Goal: Task Accomplishment & Management: Use online tool/utility

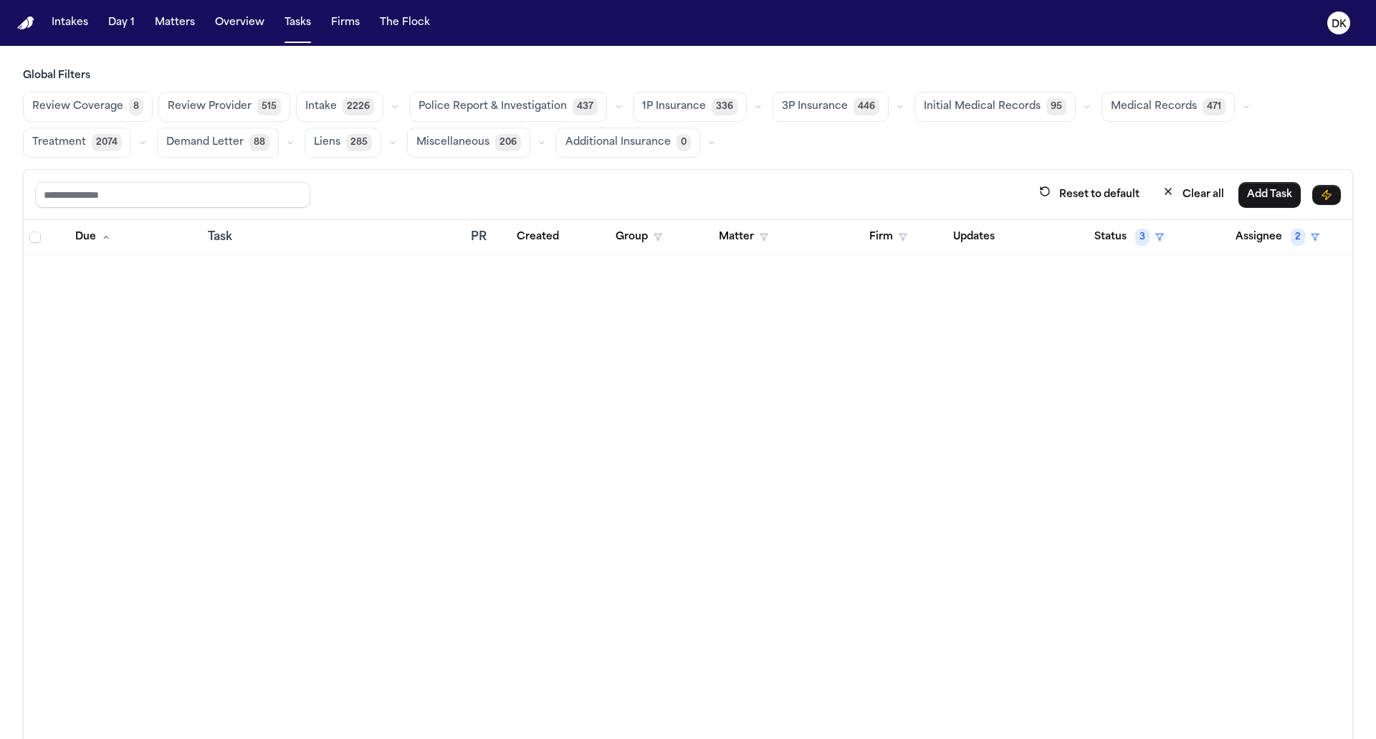
click at [1343, 21] on text "DK" at bounding box center [1338, 24] width 15 height 10
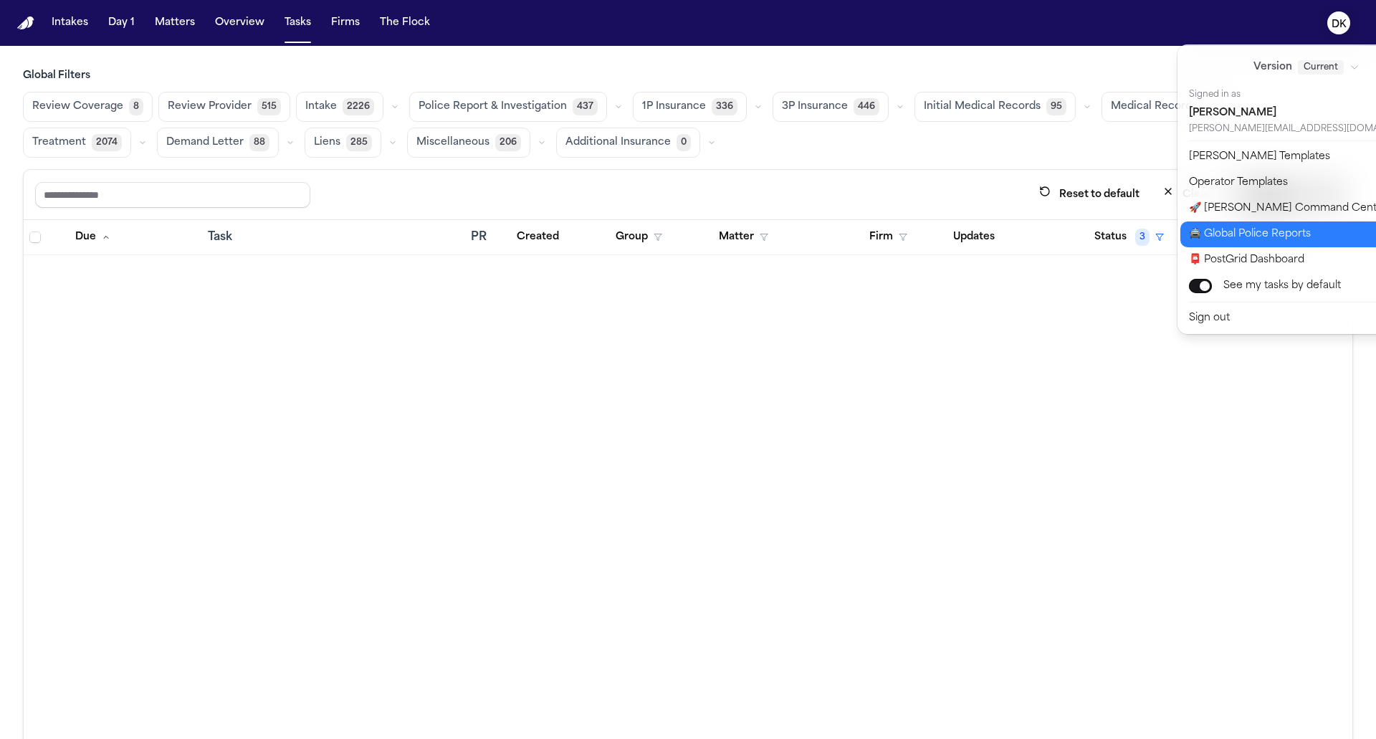
click at [1296, 229] on button "🚔 Global Police Reports" at bounding box center [1314, 234] width 269 height 26
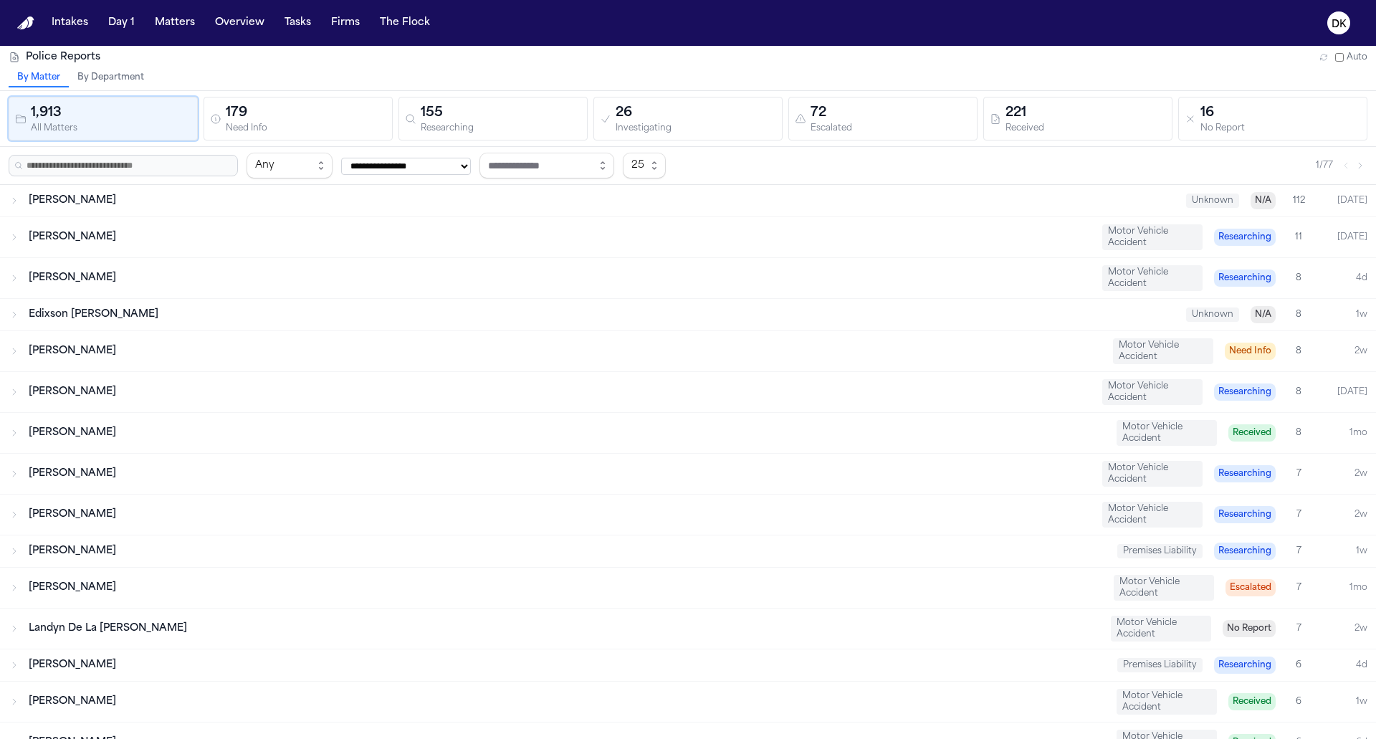
click at [472, 109] on div "155" at bounding box center [501, 113] width 160 height 20
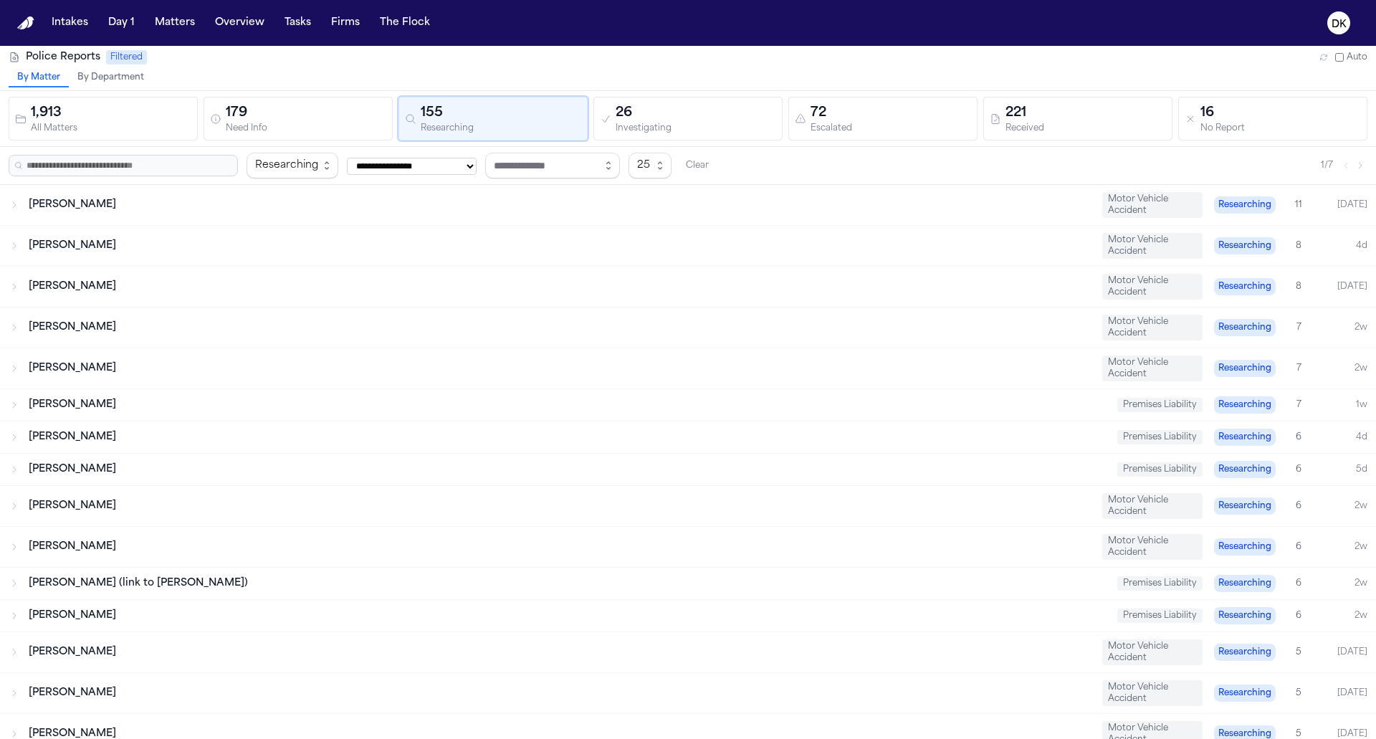
click at [708, 120] on div "26" at bounding box center [695, 113] width 160 height 20
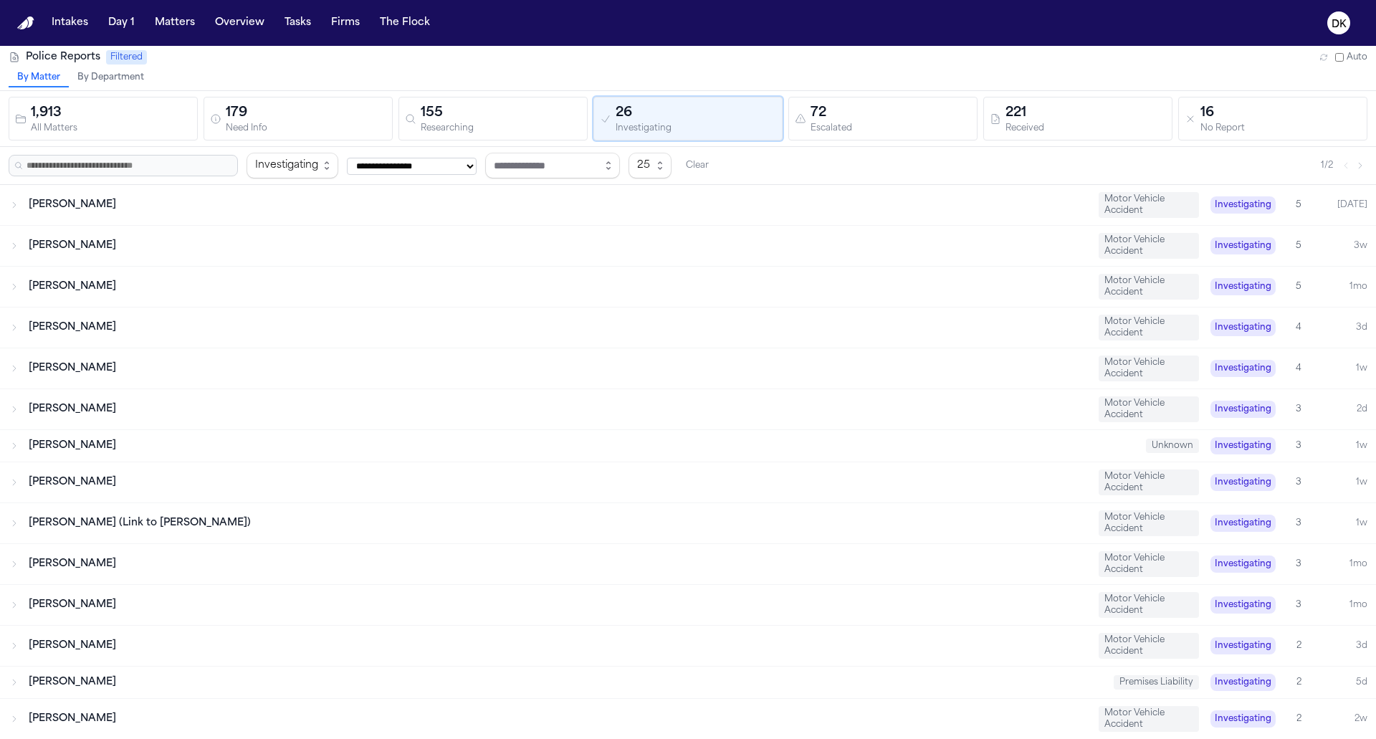
click at [859, 115] on div "72" at bounding box center [890, 113] width 160 height 20
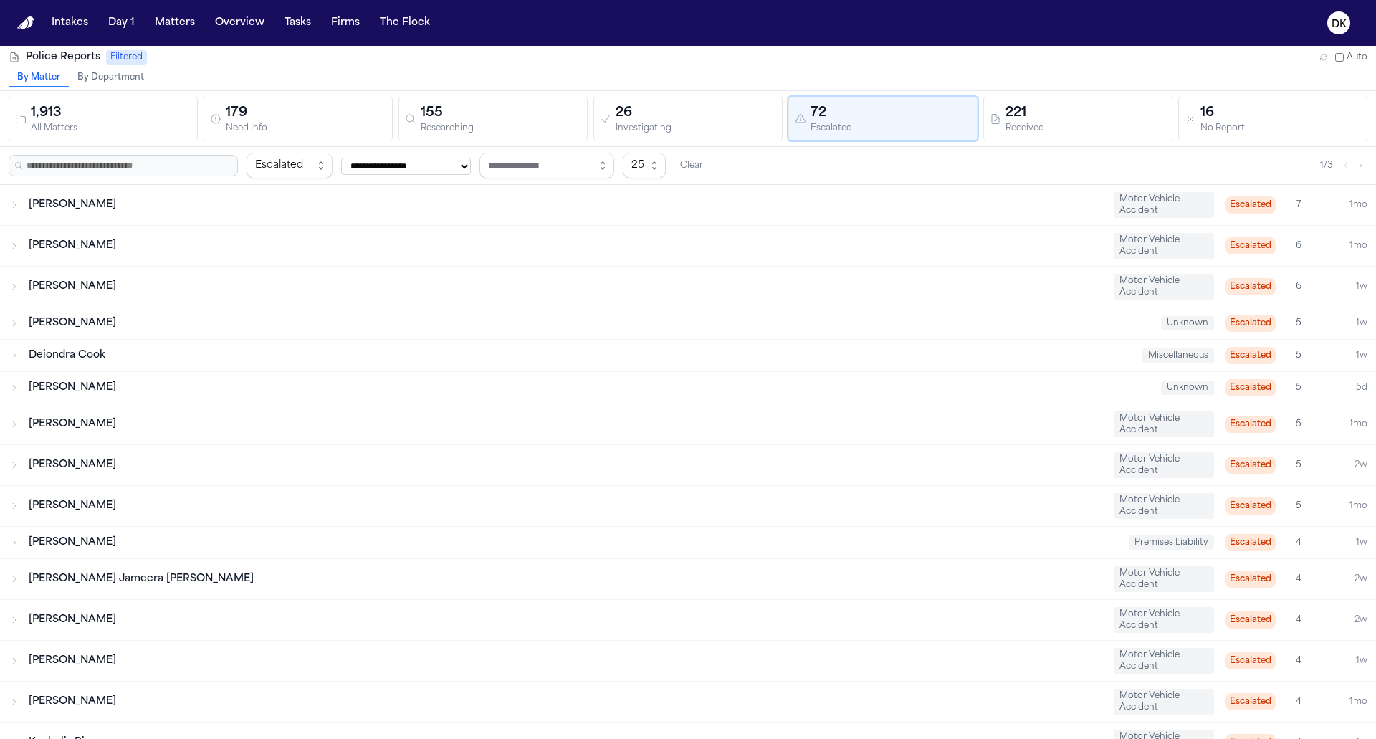
scroll to position [413, 0]
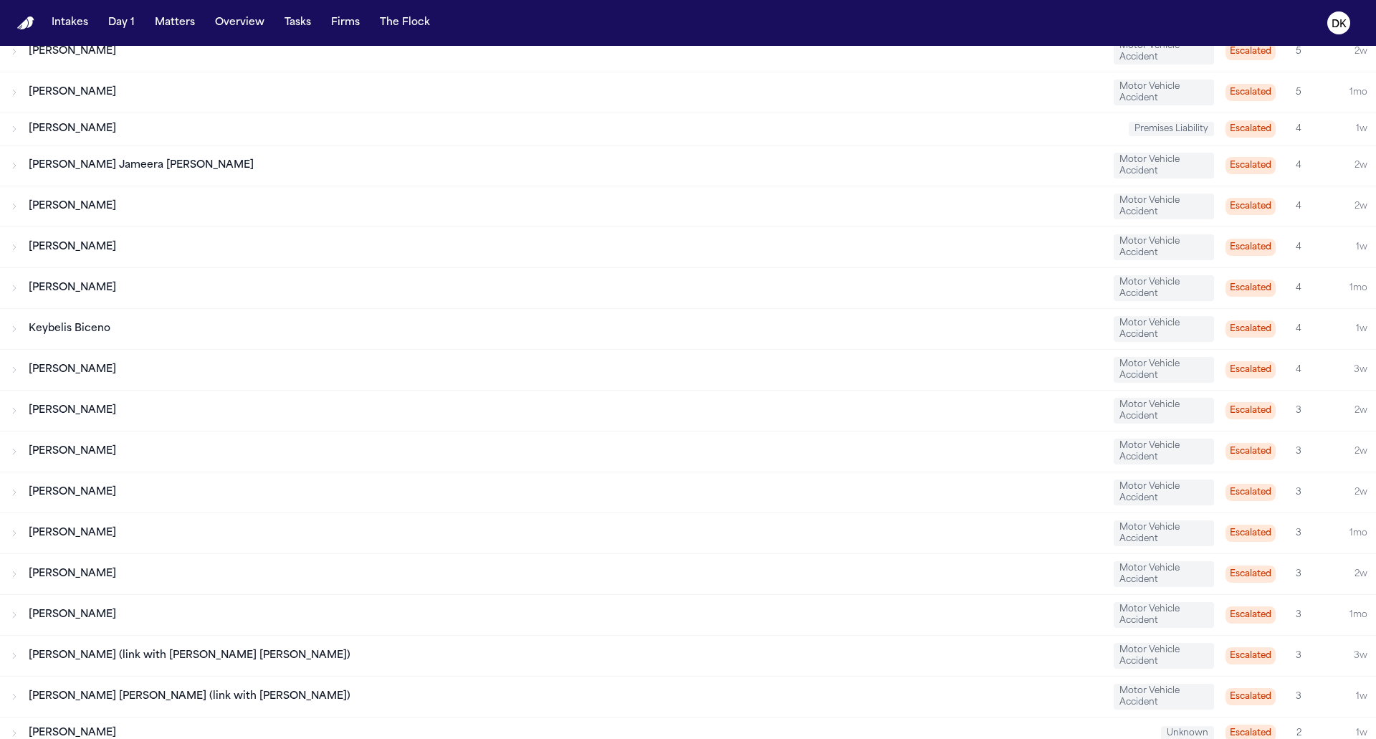
click at [572, 513] on div "Christopher Ruest Motor Vehicle Accident Escalated 3 1mo" at bounding box center [688, 533] width 1376 height 40
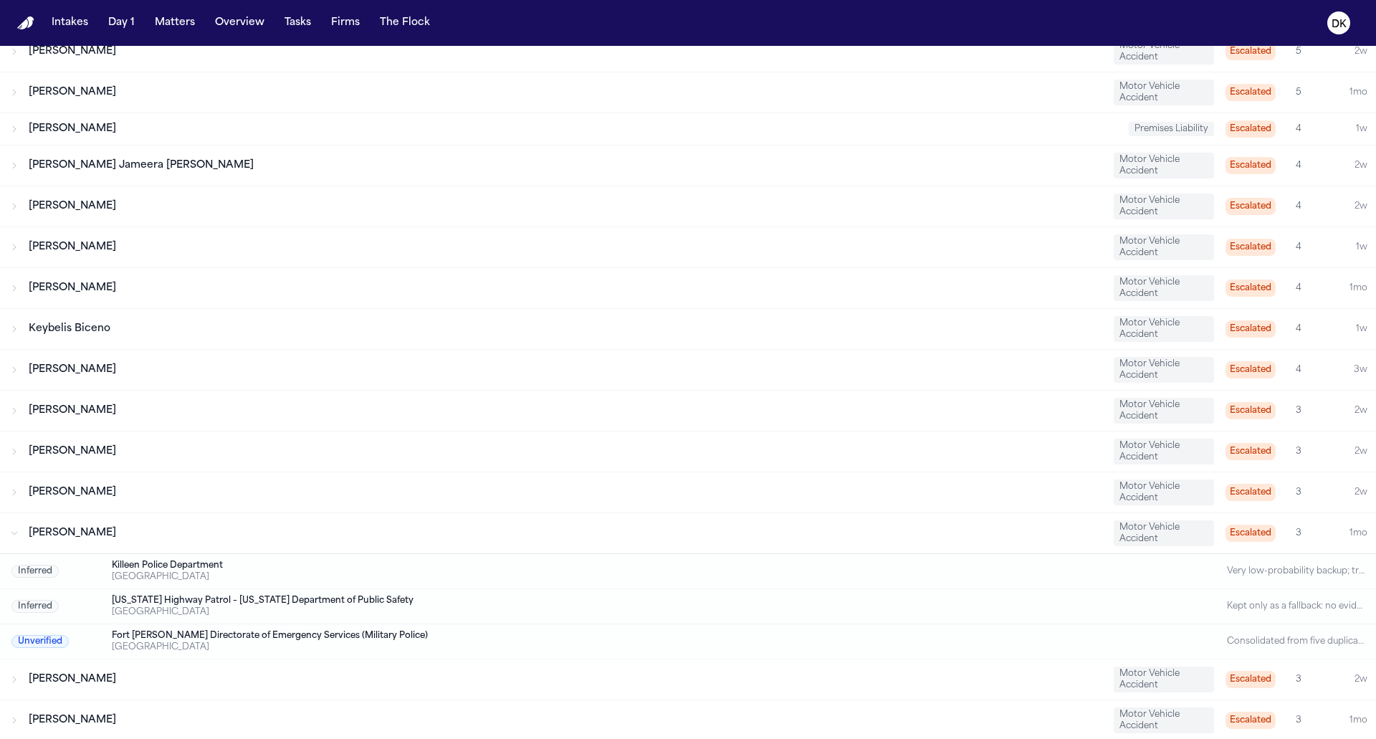
click at [572, 513] on div "Christopher Ruest Motor Vehicle Accident Escalated 3 1mo" at bounding box center [688, 533] width 1376 height 40
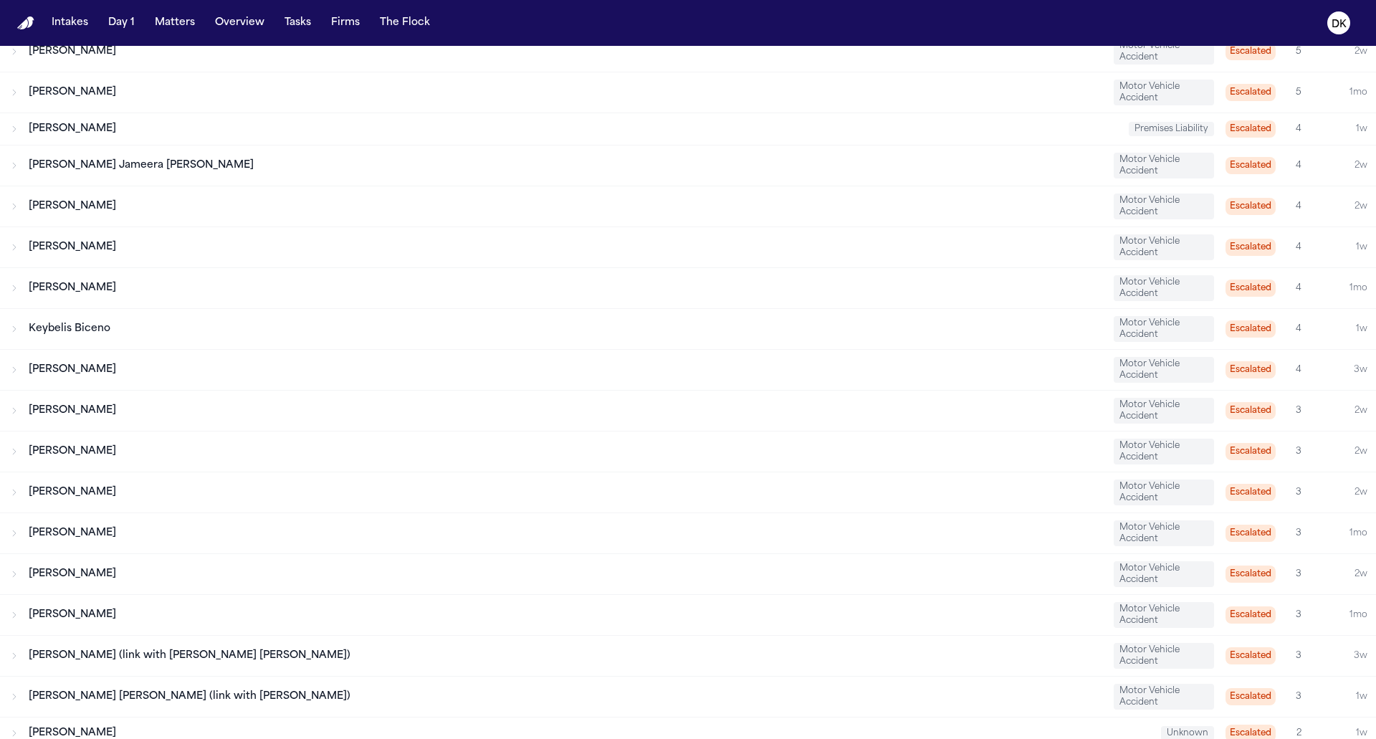
click at [565, 405] on div "[PERSON_NAME]" at bounding box center [565, 410] width 1073 height 14
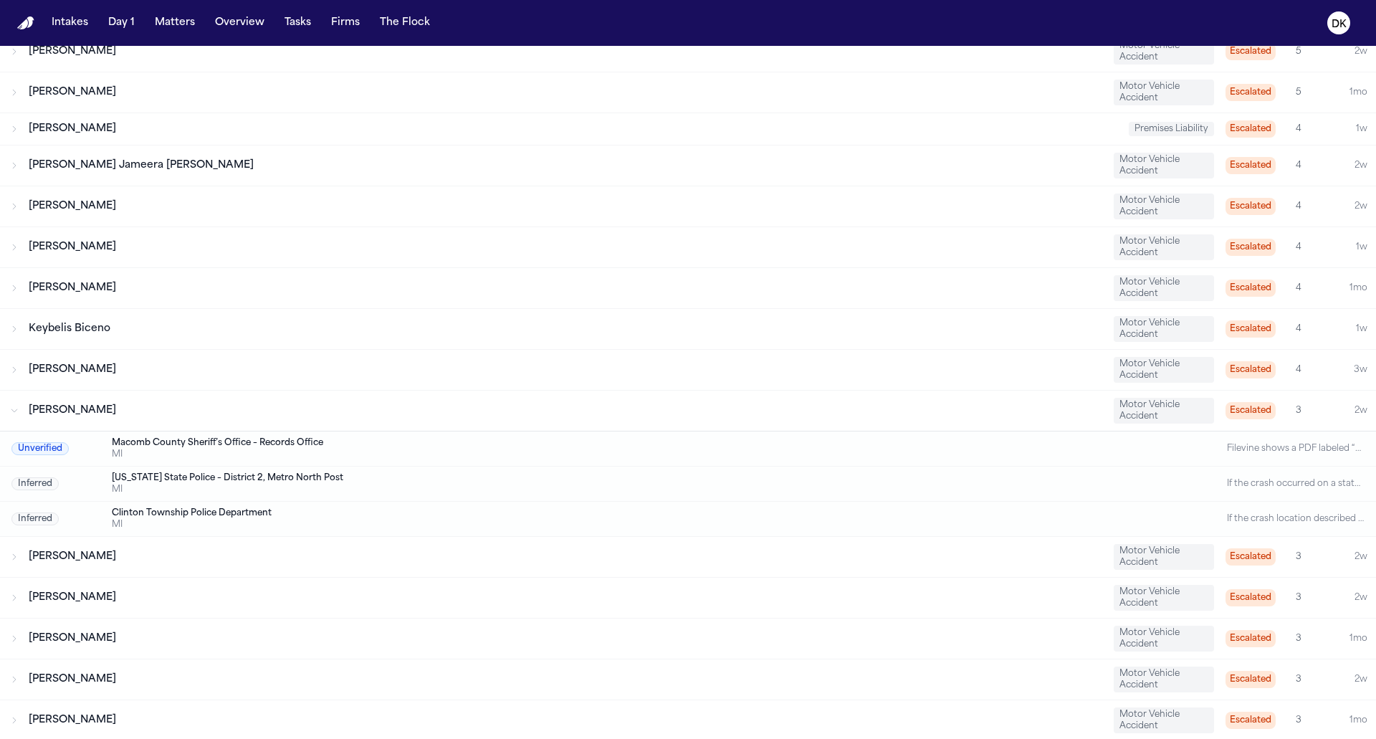
click at [565, 405] on div "[PERSON_NAME]" at bounding box center [565, 410] width 1073 height 14
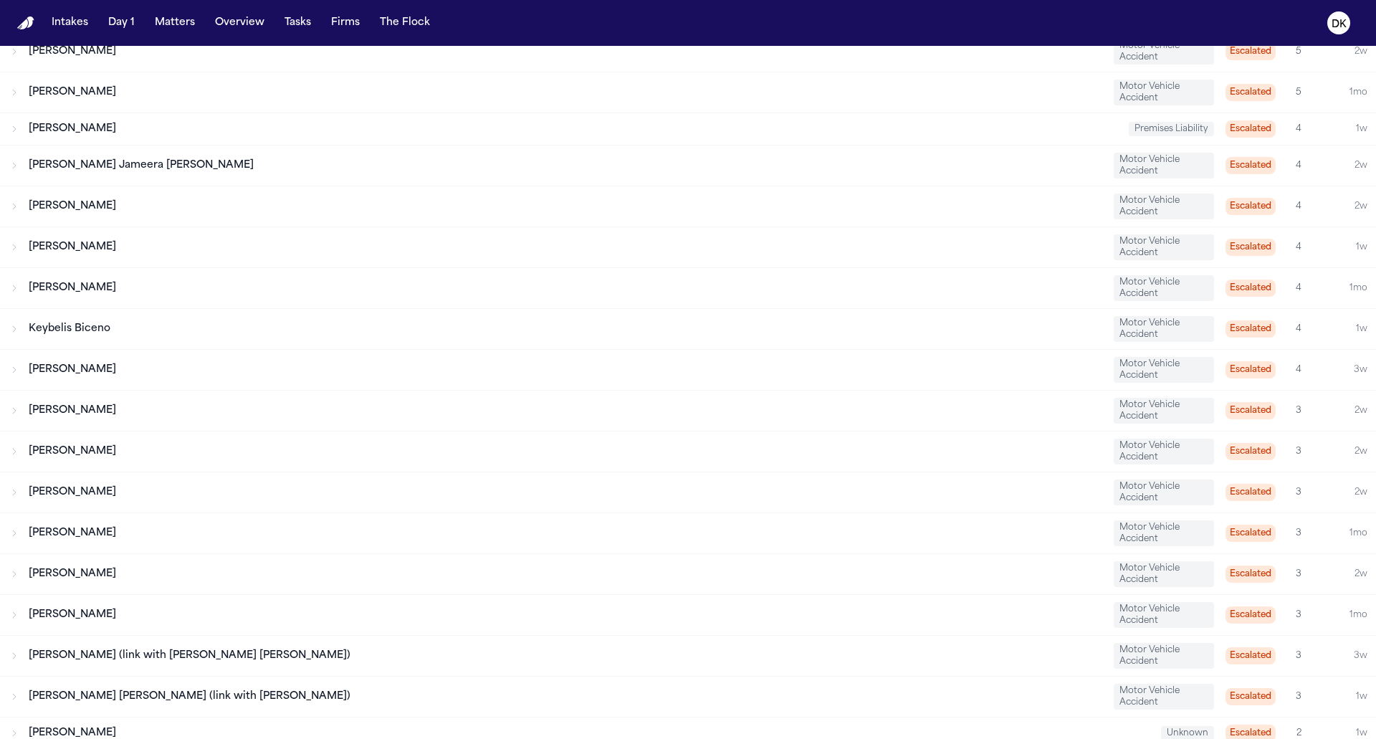
click at [571, 309] on div "Keybelis Biceno Motor Vehicle Accident Escalated 4 1w" at bounding box center [688, 329] width 1376 height 40
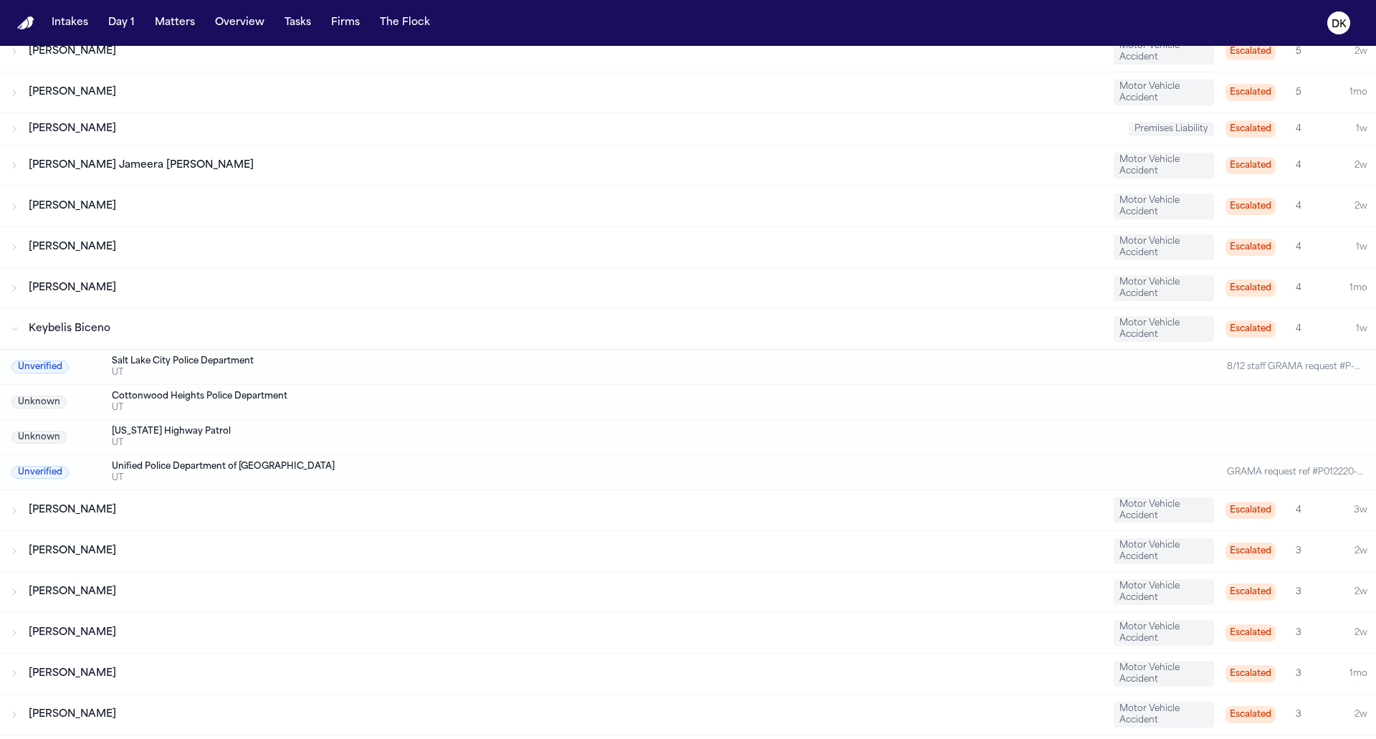
click at [571, 309] on div "Keybelis Biceno Motor Vehicle Accident Escalated 4 1w" at bounding box center [688, 329] width 1376 height 40
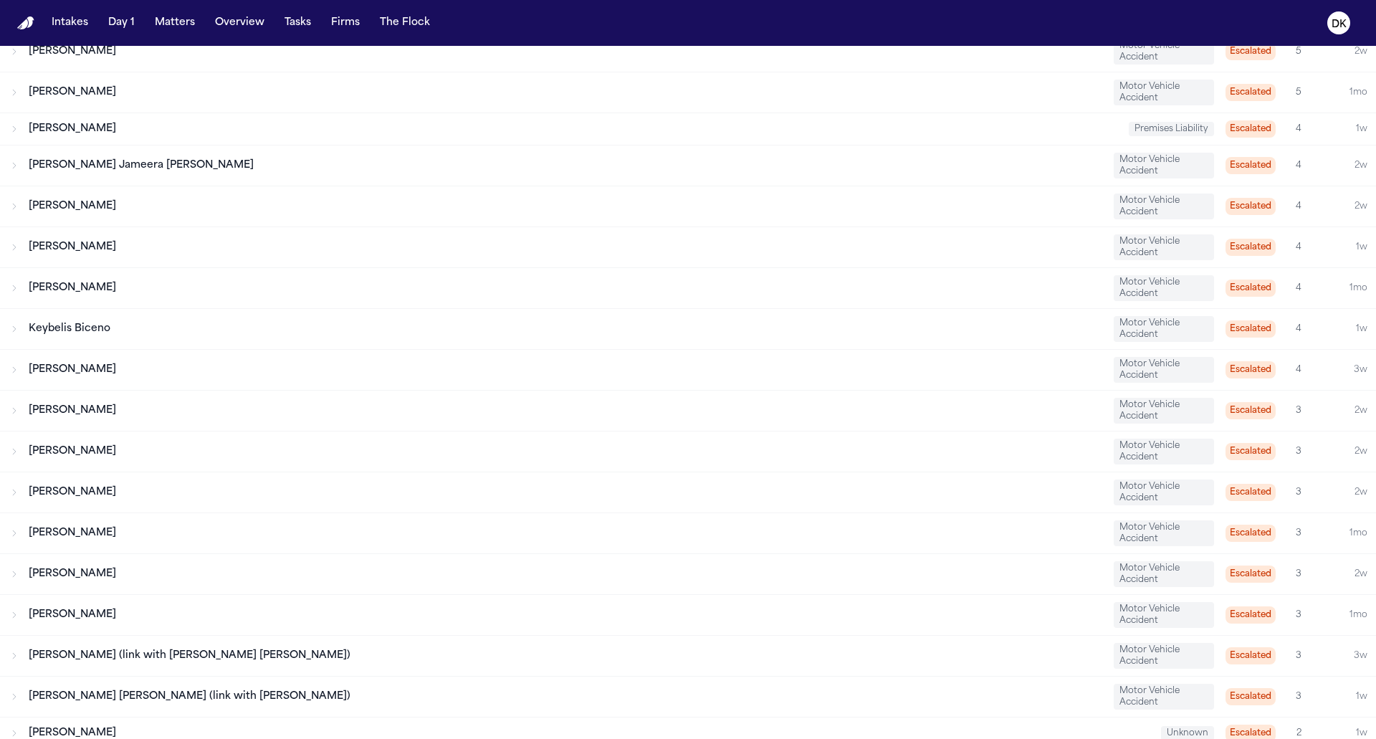
click at [577, 281] on div "[PERSON_NAME]" at bounding box center [565, 288] width 1073 height 14
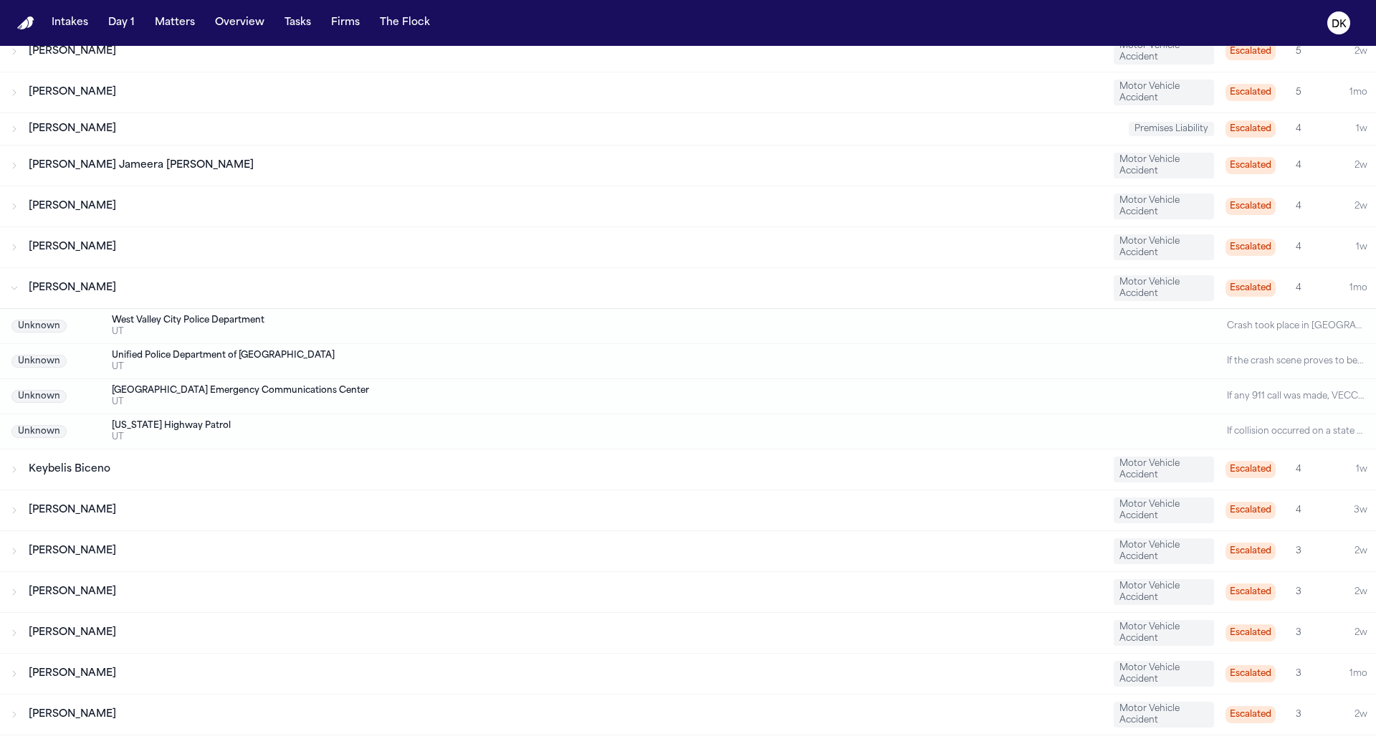
click at [597, 231] on div "Judith Faivre Motor Vehicle Accident Escalated 4 1w" at bounding box center [688, 247] width 1376 height 40
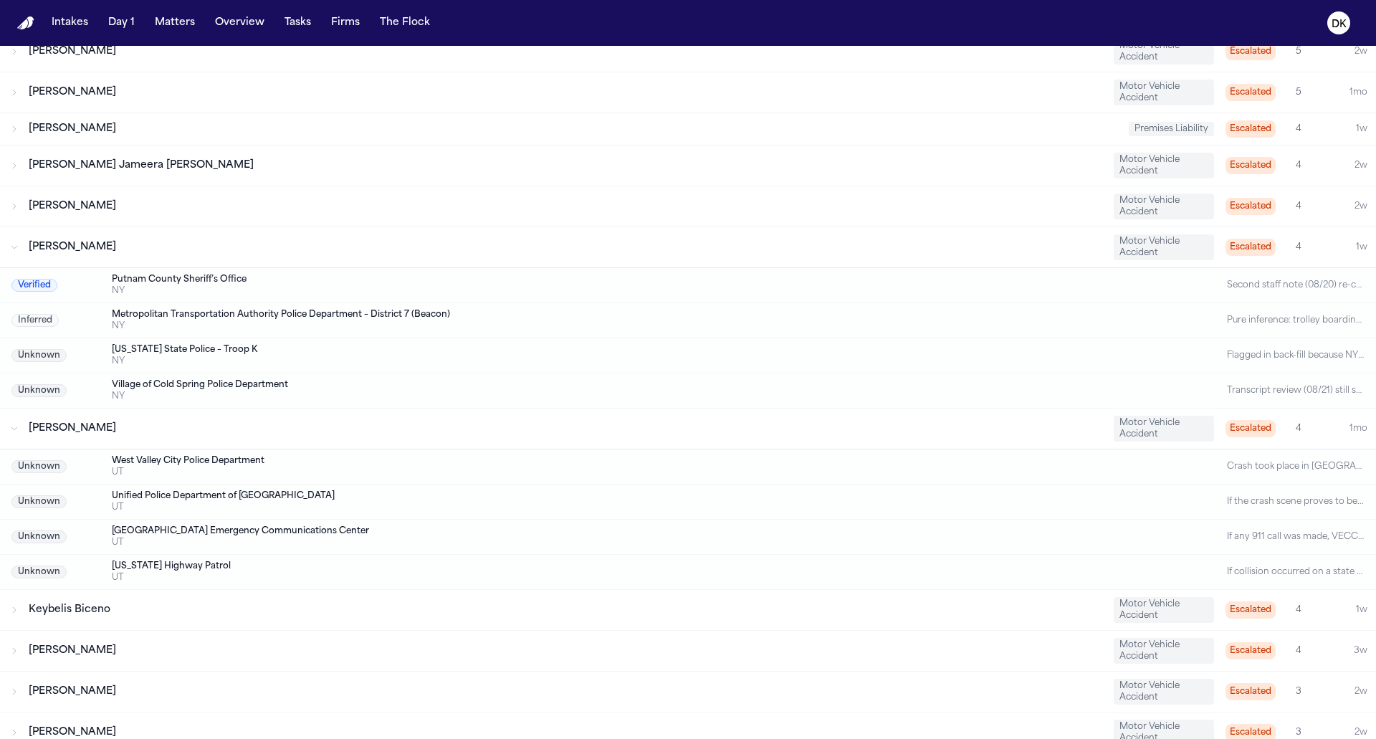
click at [630, 190] on div "John Richards Motor Vehicle Accident Escalated 4 2w" at bounding box center [688, 206] width 1376 height 40
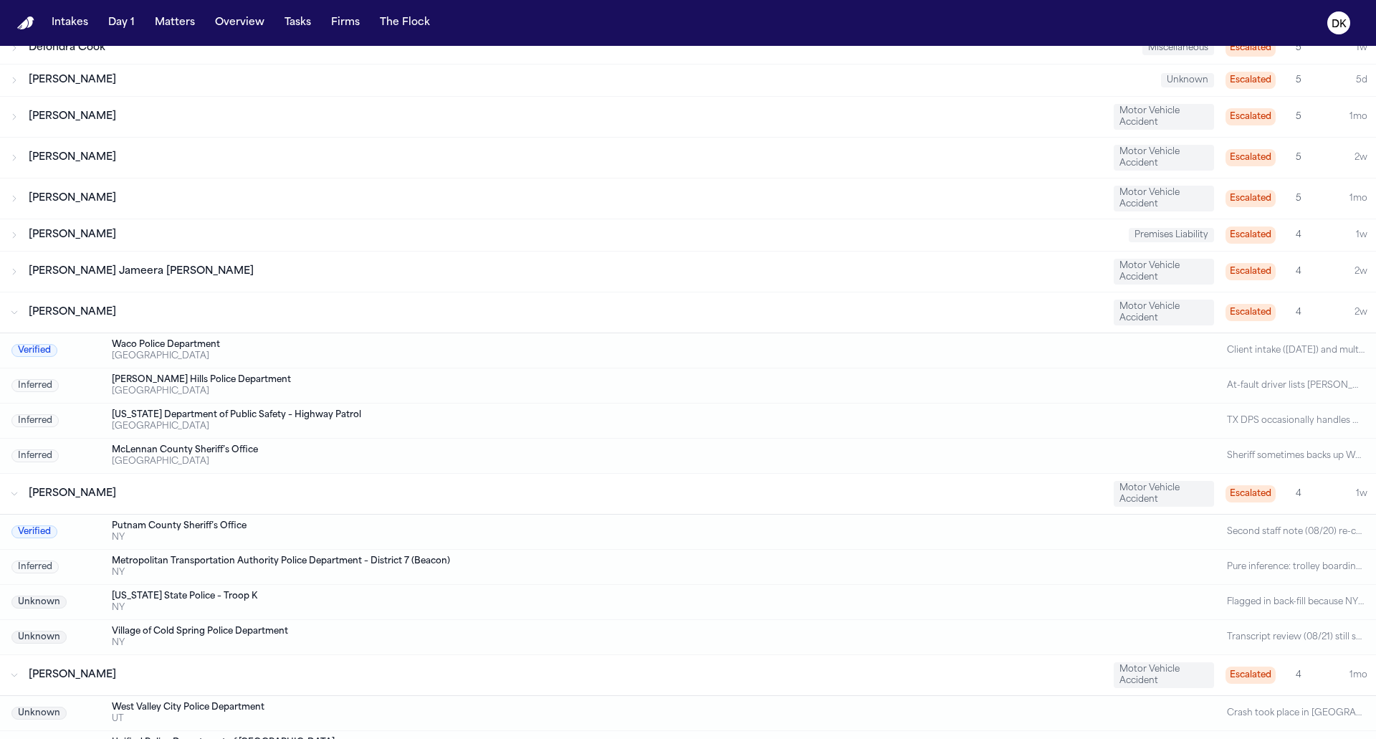
scroll to position [278, 0]
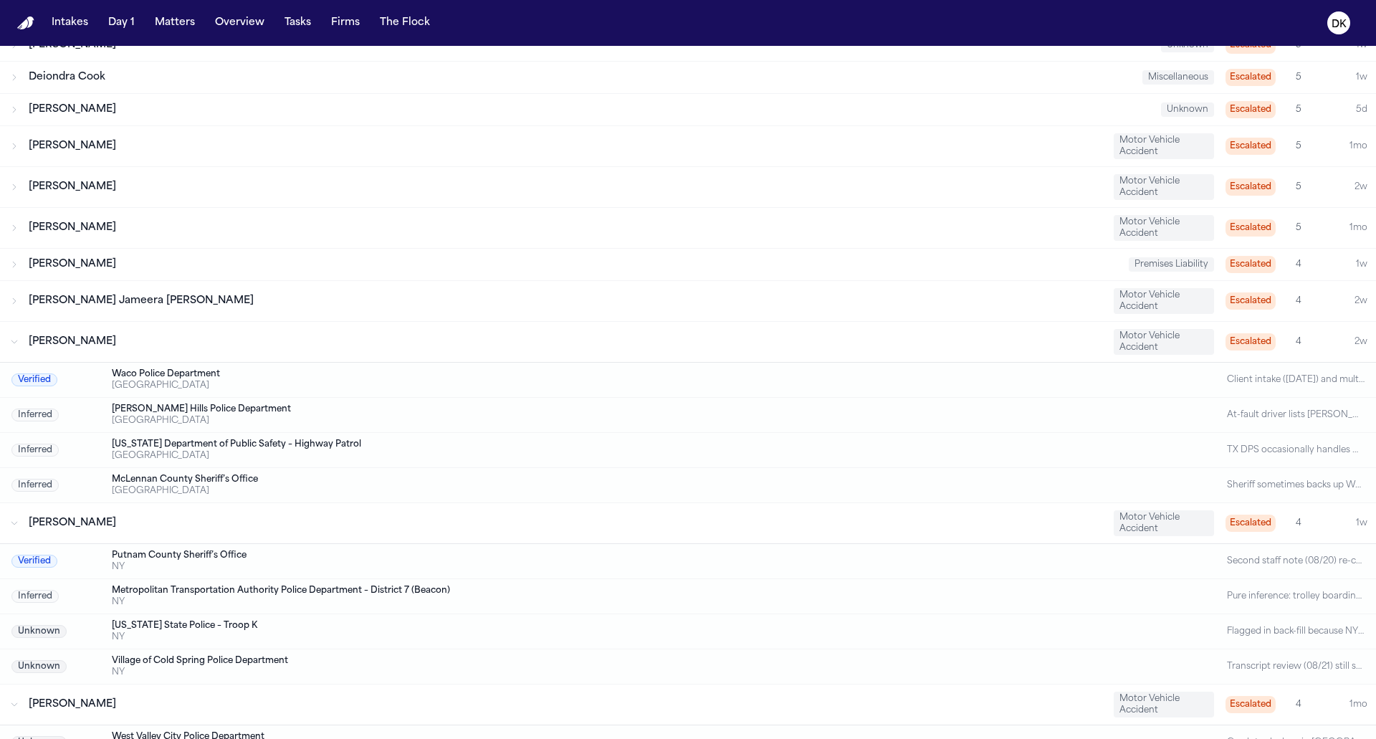
click at [545, 294] on div "[PERSON_NAME] Jameera [PERSON_NAME]" at bounding box center [565, 301] width 1073 height 14
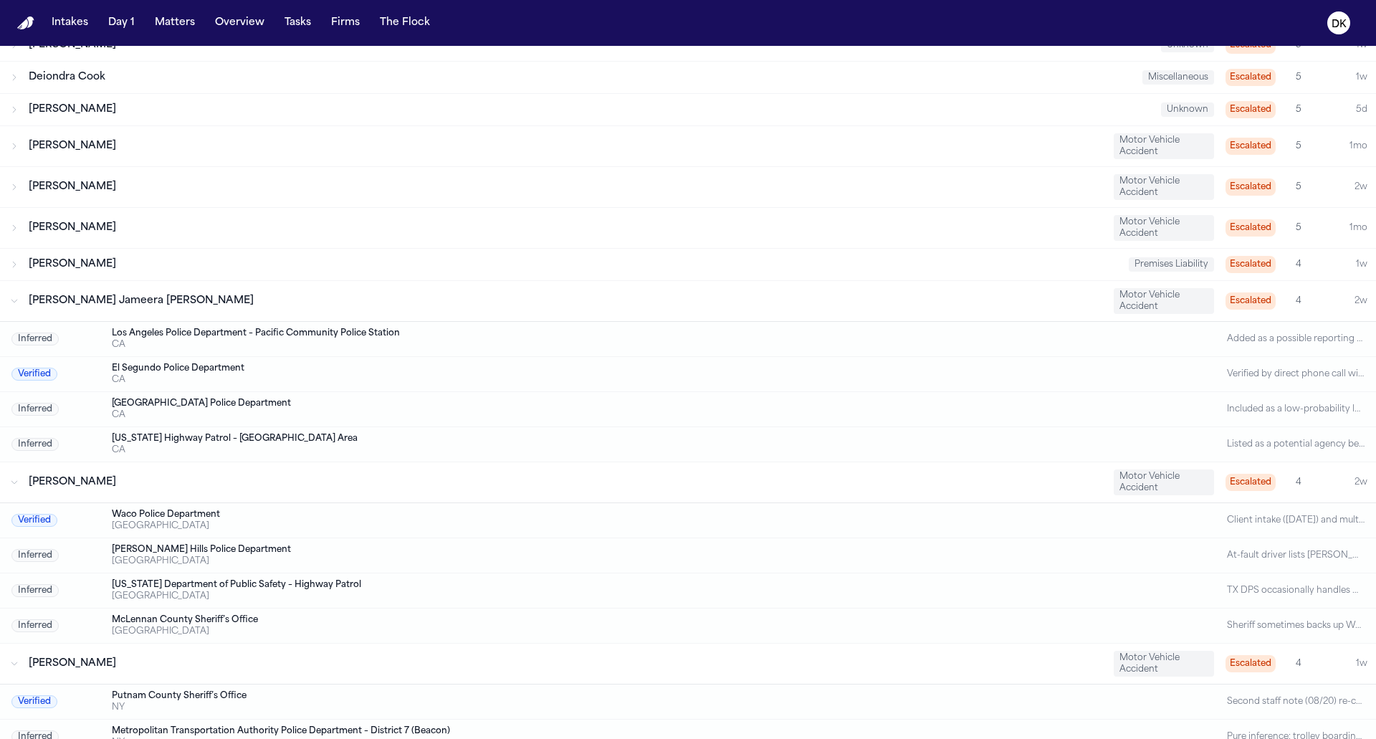
click at [569, 224] on div "[PERSON_NAME]" at bounding box center [565, 228] width 1073 height 14
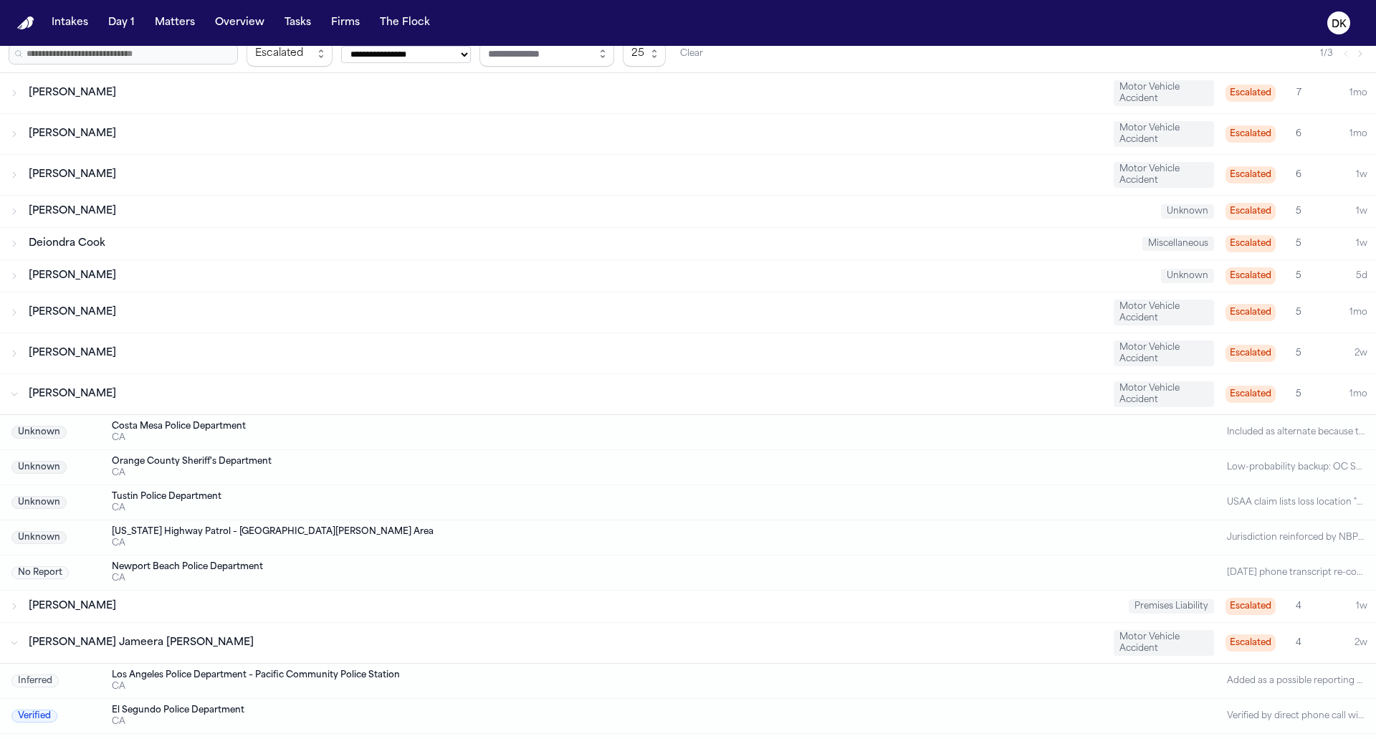
scroll to position [0, 0]
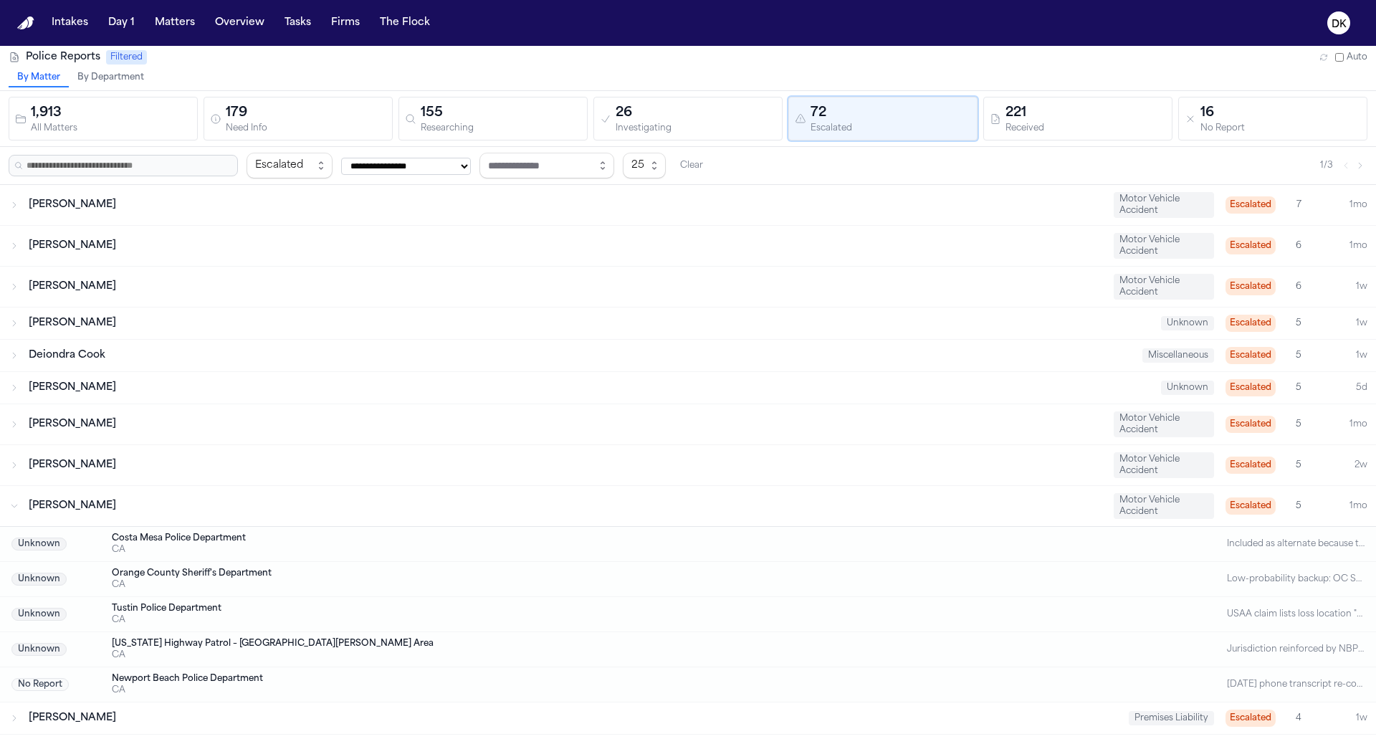
click at [483, 325] on div "[PERSON_NAME]" at bounding box center [589, 323] width 1121 height 14
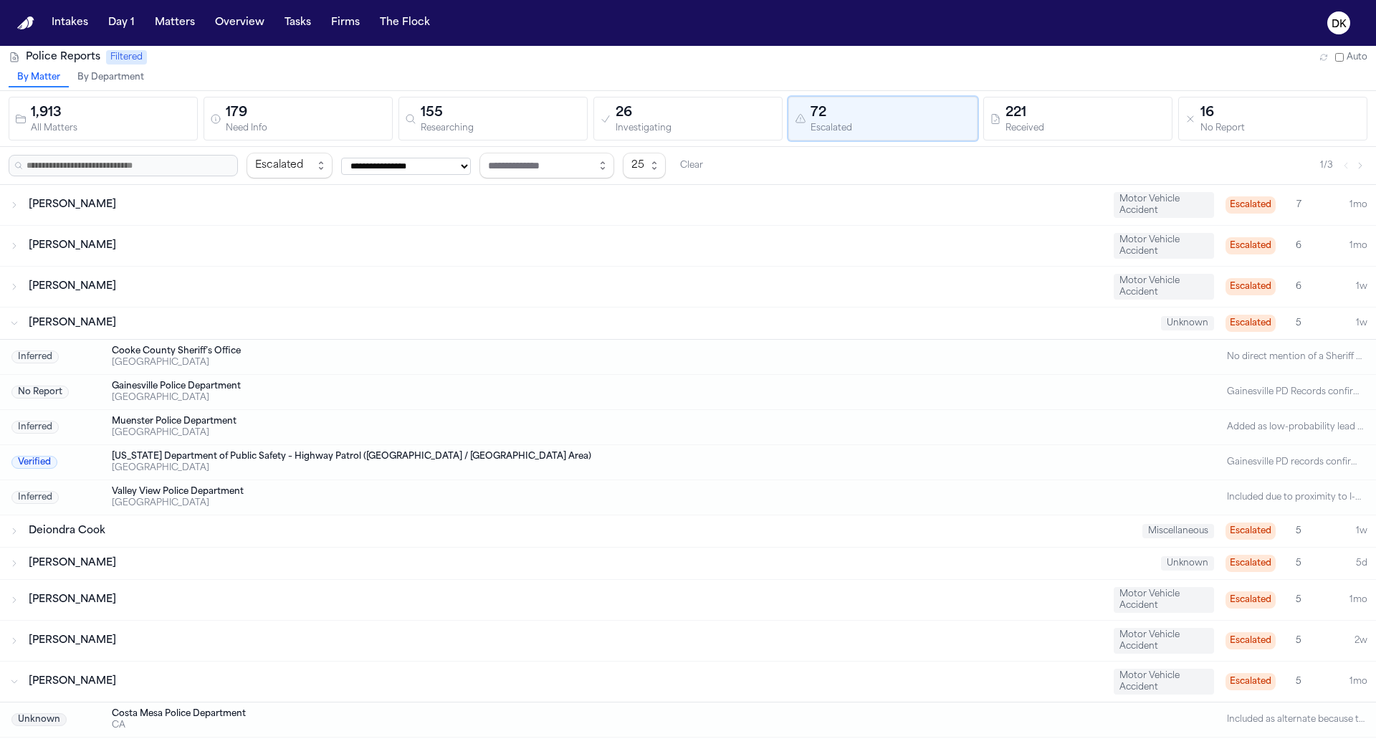
click at [532, 239] on div "[PERSON_NAME]" at bounding box center [565, 246] width 1073 height 14
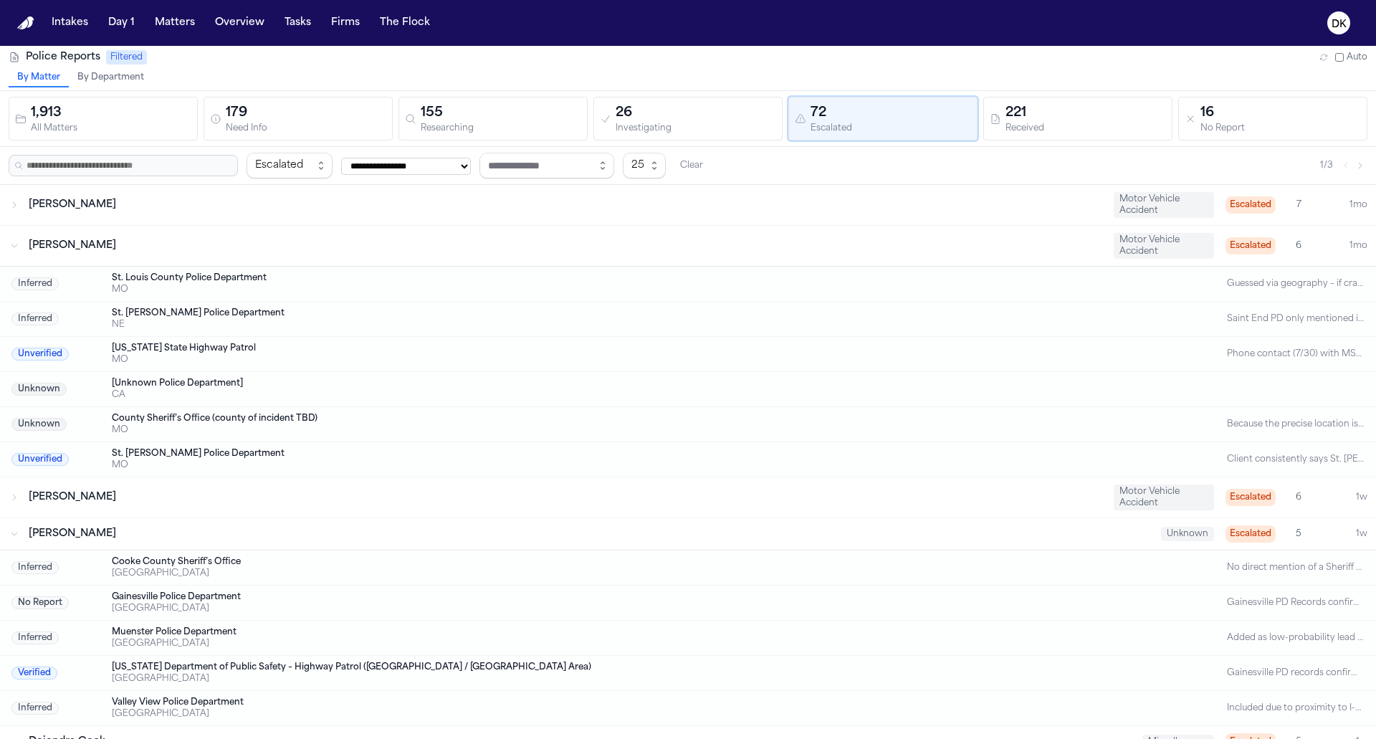
click at [543, 206] on div "[PERSON_NAME]" at bounding box center [565, 205] width 1073 height 14
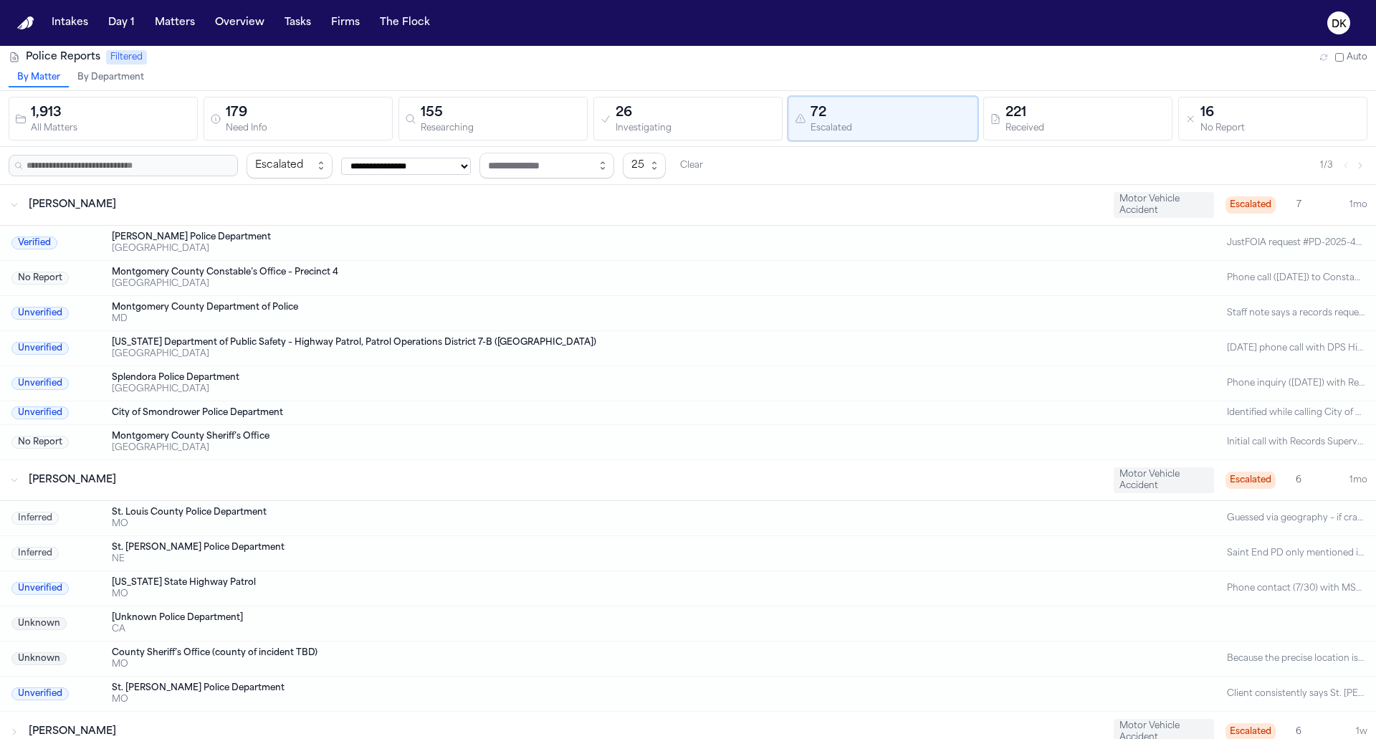
click at [267, 212] on div "Qurratulain Sohail Motor Vehicle Accident Escalated 7 1mo" at bounding box center [688, 205] width 1376 height 40
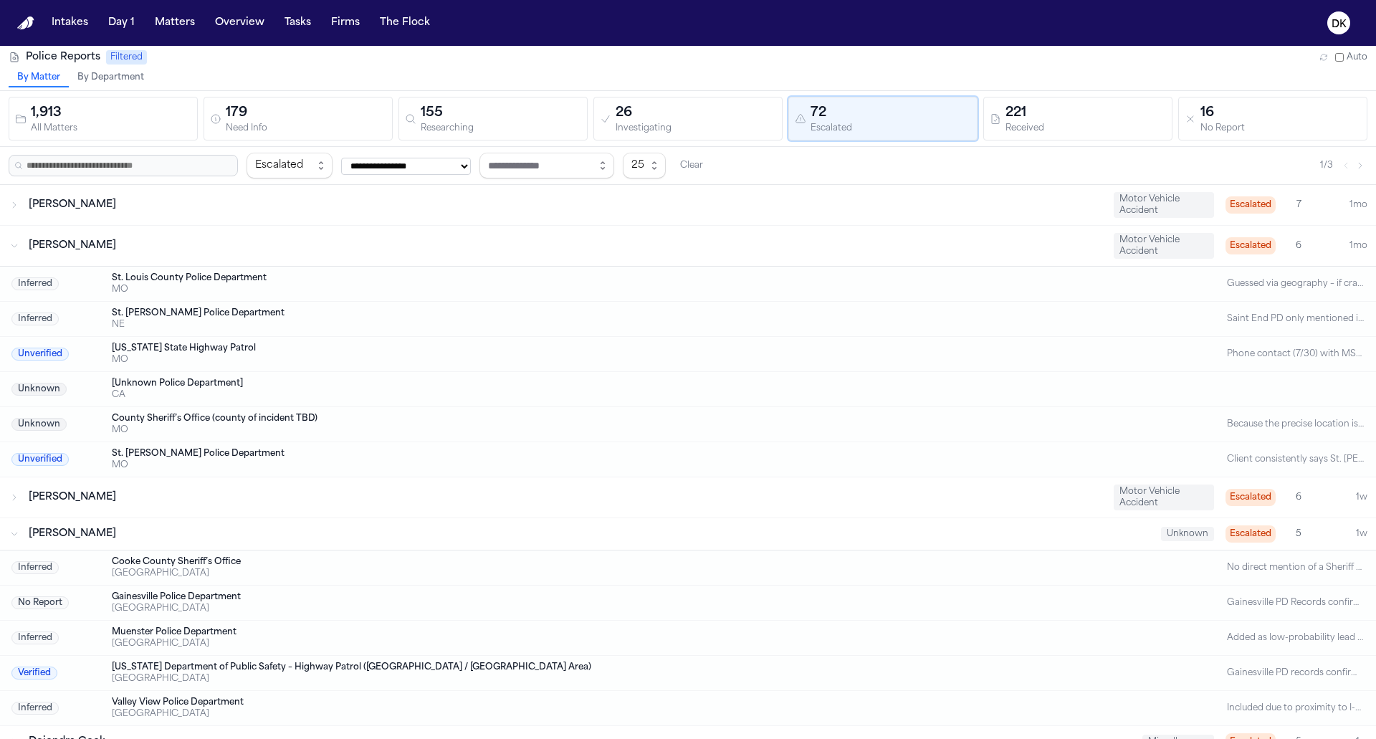
click at [262, 244] on div "[PERSON_NAME]" at bounding box center [565, 246] width 1073 height 14
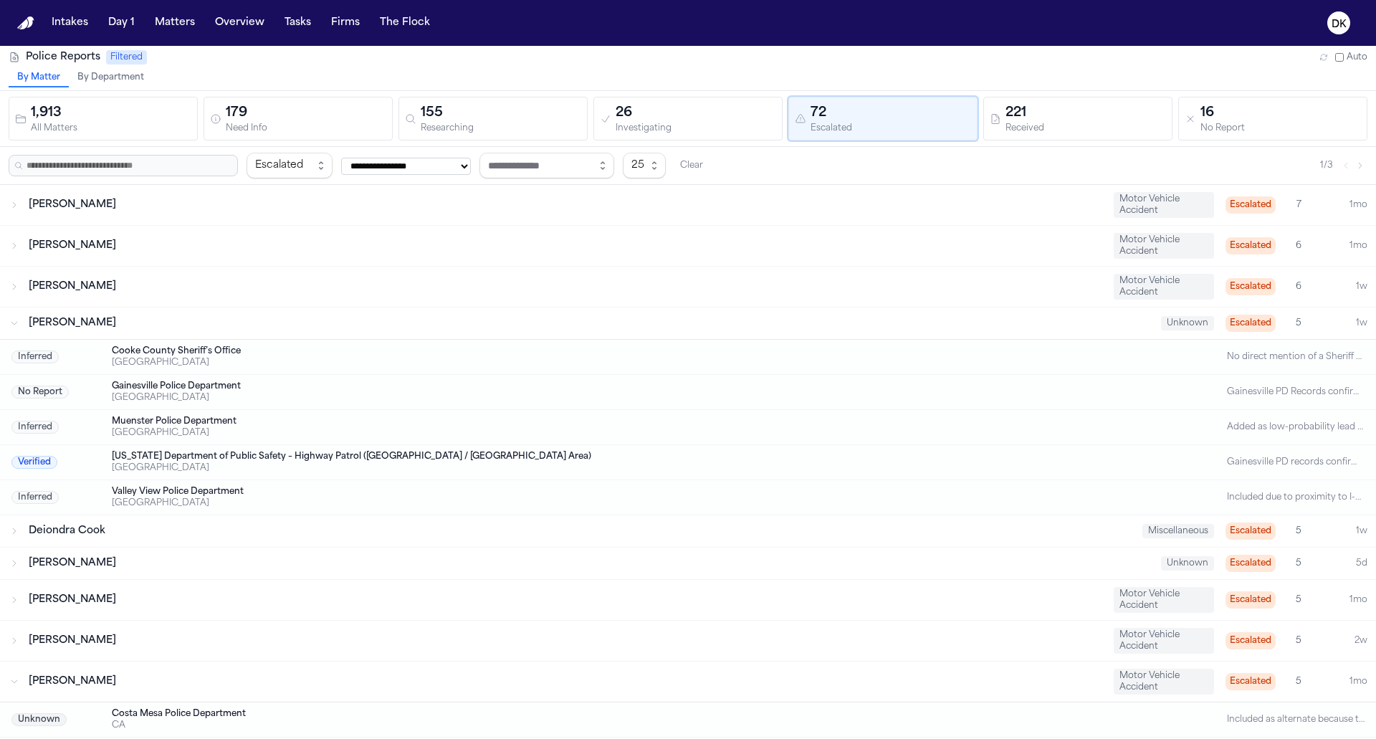
click at [236, 292] on div "Angel Wilfredo Ortega Guia Motor Vehicle Accident Escalated 6 1w" at bounding box center [688, 287] width 1376 height 40
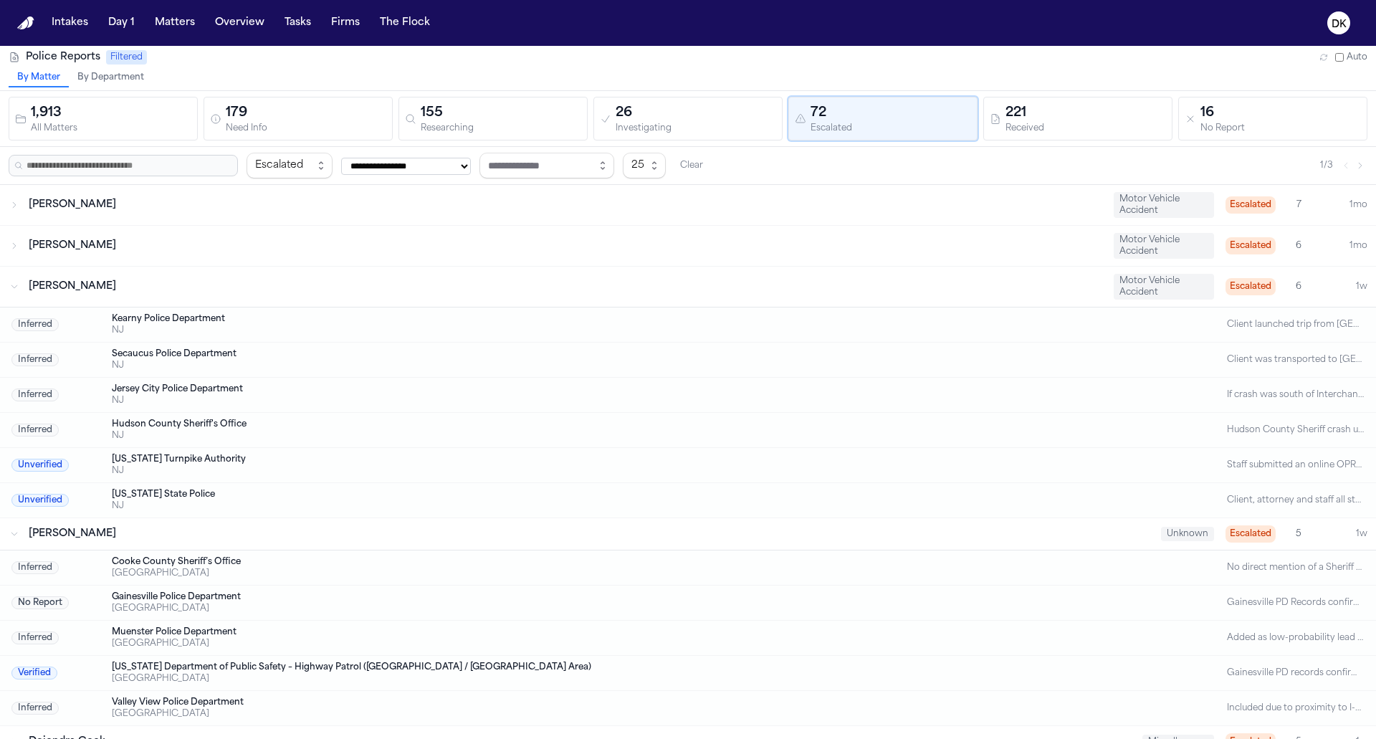
click at [228, 292] on div "Angel Wilfredo Ortega Guia Motor Vehicle Accident Escalated 6 1w" at bounding box center [688, 287] width 1376 height 40
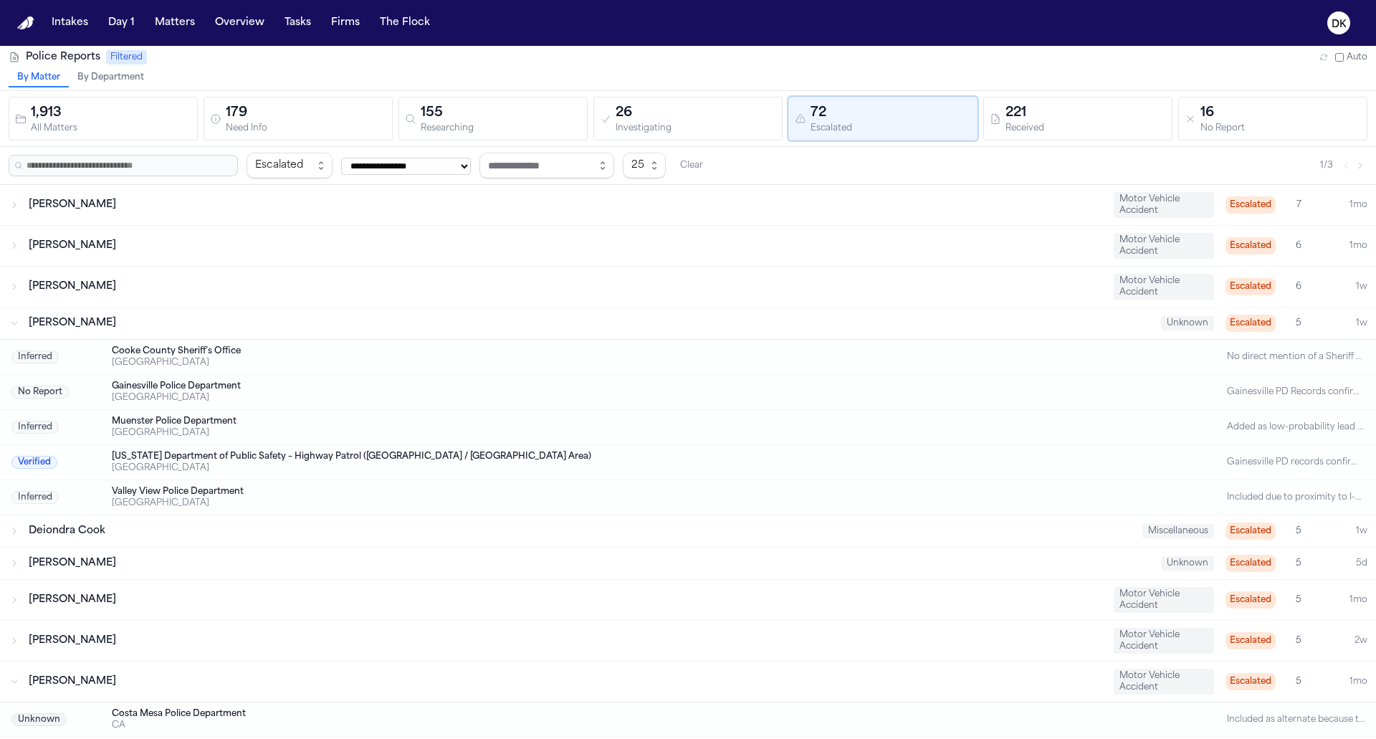
click at [199, 333] on div "Clayton Johnson Unknown Escalated 5 1w" at bounding box center [688, 323] width 1376 height 32
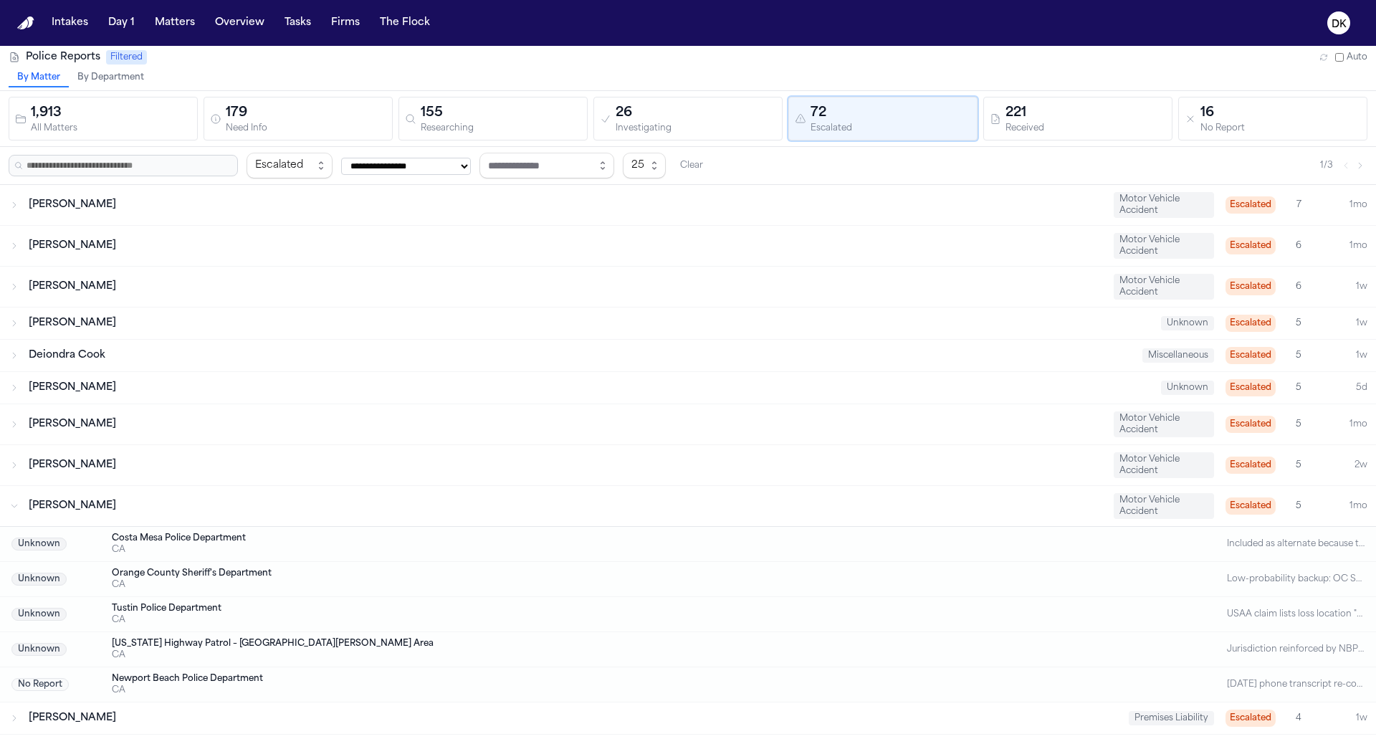
click at [198, 487] on div "Mckennah Kaplan Motor Vehicle Accident Escalated 5 1mo" at bounding box center [688, 506] width 1376 height 40
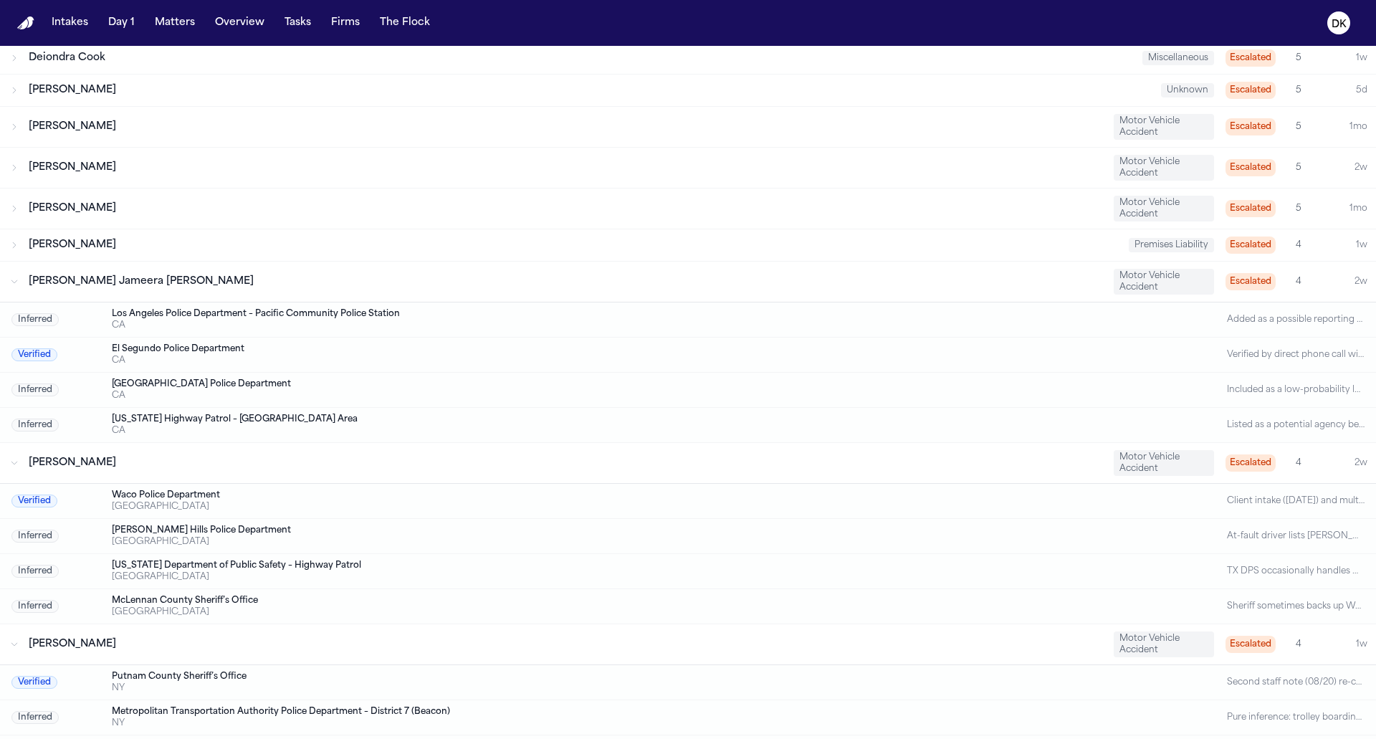
scroll to position [335, 0]
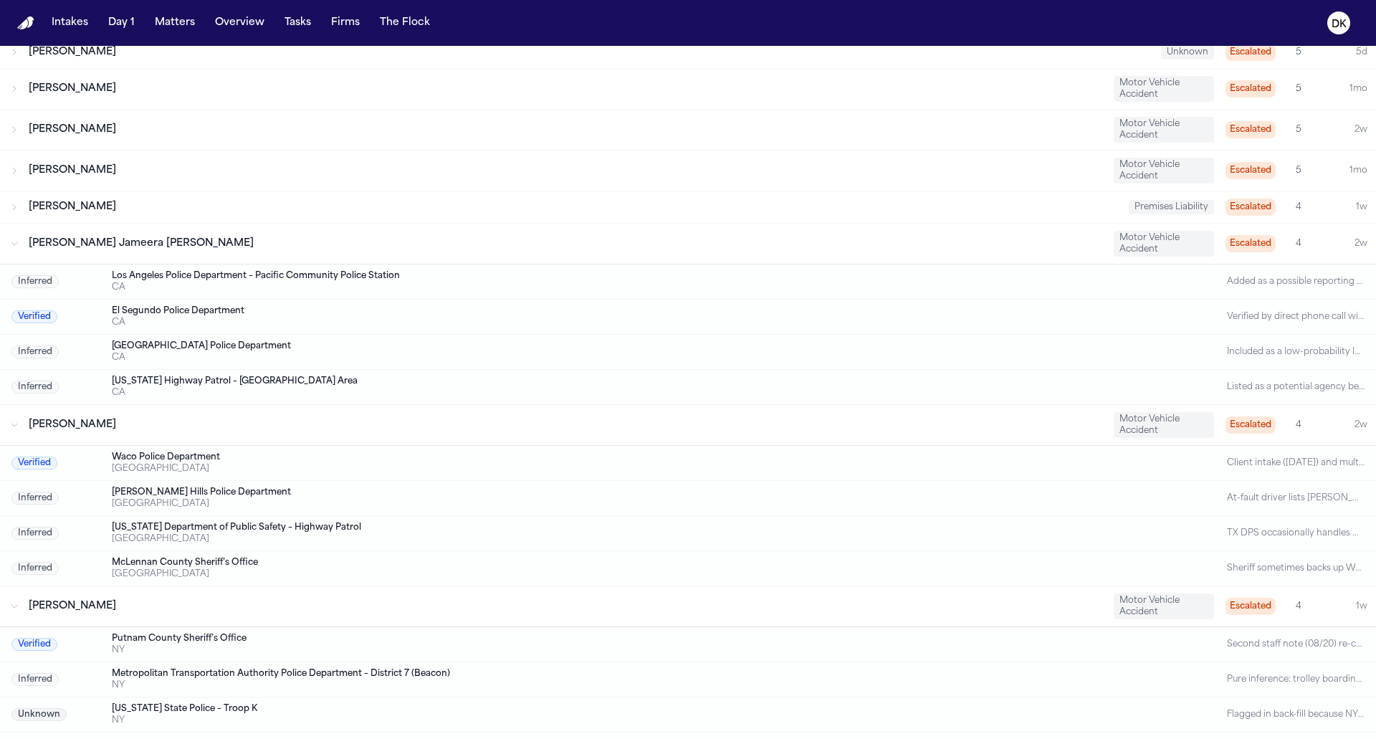
click at [327, 224] on div "Tiya Jameera Alexander Rogers Motor Vehicle Accident Escalated 4 2w" at bounding box center [688, 244] width 1376 height 40
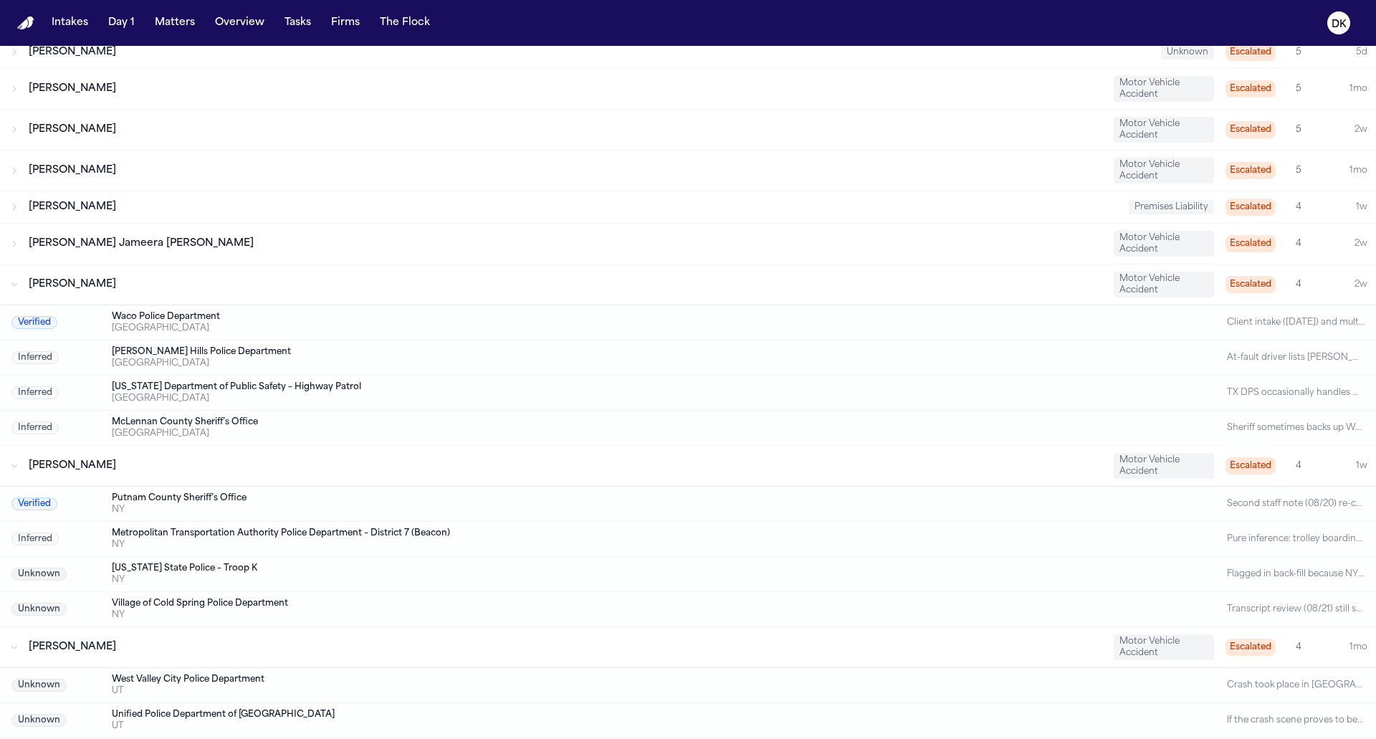
click at [249, 283] on div "[PERSON_NAME]" at bounding box center [565, 284] width 1073 height 14
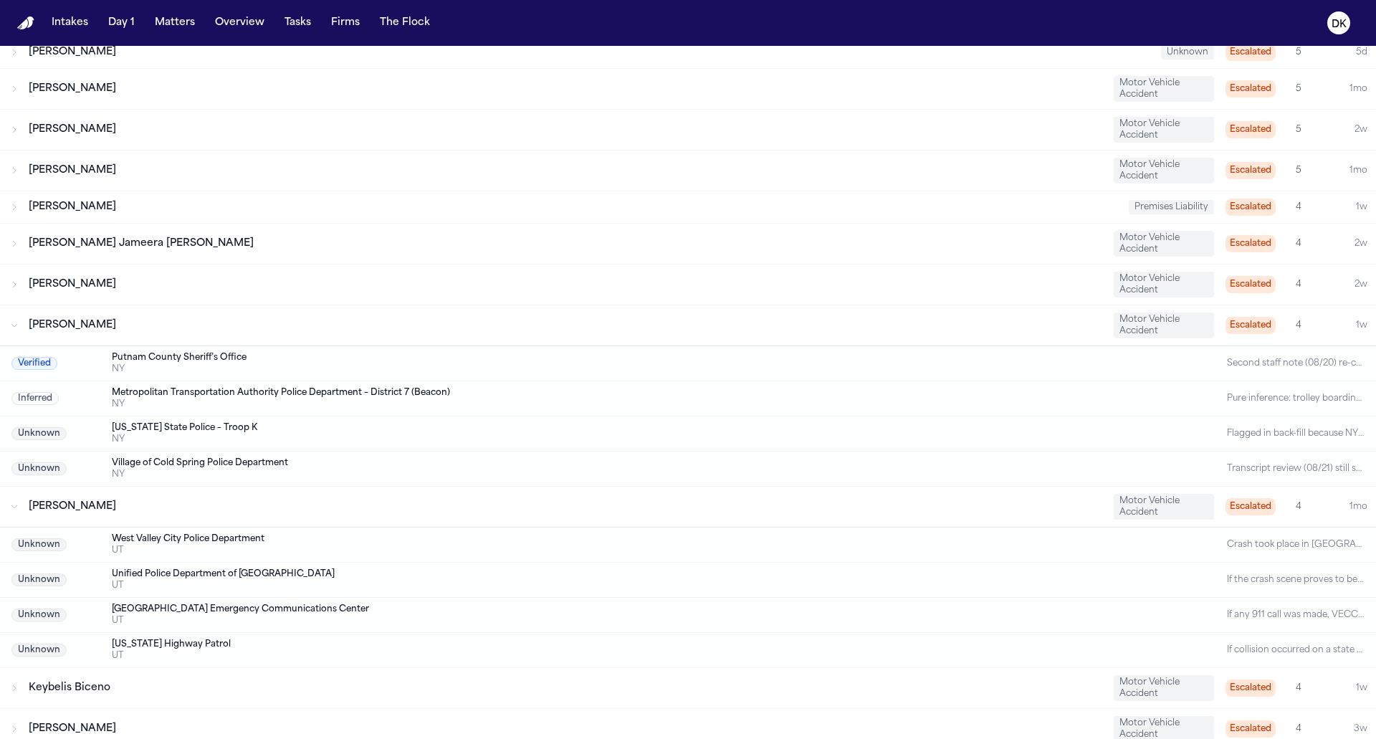
click at [239, 307] on div "Judith Faivre Motor Vehicle Accident Escalated 4 1w" at bounding box center [688, 325] width 1376 height 40
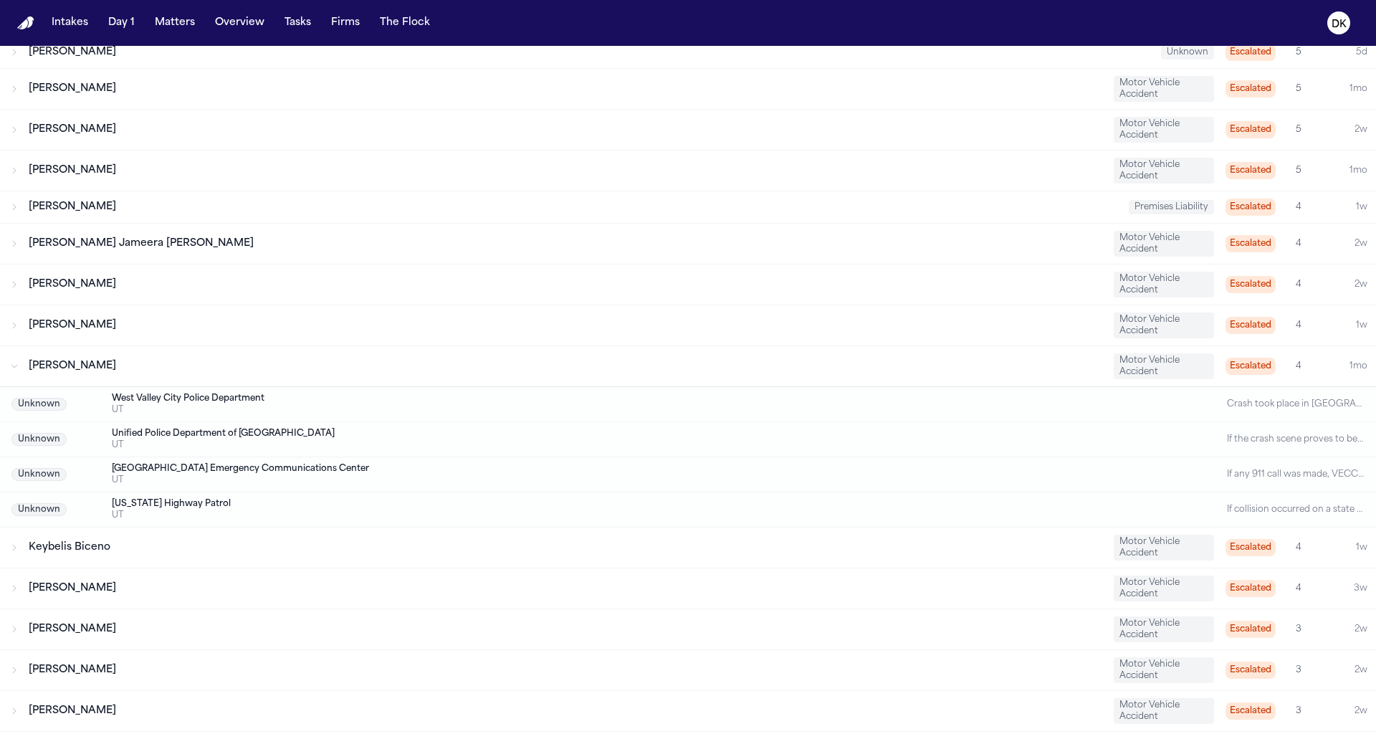
scroll to position [0, 0]
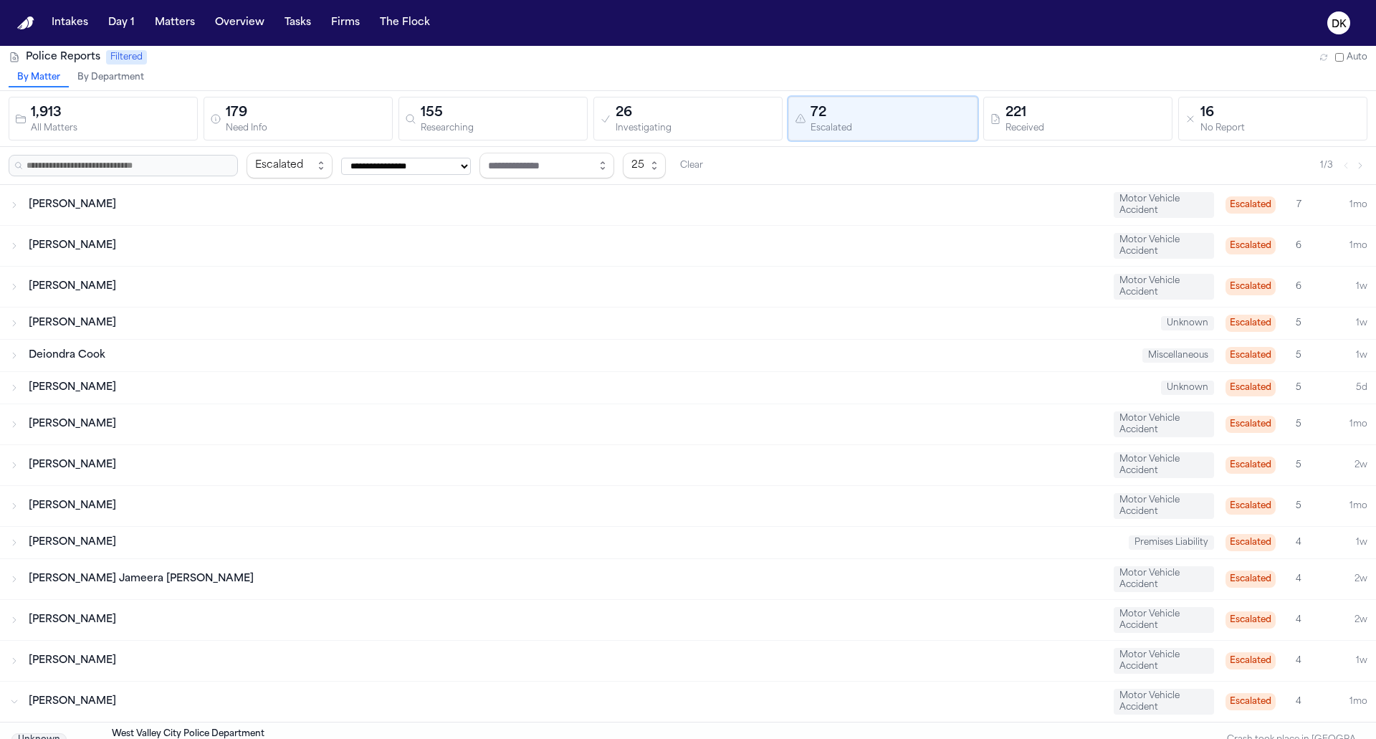
click at [838, 110] on div "72" at bounding box center [890, 113] width 160 height 20
click at [666, 123] on div "Investigating" at bounding box center [695, 128] width 160 height 11
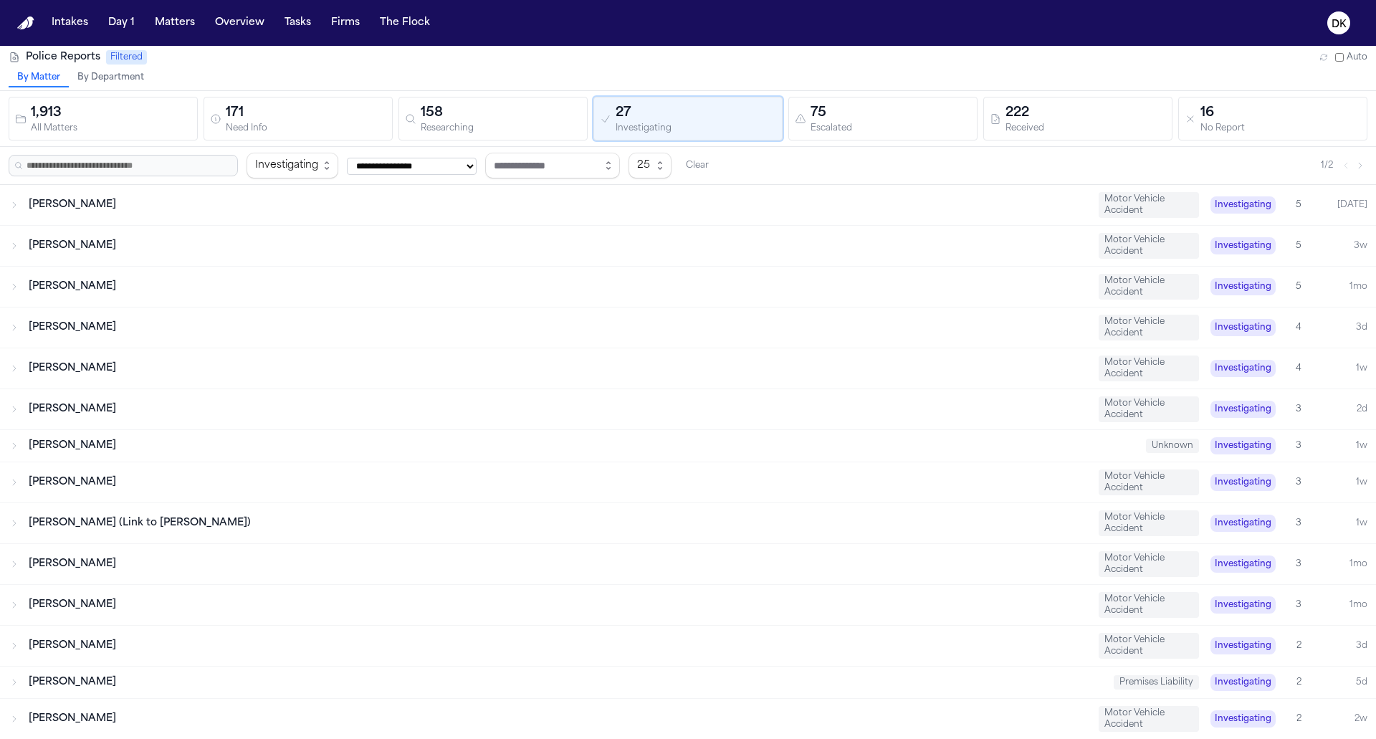
click at [841, 113] on div "75" at bounding box center [890, 113] width 160 height 20
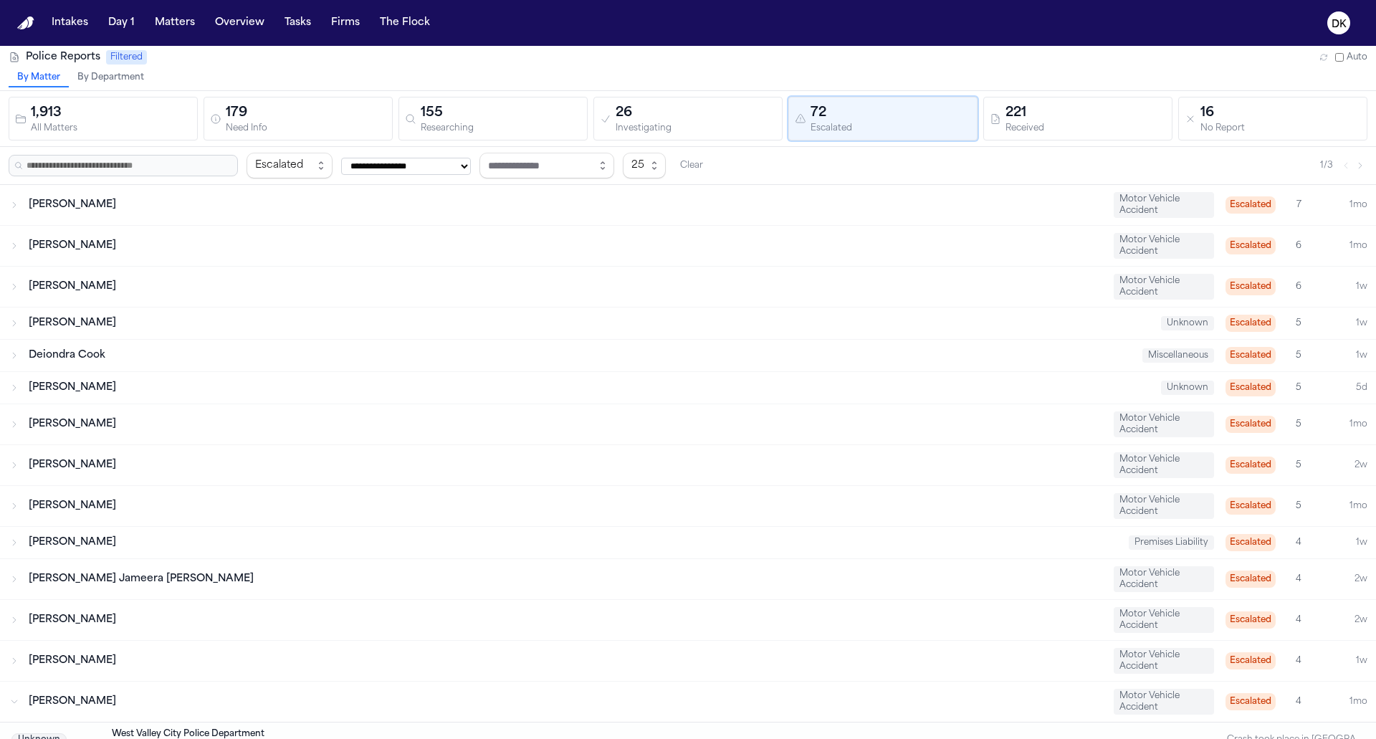
click at [722, 128] on div "Investigating" at bounding box center [695, 128] width 160 height 11
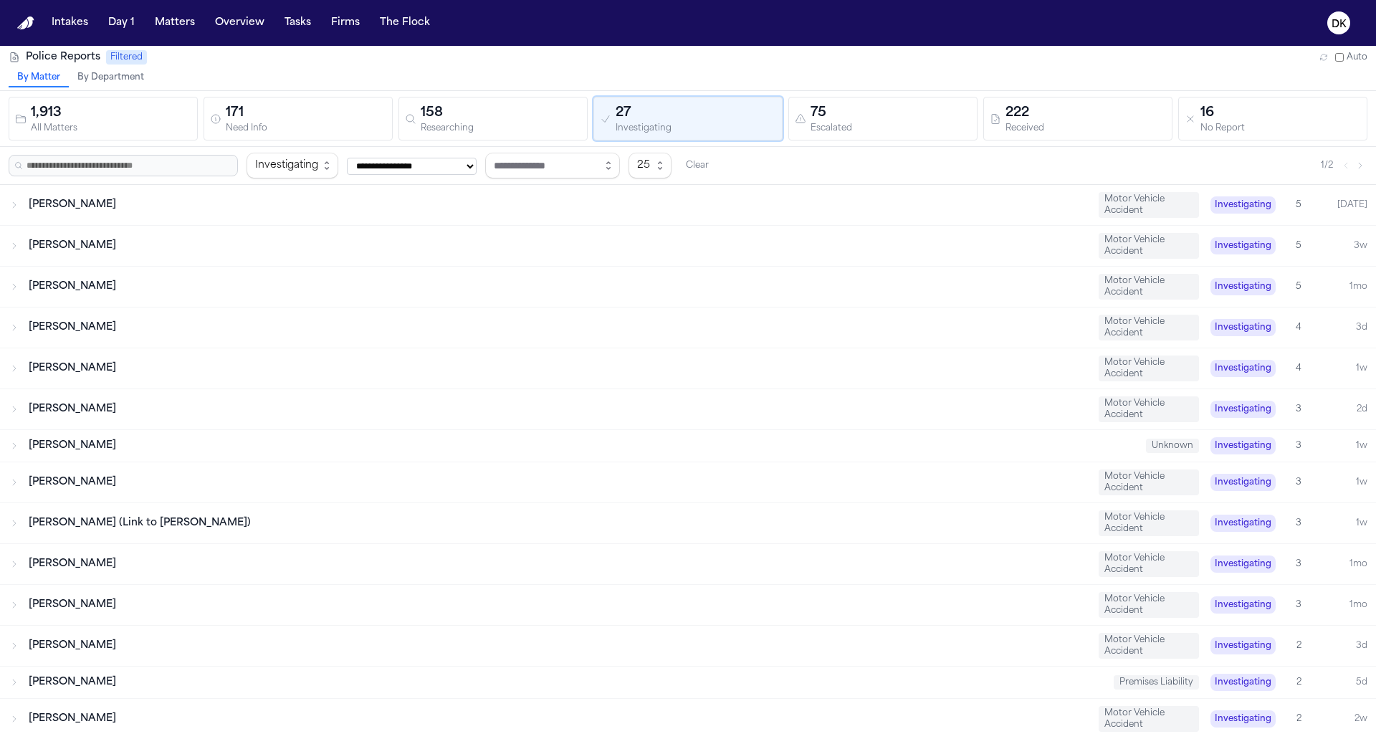
click at [860, 107] on div "75" at bounding box center [890, 113] width 160 height 20
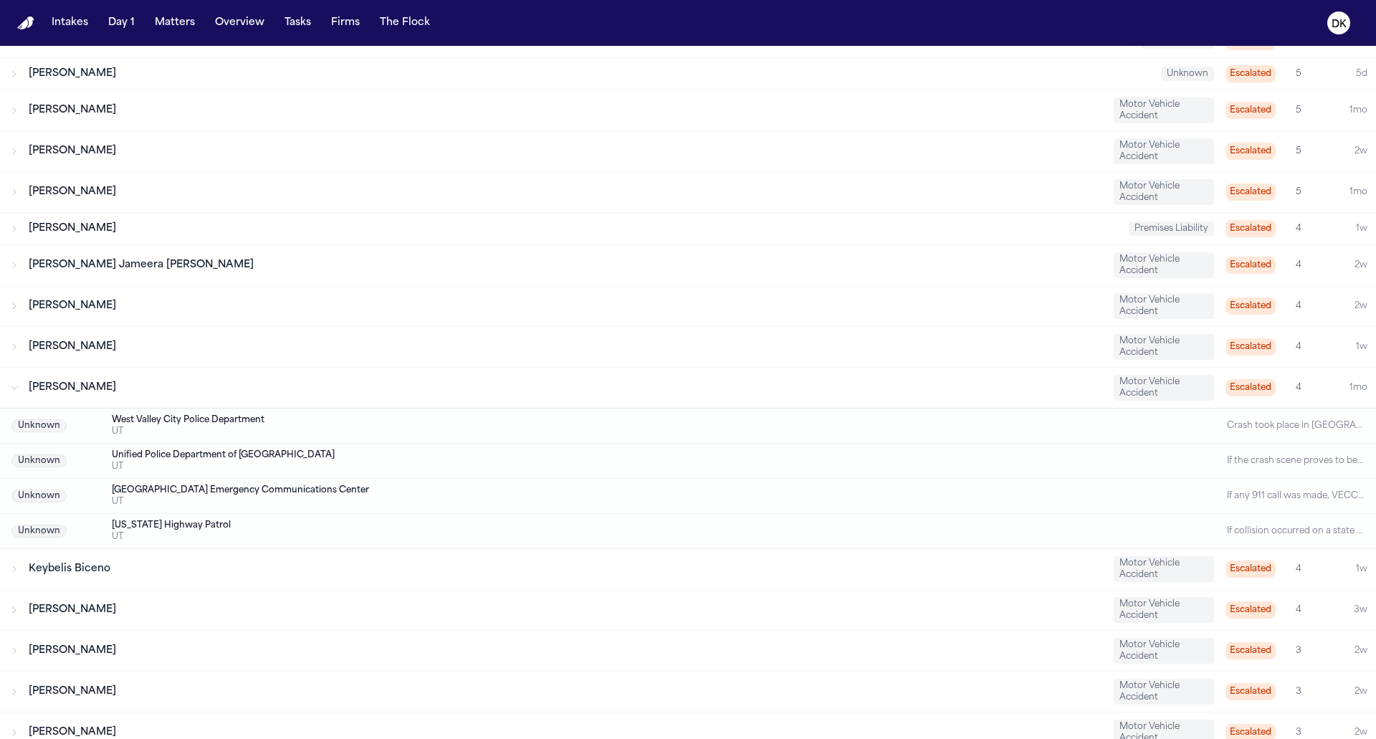
scroll to position [325, 0]
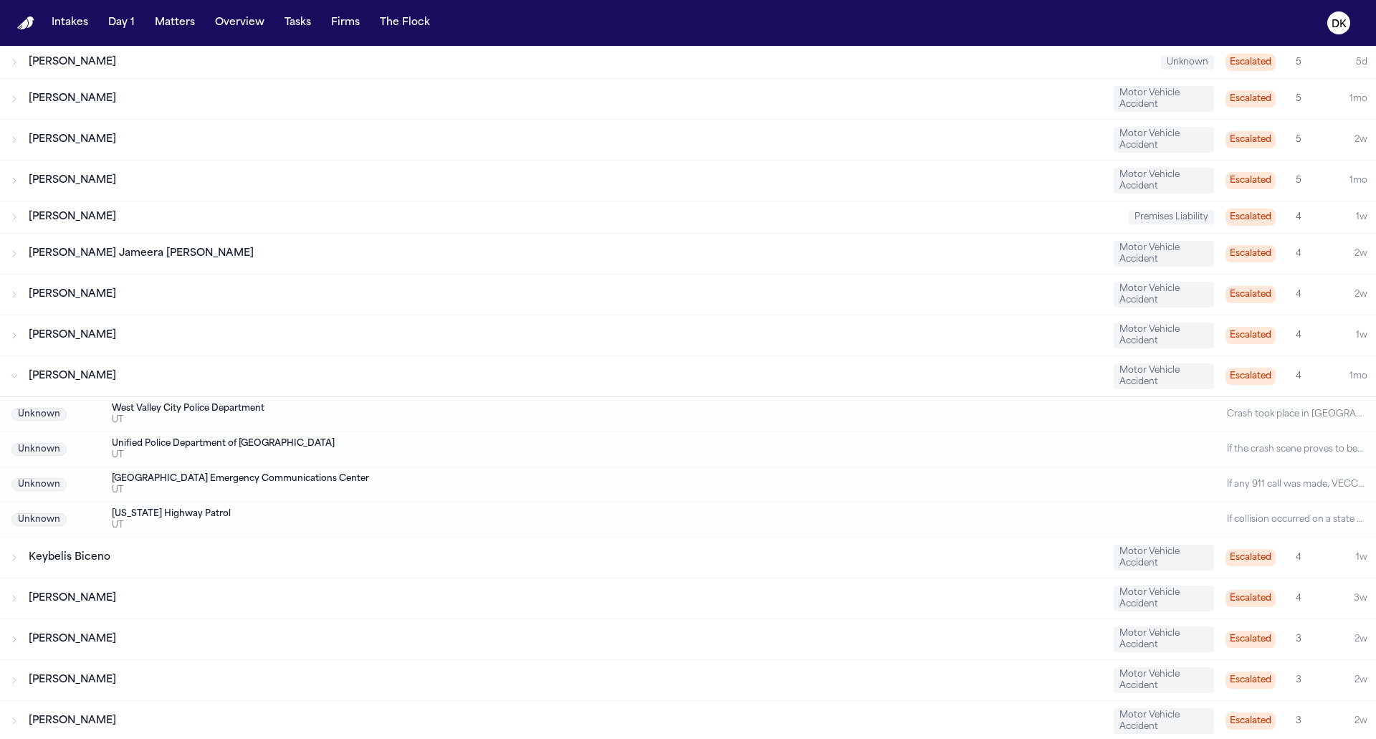
click at [738, 369] on div "[PERSON_NAME]" at bounding box center [565, 376] width 1073 height 14
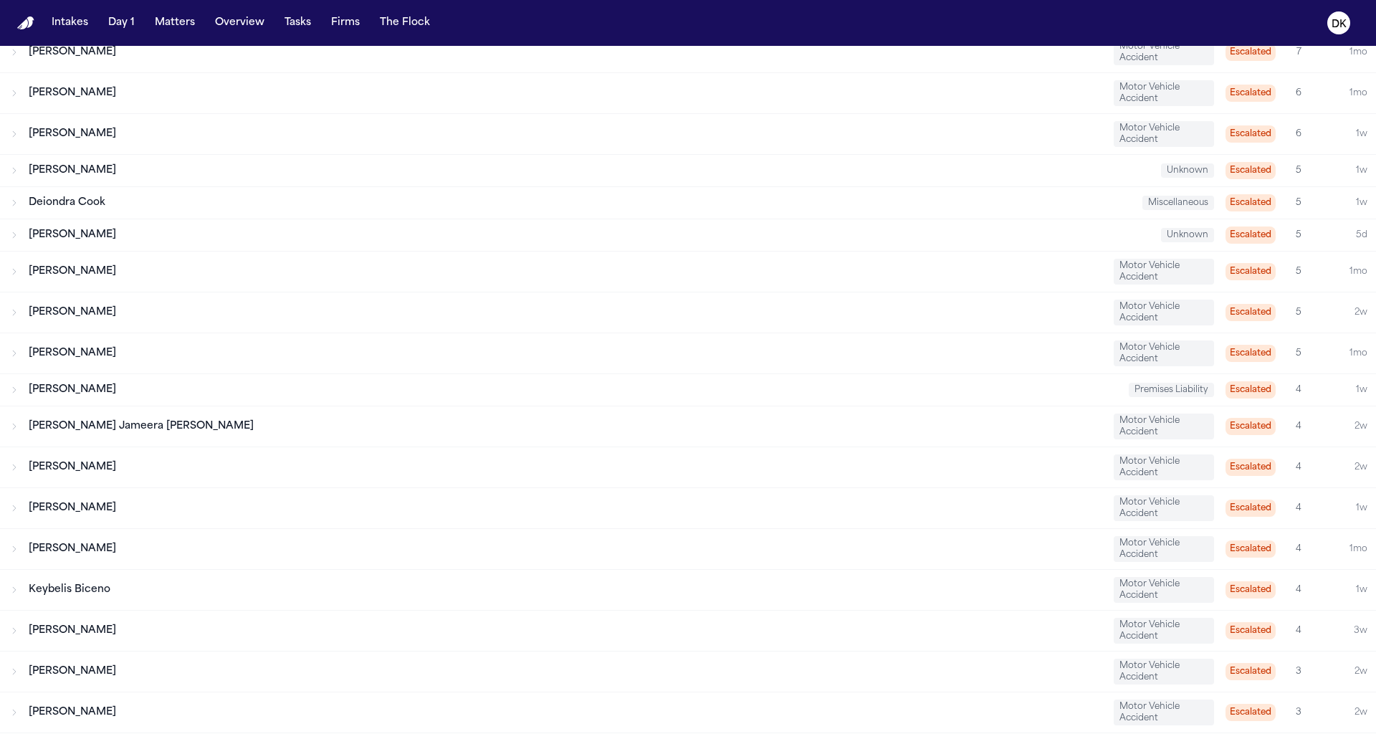
scroll to position [0, 0]
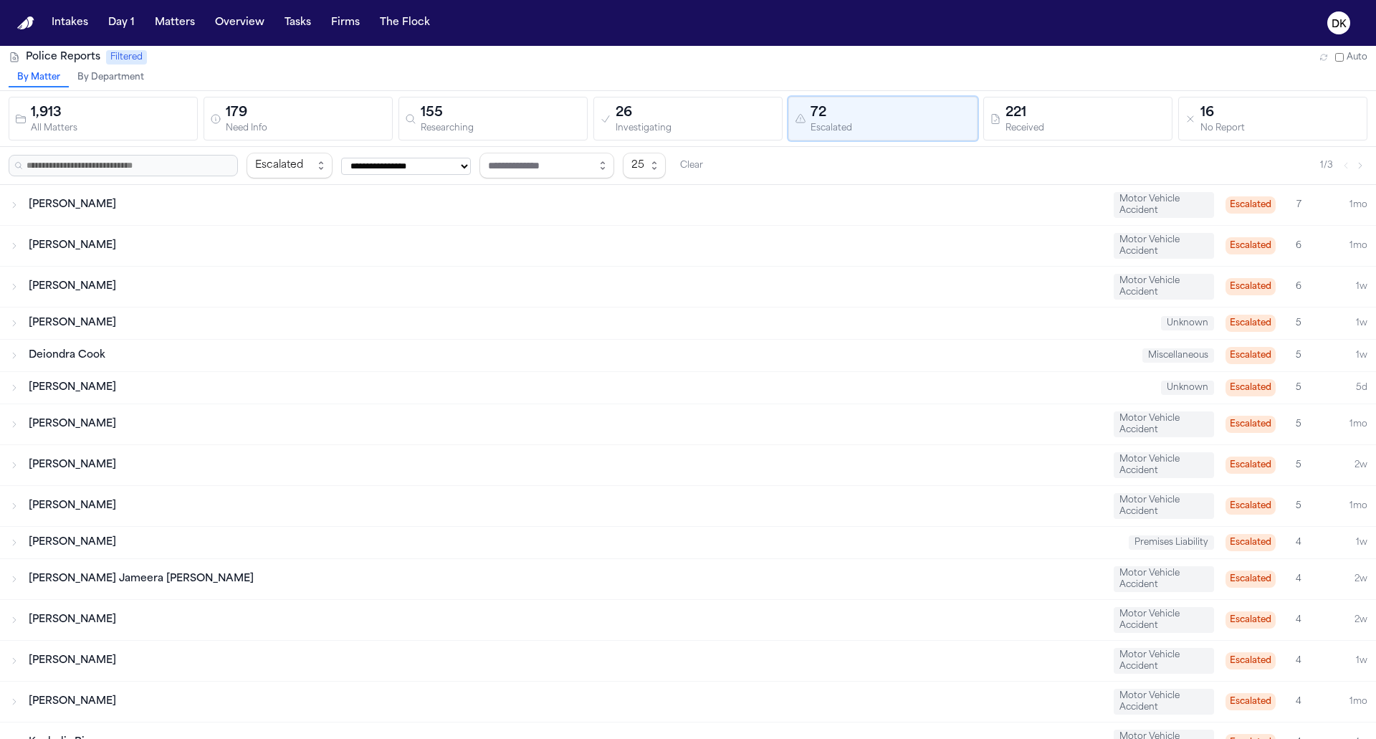
click at [486, 130] on div "Researching" at bounding box center [501, 128] width 160 height 11
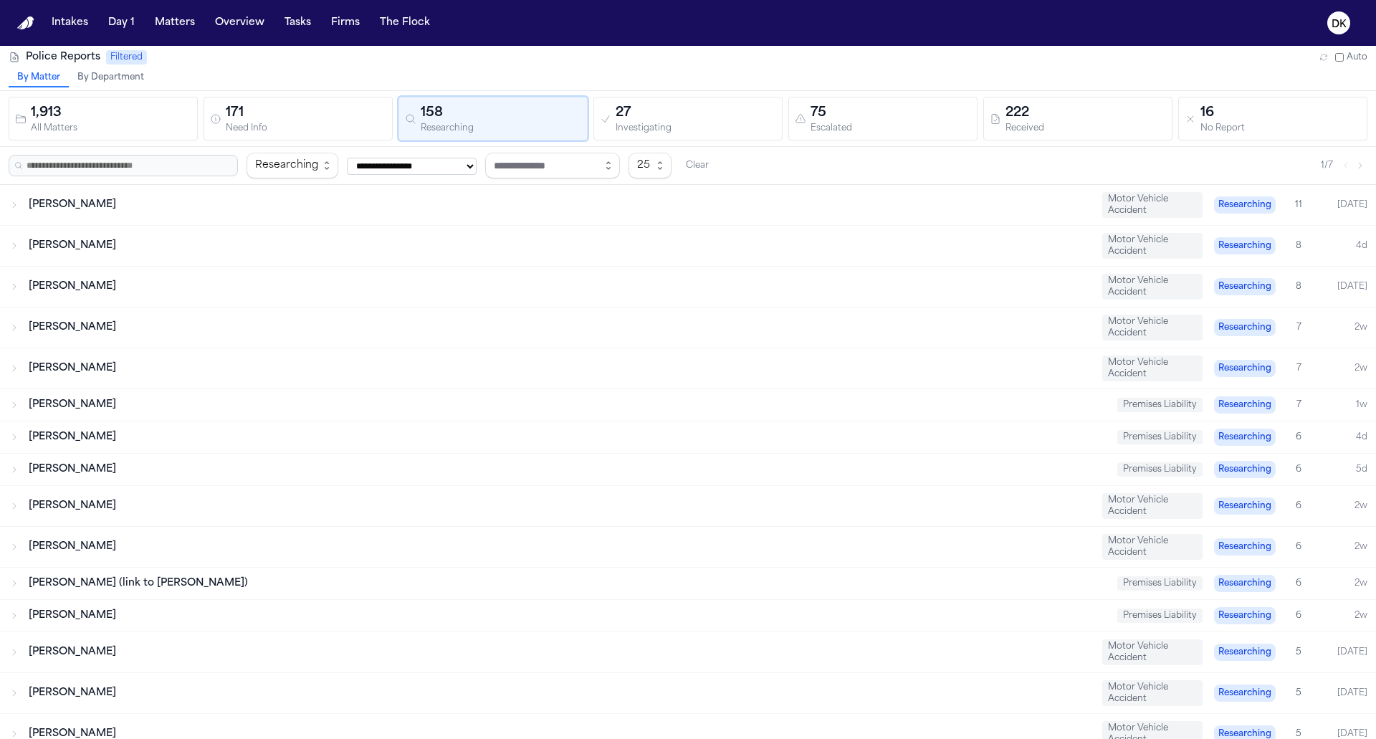
click at [331, 120] on div "171" at bounding box center [306, 113] width 160 height 20
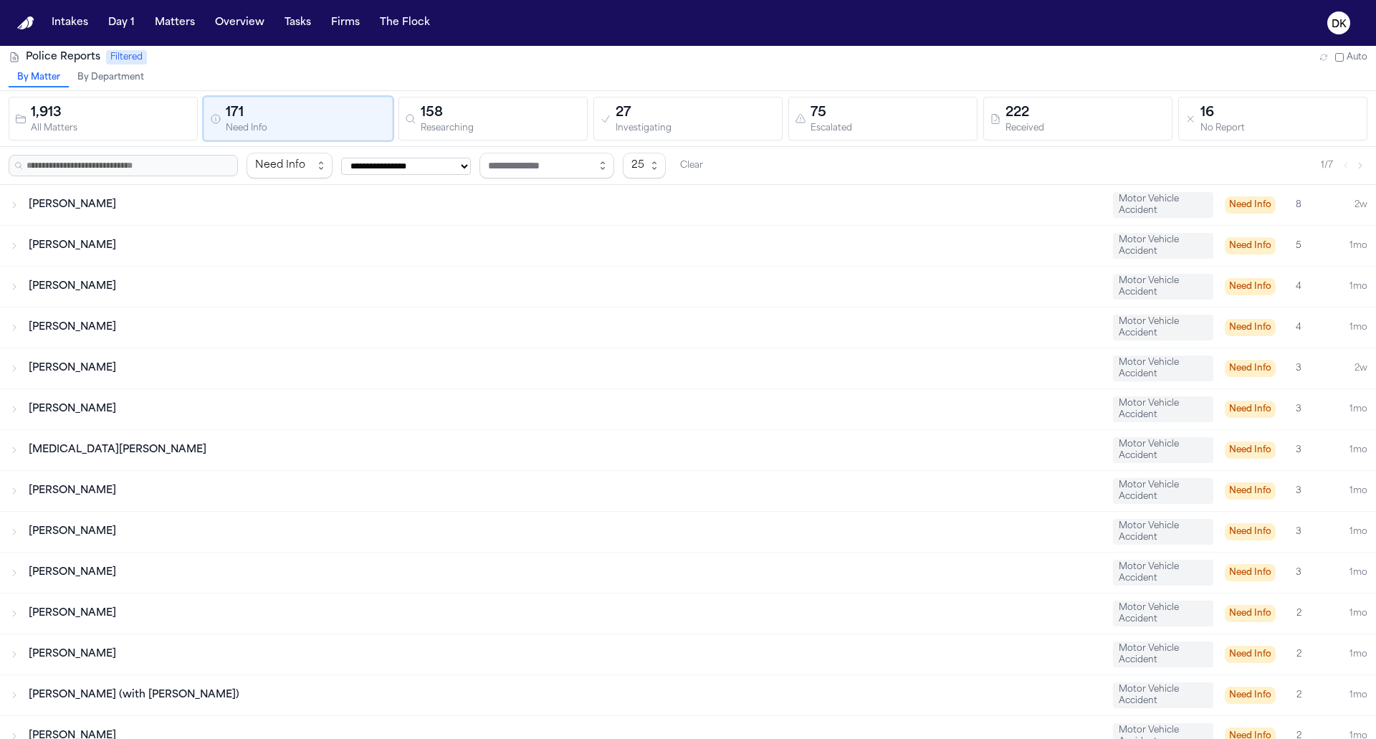
scroll to position [439, 0]
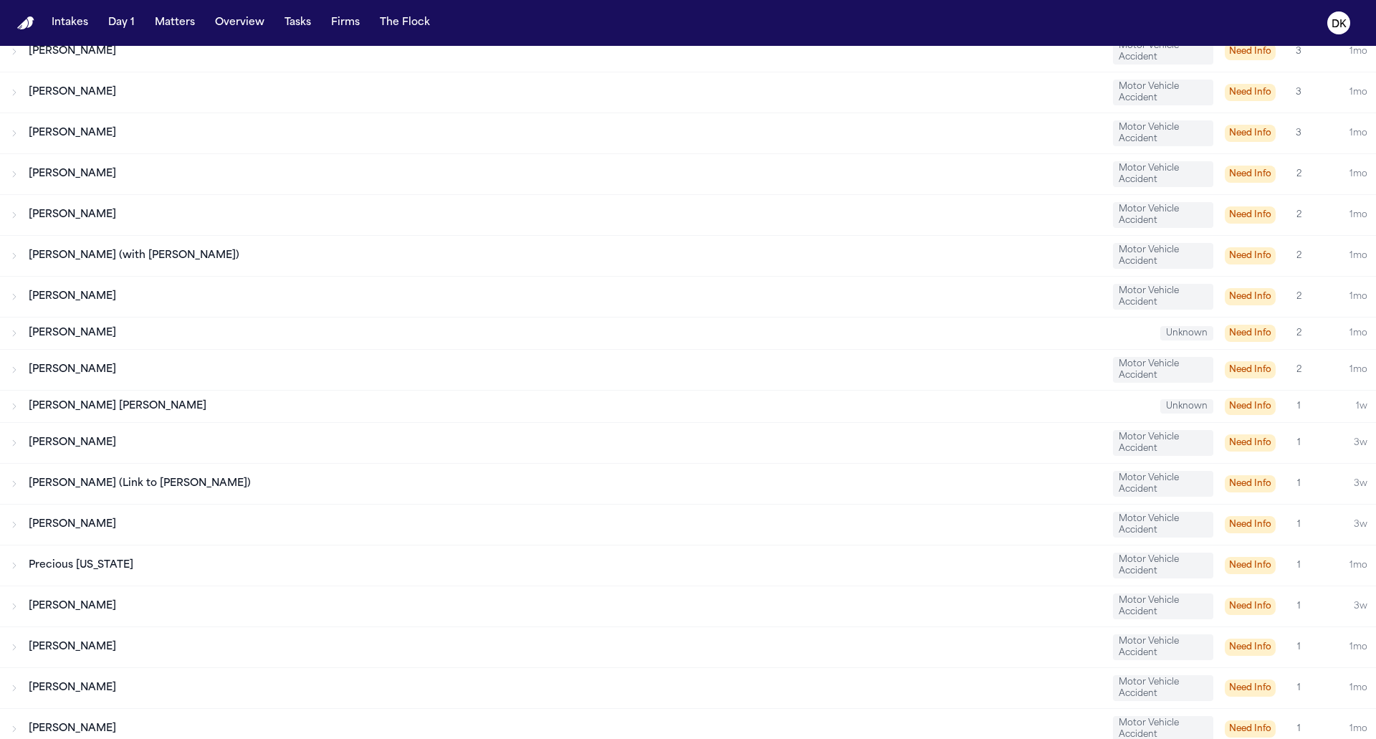
click at [450, 375] on div "Kenneth Hopkins Motor Vehicle Accident Need Info 2 1mo" at bounding box center [688, 370] width 1376 height 40
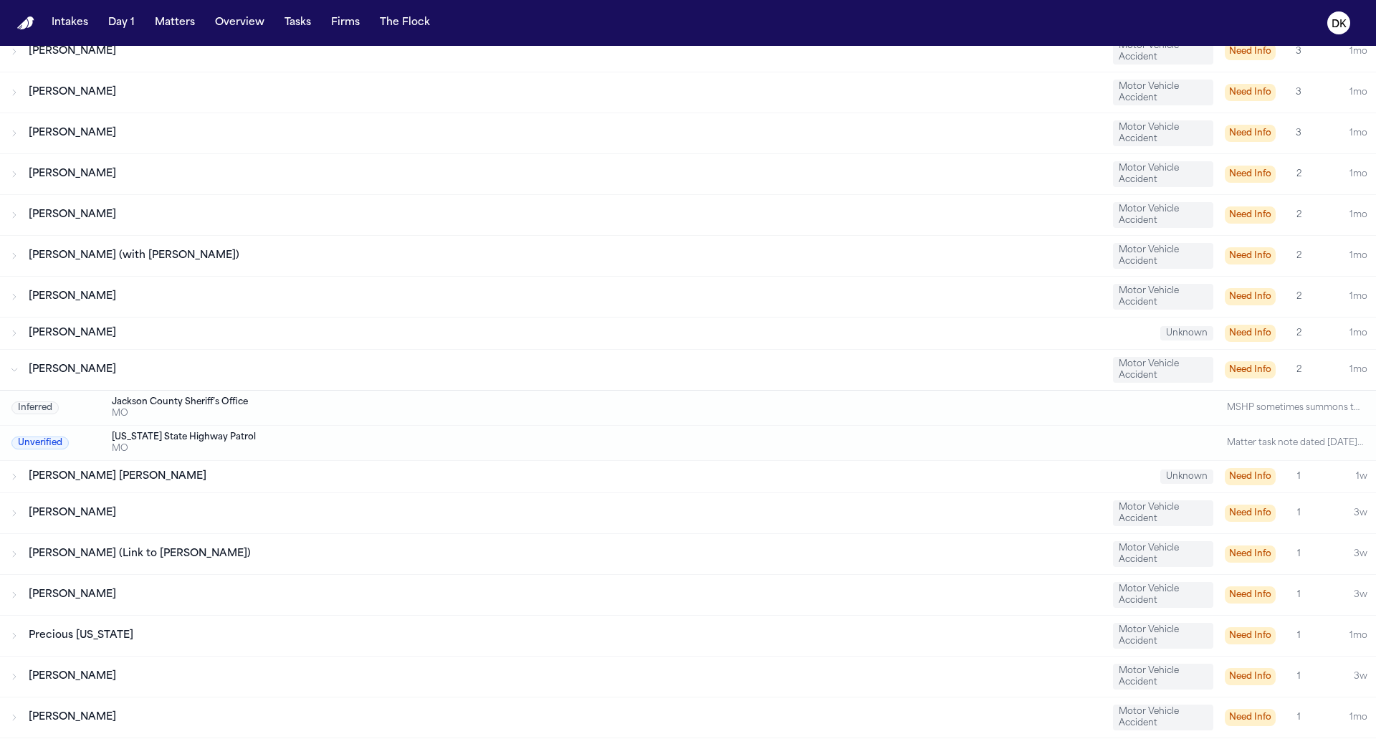
click at [450, 375] on div "Kenneth Hopkins Motor Vehicle Accident Need Info 2 1mo" at bounding box center [688, 370] width 1376 height 40
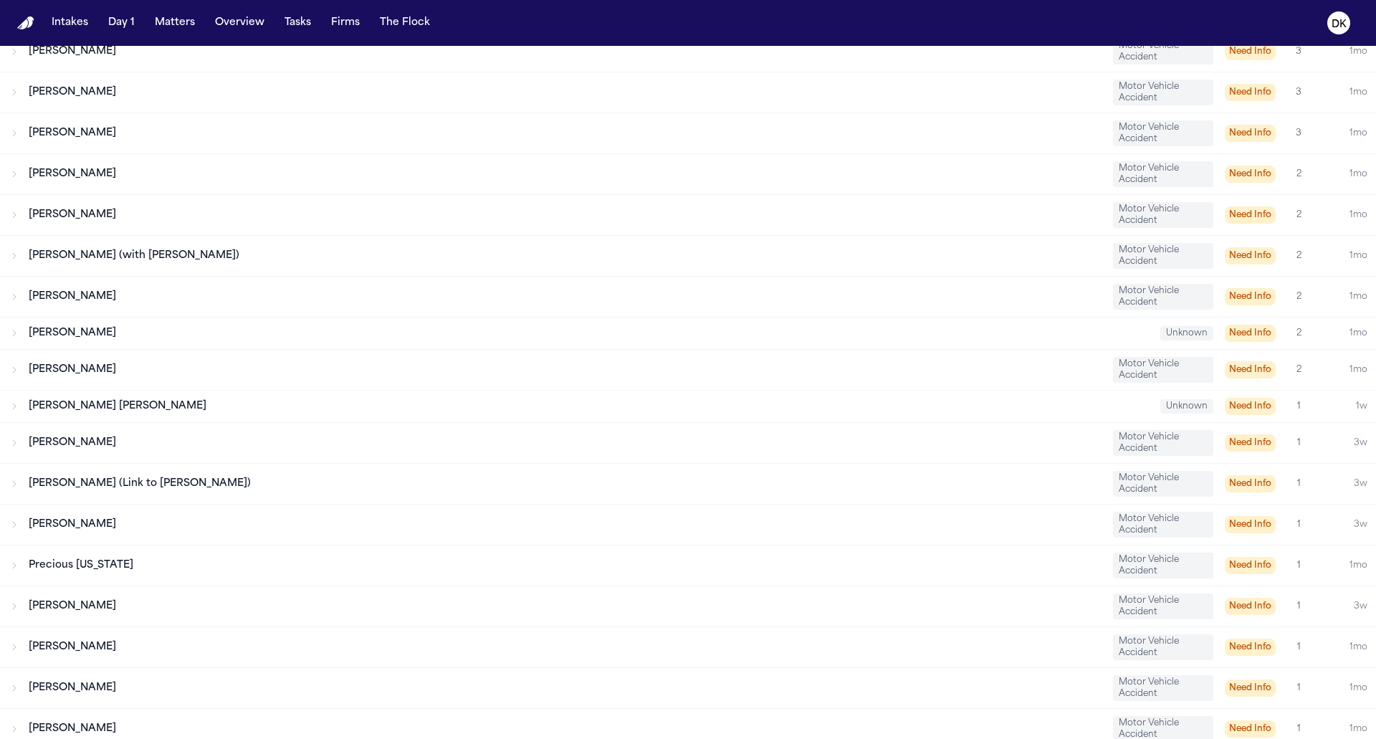
click at [450, 375] on div "Kenneth Hopkins Motor Vehicle Accident Need Info 2 1mo" at bounding box center [688, 370] width 1376 height 40
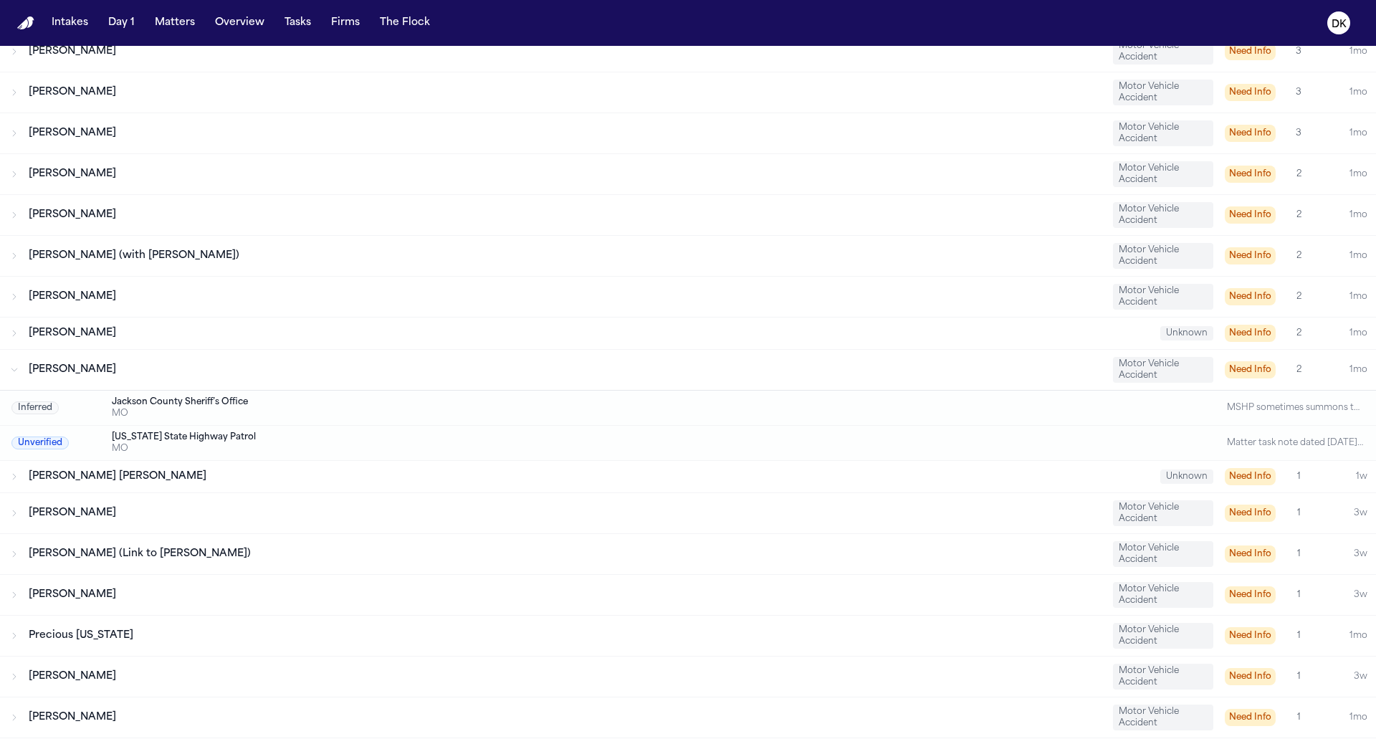
click at [446, 317] on div "Melissa Turner Unknown Need Info 2 1mo" at bounding box center [688, 333] width 1376 height 32
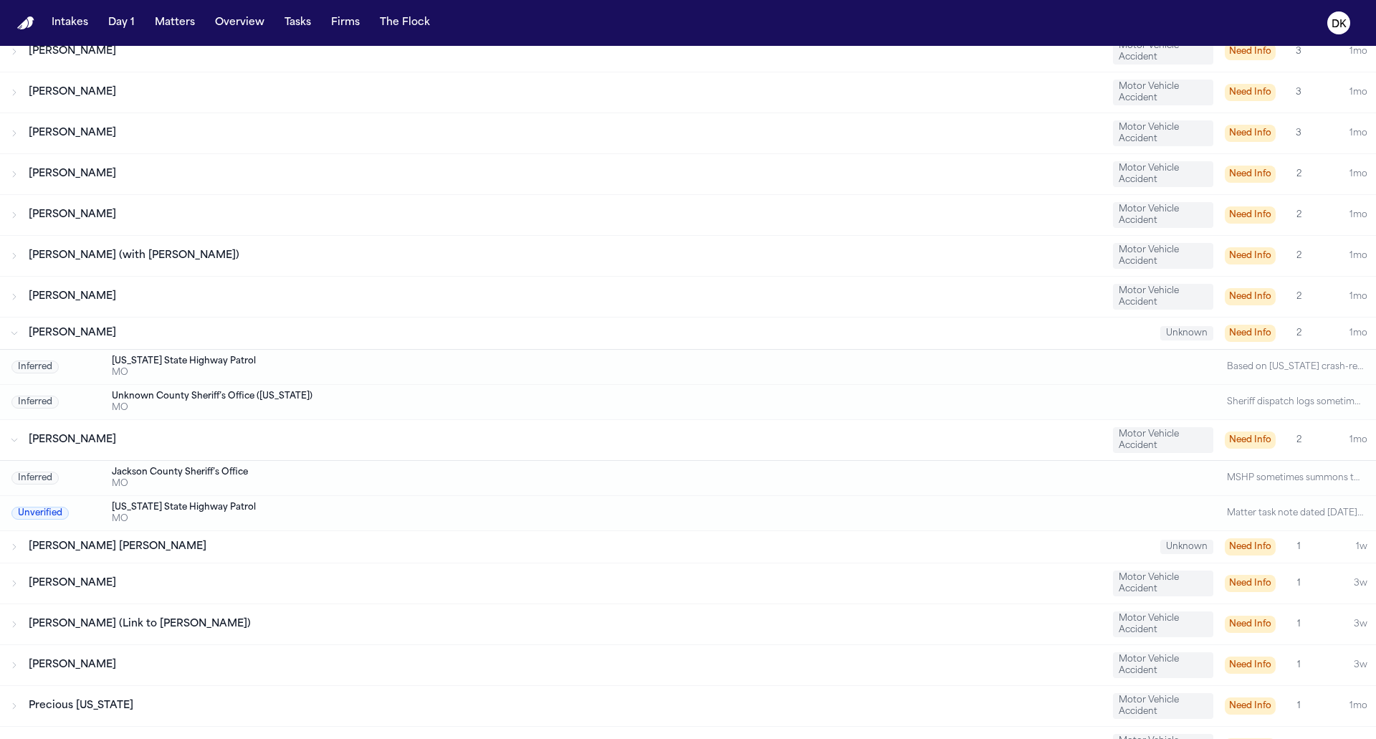
click at [450, 289] on div "[PERSON_NAME]" at bounding box center [565, 296] width 1073 height 14
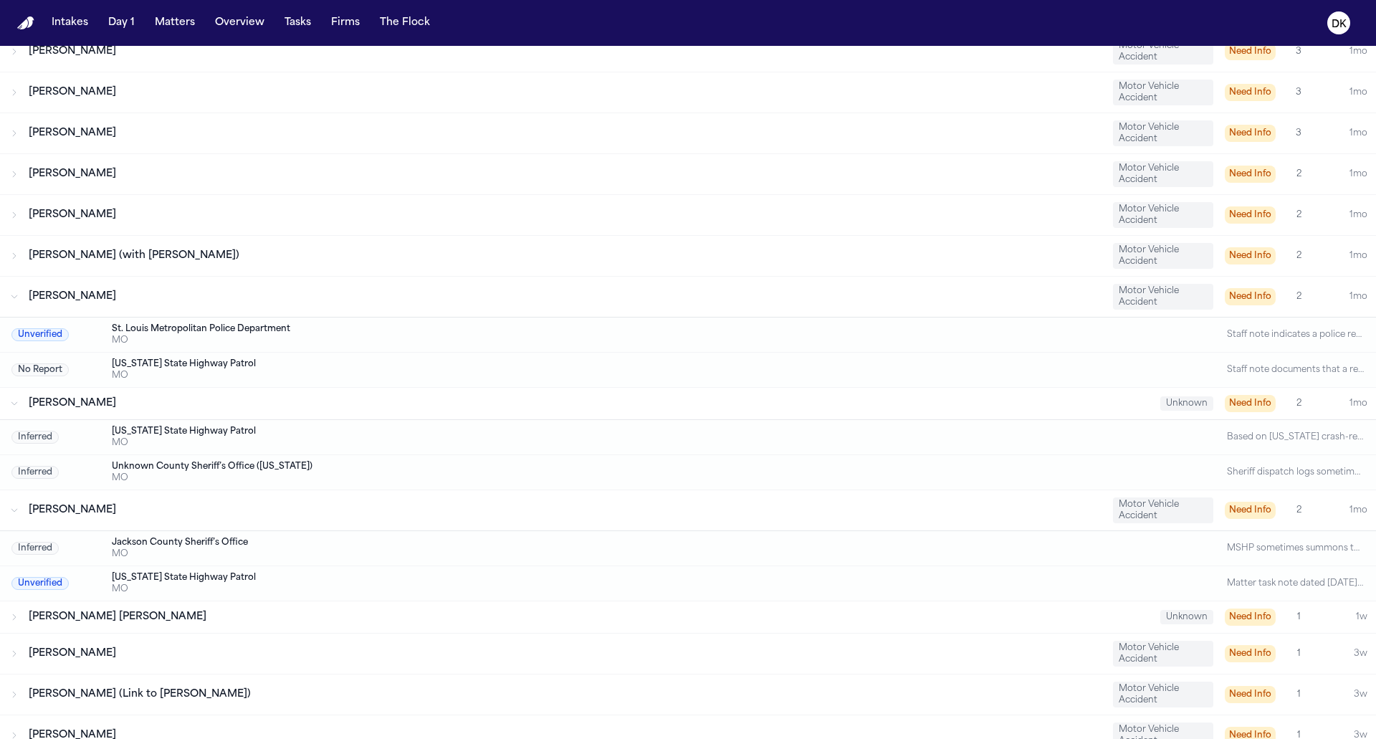
click at [445, 280] on div "Henry Anderson Motor Vehicle Accident Need Info 2 1mo" at bounding box center [688, 297] width 1376 height 40
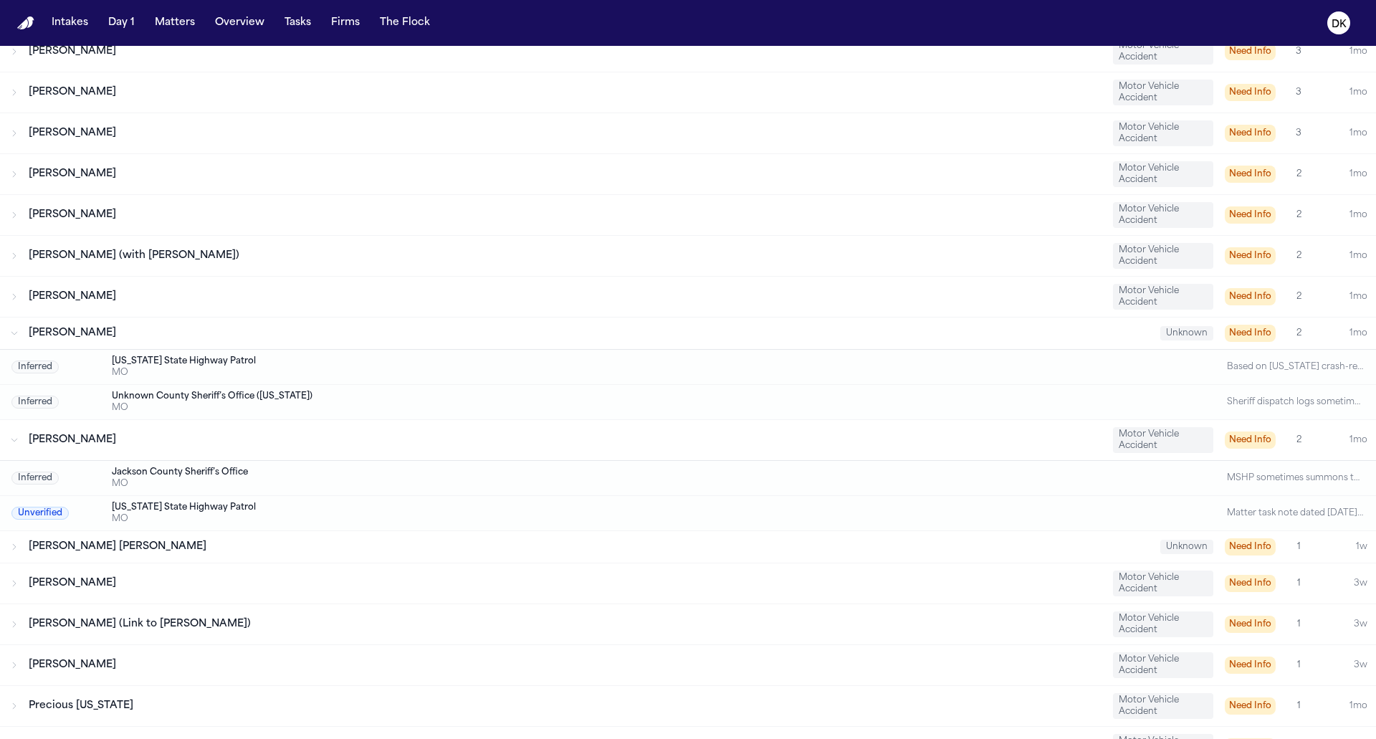
scroll to position [0, 0]
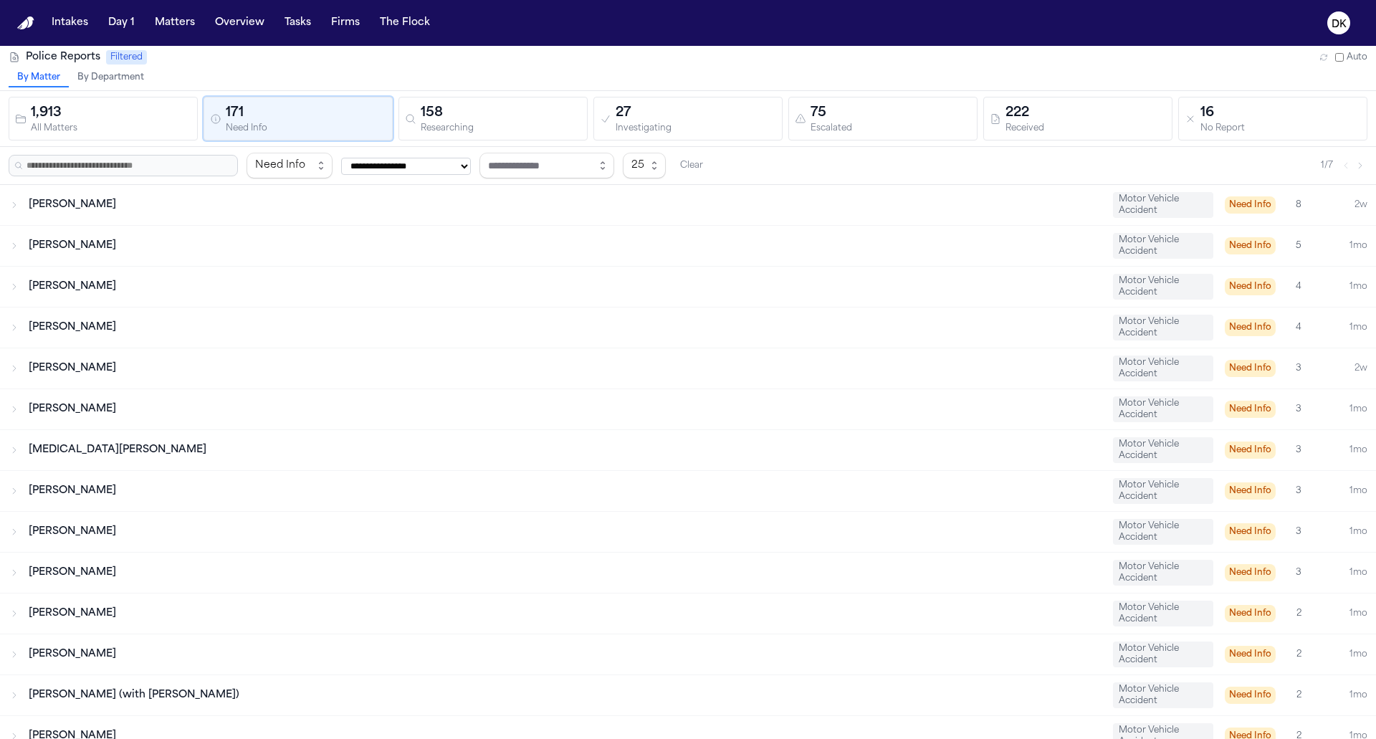
click at [366, 202] on div "[PERSON_NAME]" at bounding box center [565, 205] width 1073 height 14
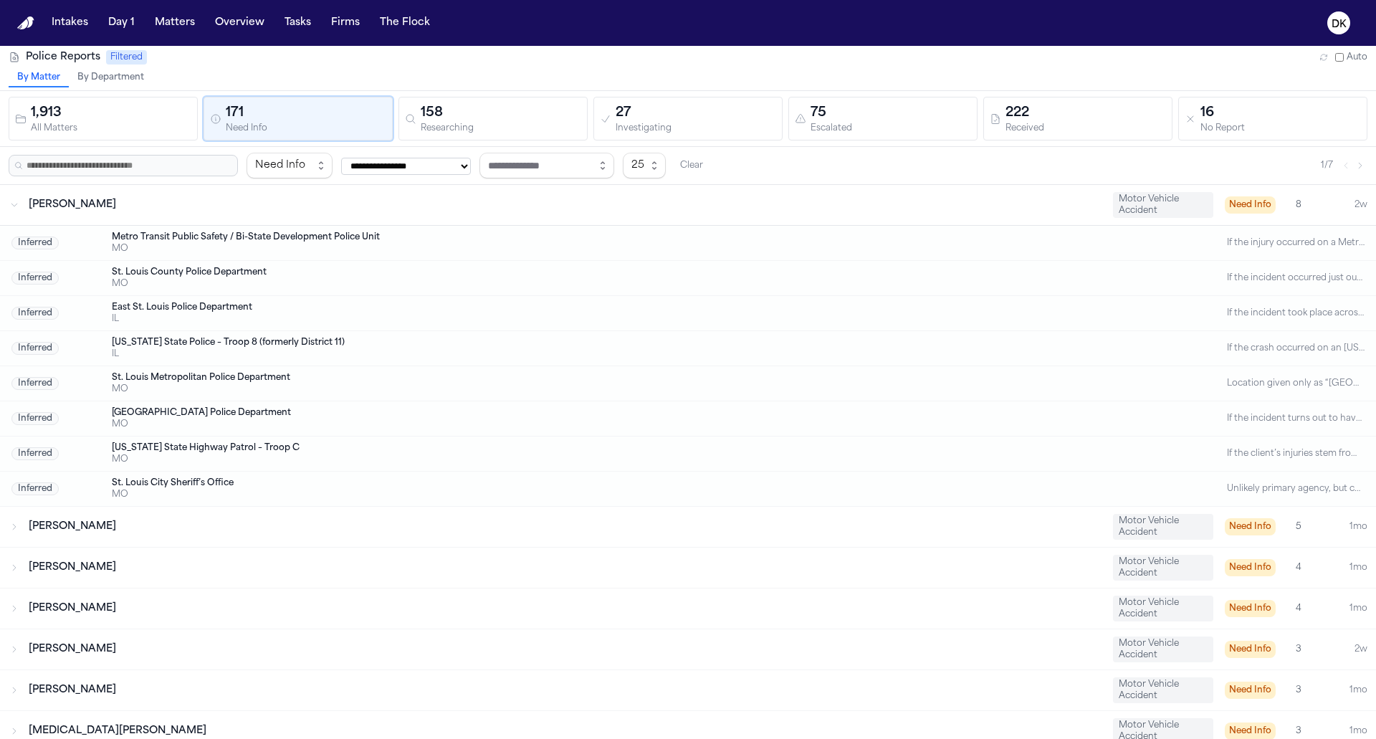
click at [366, 202] on div "[PERSON_NAME]" at bounding box center [565, 205] width 1073 height 14
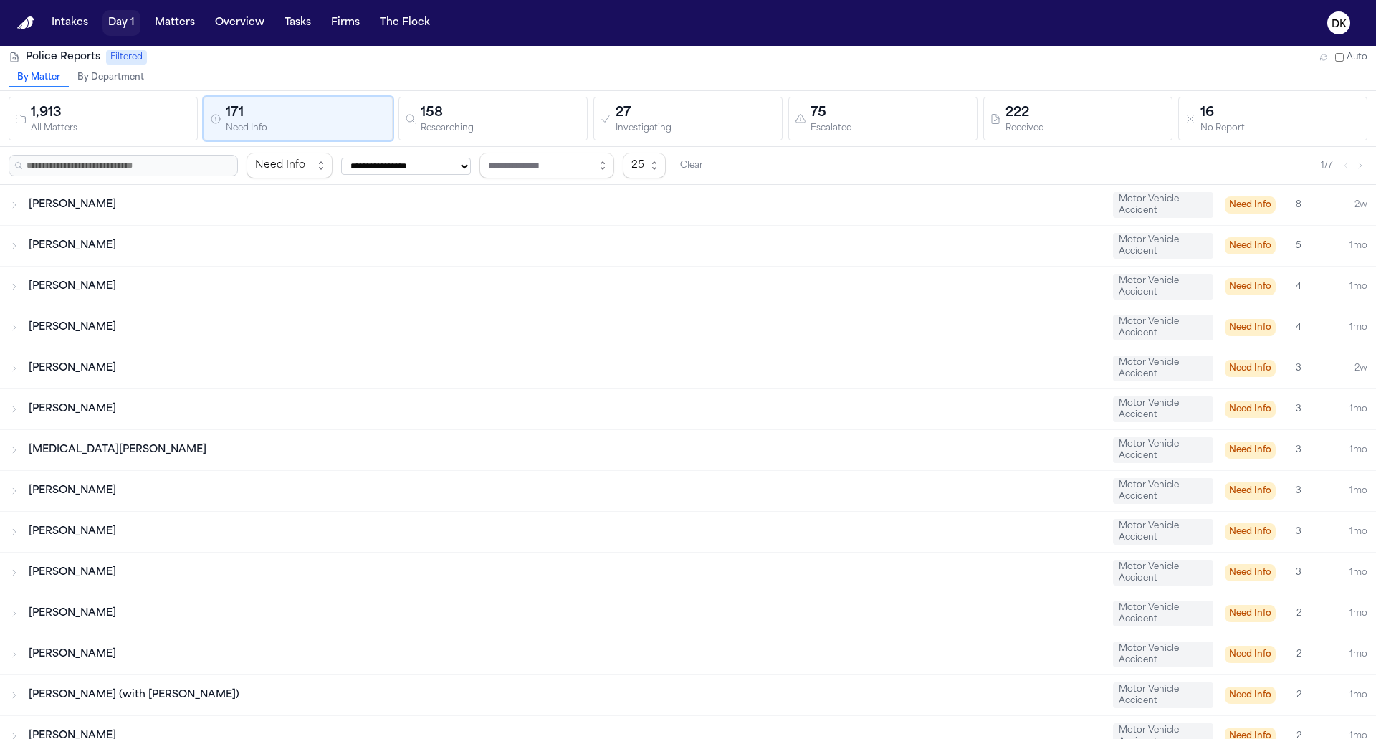
click at [174, 19] on button "Matters" at bounding box center [175, 23] width 52 height 26
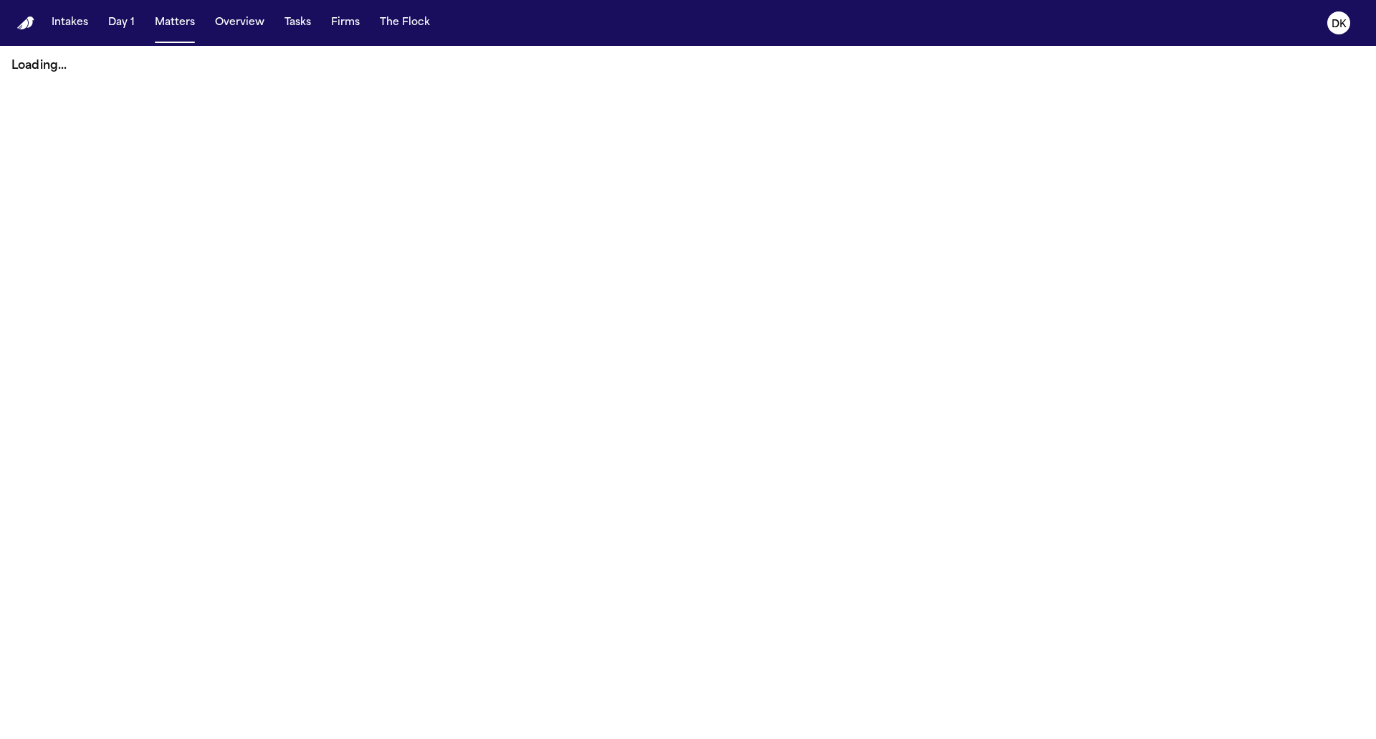
click at [324, 102] on main "Loading..." at bounding box center [688, 392] width 1376 height 693
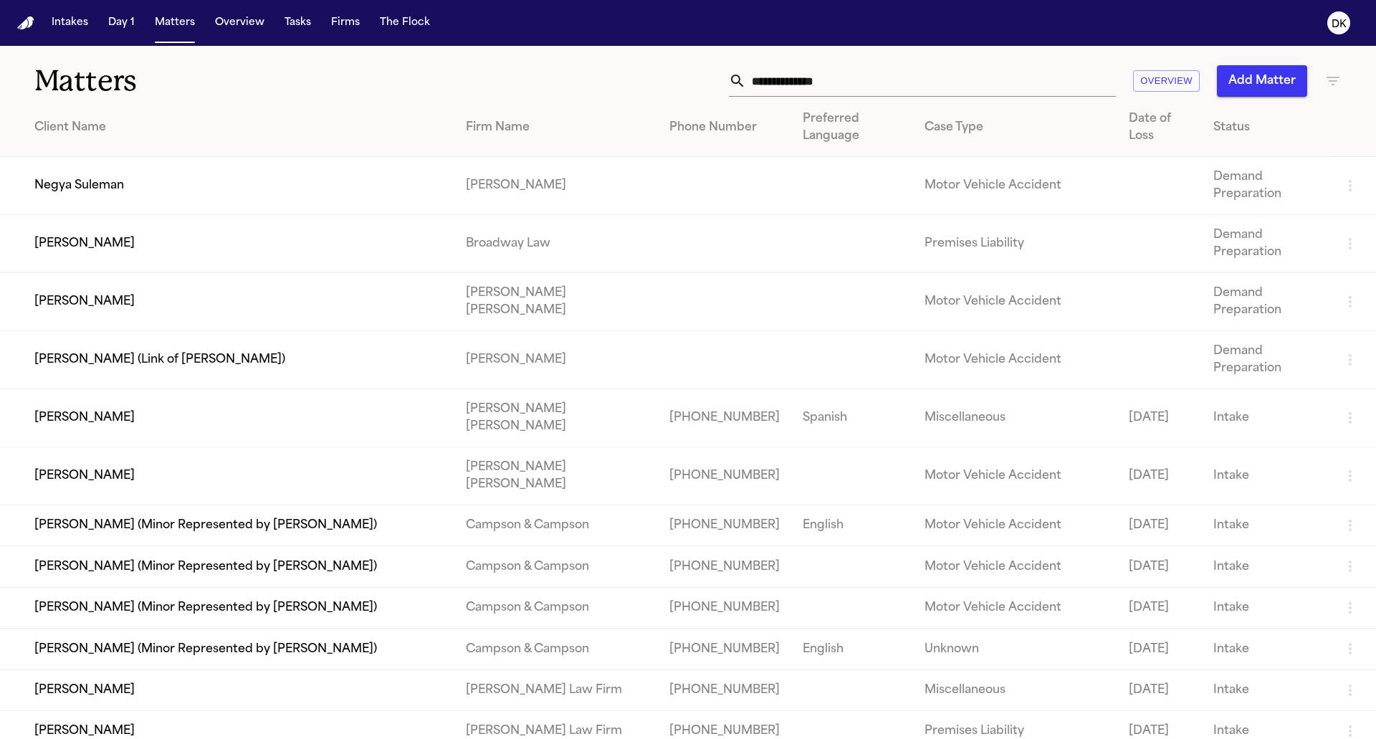
click at [813, 68] on input "text" at bounding box center [931, 81] width 370 height 32
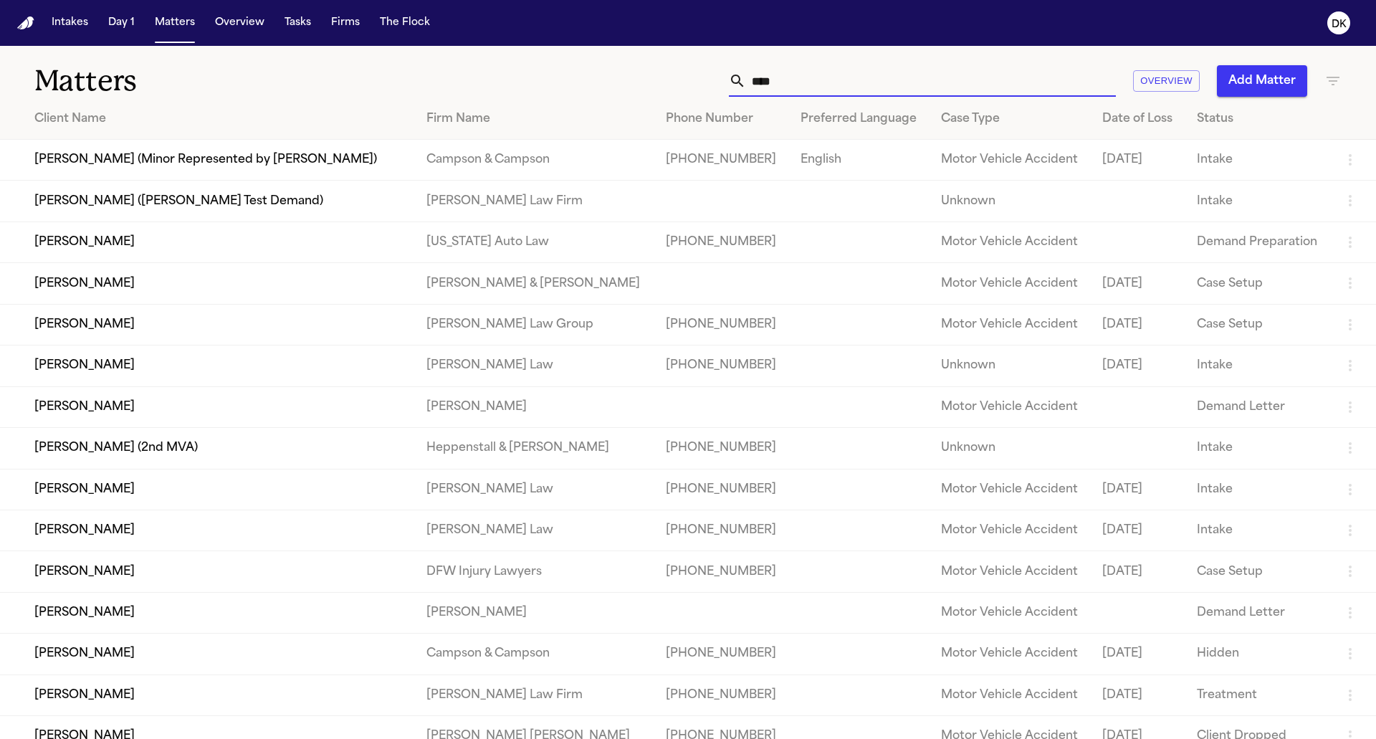
type input "*****"
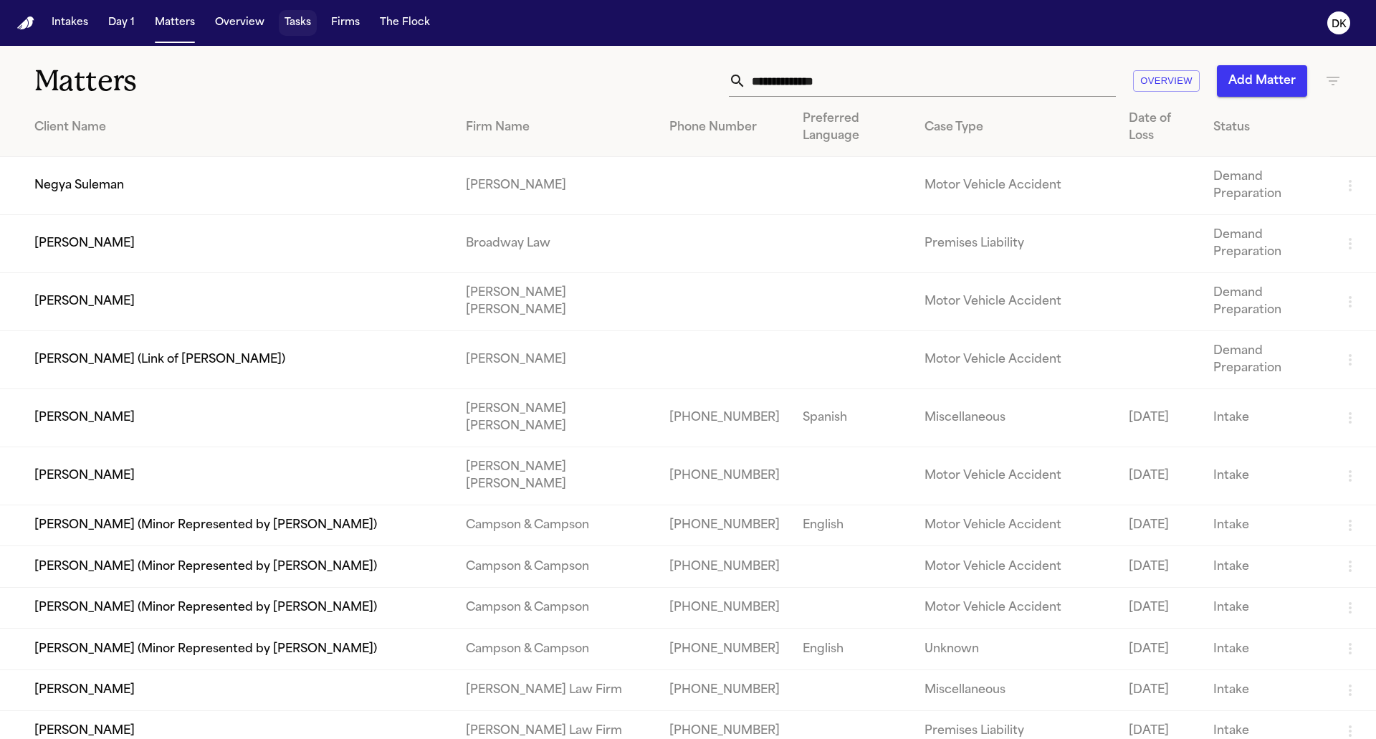
click at [298, 23] on button "Tasks" at bounding box center [298, 23] width 38 height 26
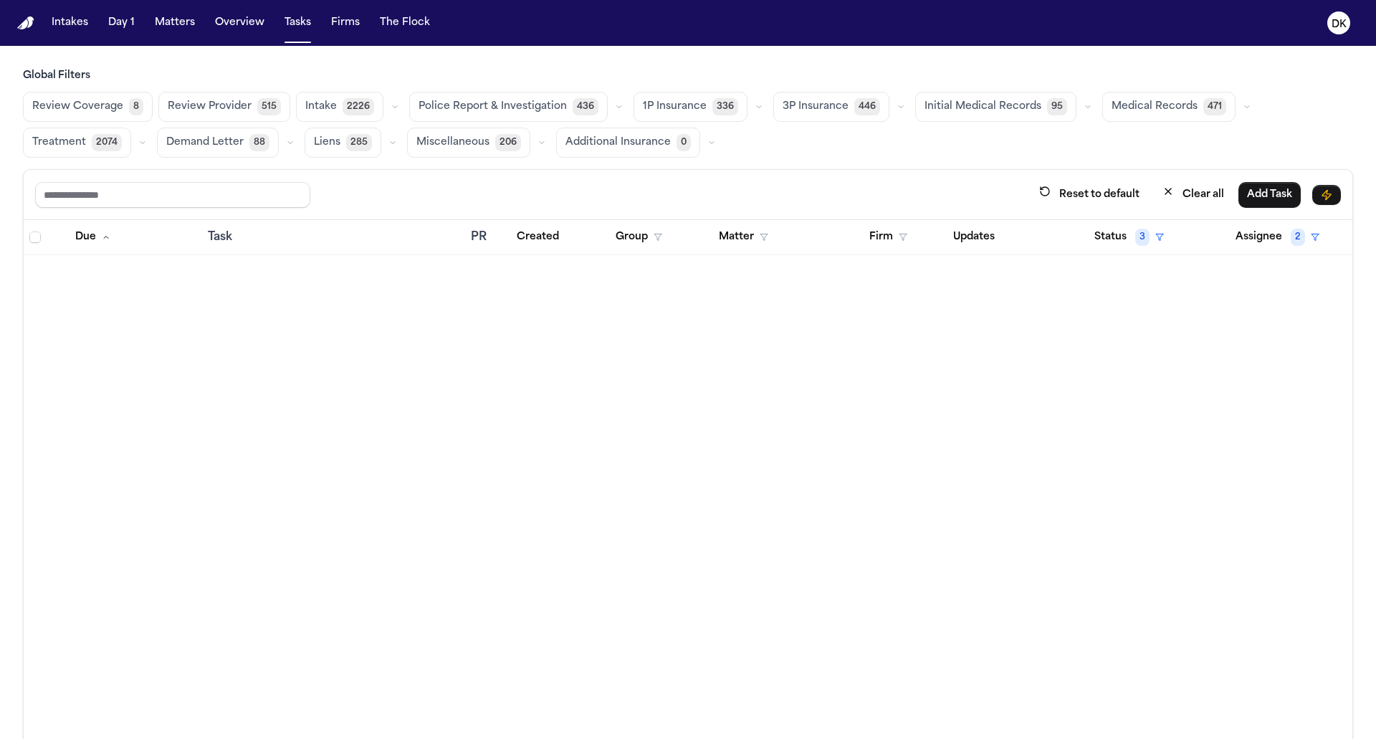
click at [519, 112] on span "Police Report & Investigation" at bounding box center [492, 107] width 148 height 14
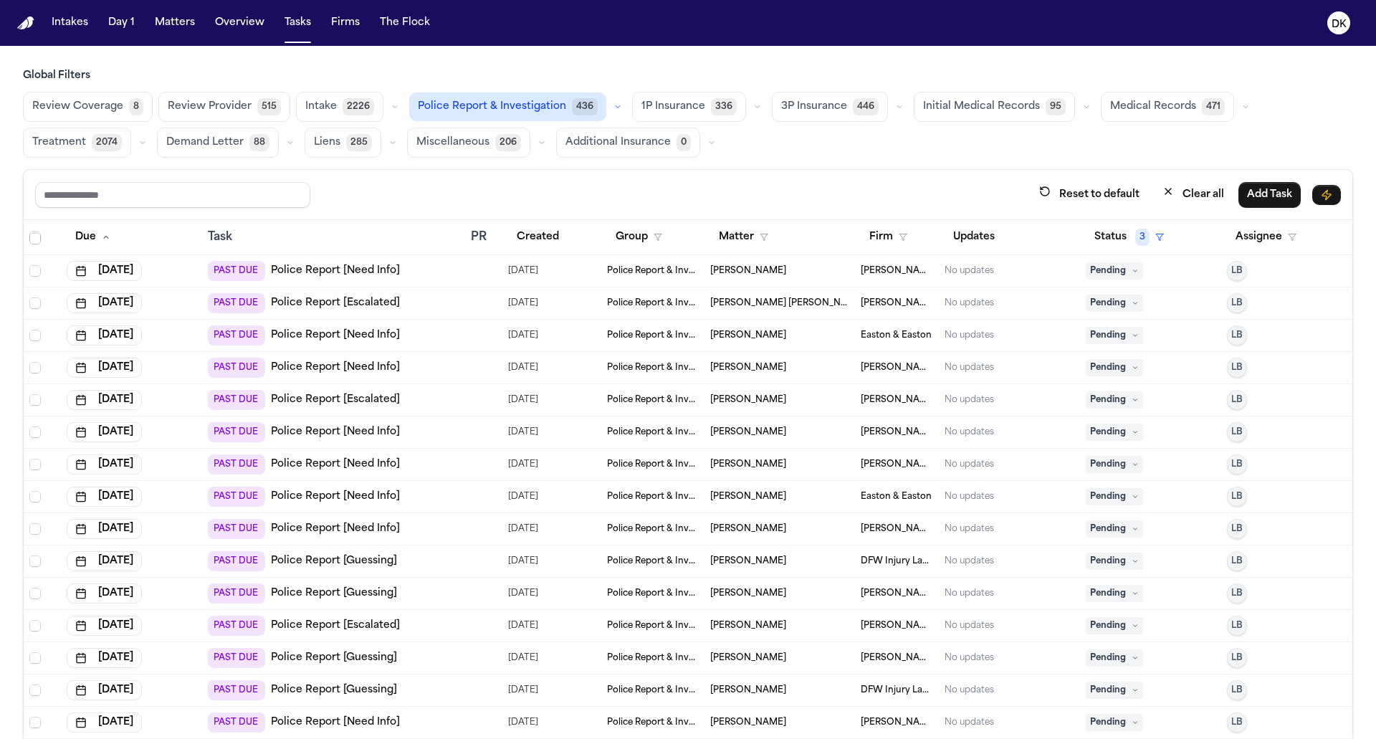
scroll to position [1307, 0]
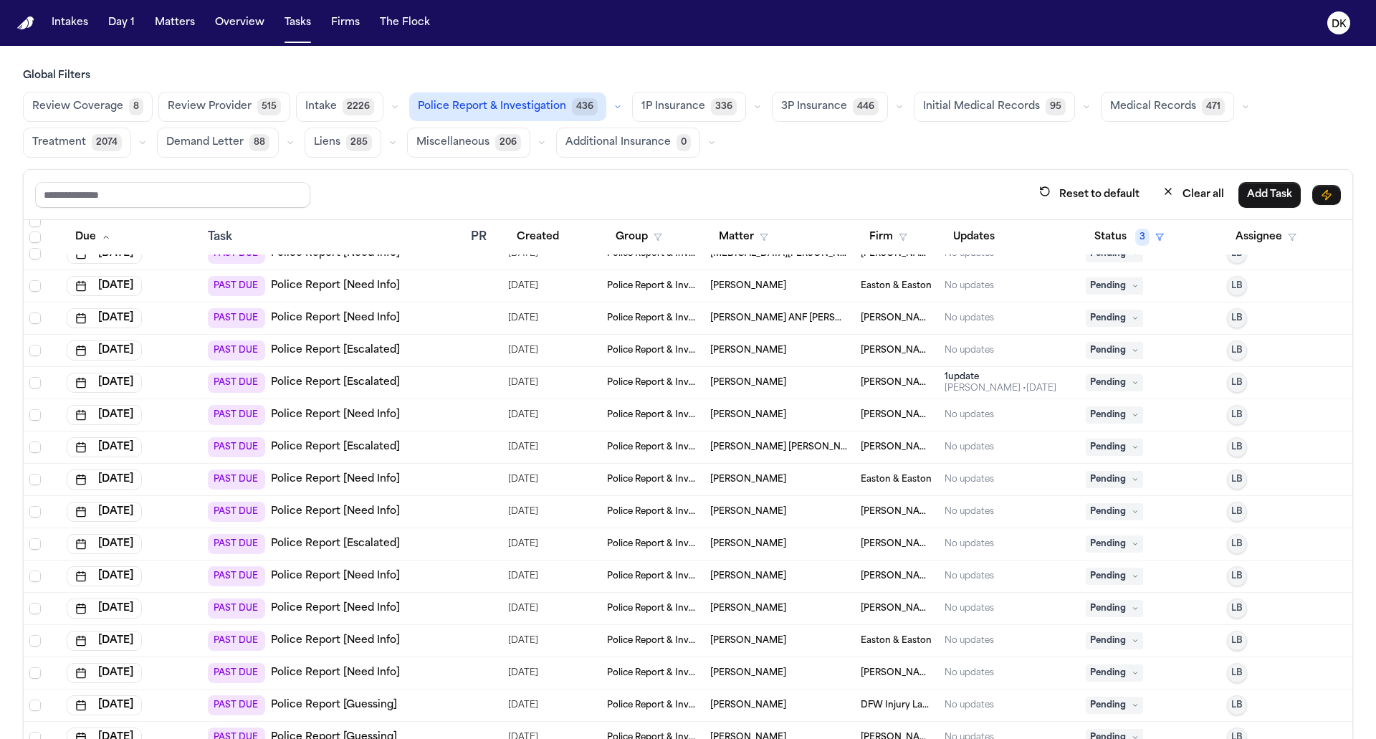
click at [441, 547] on div "PAST DUE Police Report [Escalated]" at bounding box center [333, 544] width 251 height 20
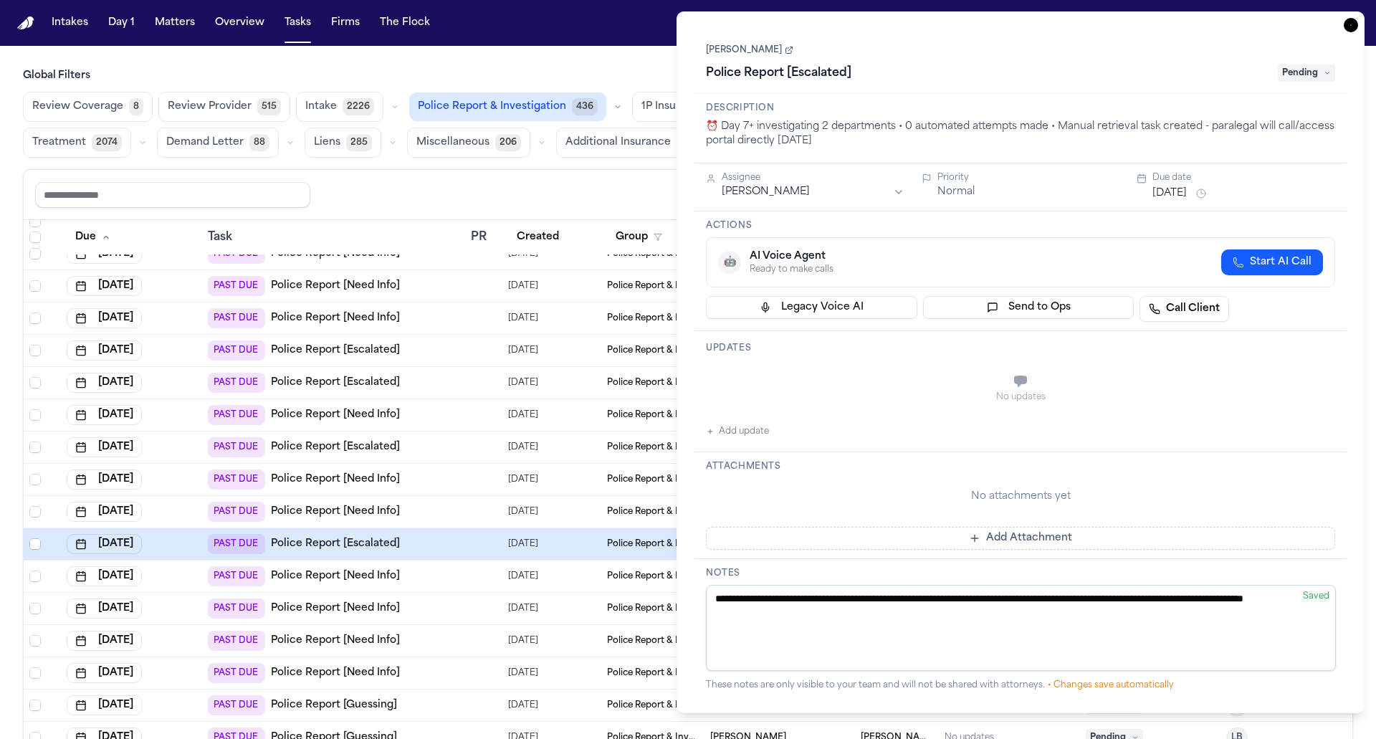
click at [774, 49] on link "[PERSON_NAME]" at bounding box center [749, 49] width 87 height 11
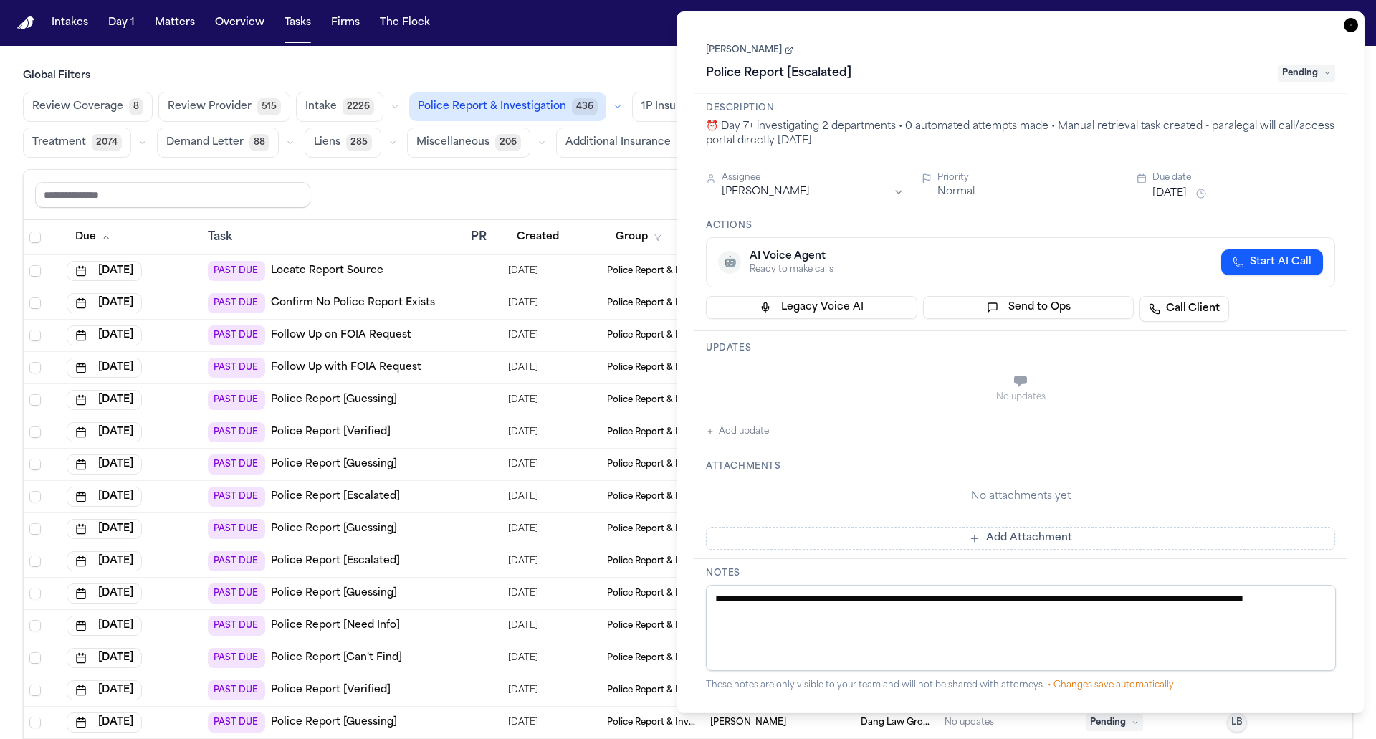
click at [1358, 22] on div "**********" at bounding box center [1020, 361] width 688 height 701
click at [1353, 23] on icon "button" at bounding box center [1350, 25] width 14 height 14
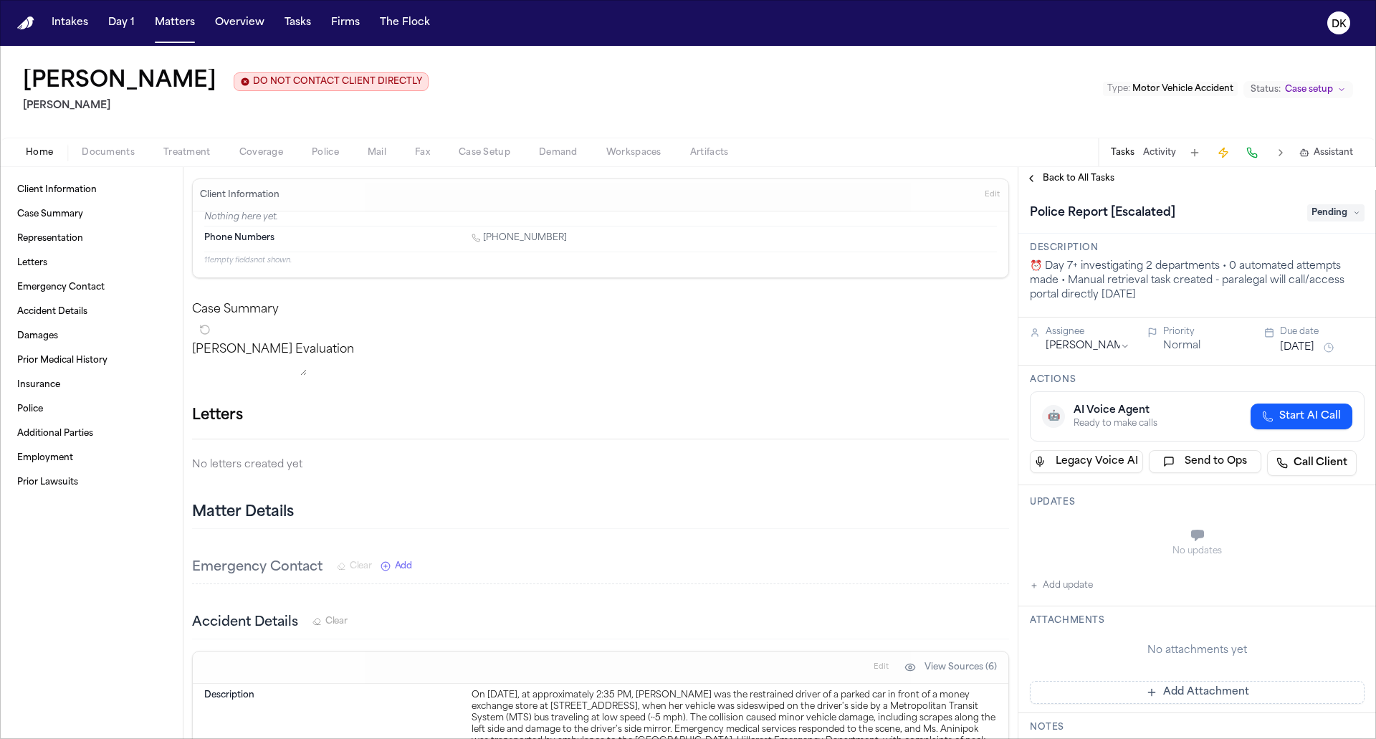
click at [326, 147] on span "Police" at bounding box center [325, 152] width 27 height 11
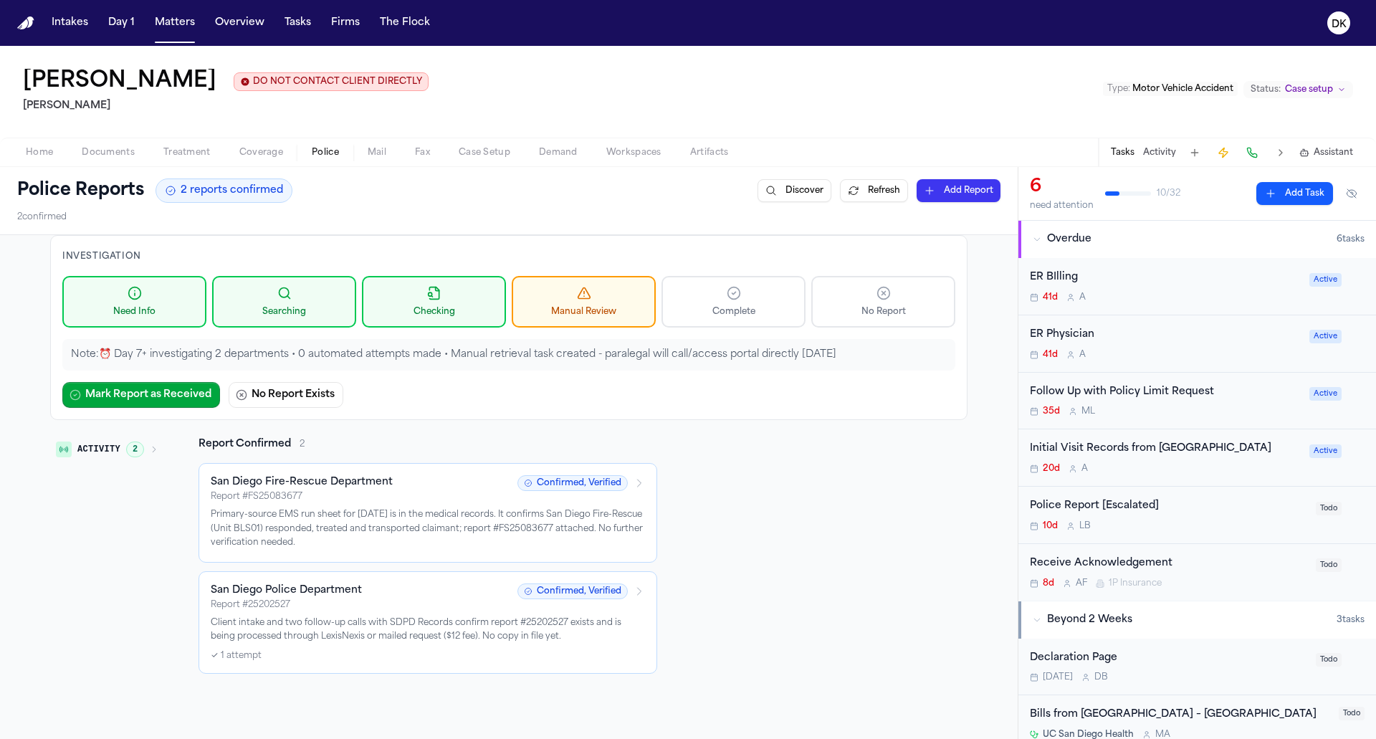
click at [129, 441] on span "2" at bounding box center [135, 449] width 18 height 16
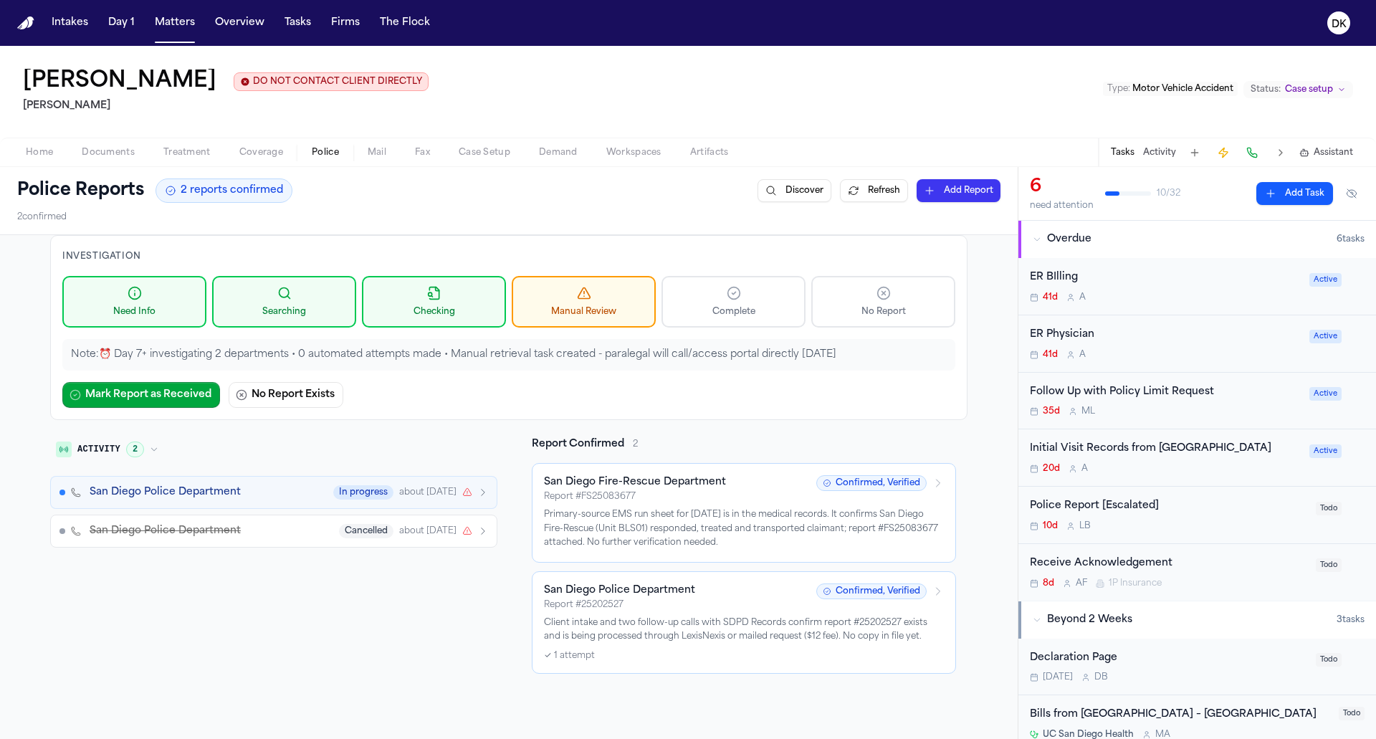
click at [129, 441] on span "2" at bounding box center [135, 449] width 18 height 16
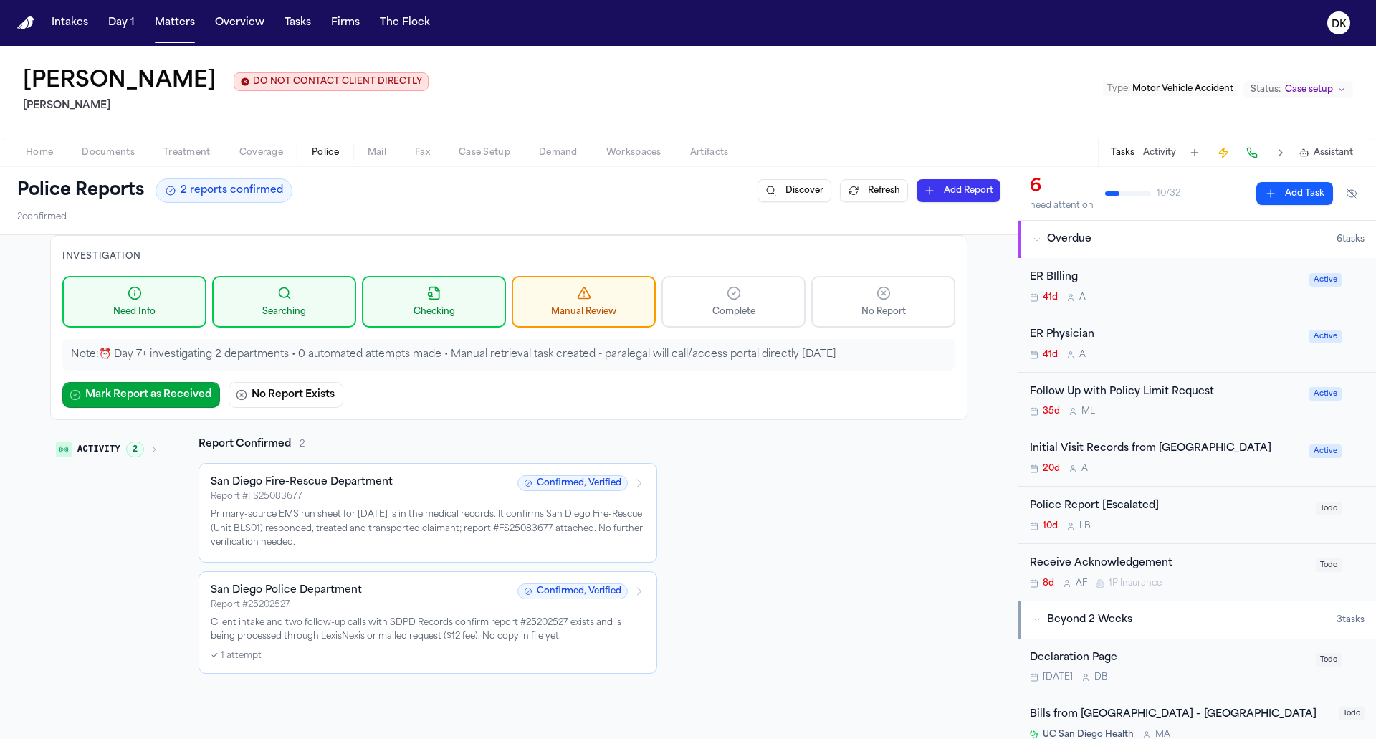
click at [1136, 509] on div "Police Report [Escalated]" at bounding box center [1168, 506] width 277 height 16
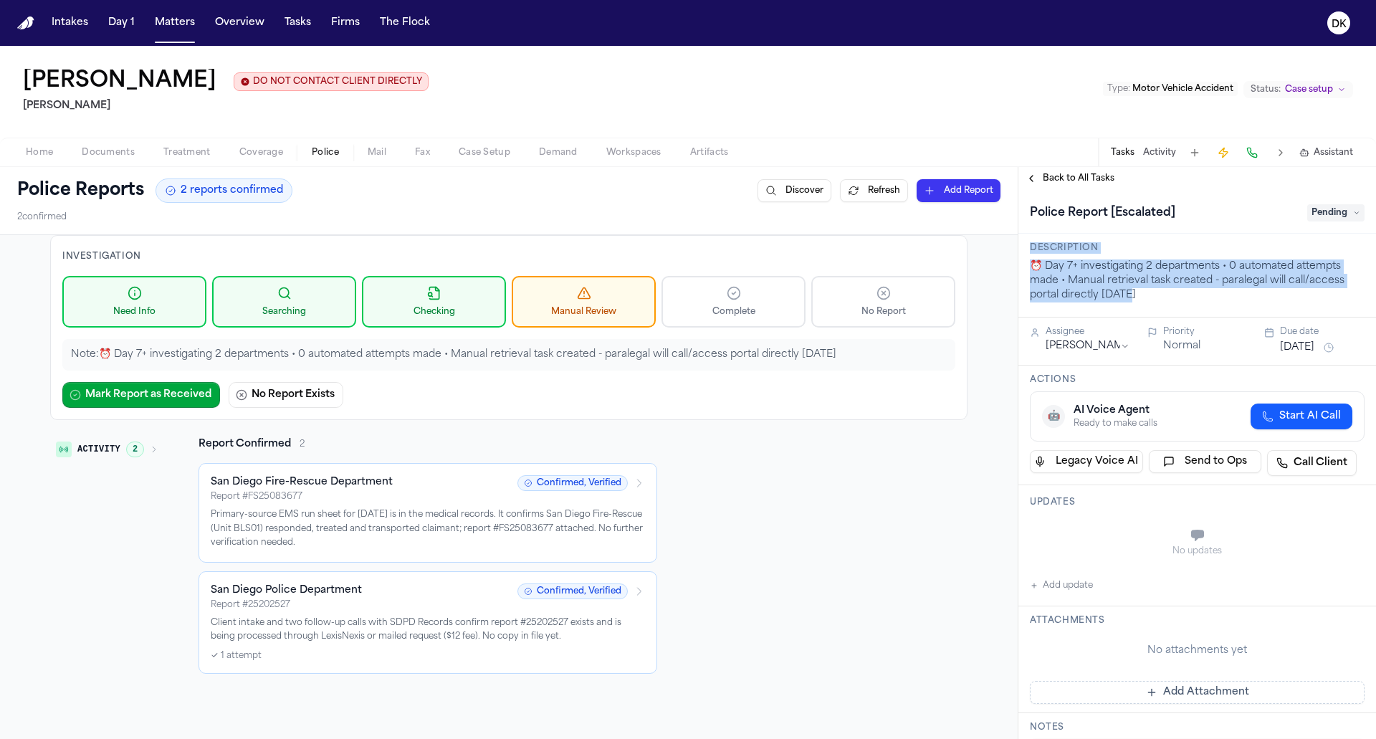
drag, startPoint x: 1227, startPoint y: 294, endPoint x: 1044, endPoint y: 241, distance: 190.2
click at [1044, 241] on div "Description ⏰ Day 7+ investigating 2 departments • 0 automated attempts made • …" at bounding box center [1197, 276] width 358 height 84
click at [1093, 292] on p "⏰ Day 7+ investigating 2 departments • 0 automated attempts made • Manual retri…" at bounding box center [1197, 280] width 335 height 43
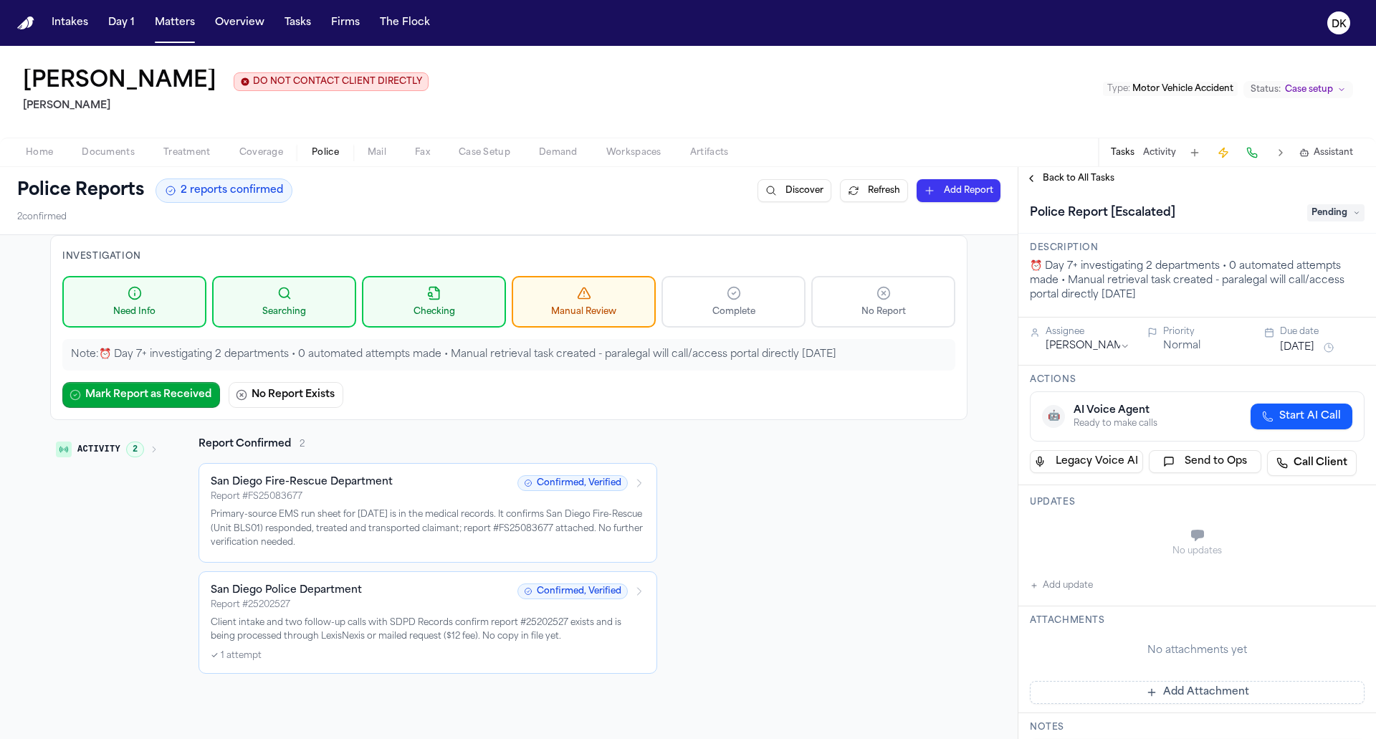
click at [511, 355] on p "Note: ⏰ Day 7+ investigating 2 departments • 0 automated attempts made • Manual…" at bounding box center [509, 354] width 876 height 14
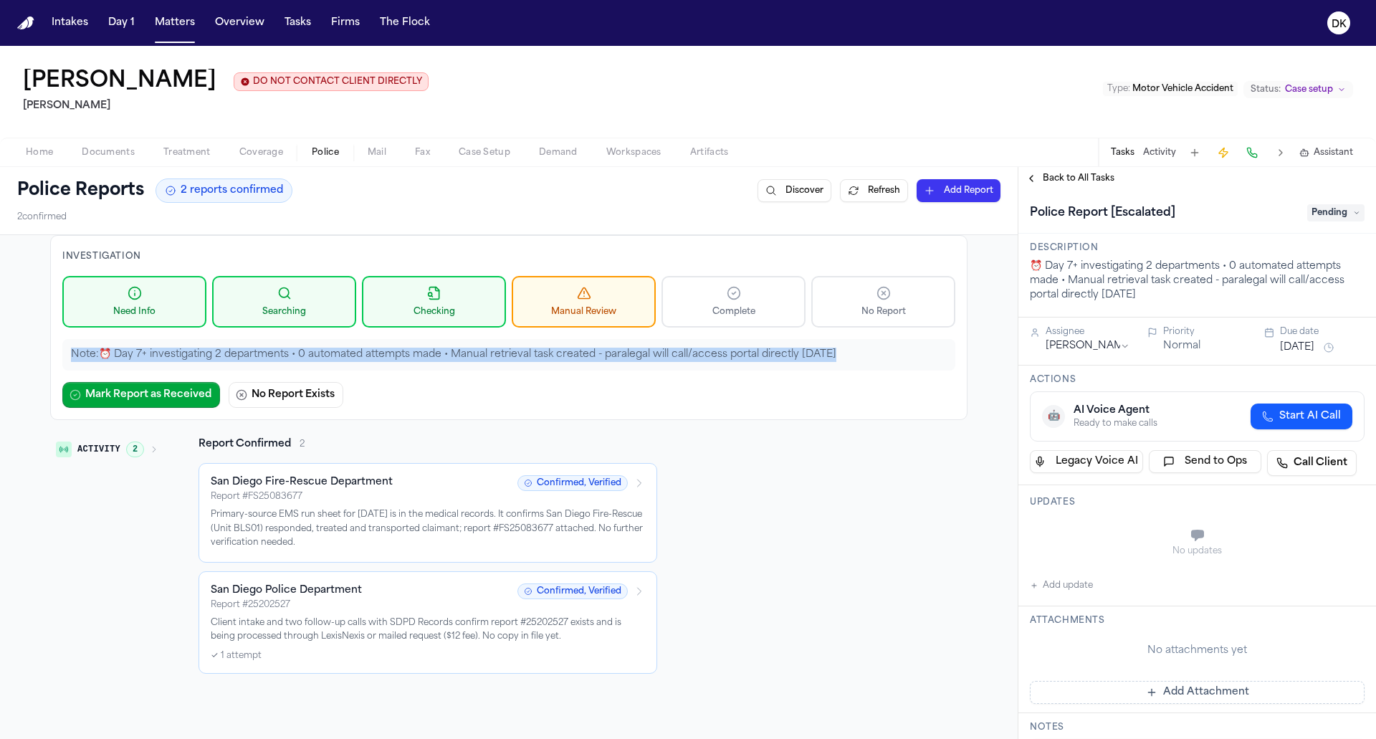
click at [474, 384] on div "Mark Report as Received No Report Exists" at bounding box center [508, 395] width 893 height 26
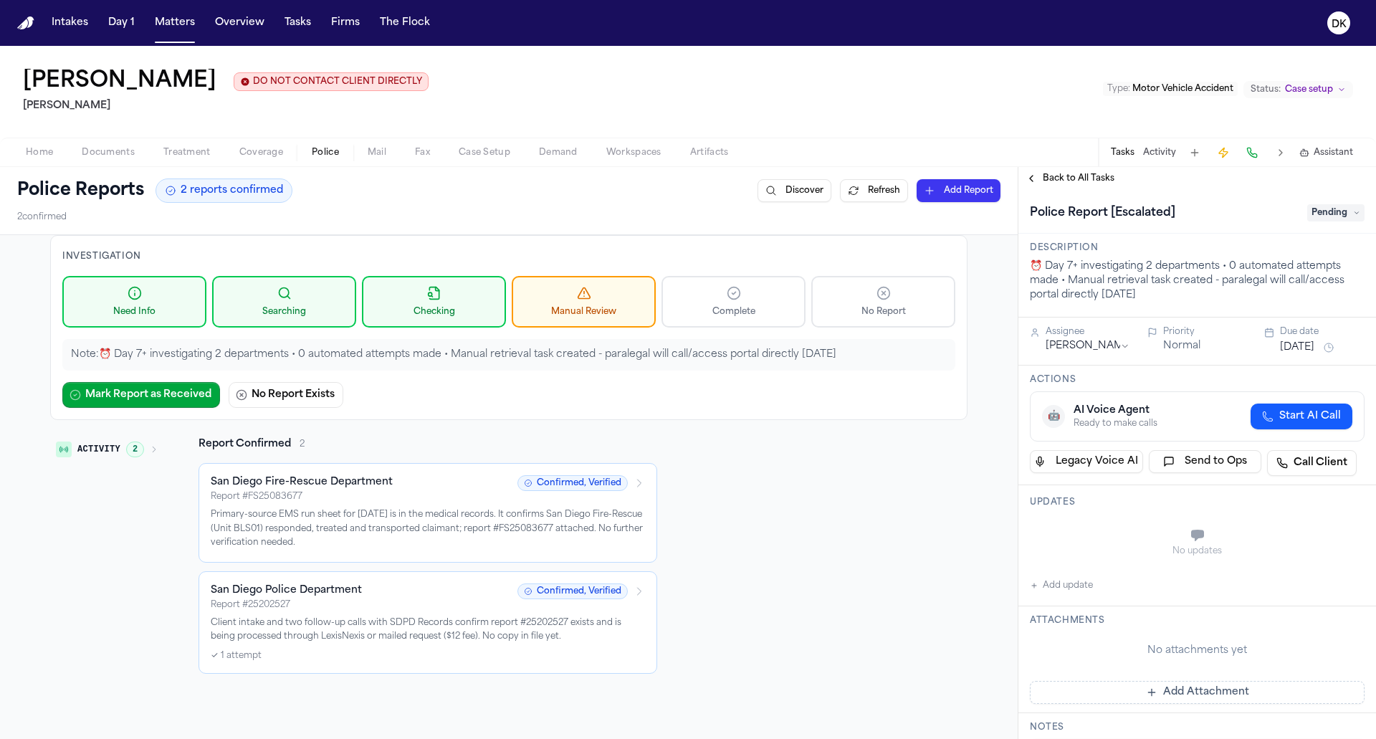
click at [489, 347] on p "Note: ⏰ Day 7+ investigating 2 departments • 0 automated attempts made • Manual…" at bounding box center [509, 354] width 876 height 14
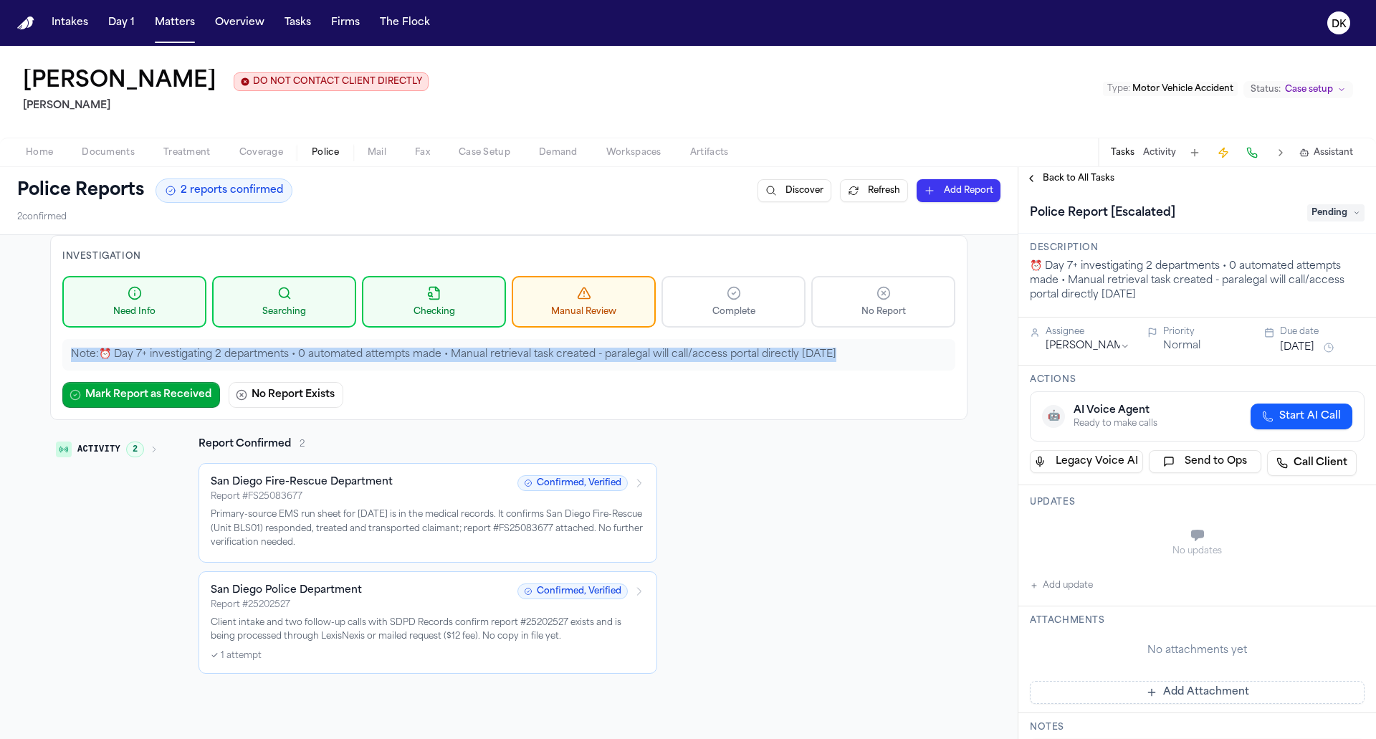
click at [471, 364] on div "Note: ⏰ Day 7+ investigating 2 departments • 0 automated attempts made • Manual…" at bounding box center [508, 355] width 893 height 32
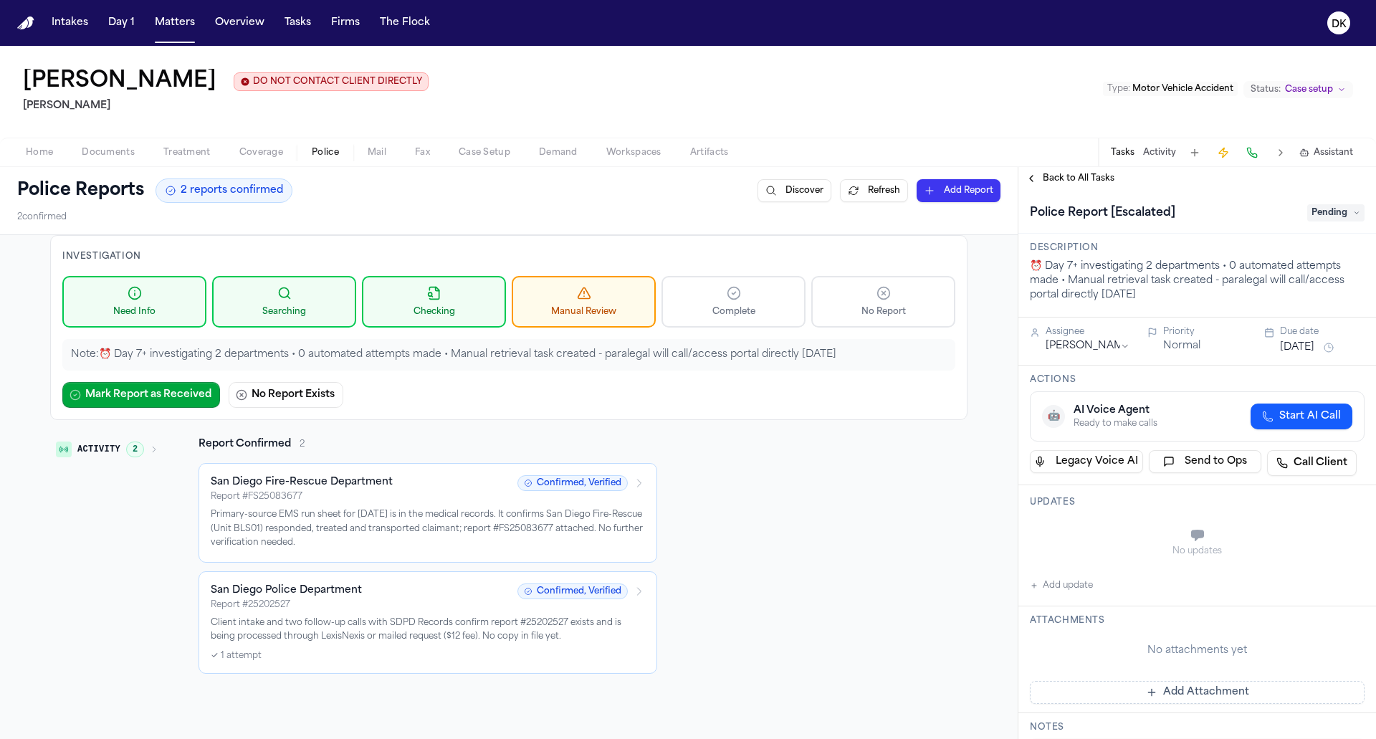
click at [471, 364] on div "Note: ⏰ Day 7+ investigating 2 departments • 0 automated attempts made • Manual…" at bounding box center [508, 355] width 893 height 32
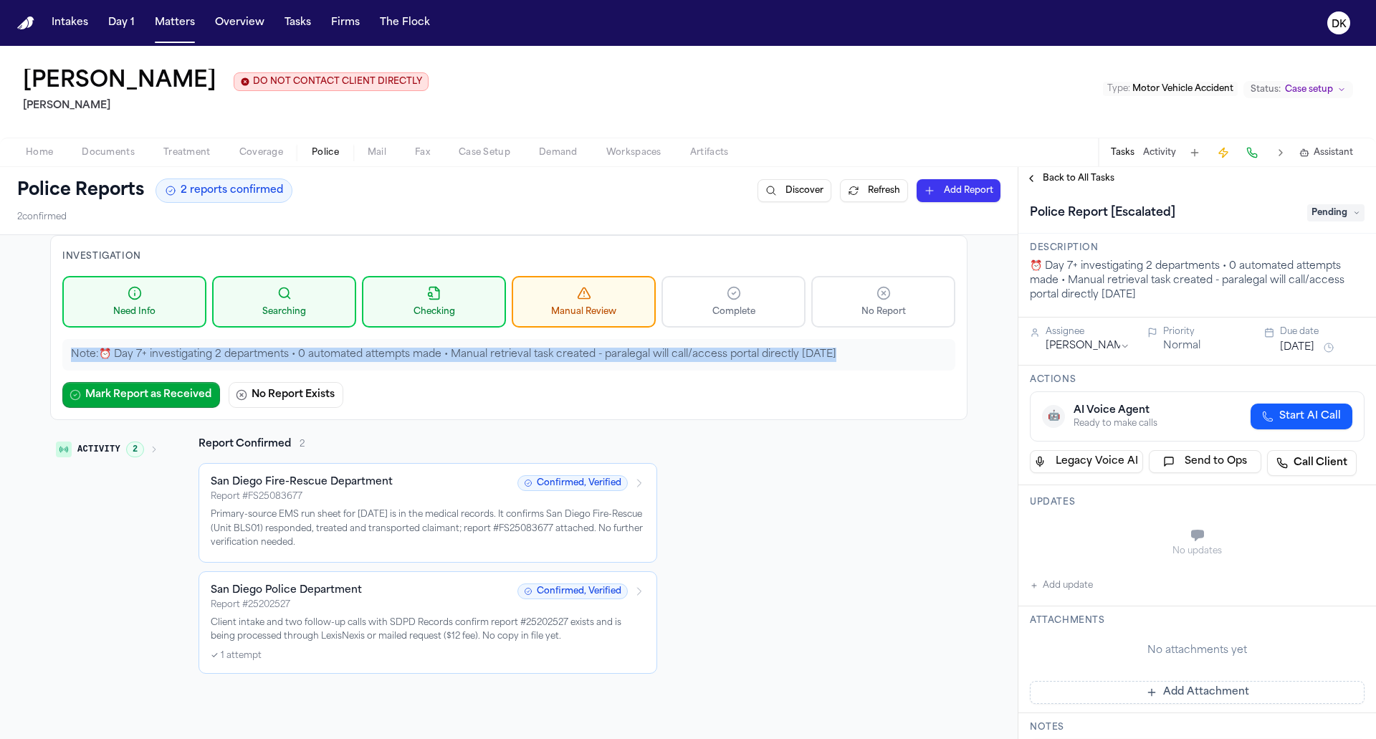
click at [453, 457] on div "Report Confirmed 2 San Diego Fire-Rescue Department Report # FS25083677 Confirm…" at bounding box center [427, 555] width 459 height 236
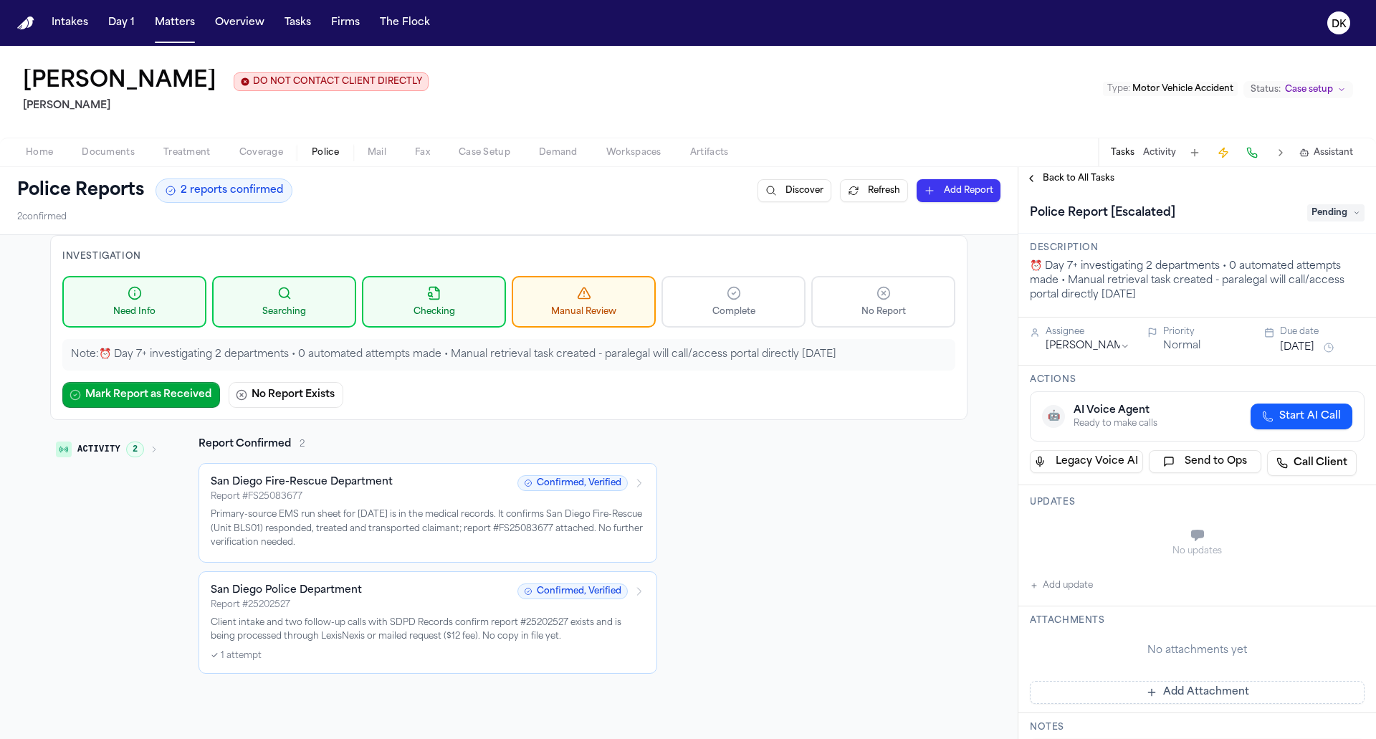
click at [461, 508] on p "Primary-source EMS run sheet for 5/9/25 is in the medical records. It confirms …" at bounding box center [428, 529] width 434 height 42
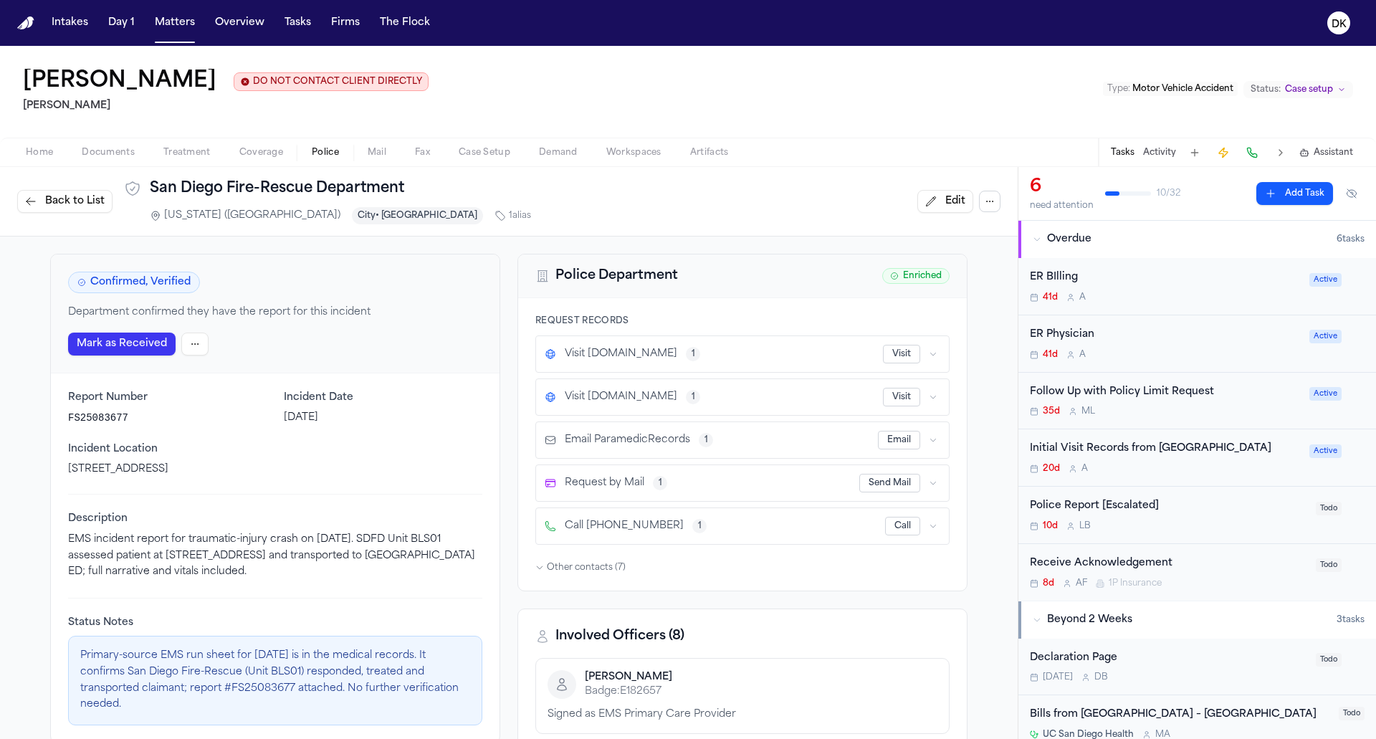
click at [936, 522] on icon "button" at bounding box center [933, 526] width 9 height 9
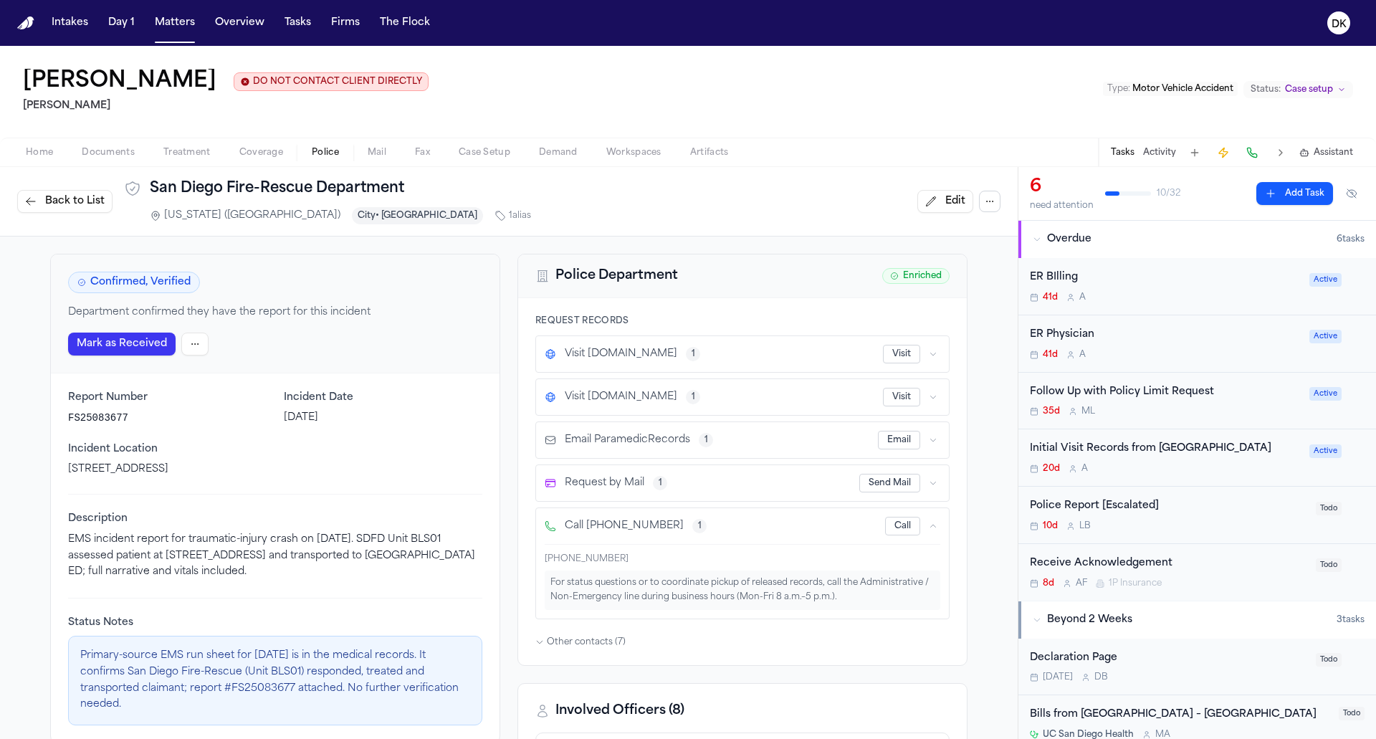
click at [742, 453] on div "Email ParamedicRecords 1 Email" at bounding box center [742, 440] width 413 height 36
click at [685, 433] on span "Email ParamedicRecords" at bounding box center [627, 440] width 125 height 14
click at [943, 436] on div "Email ParamedicRecords 1 Email" at bounding box center [742, 440] width 413 height 36
click at [936, 436] on icon "button" at bounding box center [933, 440] width 9 height 9
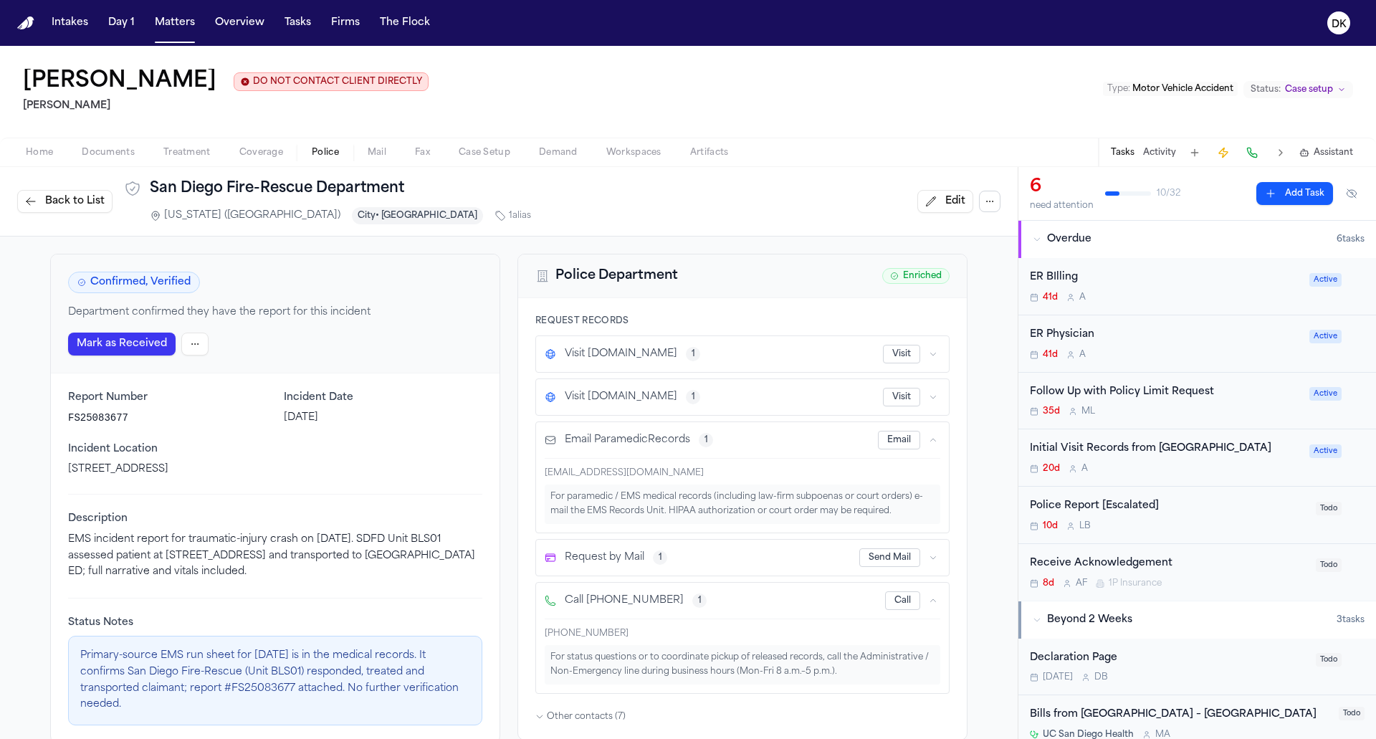
click at [813, 476] on div "ParamedicRecords@sandiego.gov For paramedic / EMS medical records (including la…" at bounding box center [743, 491] width 396 height 66
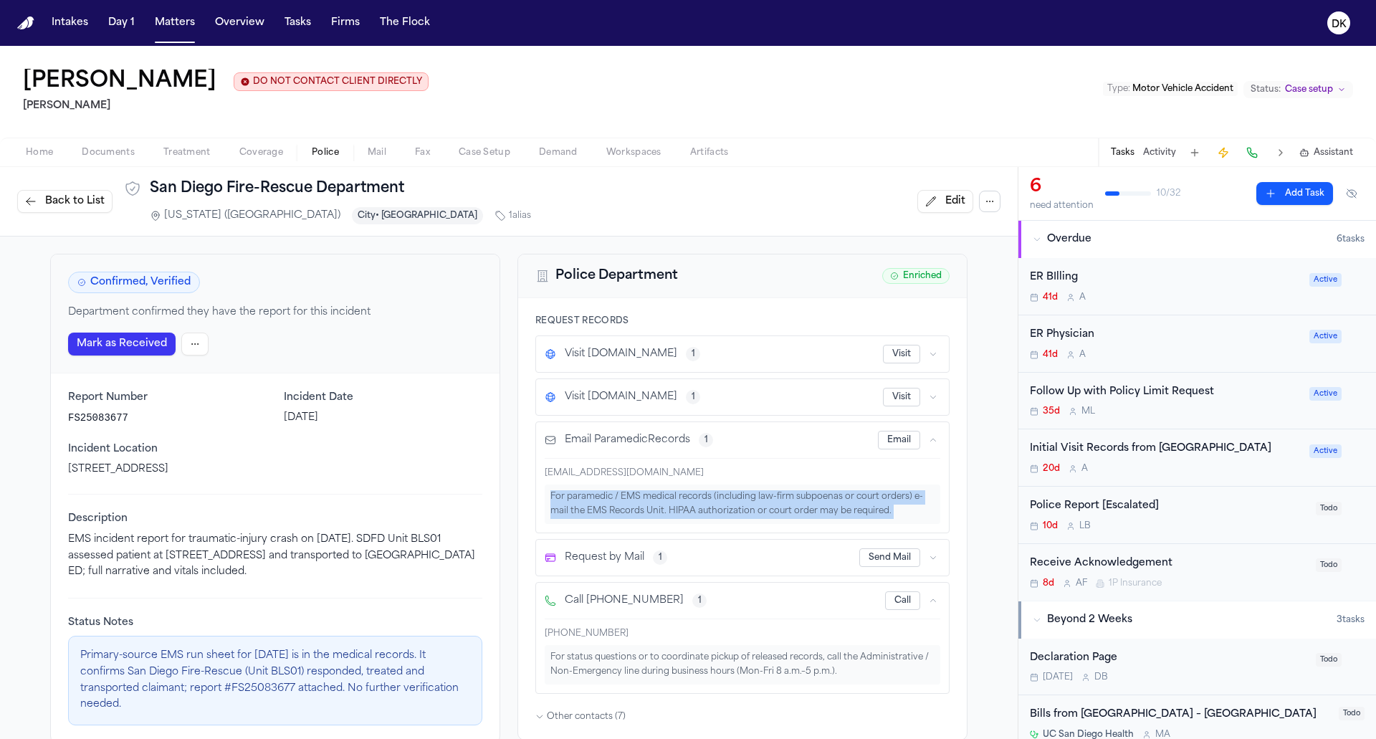
click at [733, 503] on div "For paramedic / EMS medical records (including law-firm subpoenas or court orde…" at bounding box center [743, 503] width 396 height 39
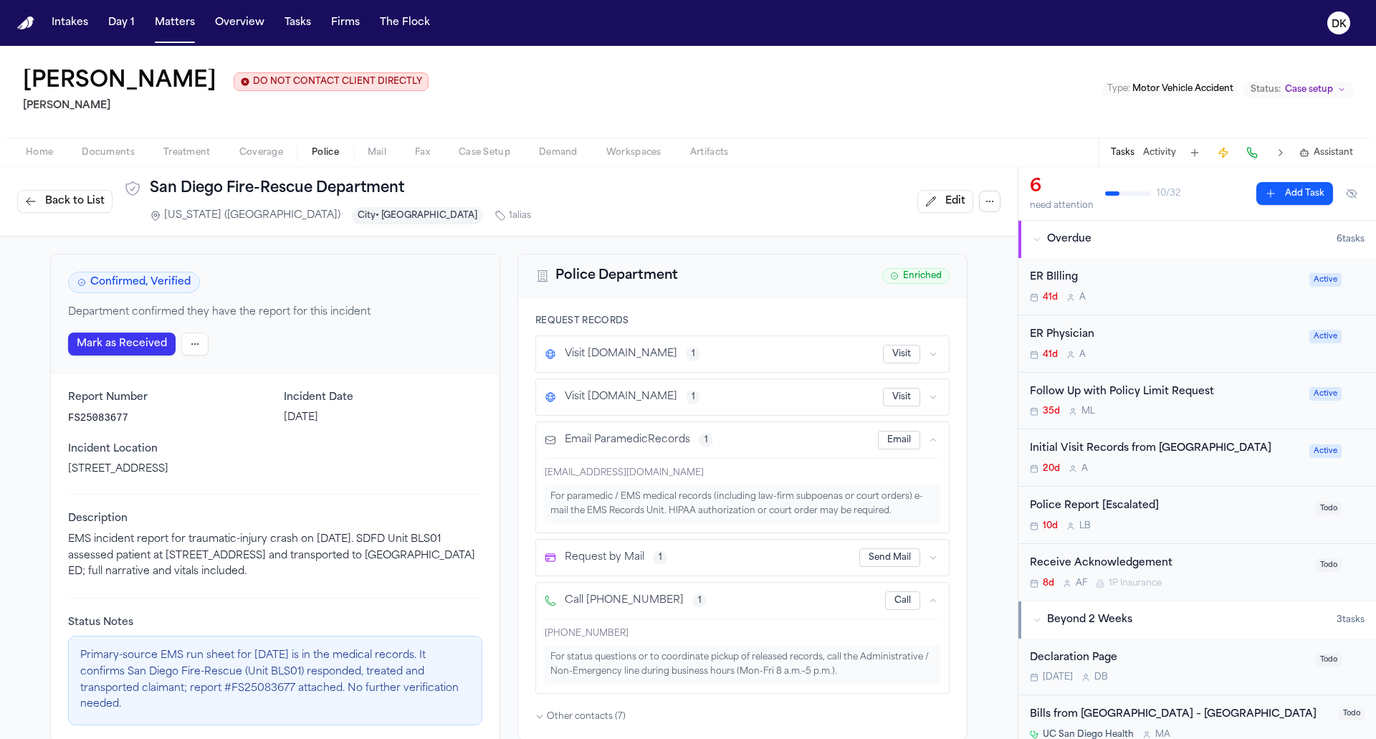
click at [932, 555] on icon "button" at bounding box center [933, 557] width 9 height 9
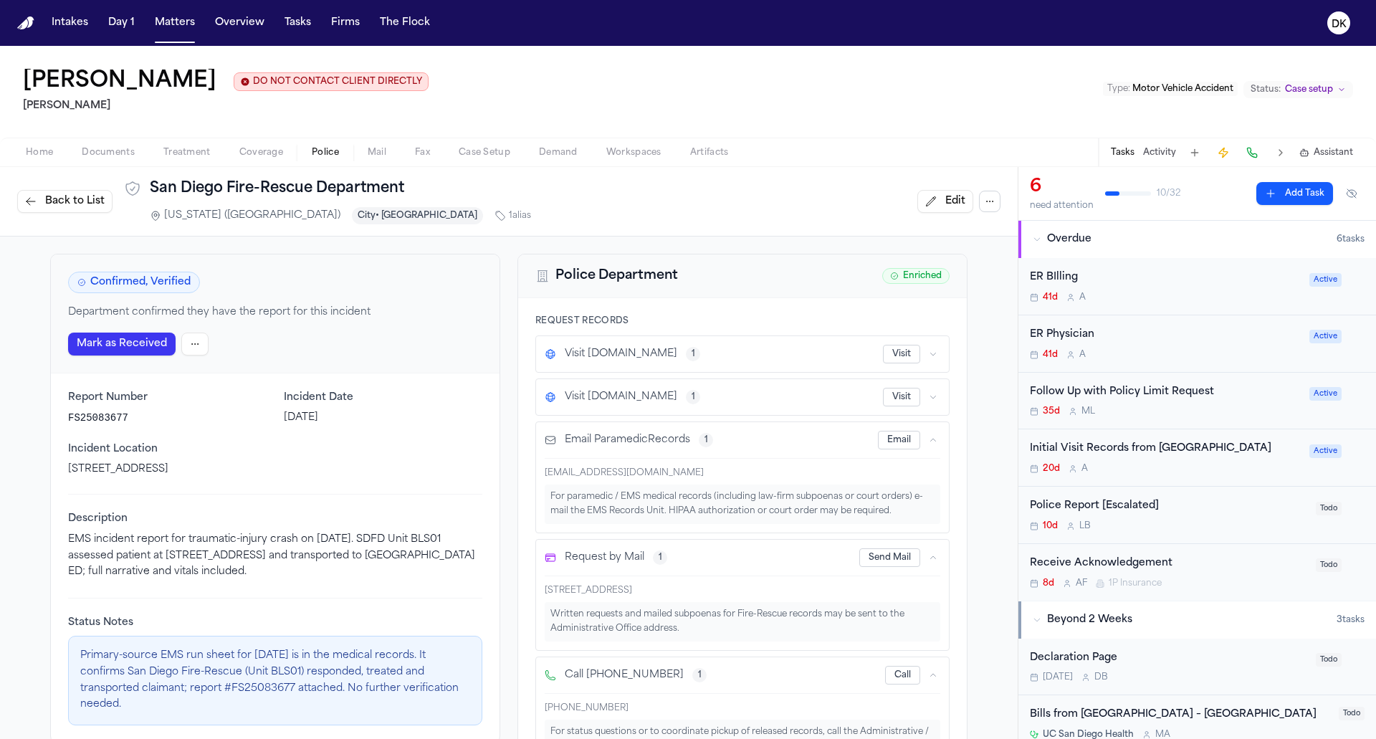
click at [929, 436] on icon "button" at bounding box center [933, 440] width 9 height 9
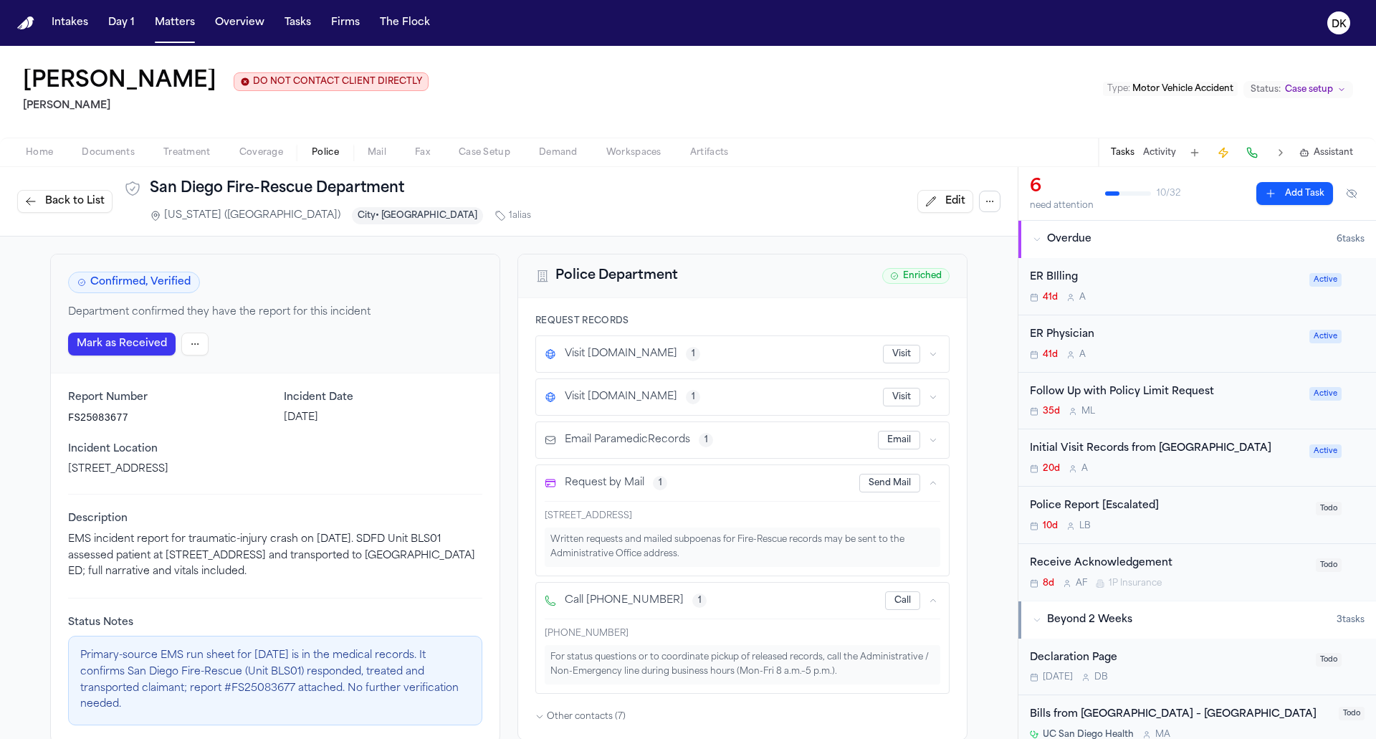
click at [936, 482] on button "button" at bounding box center [933, 483] width 14 height 14
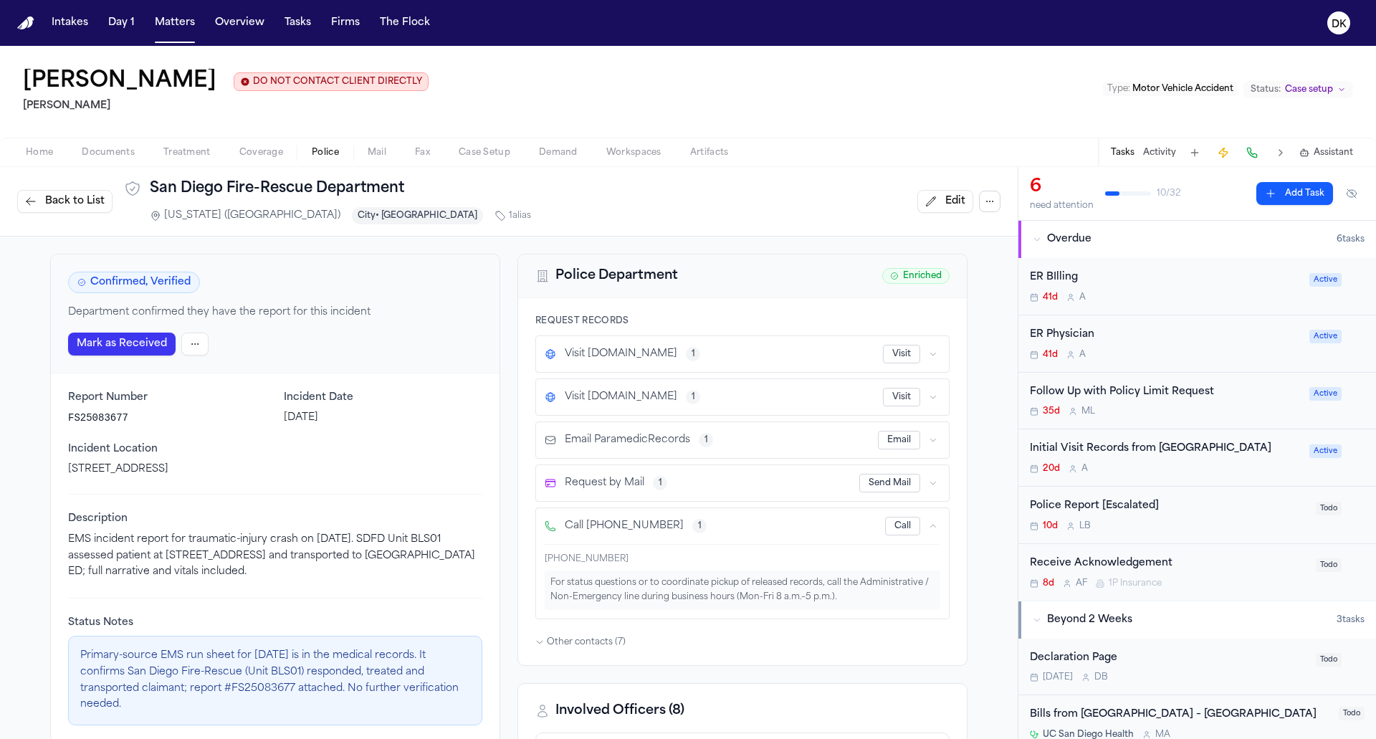
click at [936, 519] on button "button" at bounding box center [933, 526] width 14 height 14
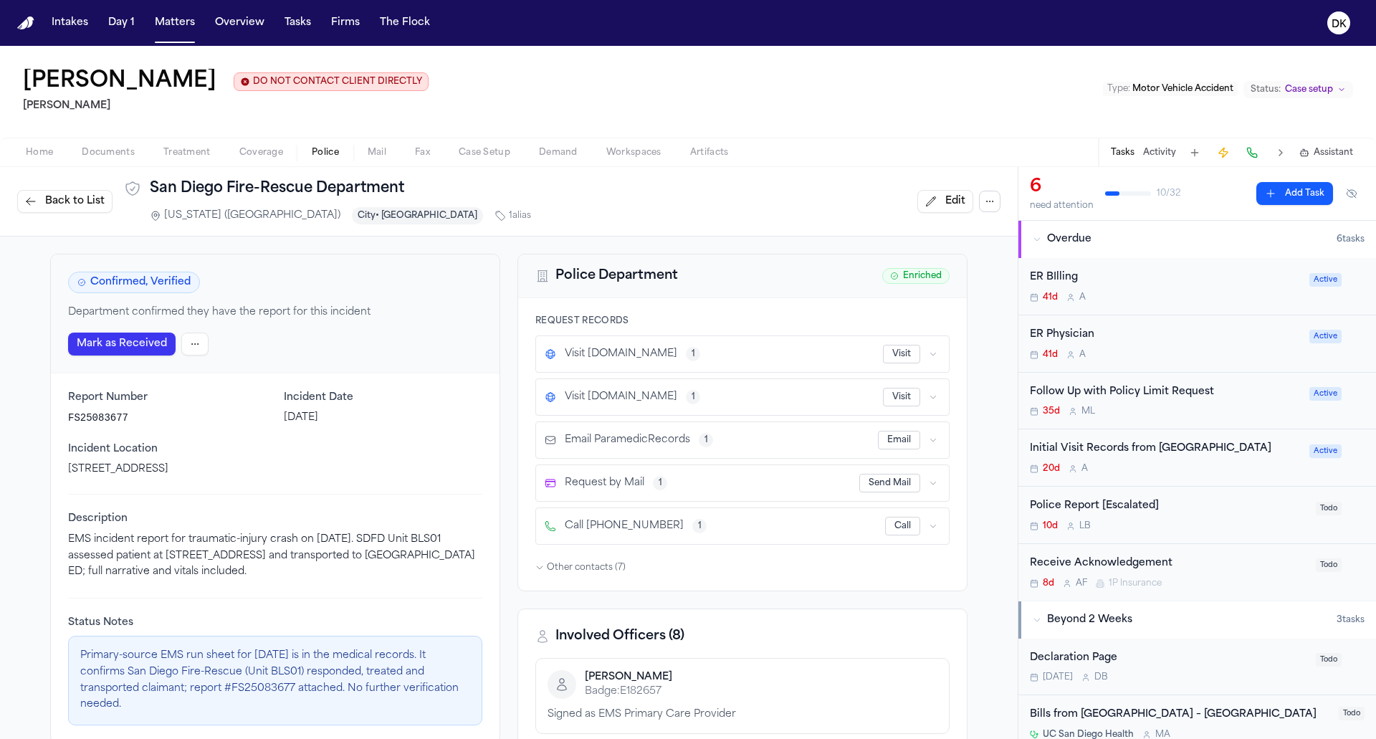
click at [584, 564] on span "Other contacts ( 7 )" at bounding box center [586, 567] width 79 height 11
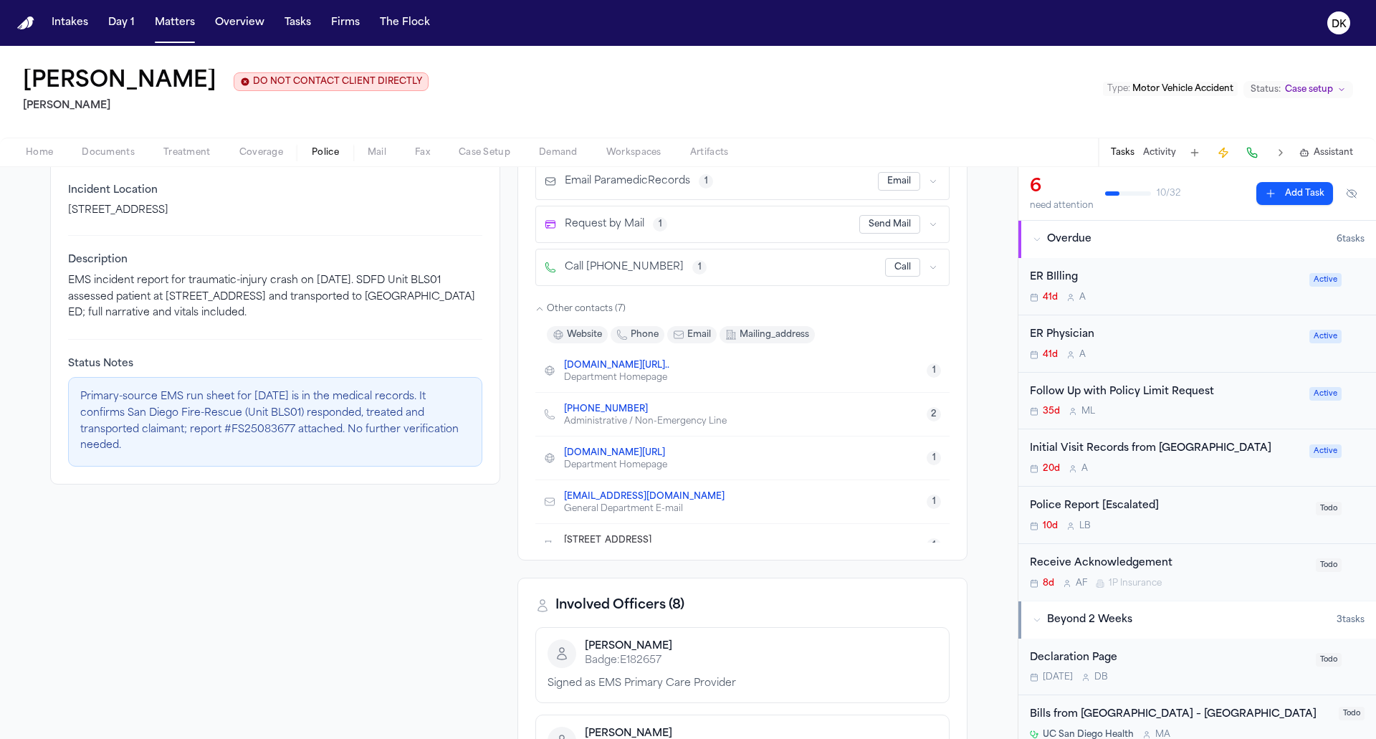
click at [931, 363] on button "1" at bounding box center [933, 370] width 14 height 14
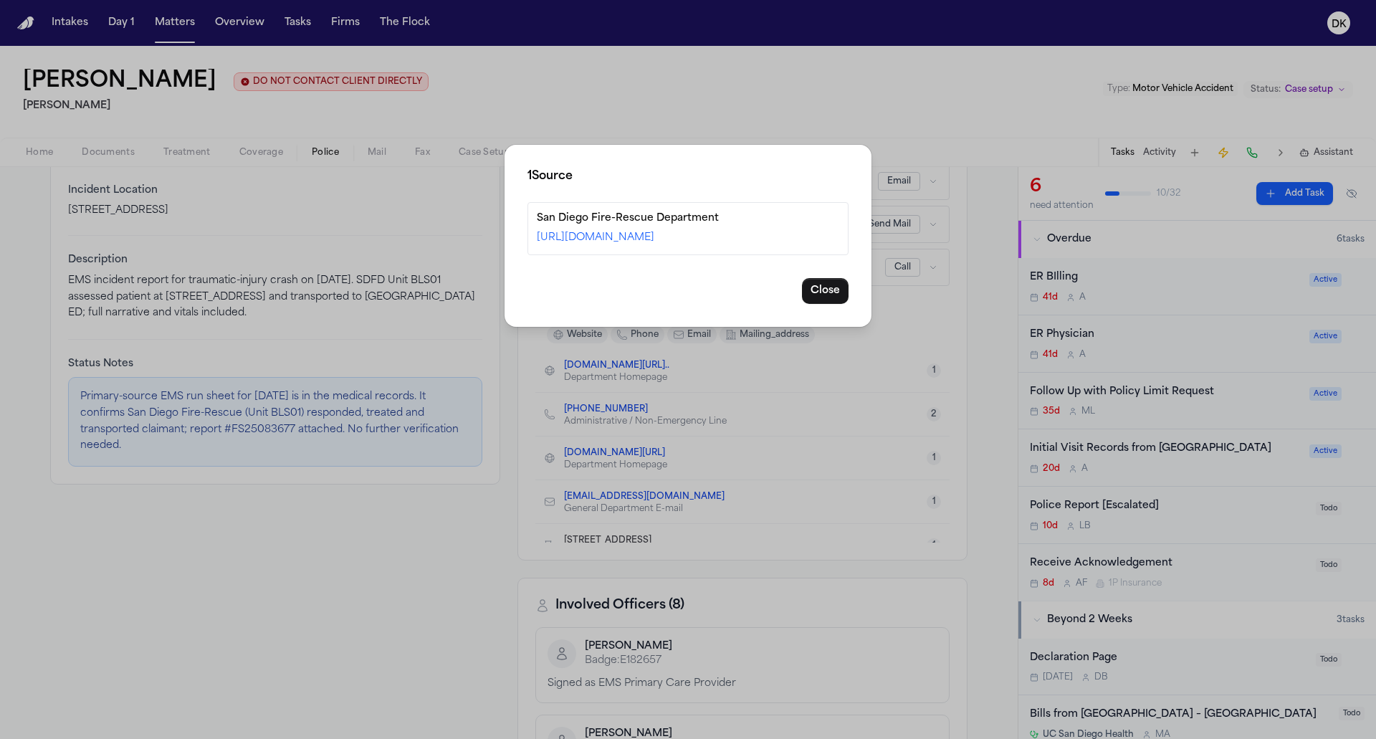
click at [923, 383] on div "1 Source San Diego Fire-Rescue Department https://www.sandiego.gov/fire/about/f…" at bounding box center [688, 369] width 1376 height 739
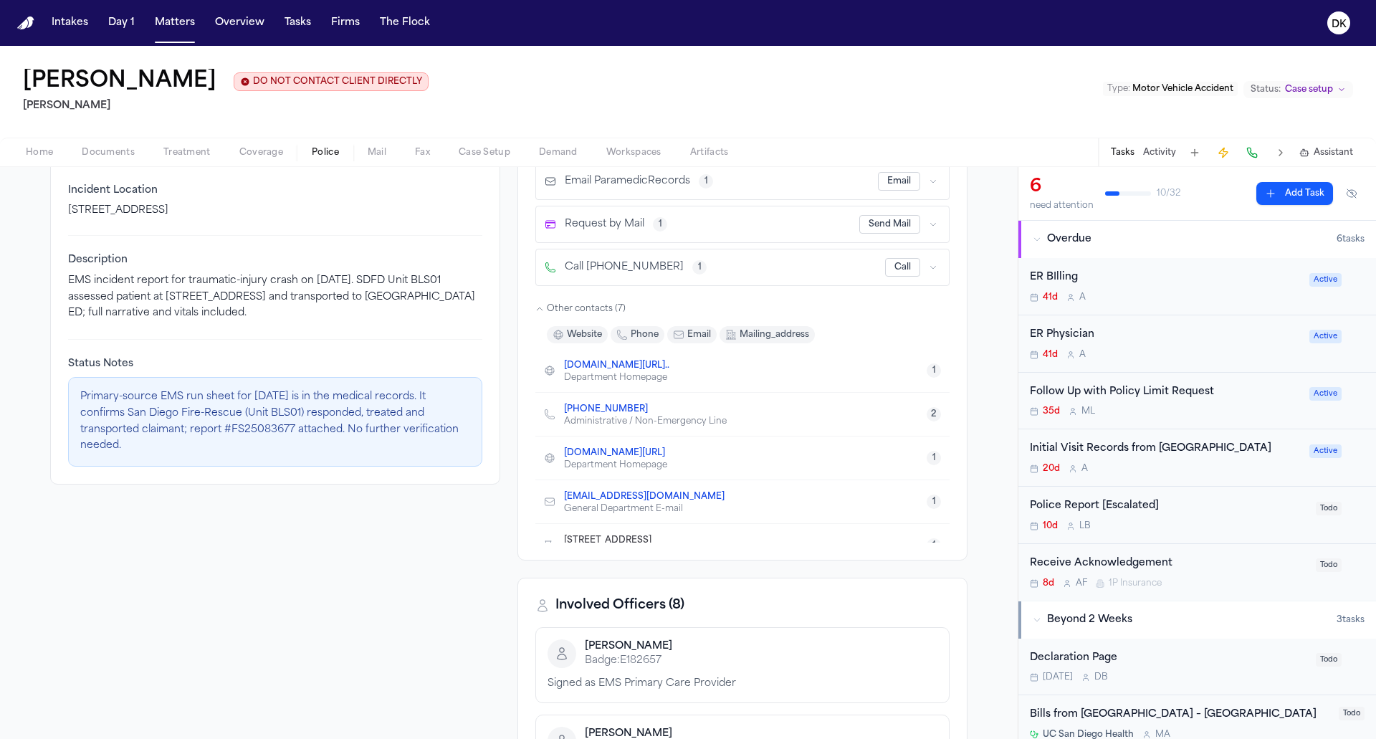
click at [924, 419] on div "(619) 533-4300 Administrative / Non-Emergency Line 2" at bounding box center [742, 414] width 414 height 43
click at [940, 407] on div "2" at bounding box center [933, 414] width 14 height 14
click at [935, 407] on button "2" at bounding box center [933, 414] width 14 height 14
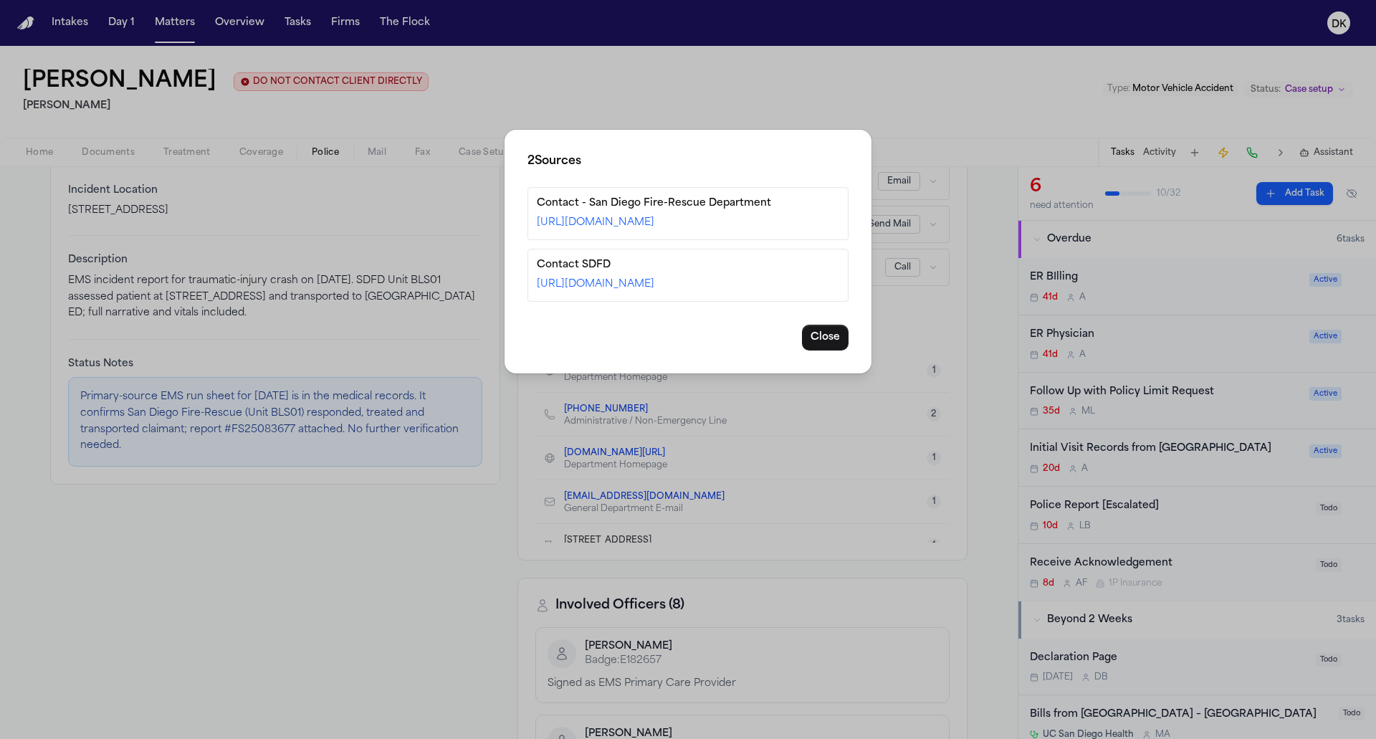
click at [919, 420] on div "2 Source s Contact - San Diego Fire-Rescue Department https://www.sandiego.gov/…" at bounding box center [688, 369] width 1376 height 739
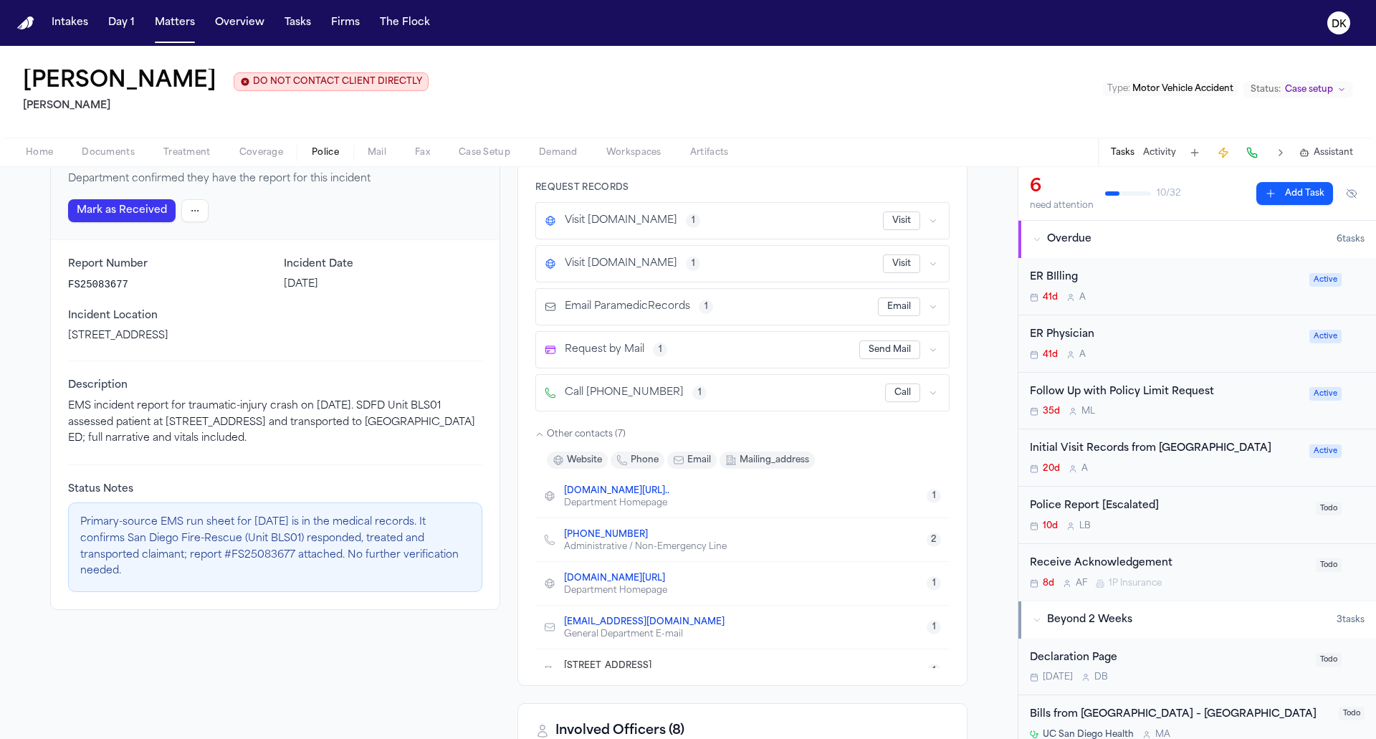
scroll to position [134, 0]
click at [359, 476] on div "Status Notes Primary-source EMS run sheet for 5/9/25 is in the medical records.…" at bounding box center [275, 528] width 414 height 128
click at [365, 433] on p "EMS incident report for traumatic-injury crash on 05/09/2025. SDFD Unit BLS01 a…" at bounding box center [275, 422] width 414 height 49
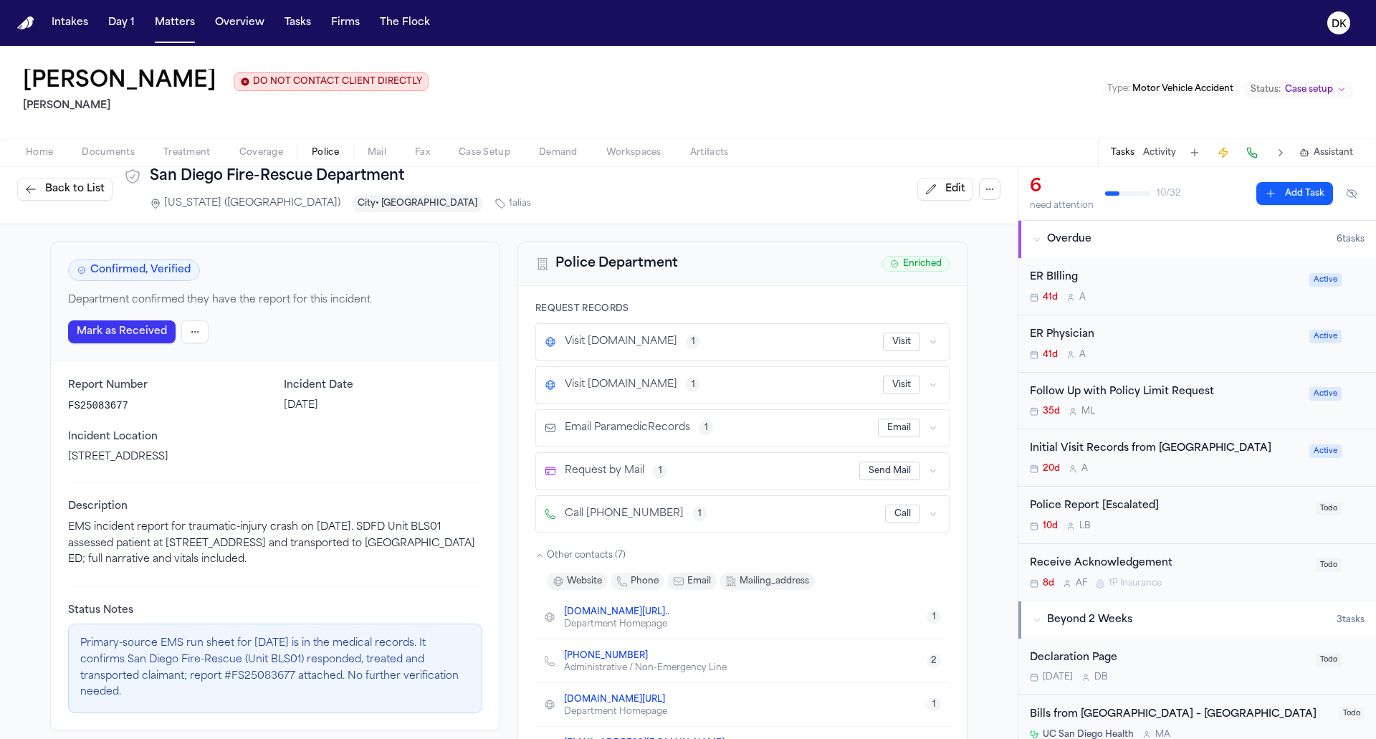
scroll to position [0, 0]
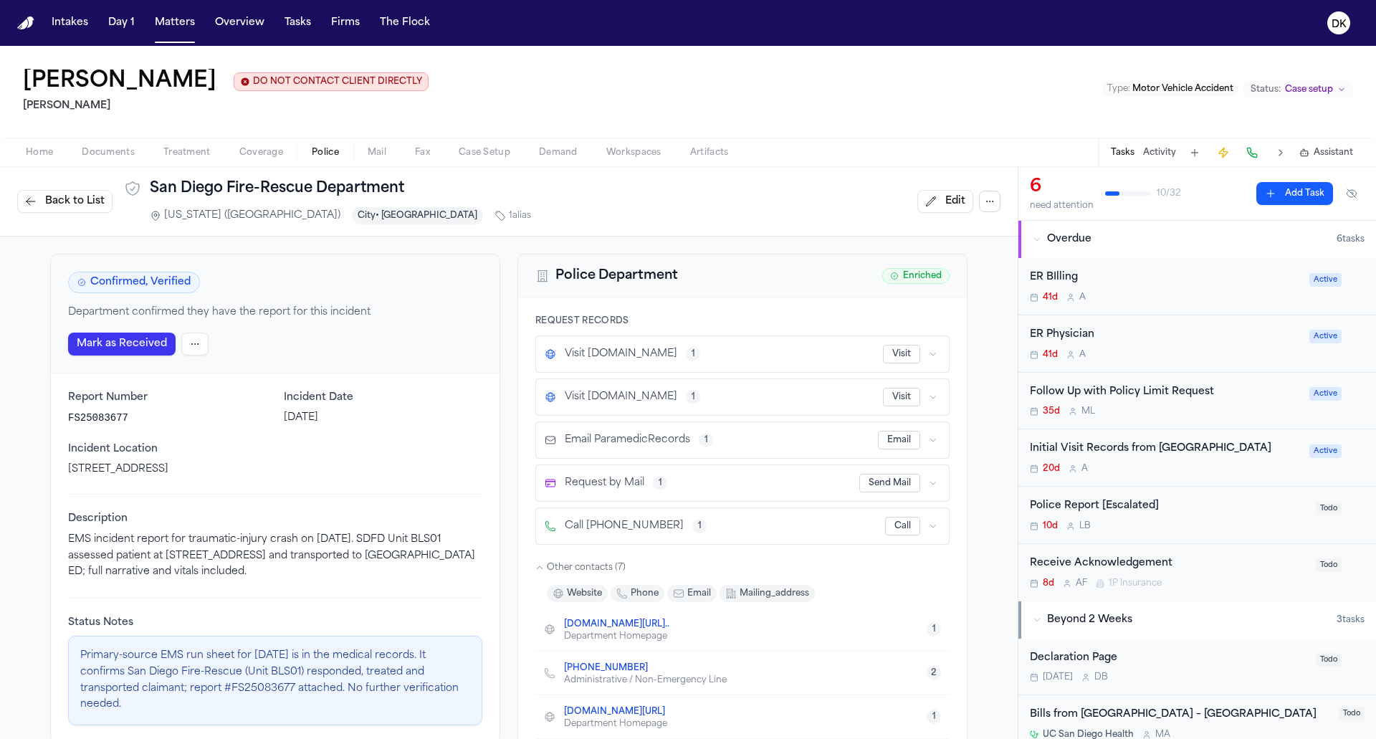
click at [399, 439] on div "Report Number FS25083677 Incident Date May 8, 2025 Incident Location 720 E San …" at bounding box center [275, 433] width 414 height 86
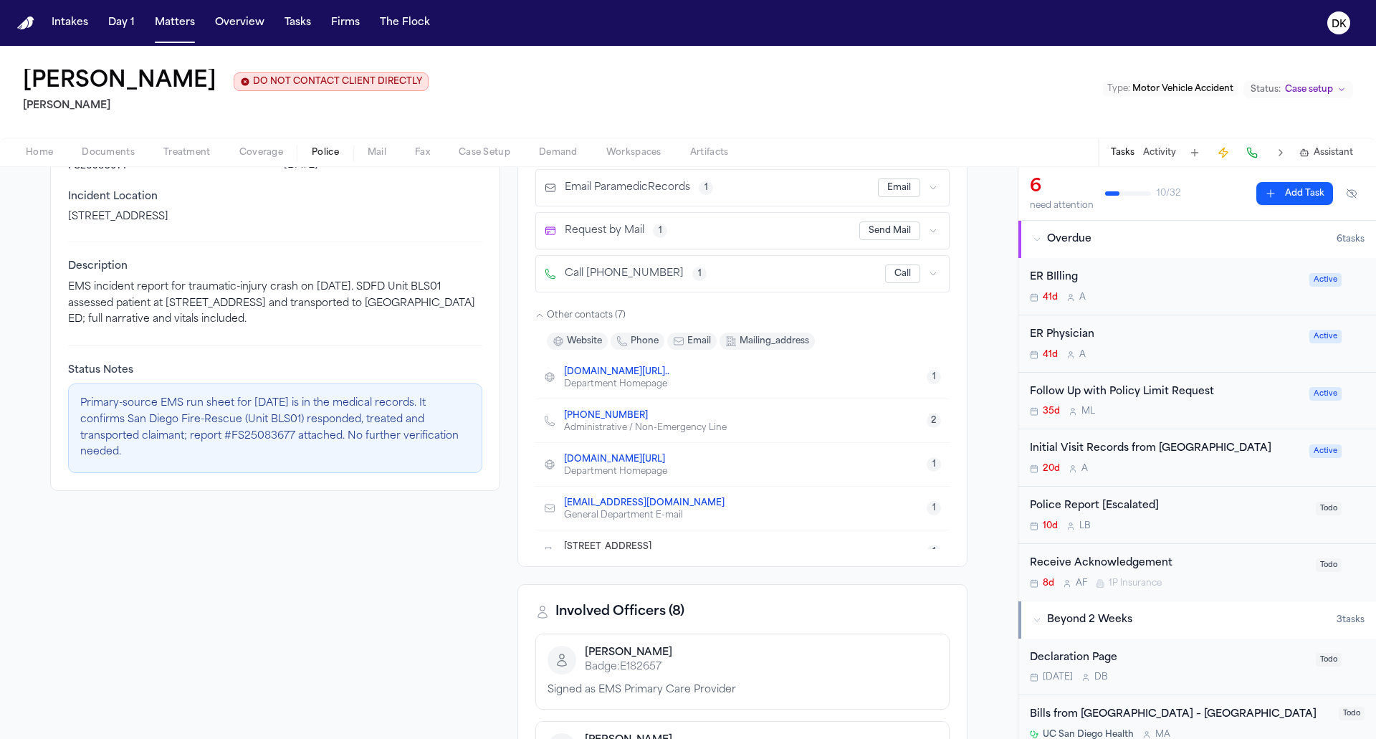
scroll to position [156, 0]
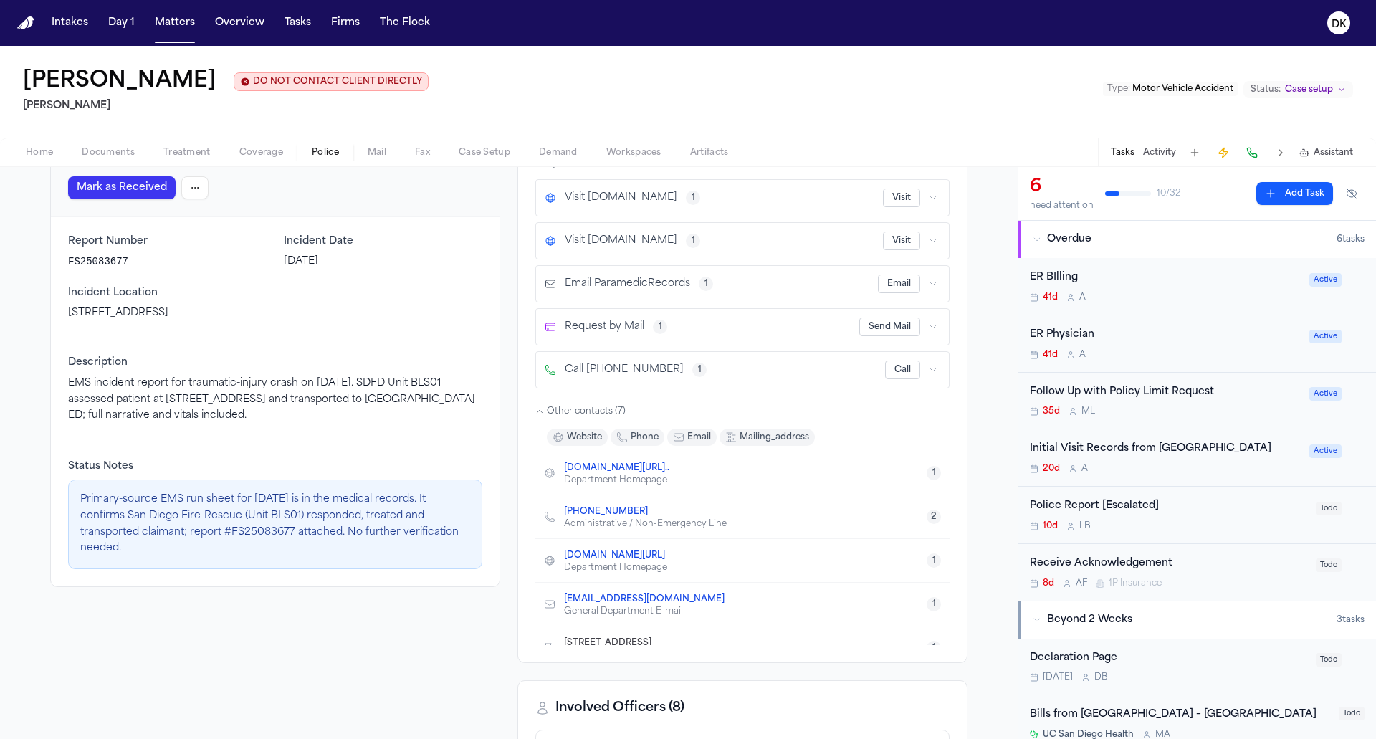
click at [380, 414] on p "EMS incident report for traumatic-injury crash on 05/09/2025. SDFD Unit BLS01 a…" at bounding box center [275, 399] width 414 height 49
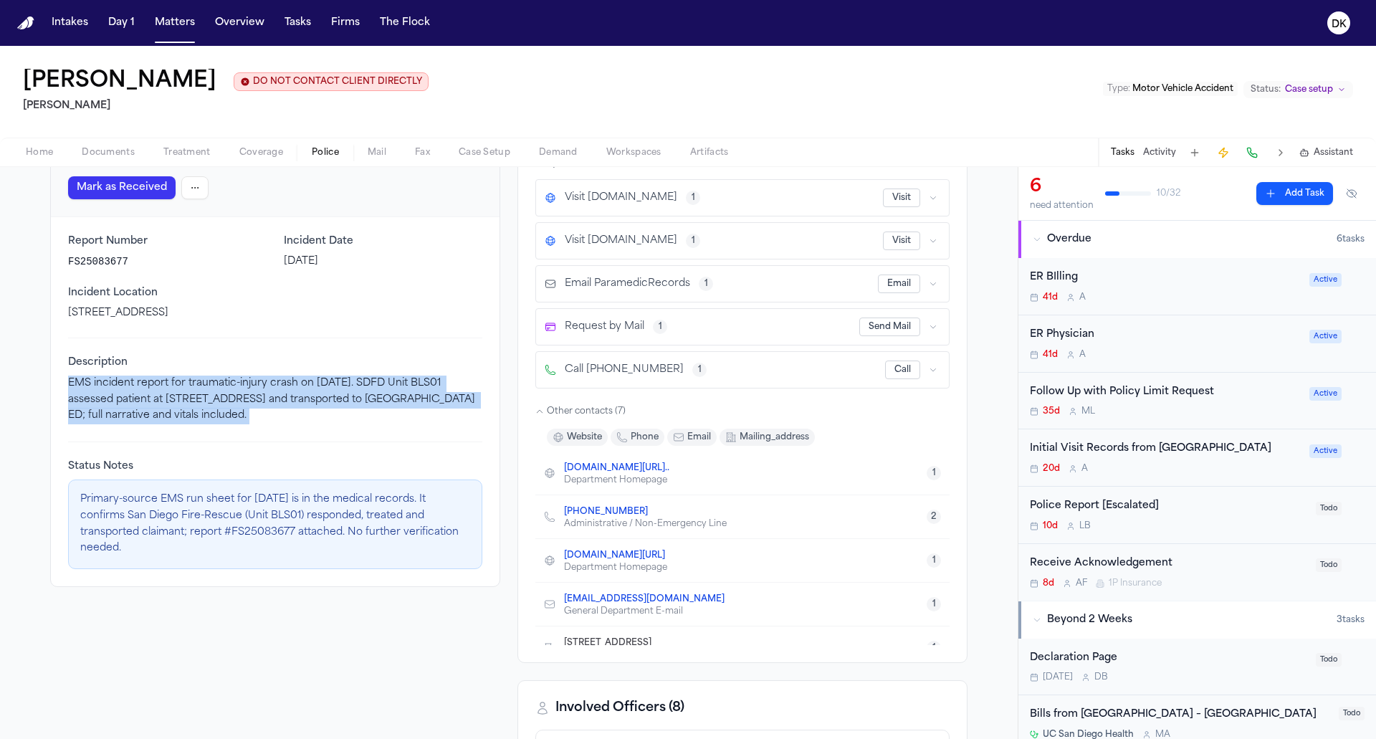
click at [341, 415] on p "EMS incident report for traumatic-injury crash on 05/09/2025. SDFD Unit BLS01 a…" at bounding box center [275, 399] width 414 height 49
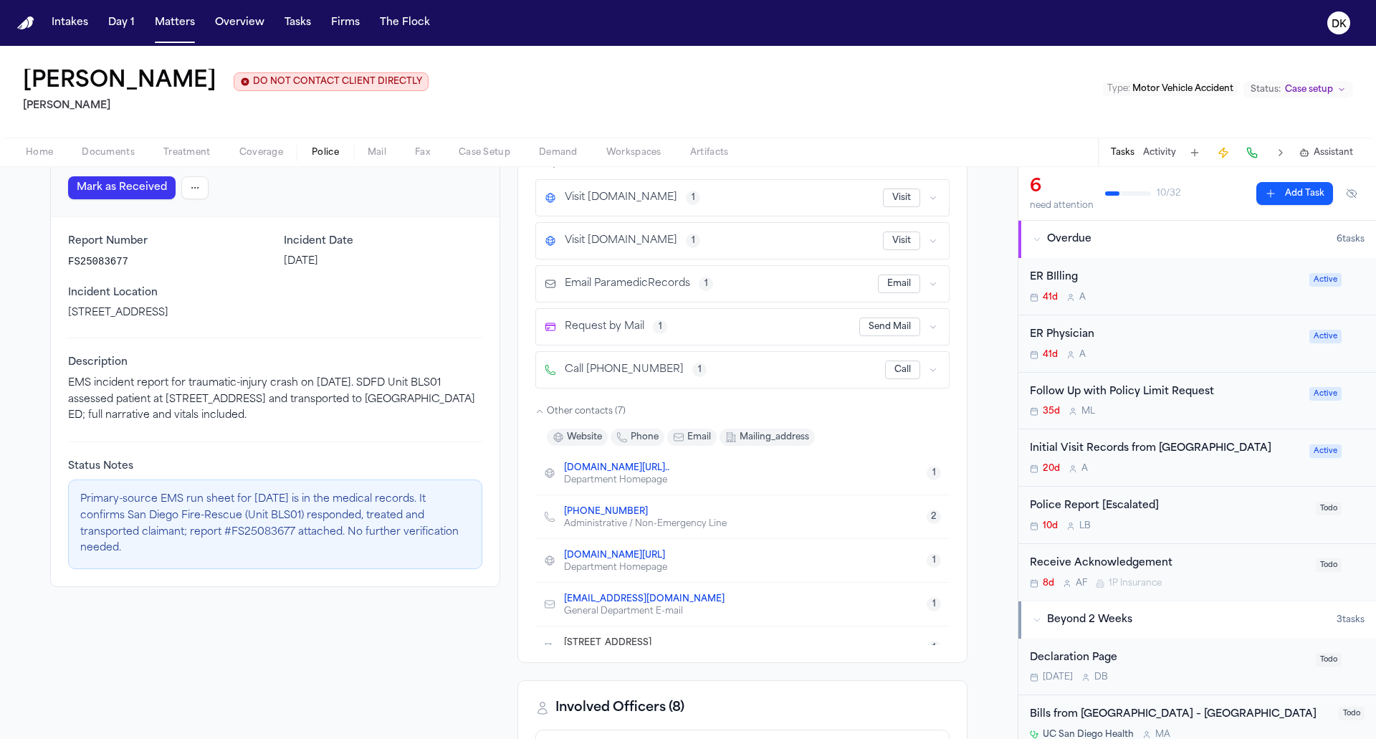
click at [307, 497] on p "Primary-source EMS run sheet for 5/9/25 is in the medical records. It confirms …" at bounding box center [275, 524] width 390 height 65
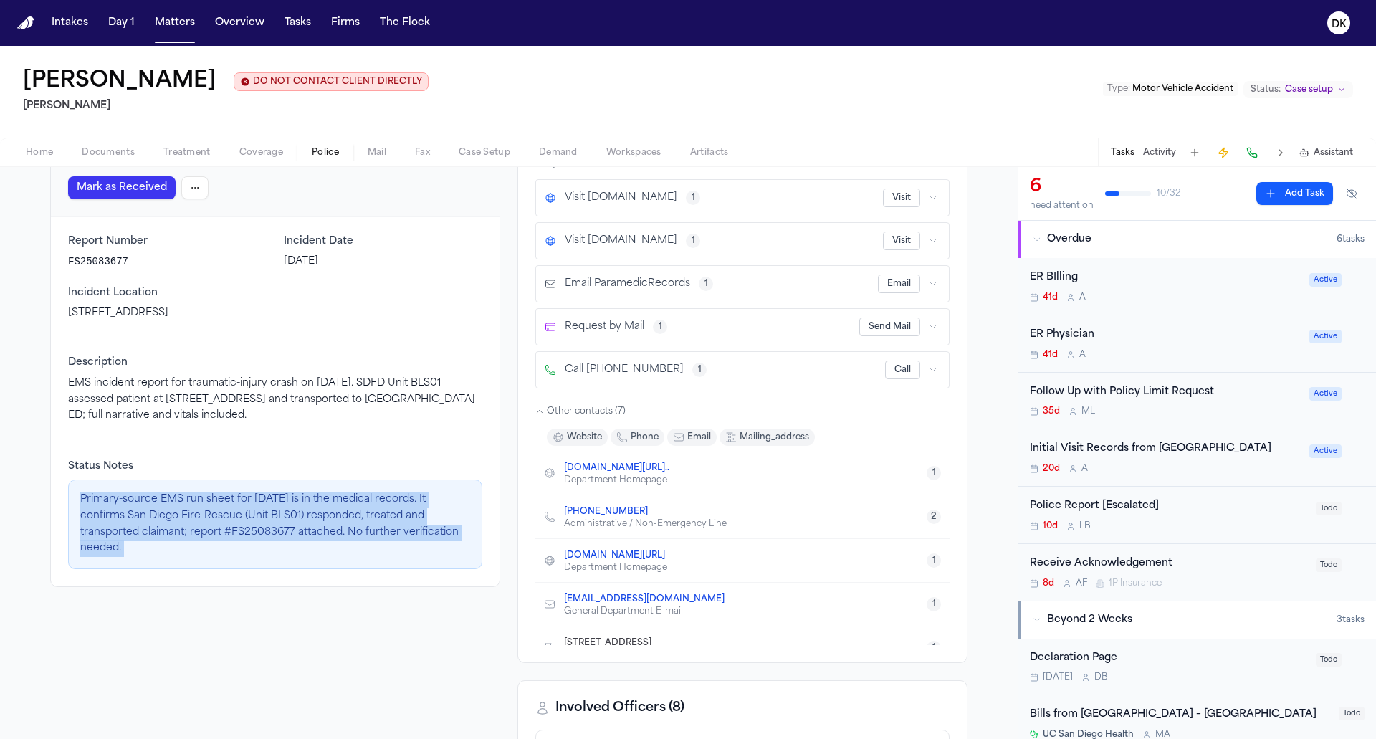
click at [272, 535] on p "Primary-source EMS run sheet for 5/9/25 is in the medical records. It confirms …" at bounding box center [275, 524] width 390 height 65
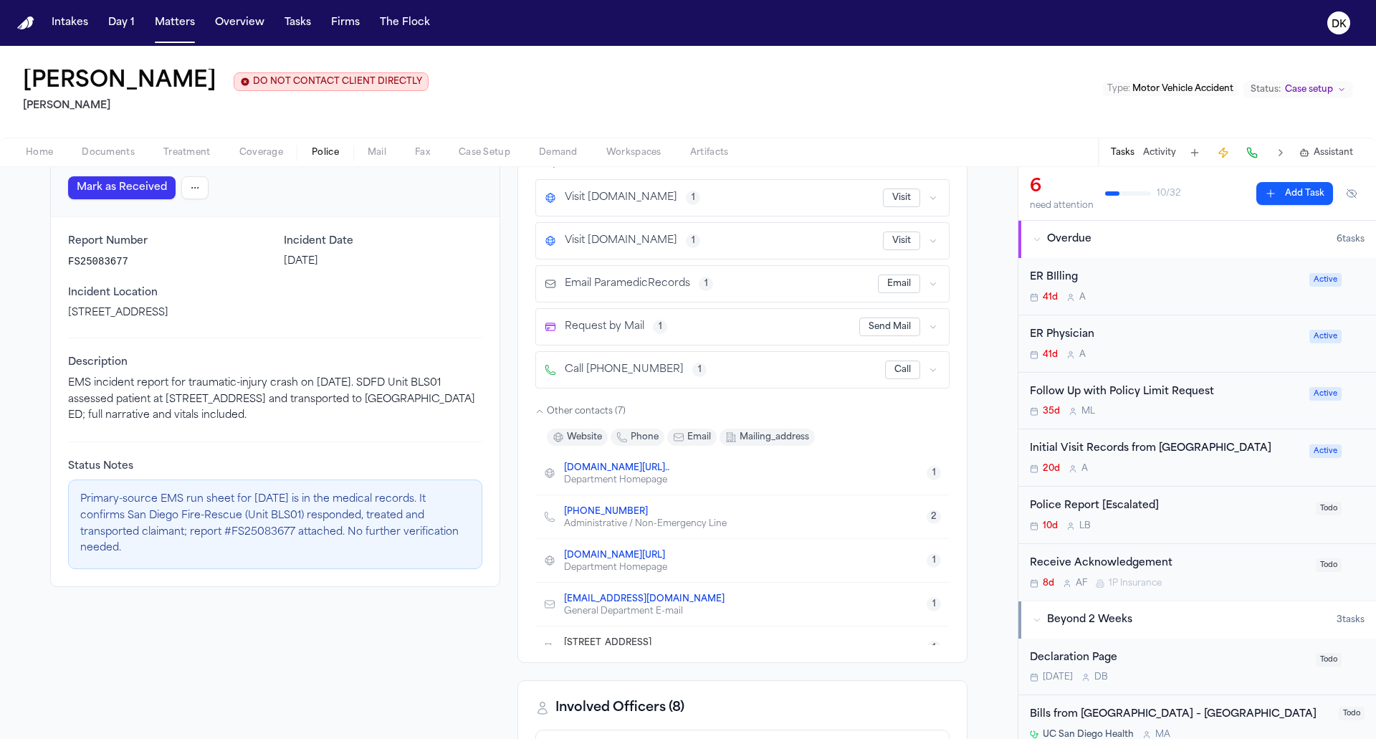
click at [272, 535] on p "Primary-source EMS run sheet for 5/9/25 is in the medical records. It confirms …" at bounding box center [275, 524] width 390 height 65
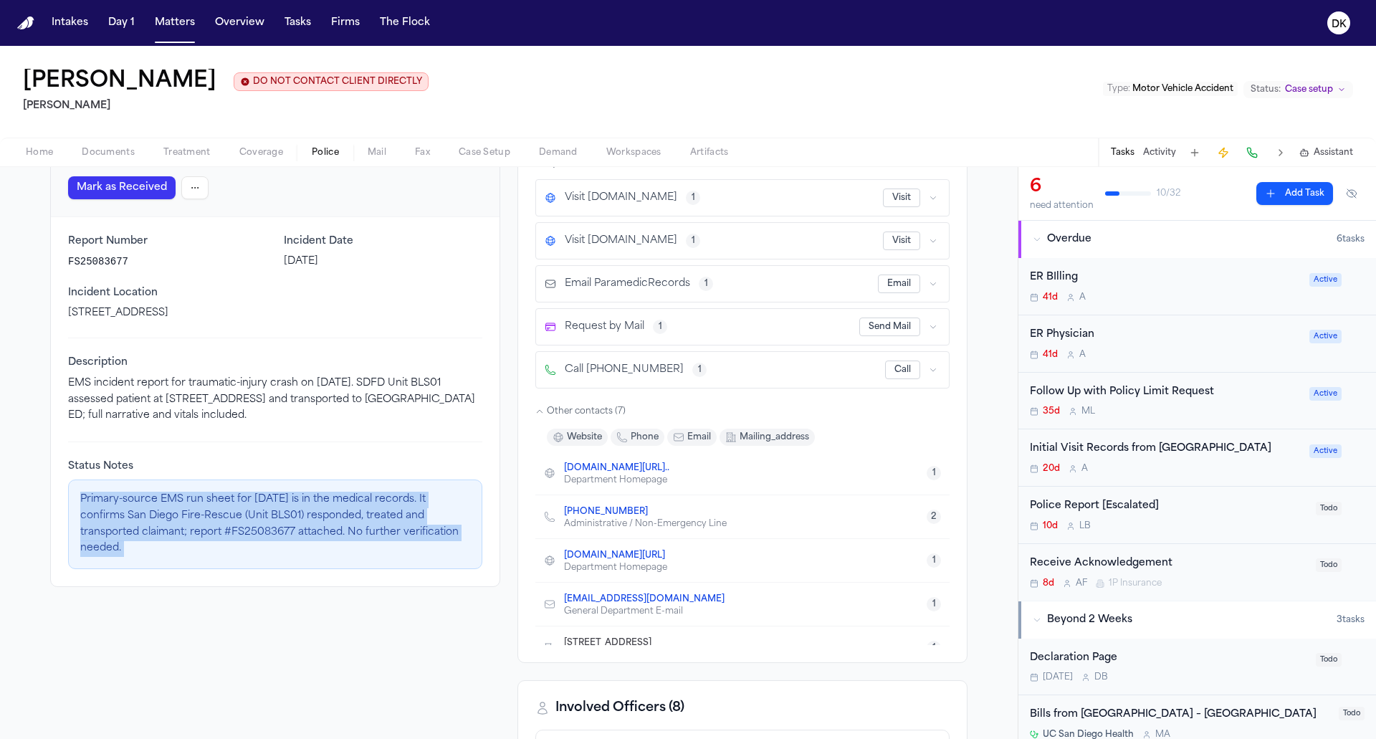
click at [258, 563] on div "Report Number FS25083677 Incident Date May 8, 2025 Incident Location 720 E San …" at bounding box center [275, 401] width 449 height 369
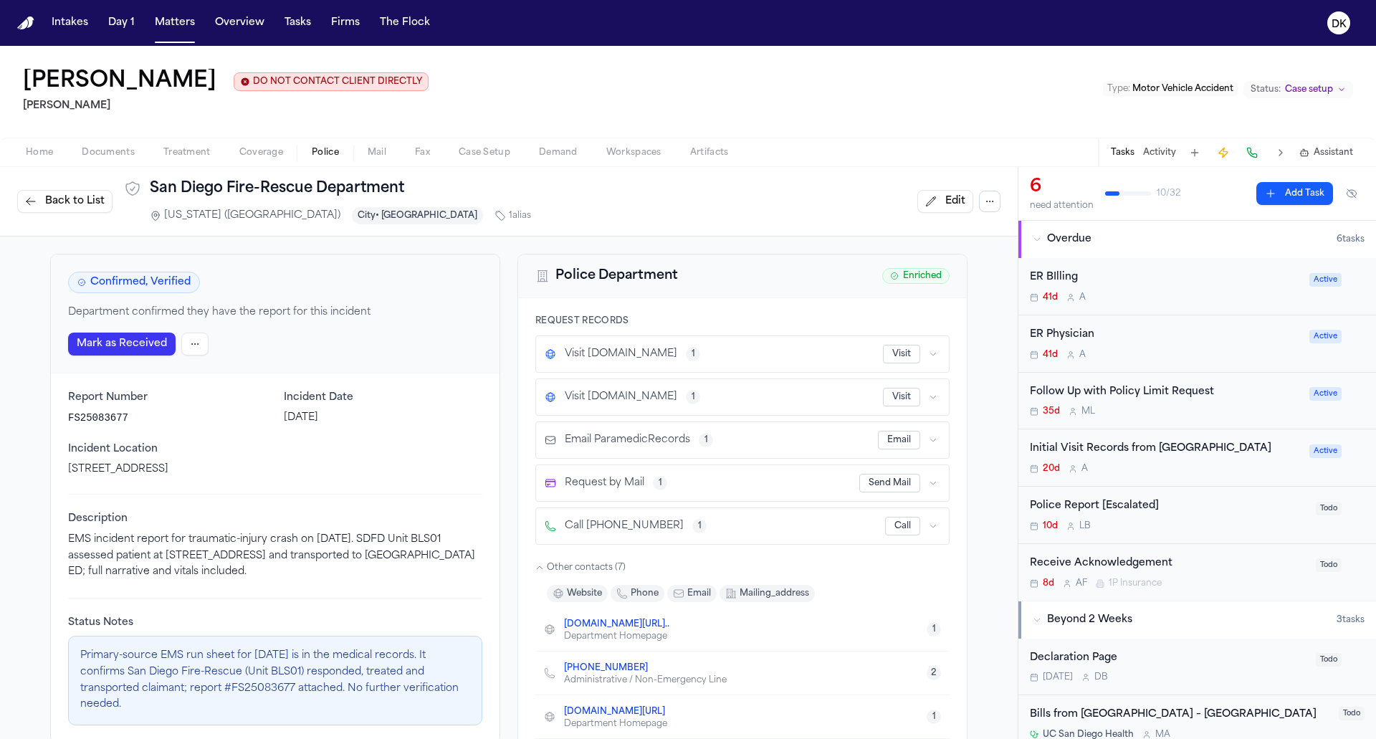
scroll to position [0, 0]
click at [39, 204] on button "Back to List" at bounding box center [64, 201] width 95 height 23
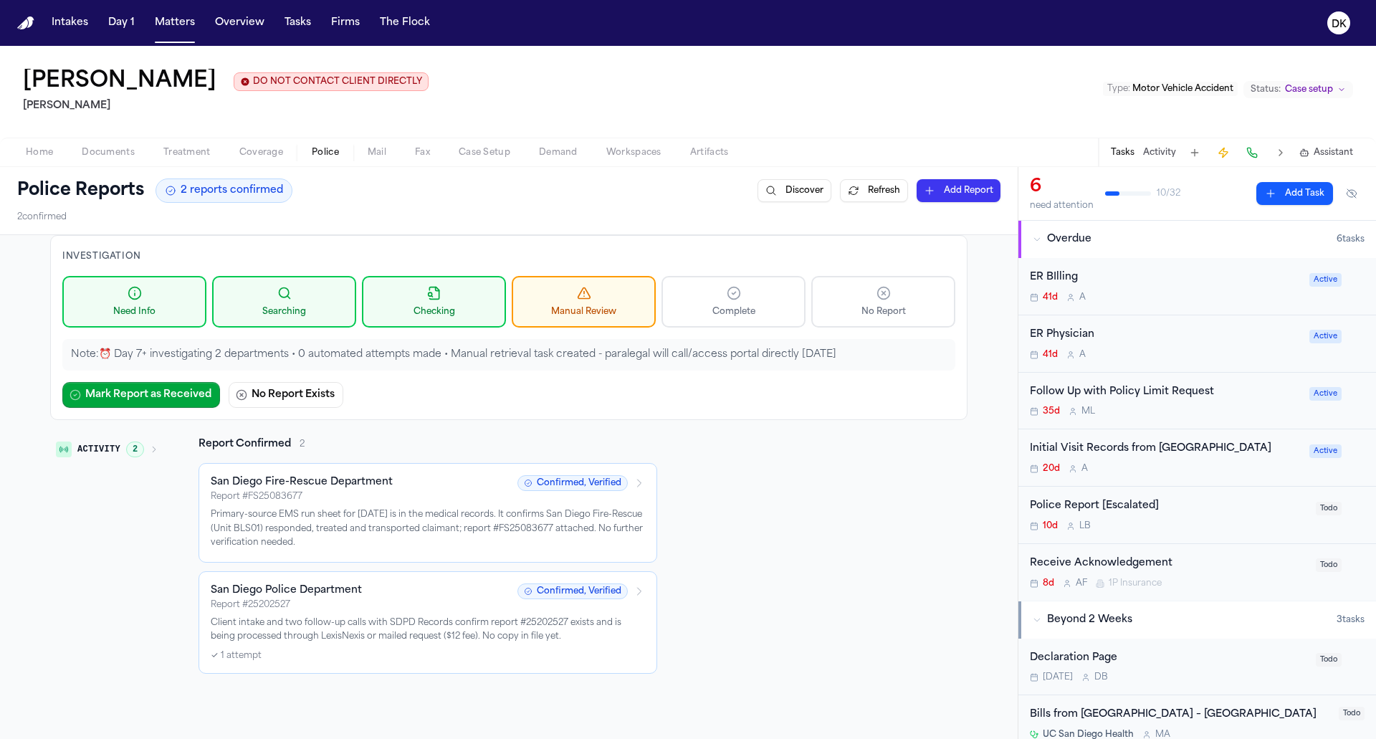
click at [428, 623] on p "Client intake and two follow-up calls with SDPD Records confirm report #2520252…" at bounding box center [428, 630] width 434 height 28
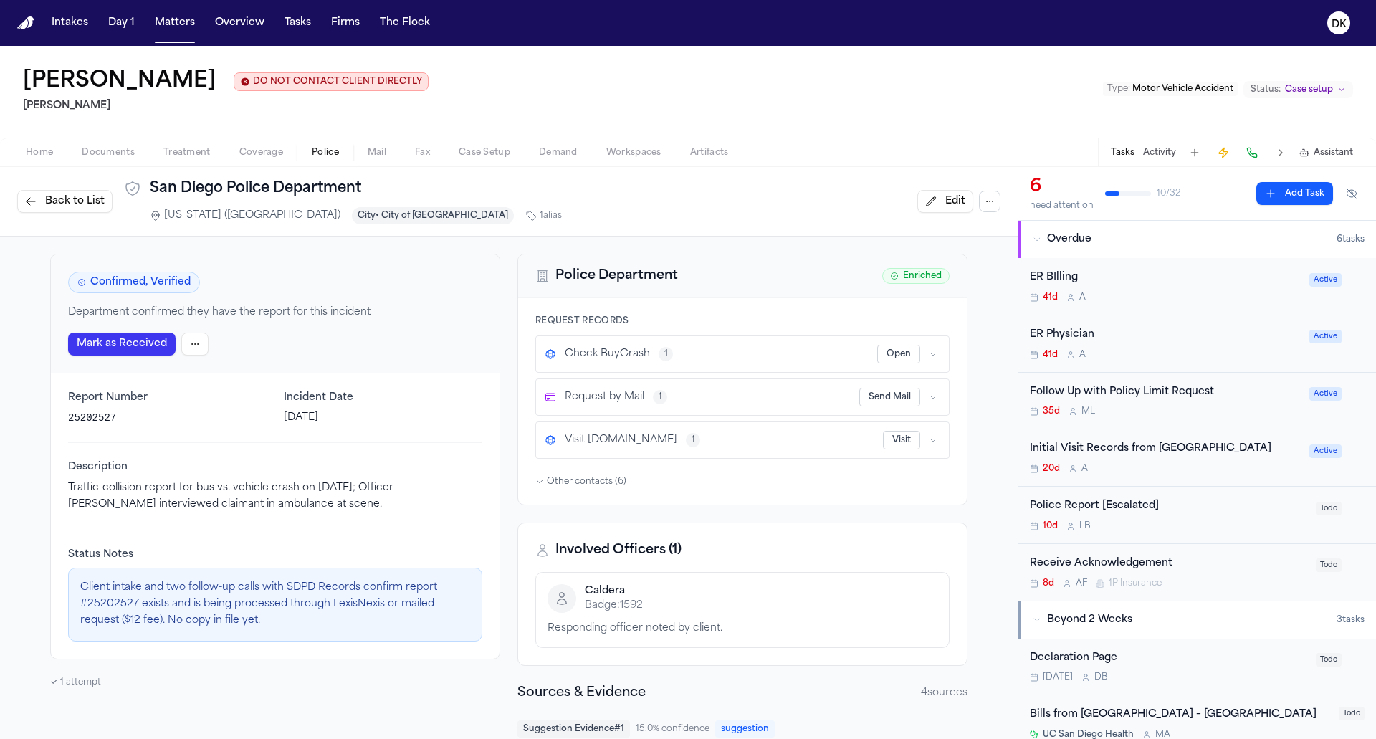
click at [102, 201] on button "Back to List" at bounding box center [64, 201] width 95 height 23
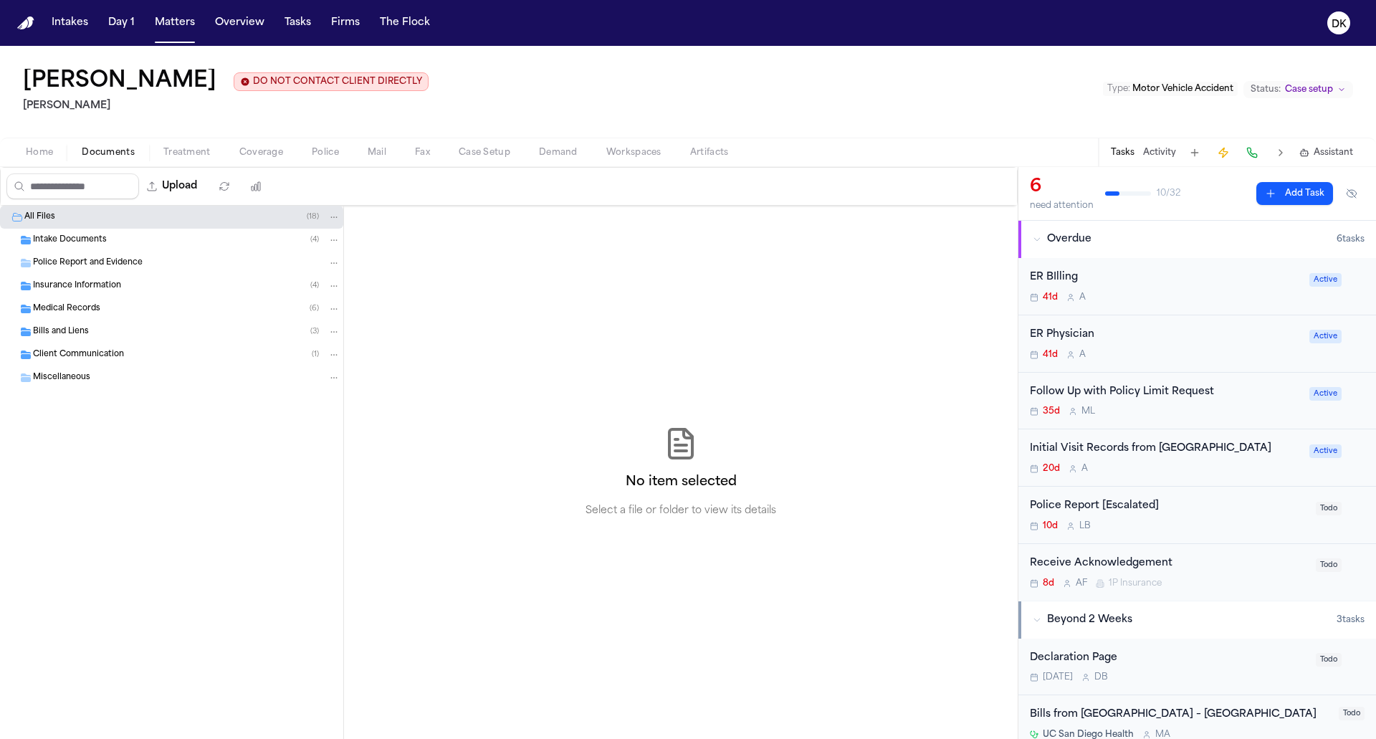
click at [123, 158] on span "Documents" at bounding box center [108, 152] width 53 height 11
click at [171, 240] on div "Intake Documents ( 4 )" at bounding box center [186, 240] width 307 height 13
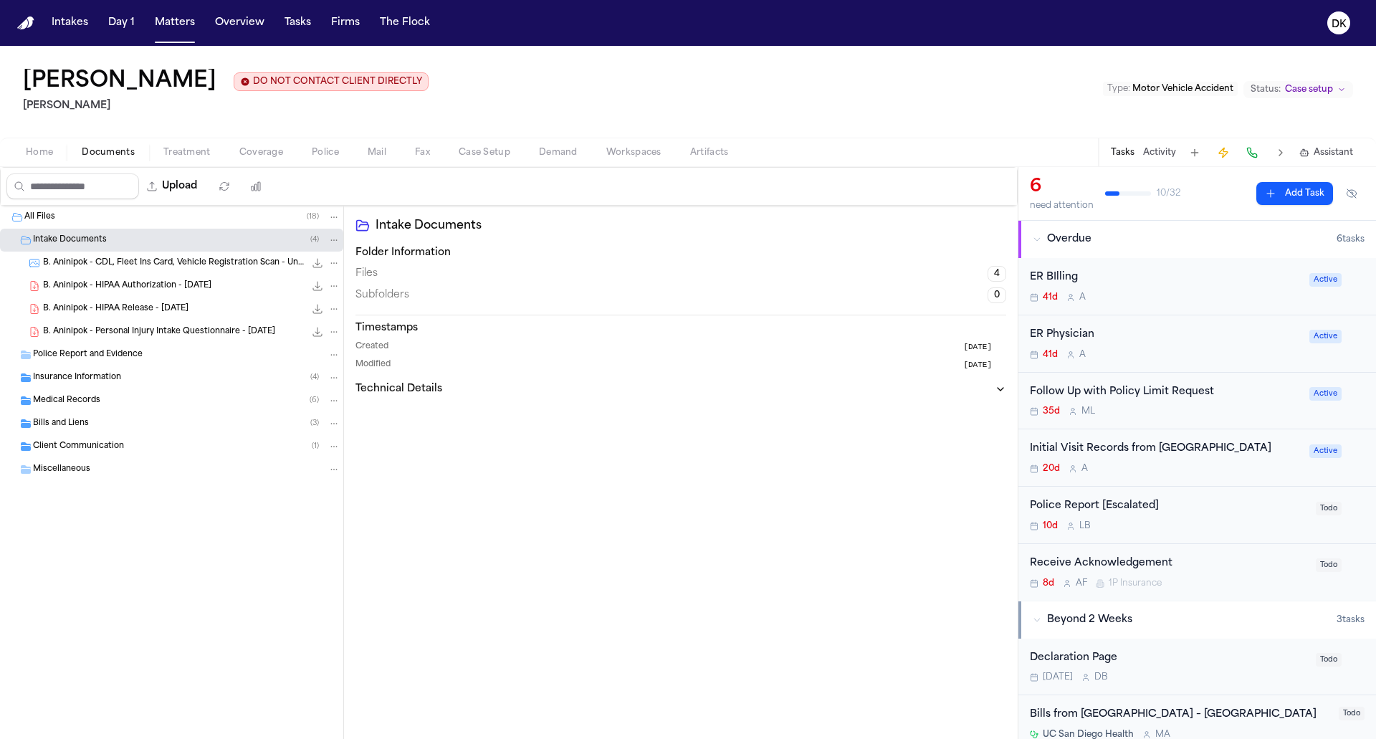
click at [184, 366] on div "Insurance Information ( 4 )" at bounding box center [171, 377] width 343 height 23
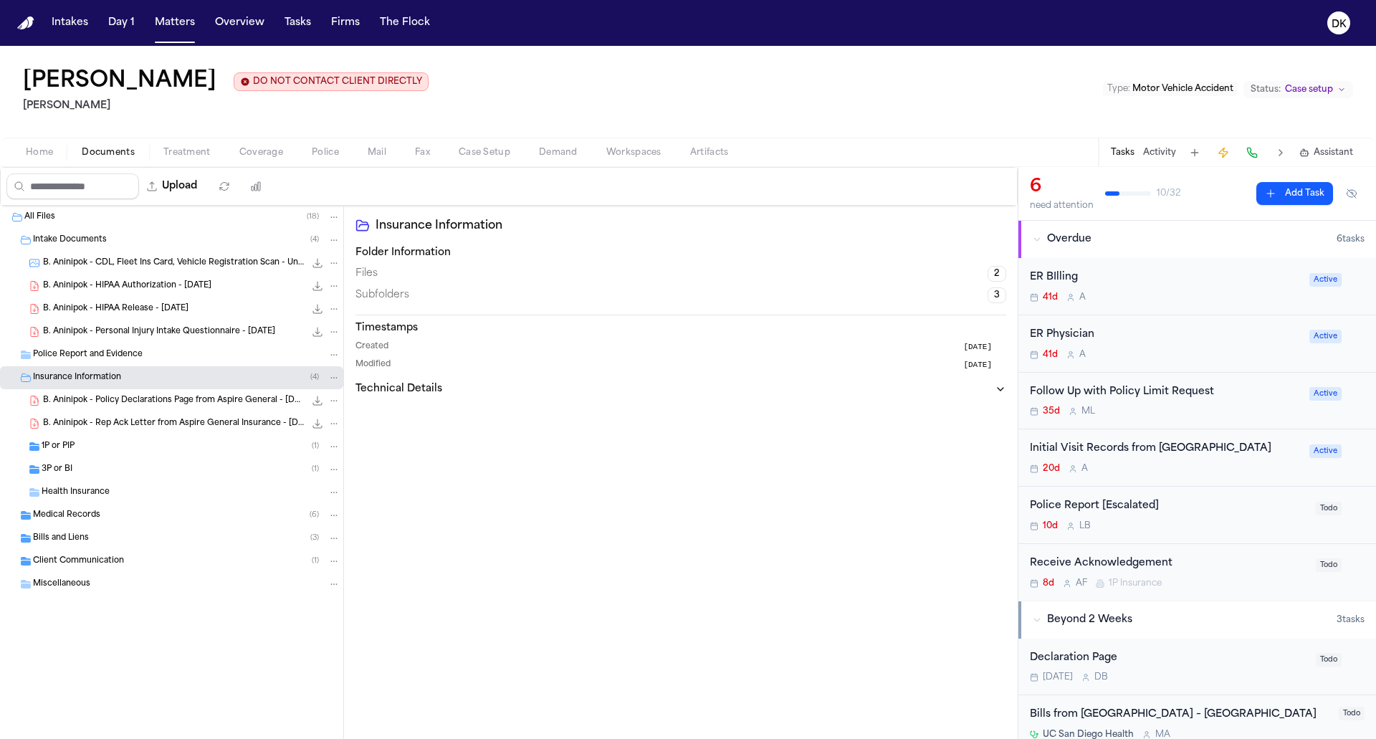
click at [153, 451] on div "1P or PIP ( 1 )" at bounding box center [191, 446] width 299 height 13
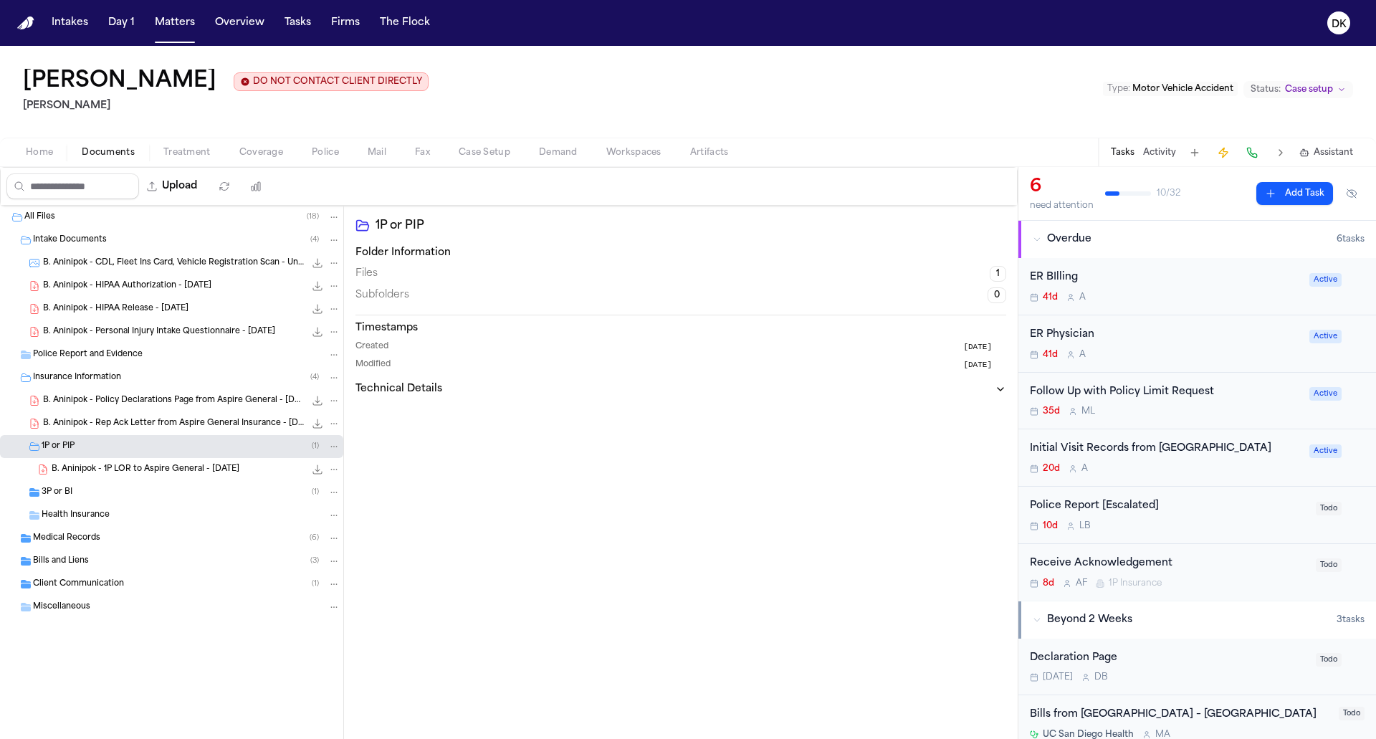
click at [146, 479] on div "B. Aninipok - 1P LOR to Aspire General - 5.19.25 140.1 KB • PDF" at bounding box center [171, 469] width 343 height 23
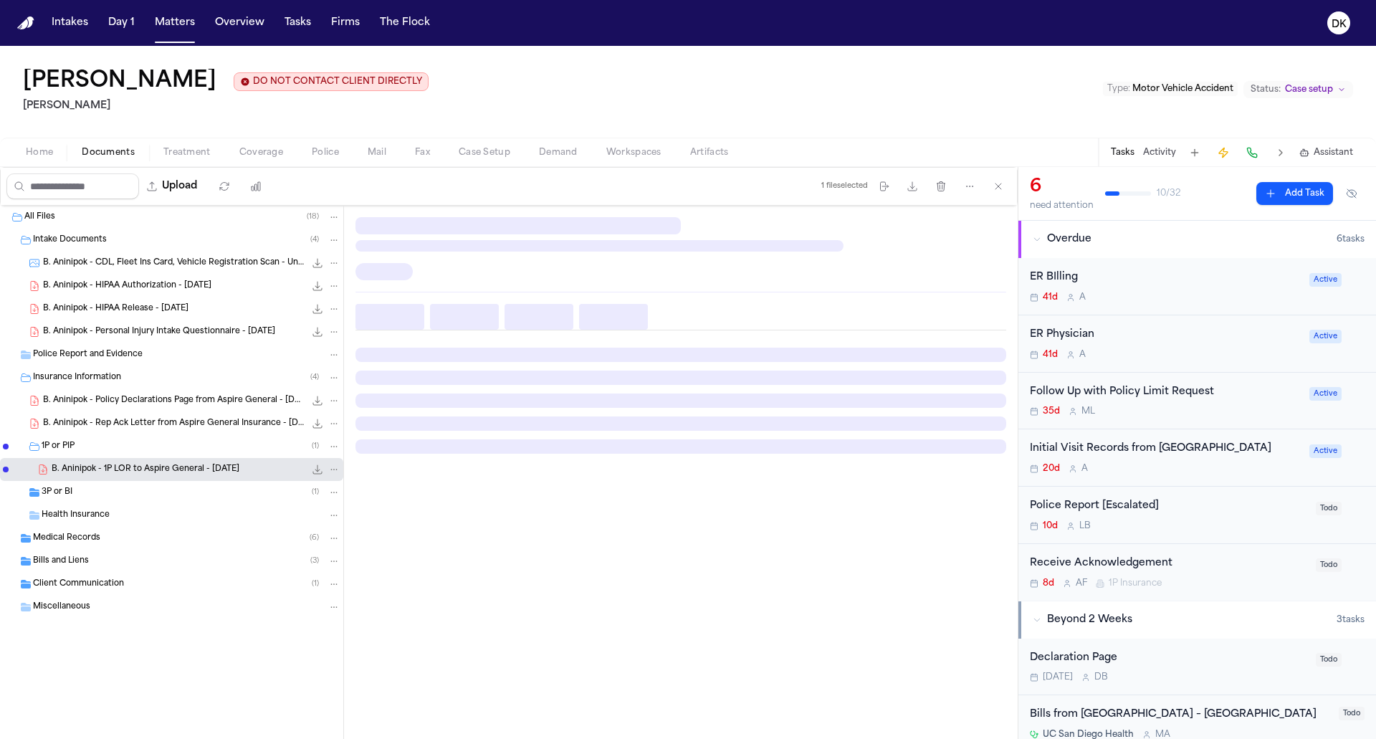
click at [143, 486] on div "3P or BI ( 1 )" at bounding box center [191, 492] width 299 height 13
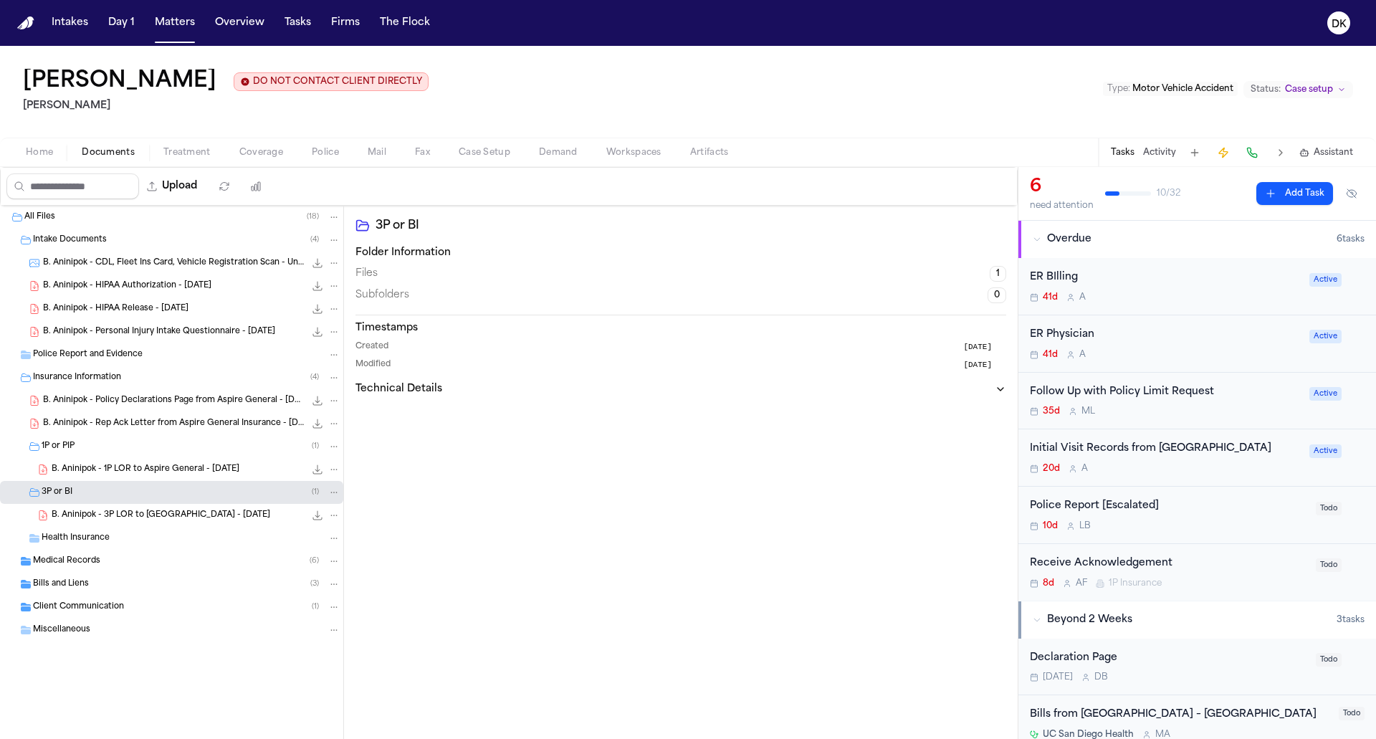
click at [135, 547] on div "Health Insurance" at bounding box center [171, 538] width 343 height 23
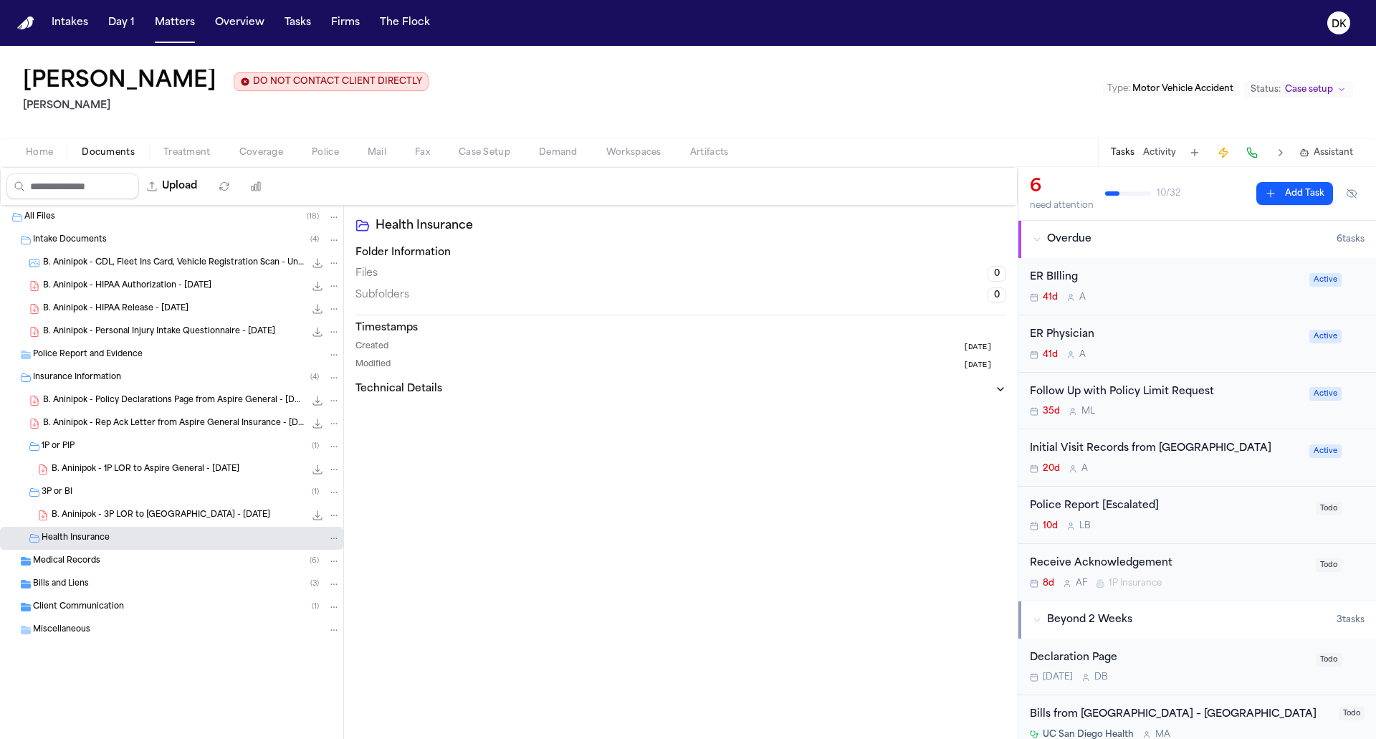
click at [128, 567] on div "Medical Records ( 6 )" at bounding box center [171, 561] width 343 height 23
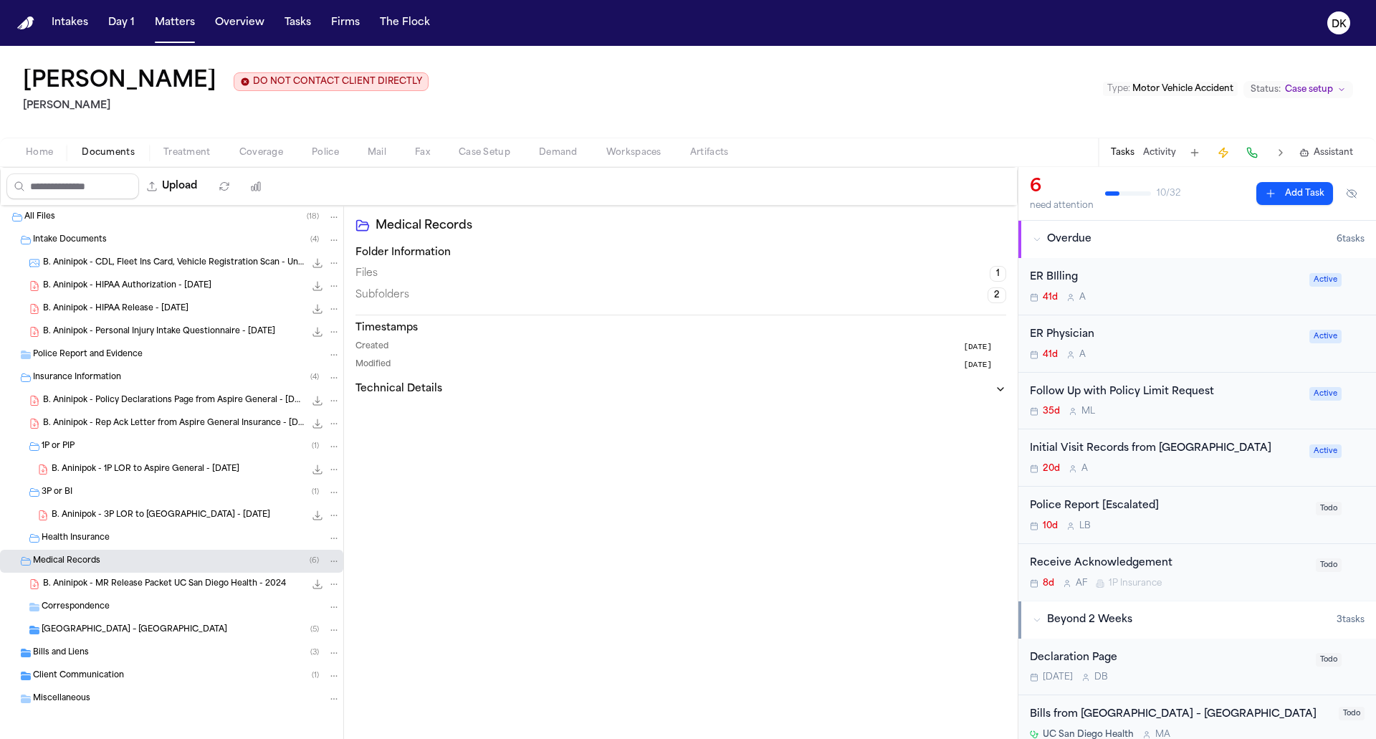
click at [118, 597] on div "Correspondence" at bounding box center [171, 606] width 343 height 23
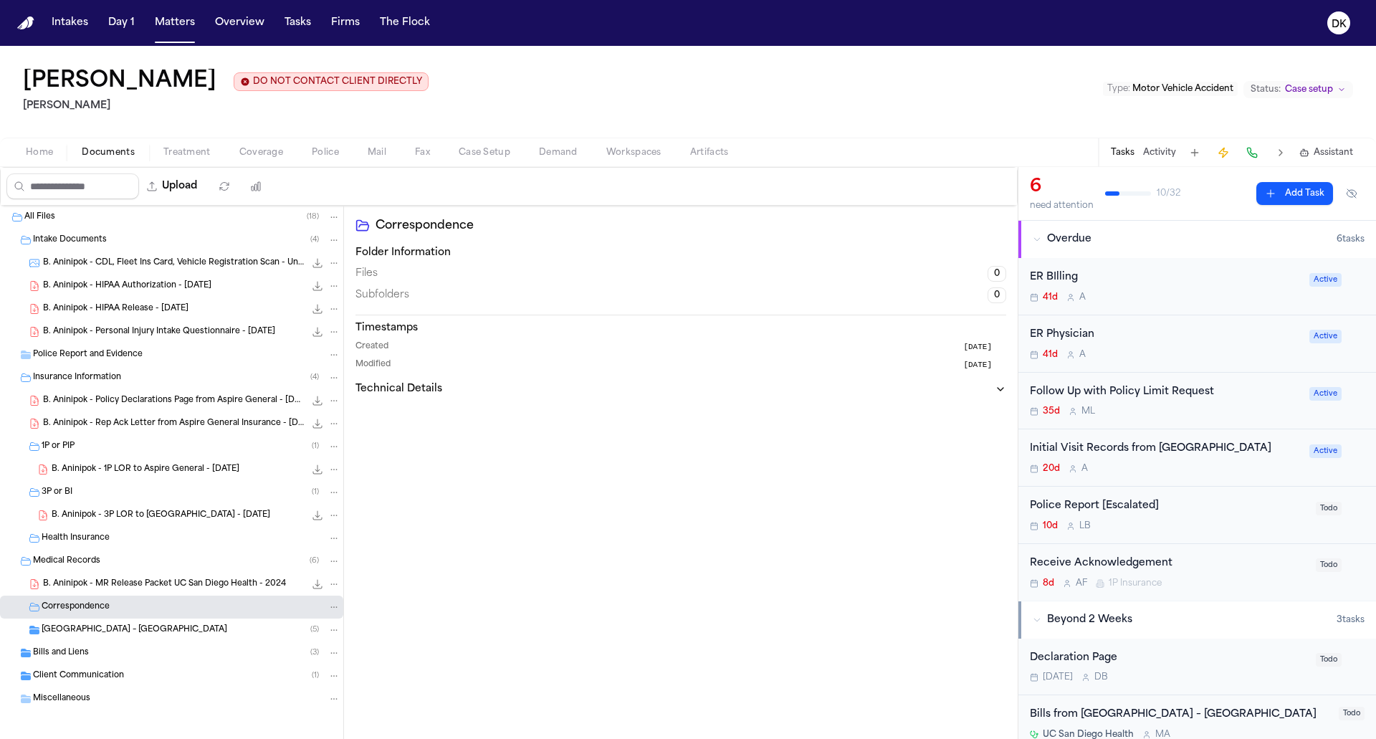
click at [103, 635] on span "UC San Diego Medical Center – Hillcrest" at bounding box center [135, 630] width 186 height 12
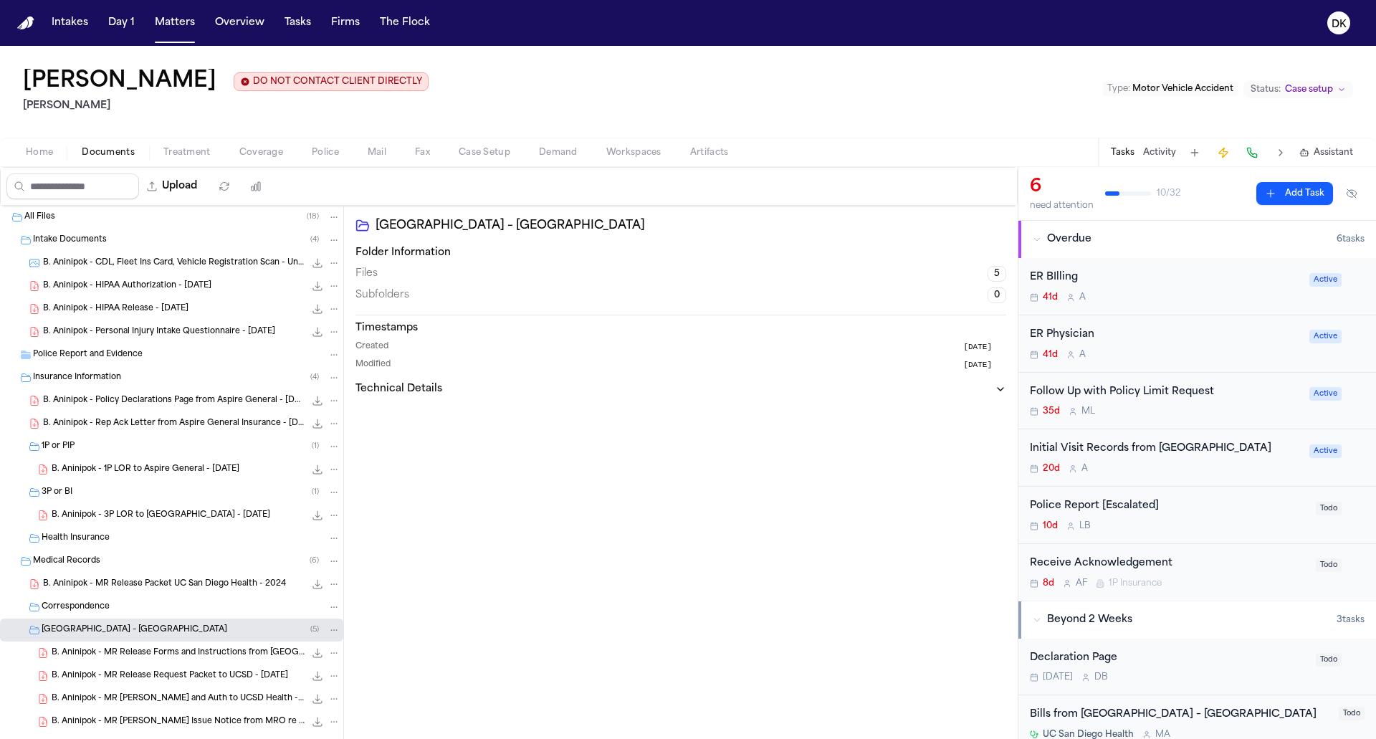
scroll to position [120, 0]
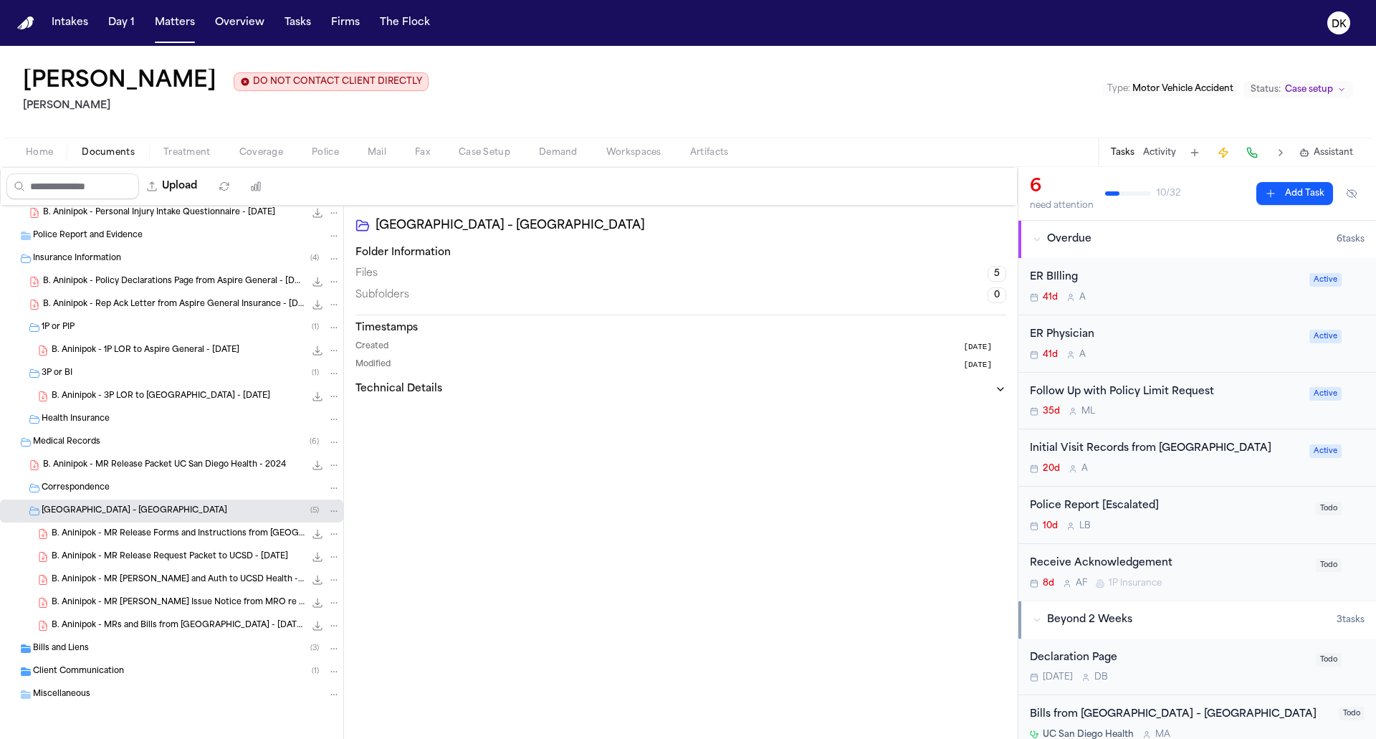
click at [100, 646] on div "Bills and Liens ( 3 )" at bounding box center [186, 648] width 307 height 13
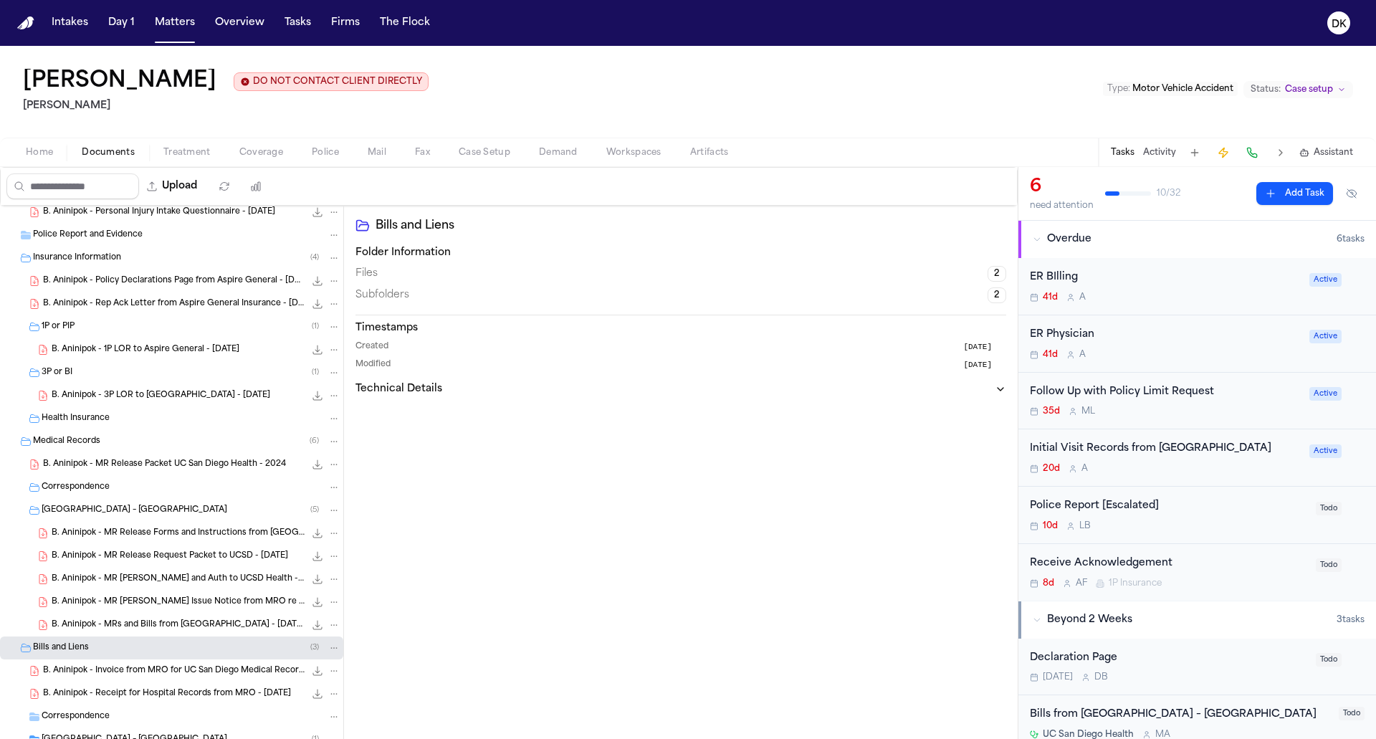
scroll to position [211, 0]
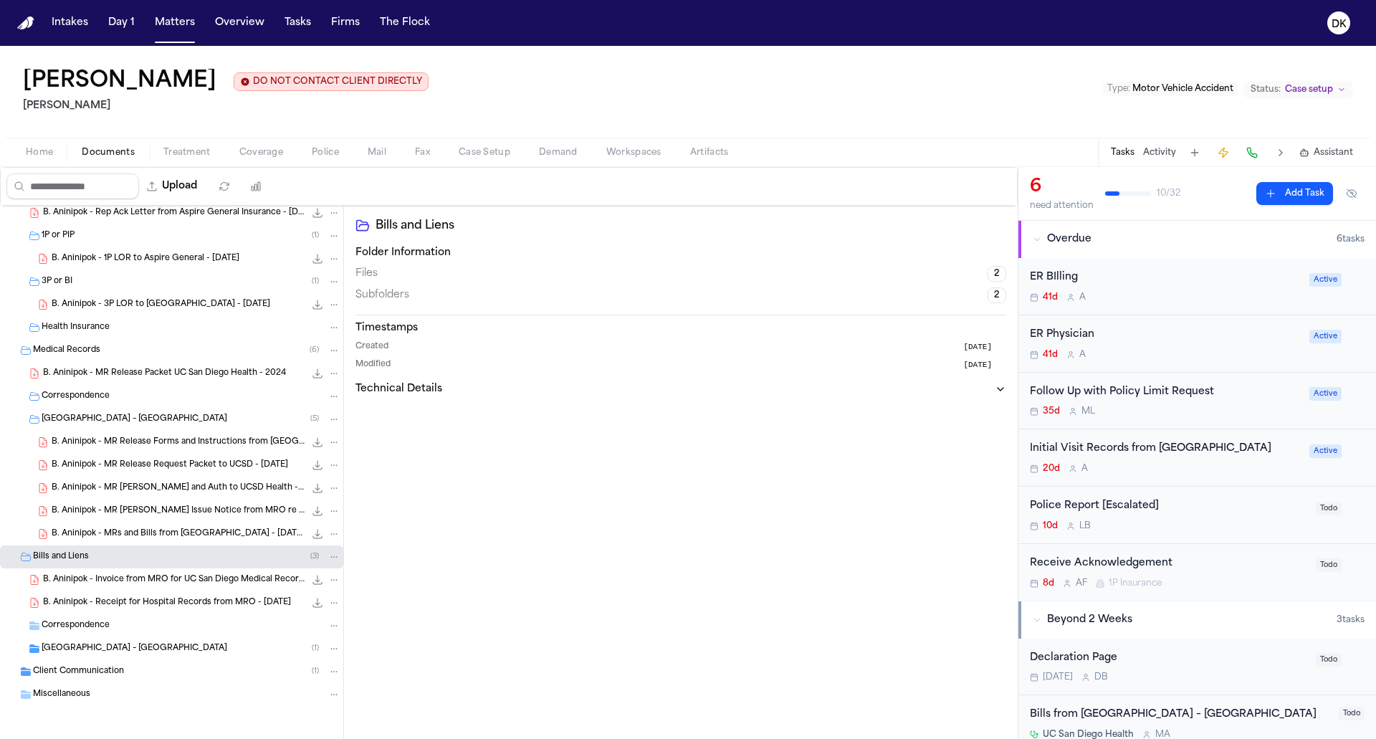
click at [121, 668] on span "Client Communication" at bounding box center [78, 672] width 91 height 12
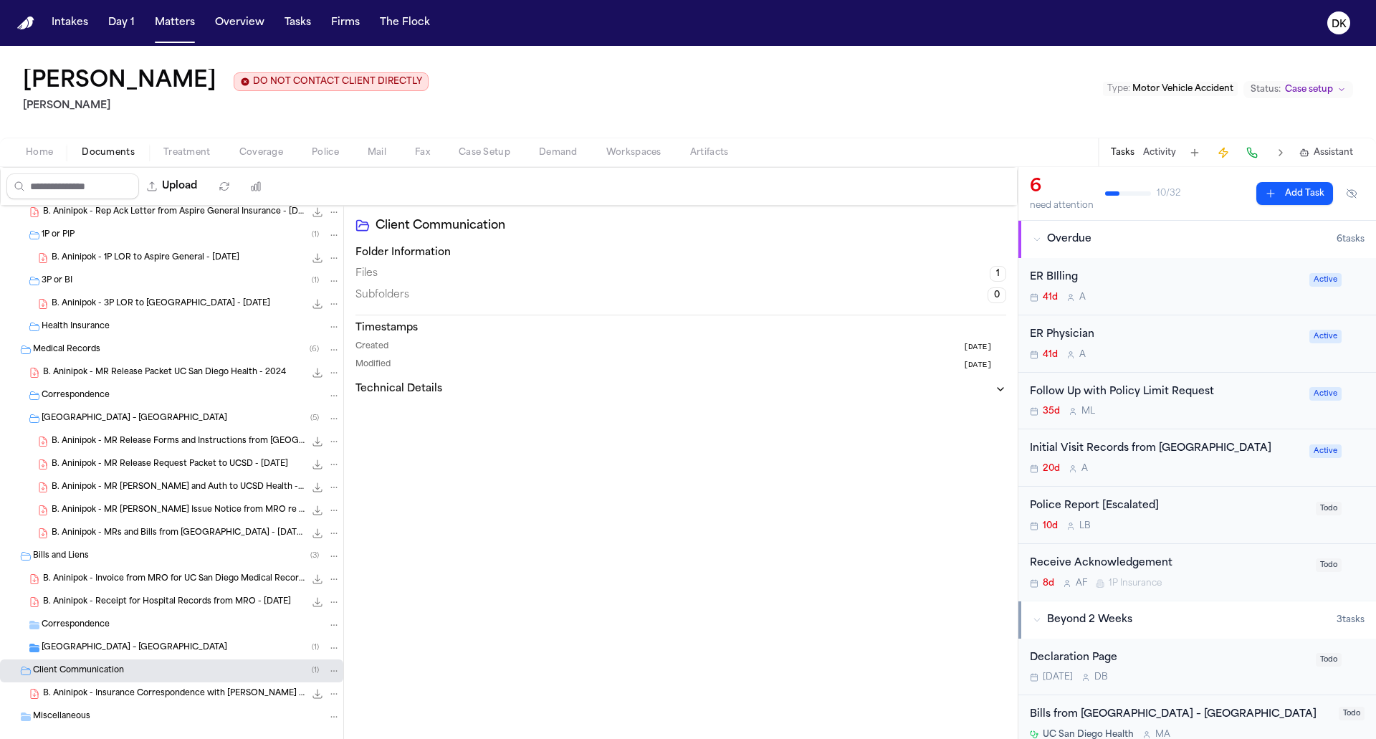
click at [121, 646] on span "UC San Diego Medical Center – Hillcrest" at bounding box center [135, 648] width 186 height 12
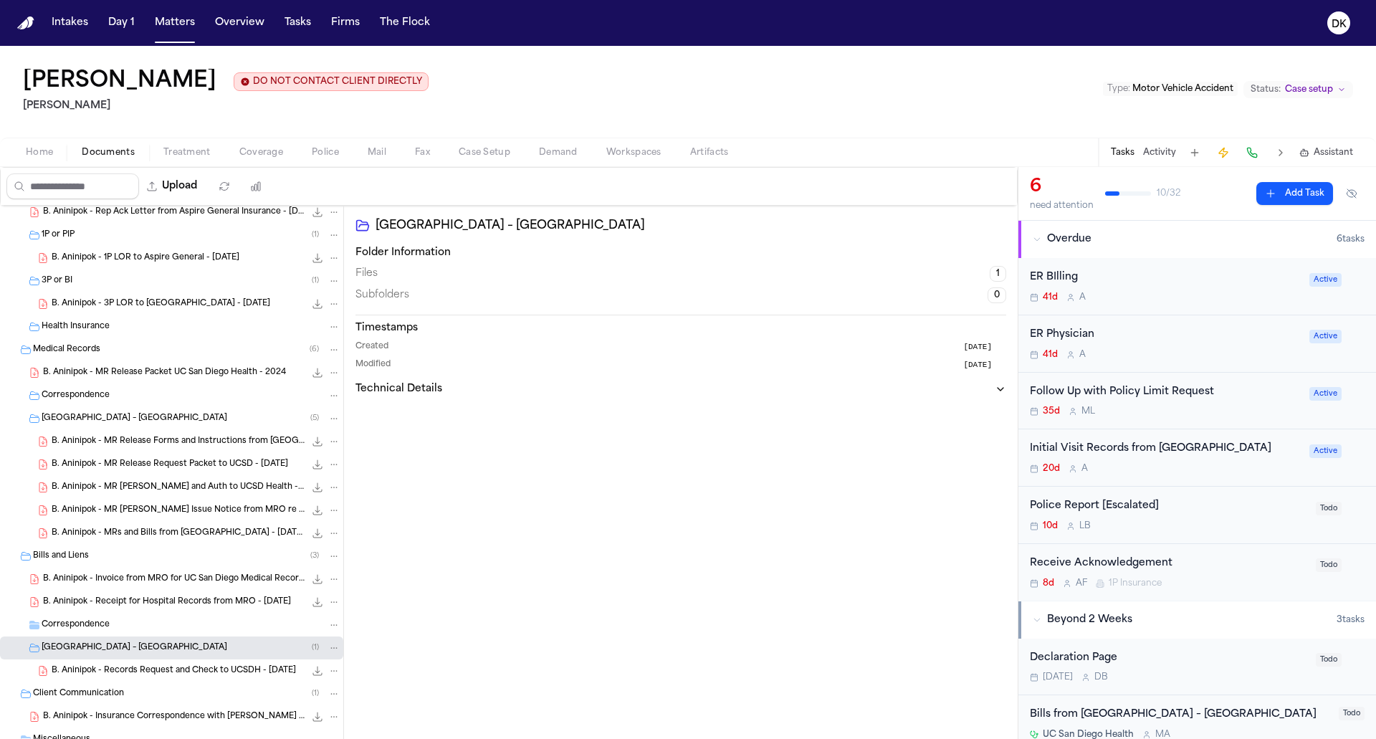
scroll to position [257, 0]
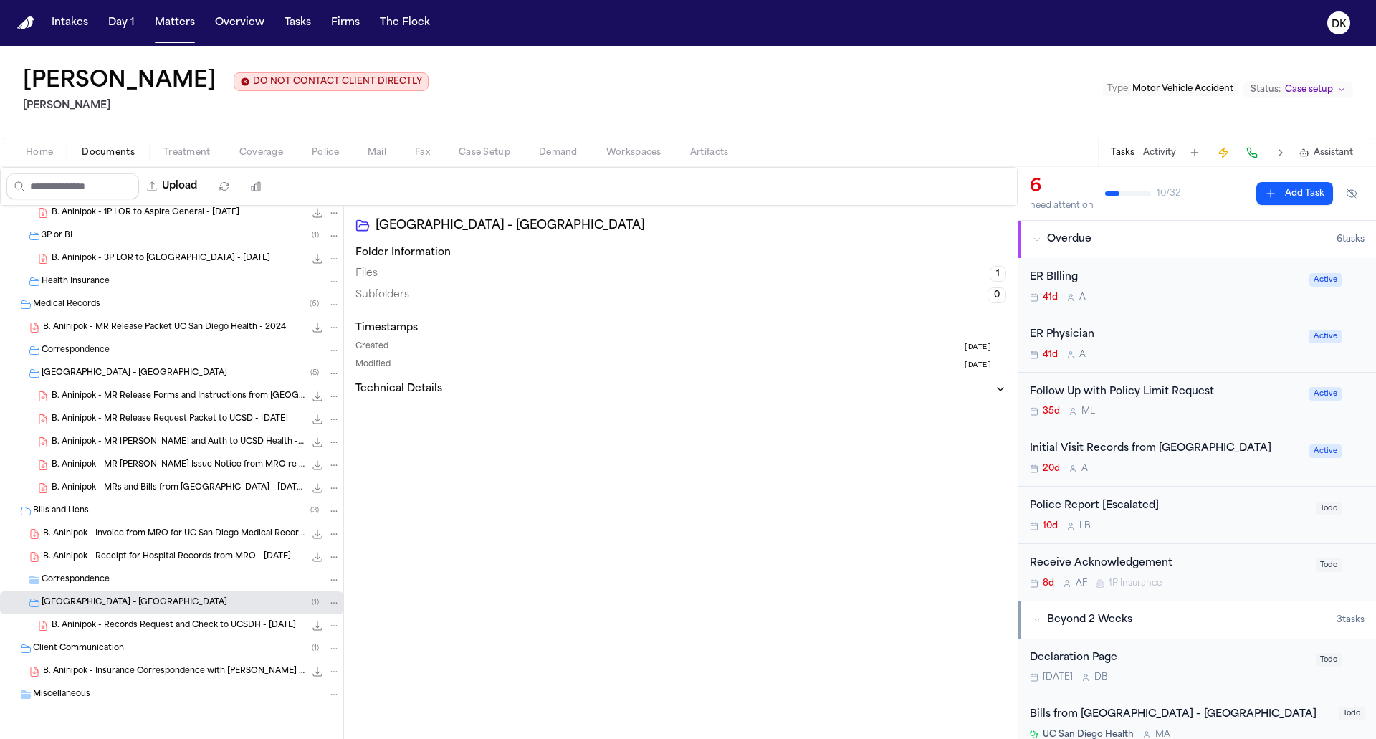
click at [115, 703] on div "Miscellaneous" at bounding box center [171, 694] width 343 height 23
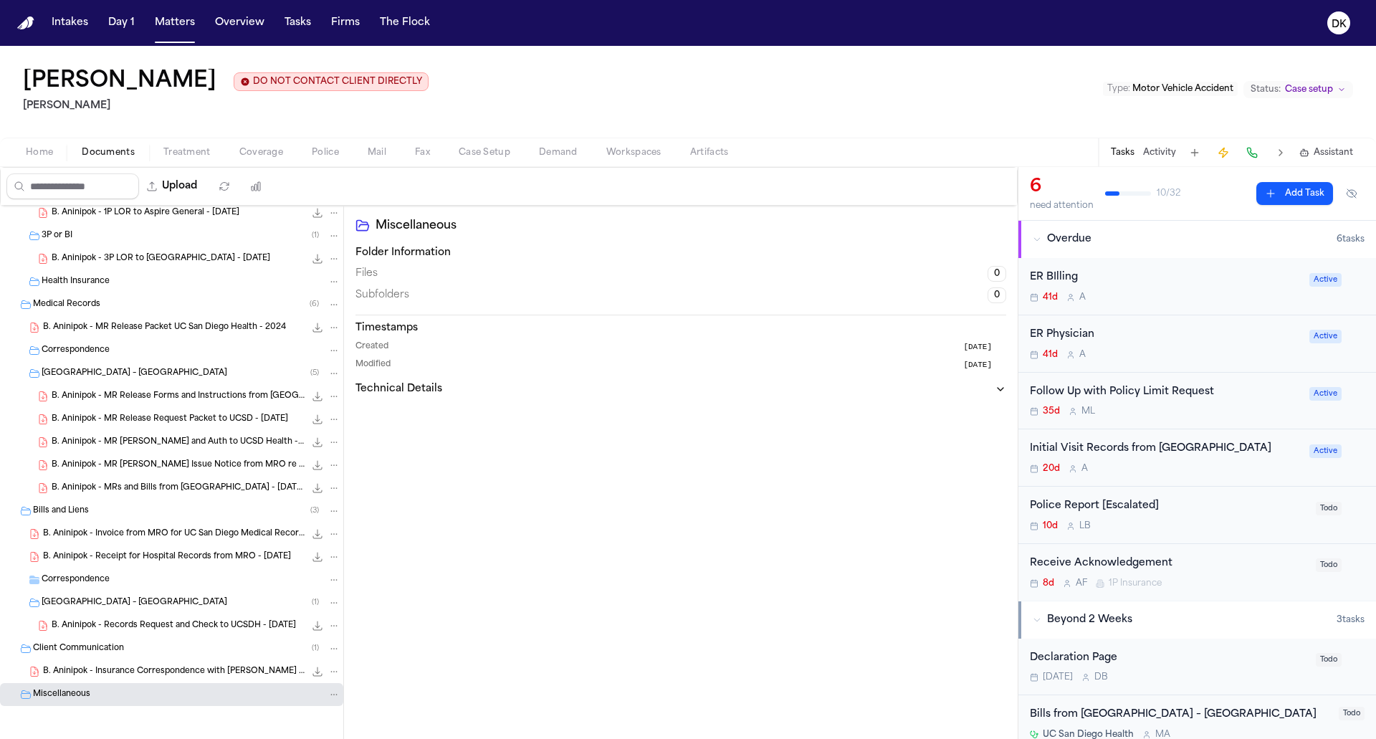
scroll to position [0, 0]
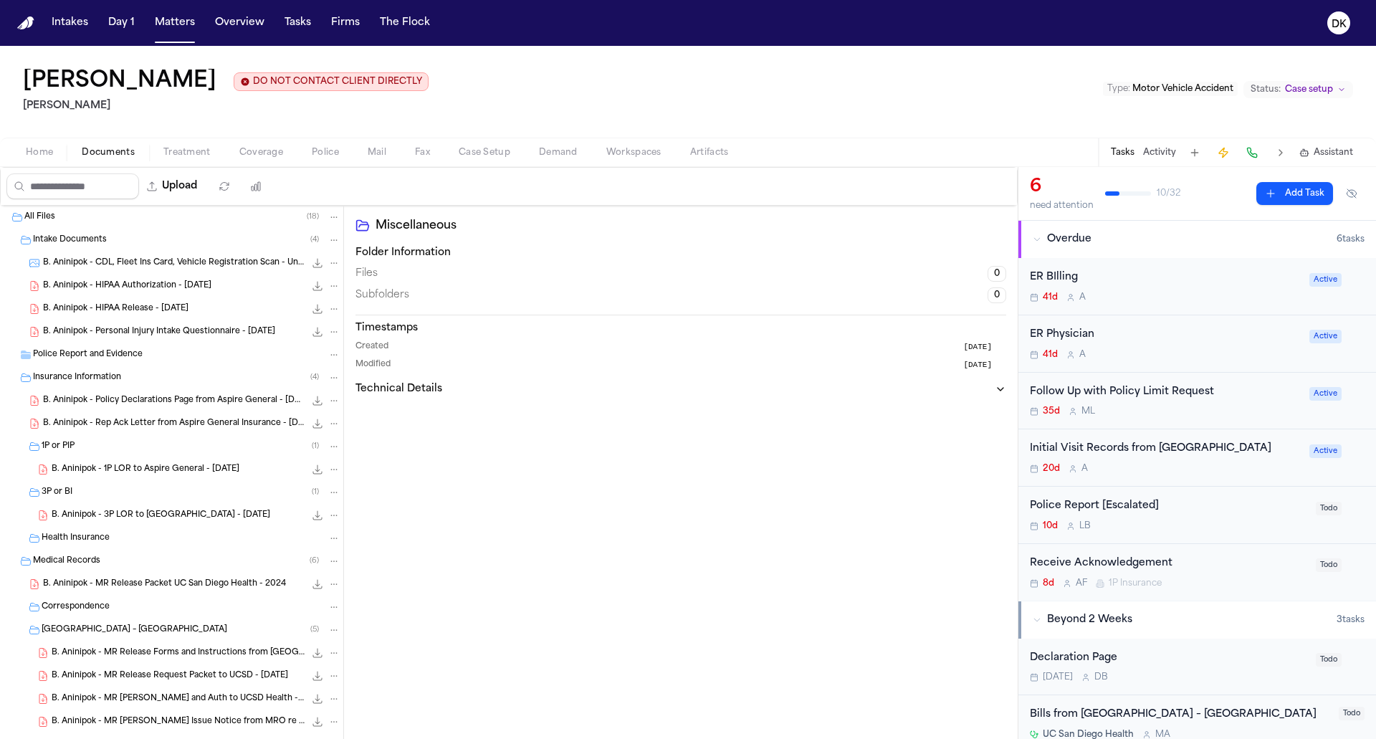
click at [201, 15] on div "Intakes Day 1 Matters Overview Tasks Firms The Flock" at bounding box center [241, 23] width 390 height 26
click at [173, 16] on button "Matters" at bounding box center [175, 23] width 52 height 26
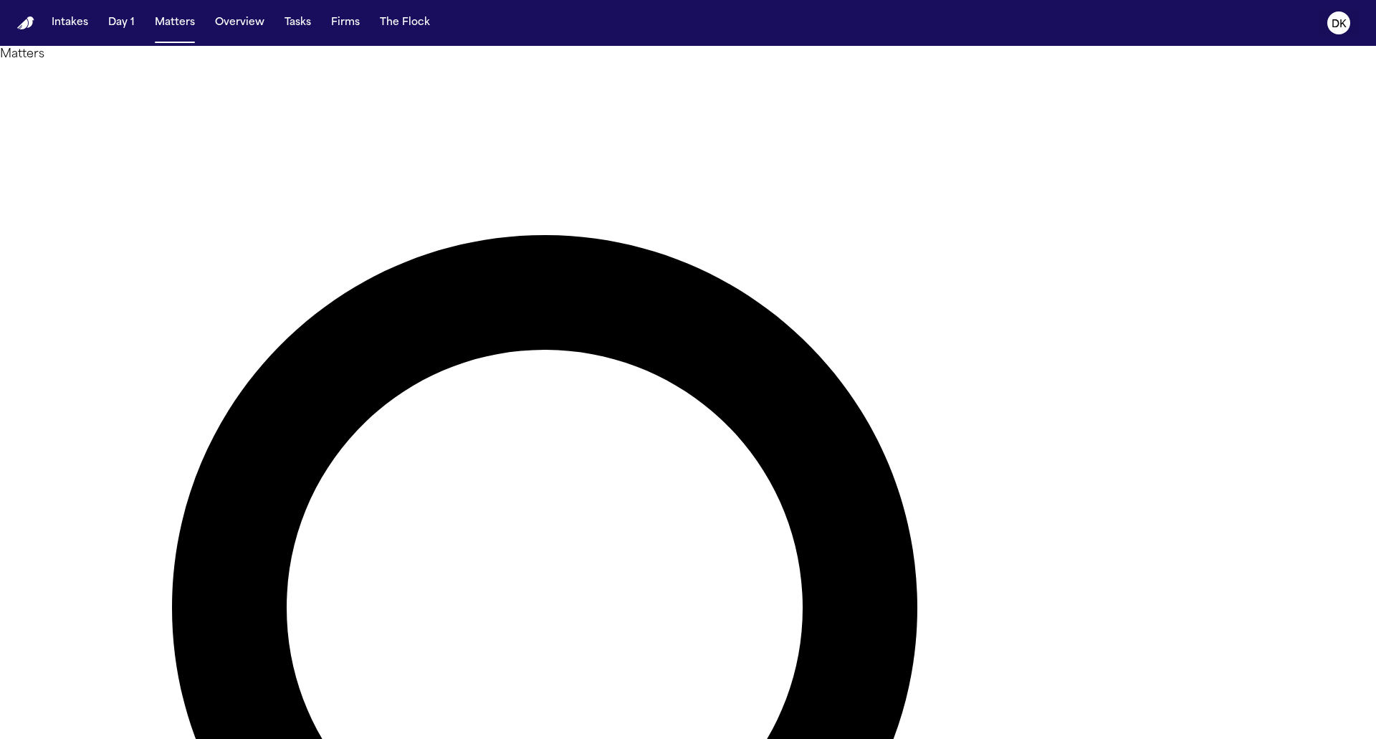
click at [1324, 27] on button "DK" at bounding box center [1338, 23] width 40 height 32
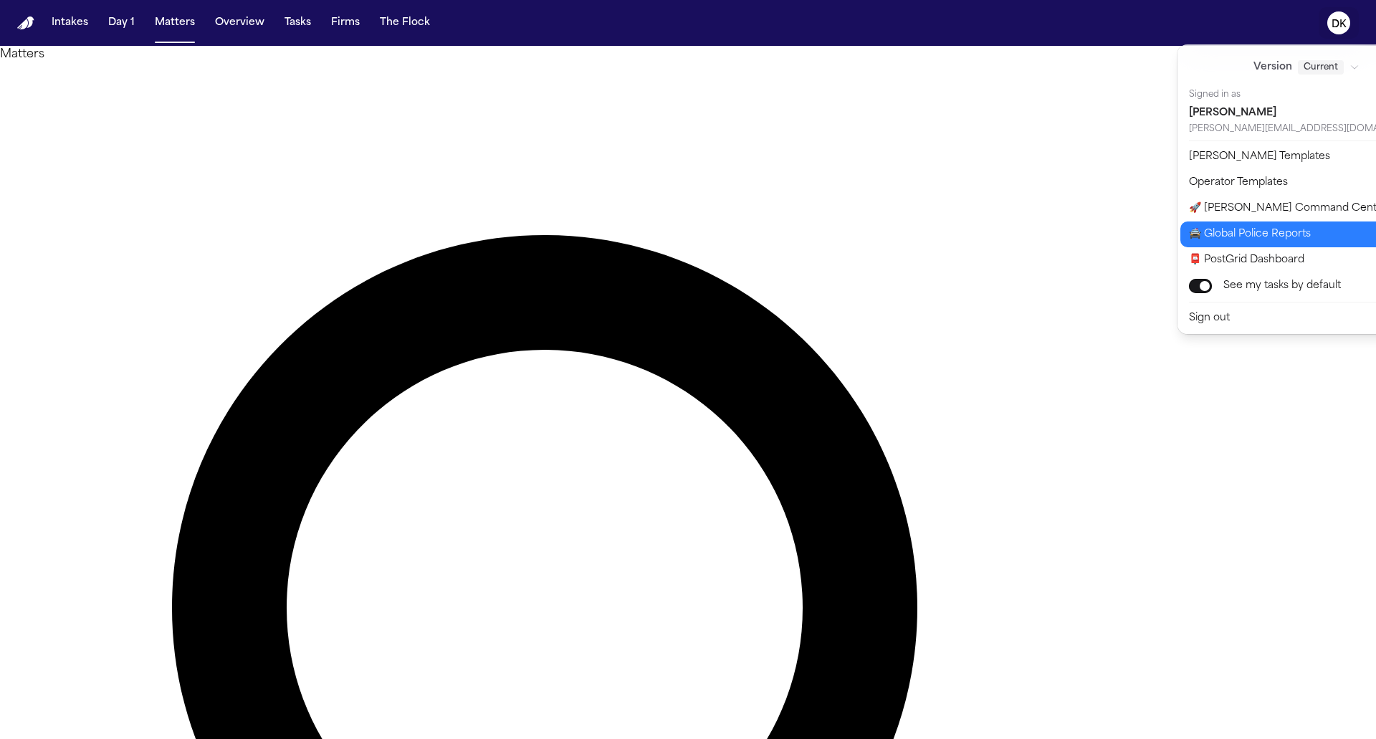
click at [1270, 238] on button "🚔 Global Police Reports" at bounding box center [1314, 234] width 269 height 26
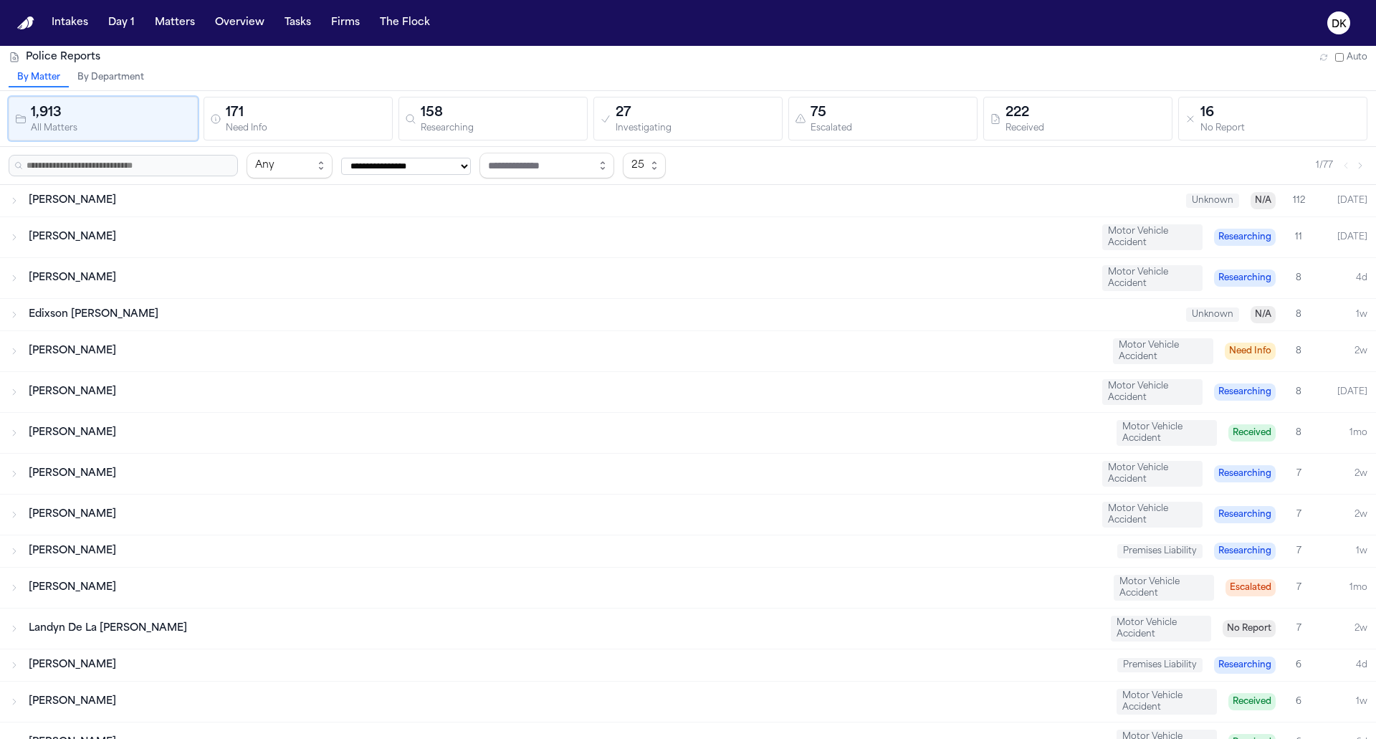
click at [874, 105] on div "75" at bounding box center [890, 113] width 160 height 20
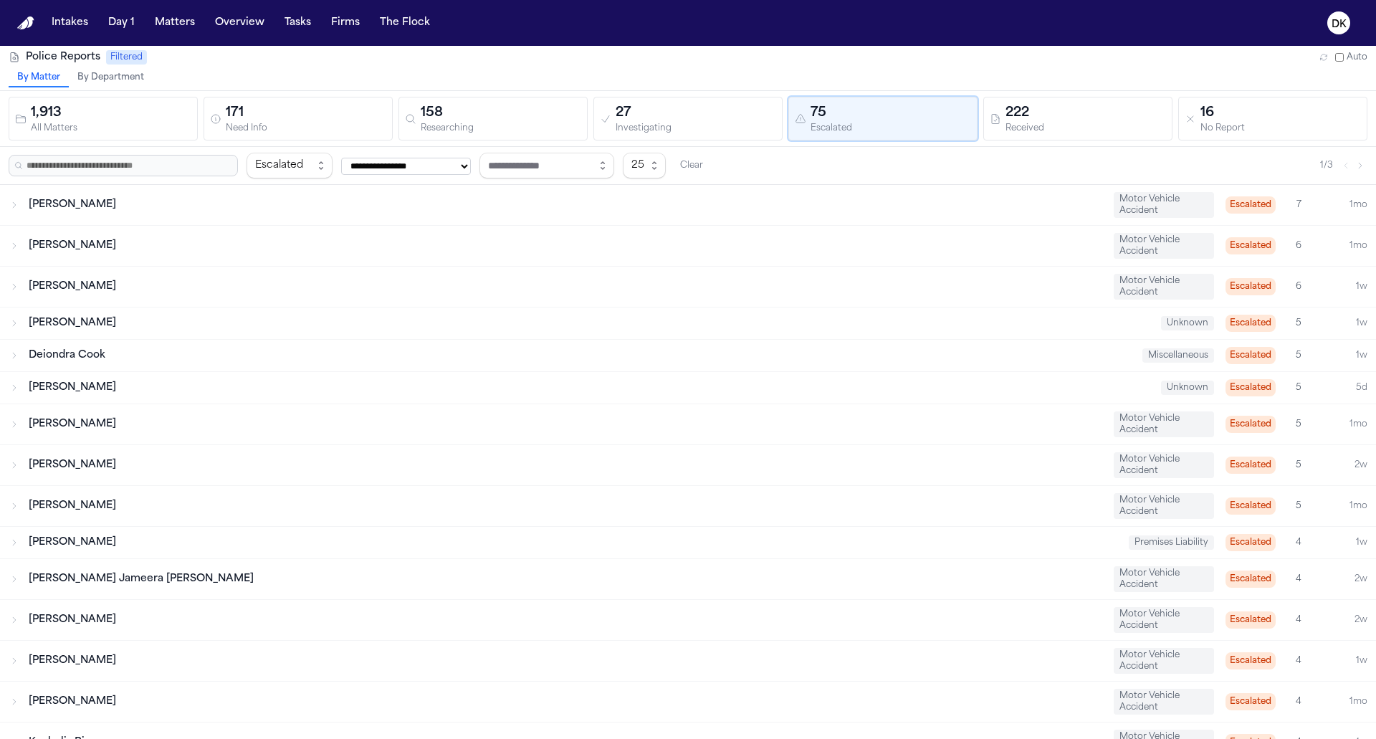
click at [446, 259] on div "Rose Wright Motor Vehicle Accident Escalated 6 1mo" at bounding box center [688, 246] width 1376 height 40
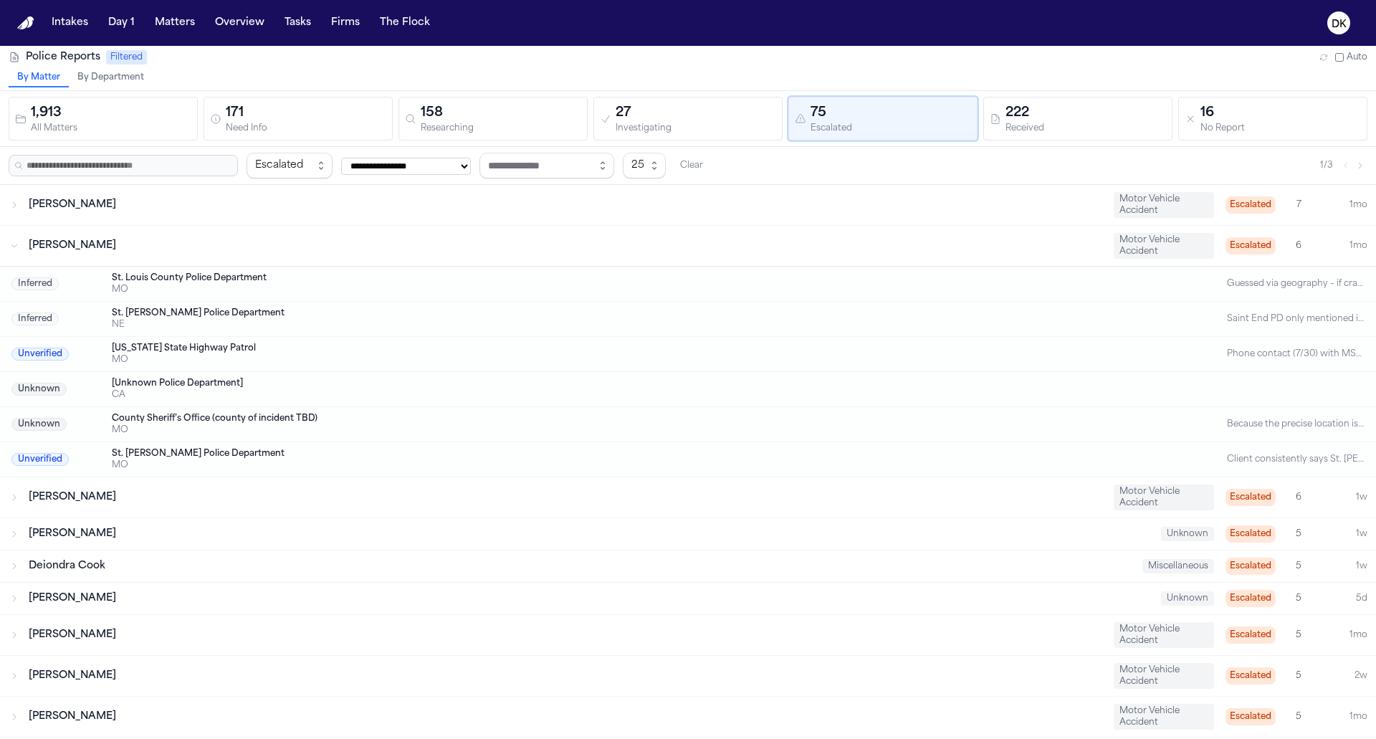
click at [447, 258] on div "Rose Wright Motor Vehicle Accident Escalated 6 1mo" at bounding box center [688, 246] width 1376 height 40
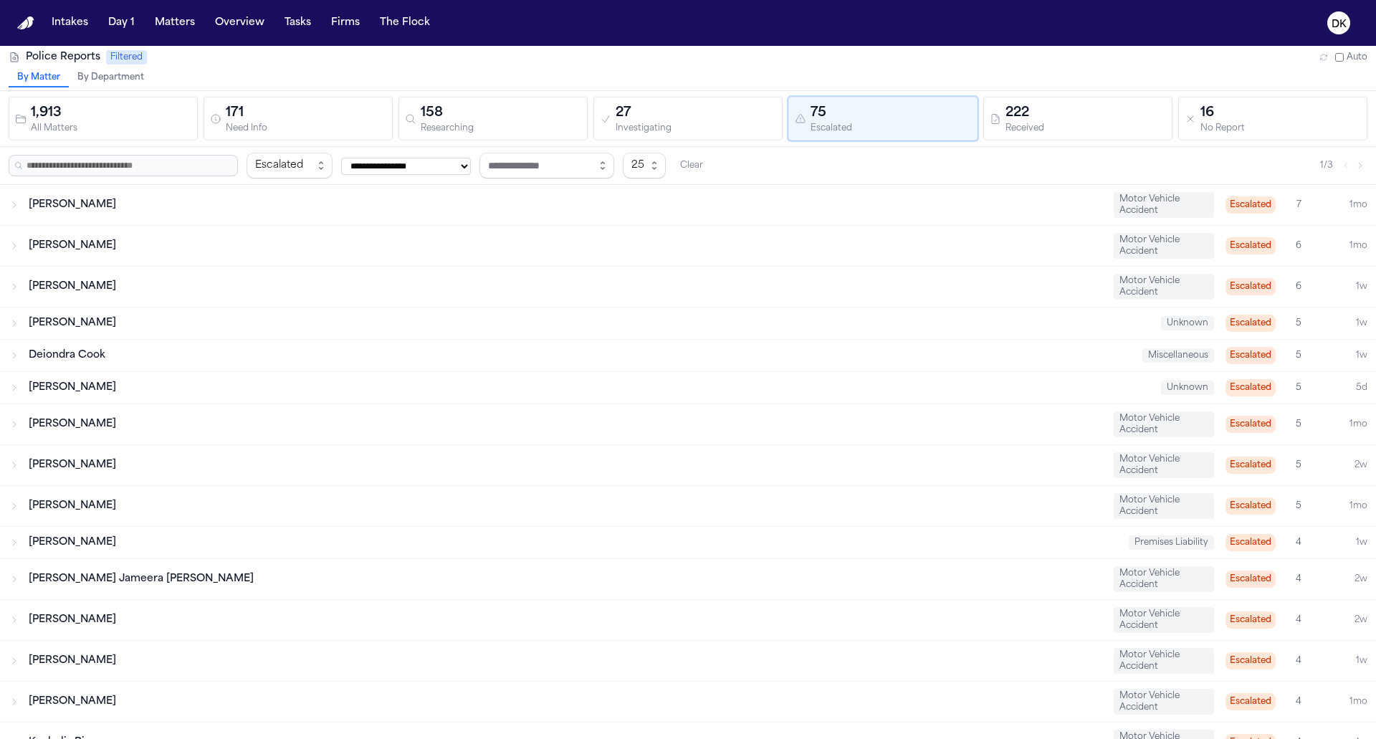
click at [451, 211] on div "Qurratulain Sohail Motor Vehicle Accident Escalated 7 1mo" at bounding box center [688, 205] width 1376 height 40
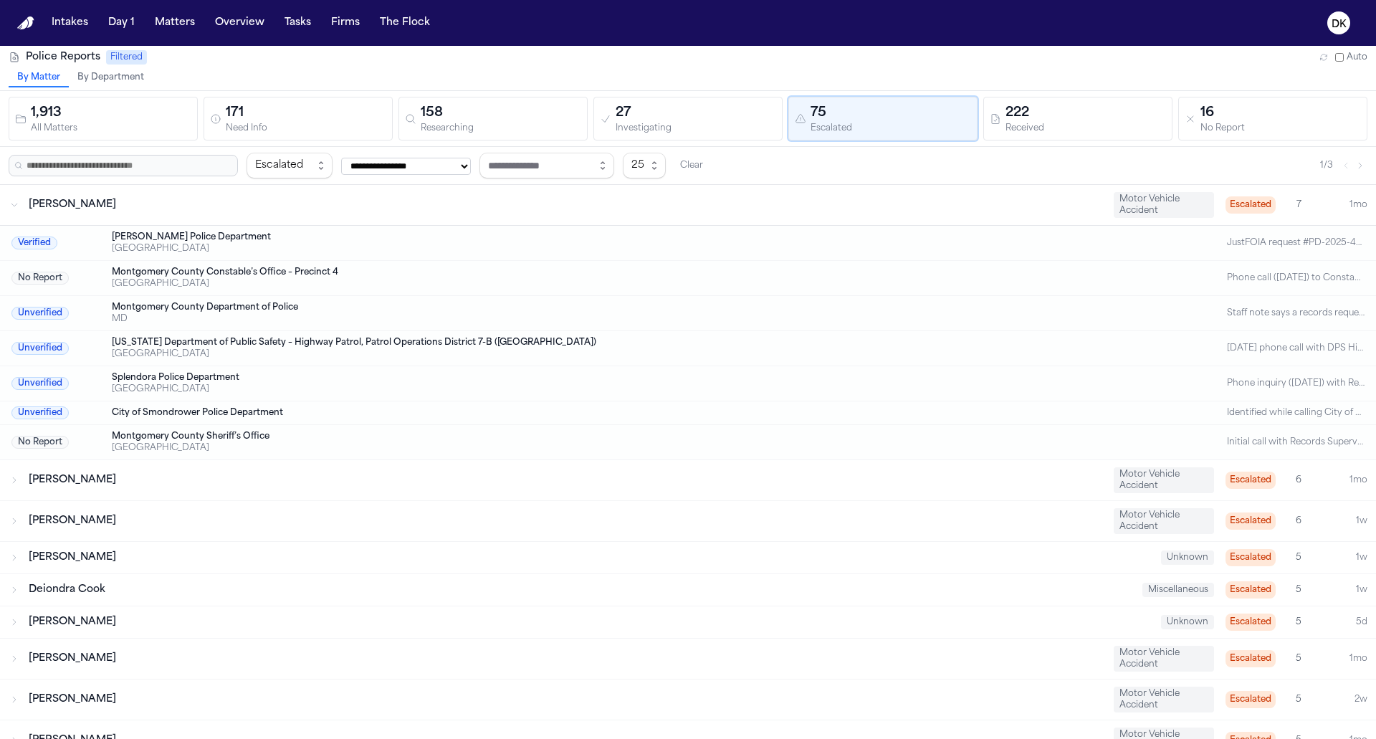
click at [451, 211] on div "Qurratulain Sohail Motor Vehicle Accident Escalated 7 1mo" at bounding box center [688, 205] width 1376 height 40
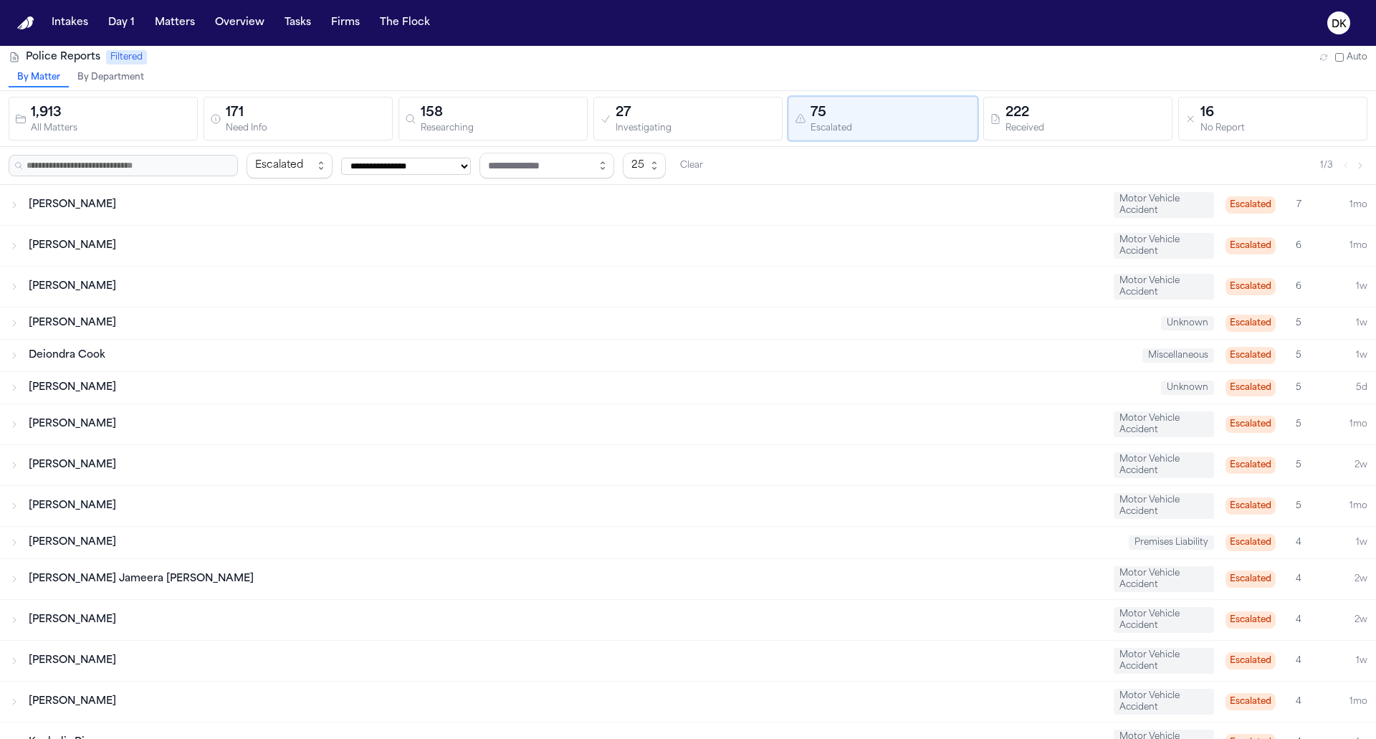
click at [393, 478] on div "Arianna Briceno Motor Vehicle Accident Escalated 5 2w" at bounding box center [688, 465] width 1376 height 40
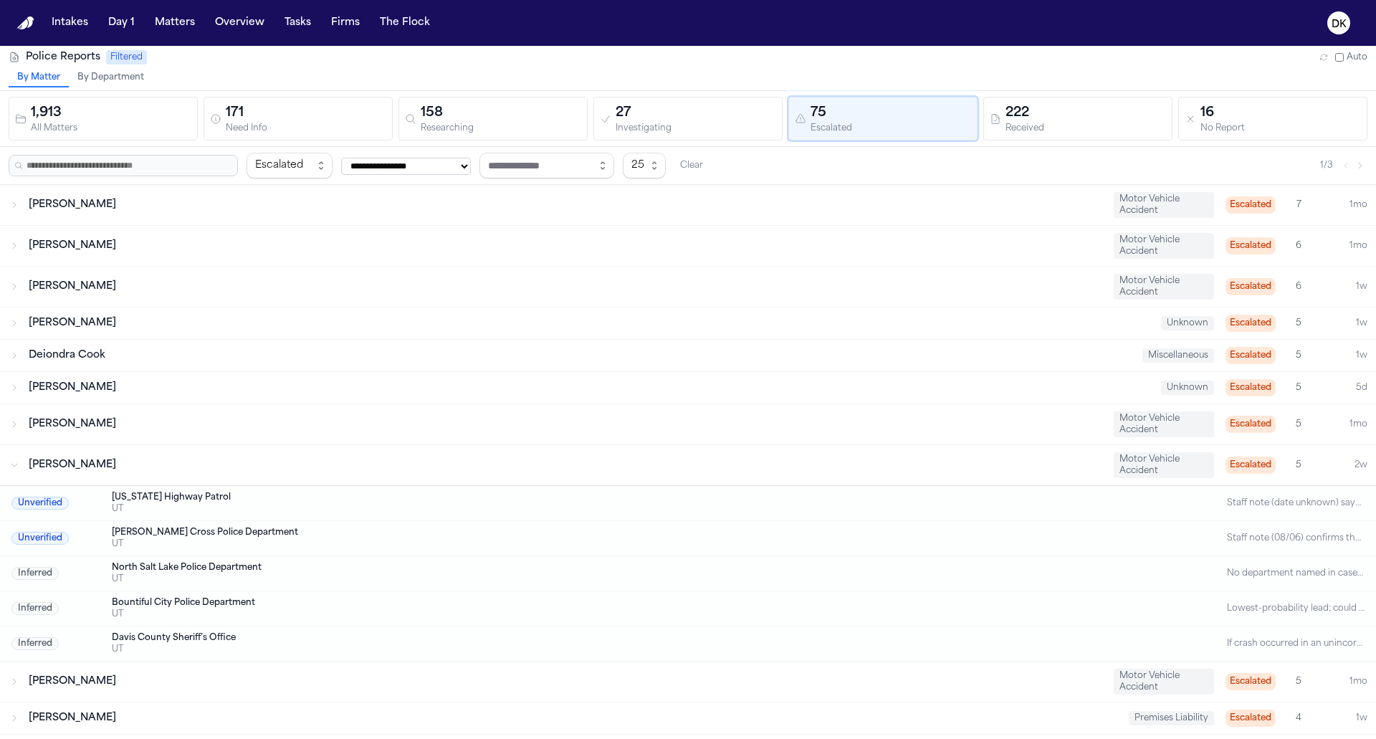
click at [393, 478] on div "Arianna Briceno Motor Vehicle Accident Escalated 5 2w" at bounding box center [688, 465] width 1376 height 40
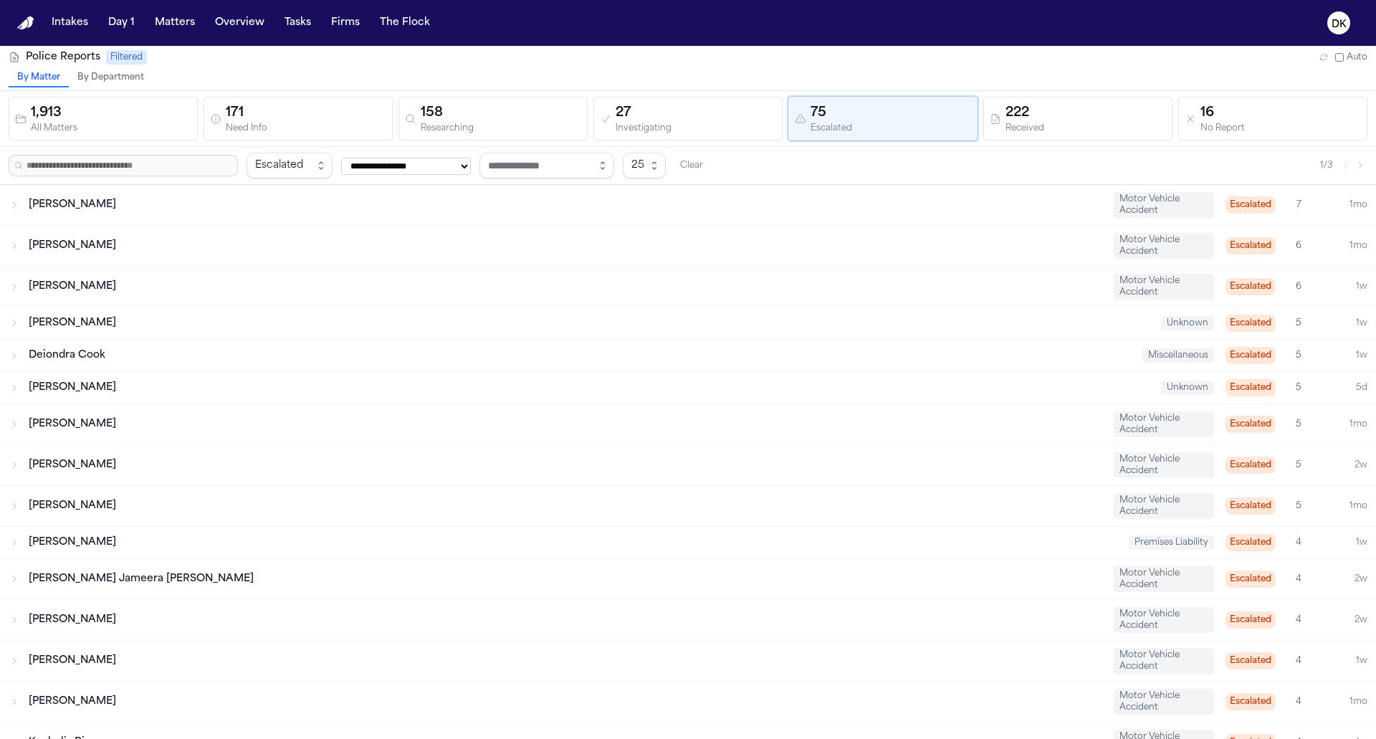
click at [374, 572] on div "Tiya Jameera Alexander Rogers" at bounding box center [565, 579] width 1073 height 14
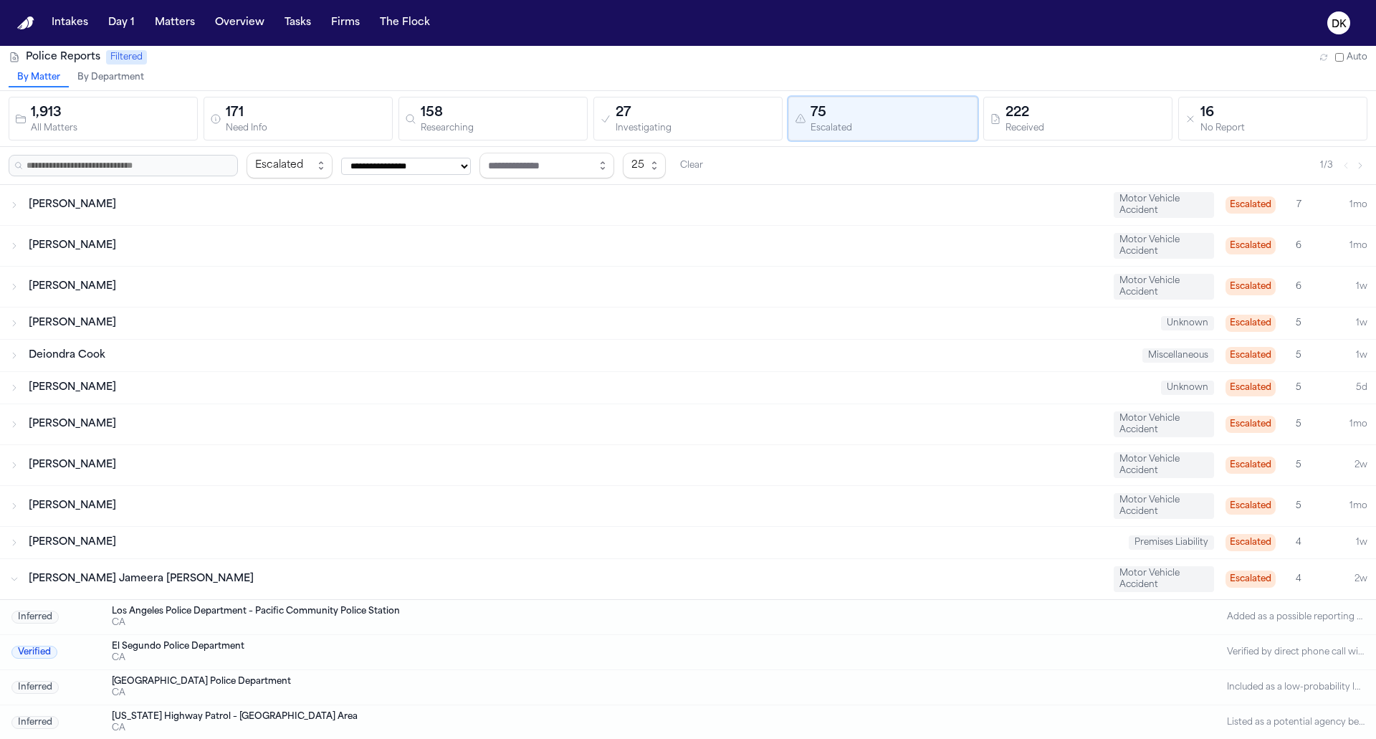
click at [374, 572] on div "Tiya Jameera Alexander Rogers" at bounding box center [565, 579] width 1073 height 14
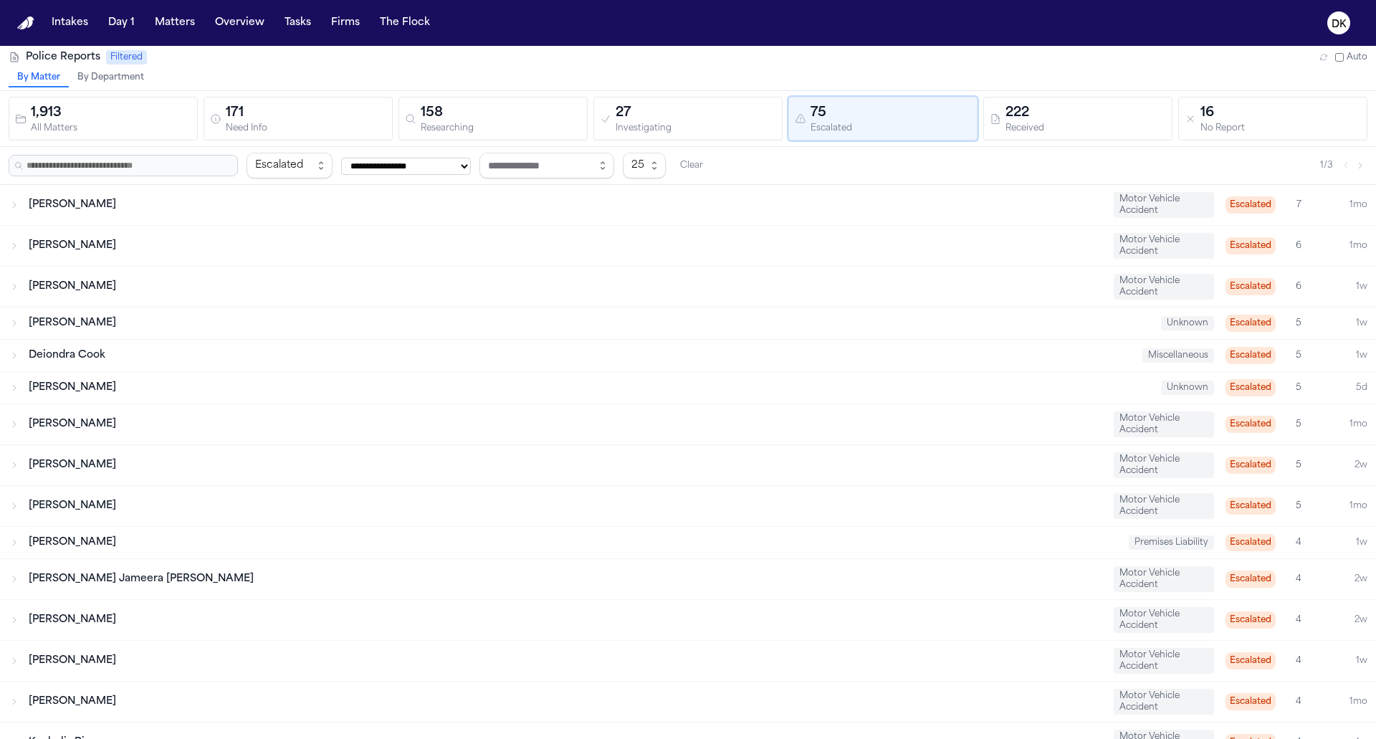
click at [380, 504] on div "Mckennah Kaplan" at bounding box center [565, 506] width 1073 height 14
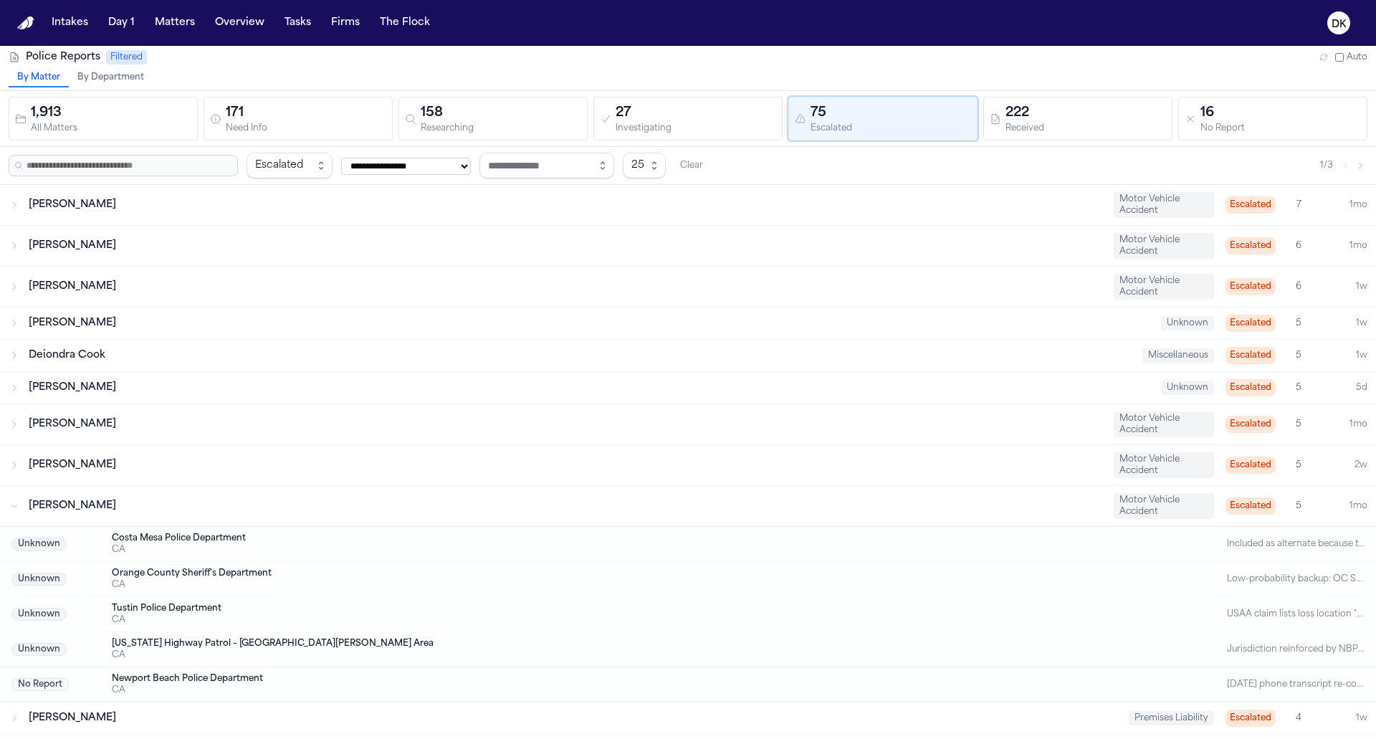
click at [399, 426] on div "Maria Arnold" at bounding box center [565, 424] width 1073 height 14
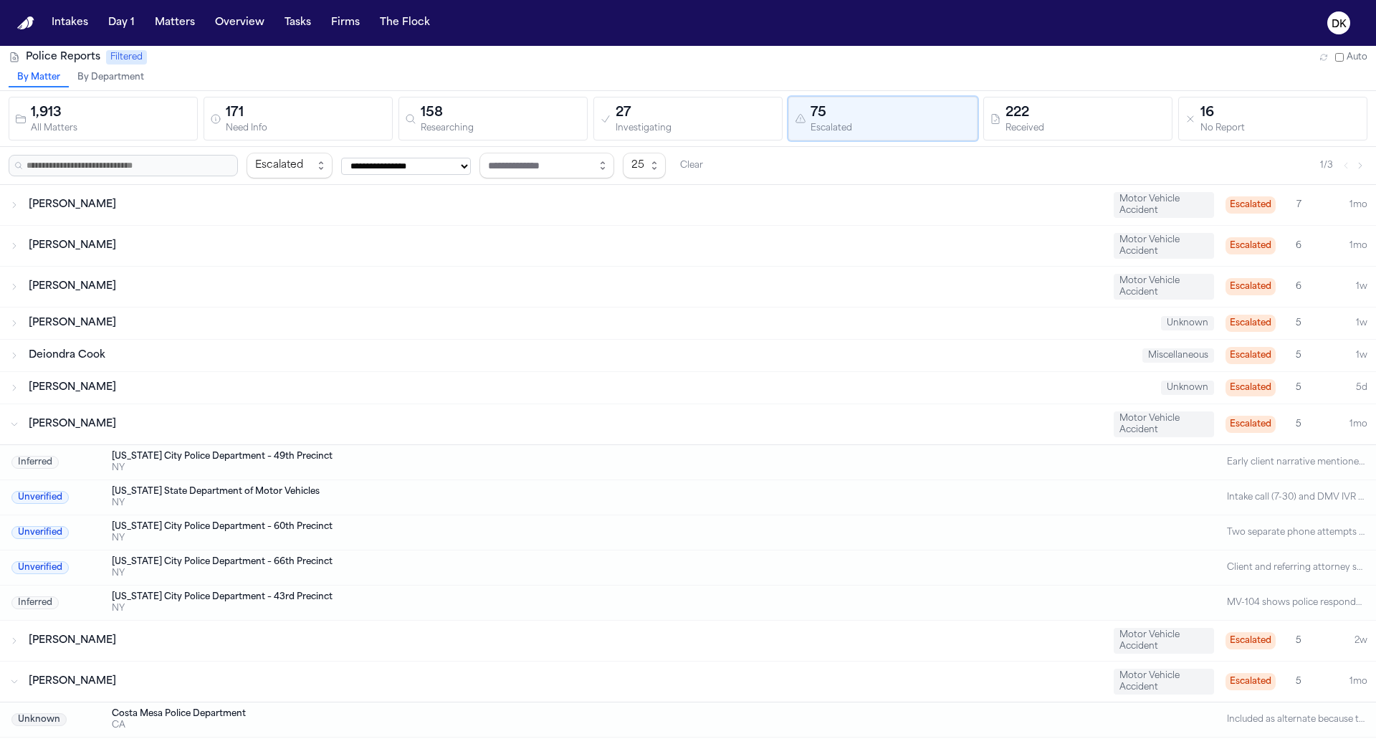
click at [431, 372] on div "Stefano Cuba Unknown Escalated 5 5d" at bounding box center [688, 388] width 1376 height 32
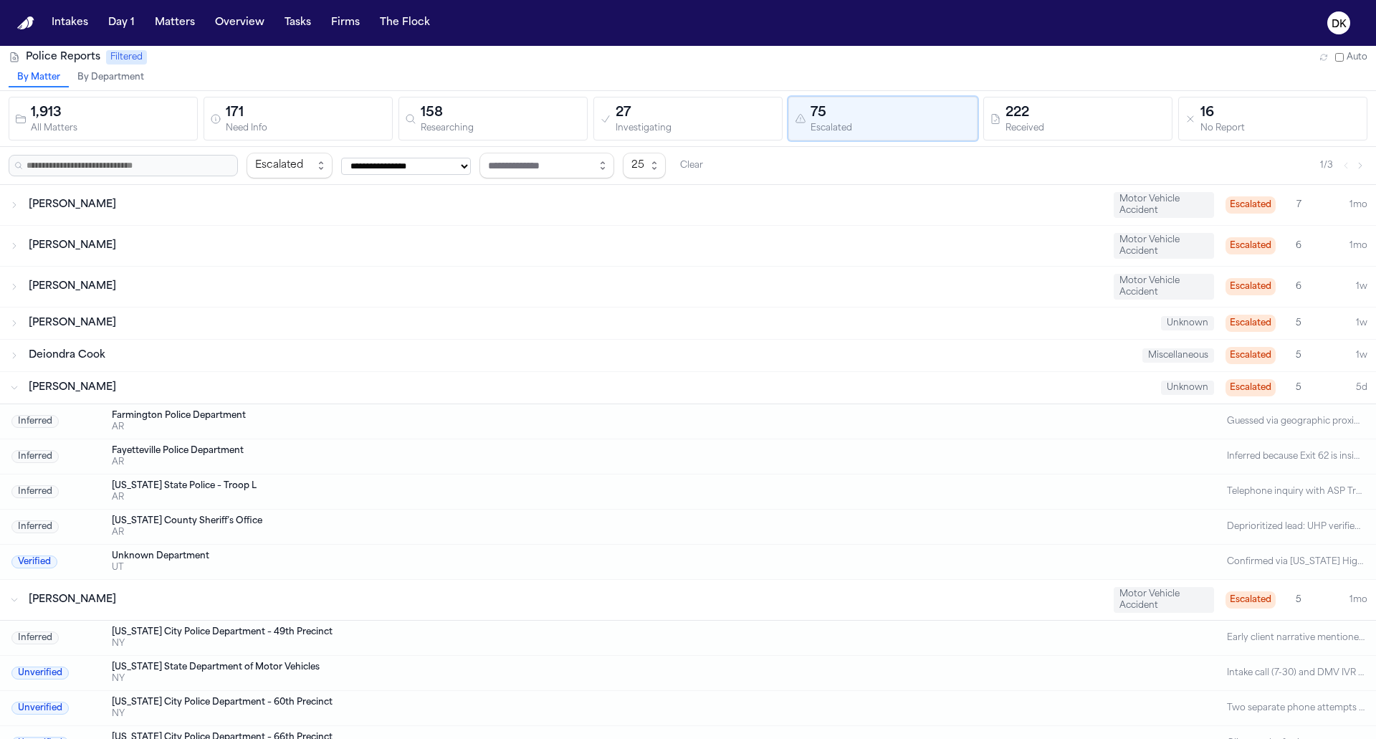
click at [449, 325] on div "Clayton Johnson" at bounding box center [589, 323] width 1121 height 14
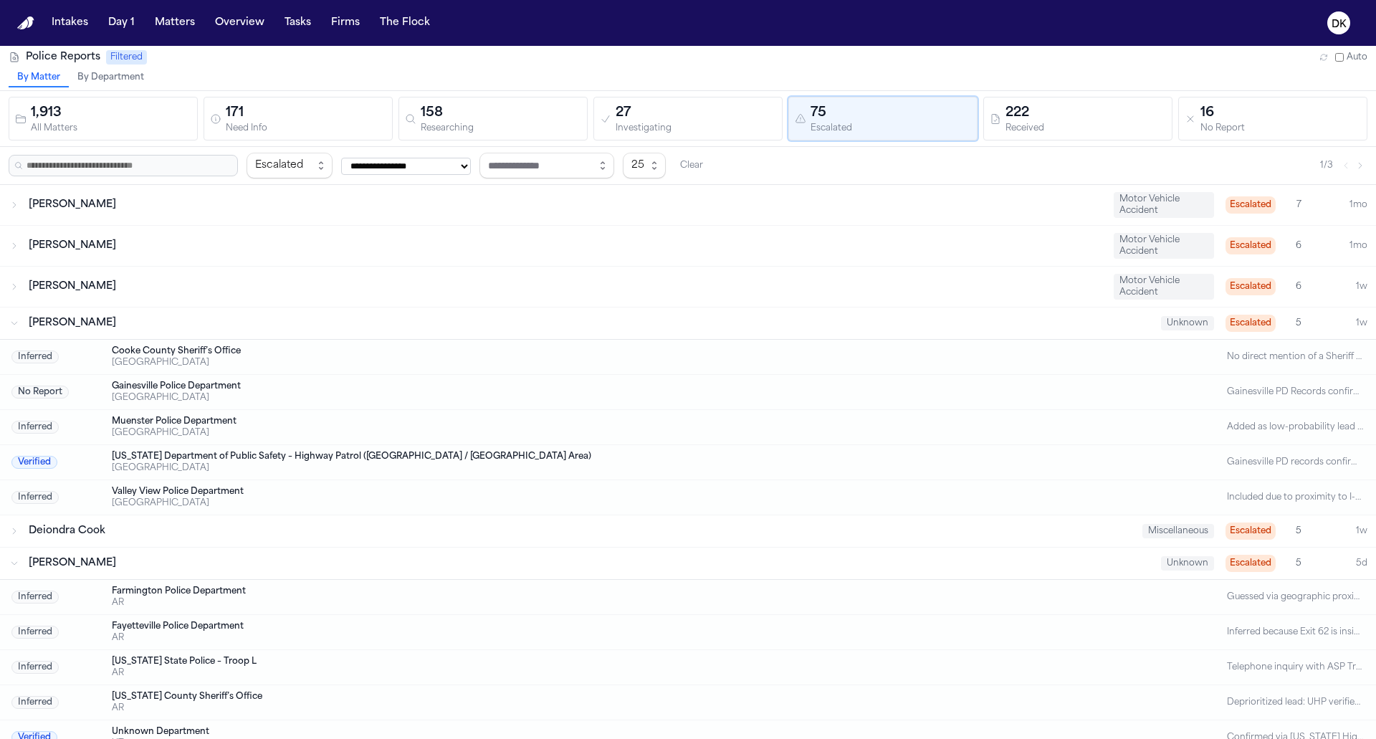
click at [449, 325] on div "Clayton Johnson" at bounding box center [589, 323] width 1121 height 14
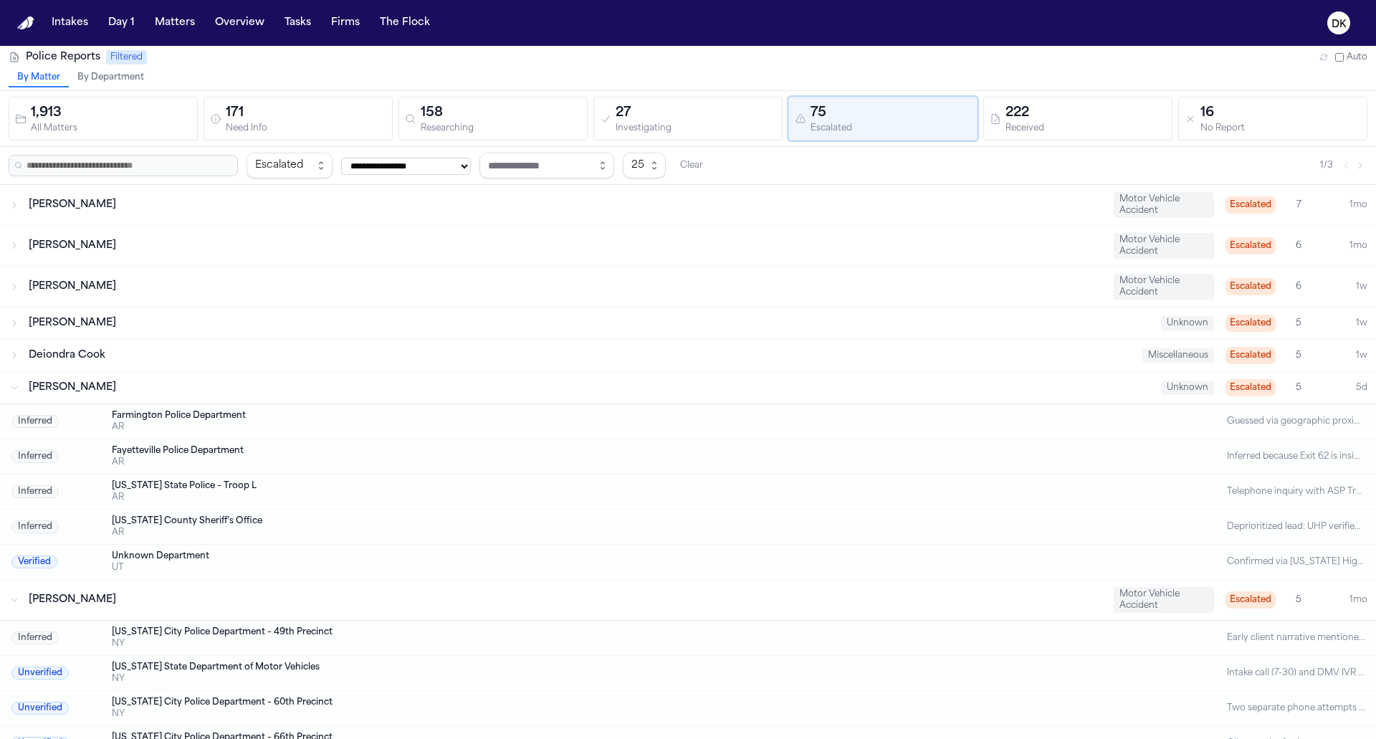
click at [473, 284] on div "Angel Wilfredo Ortega Guia" at bounding box center [565, 286] width 1073 height 14
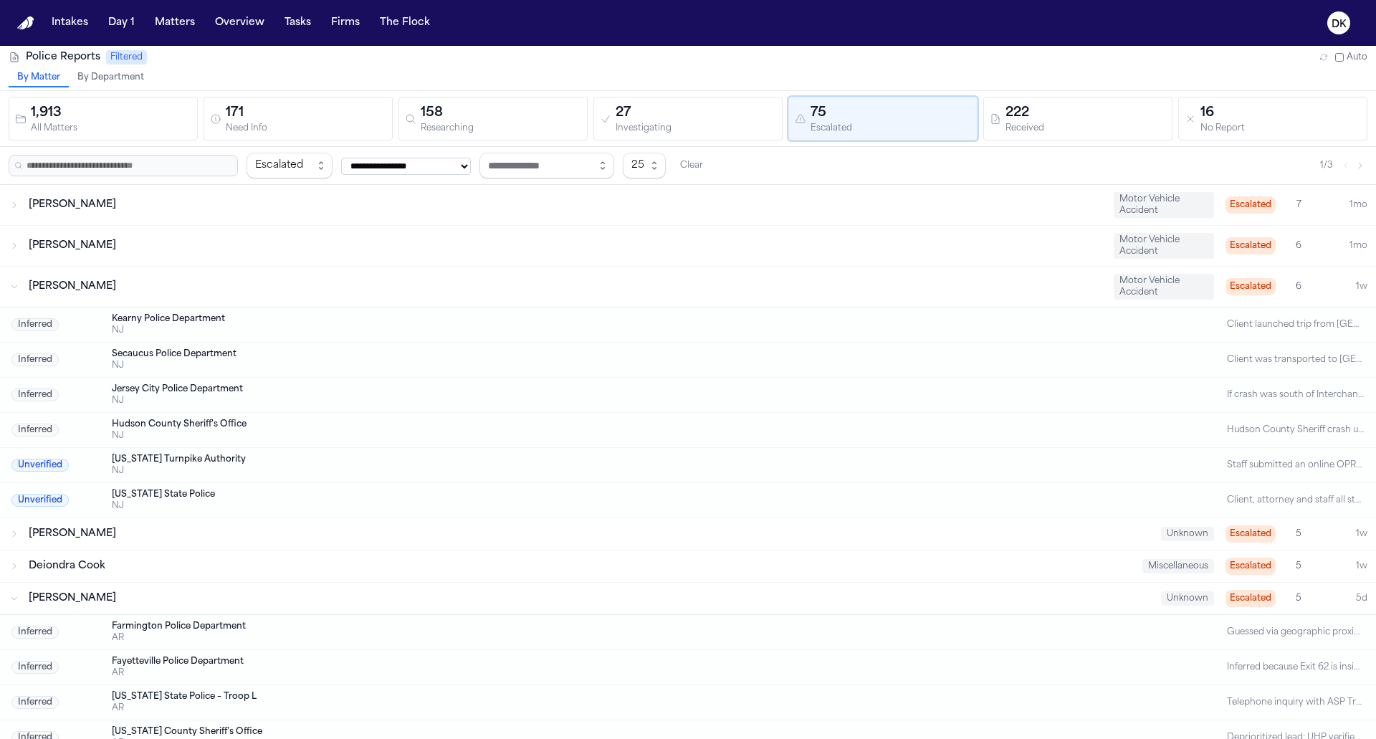
click at [473, 284] on div "Angel Wilfredo Ortega Guia" at bounding box center [565, 286] width 1073 height 14
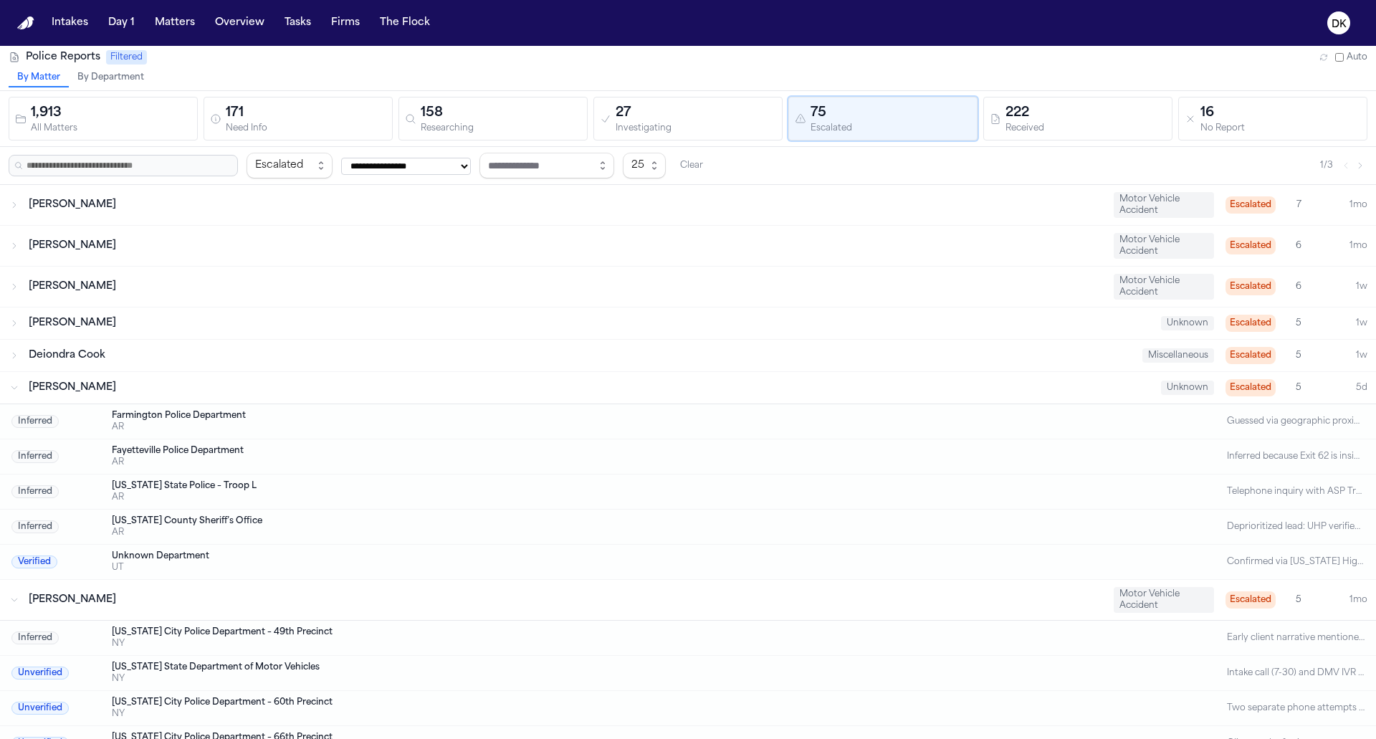
click at [665, 372] on div "Stefano Cuba Unknown Escalated 5 5d" at bounding box center [688, 388] width 1376 height 32
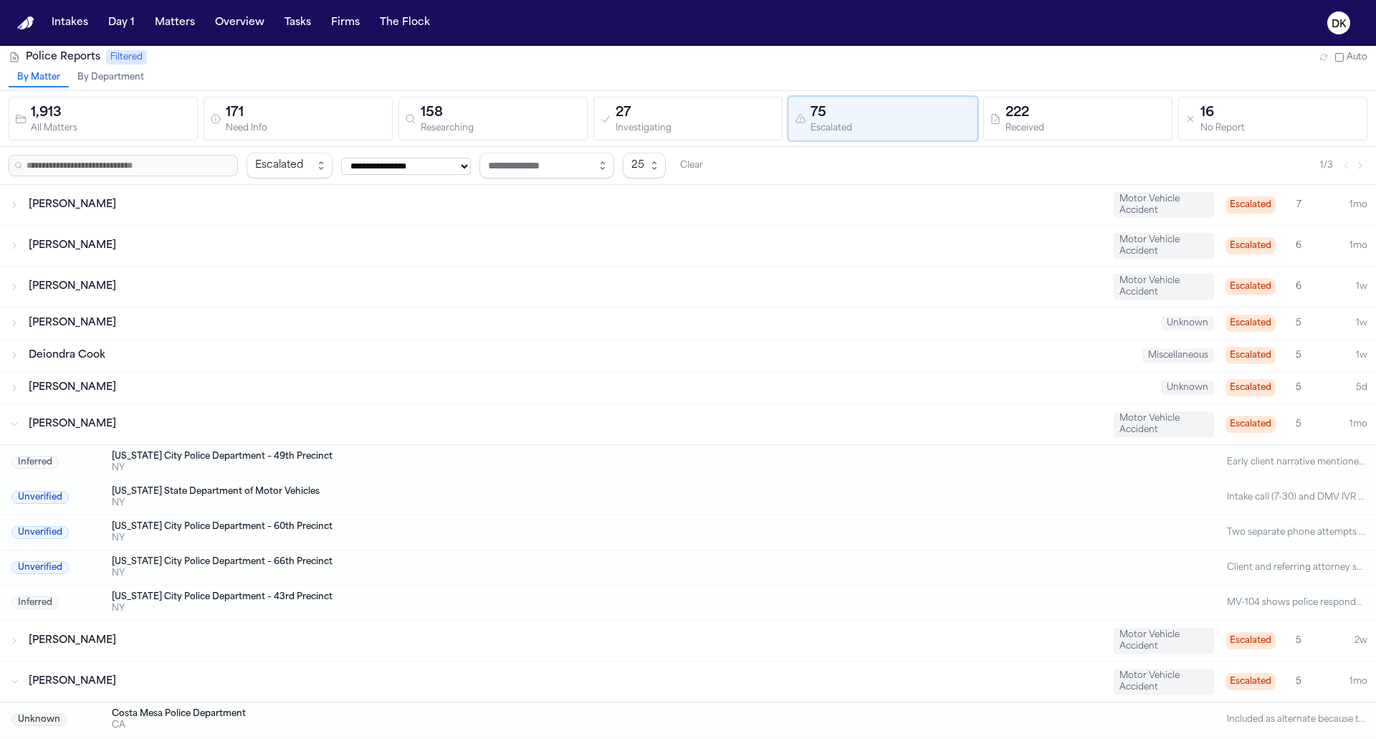
click at [631, 418] on div "Maria Arnold" at bounding box center [565, 424] width 1073 height 14
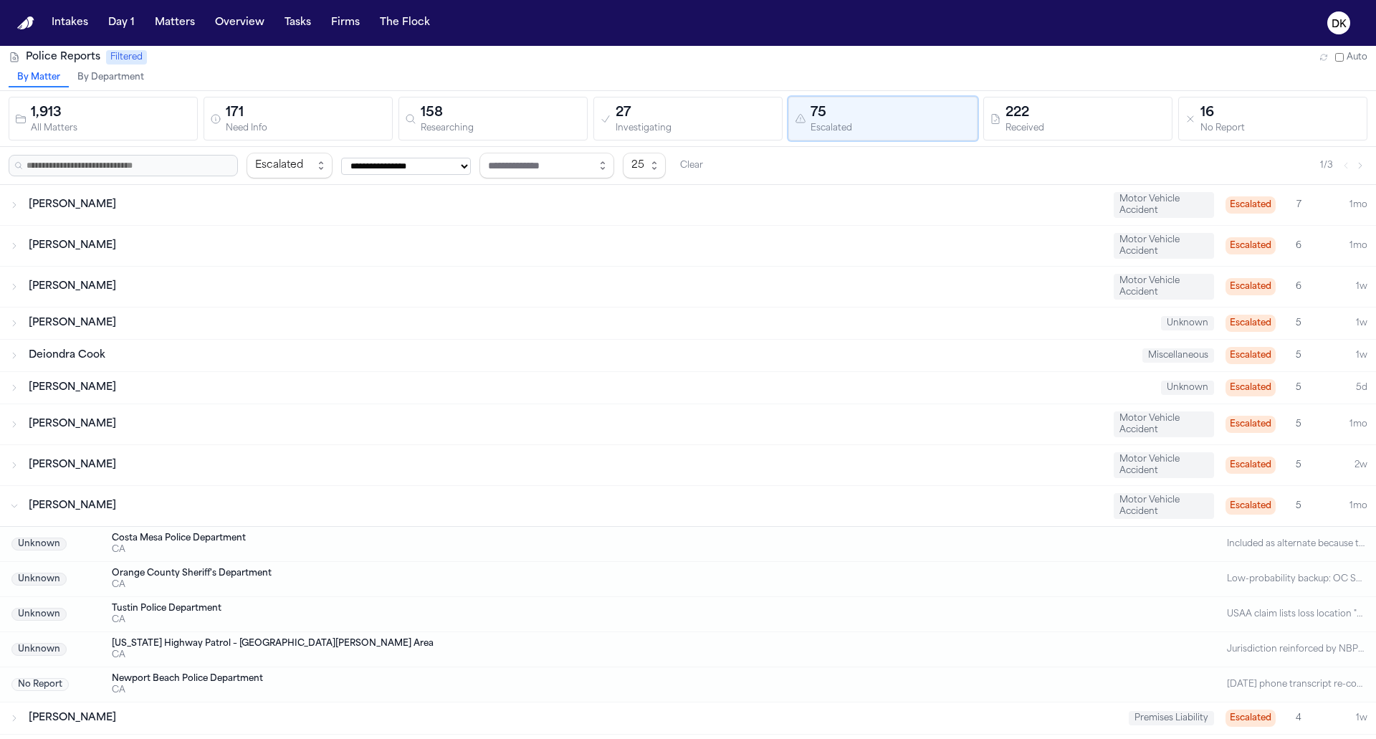
click at [591, 493] on div "Mckennah Kaplan Motor Vehicle Accident Escalated 5 1mo" at bounding box center [688, 506] width 1376 height 40
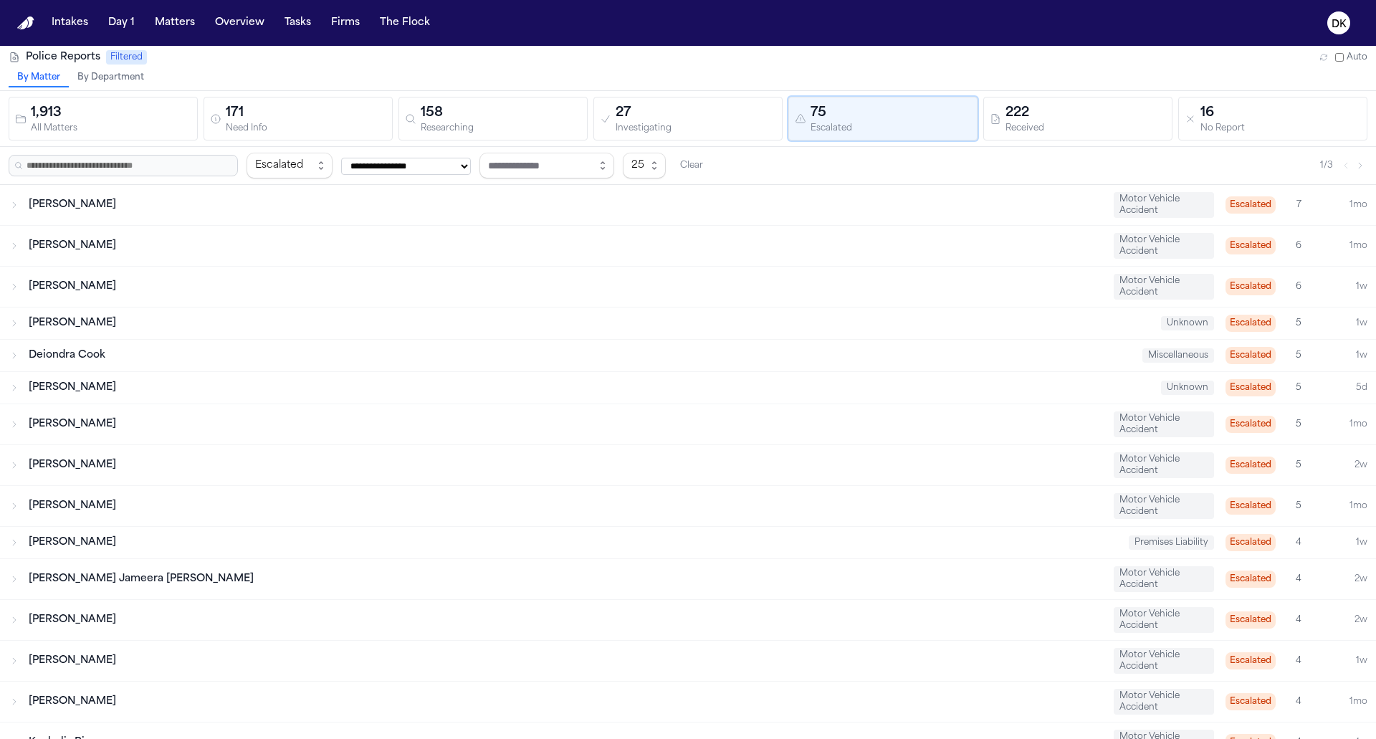
click at [572, 535] on div "Mary Kamitsis" at bounding box center [573, 542] width 1088 height 14
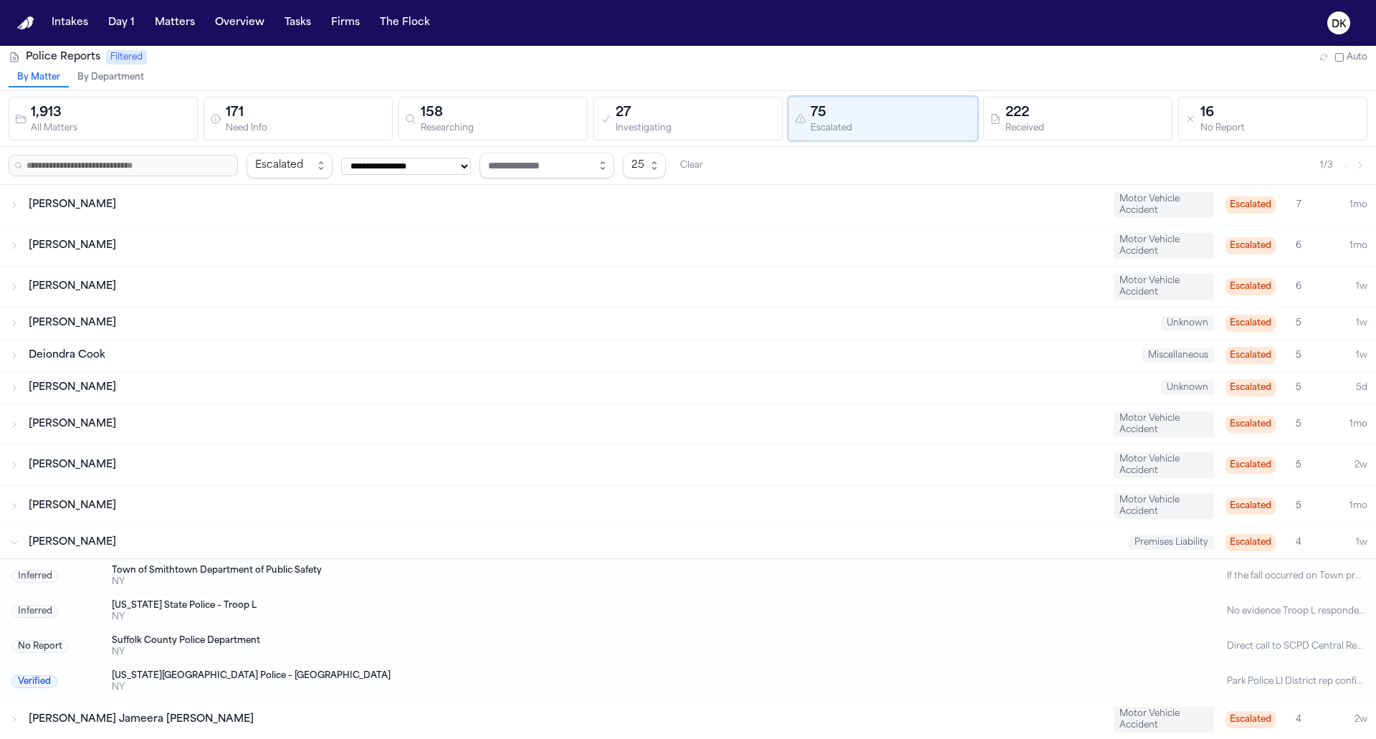
click at [572, 535] on div "Mary Kamitsis" at bounding box center [573, 542] width 1088 height 14
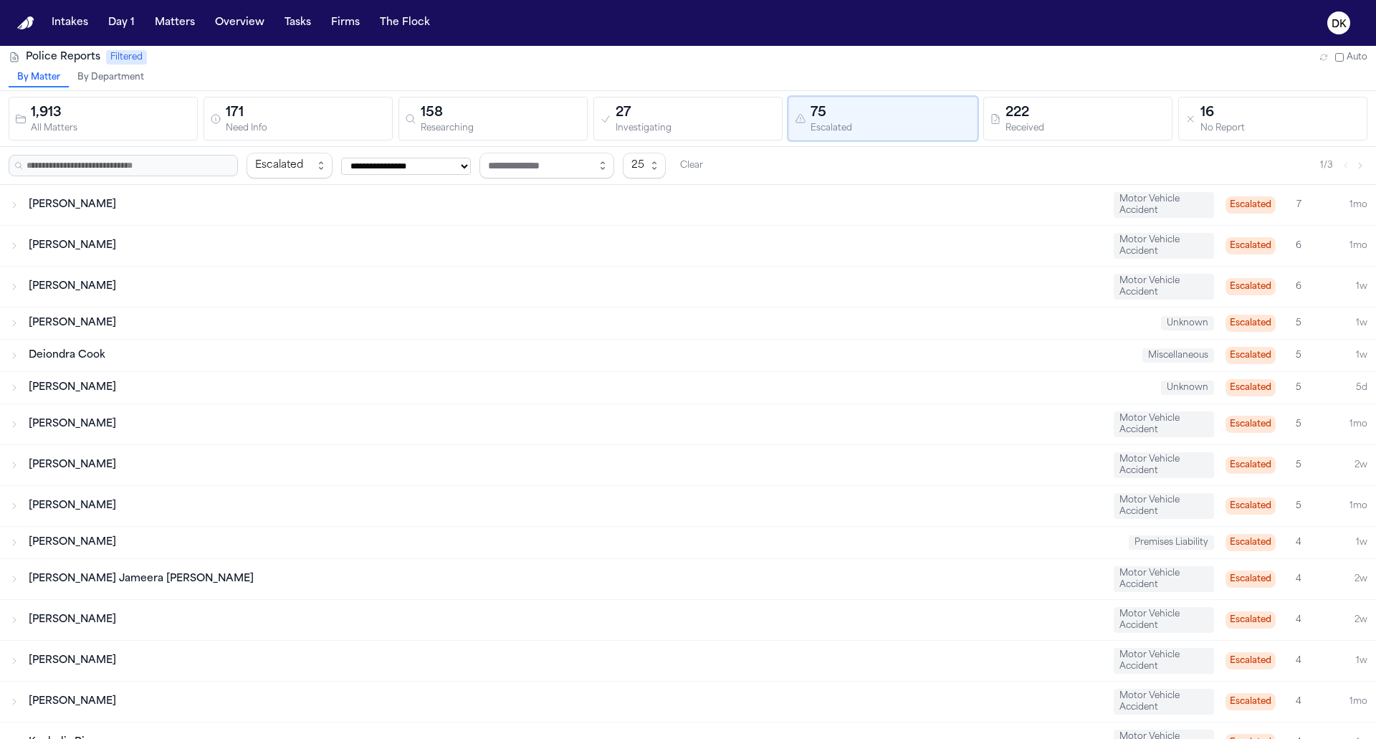
click at [155, 105] on div "1,913" at bounding box center [111, 113] width 160 height 20
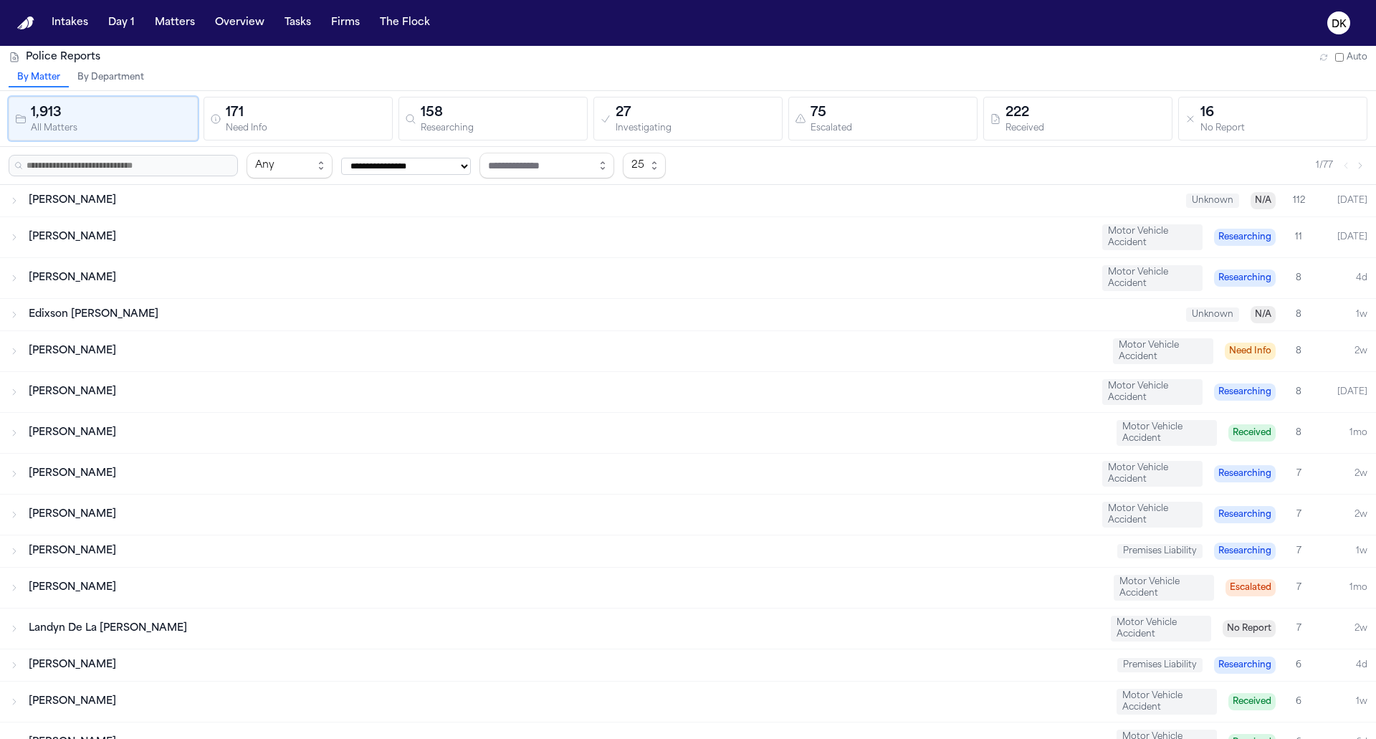
click at [294, 114] on div "171" at bounding box center [306, 113] width 160 height 20
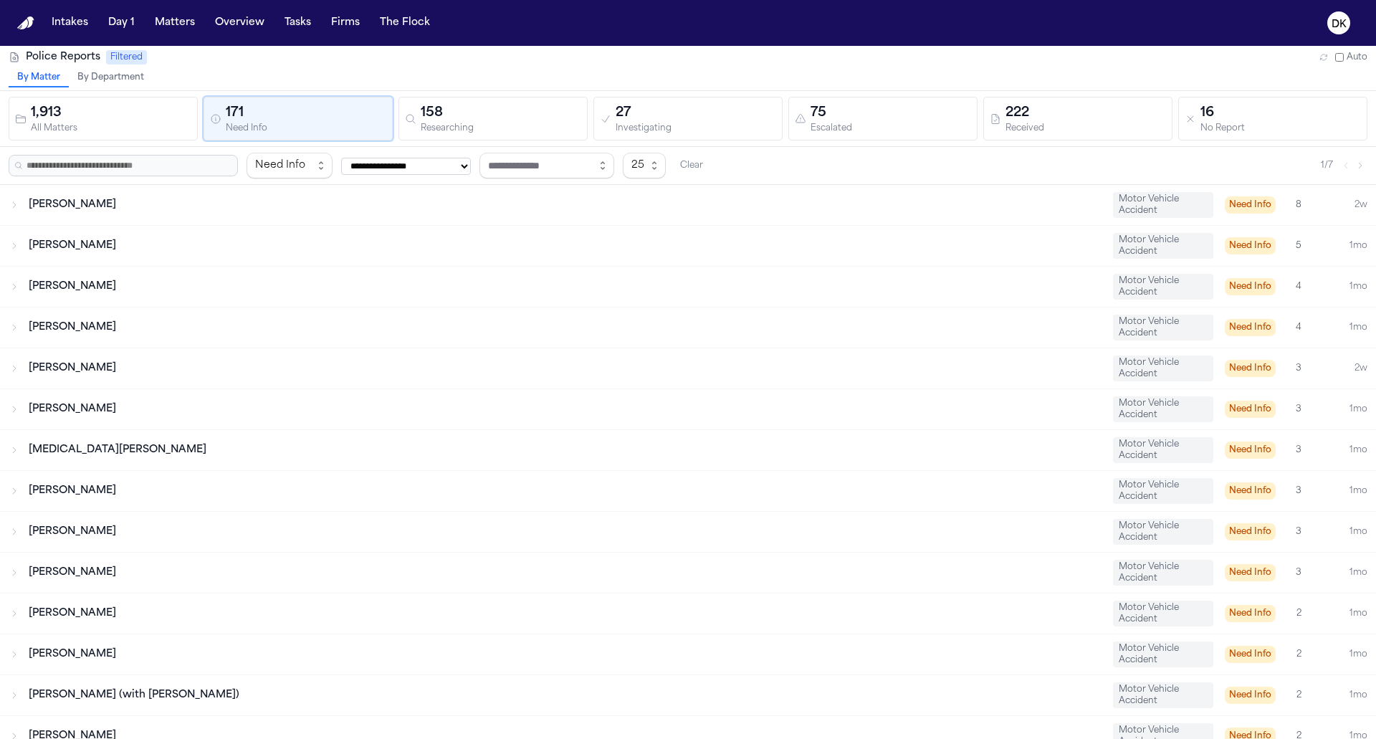
click at [455, 119] on div "158" at bounding box center [501, 113] width 160 height 20
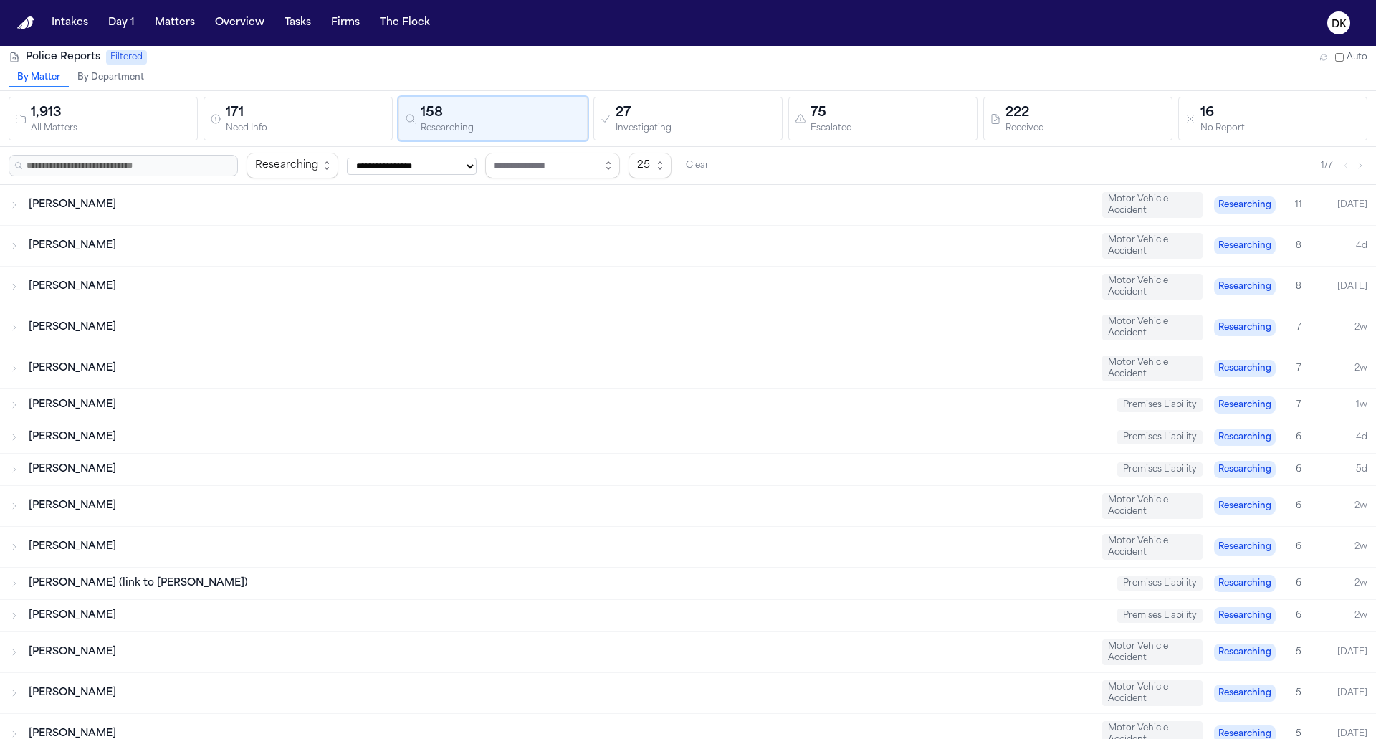
click at [668, 118] on div "27" at bounding box center [695, 113] width 160 height 20
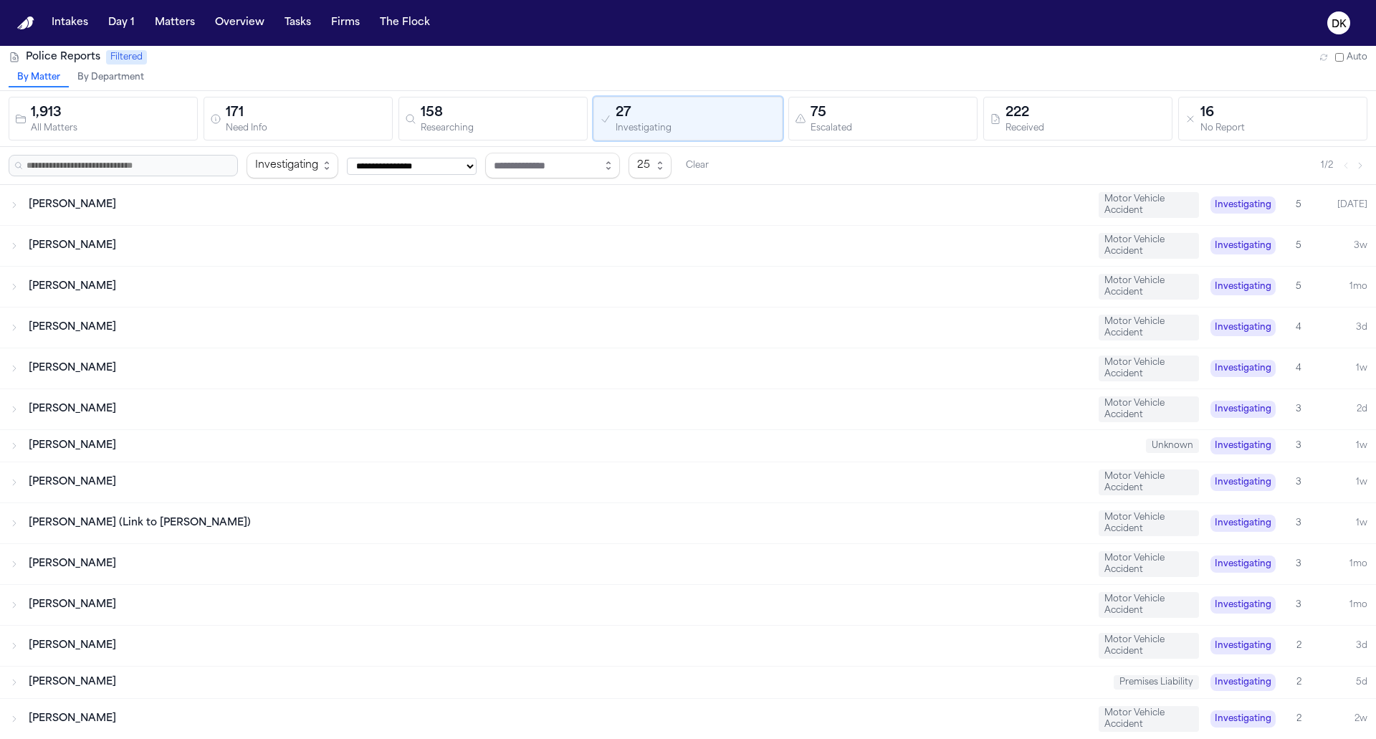
click at [909, 103] on div "75" at bounding box center [890, 113] width 160 height 20
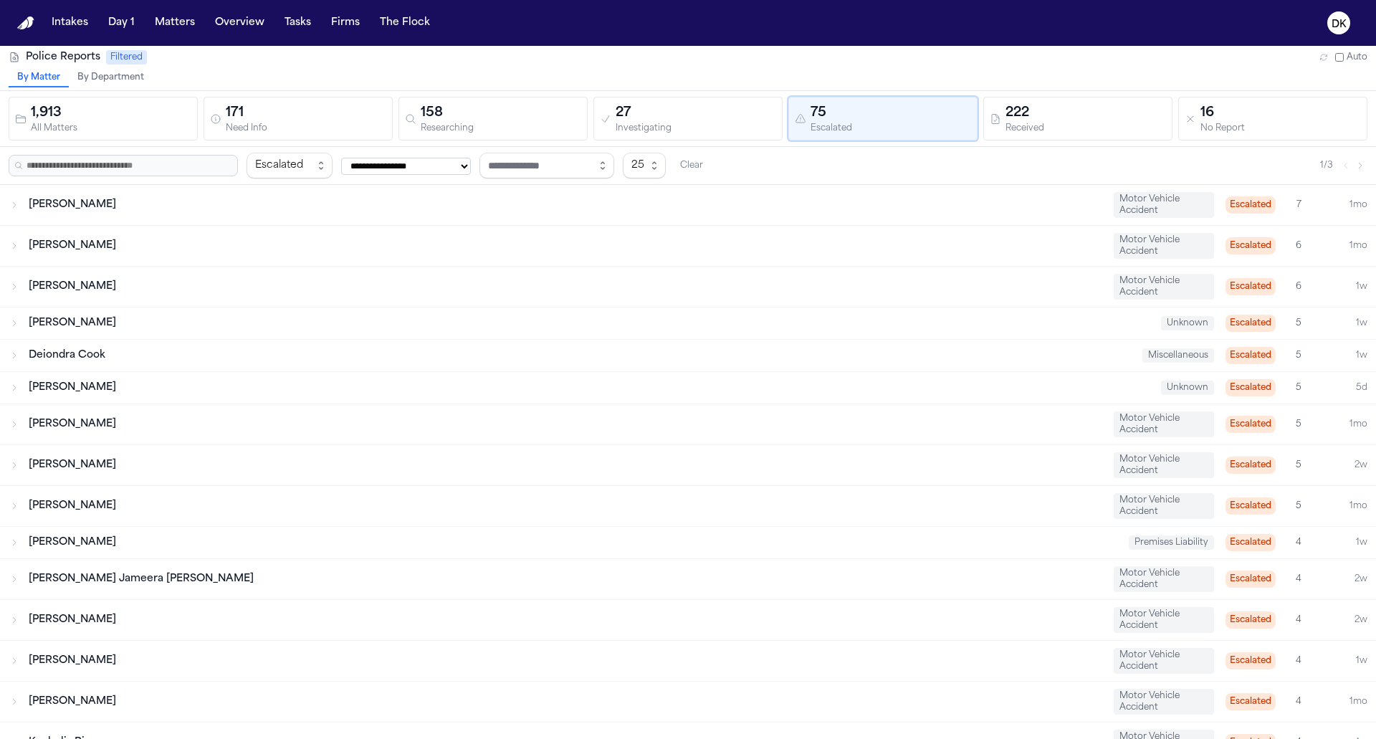
click at [1110, 110] on div "222" at bounding box center [1085, 113] width 160 height 20
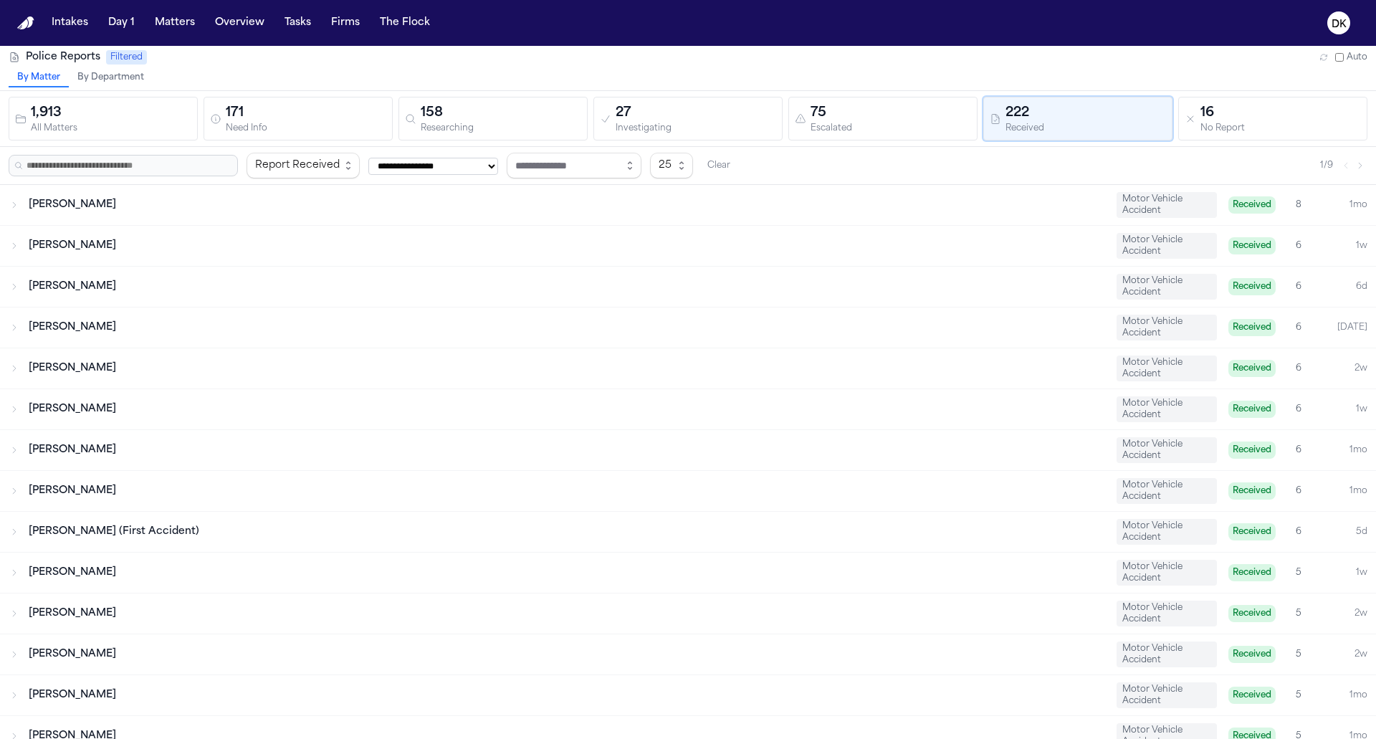
click at [1243, 118] on div "16" at bounding box center [1280, 113] width 160 height 20
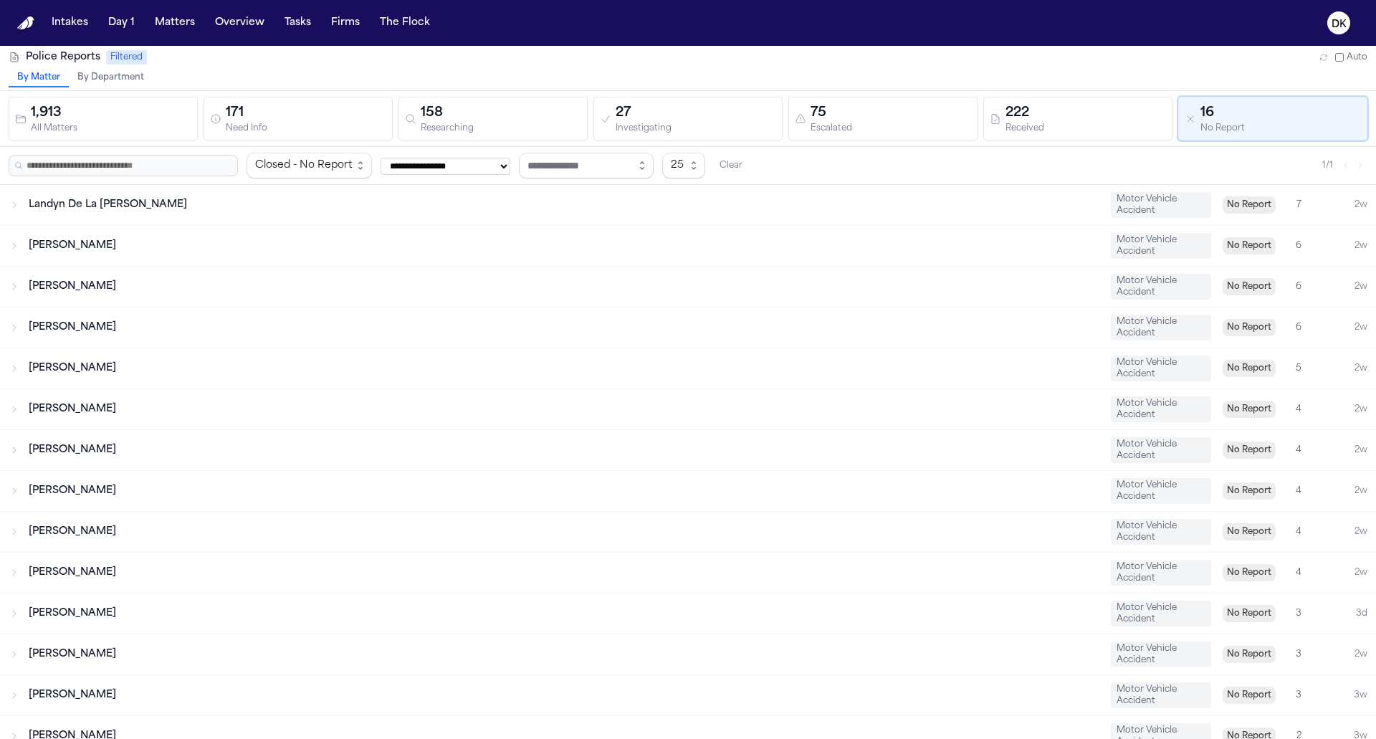
click at [1061, 123] on div "Received" at bounding box center [1085, 128] width 160 height 11
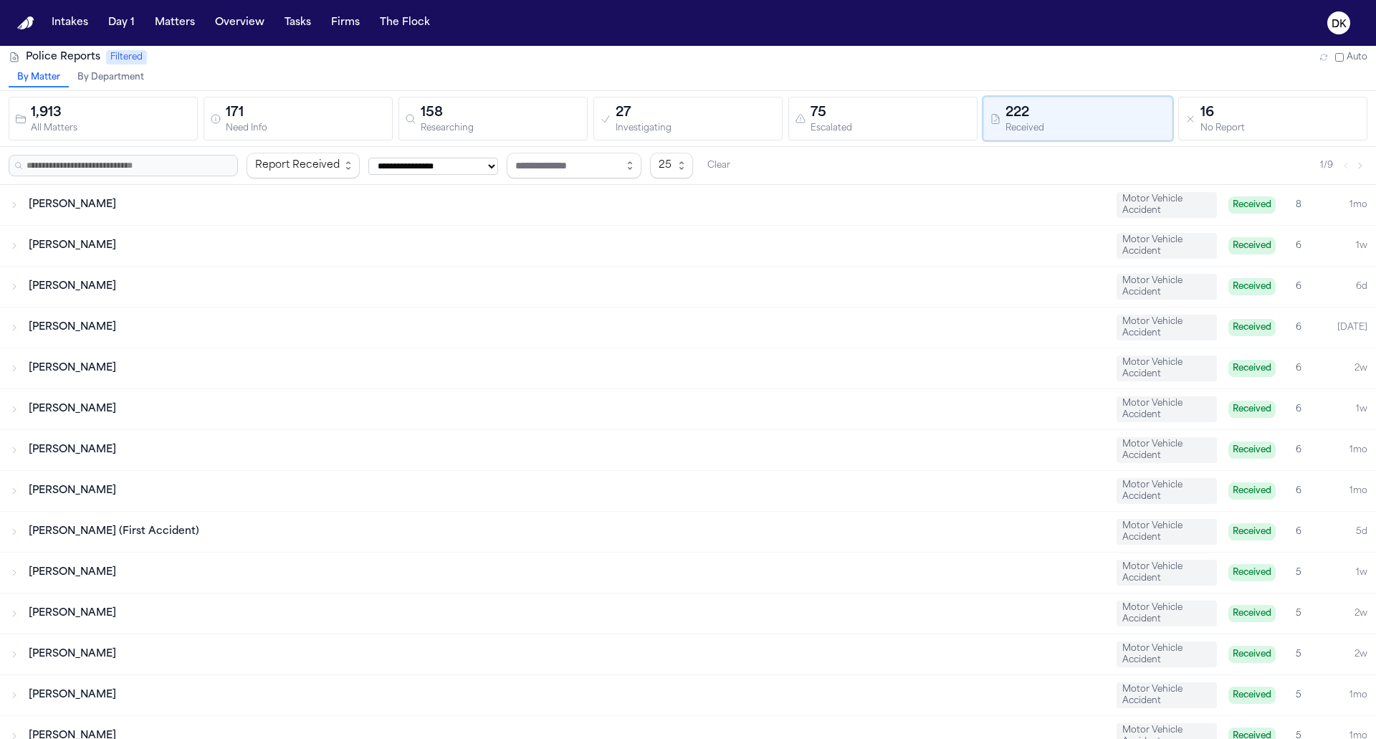
click at [575, 478] on div "Jonathan Frederickson Motor Vehicle Accident Received 6 1mo" at bounding box center [688, 491] width 1376 height 40
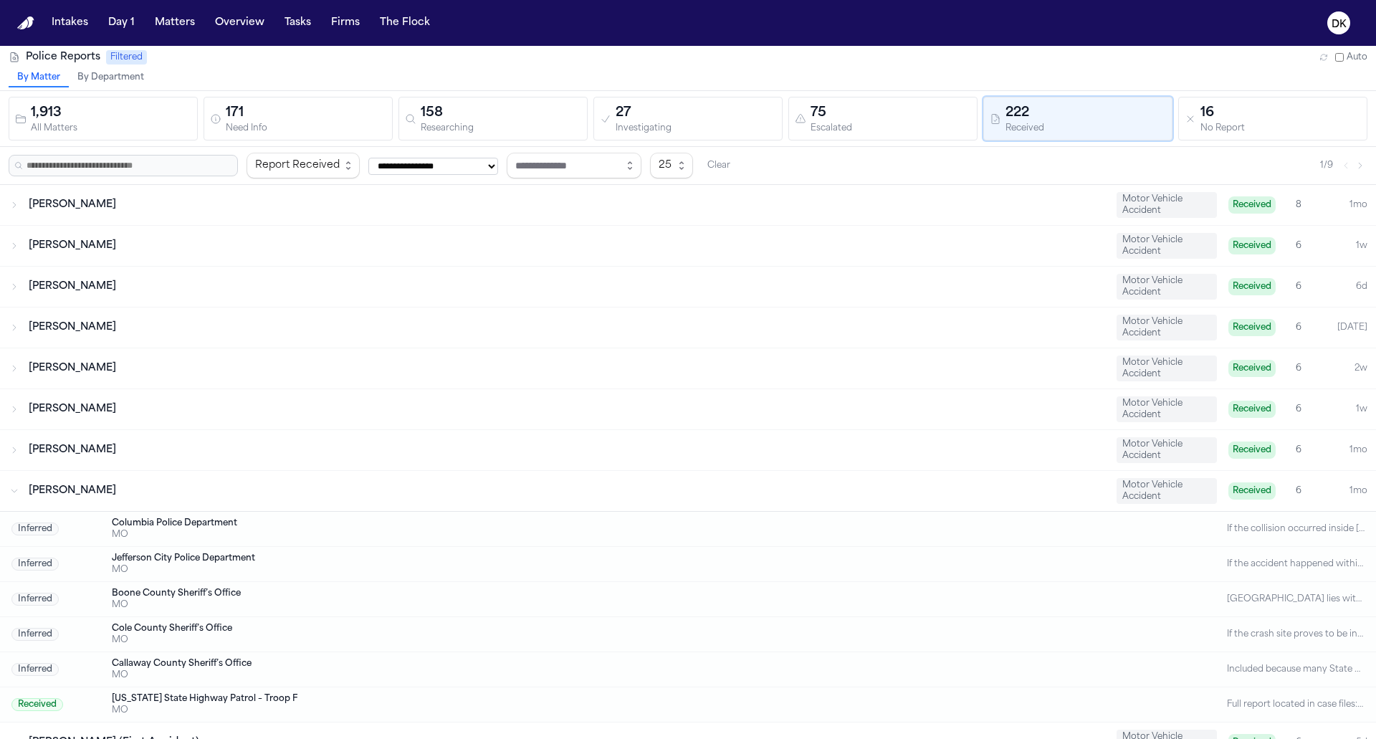
click at [575, 434] on div "Susan Schoenthaler Motor Vehicle Accident Received 6 1mo" at bounding box center [688, 450] width 1376 height 40
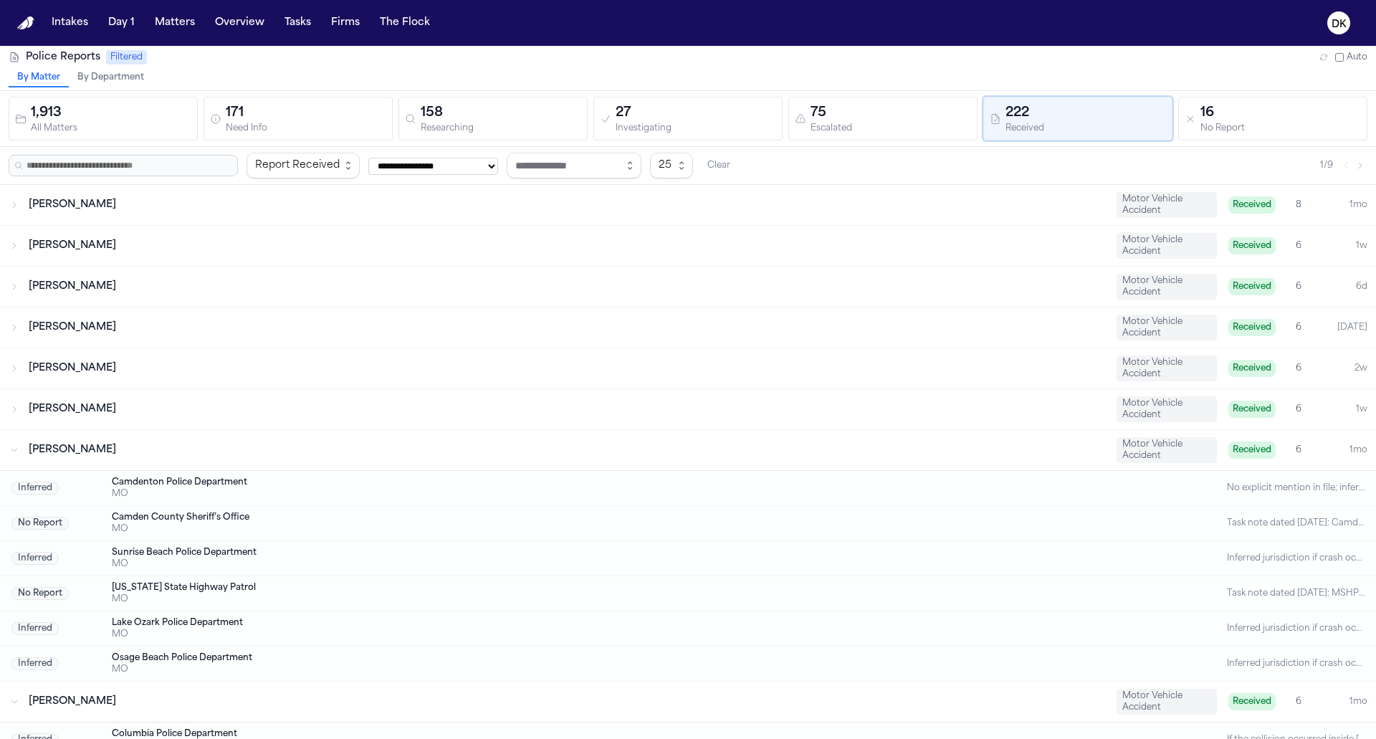
click at [575, 402] on div "Bianca Jones" at bounding box center [567, 409] width 1076 height 14
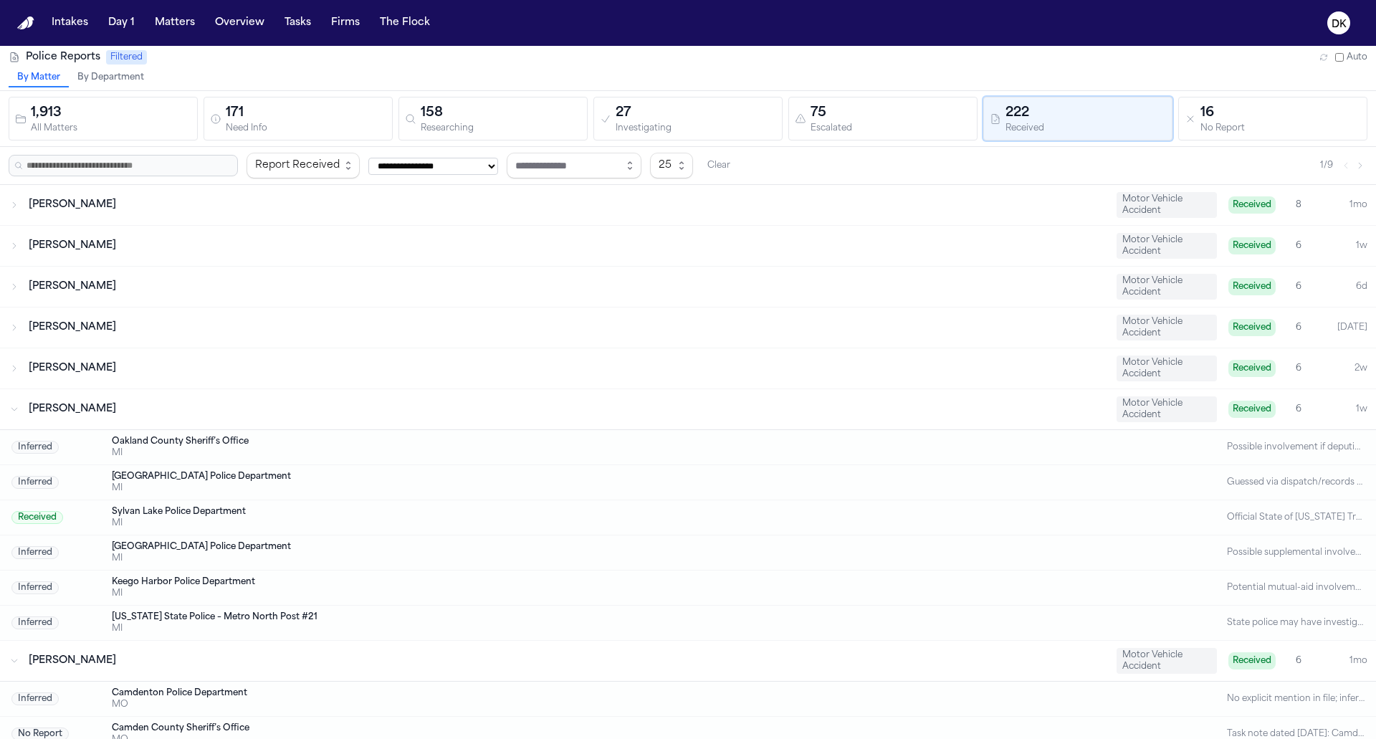
click at [564, 418] on div "Bianca Jones Motor Vehicle Accident Received 6 1w" at bounding box center [688, 409] width 1376 height 40
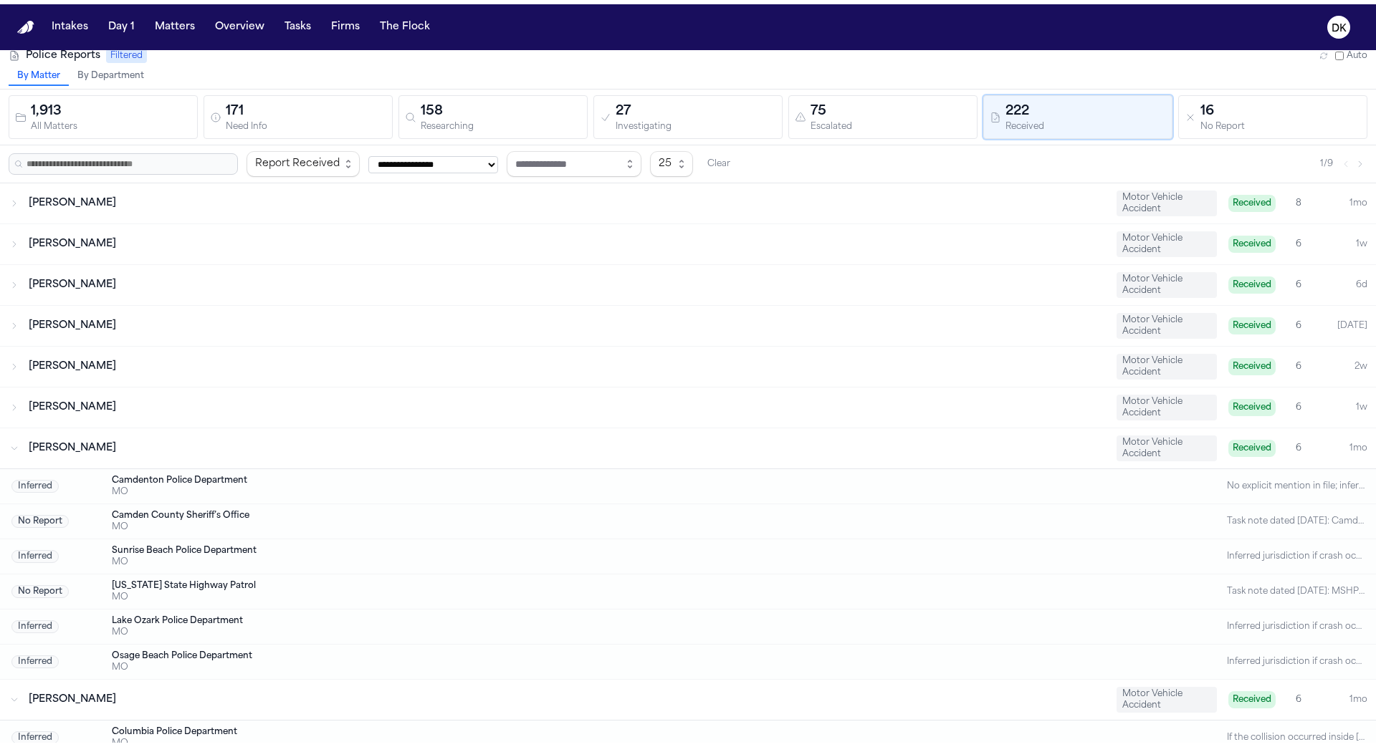
scroll to position [1, 0]
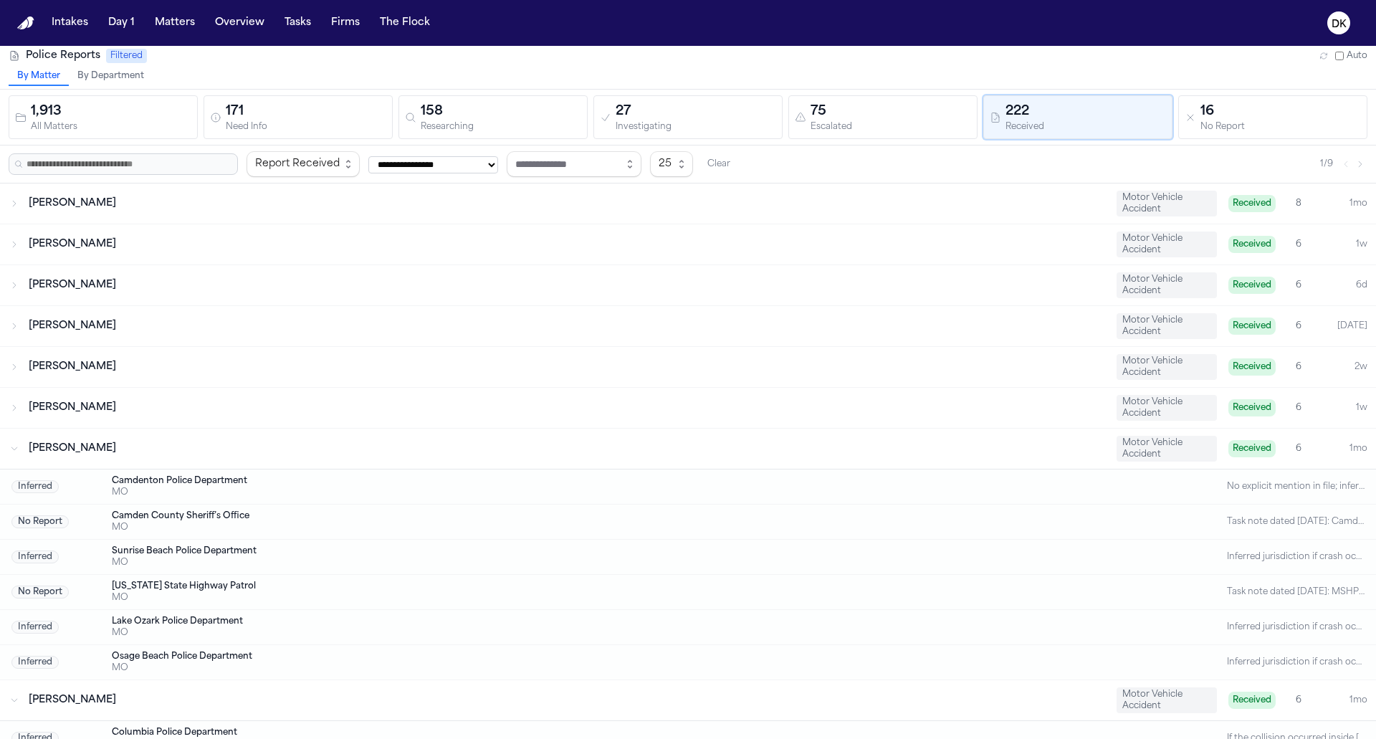
click at [579, 431] on div "Susan Schoenthaler Motor Vehicle Accident Received 6 1mo" at bounding box center [688, 448] width 1376 height 40
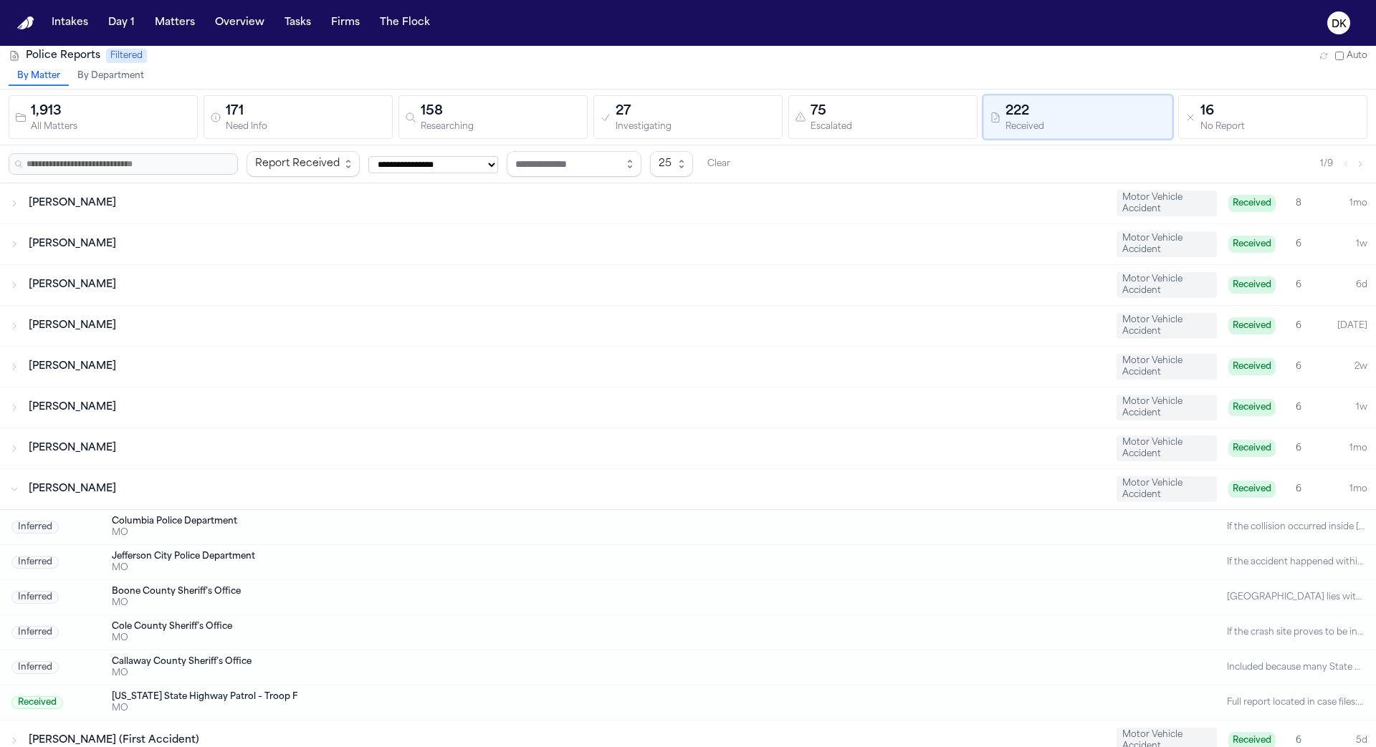
click at [603, 482] on div "Jonathan Frederickson" at bounding box center [567, 489] width 1076 height 14
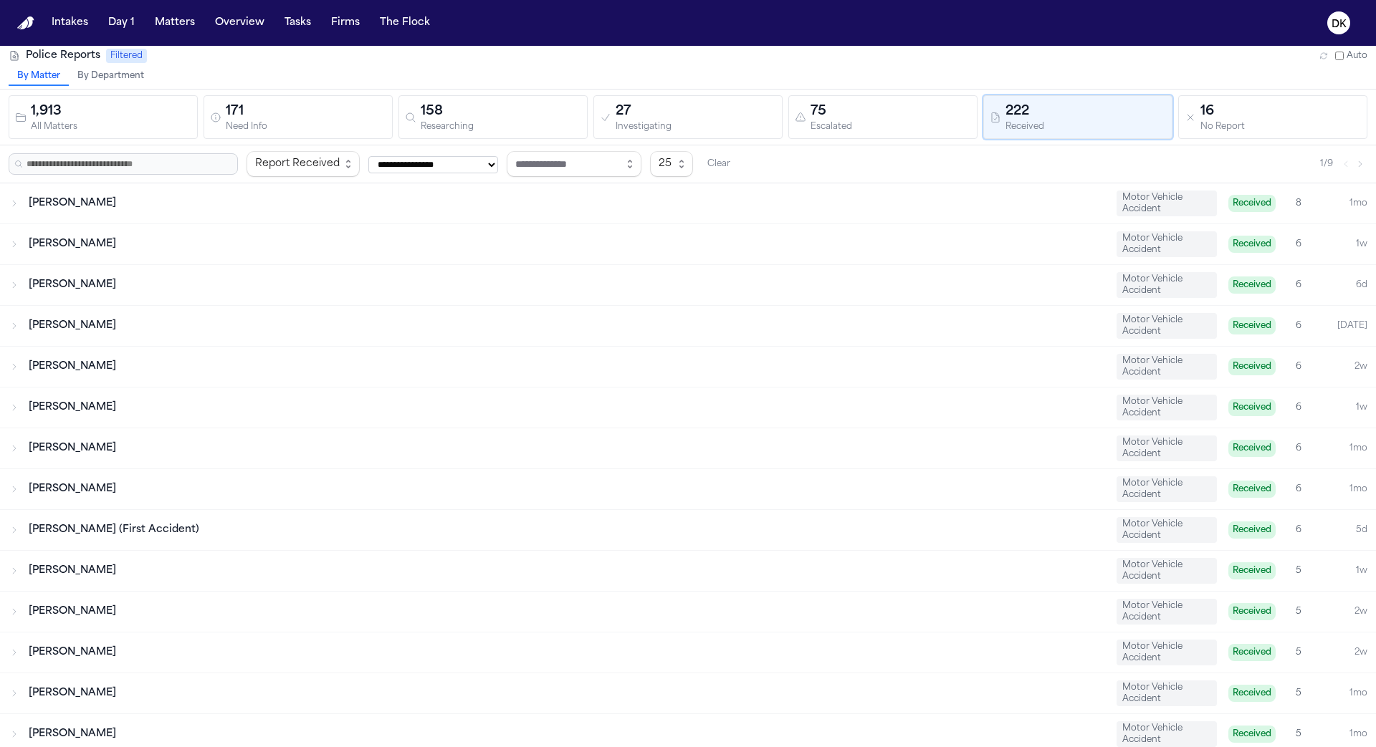
scroll to position [0, 0]
click at [325, 117] on div "171" at bounding box center [306, 113] width 160 height 20
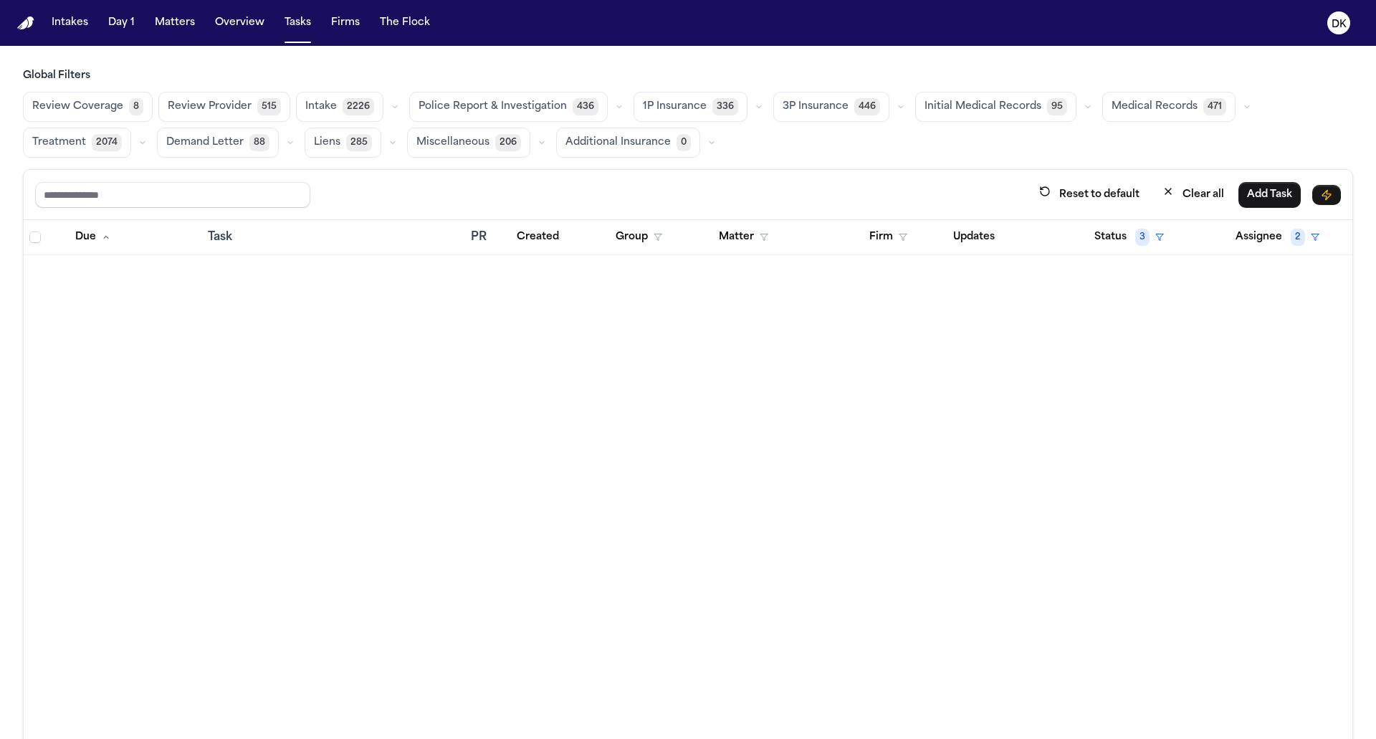
click at [492, 107] on span "Police Report & Investigation" at bounding box center [492, 107] width 148 height 14
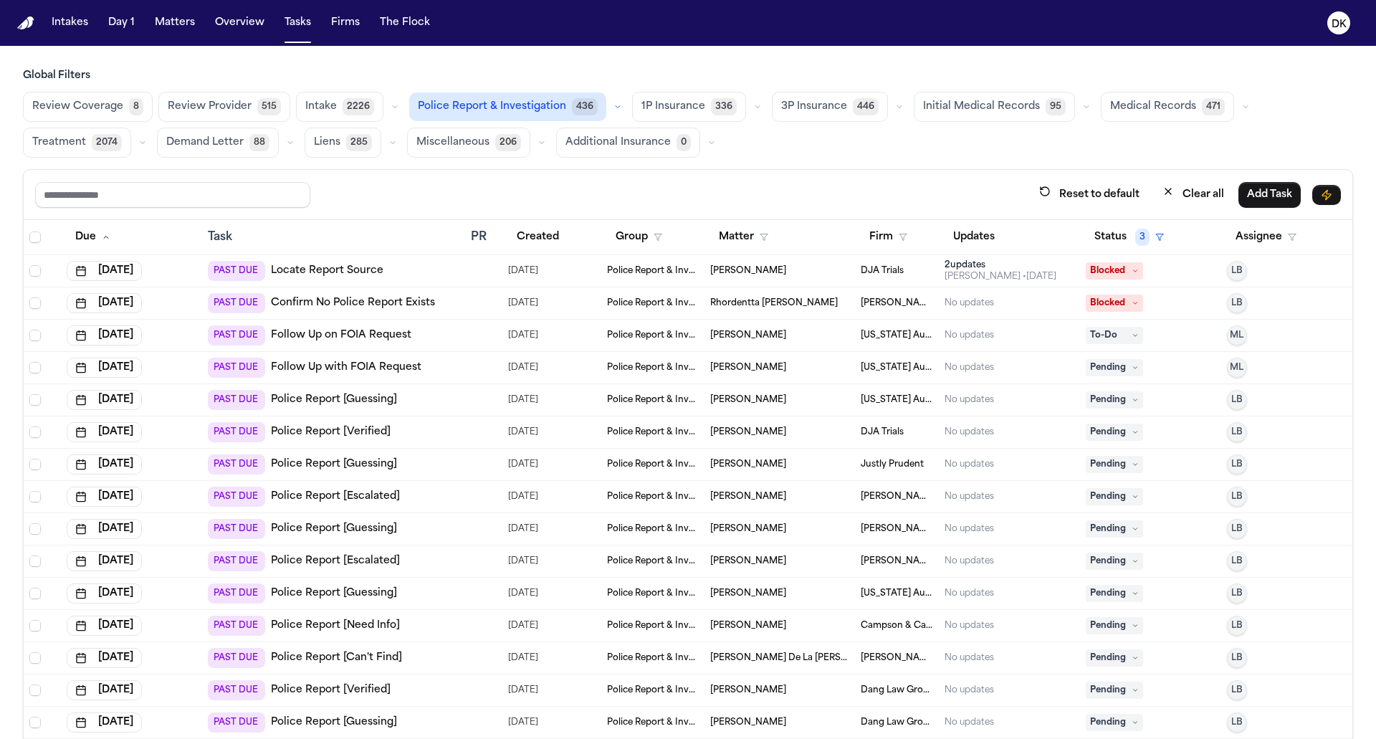
click at [488, 133] on button "Miscellaneous 206" at bounding box center [468, 143] width 123 height 30
click at [493, 104] on span "Police Report & Investigation" at bounding box center [492, 107] width 148 height 14
click at [606, 67] on main "Global Filters Review Coverage 8 Review Provider 515 Intake 2226 Police Report …" at bounding box center [688, 392] width 1376 height 693
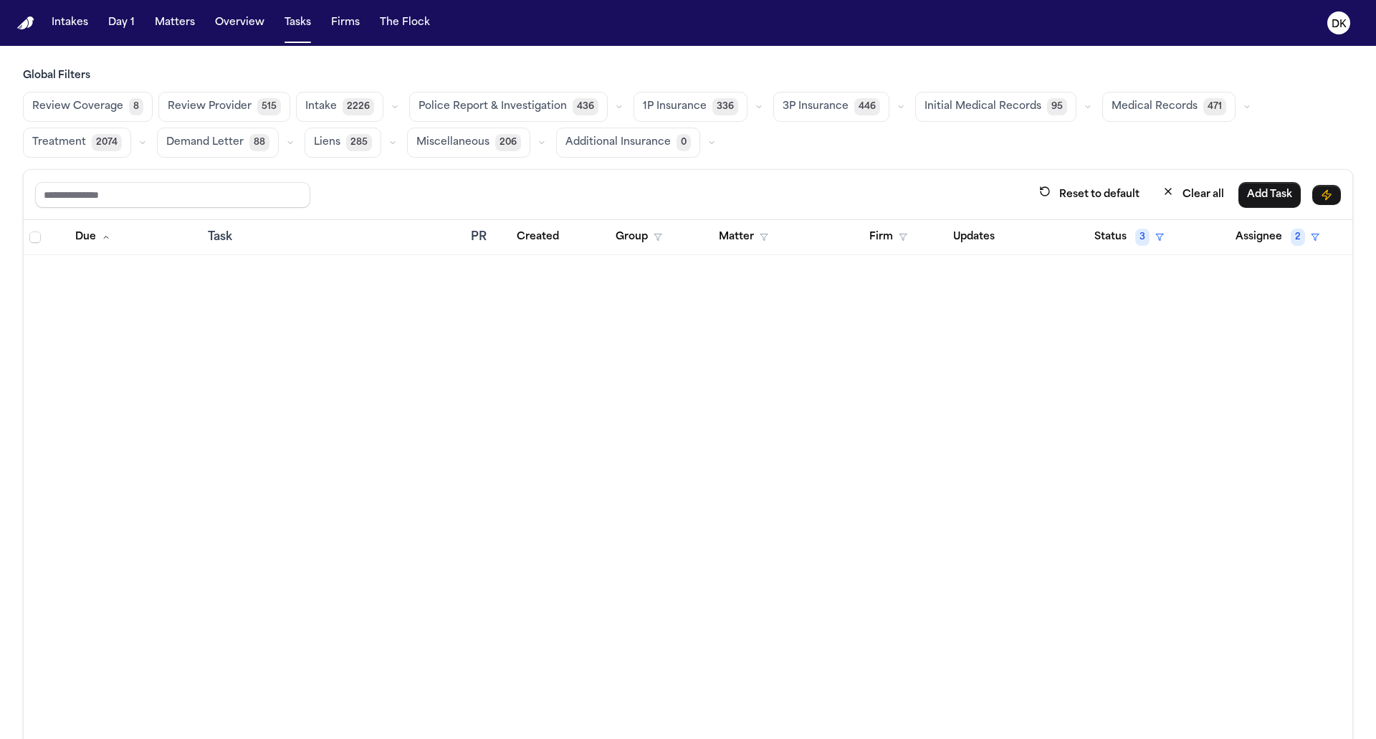
click at [524, 114] on span "Police Report & Investigation" at bounding box center [492, 107] width 148 height 14
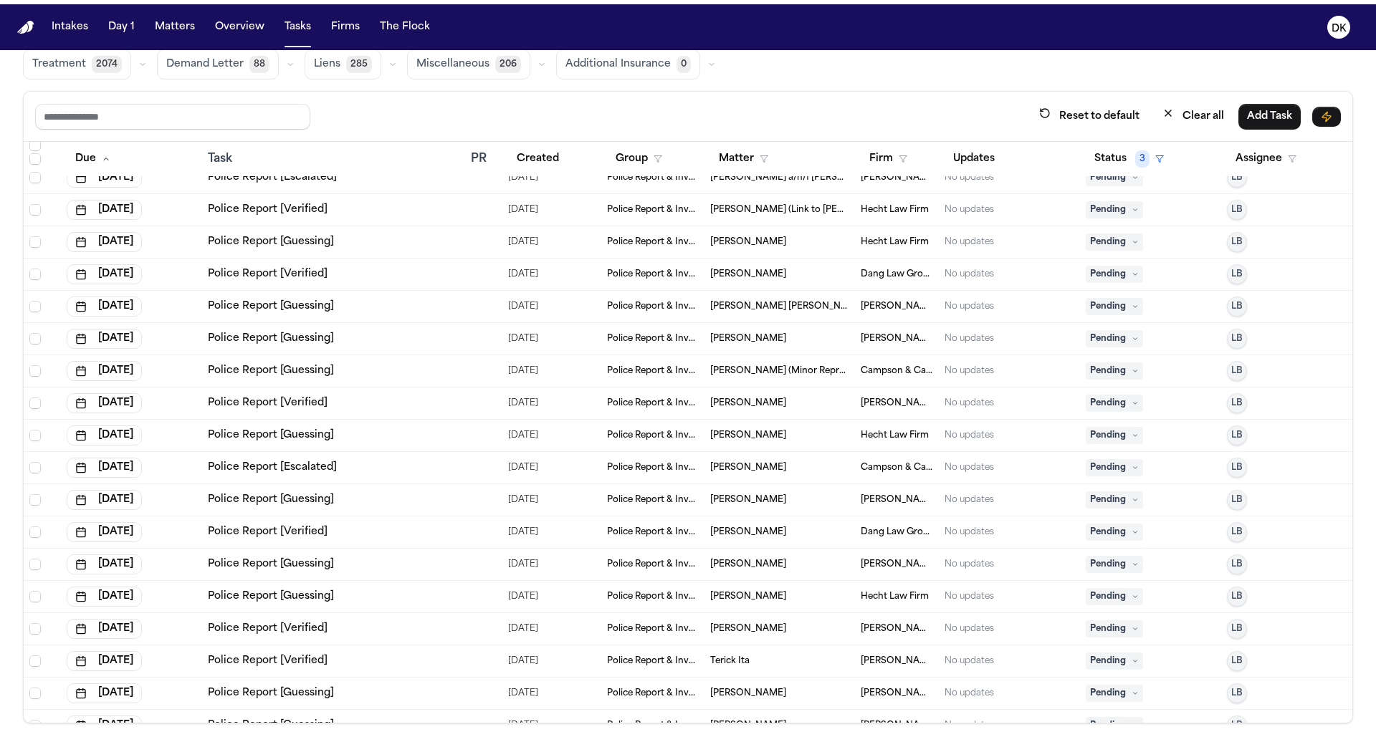
scroll to position [13330, 0]
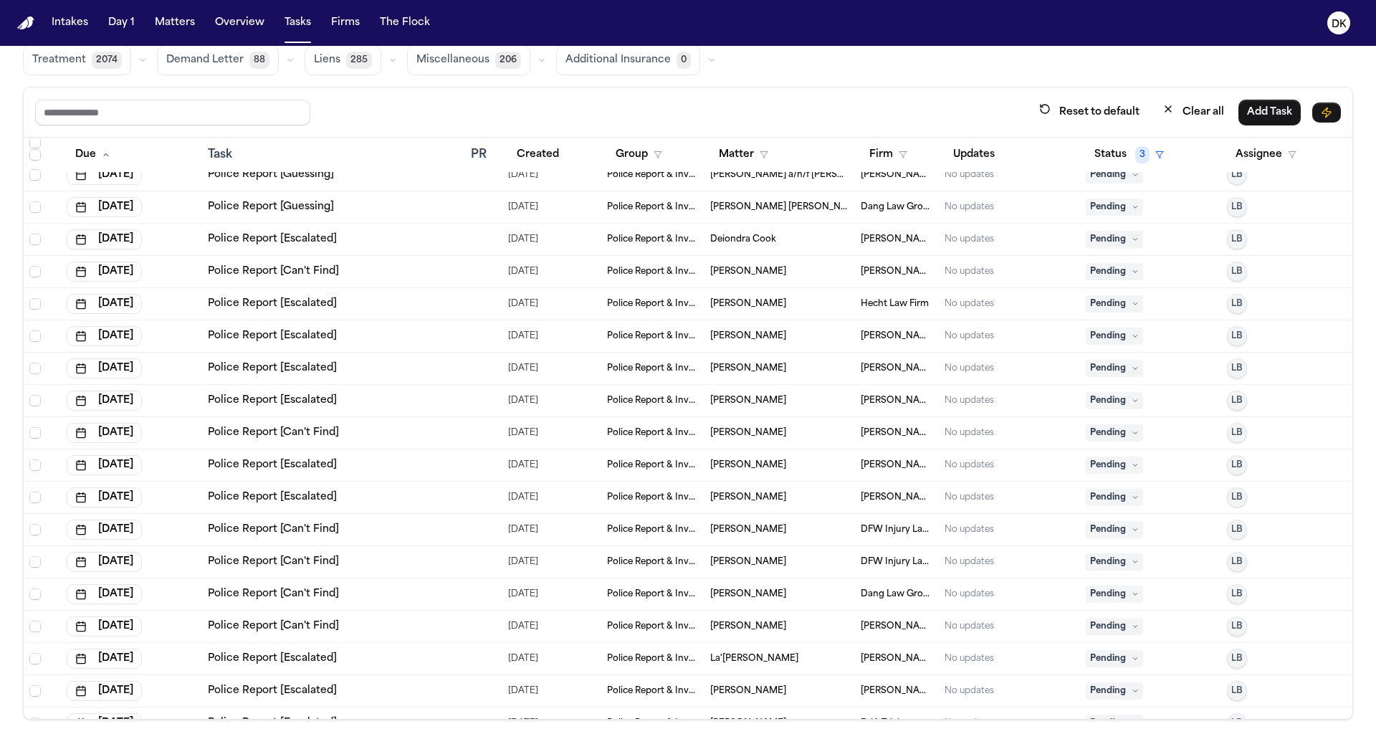
click at [388, 522] on div "Police Report [Can't Find]" at bounding box center [333, 529] width 251 height 14
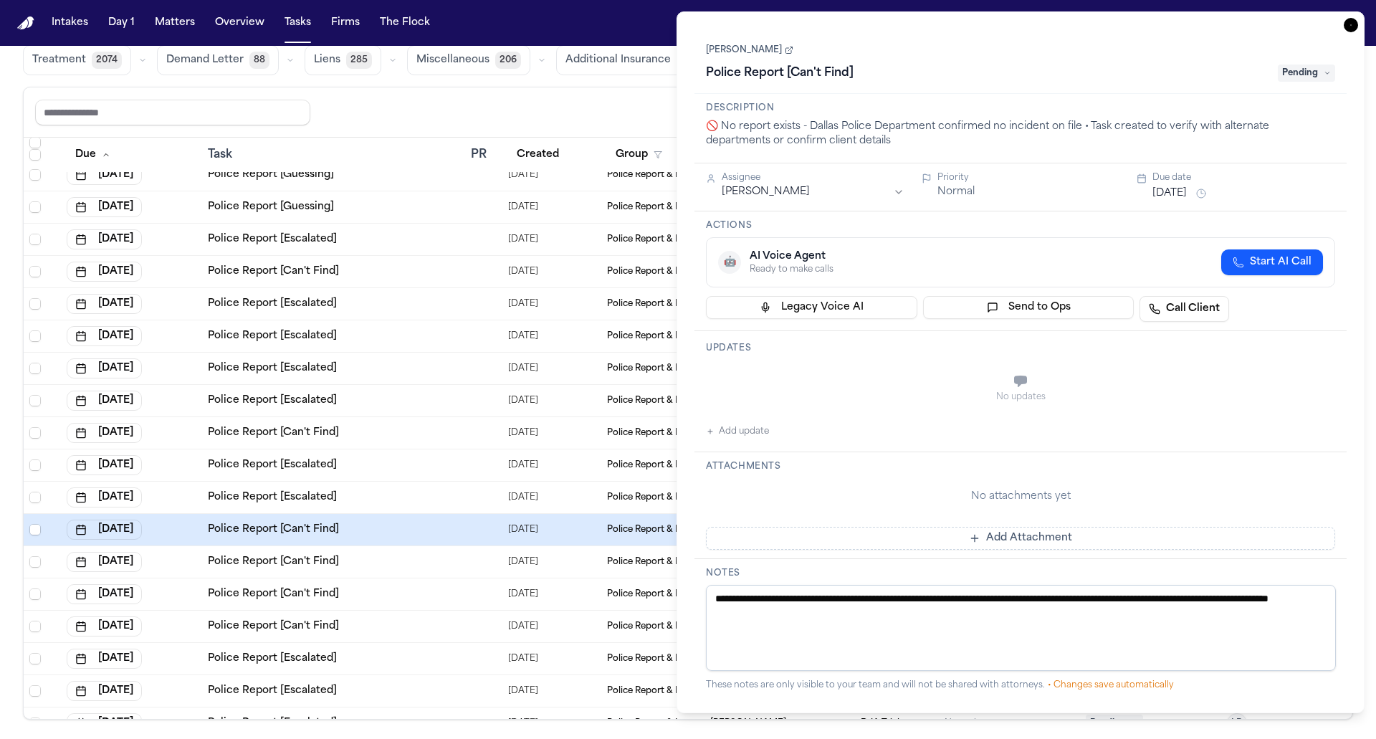
click at [392, 547] on td "Police Report [Can't Find]" at bounding box center [333, 562] width 263 height 32
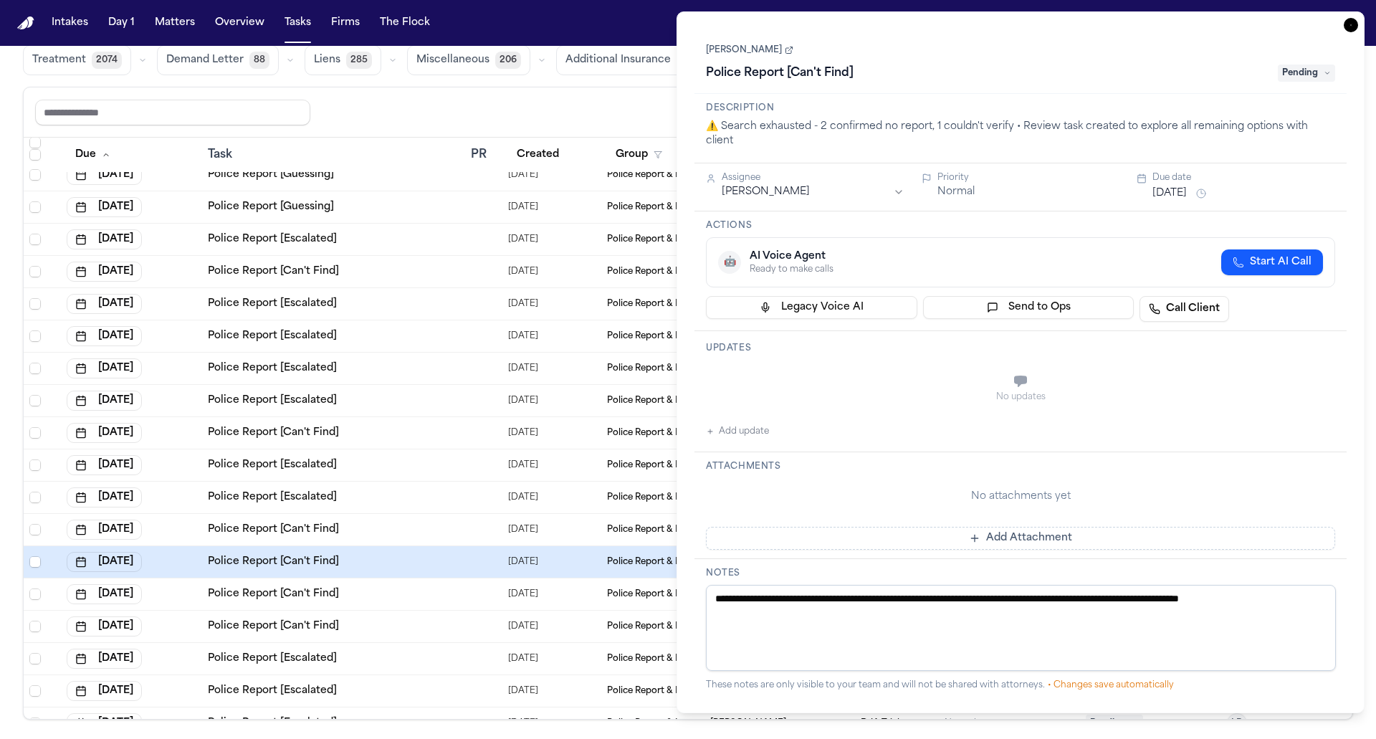
click at [396, 587] on div "Police Report [Can't Find]" at bounding box center [333, 594] width 251 height 14
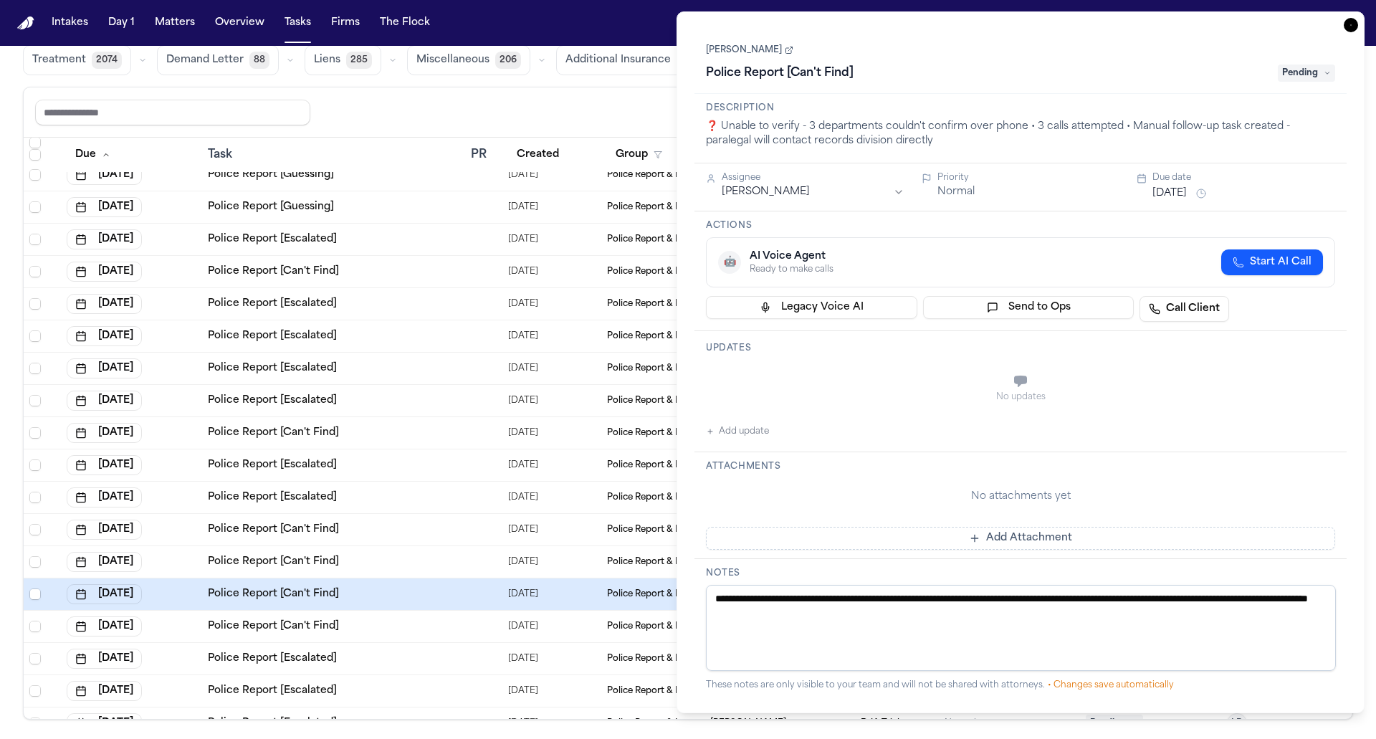
click at [398, 603] on td "Police Report [Can't Find]" at bounding box center [333, 594] width 263 height 32
click at [412, 569] on td "Police Report [Can't Find]" at bounding box center [333, 562] width 263 height 32
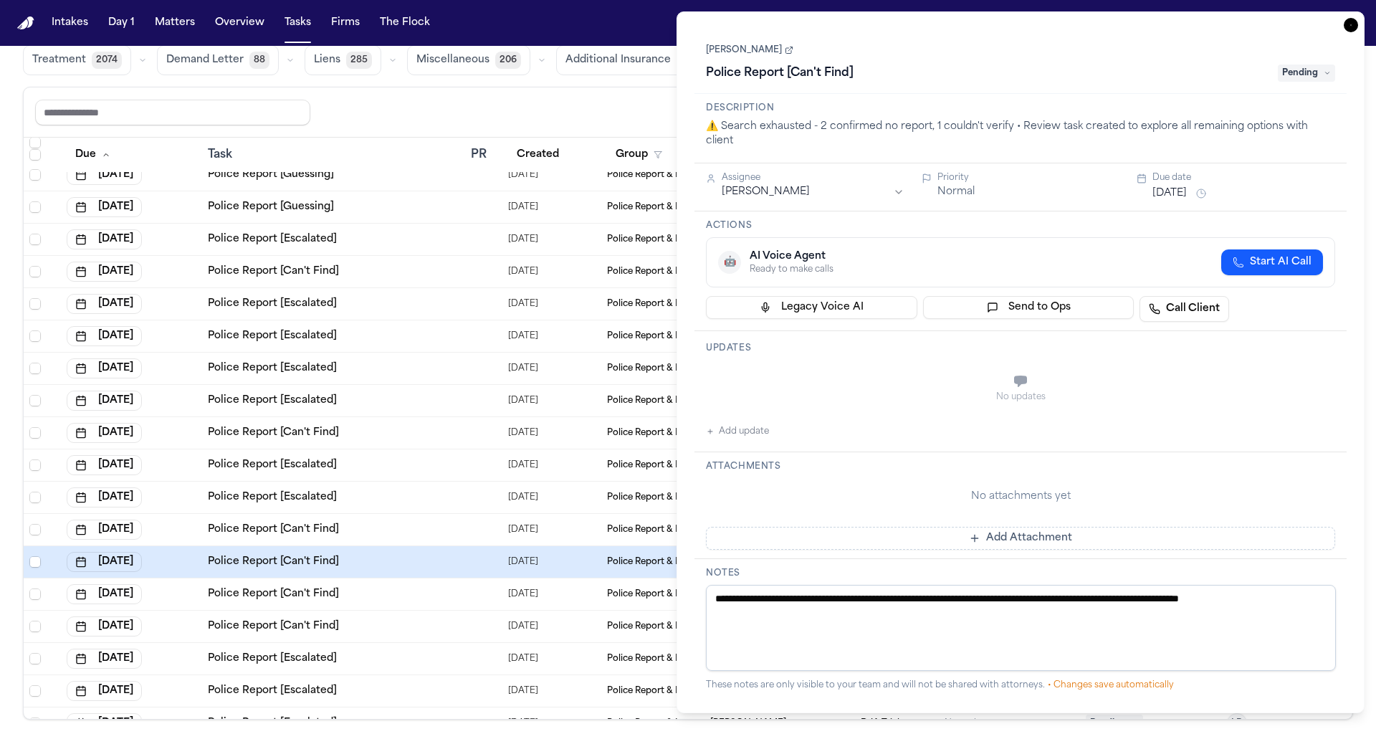
click at [408, 590] on div "Police Report [Can't Find]" at bounding box center [333, 594] width 251 height 14
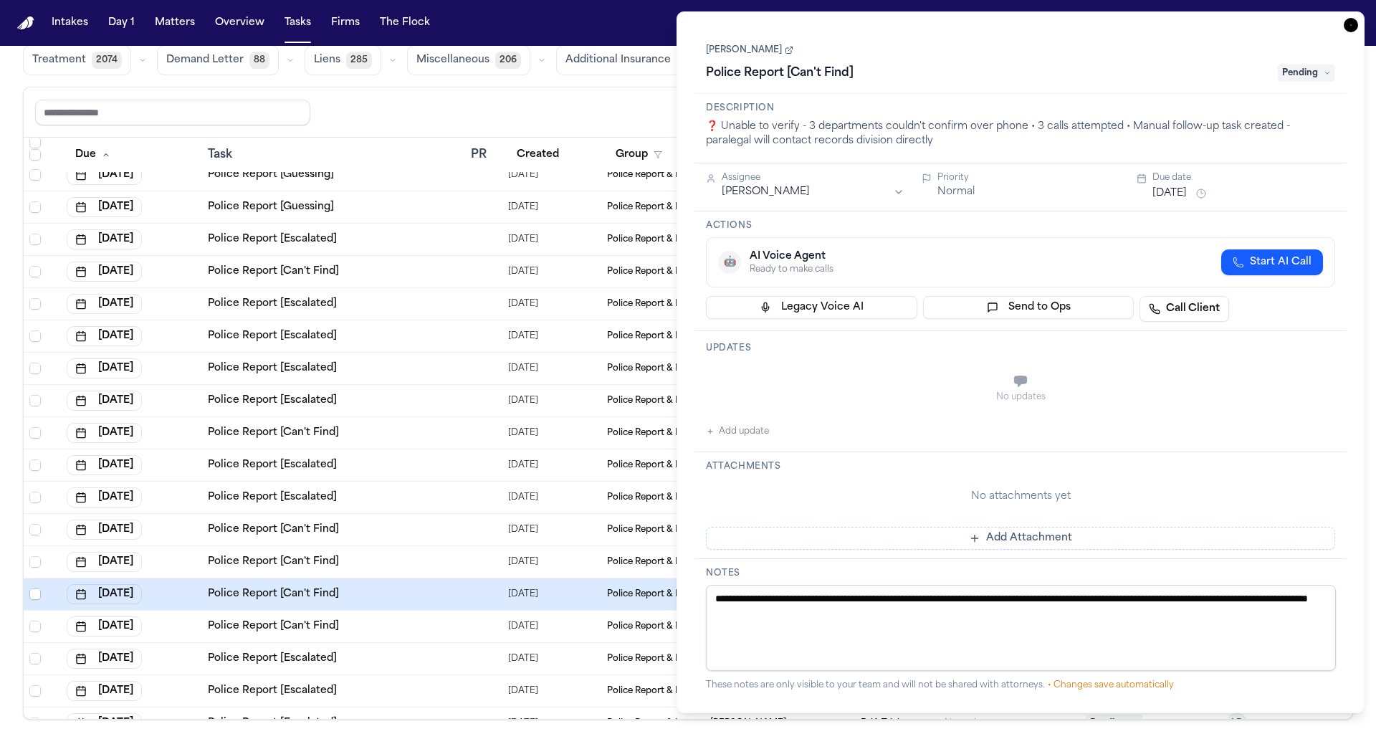
click at [787, 45] on link "[PERSON_NAME]" at bounding box center [749, 49] width 87 height 11
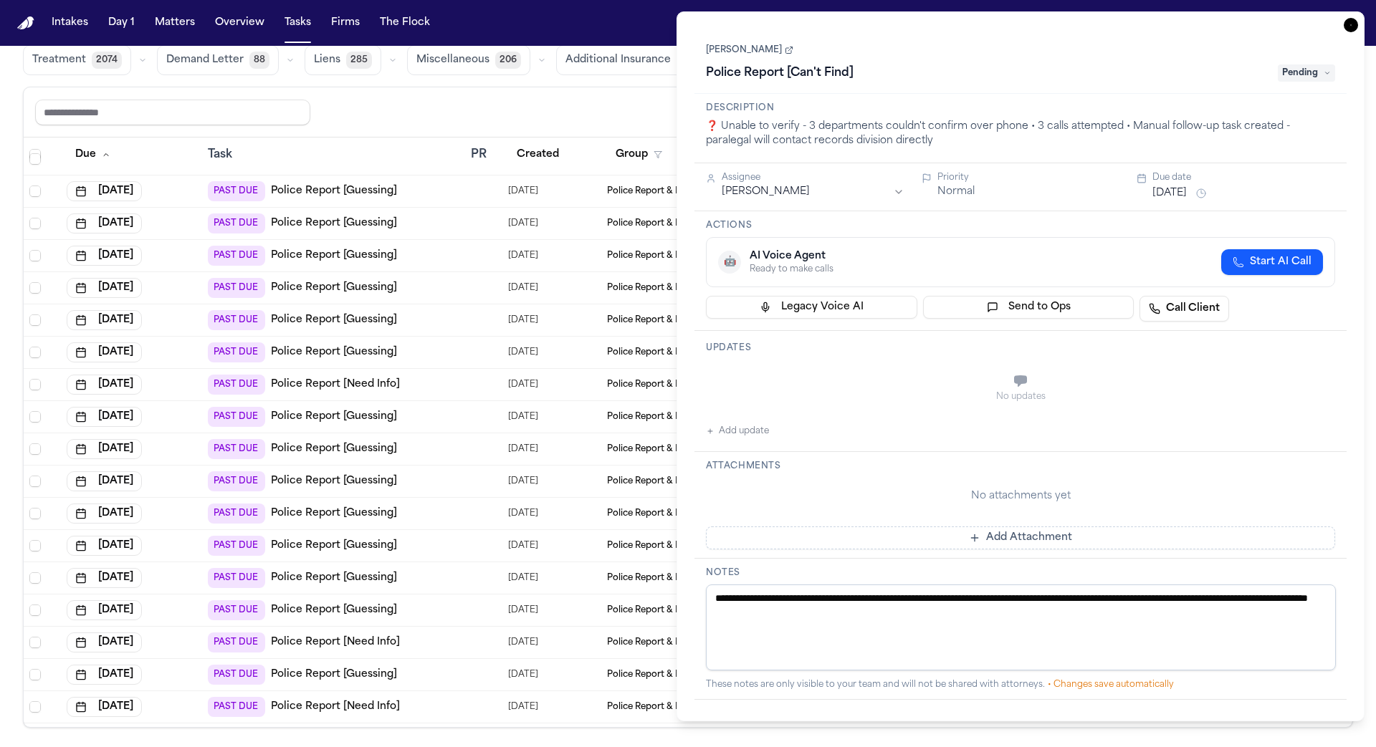
scroll to position [9855, 0]
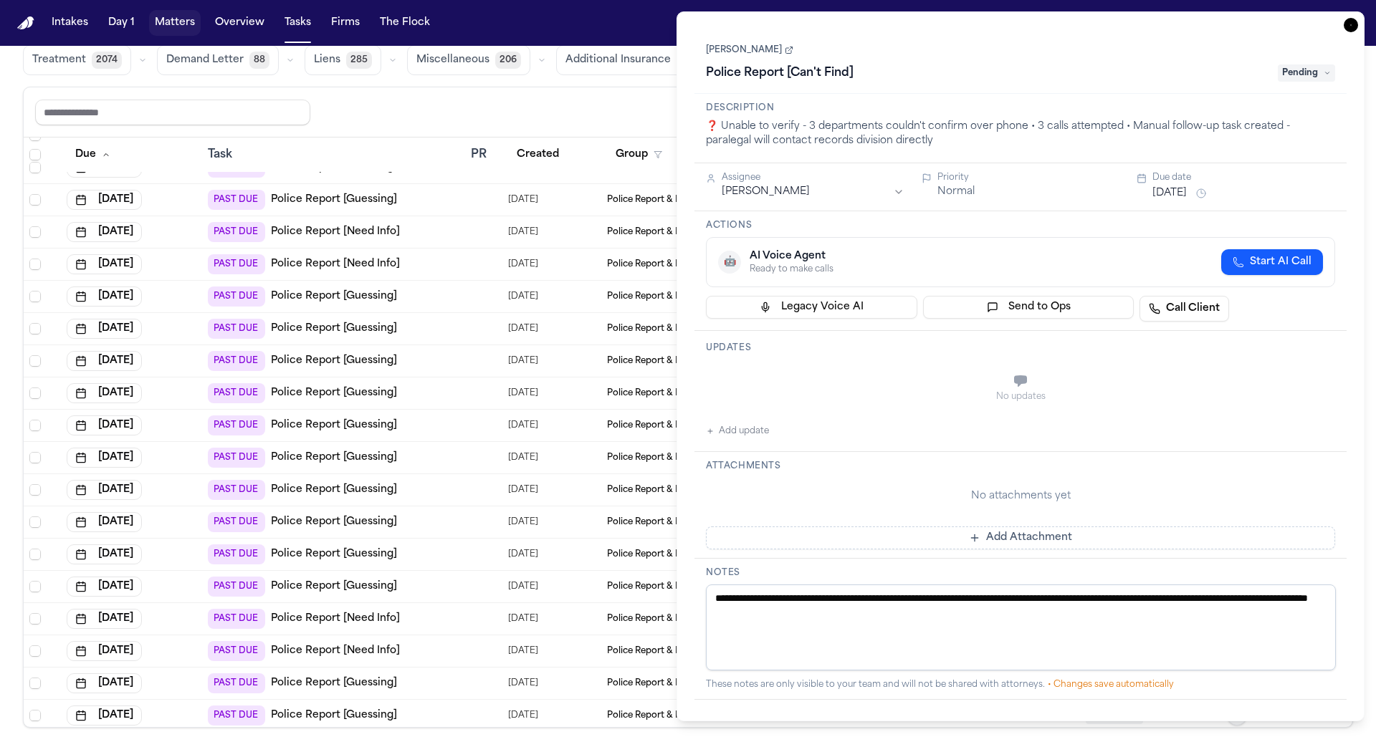
click at [151, 24] on button "Matters" at bounding box center [175, 23] width 52 height 26
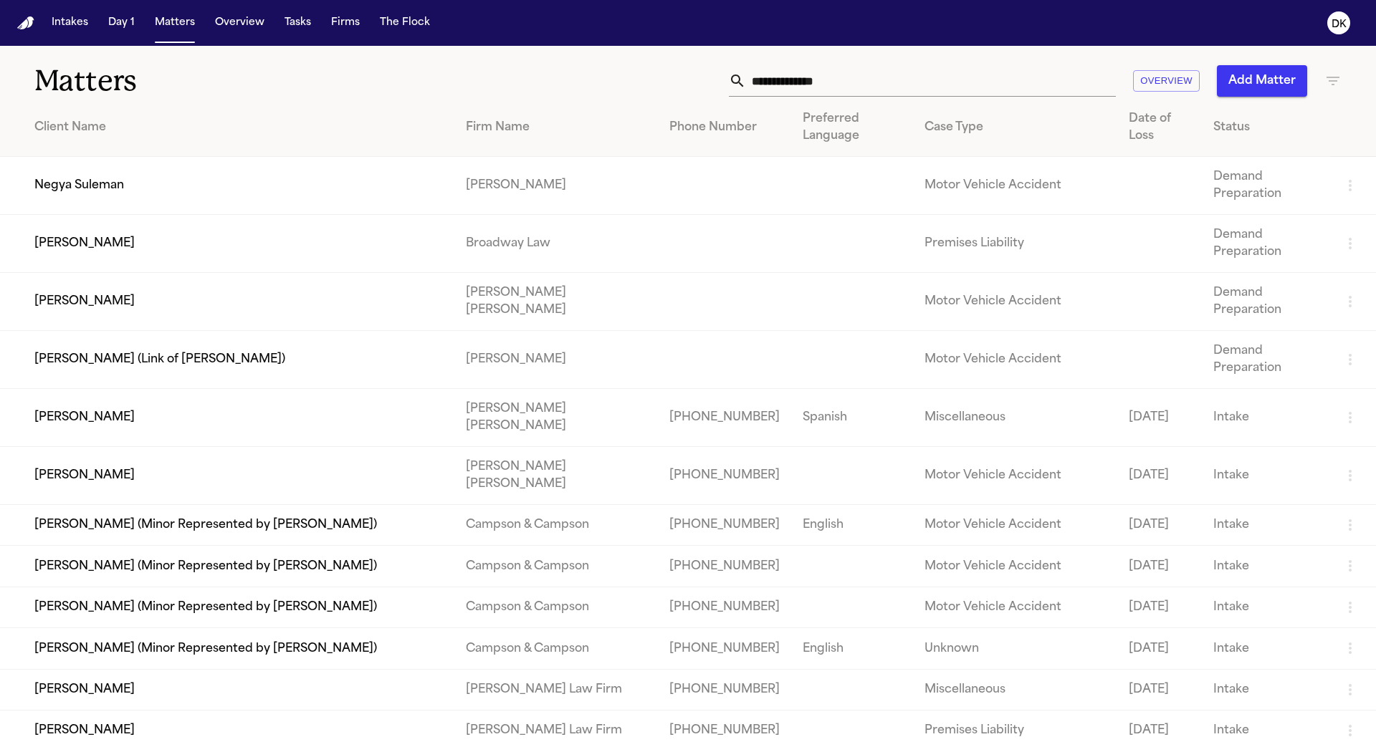
click at [845, 85] on input "text" at bounding box center [931, 81] width 370 height 32
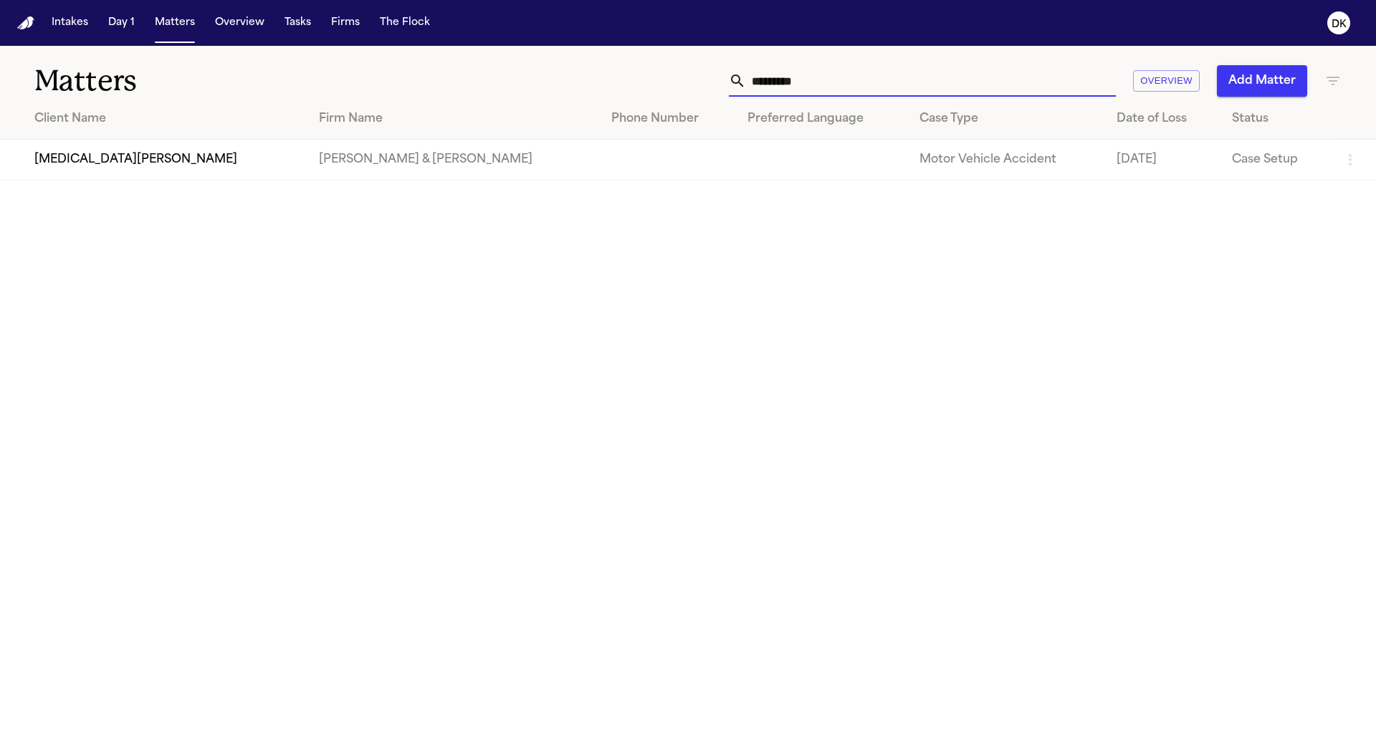
type input "*********"
click at [307, 175] on td "[PERSON_NAME] & [PERSON_NAME]" at bounding box center [453, 160] width 292 height 41
click at [55, 173] on td "[MEDICAL_DATA][PERSON_NAME]" at bounding box center [153, 160] width 307 height 41
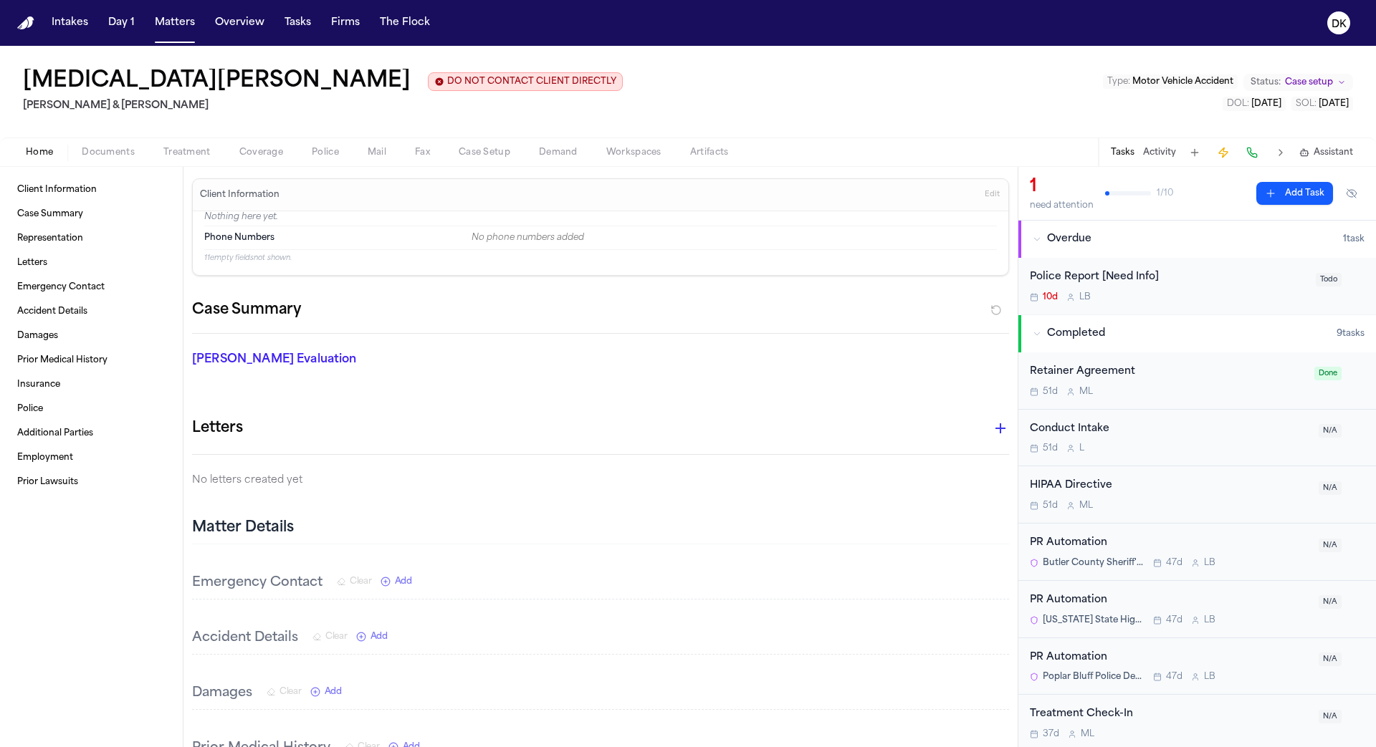
click at [115, 147] on span "Documents" at bounding box center [108, 152] width 53 height 11
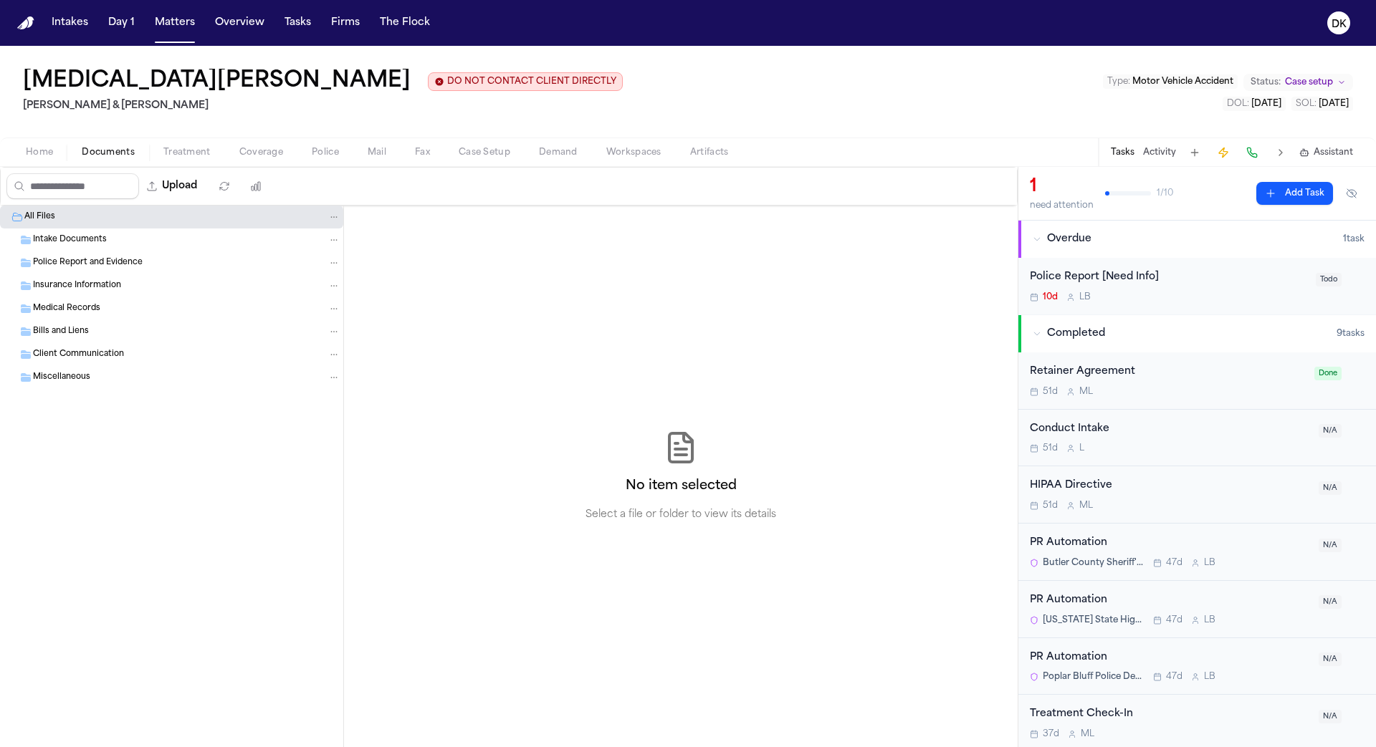
click at [24, 160] on span "button" at bounding box center [39, 160] width 44 height 1
click at [130, 144] on button "Documents" at bounding box center [108, 152] width 82 height 17
click at [196, 153] on span "Treatment" at bounding box center [186, 152] width 47 height 11
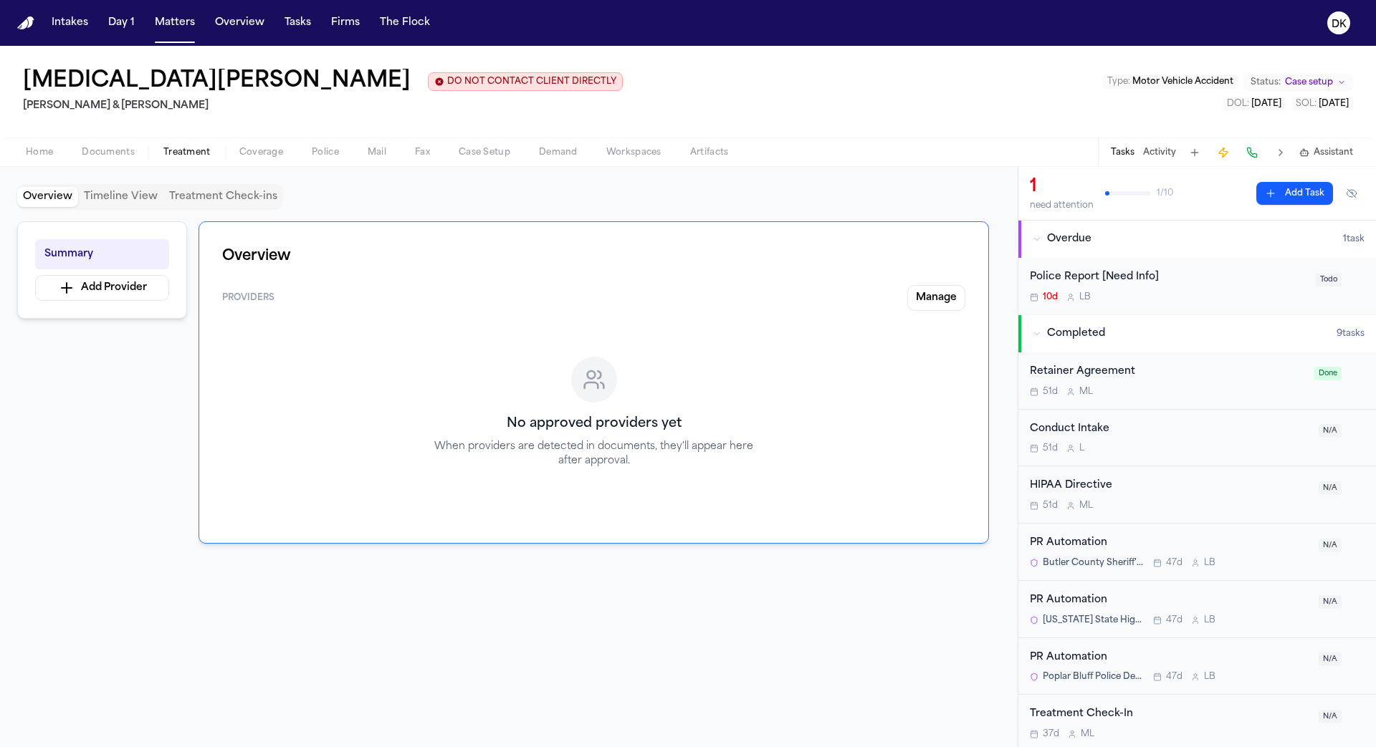
click at [292, 19] on button "Tasks" at bounding box center [298, 23] width 38 height 26
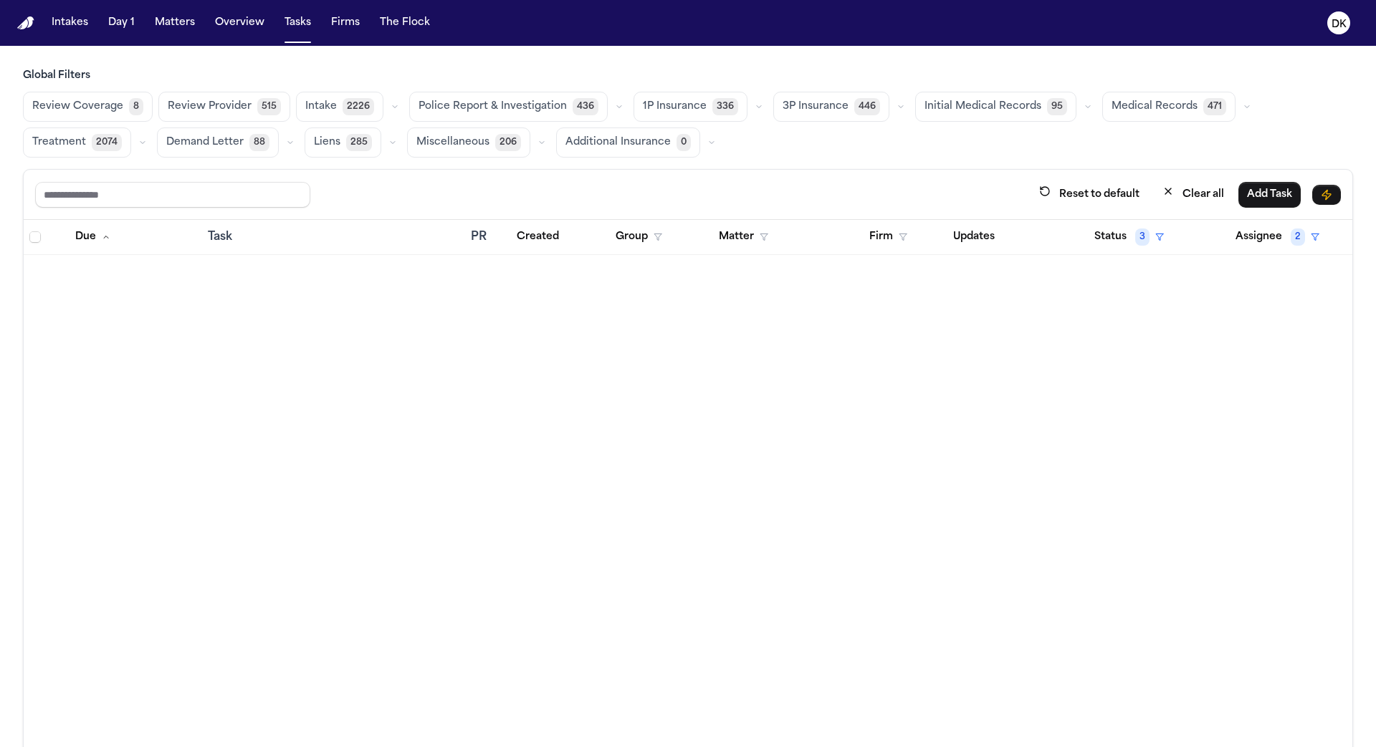
click at [461, 116] on button "Police Report & Investigation 436" at bounding box center [508, 107] width 198 height 30
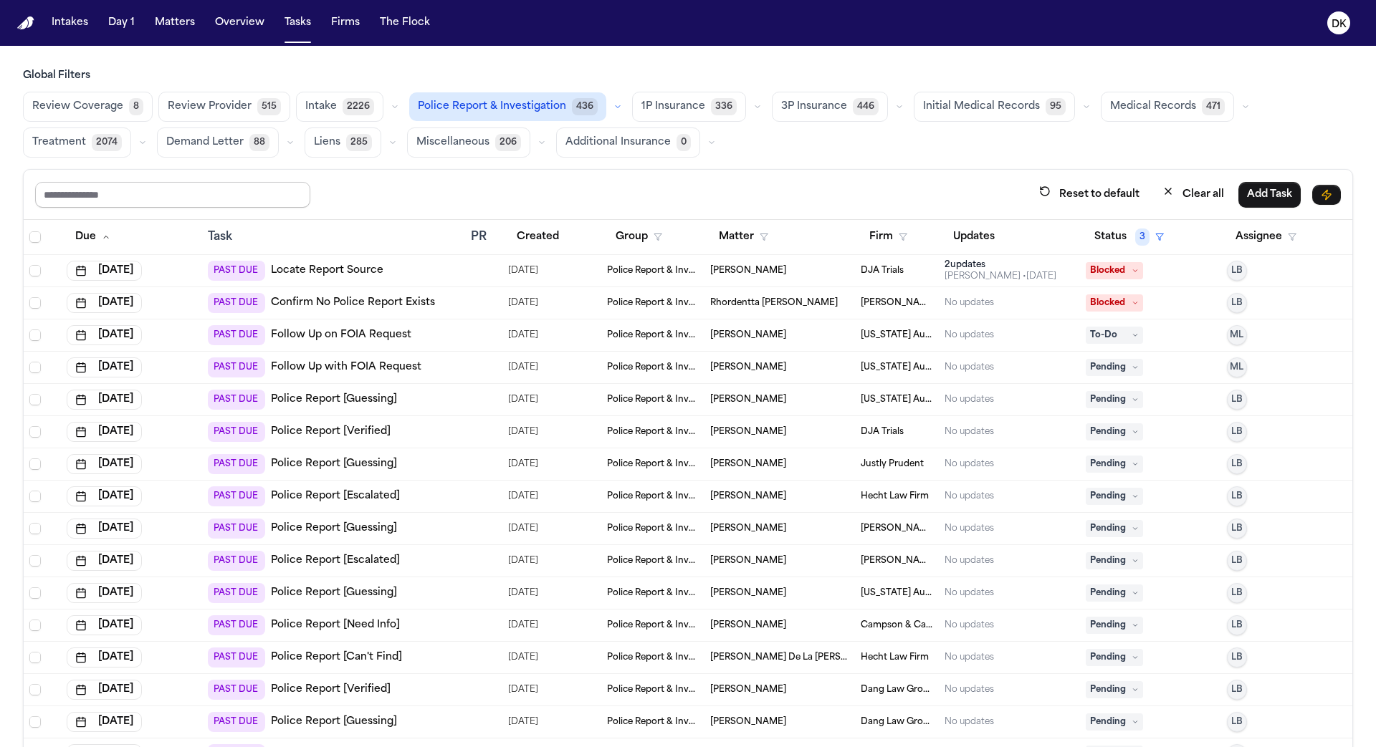
click at [120, 187] on input "text" at bounding box center [172, 195] width 275 height 26
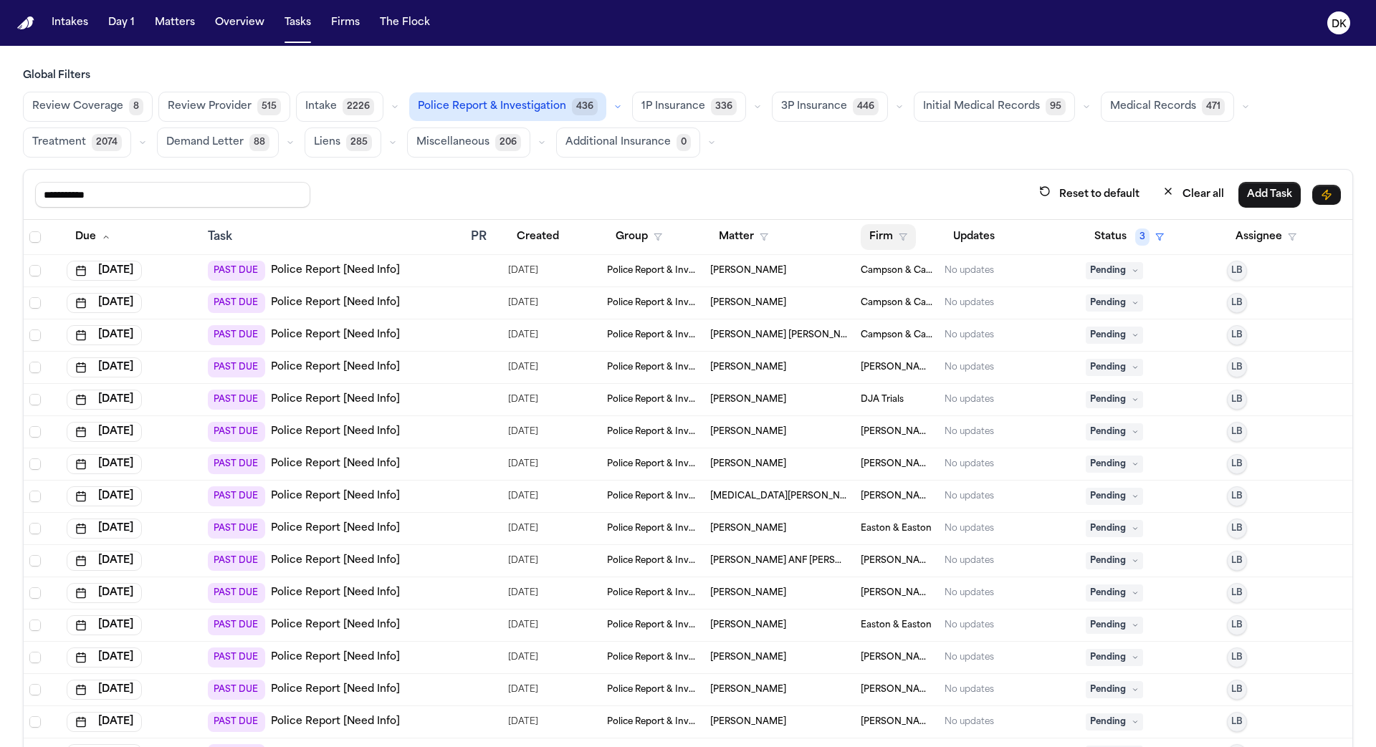
type input "**********"
click at [896, 235] on button "Firm" at bounding box center [888, 237] width 55 height 26
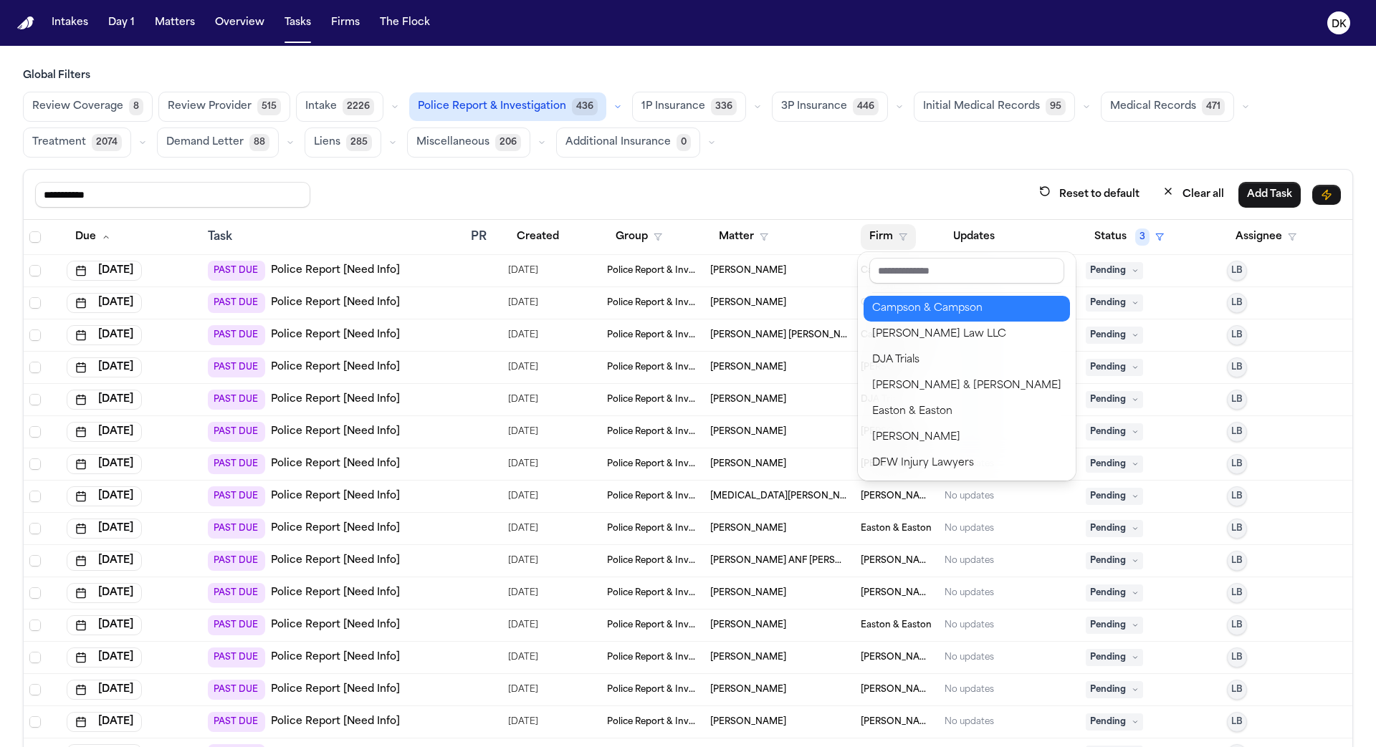
click at [929, 309] on div "Campson & Campson" at bounding box center [966, 308] width 189 height 17
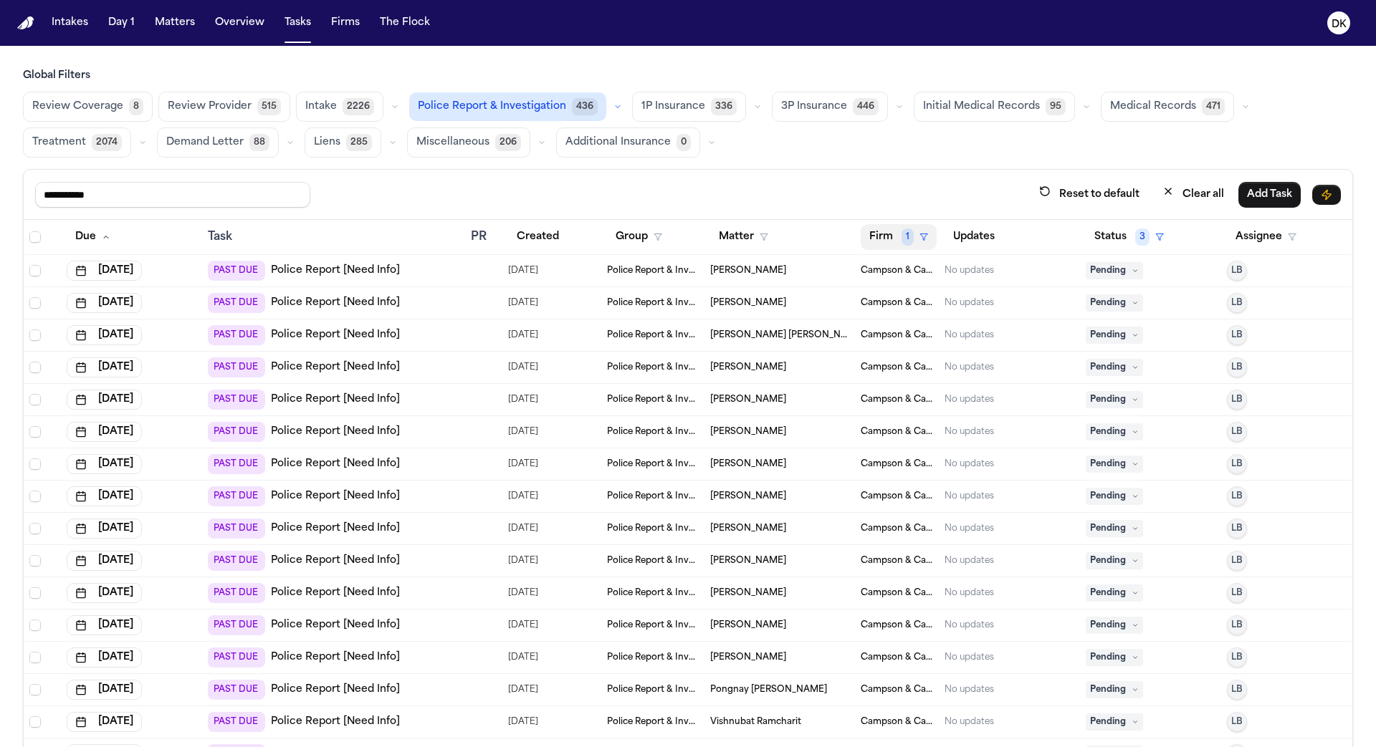
click at [911, 239] on span "1" at bounding box center [907, 237] width 12 height 17
click at [474, 266] on div at bounding box center [476, 270] width 11 height 11
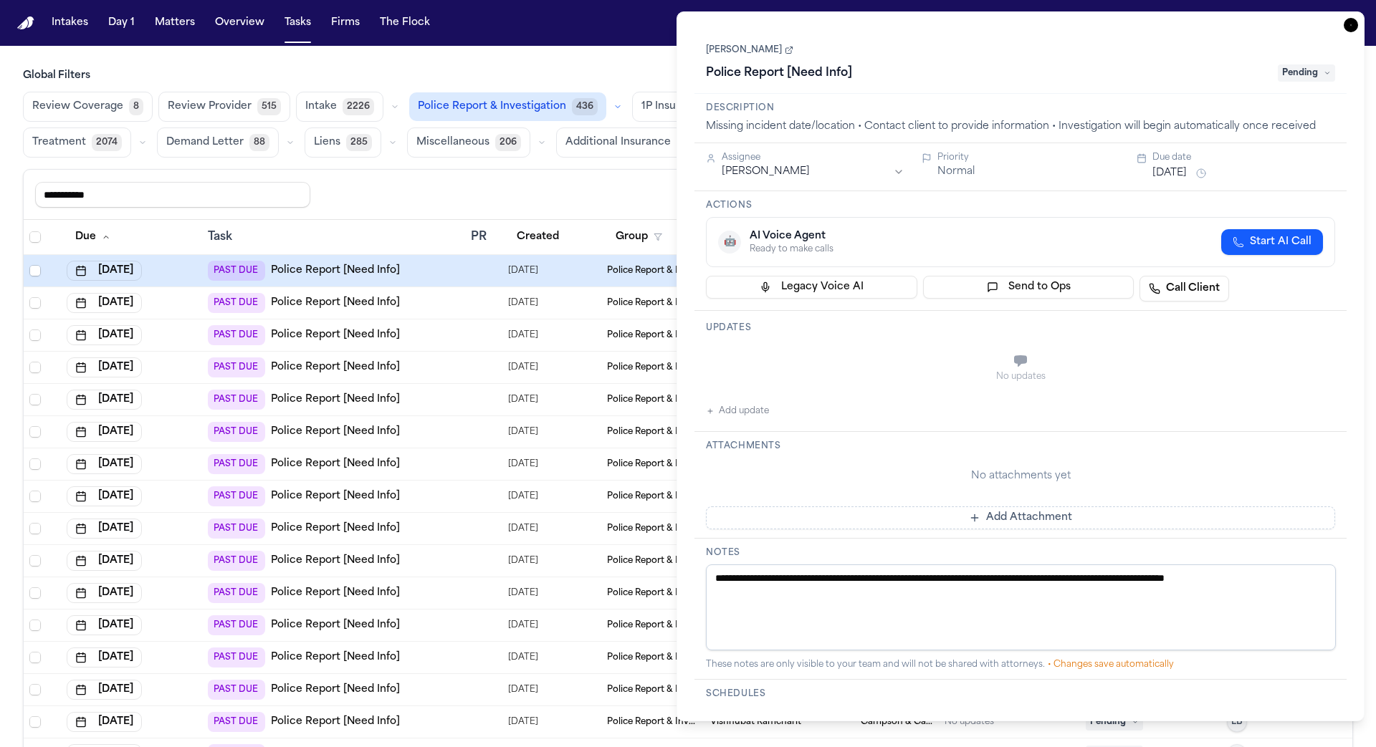
click at [461, 300] on td "PAST DUE Police Report [Need Info]" at bounding box center [333, 303] width 263 height 32
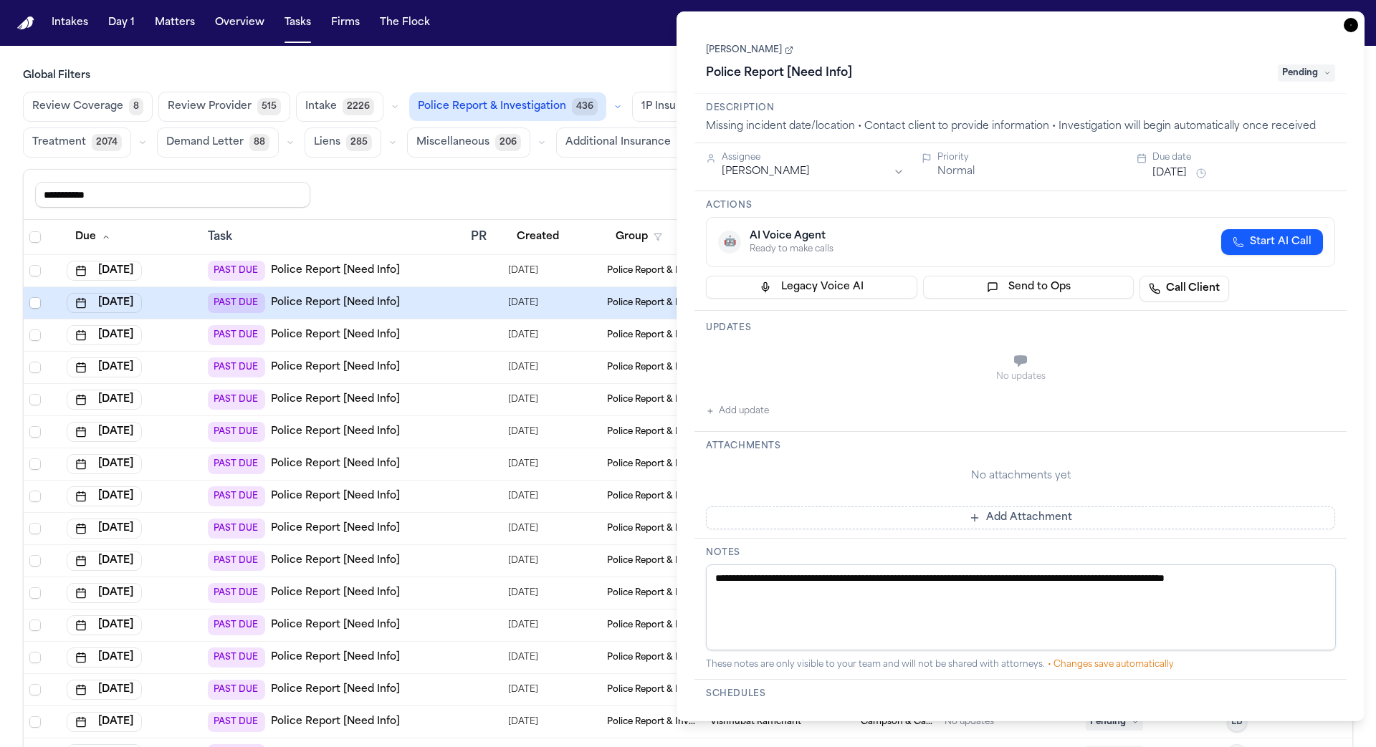
click at [451, 352] on td "PAST DUE Police Report [Need Info]" at bounding box center [333, 368] width 263 height 32
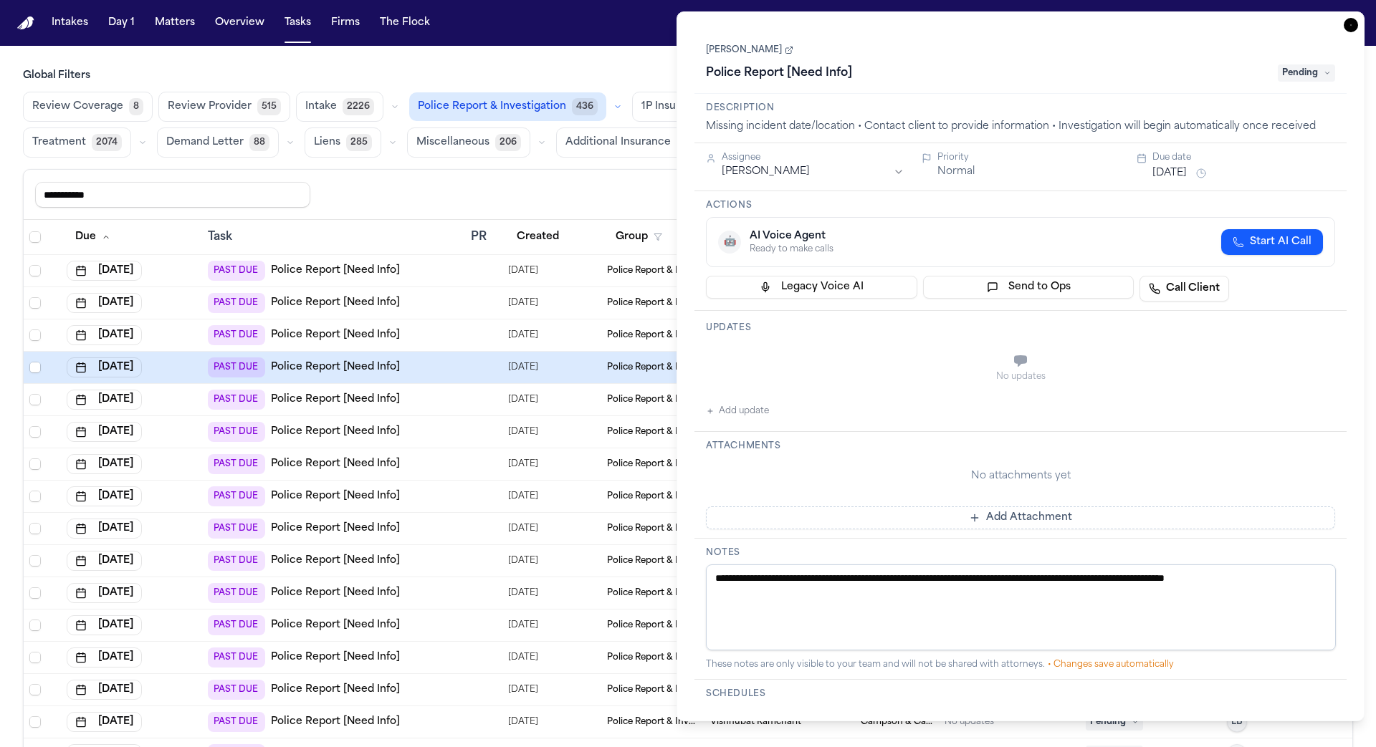
click at [449, 408] on td "PAST DUE Police Report [Need Info]" at bounding box center [333, 400] width 263 height 32
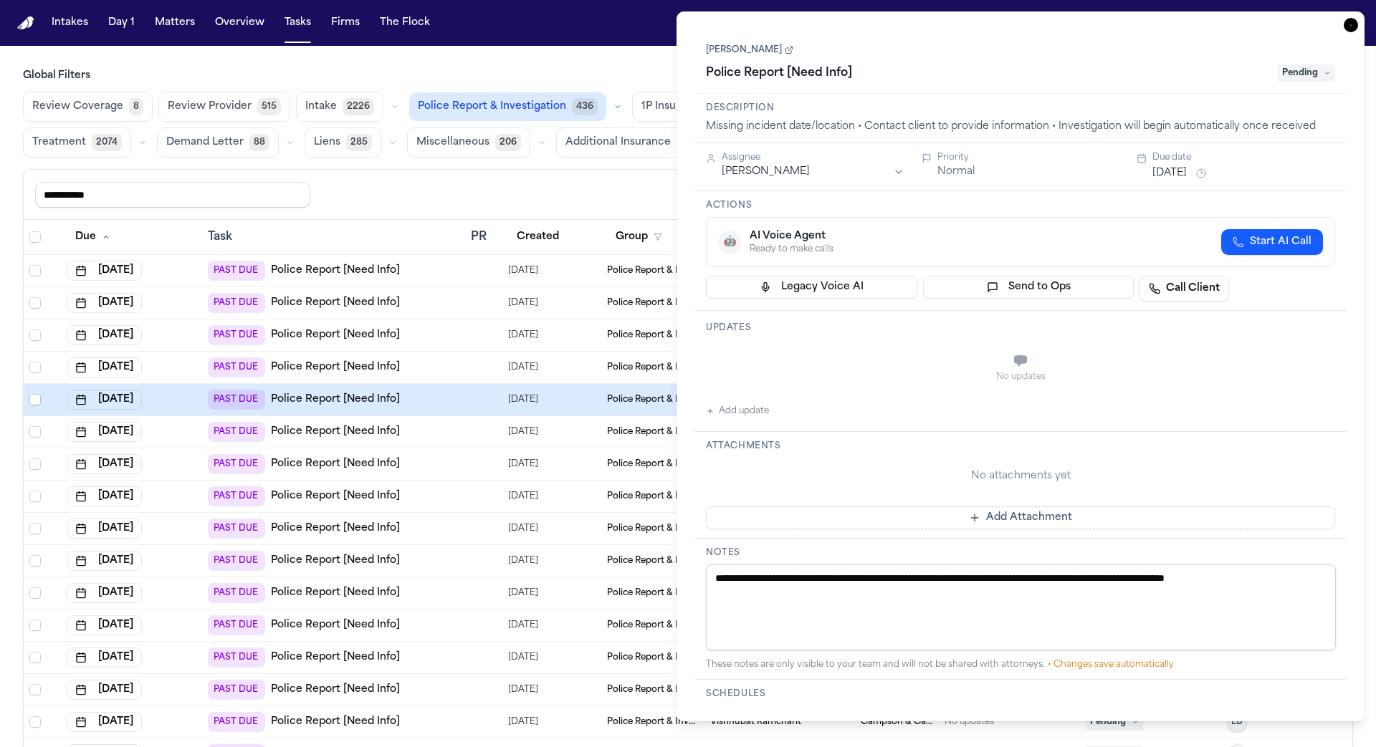
click at [448, 455] on div "PAST DUE Police Report [Need Info]" at bounding box center [333, 464] width 251 height 20
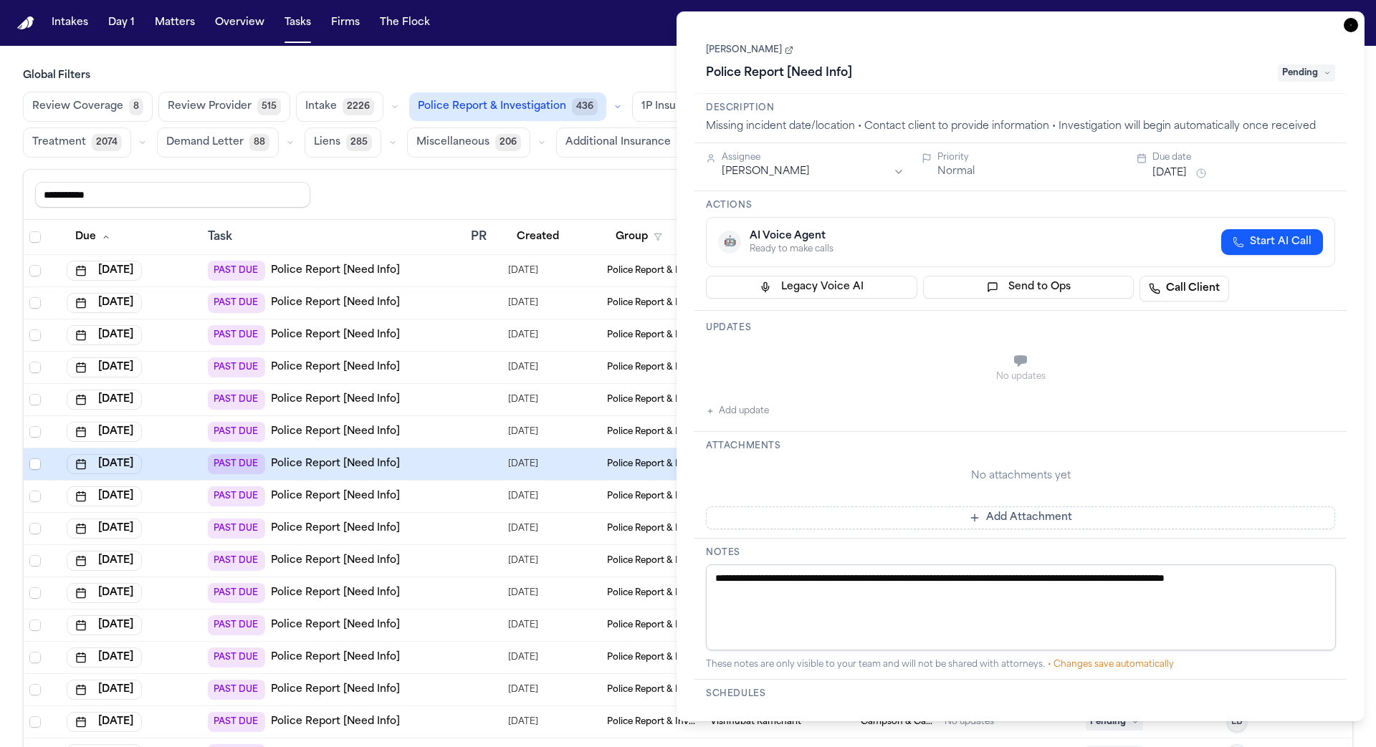
click at [442, 502] on td "PAST DUE Police Report [Need Info]" at bounding box center [333, 497] width 263 height 32
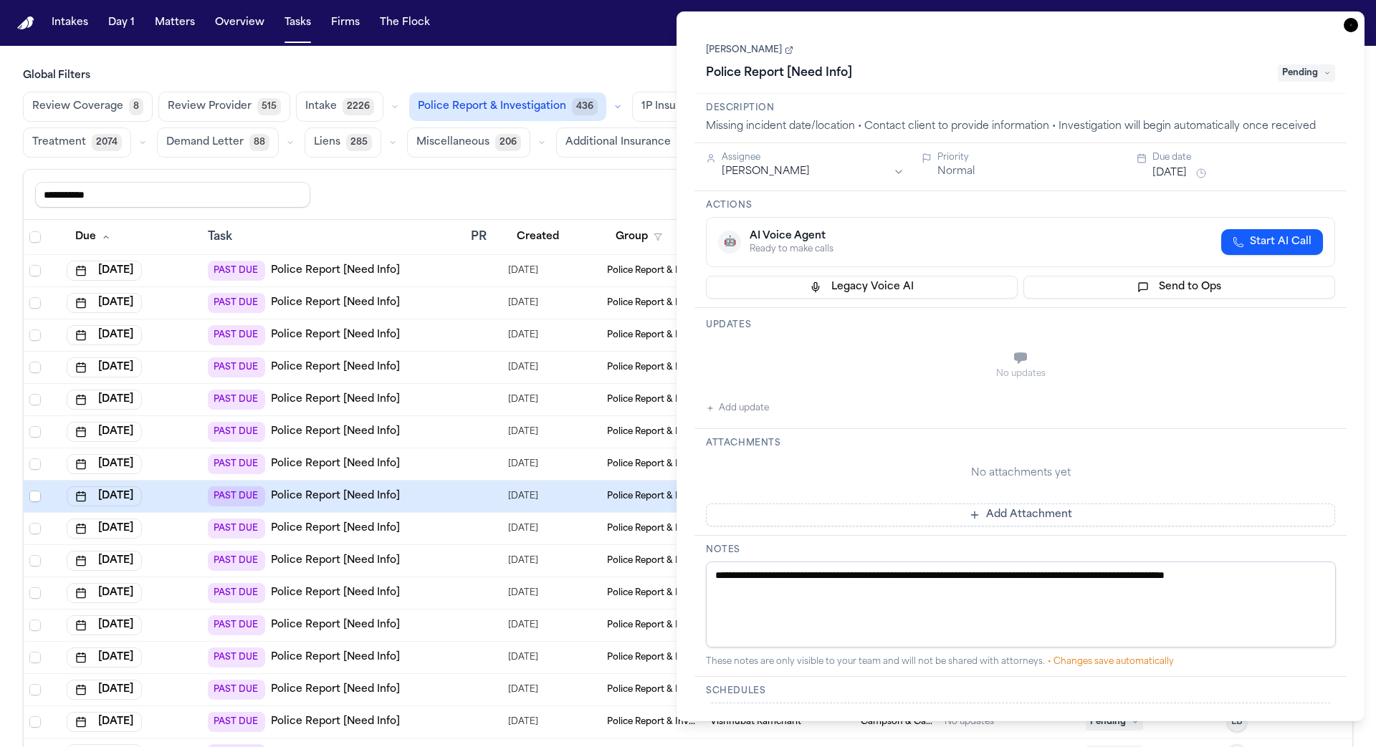
click at [439, 545] on td "PAST DUE Police Report [Need Info]" at bounding box center [333, 561] width 263 height 32
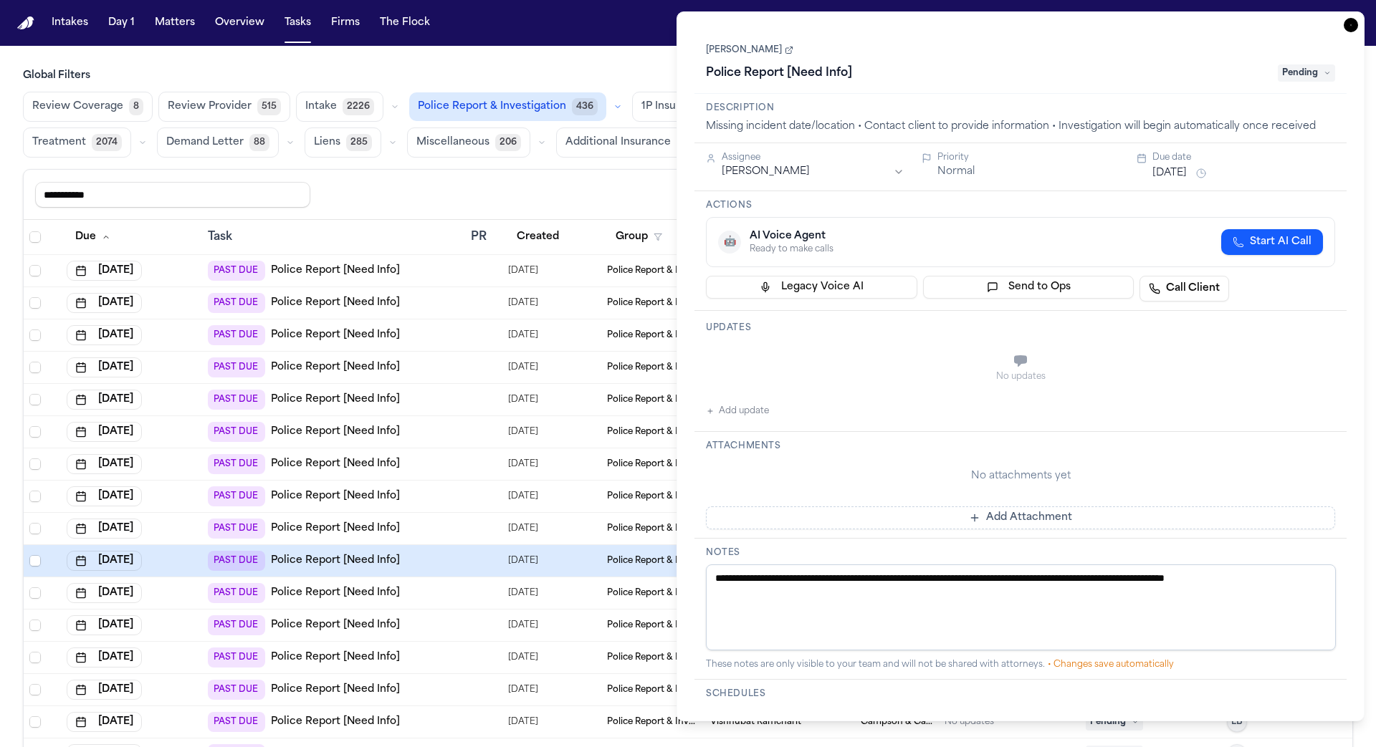
click at [439, 592] on div "PAST DUE Police Report [Need Info]" at bounding box center [333, 593] width 251 height 20
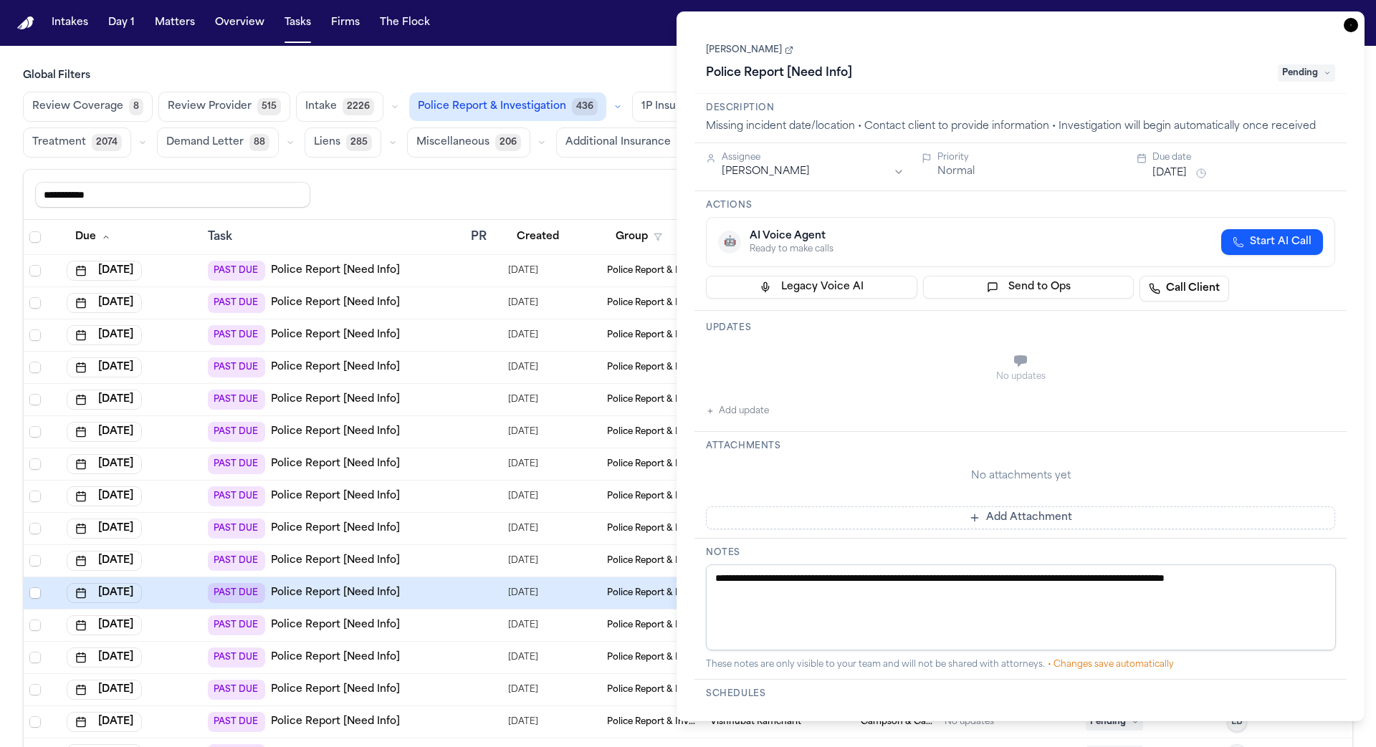
click at [445, 642] on td "PAST DUE Police Report [Need Info]" at bounding box center [333, 658] width 263 height 32
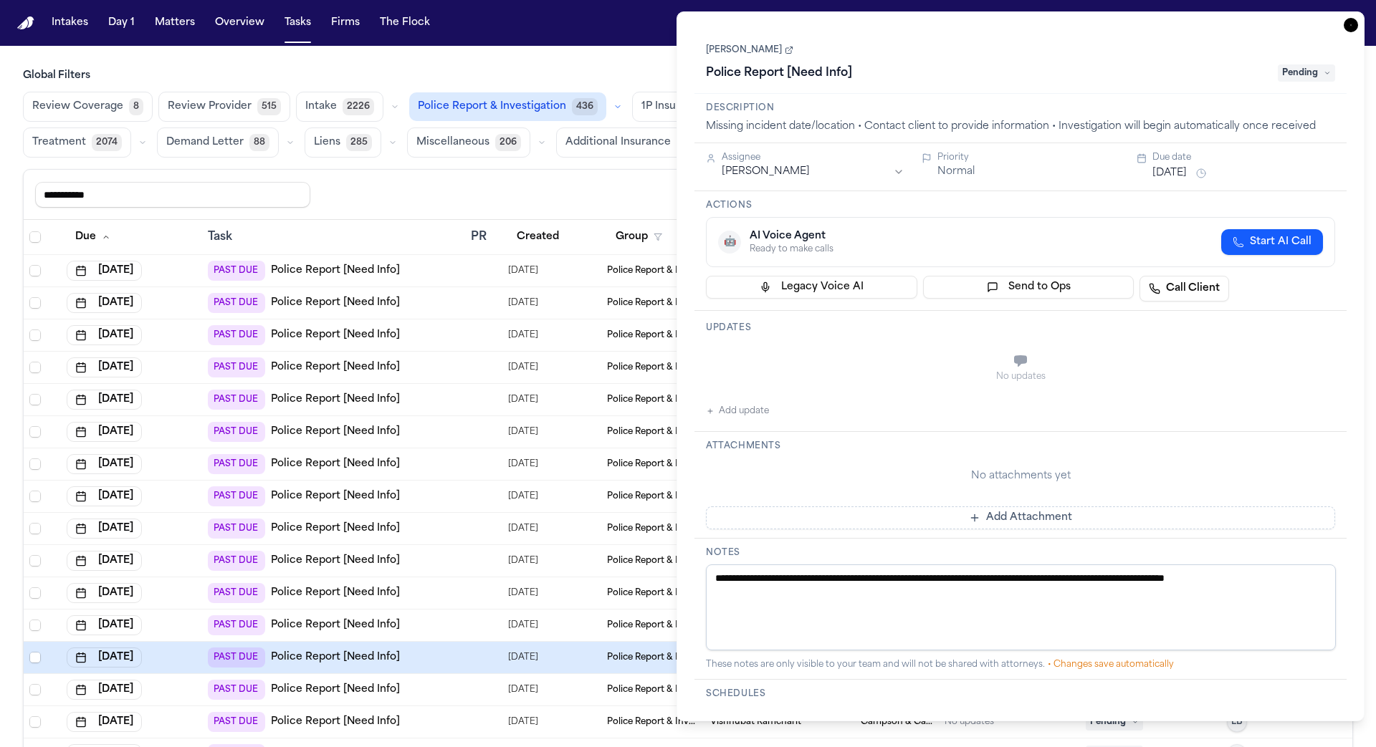
click at [449, 674] on td "PAST DUE Police Report [Need Info]" at bounding box center [333, 690] width 263 height 32
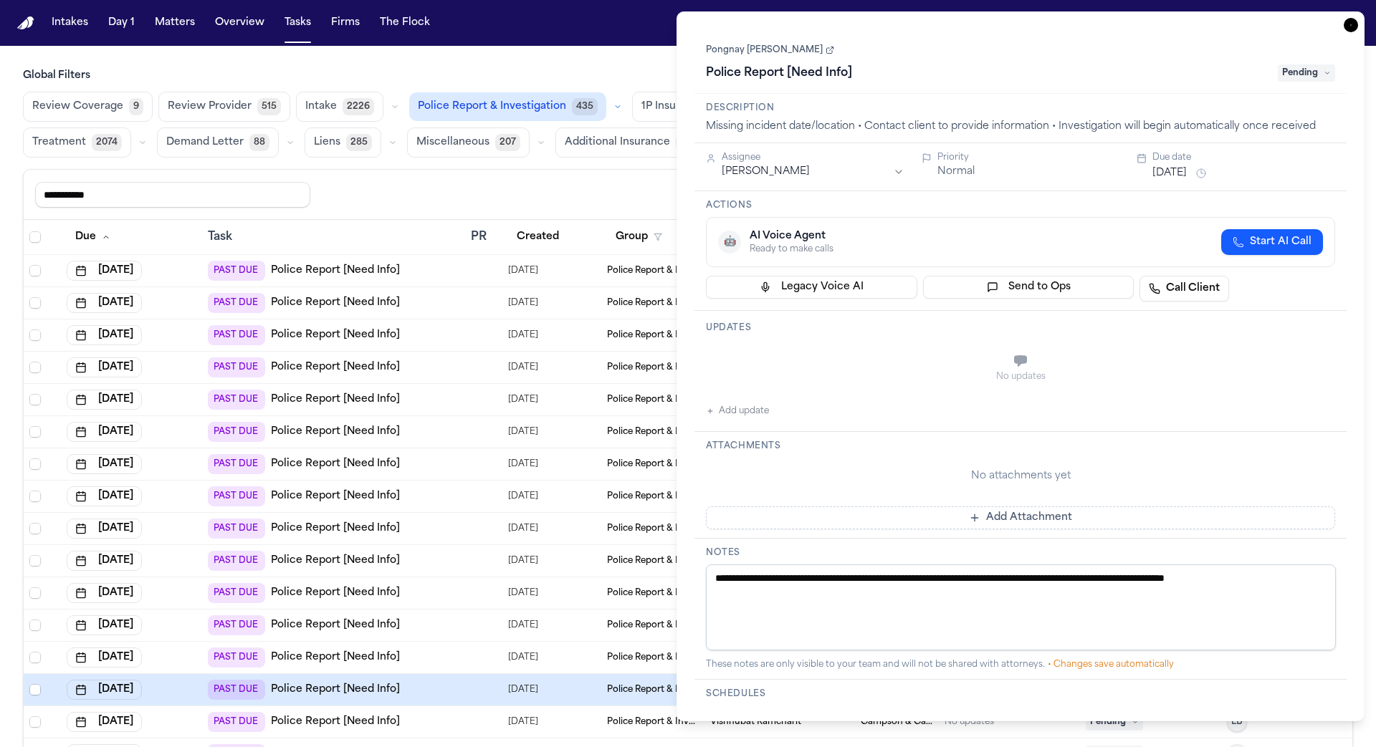
click at [1346, 29] on icon "button" at bounding box center [1350, 25] width 14 height 14
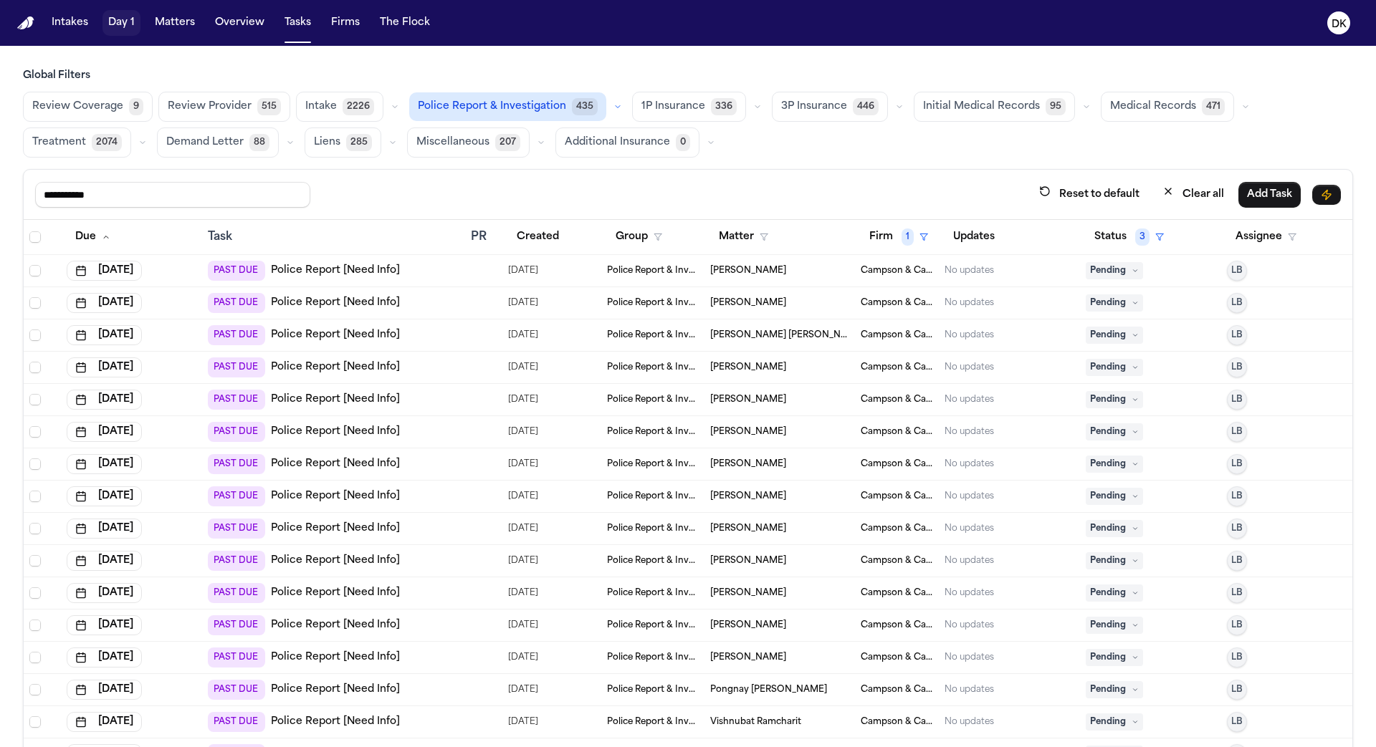
click at [172, 21] on button "Matters" at bounding box center [175, 23] width 52 height 26
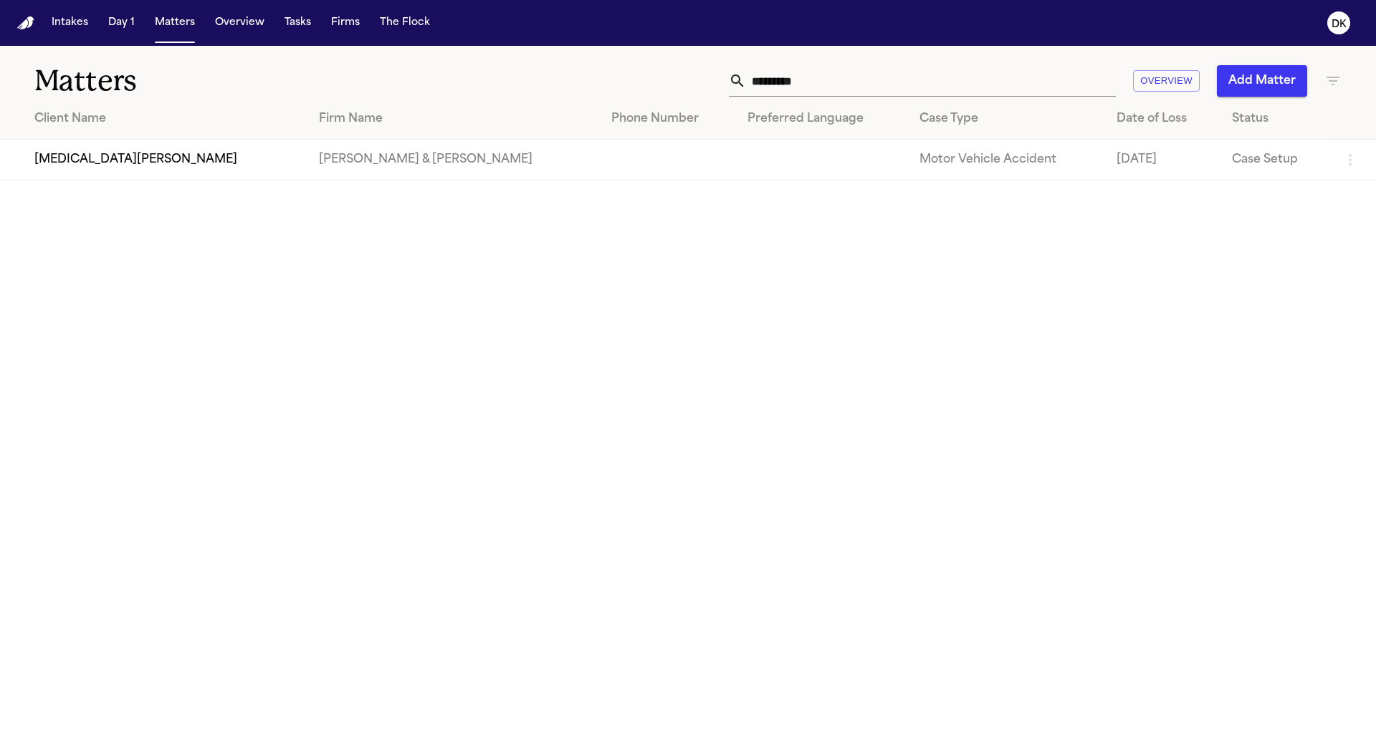
click at [1020, 72] on input "*********" at bounding box center [931, 81] width 370 height 32
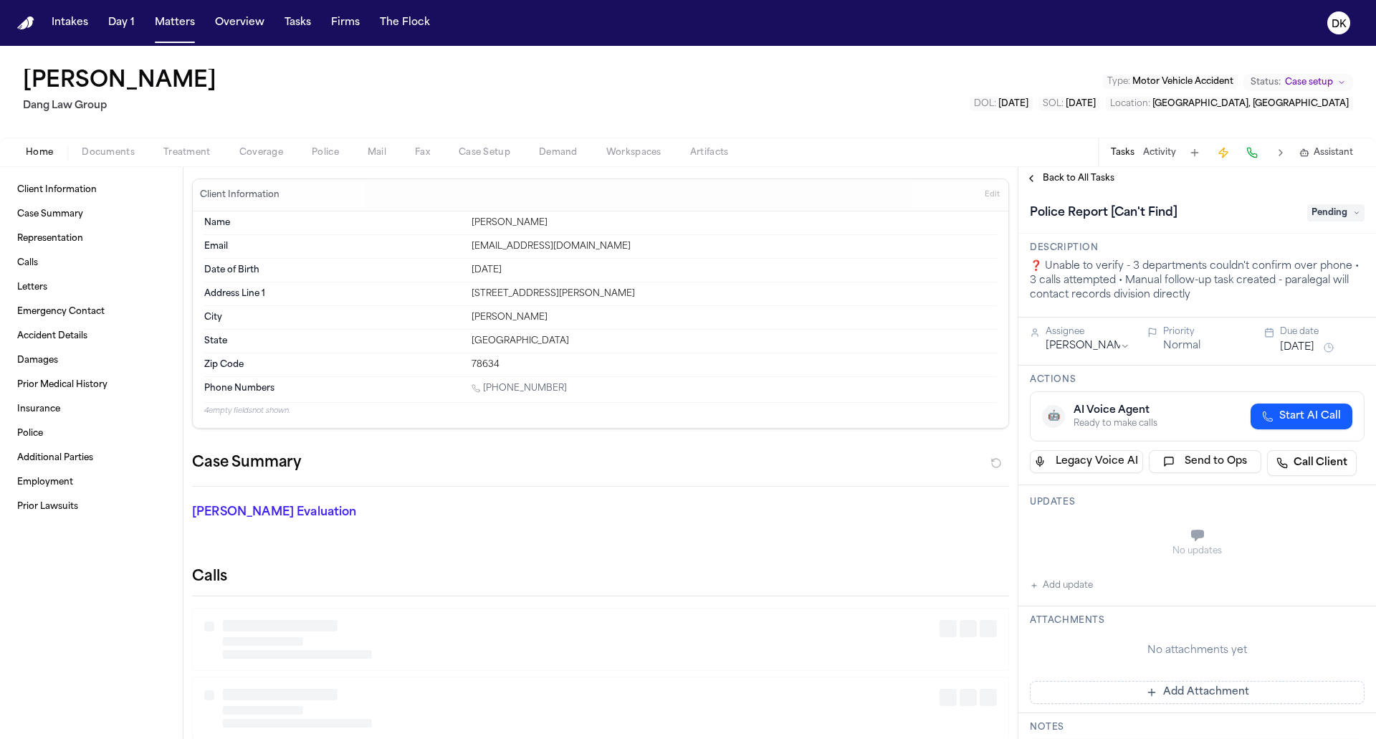
click at [307, 154] on button "Police" at bounding box center [325, 152] width 56 height 17
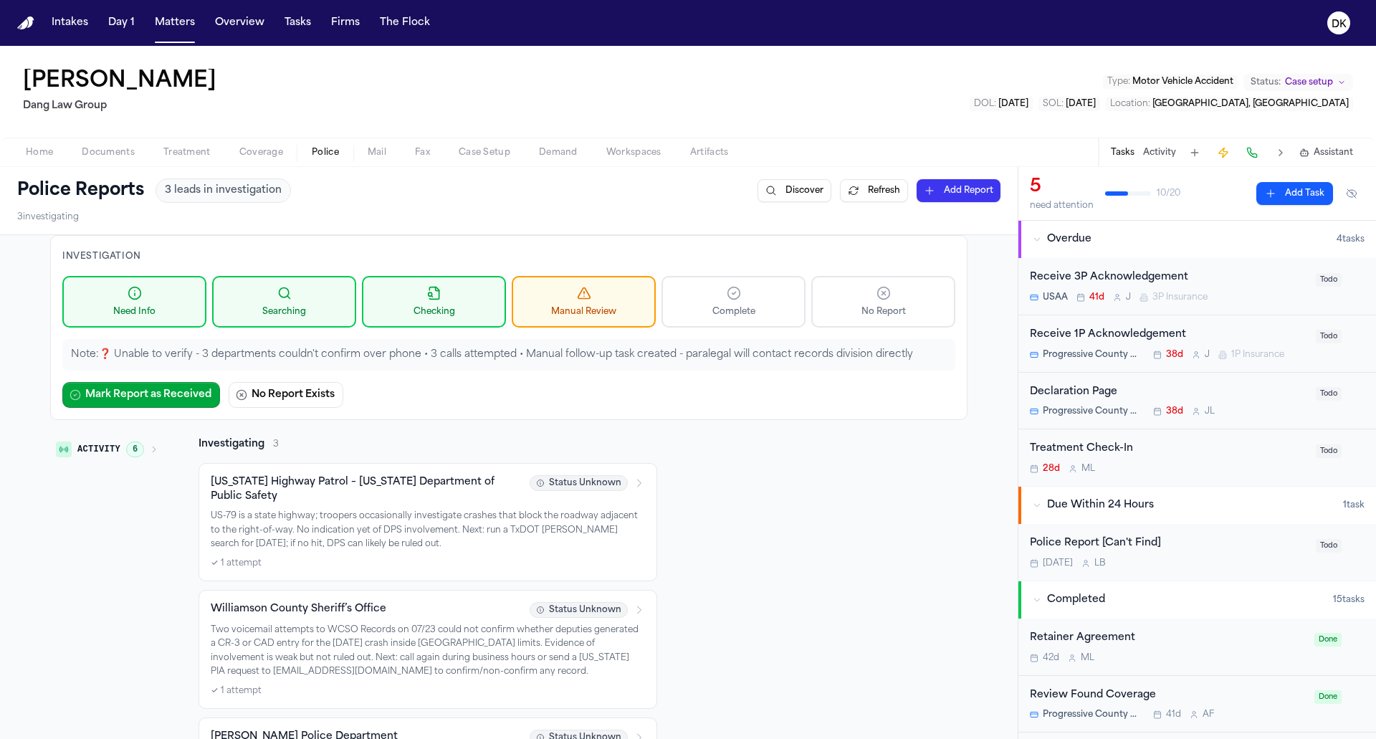
click at [121, 148] on span "Documents" at bounding box center [108, 152] width 53 height 11
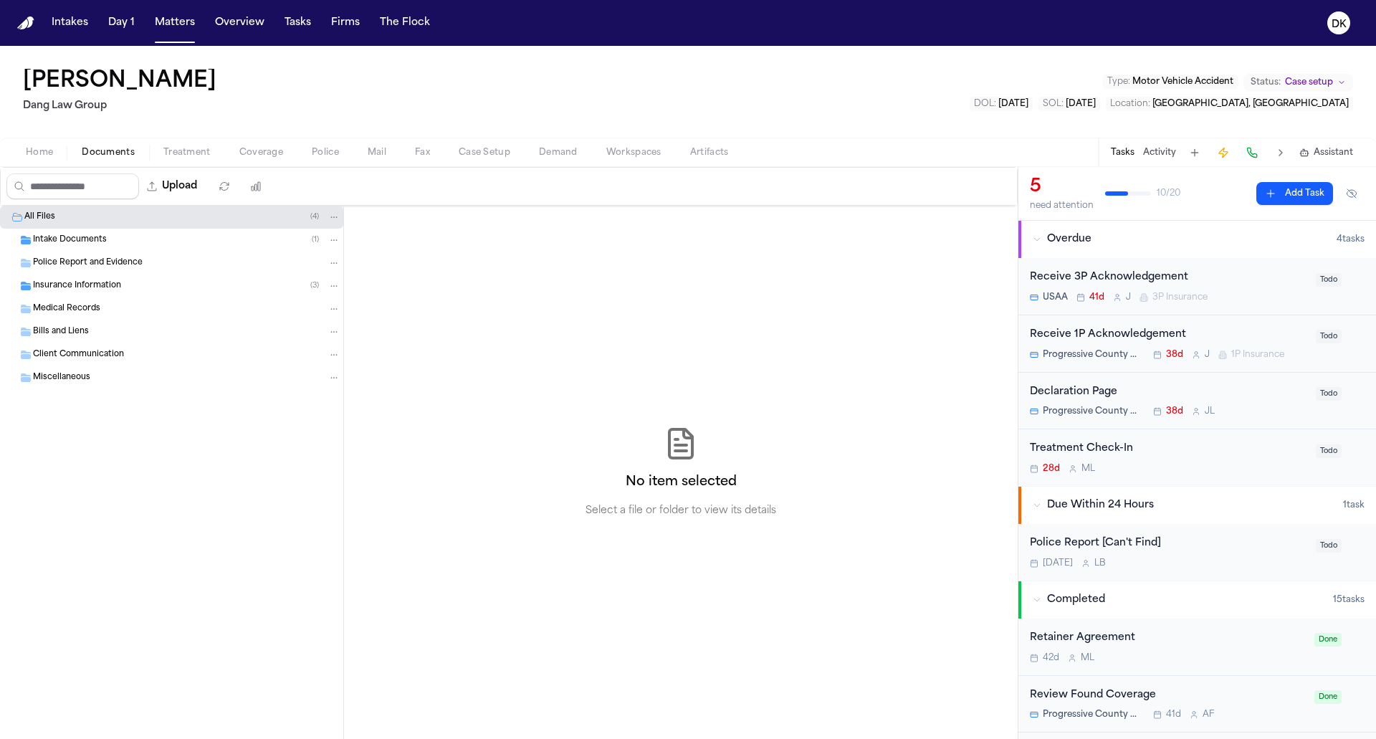
click at [153, 236] on div "Intake Documents ( 1 )" at bounding box center [186, 240] width 307 height 13
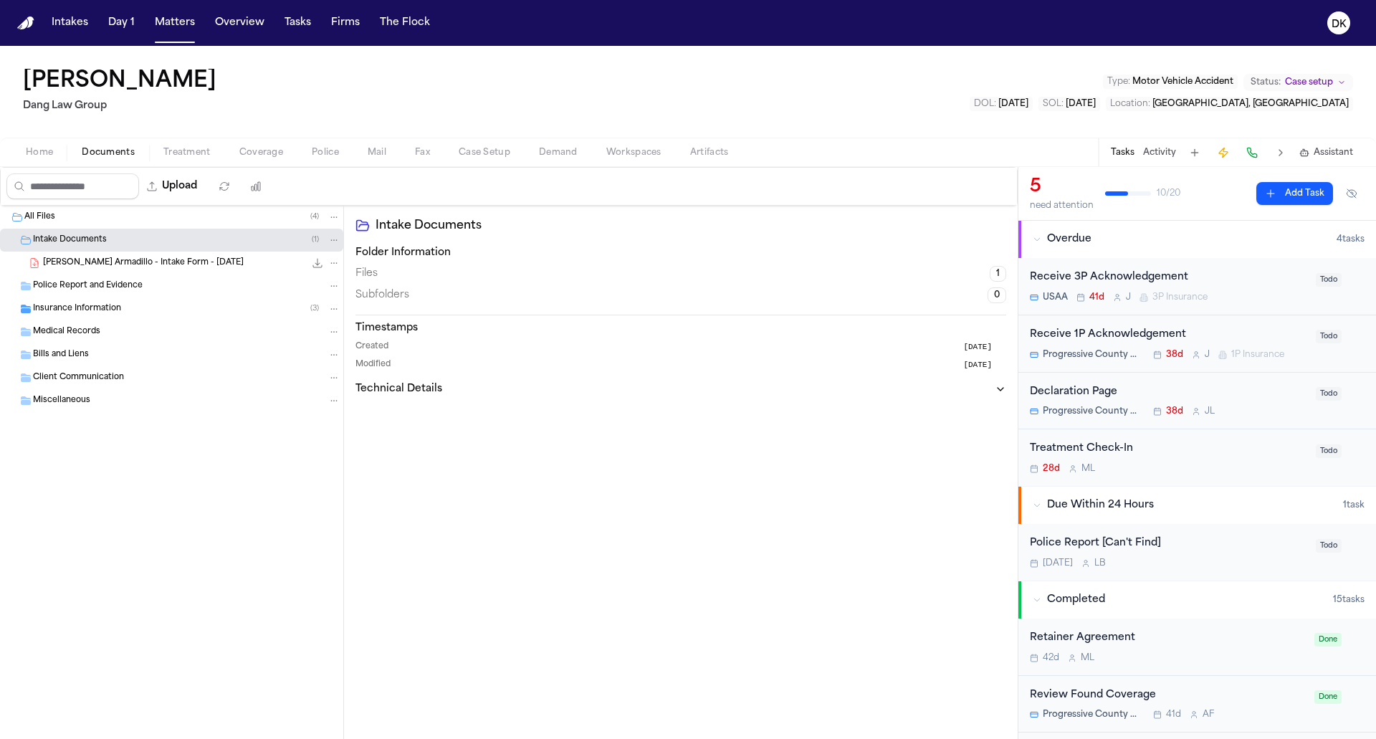
click at [125, 309] on div "Insurance Information ( 3 )" at bounding box center [186, 308] width 307 height 13
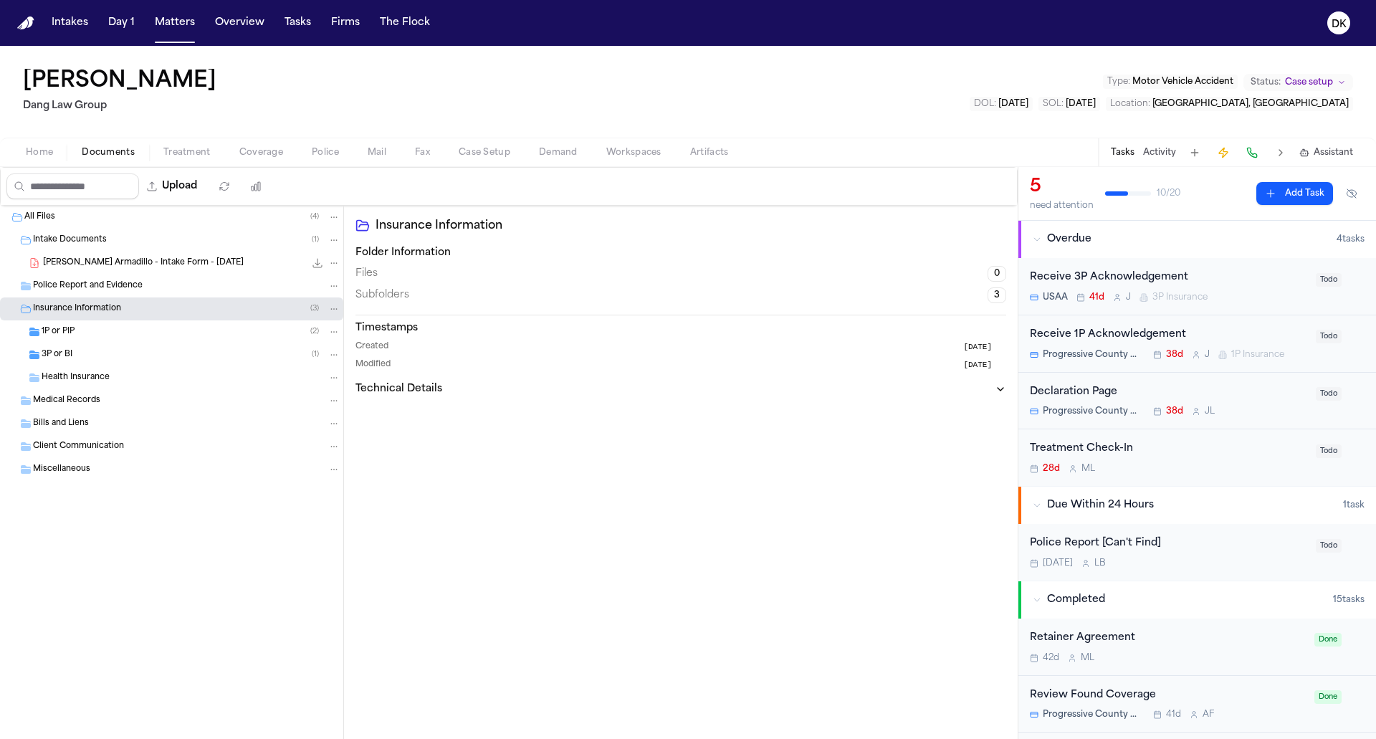
click at [115, 337] on div "1P or PIP ( 2 )" at bounding box center [171, 331] width 343 height 23
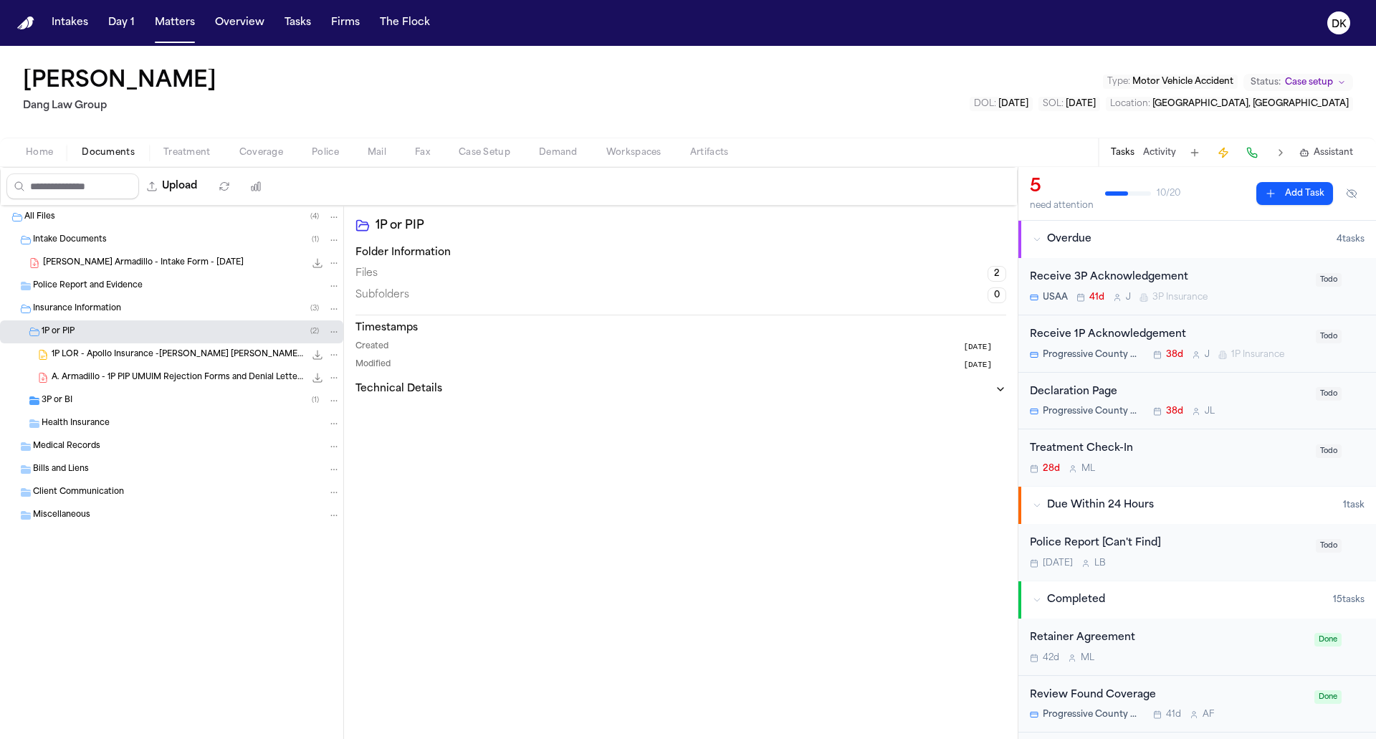
click at [101, 398] on div "3P or BI ( 1 )" at bounding box center [191, 400] width 299 height 13
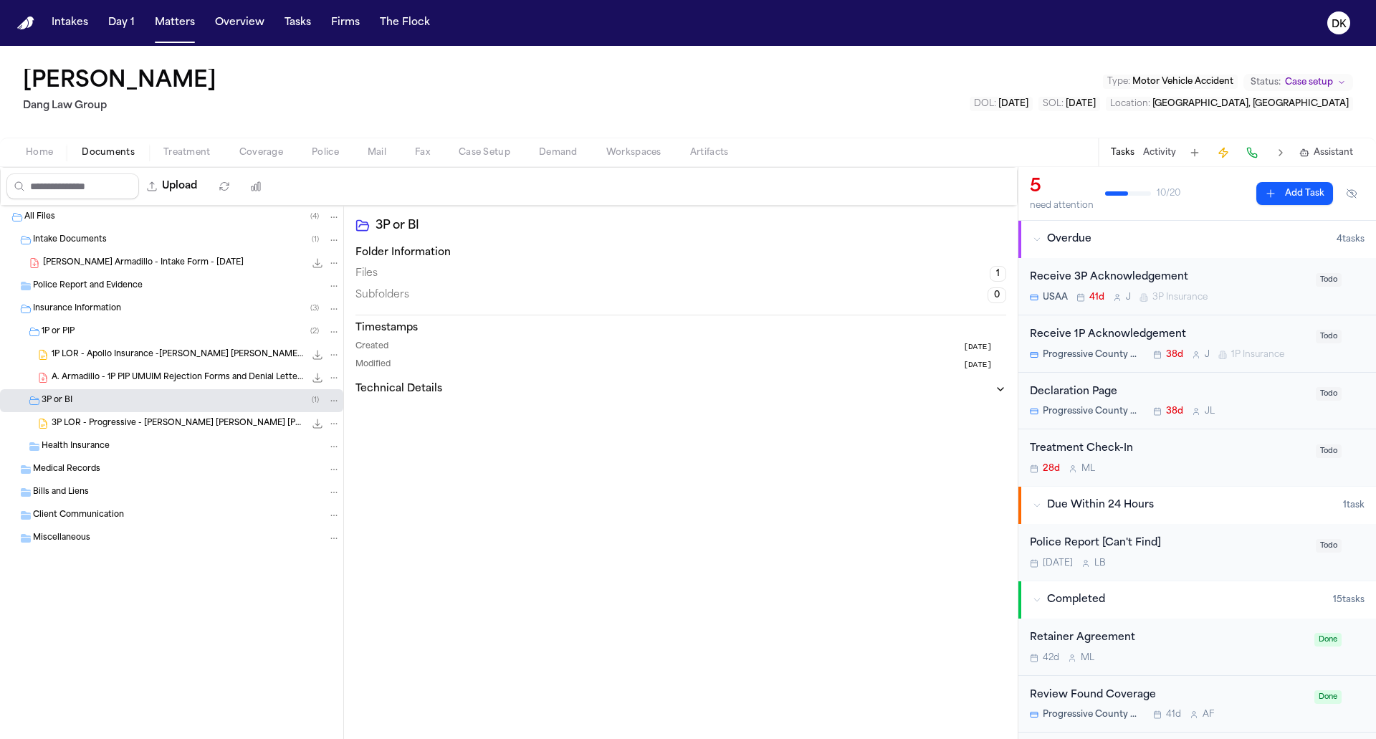
click at [191, 253] on div "[PERSON_NAME] Armadillo - Intake Form - [DATE] 4.2 MB • PDF" at bounding box center [171, 262] width 343 height 23
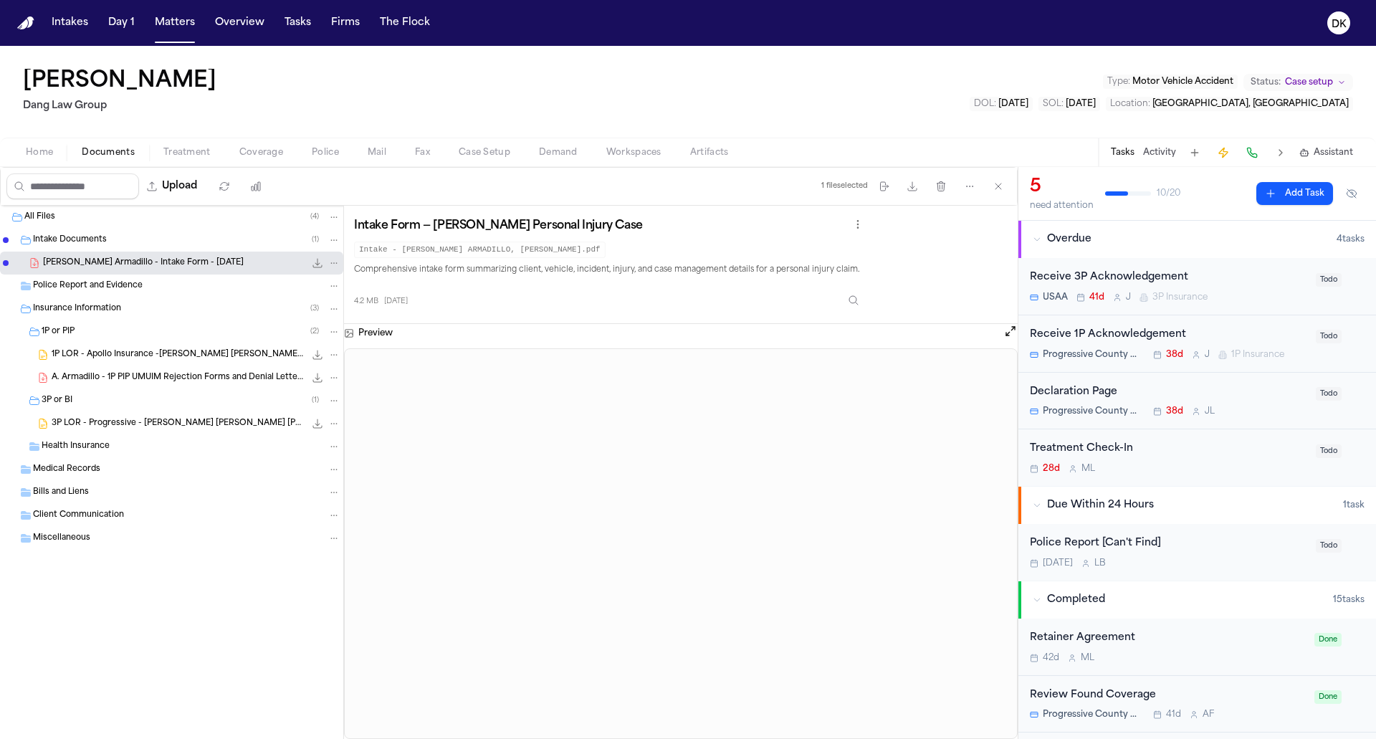
click at [316, 153] on span "Police" at bounding box center [325, 152] width 27 height 11
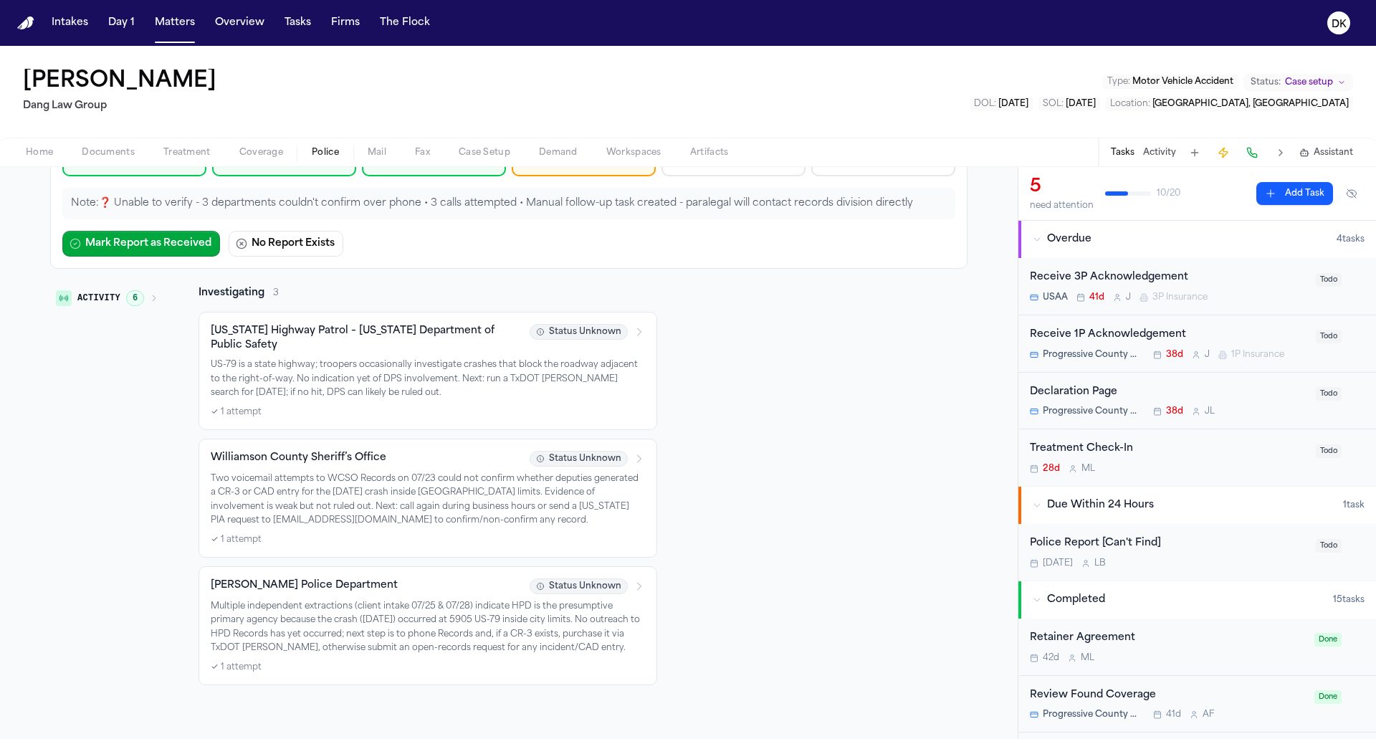
scroll to position [166, 0]
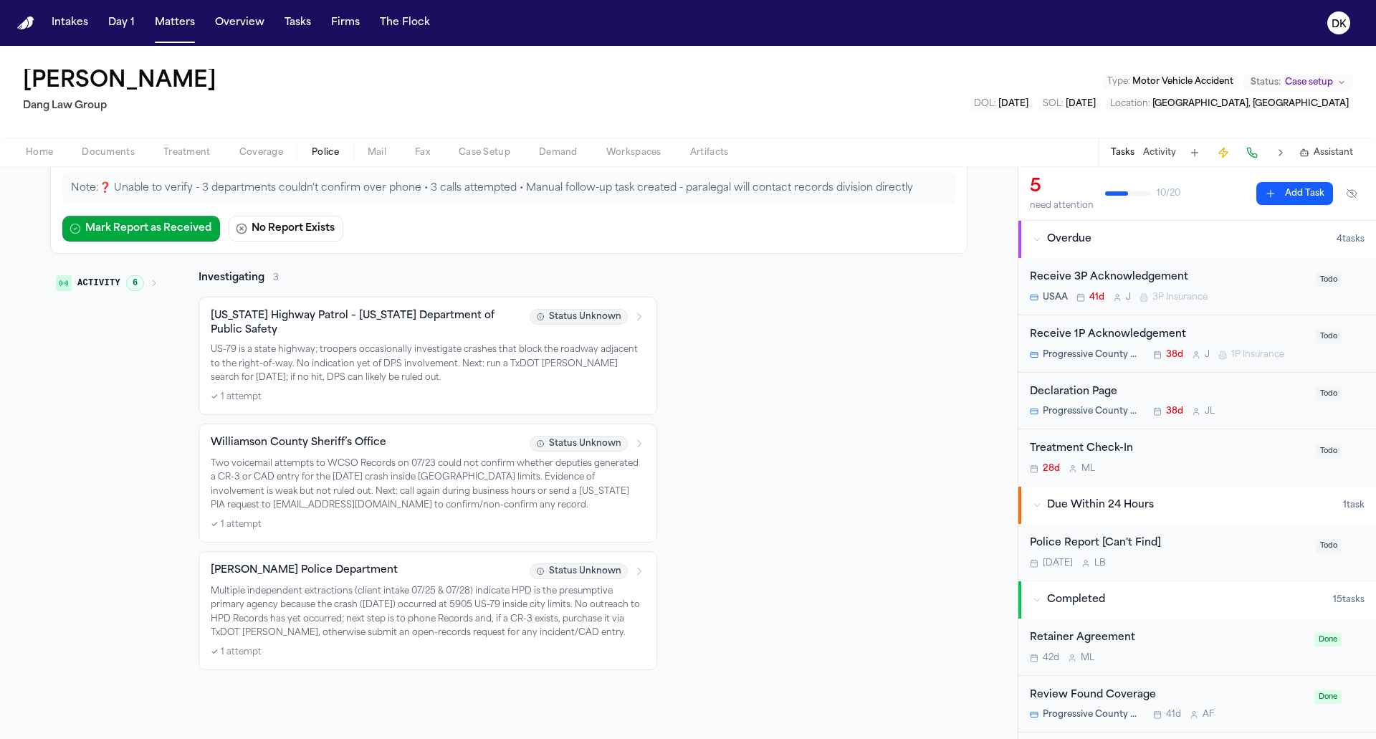
click at [138, 285] on span "6" at bounding box center [135, 283] width 18 height 16
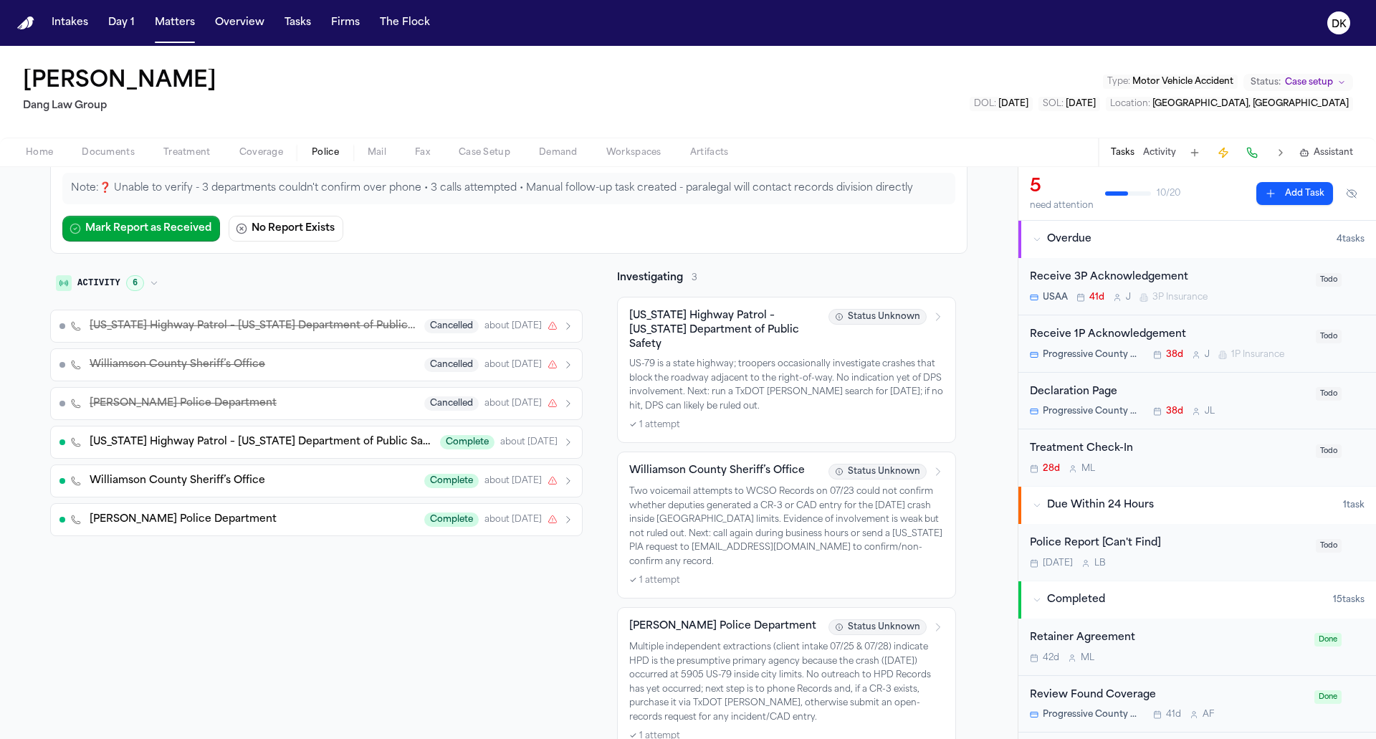
click at [142, 282] on span "6" at bounding box center [135, 283] width 18 height 16
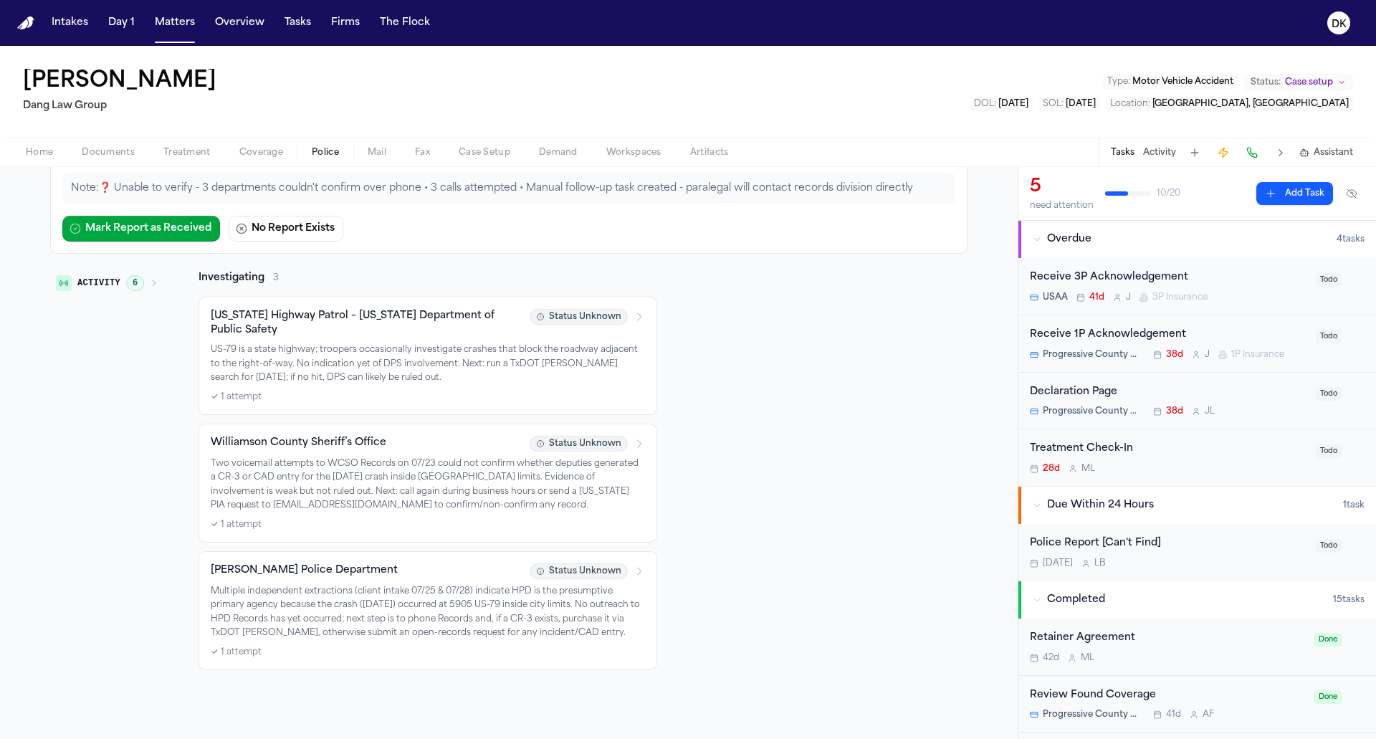
scroll to position [0, 0]
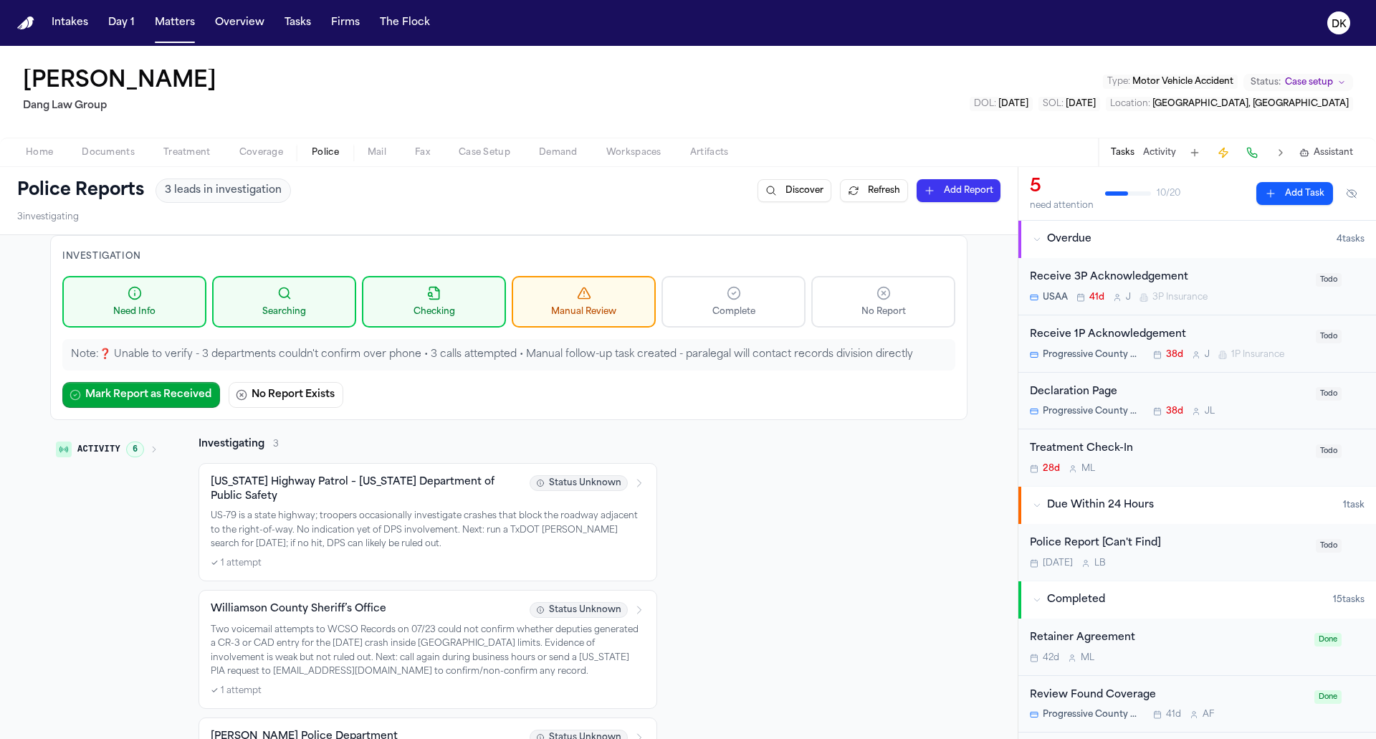
click at [137, 155] on button "Documents" at bounding box center [108, 152] width 82 height 17
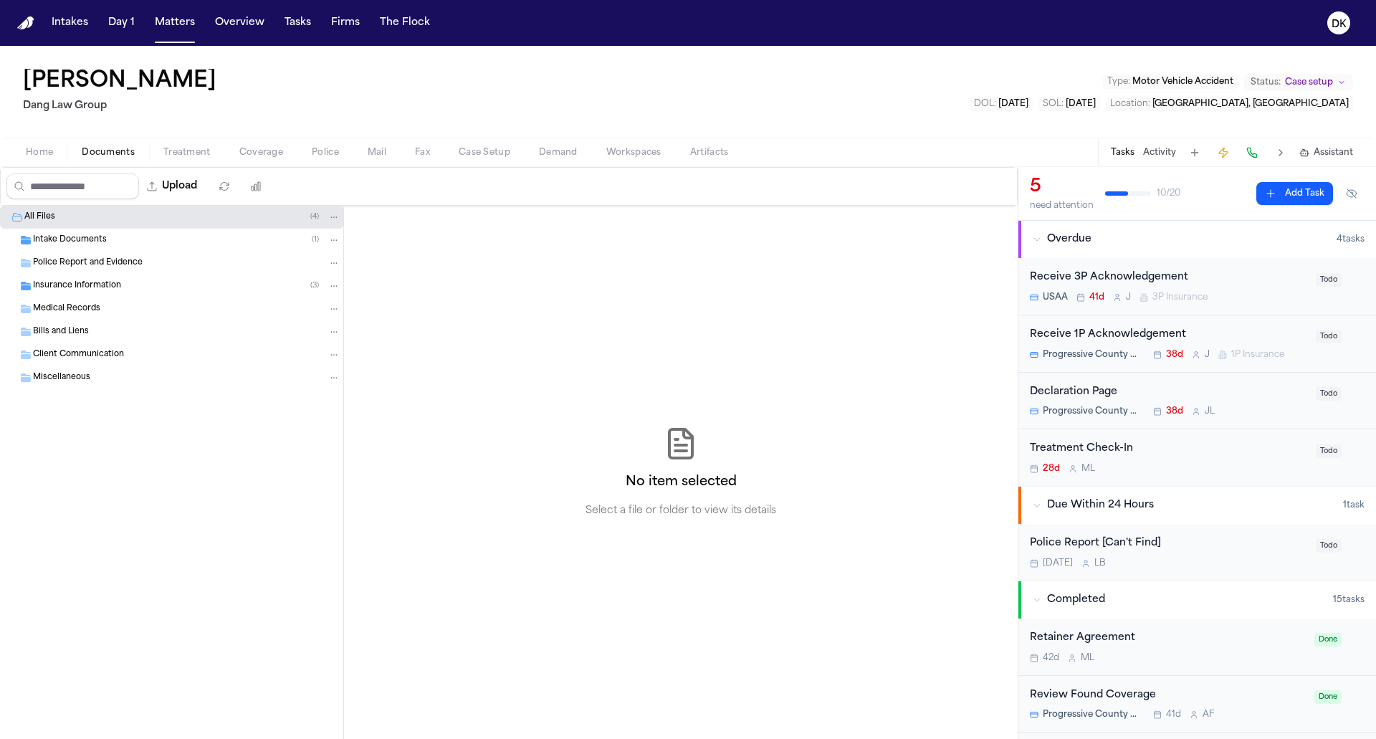
click at [223, 247] on div "Intake Documents ( 1 )" at bounding box center [171, 240] width 343 height 23
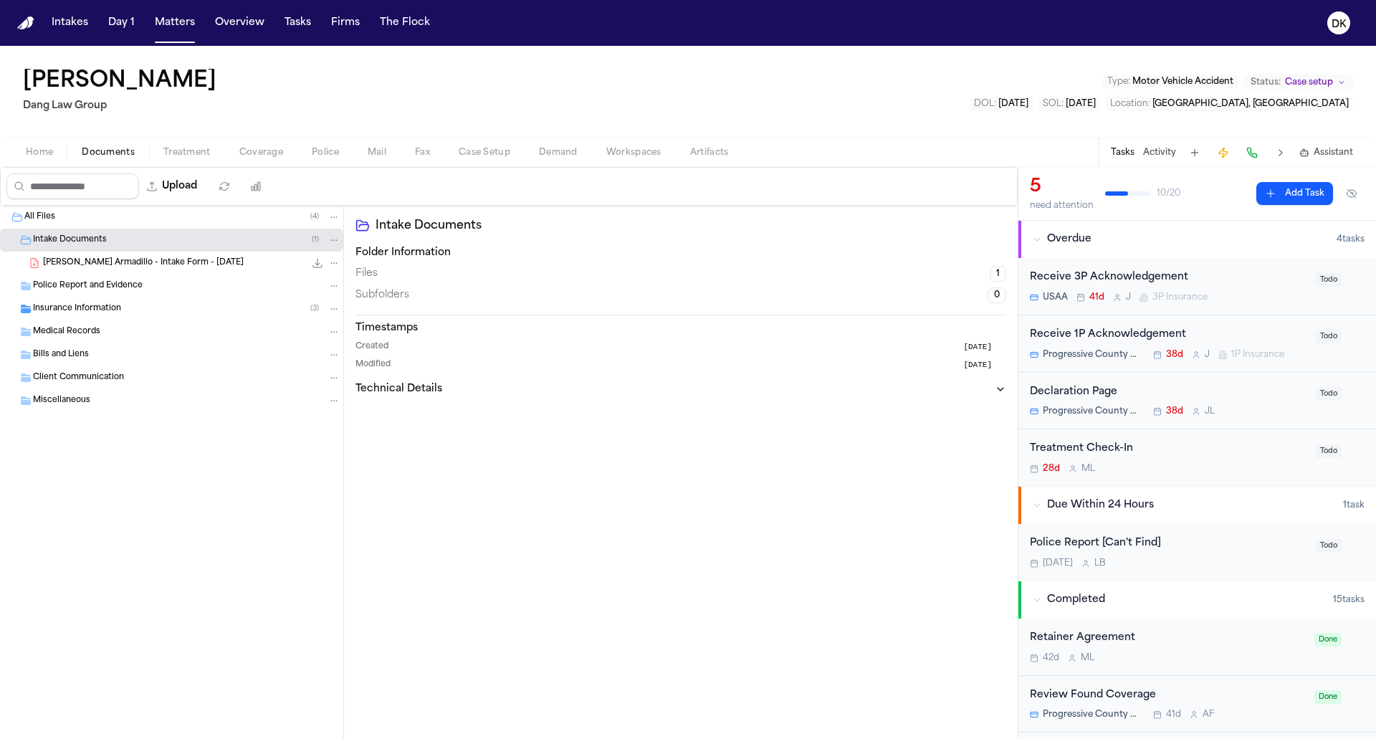
click at [212, 269] on div "A. Saldivar Armadillo - Intake Form - 6.30.25 4.2 MB • PDF" at bounding box center [171, 262] width 343 height 23
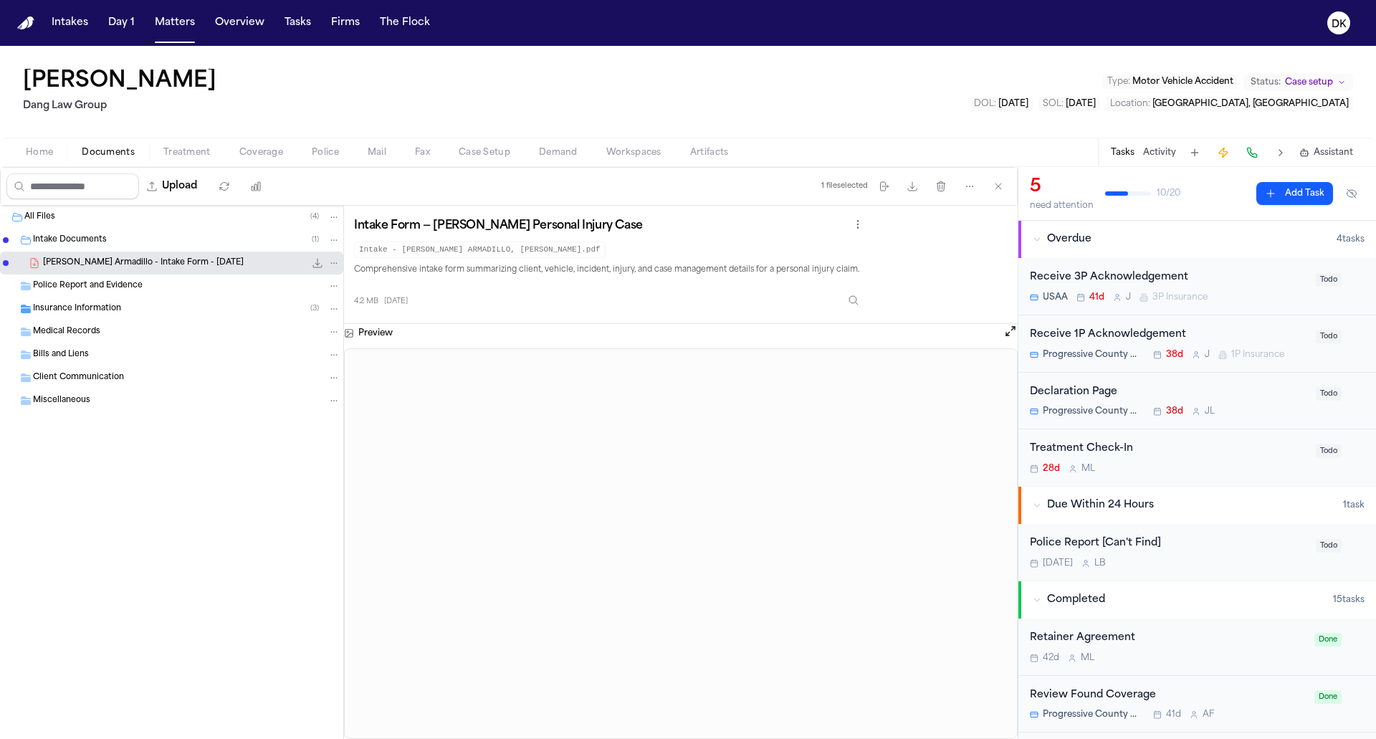
click at [200, 310] on div "Insurance Information ( 3 )" at bounding box center [186, 308] width 307 height 13
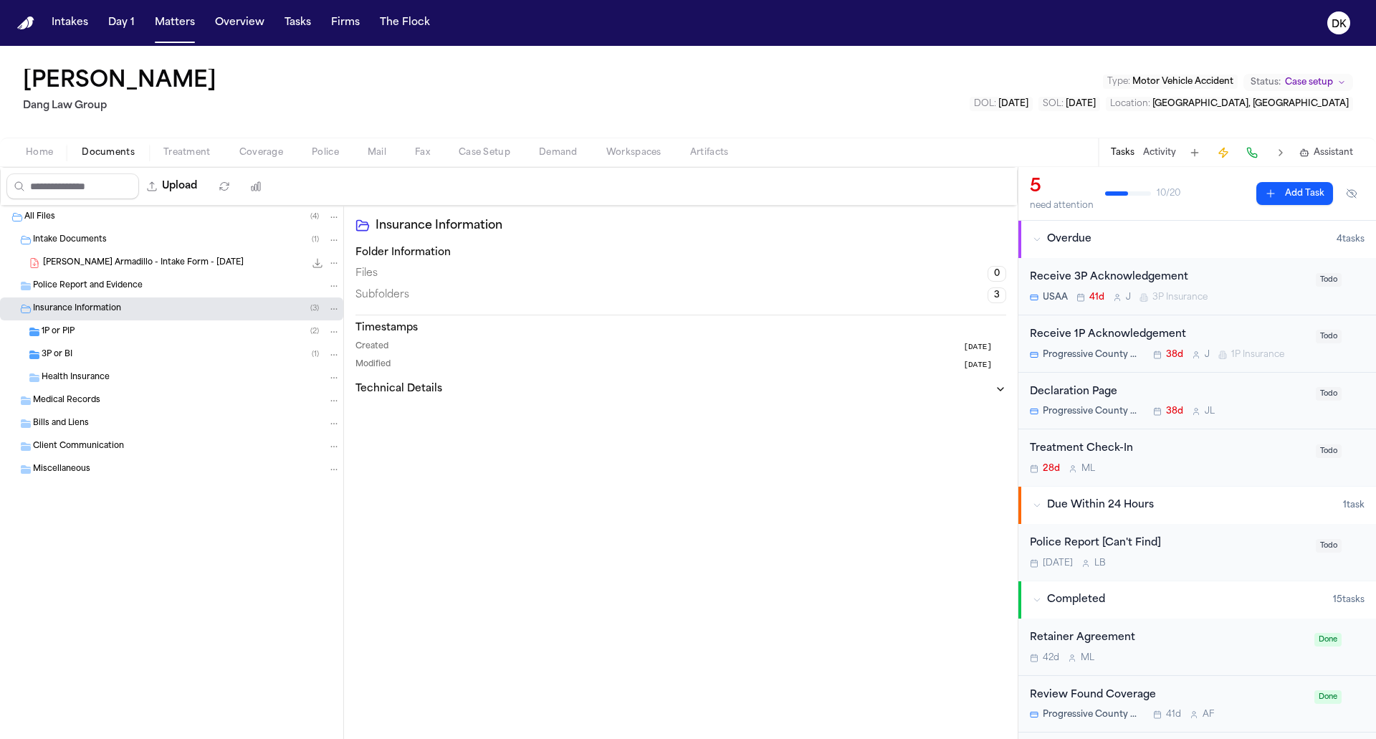
click at [192, 335] on div "1P or PIP ( 2 )" at bounding box center [191, 331] width 299 height 13
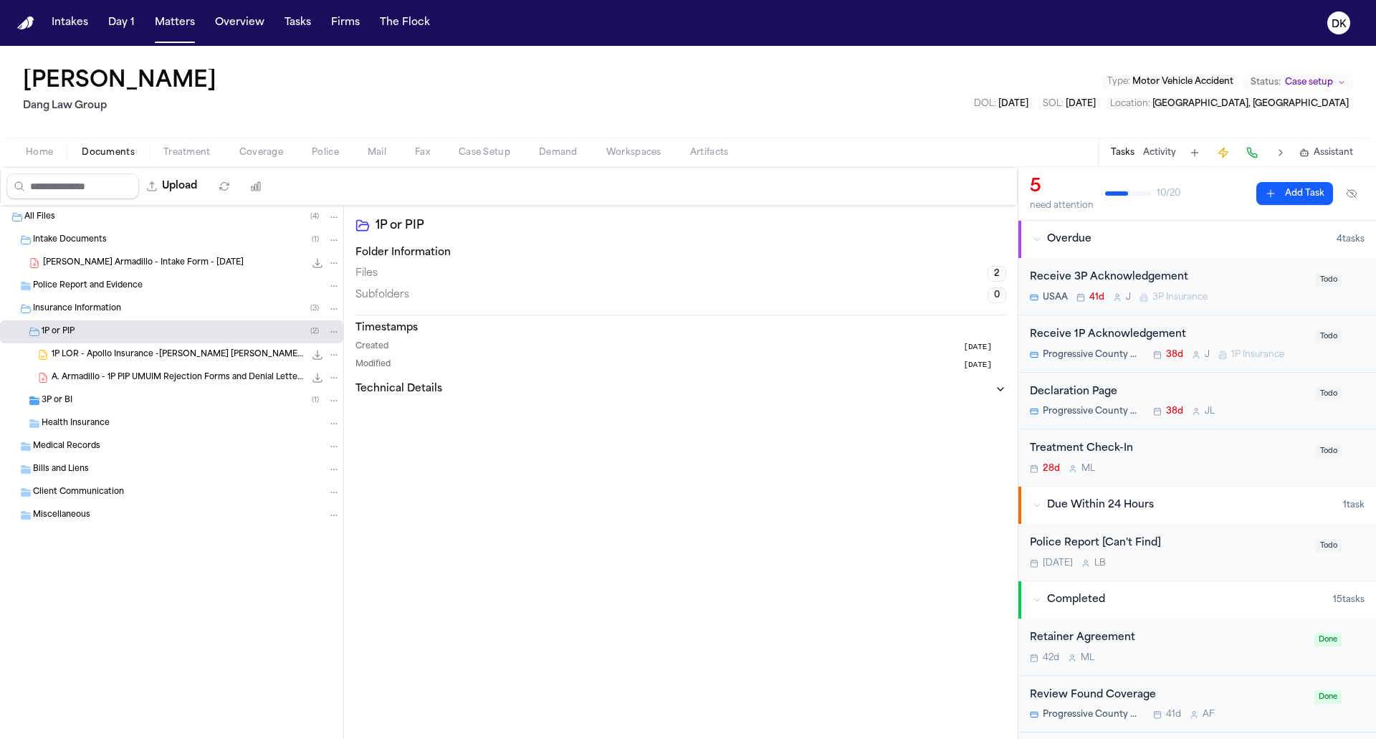
click at [186, 349] on span "1P LOR - Apollo Insurance -SALINAS ZUNIGA, Wilmer Antonio (1).docx" at bounding box center [178, 355] width 253 height 12
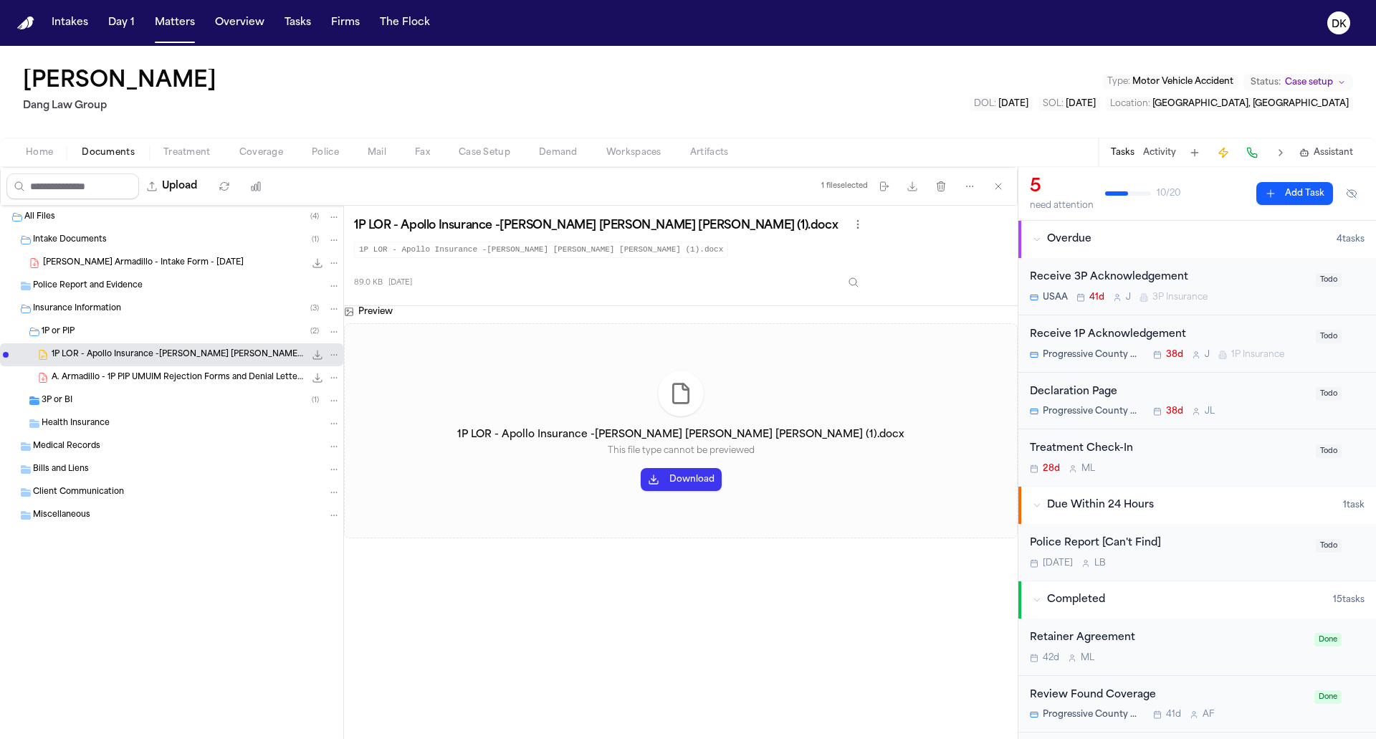
click at [178, 373] on span "A. Armadillo - 1P PIP UMUIM Rejection Forms and Denial Letter from Progressive …" at bounding box center [178, 378] width 253 height 12
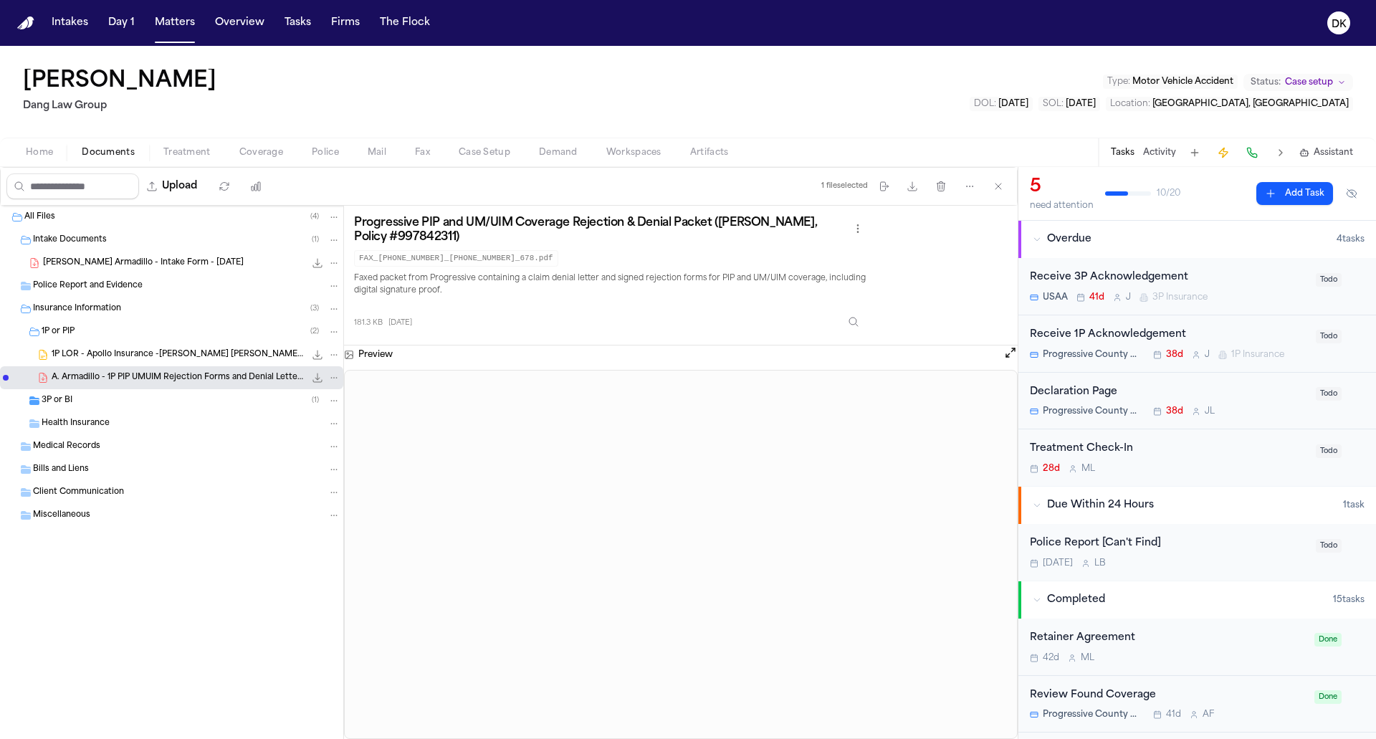
click at [115, 417] on div "Health Insurance" at bounding box center [191, 423] width 299 height 13
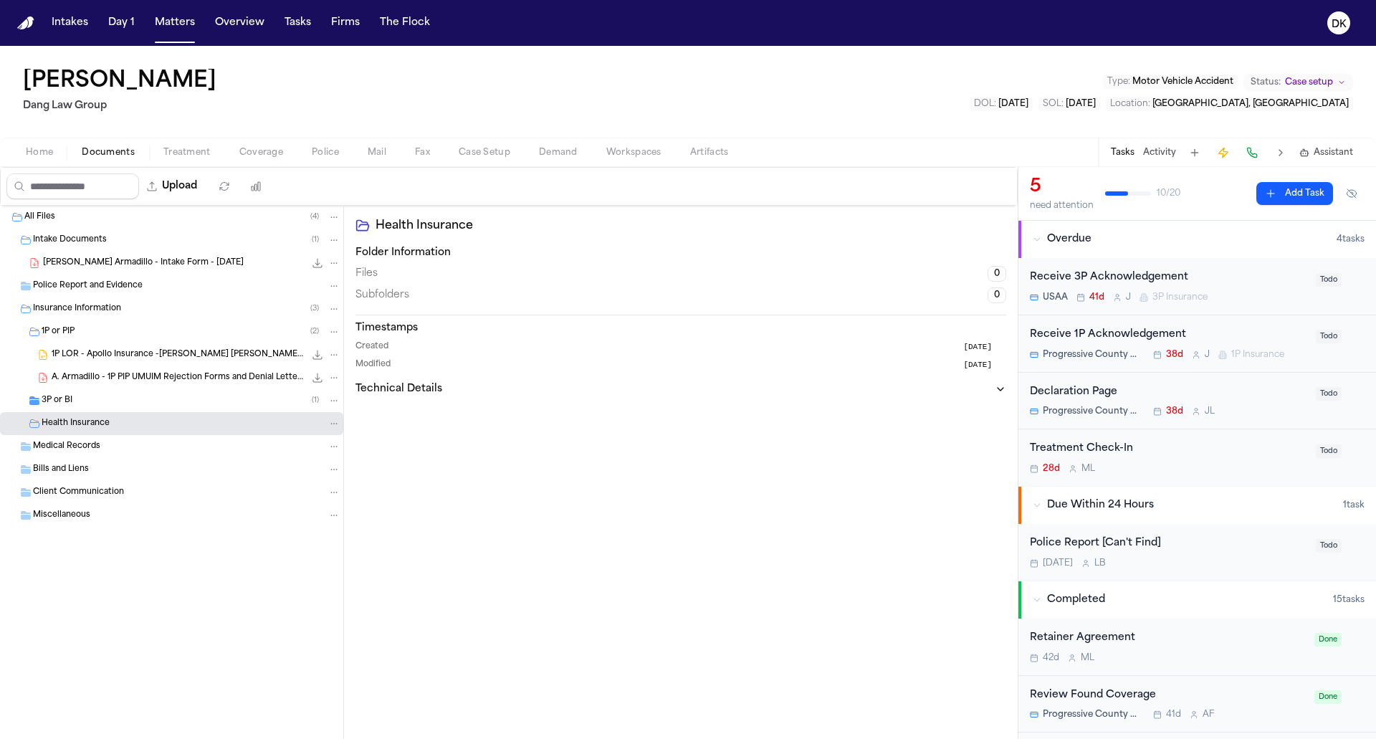
click at [117, 408] on div "3P or BI ( 1 )" at bounding box center [171, 400] width 343 height 23
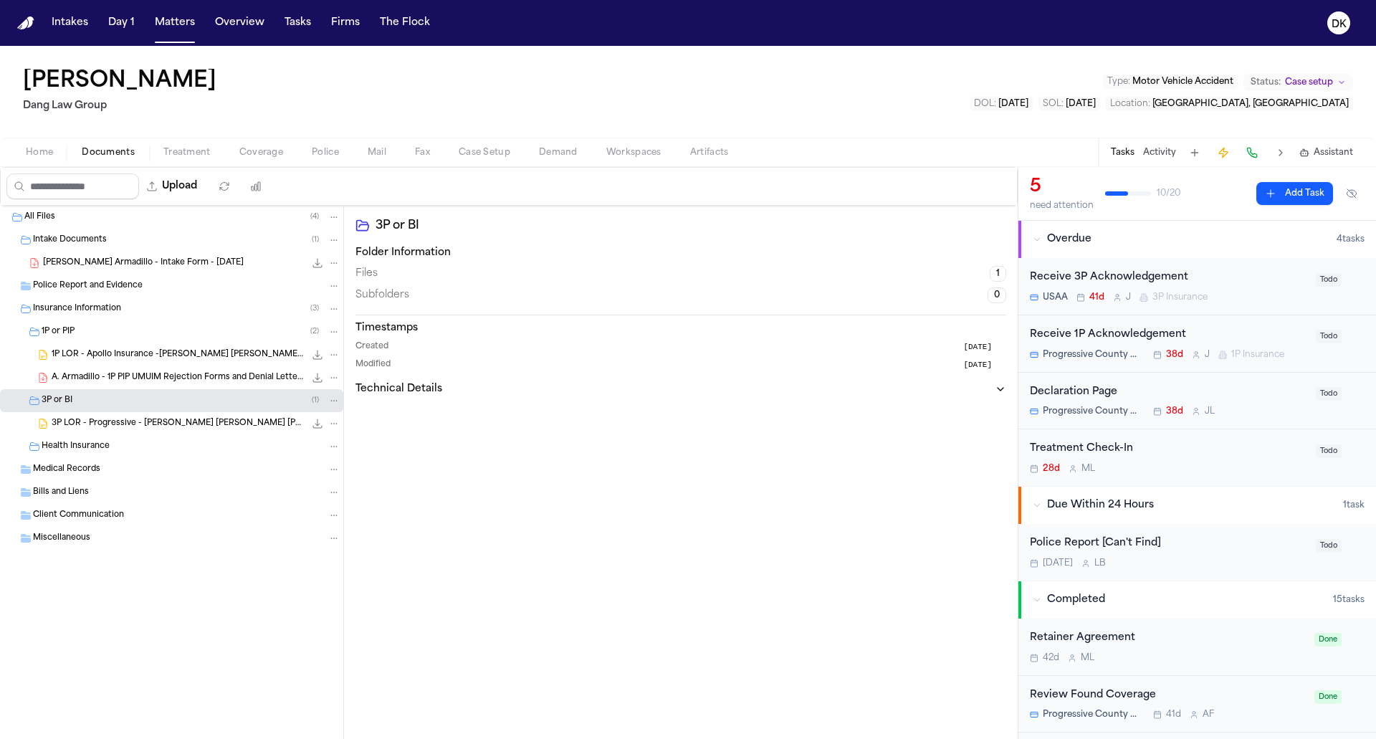
click at [117, 426] on span "3P LOR - Progressive - SALINAS ZUNIGA, Wilmer Antonio.docx" at bounding box center [178, 424] width 253 height 12
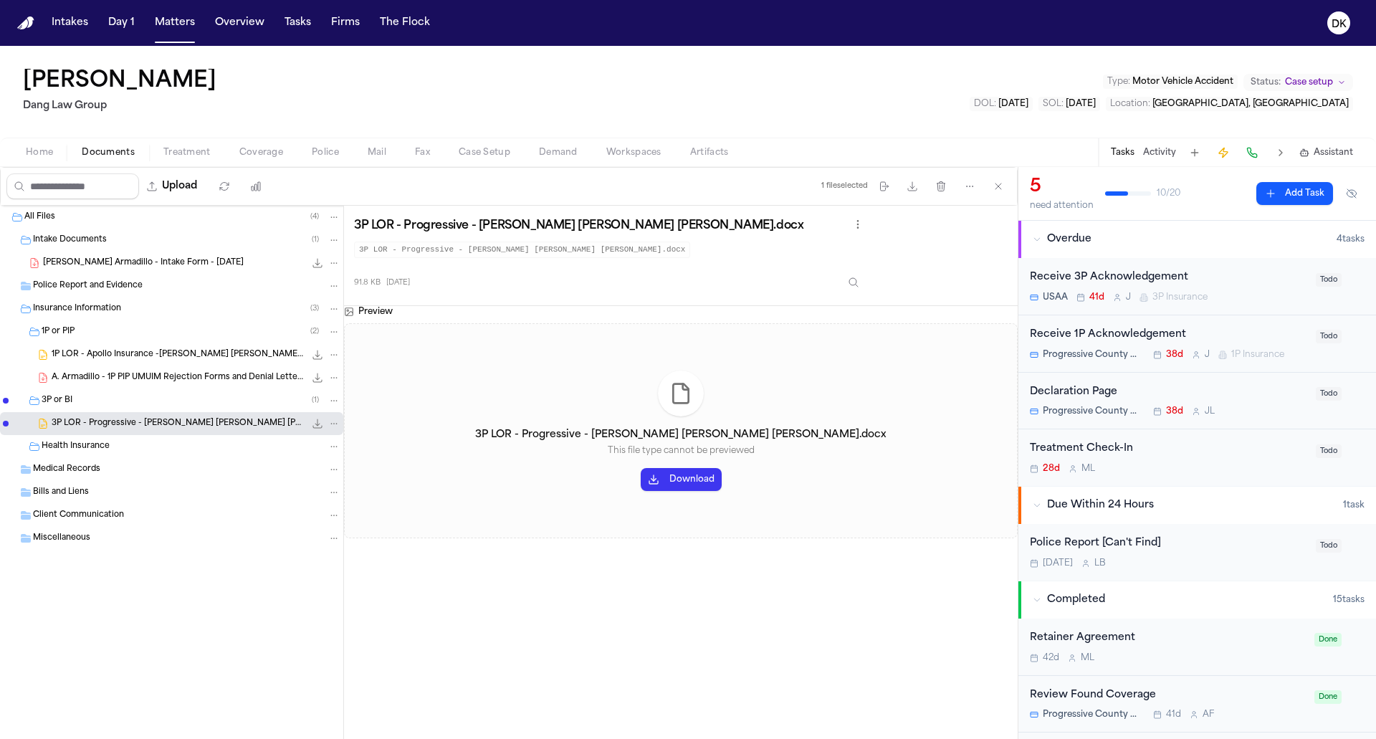
click at [130, 382] on div "A. Armadillo - 1P PIP UMUIM Rejection Forms and Denial Letter from Progressive …" at bounding box center [196, 377] width 289 height 14
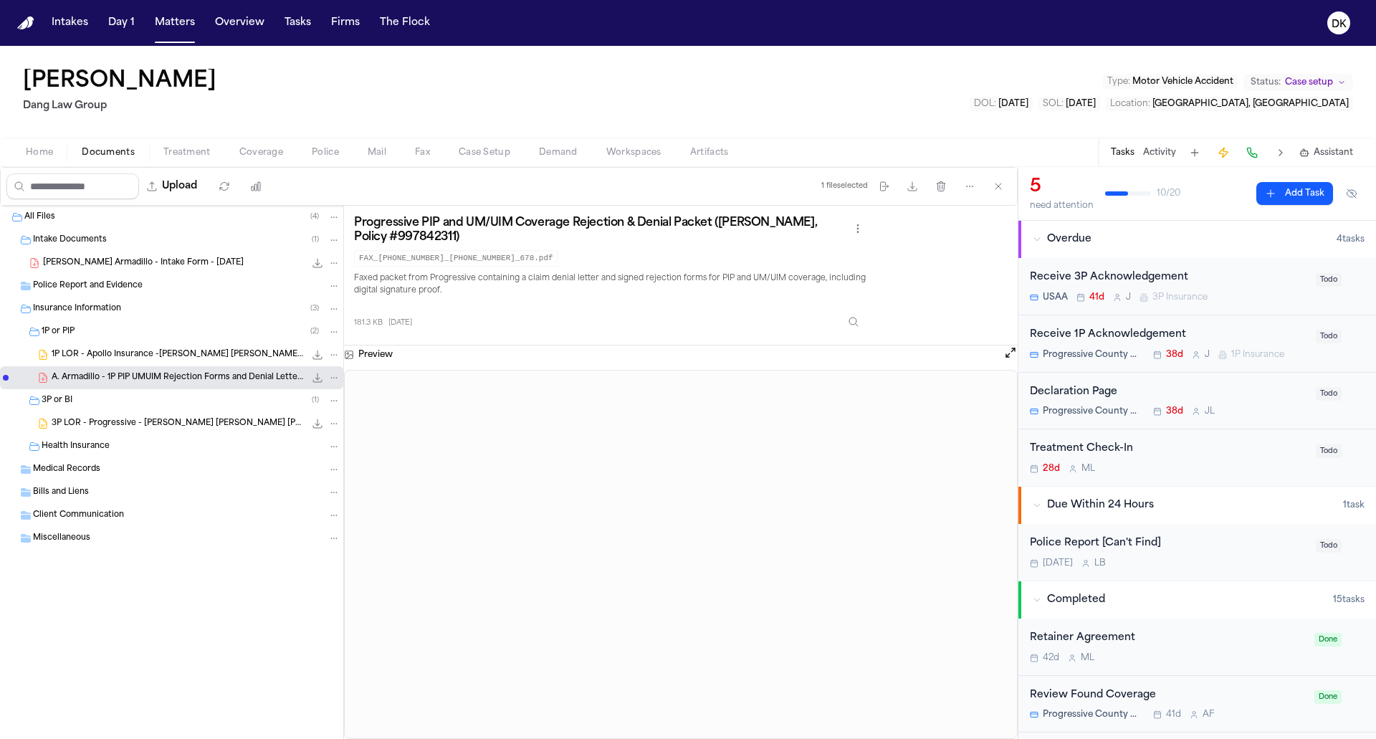
click at [1104, 542] on div "Police Report [Can't Find]" at bounding box center [1168, 543] width 277 height 16
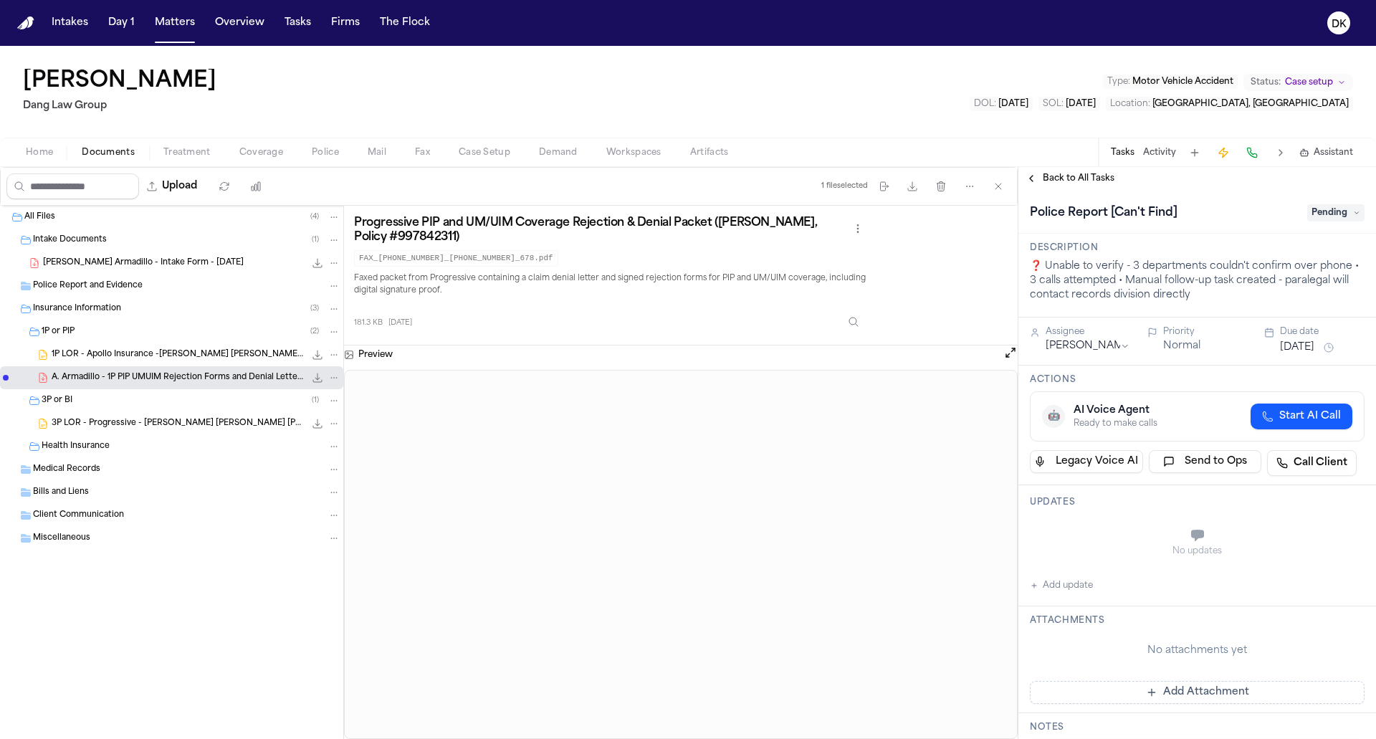
click at [1053, 180] on span "Back to All Tasks" at bounding box center [1078, 178] width 72 height 11
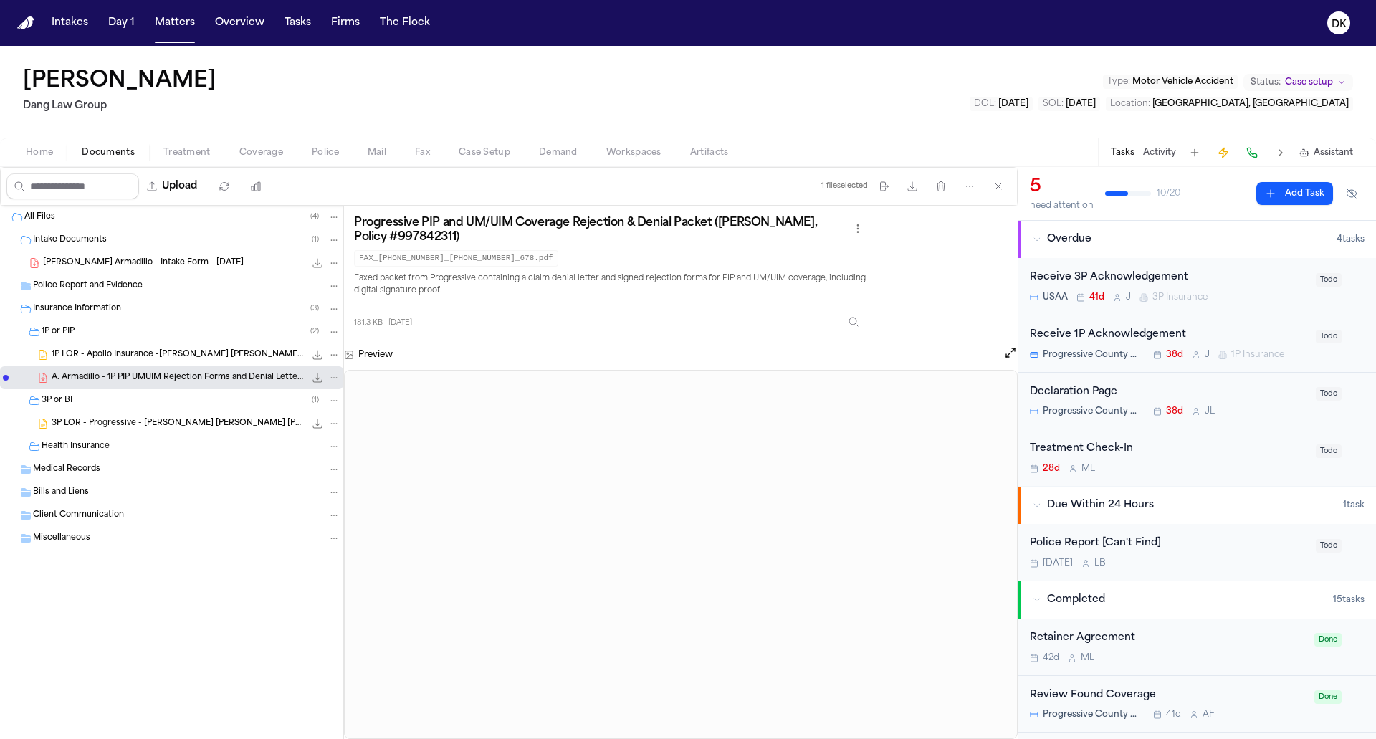
click at [327, 147] on span "Police" at bounding box center [325, 152] width 27 height 11
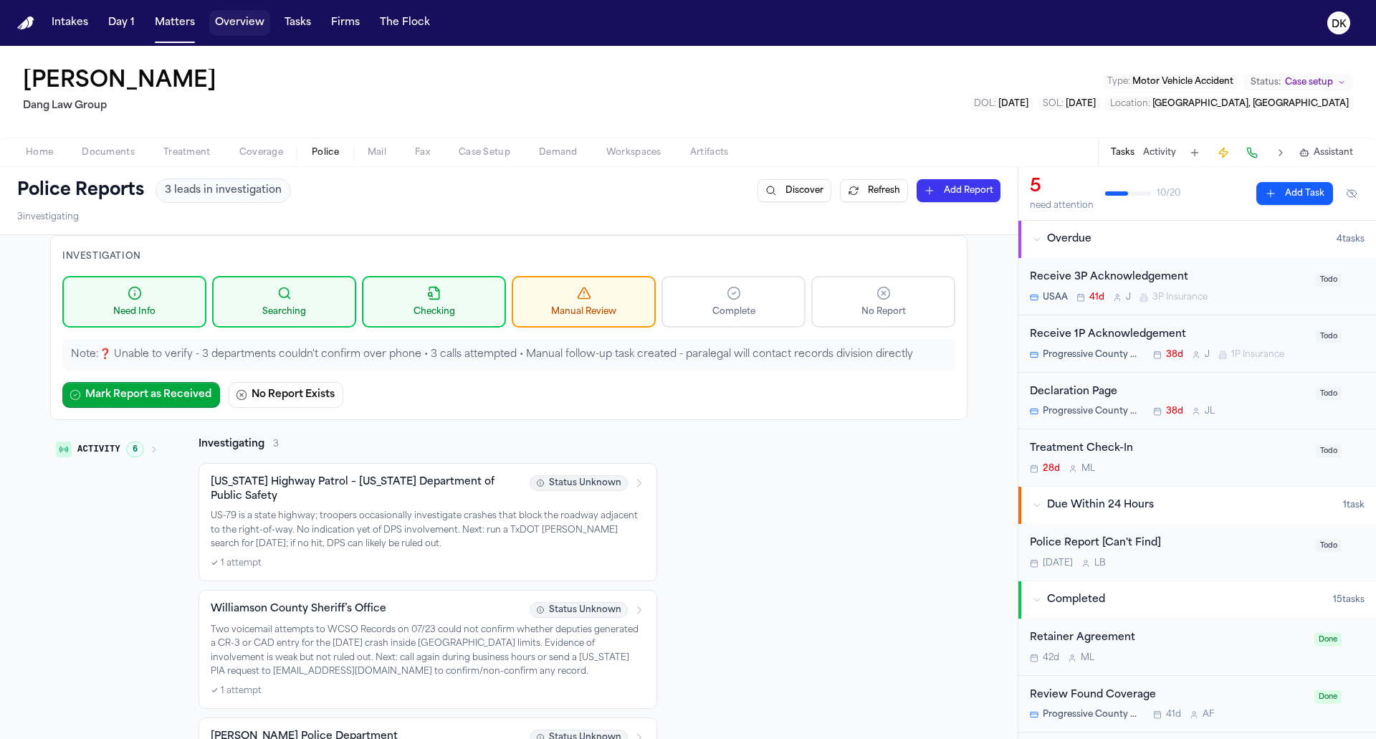
click at [211, 22] on button "Overview" at bounding box center [239, 23] width 61 height 26
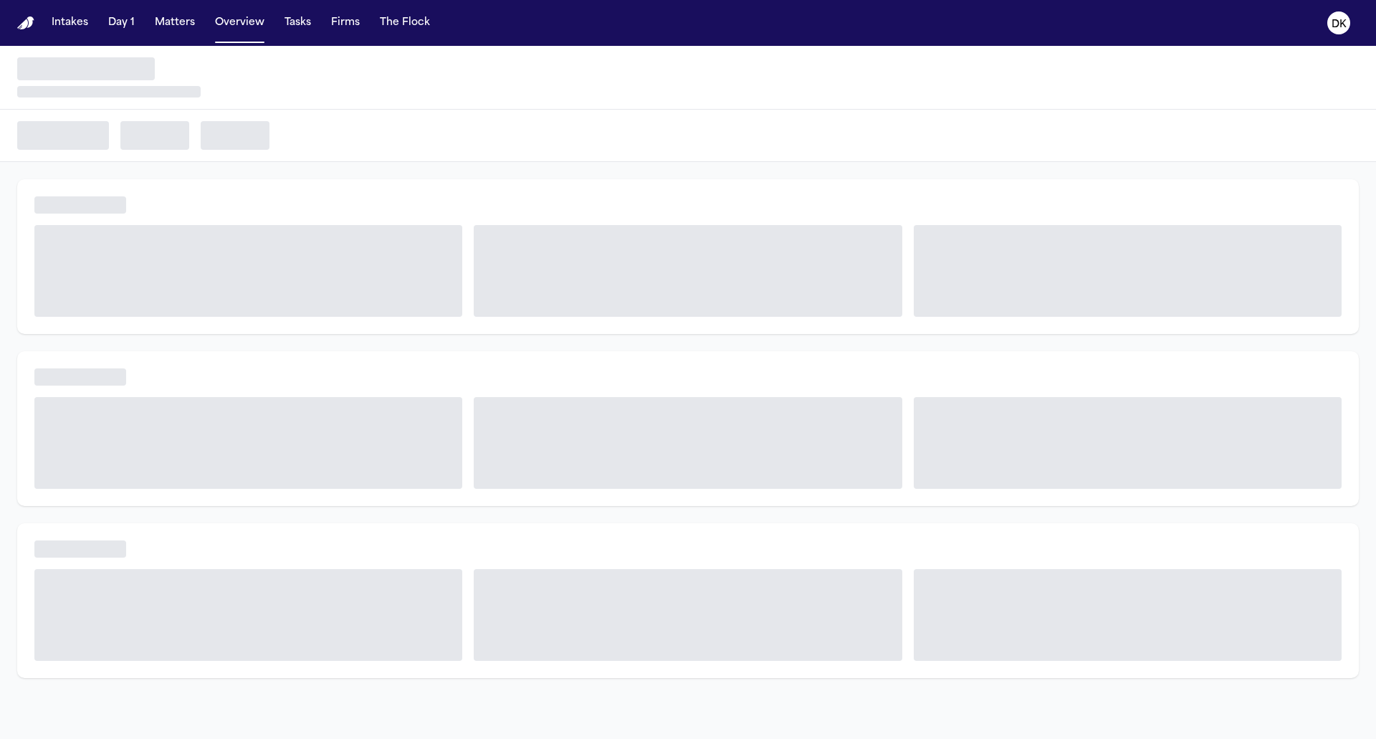
click at [143, 24] on div "Intakes Day 1 Matters Overview Tasks Firms The Flock" at bounding box center [241, 23] width 390 height 26
click at [171, 25] on button "Matters" at bounding box center [175, 23] width 52 height 26
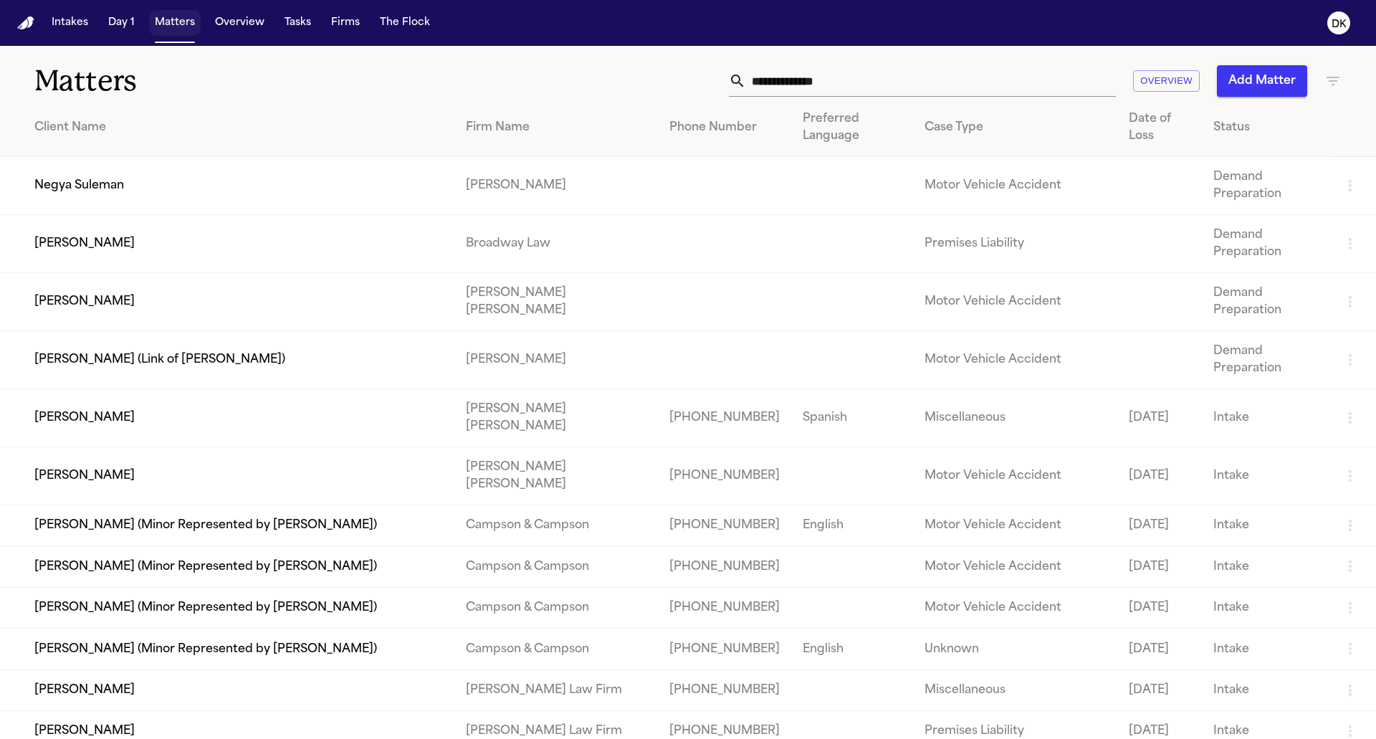
click at [149, 21] on button "Matters" at bounding box center [175, 23] width 52 height 26
click at [271, 28] on div "Intakes Day 1 Matters Overview Tasks Firms The Flock" at bounding box center [241, 23] width 390 height 26
click at [284, 27] on button "Tasks" at bounding box center [298, 23] width 38 height 26
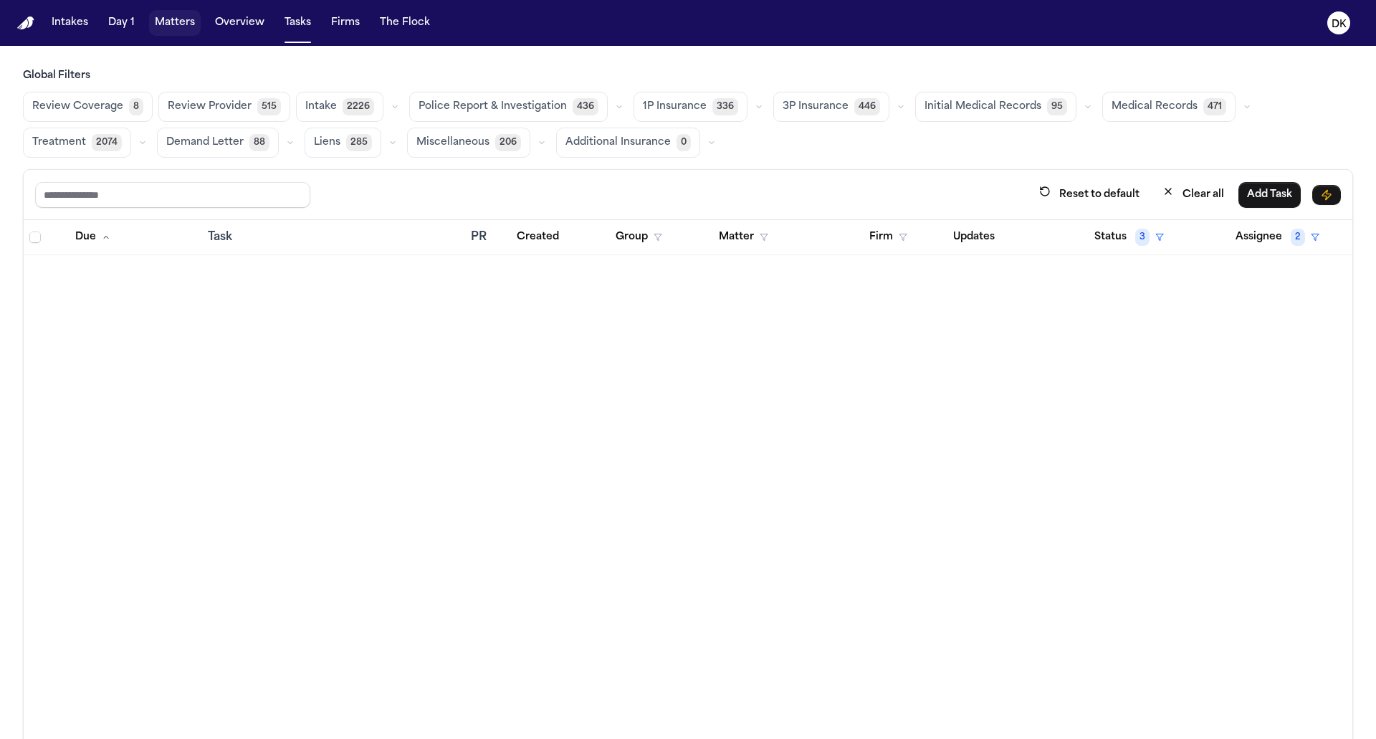
click at [153, 22] on button "Matters" at bounding box center [175, 23] width 52 height 26
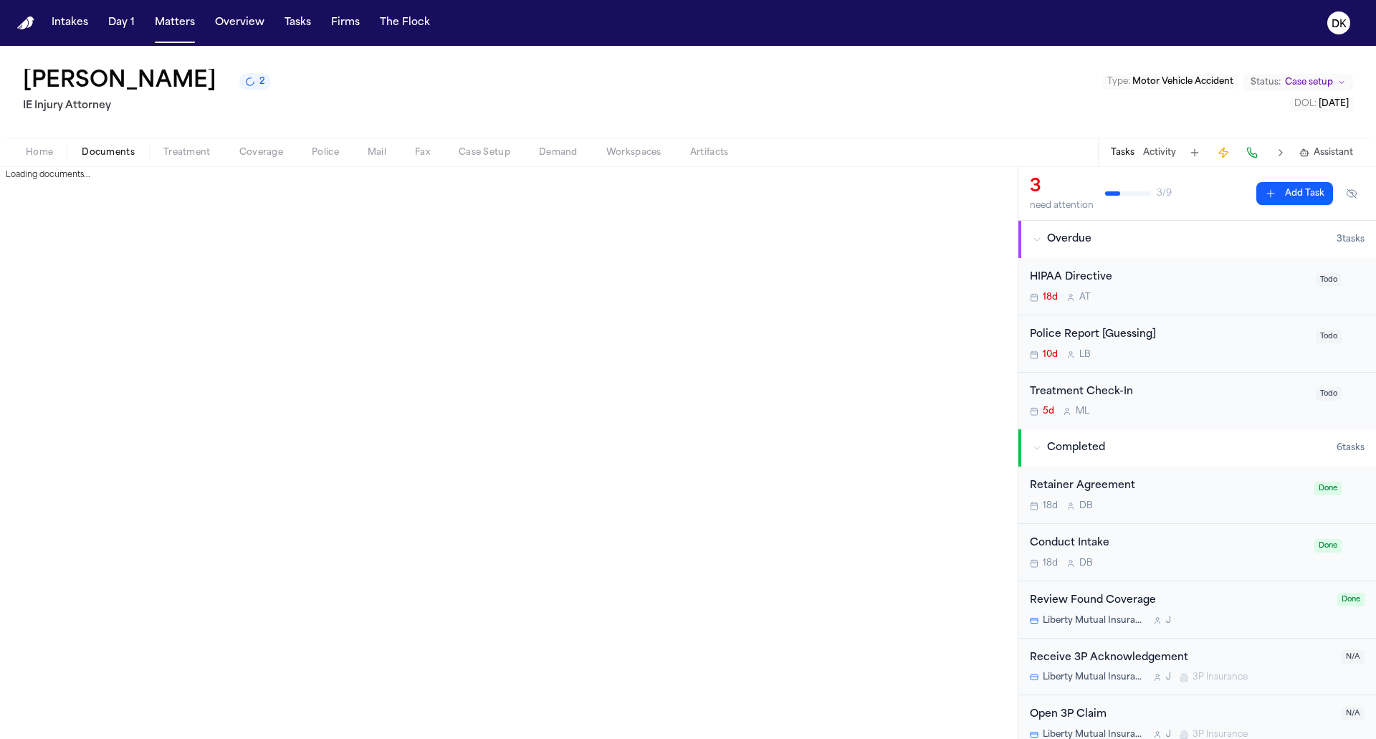
click at [122, 160] on span "button" at bounding box center [108, 160] width 70 height 1
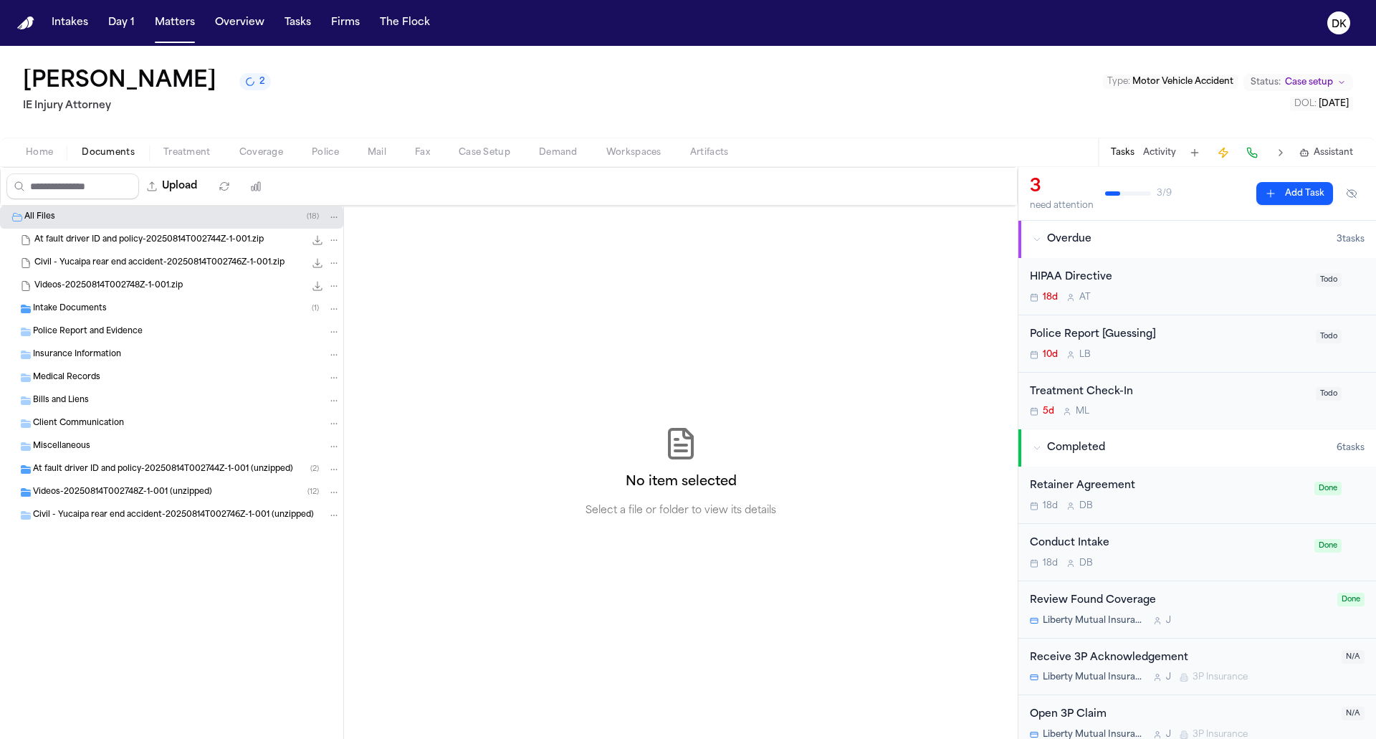
click at [125, 309] on div "Intake Documents ( 1 )" at bounding box center [186, 308] width 307 height 13
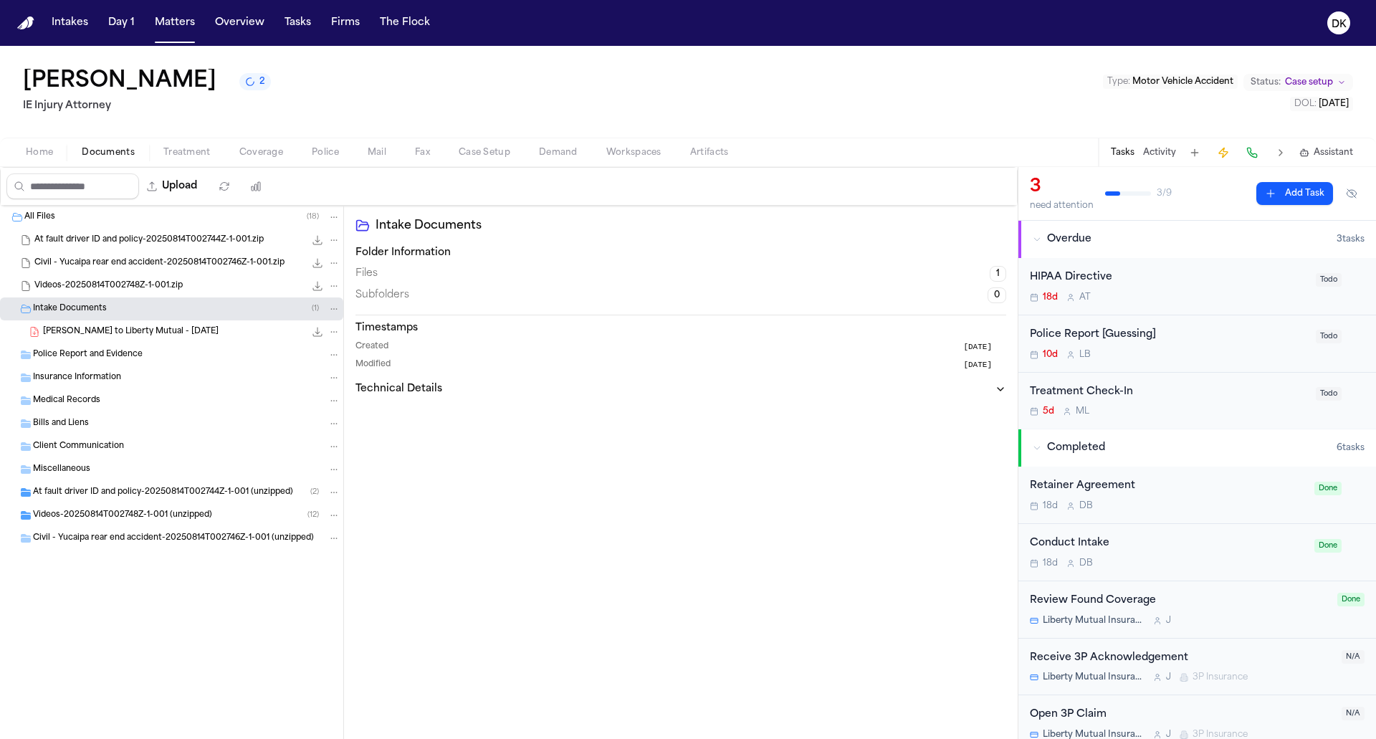
click at [124, 492] on span "At fault driver ID and policy-20250814T002744Z-1-001 (unzipped)" at bounding box center [163, 492] width 260 height 12
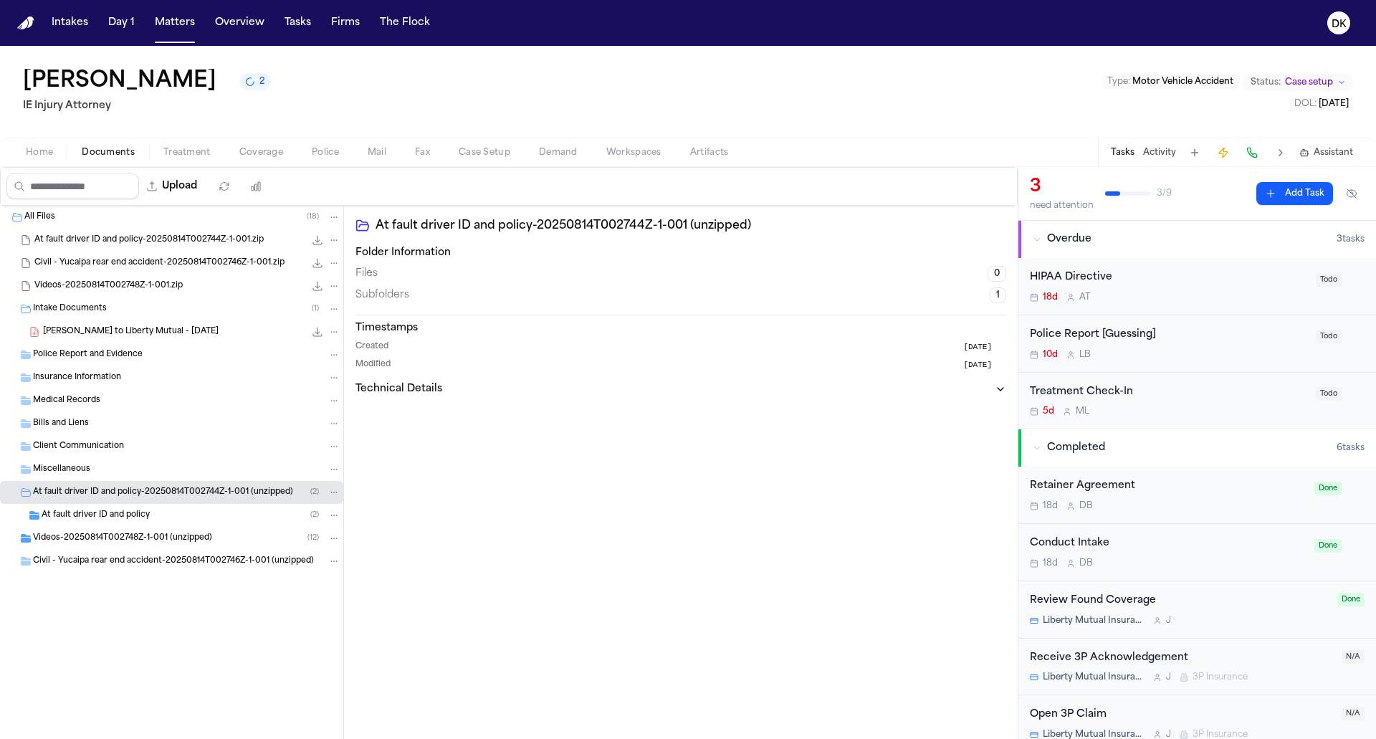
click at [132, 517] on span "At fault driver ID and policy" at bounding box center [96, 515] width 108 height 12
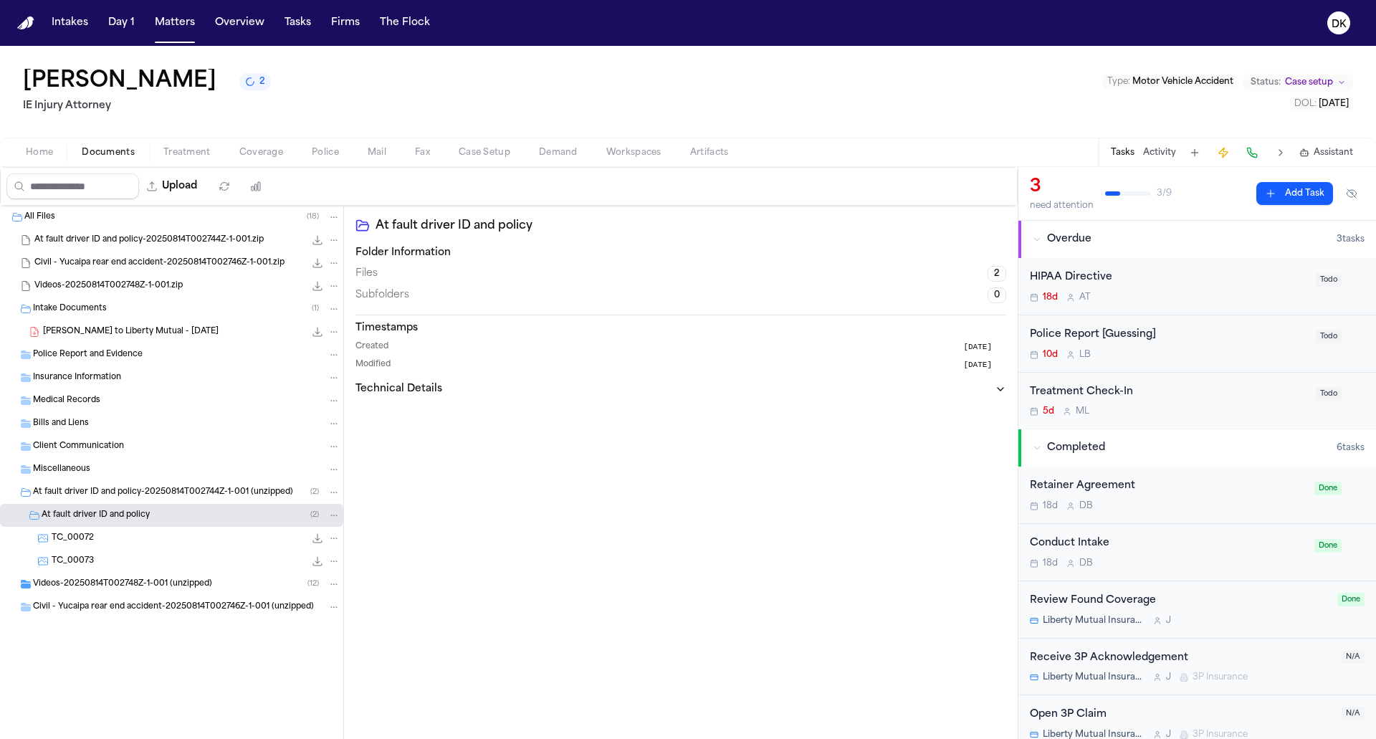
click at [127, 582] on span "Videos-20250814T002748Z-1-001 (unzipped)" at bounding box center [122, 584] width 179 height 12
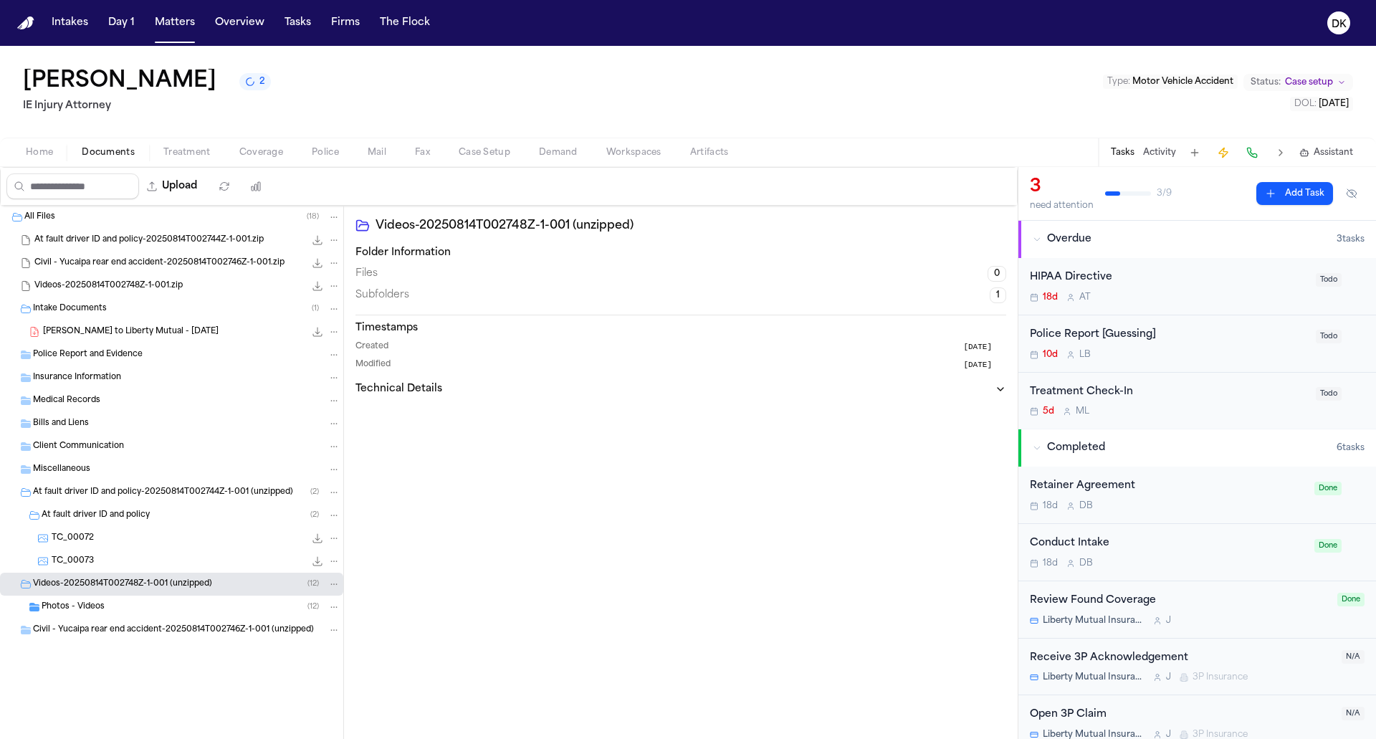
click at [134, 605] on div "Photos - Videos ( 12 )" at bounding box center [191, 606] width 299 height 13
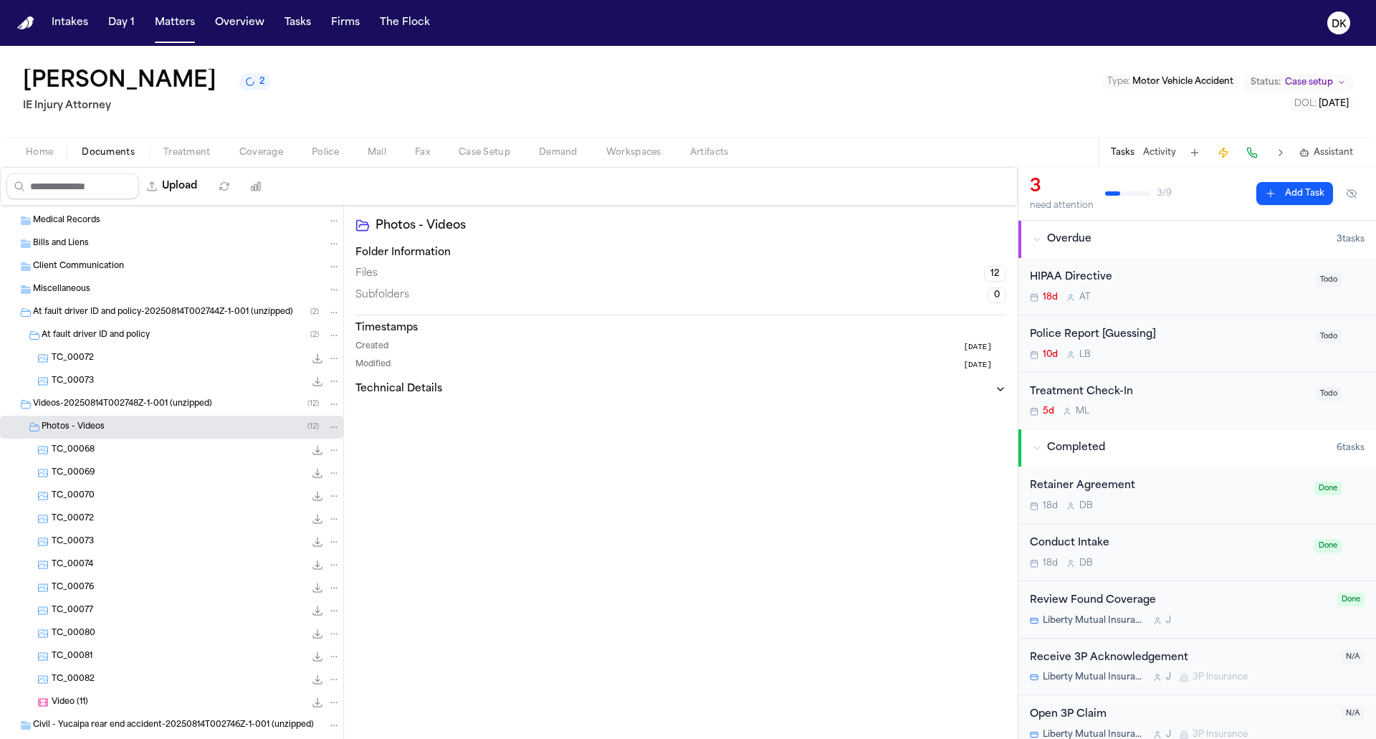
scroll to position [211, 0]
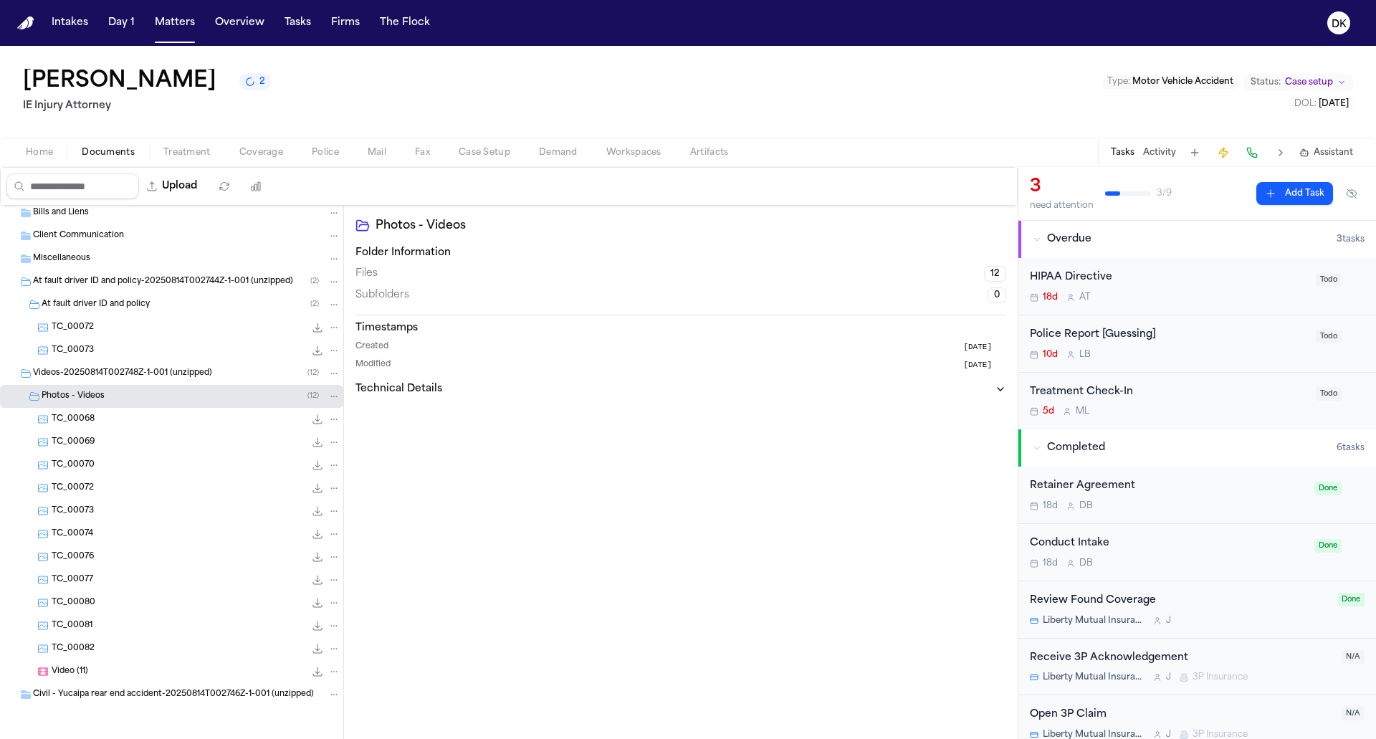
click at [148, 696] on span "Civil - Yucaipa rear end accident-20250814T002746Z-1-001 (unzipped)" at bounding box center [173, 695] width 281 height 12
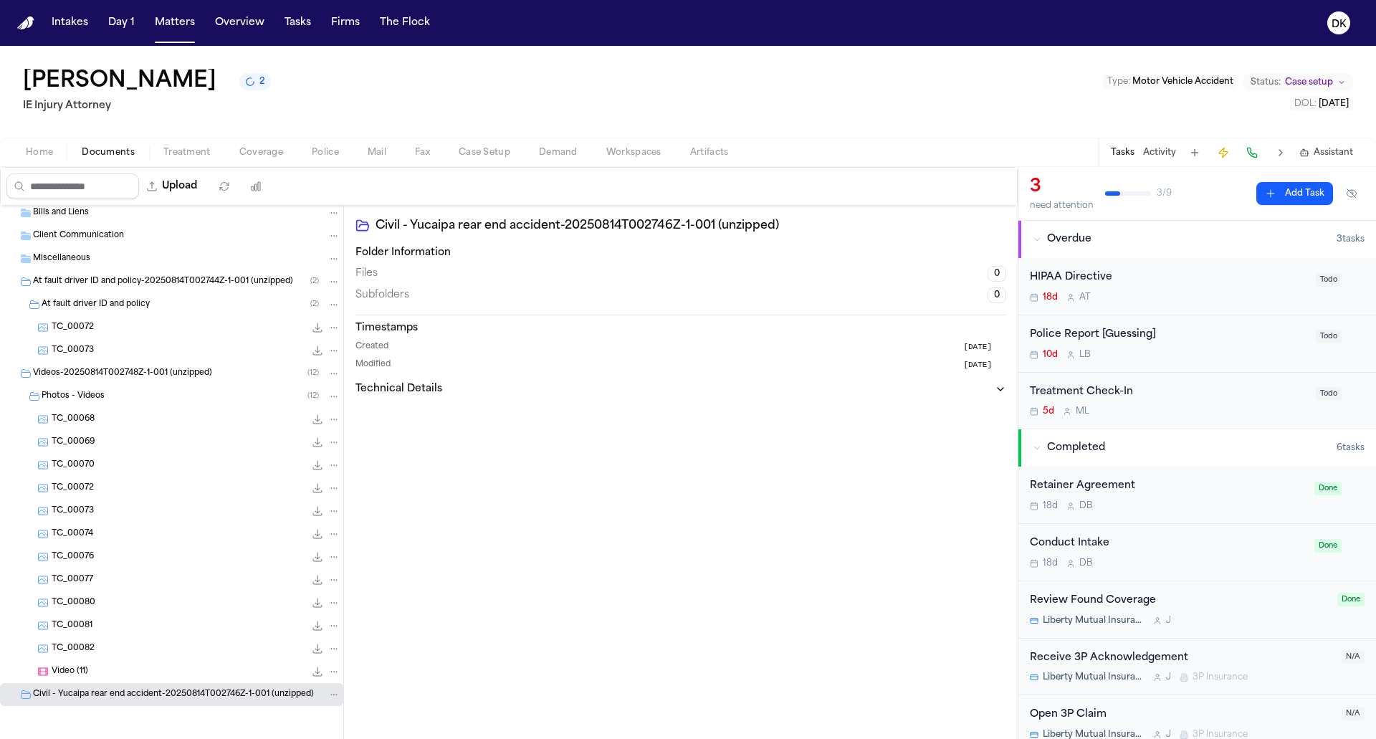
click at [148, 628] on div "TC_00081 1.0 MB • JPG" at bounding box center [196, 625] width 289 height 14
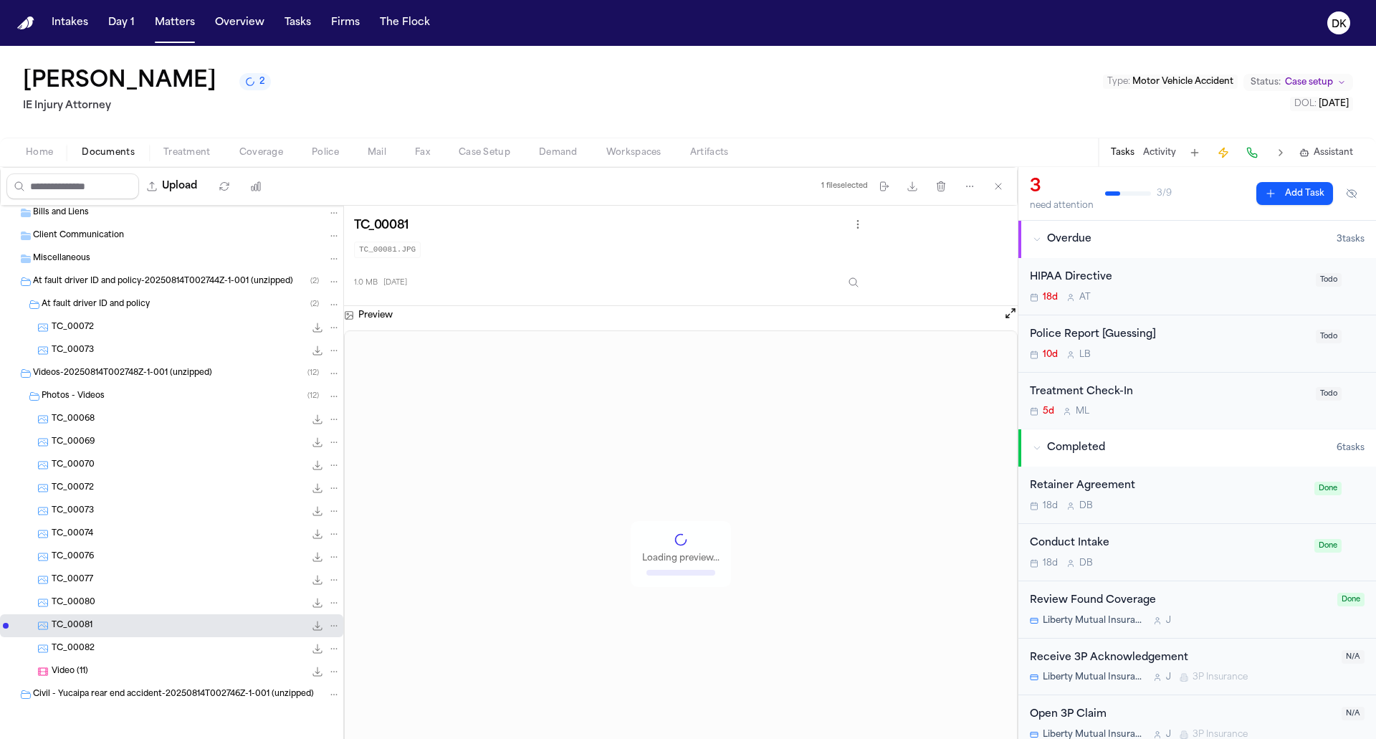
click at [148, 583] on div "TC_00077 1.2 MB • JPG" at bounding box center [196, 579] width 289 height 14
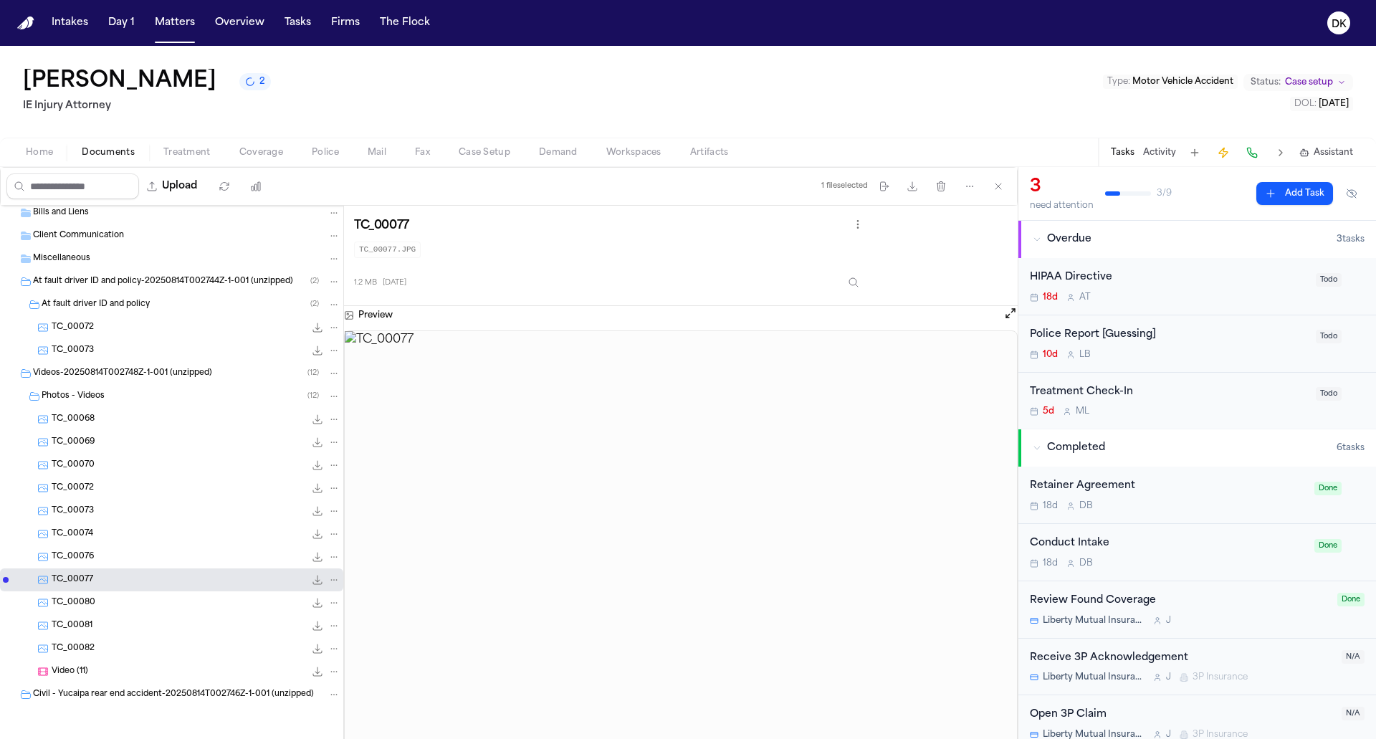
click at [152, 495] on div "TC_00072 690.2 KB • JPG" at bounding box center [171, 487] width 343 height 23
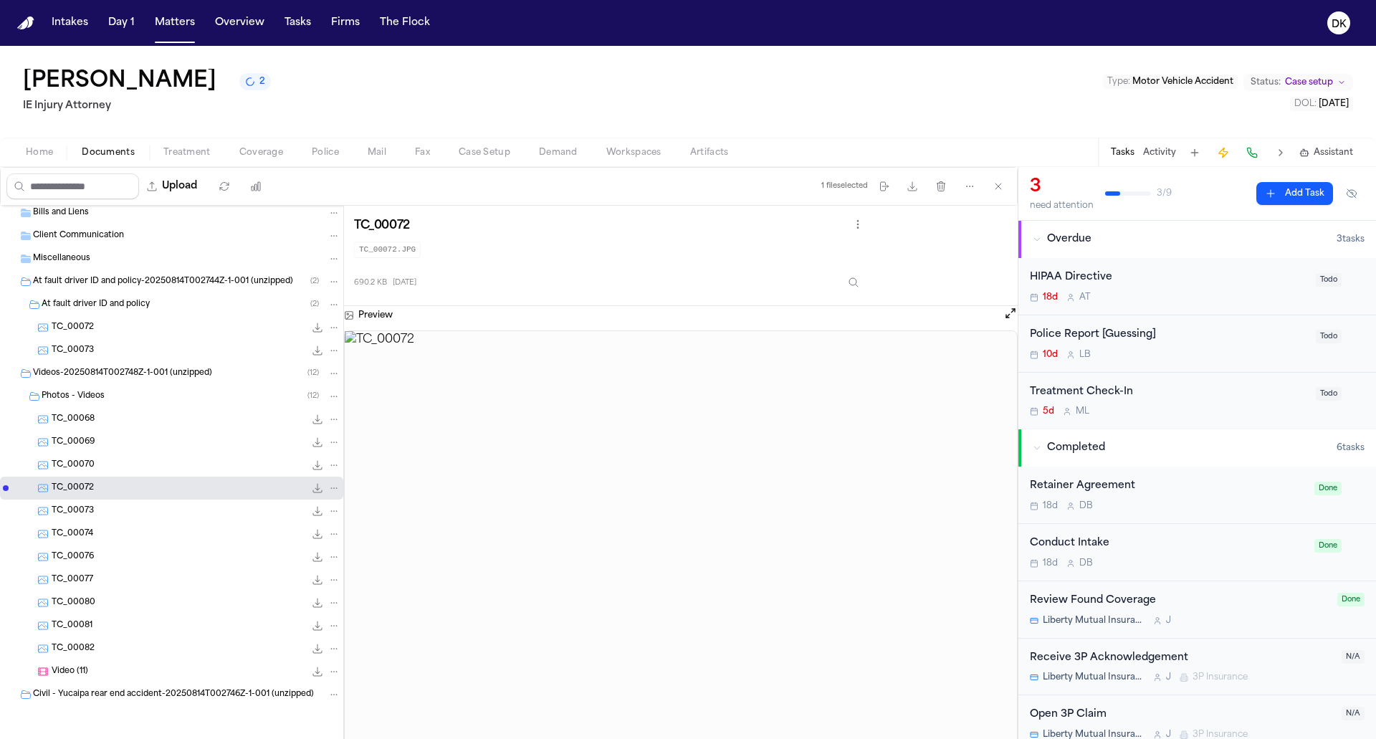
click at [158, 438] on div "TC_00069 1.1 MB • JPG" at bounding box center [196, 442] width 289 height 14
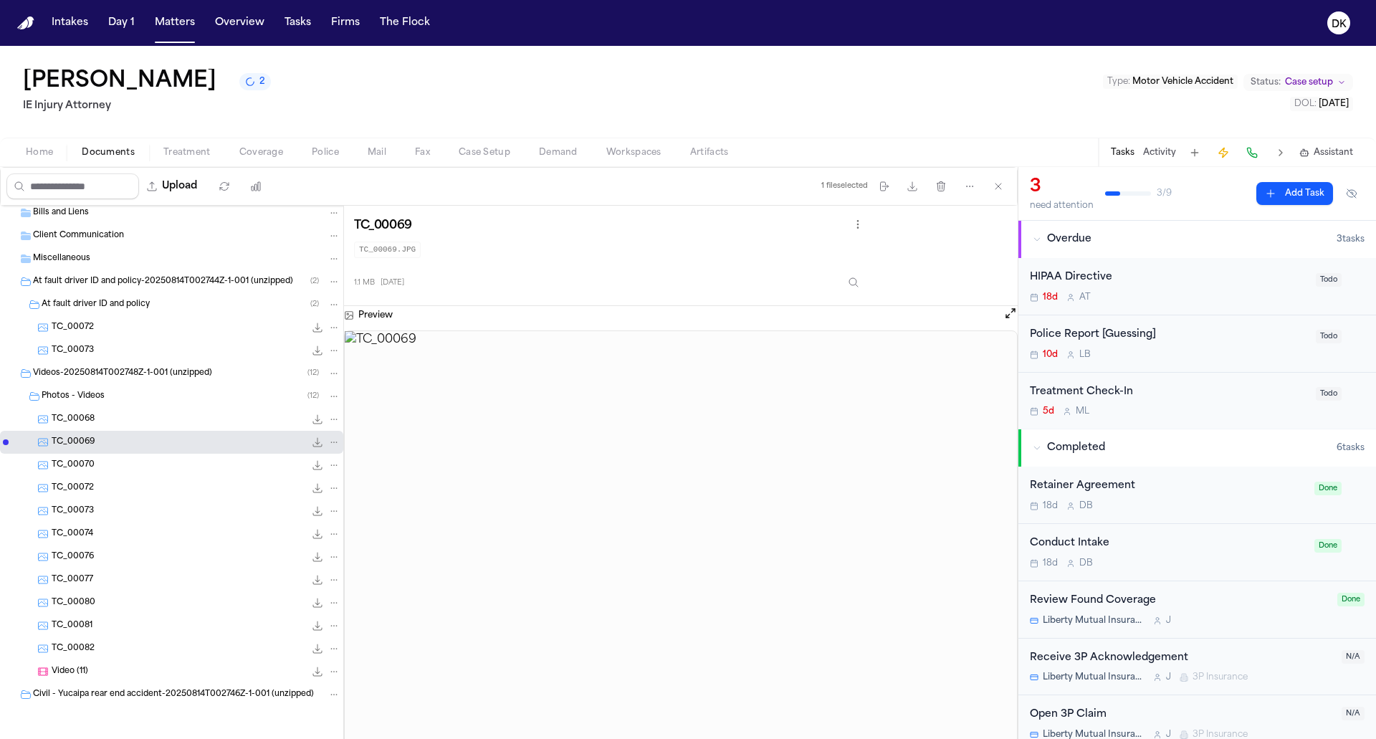
click at [147, 478] on div "TC_00072 690.2 KB • JPG" at bounding box center [171, 487] width 343 height 23
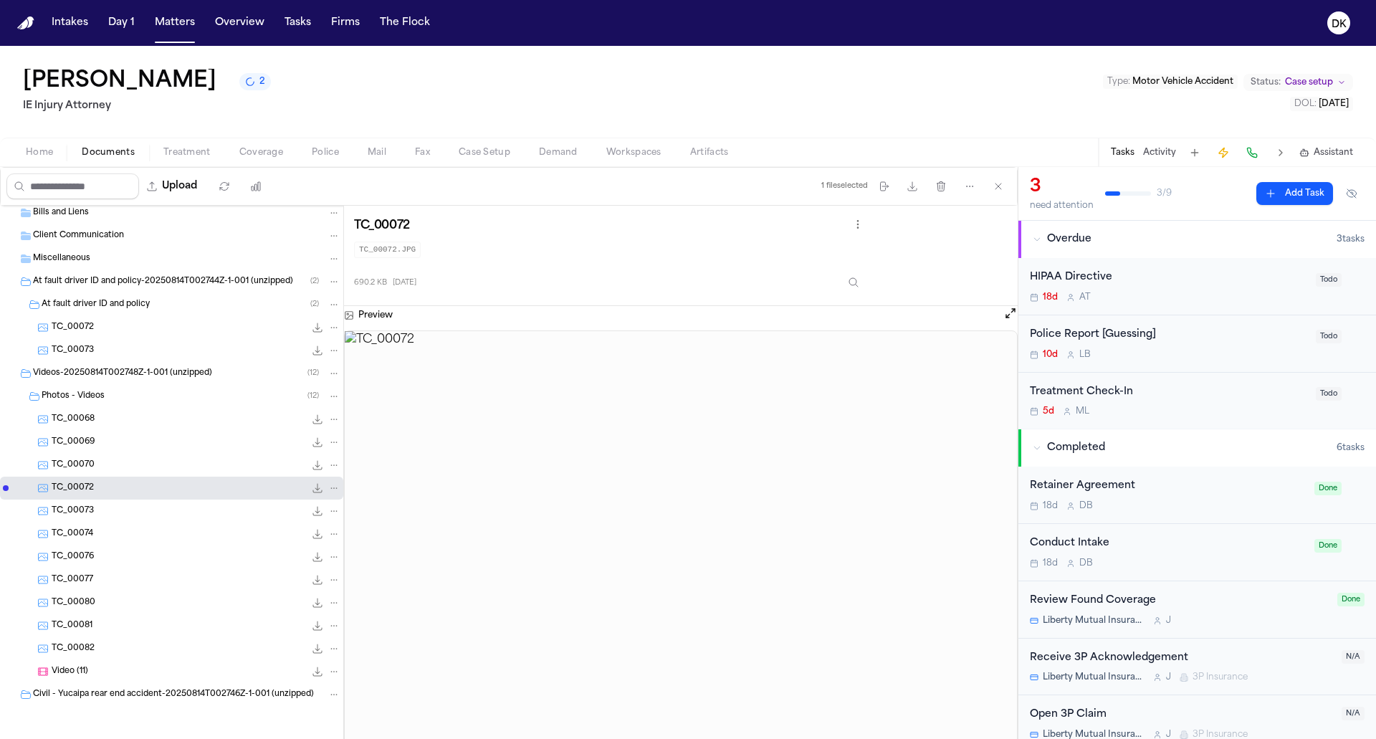
click at [153, 444] on div "TC_00069 1.1 MB • JPG" at bounding box center [196, 442] width 289 height 14
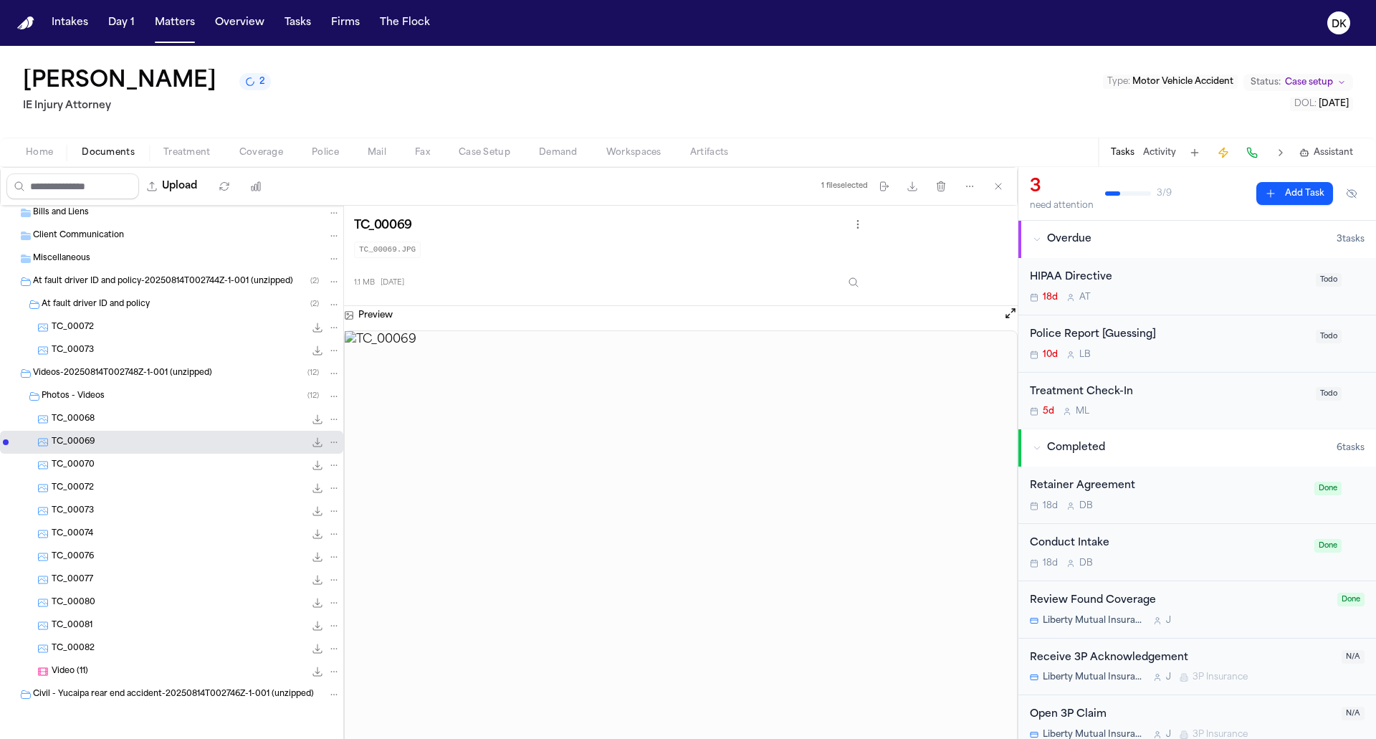
click at [162, 425] on div "TC_00068 991.0 KB • JPG" at bounding box center [196, 419] width 289 height 14
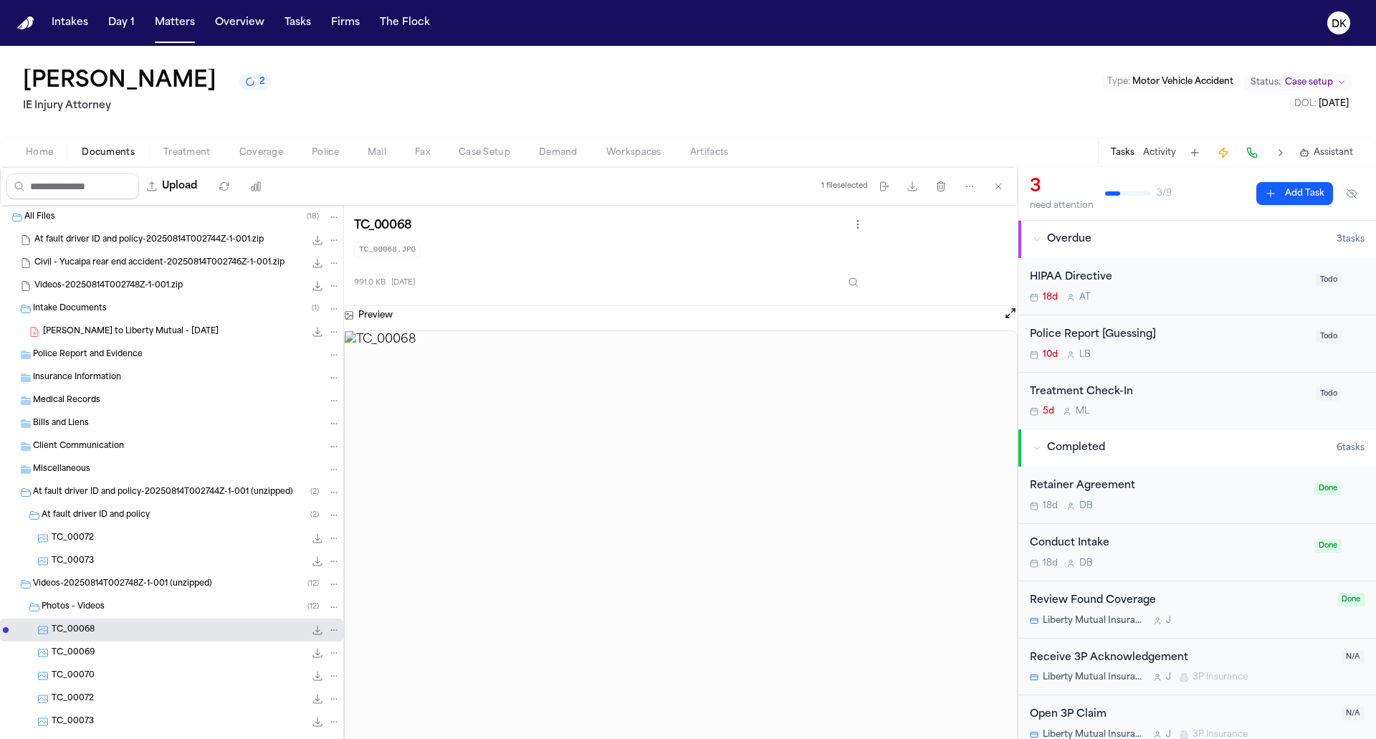
click at [186, 233] on div "At fault driver ID and policy-20250814T002744Z-1-001.zip 1.3 MB • ZIP" at bounding box center [187, 240] width 306 height 14
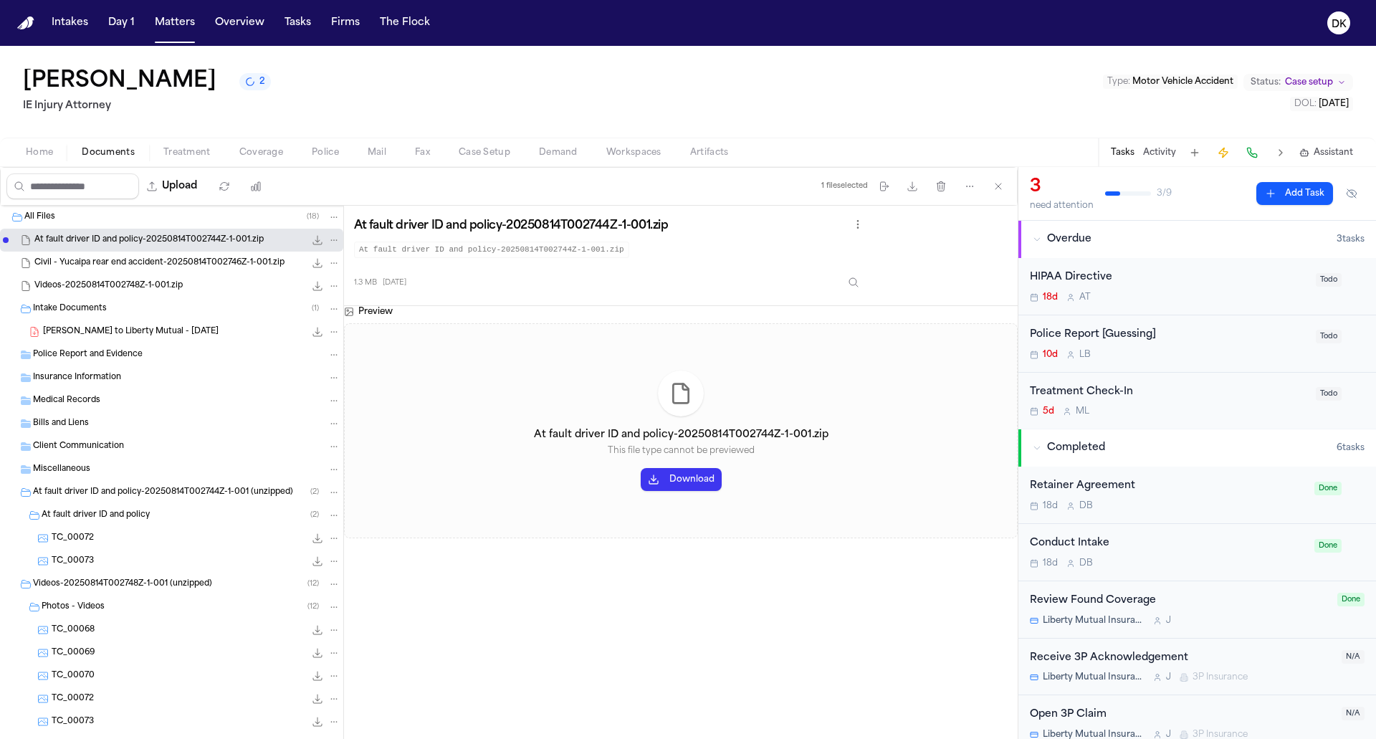
click at [177, 276] on div "Videos-20250814T002748Z-1-001.zip 11.4 MB • ZIP" at bounding box center [171, 285] width 343 height 23
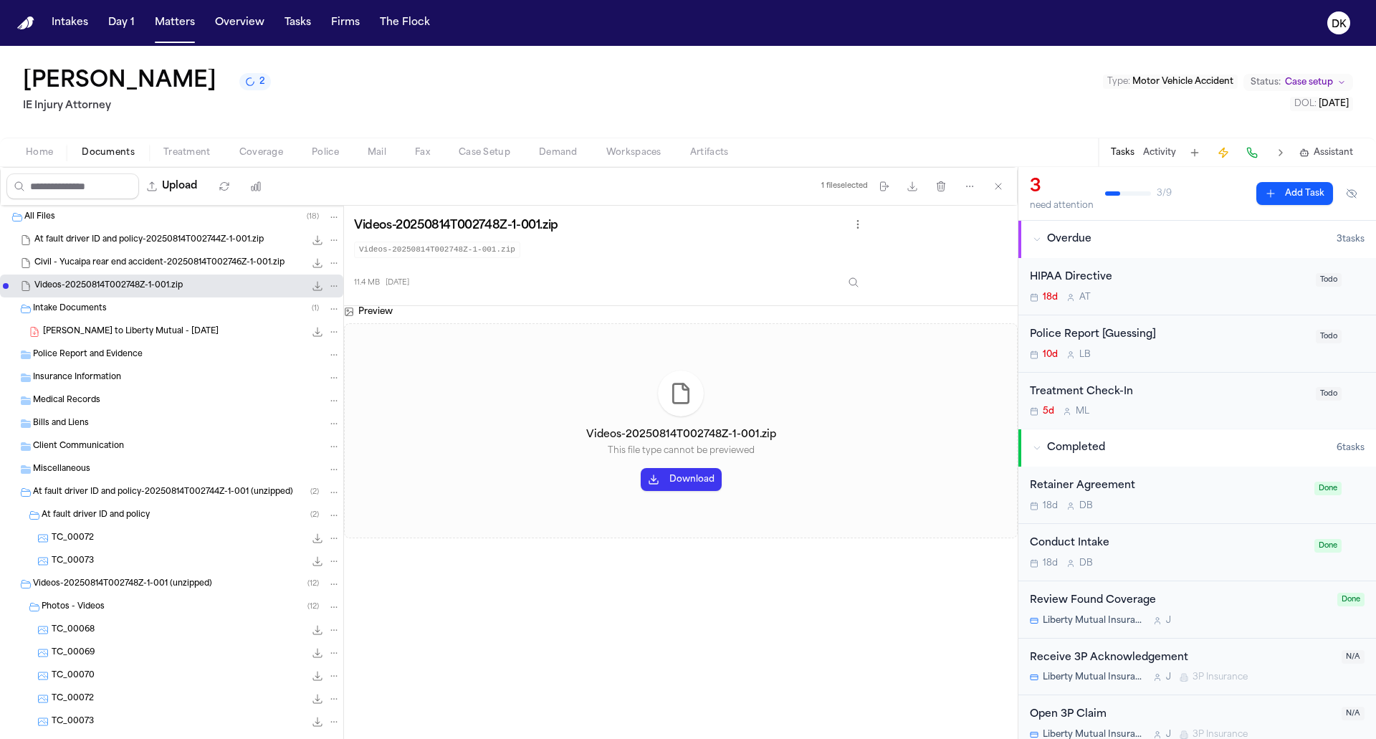
click at [168, 309] on div "Intake Documents ( 1 )" at bounding box center [186, 308] width 307 height 13
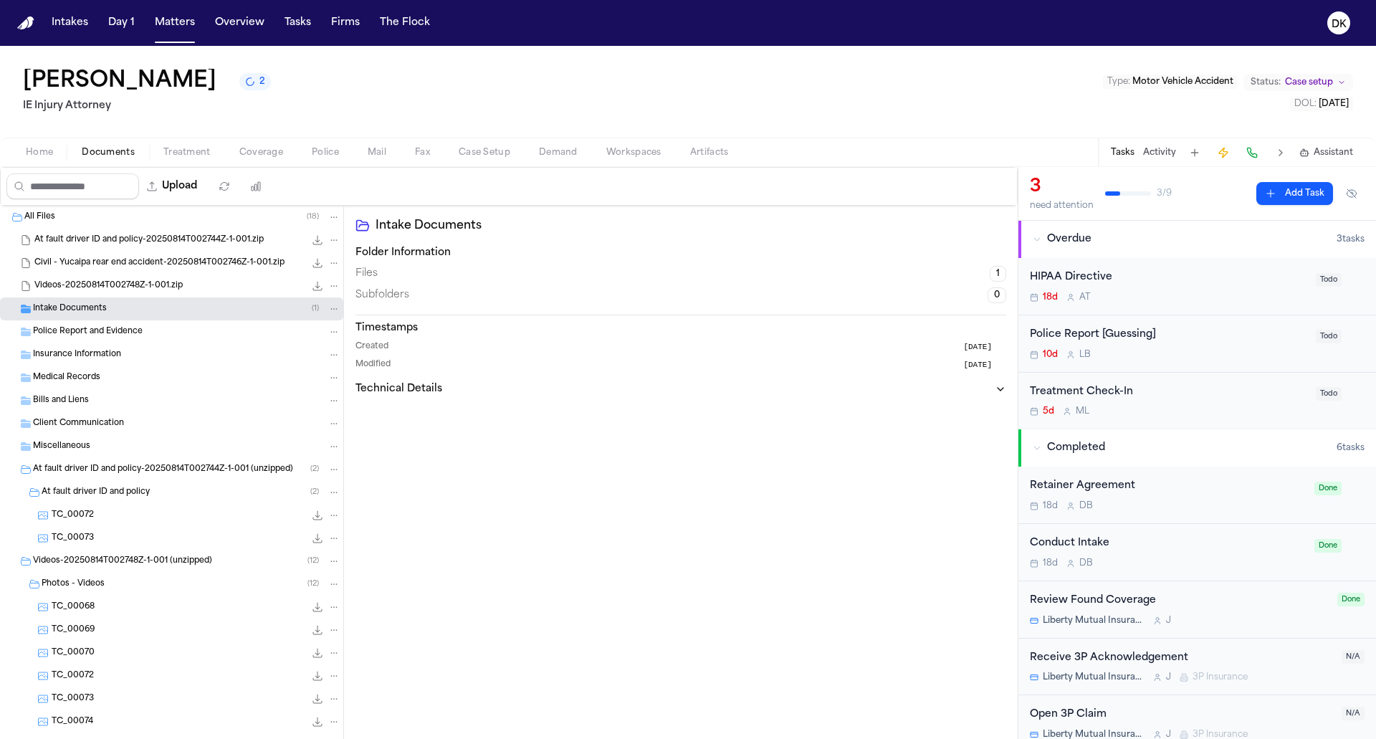
click at [167, 305] on div "Intake Documents ( 1 )" at bounding box center [186, 308] width 307 height 13
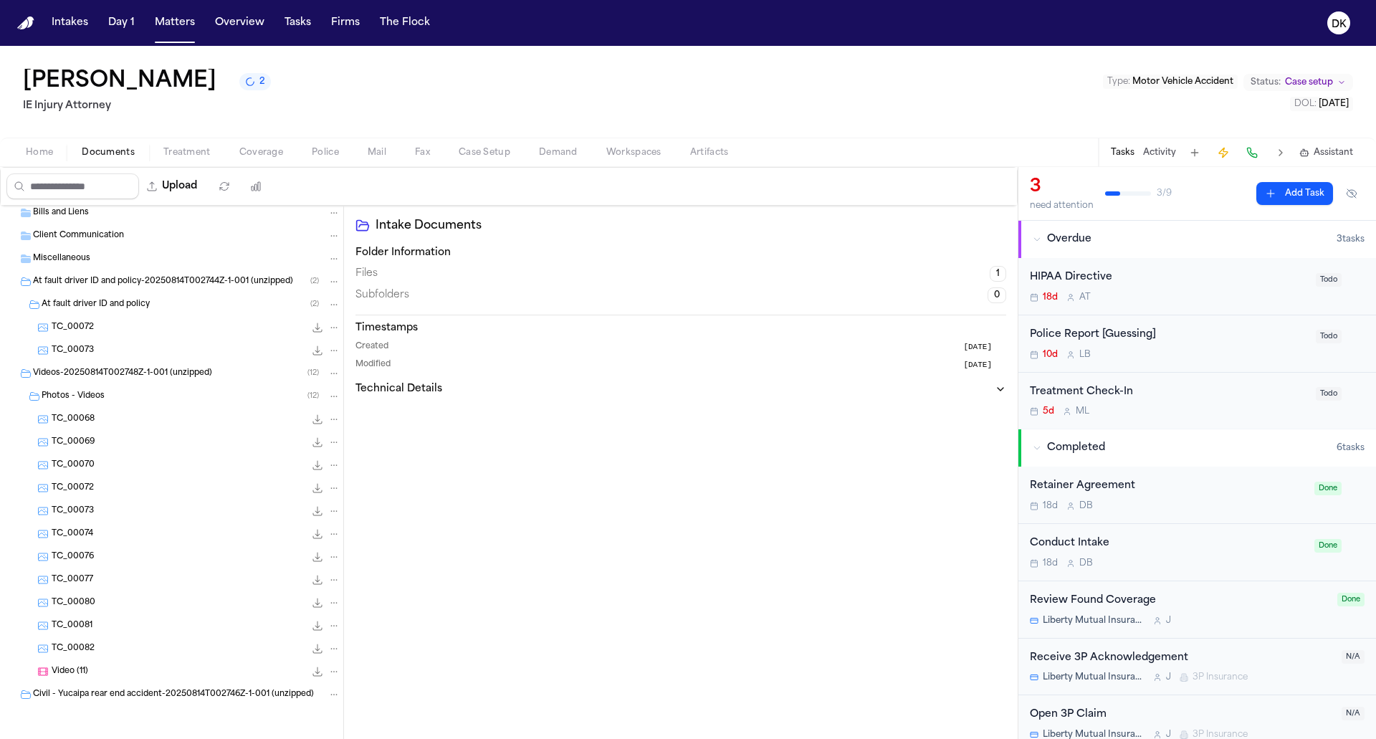
click at [169, 309] on div "At fault driver ID and policy ( 2 )" at bounding box center [191, 304] width 299 height 13
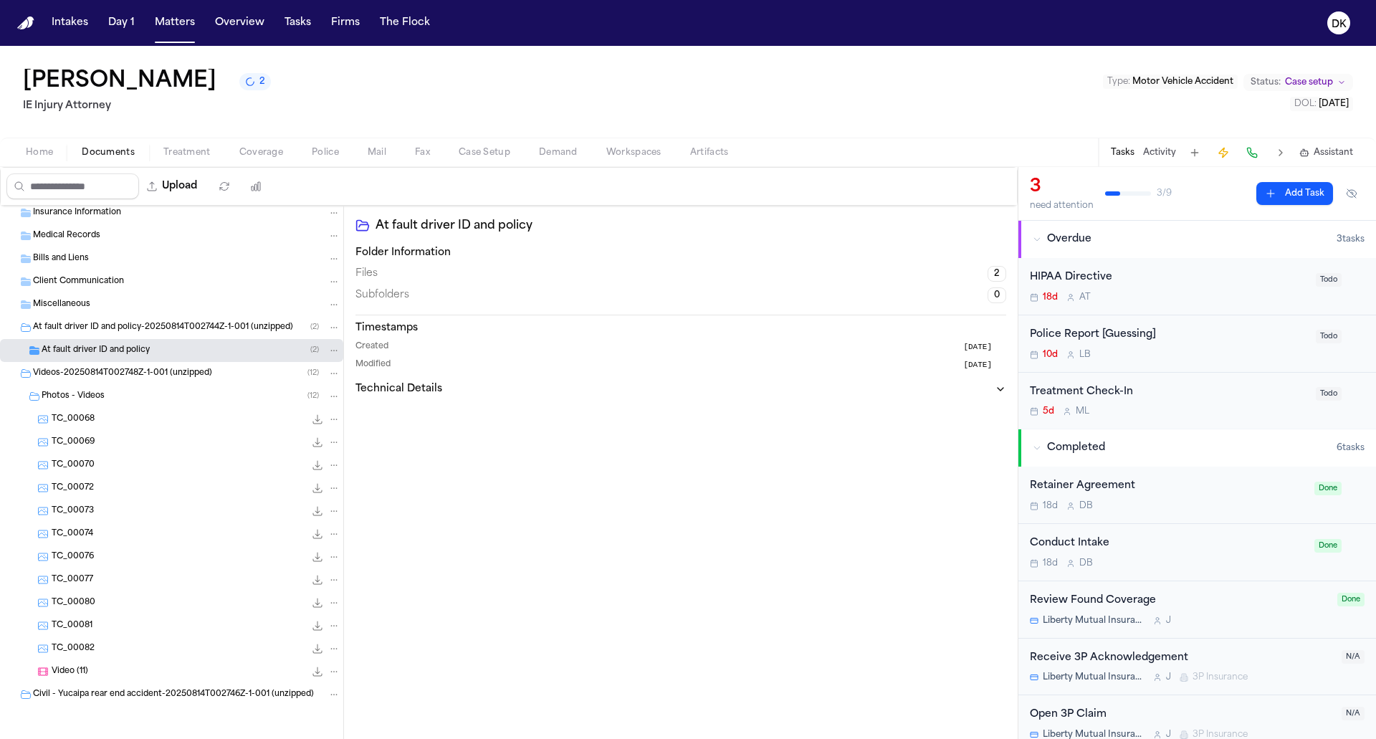
scroll to position [165, 0]
click at [151, 359] on div "At fault driver ID and policy ( 2 )" at bounding box center [171, 350] width 343 height 23
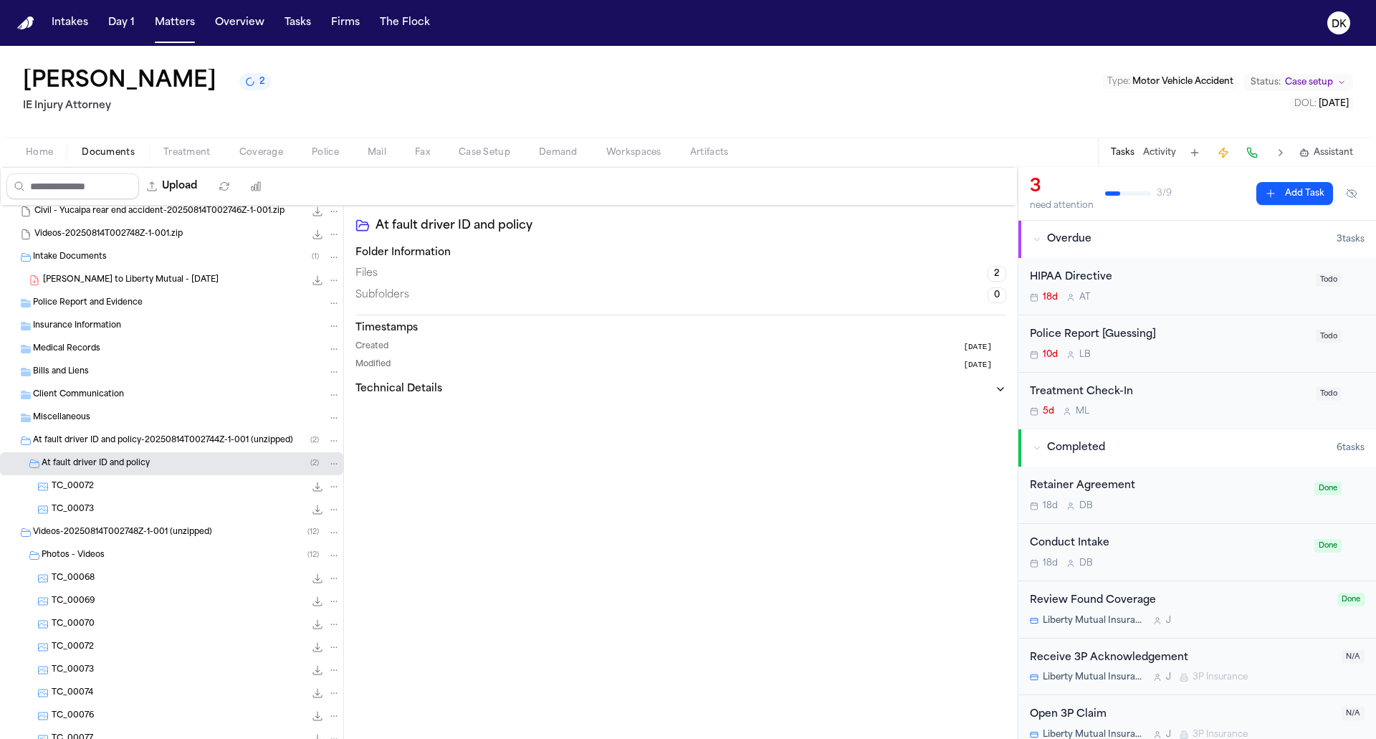
scroll to position [0, 0]
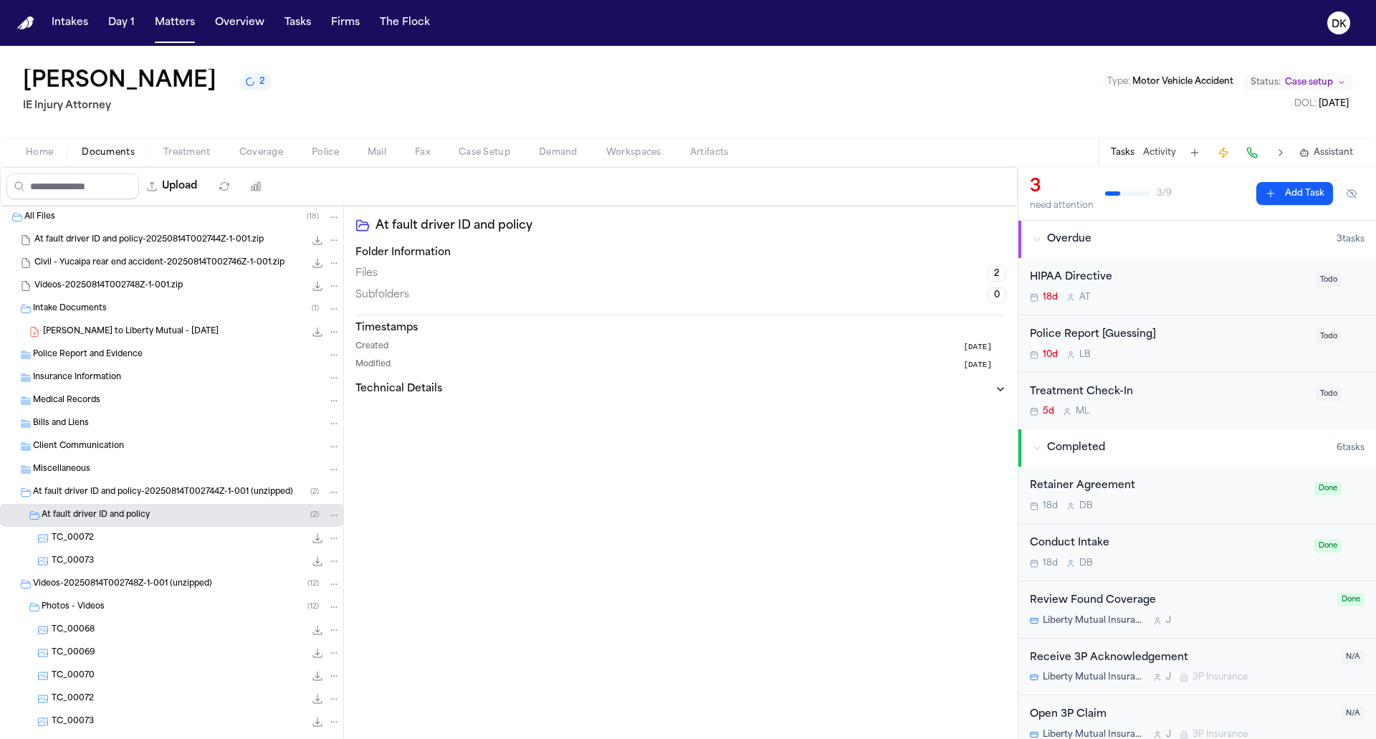
click at [181, 486] on span "At fault driver ID and policy-20250814T002744Z-1-001 (unzipped)" at bounding box center [163, 492] width 260 height 12
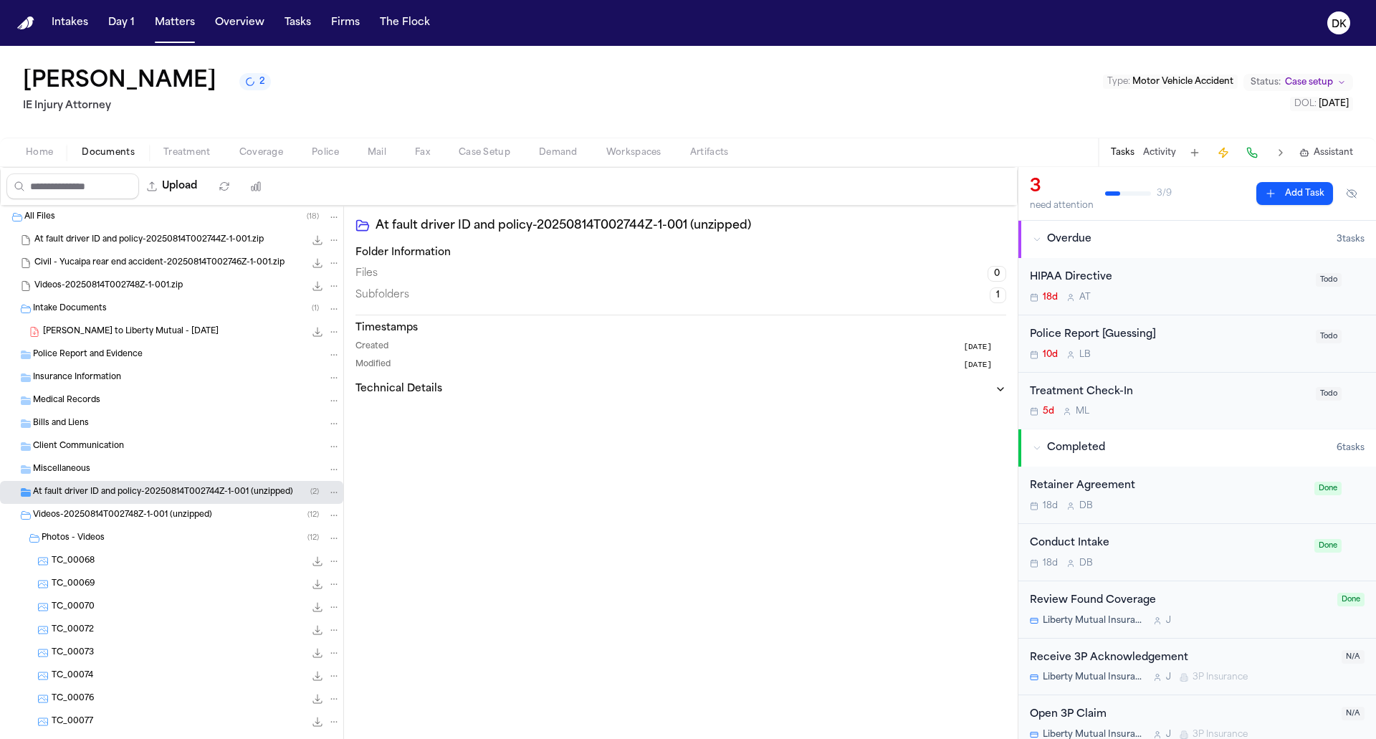
click at [178, 517] on span "Videos-20250814T002748Z-1-001 (unzipped)" at bounding box center [122, 515] width 179 height 12
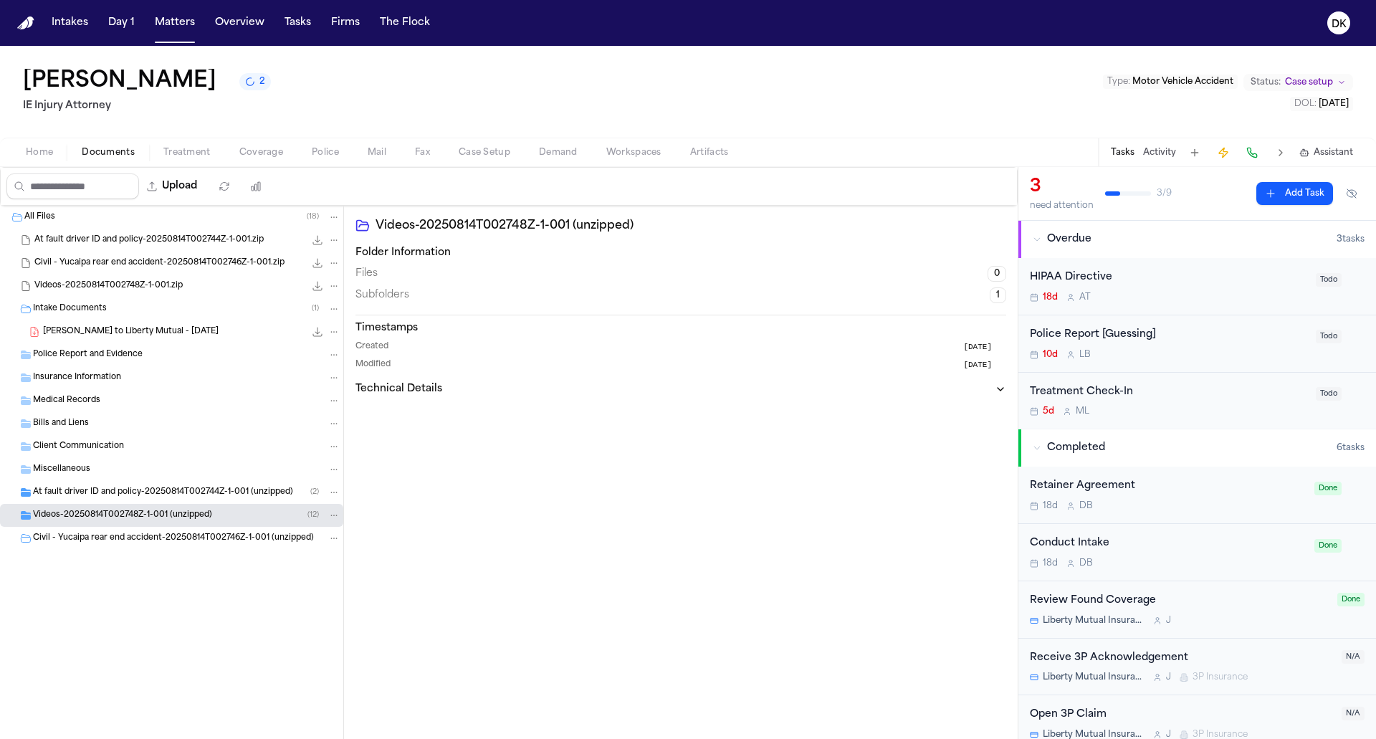
click at [180, 551] on div "All Files ( 18 ) At fault driver ID and policy-20250814T002744Z-1-001.zip 1.3 M…" at bounding box center [171, 414] width 343 height 416
click at [180, 542] on span "Civil - Yucaipa rear end accident-20250814T002746Z-1-001 (unzipped)" at bounding box center [173, 538] width 281 height 12
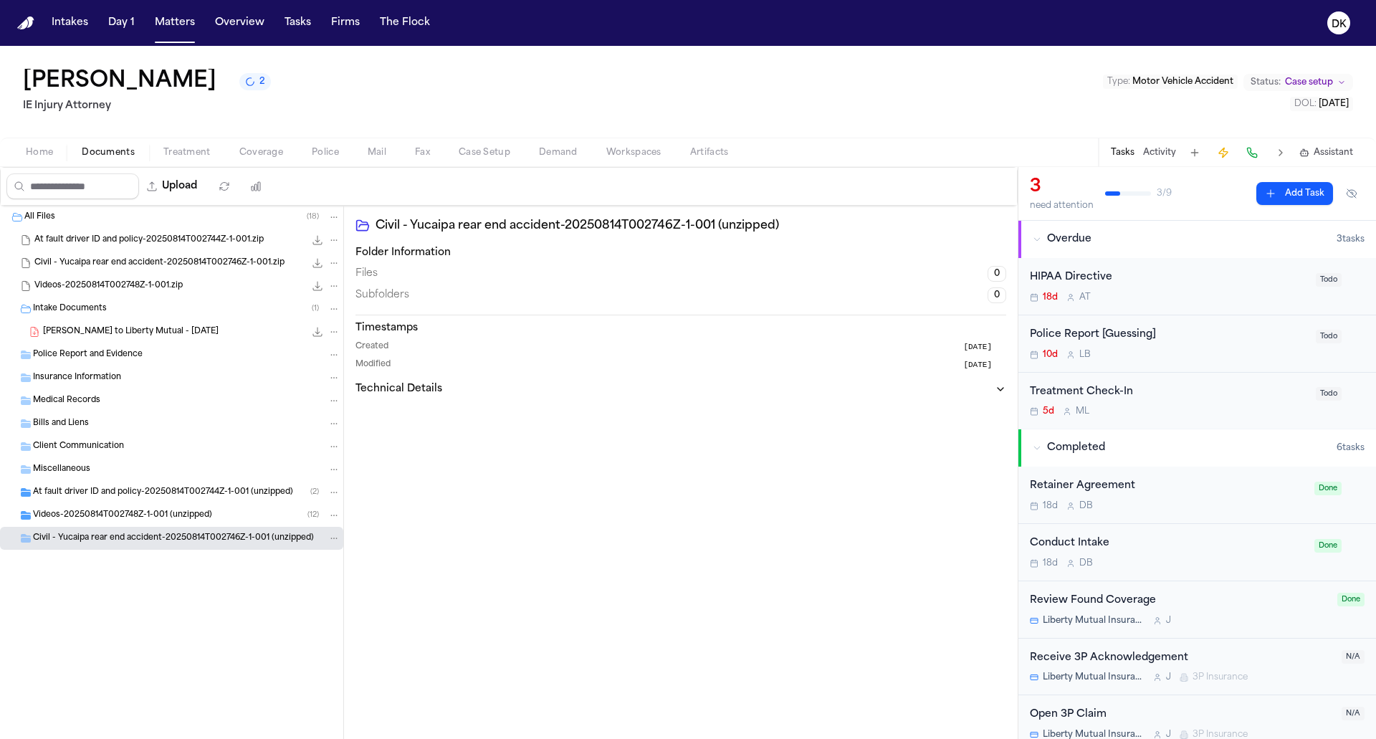
click at [180, 542] on span "Civil - Yucaipa rear end accident-20250814T002746Z-1-001 (unzipped)" at bounding box center [173, 538] width 281 height 12
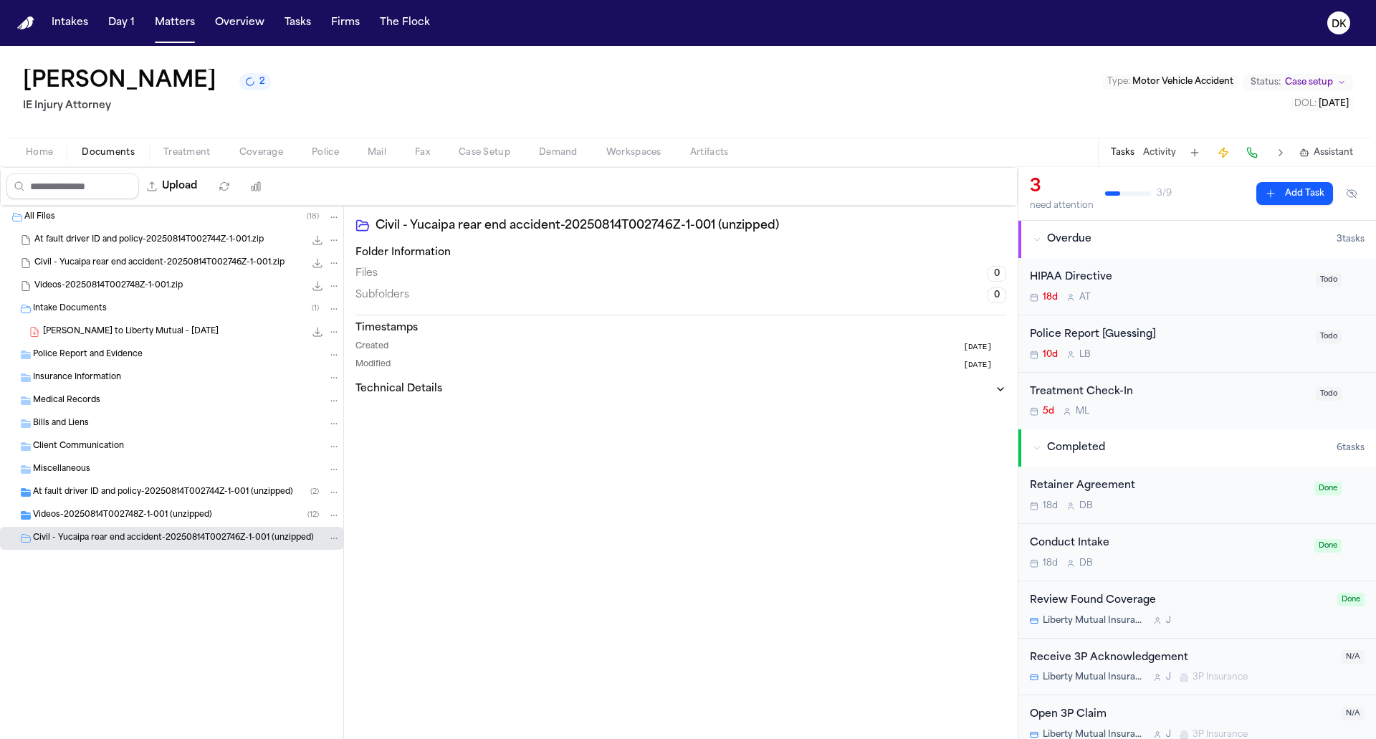
click at [9, 217] on span "Folder: All Files" at bounding box center [5, 217] width 9 height 9
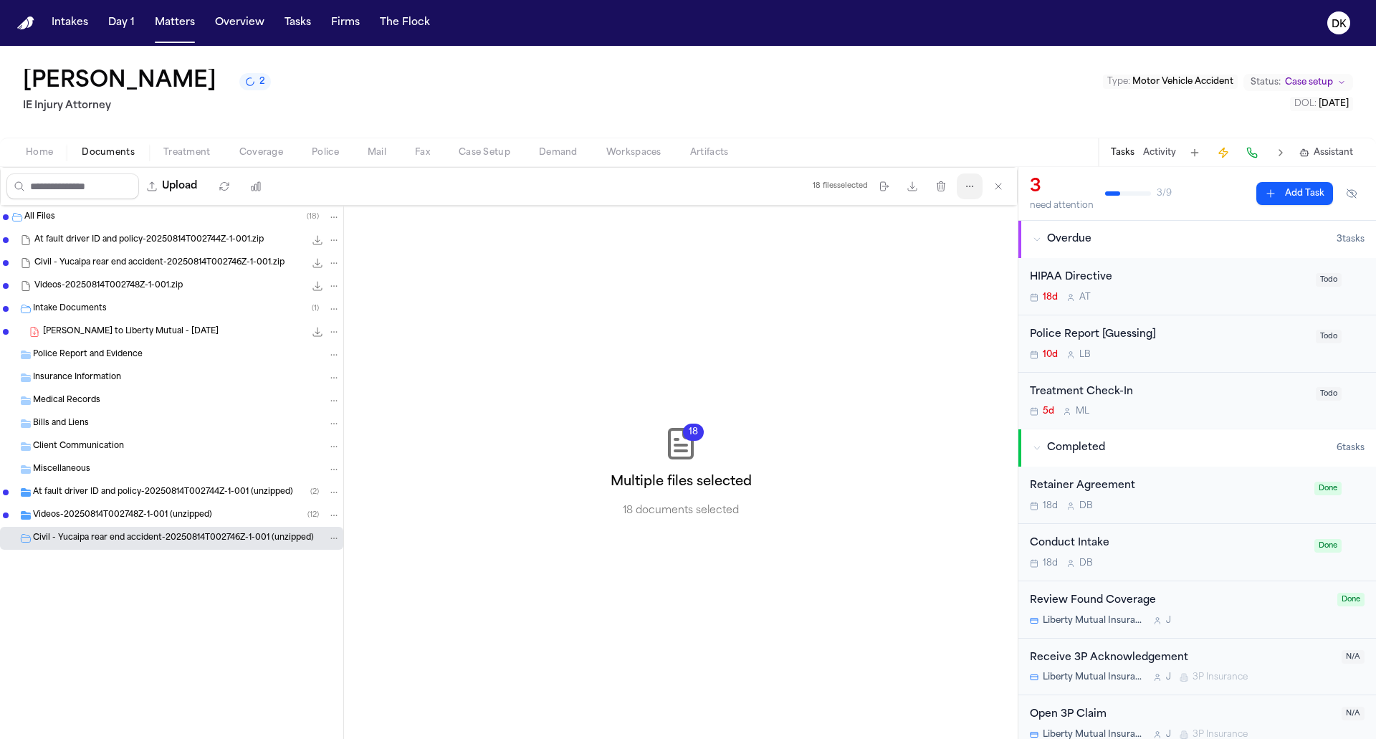
click at [974, 179] on button "More actions" at bounding box center [970, 186] width 26 height 26
click at [974, 226] on button "Regenerate Digests" at bounding box center [971, 221] width 155 height 26
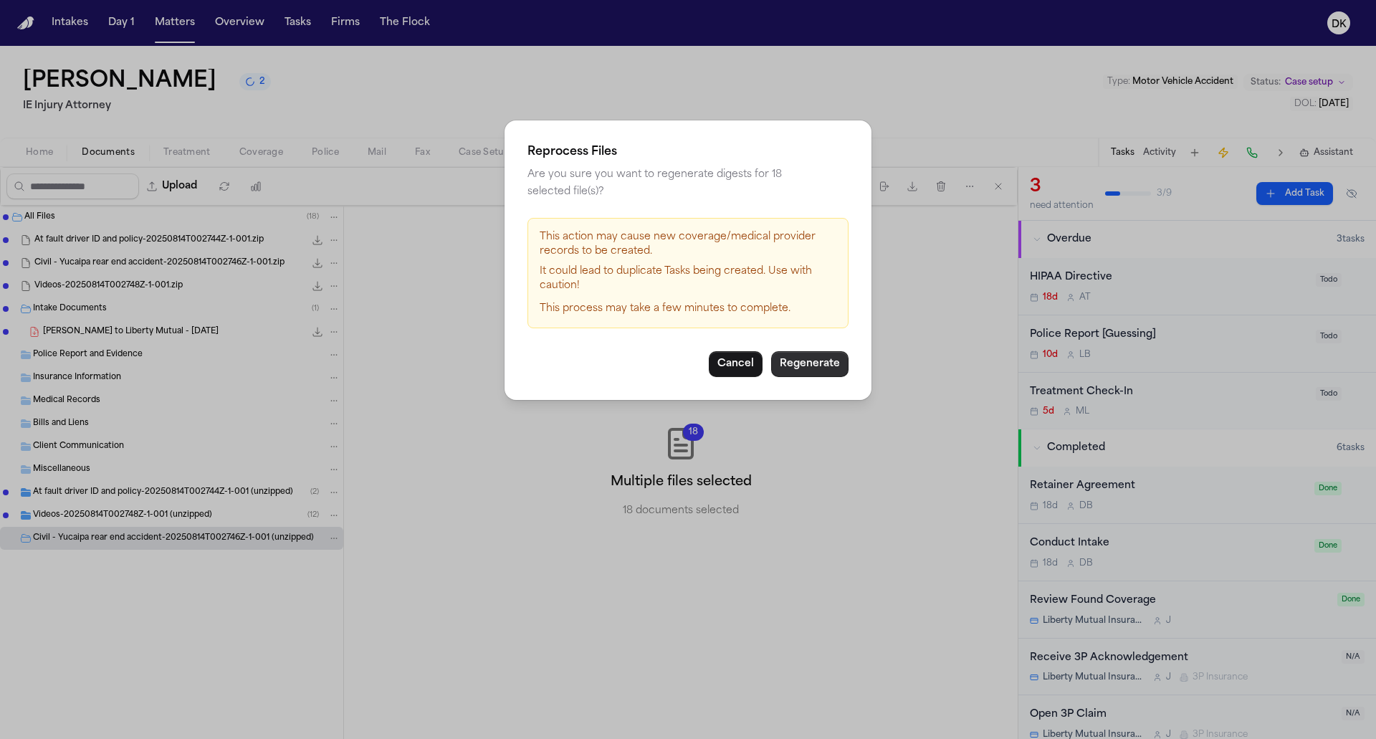
click at [798, 365] on button "Regenerate" at bounding box center [809, 364] width 77 height 26
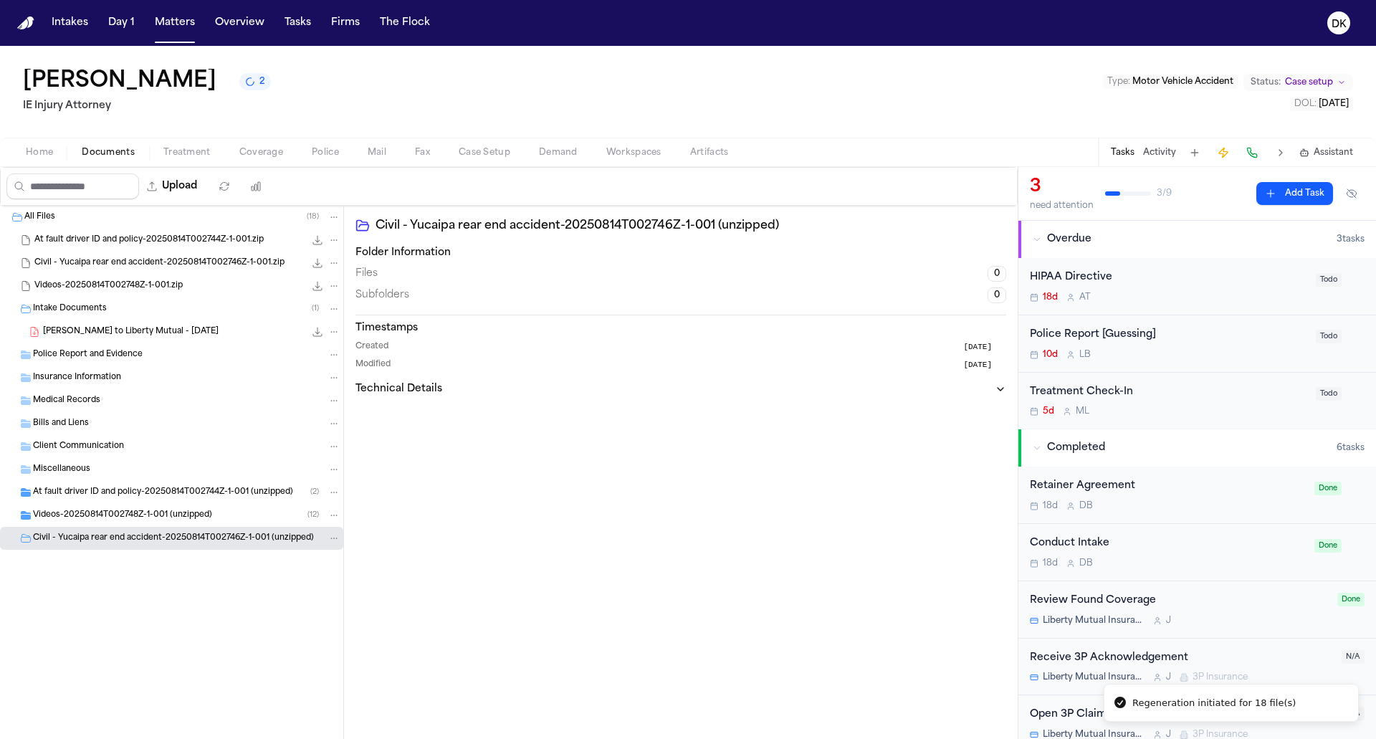
click at [161, 337] on div "E. Carver - LOR to Liberty Mutual - 5.5.25 236.3 KB • PDF" at bounding box center [191, 332] width 297 height 14
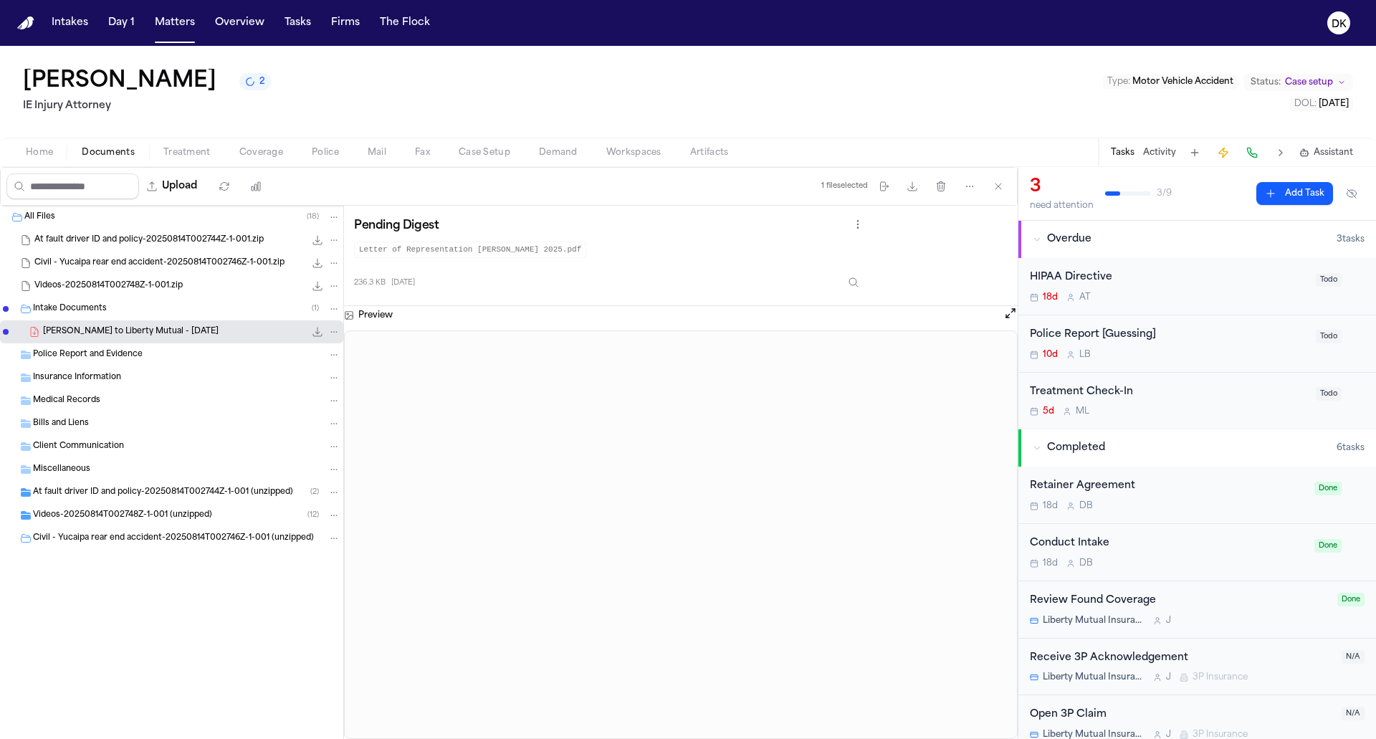
click at [145, 499] on div "At fault driver ID and policy-20250814T002744Z-1-001 (unzipped) ( 2 )" at bounding box center [171, 492] width 343 height 23
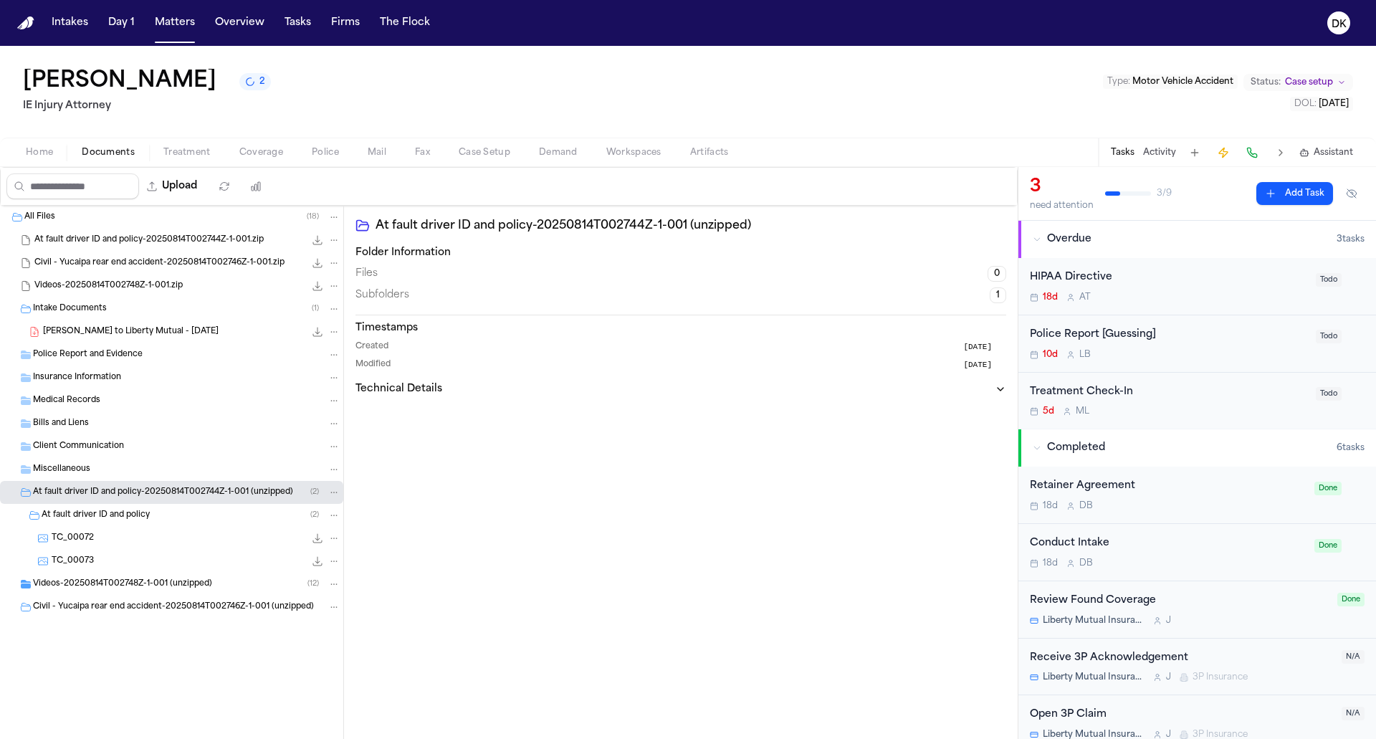
click at [147, 522] on div "At fault driver ID and policy ( 2 )" at bounding box center [171, 515] width 343 height 23
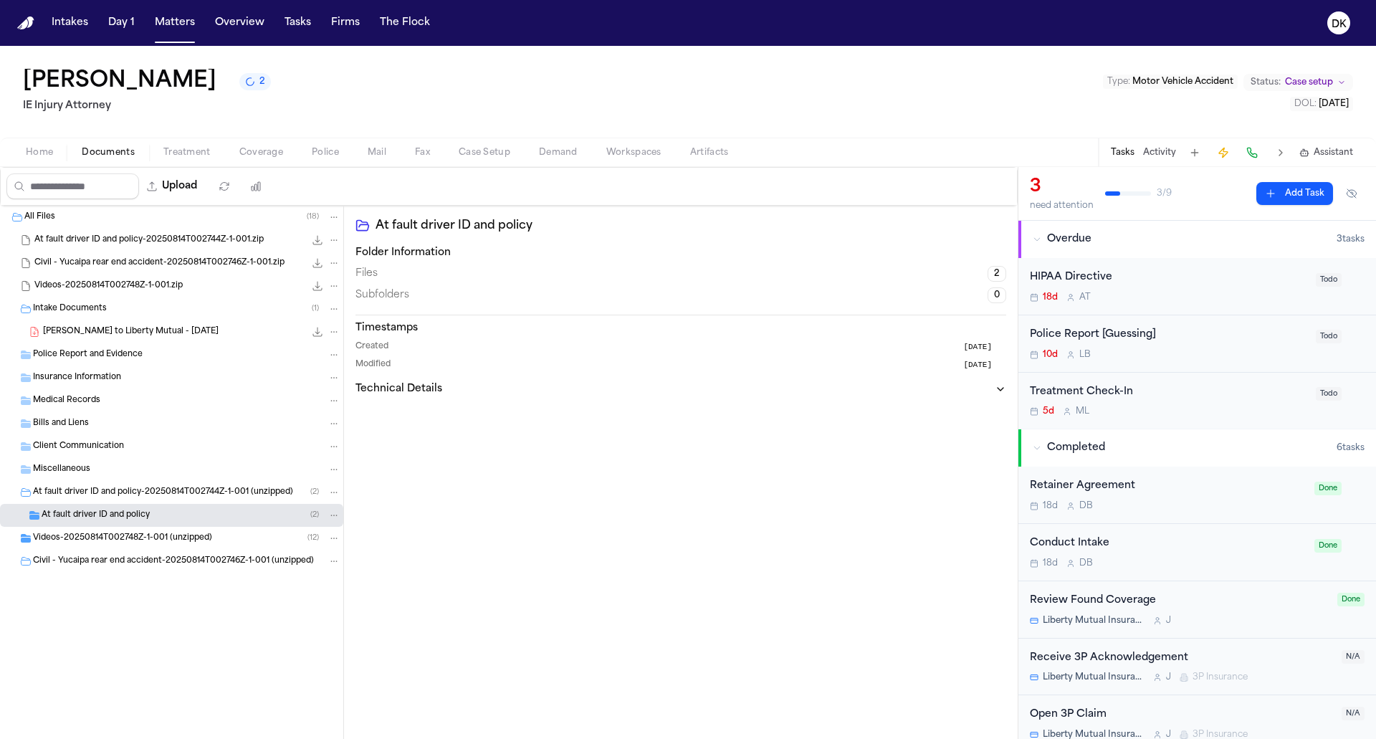
click at [147, 522] on div "At fault driver ID and policy ( 2 )" at bounding box center [171, 515] width 343 height 23
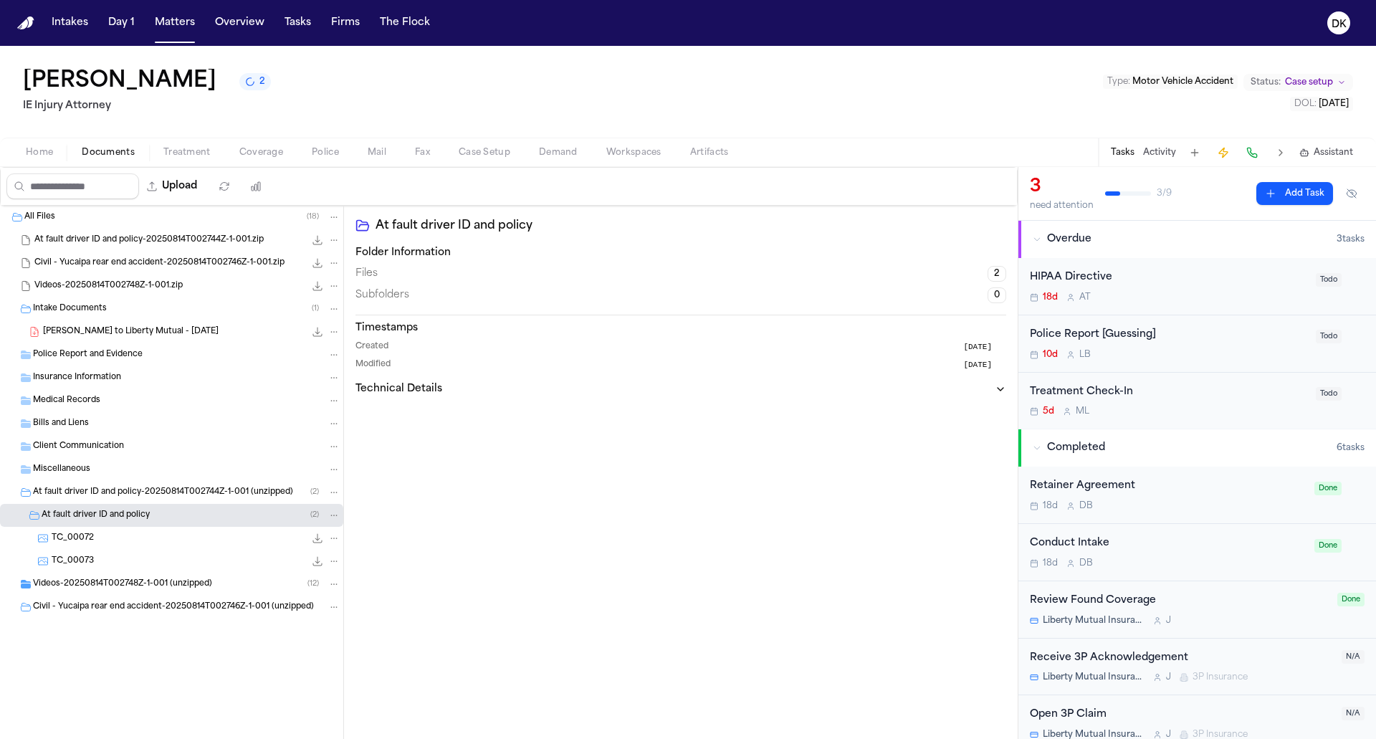
click at [129, 550] on div "TC_00073 660.8 KB • JPG" at bounding box center [171, 561] width 343 height 23
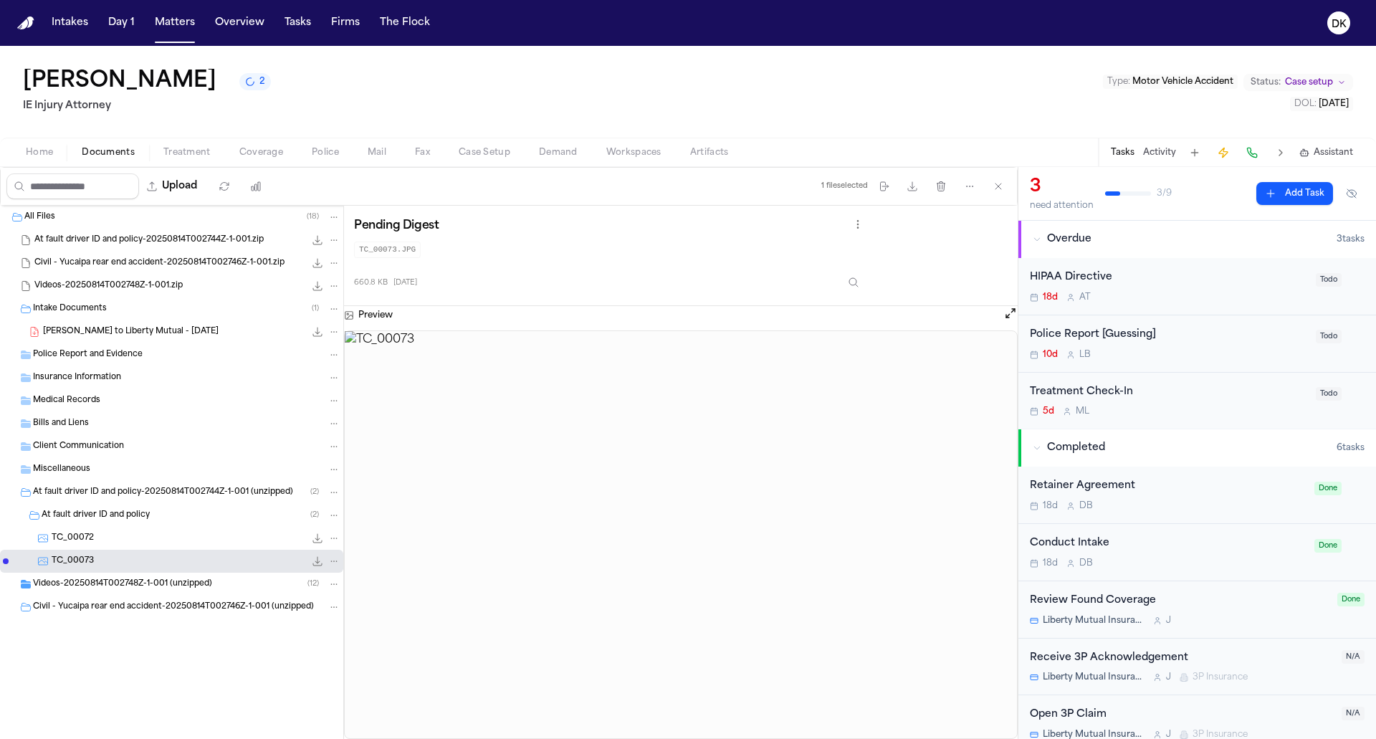
click at [138, 531] on div "TC_00072 690.2 KB • JPG" at bounding box center [196, 538] width 289 height 14
click at [127, 541] on div "TC_00072 690.2 KB • JPG" at bounding box center [196, 538] width 289 height 14
click at [116, 550] on div "TC_00073 660.8 KB • JPG" at bounding box center [171, 561] width 343 height 23
click at [144, 528] on div "TC_00072 690.2 KB • JPG" at bounding box center [171, 538] width 343 height 23
click at [122, 542] on div "TC_00072 690.2 KB • JPG" at bounding box center [196, 538] width 289 height 14
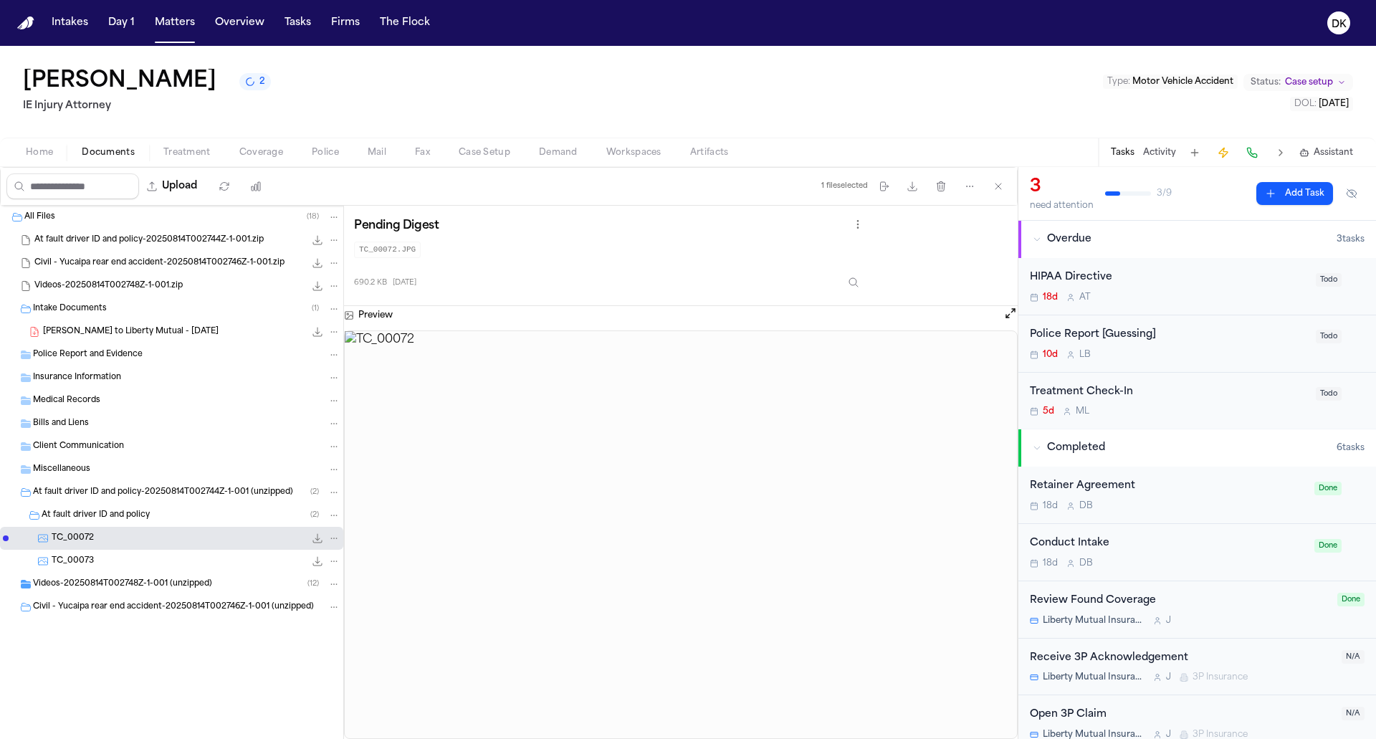
click at [143, 570] on div "TC_00073 660.8 KB • JPG" at bounding box center [171, 561] width 343 height 23
click at [132, 588] on span "Videos-20250814T002748Z-1-001 (unzipped)" at bounding box center [122, 584] width 179 height 12
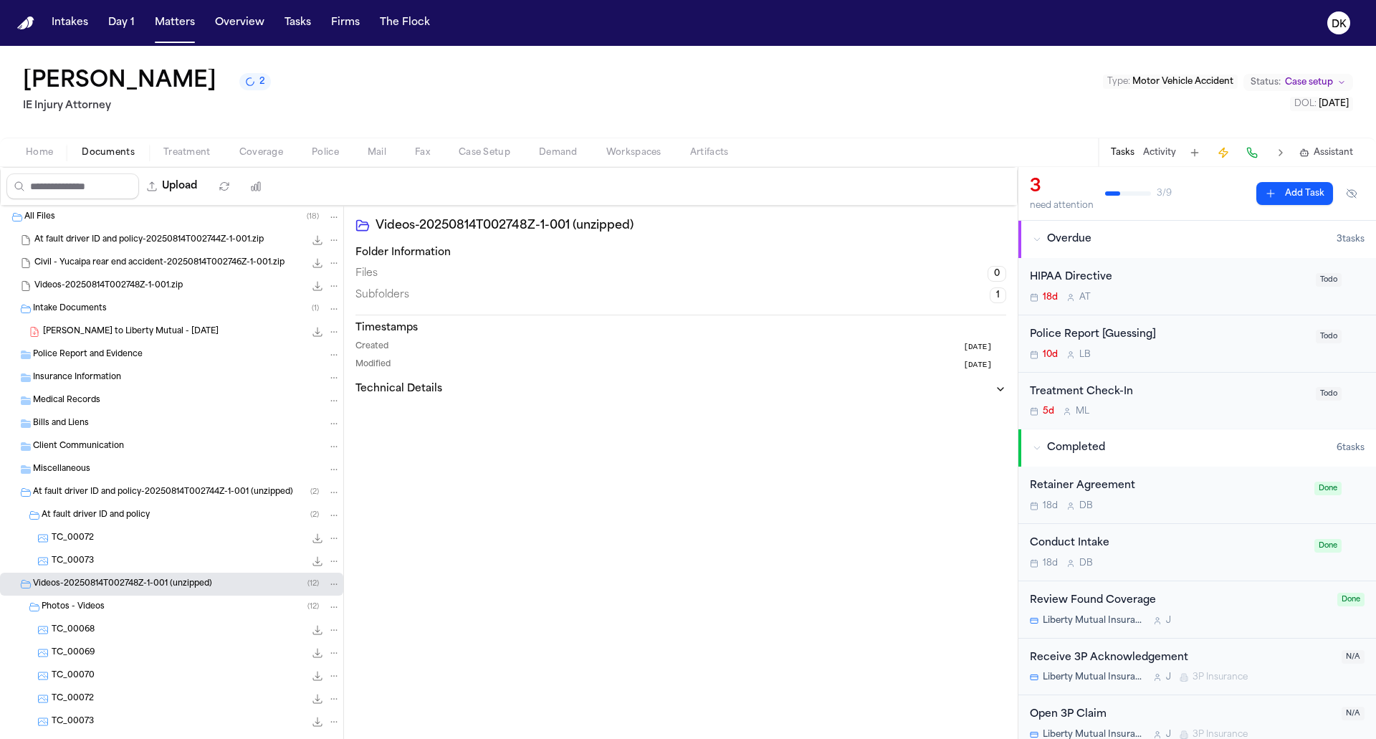
click at [117, 620] on div "TC_00068 991.0 KB • JPG" at bounding box center [171, 629] width 343 height 23
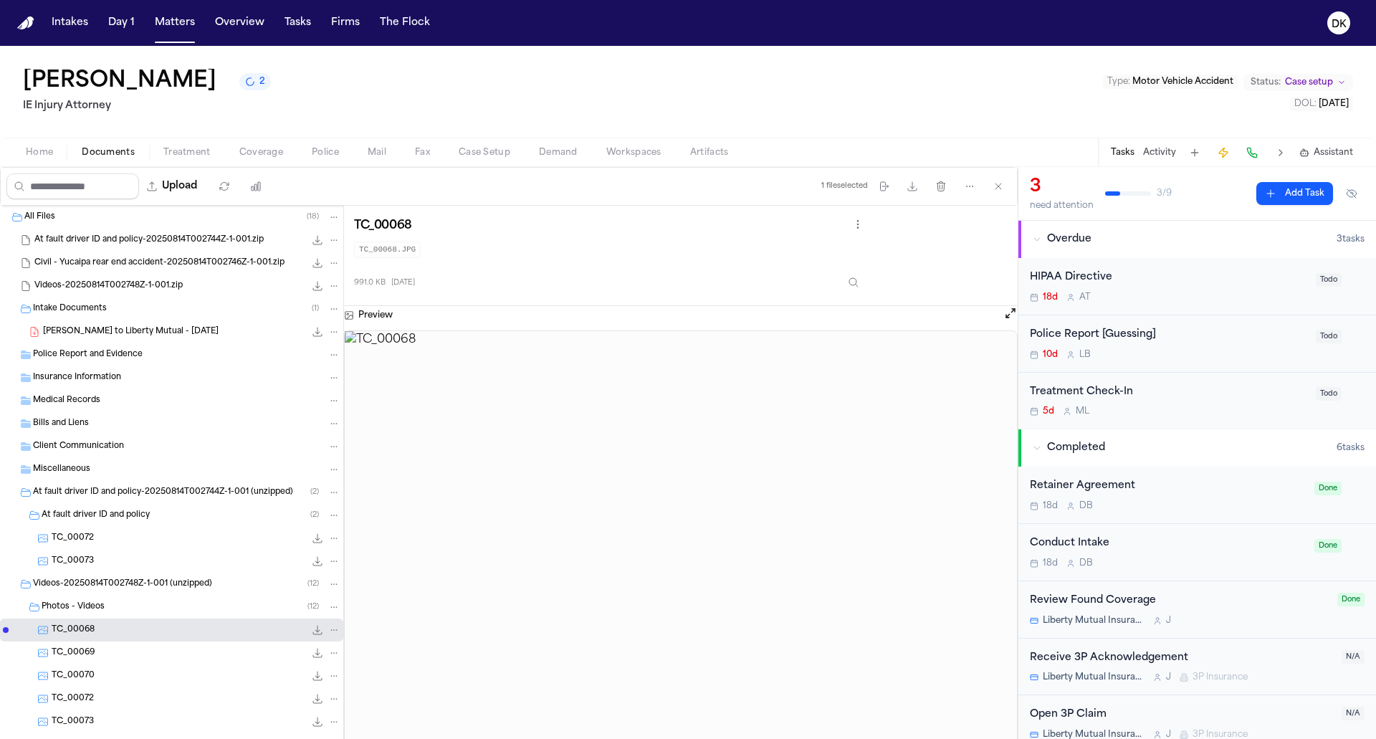
click at [117, 653] on div "TC_00069 1.1 MB • JPG" at bounding box center [196, 653] width 289 height 14
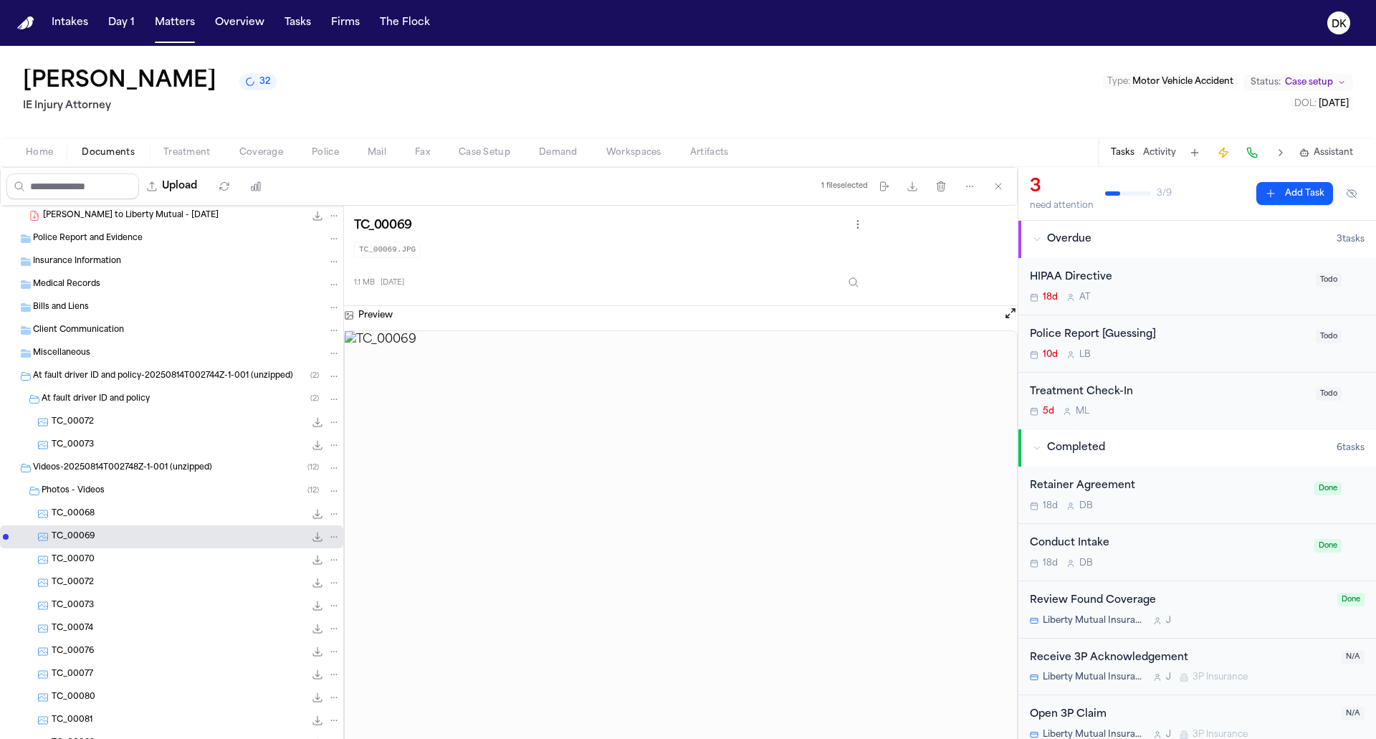
scroll to position [120, 0]
click at [117, 653] on div "TC_00076 1.1 MB • JPG" at bounding box center [171, 647] width 343 height 23
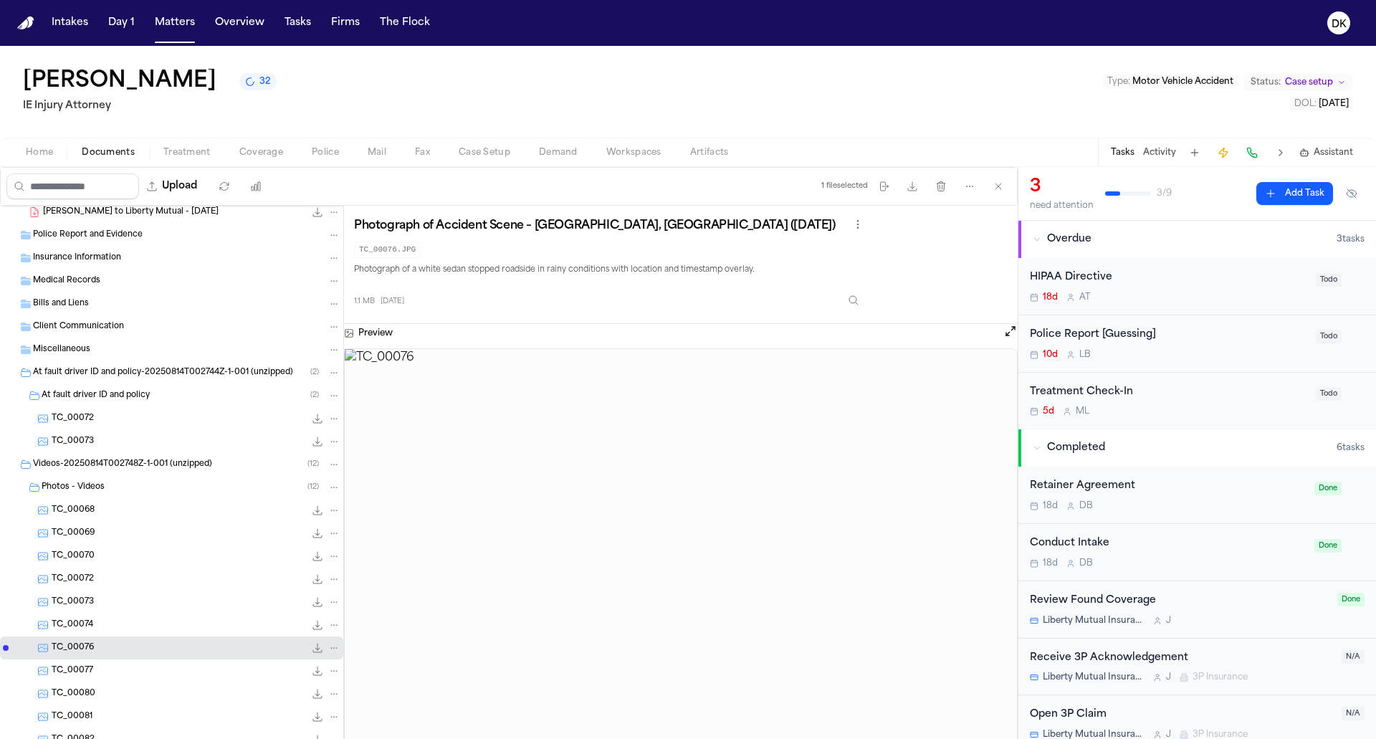
click at [115, 583] on div "TC_00072 690.2 KB • JPG" at bounding box center [196, 579] width 289 height 14
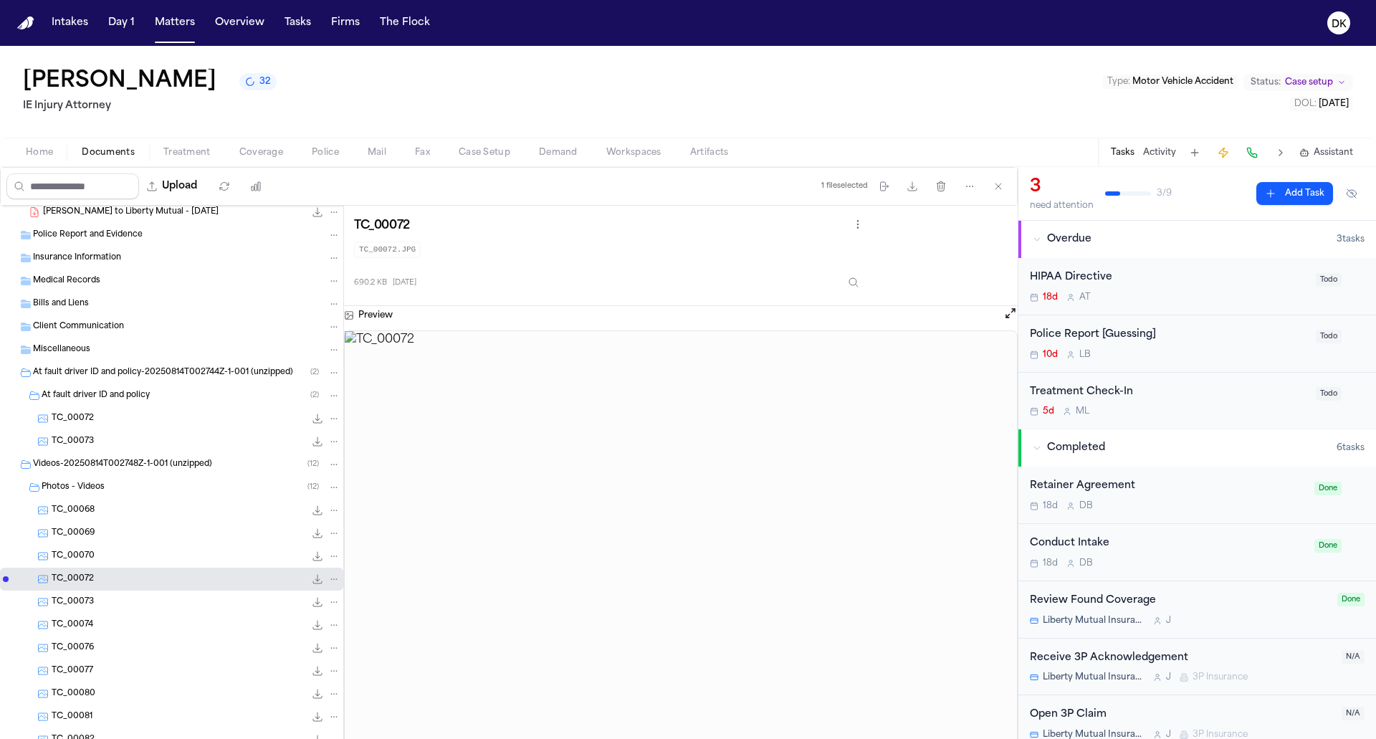
click at [113, 537] on div "TC_00069 1.1 MB • JPG" at bounding box center [196, 533] width 289 height 14
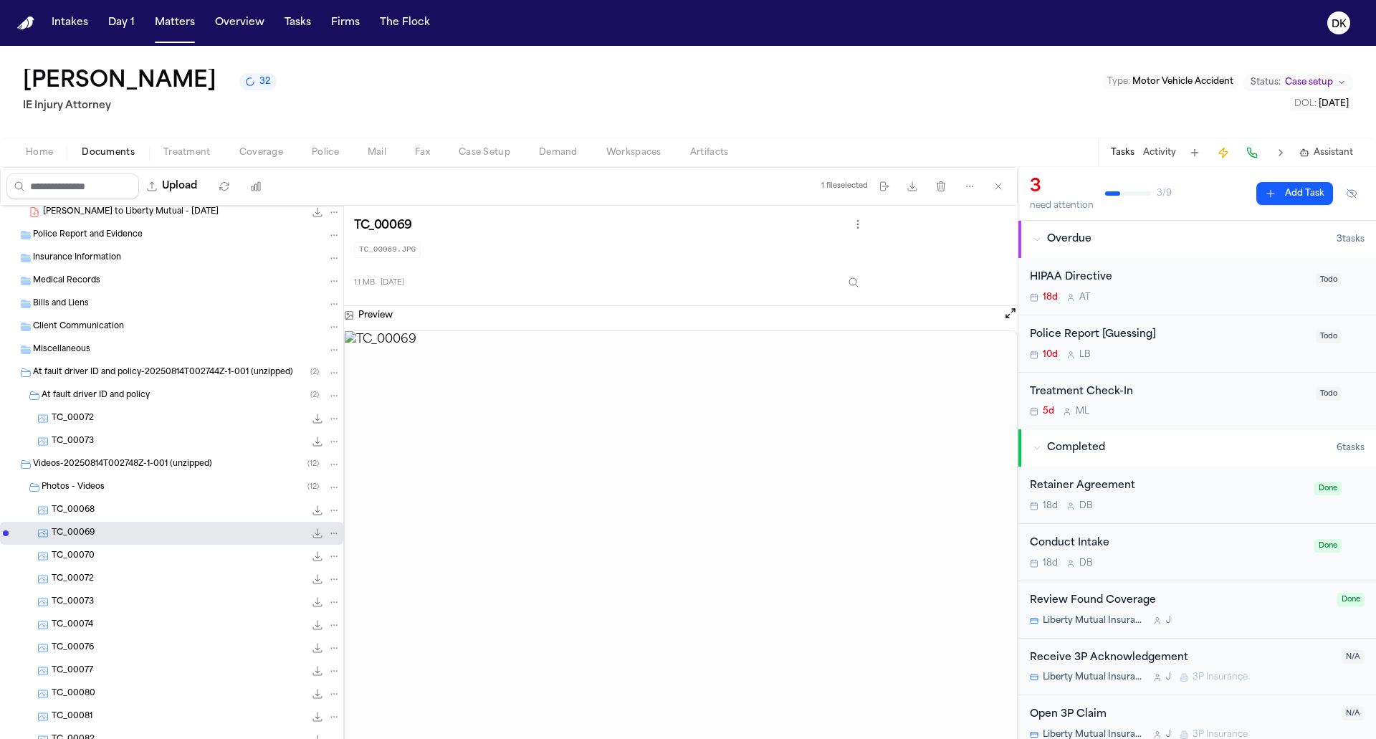
scroll to position [211, 0]
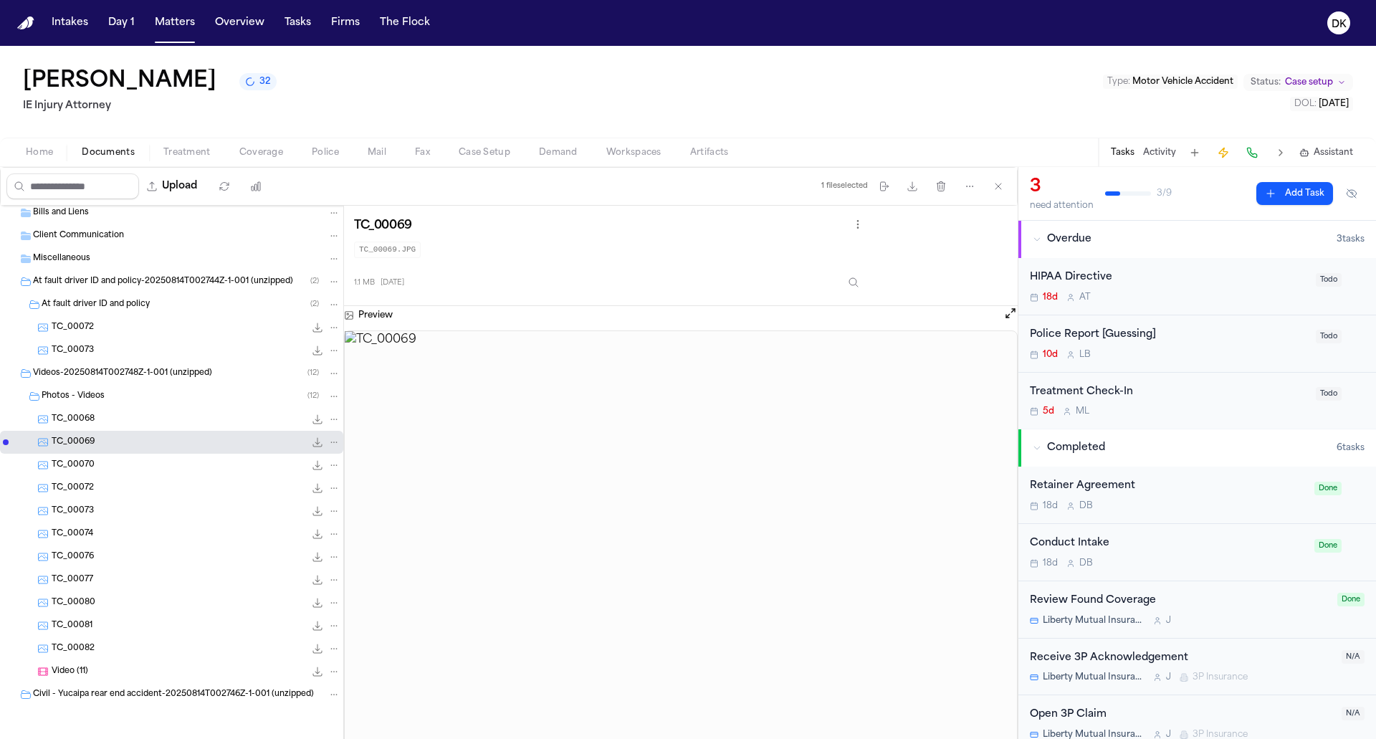
click at [118, 579] on div "TC_00077 1.2 MB • JPG" at bounding box center [196, 579] width 289 height 14
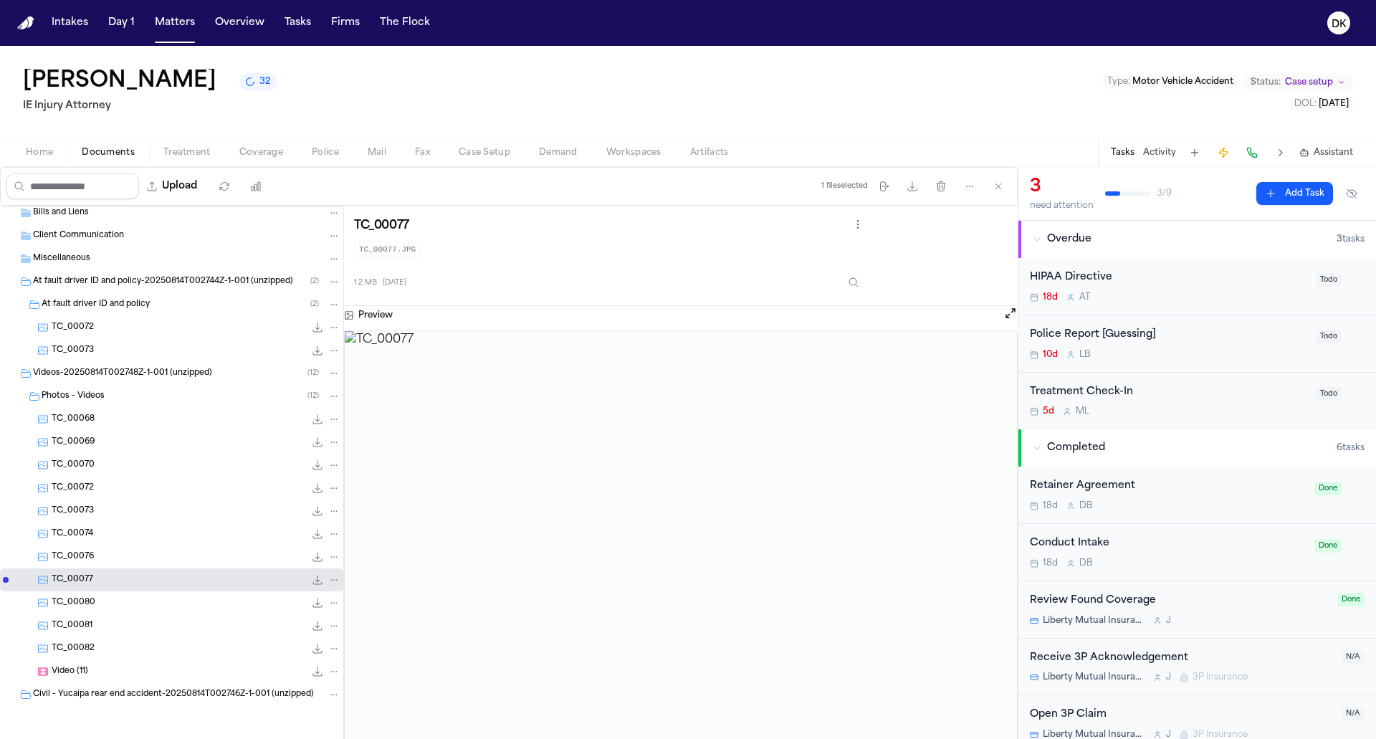
click at [121, 474] on div "TC_00070 1.1 MB • JPG" at bounding box center [171, 465] width 343 height 23
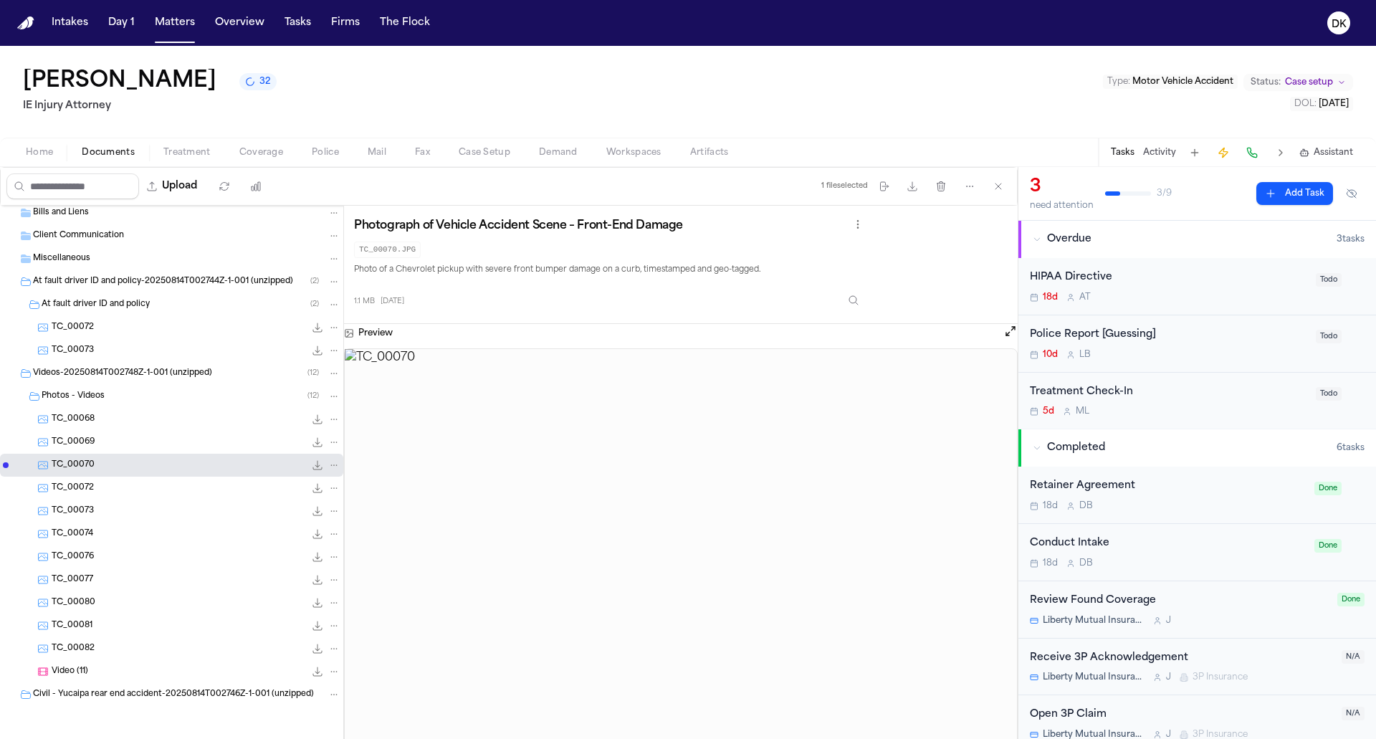
click at [120, 424] on div "TC_00068 991.0 KB • JPG" at bounding box center [196, 419] width 289 height 14
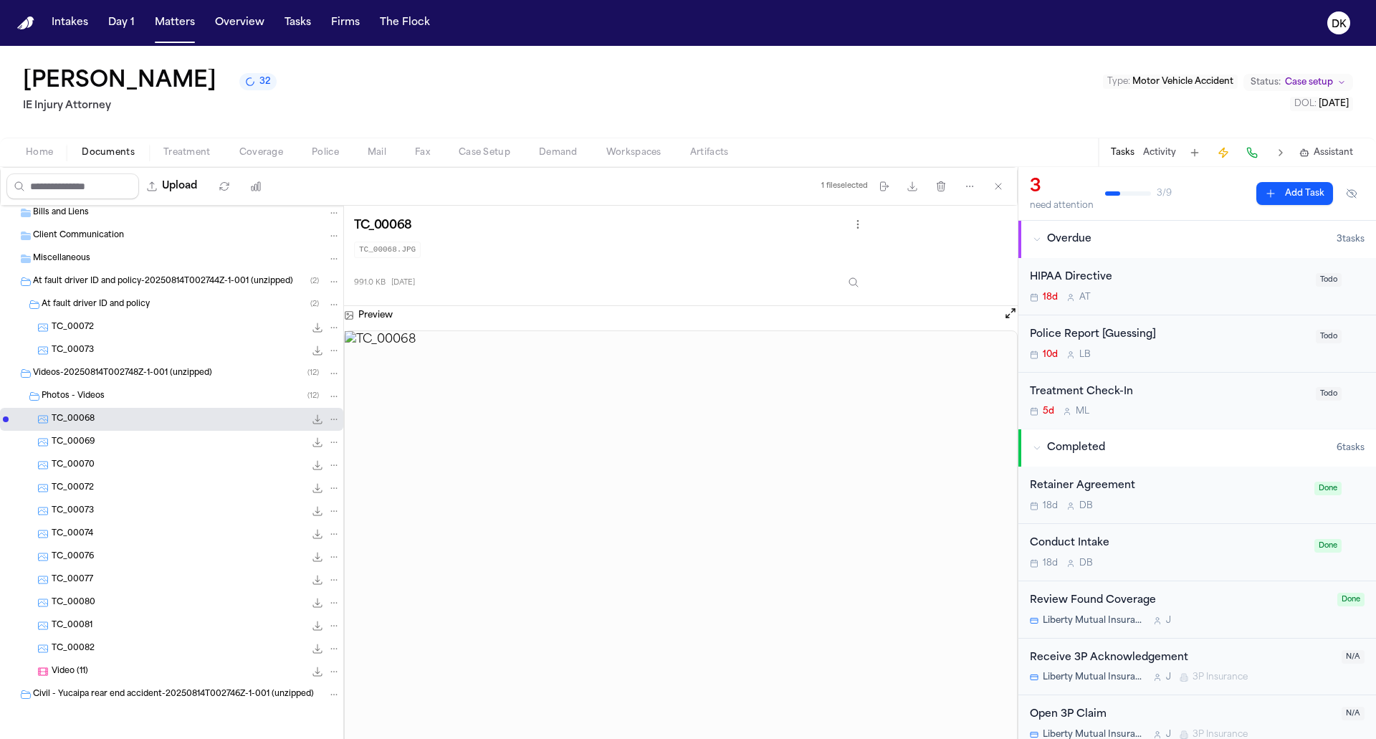
scroll to position [0, 0]
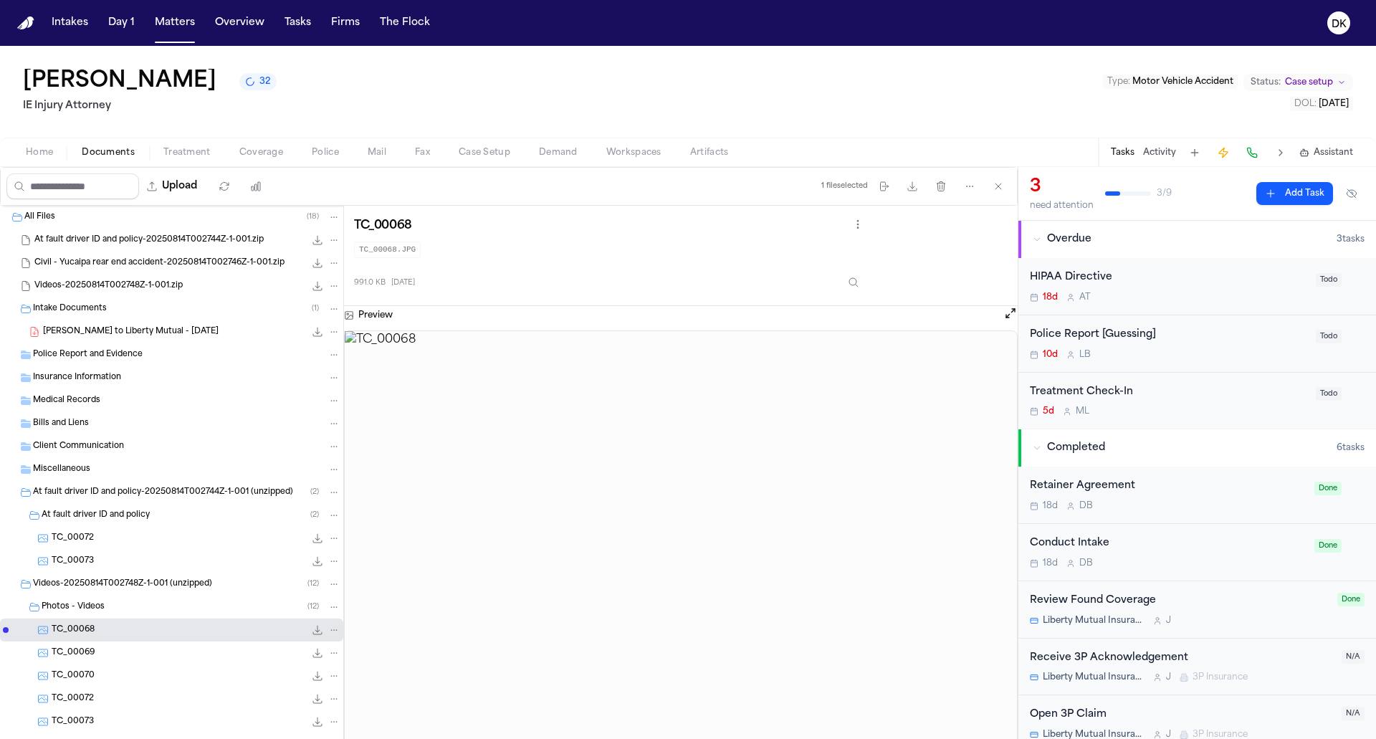
click at [325, 149] on span "Police" at bounding box center [325, 152] width 27 height 11
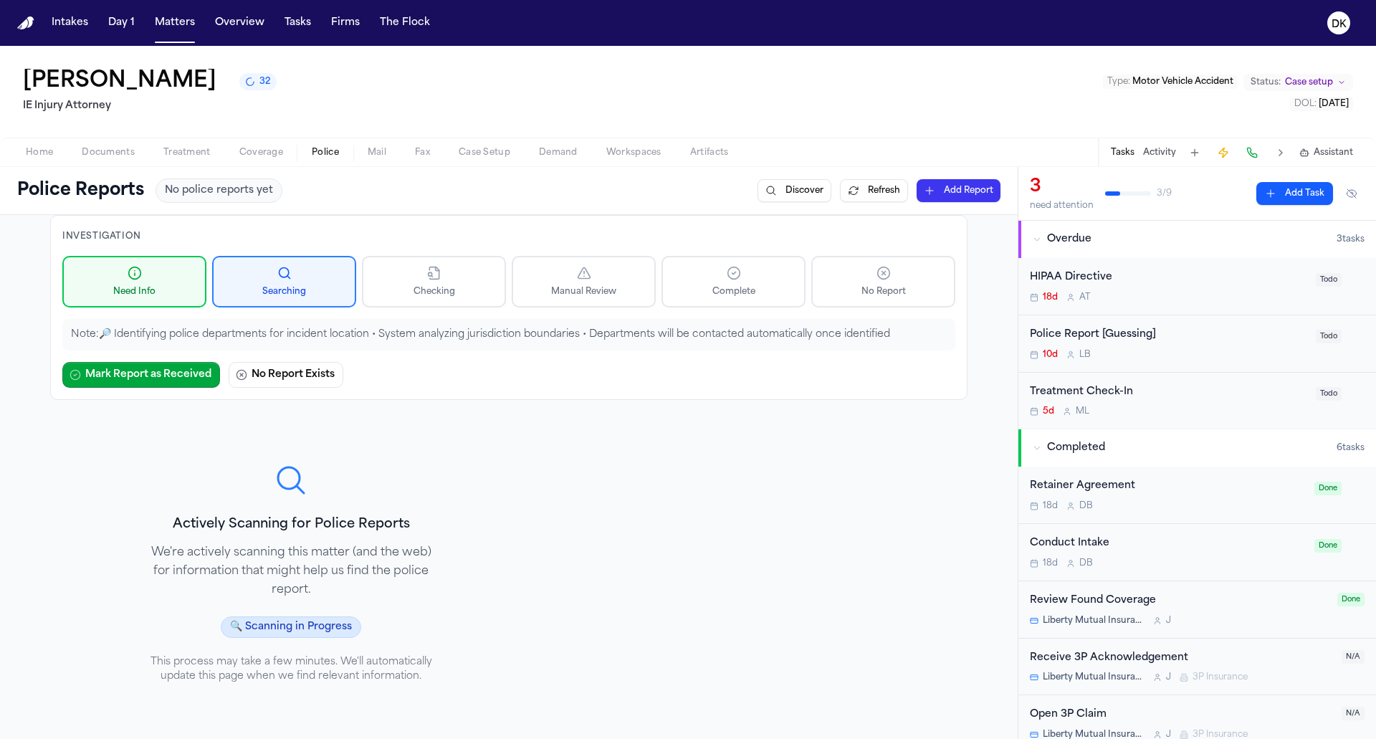
click at [239, 78] on button "32" at bounding box center [257, 81] width 37 height 17
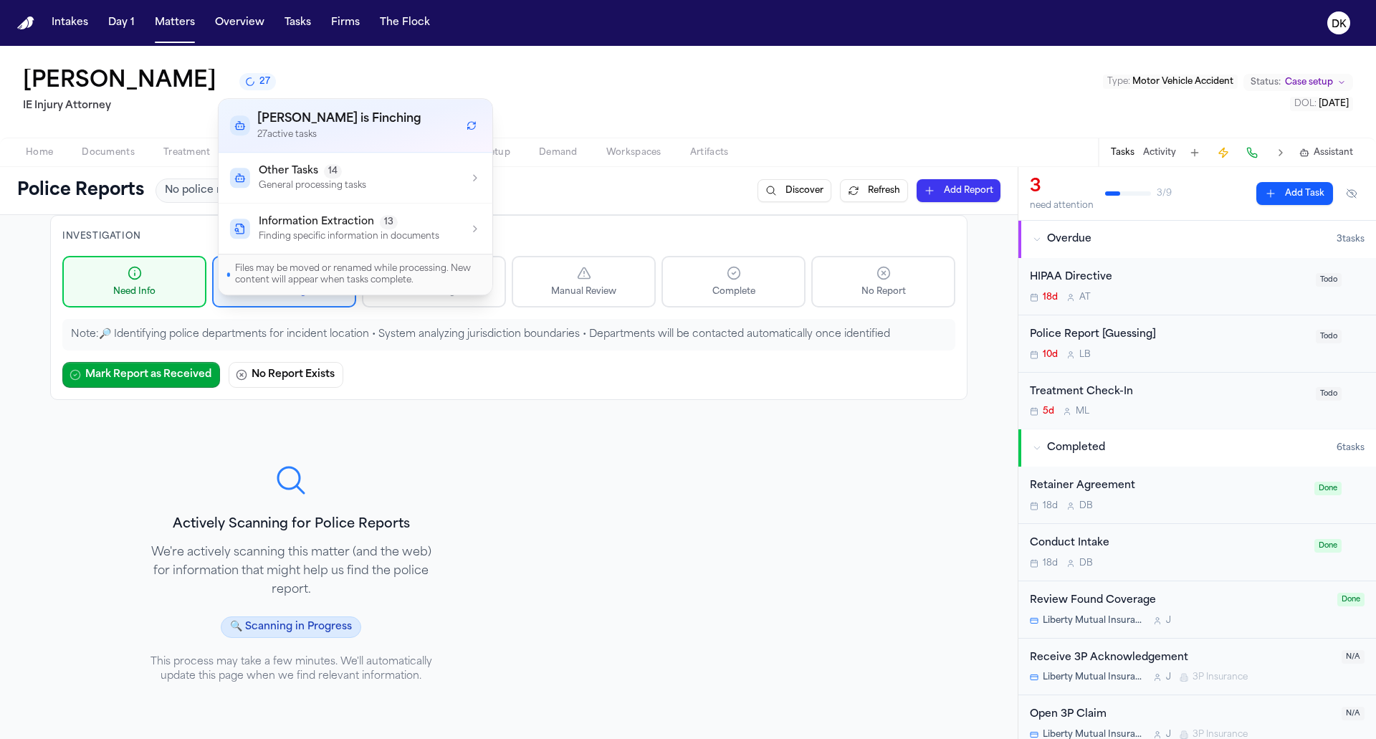
click at [239, 78] on button "27" at bounding box center [257, 81] width 37 height 17
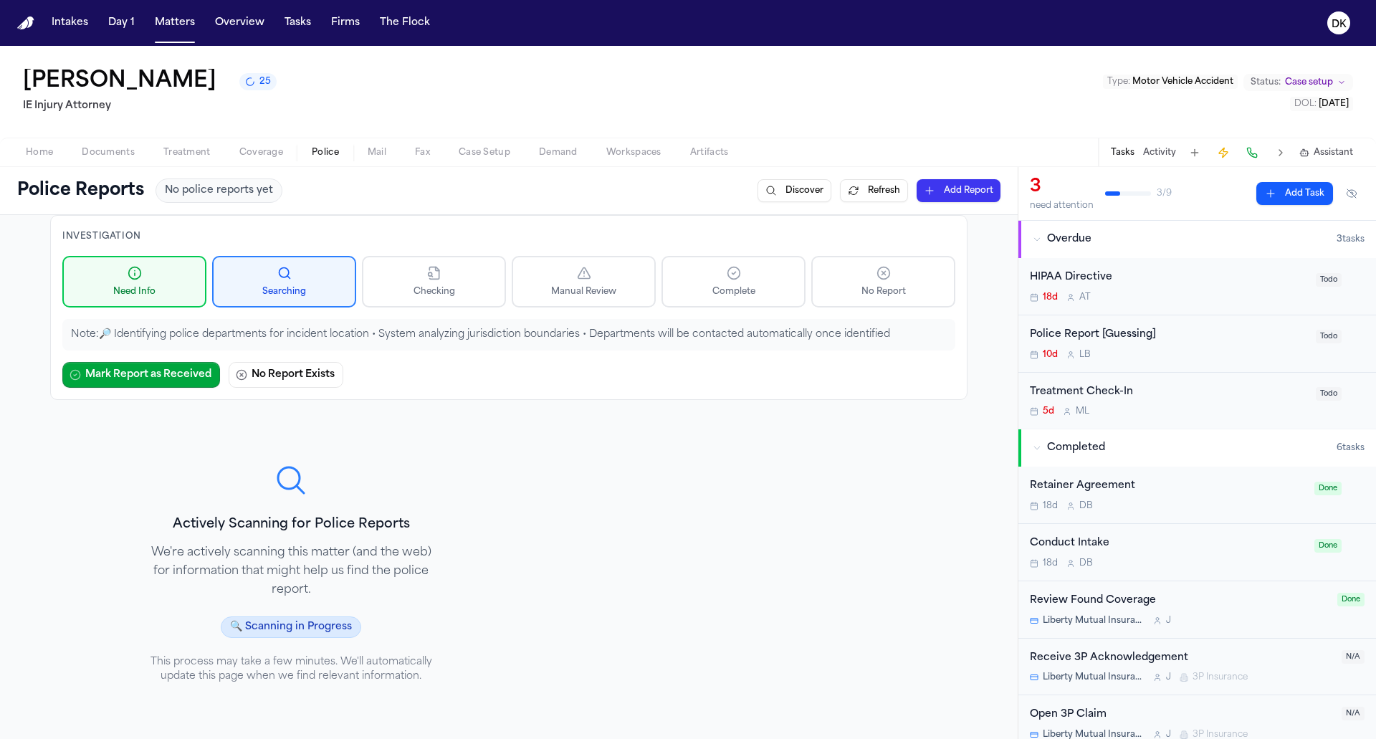
click at [434, 339] on p "Note: 🔎 Identifying police departments for incident location • System analyzing…" at bounding box center [509, 334] width 876 height 14
click at [239, 82] on button "8" at bounding box center [255, 81] width 32 height 17
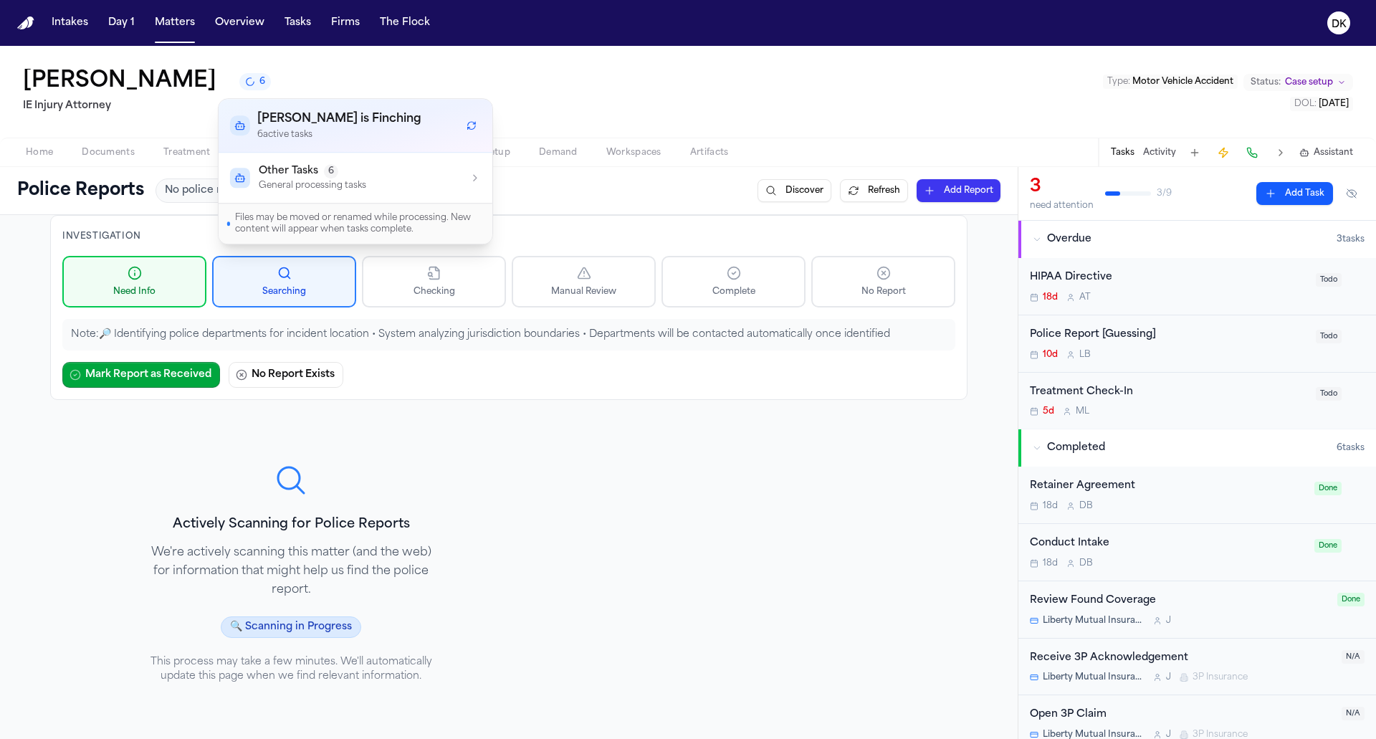
click at [299, 180] on p "General processing tasks" at bounding box center [312, 185] width 107 height 11
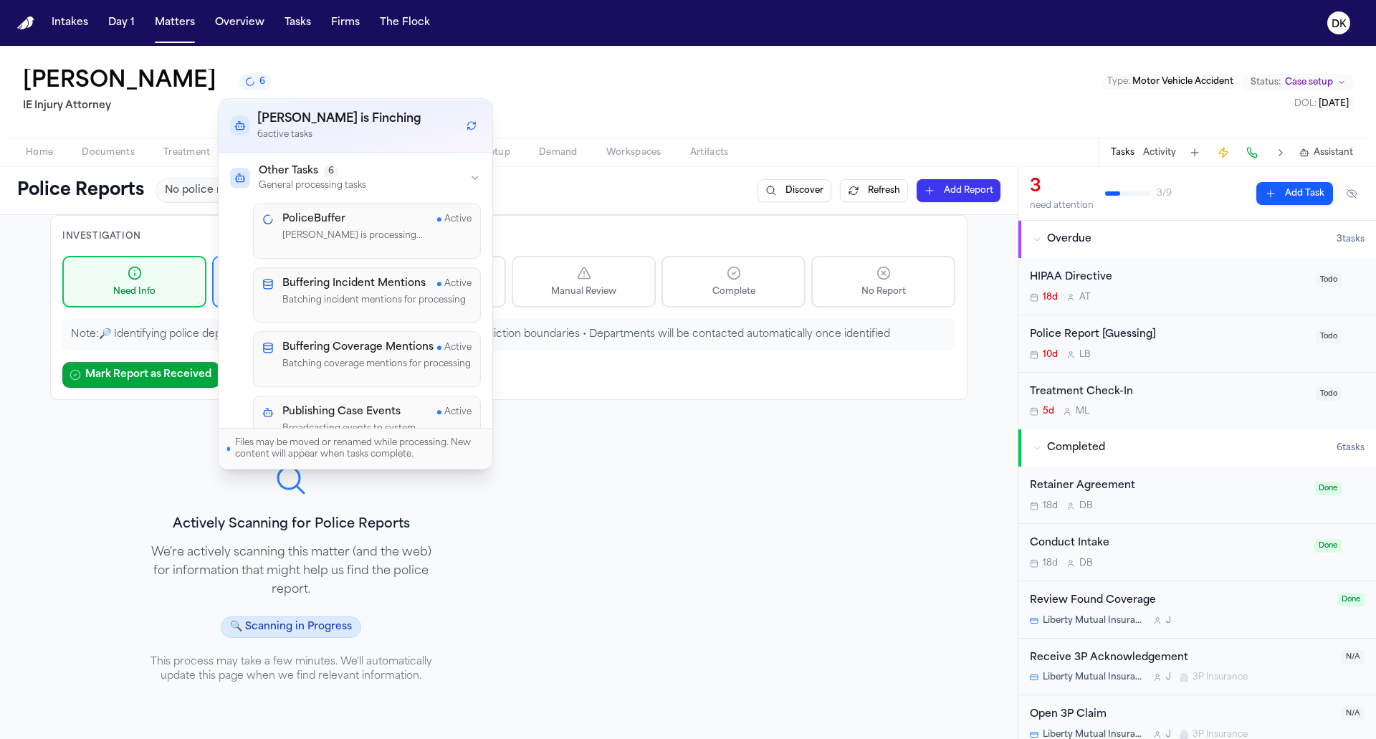
click at [371, 68] on div "Estefany Carver 6 IE Injury Attorney Type : Motor Vehicle Accident Status: Case…" at bounding box center [688, 92] width 1376 height 92
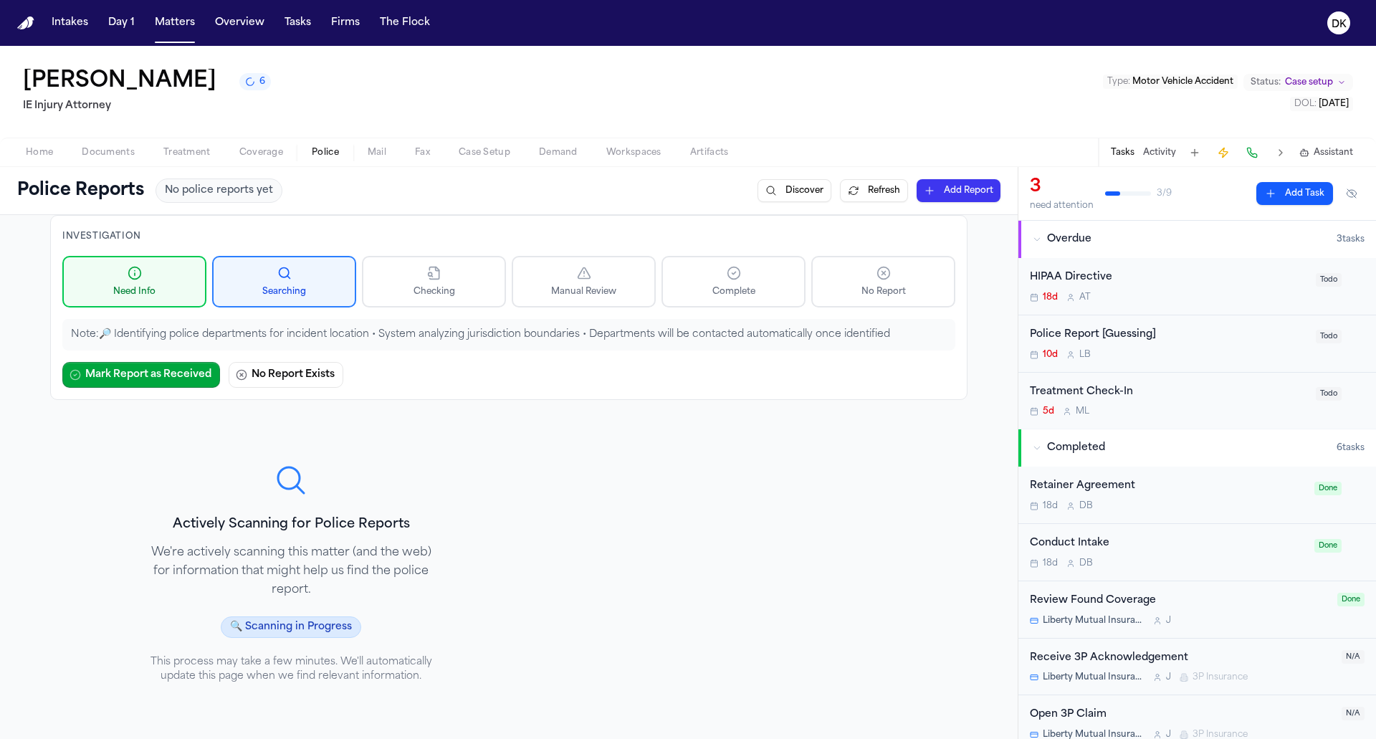
click at [94, 161] on span "button" at bounding box center [108, 160] width 70 height 1
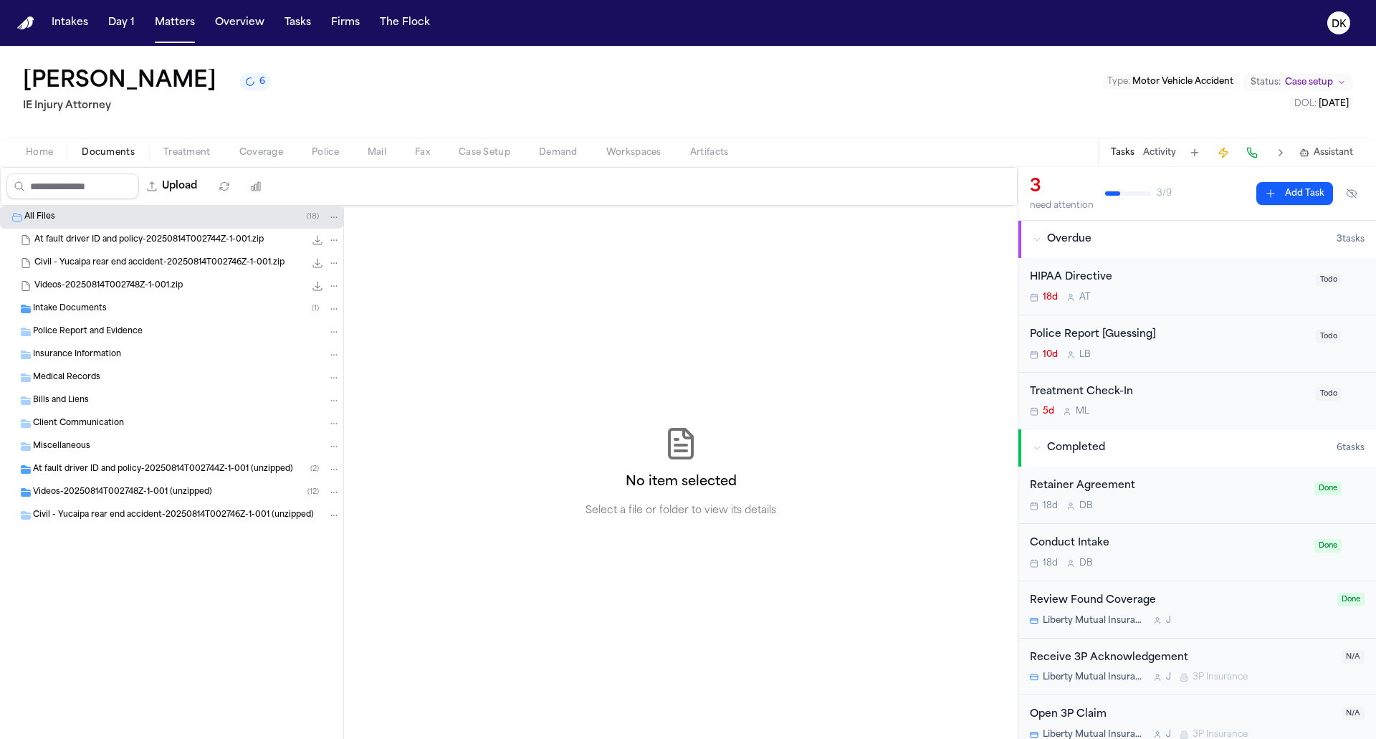
click at [203, 319] on div "Intake Documents ( 1 )" at bounding box center [171, 308] width 343 height 23
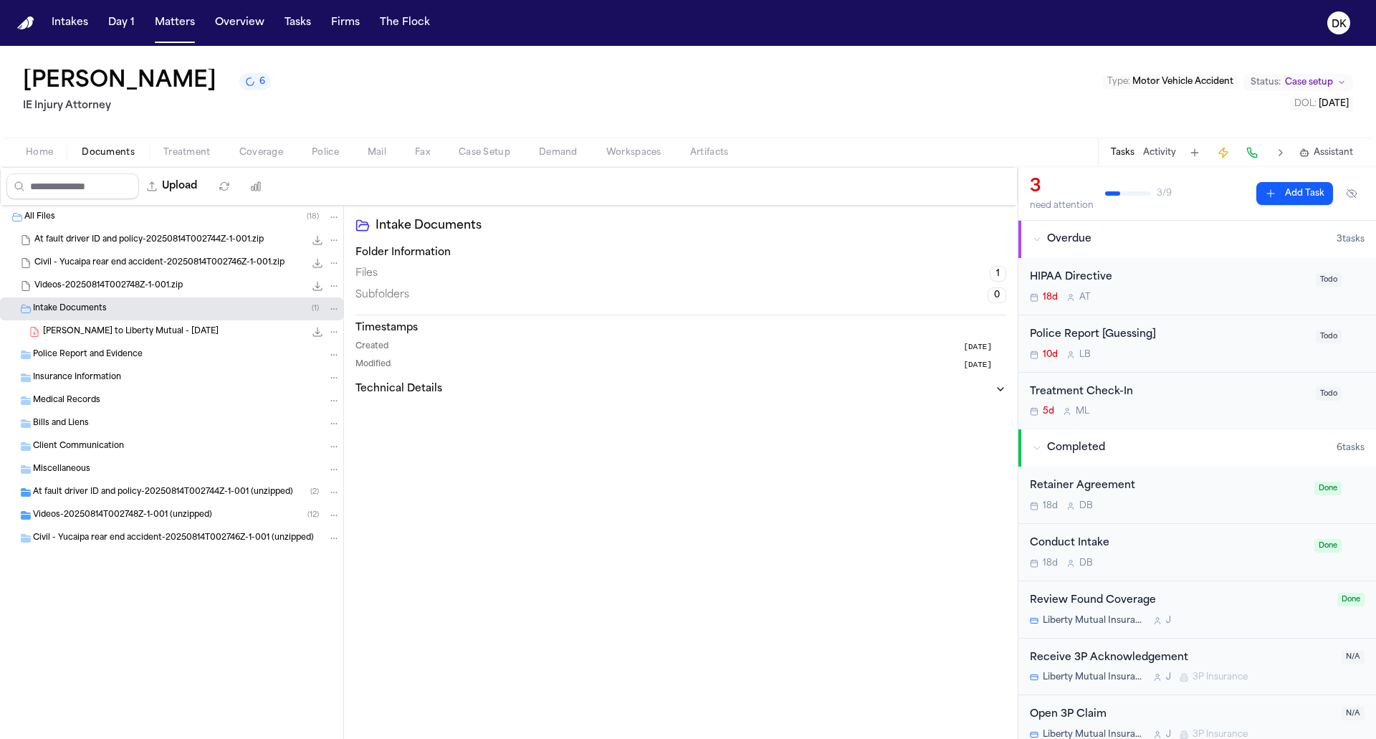
click at [206, 328] on div "E. Carver - LOR to Liberty Mutual - 5.5.25 236.3 KB • PDF" at bounding box center [191, 332] width 297 height 14
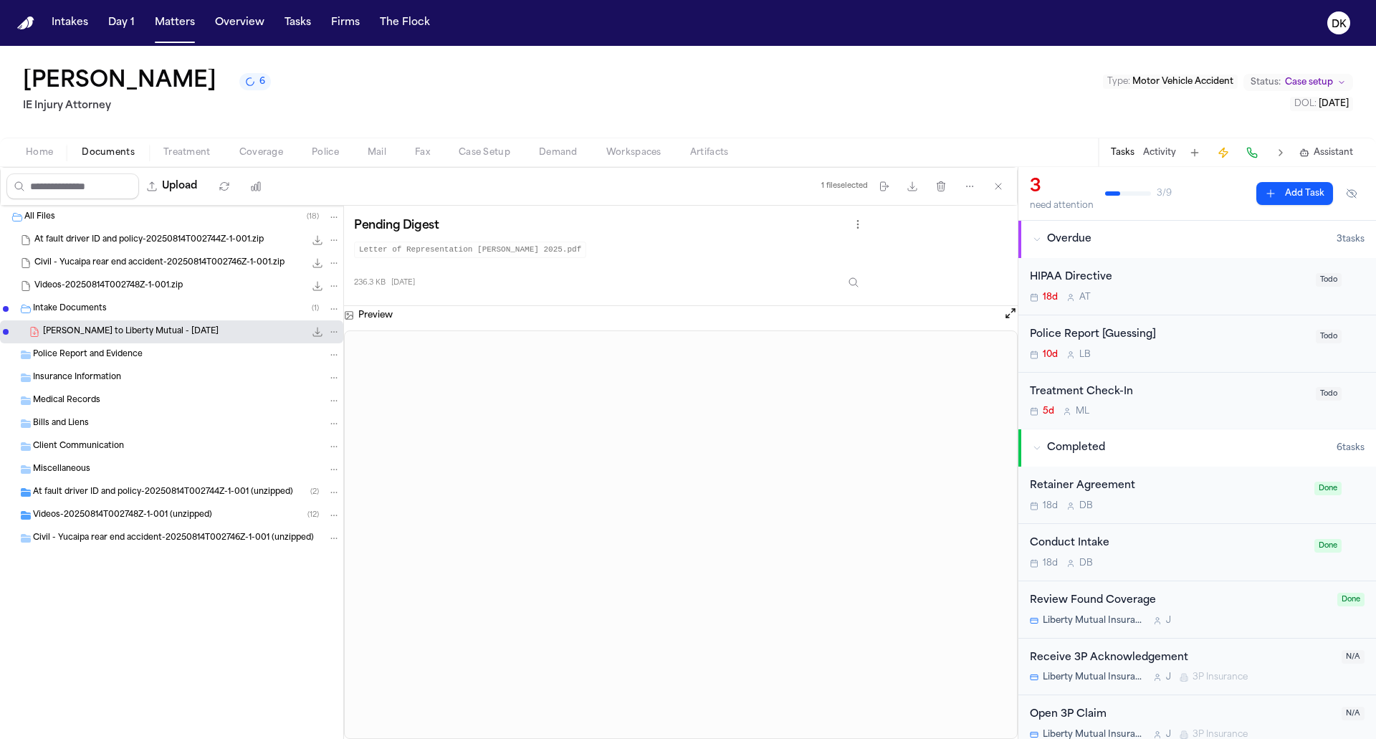
click at [178, 499] on div "At fault driver ID and policy-20250814T002744Z-1-001 (unzipped) ( 2 )" at bounding box center [171, 492] width 343 height 23
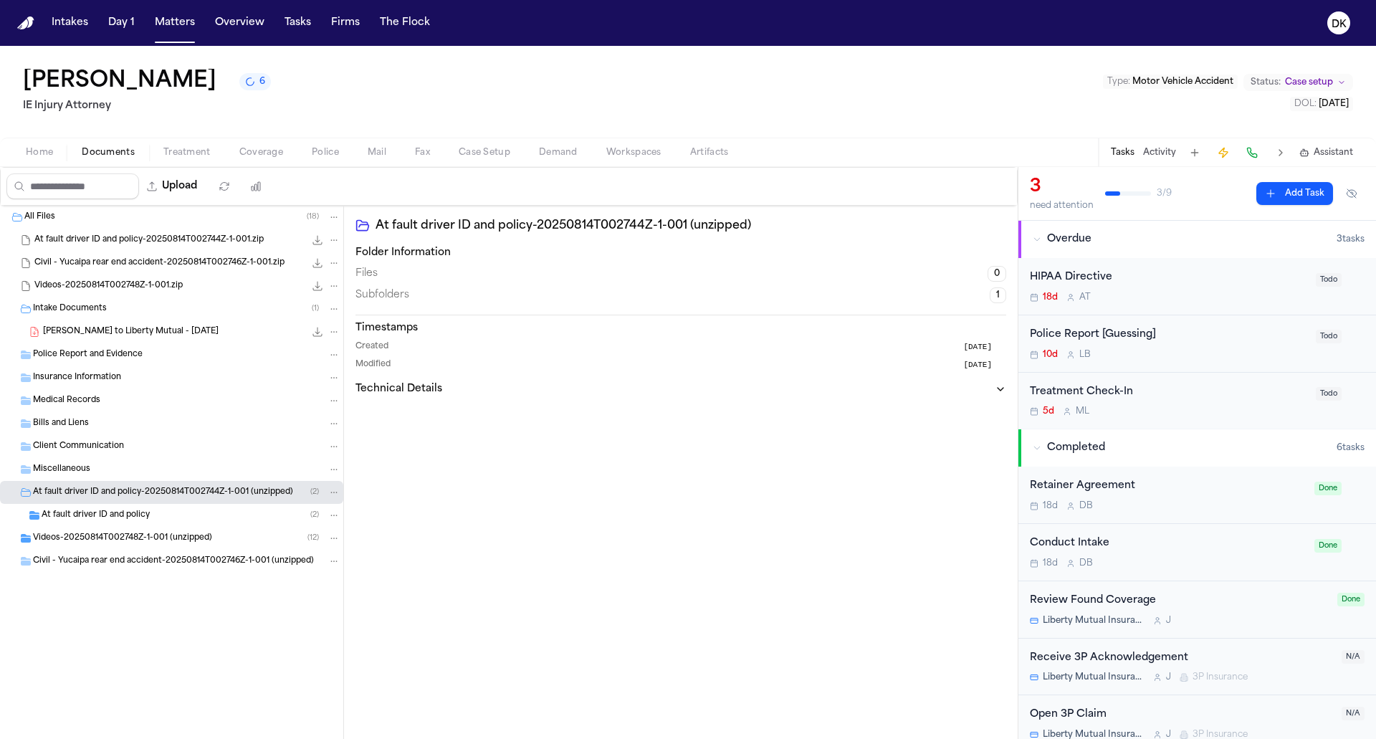
click at [164, 527] on div "Videos-20250814T002748Z-1-001 (unzipped) ( 12 )" at bounding box center [171, 538] width 343 height 23
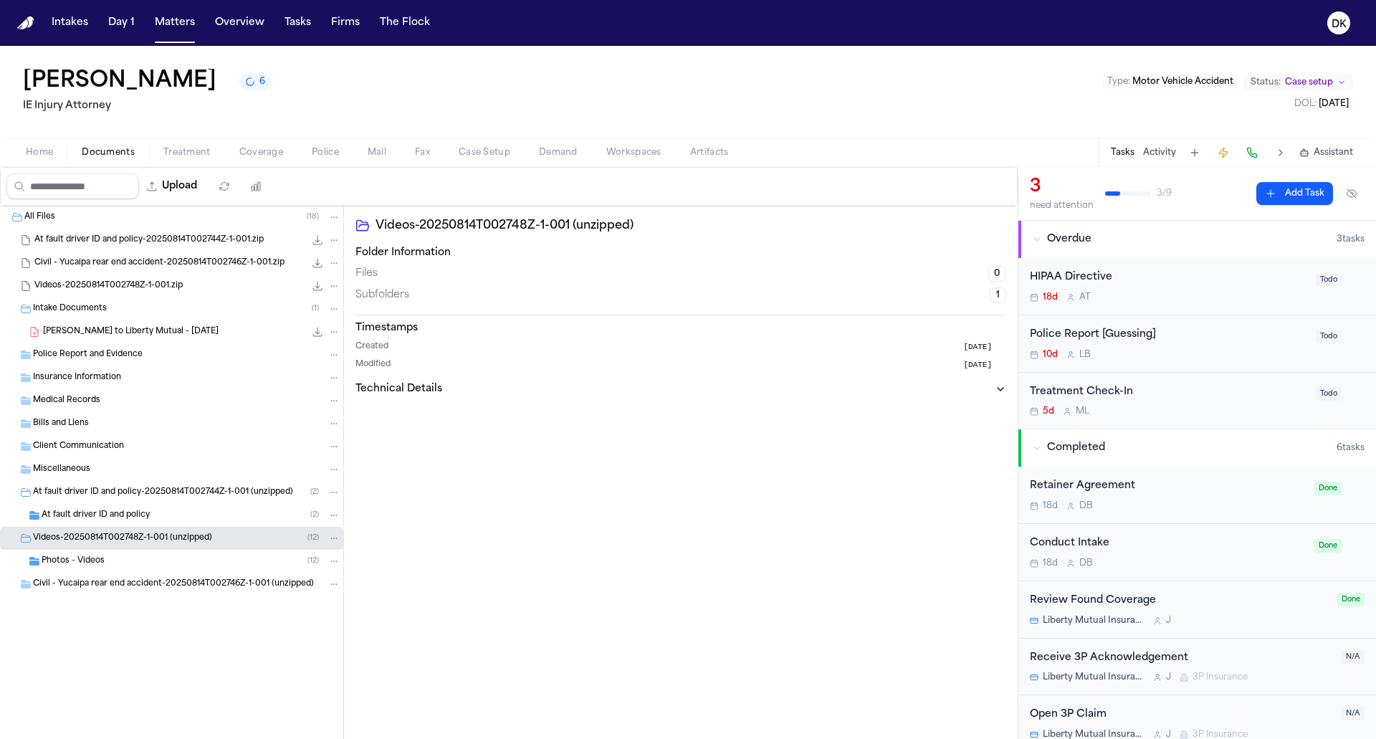
click at [166, 516] on div "At fault driver ID and policy ( 2 )" at bounding box center [191, 515] width 299 height 13
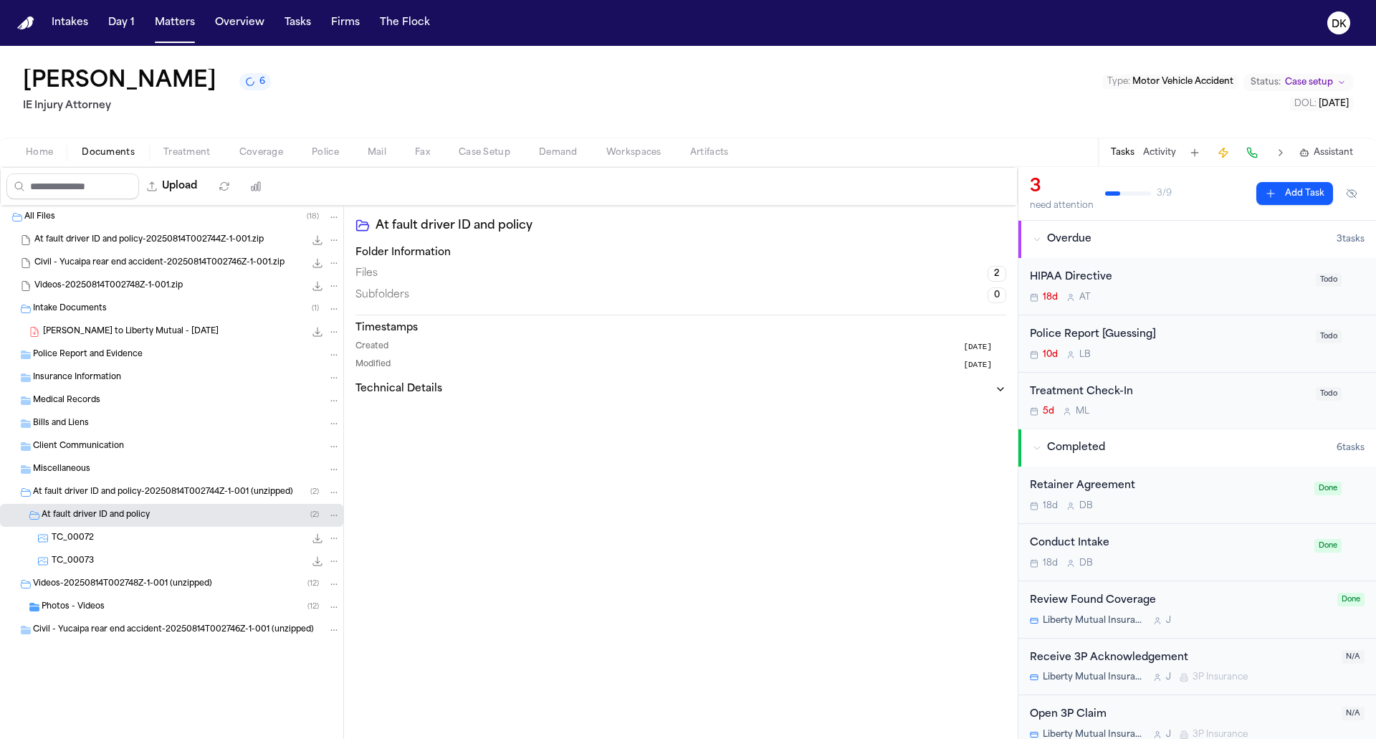
click at [125, 610] on div "Photos - Videos ( 12 )" at bounding box center [191, 606] width 299 height 13
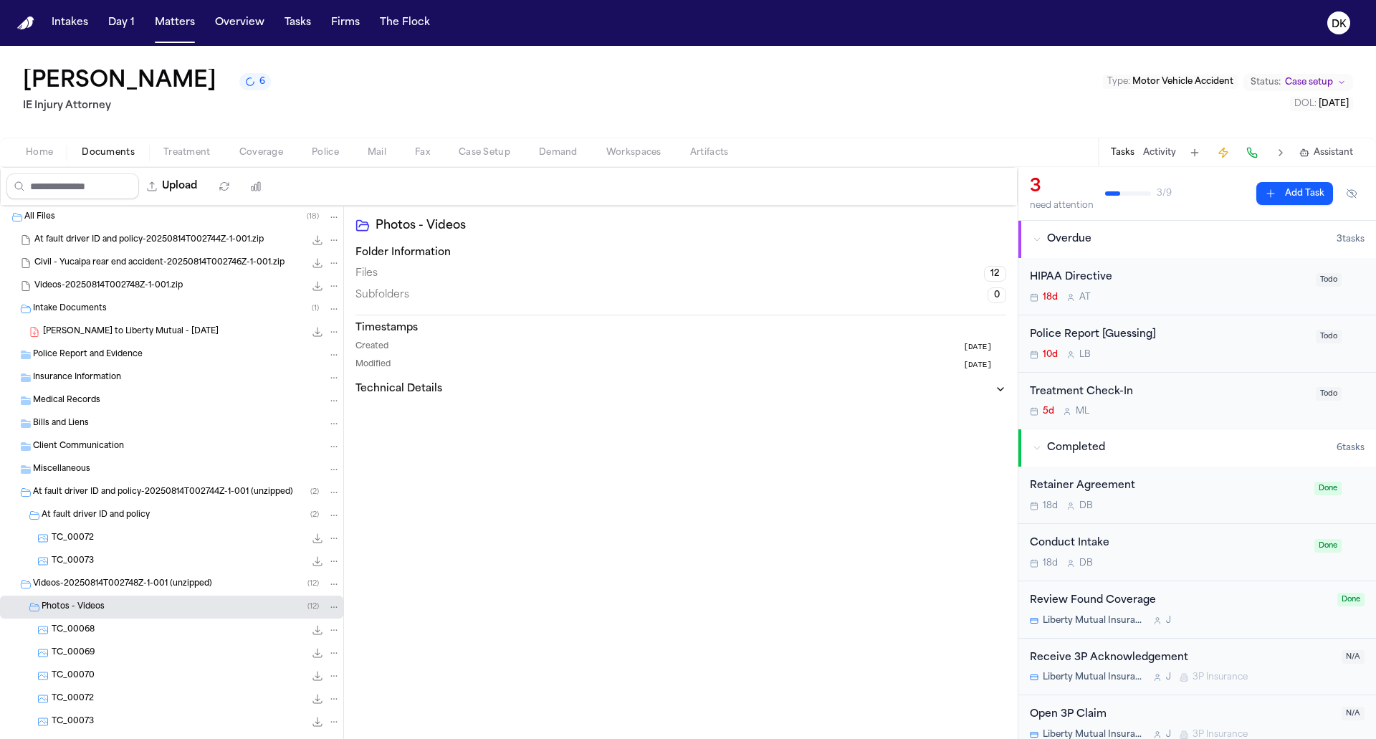
click at [121, 623] on div "TC_00068 991.0 KB • JPG" at bounding box center [196, 630] width 289 height 14
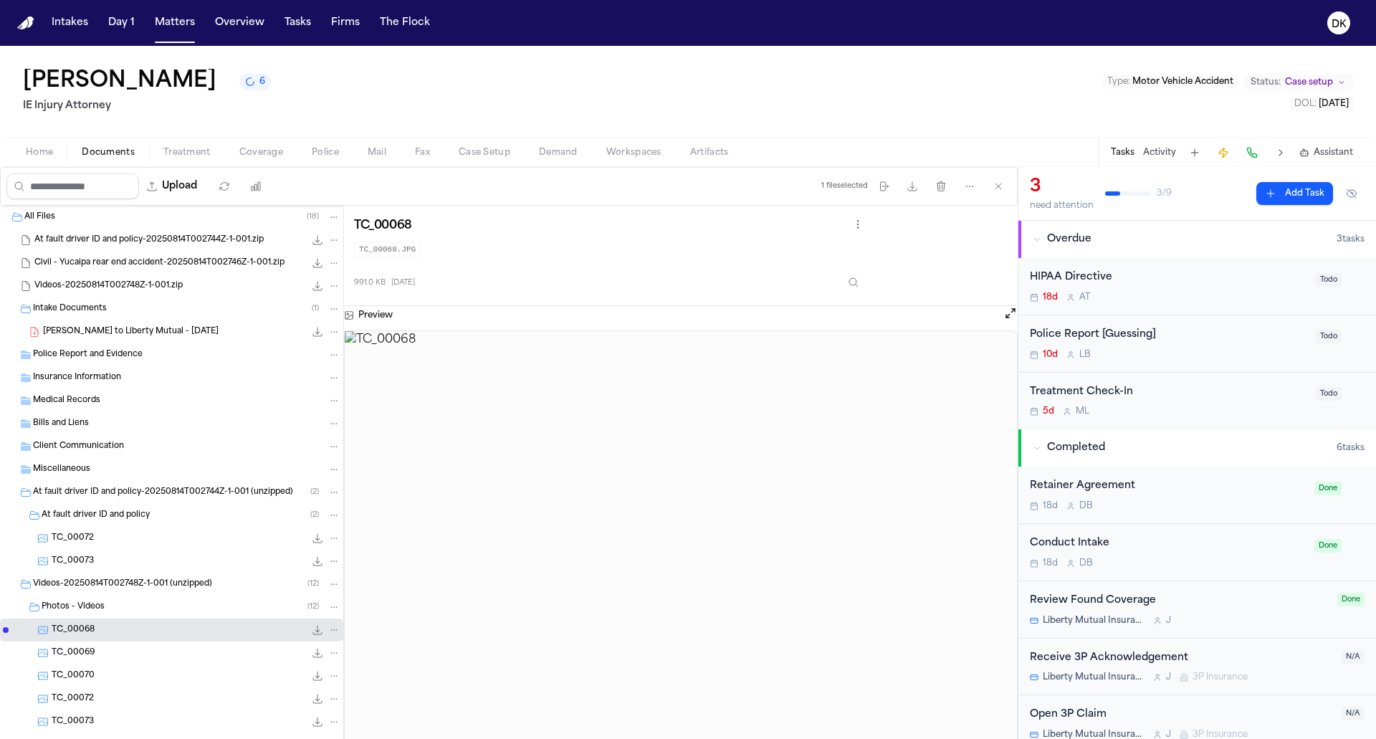
click at [108, 651] on div "TC_00069 1.1 MB • JPG" at bounding box center [196, 653] width 289 height 14
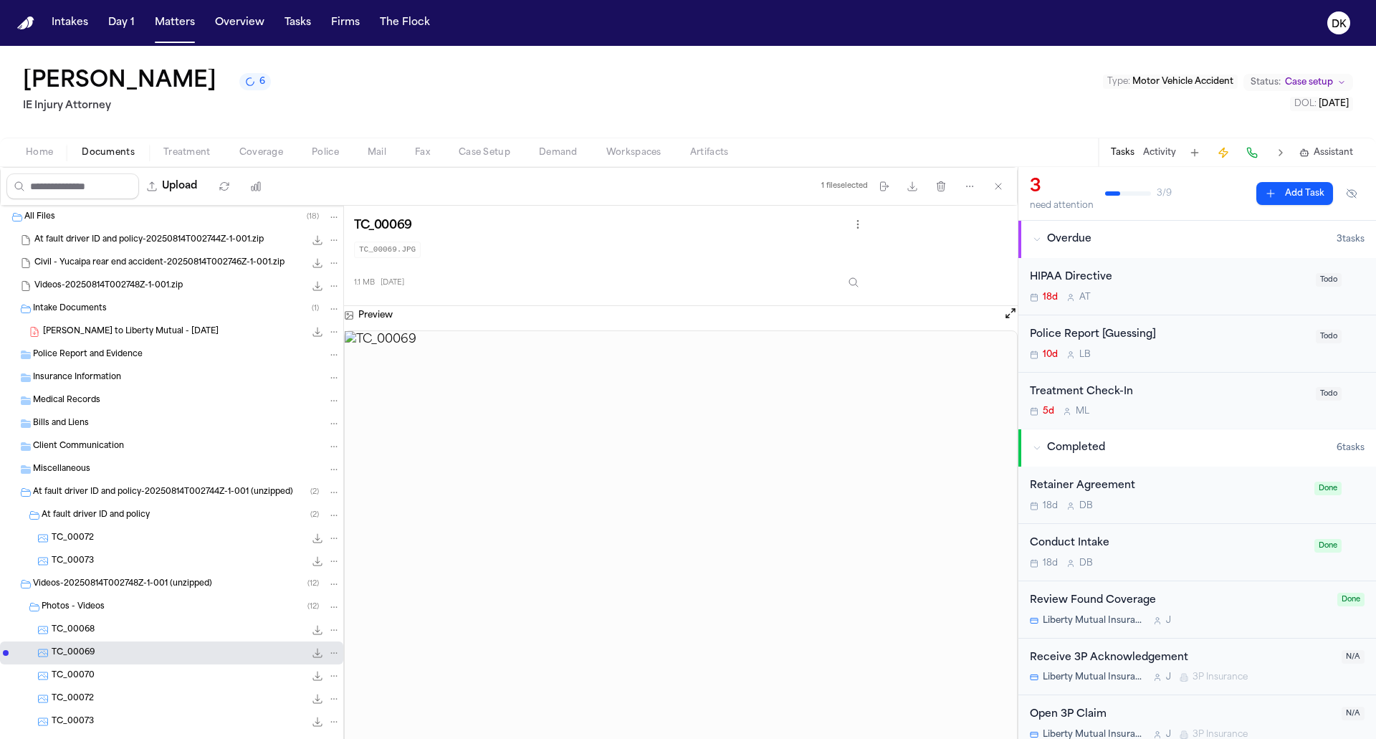
click at [123, 527] on div "TC_00072 690.2 KB • JPG" at bounding box center [171, 538] width 343 height 23
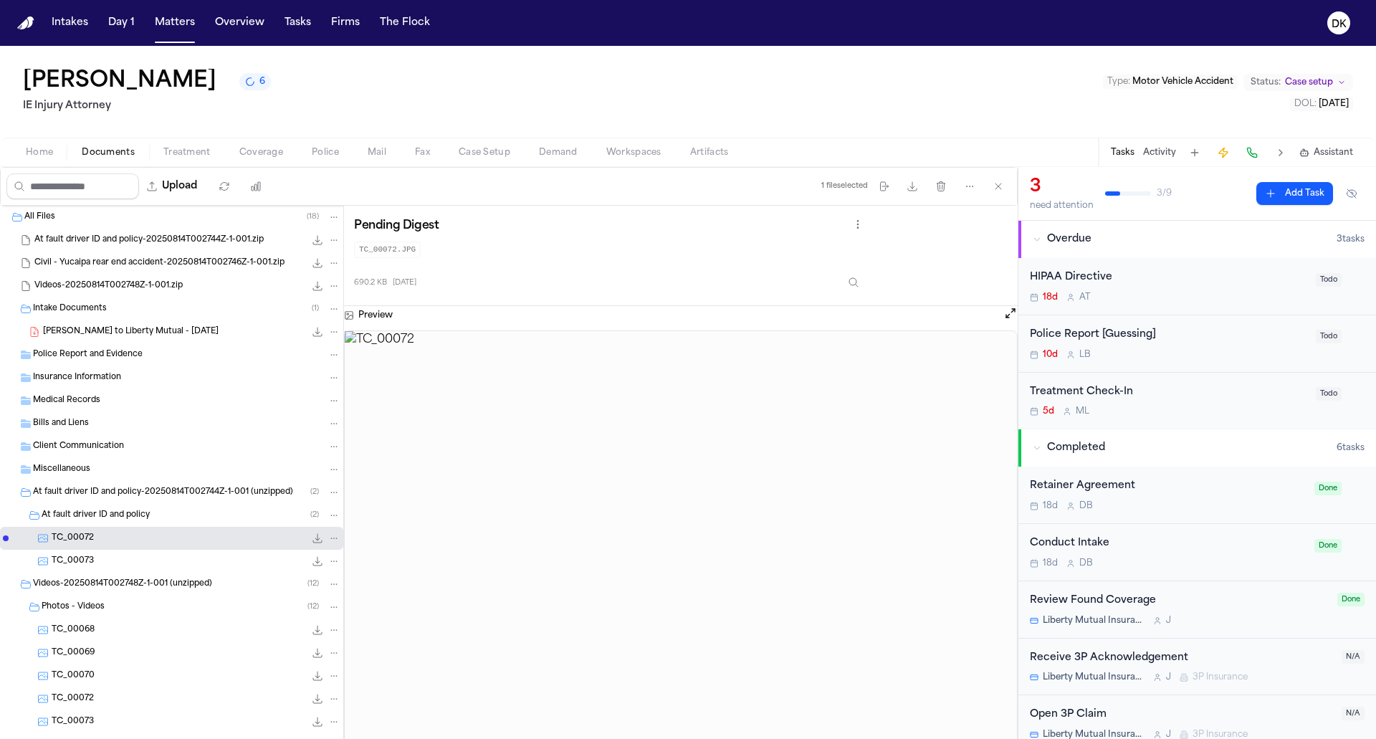
click at [115, 566] on div "TC_00073 660.8 KB • JPG" at bounding box center [196, 561] width 289 height 14
click at [123, 527] on div "TC_00072 690.2 KB • JPG" at bounding box center [171, 538] width 343 height 23
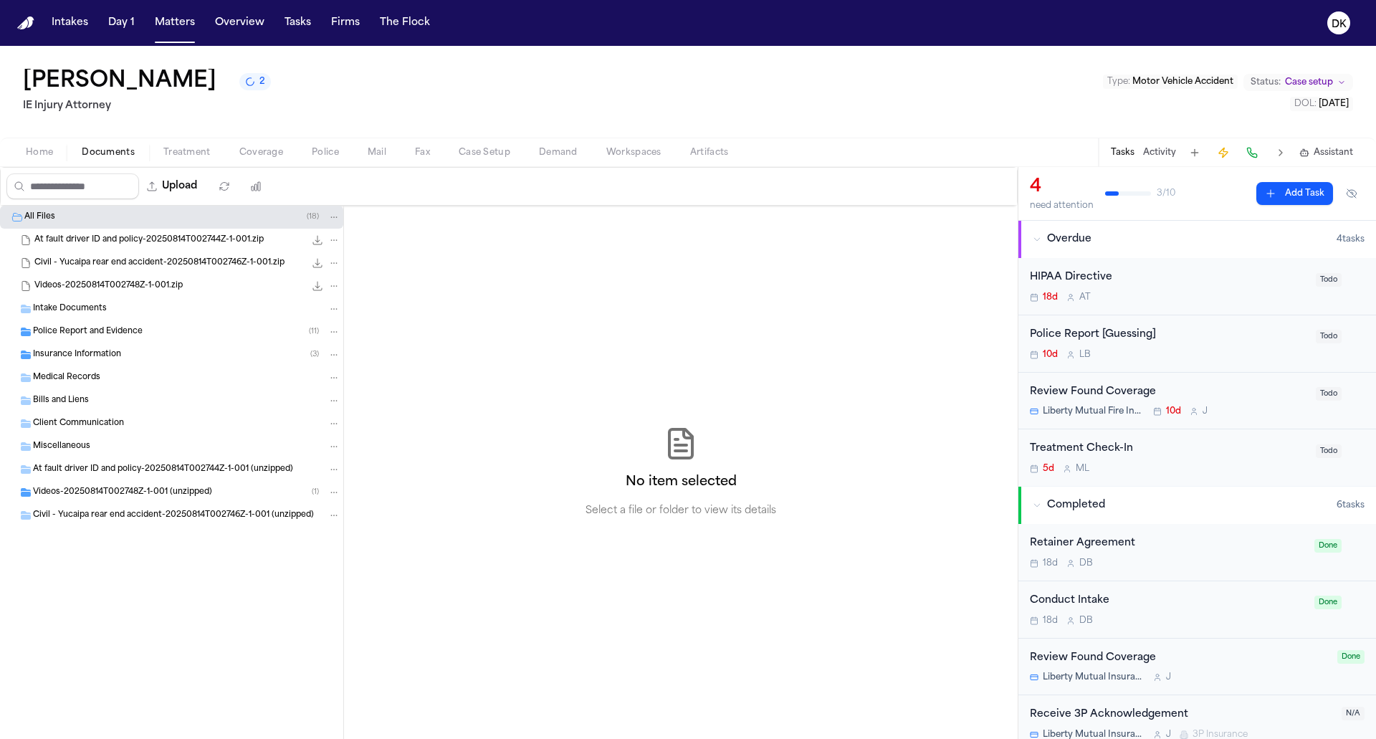
click at [194, 338] on div "Police Report and Evidence ( 11 )" at bounding box center [171, 331] width 343 height 23
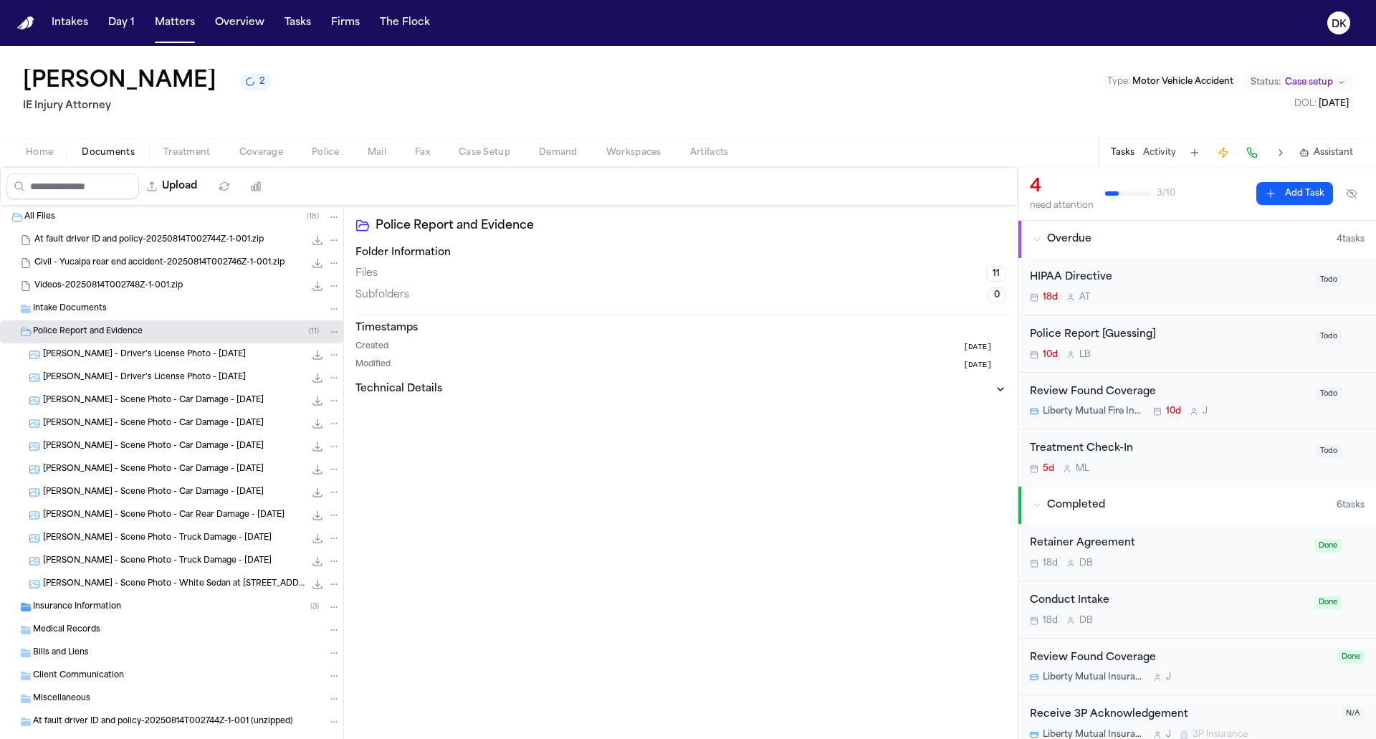
click at [174, 382] on span "[PERSON_NAME] - Driver's License Photo - [DATE]" at bounding box center [144, 378] width 203 height 12
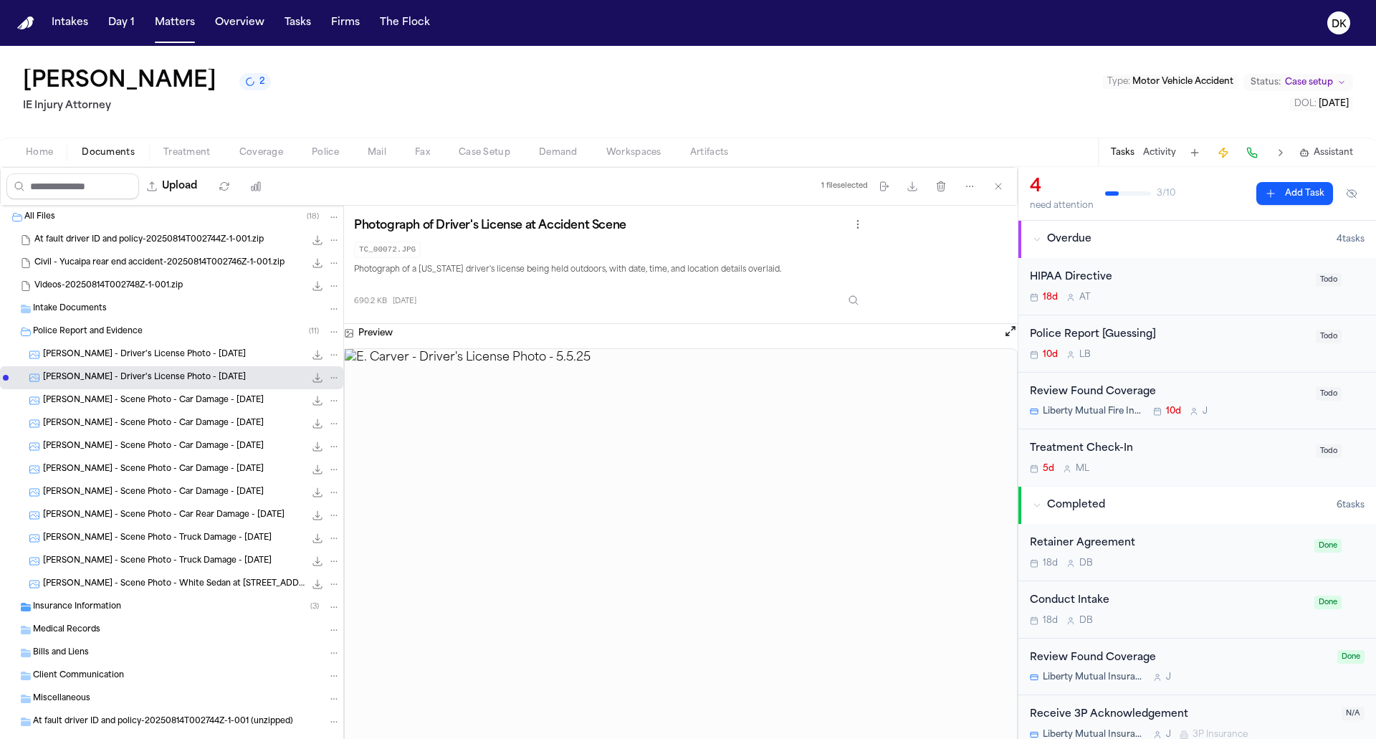
click at [151, 436] on div "[PERSON_NAME] - Scene Photo - Car Damage - [DATE] 1.1 MB • JPG" at bounding box center [171, 446] width 343 height 23
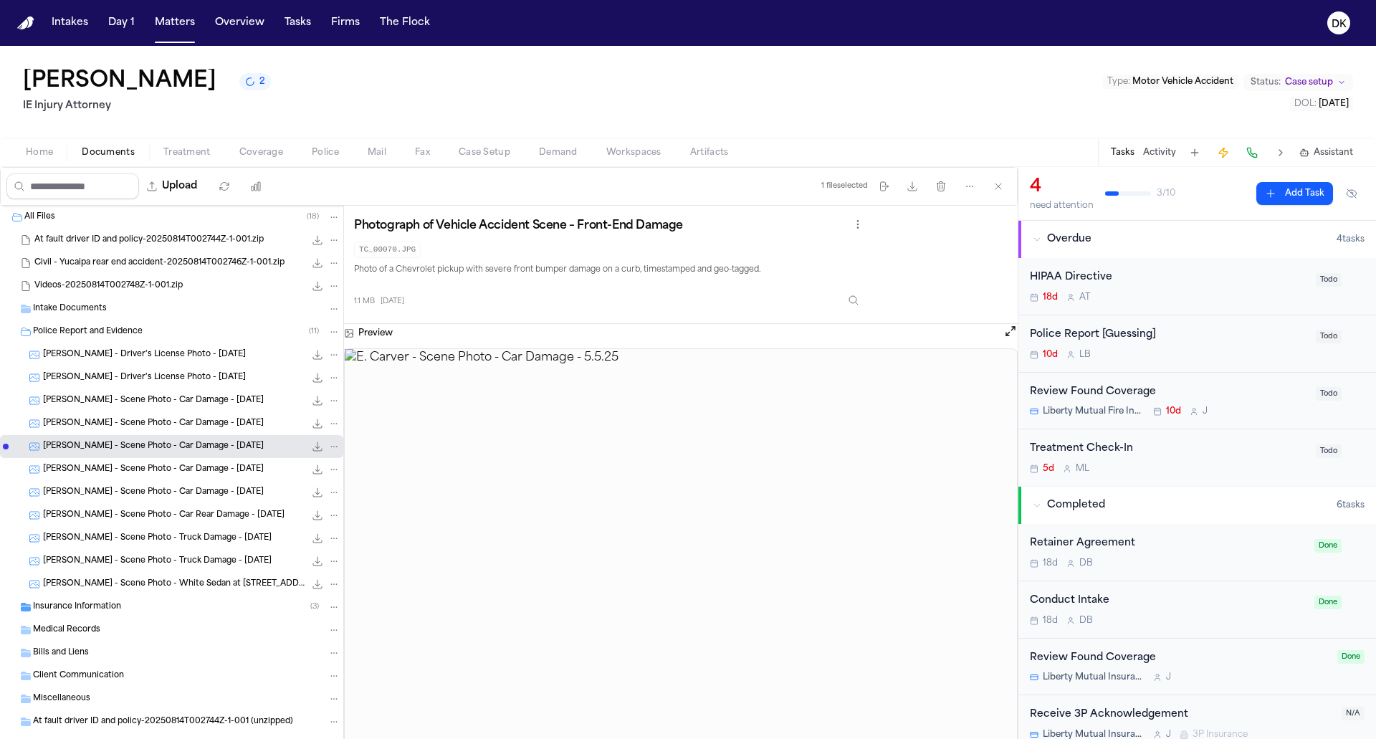
click at [147, 461] on div "[PERSON_NAME] - Scene Photo - Car Damage - [DATE] 1.1 MB • JPG" at bounding box center [171, 469] width 343 height 23
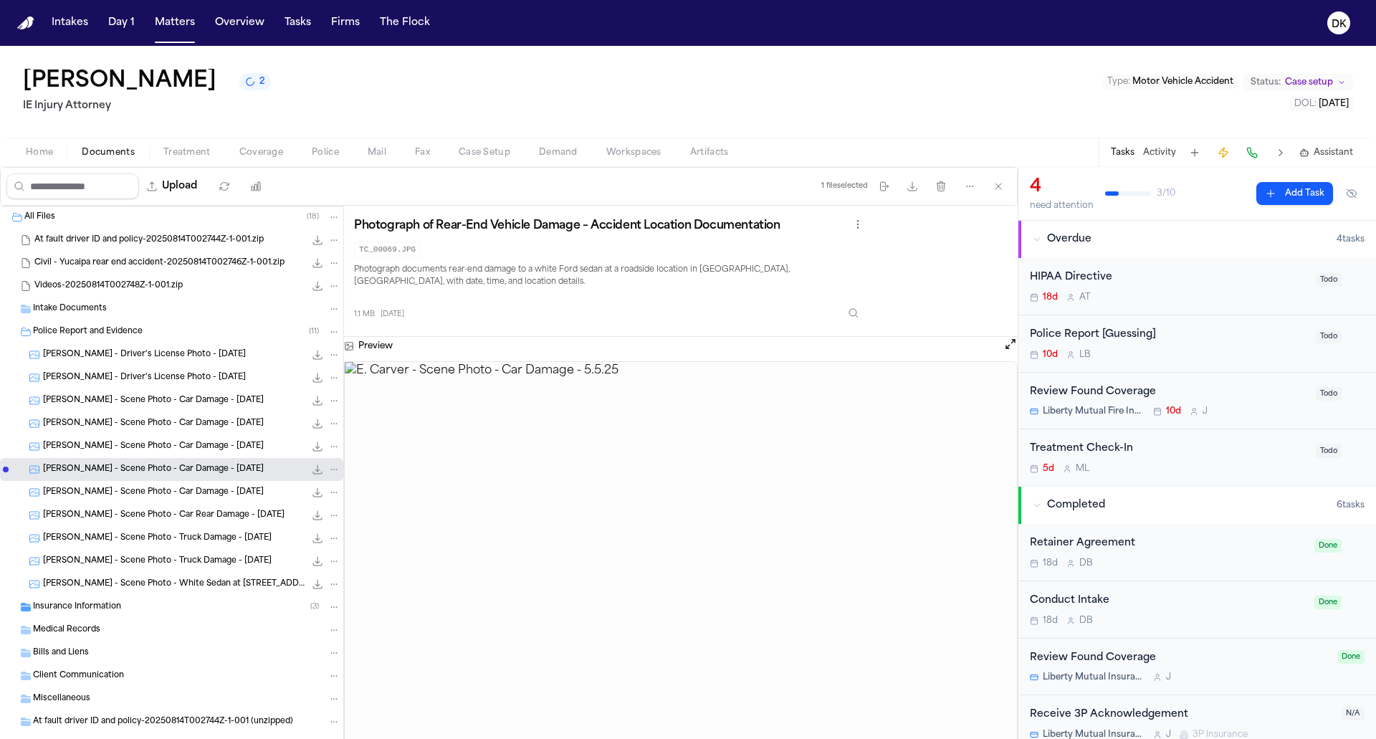
click at [172, 410] on div "E. Carver - Scene Photo - Car Damage - 5.5.25 822.7 KB • JPG" at bounding box center [171, 400] width 343 height 23
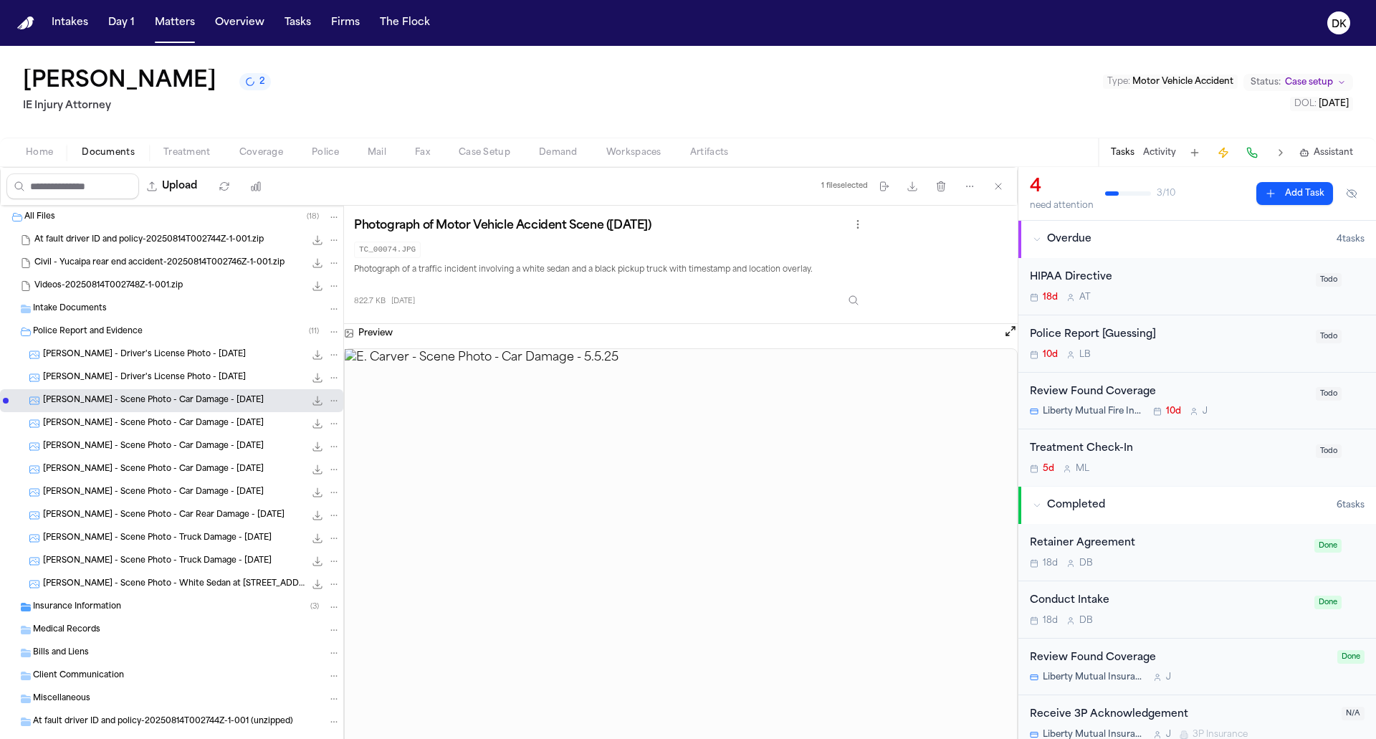
click at [193, 380] on span "E. Carver - Driver's License Photo - 5.5.25" at bounding box center [144, 378] width 203 height 12
click at [213, 358] on div "E. Carver - Driver's License Photo - 5.5.25 690.2 KB • JPG" at bounding box center [191, 354] width 297 height 14
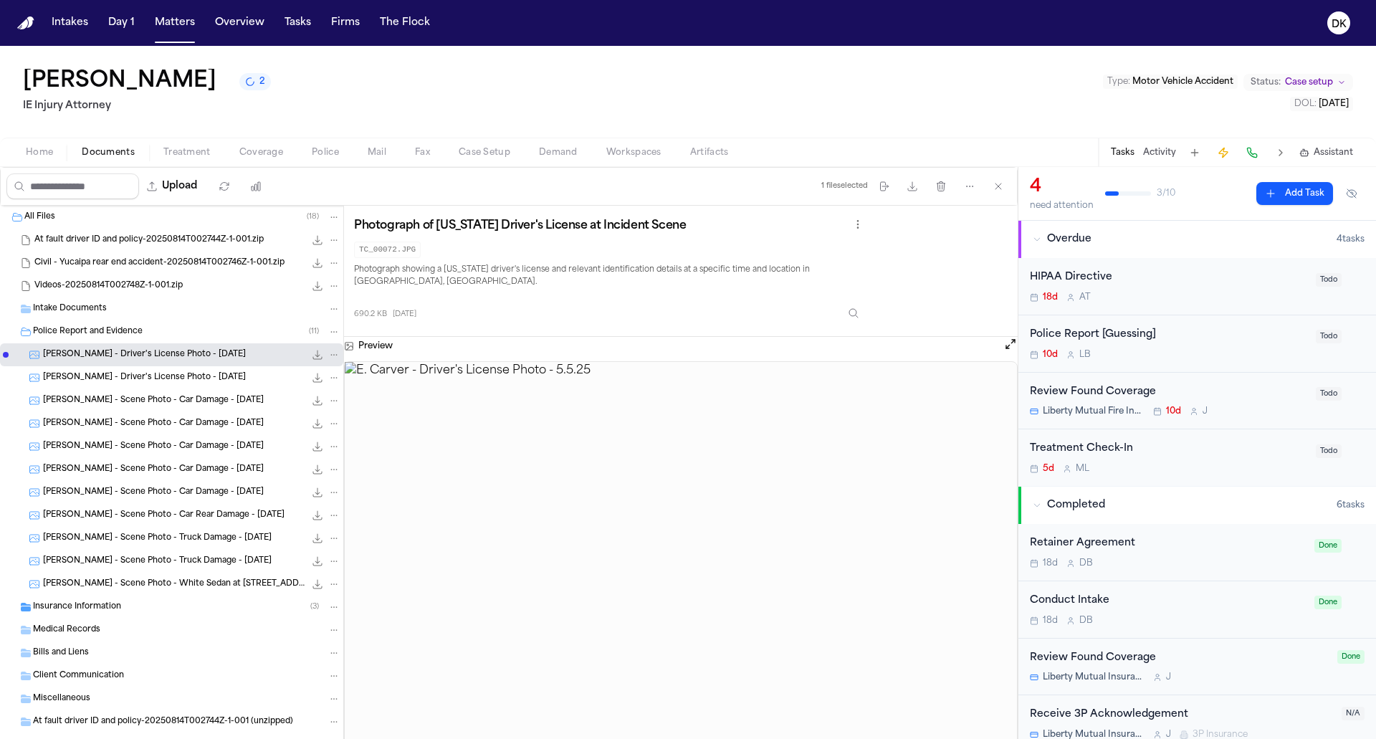
click at [200, 373] on span "E. Carver - Driver's License Photo - 5.5.25" at bounding box center [144, 378] width 203 height 12
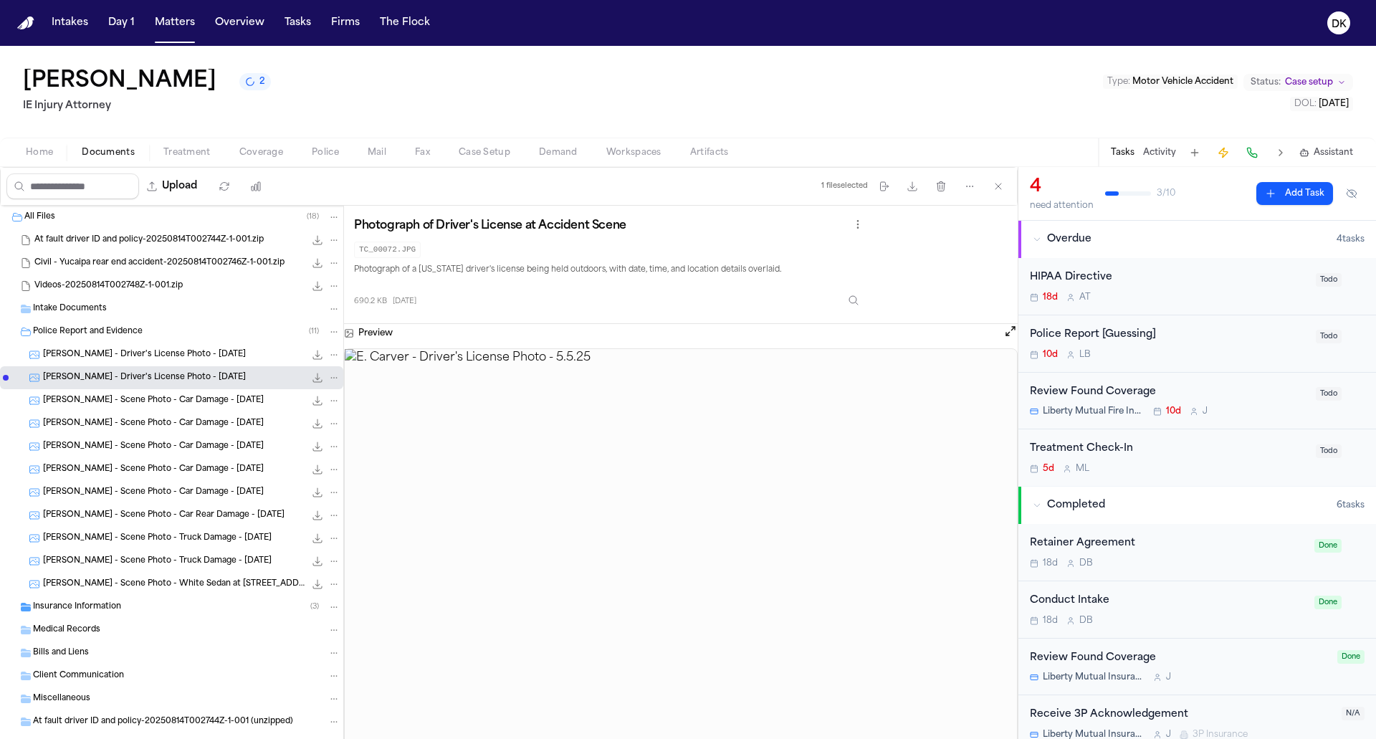
click at [211, 353] on div "E. Carver - Driver's License Photo - 5.5.25 690.2 KB • JPG" at bounding box center [191, 354] width 297 height 14
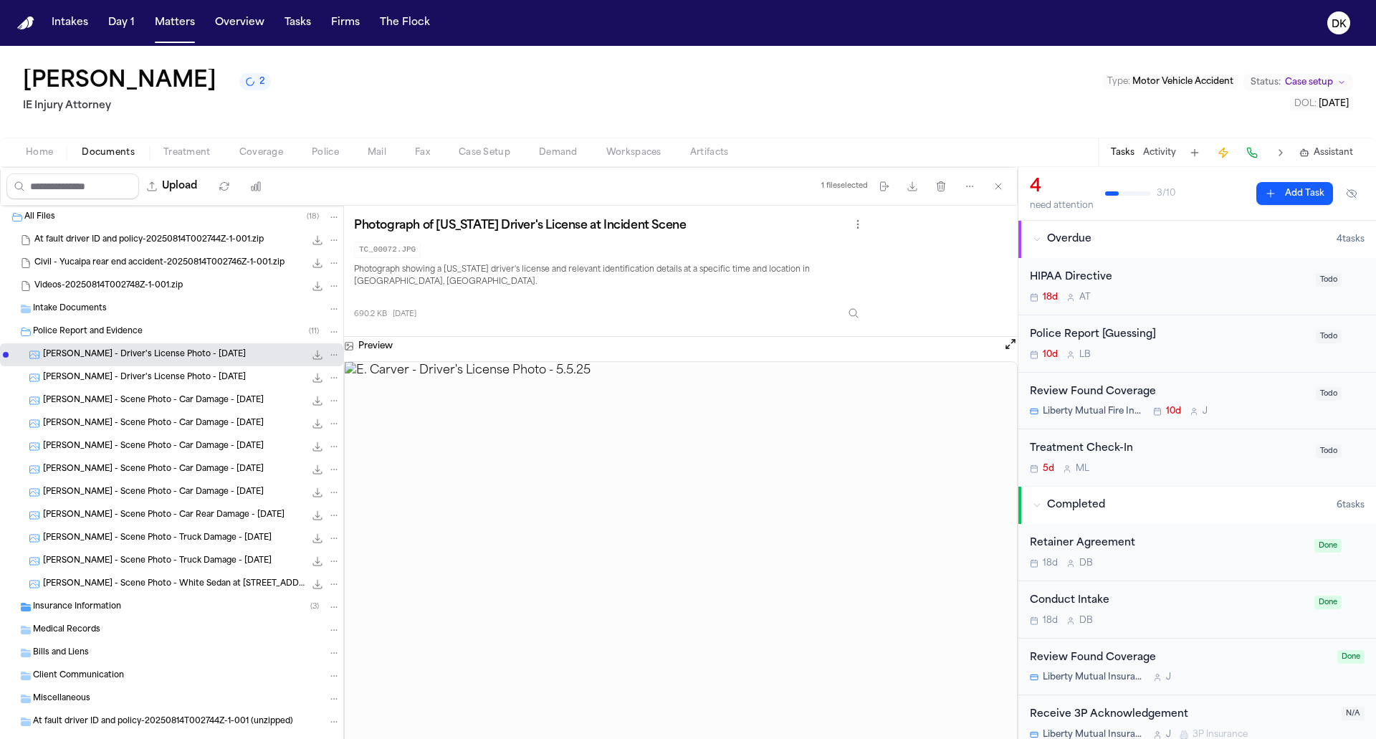
click at [198, 374] on span "E. Carver - Driver's License Photo - 5.5.25" at bounding box center [144, 378] width 203 height 12
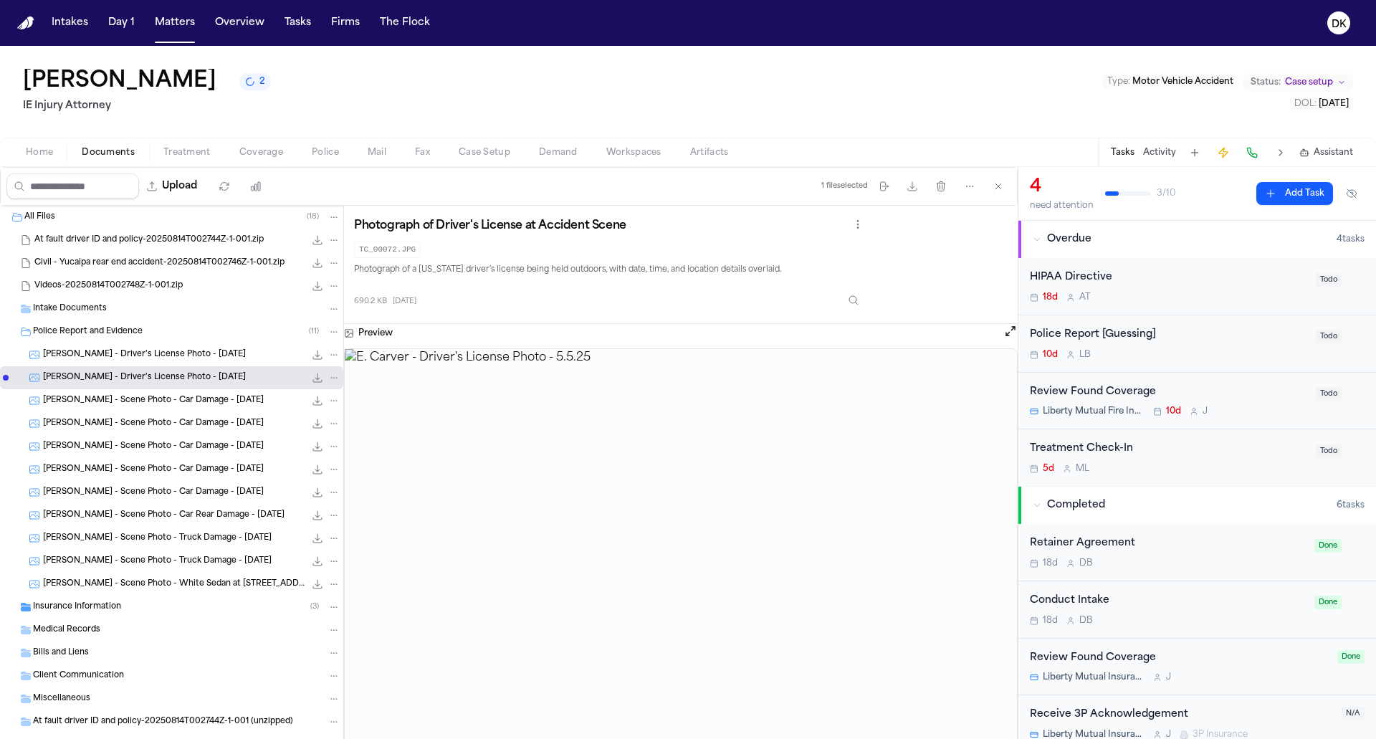
click at [184, 414] on div "E. Carver - Scene Photo - Car Damage - 5.5.25 1.0 MB • JPG" at bounding box center [171, 423] width 343 height 23
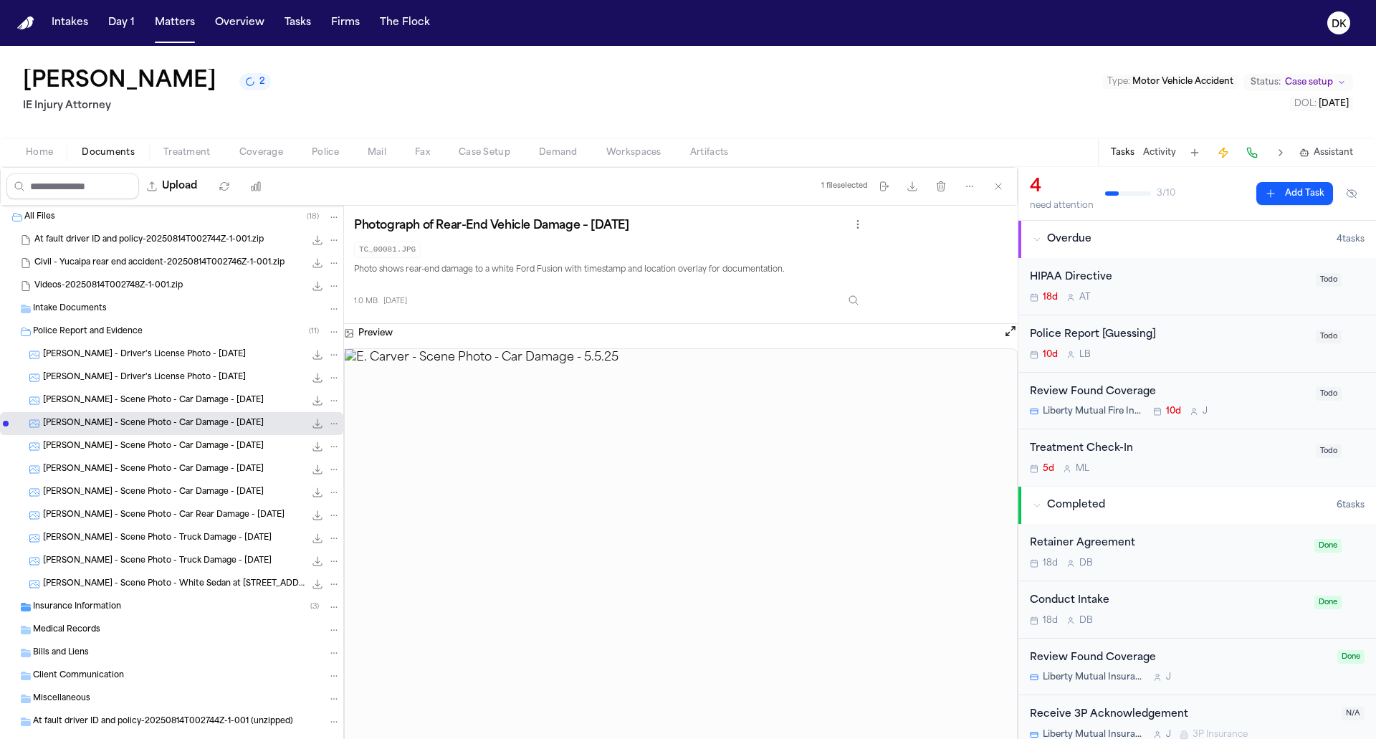
click at [178, 465] on span "E. Carver - Scene Photo - Car Damage - 5.5.25" at bounding box center [153, 470] width 221 height 12
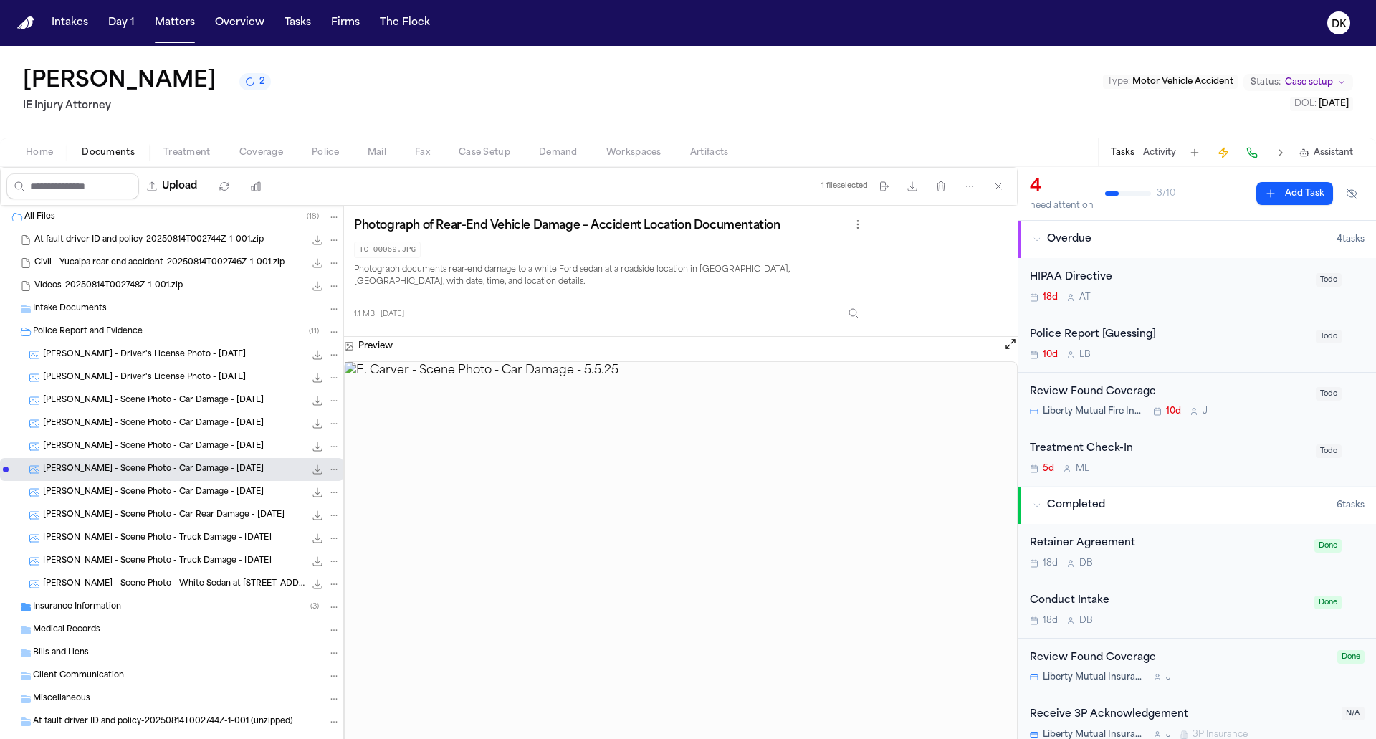
click at [190, 537] on span "E. Carver - Scene Photo - Truck Damage - 5.5.25" at bounding box center [157, 538] width 229 height 12
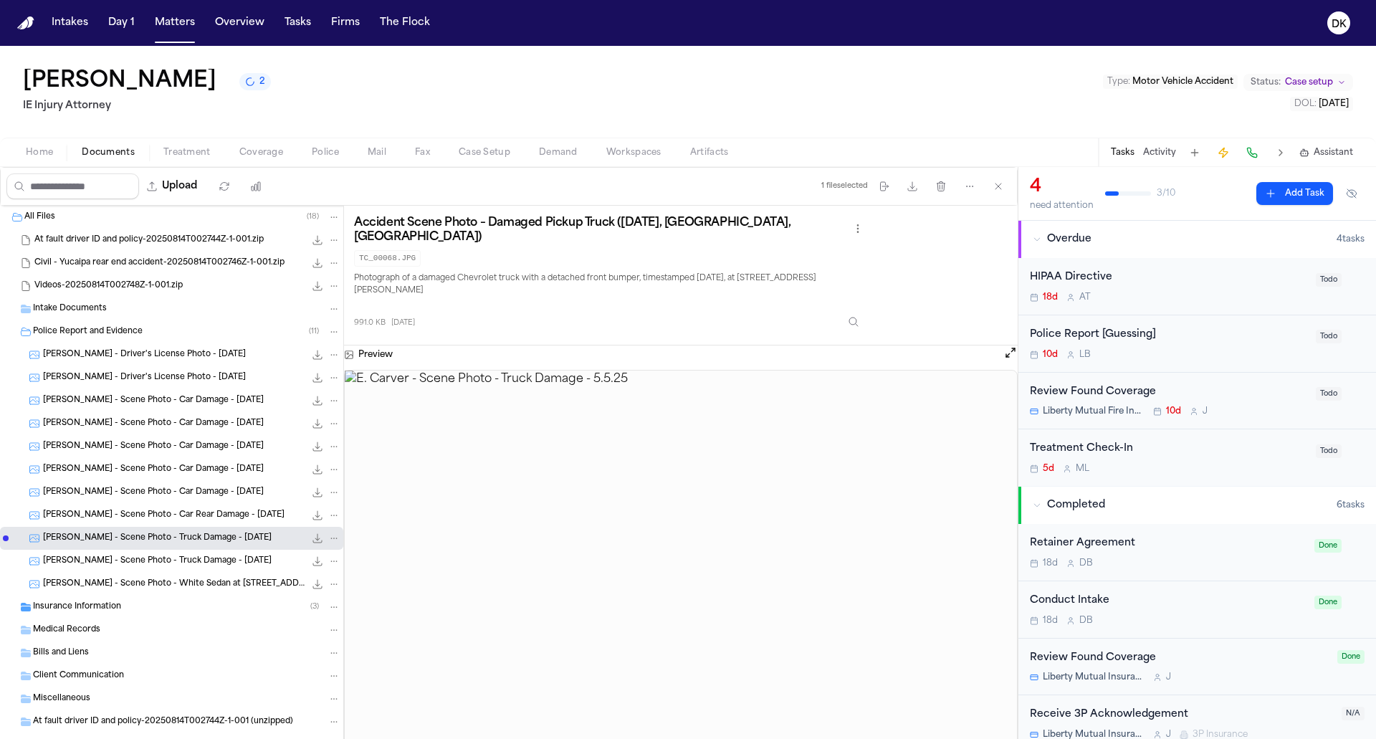
click at [196, 575] on div "E. Carver - Scene Photo - White Sedan at 34416 Fawn Ridge Pl - 5.5.25 1.1 MB • …" at bounding box center [171, 583] width 343 height 23
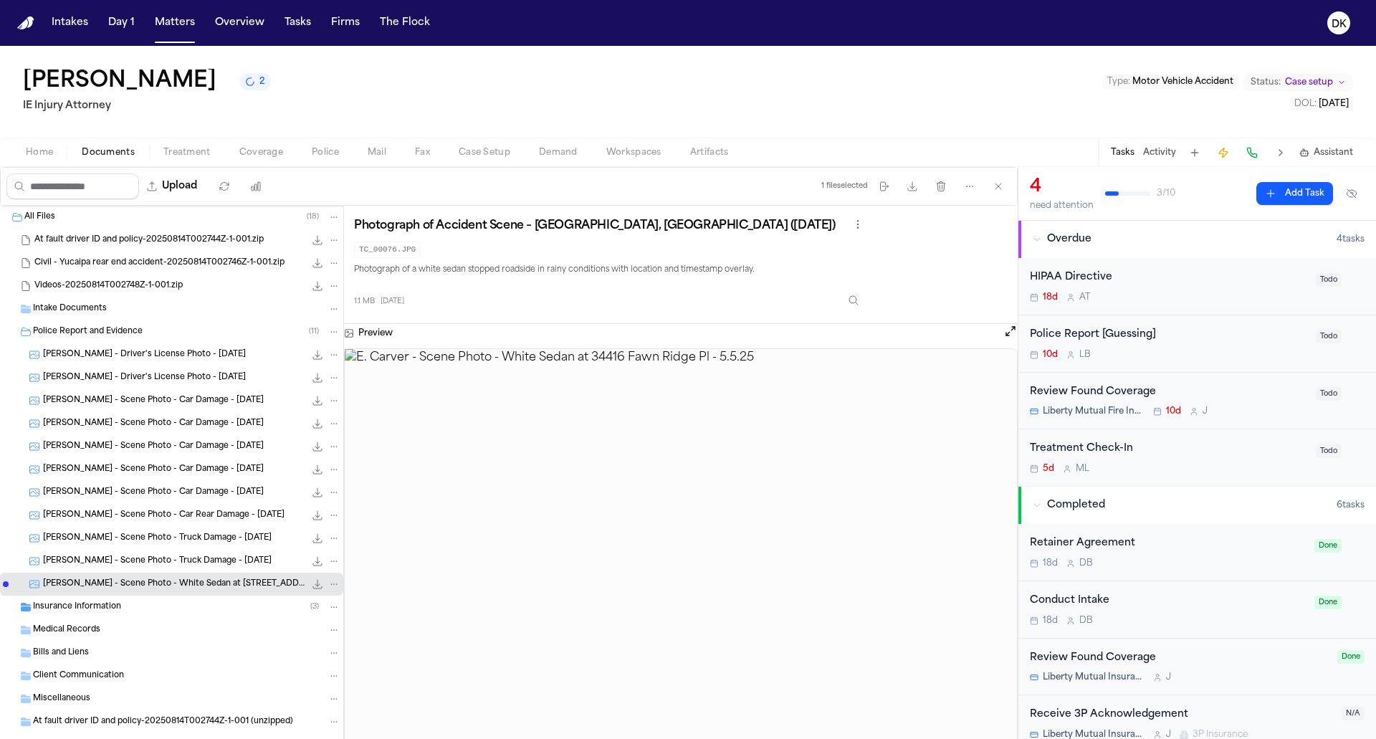
click at [201, 552] on div "E. Carver - Scene Photo - Truck Damage - 5.5.25 1.2 MB • JPG" at bounding box center [171, 561] width 343 height 23
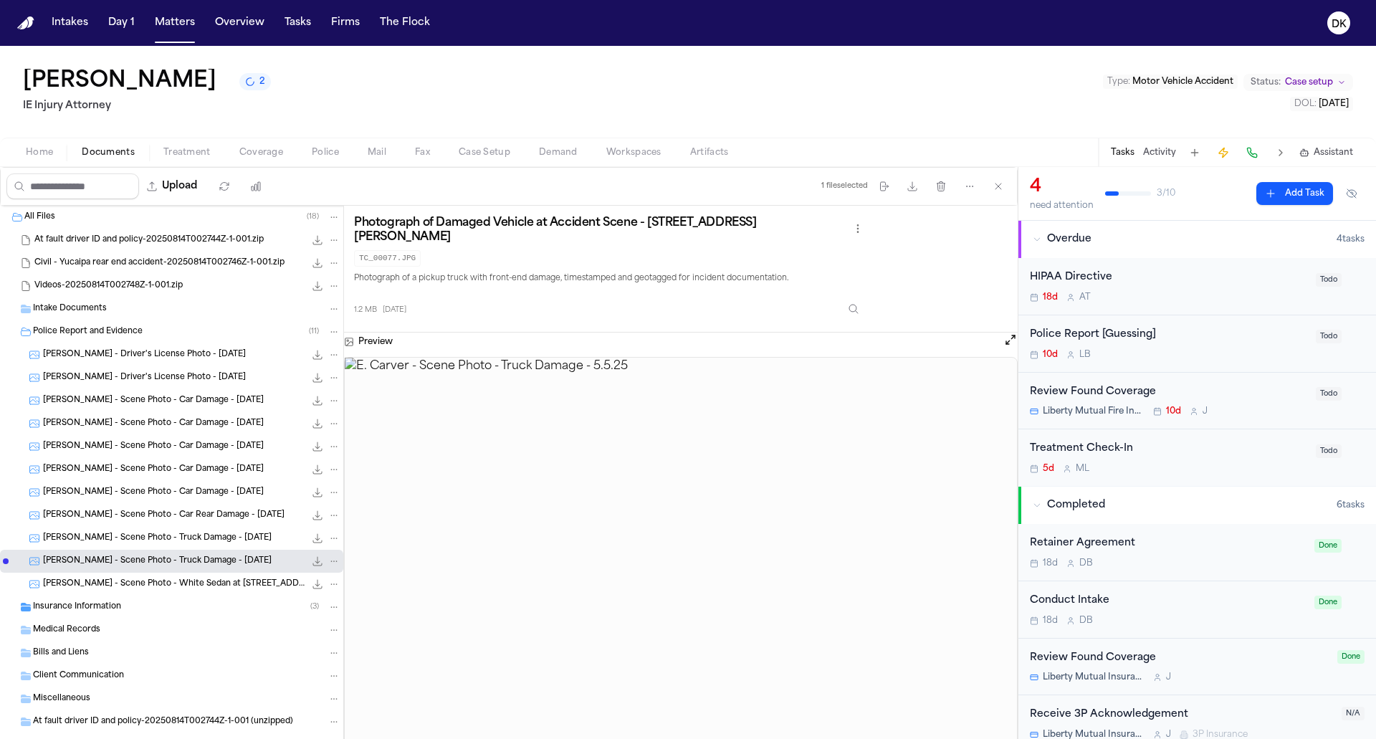
click at [193, 523] on div "E. Carver - Scene Photo - Car Rear Damage - 5.5.25 1.0 MB • JPG" at bounding box center [171, 515] width 343 height 23
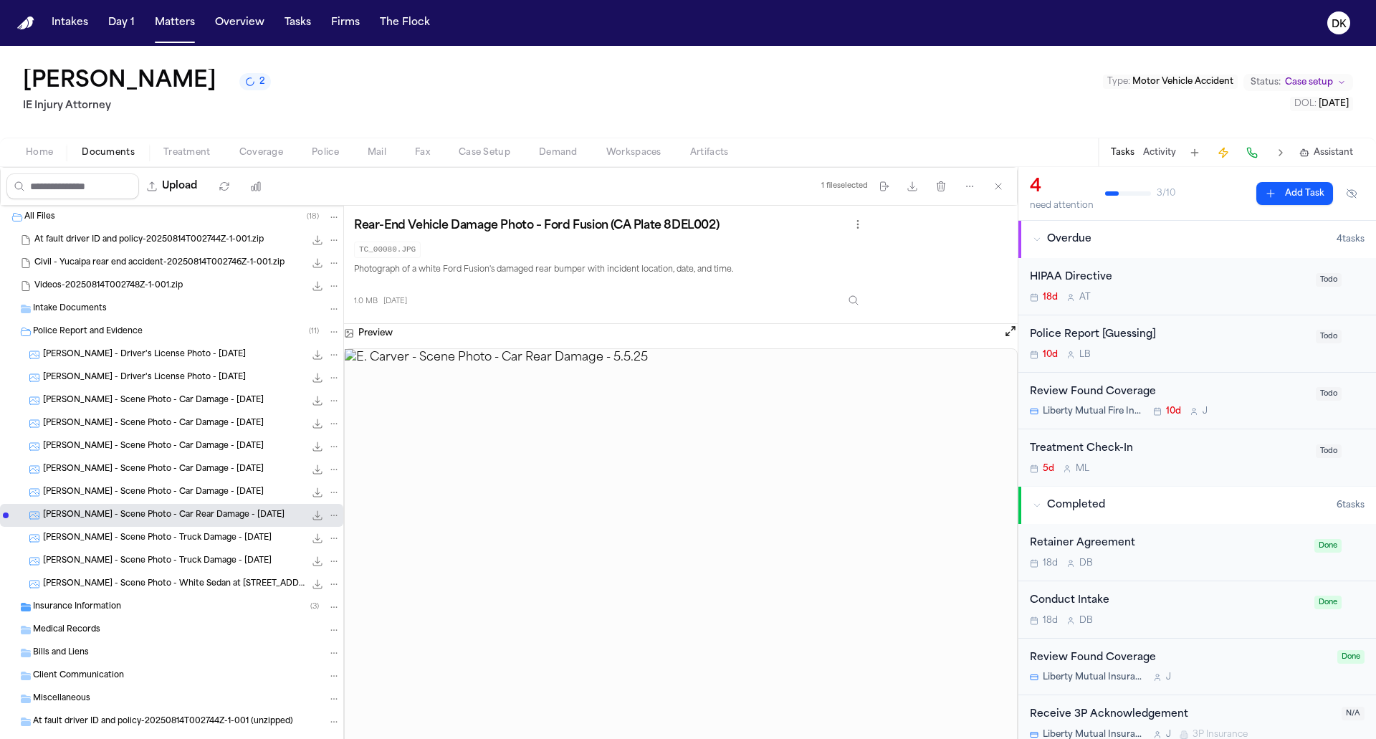
click at [177, 618] on div "Medical Records" at bounding box center [171, 629] width 343 height 23
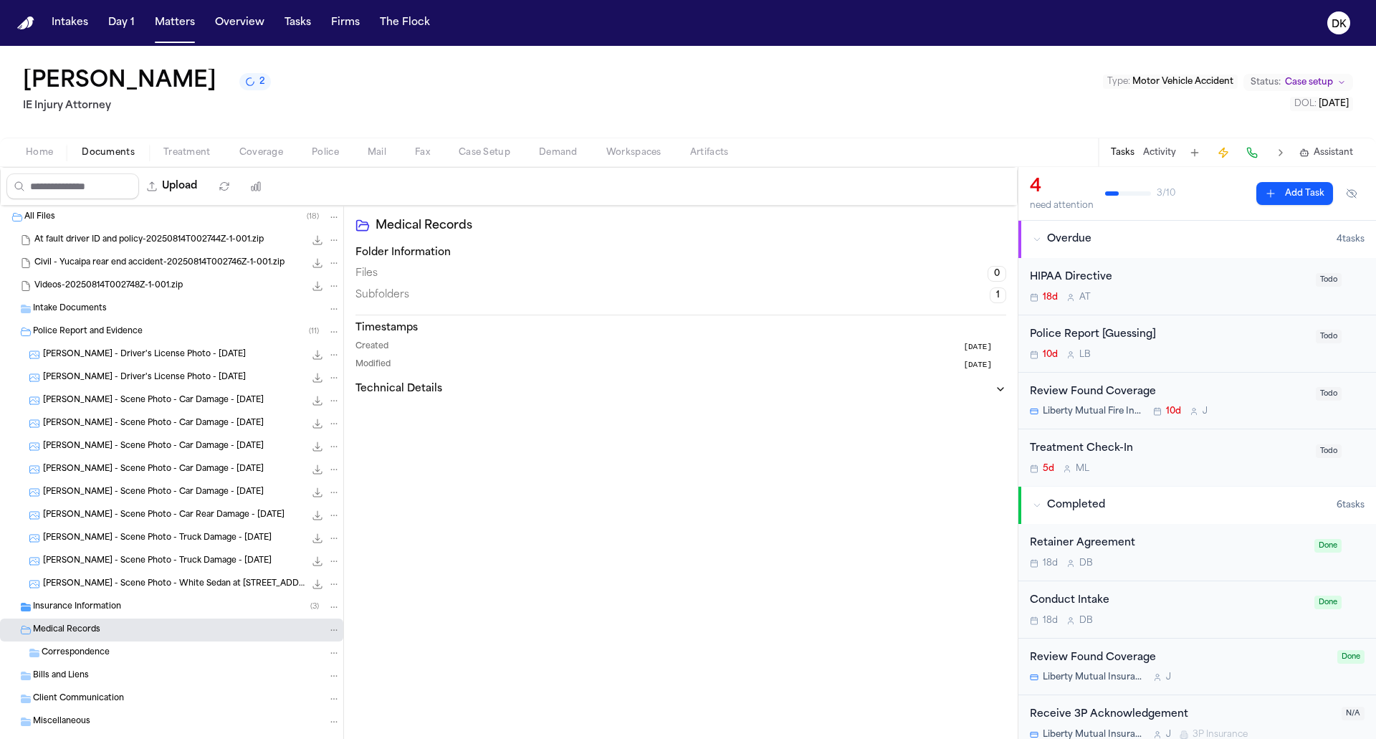
click at [176, 610] on div "Insurance Information ( 3 )" at bounding box center [186, 606] width 307 height 13
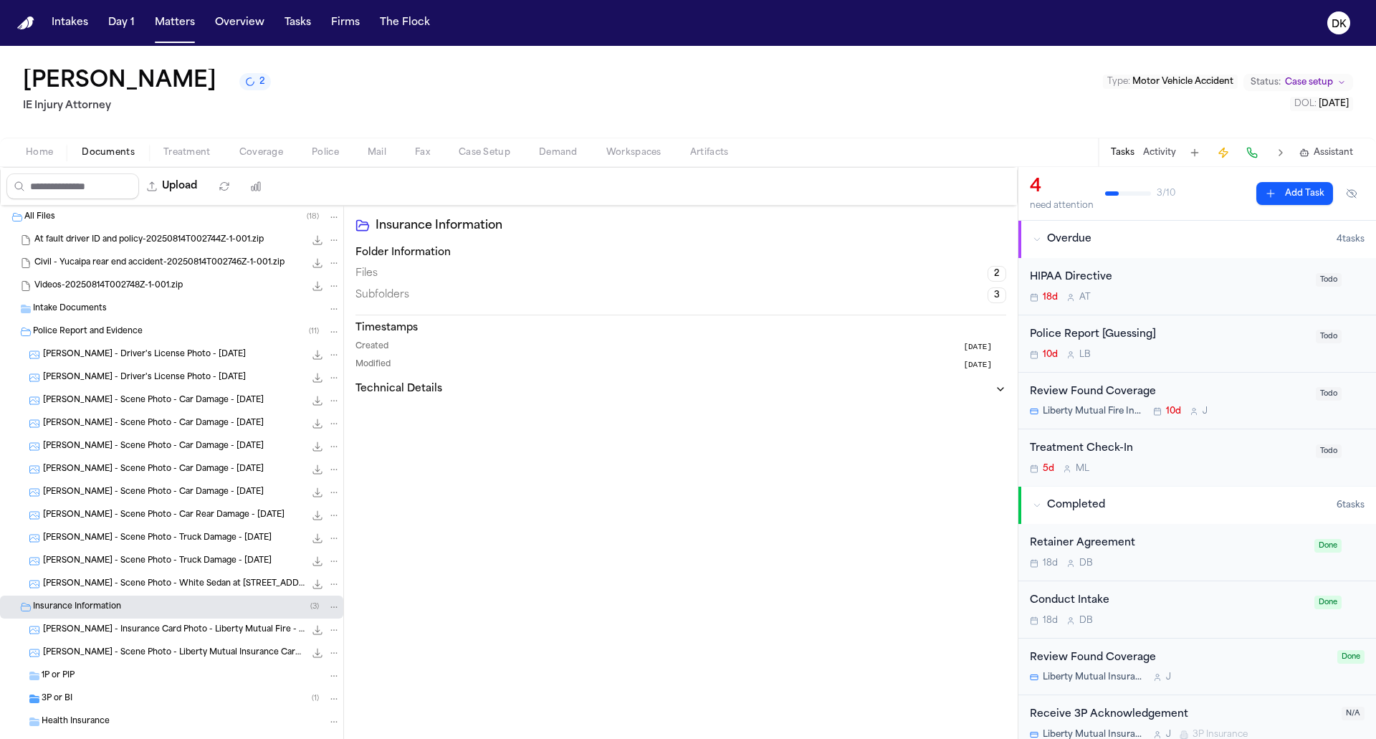
click at [175, 631] on span "E. Carver - Insurance Card Photo - Liberty Mutual Fire - 5.5.25" at bounding box center [174, 630] width 262 height 12
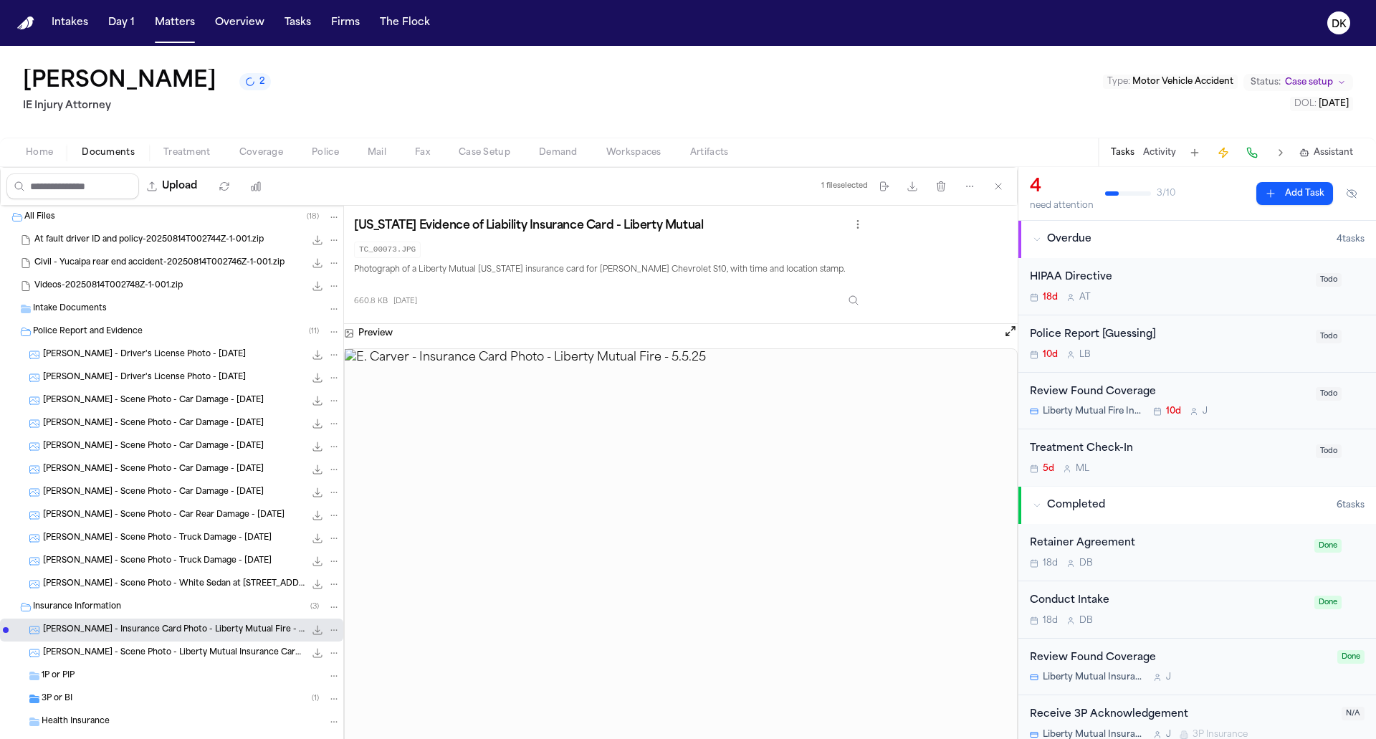
click at [166, 662] on div "E. Carver - Scene Photo - Liberty Mutual Insurance Card - 5.5.25 660.8 KB • JPG" at bounding box center [171, 652] width 343 height 23
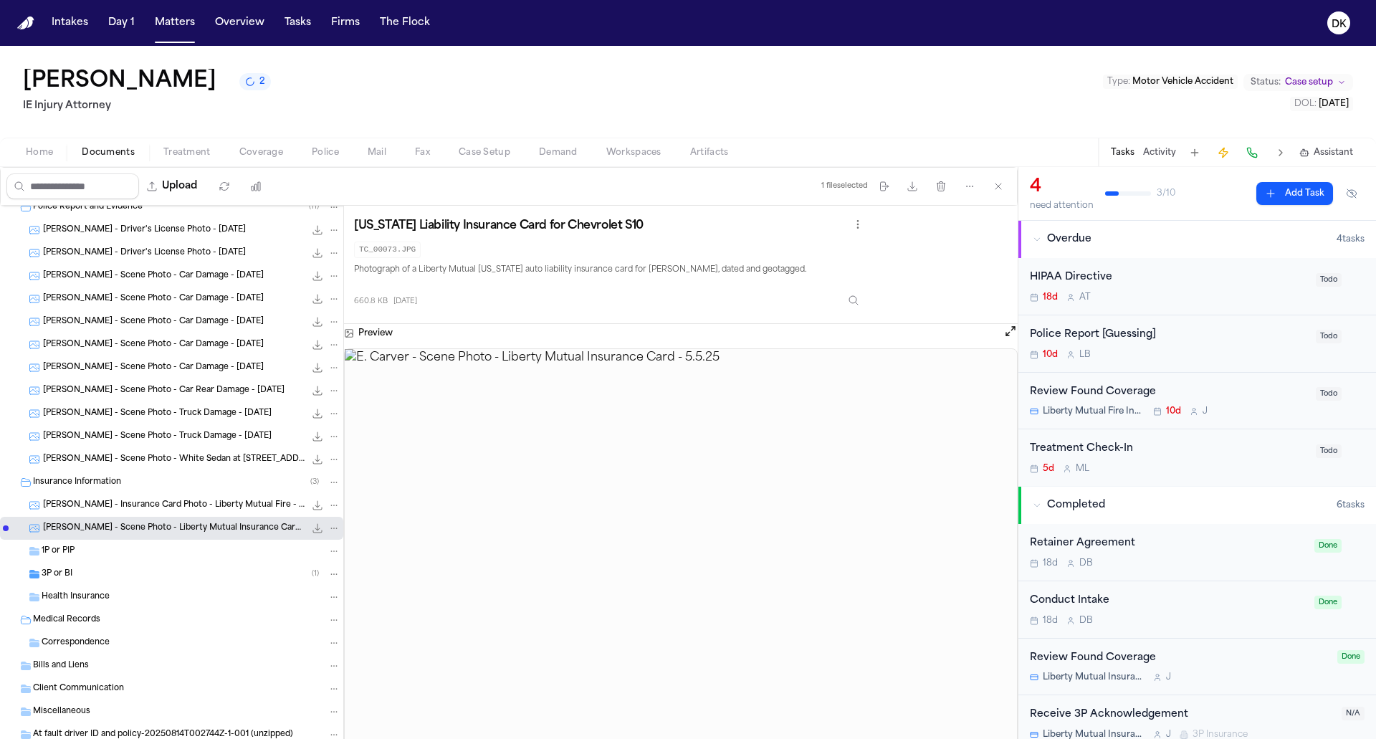
scroll to position [126, 0]
click at [172, 557] on div "1P or PIP" at bounding box center [171, 549] width 343 height 23
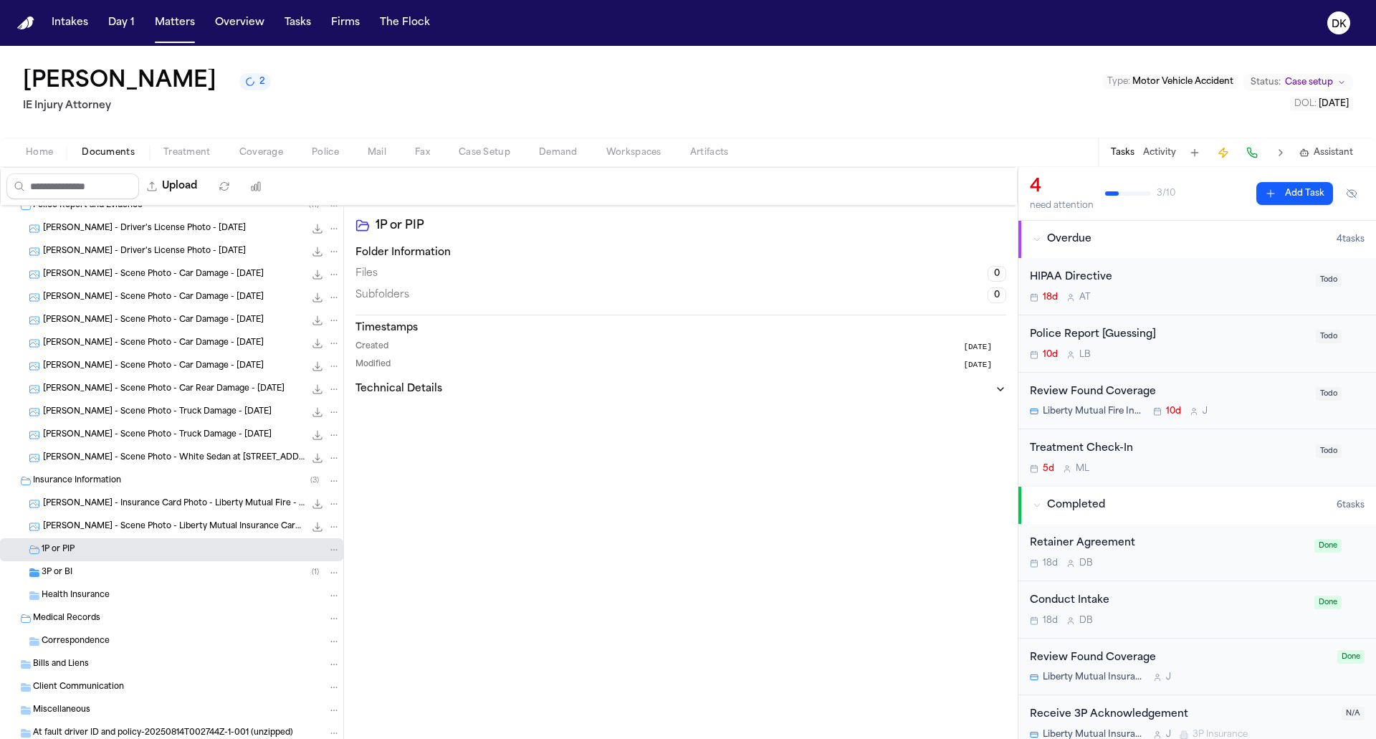
click at [168, 575] on div "3P or BI ( 1 )" at bounding box center [191, 572] width 299 height 13
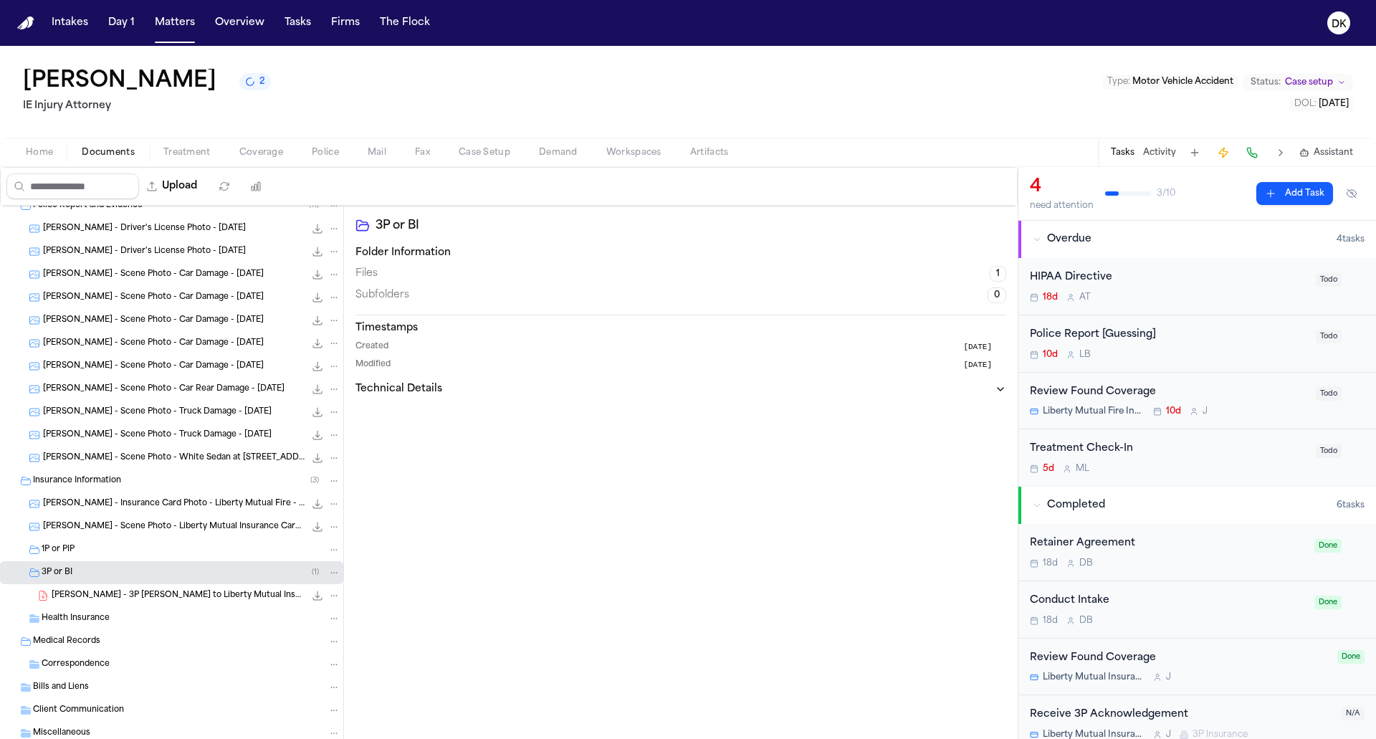
click at [168, 590] on span "E. Carver - 3P LOR to Liberty Mutual Insurance - 5.5.25" at bounding box center [178, 596] width 253 height 12
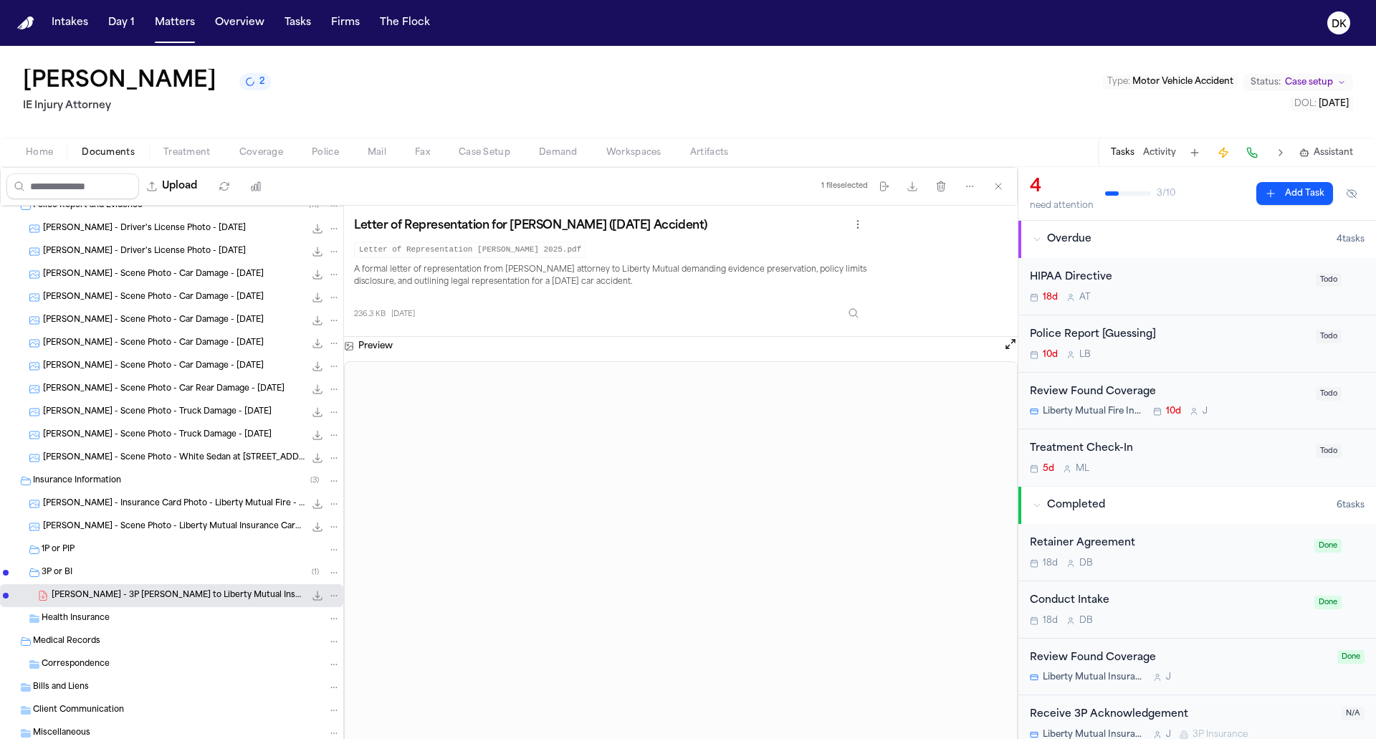
click at [275, 153] on span "Coverage" at bounding box center [261, 152] width 44 height 11
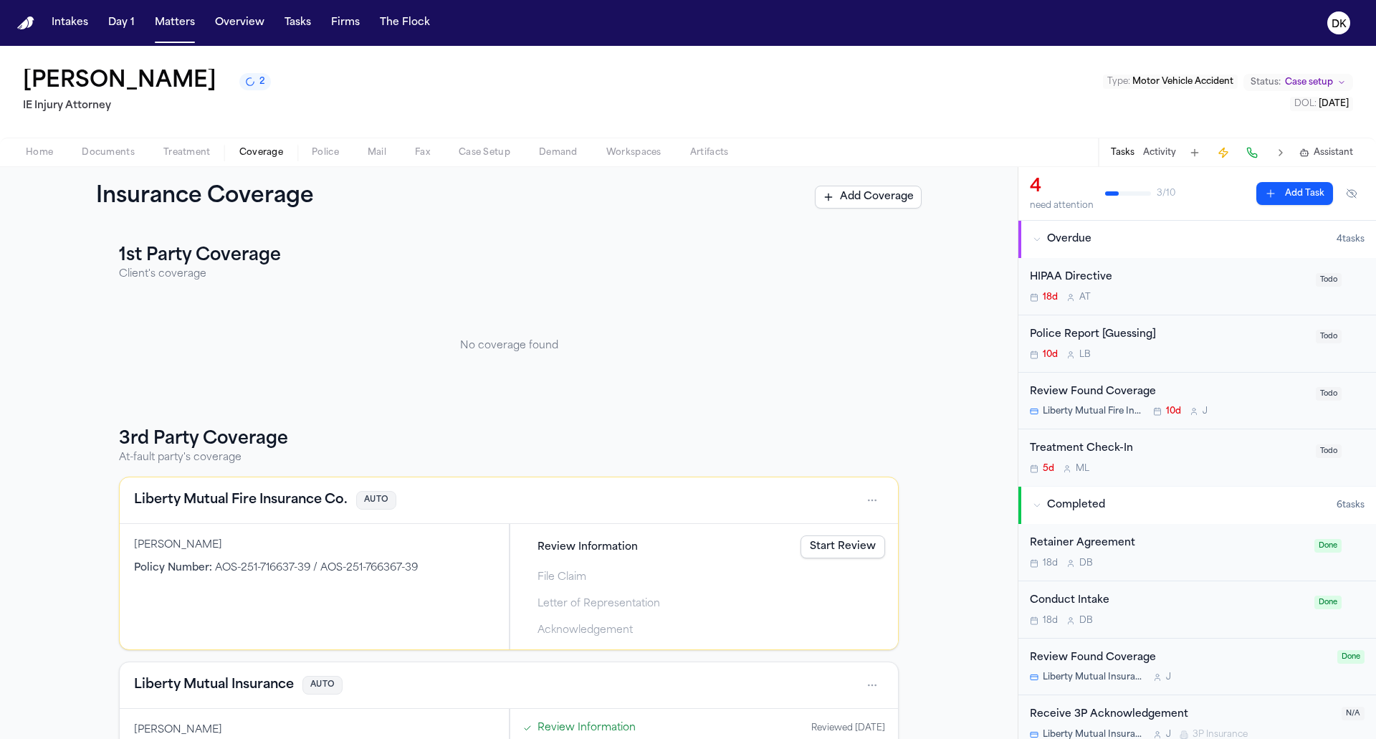
click at [118, 148] on span "Documents" at bounding box center [108, 152] width 53 height 11
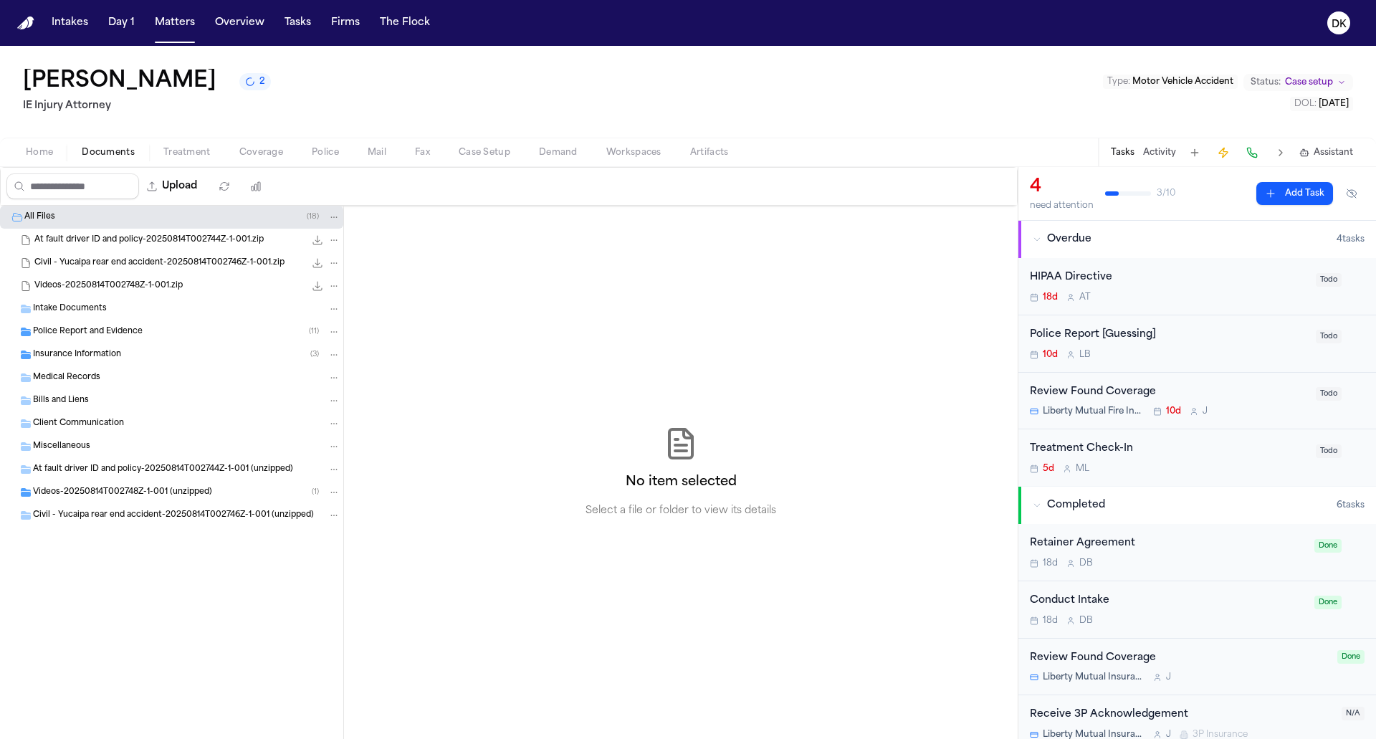
click at [209, 335] on div "Police Report and Evidence ( 11 )" at bounding box center [186, 331] width 307 height 13
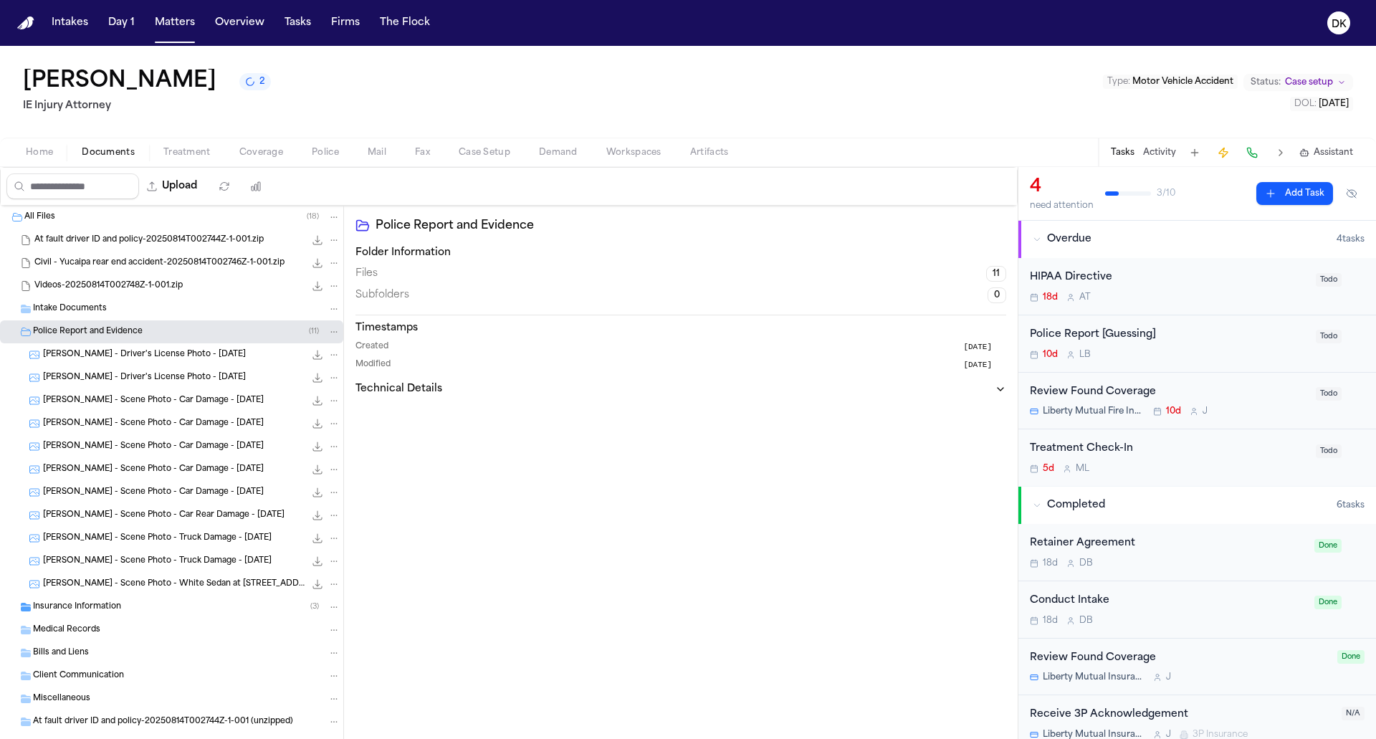
click at [189, 389] on div "E. Carver - Scene Photo - Car Damage - 5.5.25 822.7 KB • JPG" at bounding box center [171, 400] width 343 height 23
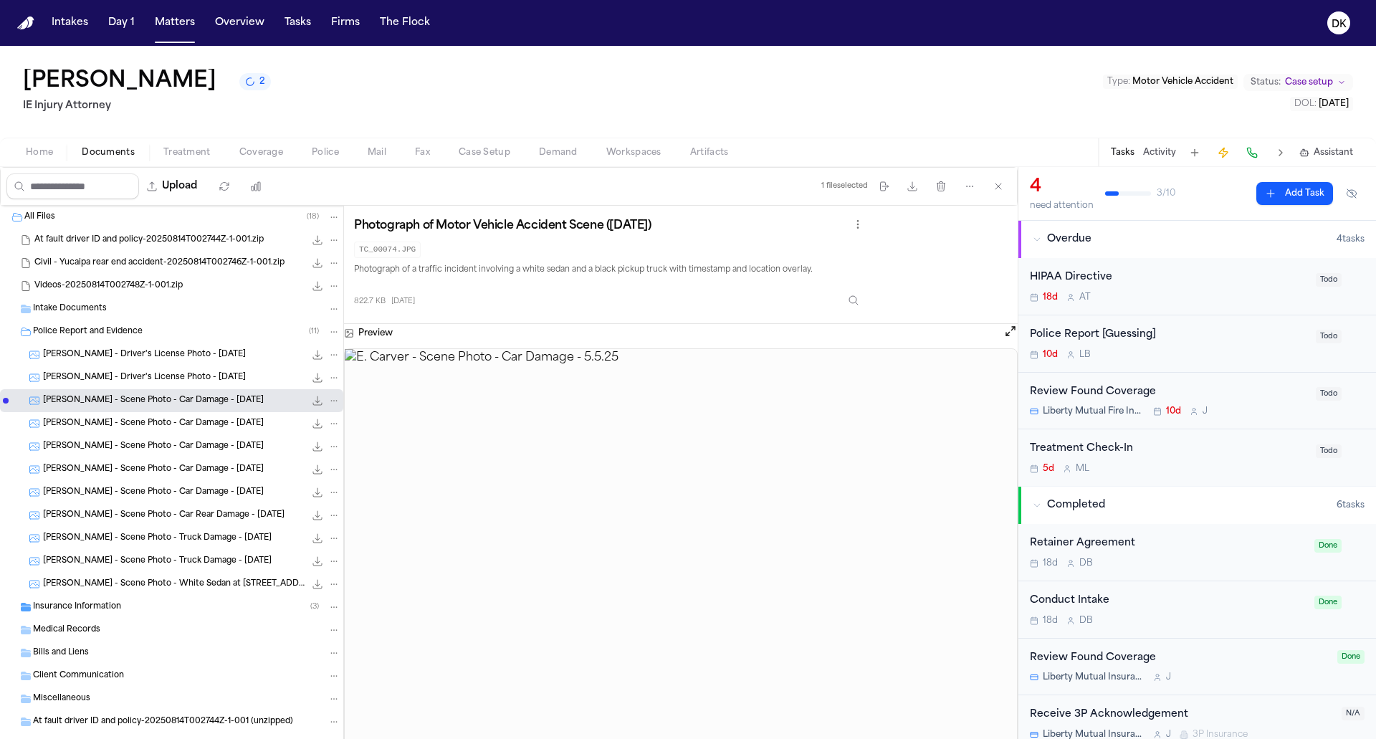
click at [189, 377] on span "E. Carver - Driver's License Photo - 5.5.25" at bounding box center [144, 378] width 203 height 12
click at [107, 430] on div "E. Carver - Scene Photo - Car Damage - 5.5.25 1.0 MB • JPG" at bounding box center [171, 423] width 343 height 23
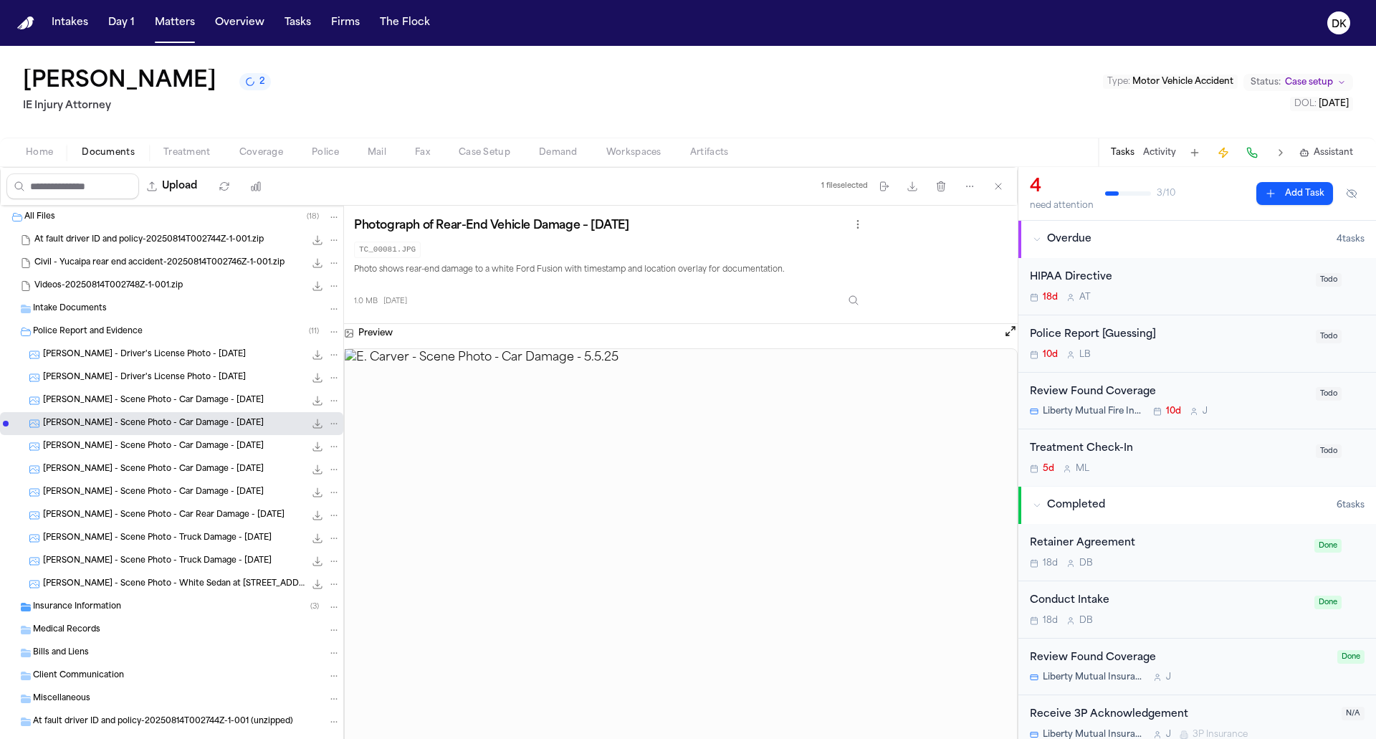
click at [131, 597] on div "Insurance Information ( 3 )" at bounding box center [171, 606] width 343 height 23
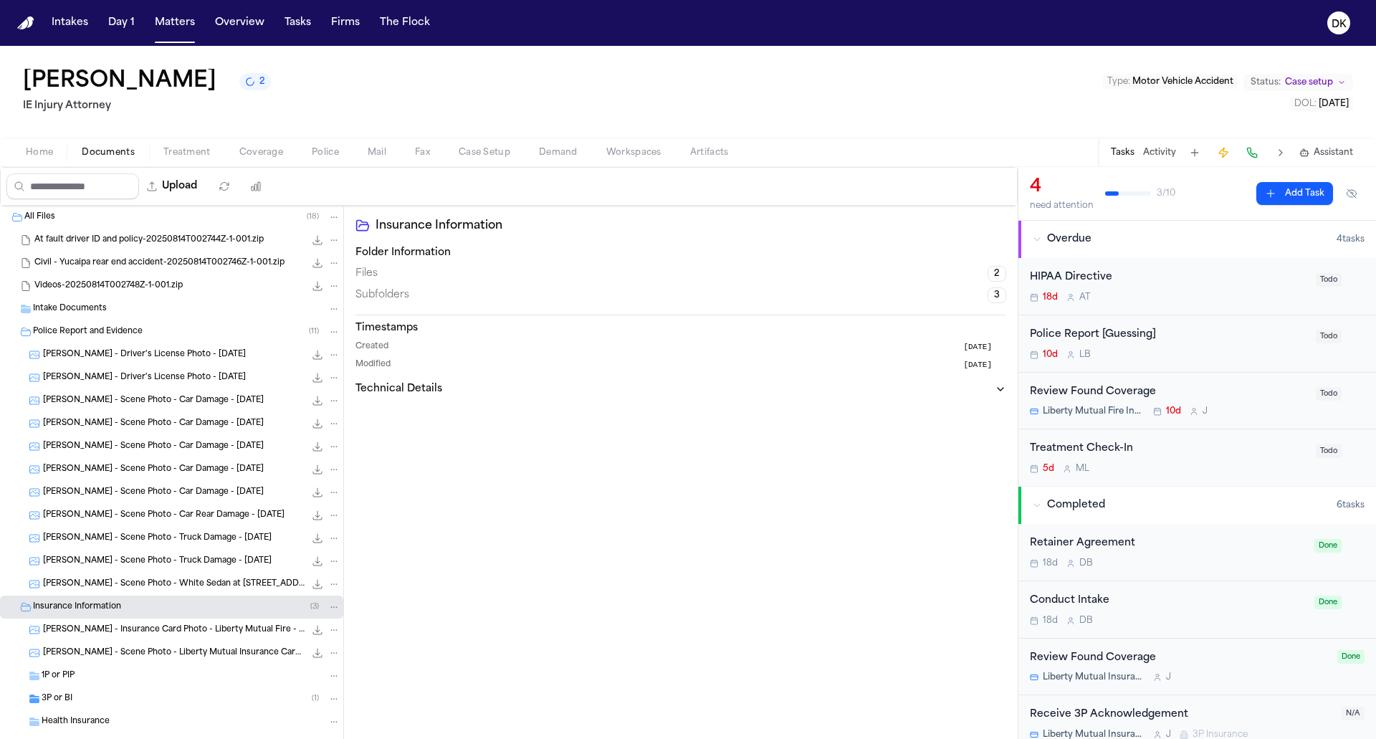
click at [125, 630] on span "E. Carver - Insurance Card Photo - Liberty Mutual Fire - 5.5.25" at bounding box center [174, 630] width 262 height 12
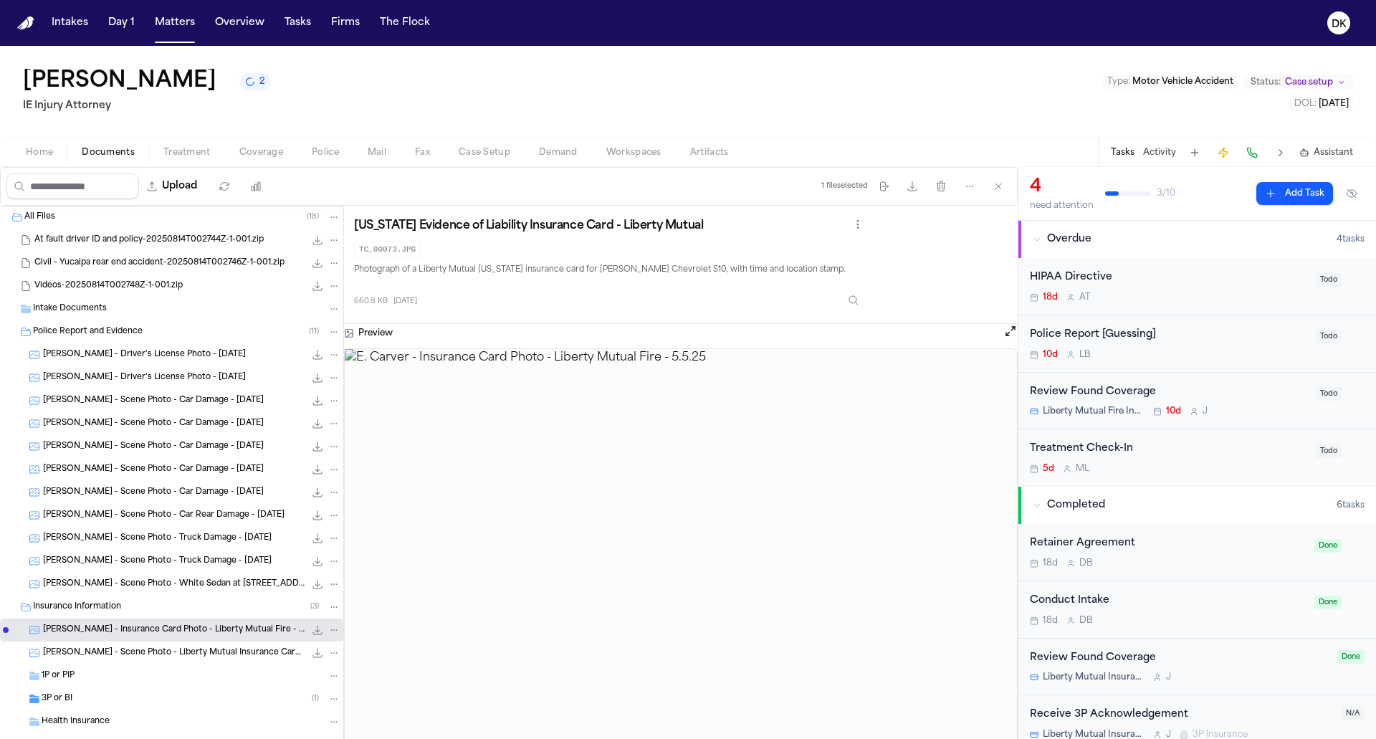
click at [125, 659] on div "E. Carver - Scene Photo - Liberty Mutual Insurance Card - 5.5.25 660.8 KB • JPG" at bounding box center [171, 652] width 343 height 23
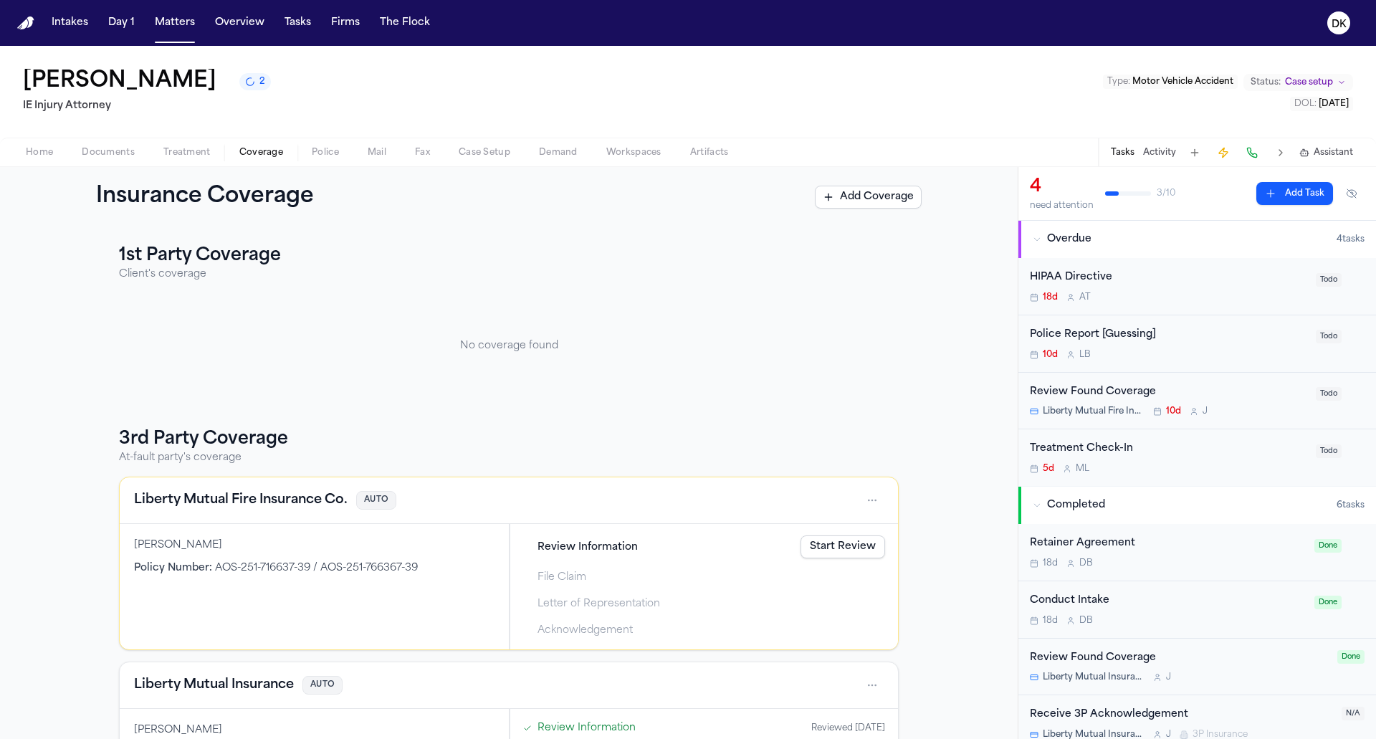
click at [273, 145] on button "Coverage" at bounding box center [261, 152] width 72 height 17
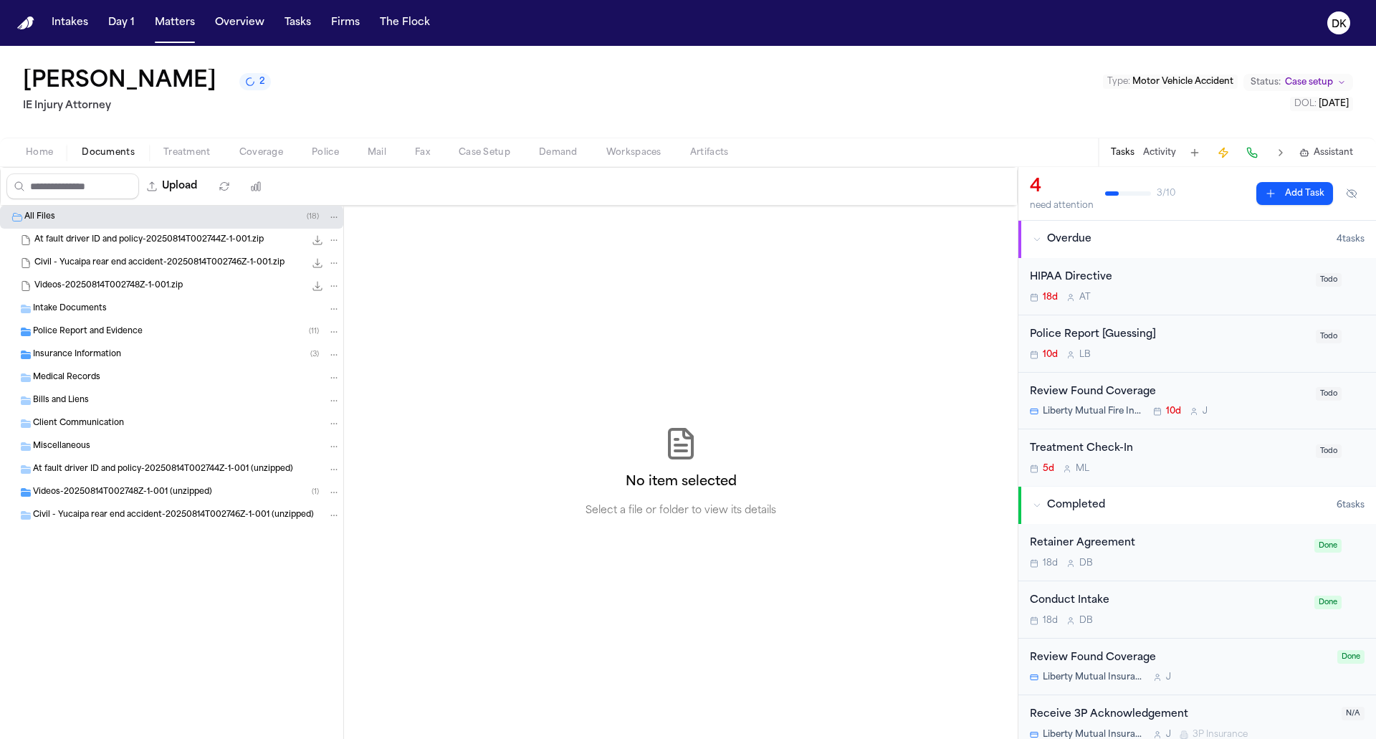
click at [107, 156] on span "Documents" at bounding box center [108, 152] width 53 height 11
click at [32, 162] on div "Home Documents Treatment Coverage Police Mail Fax Case Setup Demand Workspaces …" at bounding box center [688, 152] width 1376 height 29
click at [36, 158] on span "Home" at bounding box center [39, 152] width 27 height 11
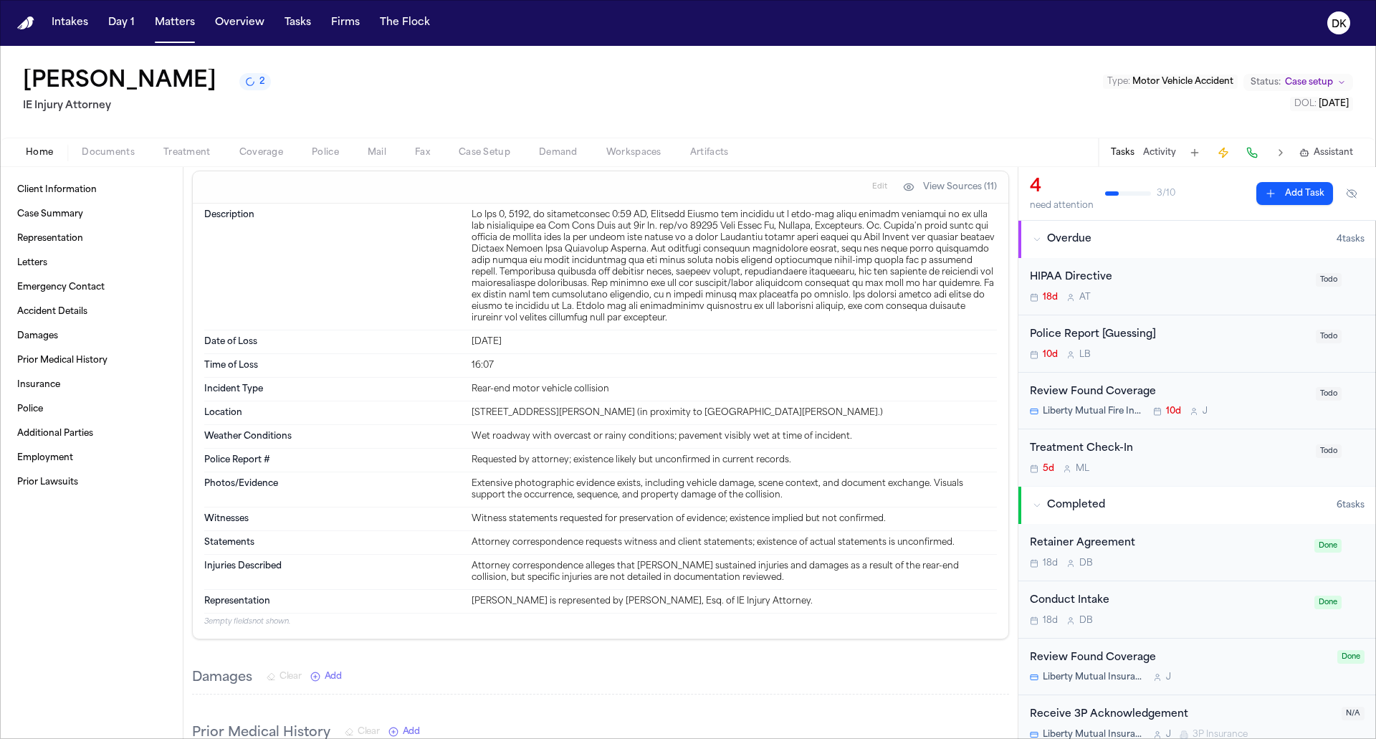
scroll to position [328, 0]
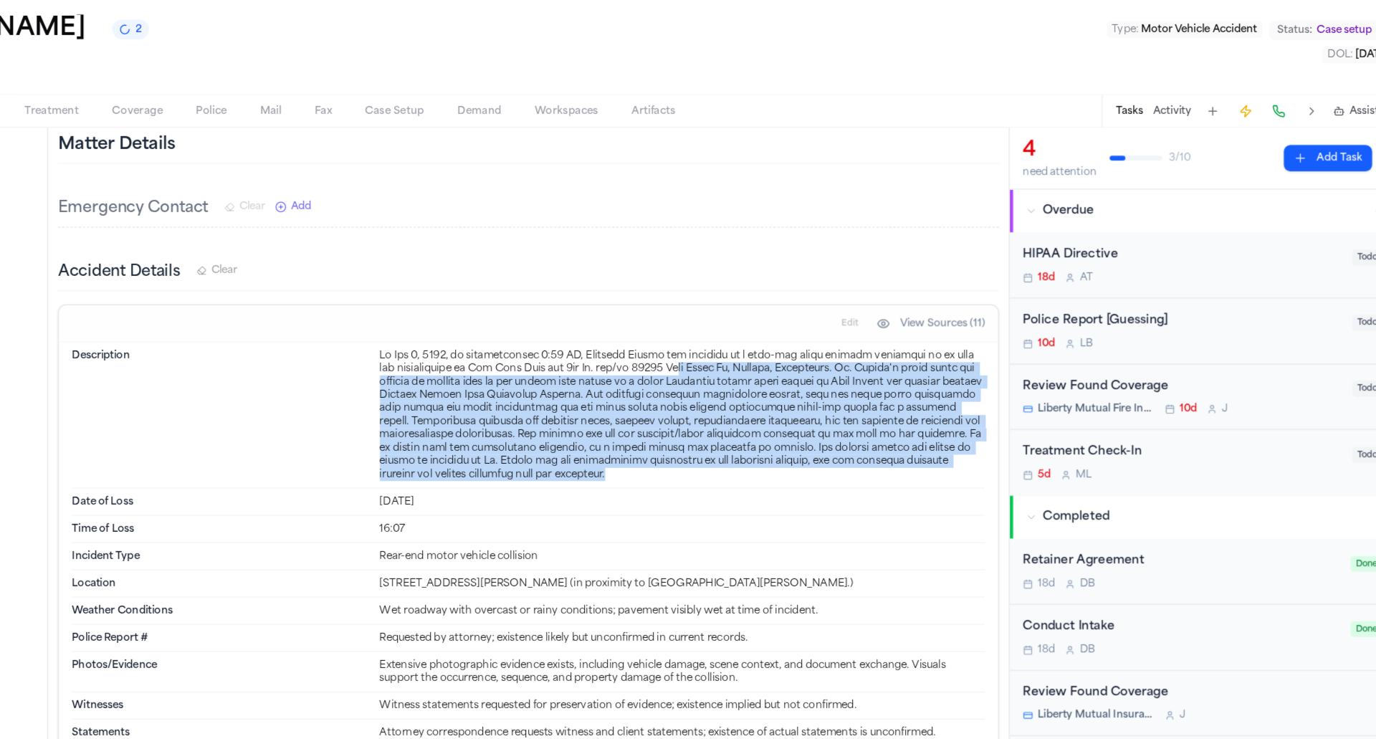
drag, startPoint x: 755, startPoint y: 485, endPoint x: 719, endPoint y: 393, distance: 98.7
click at [719, 393] on div at bounding box center [733, 416] width 525 height 115
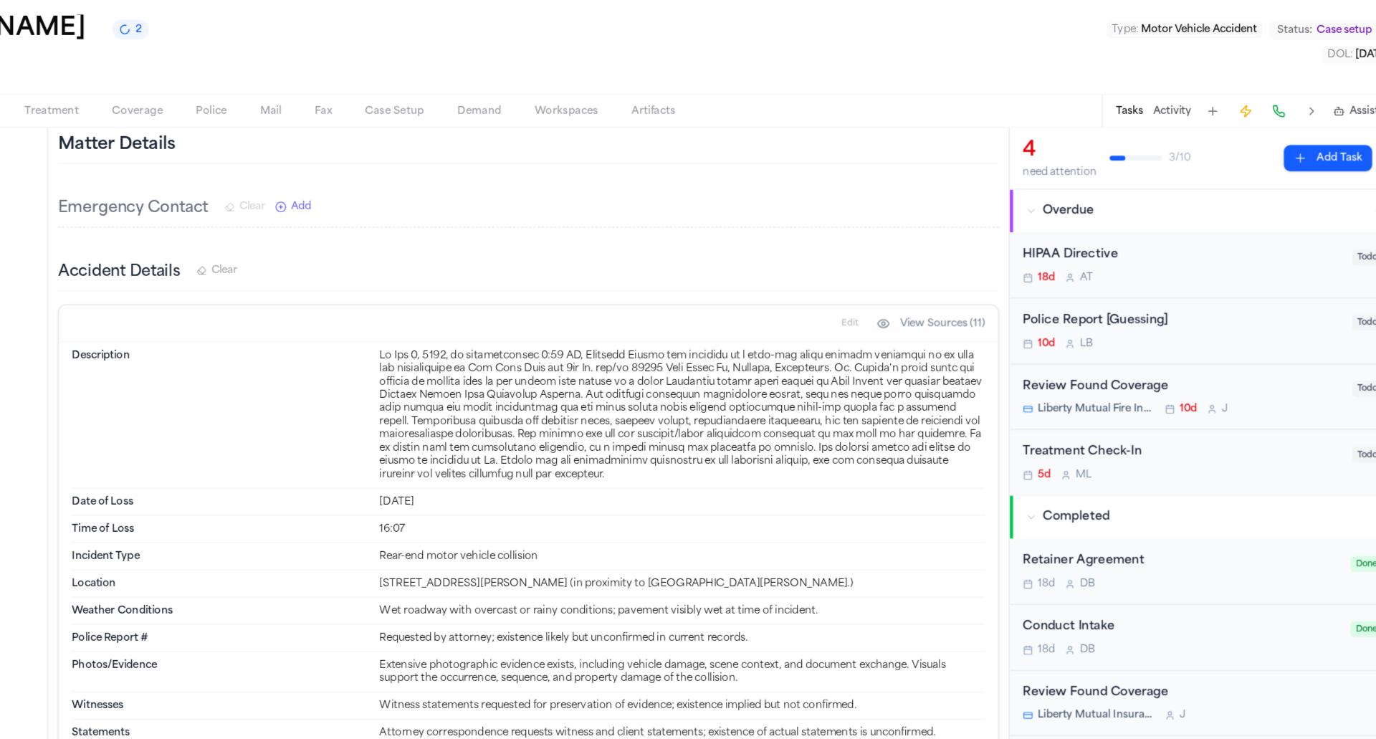
click at [706, 411] on div at bounding box center [733, 416] width 525 height 115
click at [697, 419] on div at bounding box center [733, 416] width 525 height 115
click at [759, 403] on div at bounding box center [733, 416] width 525 height 115
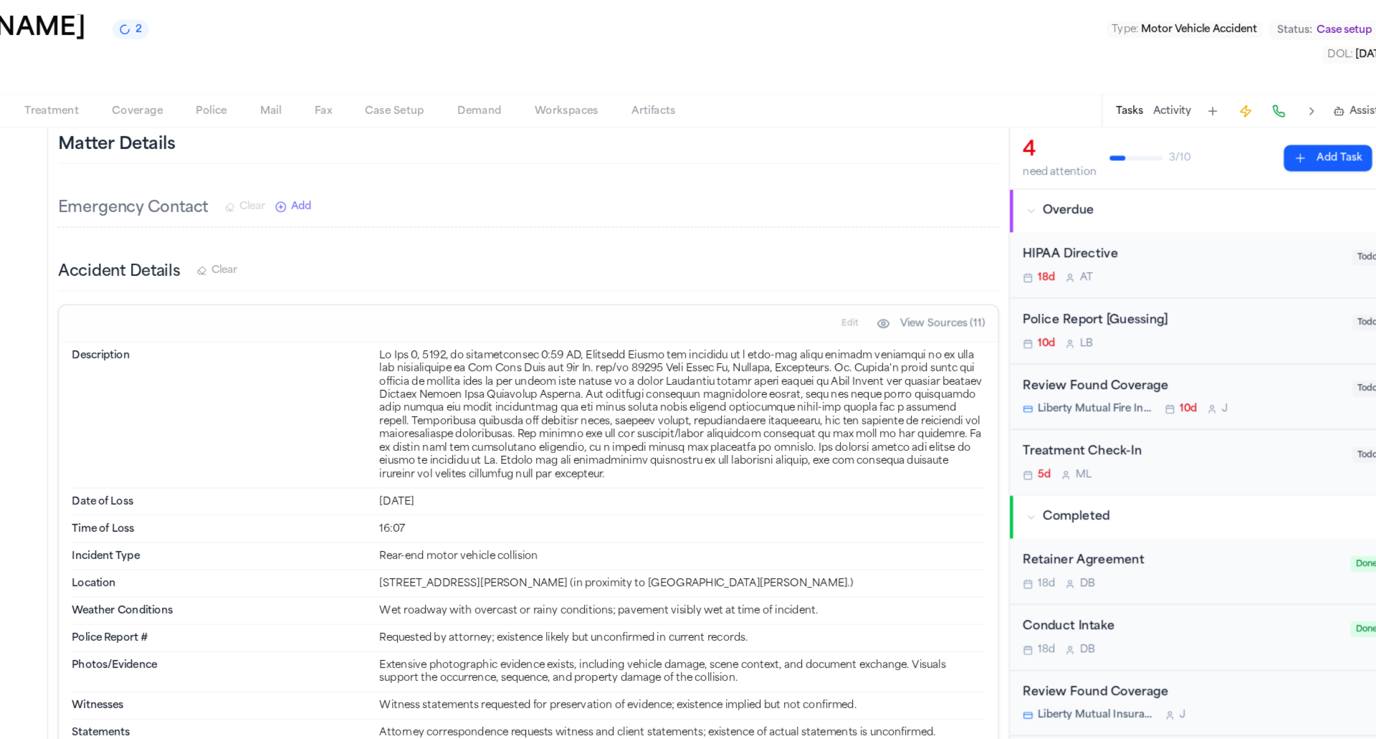
click at [759, 403] on div at bounding box center [733, 416] width 525 height 115
click at [893, 413] on div at bounding box center [733, 416] width 525 height 115
click at [912, 406] on div at bounding box center [733, 416] width 525 height 115
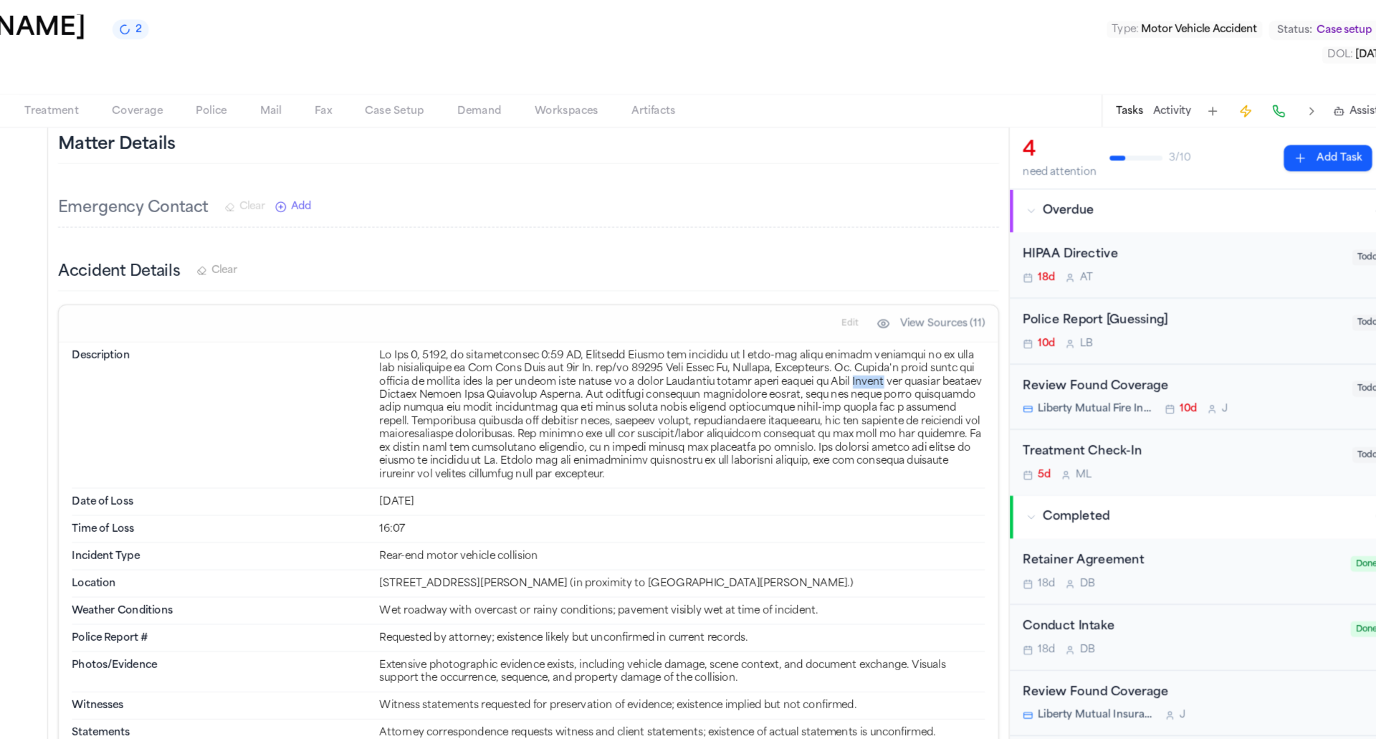
click at [962, 348] on button "View Sources (11)" at bounding box center [950, 336] width 108 height 23
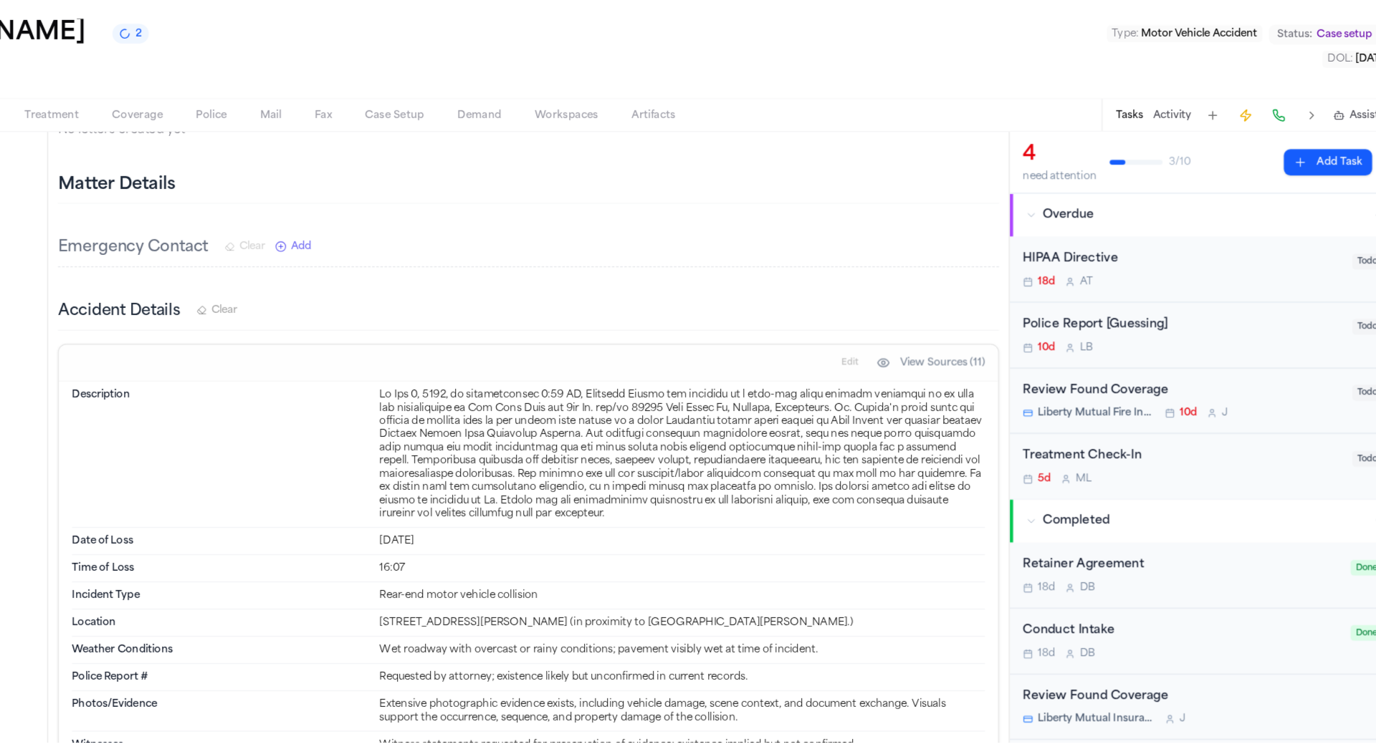
scroll to position [0, 0]
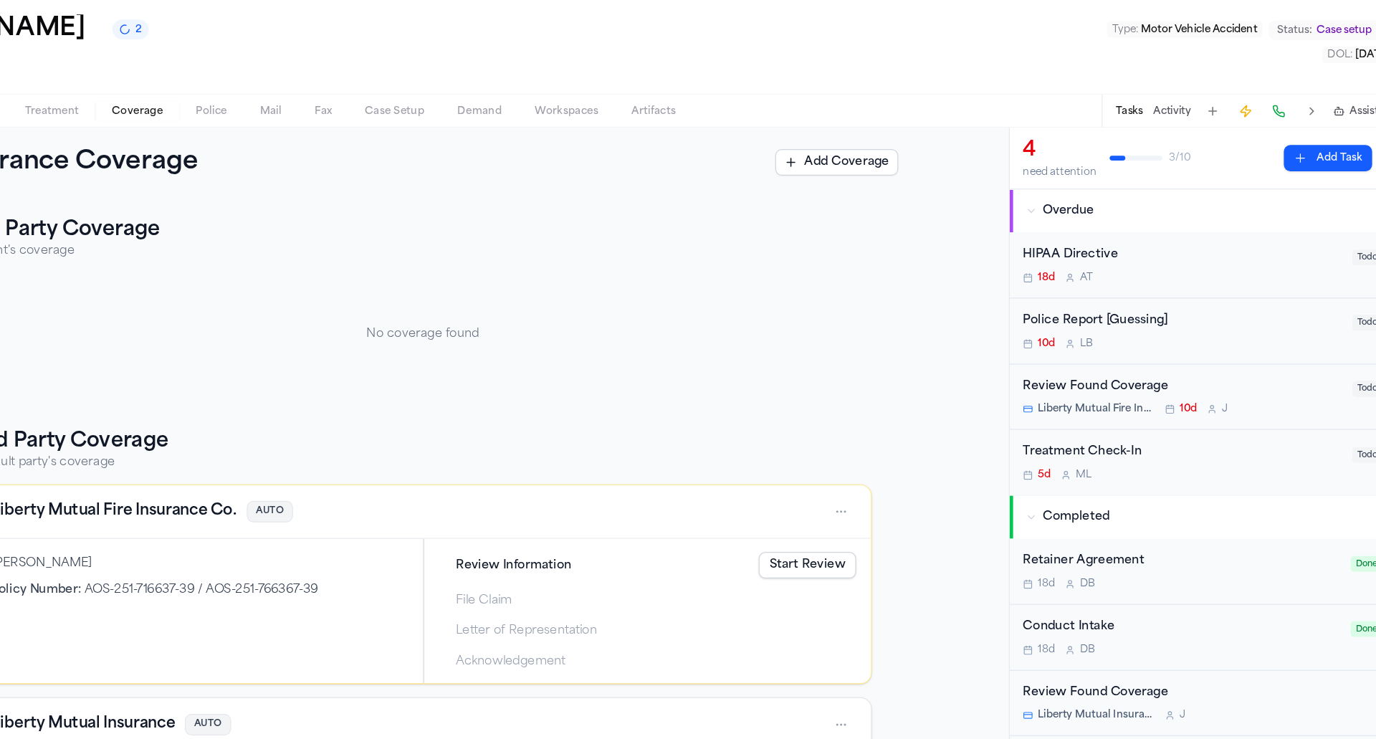
click at [245, 151] on span "Coverage" at bounding box center [261, 152] width 44 height 11
click at [329, 150] on span "Police" at bounding box center [325, 152] width 27 height 11
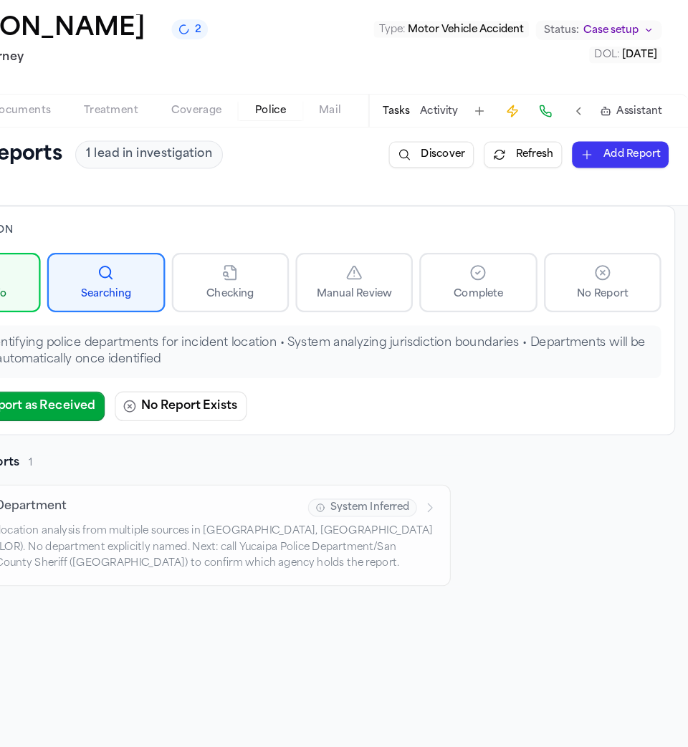
click at [405, 198] on div "Police Reports 1 lead in investigation Discover Refresh Add Report" at bounding box center [343, 190] width 653 height 24
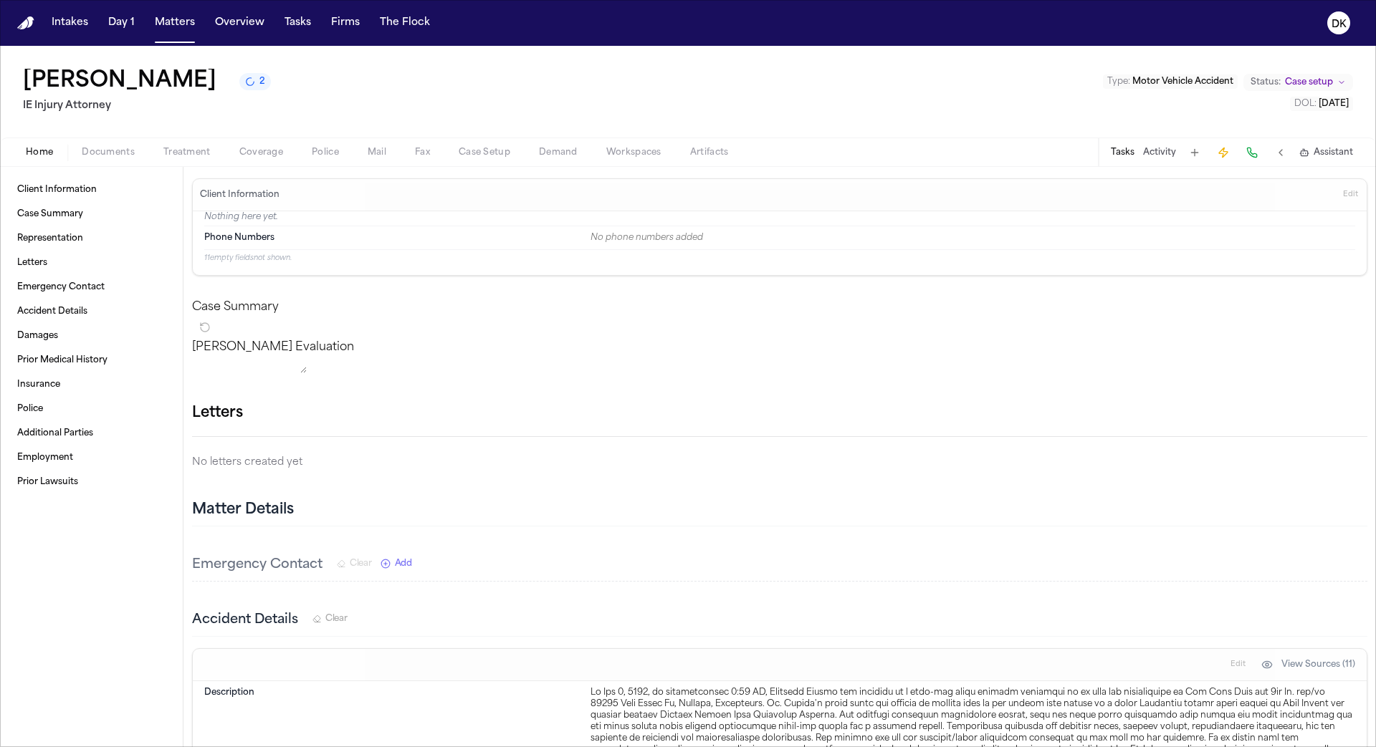
click at [14, 149] on button "Home" at bounding box center [39, 152] width 56 height 17
click at [239, 81] on button "1" at bounding box center [253, 81] width 29 height 17
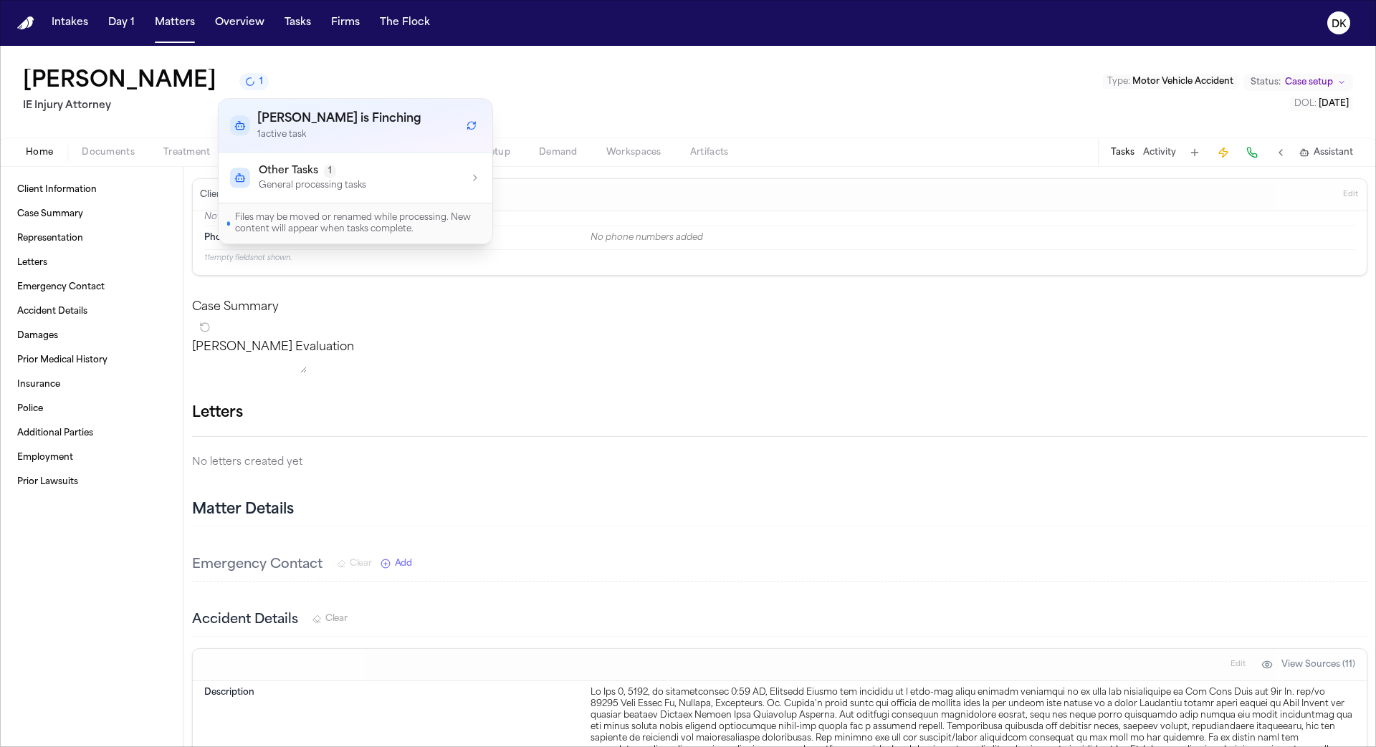
click at [297, 198] on button "Other Tasks 1 General processing tasks" at bounding box center [356, 178] width 274 height 50
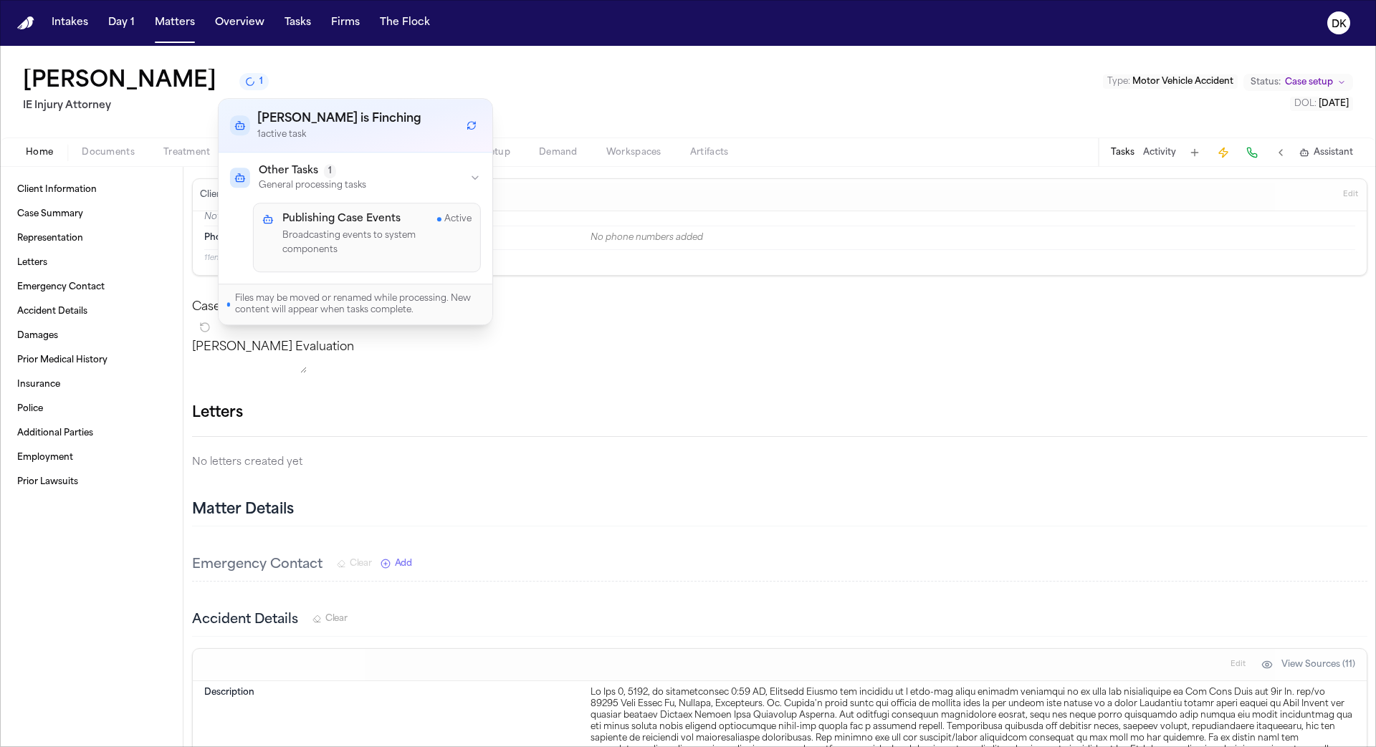
click at [301, 182] on p "General processing tasks" at bounding box center [312, 185] width 107 height 11
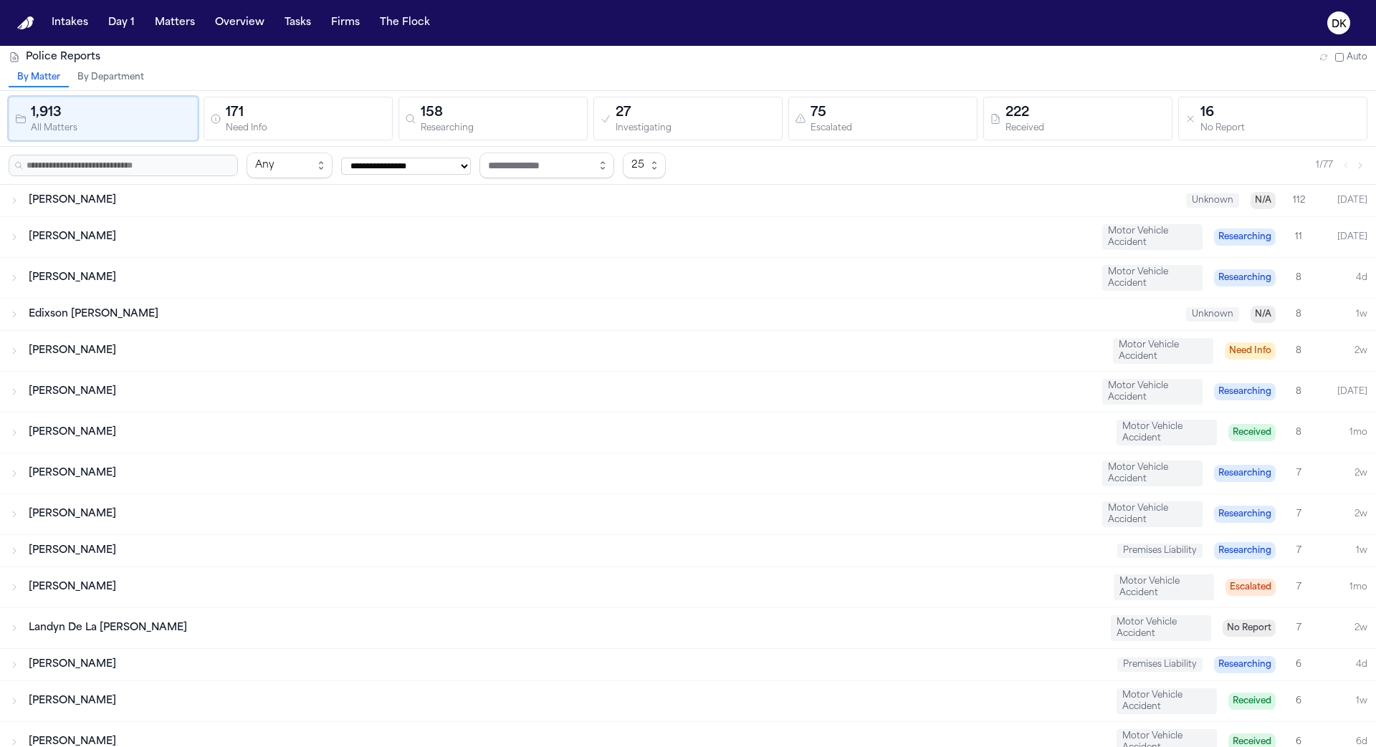
click at [352, 110] on div "171" at bounding box center [306, 113] width 160 height 20
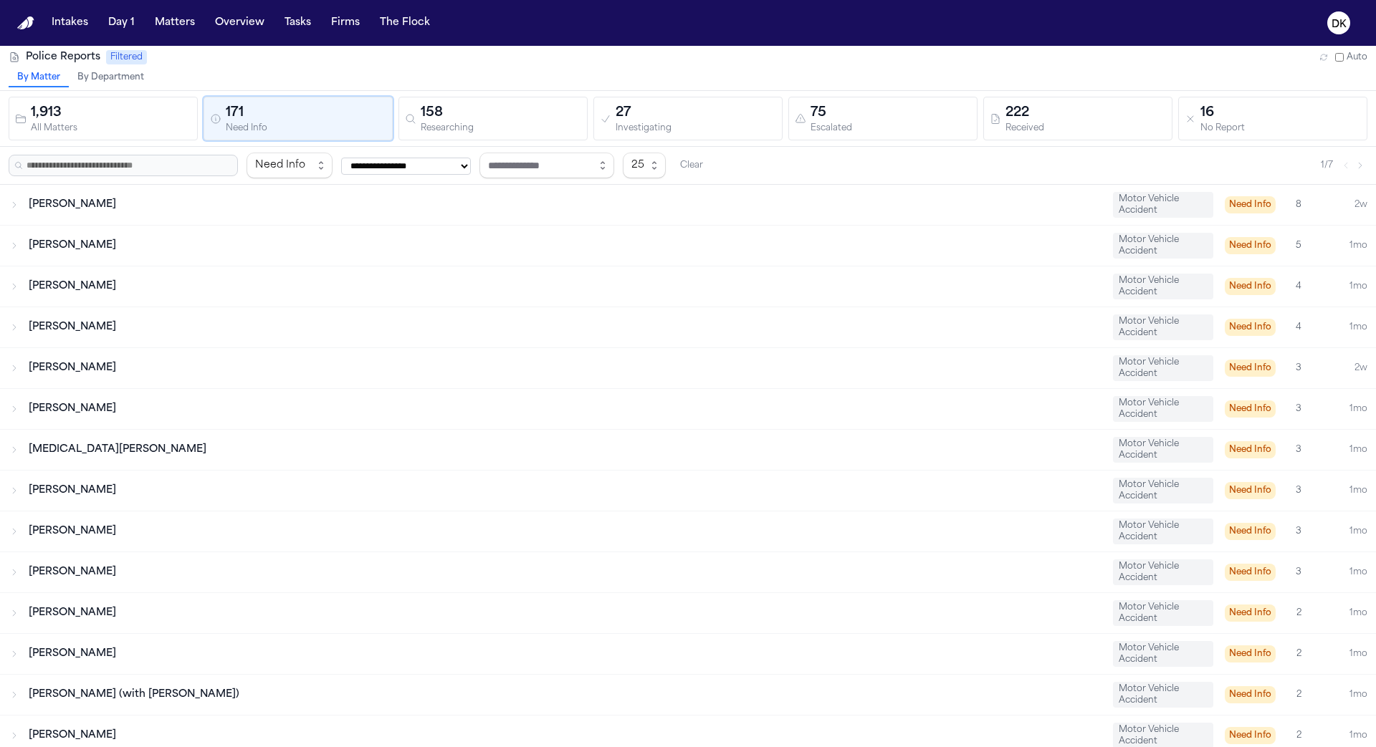
click at [480, 119] on div "158" at bounding box center [501, 113] width 160 height 20
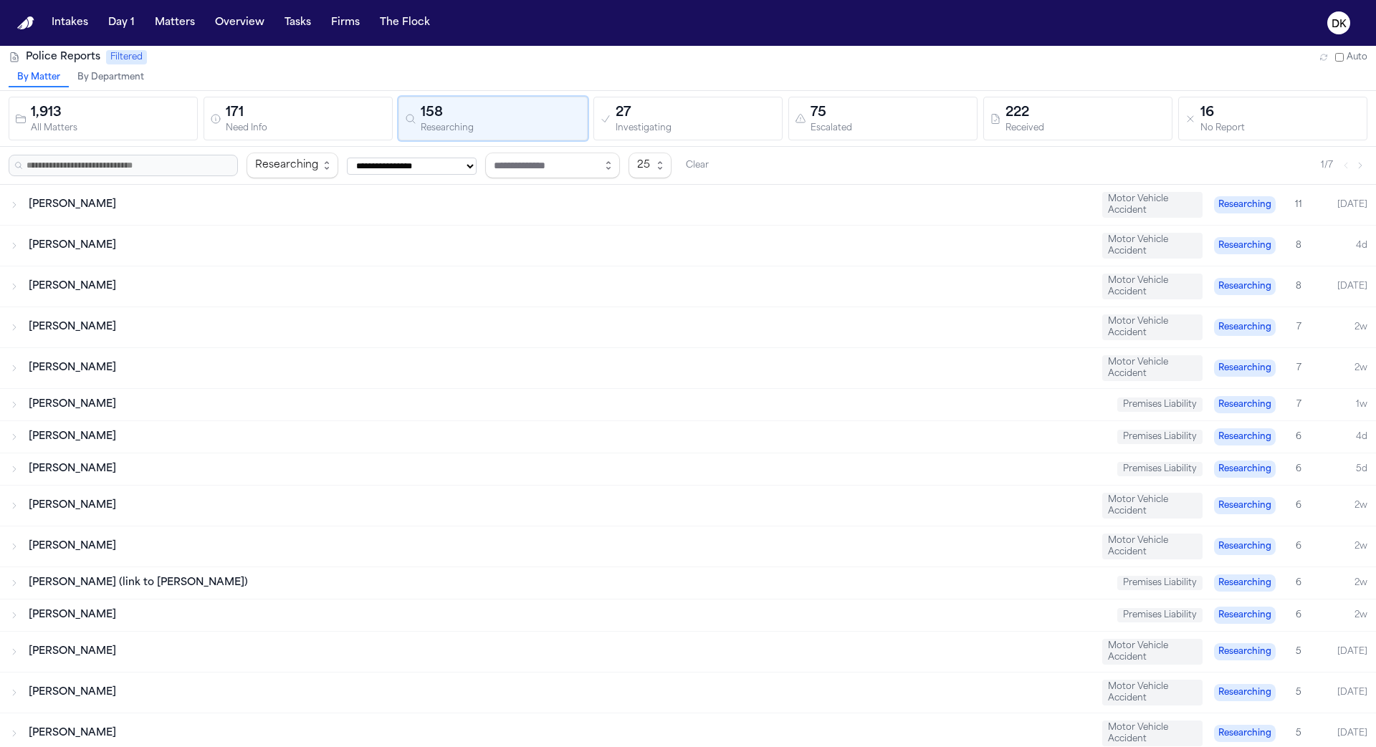
click at [671, 112] on div "27" at bounding box center [695, 113] width 160 height 20
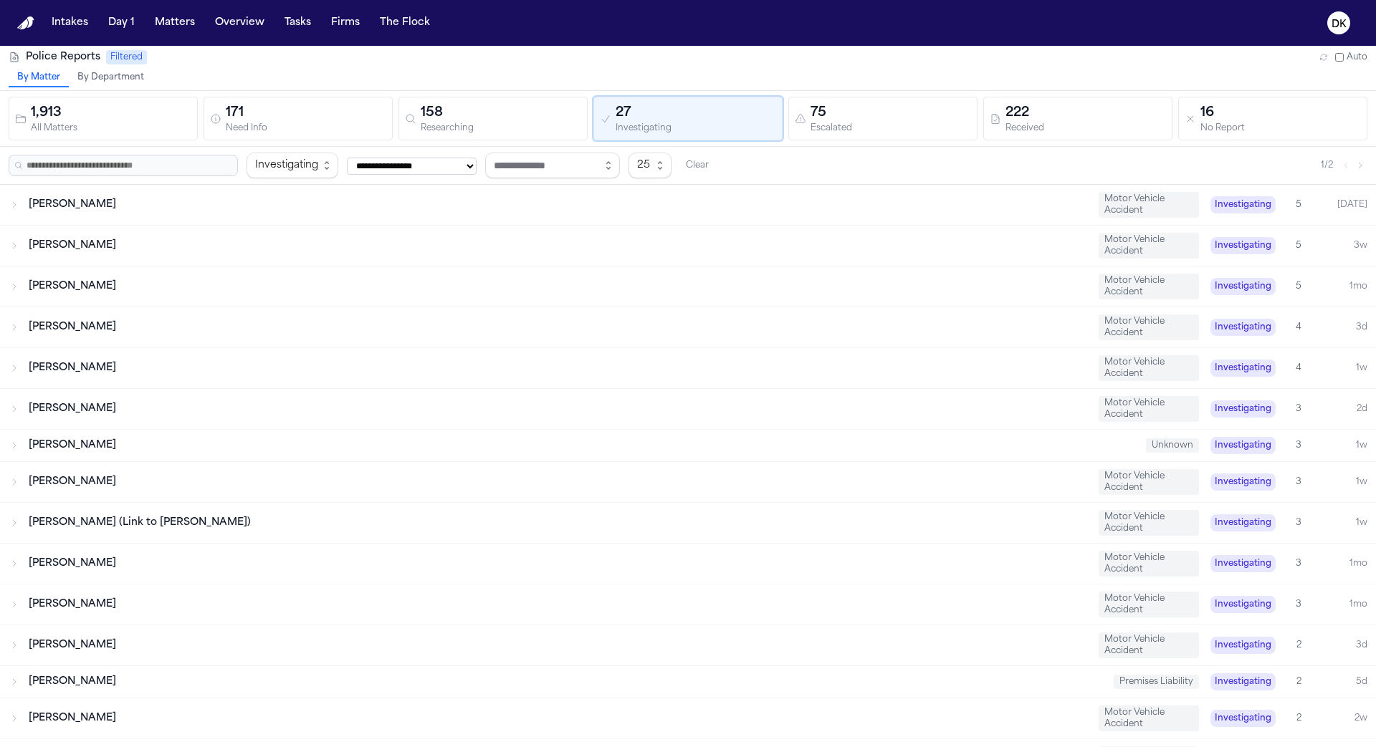
click at [854, 114] on div "75" at bounding box center [890, 113] width 160 height 20
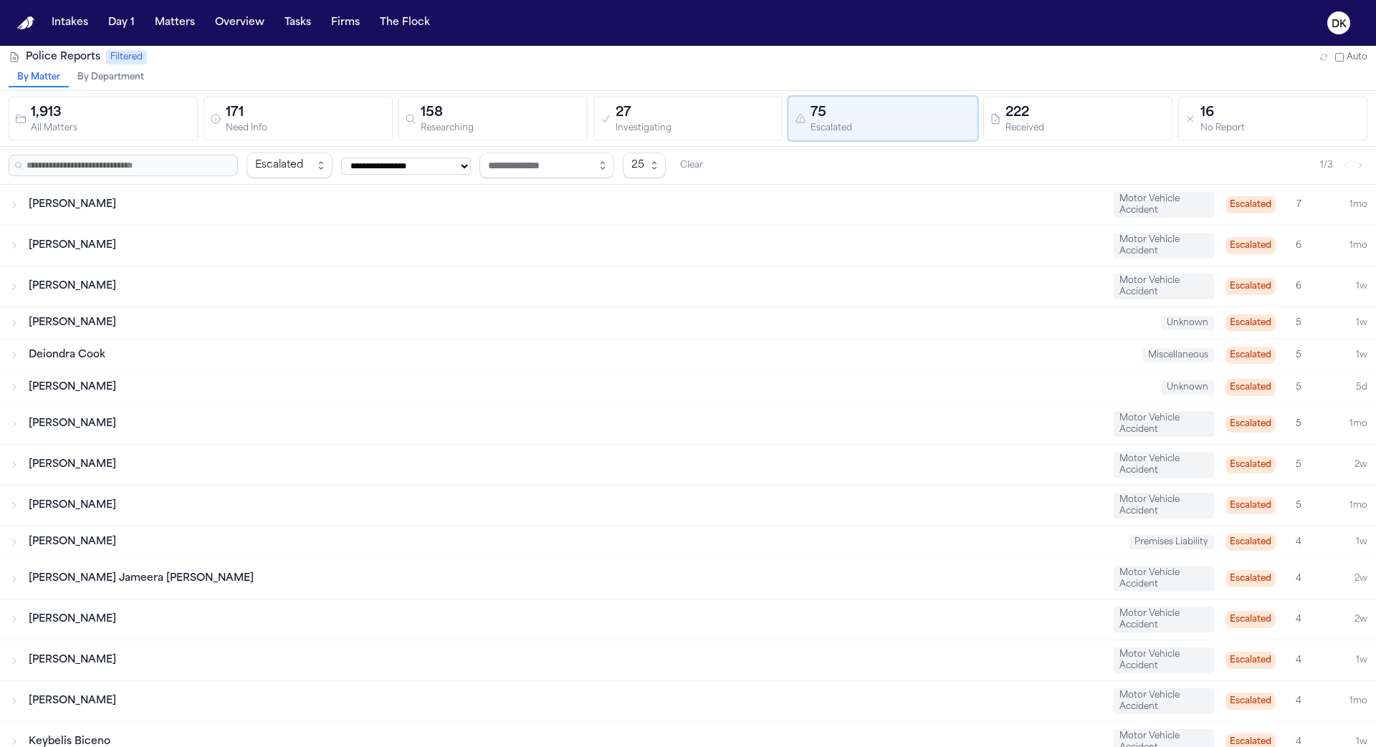
click at [1006, 106] on div "222" at bounding box center [1085, 113] width 160 height 20
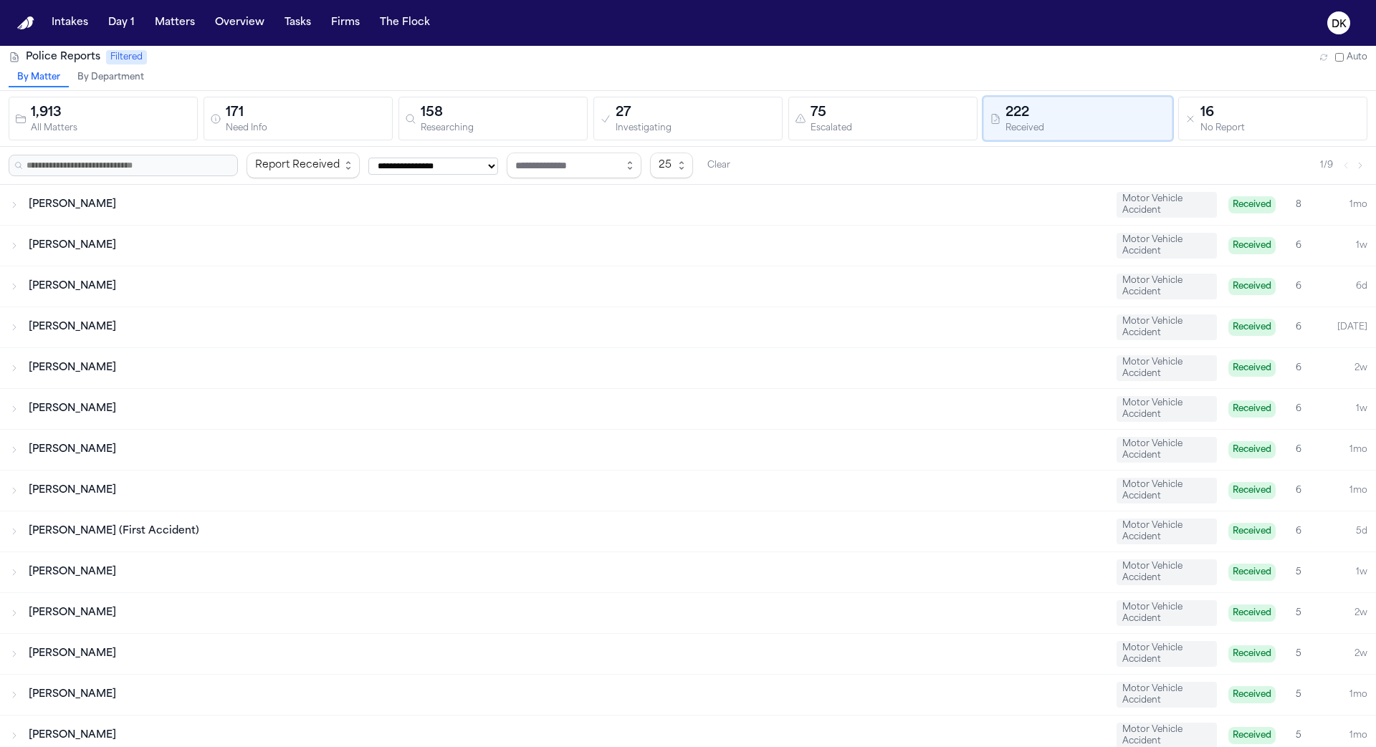
click at [1213, 125] on div "No Report" at bounding box center [1280, 128] width 160 height 11
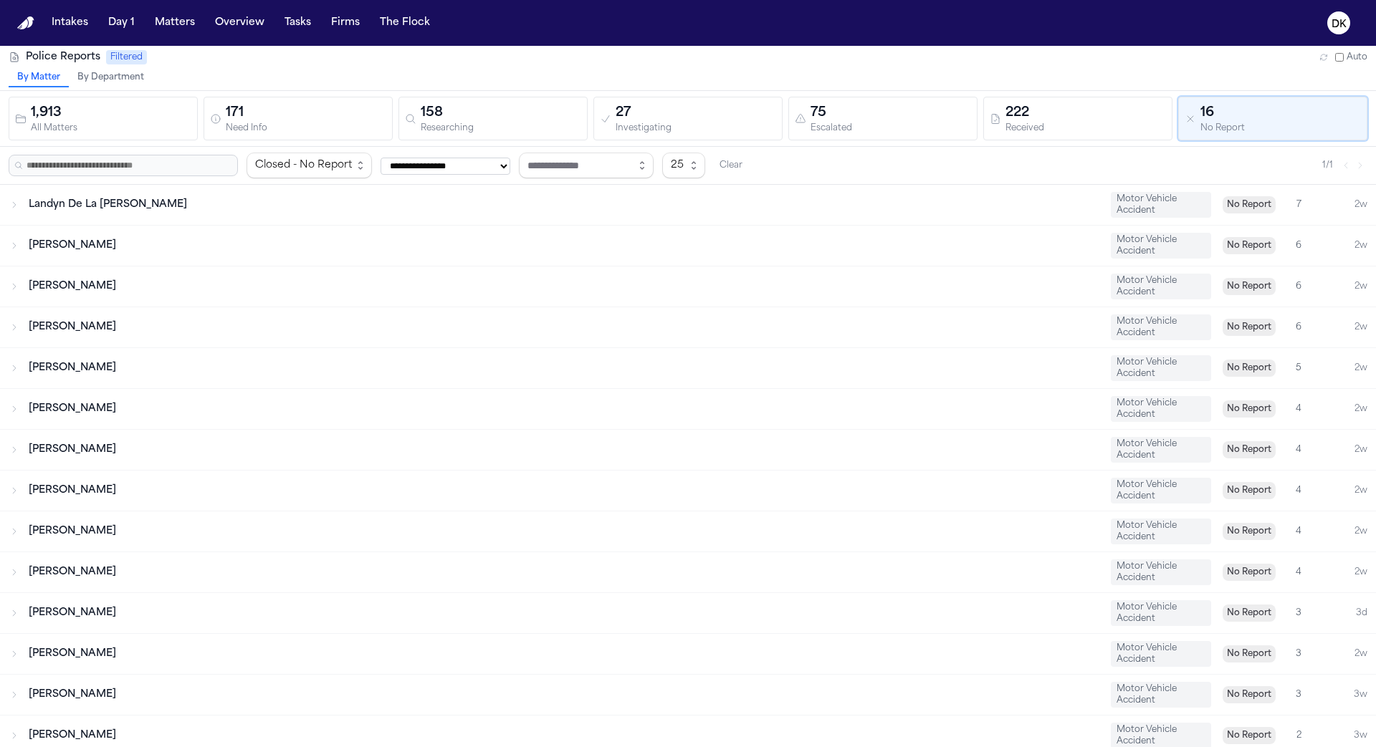
click at [507, 129] on div "Researching" at bounding box center [501, 128] width 160 height 11
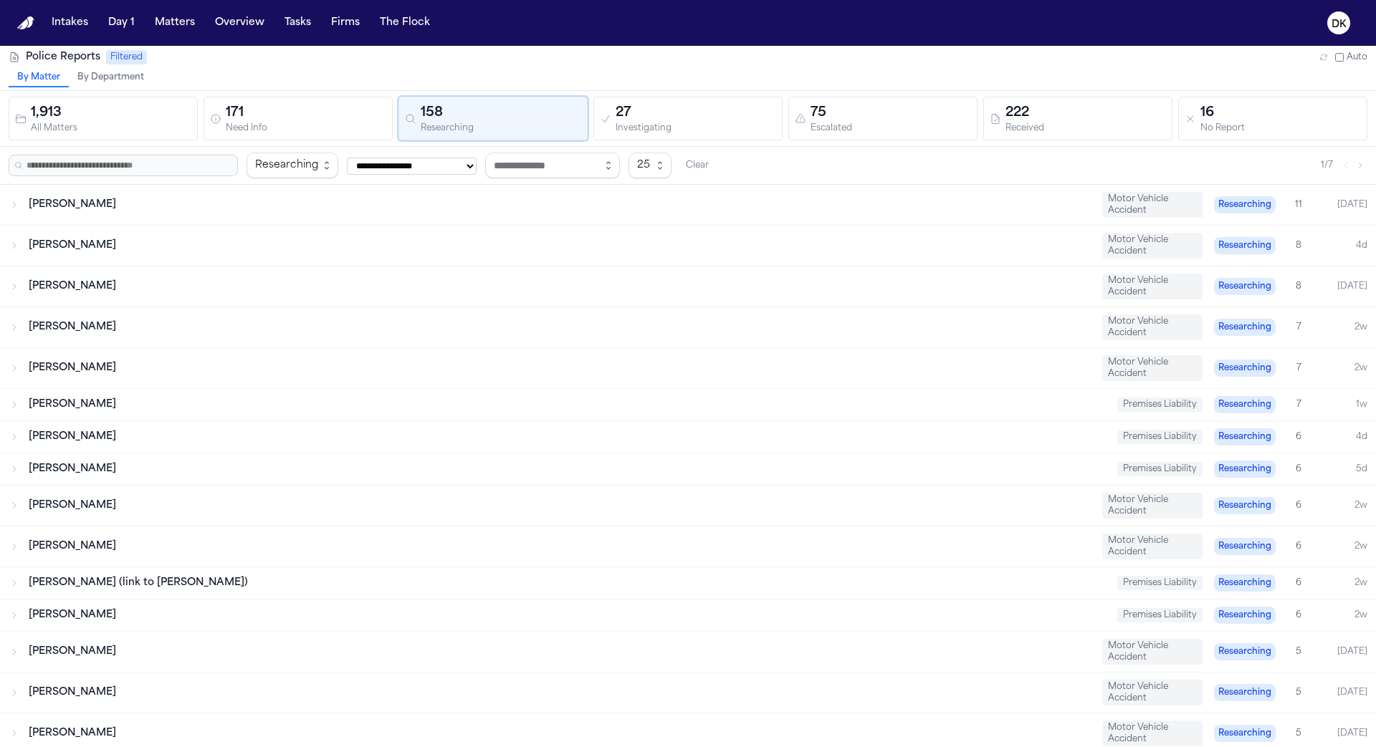
click at [316, 129] on div "Need Info" at bounding box center [306, 128] width 160 height 11
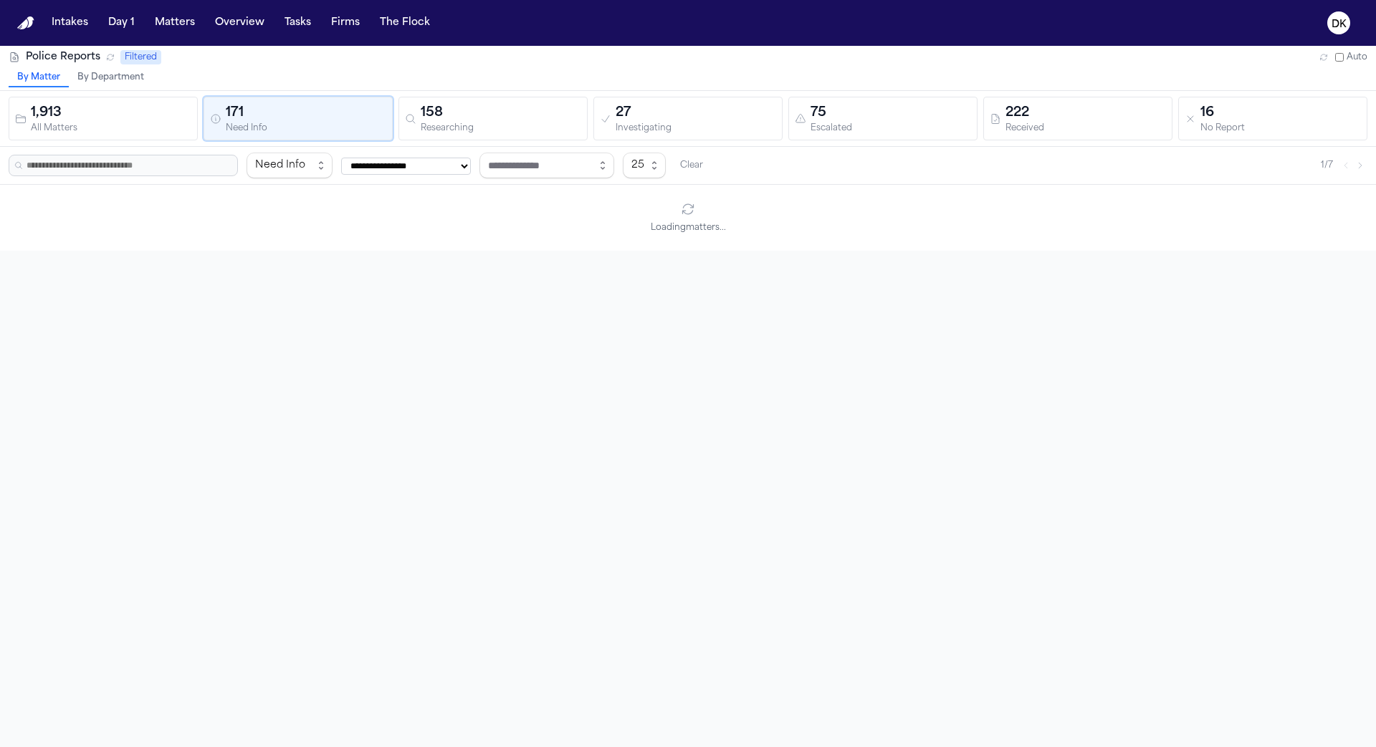
click at [99, 137] on button "1,913 All Matters" at bounding box center [103, 119] width 189 height 44
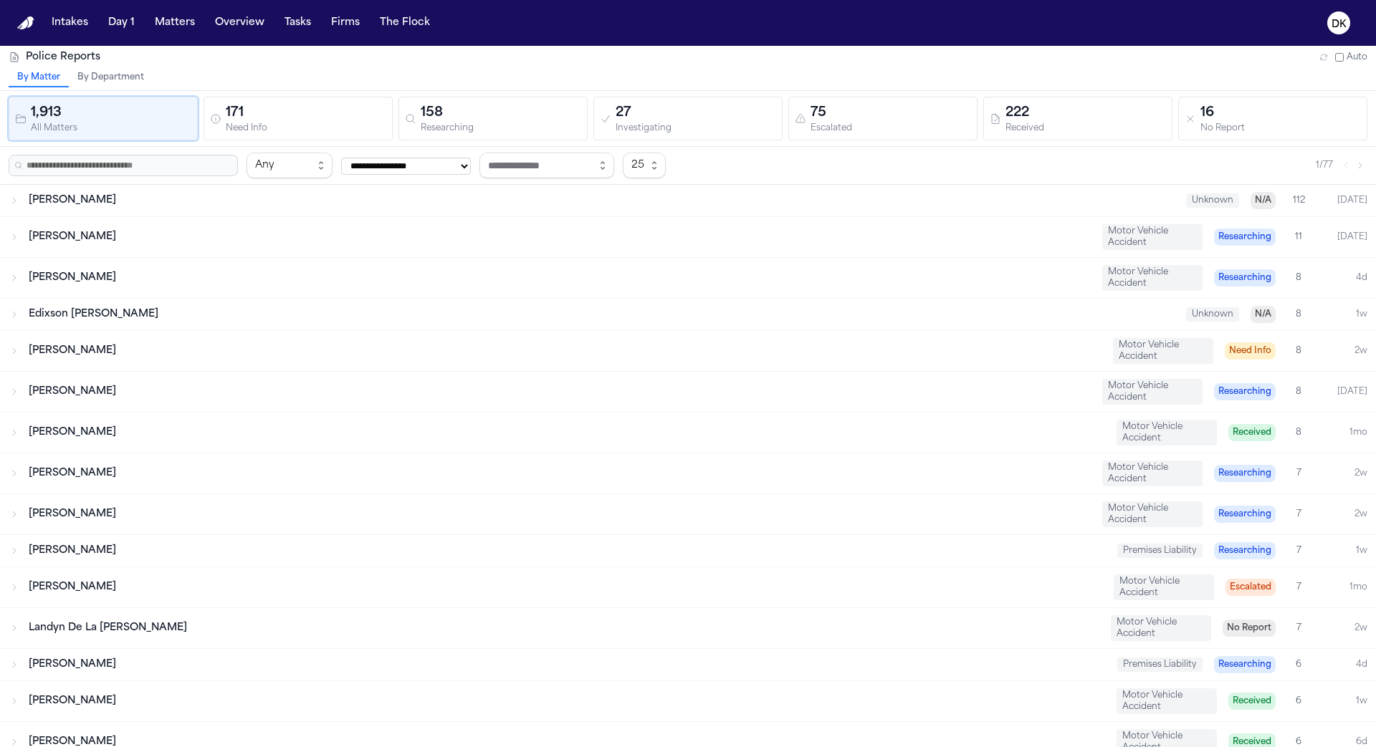
click at [498, 105] on div "158" at bounding box center [501, 113] width 160 height 20
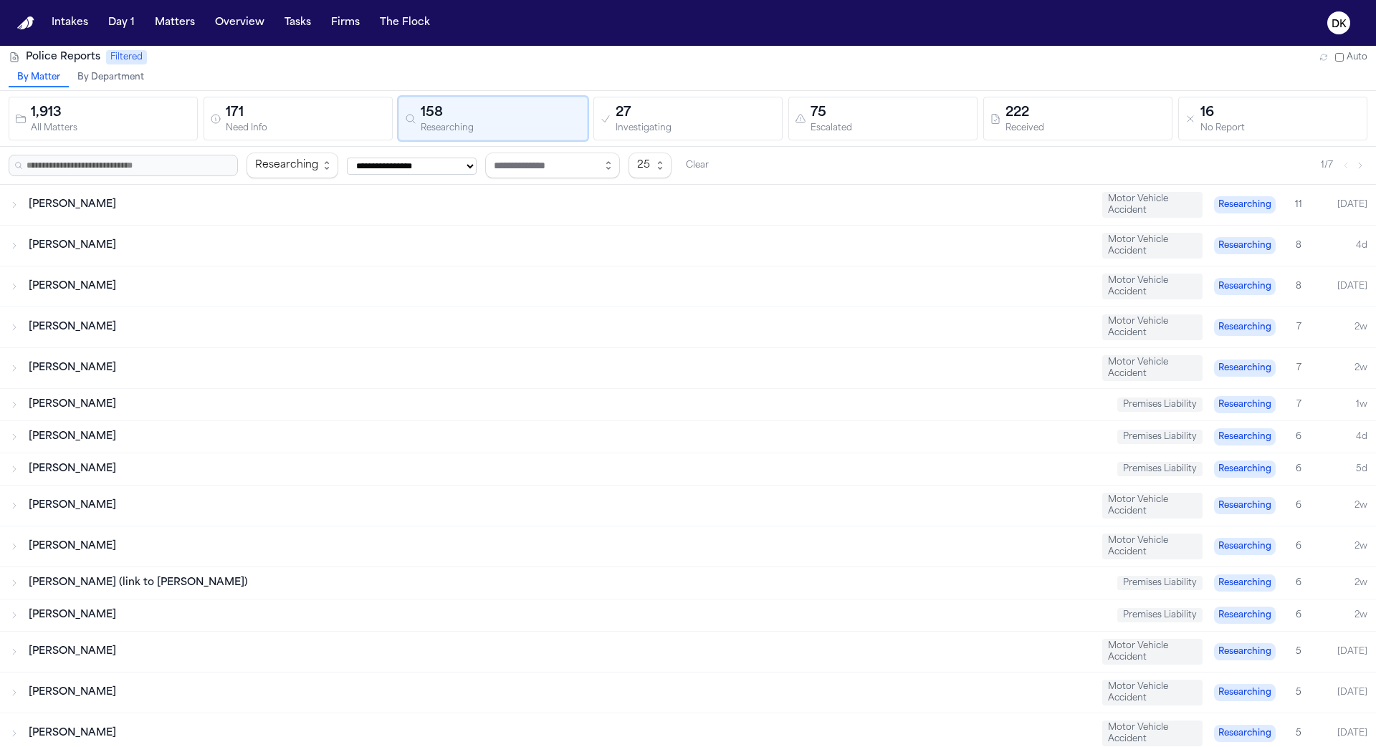
click at [730, 107] on div "27" at bounding box center [695, 113] width 160 height 20
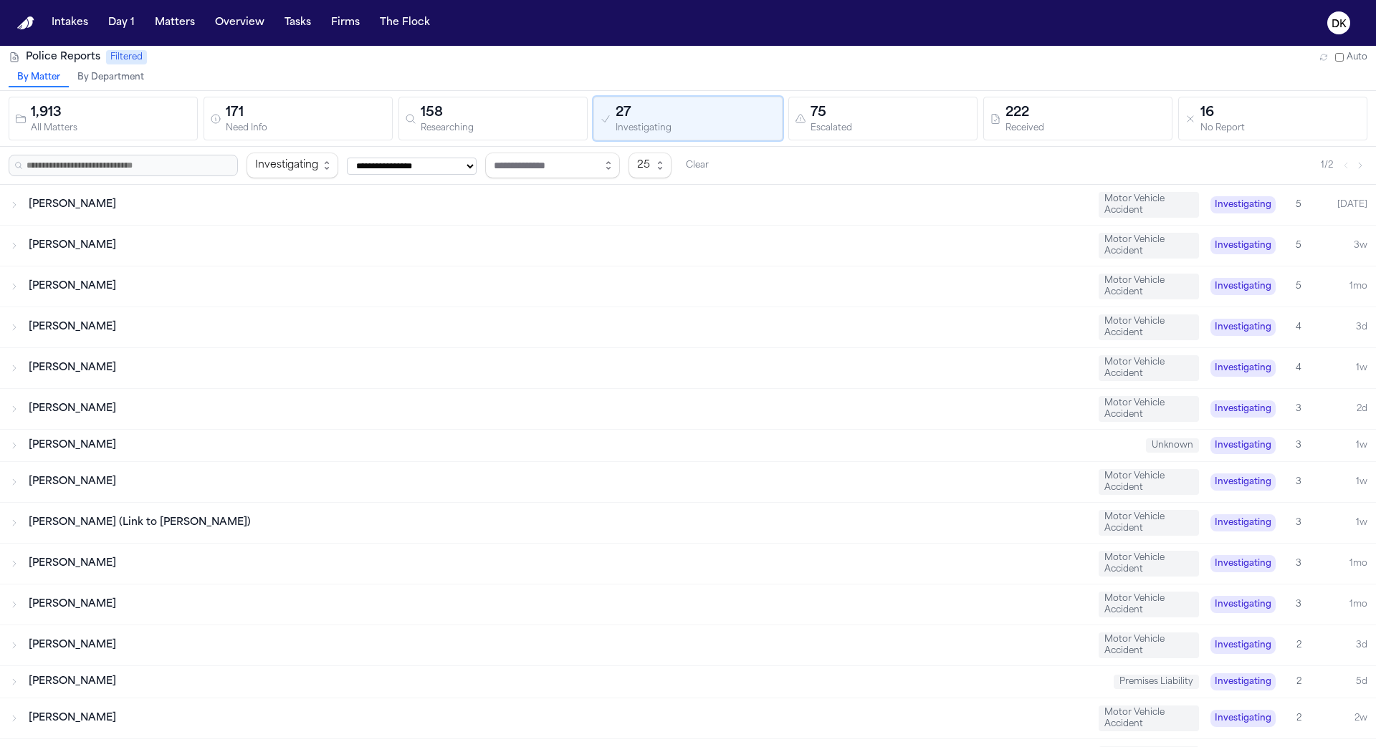
click at [901, 111] on div "75" at bounding box center [890, 113] width 160 height 20
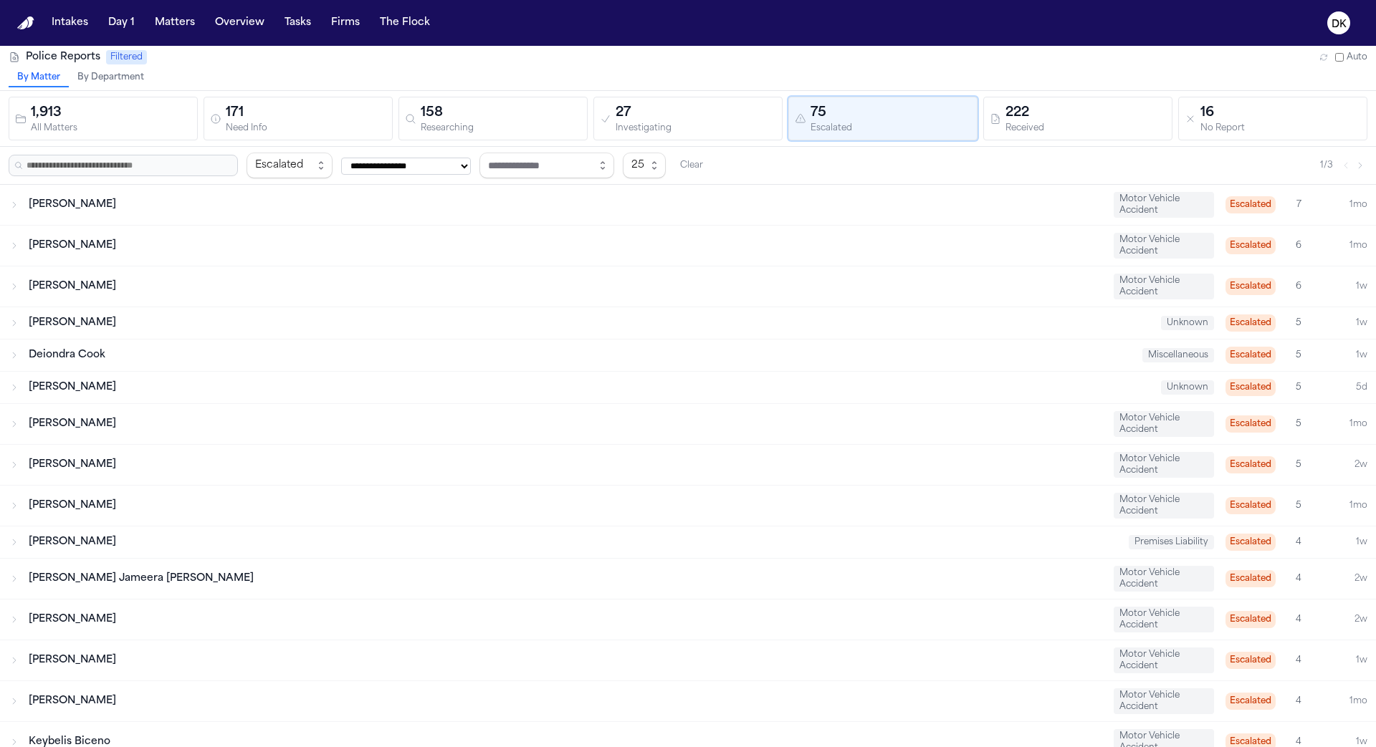
click at [1141, 117] on div "222" at bounding box center [1085, 113] width 160 height 20
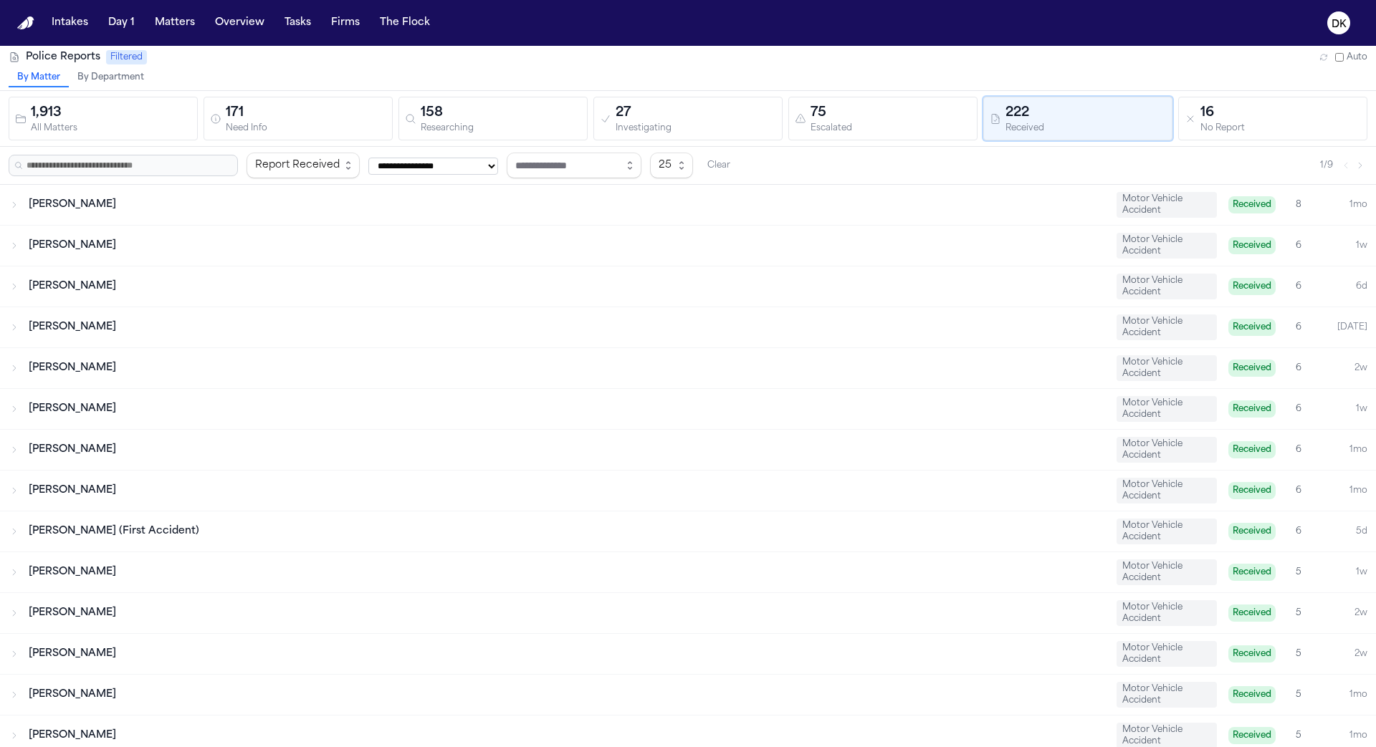
click at [1229, 116] on div "16" at bounding box center [1280, 113] width 160 height 20
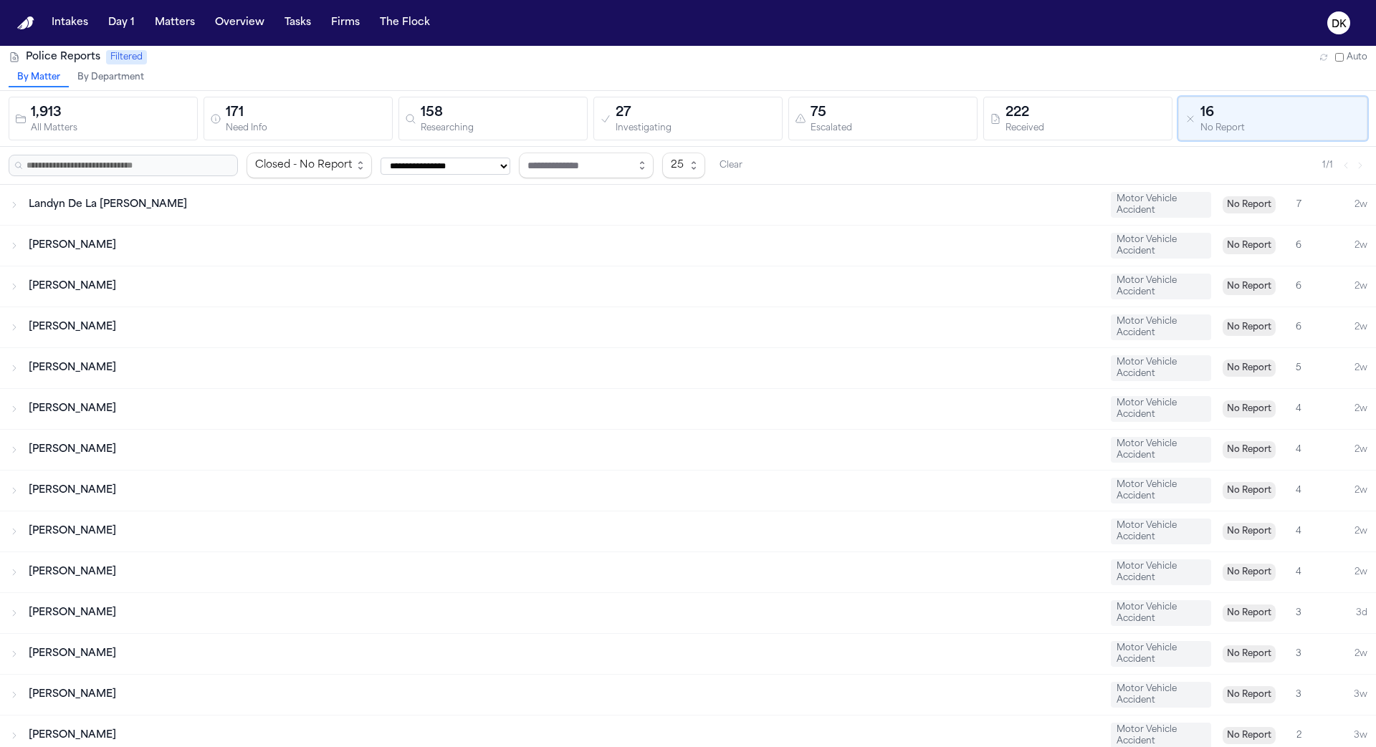
click at [808, 123] on div "75 Escalated" at bounding box center [883, 118] width 176 height 31
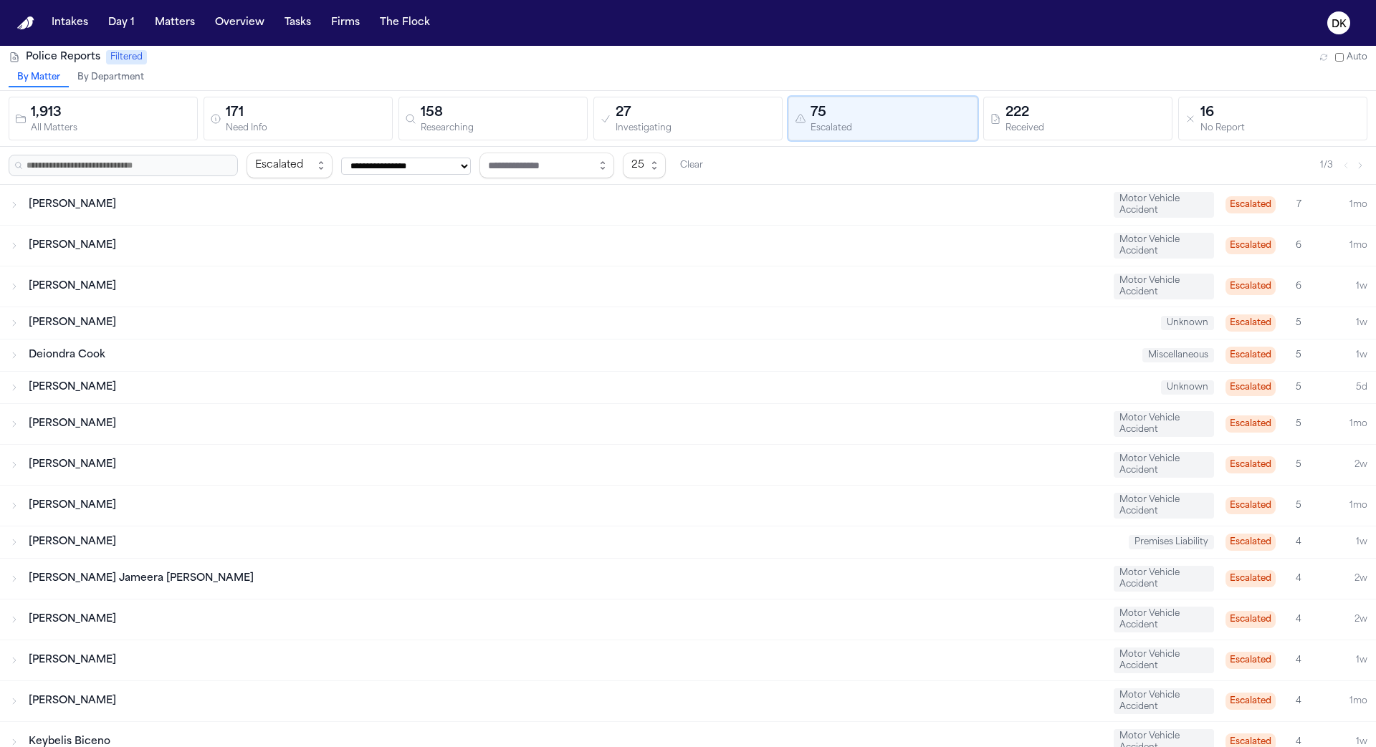
click at [655, 123] on div "Investigating" at bounding box center [695, 128] width 160 height 11
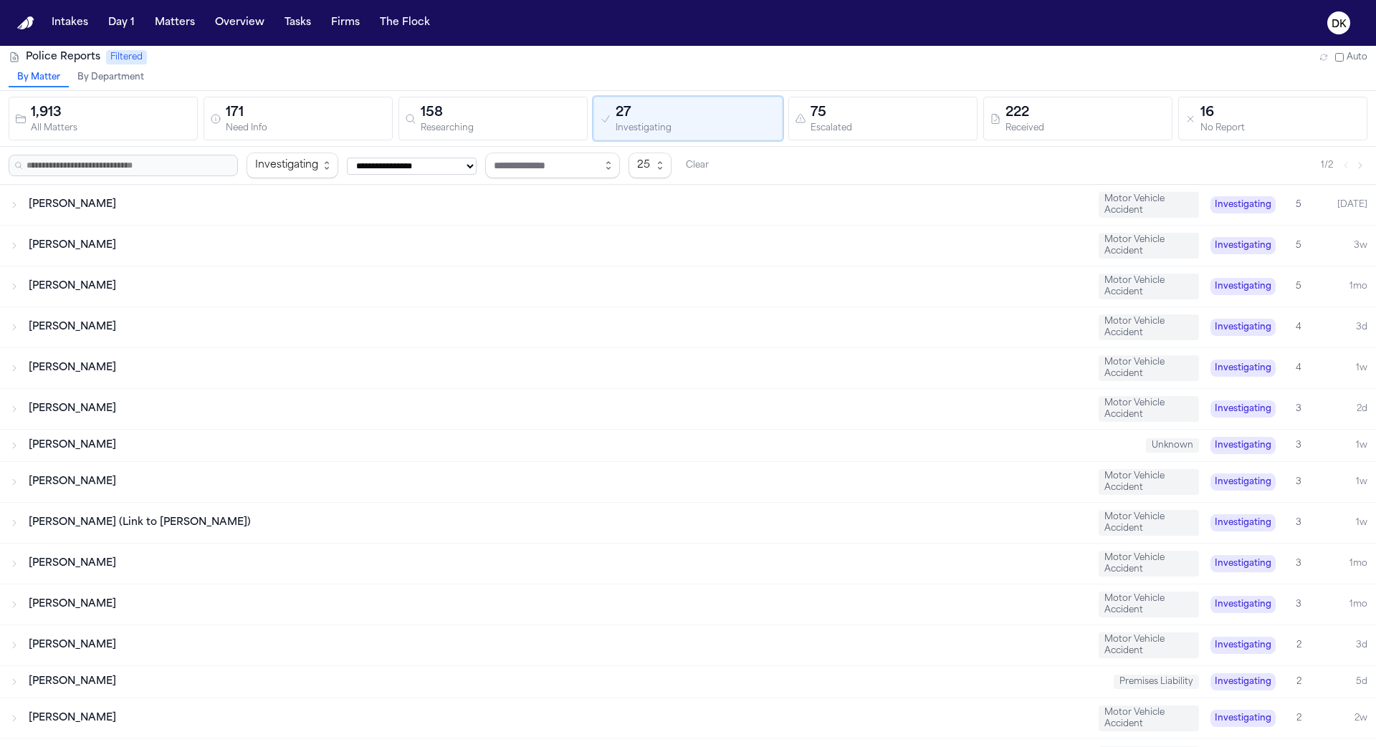
click at [535, 125] on div "Researching" at bounding box center [501, 128] width 160 height 11
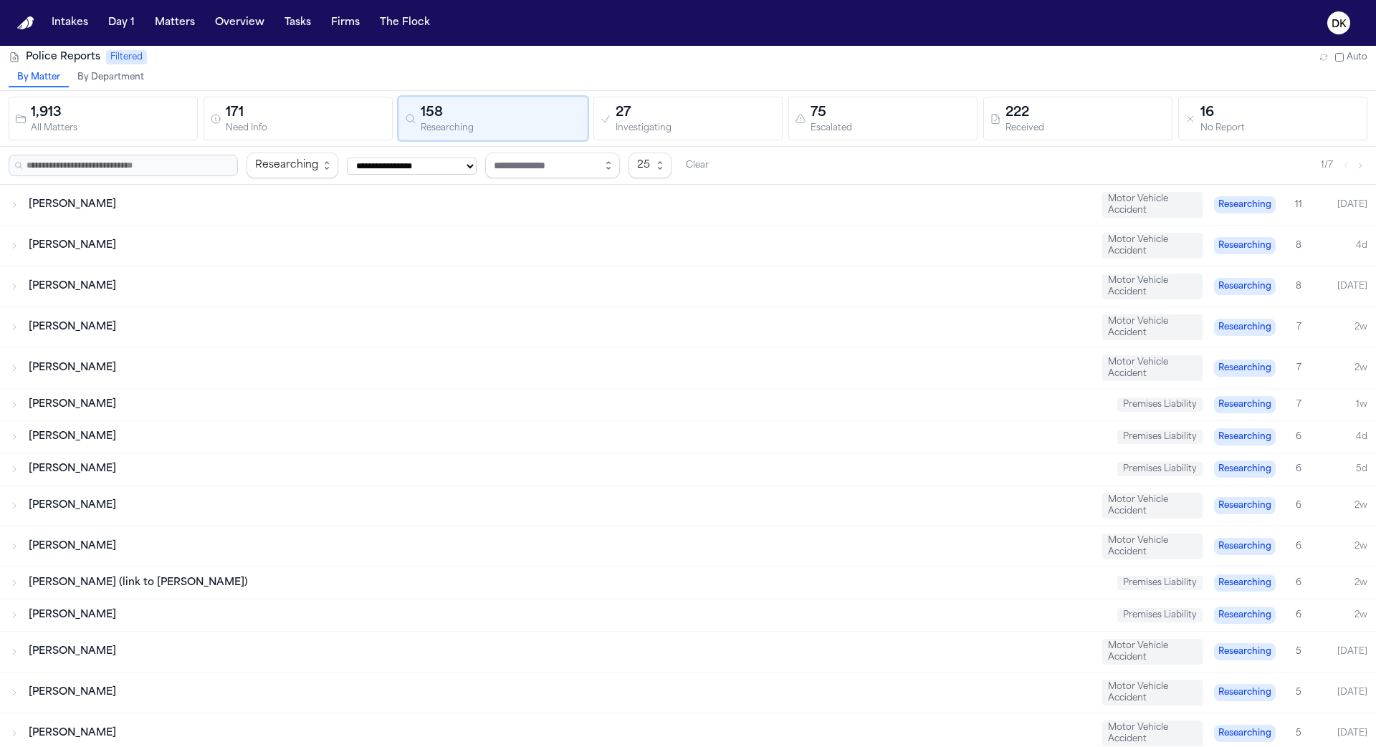
click at [279, 130] on div "Need Info" at bounding box center [306, 128] width 160 height 11
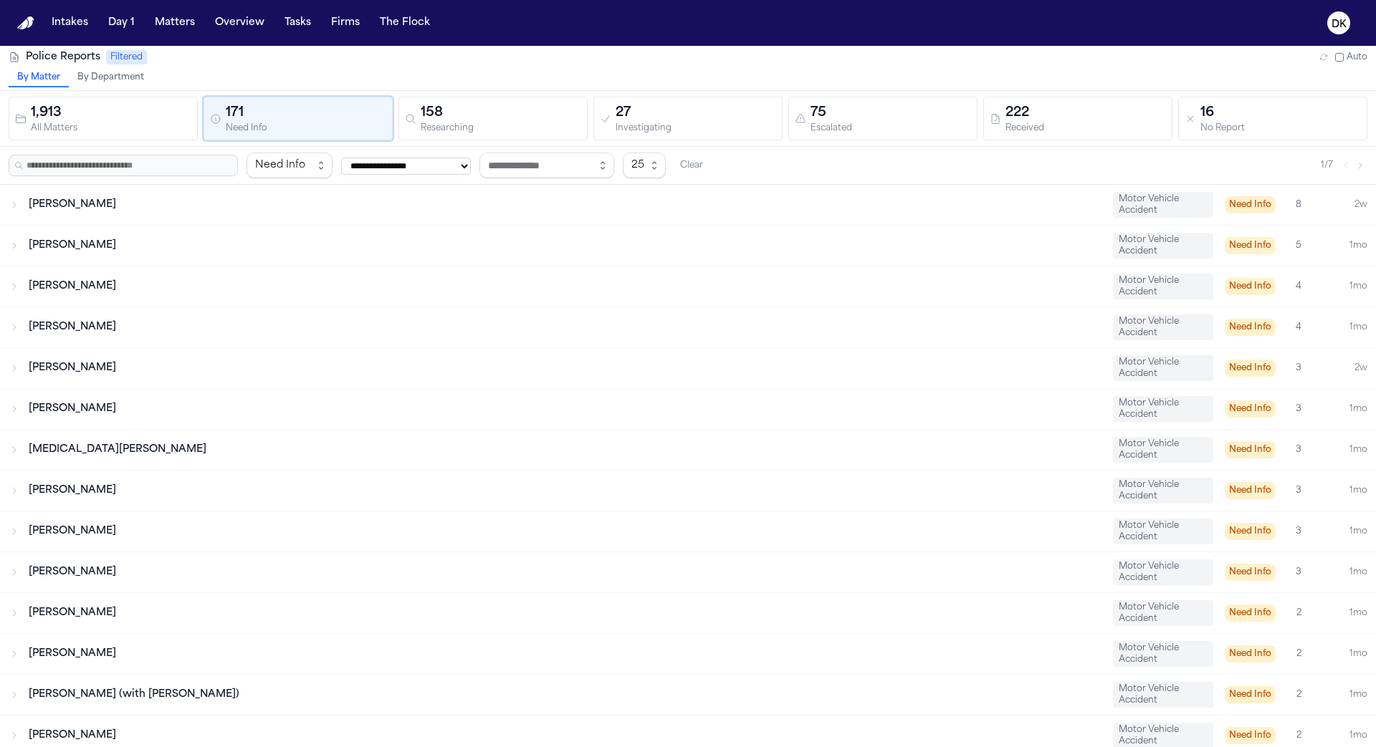
click at [109, 134] on button "1,913 All Matters" at bounding box center [103, 119] width 189 height 44
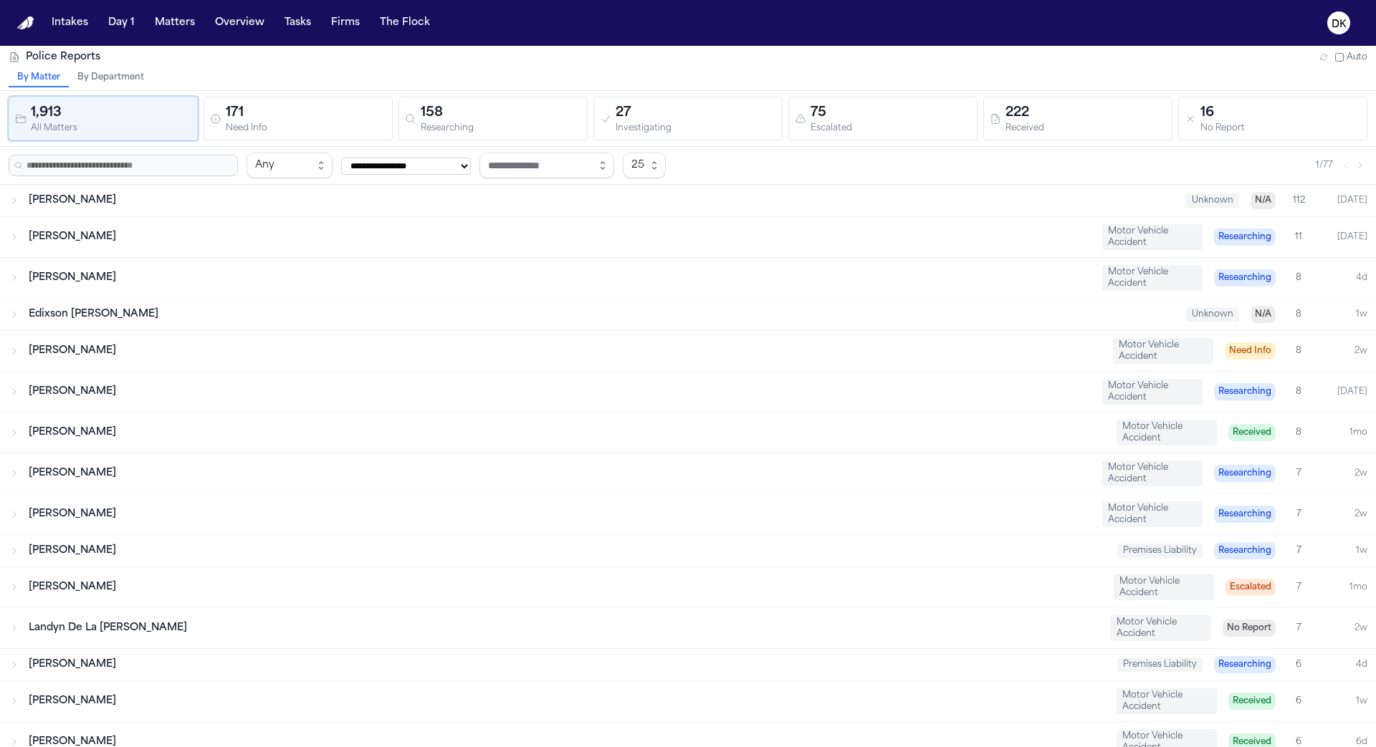
click at [287, 115] on div "171" at bounding box center [306, 113] width 160 height 20
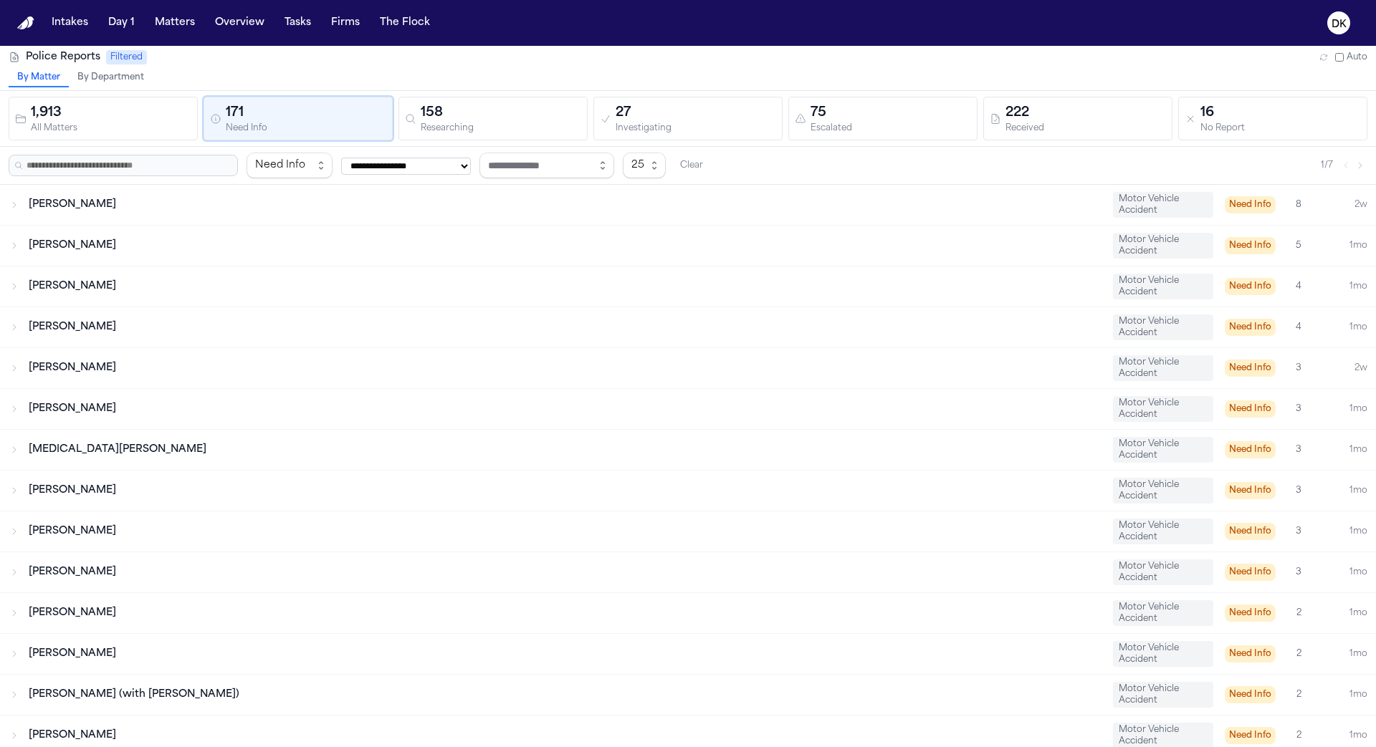
click at [471, 118] on div "158" at bounding box center [501, 113] width 160 height 20
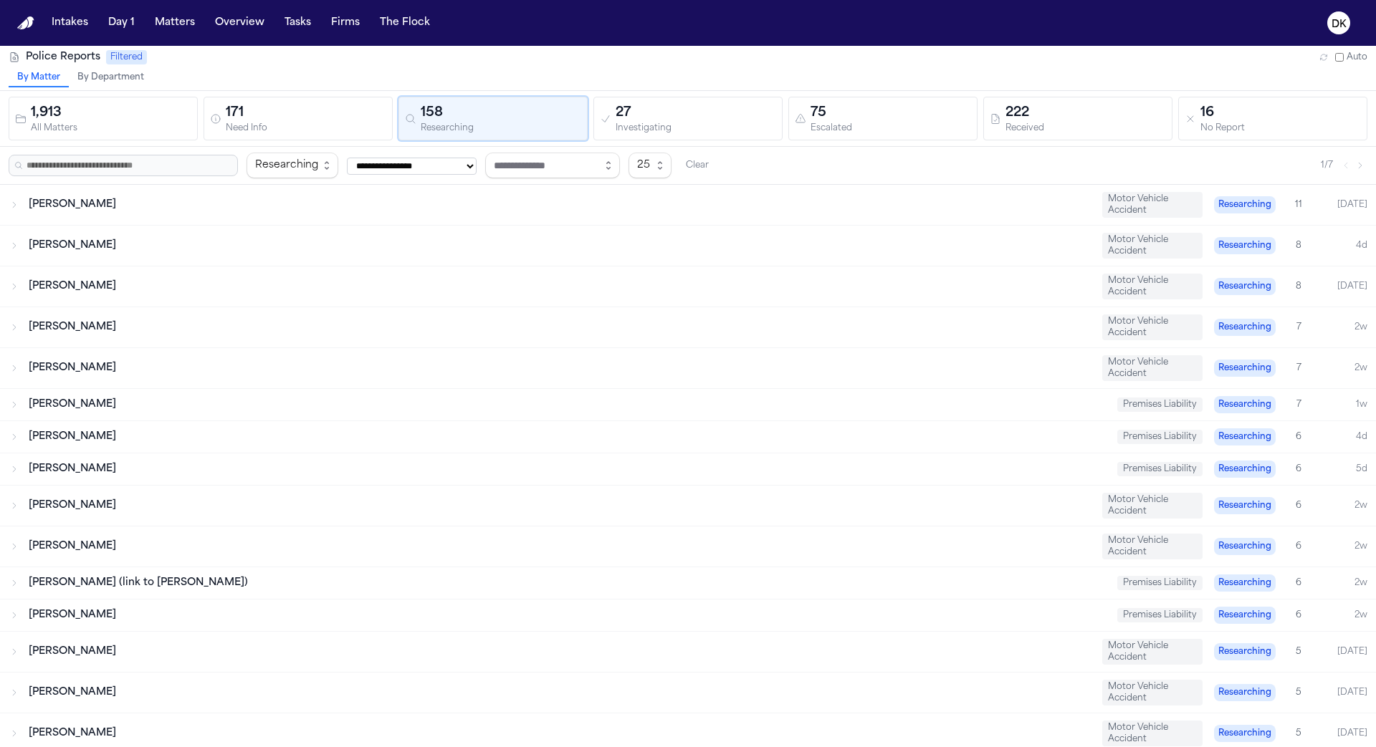
click at [681, 124] on div "Investigating" at bounding box center [695, 128] width 160 height 11
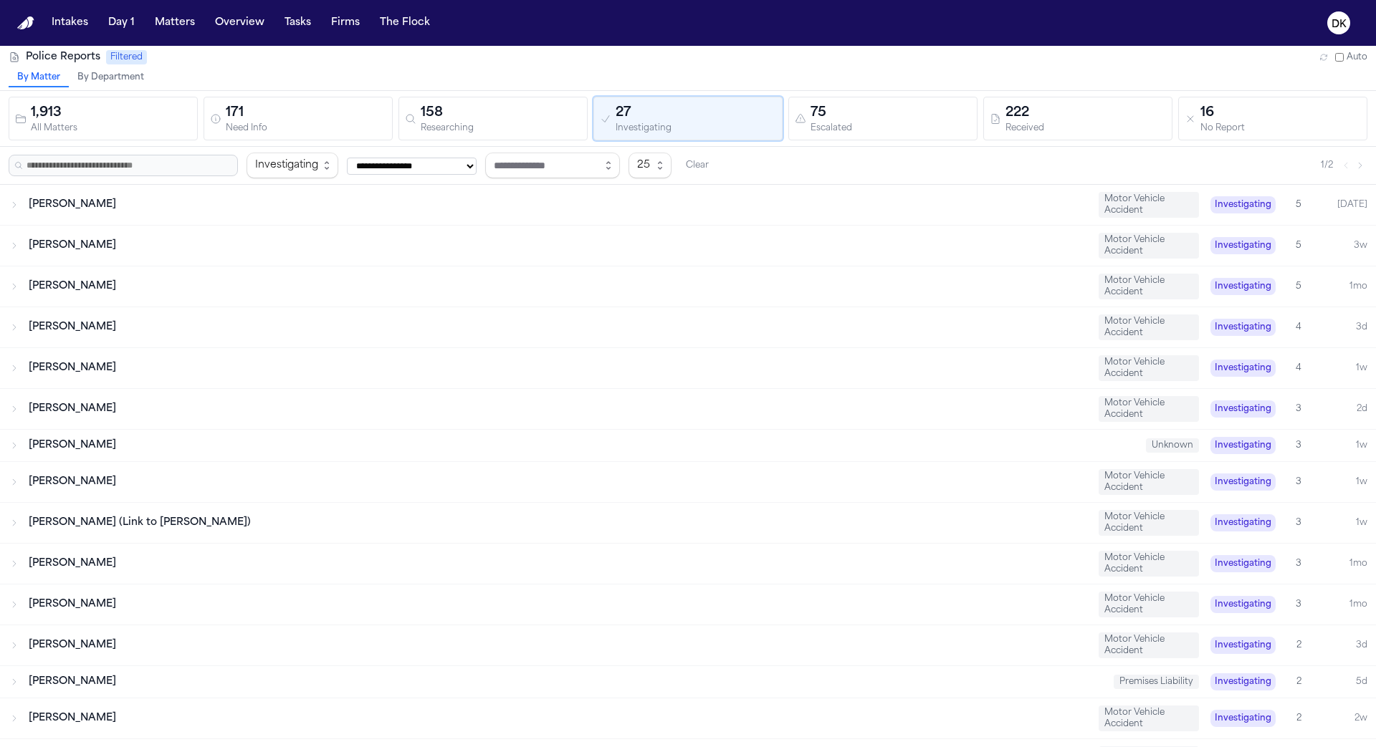
click at [896, 122] on div "75" at bounding box center [890, 113] width 160 height 20
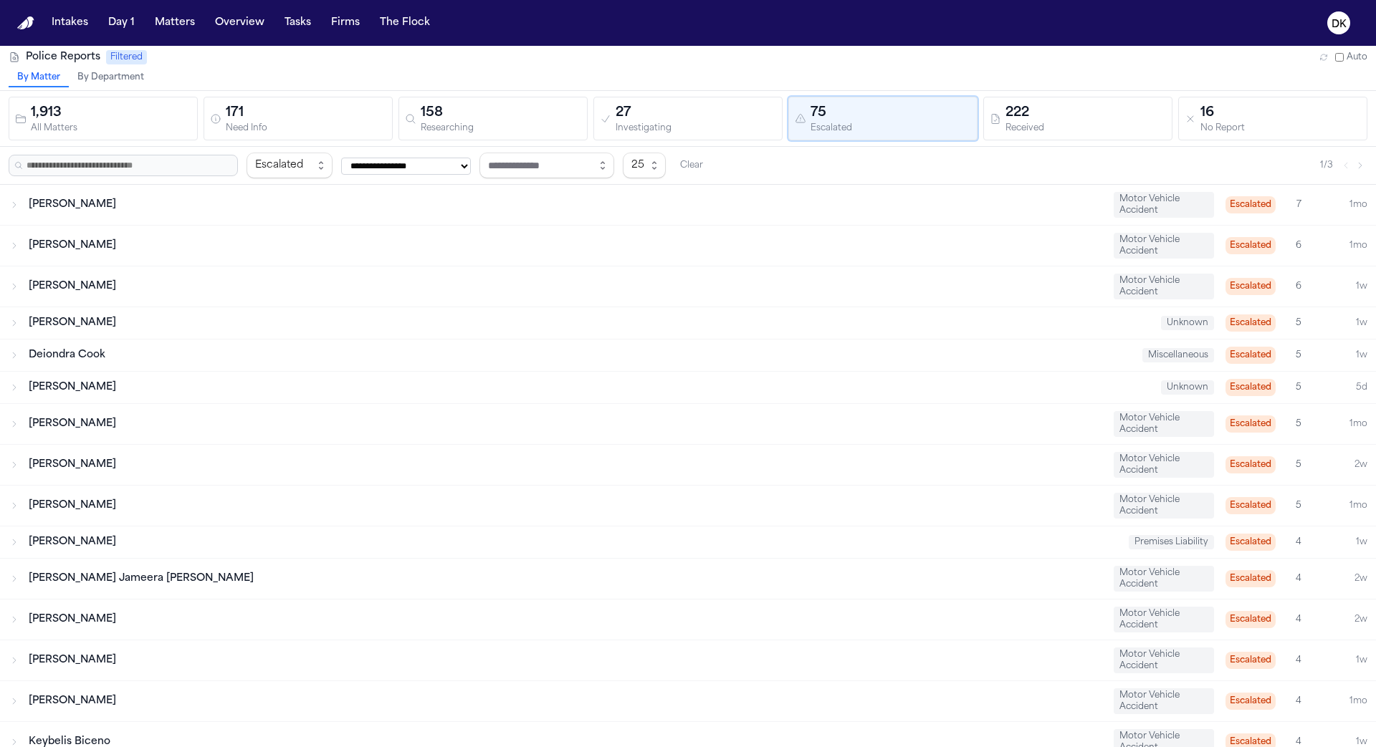
click at [1075, 141] on div "1,913 All Matters 171 Need Info 158 Researching 27 Investigating 75 Escalated 2…" at bounding box center [688, 119] width 1376 height 56
click at [1086, 132] on div "Received" at bounding box center [1085, 128] width 160 height 11
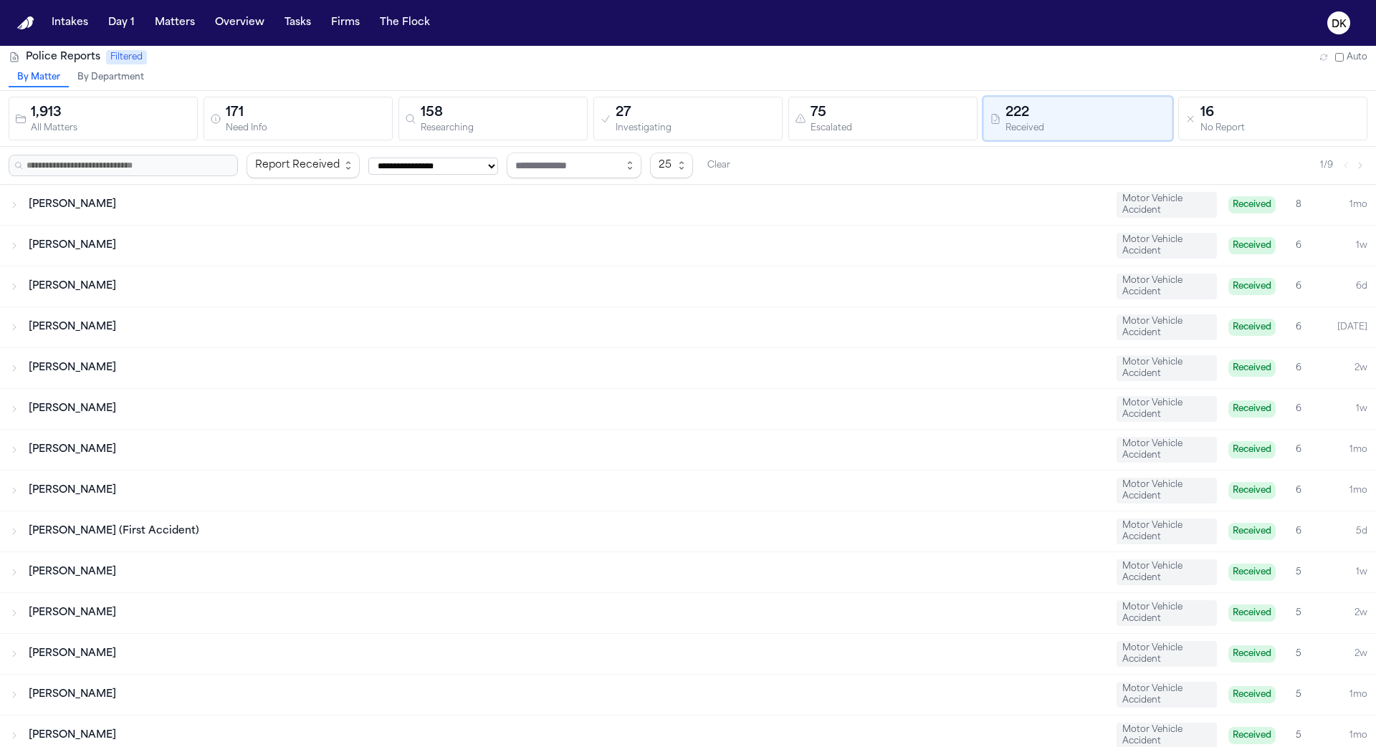
click at [1189, 128] on div "16 No Report" at bounding box center [1272, 118] width 176 height 31
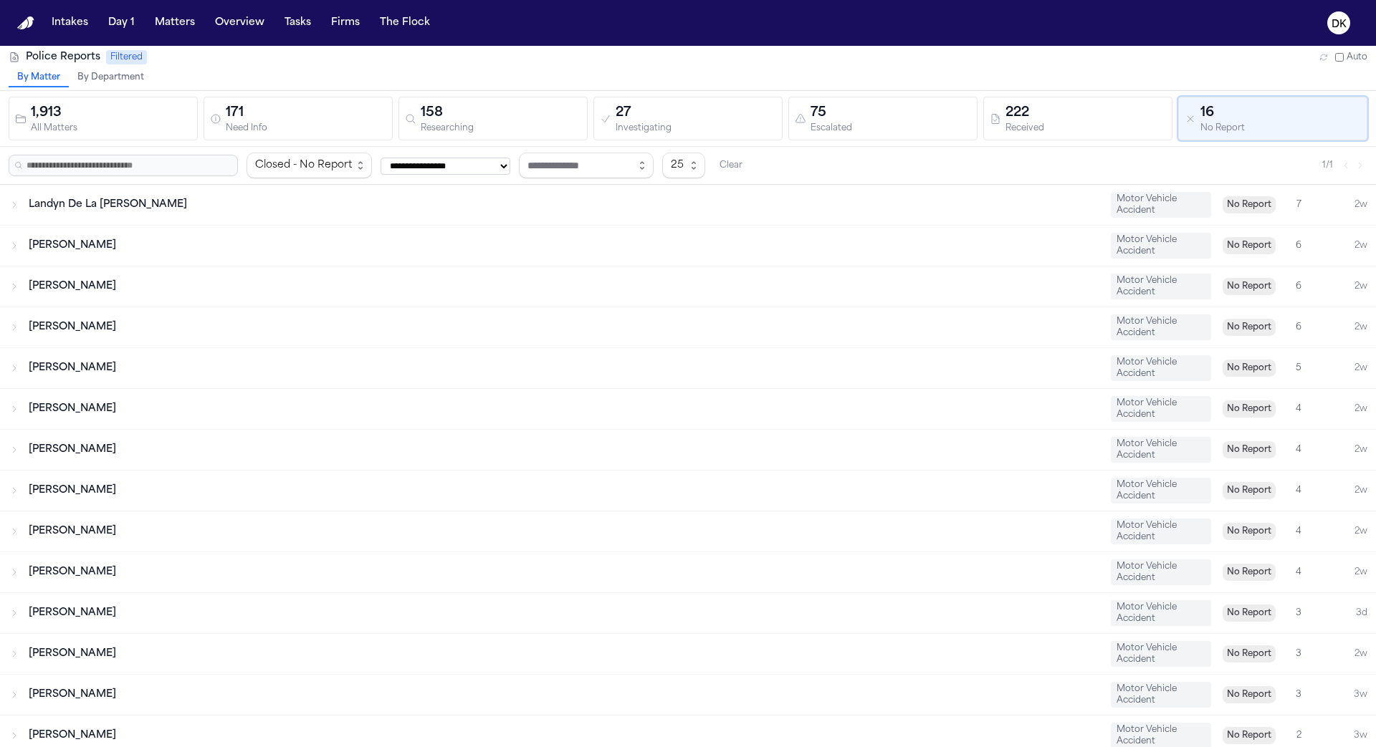
click at [777, 107] on button "27 Investigating" at bounding box center [687, 119] width 189 height 44
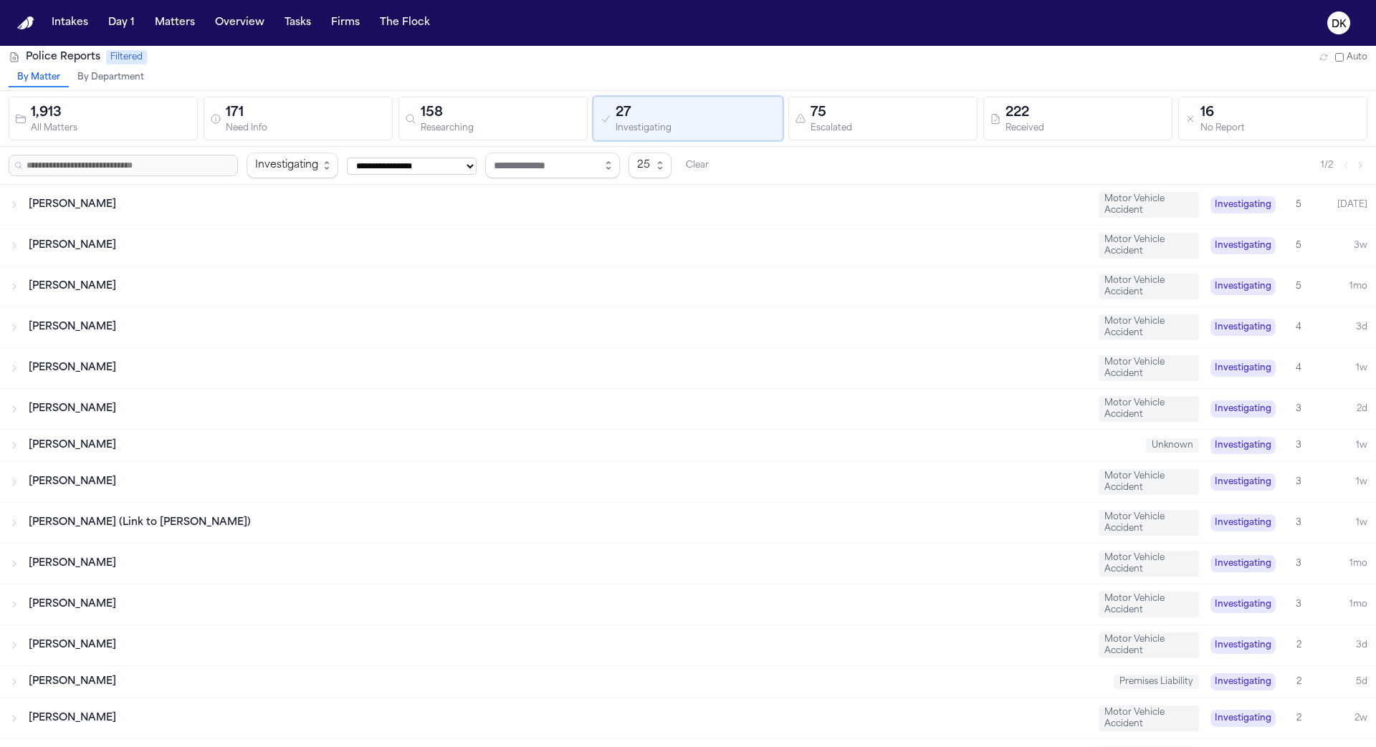
click at [974, 139] on button "75 Escalated" at bounding box center [882, 119] width 189 height 44
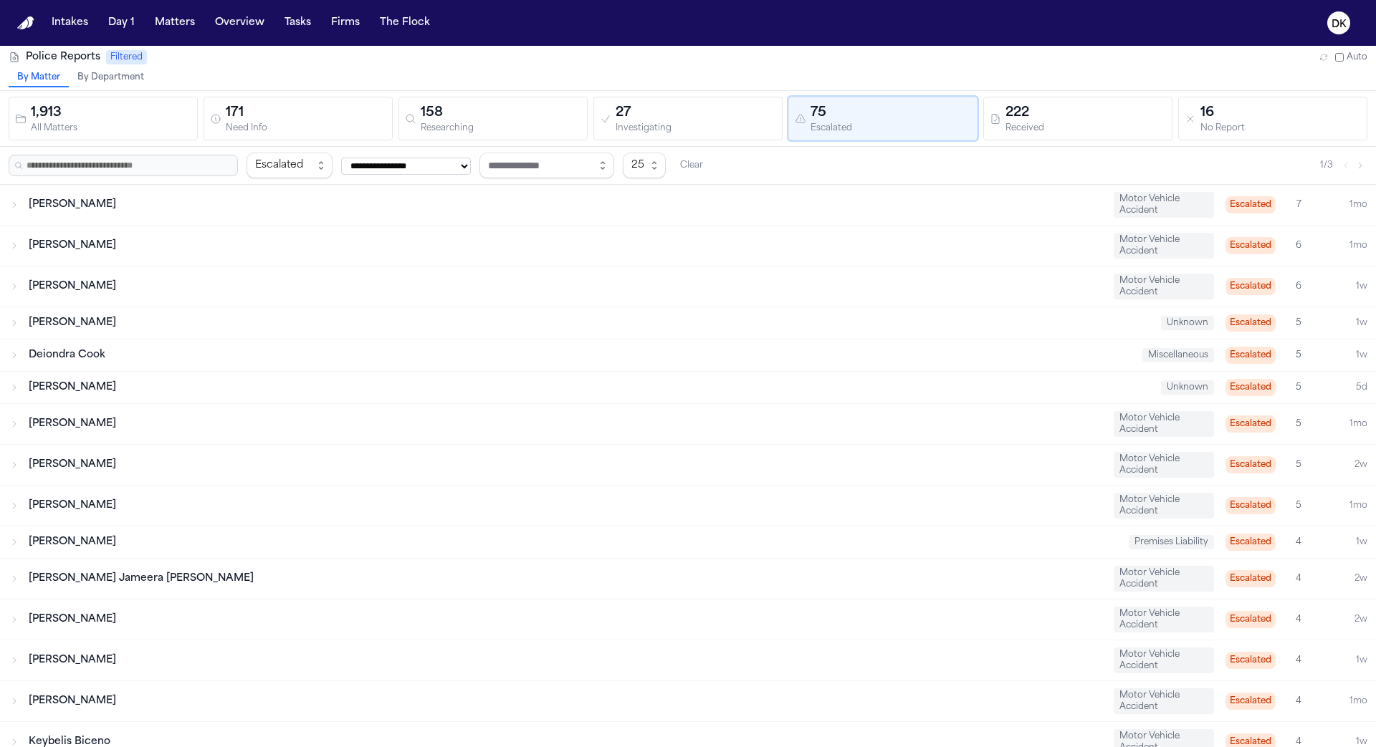
click at [1058, 130] on div "Received" at bounding box center [1085, 128] width 160 height 11
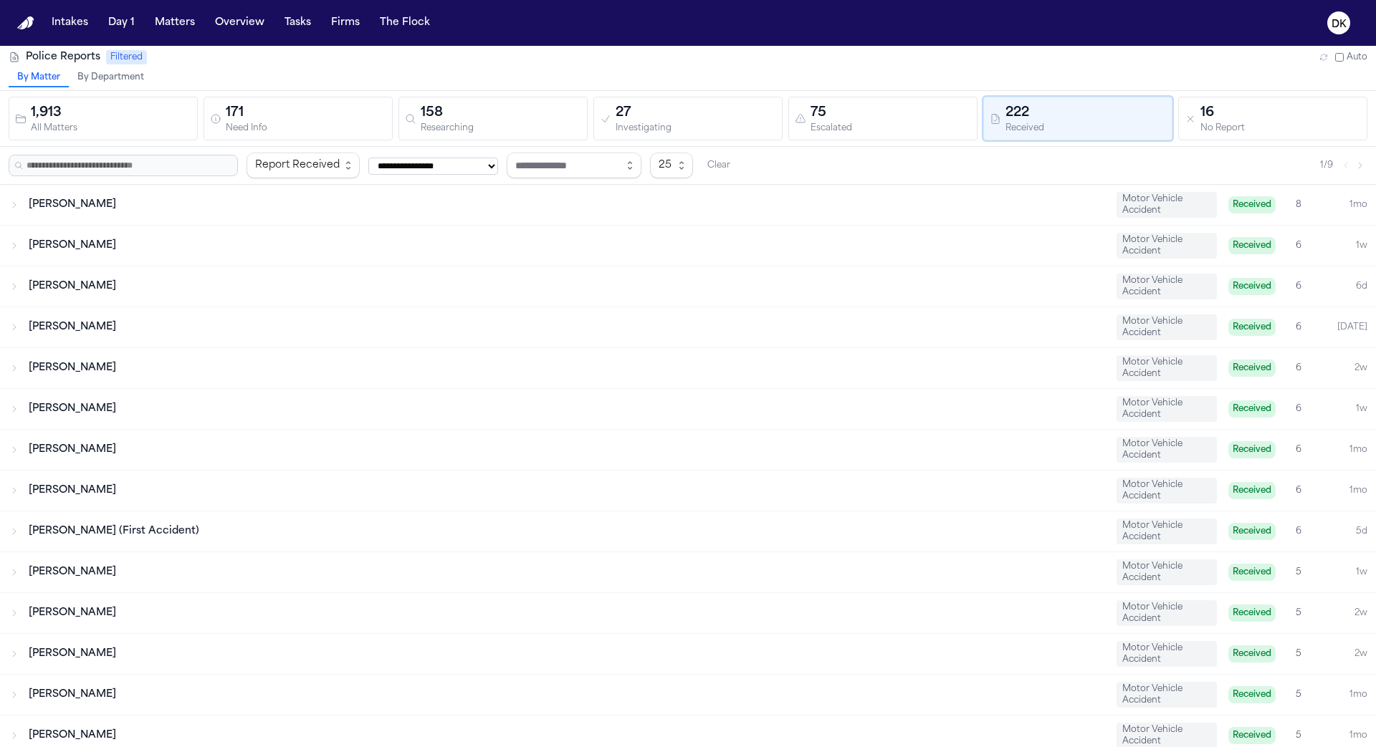
click at [827, 118] on div "75" at bounding box center [890, 113] width 160 height 20
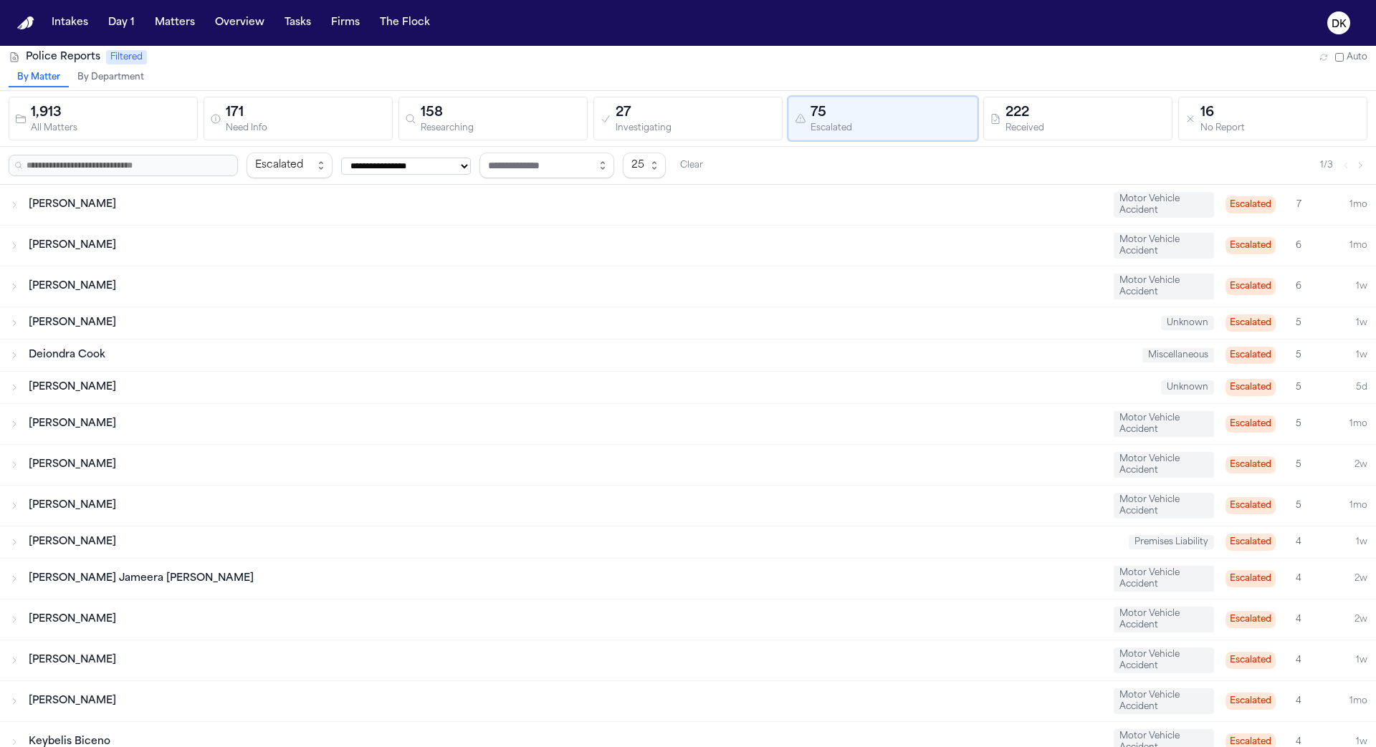
click at [567, 226] on div "[PERSON_NAME] Motor Vehicle Accident Escalated 6 1mo" at bounding box center [688, 246] width 1376 height 40
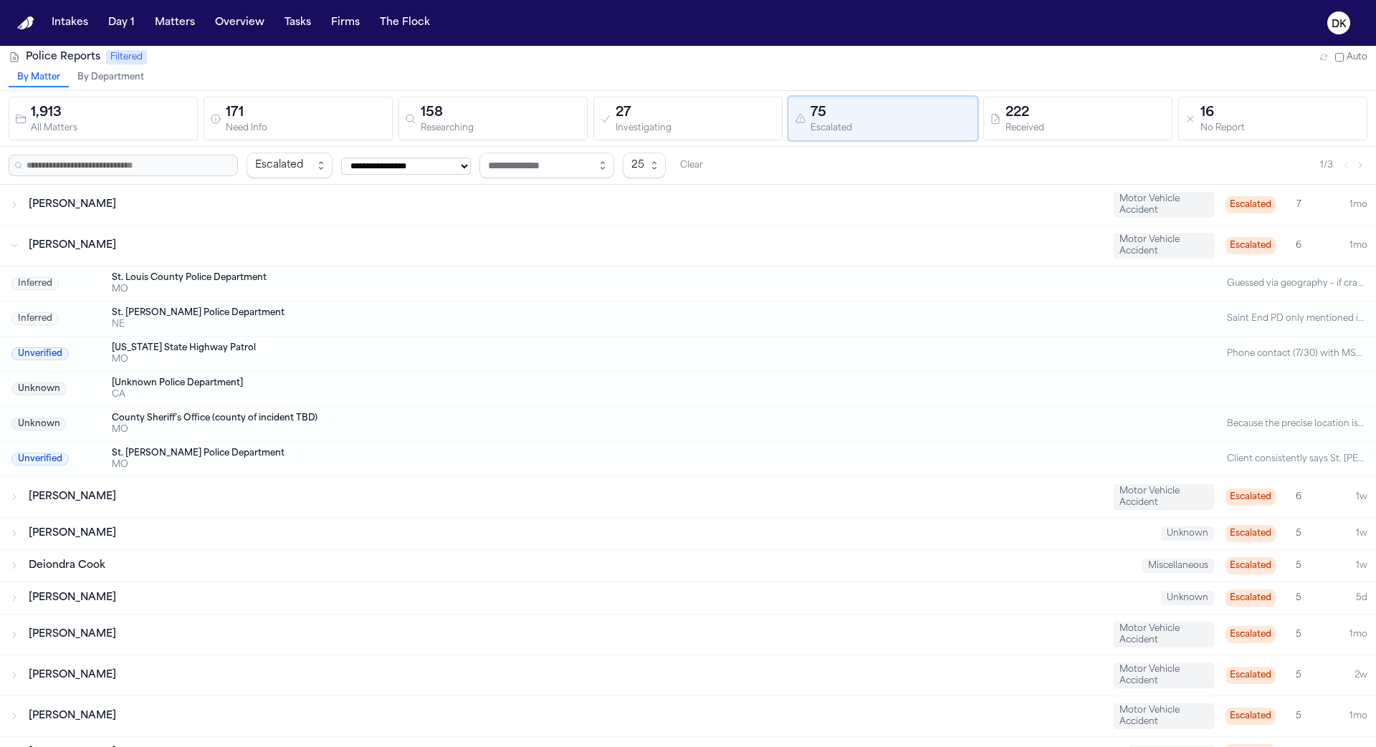
click at [570, 193] on div "[PERSON_NAME] Motor Vehicle Accident Escalated 7 1mo" at bounding box center [688, 205] width 1376 height 40
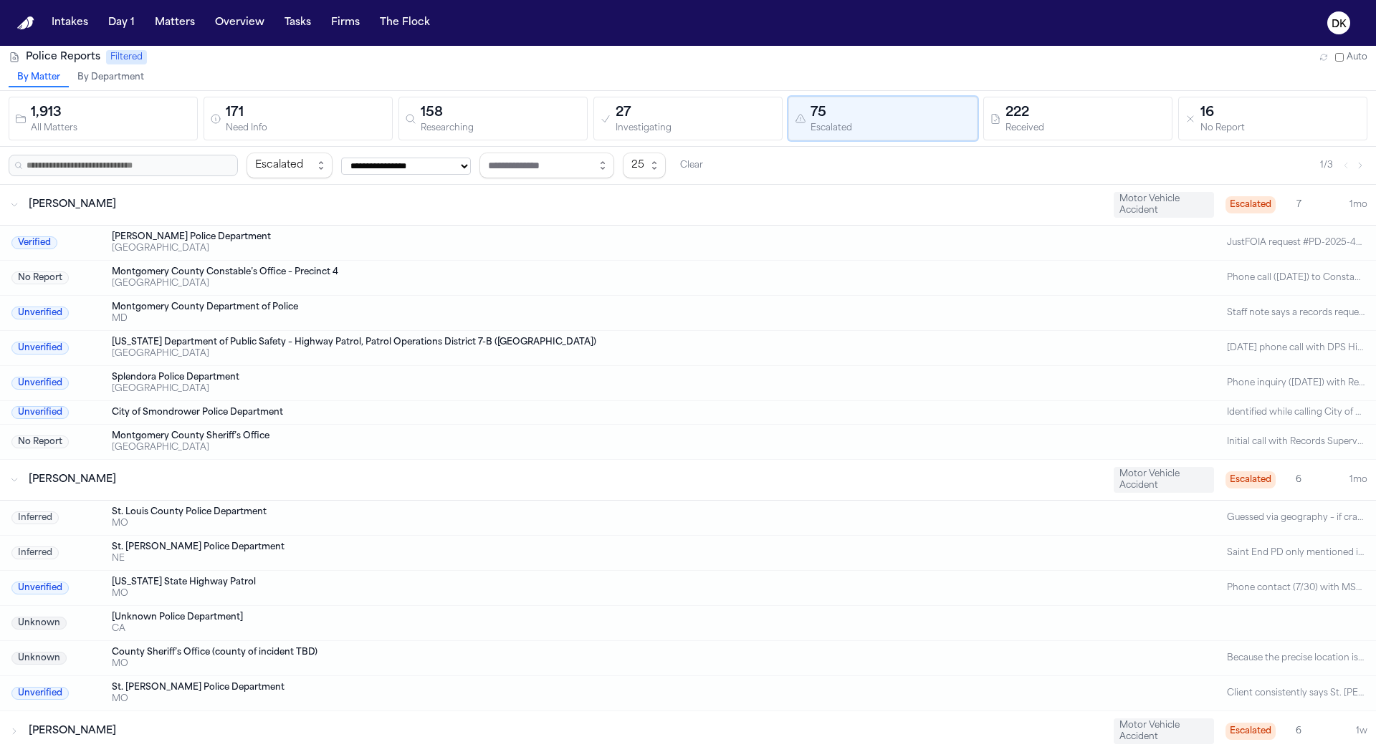
click at [447, 332] on div "Unverified [US_STATE] Department of Public Safety – Highway Patrol, Patrol Oper…" at bounding box center [688, 348] width 1376 height 35
click at [485, 201] on div "[PERSON_NAME]" at bounding box center [565, 205] width 1073 height 14
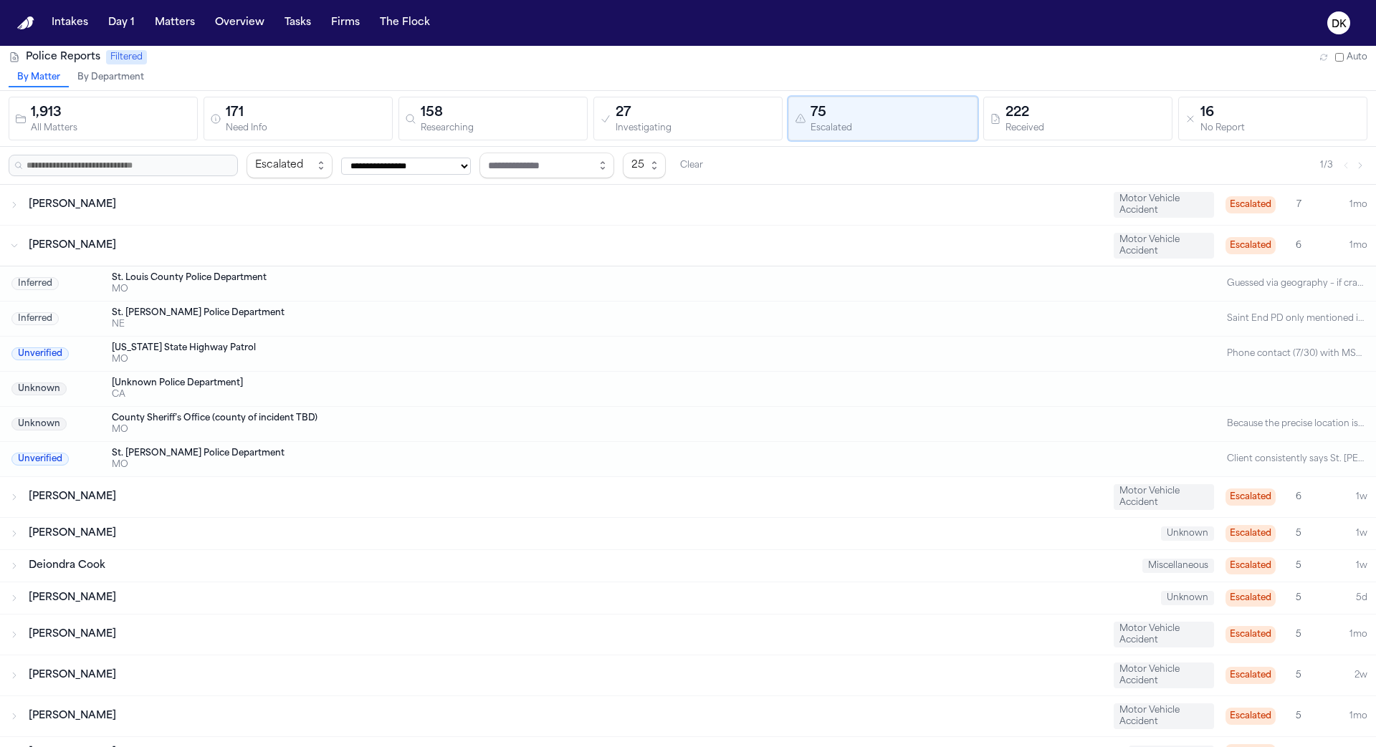
click at [400, 319] on div "NE" at bounding box center [630, 324] width 1037 height 11
click at [418, 253] on div "[PERSON_NAME] Motor Vehicle Accident Escalated 6 1mo" at bounding box center [688, 246] width 1376 height 40
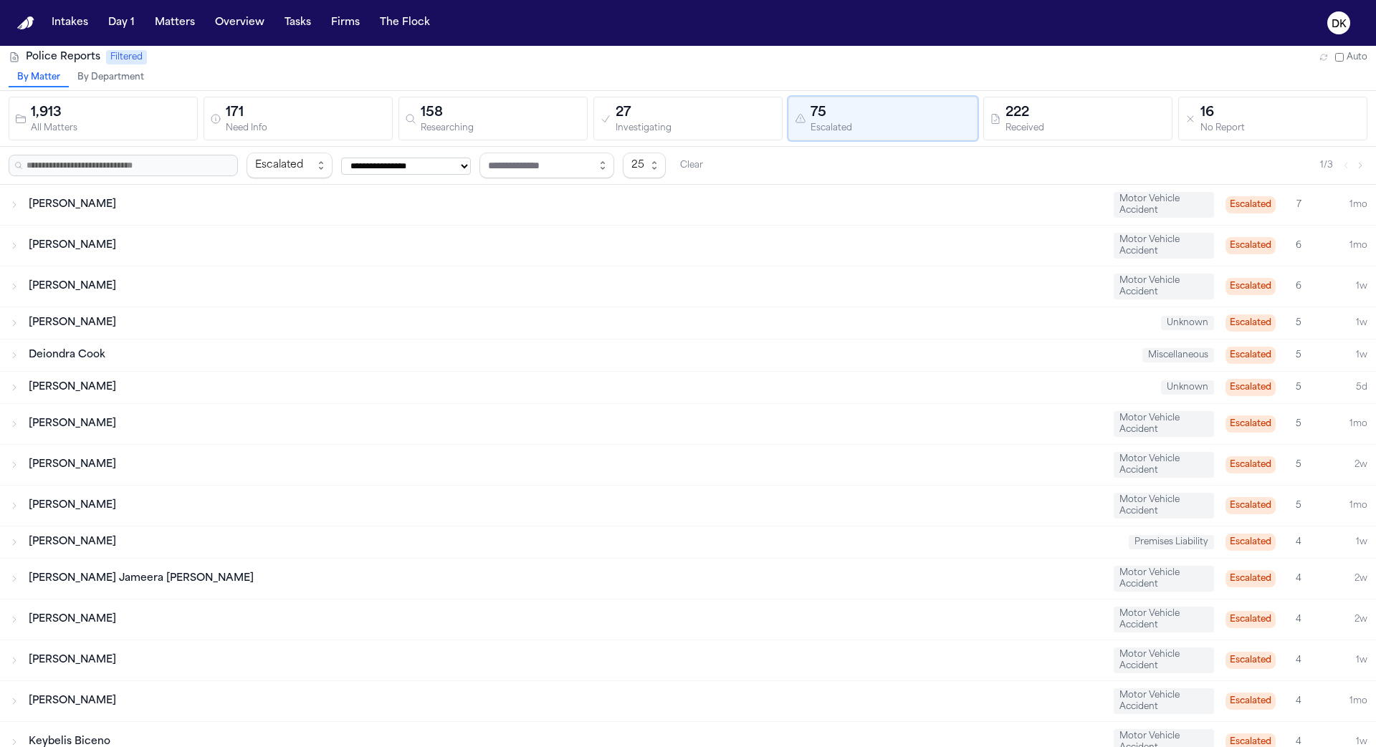
click at [385, 290] on div "[PERSON_NAME]" at bounding box center [565, 286] width 1073 height 14
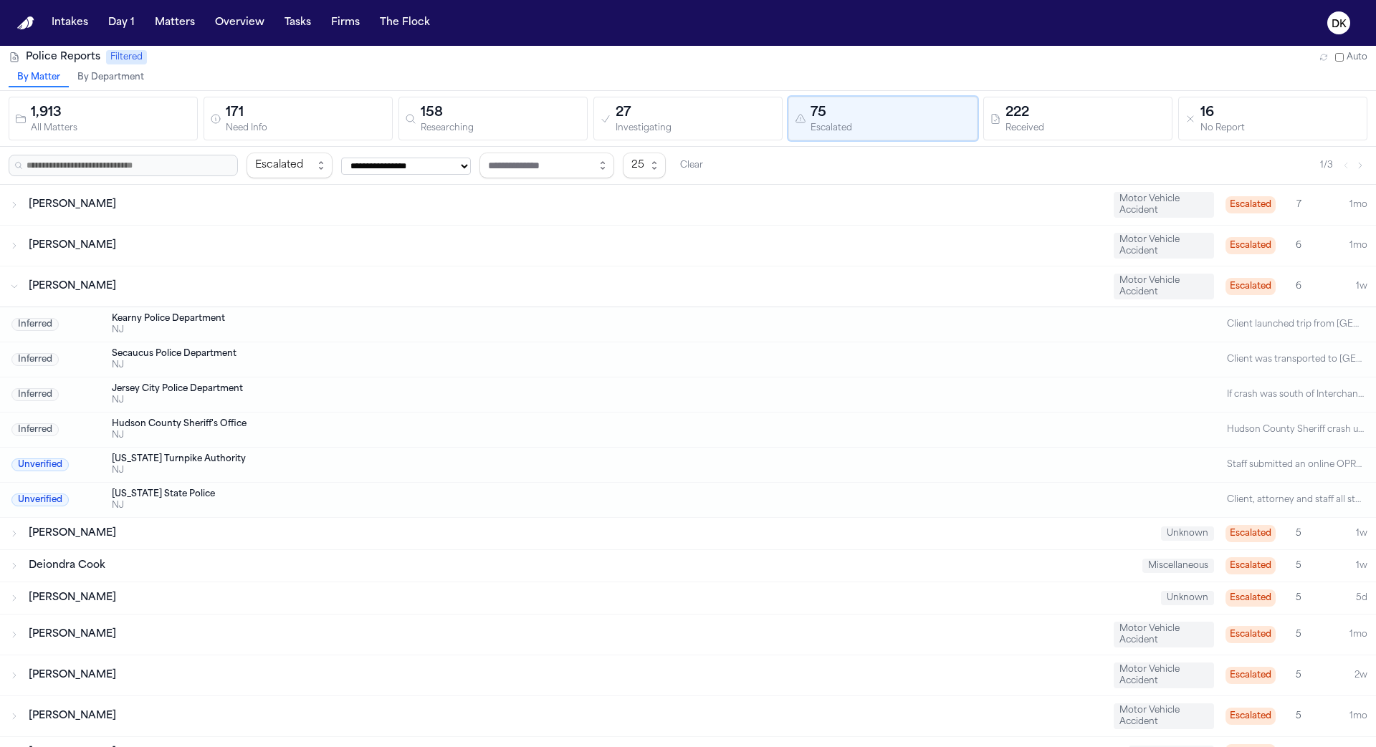
click at [385, 290] on div "[PERSON_NAME]" at bounding box center [565, 286] width 1073 height 14
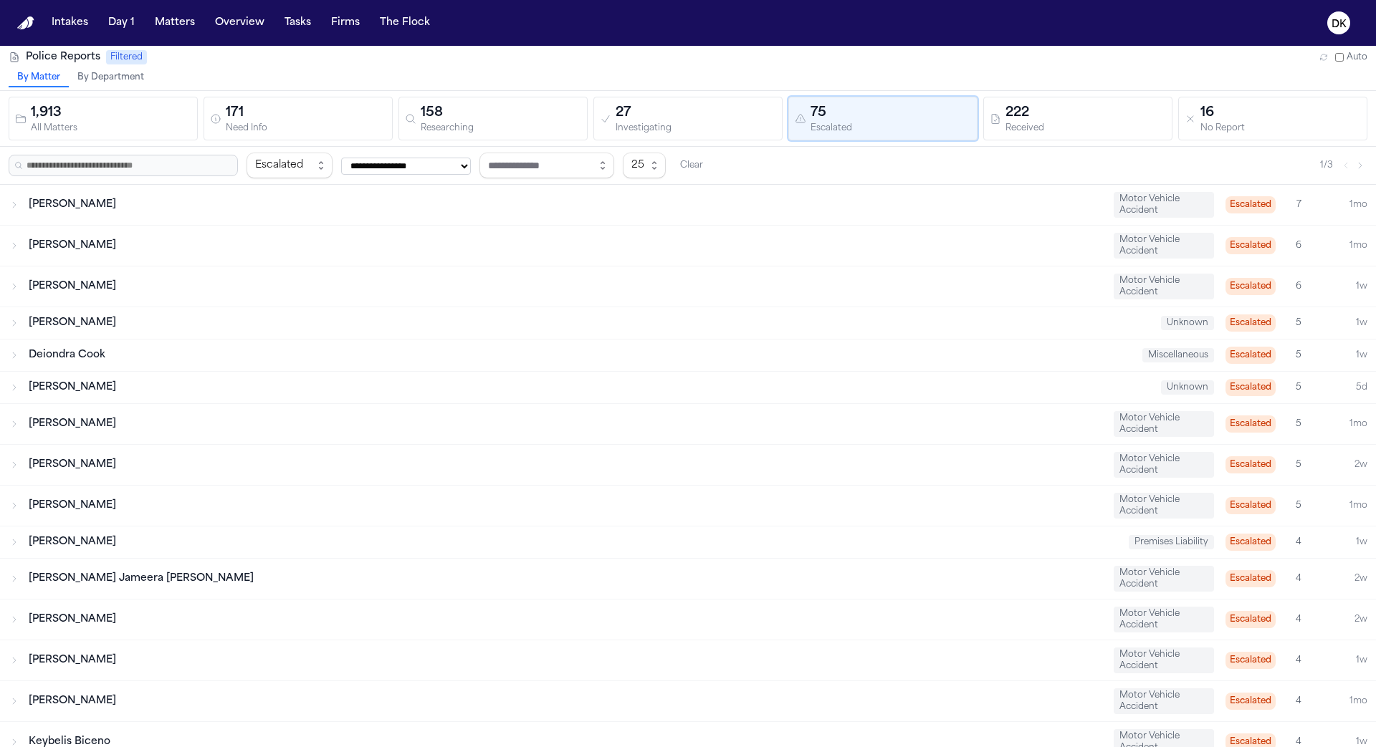
click at [375, 348] on div "Deiondra Cook" at bounding box center [580, 355] width 1102 height 14
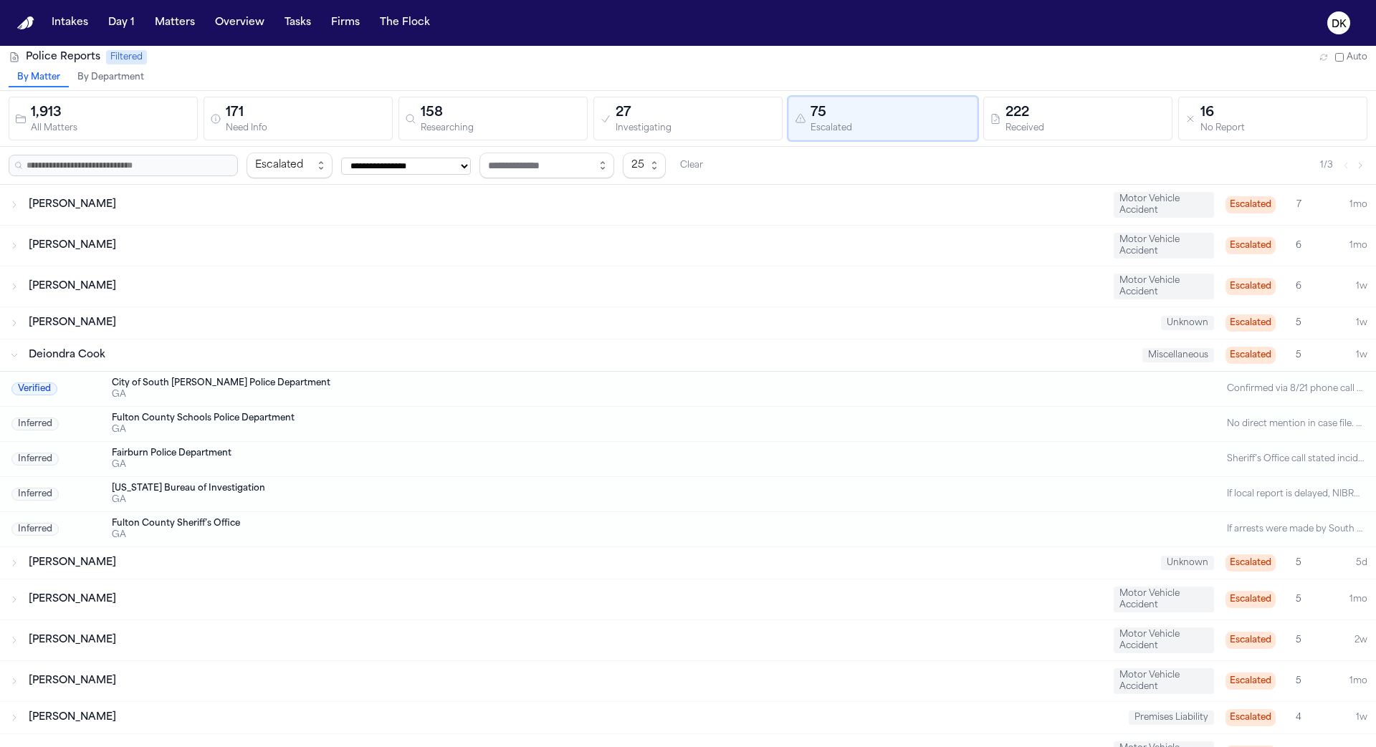
click at [366, 349] on div "Deiondra Cook" at bounding box center [580, 355] width 1102 height 14
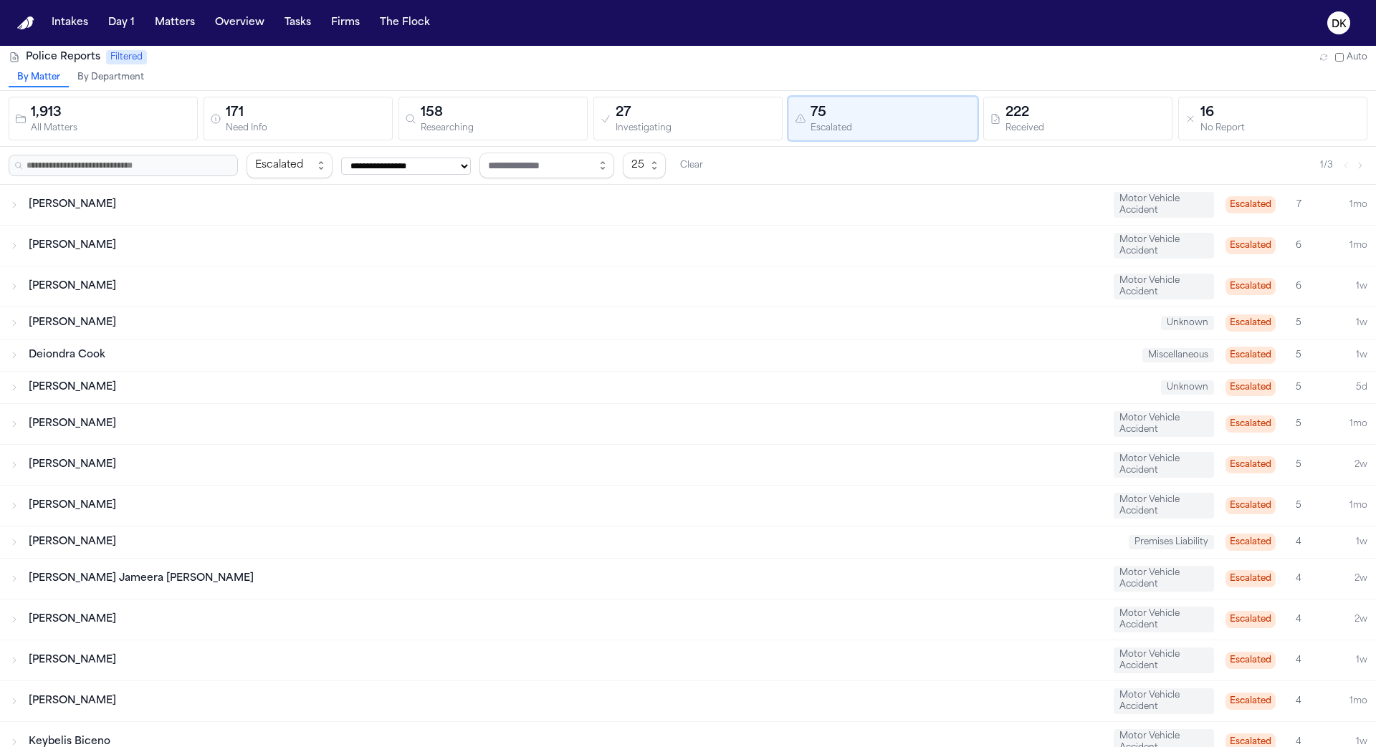
click at [645, 44] on nav "Intakes Day 1 Matters Overview Tasks Firms The Flock DK" at bounding box center [688, 23] width 1376 height 46
click at [330, 108] on div "171" at bounding box center [306, 113] width 160 height 20
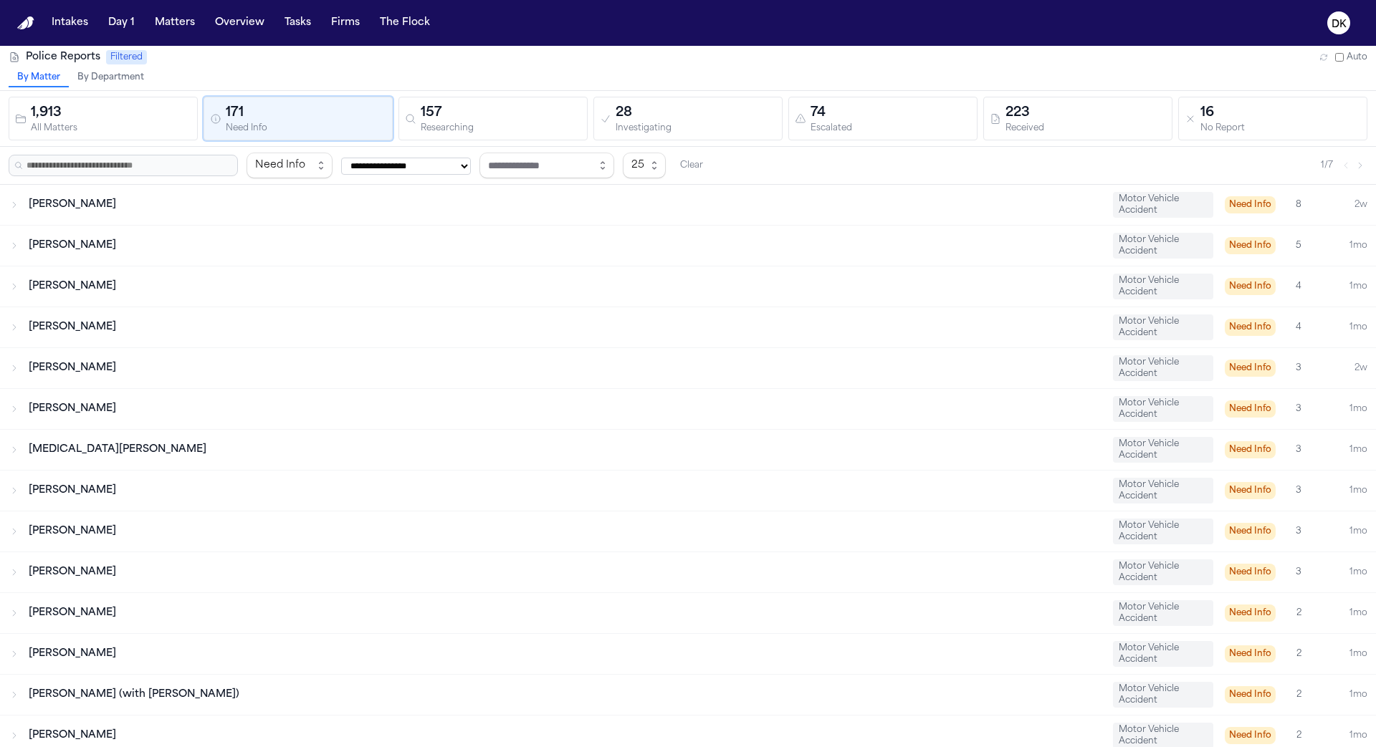
click at [322, 430] on div "[MEDICAL_DATA][PERSON_NAME] Motor Vehicle Accident Need Info 3 1mo" at bounding box center [688, 450] width 1376 height 40
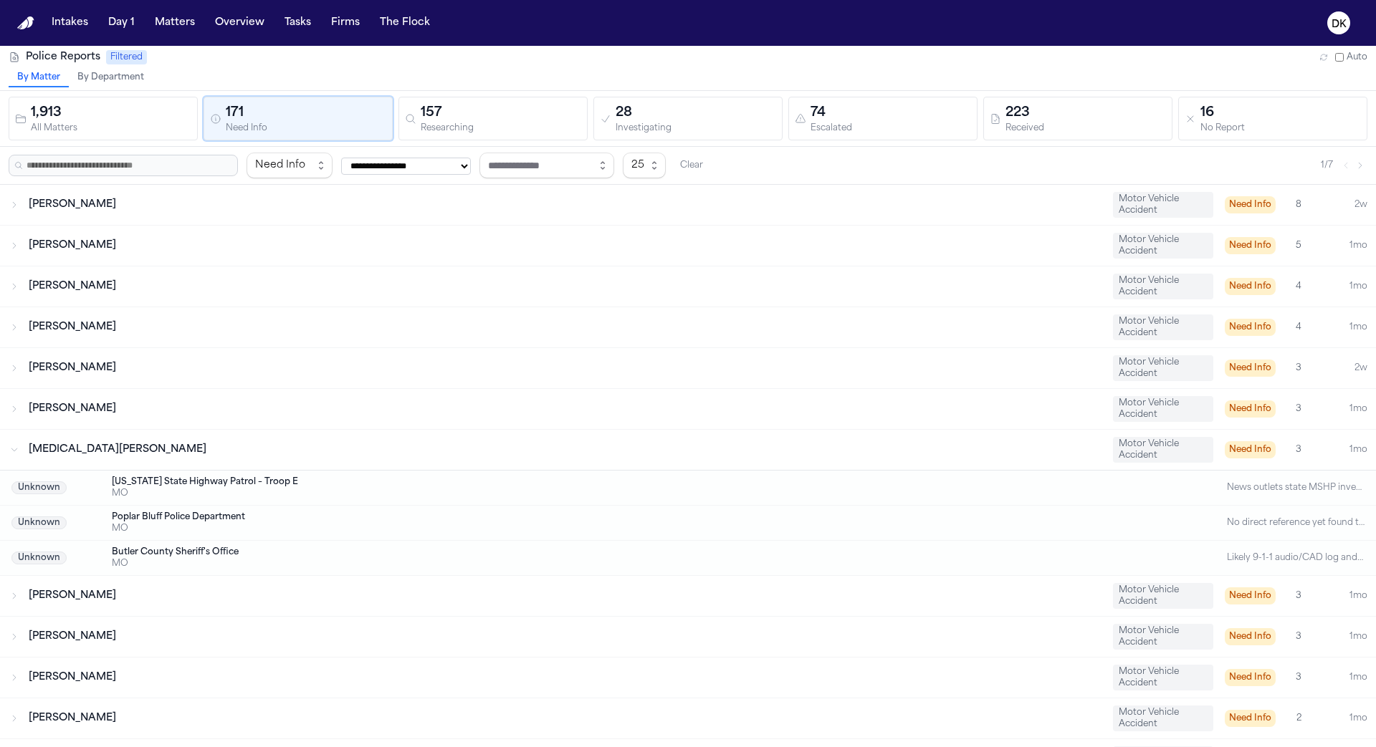
click at [322, 430] on div "[MEDICAL_DATA][PERSON_NAME] Motor Vehicle Accident Need Info 3 1mo" at bounding box center [688, 450] width 1376 height 40
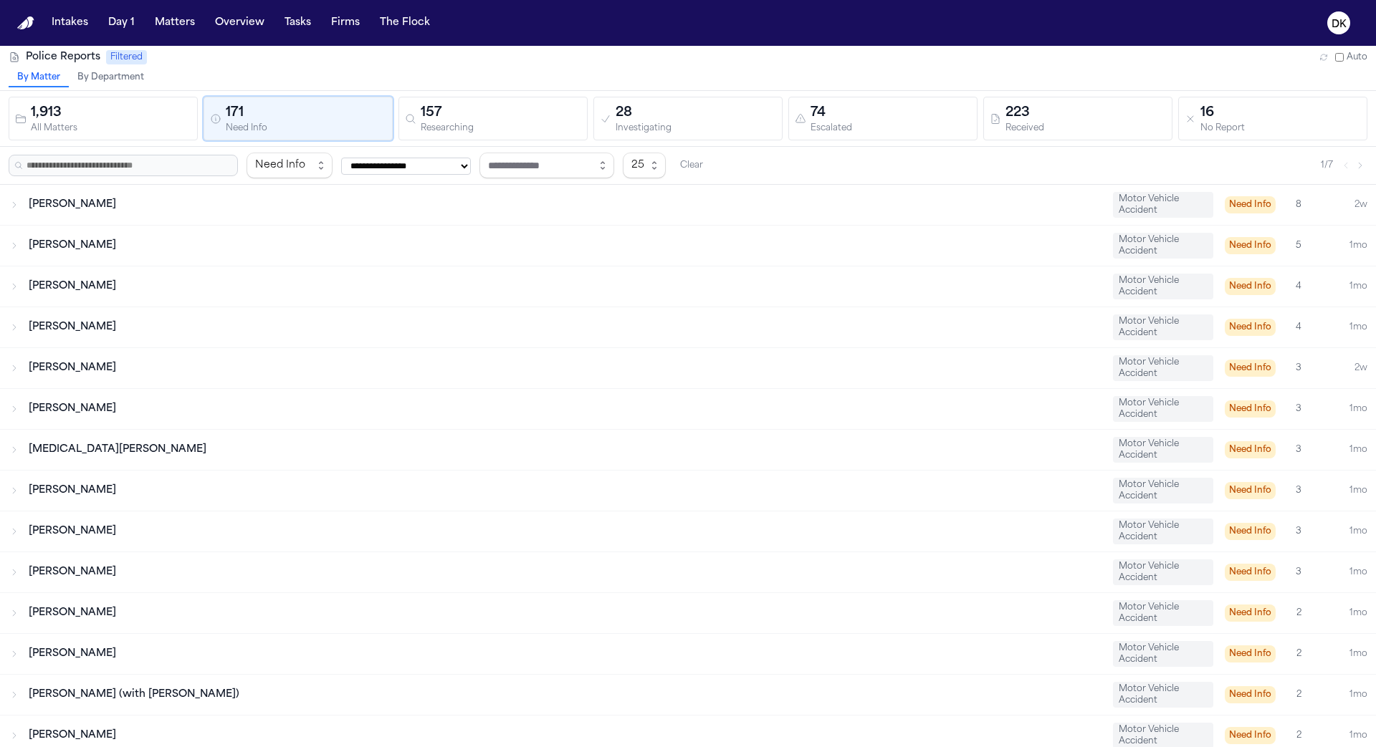
click at [454, 80] on div "By Matter By Department" at bounding box center [688, 79] width 1376 height 21
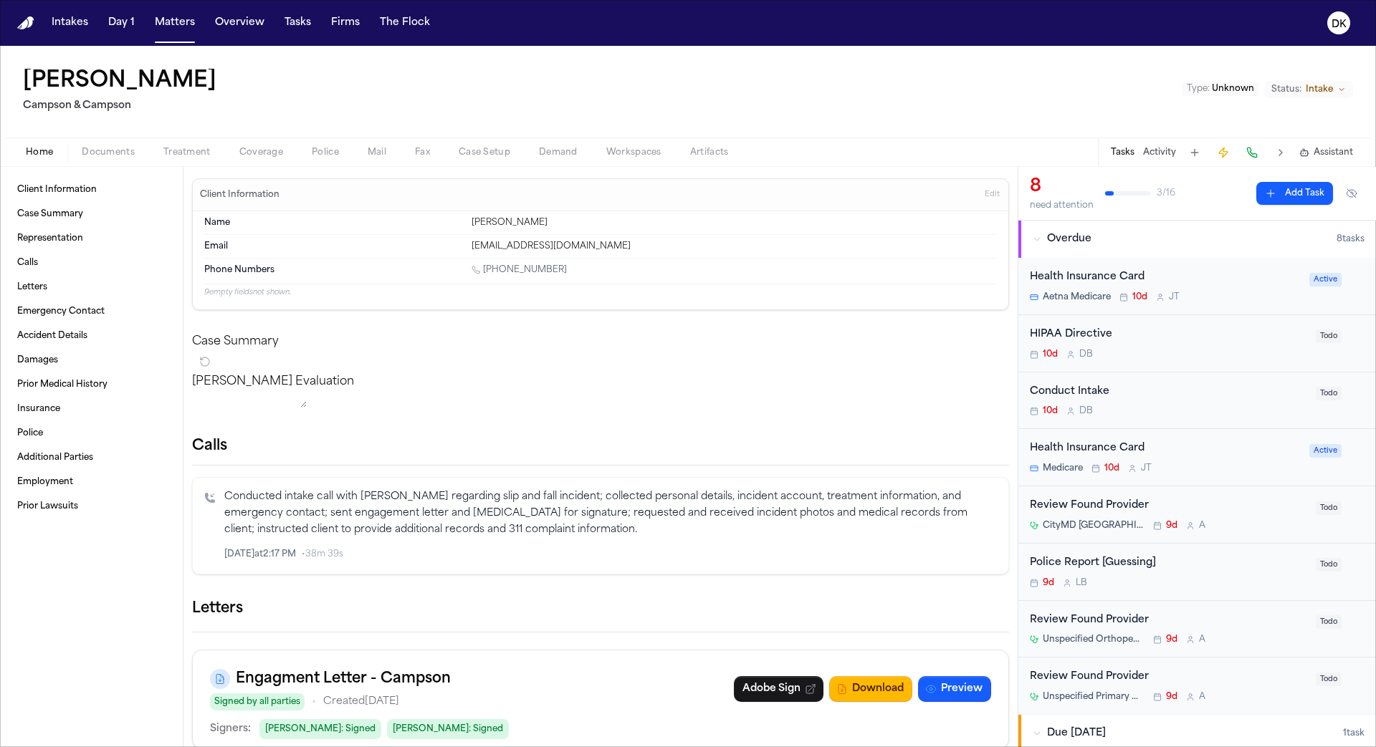
click at [335, 155] on span "Police" at bounding box center [325, 152] width 27 height 11
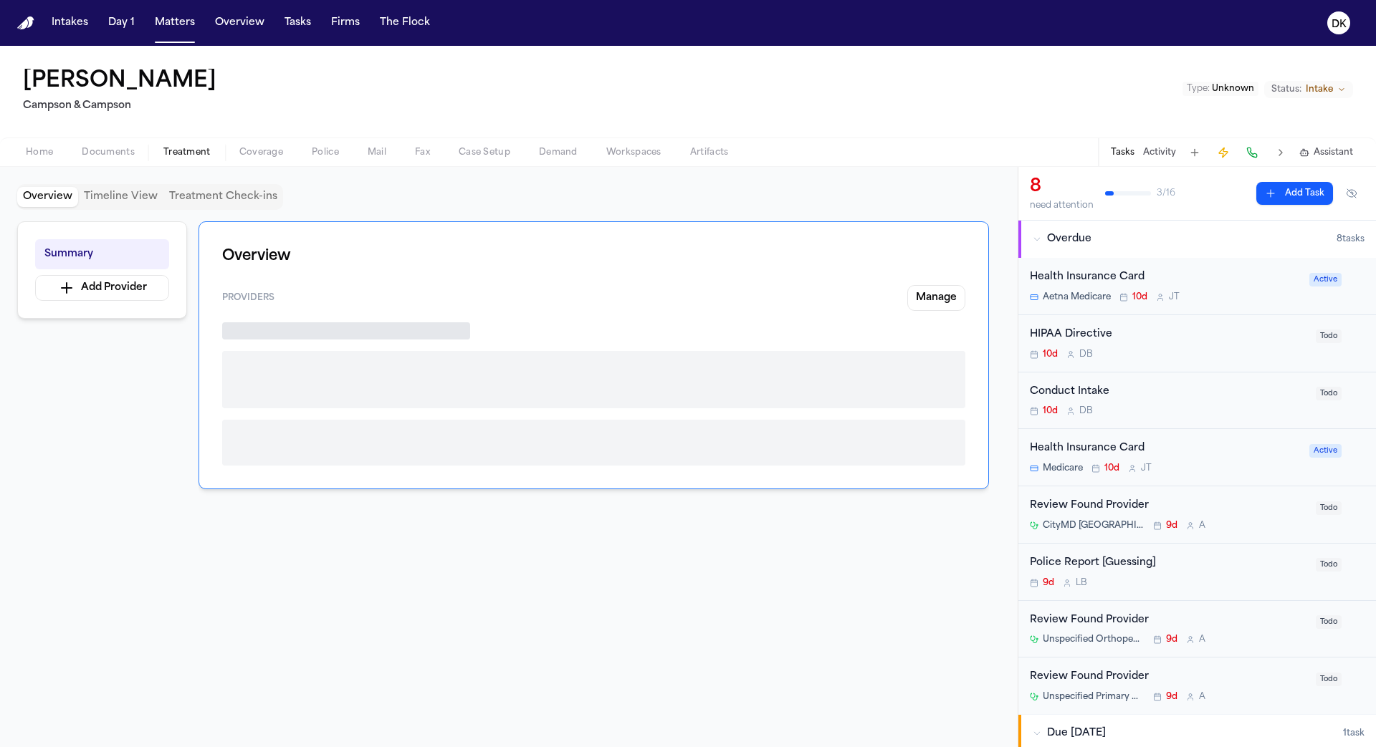
click at [197, 148] on span "Treatment" at bounding box center [186, 152] width 47 height 11
click at [106, 143] on div "Home Documents Treatment Coverage Police Mail Fax Case Setup Demand Workspaces …" at bounding box center [688, 152] width 1376 height 29
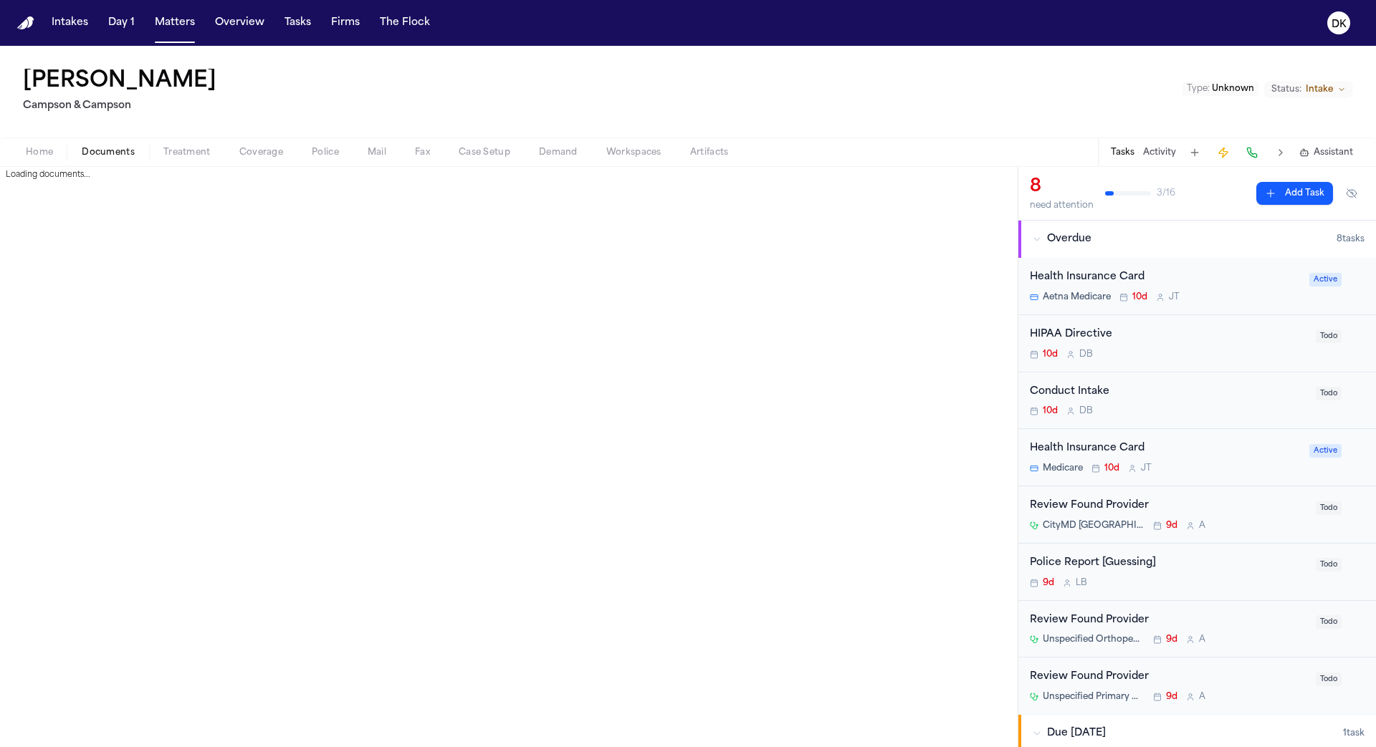
click at [97, 149] on span "Documents" at bounding box center [108, 152] width 53 height 11
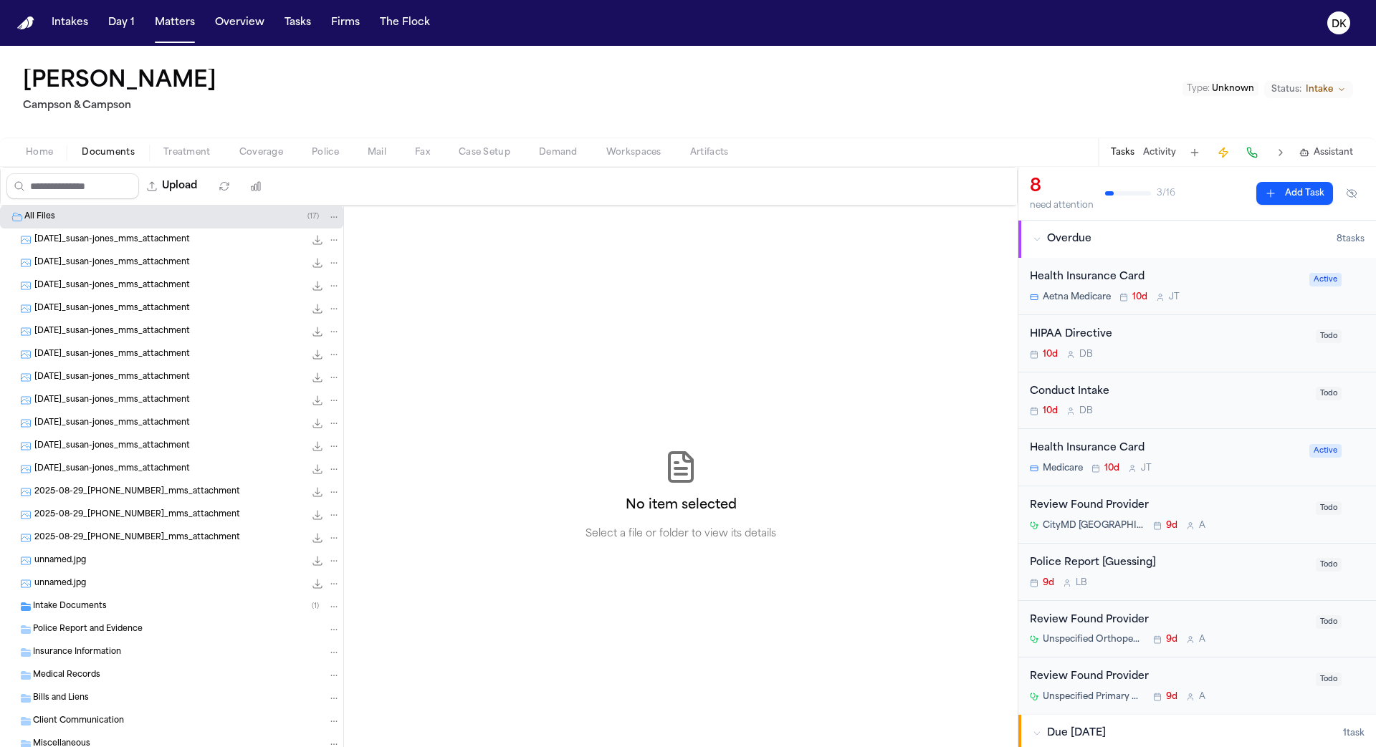
scroll to position [41, 0]
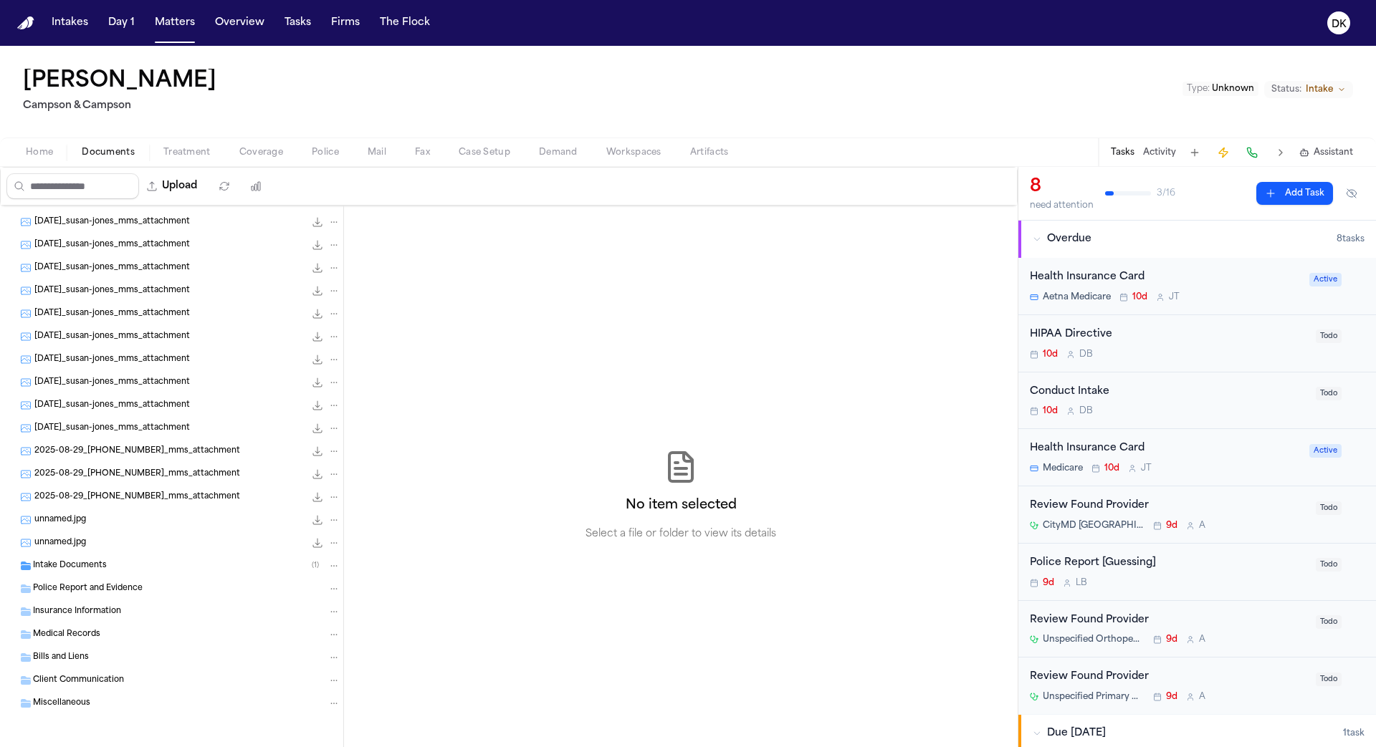
click at [74, 566] on span "Intake Documents" at bounding box center [70, 566] width 74 height 12
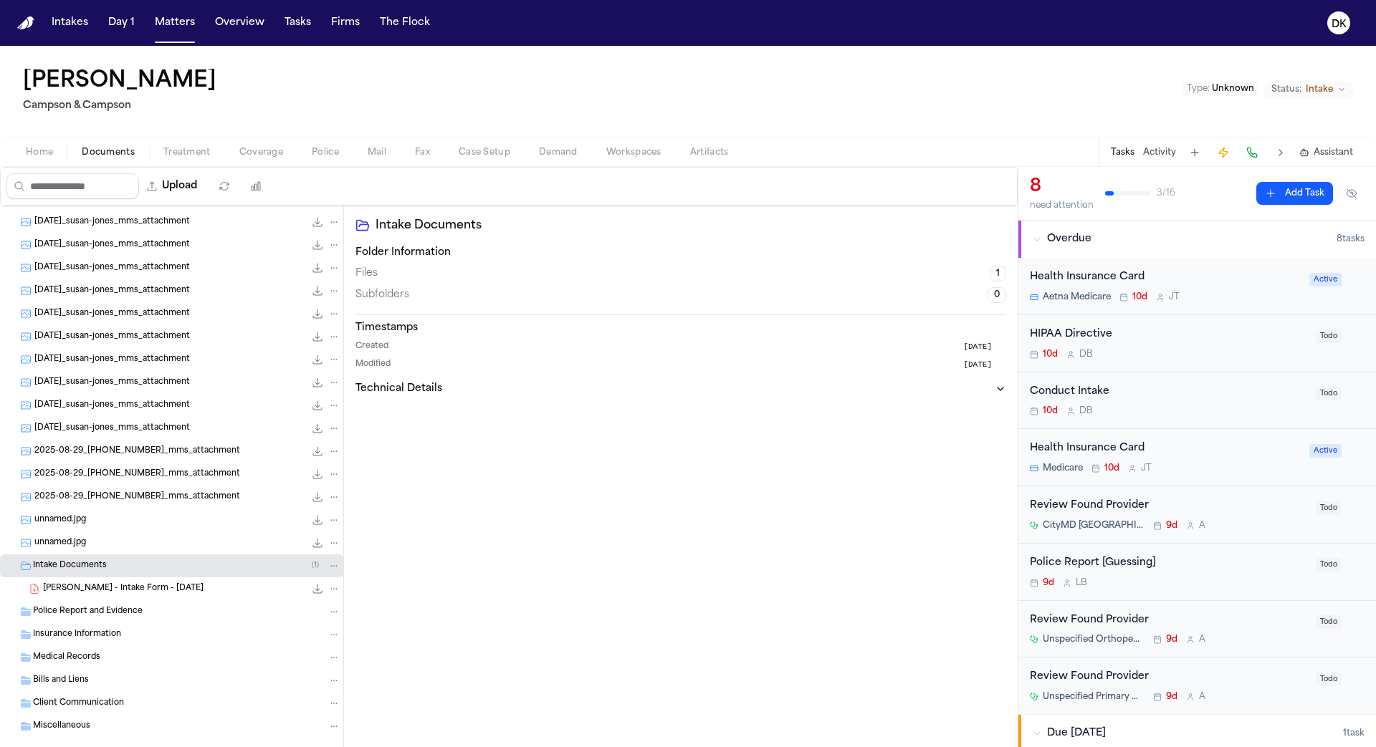
click at [81, 583] on span "[PERSON_NAME] - Intake Form - [DATE]" at bounding box center [123, 589] width 160 height 12
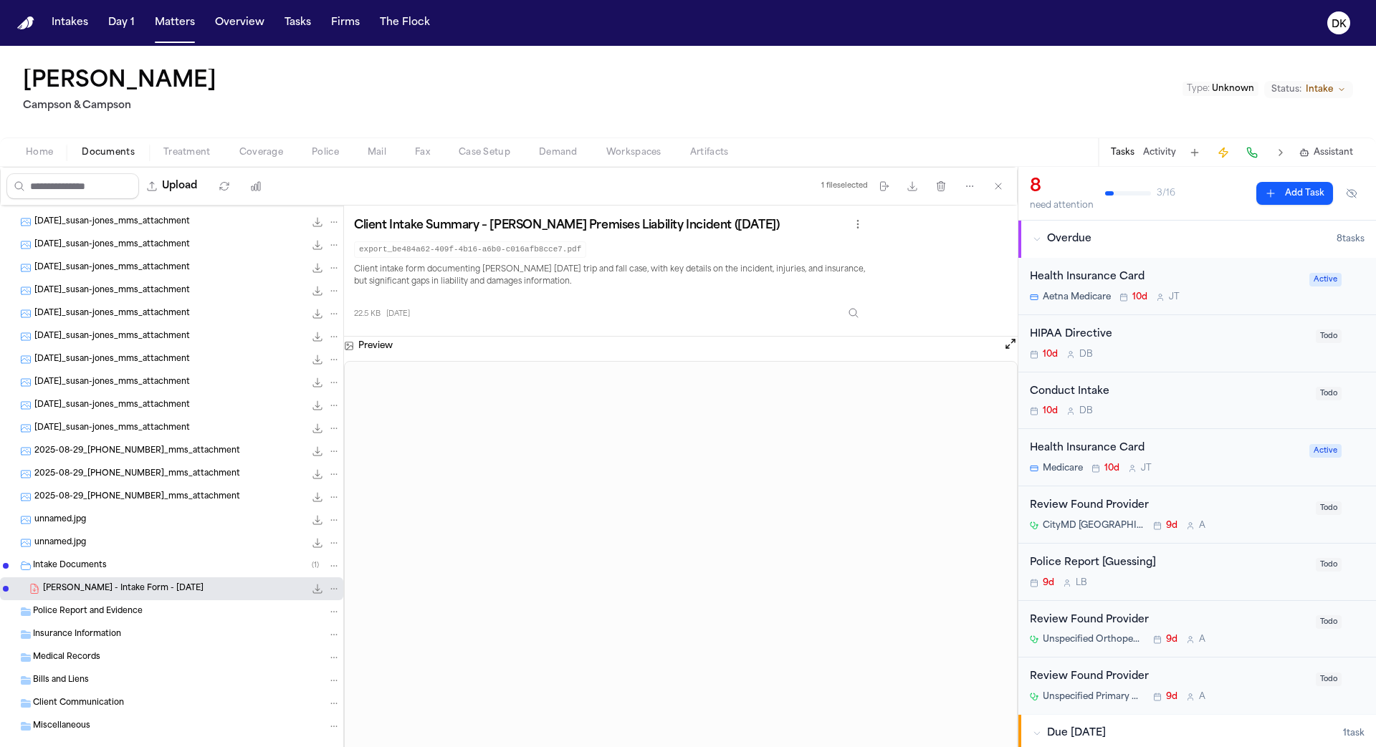
click at [176, 302] on div "[DATE]_susan-jones_mms_attachment 88.1 KB • JPG" at bounding box center [171, 313] width 343 height 23
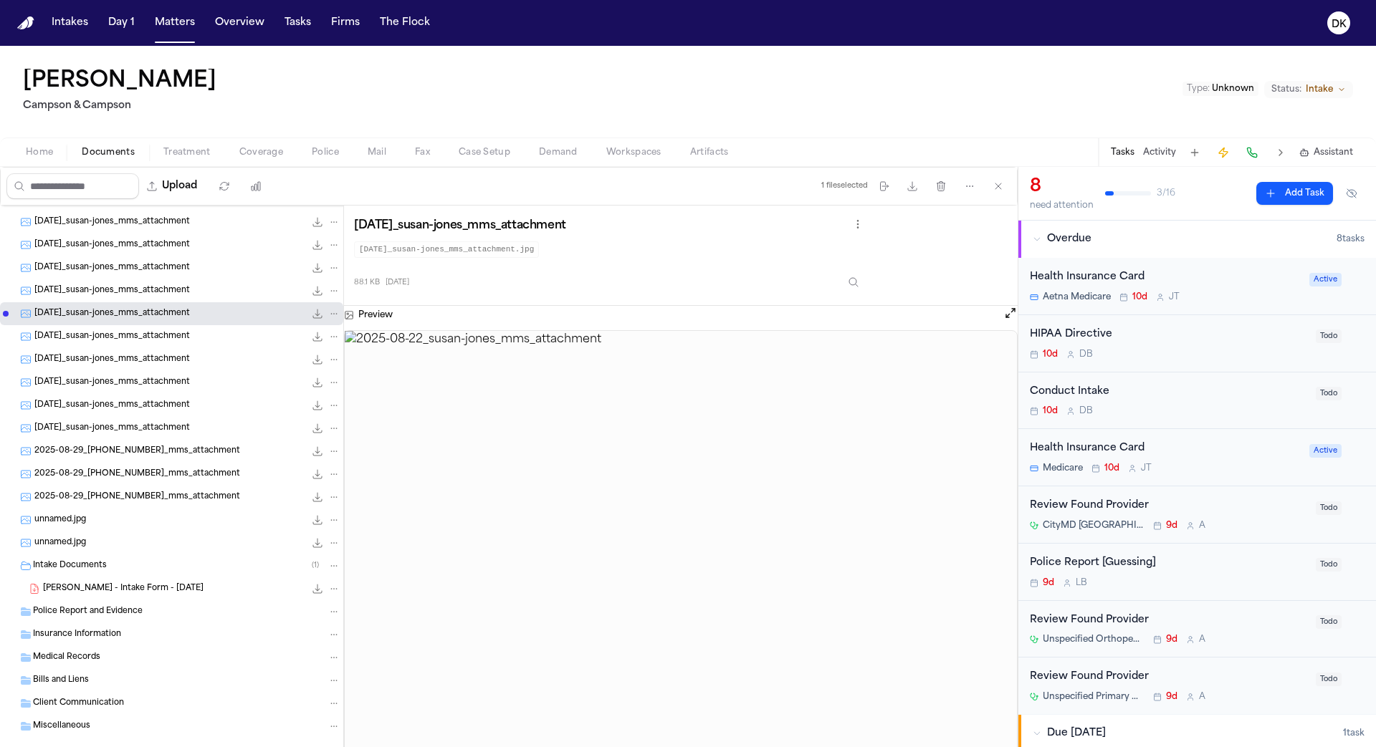
click at [111, 590] on span "[PERSON_NAME] - Intake Form - [DATE]" at bounding box center [123, 589] width 160 height 12
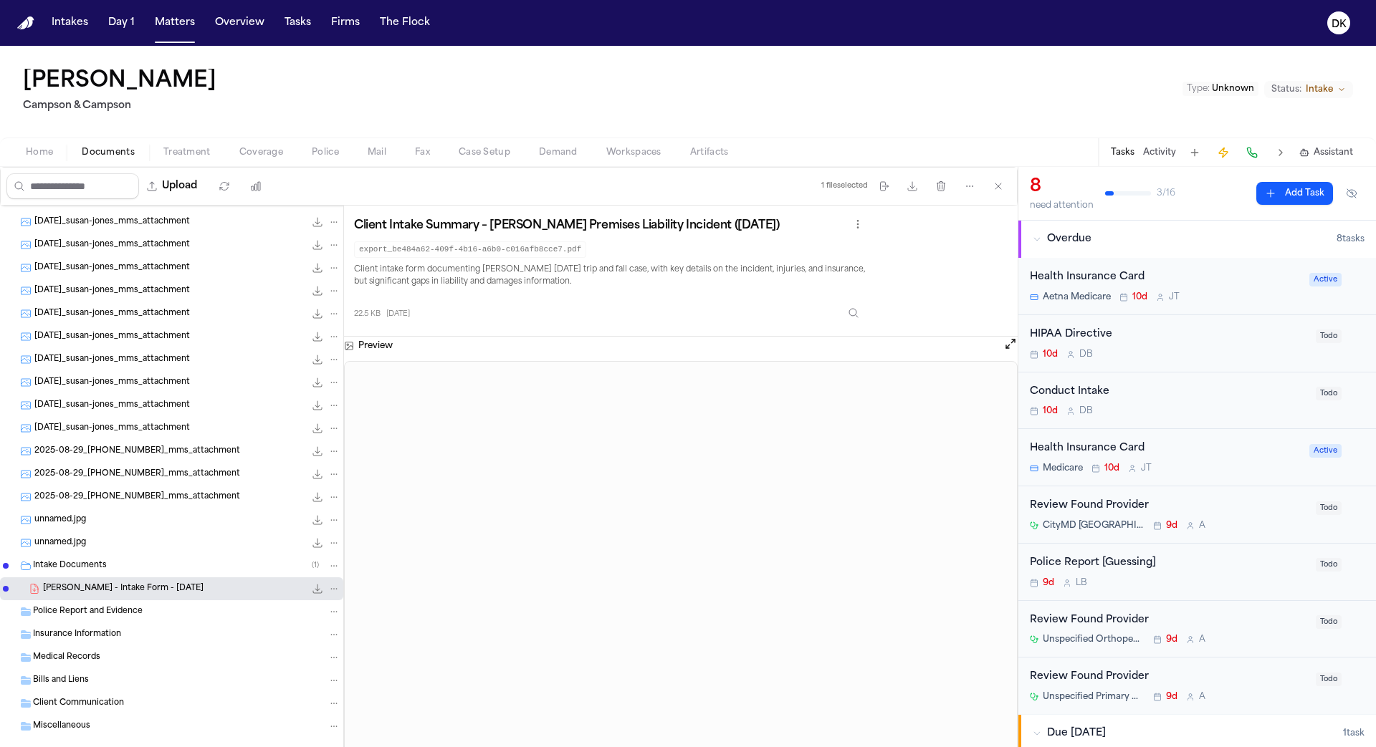
click at [322, 154] on span "Police" at bounding box center [325, 152] width 27 height 11
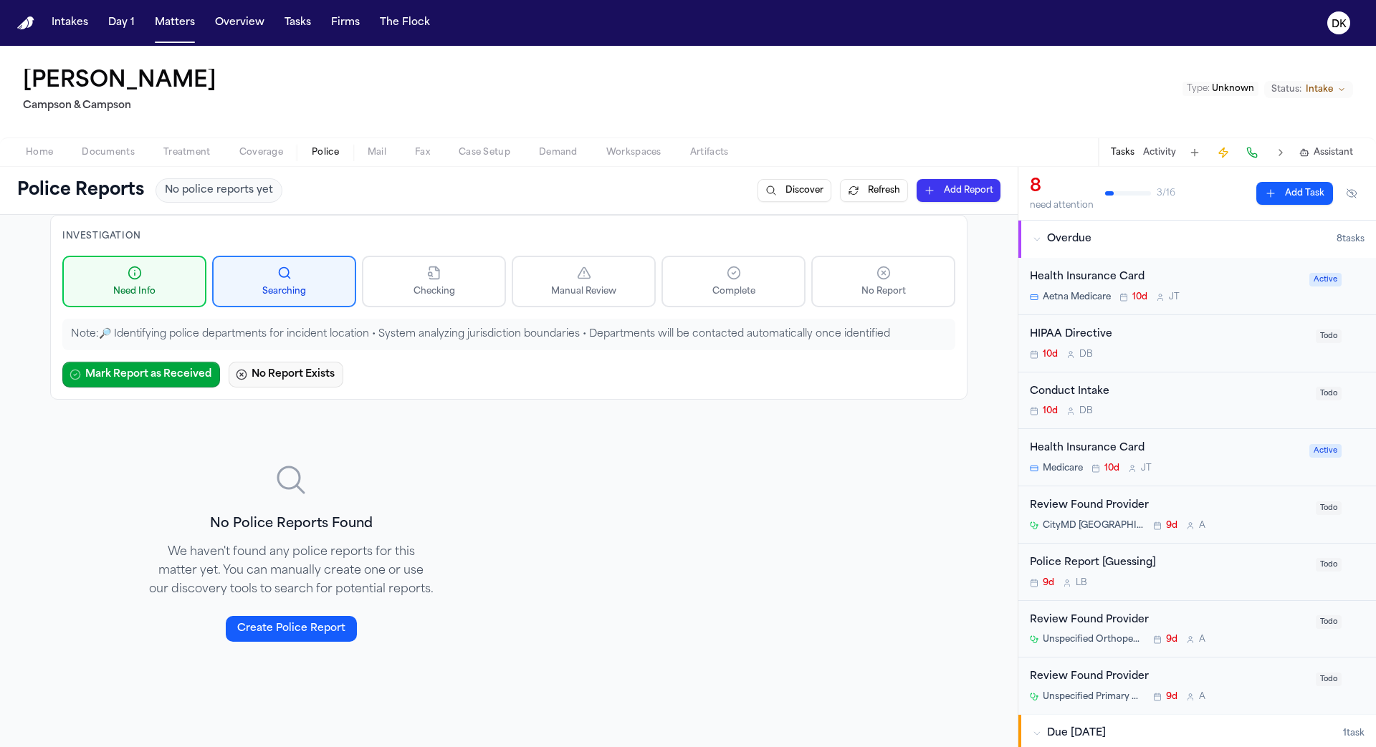
click at [292, 375] on button "No Report Exists" at bounding box center [286, 375] width 115 height 26
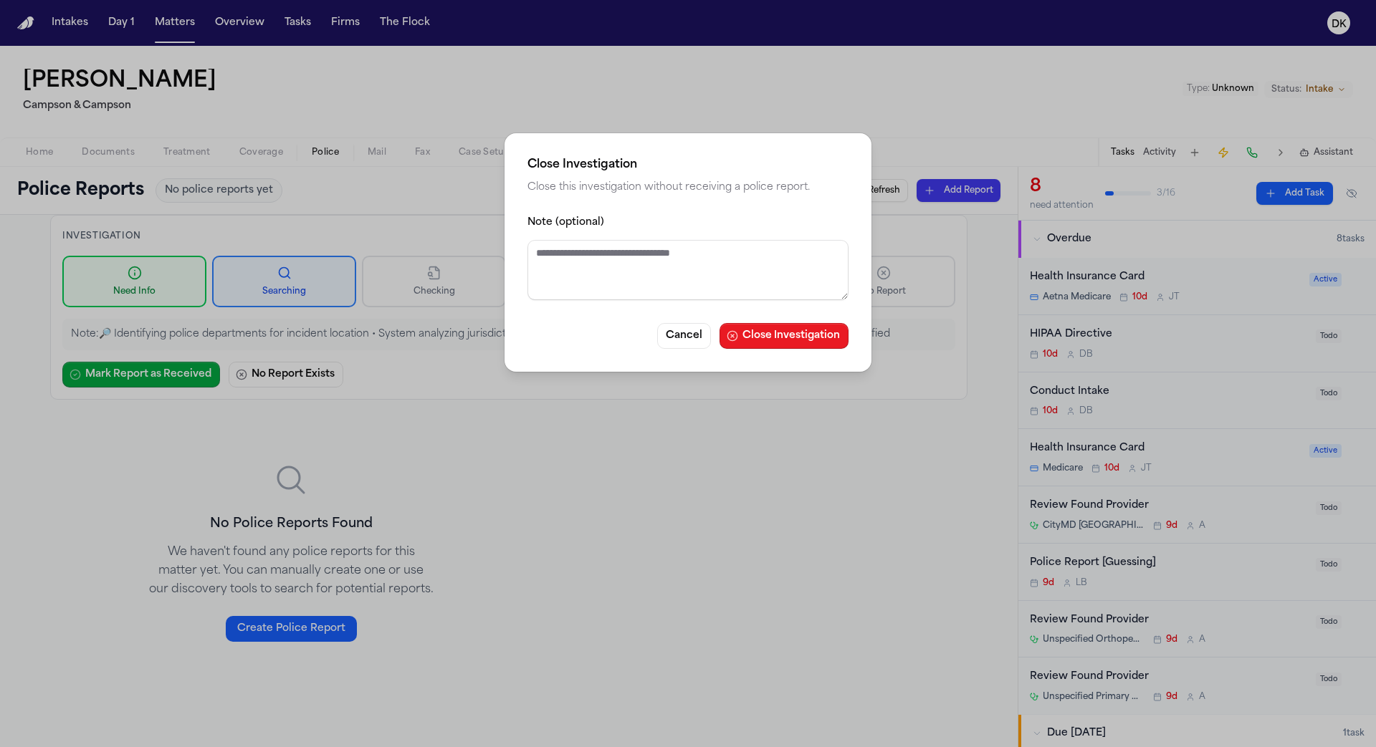
click at [786, 332] on button "Close Investigation" at bounding box center [783, 336] width 129 height 26
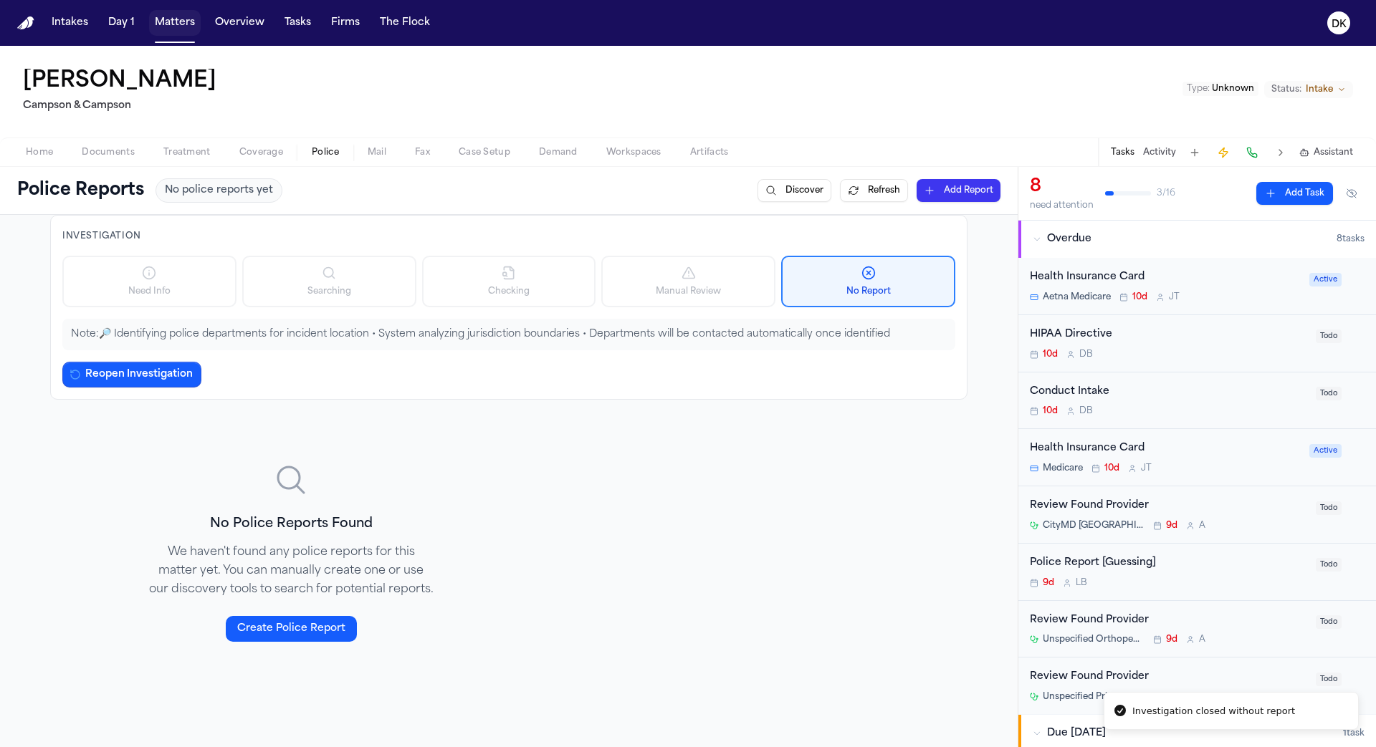
click at [172, 19] on button "Matters" at bounding box center [175, 23] width 52 height 26
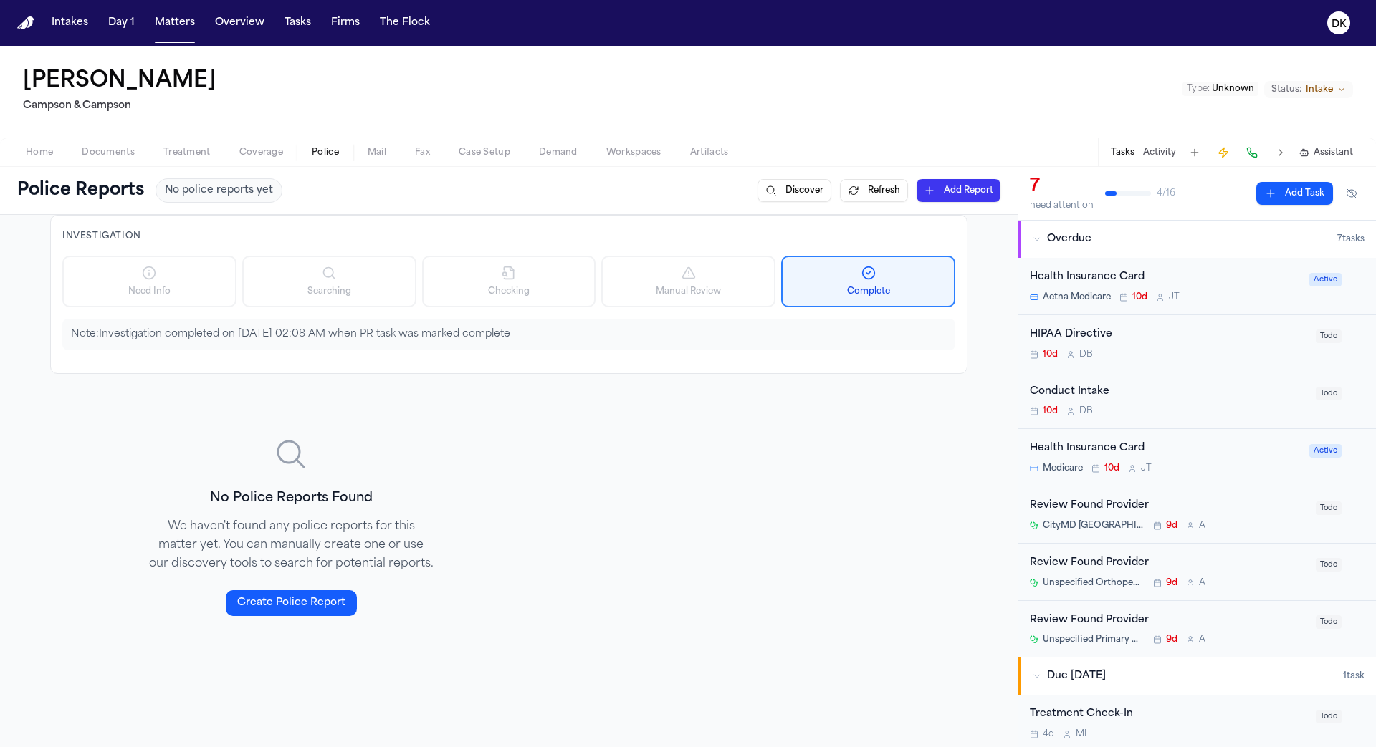
click at [1156, 147] on button "Activity" at bounding box center [1159, 152] width 33 height 11
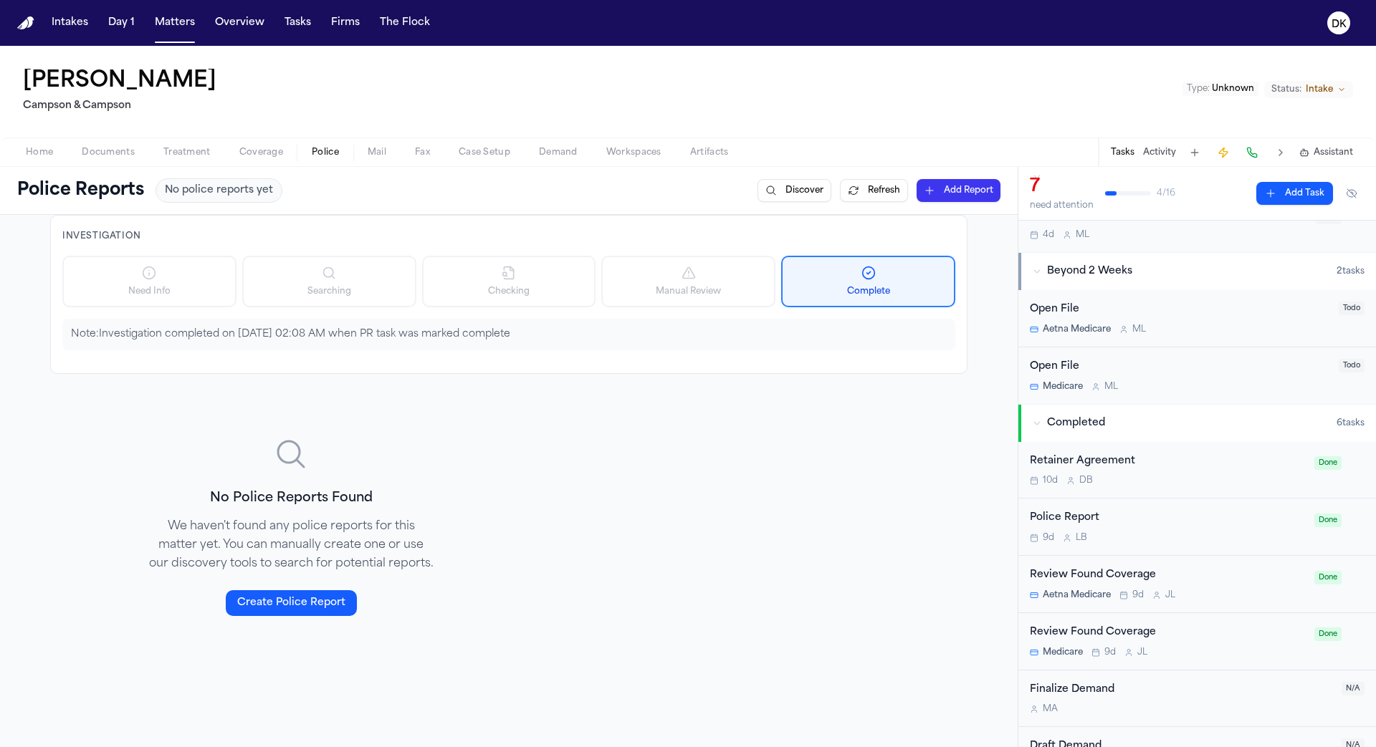
scroll to position [530, 0]
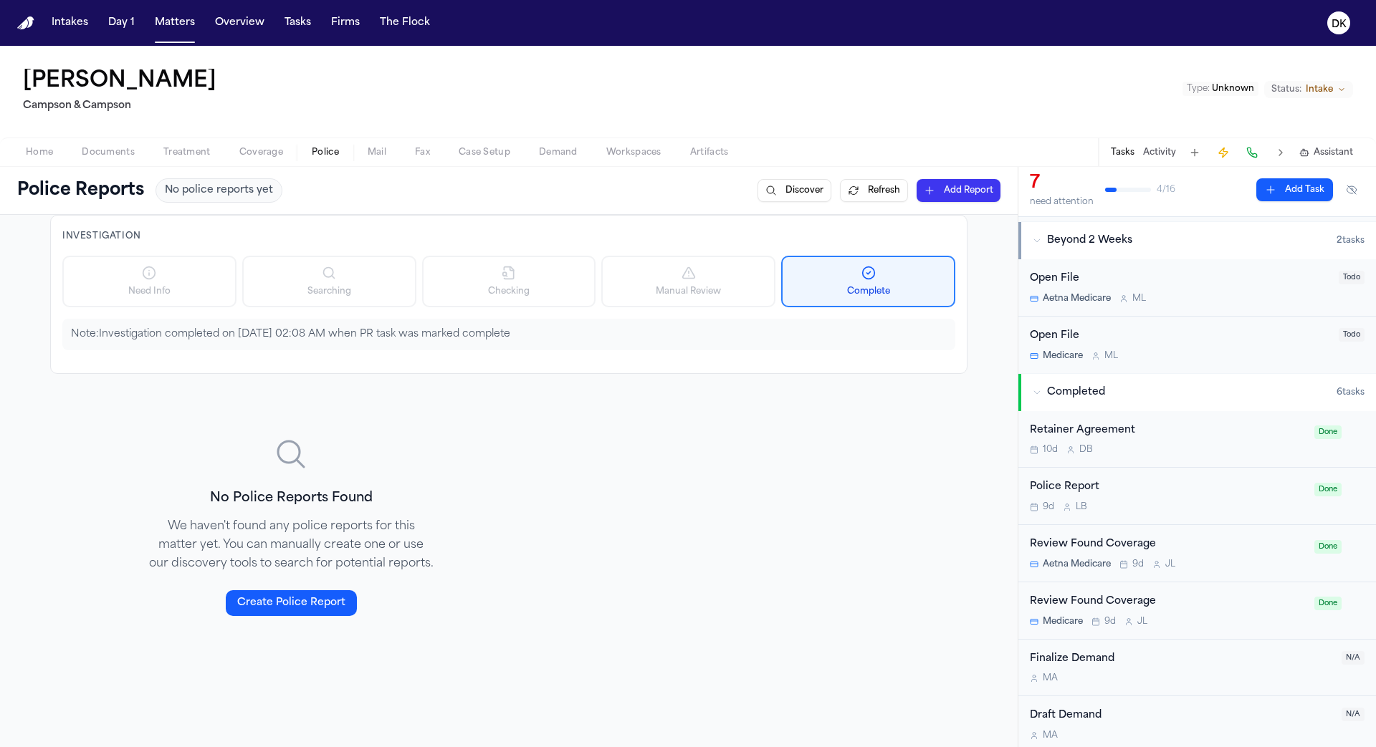
click at [1138, 494] on div "Police Report 9d L B" at bounding box center [1168, 496] width 276 height 34
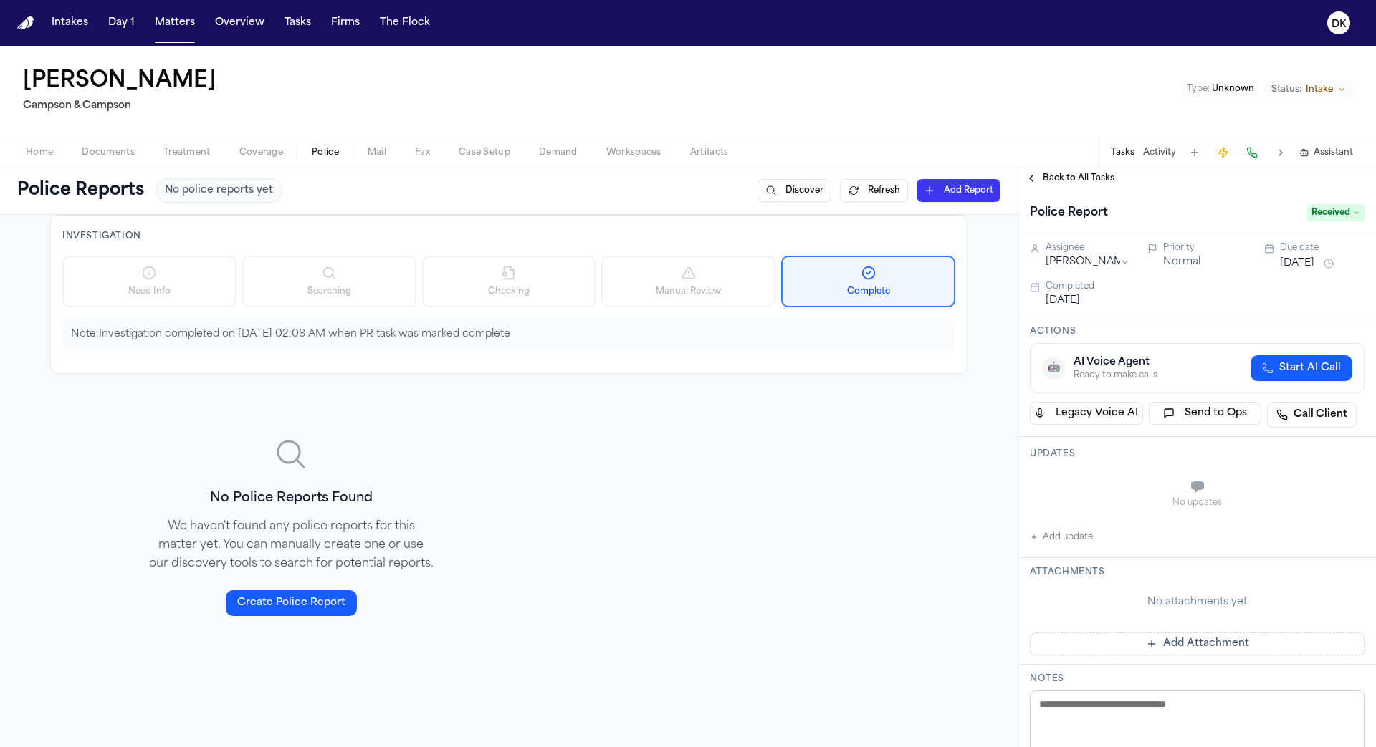
click at [1156, 143] on div "Tasks Activity Assistant" at bounding box center [1231, 152] width 267 height 28
click at [1154, 153] on button "Activity" at bounding box center [1159, 152] width 33 height 11
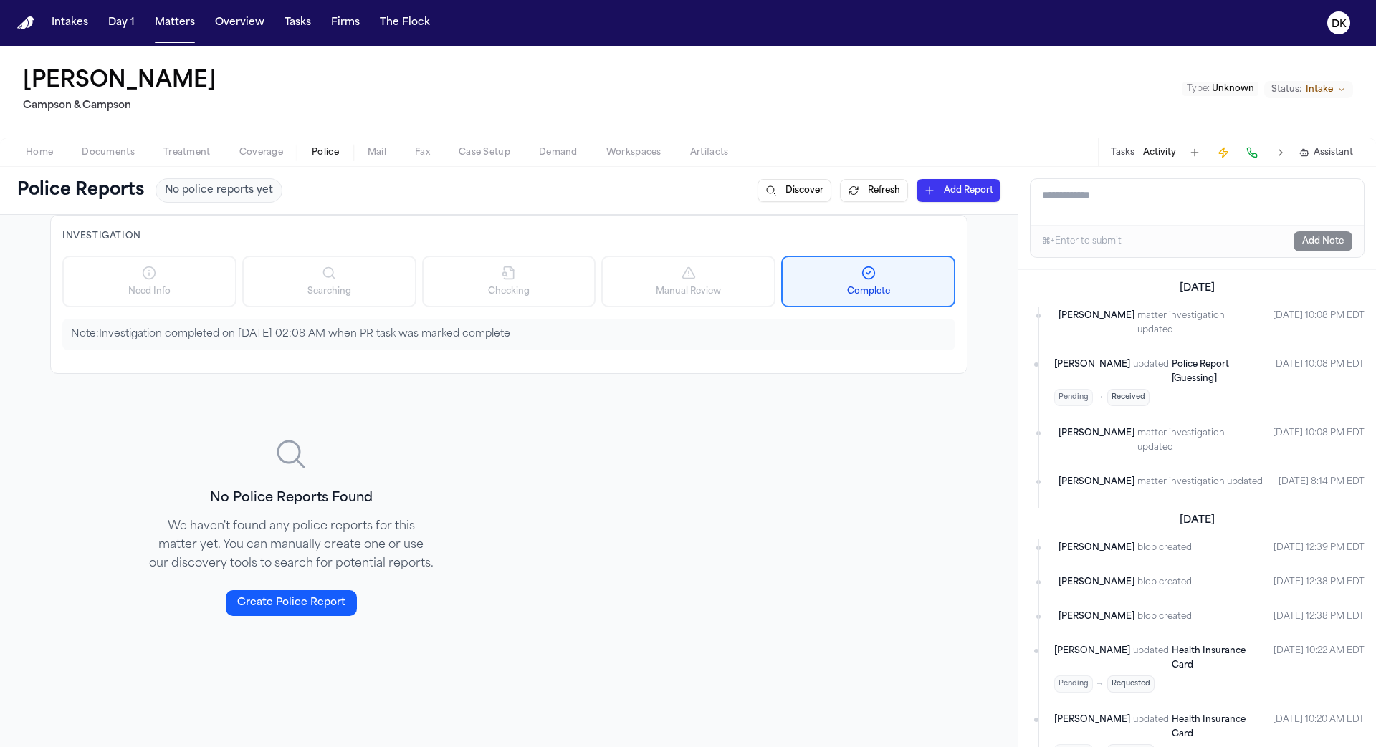
click at [1128, 389] on span "Received" at bounding box center [1128, 397] width 42 height 17
click at [1097, 358] on div "[PERSON_NAME] updated Police Report [Guessing] Pending → Received" at bounding box center [1157, 382] width 207 height 49
click at [1068, 389] on span "Pending" at bounding box center [1073, 397] width 39 height 17
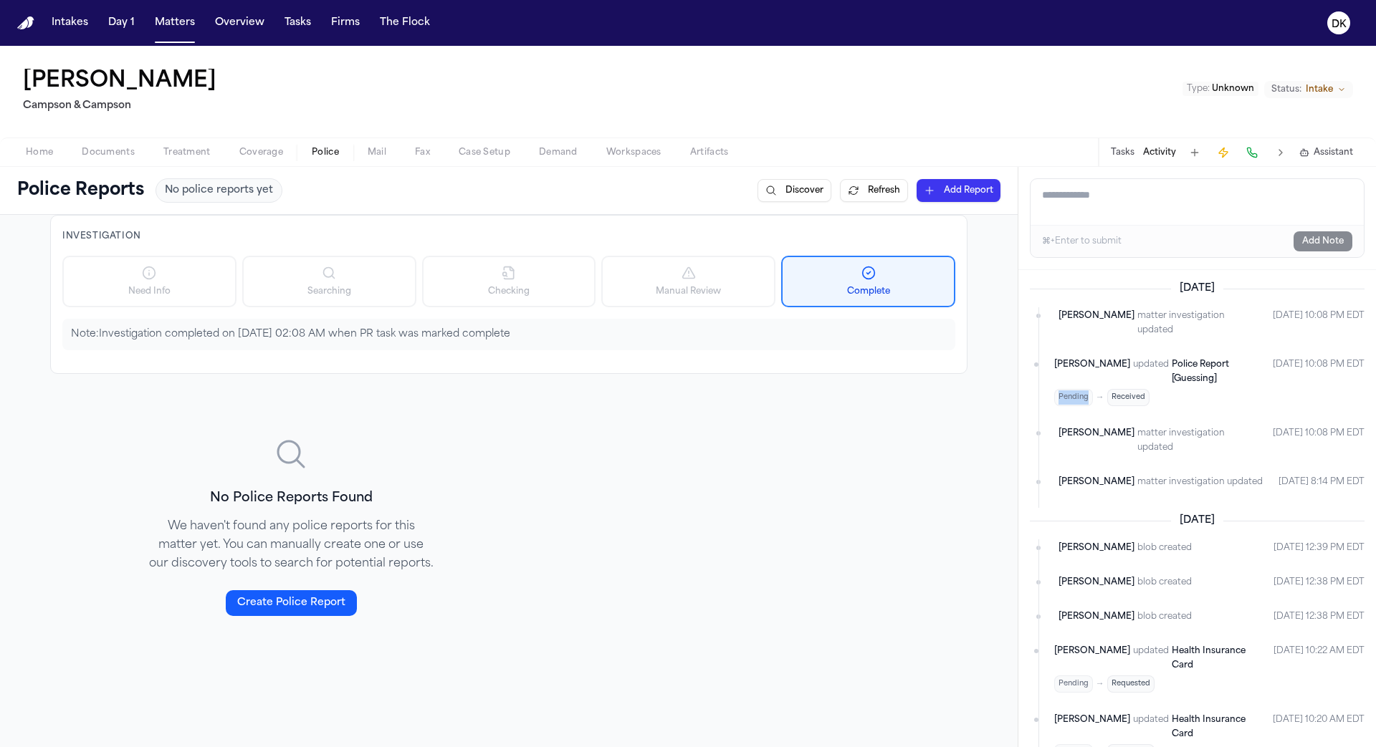
click at [1126, 389] on span "Received" at bounding box center [1128, 397] width 42 height 17
click at [1068, 389] on span "Pending" at bounding box center [1073, 397] width 39 height 17
click at [1135, 389] on span "Received" at bounding box center [1128, 397] width 42 height 17
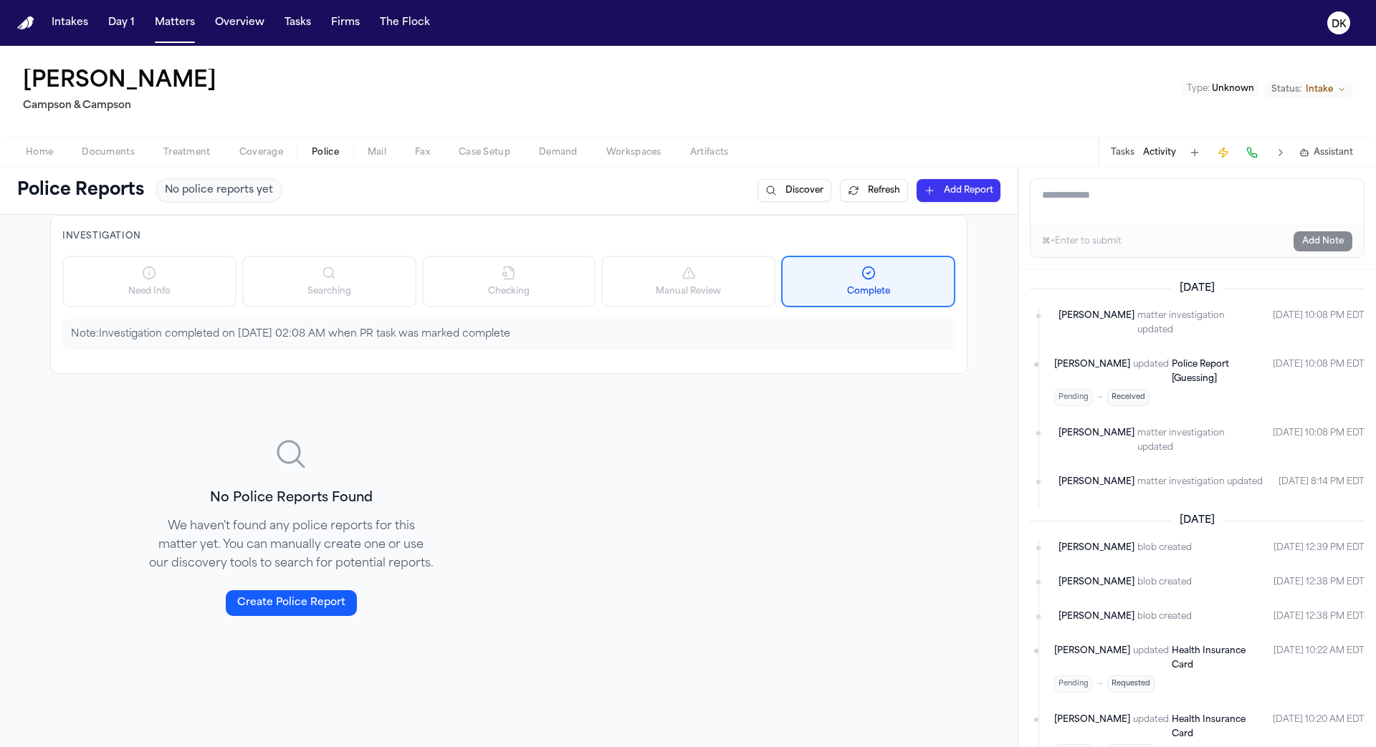
click at [1135, 389] on span "Received" at bounding box center [1128, 397] width 42 height 17
click at [1090, 376] on div "[PERSON_NAME] updated Police Report [Guessing] Pending → Received [DATE] 10:08 …" at bounding box center [1209, 382] width 310 height 52
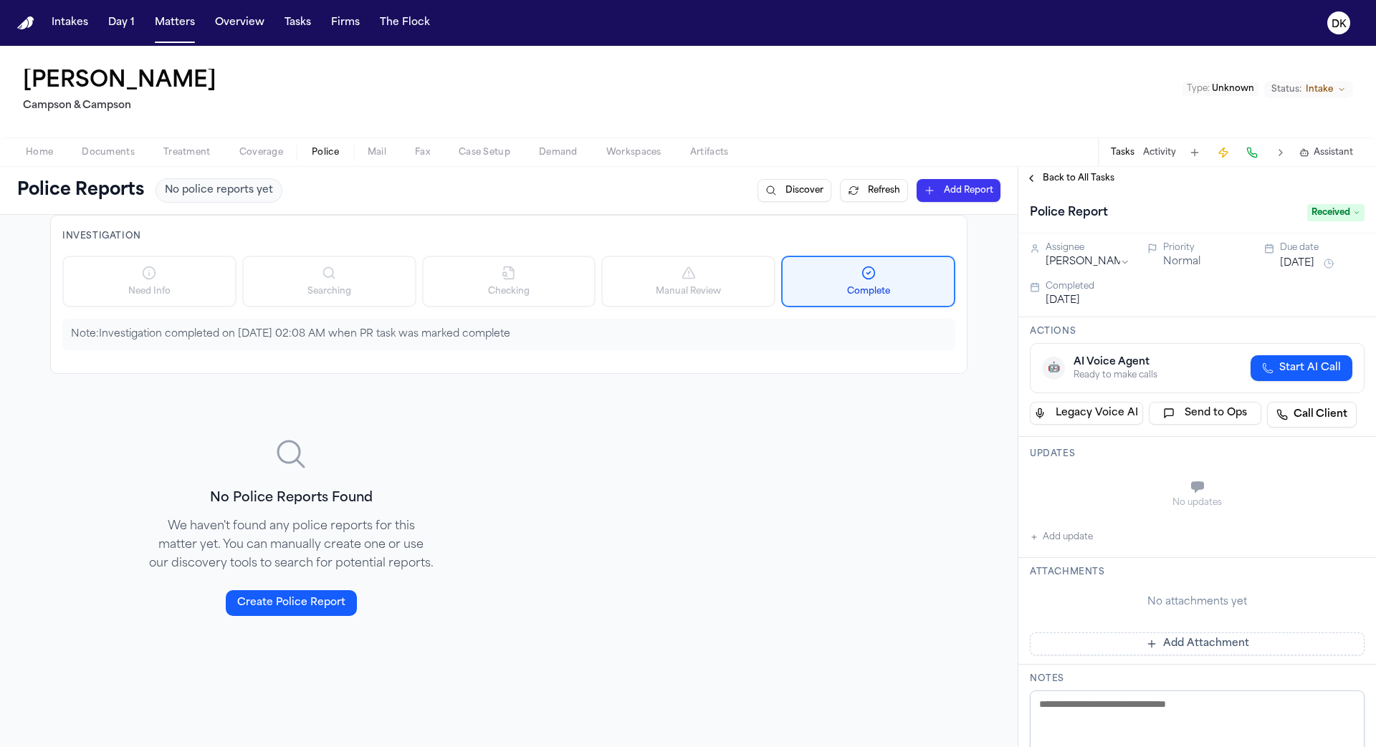
click at [752, 379] on div "Investigation Need Info Searching Checking Manual Review Complete Note: Investi…" at bounding box center [508, 438] width 917 height 447
click at [1354, 20] on button "DK" at bounding box center [1338, 23] width 40 height 32
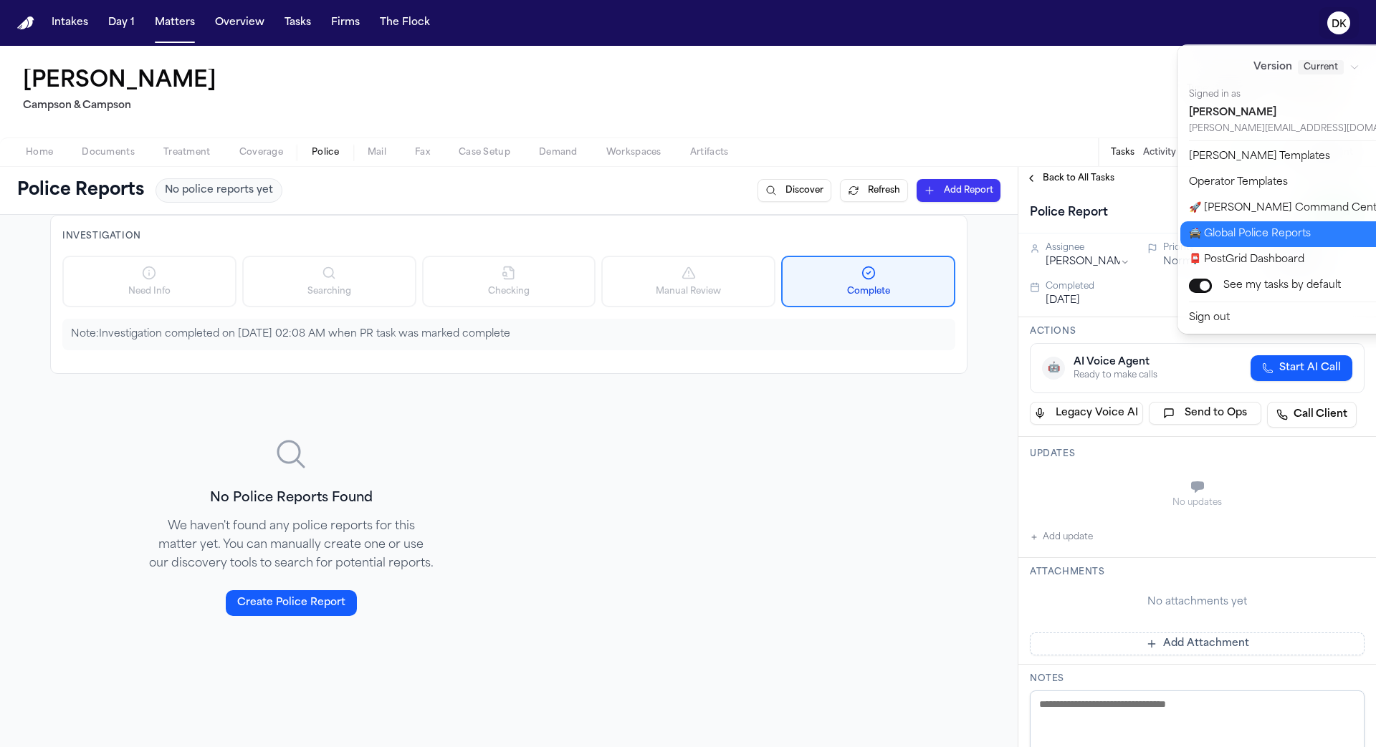
click at [1283, 226] on button "🚔 Global Police Reports" at bounding box center [1314, 234] width 269 height 26
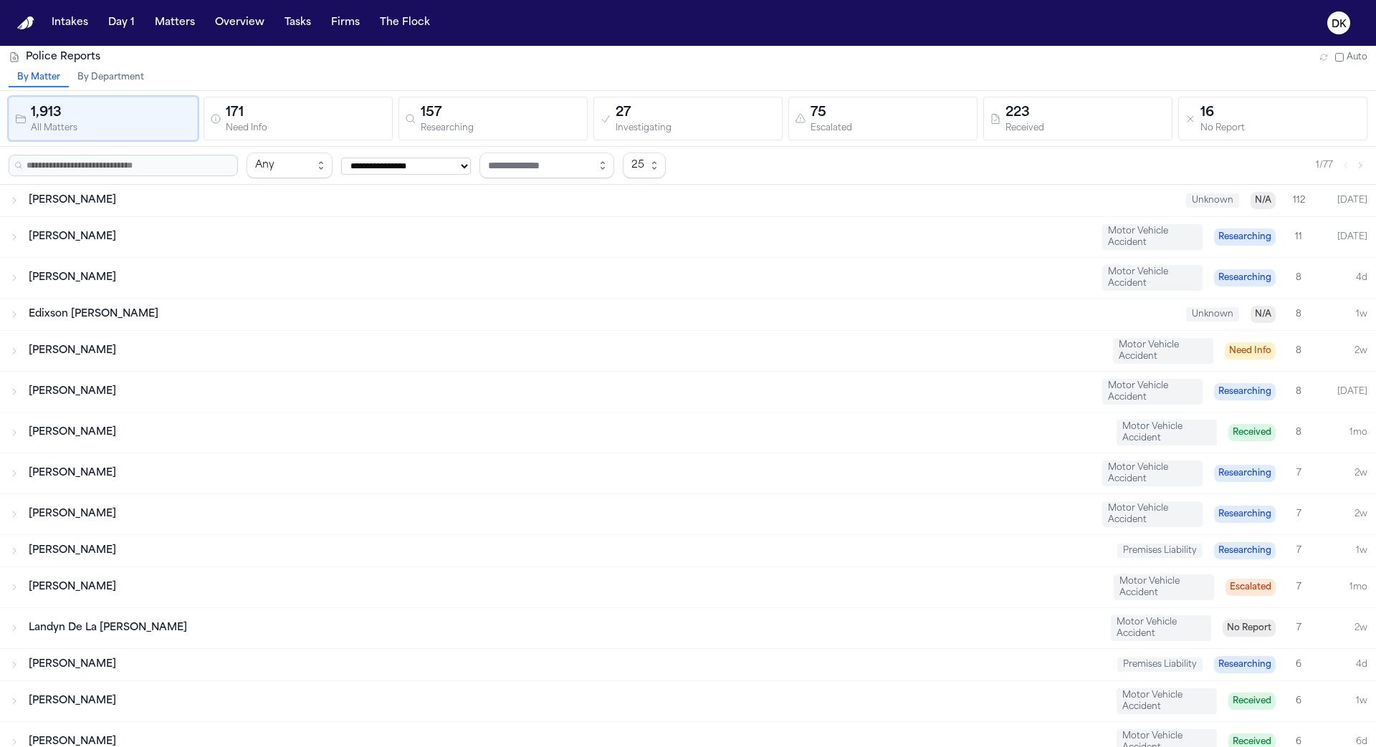
click at [497, 116] on div "157" at bounding box center [501, 113] width 160 height 20
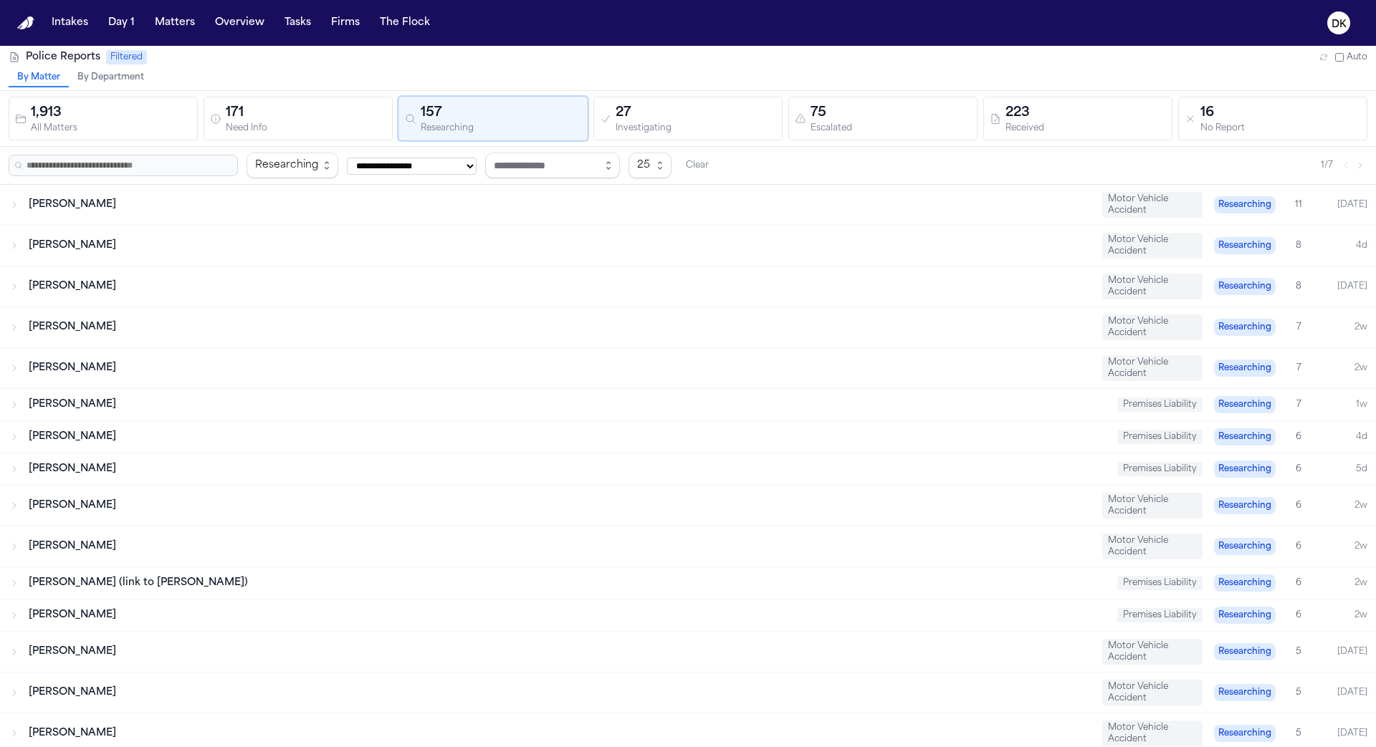
click at [729, 130] on div "Investigating" at bounding box center [695, 128] width 160 height 11
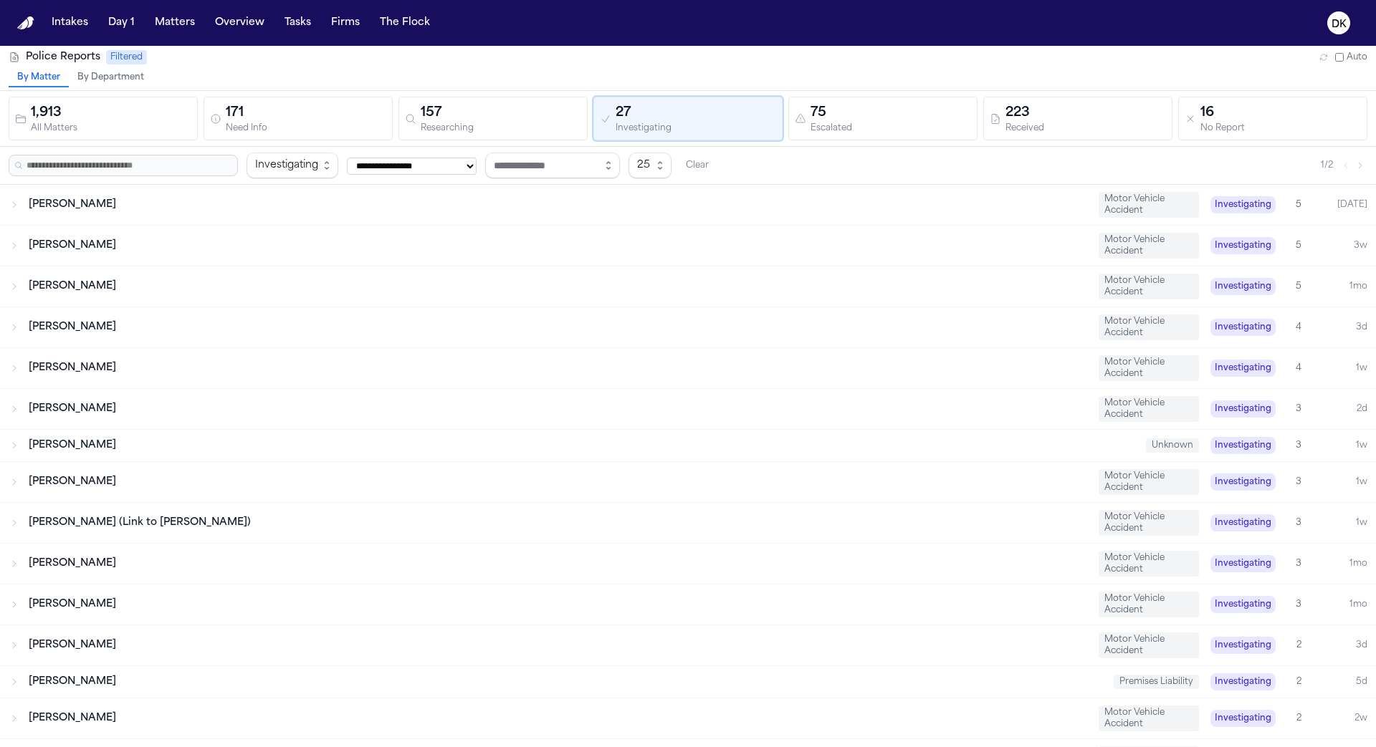
click at [875, 120] on div "75" at bounding box center [890, 113] width 160 height 20
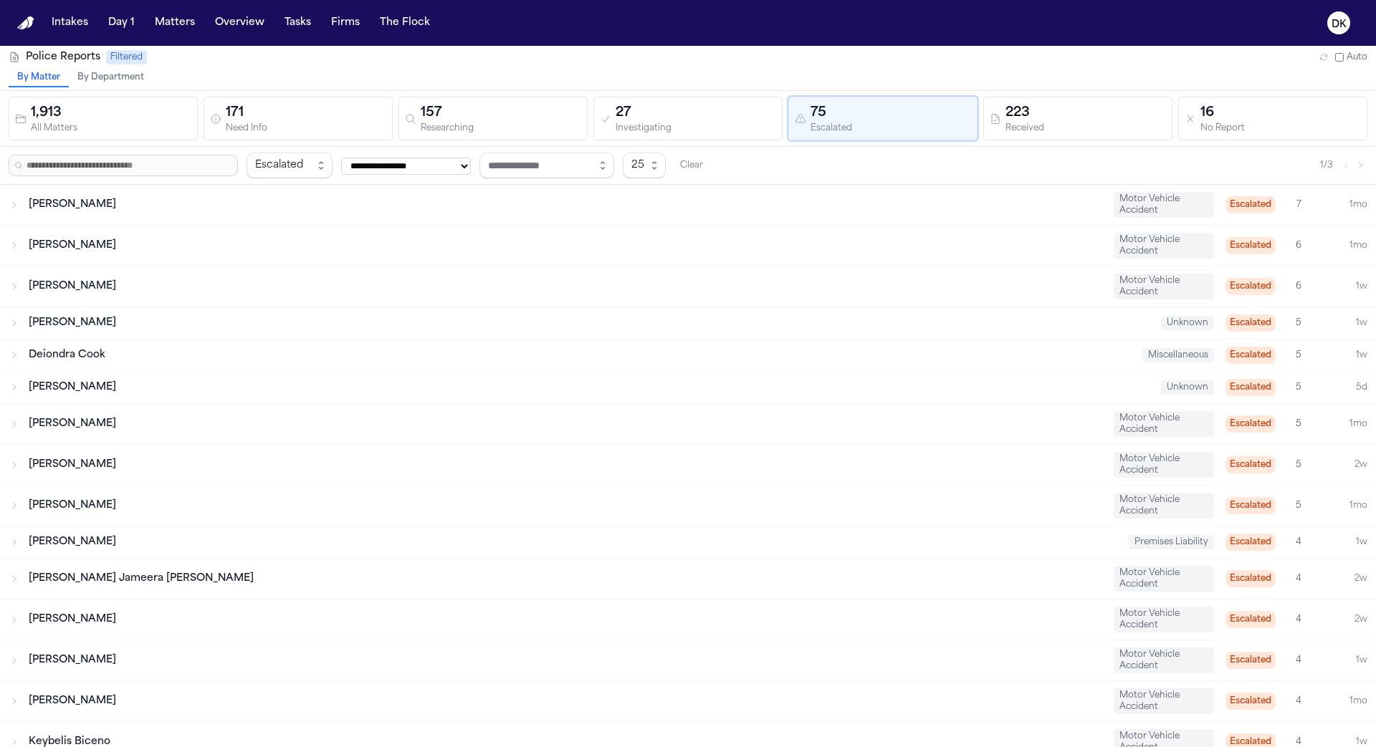
click at [706, 132] on div "Investigating" at bounding box center [695, 128] width 160 height 11
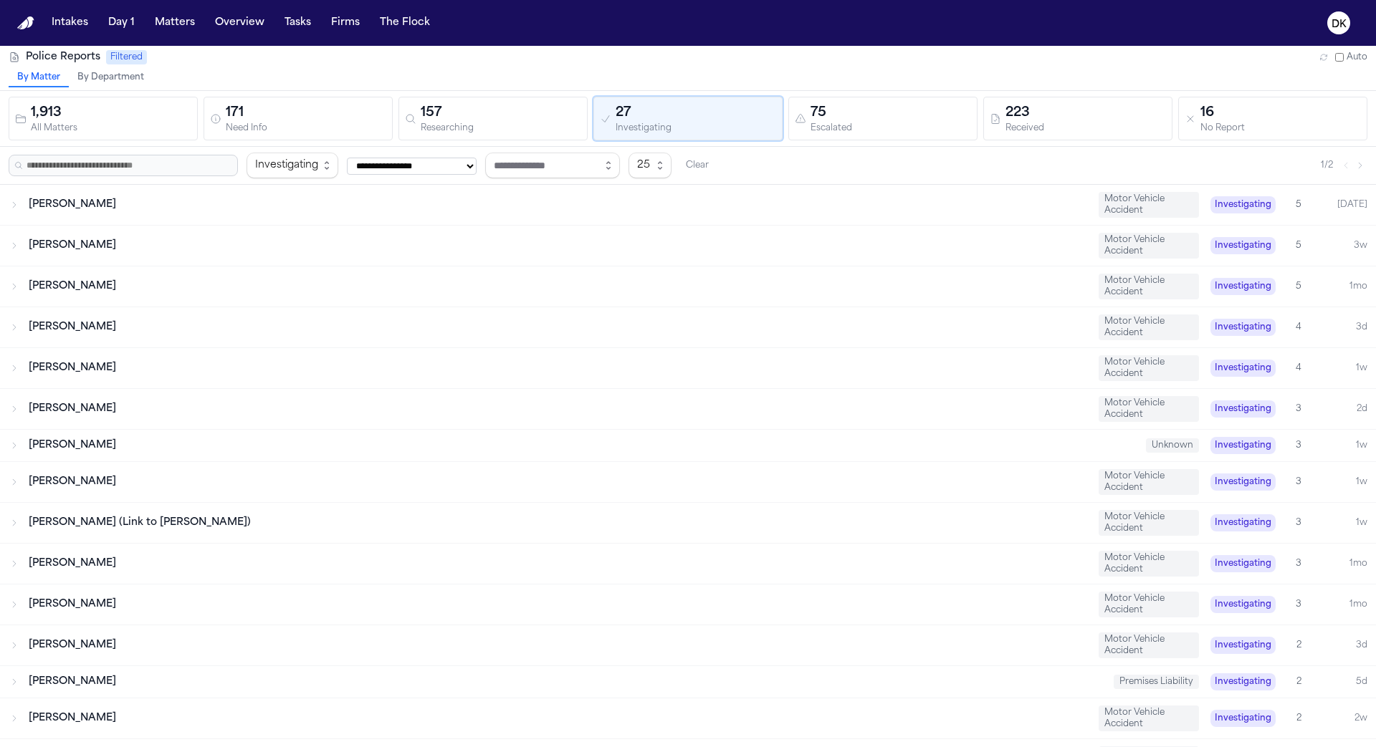
click at [840, 114] on div "75" at bounding box center [890, 113] width 160 height 20
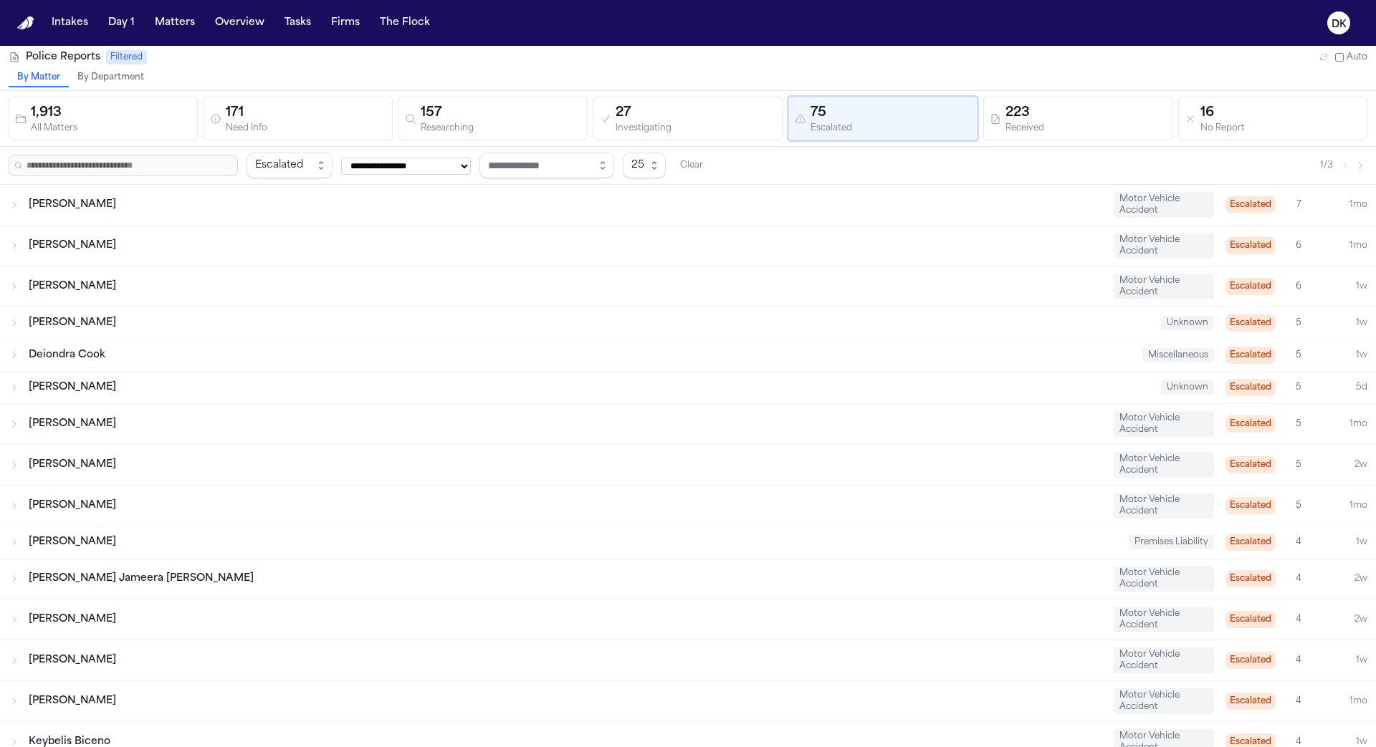
click at [693, 116] on div "27" at bounding box center [695, 113] width 160 height 20
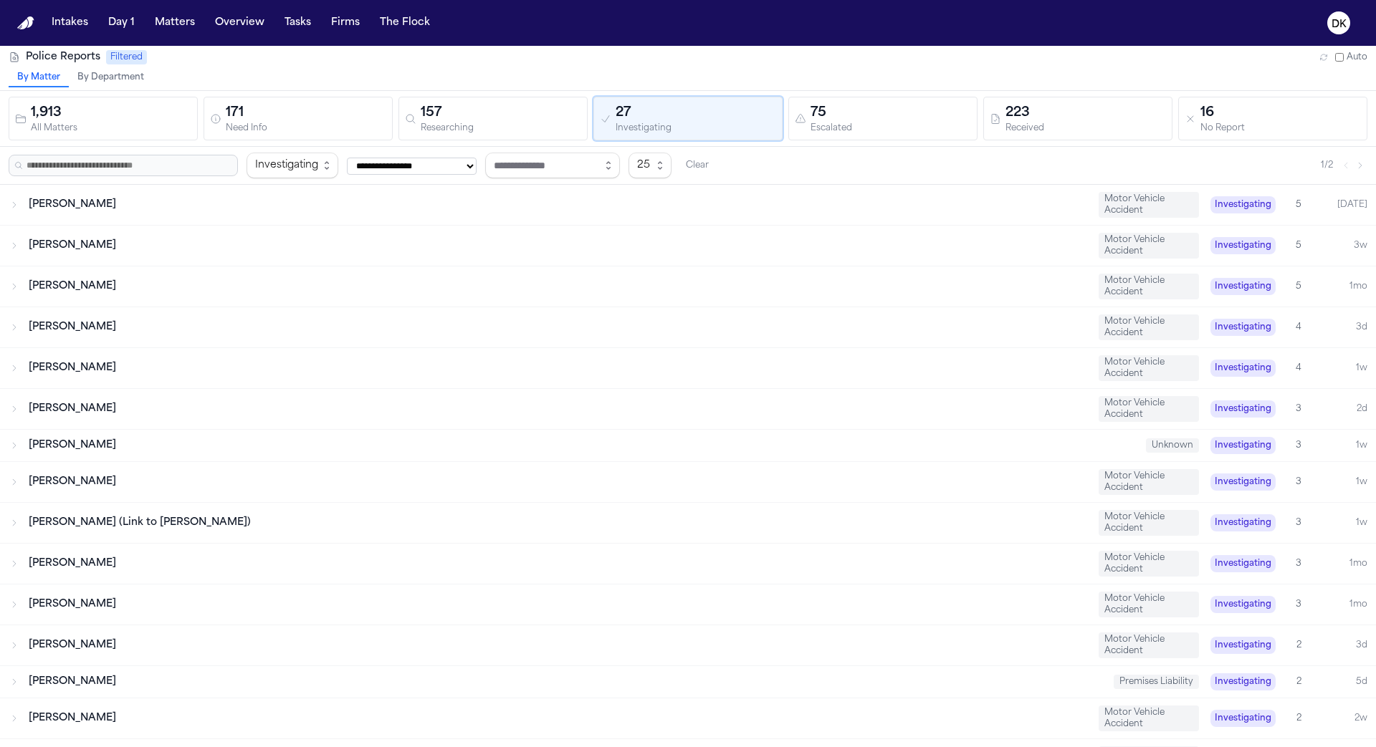
click at [854, 107] on div "75" at bounding box center [890, 113] width 160 height 20
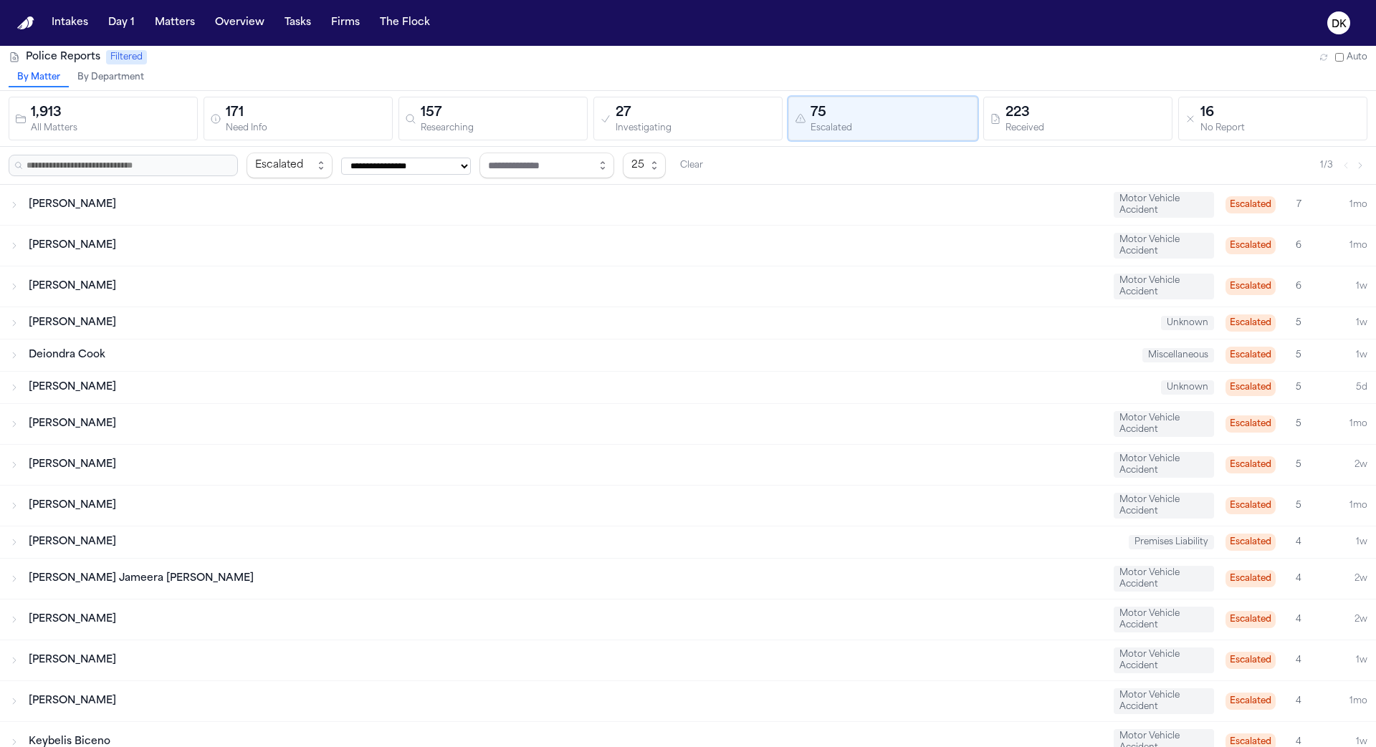
click at [710, 122] on div "27" at bounding box center [695, 113] width 160 height 20
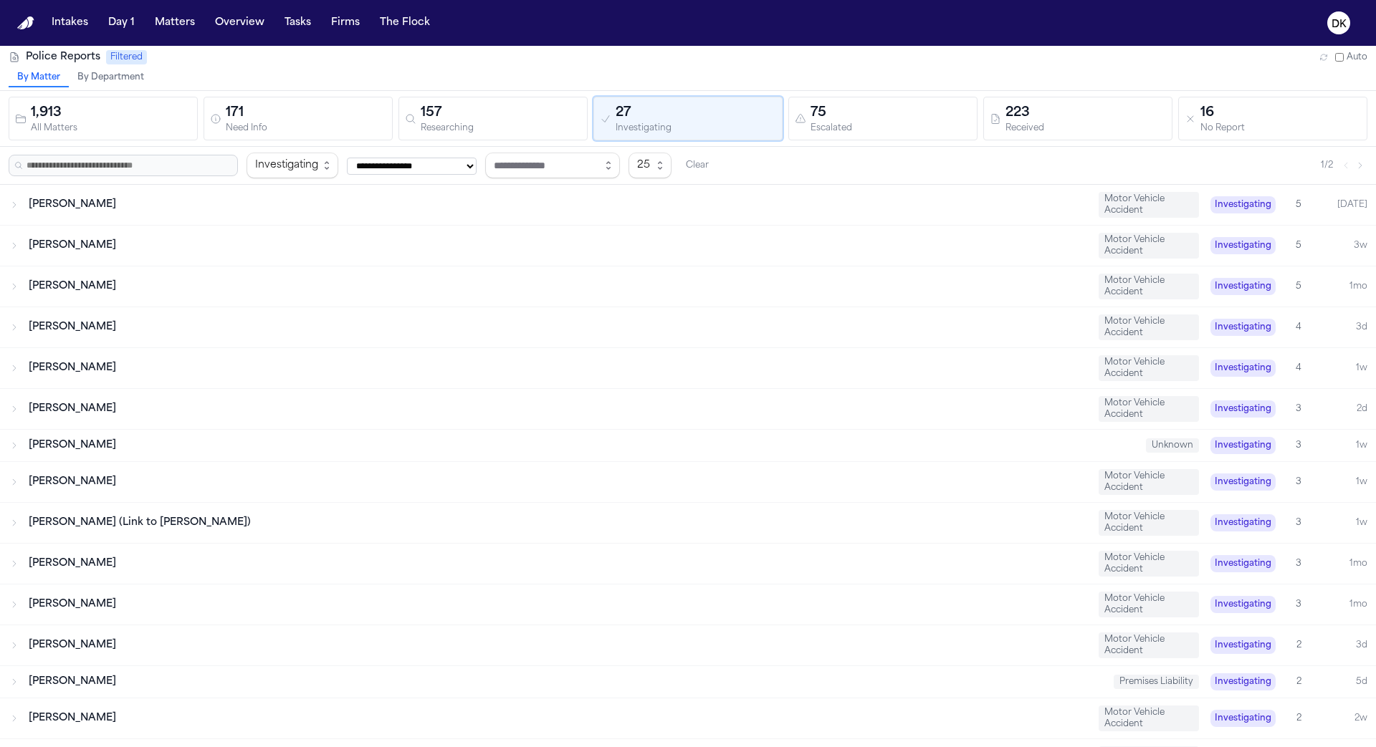
click at [935, 103] on div "75" at bounding box center [890, 113] width 160 height 20
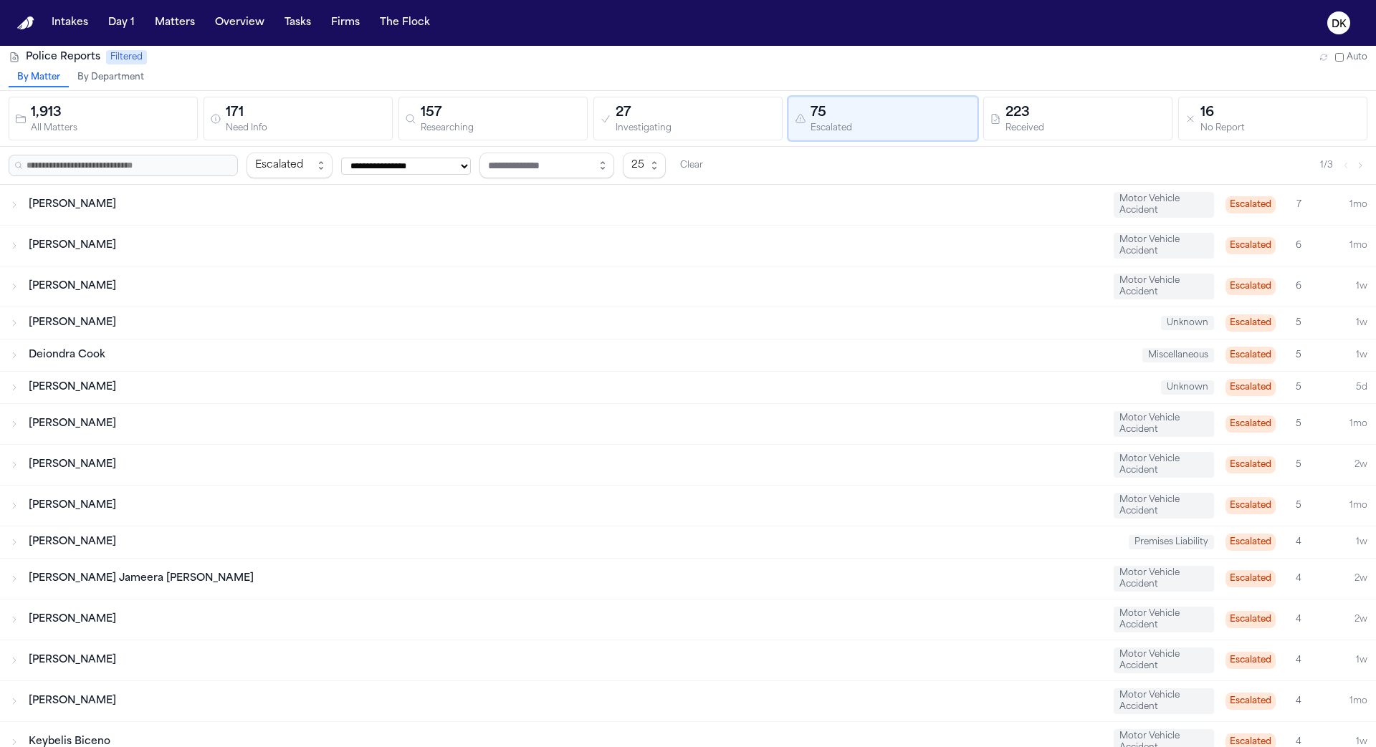
click at [821, 123] on div "Escalated" at bounding box center [890, 128] width 160 height 11
click at [774, 129] on div "Investigating" at bounding box center [695, 128] width 160 height 11
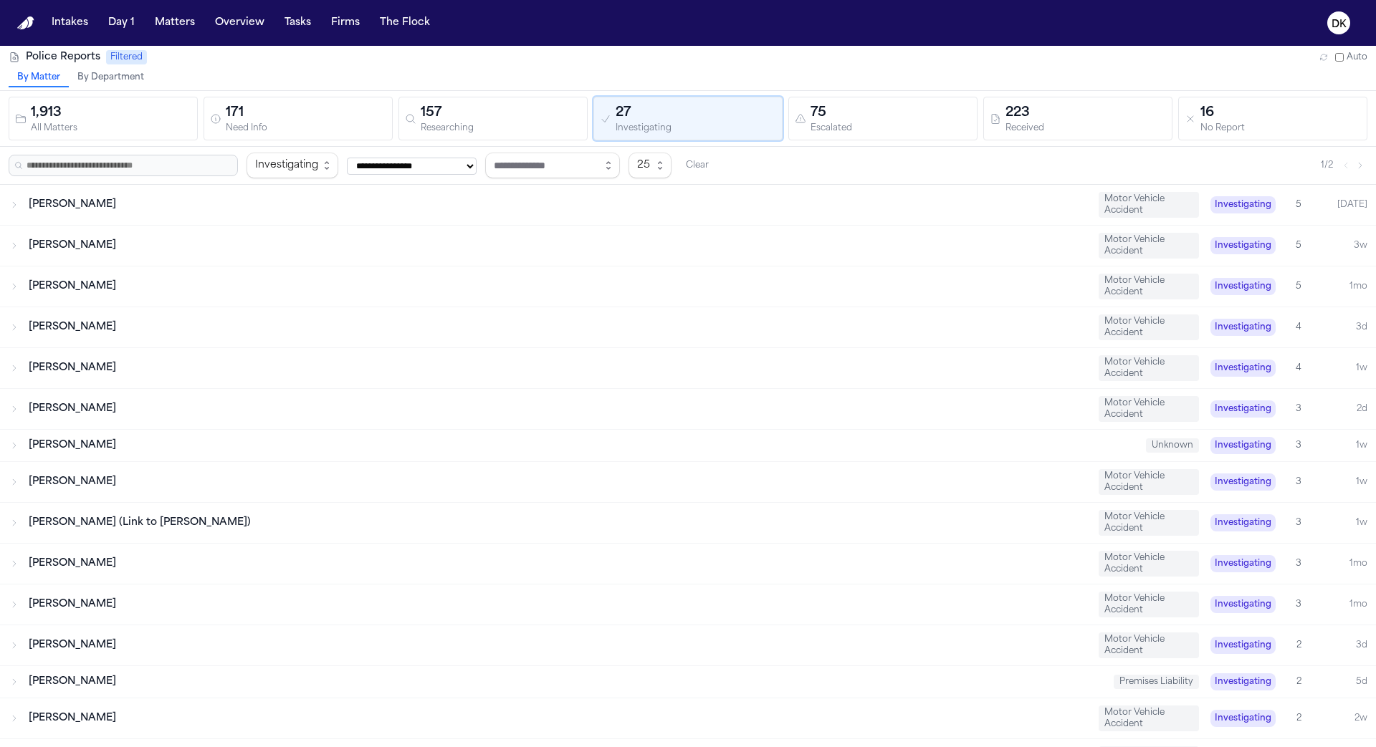
click at [850, 116] on div "75" at bounding box center [890, 113] width 160 height 20
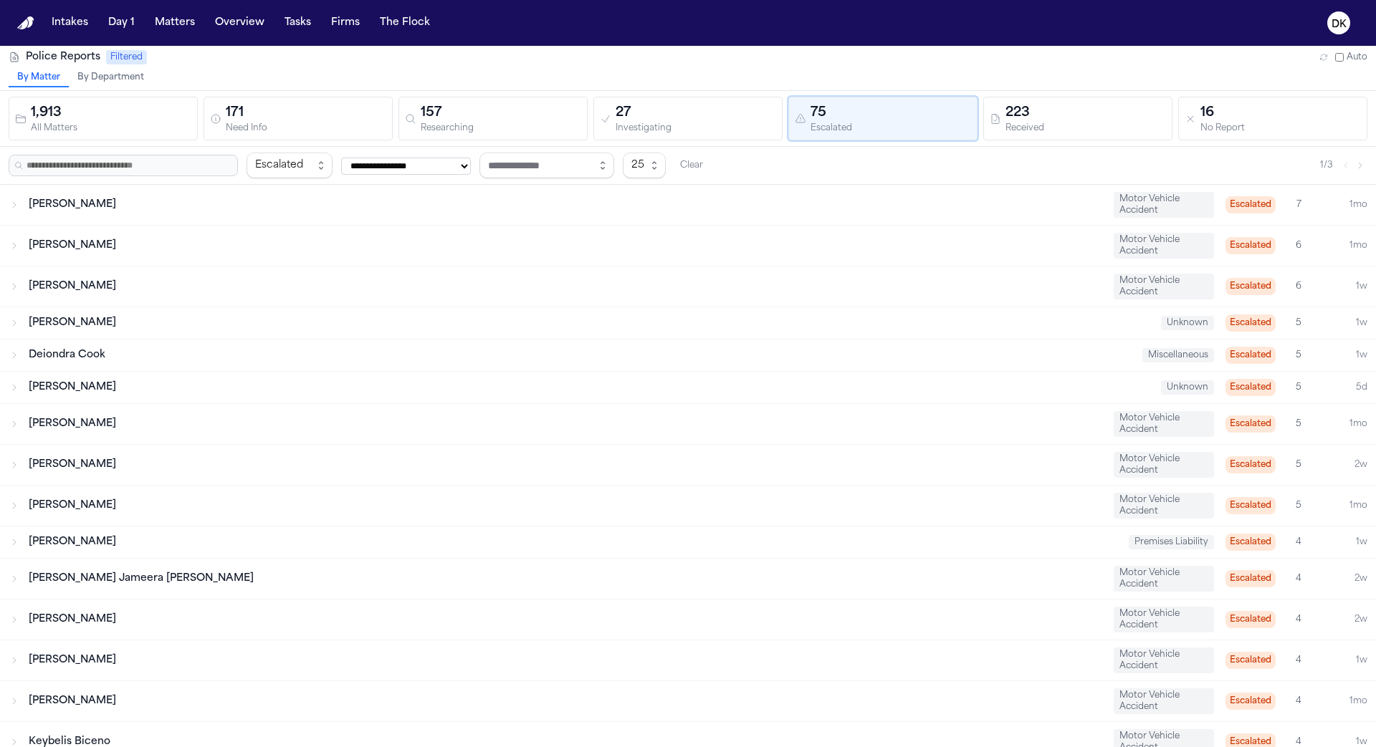
click at [676, 113] on div "27" at bounding box center [695, 113] width 160 height 20
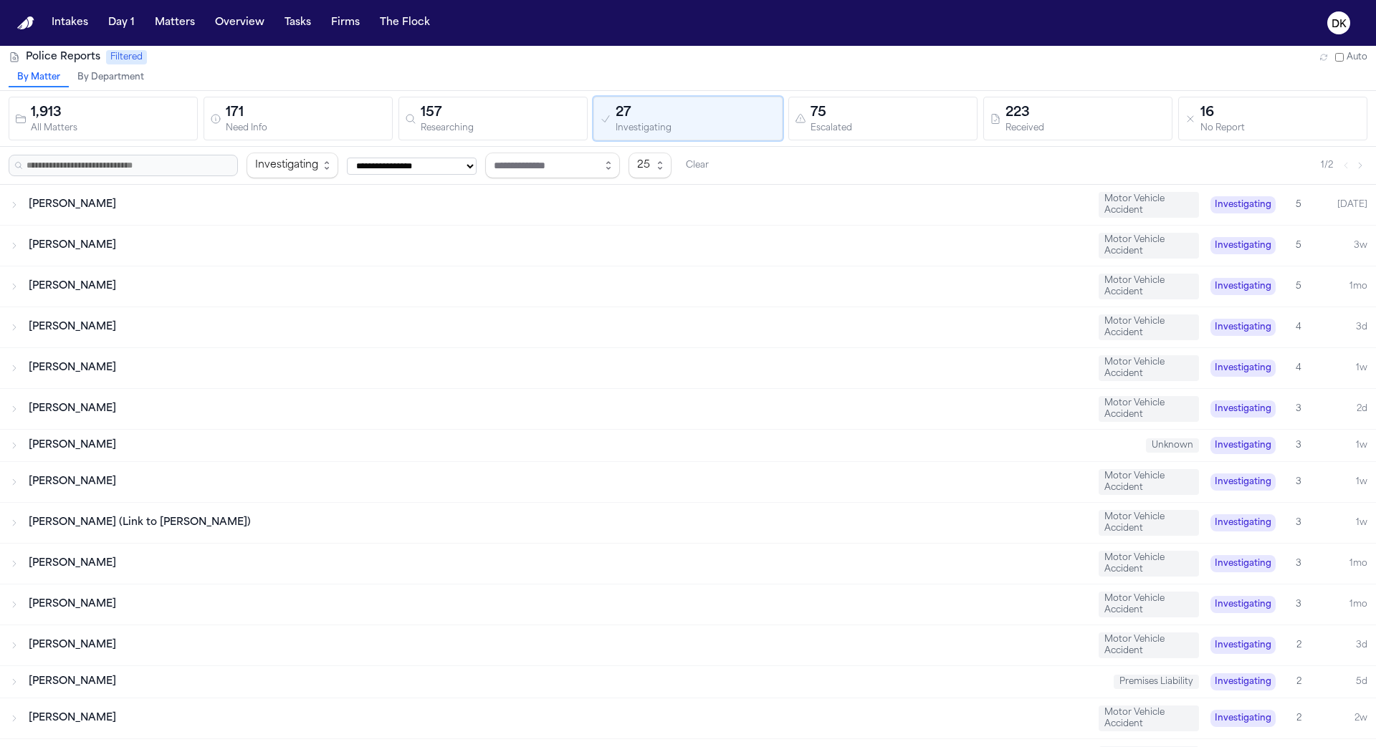
click at [873, 100] on button "75 Escalated" at bounding box center [882, 119] width 189 height 44
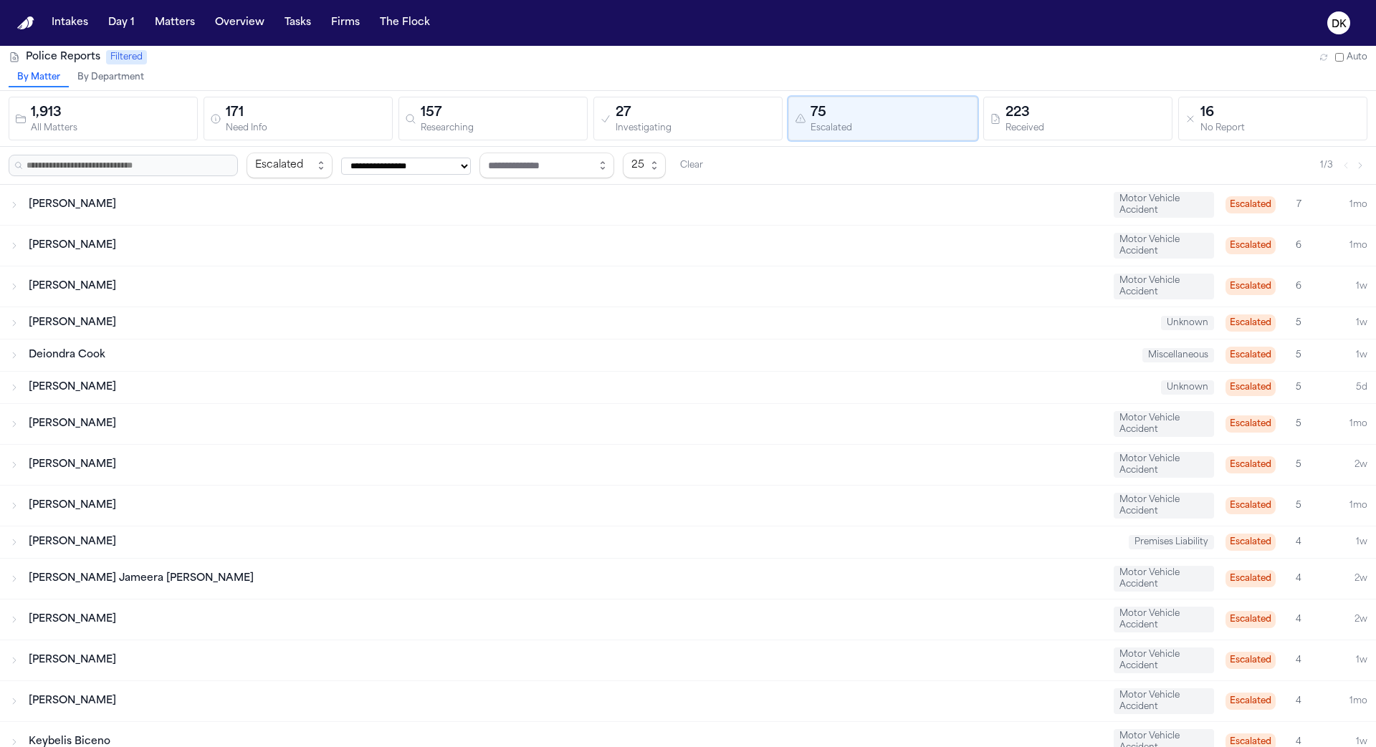
click at [749, 241] on div "Rose Wright" at bounding box center [565, 246] width 1073 height 14
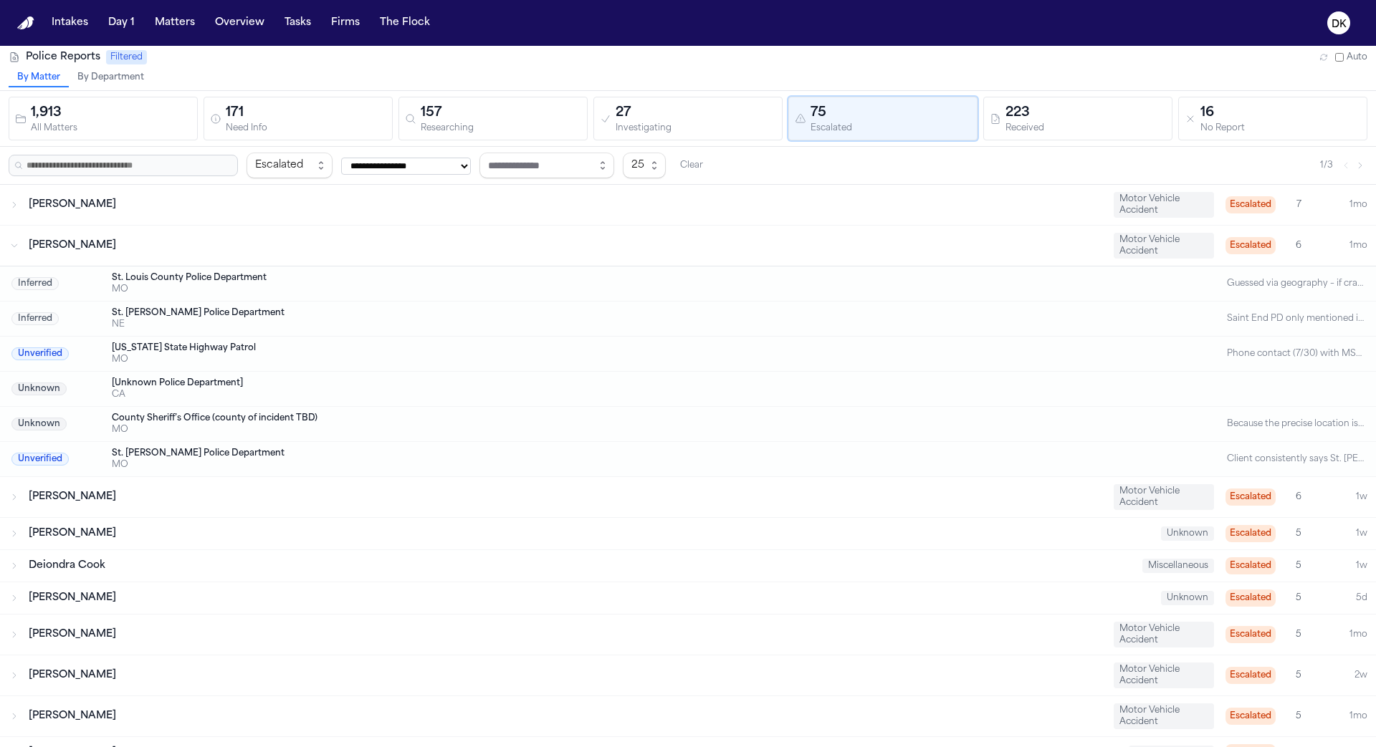
click at [646, 230] on div "Rose Wright Motor Vehicle Accident Escalated 6 1mo" at bounding box center [688, 246] width 1376 height 40
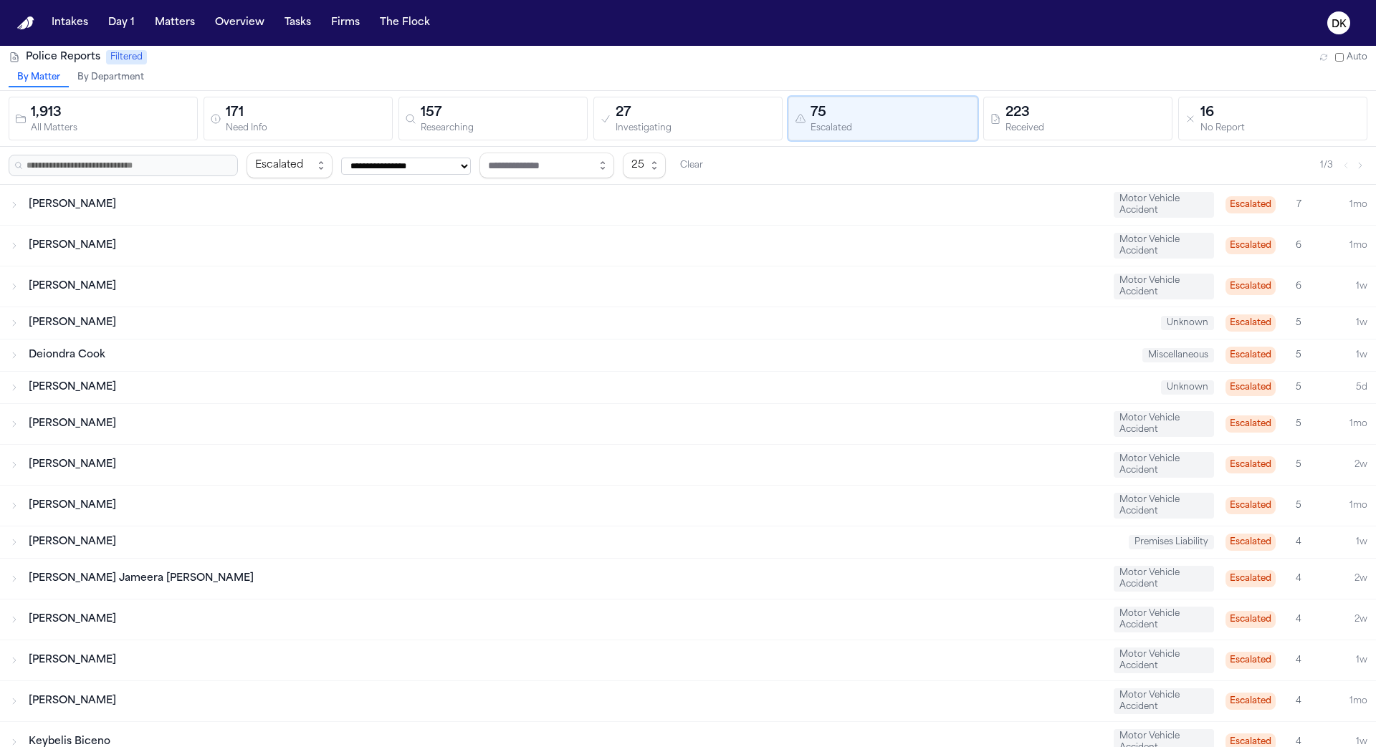
scroll to position [405, 0]
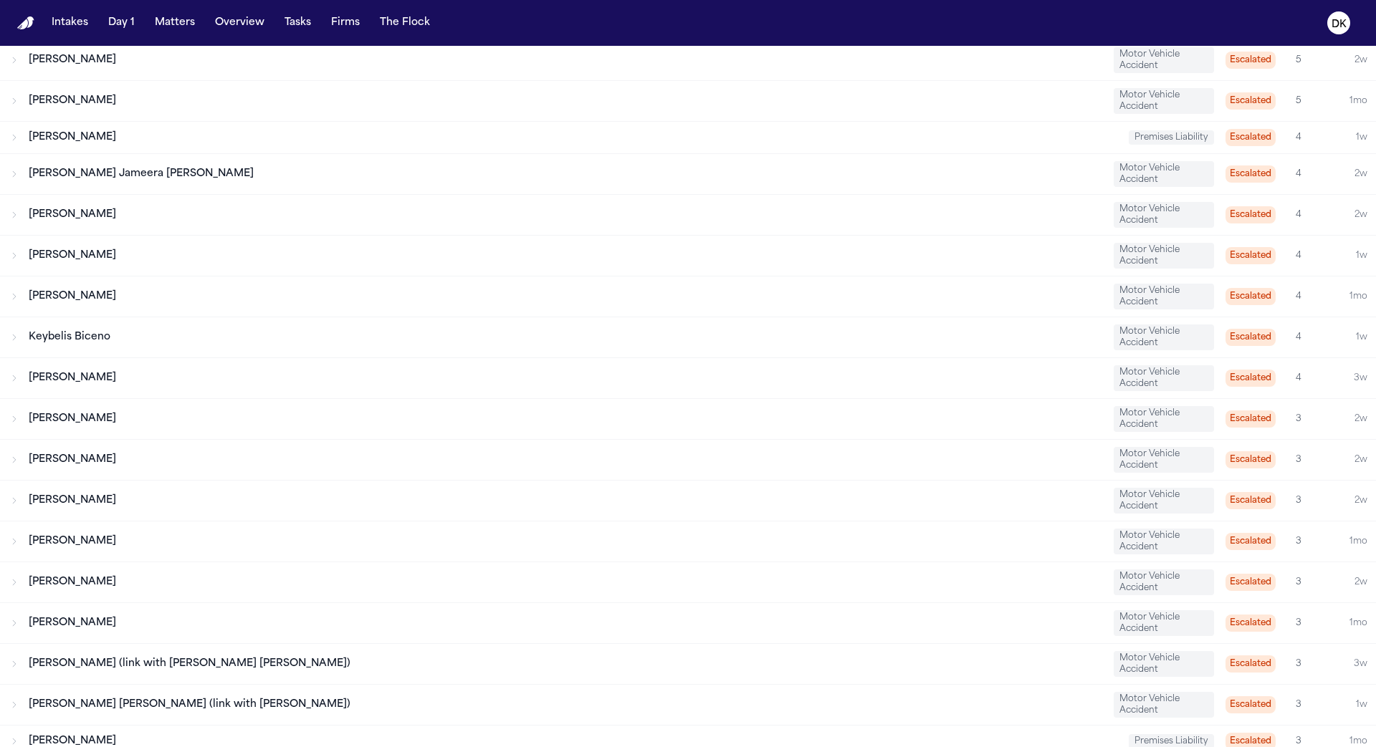
click at [380, 547] on div "Christopher Ruest Motor Vehicle Accident Escalated 3 1mo" at bounding box center [688, 542] width 1376 height 40
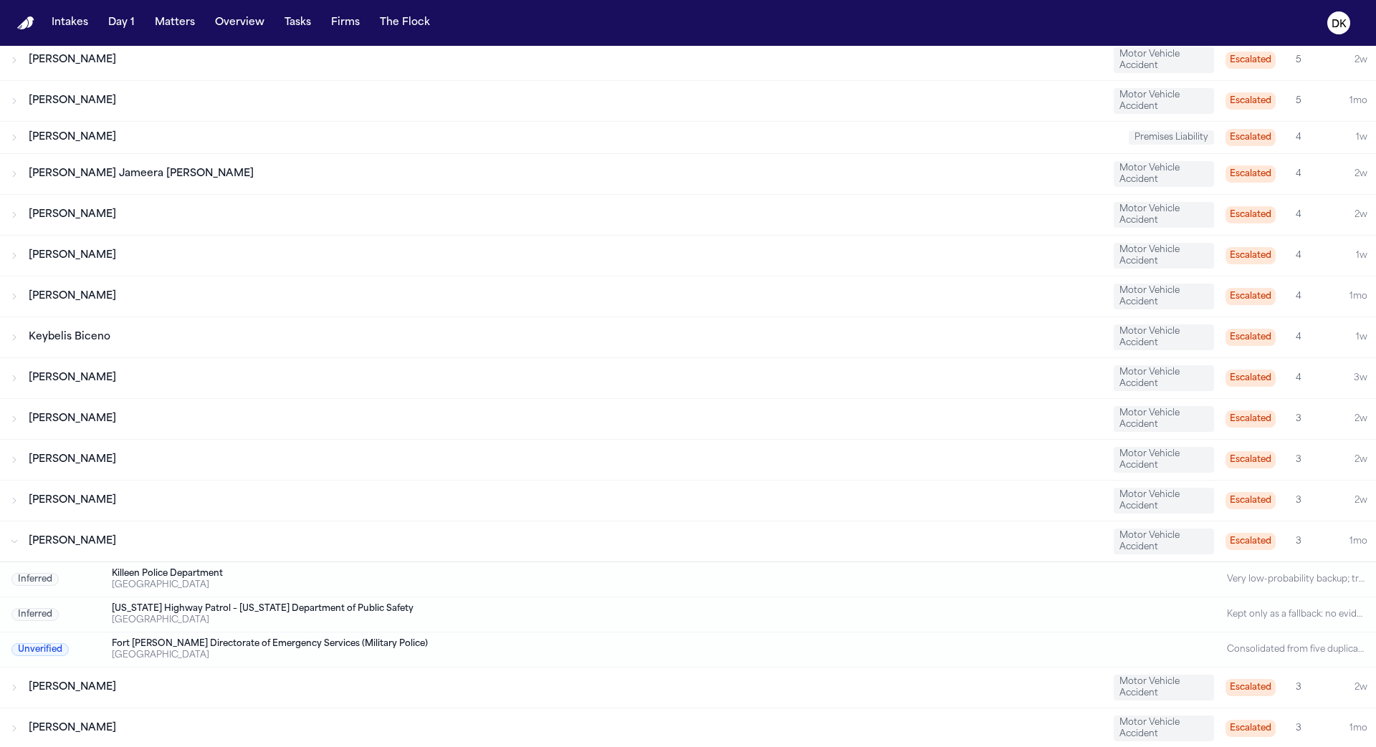
scroll to position [509, 0]
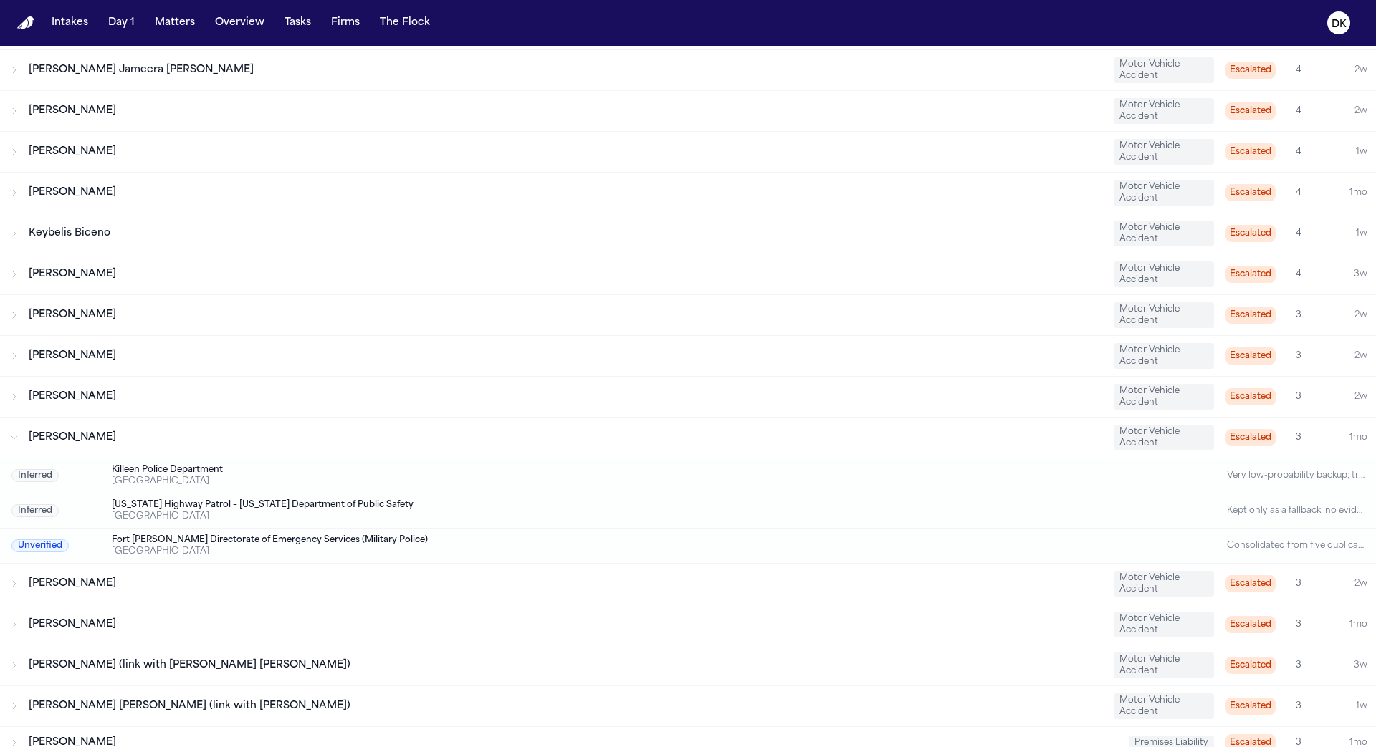
click at [302, 686] on div "Derick Ronaldo Galeano (link with Pedro Ovando Salazar) Motor Vehicle Accident …" at bounding box center [688, 706] width 1376 height 40
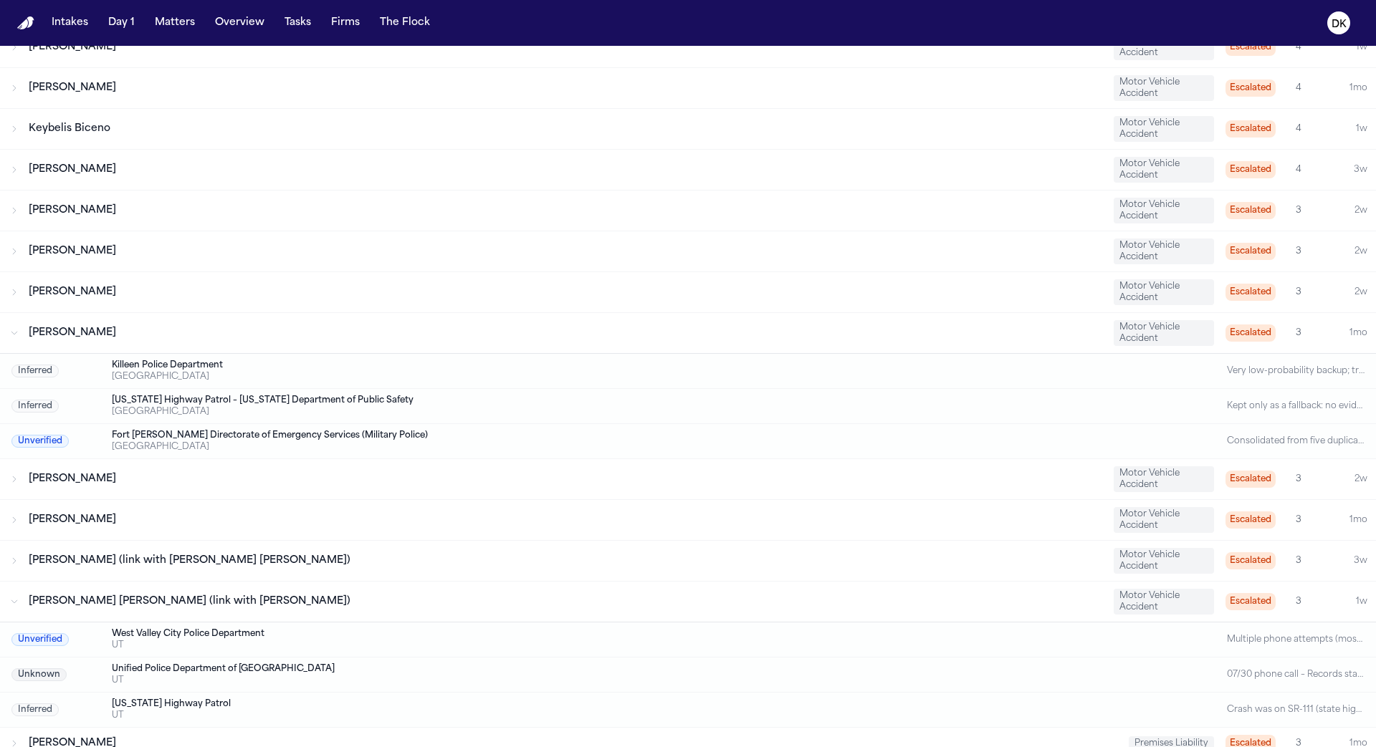
click at [278, 699] on div "Utah Highway Patrol" at bounding box center [630, 704] width 1037 height 11
click at [259, 728] on div "Luis Rivera Rivera Premises Liability Escalated 3 1mo" at bounding box center [688, 744] width 1376 height 32
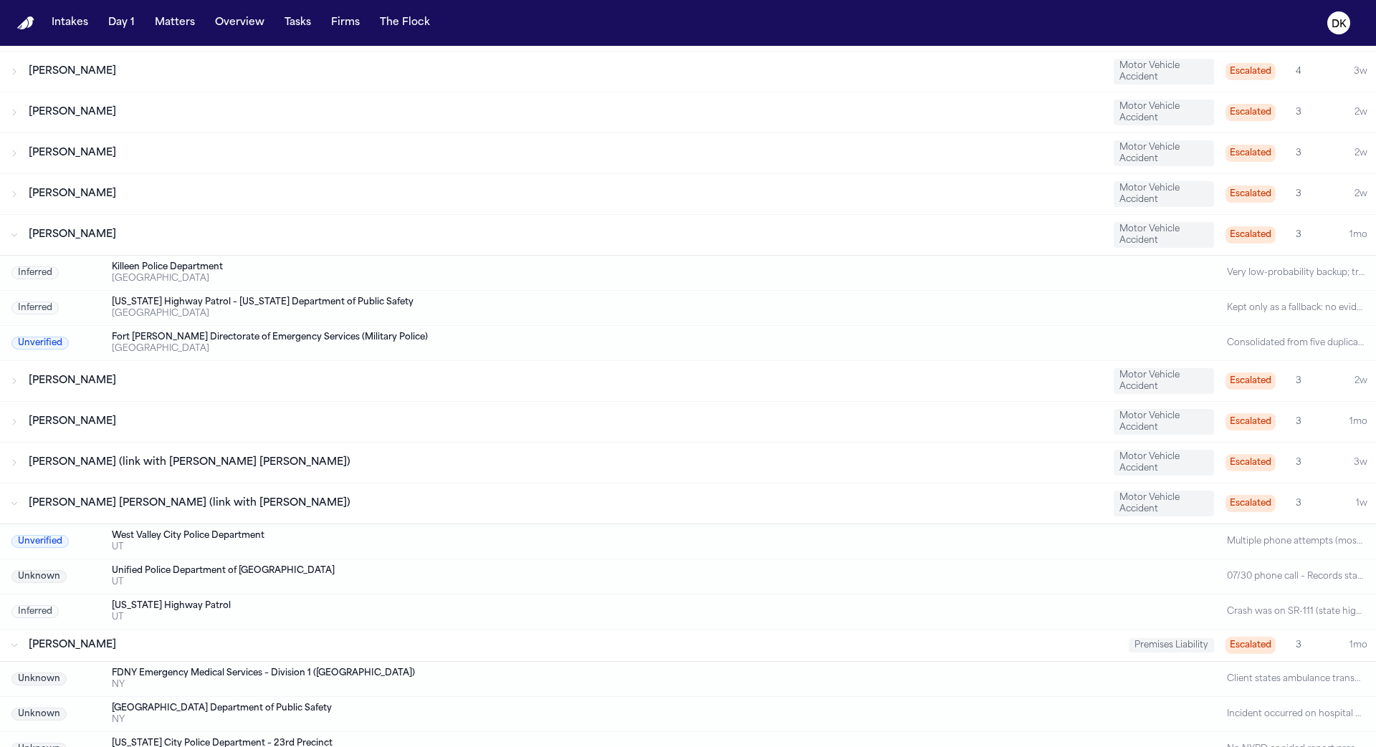
scroll to position [718, 0]
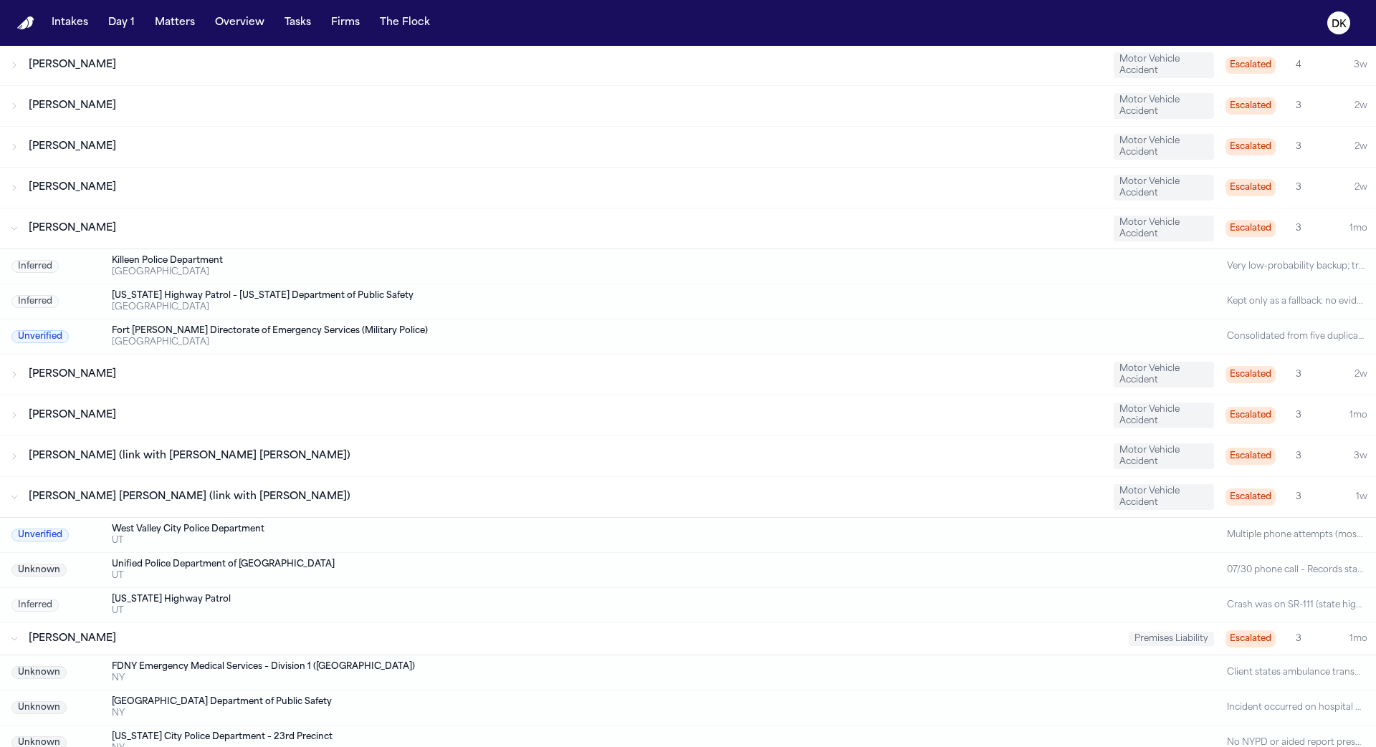
click at [368, 436] on div "Pedro Ovando Salazar (link with Derick Ronaldo Galeano) Motor Vehicle Accident …" at bounding box center [688, 456] width 1376 height 40
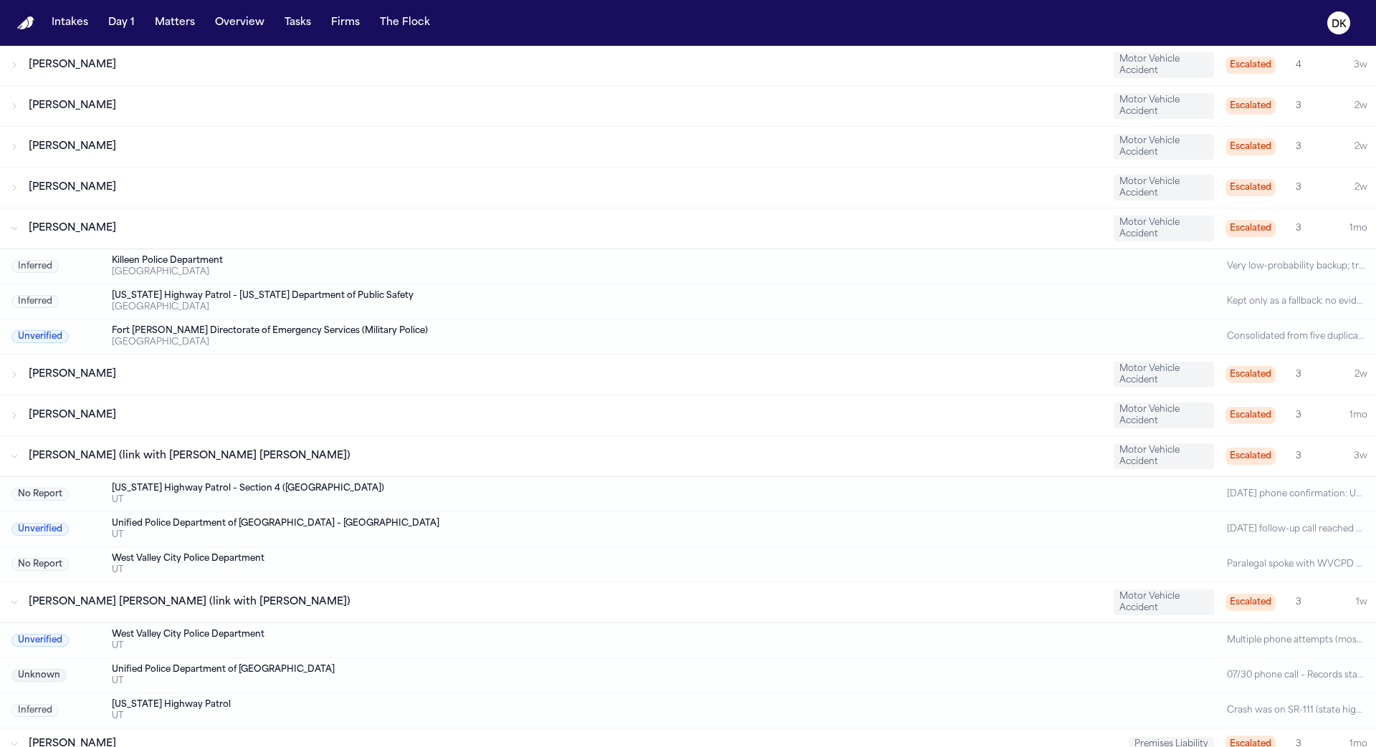
click at [355, 408] on div "Axel Saldivar Armadillo" at bounding box center [565, 415] width 1073 height 14
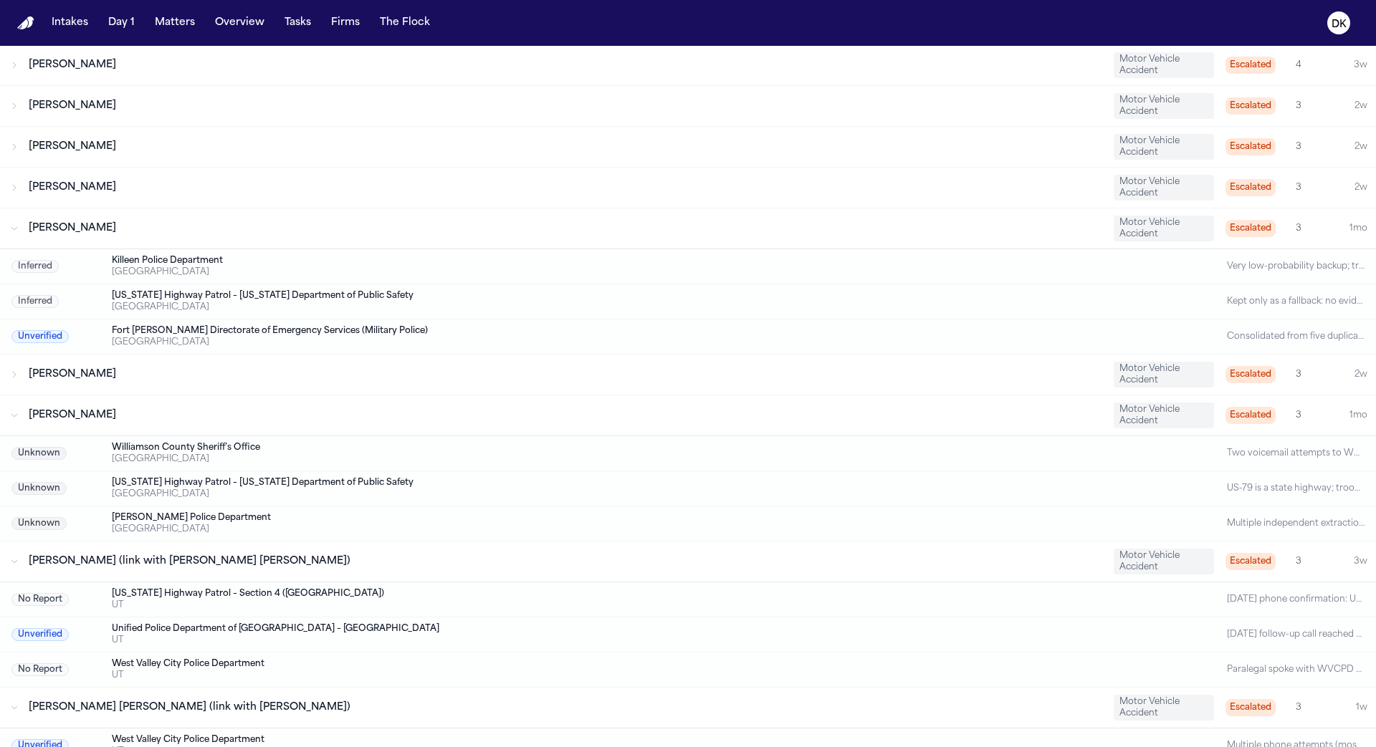
click at [375, 382] on div "Alejandra Aguero Motor Vehicle Accident Escalated 3 2w" at bounding box center [688, 375] width 1376 height 40
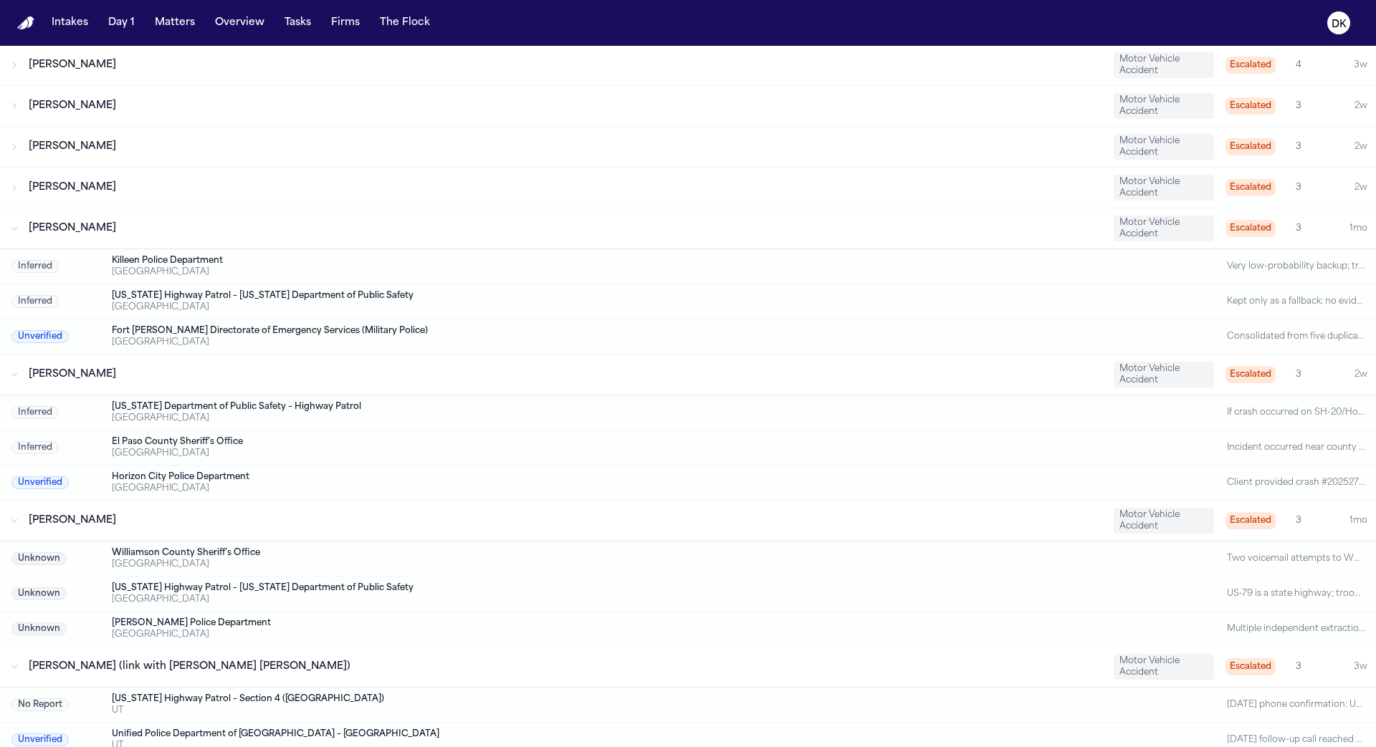
click at [395, 368] on div "Alejandra Aguero" at bounding box center [565, 375] width 1073 height 14
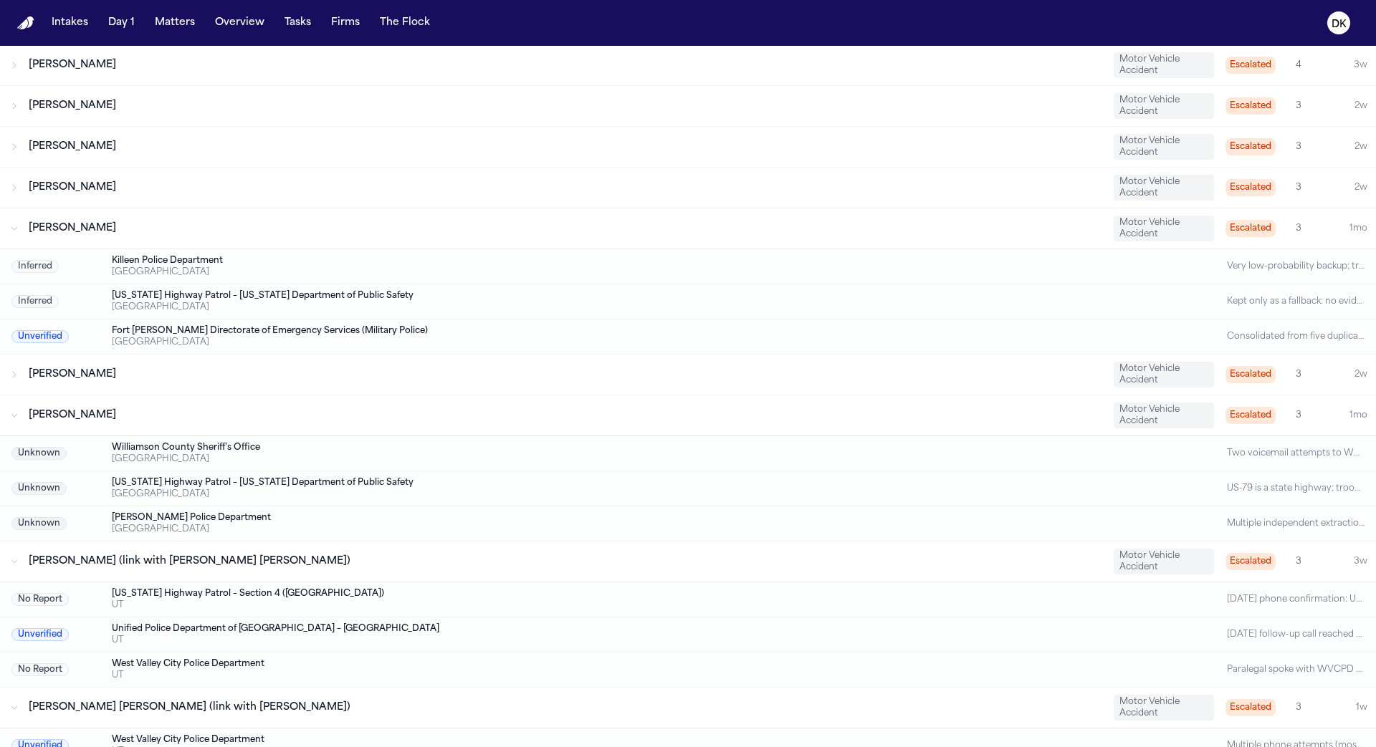
click at [341, 396] on div "Axel Saldivar Armadillo Motor Vehicle Accident Escalated 3 1mo" at bounding box center [688, 416] width 1376 height 40
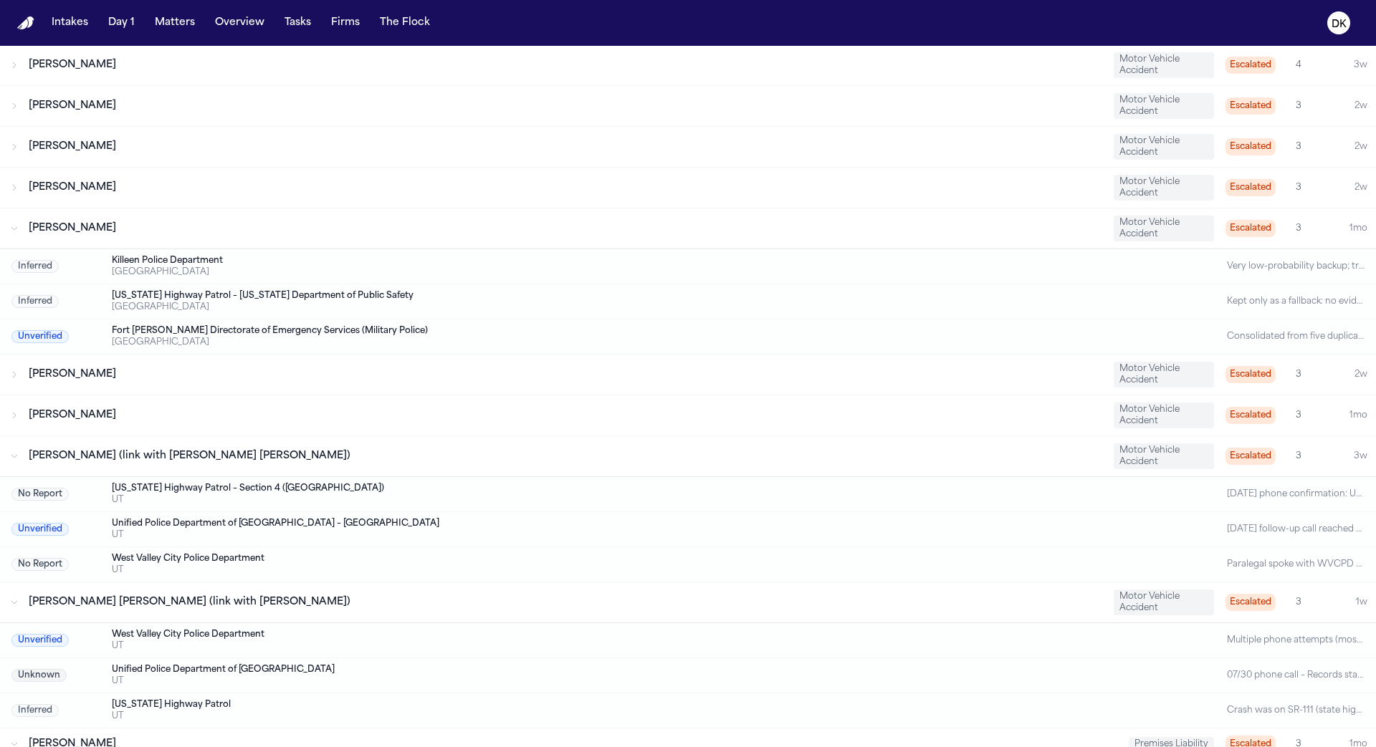
click at [353, 368] on div "Alejandra Aguero" at bounding box center [565, 375] width 1073 height 14
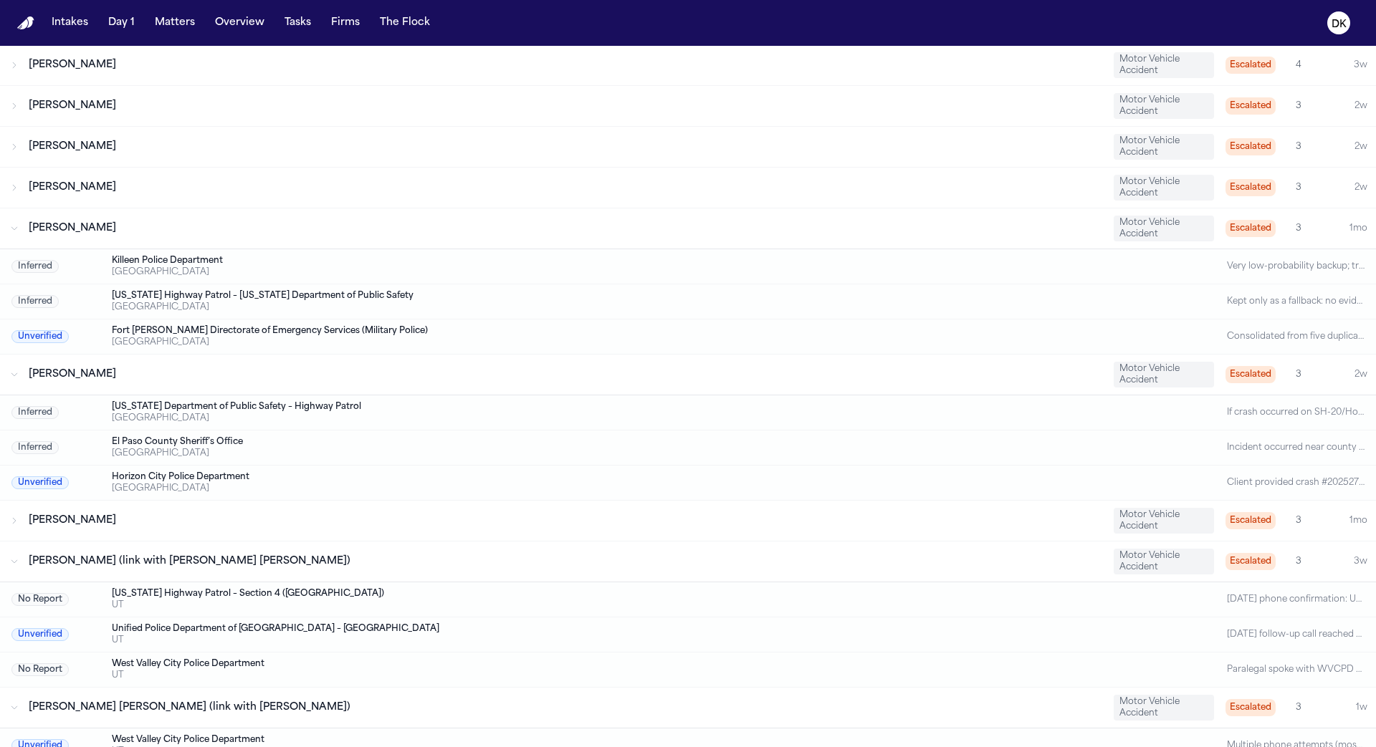
click at [269, 519] on div "Axel Saldivar Armadillo Motor Vehicle Accident Escalated 3 1mo" at bounding box center [688, 521] width 1376 height 40
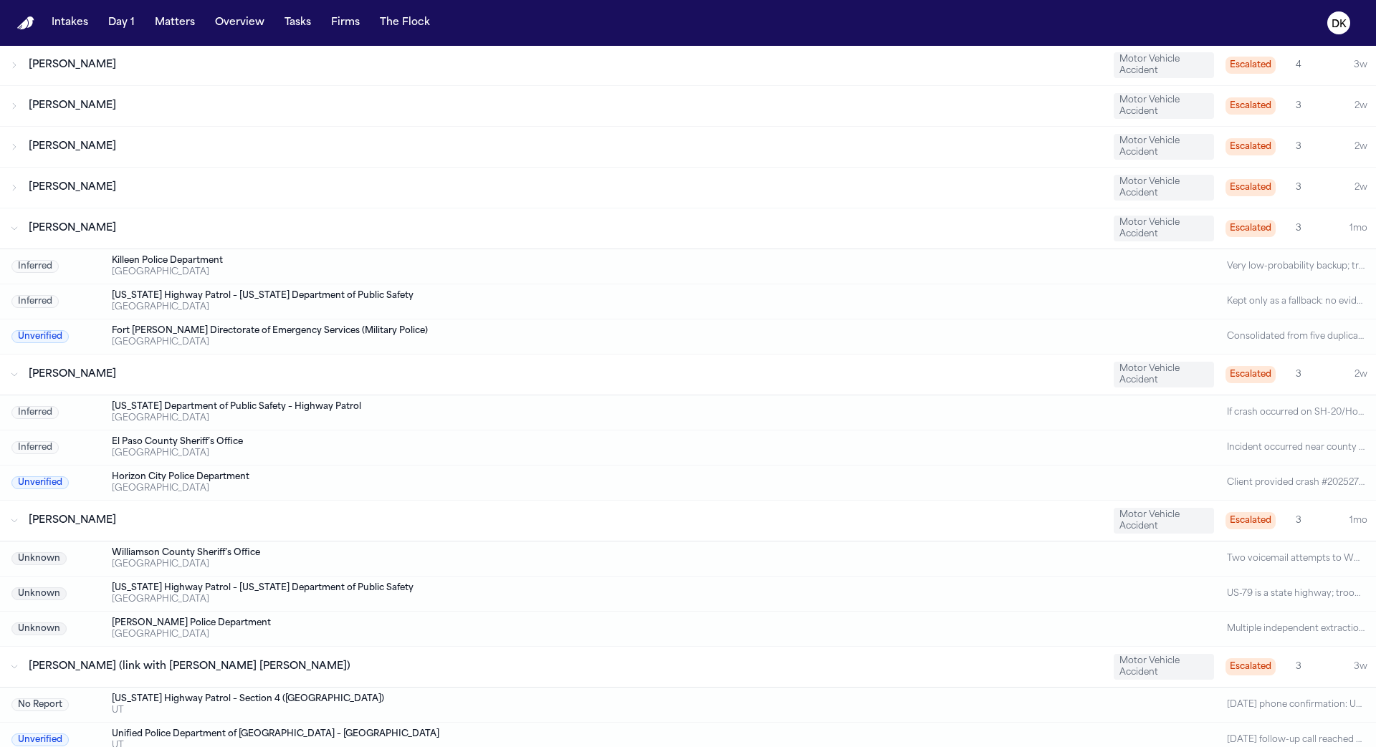
scroll to position [0, 0]
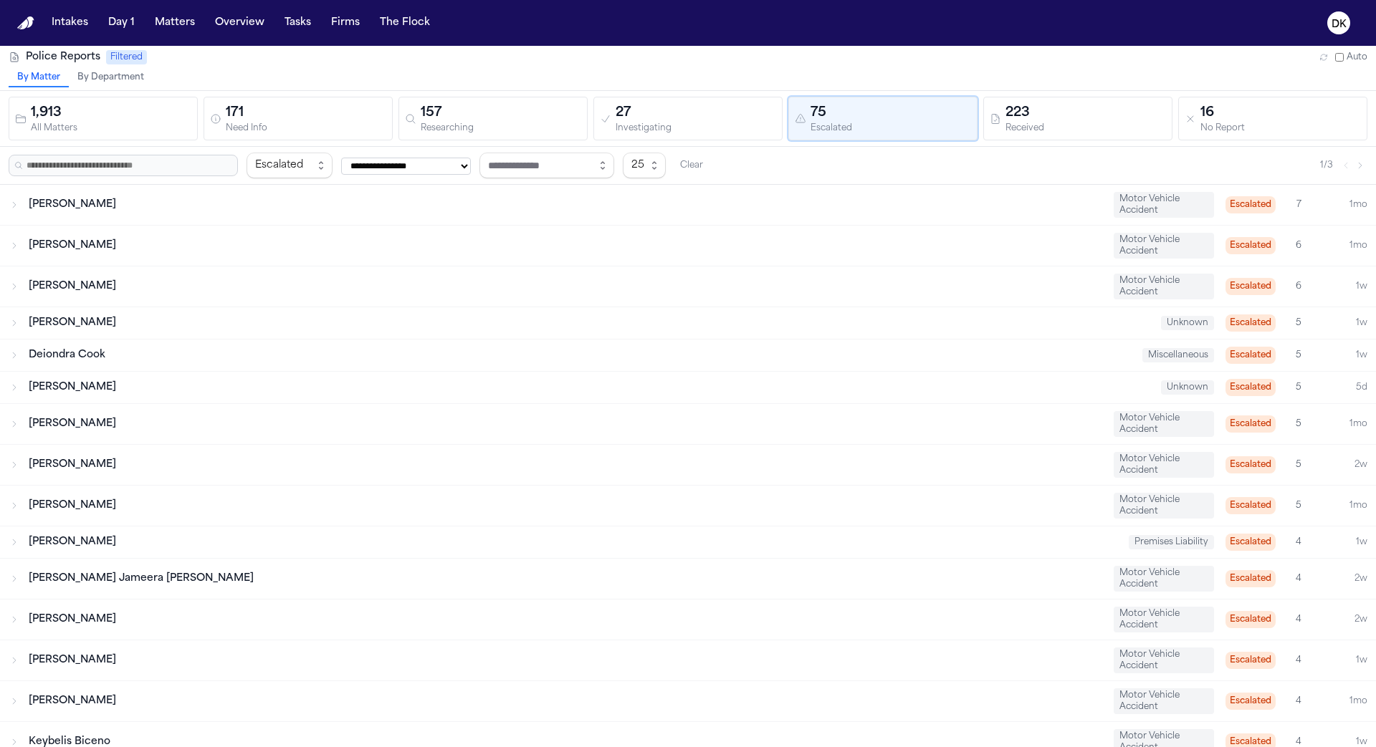
click at [237, 428] on div "Maria Arnold Motor Vehicle Accident Escalated 5 1mo" at bounding box center [688, 424] width 1376 height 40
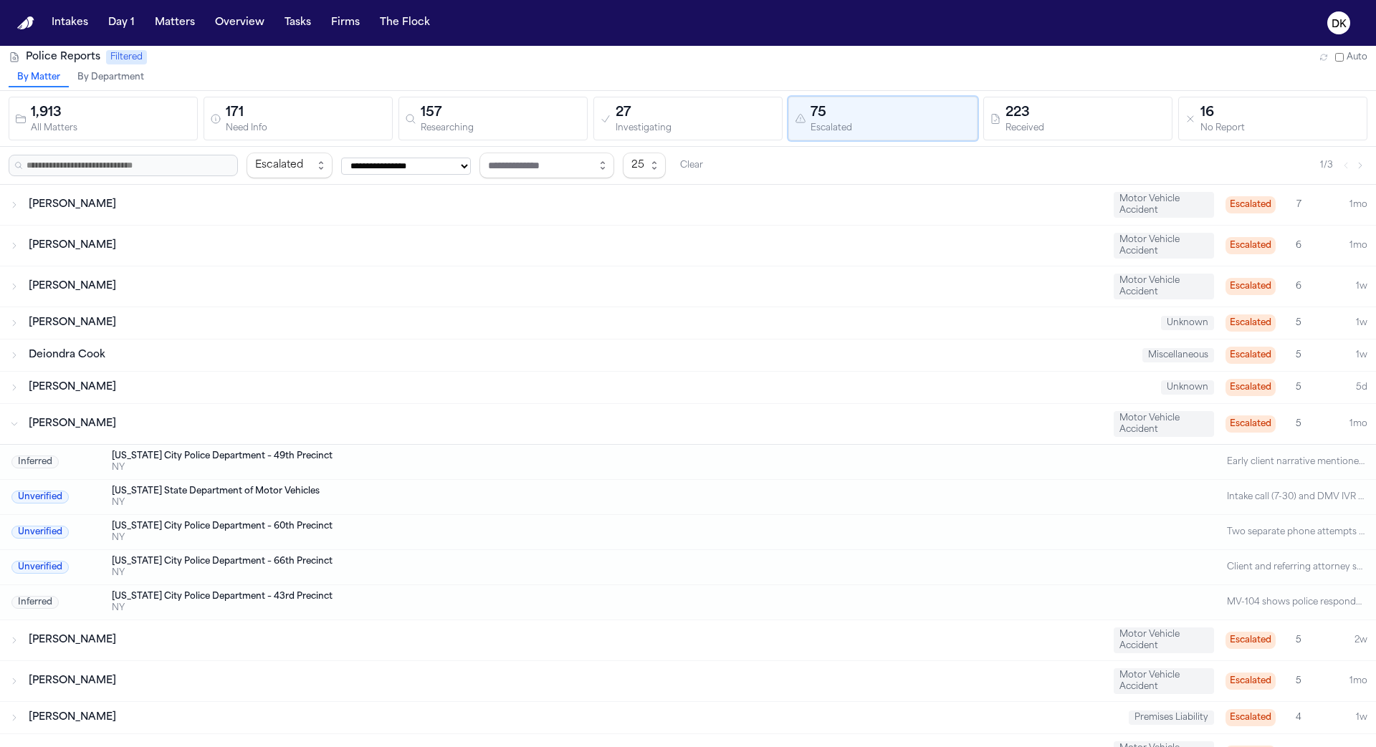
click at [221, 404] on div "Maria Arnold Motor Vehicle Accident Escalated 5 1mo" at bounding box center [688, 424] width 1376 height 40
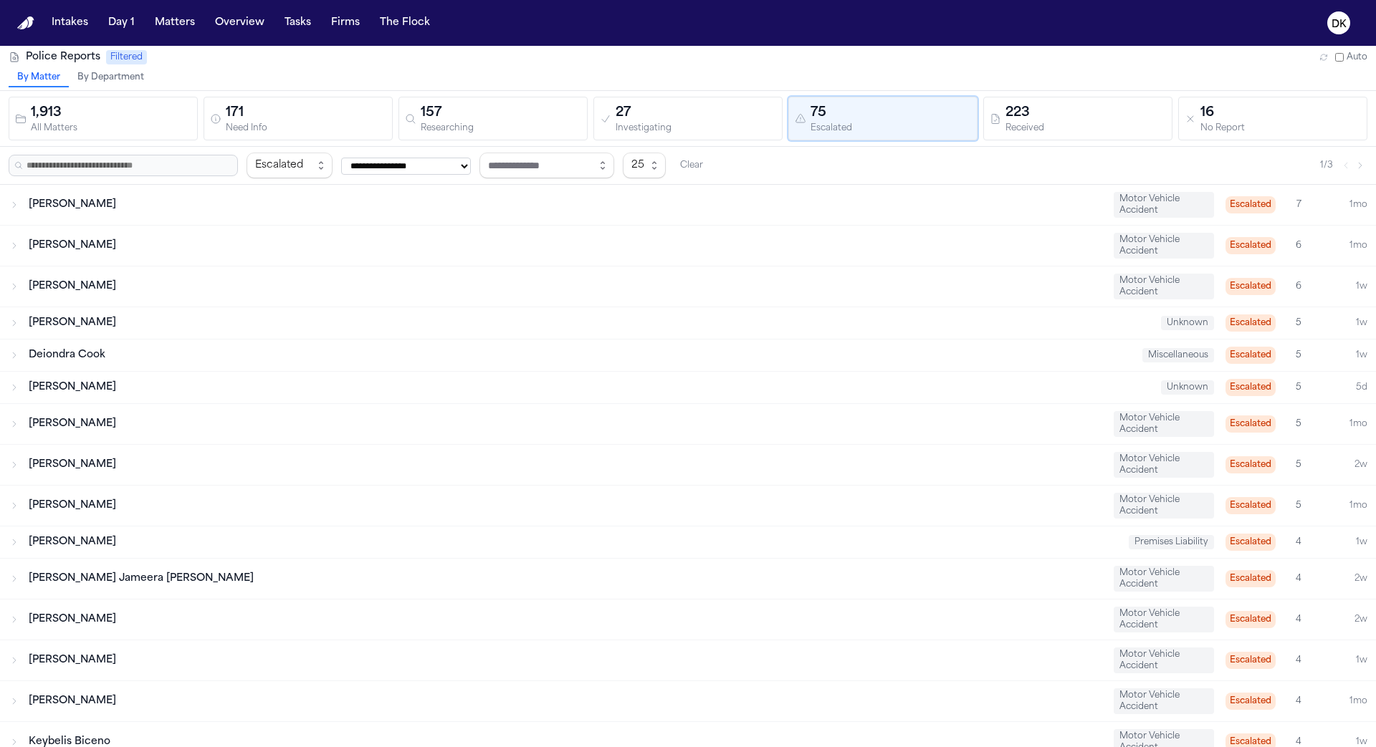
click at [232, 372] on div "Stefano Cuba Unknown Escalated 5 5d" at bounding box center [688, 388] width 1376 height 32
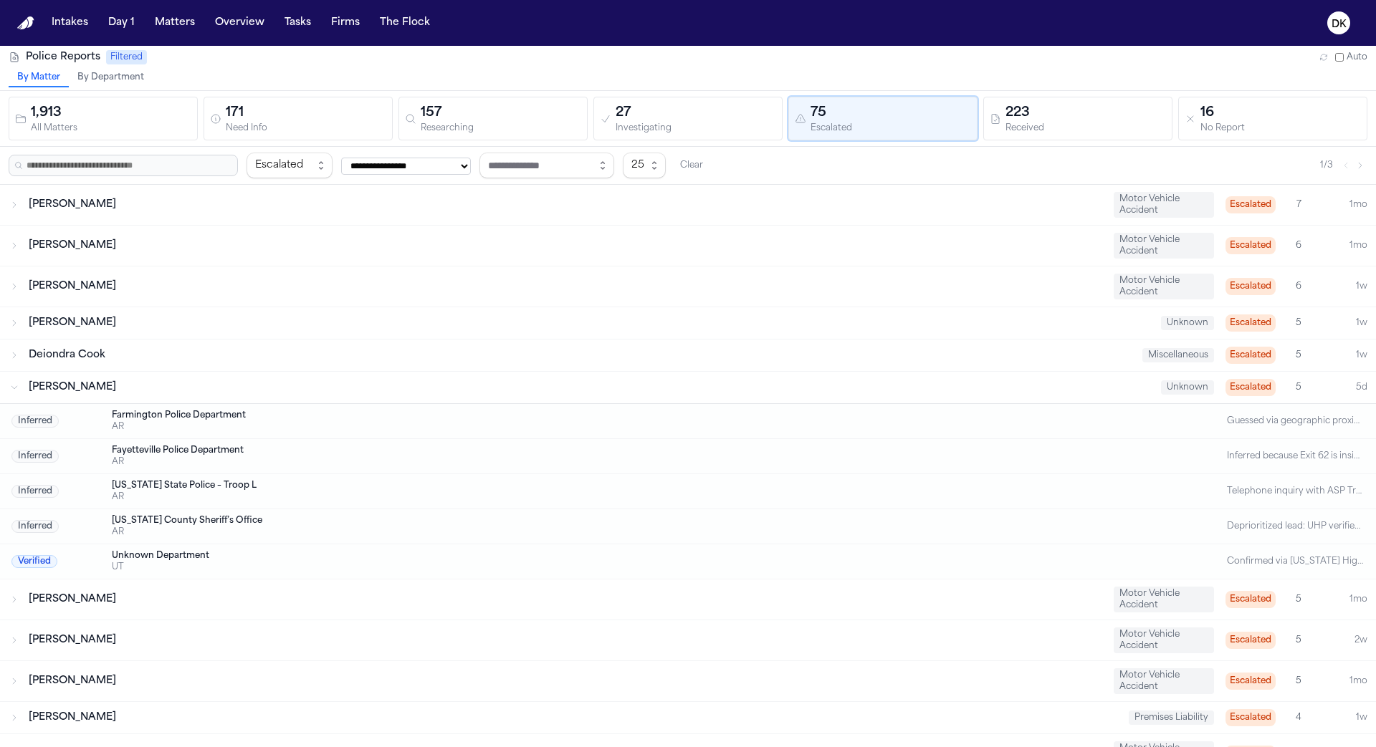
click at [232, 372] on div "Stefano Cuba Unknown Escalated 5 5d" at bounding box center [688, 388] width 1376 height 32
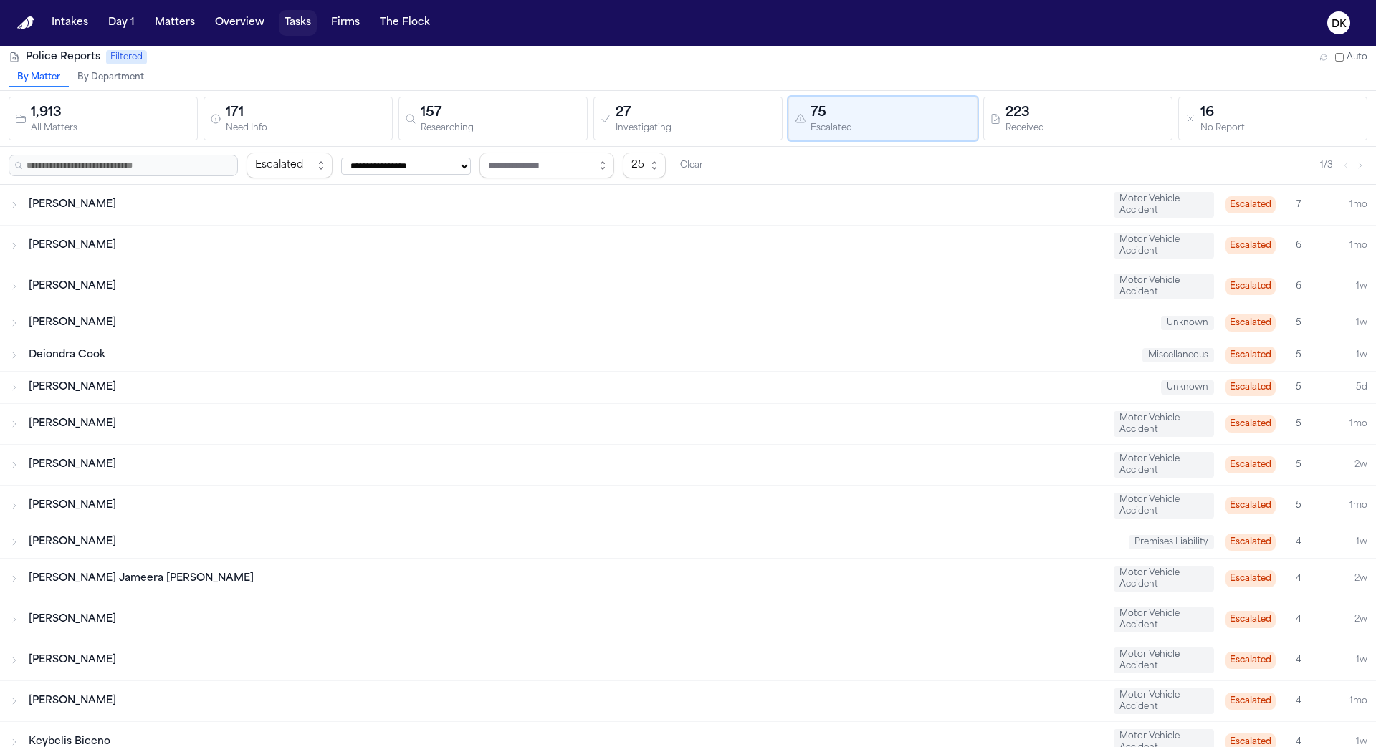
click at [282, 21] on button "Tasks" at bounding box center [298, 23] width 38 height 26
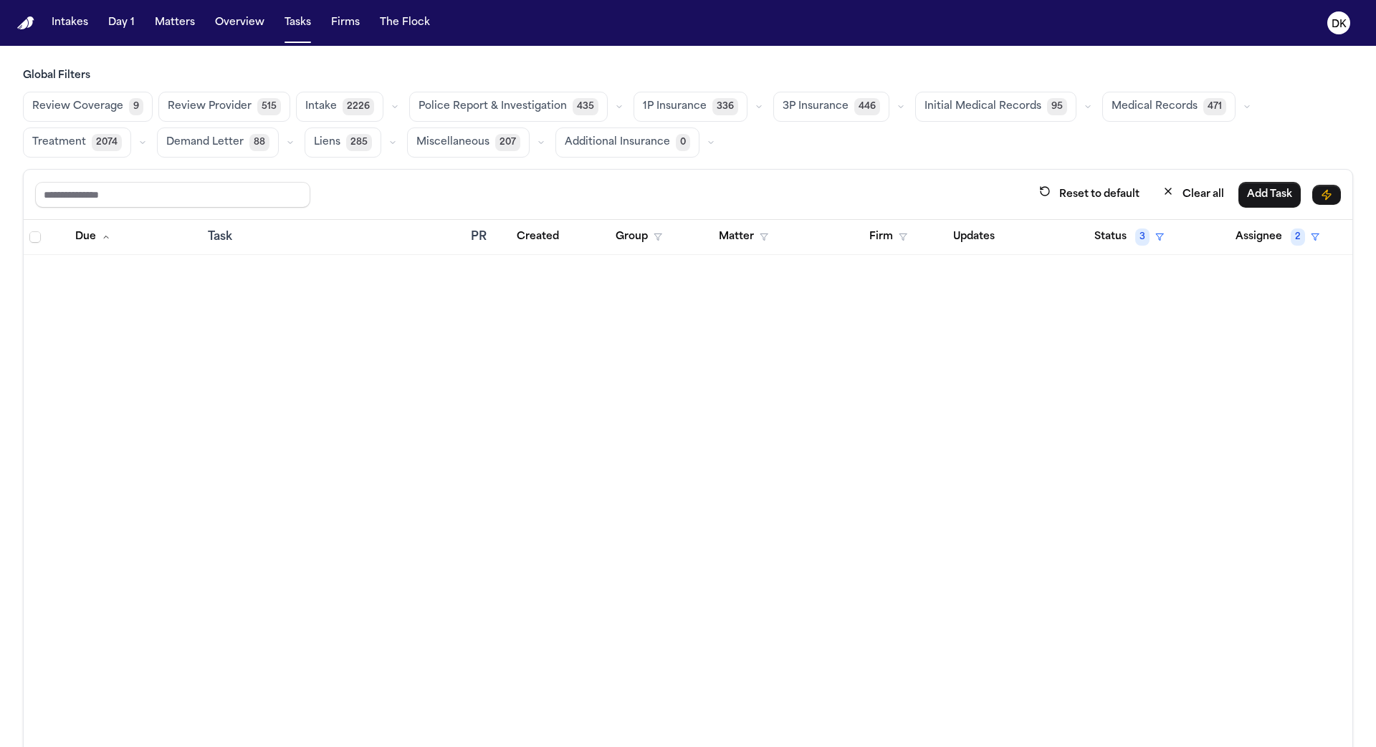
click at [502, 107] on span "Police Report & Investigation" at bounding box center [492, 107] width 148 height 14
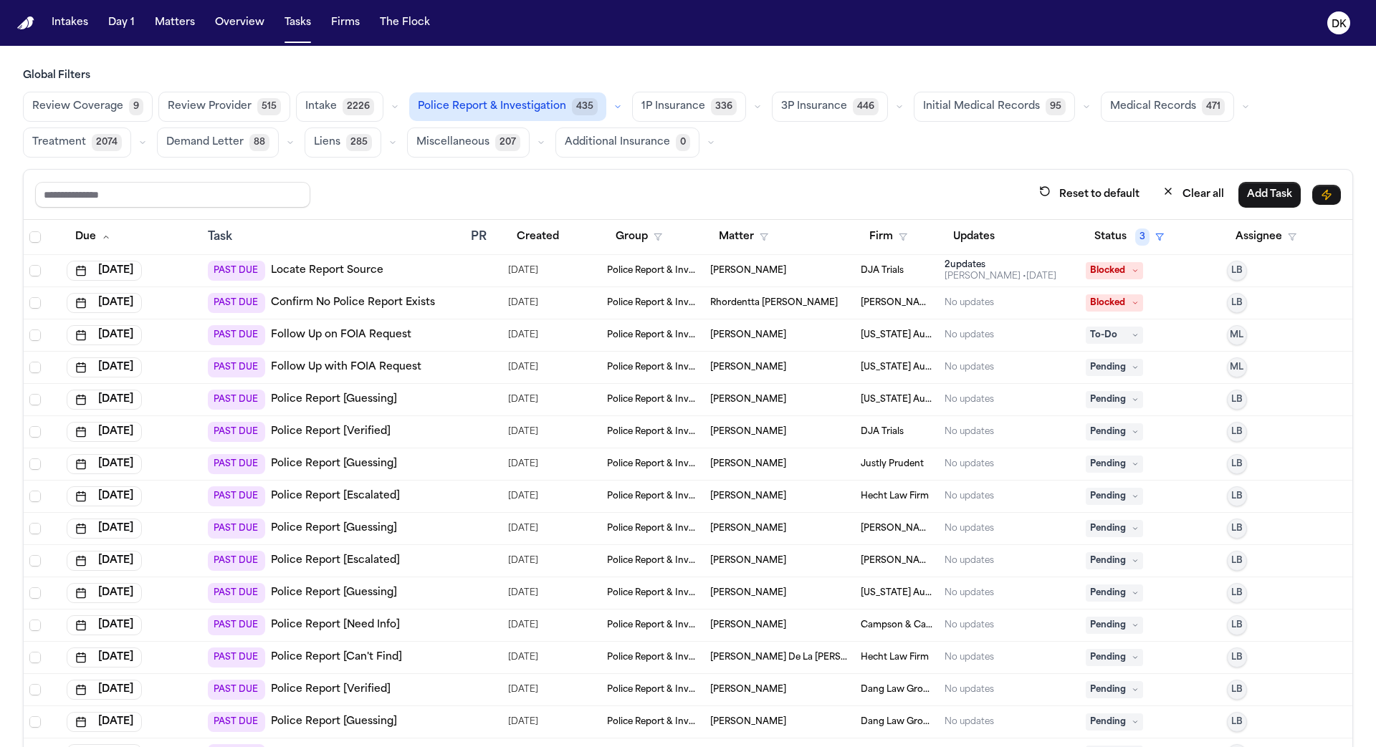
click at [443, 401] on div "PAST DUE Police Report [Guessing]" at bounding box center [333, 400] width 251 height 20
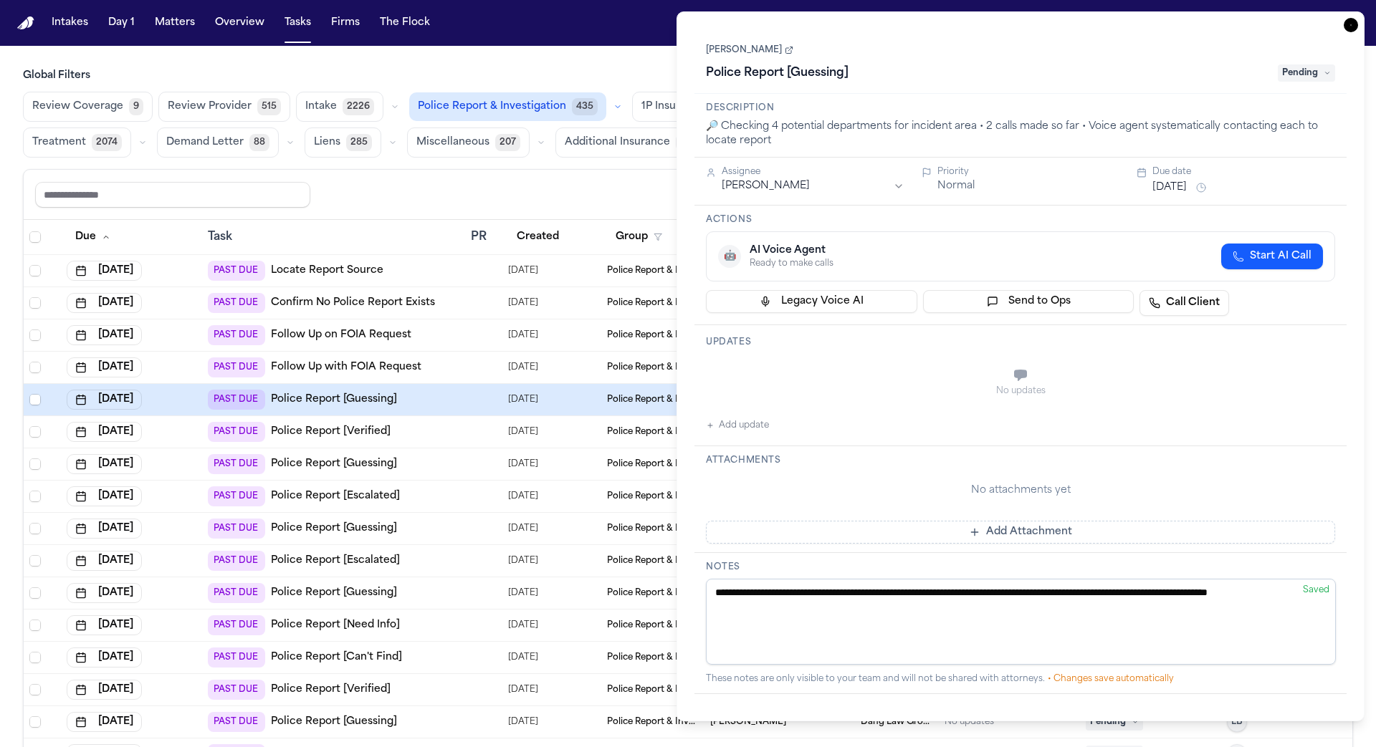
click at [775, 52] on link "[PERSON_NAME]" at bounding box center [749, 49] width 87 height 11
click at [1356, 25] on icon "button" at bounding box center [1350, 25] width 14 height 14
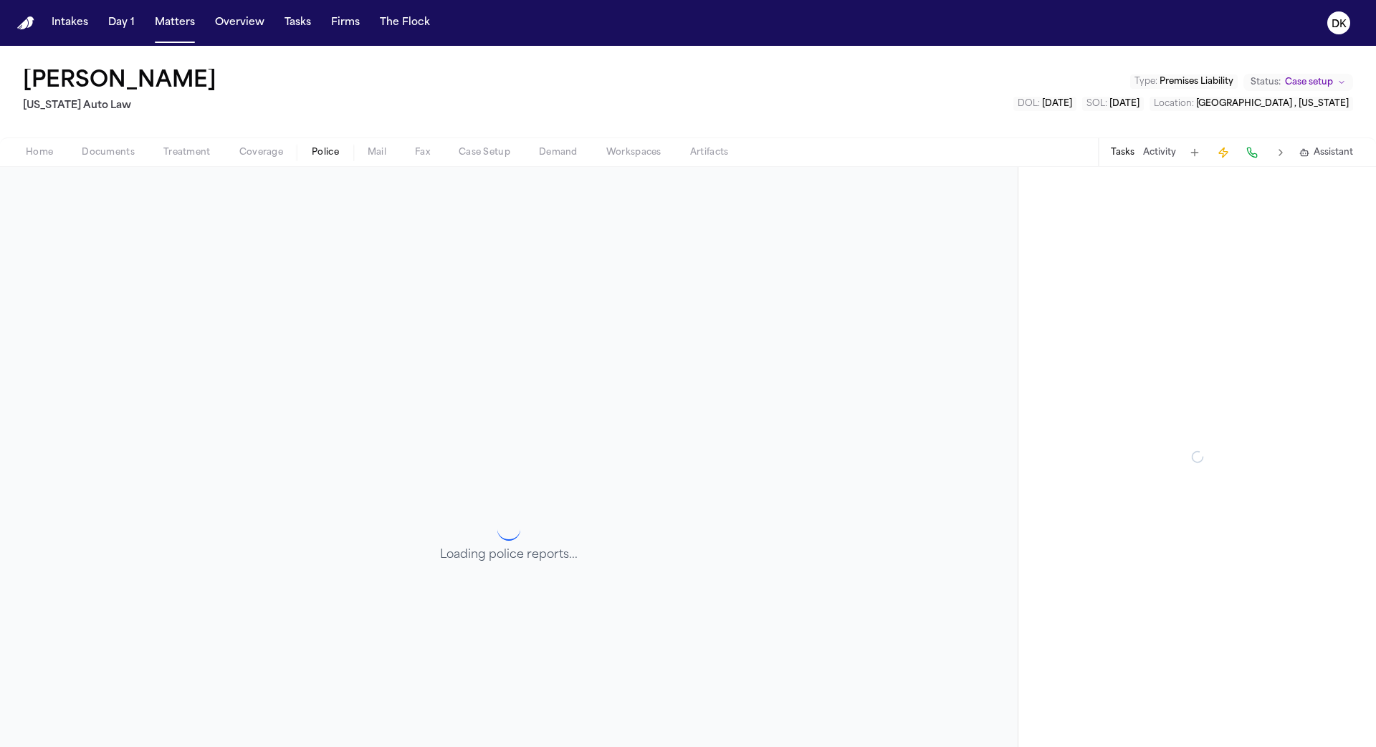
click at [323, 147] on span "Police" at bounding box center [325, 152] width 27 height 11
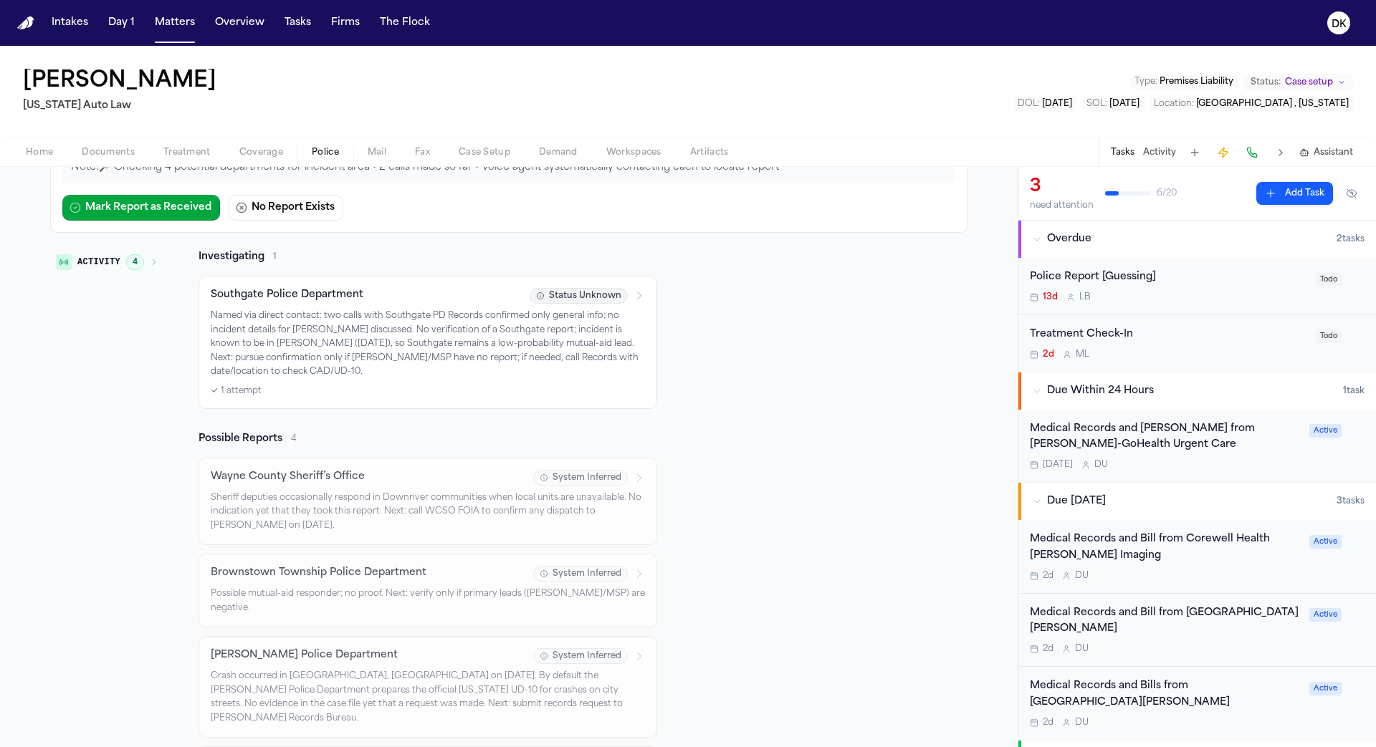
scroll to position [183, 0]
click at [401, 370] on p "Named via direct contact: two calls with Southgate PD Records confirmed only ge…" at bounding box center [428, 348] width 434 height 70
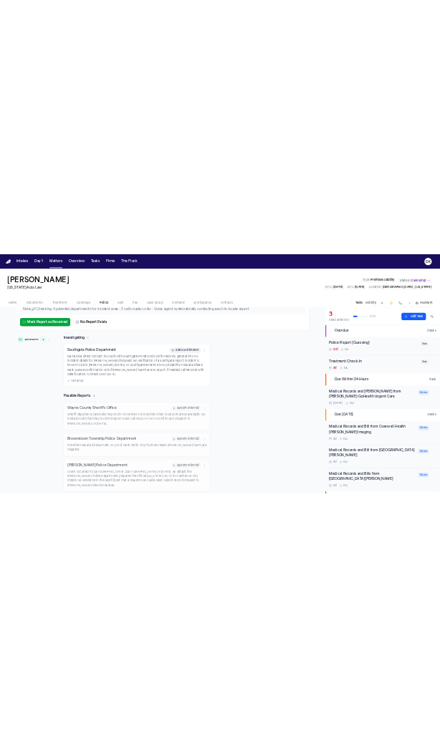
scroll to position [117, 0]
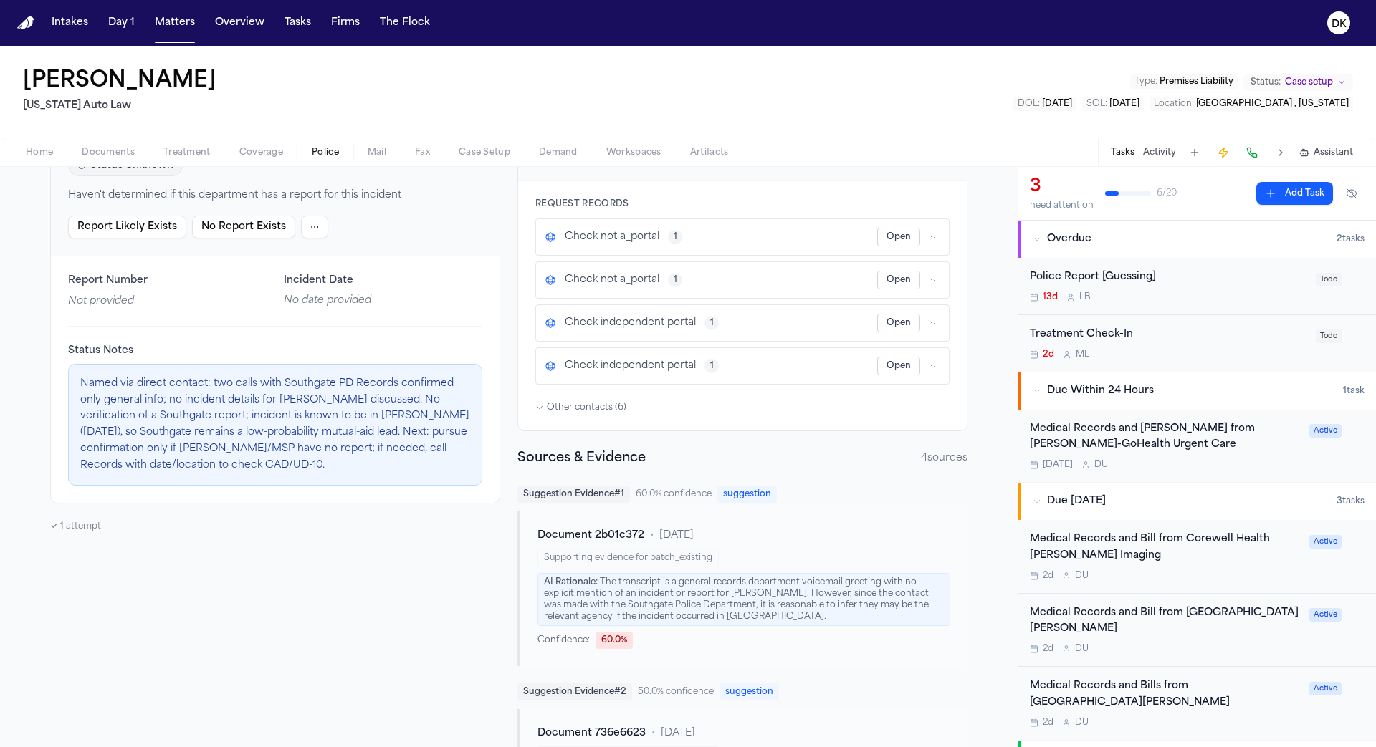
click at [936, 278] on icon "button" at bounding box center [933, 280] width 9 height 9
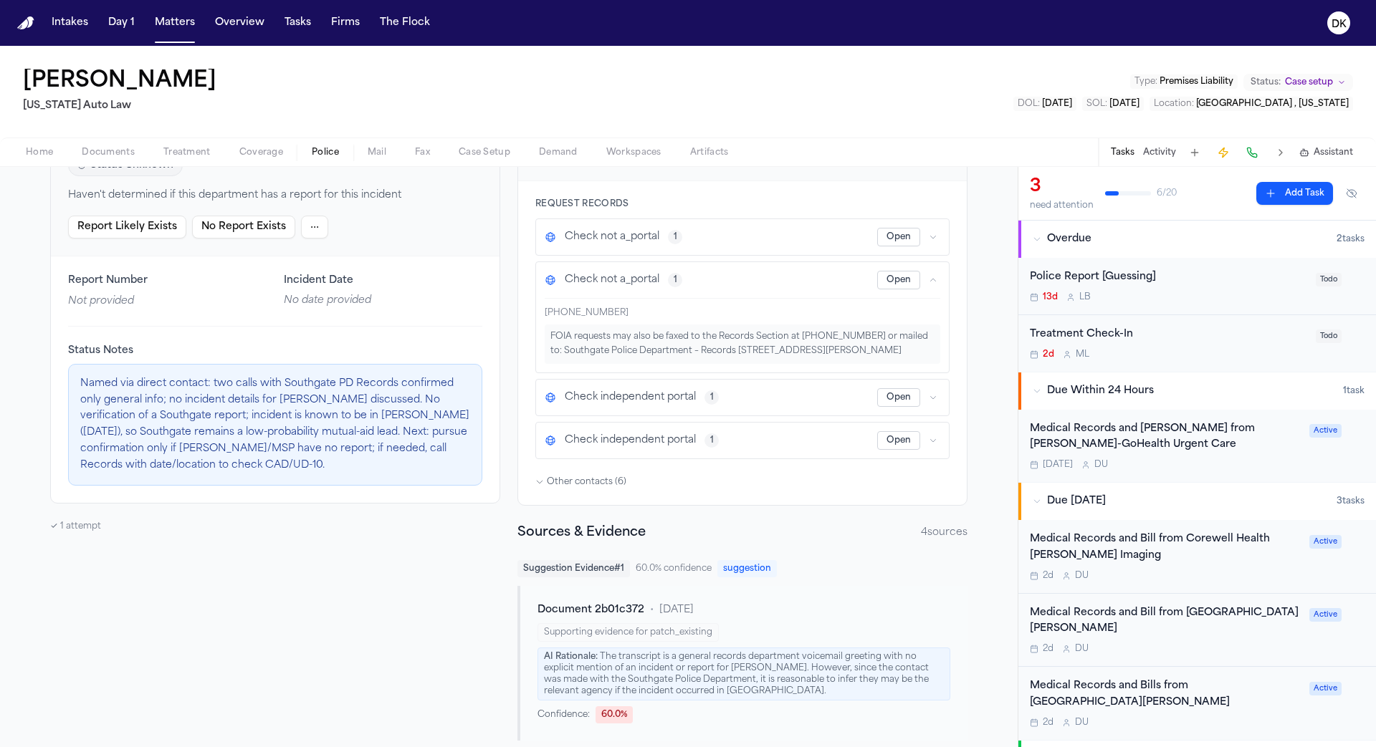
click at [936, 278] on icon "button" at bounding box center [933, 280] width 9 height 9
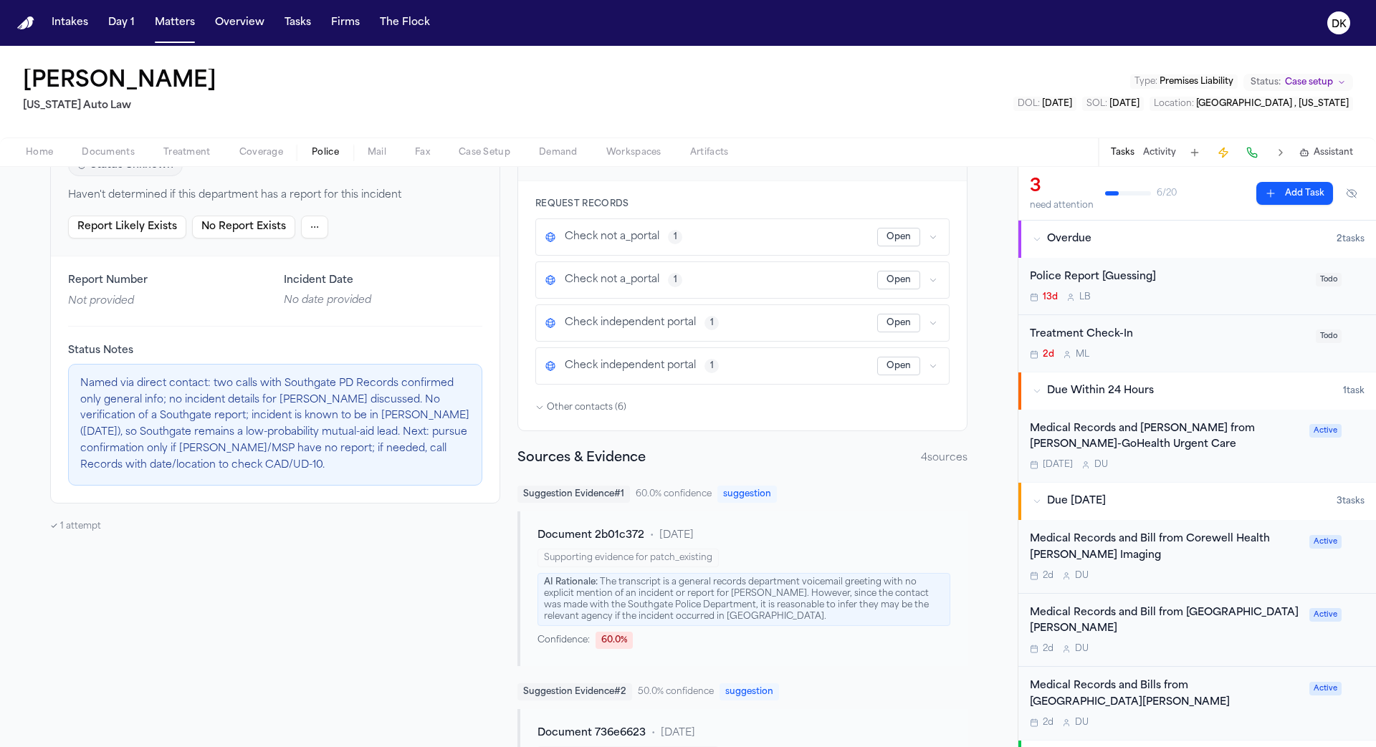
click at [929, 239] on icon "button" at bounding box center [933, 237] width 9 height 9
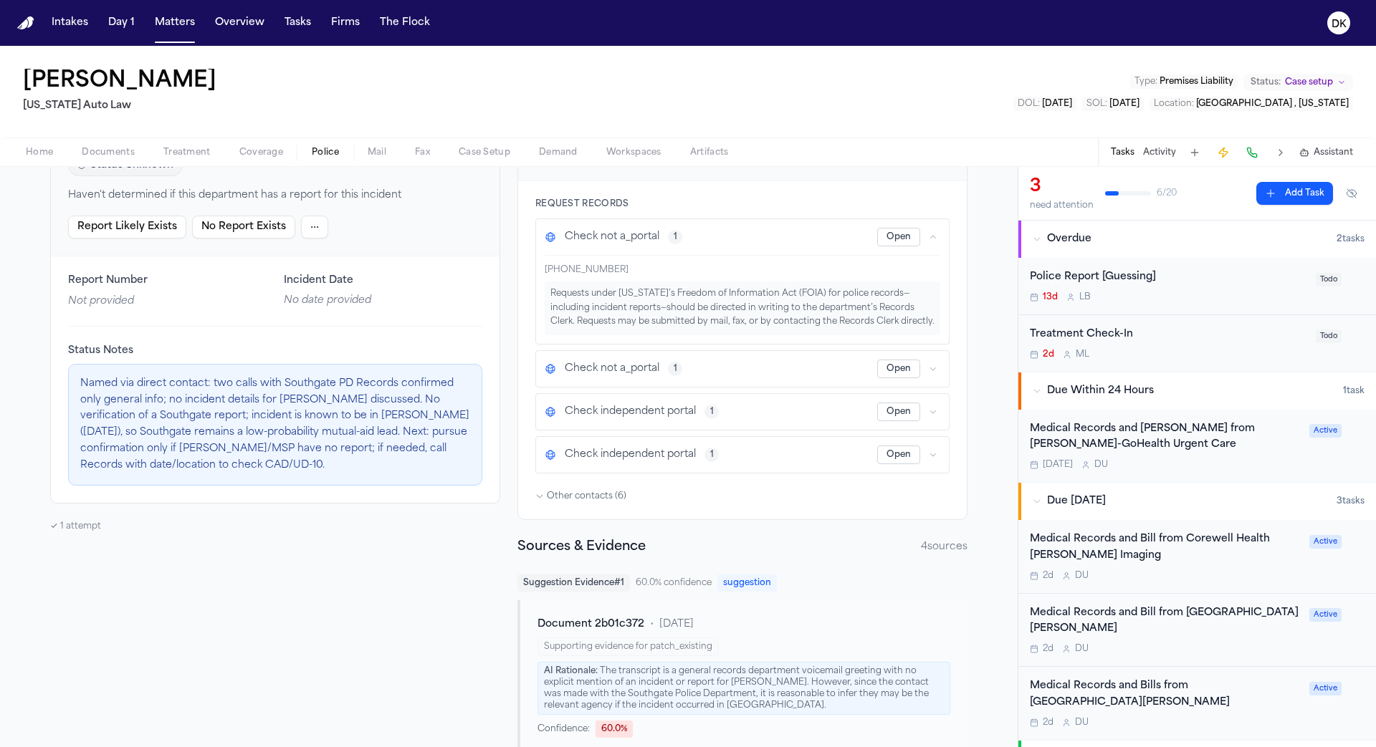
click at [929, 239] on icon "button" at bounding box center [933, 237] width 9 height 9
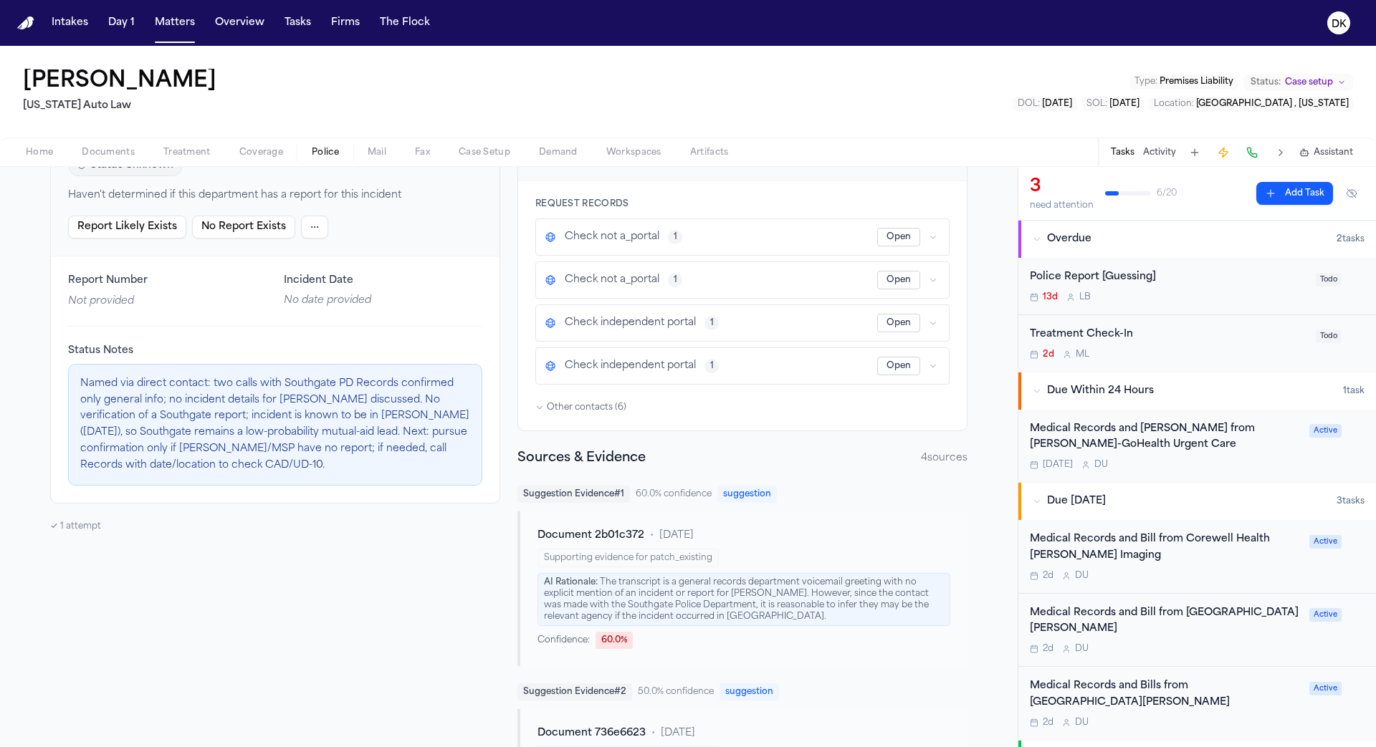
click at [929, 273] on button "button" at bounding box center [933, 280] width 14 height 14
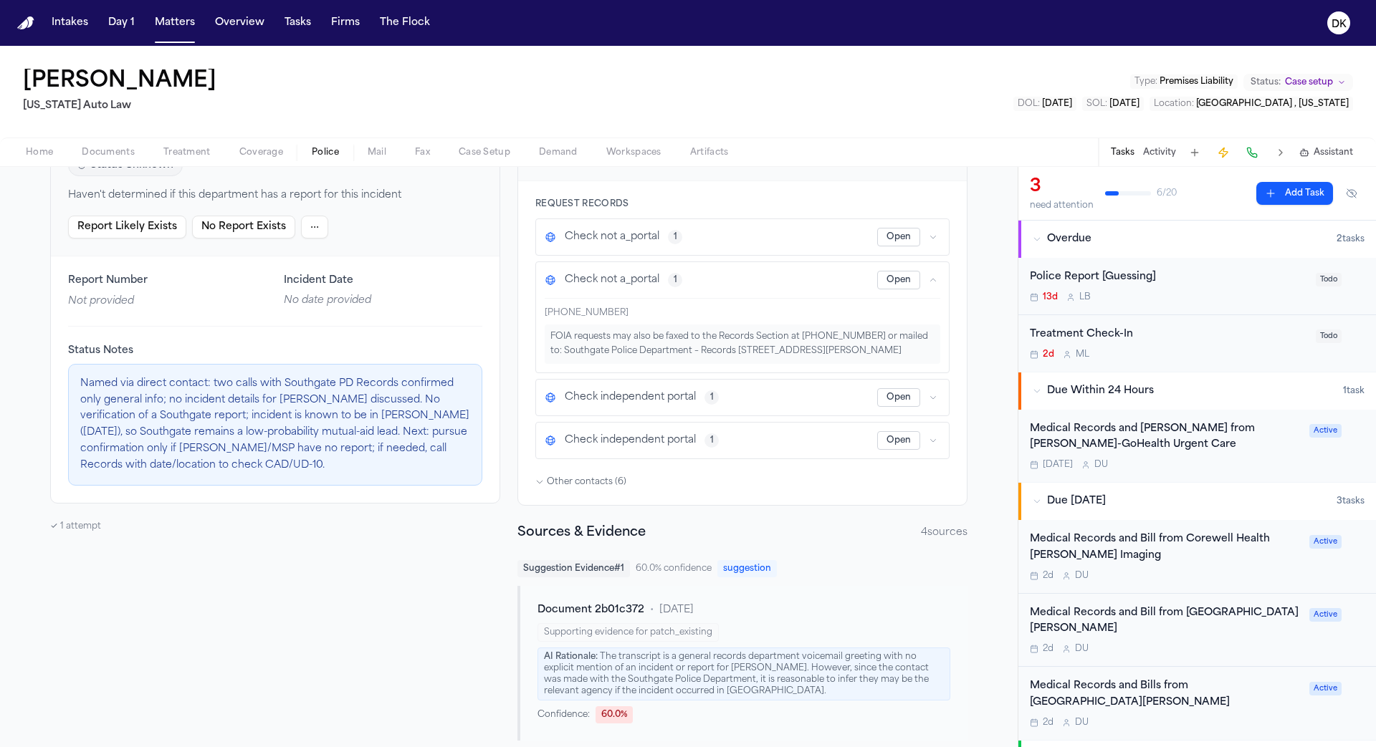
click at [929, 273] on button "button" at bounding box center [933, 280] width 14 height 14
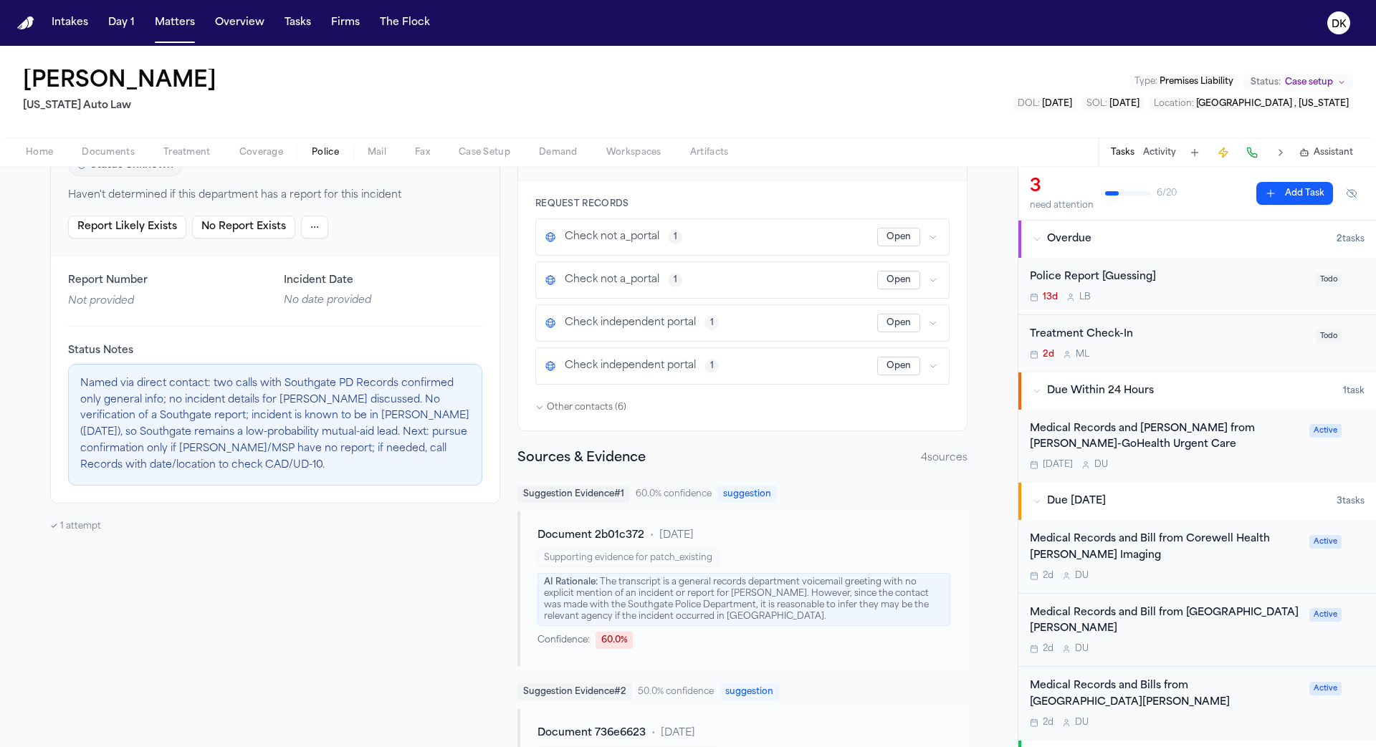
click at [936, 276] on icon "button" at bounding box center [933, 280] width 9 height 9
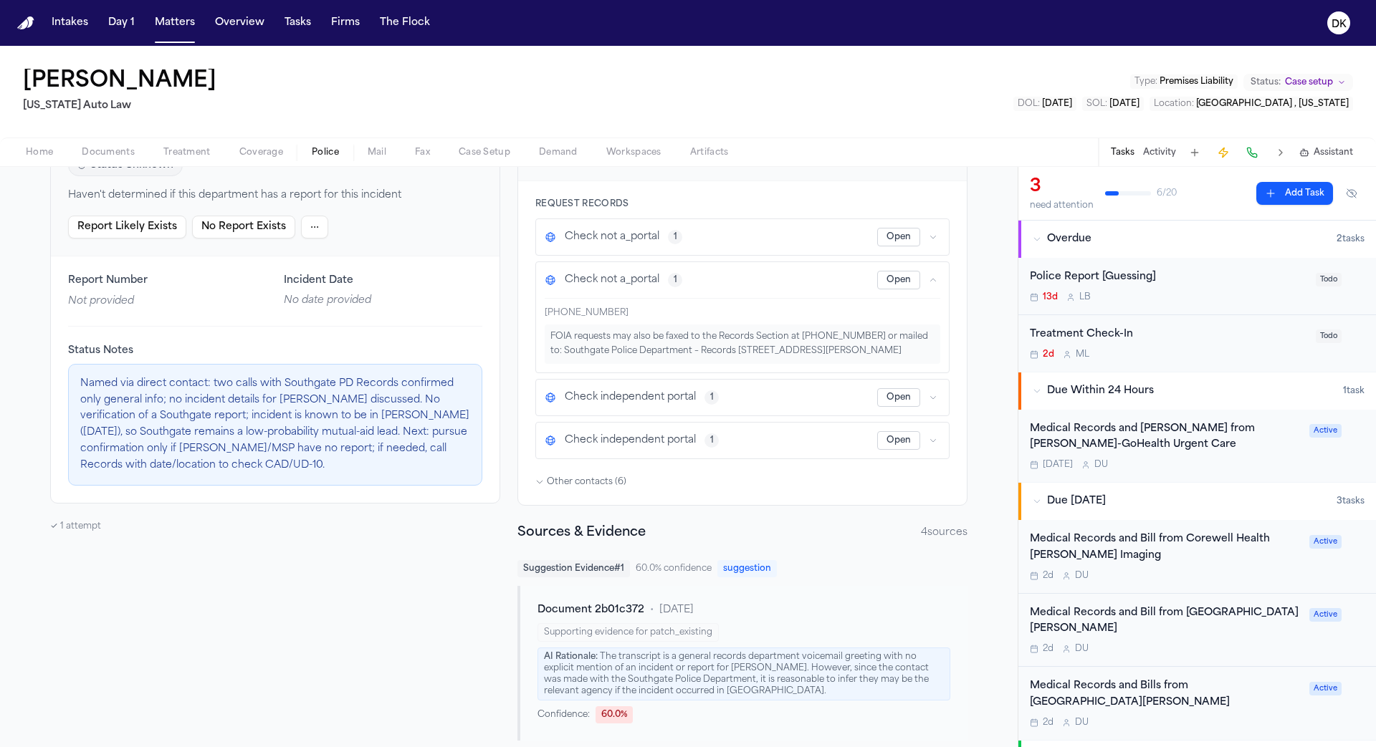
click at [774, 320] on div "+1-734-284-4715 FOIA requests may also be faxed to the Records Section at 734-2…" at bounding box center [743, 331] width 396 height 66
click at [764, 329] on div "FOIA requests may also be faxed to the Records Section at 734-284-4715 or maile…" at bounding box center [743, 344] width 396 height 39
click at [775, 251] on div "Check not a_portal 1 Open" at bounding box center [742, 237] width 413 height 36
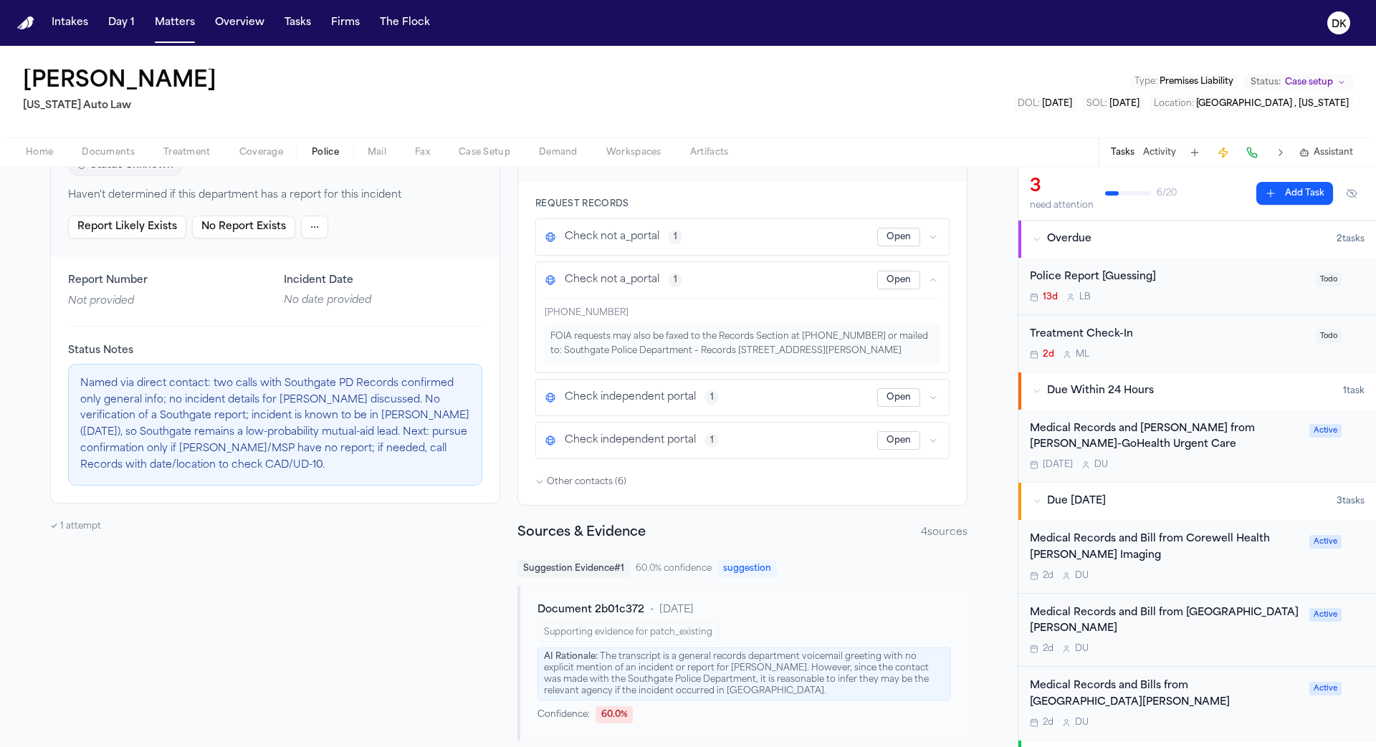
click at [566, 476] on span "Other contacts ( 6 )" at bounding box center [587, 481] width 80 height 11
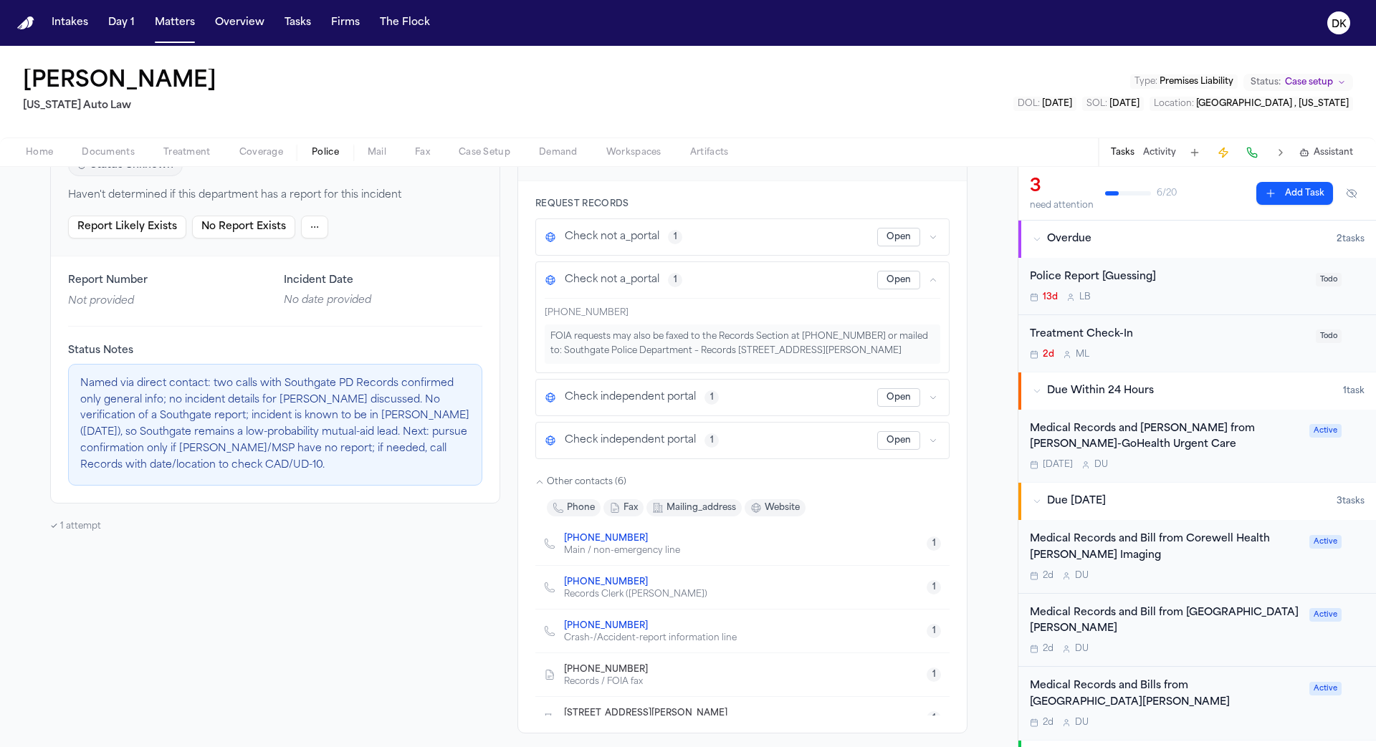
click at [523, 486] on div "Request Records Check not a_portal 1 Open Check not a_portal 1 Open +1-734-284-…" at bounding box center [742, 457] width 449 height 552
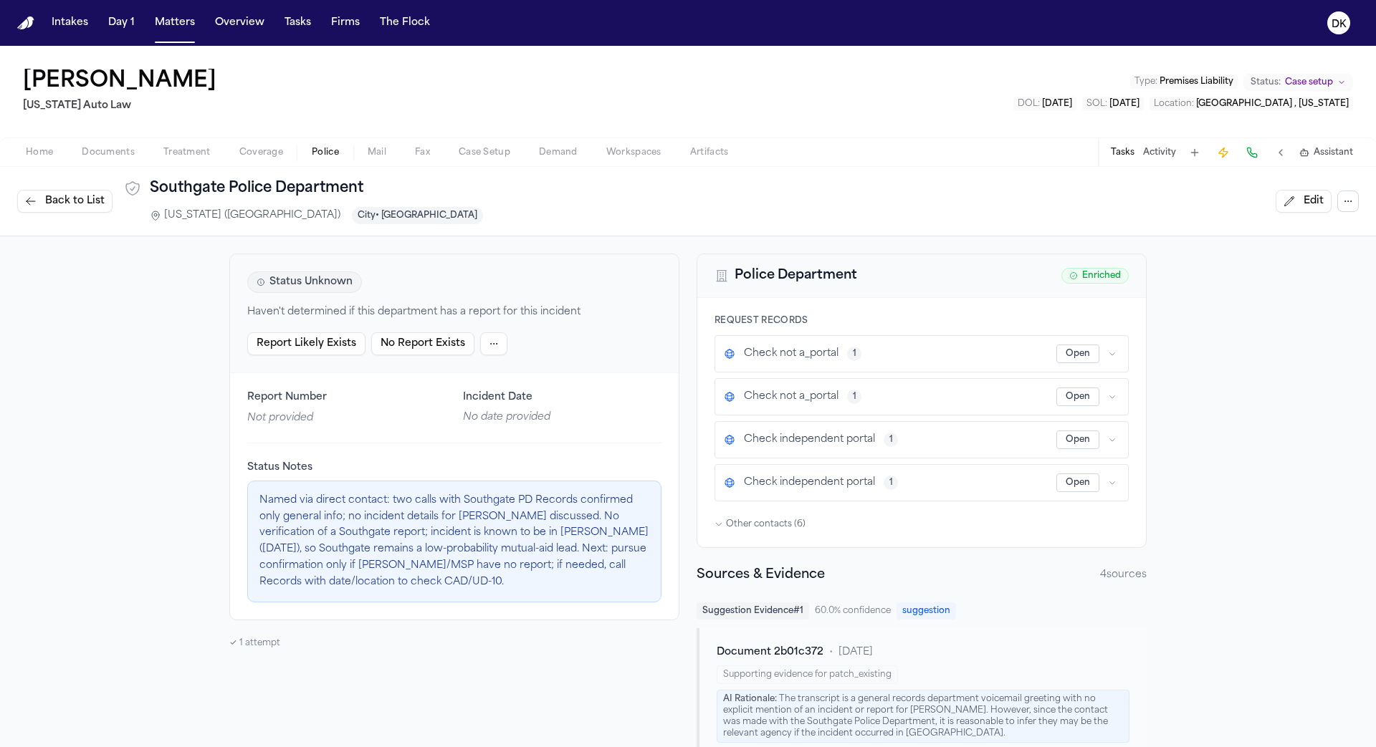
click at [439, 576] on p "Named via direct contact: two calls with Southgate PD Records confirmed only ge…" at bounding box center [454, 542] width 390 height 98
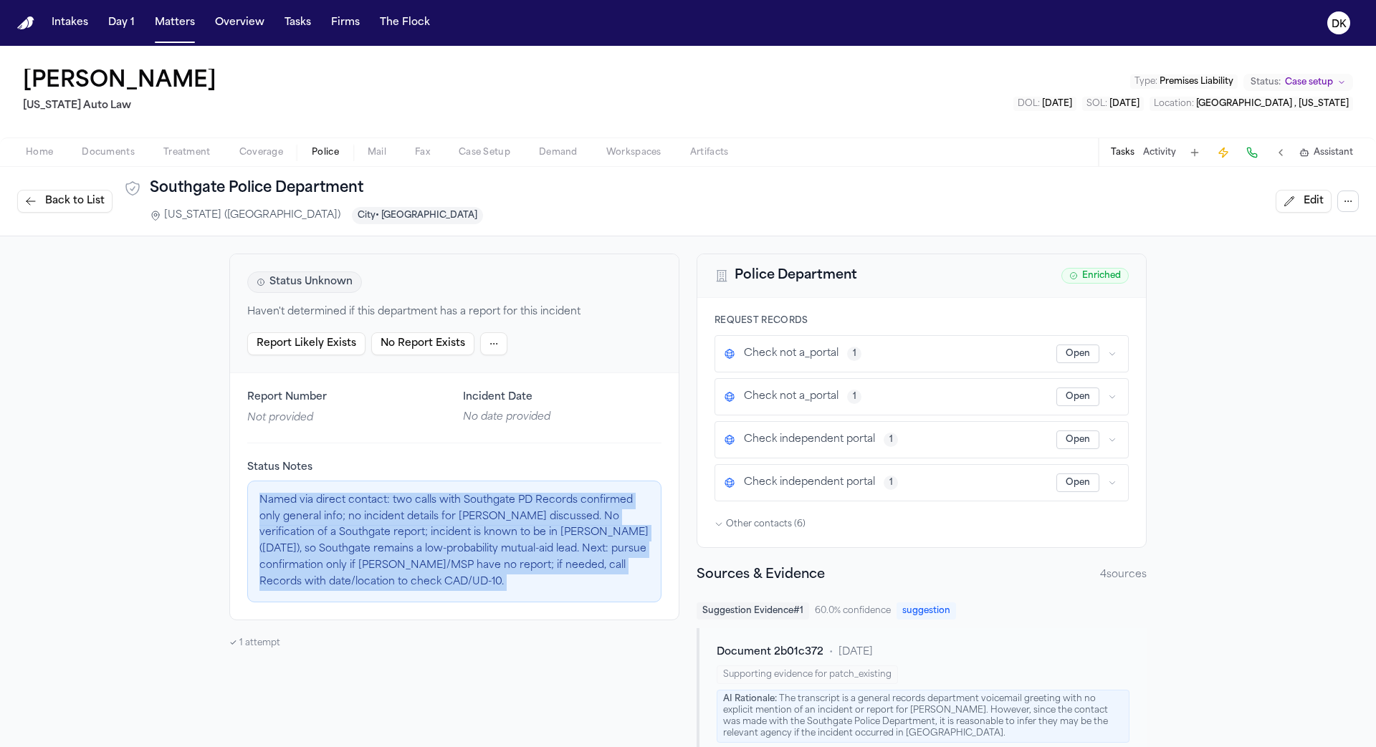
click at [439, 550] on p "Named via direct contact: two calls with Southgate PD Records confirmed only ge…" at bounding box center [454, 542] width 390 height 98
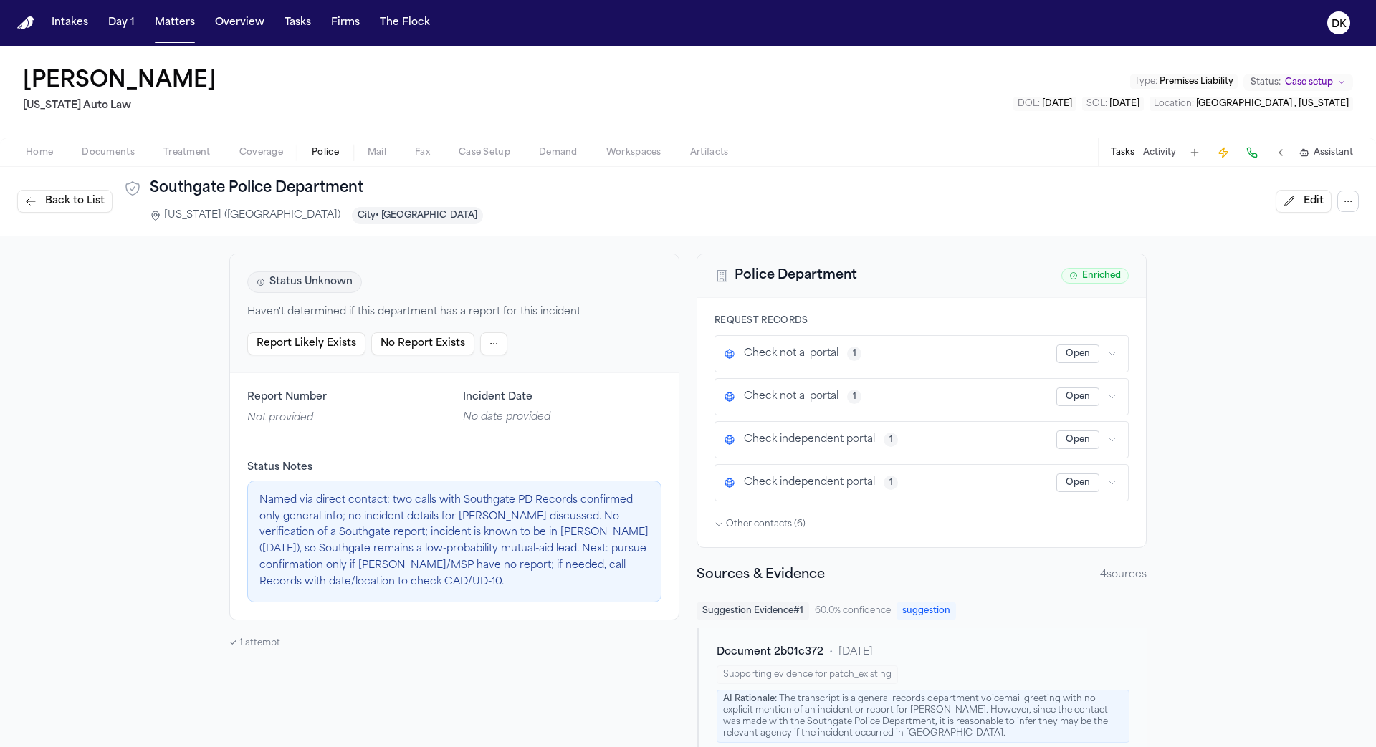
click at [58, 200] on span "Back to List" at bounding box center [74, 201] width 59 height 14
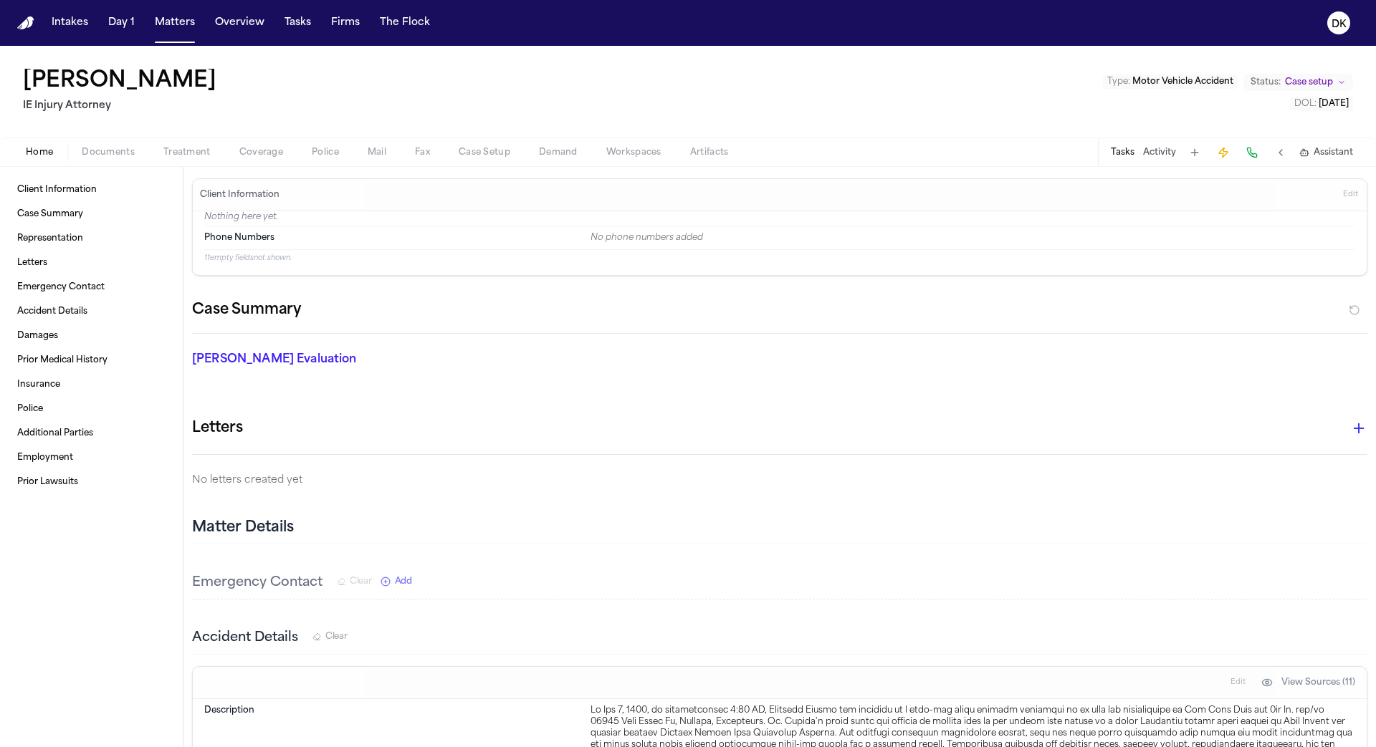
click at [1122, 155] on button "Tasks" at bounding box center [1123, 152] width 24 height 11
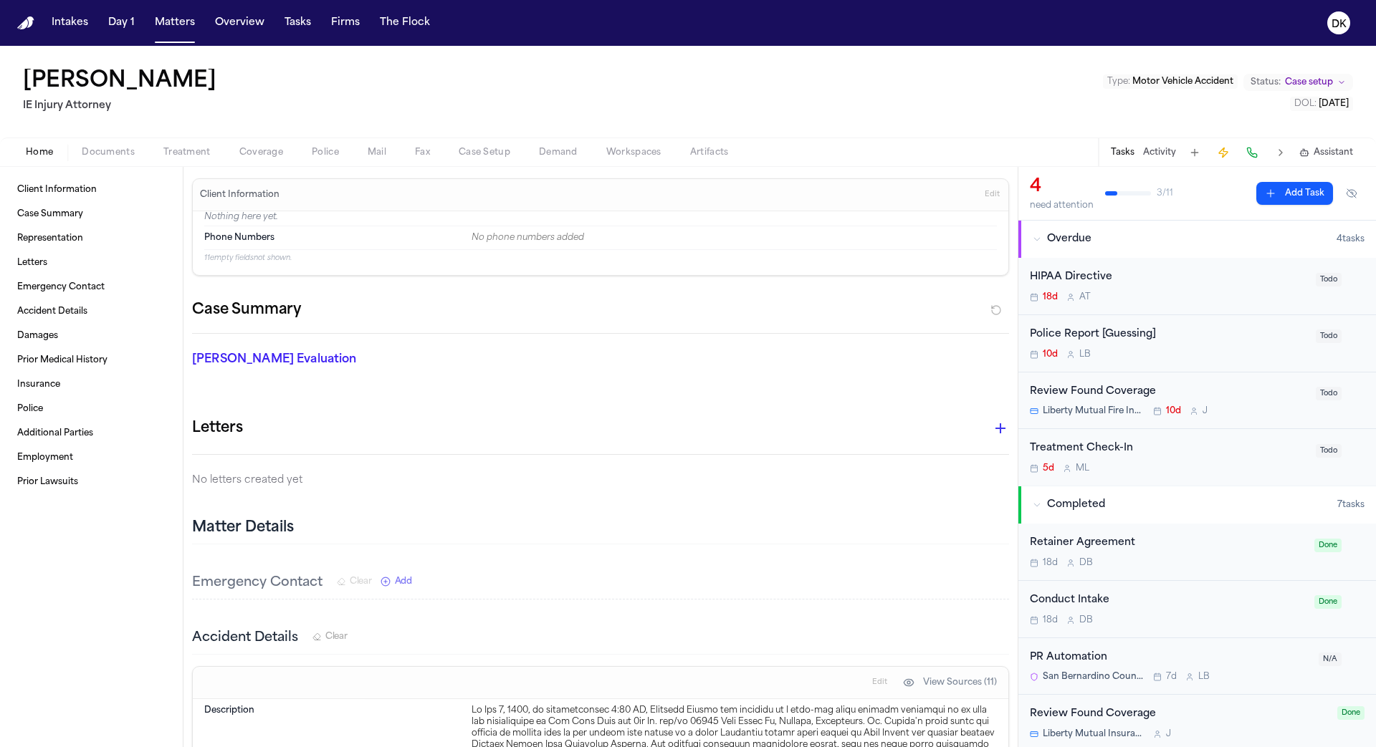
click at [1106, 391] on div "Review Found Coverage" at bounding box center [1168, 392] width 277 height 16
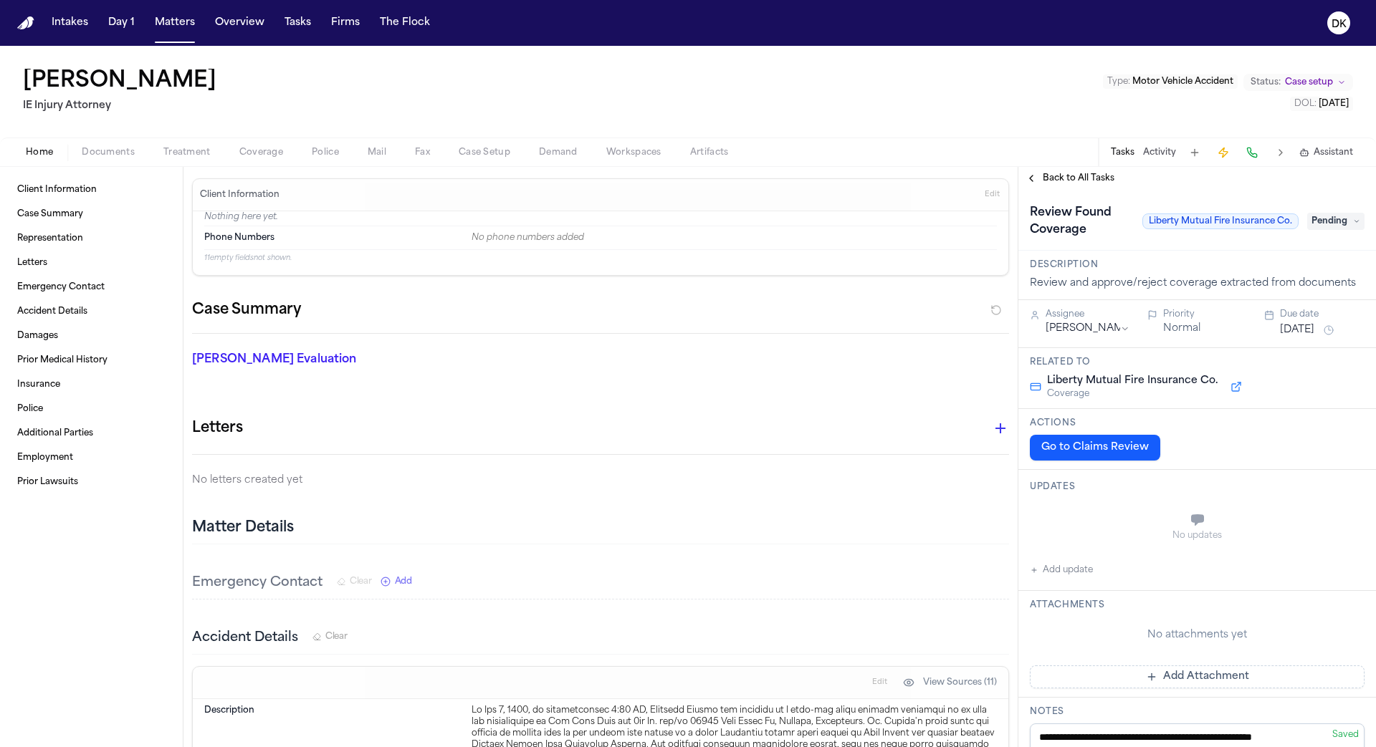
click at [1088, 176] on span "Back to All Tasks" at bounding box center [1078, 178] width 72 height 11
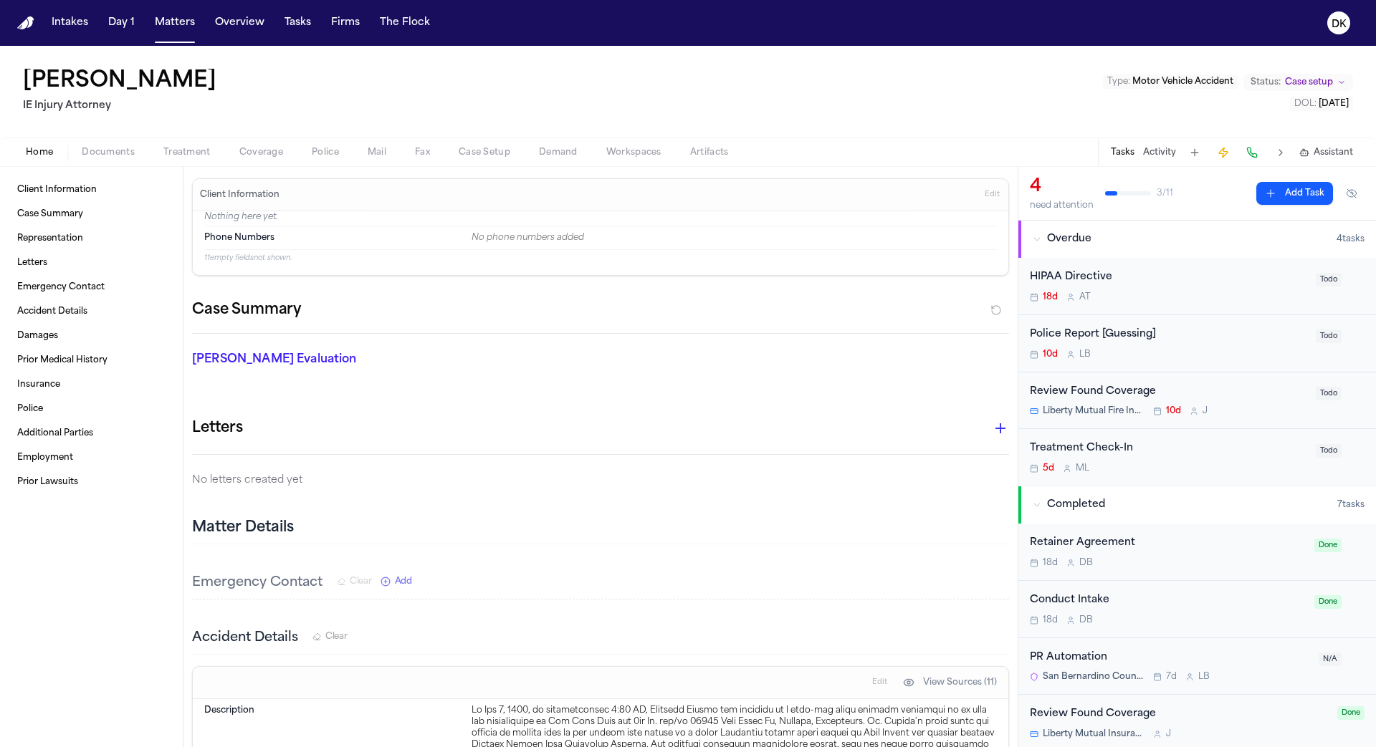
click at [1090, 334] on div "Police Report [Guessing]" at bounding box center [1168, 335] width 277 height 16
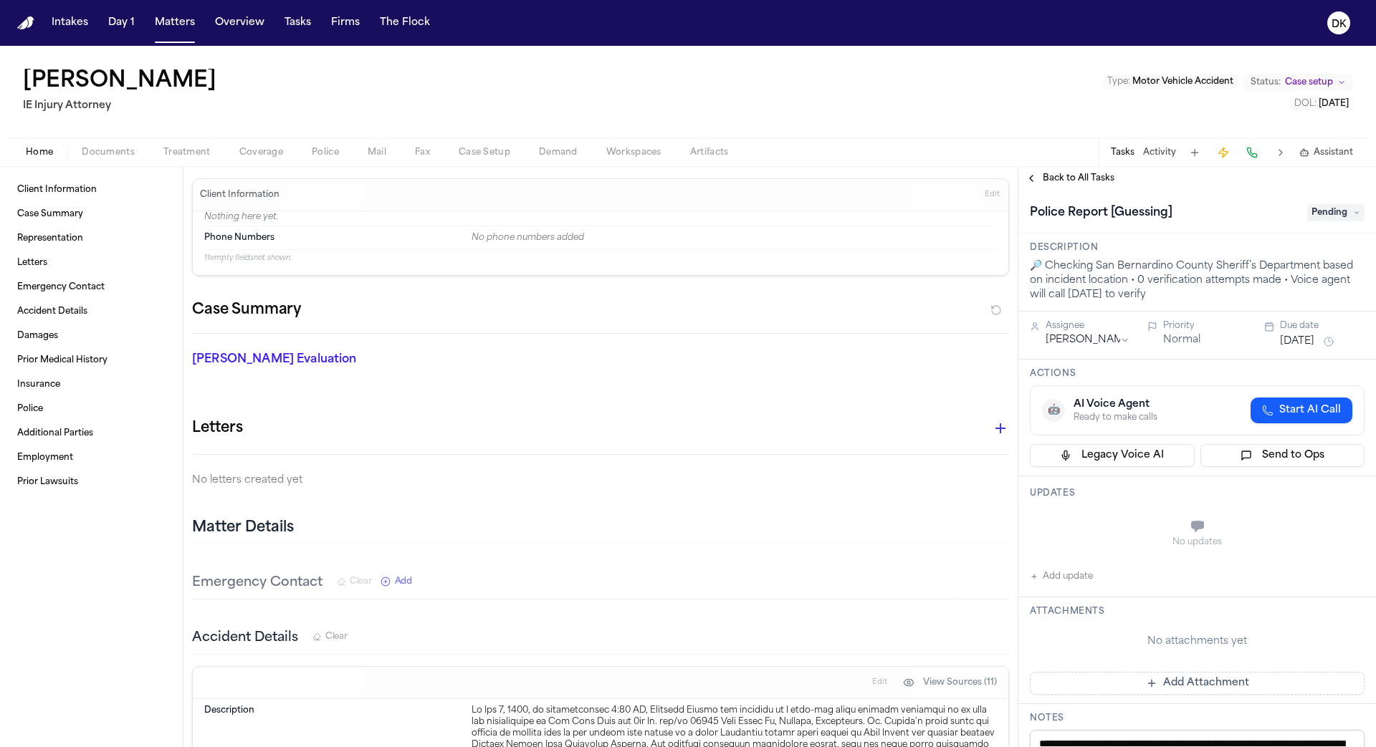
click at [1092, 183] on span "Back to All Tasks" at bounding box center [1078, 178] width 72 height 11
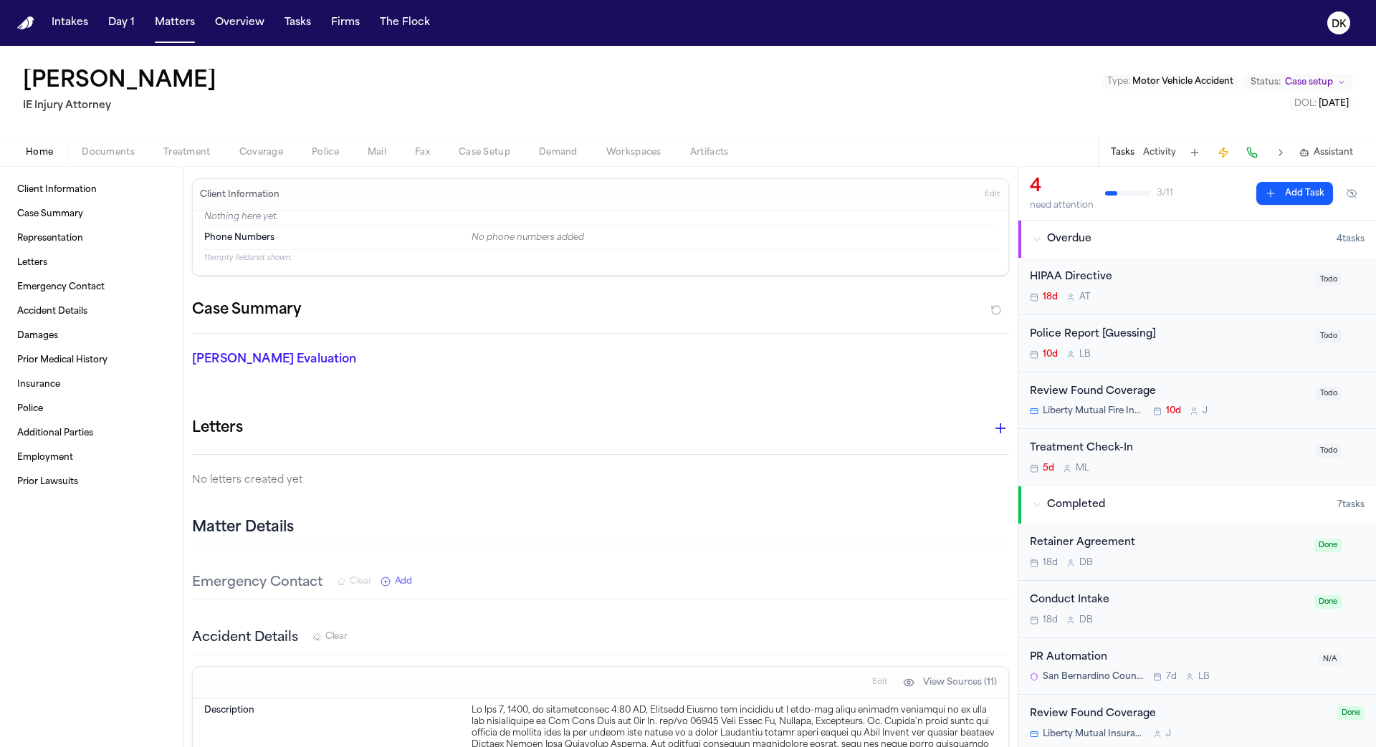
click at [1082, 336] on div "Police Report [Guessing]" at bounding box center [1168, 335] width 277 height 16
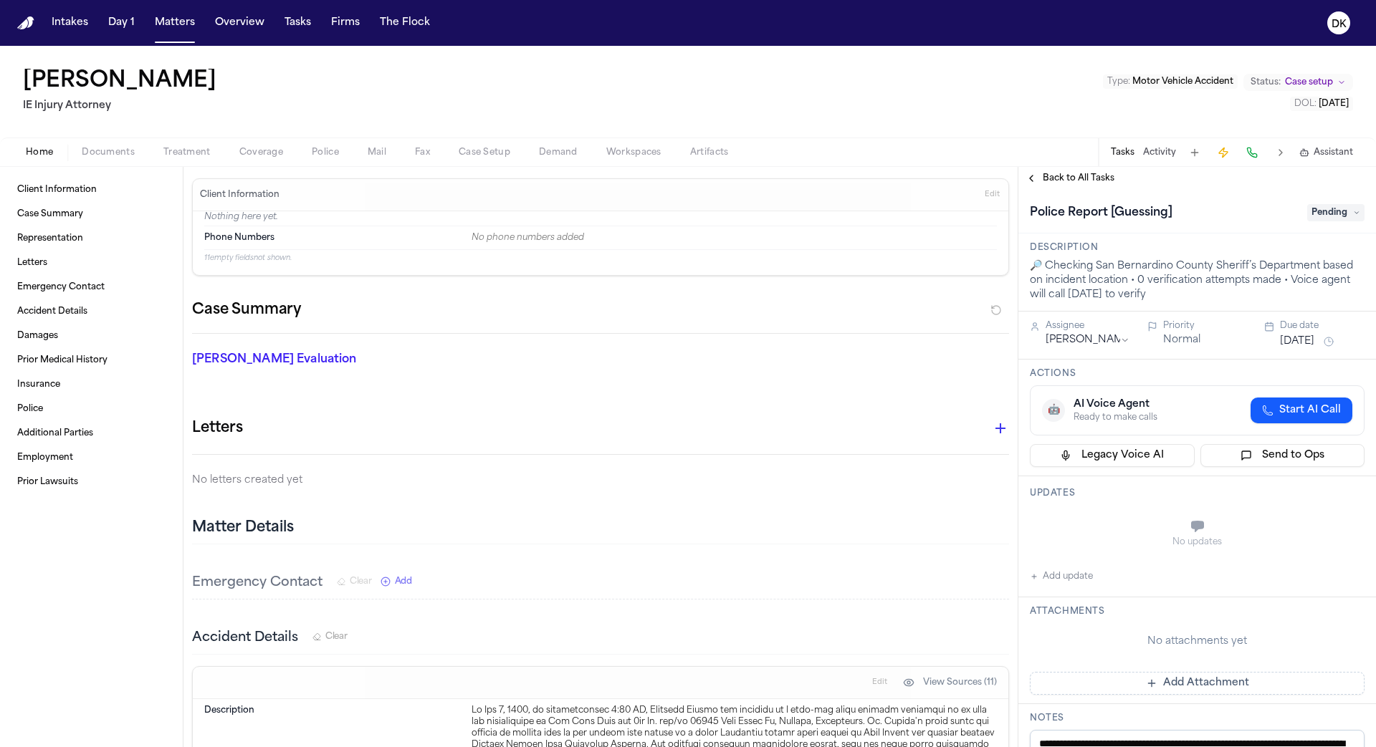
click at [337, 147] on button "Police" at bounding box center [325, 152] width 56 height 17
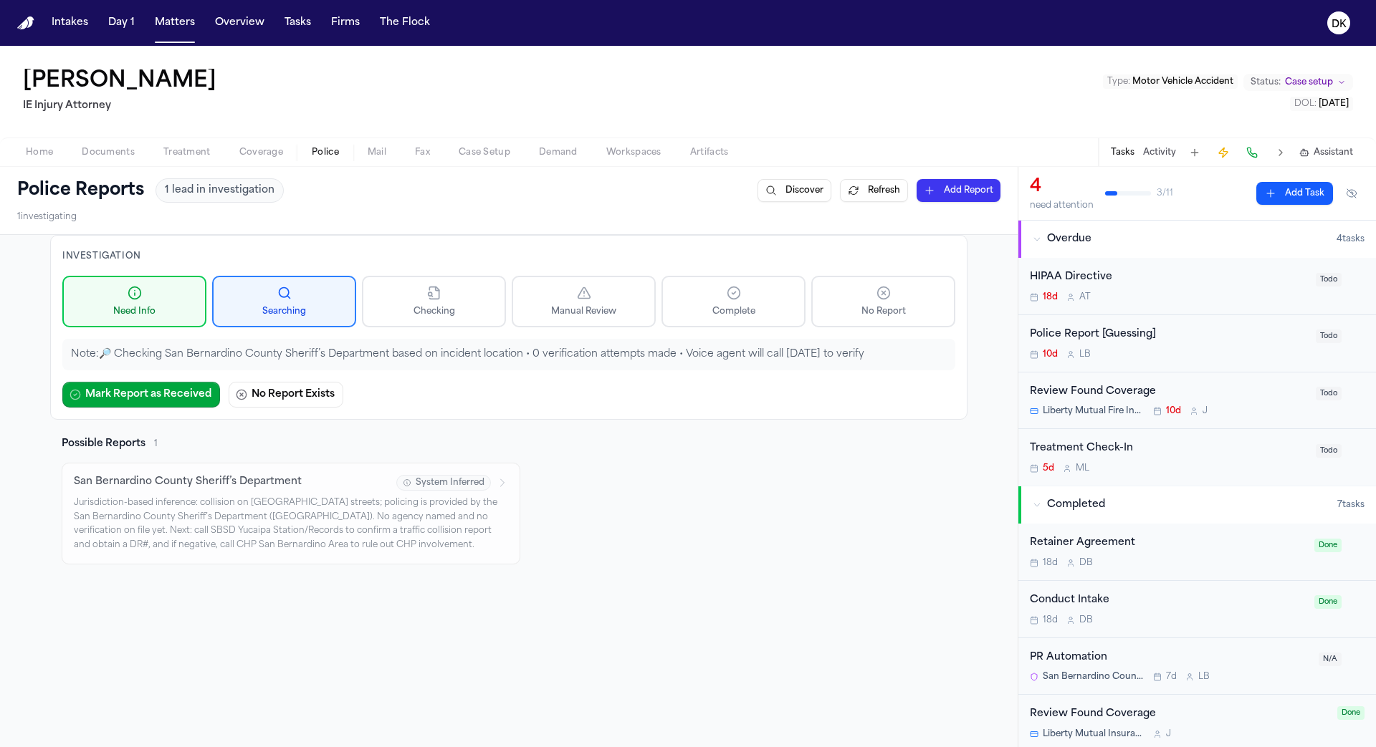
click at [1090, 338] on div "Police Report [Guessing]" at bounding box center [1168, 335] width 277 height 16
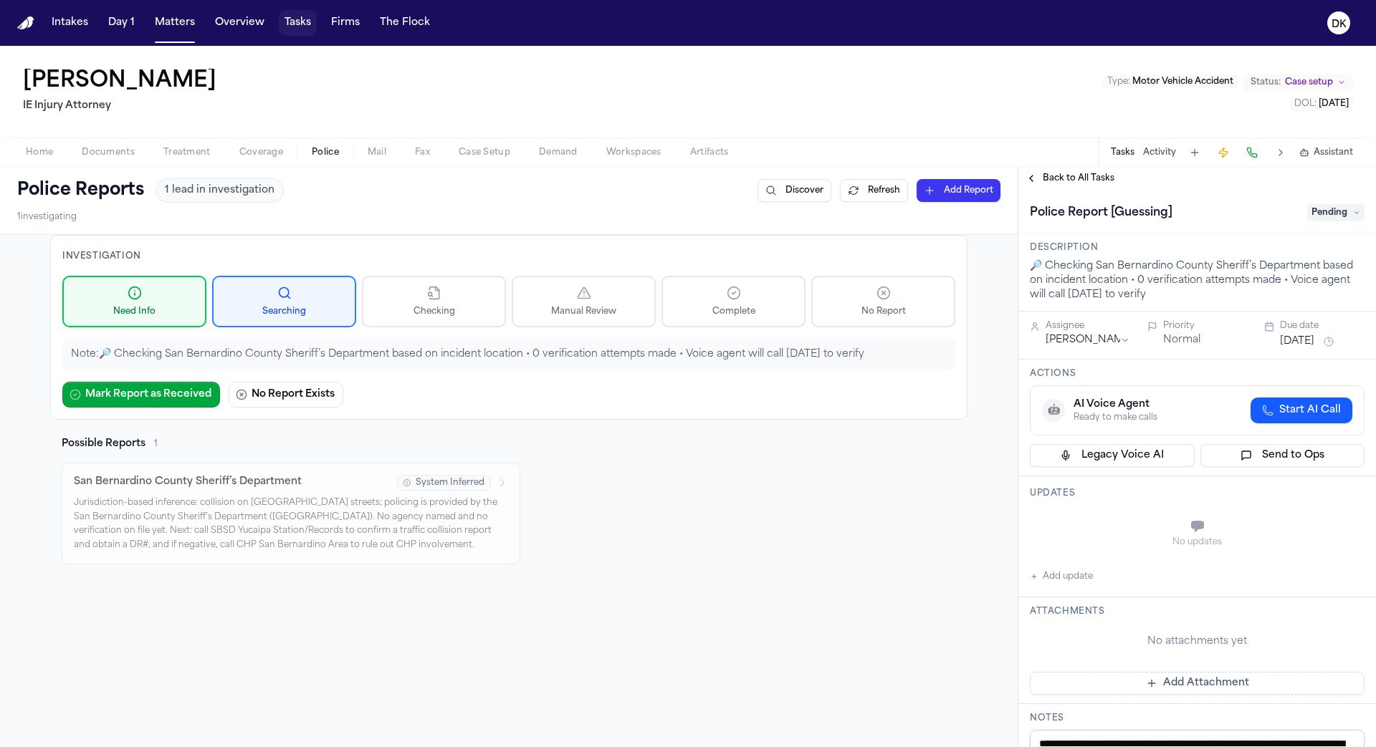
click at [294, 29] on button "Tasks" at bounding box center [298, 23] width 38 height 26
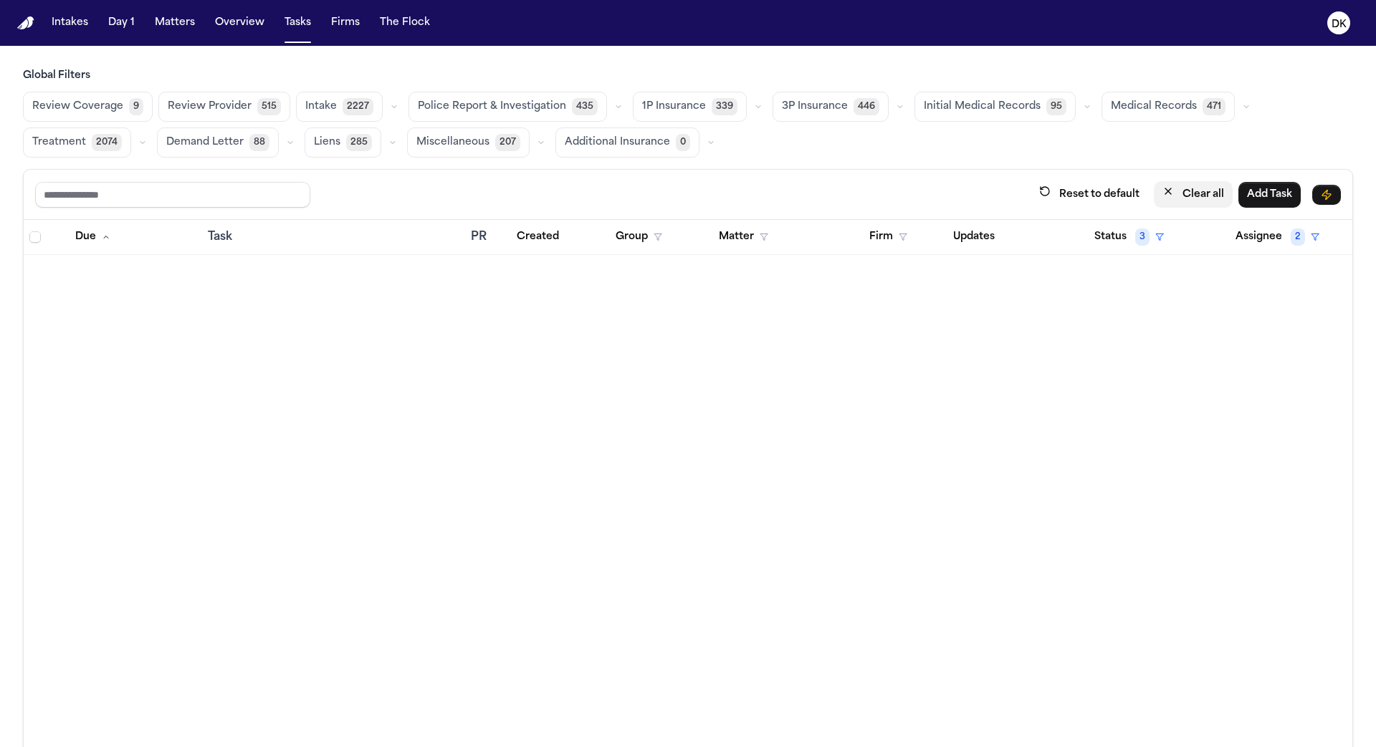
click at [1199, 191] on button "Clear all" at bounding box center [1193, 194] width 79 height 27
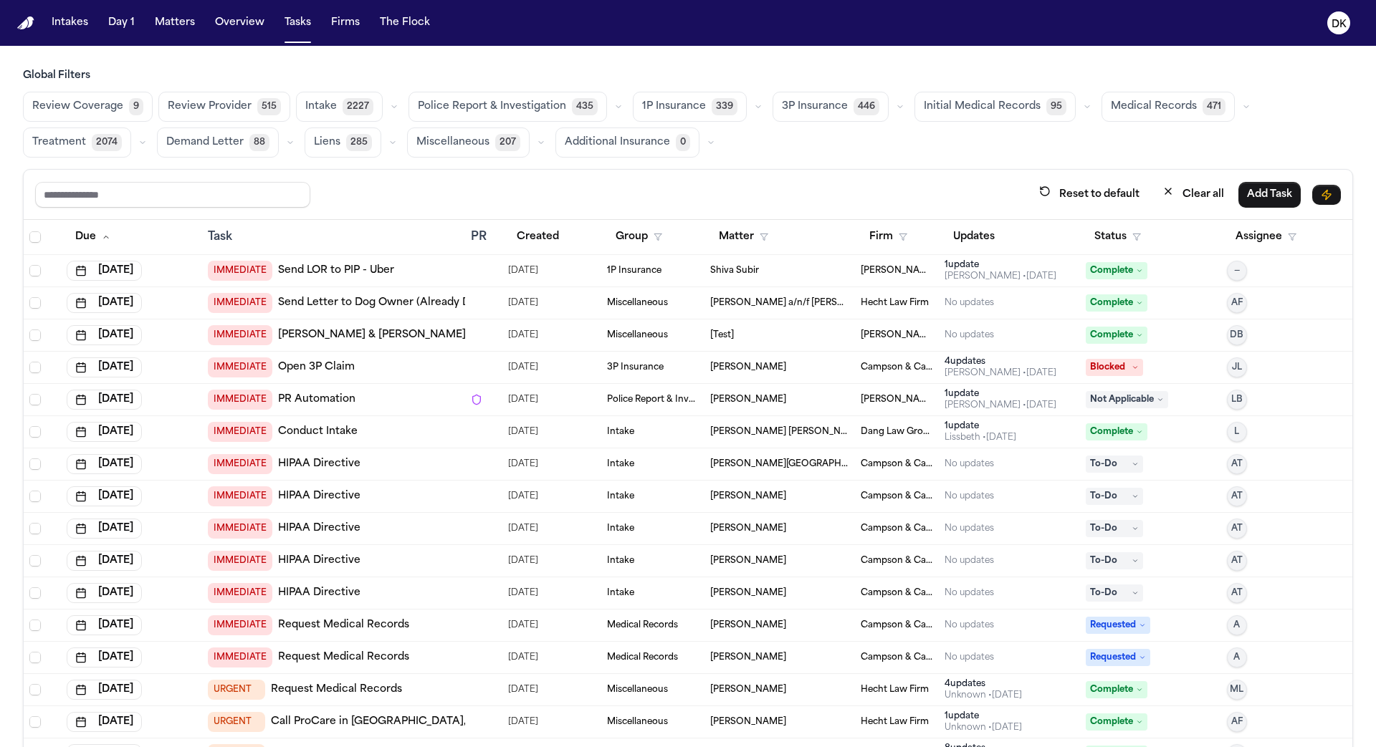
click at [340, 514] on td "IMMEDIATE HIPAA Directive" at bounding box center [333, 529] width 263 height 32
click at [354, 610] on td "IMMEDIATE Request Medical Records" at bounding box center [333, 626] width 263 height 32
click at [485, 111] on span "Police Report & Investigation" at bounding box center [492, 107] width 148 height 14
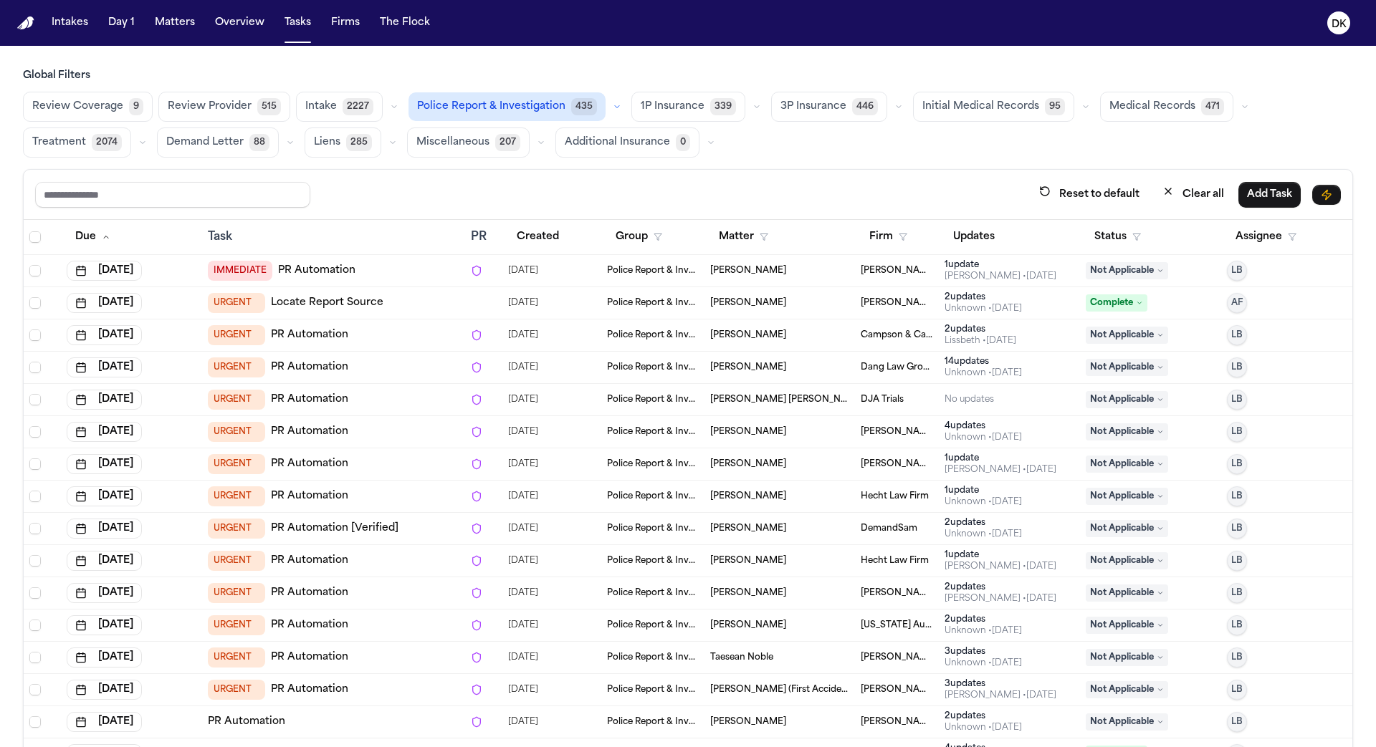
click at [363, 416] on td "URGENT PR Automation" at bounding box center [333, 432] width 263 height 32
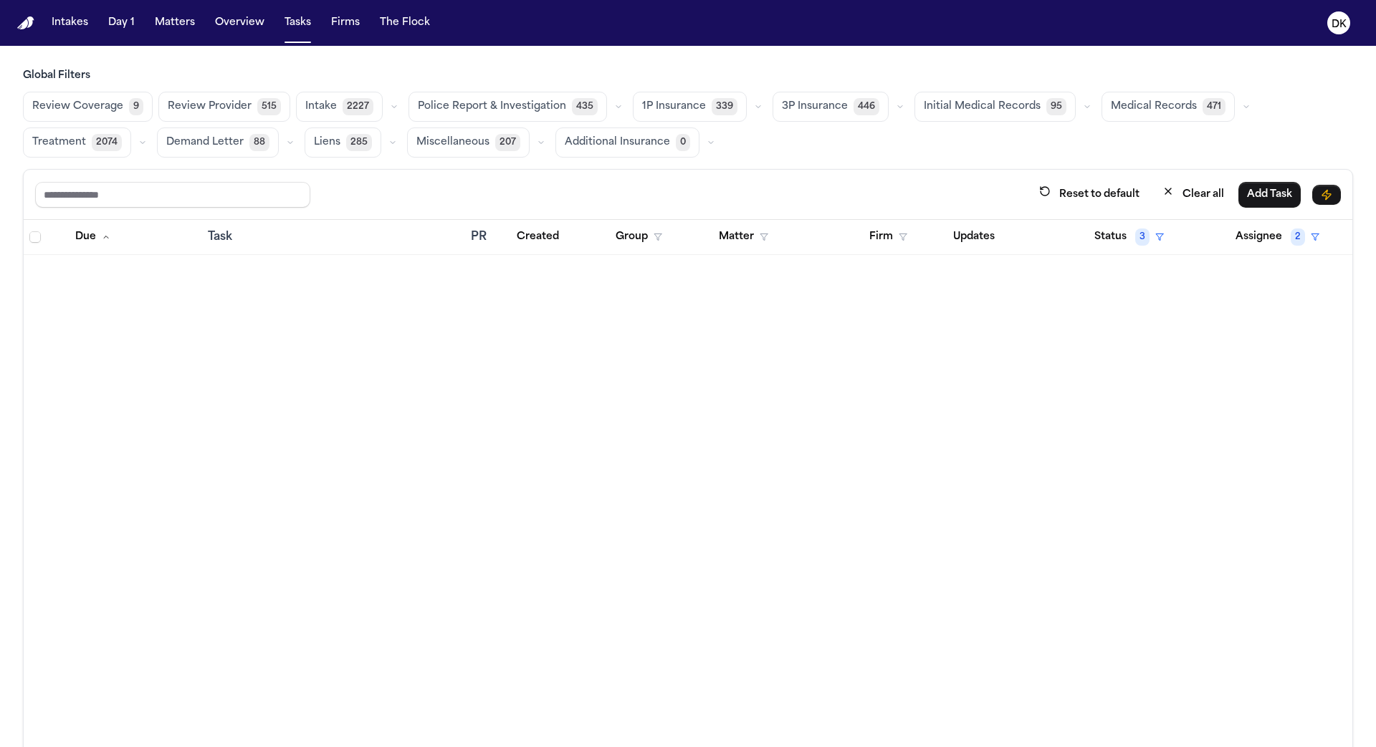
click at [499, 105] on span "Police Report & Investigation" at bounding box center [492, 107] width 148 height 14
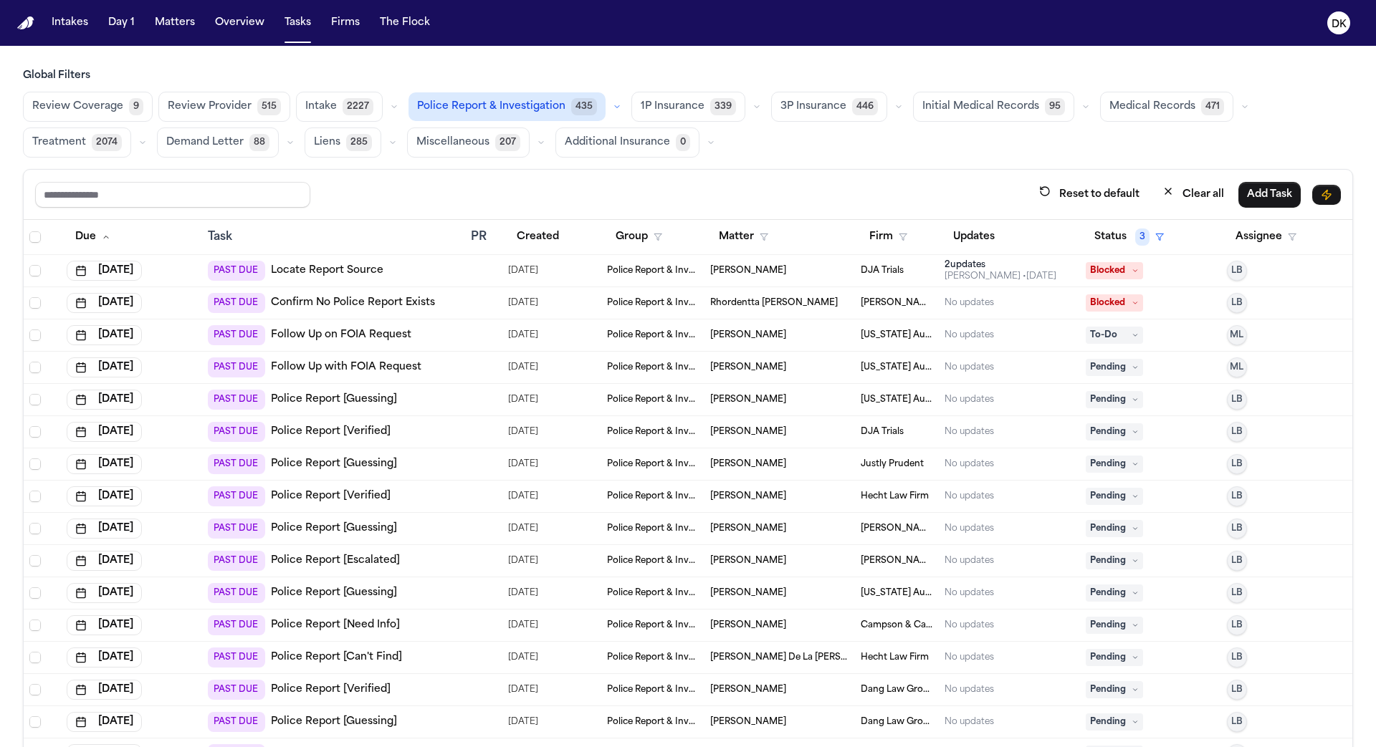
click at [478, 494] on div at bounding box center [476, 496] width 11 height 11
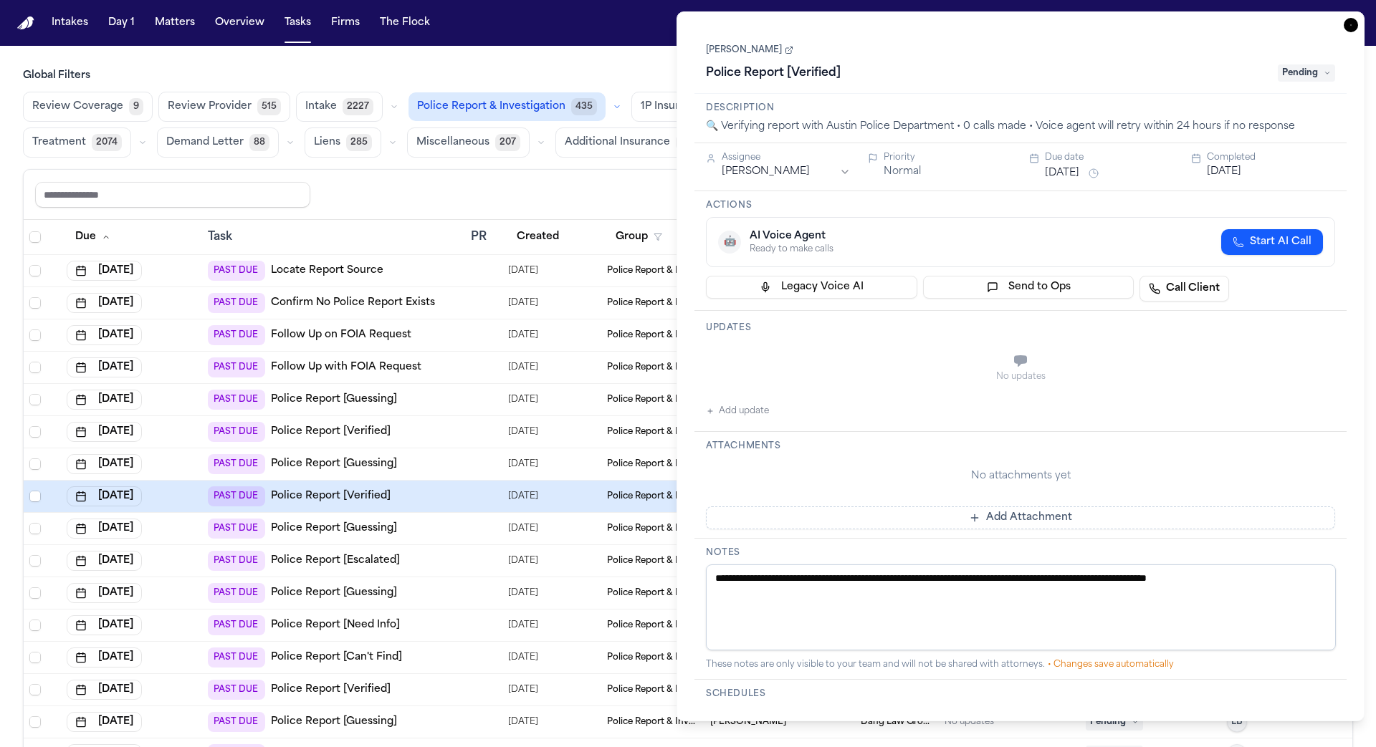
click at [441, 433] on div "PAST DUE Police Report [Verified]" at bounding box center [333, 432] width 251 height 20
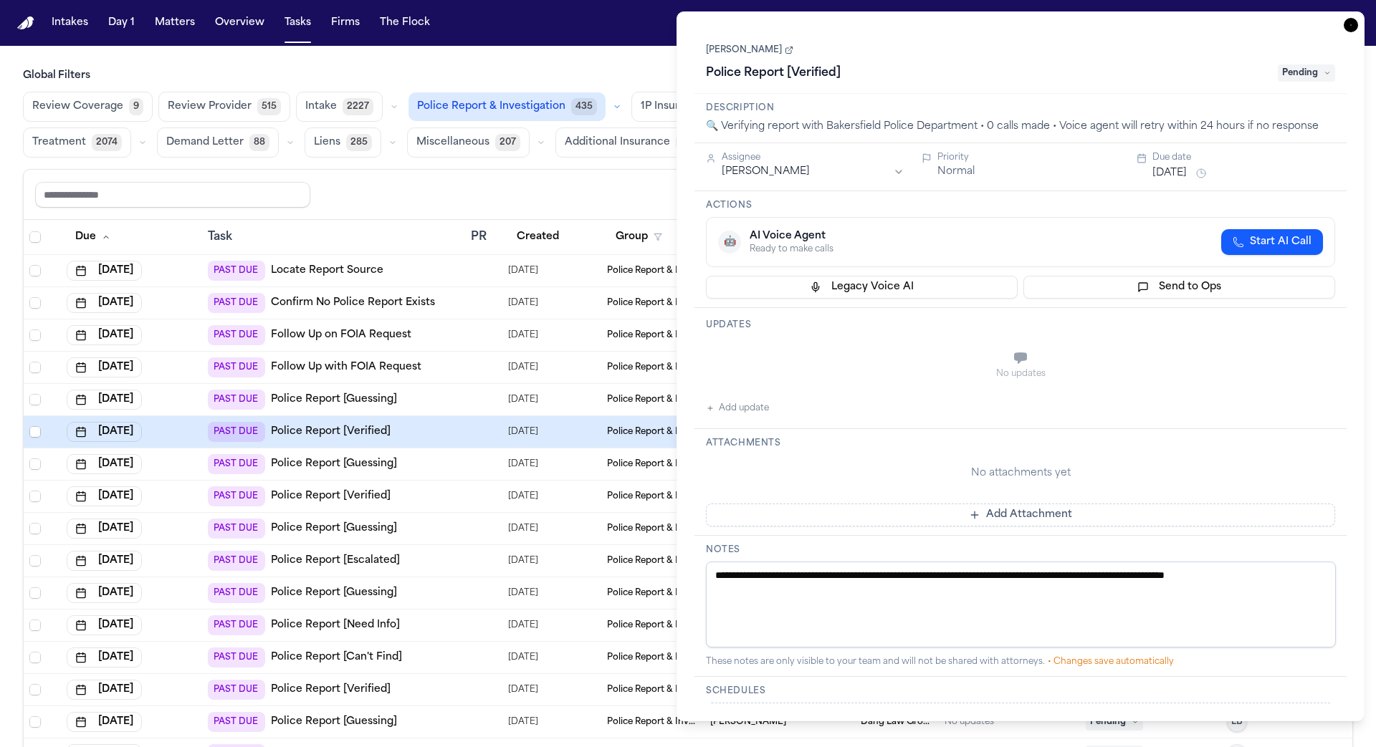
click at [440, 459] on div "PAST DUE Police Report [Guessing]" at bounding box center [333, 464] width 251 height 20
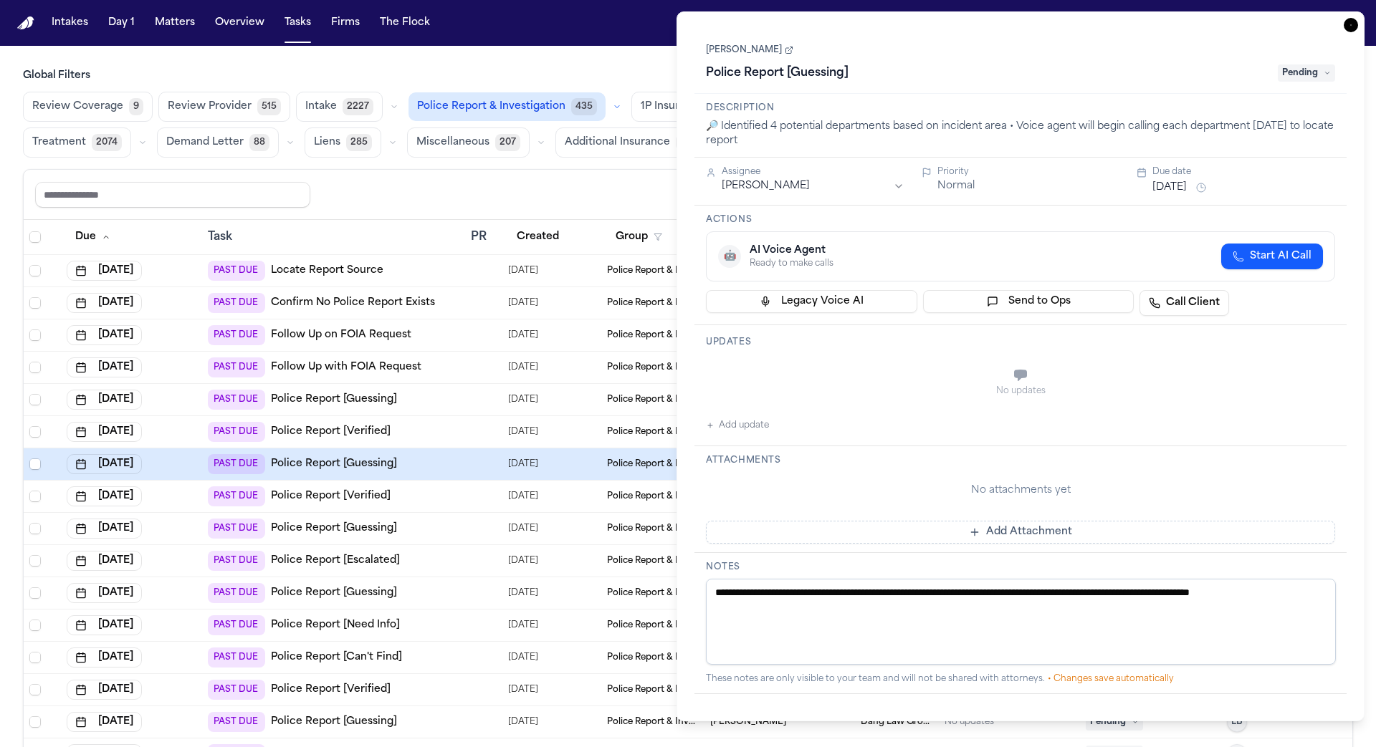
click at [436, 572] on td "PAST DUE Police Report [Escalated]" at bounding box center [333, 561] width 263 height 32
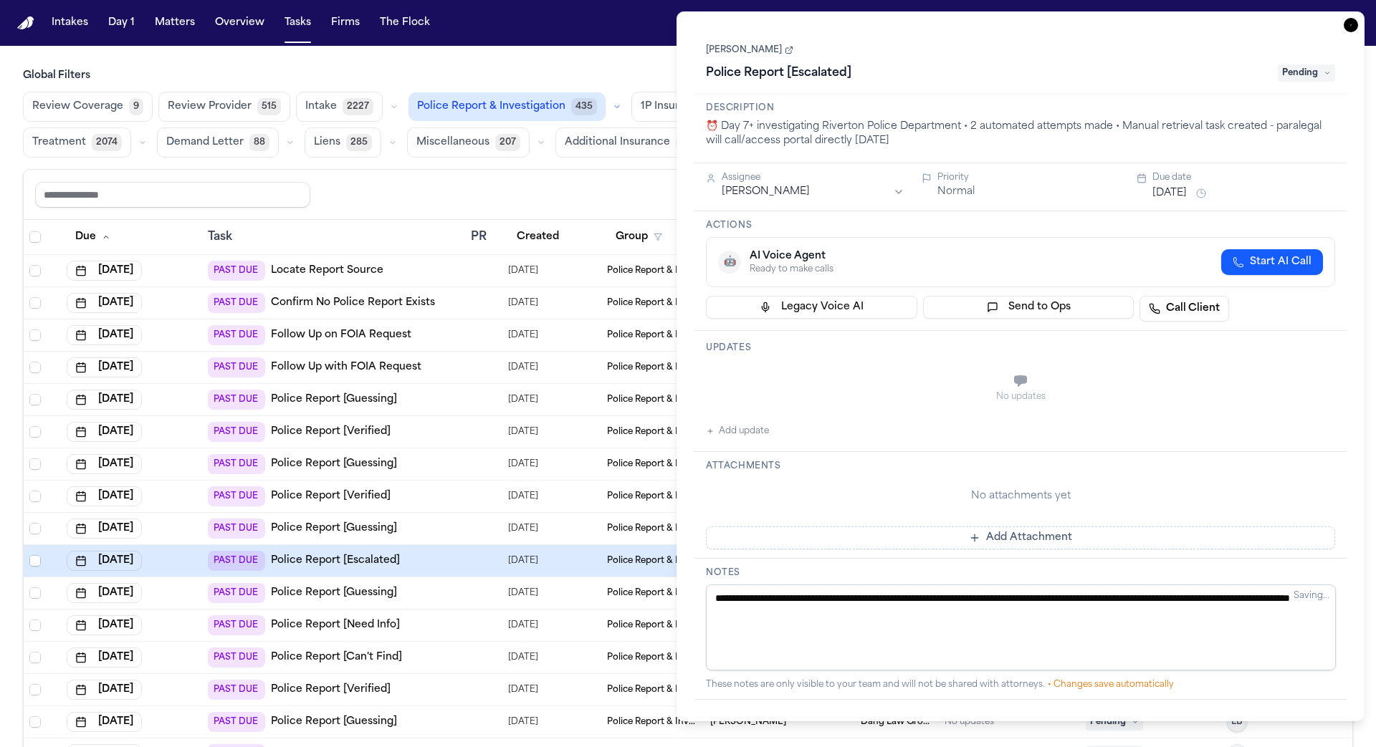
click at [1348, 21] on icon "button" at bounding box center [1350, 25] width 14 height 14
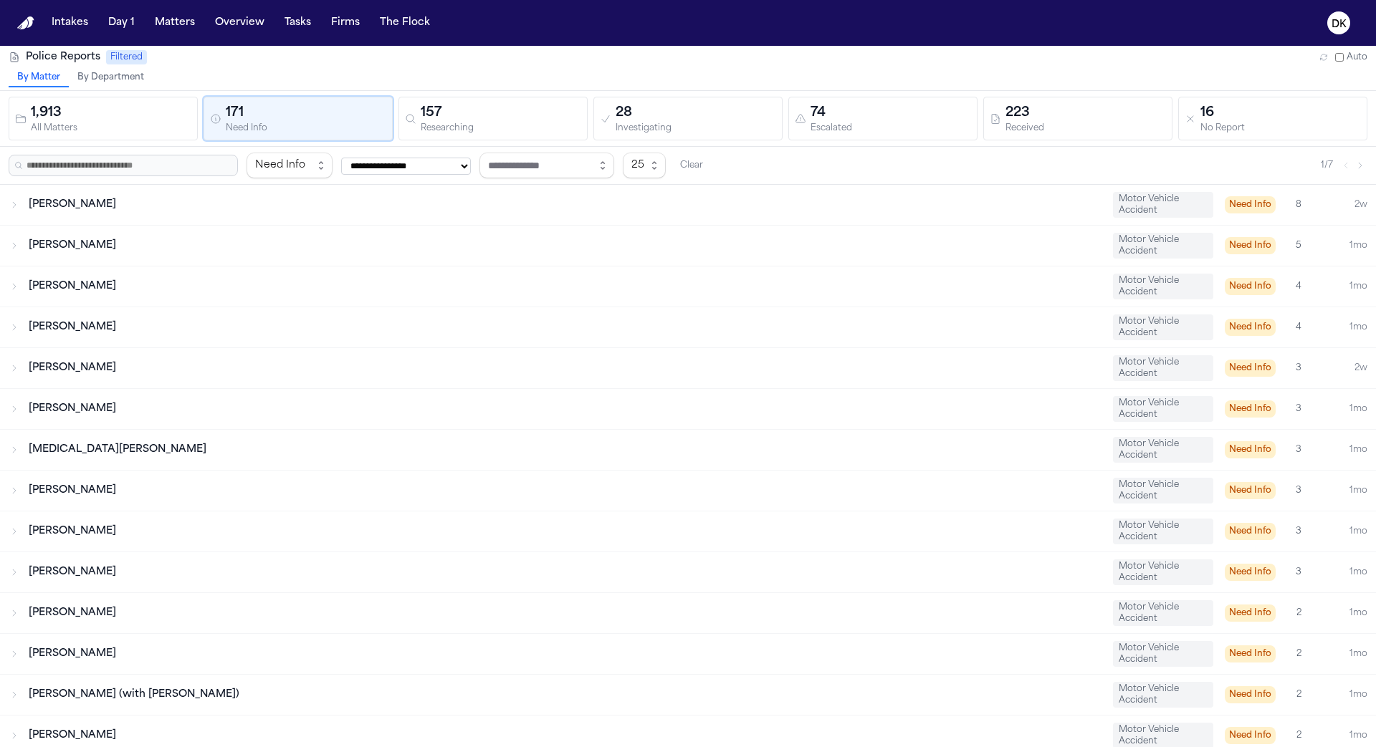
click at [488, 120] on div "157" at bounding box center [501, 113] width 160 height 20
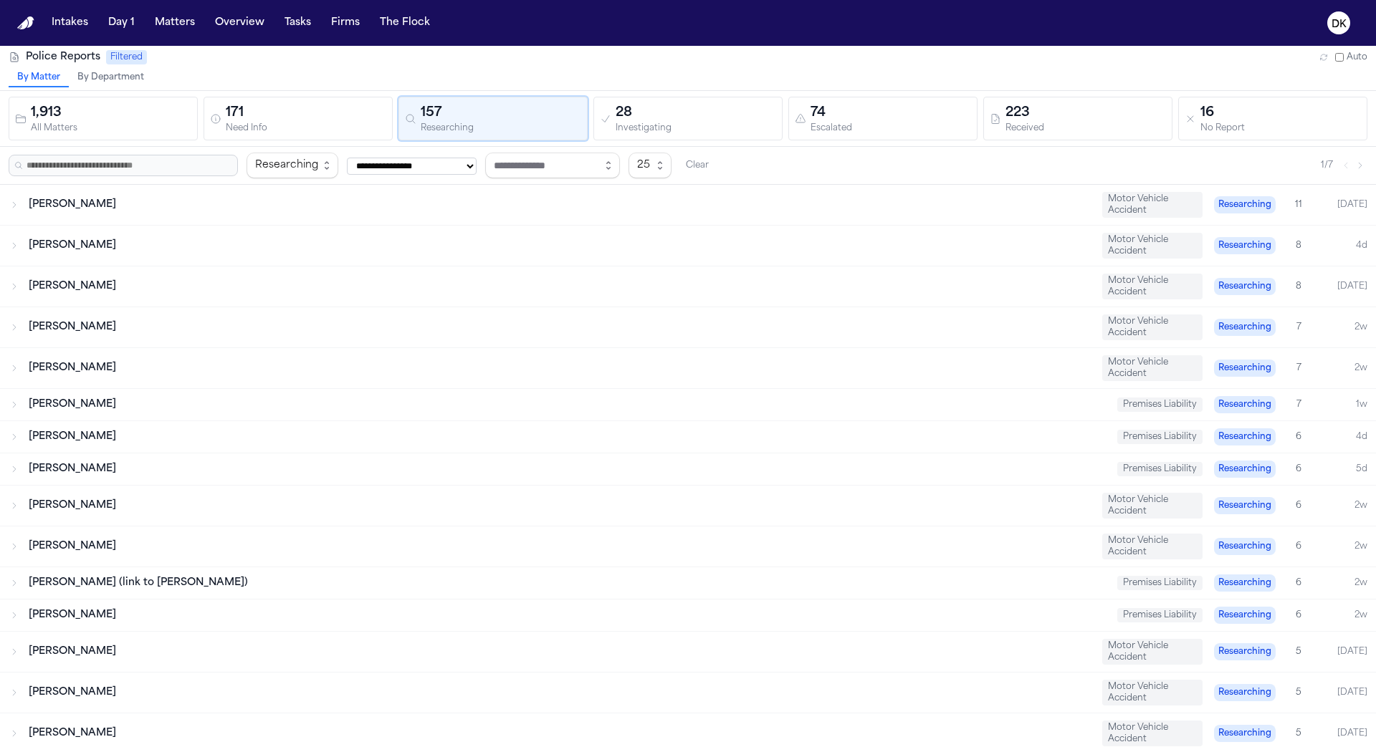
click at [716, 140] on div "1,913 All Matters 171 Need Info 157 Researching 28 Investigating 74 Escalated 2…" at bounding box center [688, 119] width 1376 height 56
click at [720, 121] on div "28 Investigating" at bounding box center [695, 118] width 160 height 31
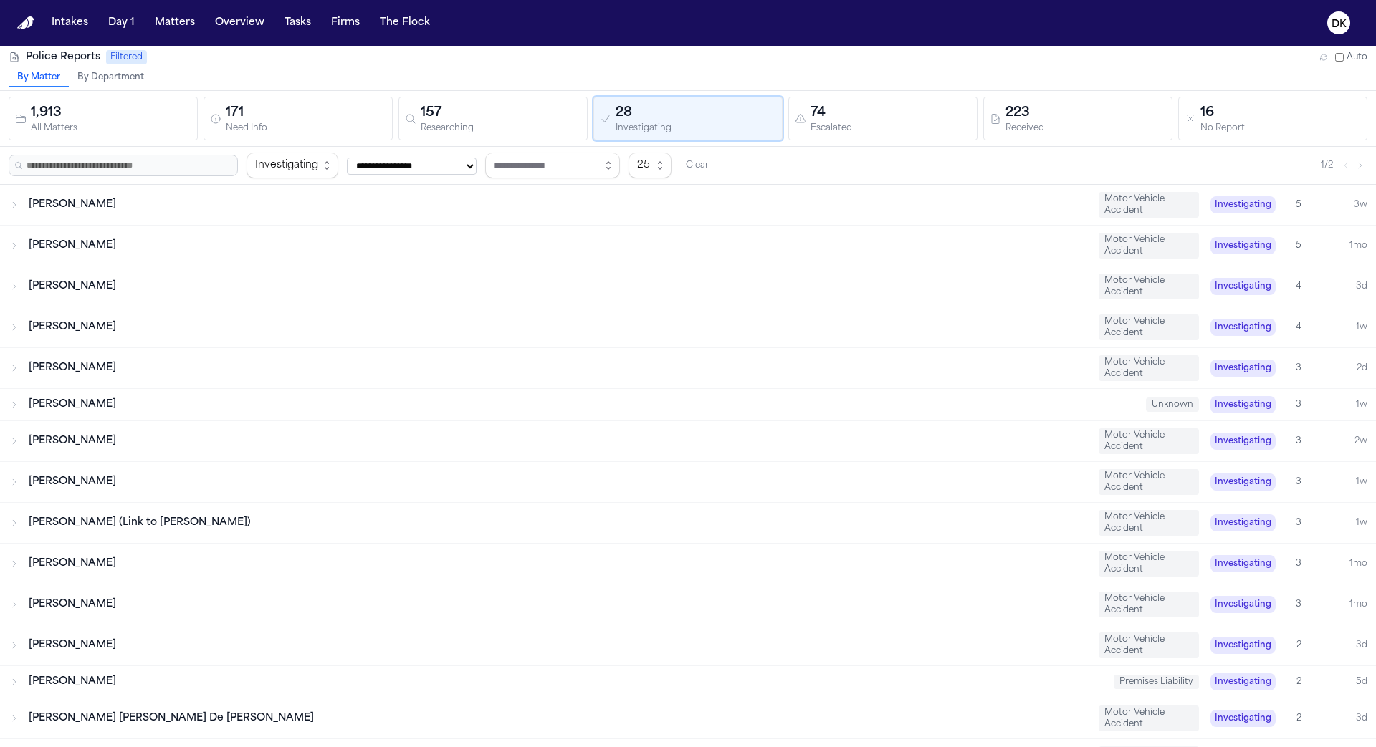
click at [866, 108] on div "74" at bounding box center [890, 113] width 160 height 20
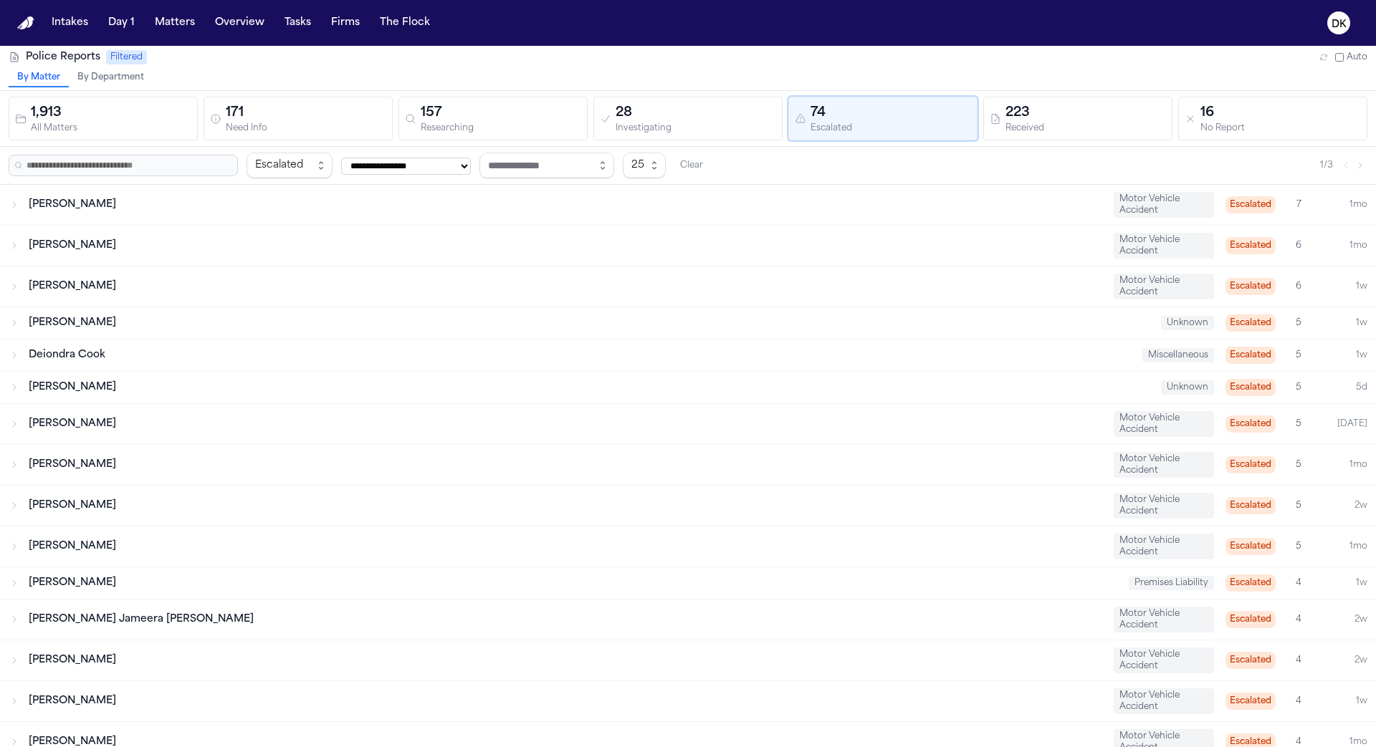
click at [1010, 103] on div "223" at bounding box center [1085, 113] width 160 height 20
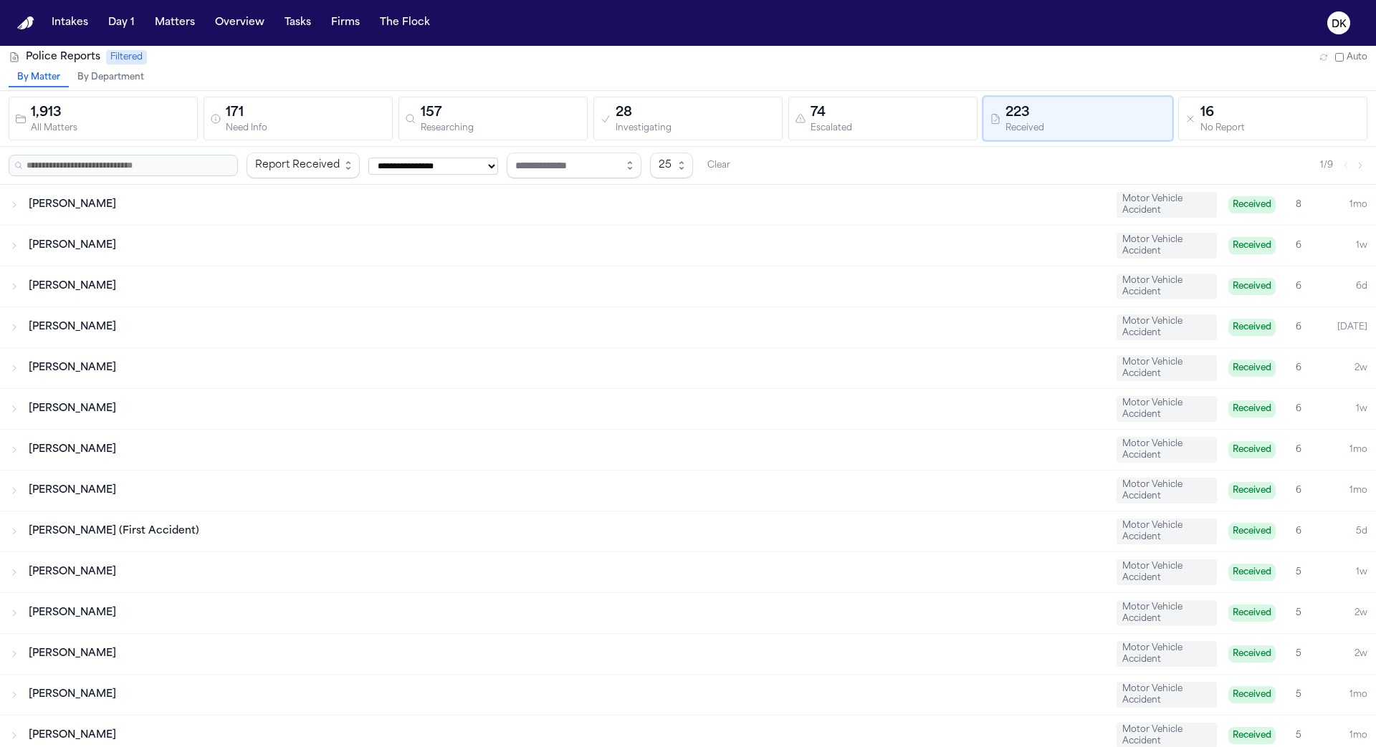
click at [813, 114] on div "74" at bounding box center [890, 113] width 160 height 20
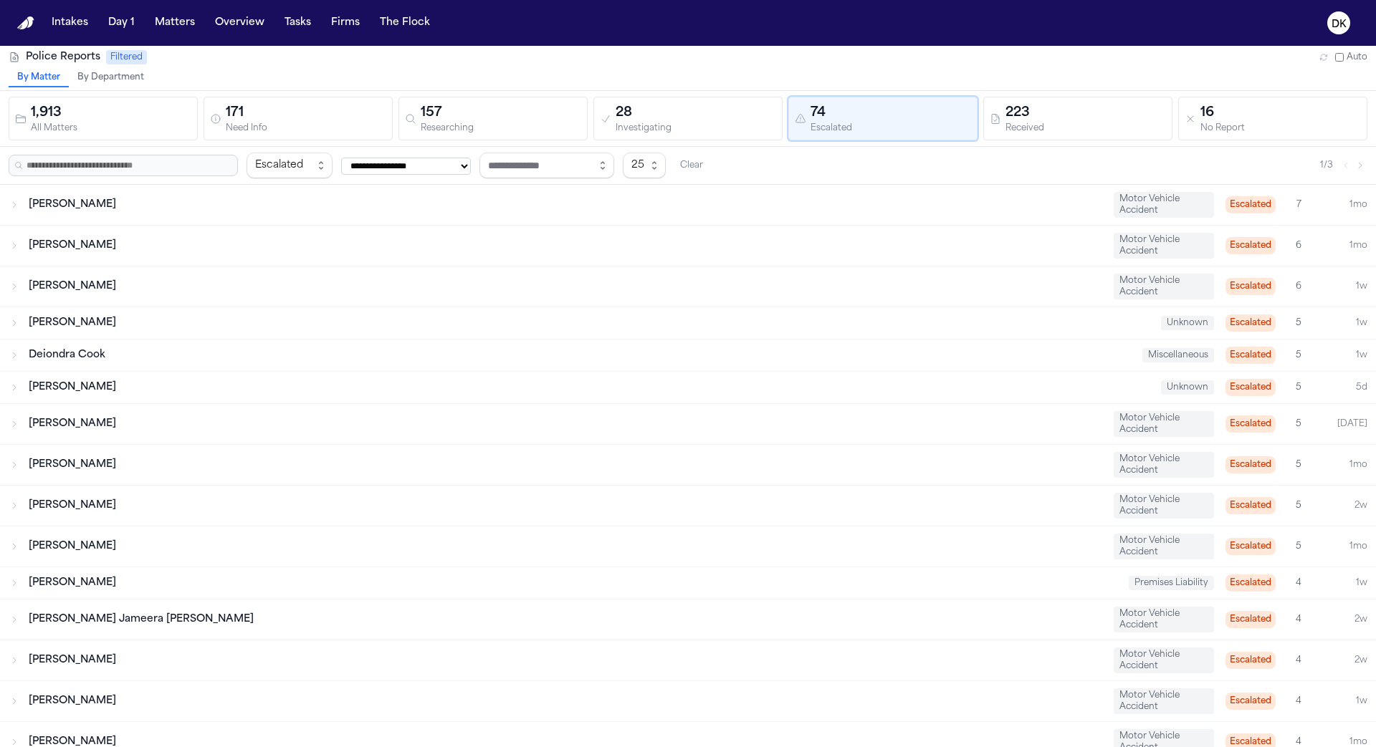
click at [658, 126] on div "Investigating" at bounding box center [695, 128] width 160 height 11
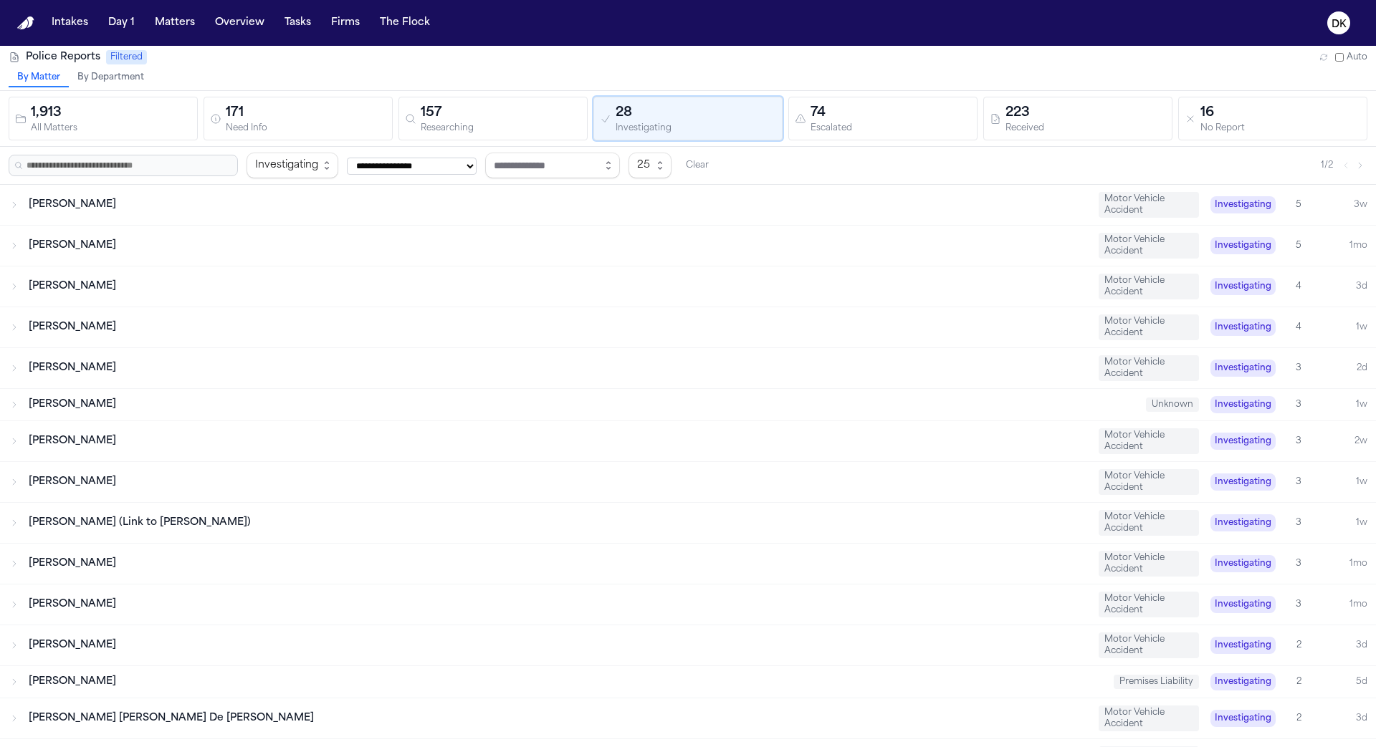
click at [463, 112] on div "157" at bounding box center [501, 113] width 160 height 20
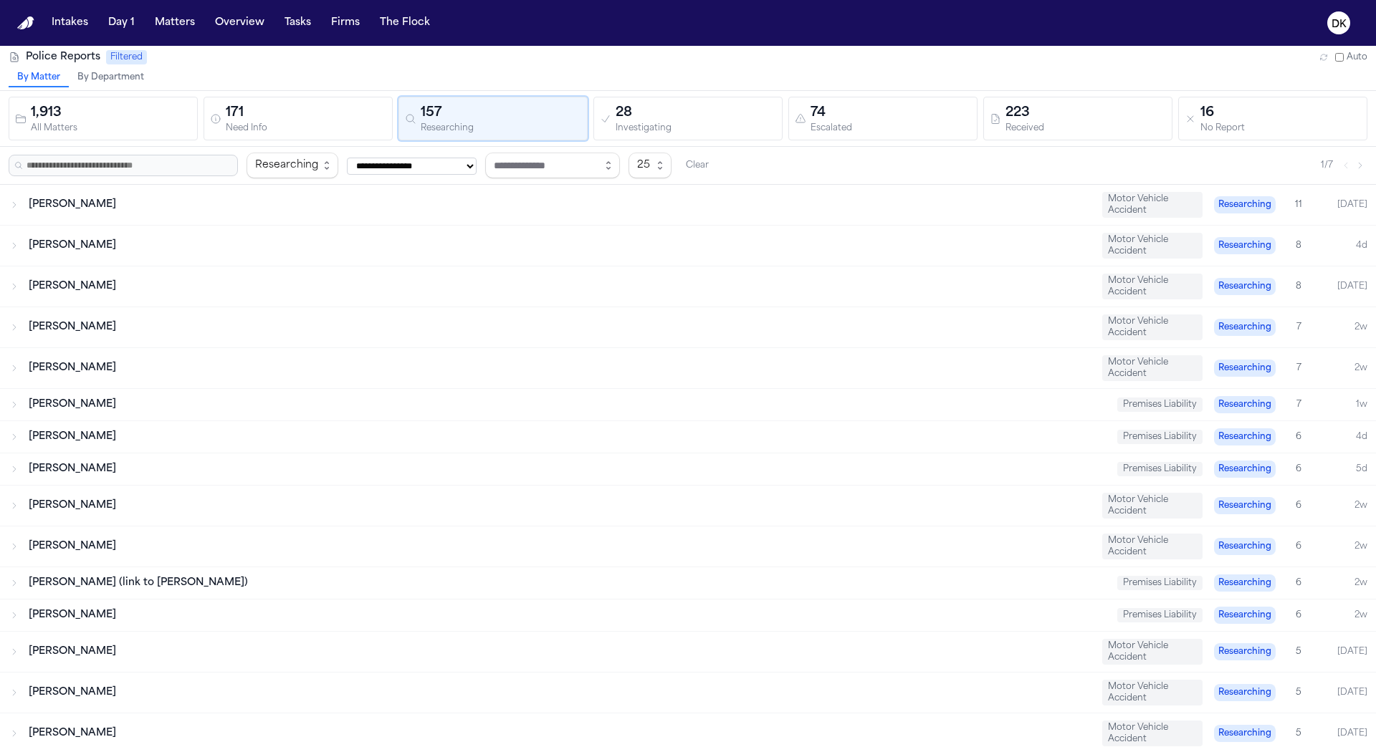
click at [292, 126] on div "Need Info" at bounding box center [306, 128] width 160 height 11
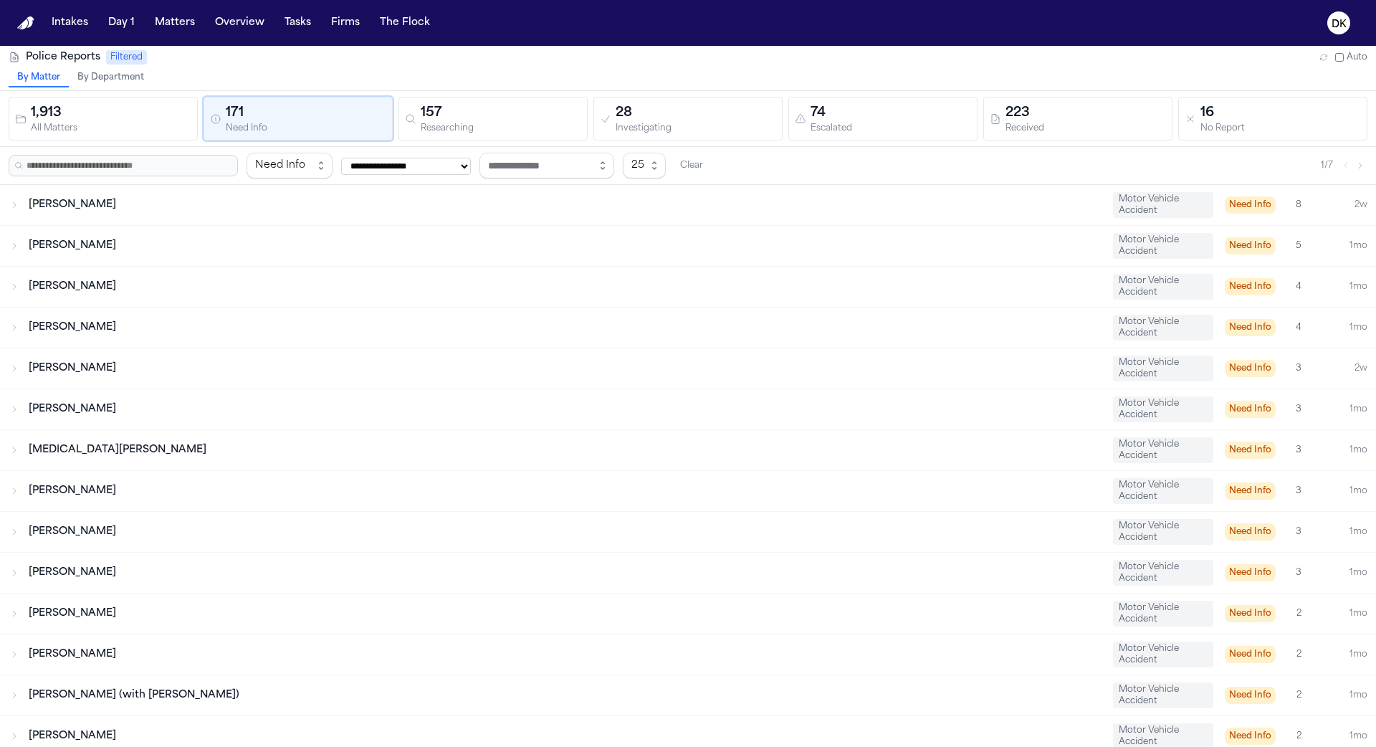
click at [124, 85] on button "By Department" at bounding box center [111, 78] width 84 height 19
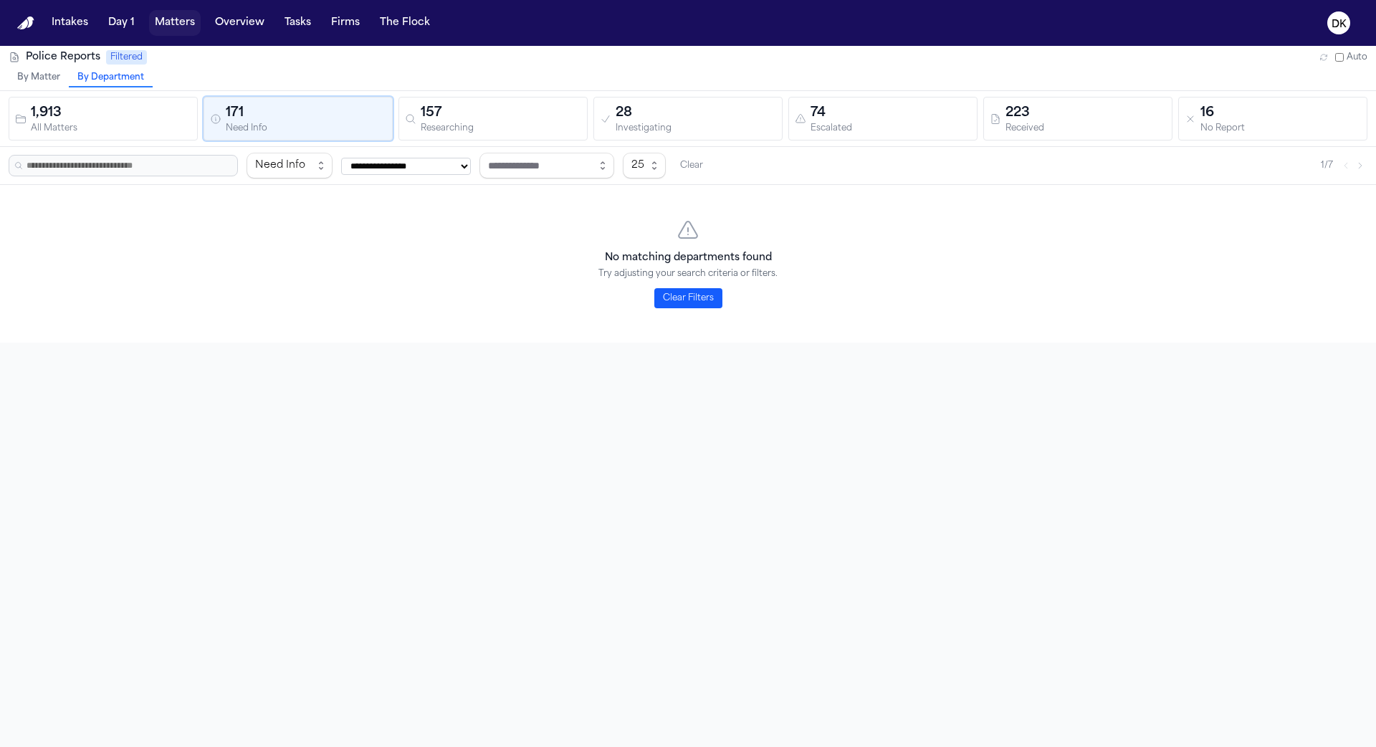
click at [173, 16] on button "Matters" at bounding box center [175, 23] width 52 height 26
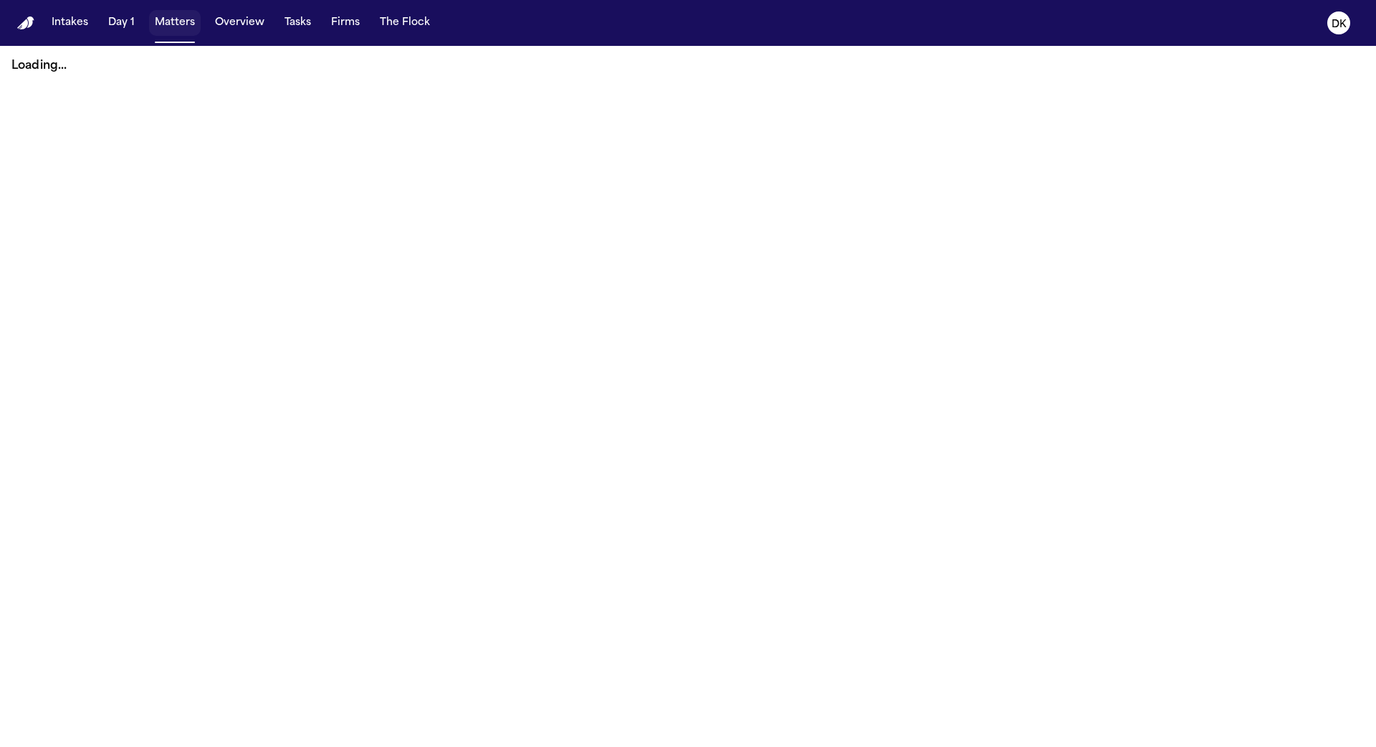
click at [176, 31] on button "Matters" at bounding box center [175, 23] width 52 height 26
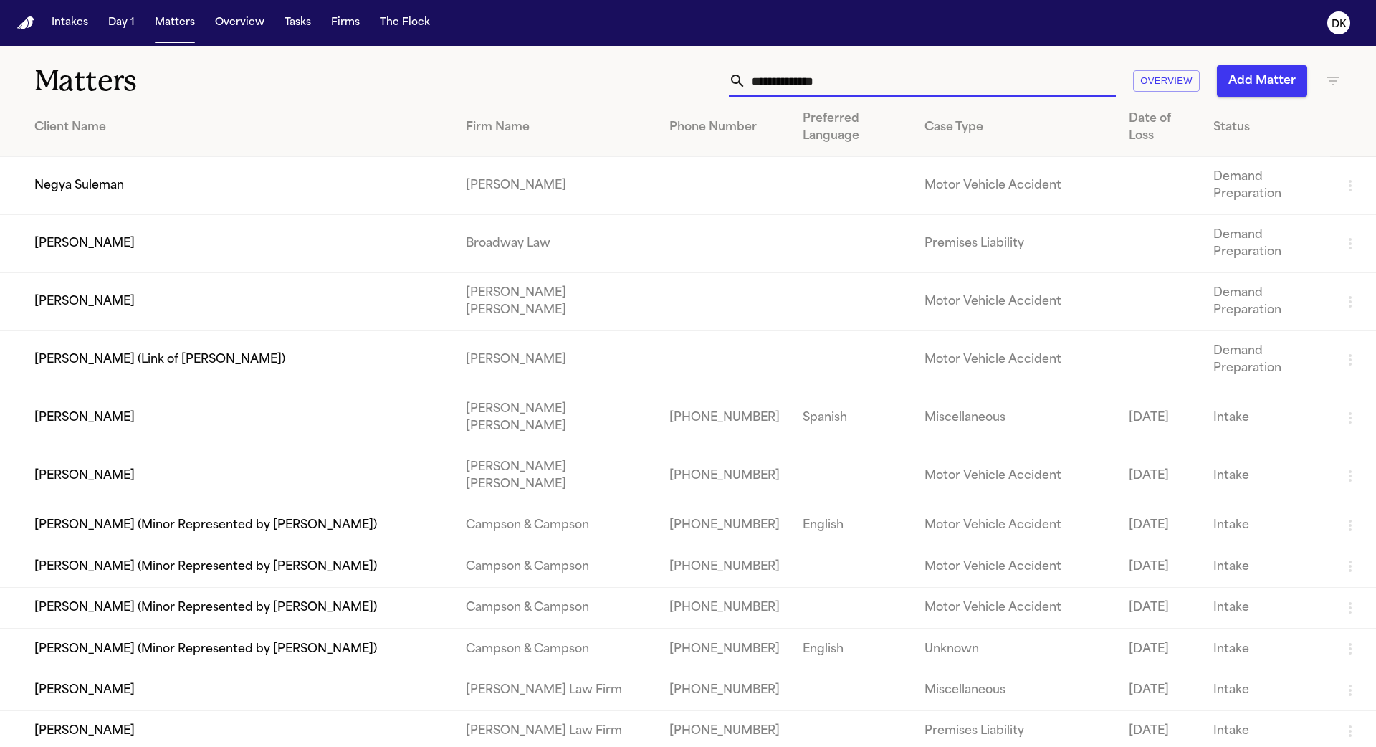
click at [986, 85] on input "text" at bounding box center [931, 81] width 370 height 32
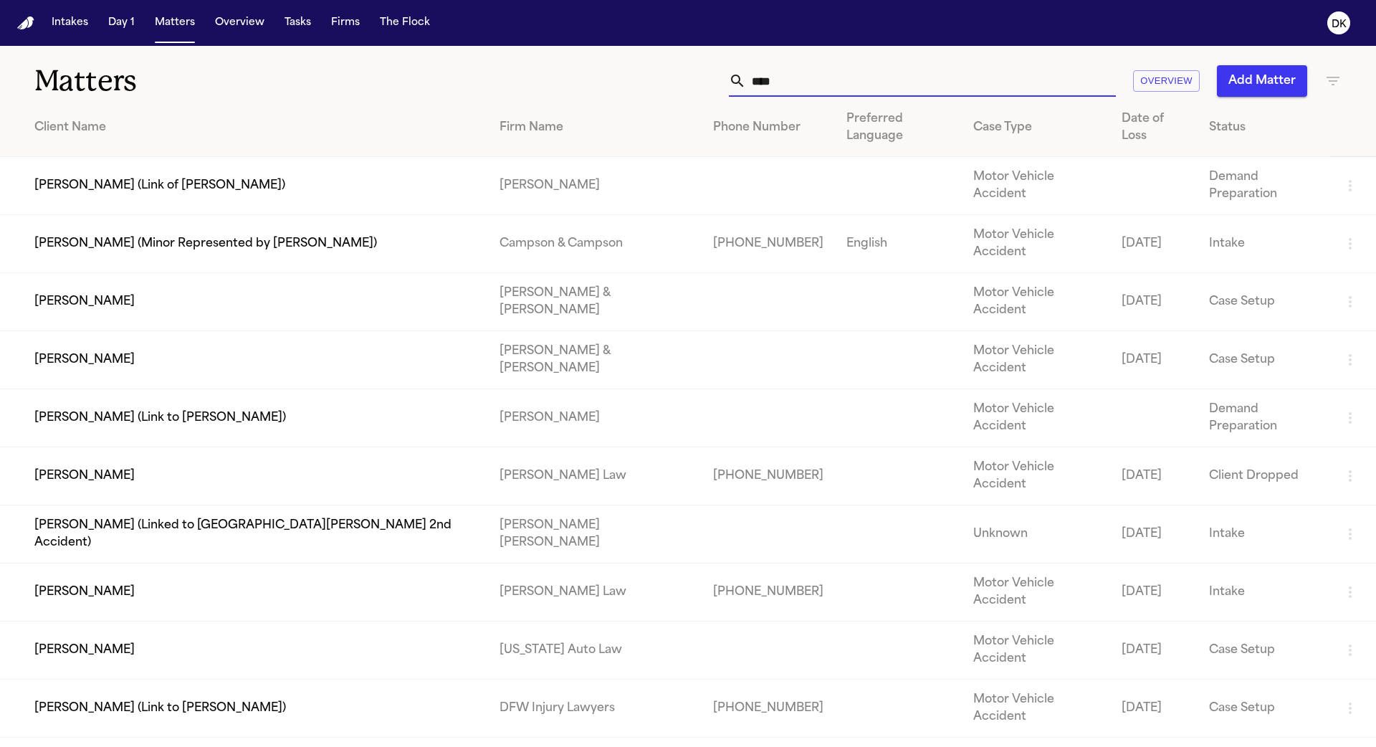
type input "*****"
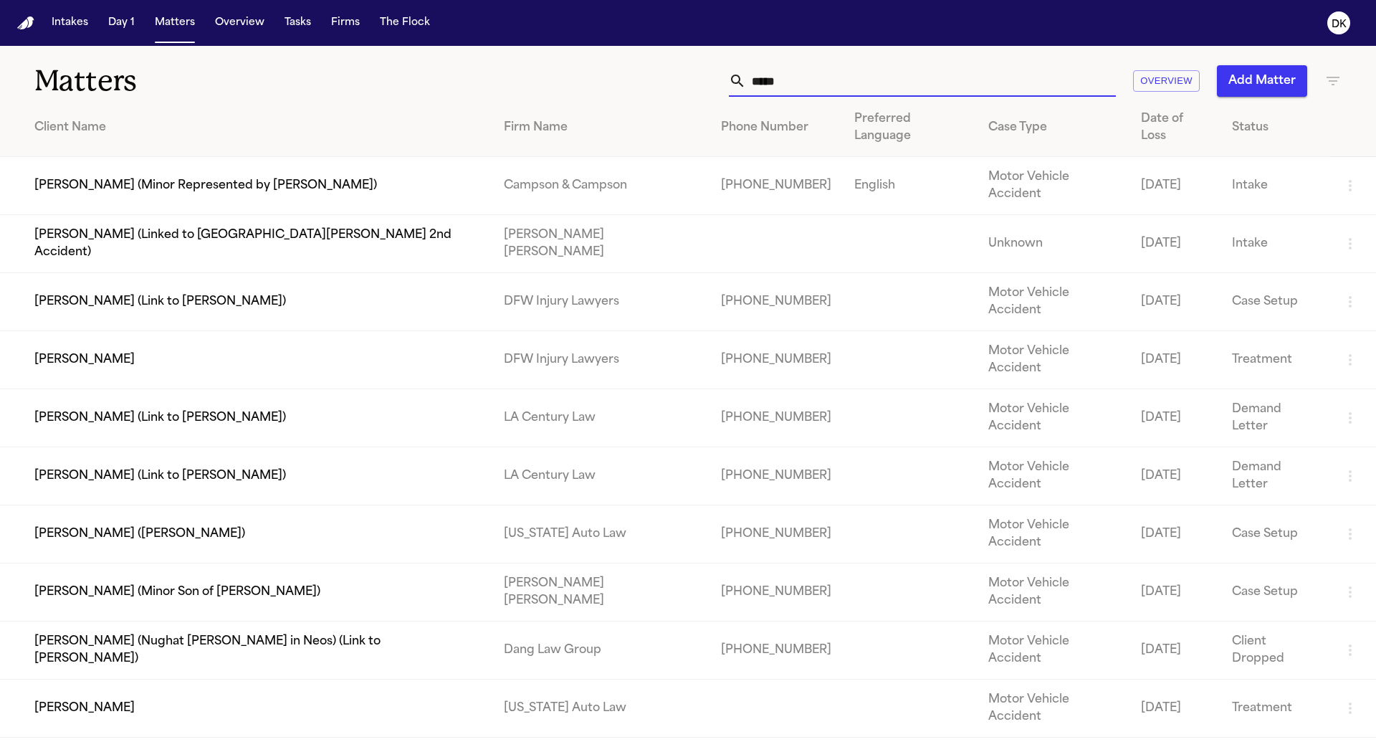
click at [210, 331] on td "[PERSON_NAME]" at bounding box center [246, 360] width 492 height 58
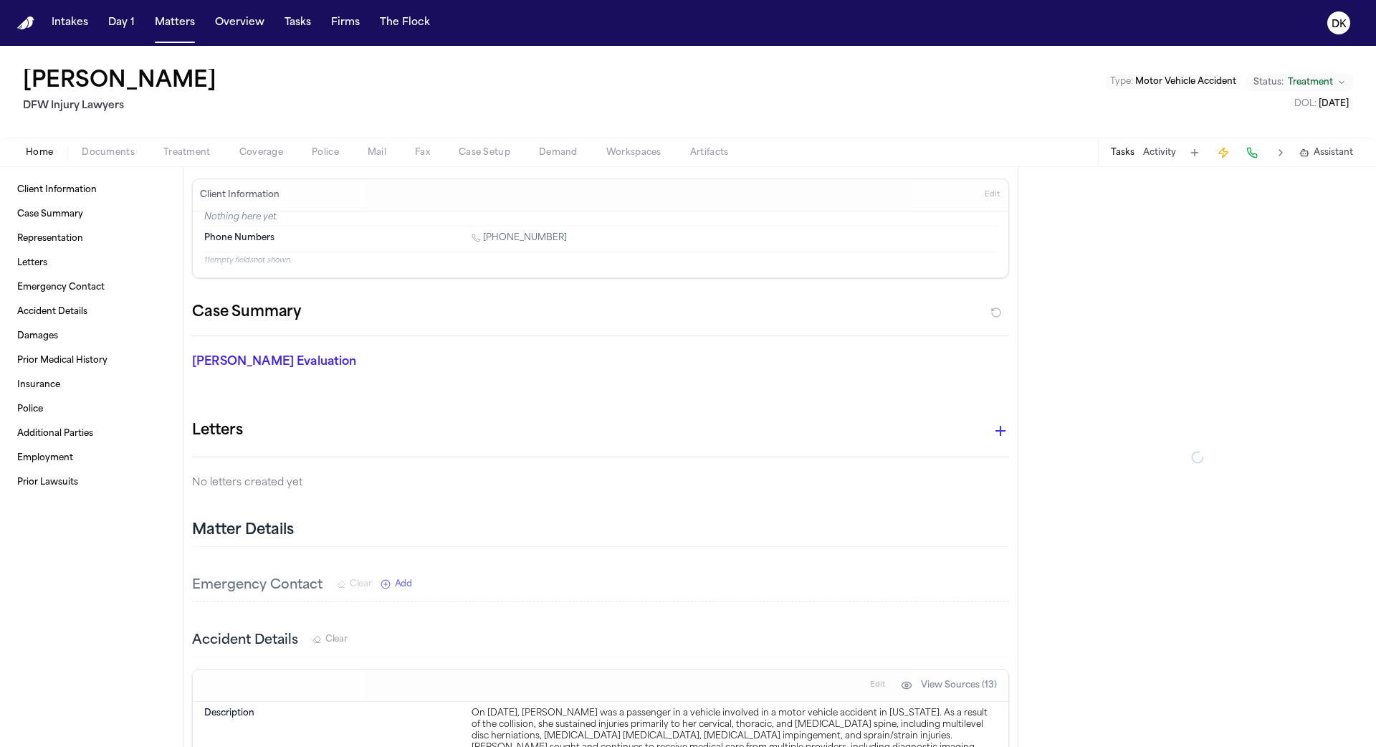
click at [316, 158] on span "Police" at bounding box center [325, 152] width 27 height 11
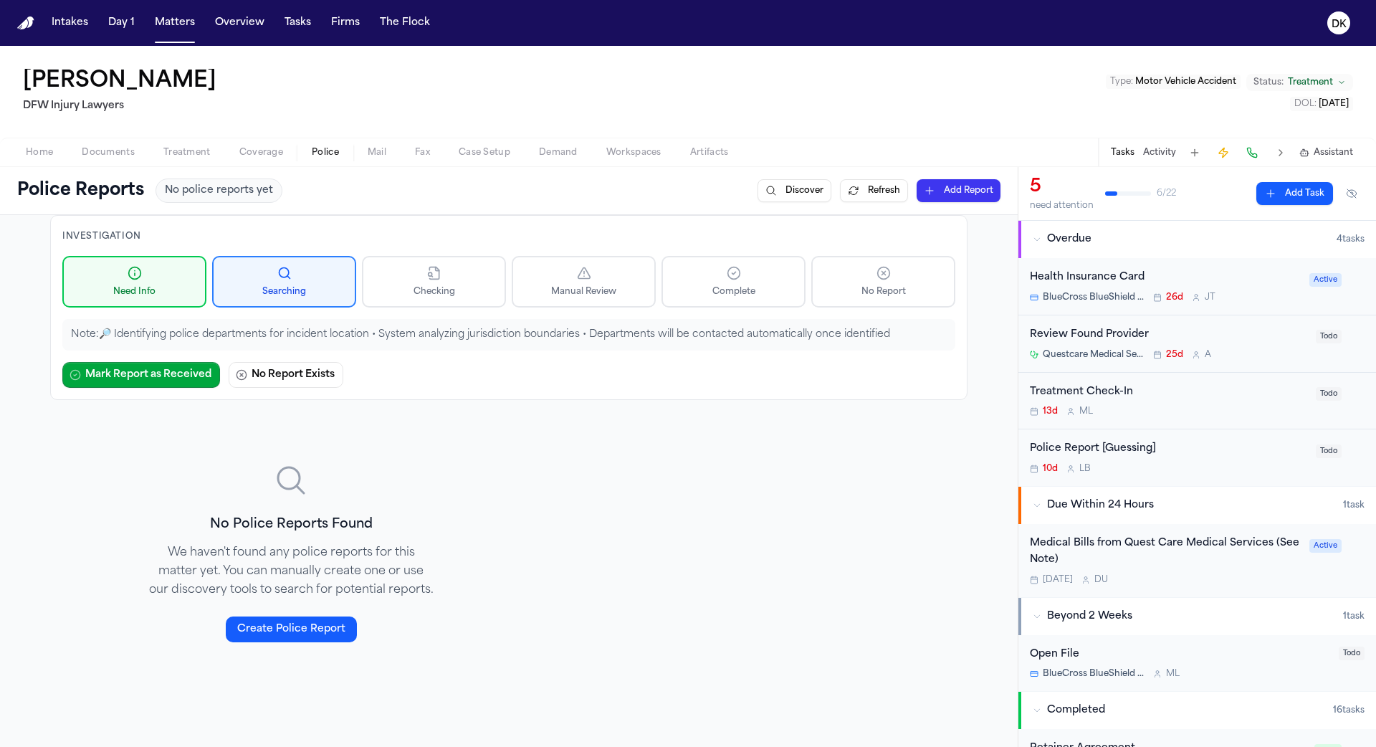
click at [143, 161] on div "Home Documents Treatment Coverage Police Mail Fax Case Setup Demand Workspaces …" at bounding box center [688, 152] width 1376 height 29
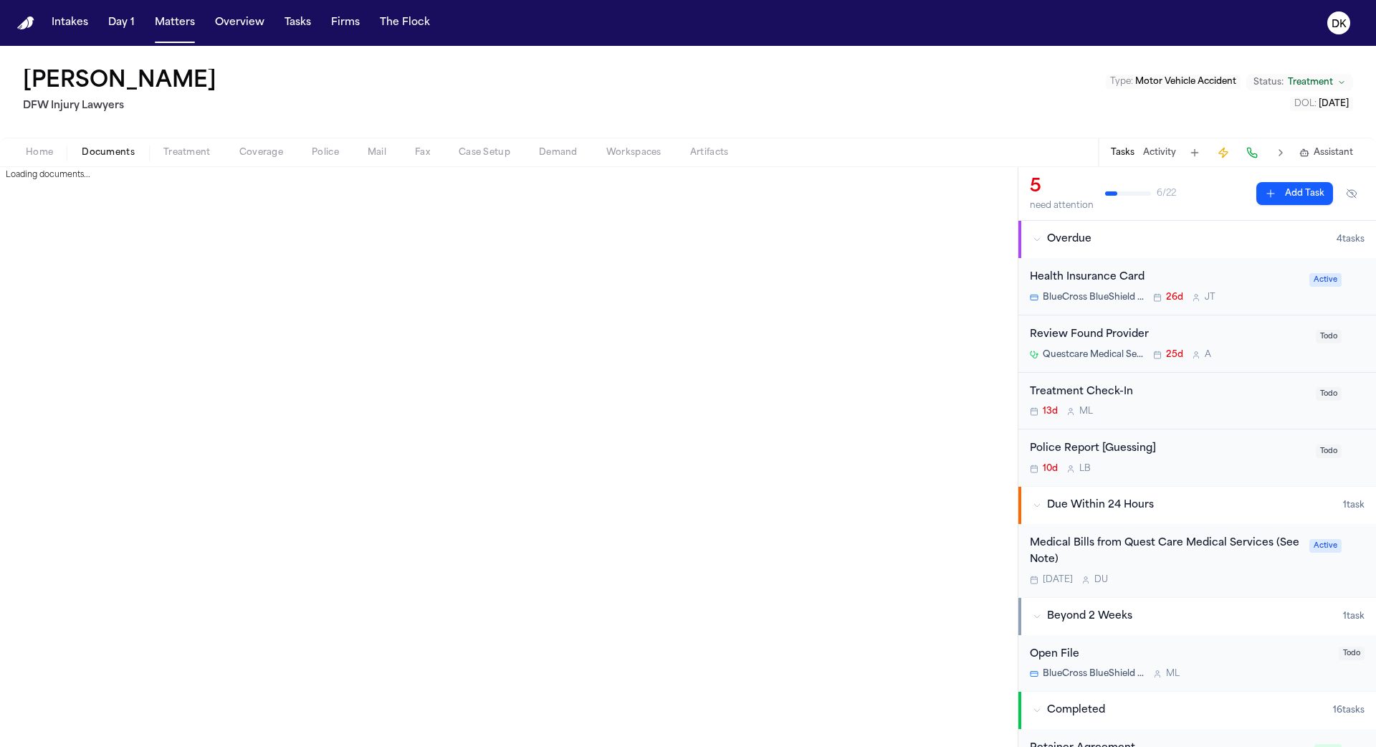
click at [123, 150] on span "Documents" at bounding box center [108, 152] width 53 height 11
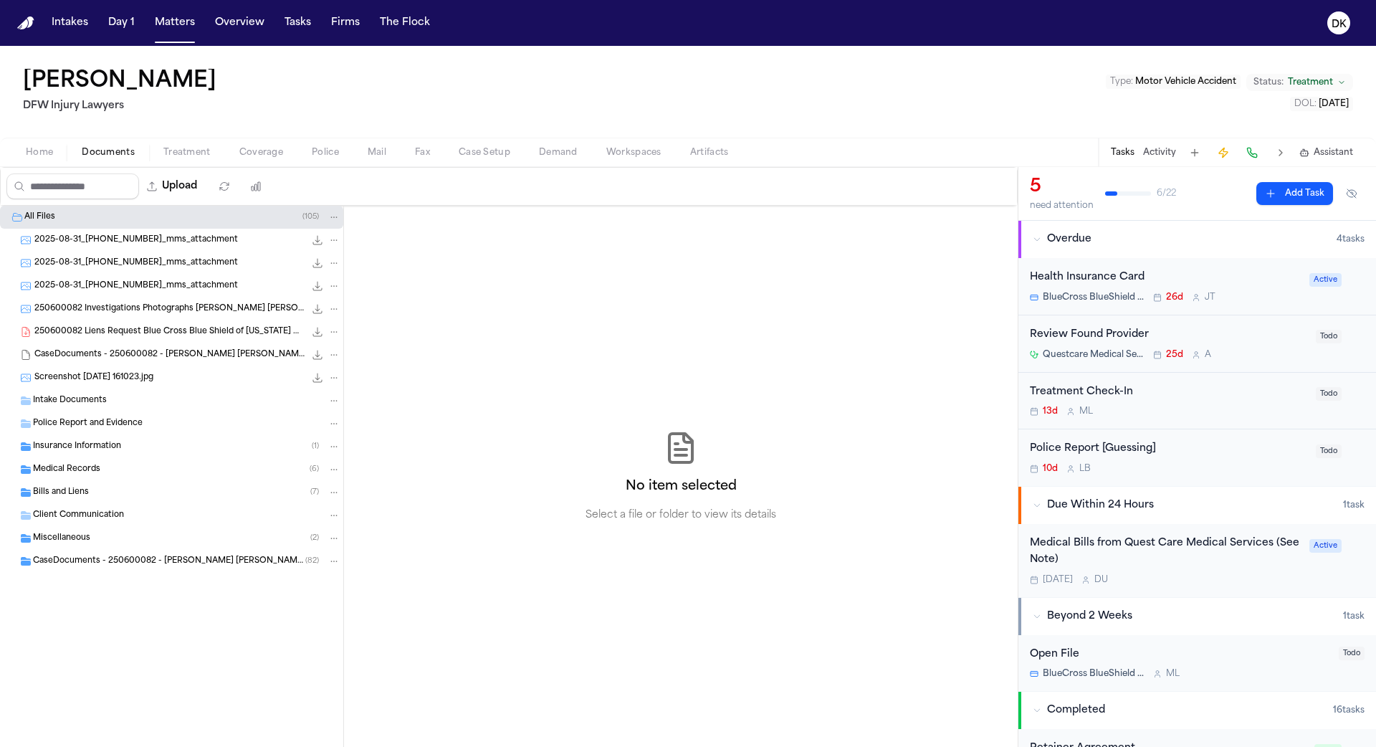
click at [158, 448] on div "Insurance Information ( 1 )" at bounding box center [186, 446] width 307 height 13
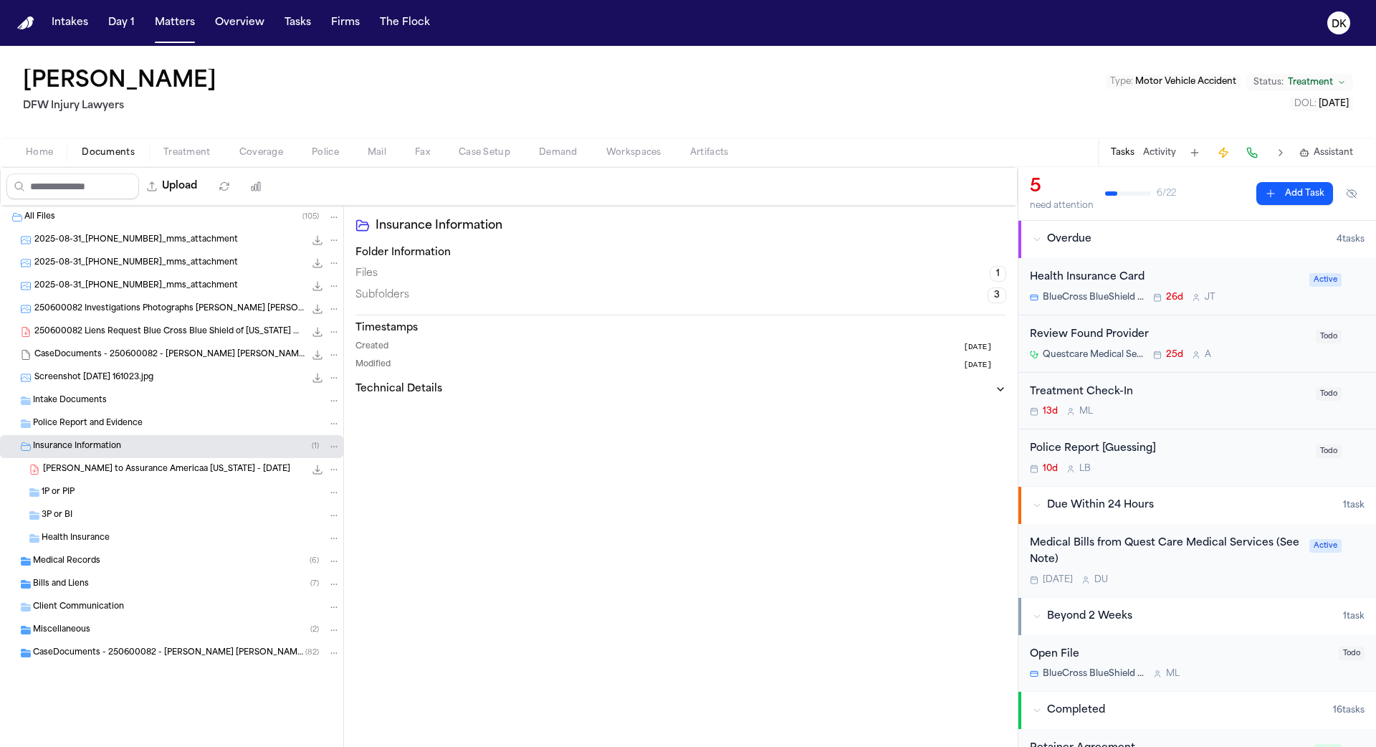
click at [146, 469] on span "T. Hines - LOR to Assurance Americaa Texas - 6.16.25" at bounding box center [166, 470] width 247 height 12
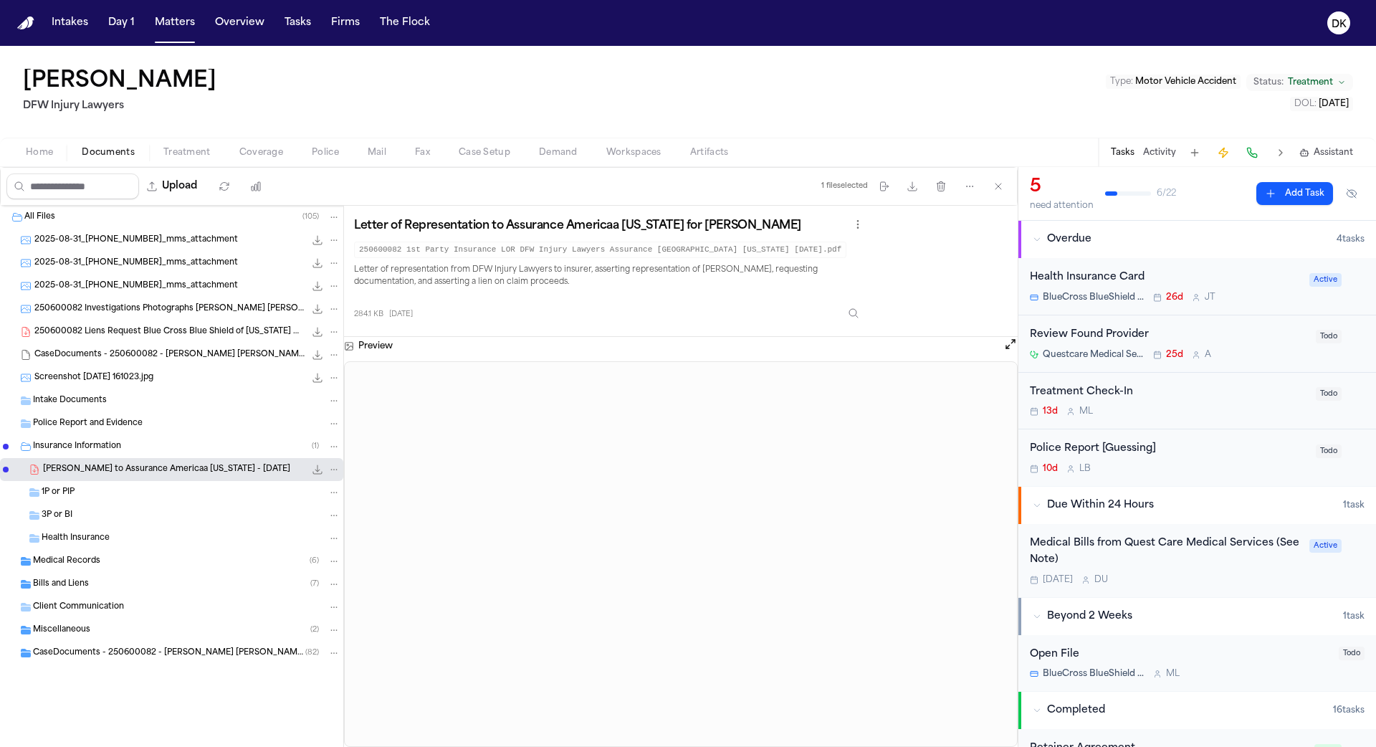
click at [176, 350] on span "CaseDocuments - 250600082 - Hines v. Witcher 20250806202009.zip" at bounding box center [169, 355] width 270 height 12
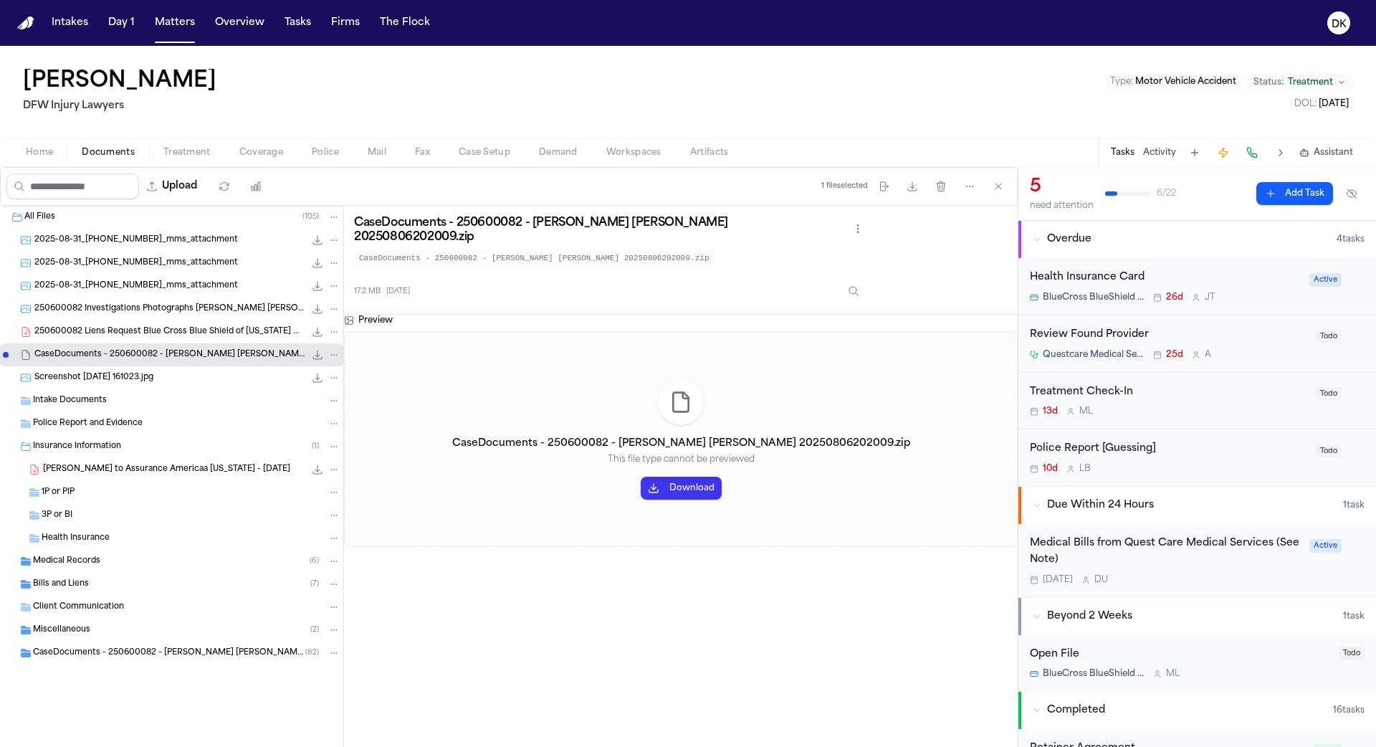
click at [153, 380] on span "Screenshot 2025-08-25 161023.jpg" at bounding box center [93, 378] width 119 height 12
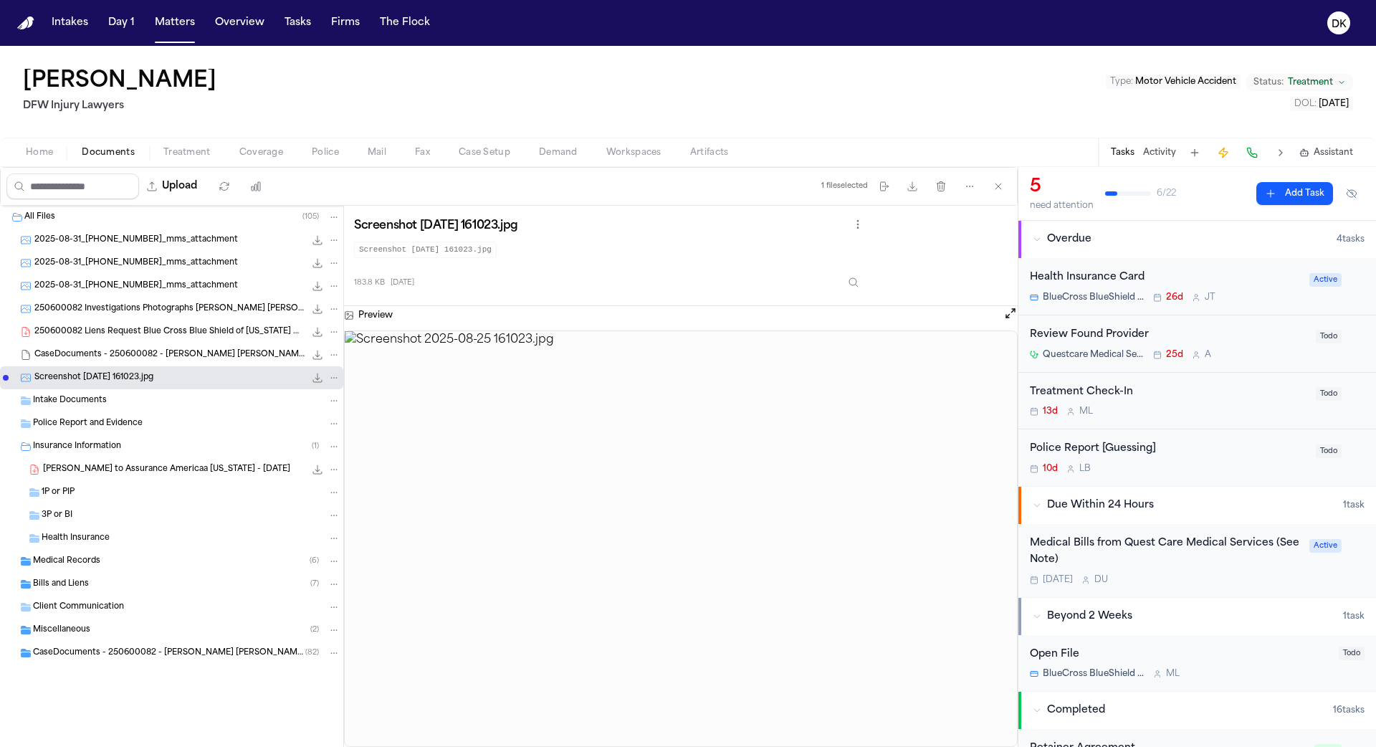
click at [176, 333] on span "250600082 Liens Request Blue Cross Blue Shield of Texas DFW Injury Lawyers 07-1…" at bounding box center [169, 332] width 270 height 12
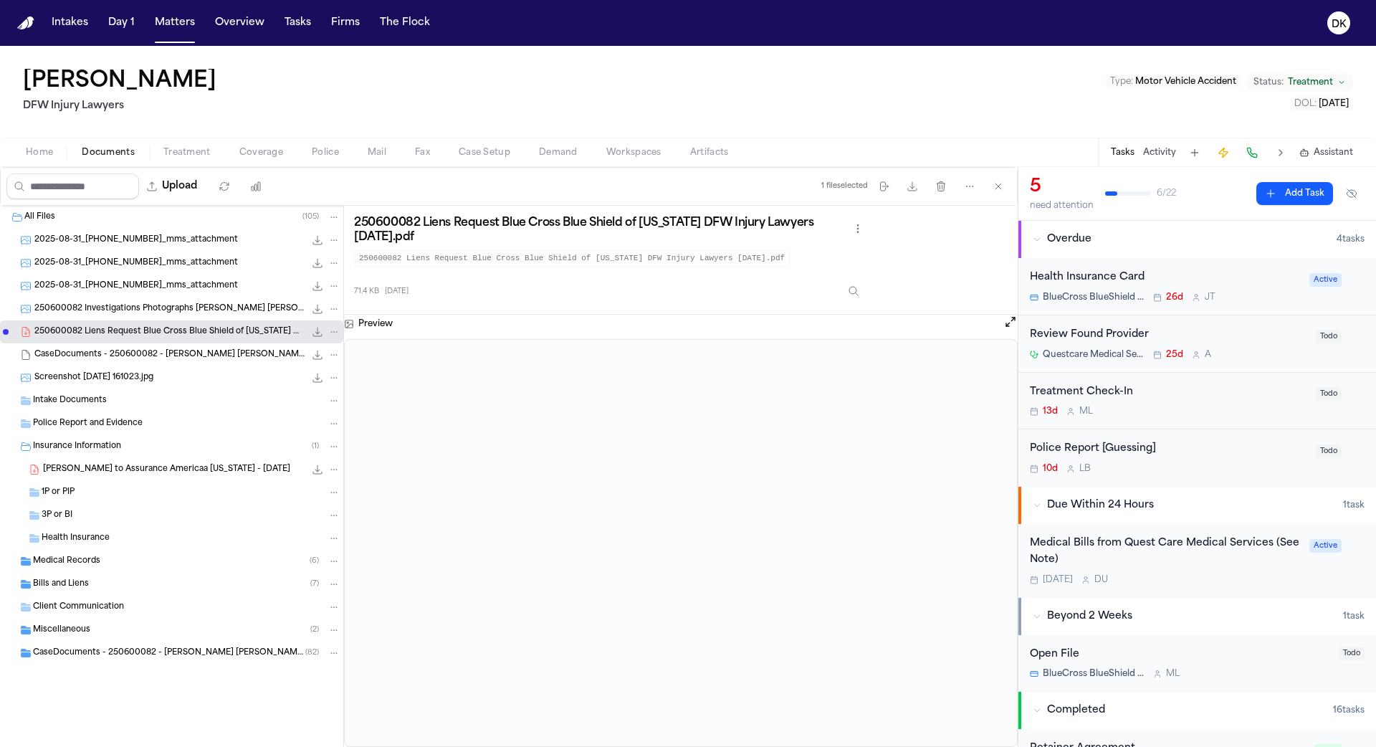
click at [180, 310] on span "250600082 Investigations Photographs Hines, Tamara Aguilar, Cynthia 06-10-2025.…" at bounding box center [169, 309] width 270 height 12
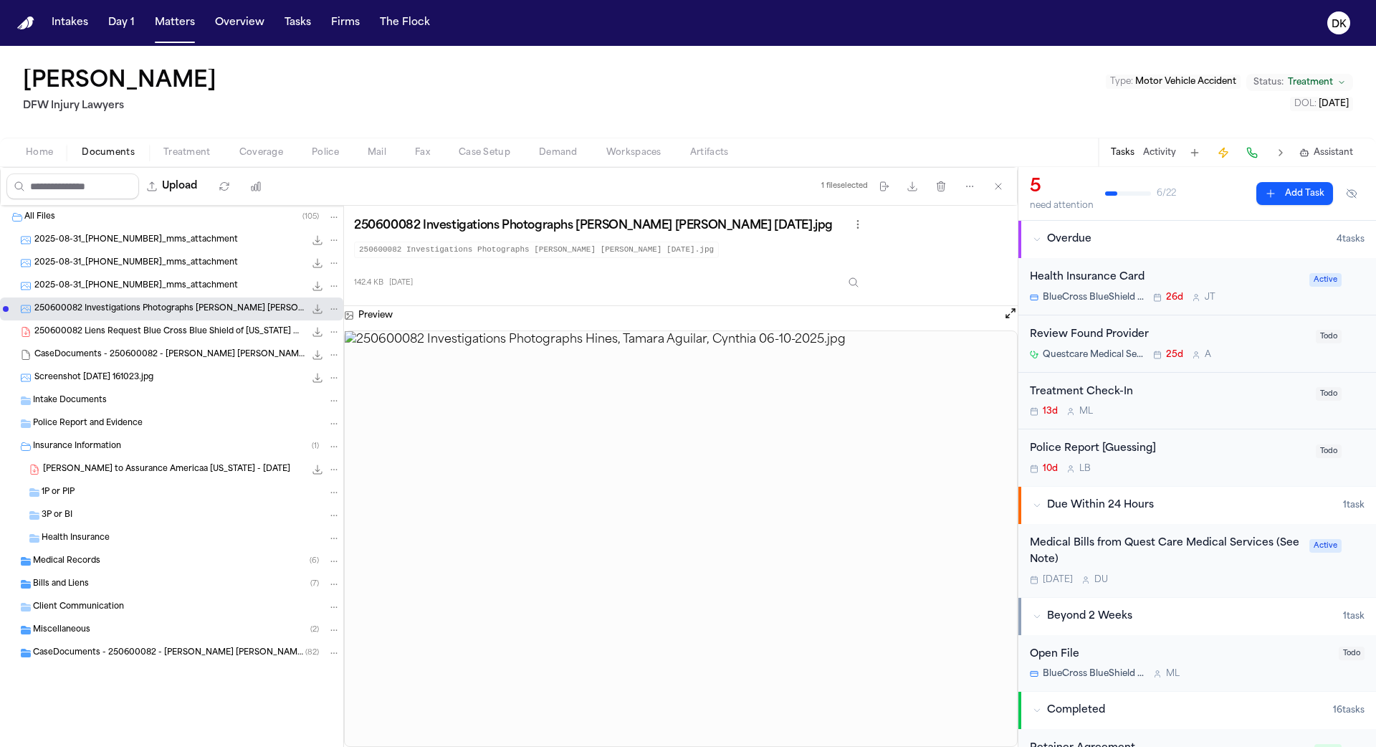
click at [184, 285] on span "2025-08-31_817-673-3698_mms_attachment" at bounding box center [135, 286] width 203 height 12
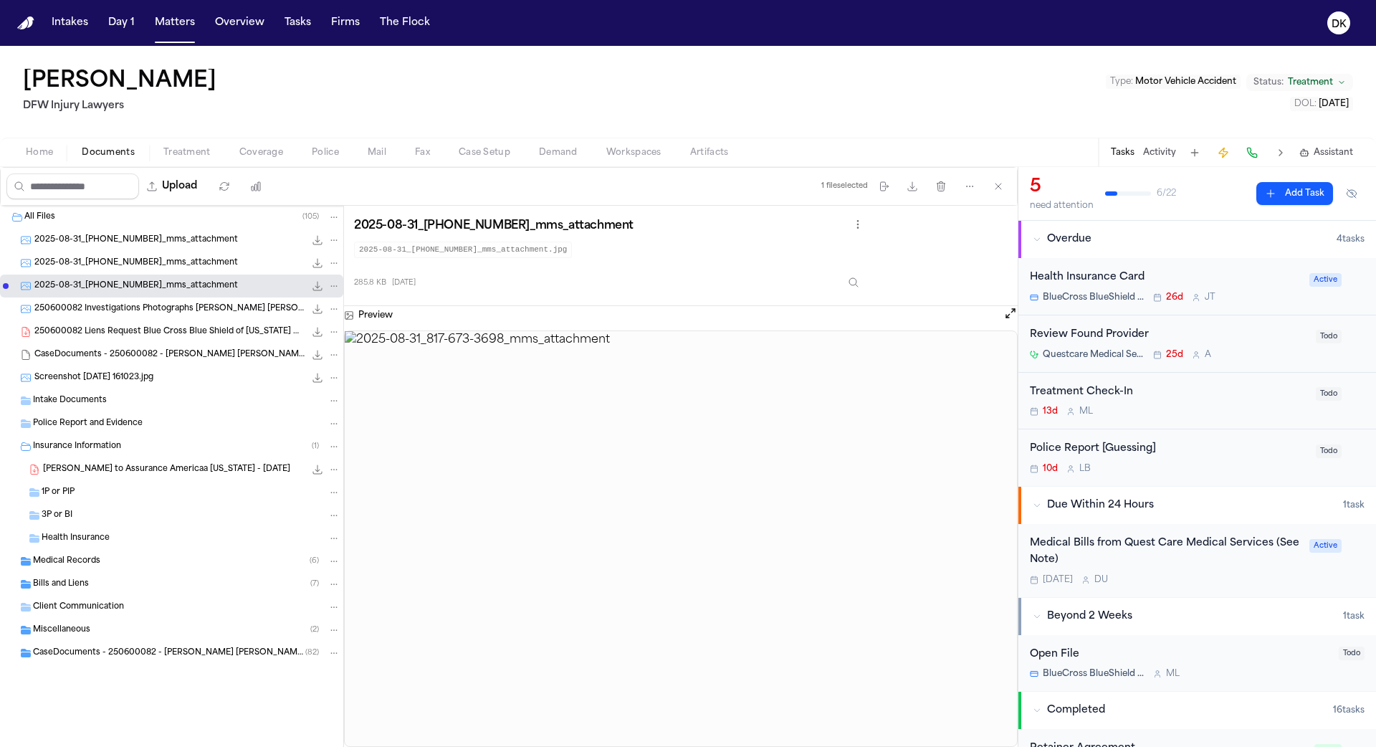
click at [191, 262] on span "2025-08-31_817-673-3698_mms_attachment" at bounding box center [135, 263] width 203 height 12
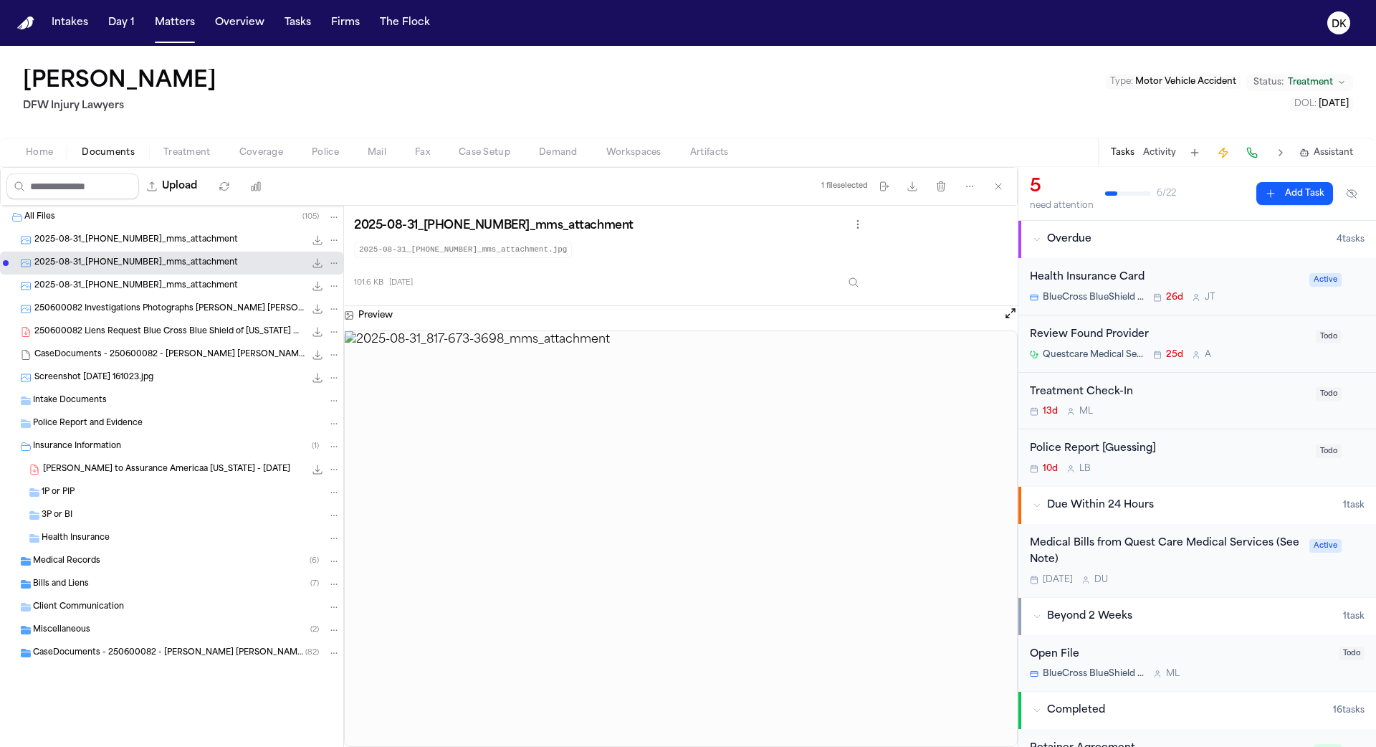
click at [184, 303] on span "250600082 Investigations Photographs Hines, Tamara Aguilar, Cynthia 06-10-2025.…" at bounding box center [169, 309] width 270 height 12
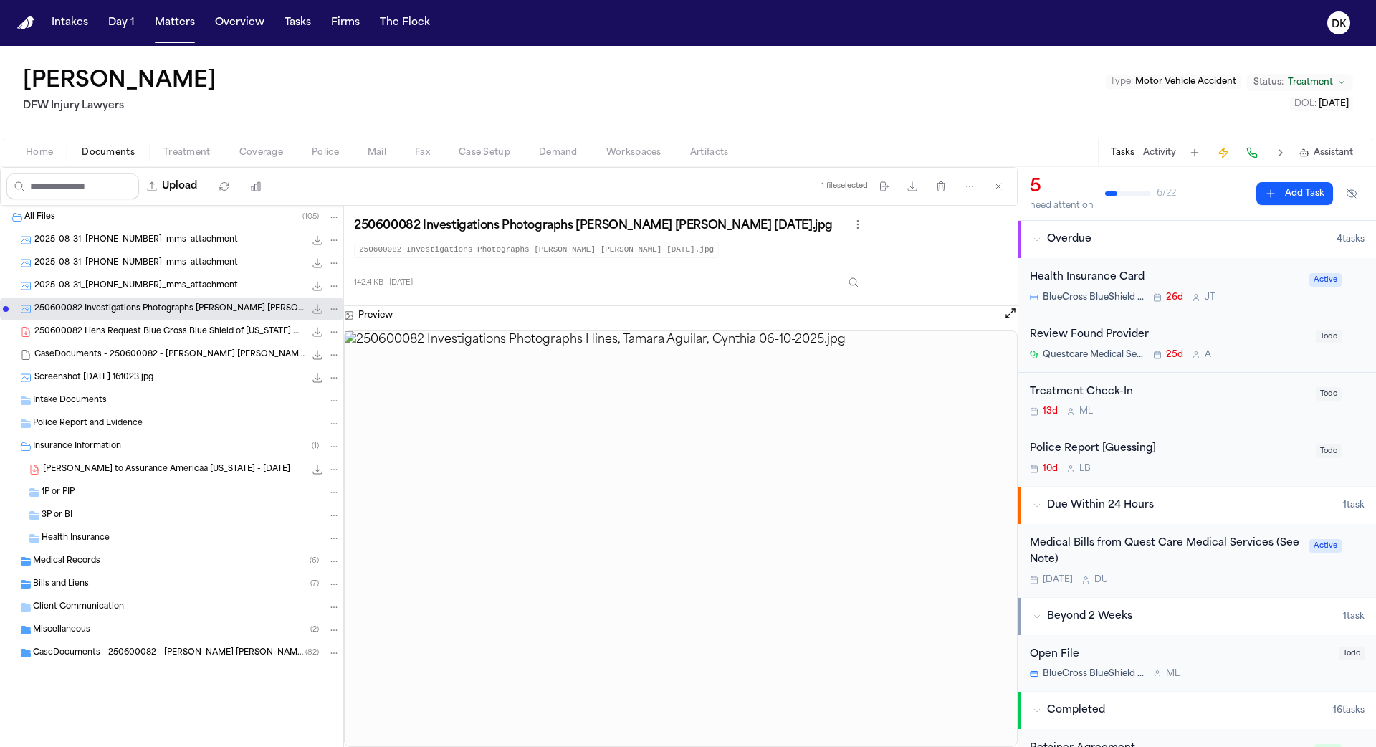
click at [173, 340] on div "250600082 Liens Request Blue Cross Blue Shield of Texas DFW Injury Lawyers 07-1…" at bounding box center [171, 331] width 343 height 23
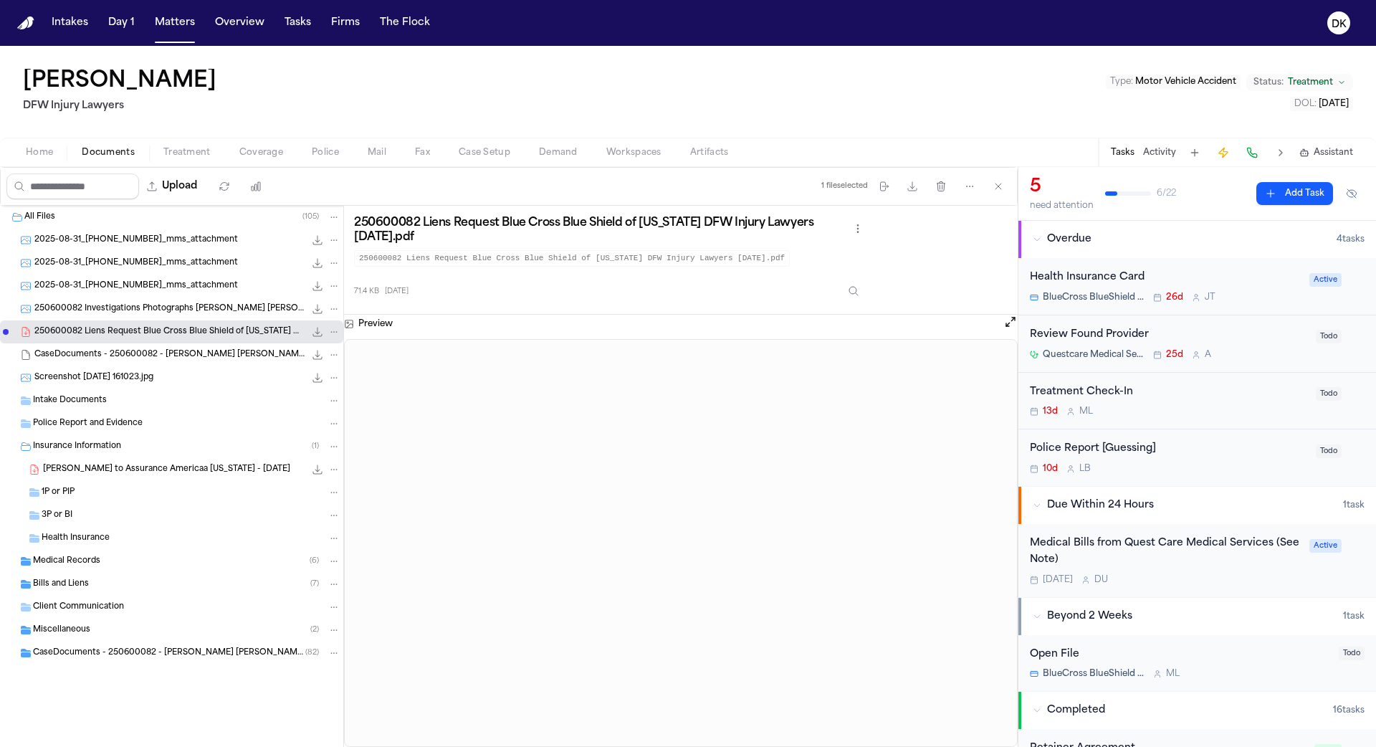
click at [171, 355] on span "CaseDocuments - 250600082 - Hines v. Witcher 20250806202009.zip" at bounding box center [169, 355] width 270 height 12
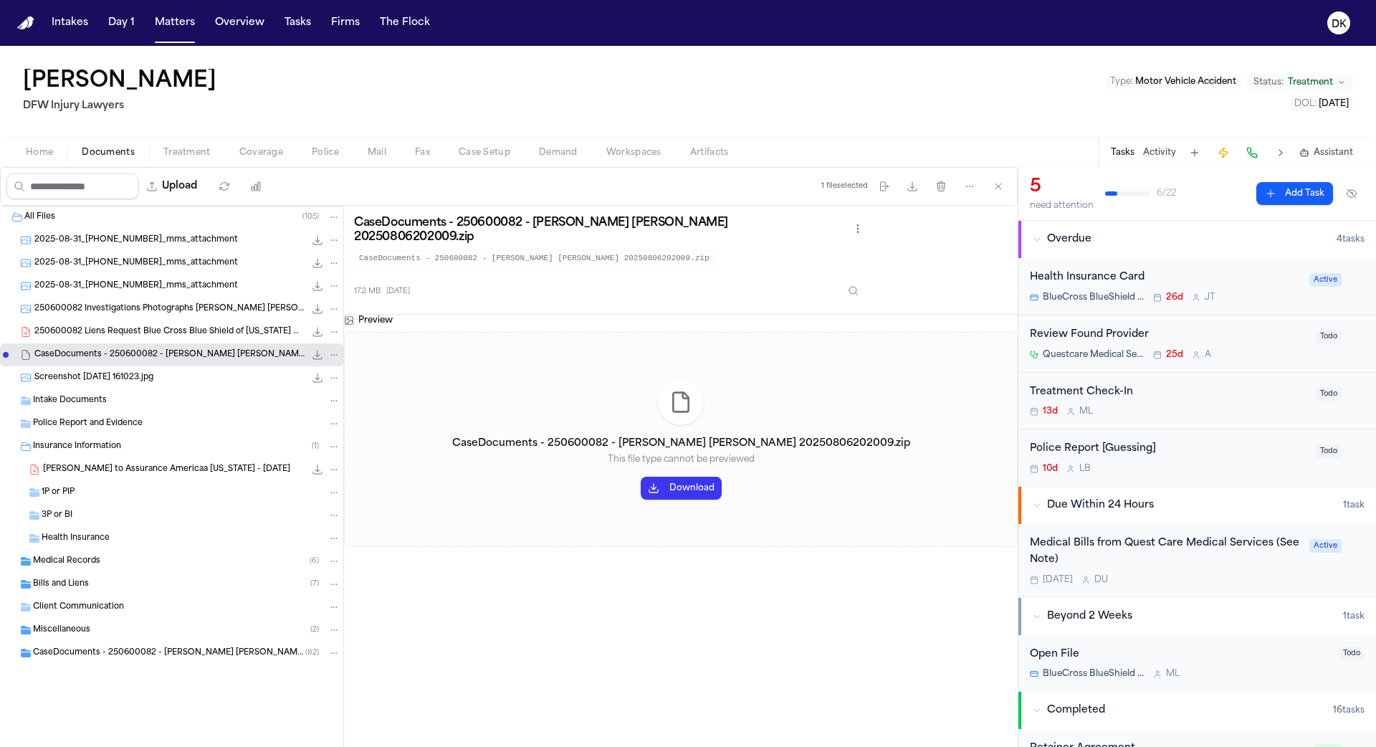
click at [153, 373] on span "Screenshot 2025-08-25 161023.jpg" at bounding box center [93, 378] width 119 height 12
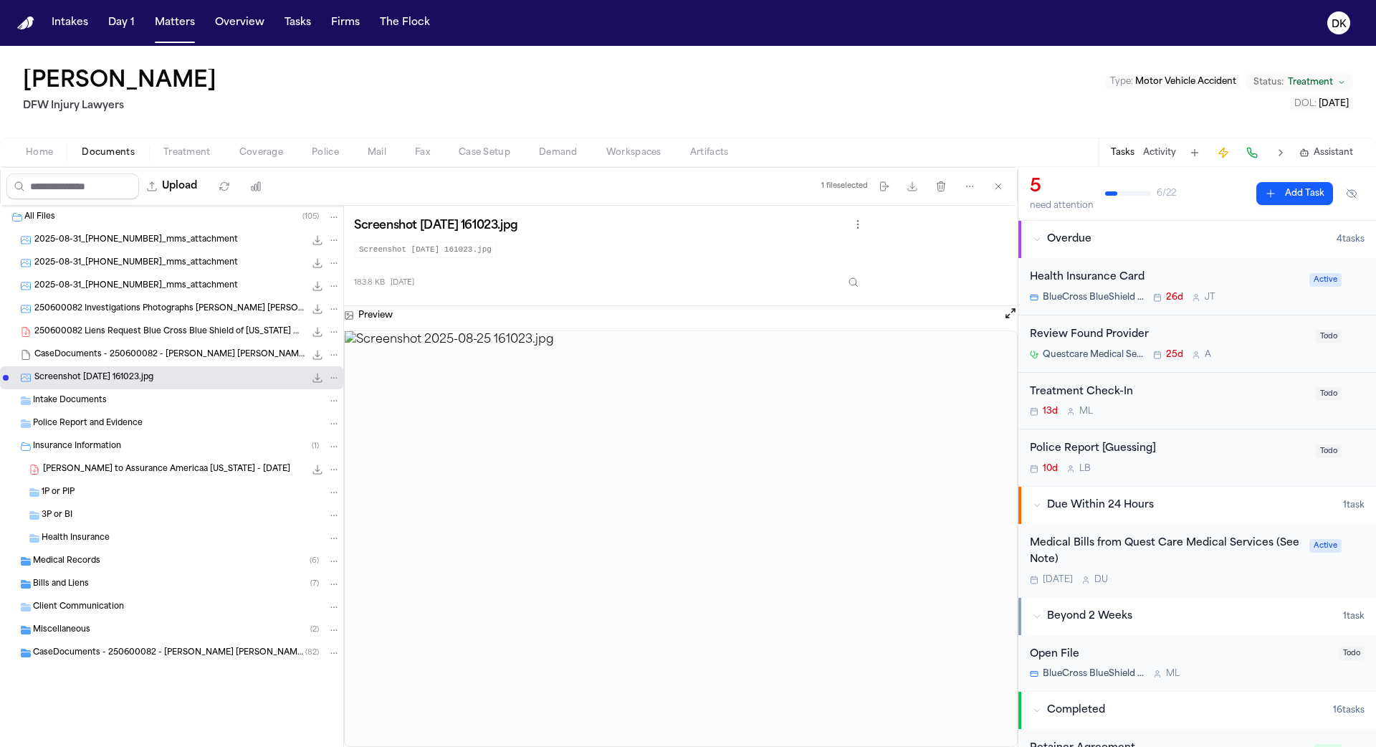
click at [128, 560] on div "Medical Records ( 6 )" at bounding box center [186, 561] width 307 height 13
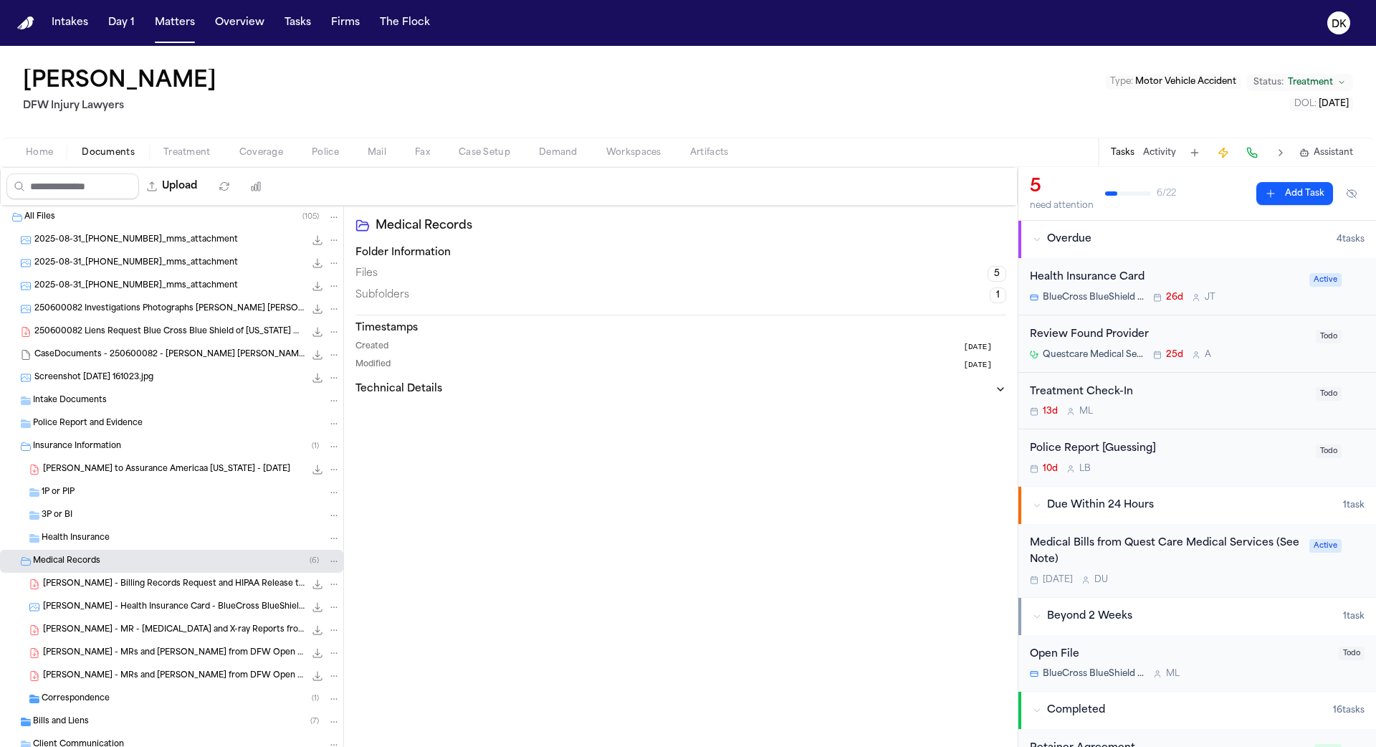
scroll to position [87, 0]
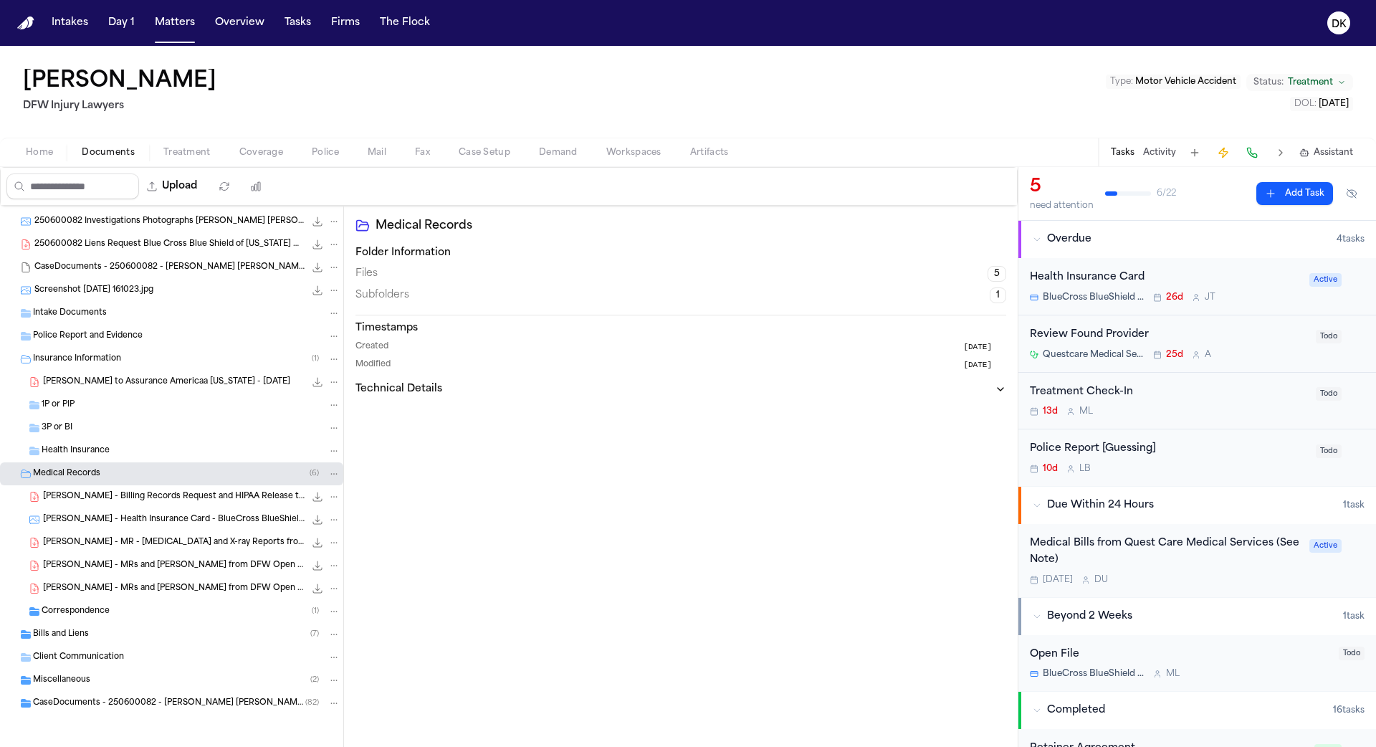
click at [133, 700] on span "CaseDocuments - 250600082 - Hines v. Witcher 20250806202009 (unzipped)" at bounding box center [169, 703] width 272 height 12
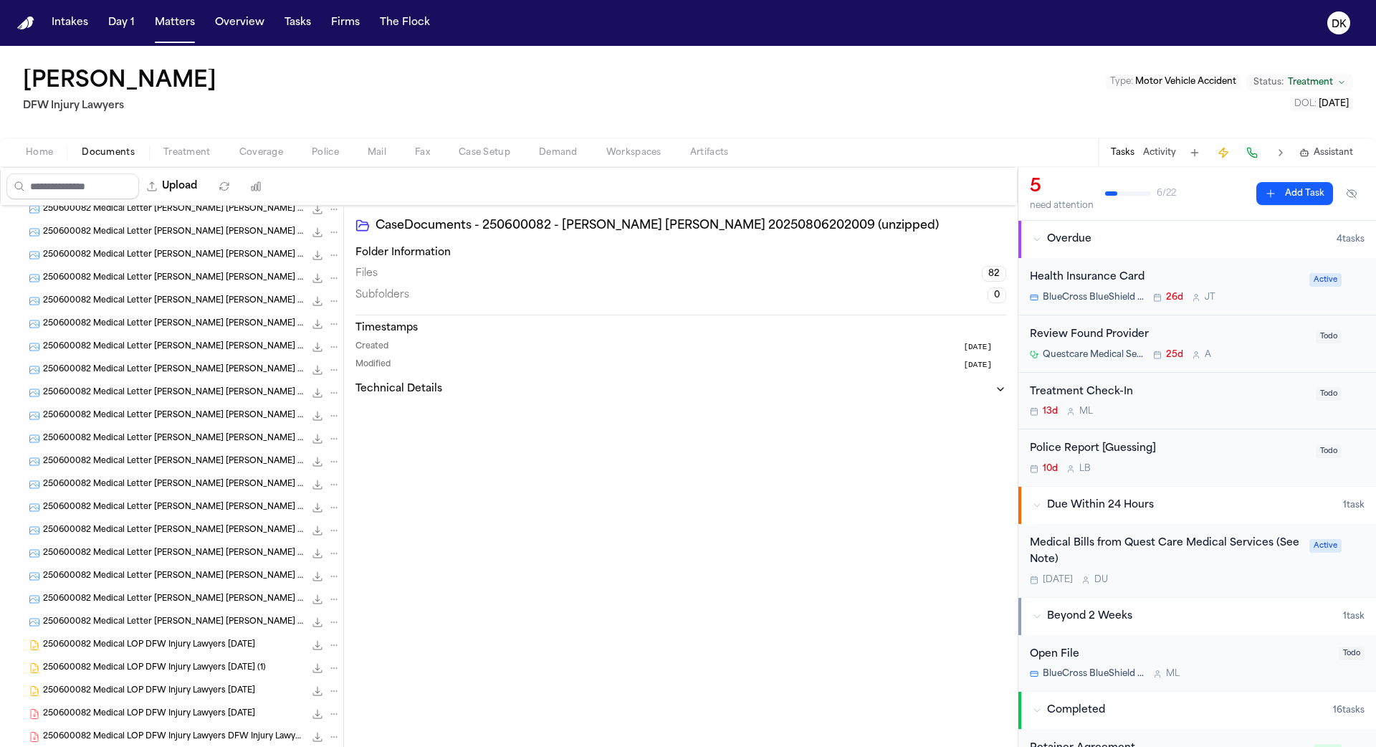
scroll to position [1495, 0]
click at [165, 356] on div "250600082 Medical Letter Hines, Tamara Aguilar, Cynthia 06-10-2025 (15) 82.7 KB…" at bounding box center [171, 349] width 343 height 23
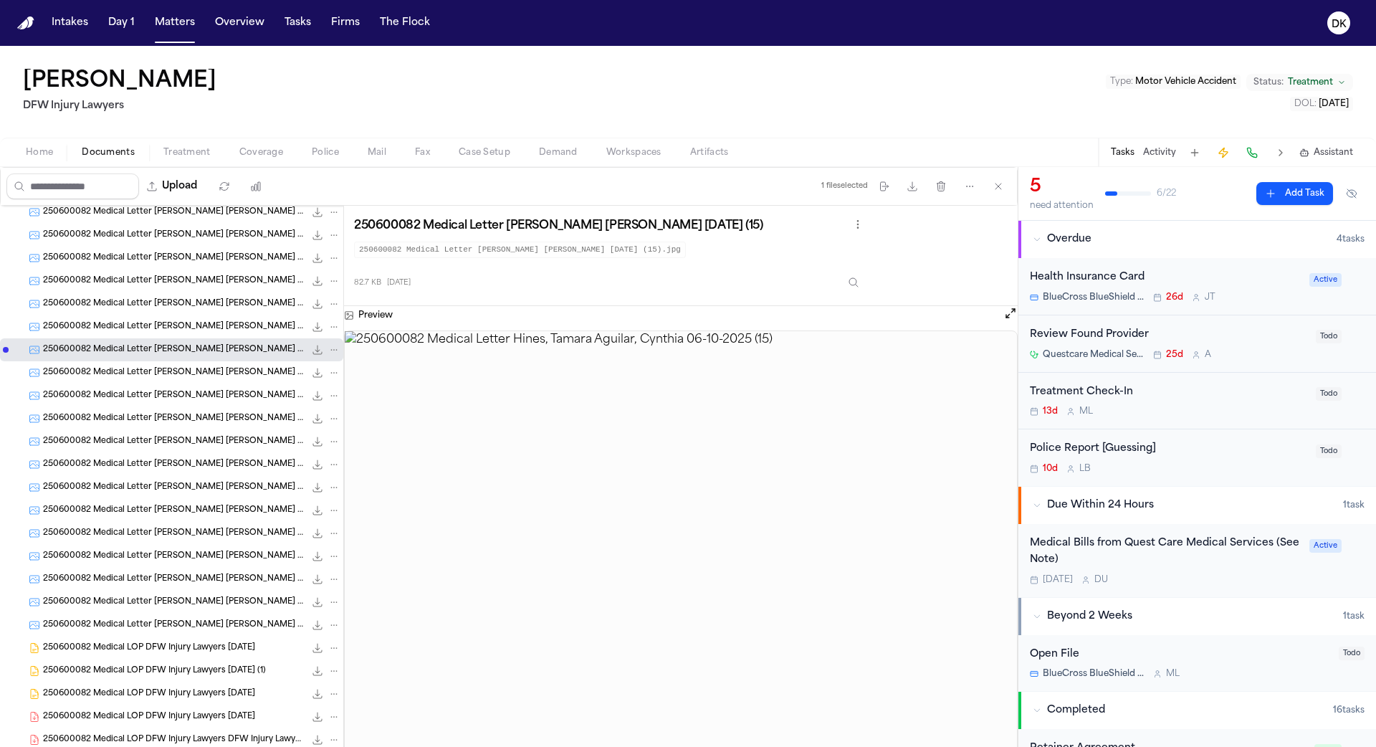
click at [159, 418] on span "250600082 Medical Letter Hines, Tamara Aguilar, Cynthia 06-10-2025 (18)" at bounding box center [174, 419] width 262 height 12
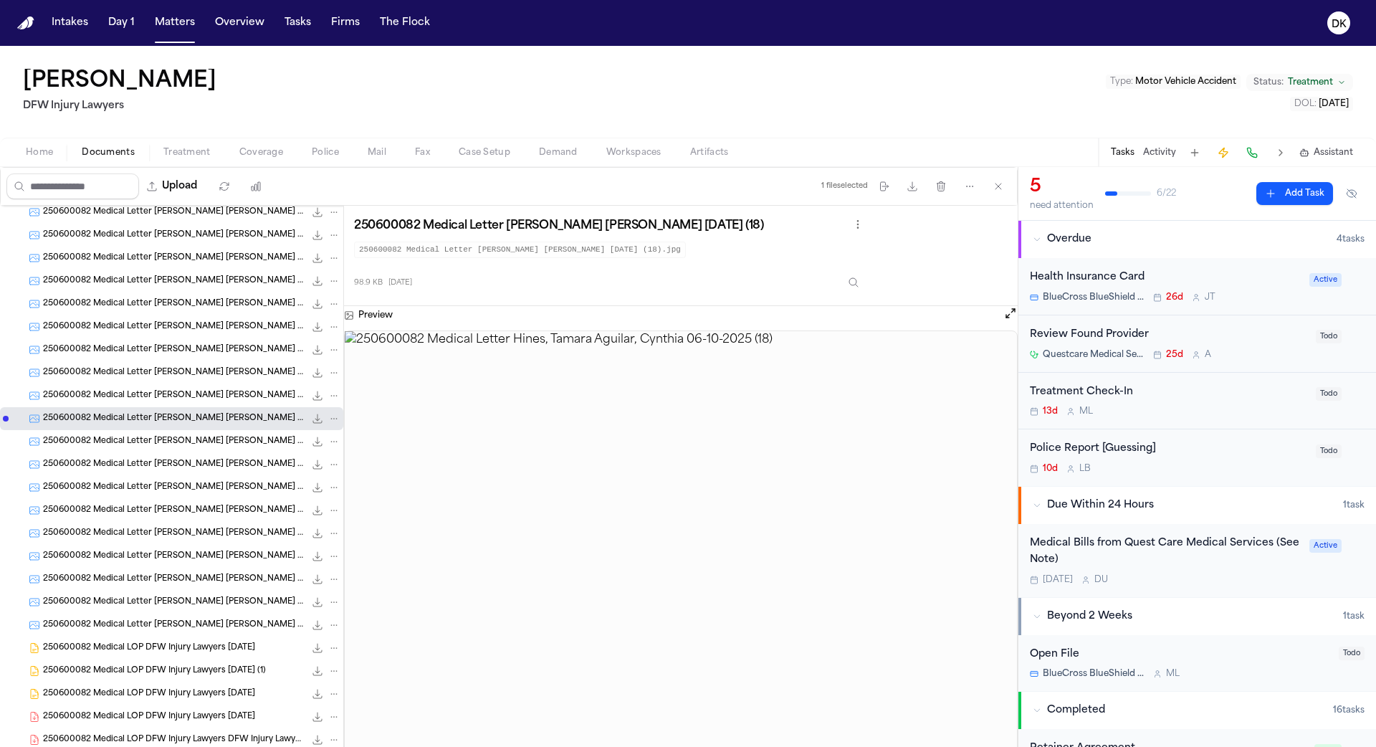
click at [160, 517] on div "250600082 Medical Letter Hines, Tamara Aguilar, Cynthia 06-10-2025 (4) 102.6 KB…" at bounding box center [171, 510] width 343 height 23
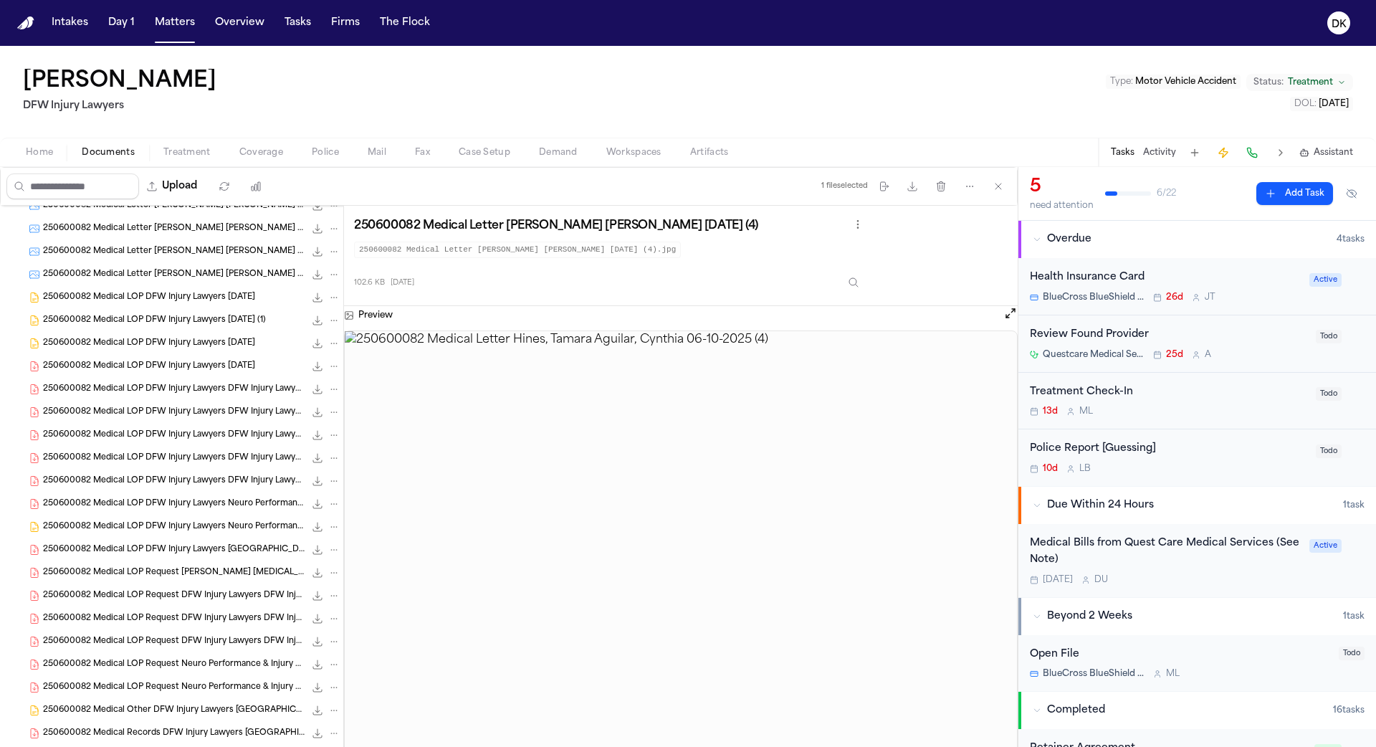
scroll to position [1850, 0]
click at [160, 517] on span "250600082 Medical LOP DFW Injury Lawyers Neuro Performance & Injury Center 07-0…" at bounding box center [174, 523] width 262 height 12
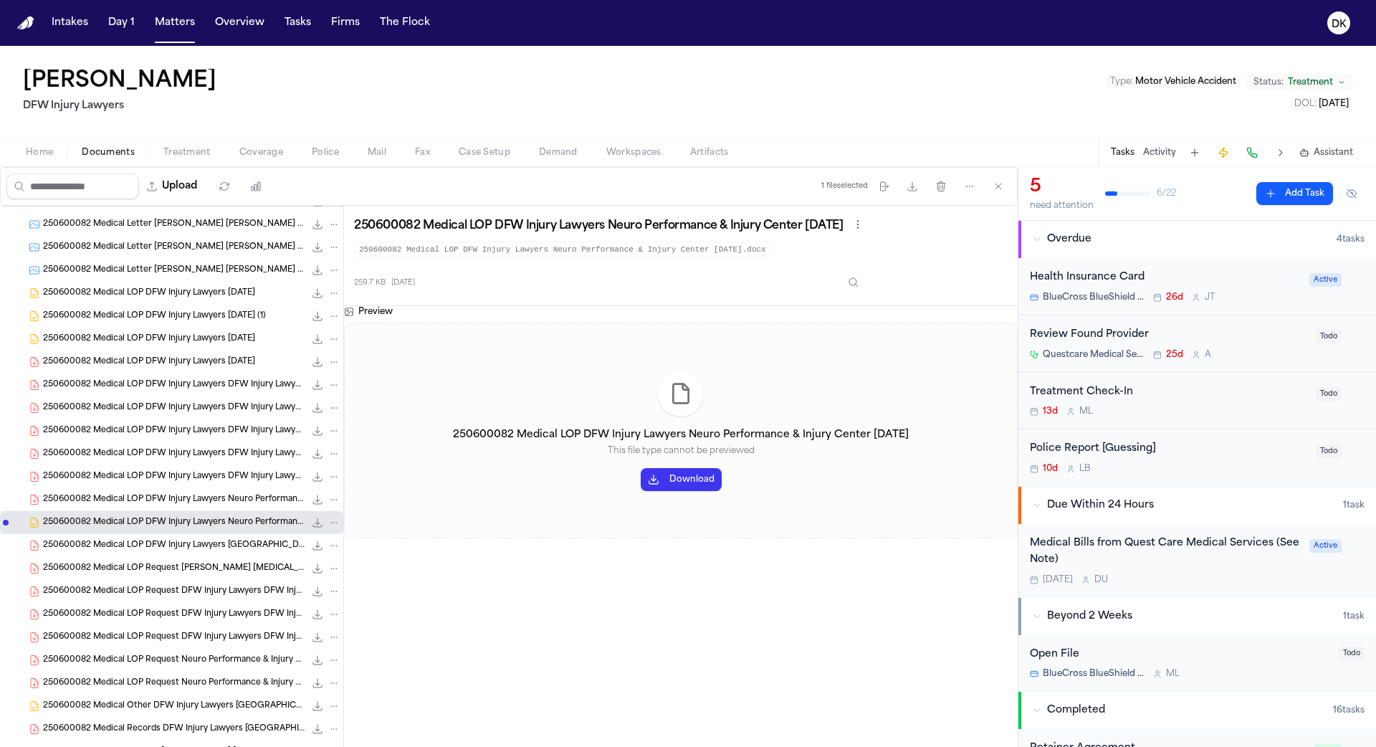
click at [155, 571] on span "250600082 Medical LOP Request Brewer Chiropractic Clinic DFW Injury Lawyers 06-…" at bounding box center [174, 568] width 262 height 12
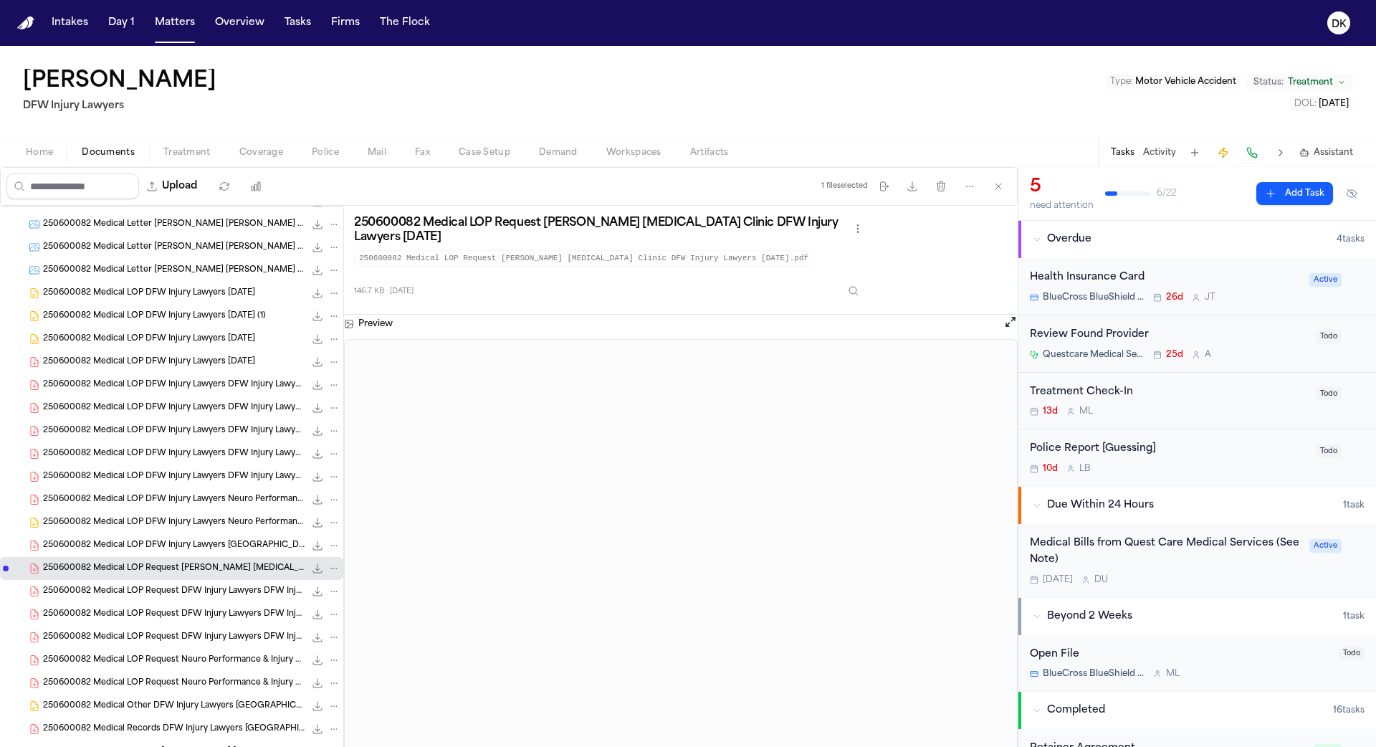
scroll to position [1967, 0]
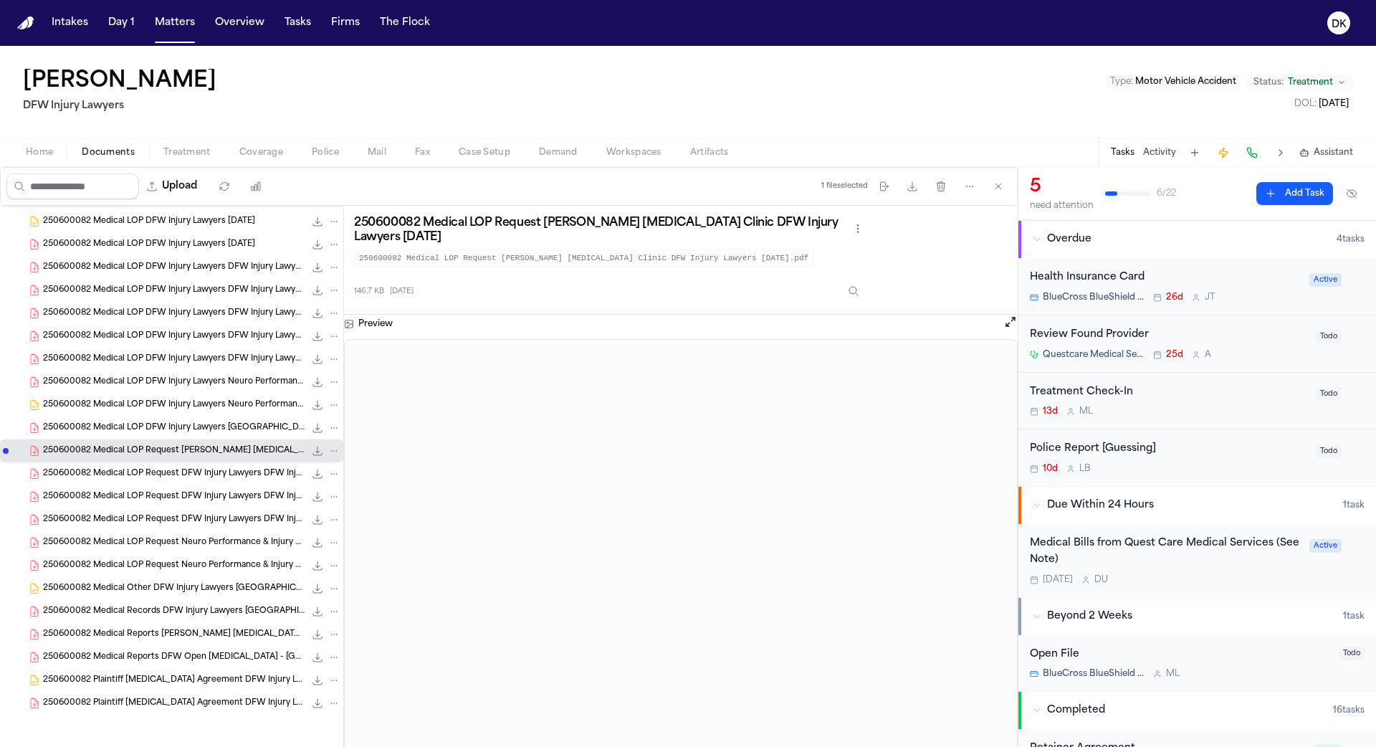
click at [155, 571] on div "250600082 Medical LOP Request Neuro Performance & Injury Center DFW Injury Lawy…" at bounding box center [171, 565] width 343 height 23
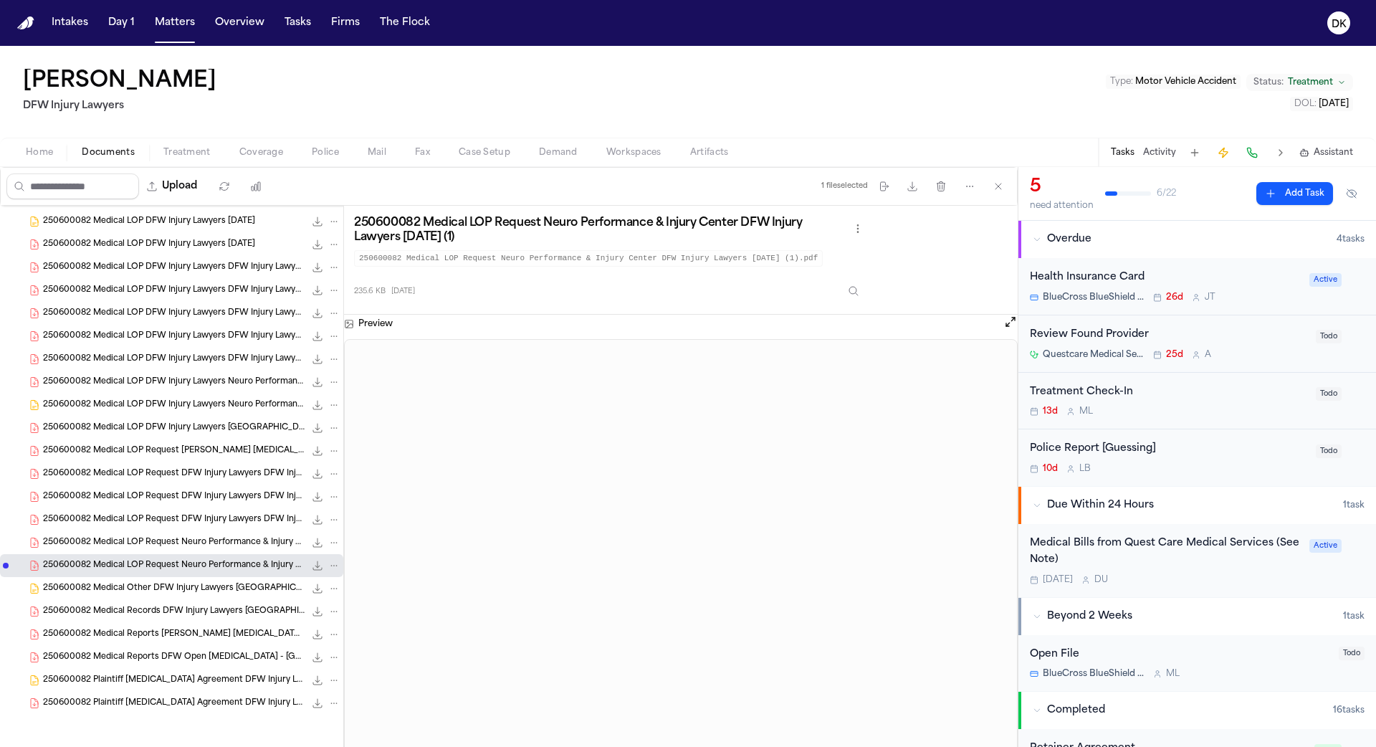
click at [148, 613] on span "250600082 Medical Records DFW Injury Lawyers Medical City Arlington 07-16-2025" at bounding box center [174, 611] width 262 height 12
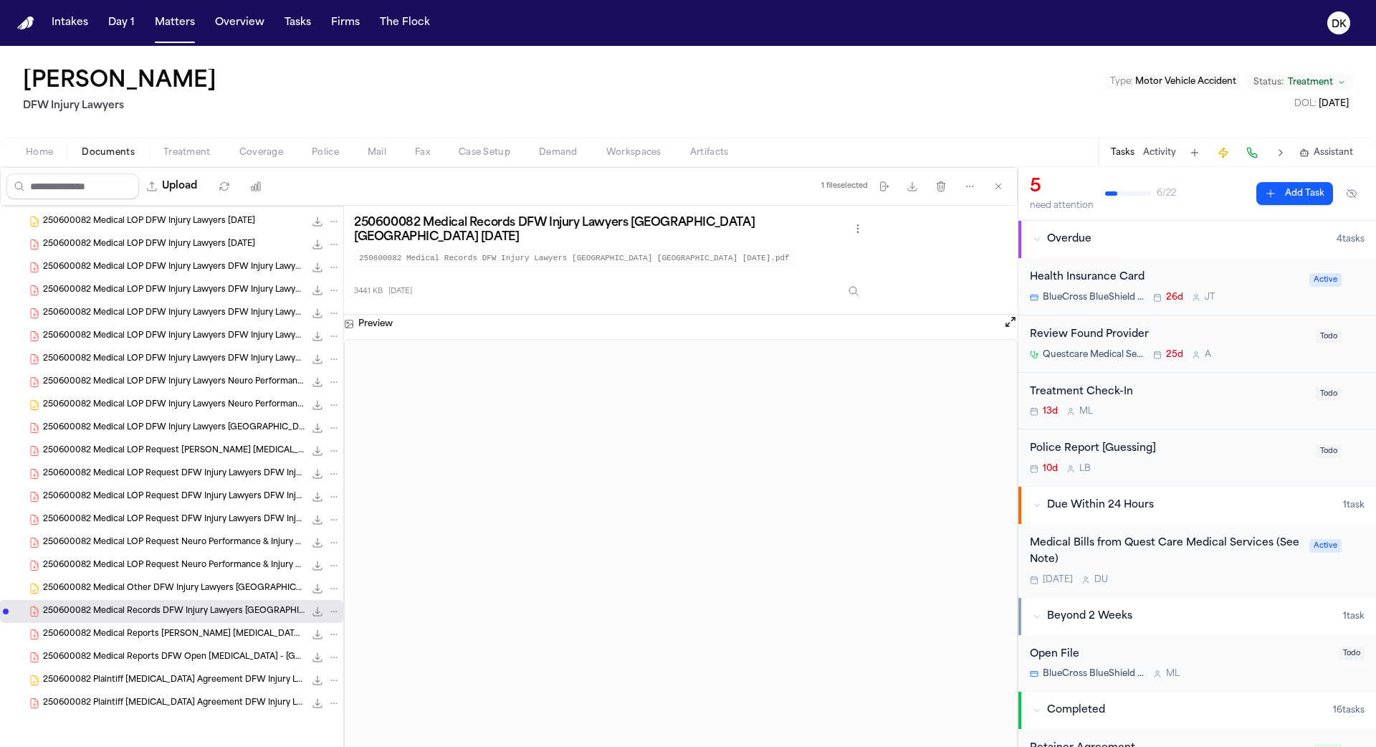
click at [148, 646] on div "250600082 Medical Reports DFW Open MRI - Dallas DFW Injury Lawyers 07-29-2025 1…" at bounding box center [171, 657] width 343 height 23
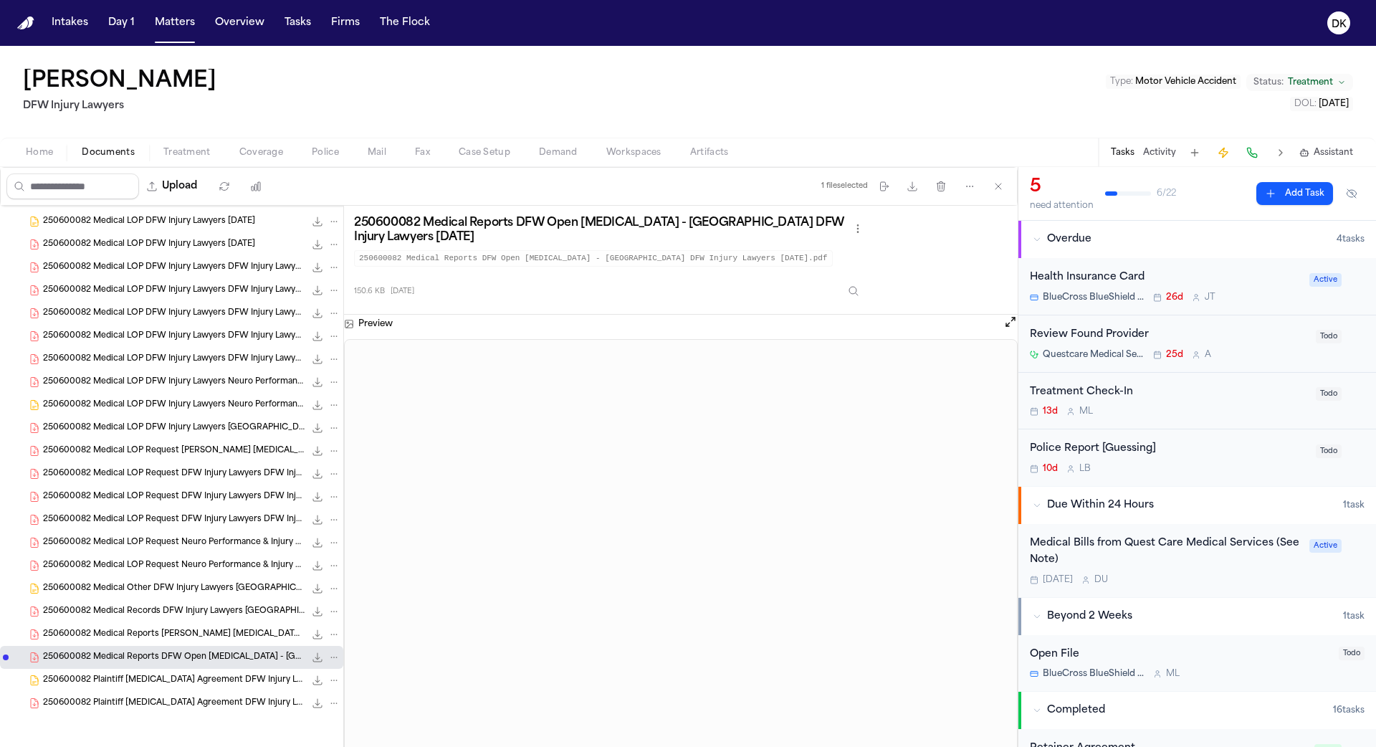
click at [147, 674] on span "250600082 Plaintiff Retainer Agreement DFW Injury Lawyers 06-10-2025" at bounding box center [174, 680] width 262 height 12
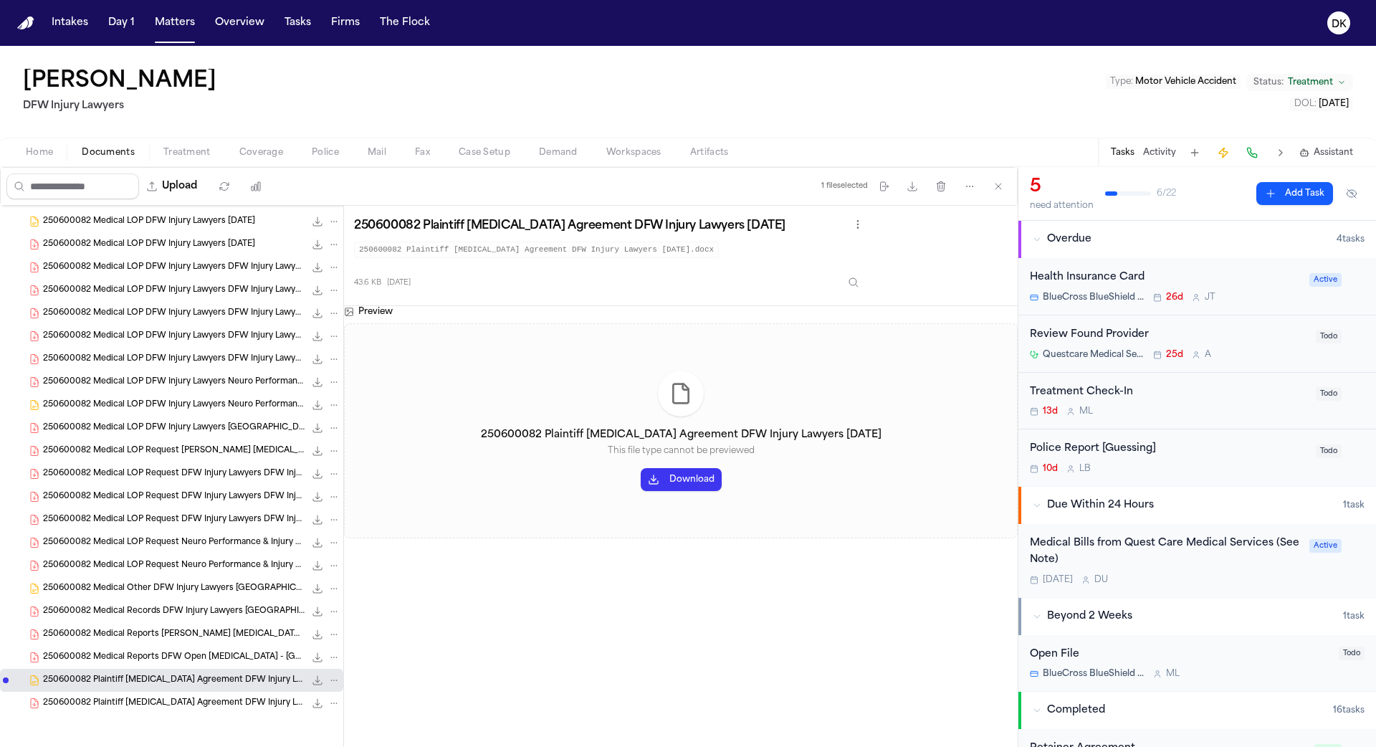
click at [136, 691] on div "250600082 Plaintiff Retainer Agreement DFW Injury Lawyers 06-10-2025 465.6 KB •…" at bounding box center [171, 702] width 343 height 23
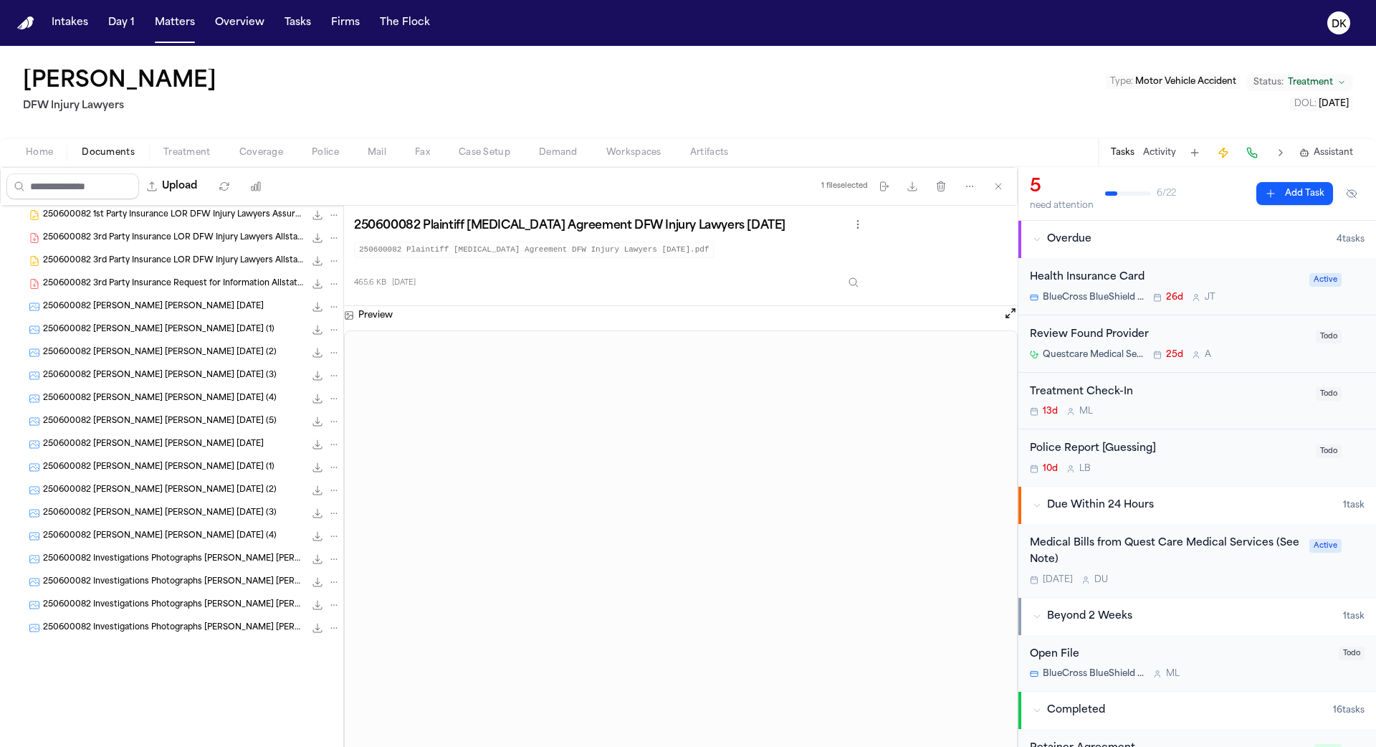
scroll to position [0, 0]
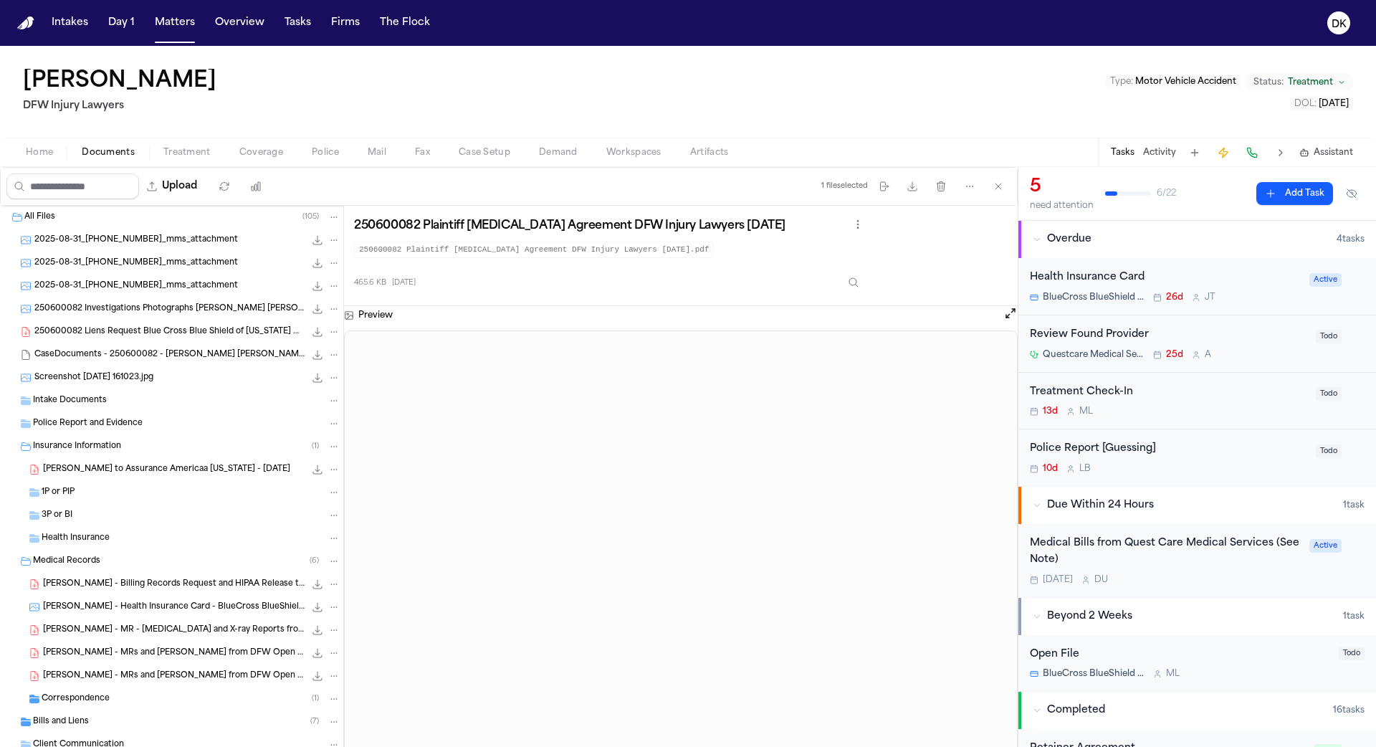
click at [262, 142] on div "Home Documents Treatment Coverage Police Mail Fax Case Setup Demand Workspaces …" at bounding box center [688, 152] width 1376 height 29
click at [304, 154] on button "Police" at bounding box center [325, 152] width 56 height 17
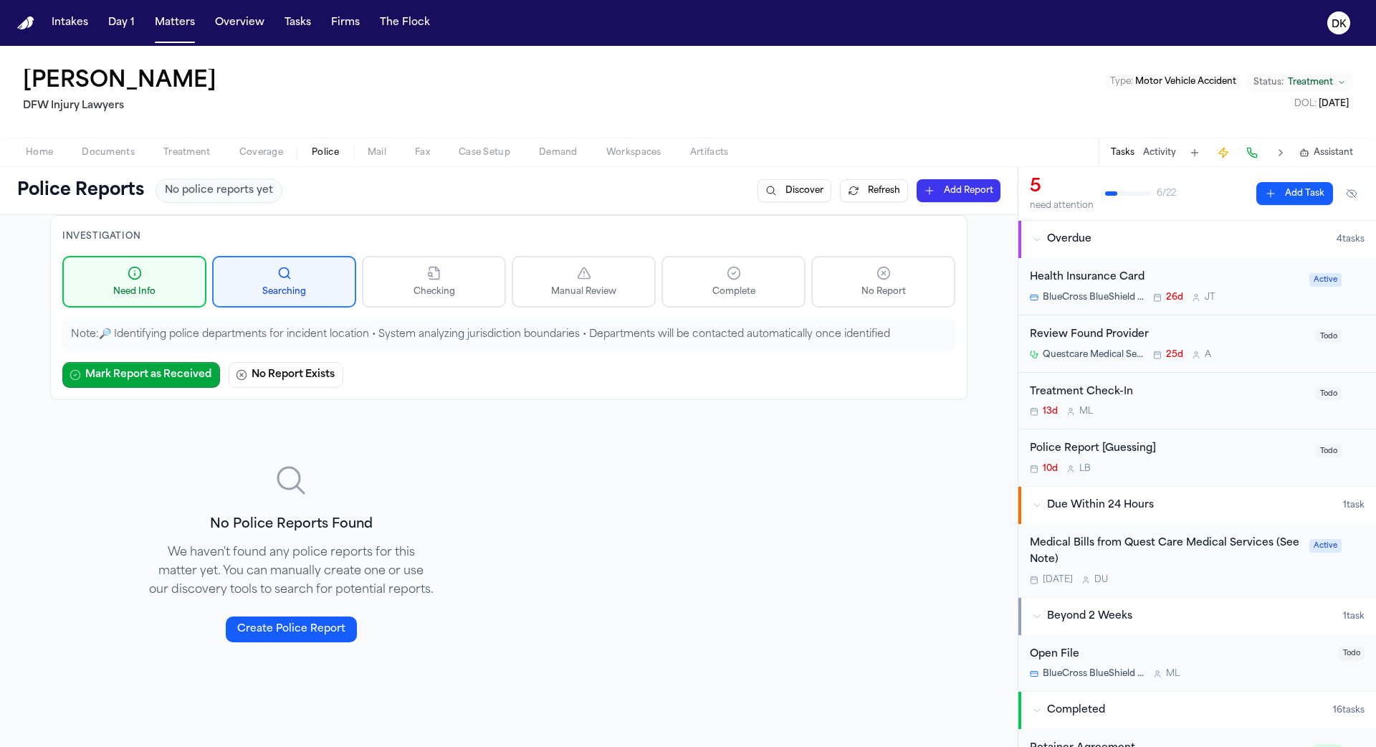
click at [375, 155] on span "Mail" at bounding box center [377, 152] width 19 height 11
click at [334, 153] on span "Police" at bounding box center [325, 152] width 27 height 11
click at [178, 158] on span "Treatment" at bounding box center [186, 152] width 47 height 11
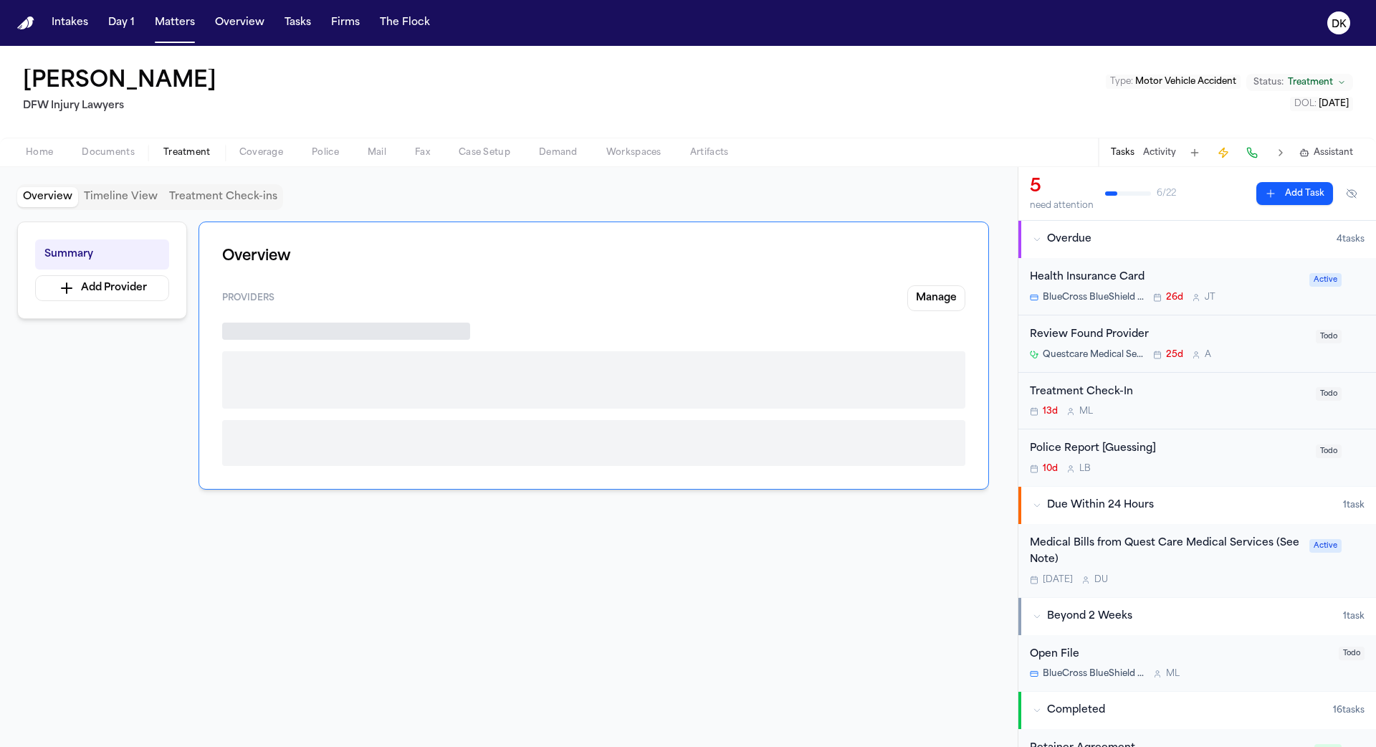
click at [104, 155] on span "Documents" at bounding box center [108, 152] width 53 height 11
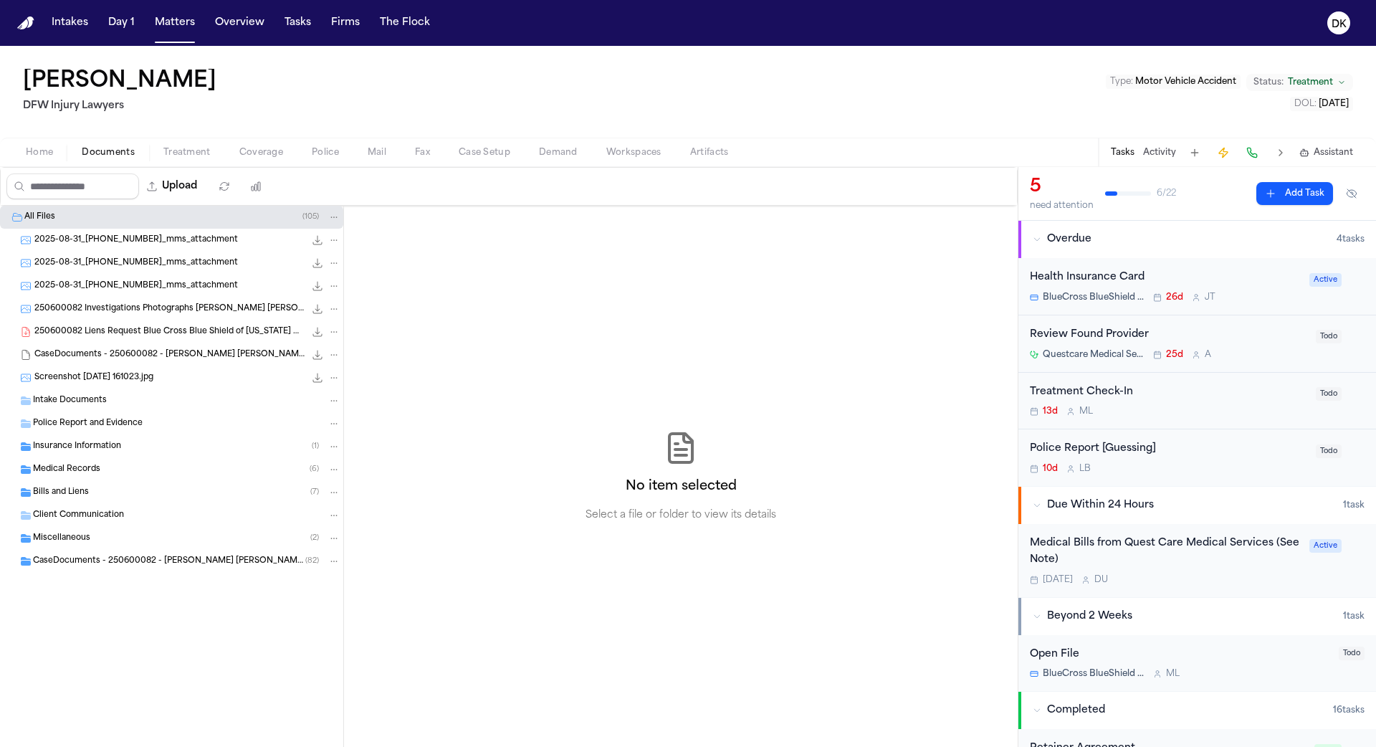
click at [73, 155] on button "Documents" at bounding box center [108, 152] width 82 height 17
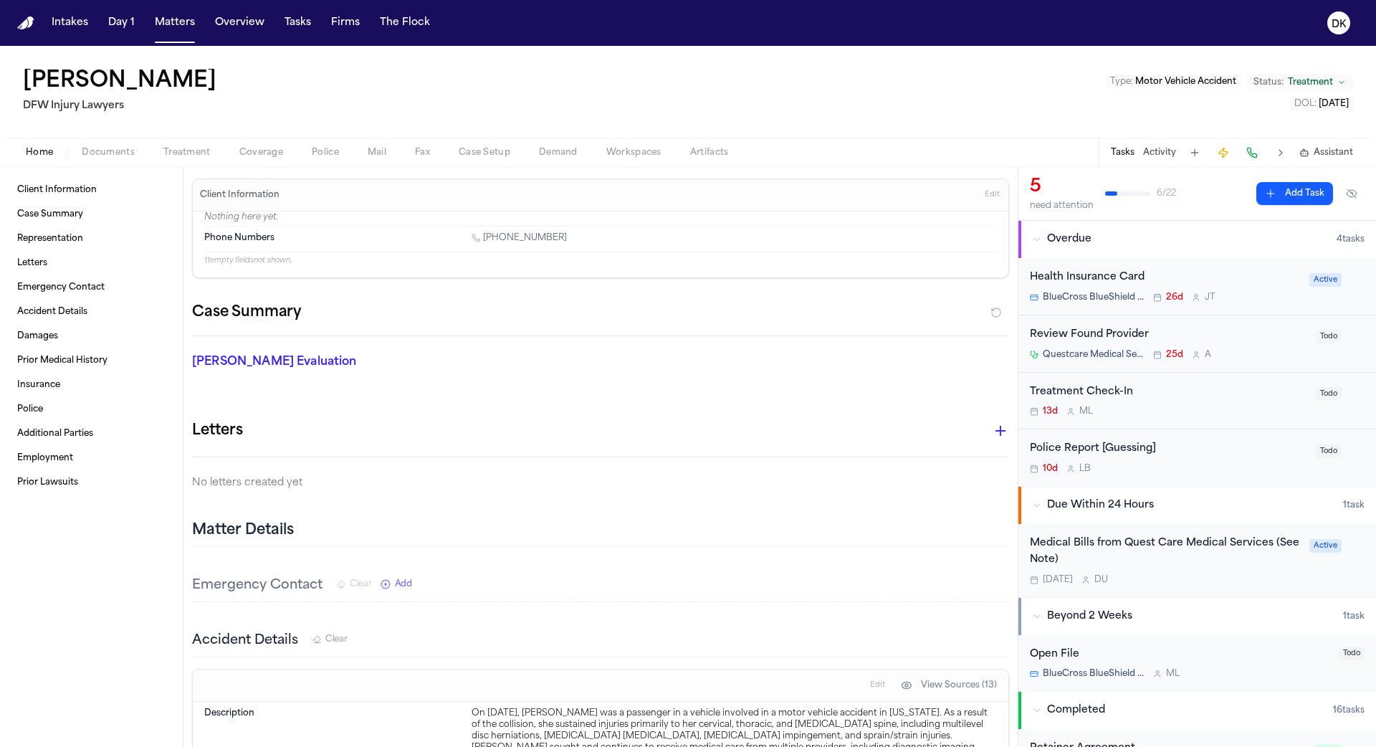
click at [47, 155] on span "Home" at bounding box center [39, 152] width 27 height 11
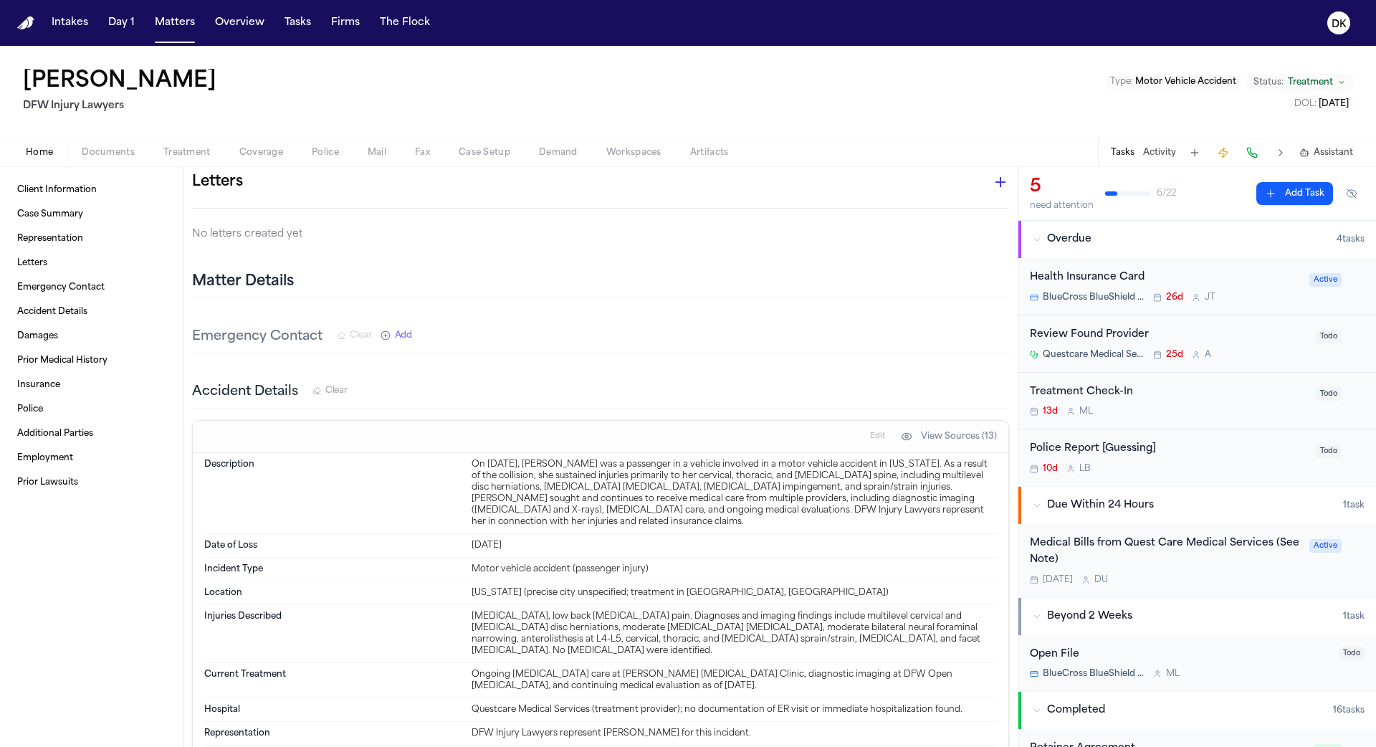
scroll to position [258, 0]
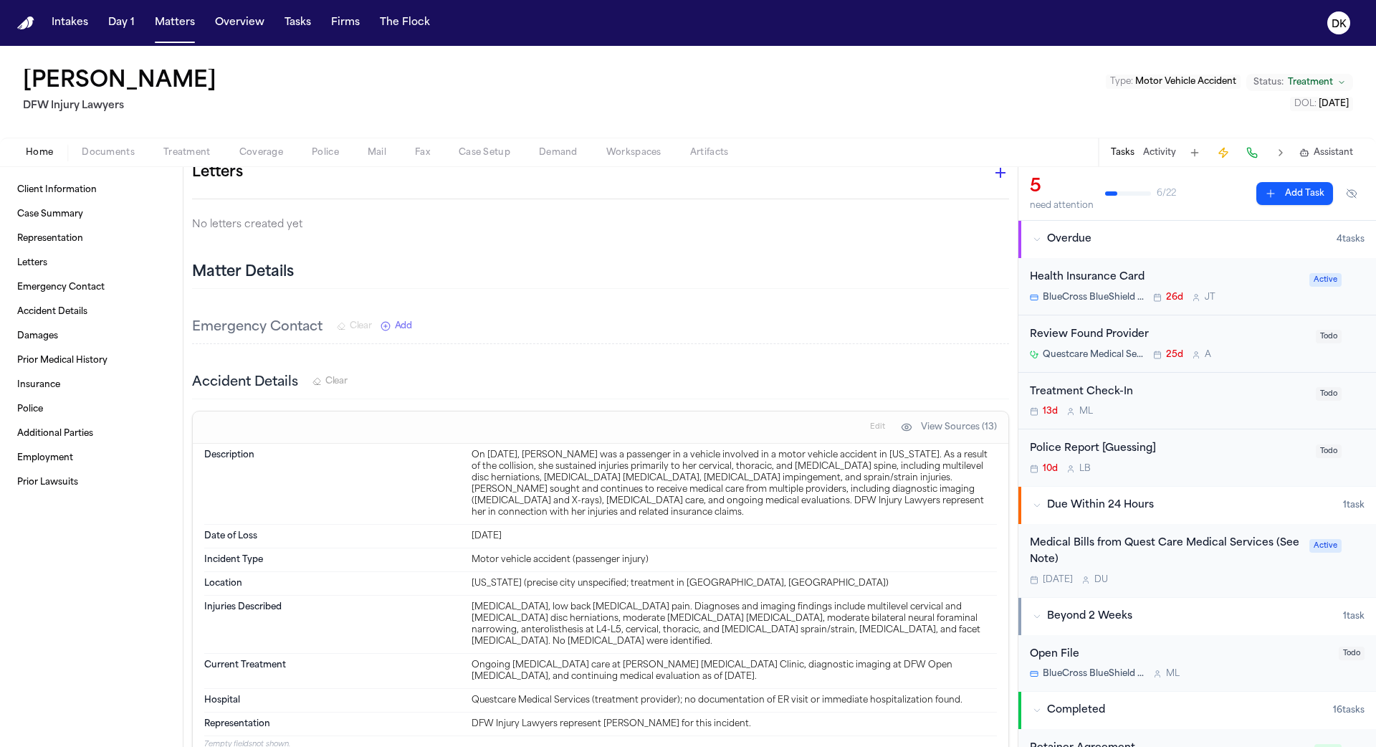
click at [699, 530] on div "Jun 9, 2025" at bounding box center [733, 535] width 525 height 11
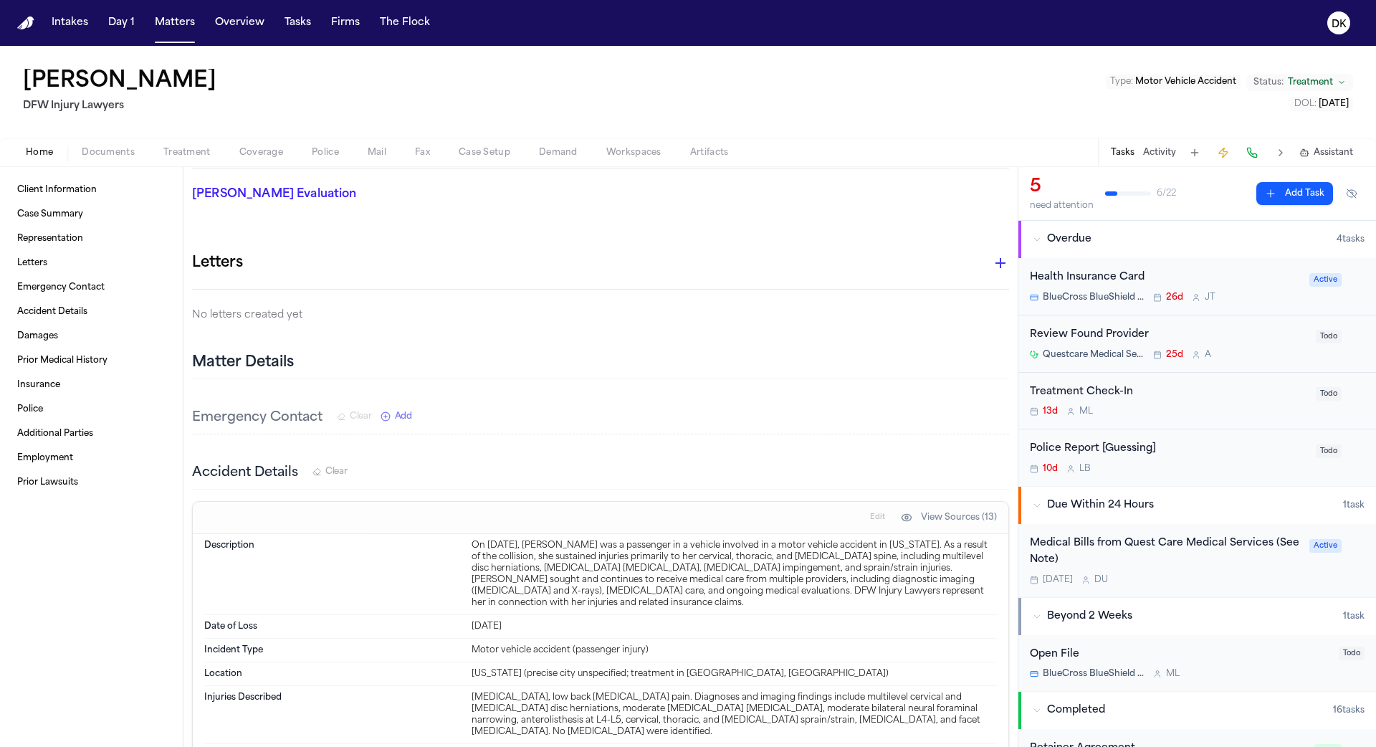
scroll to position [0, 0]
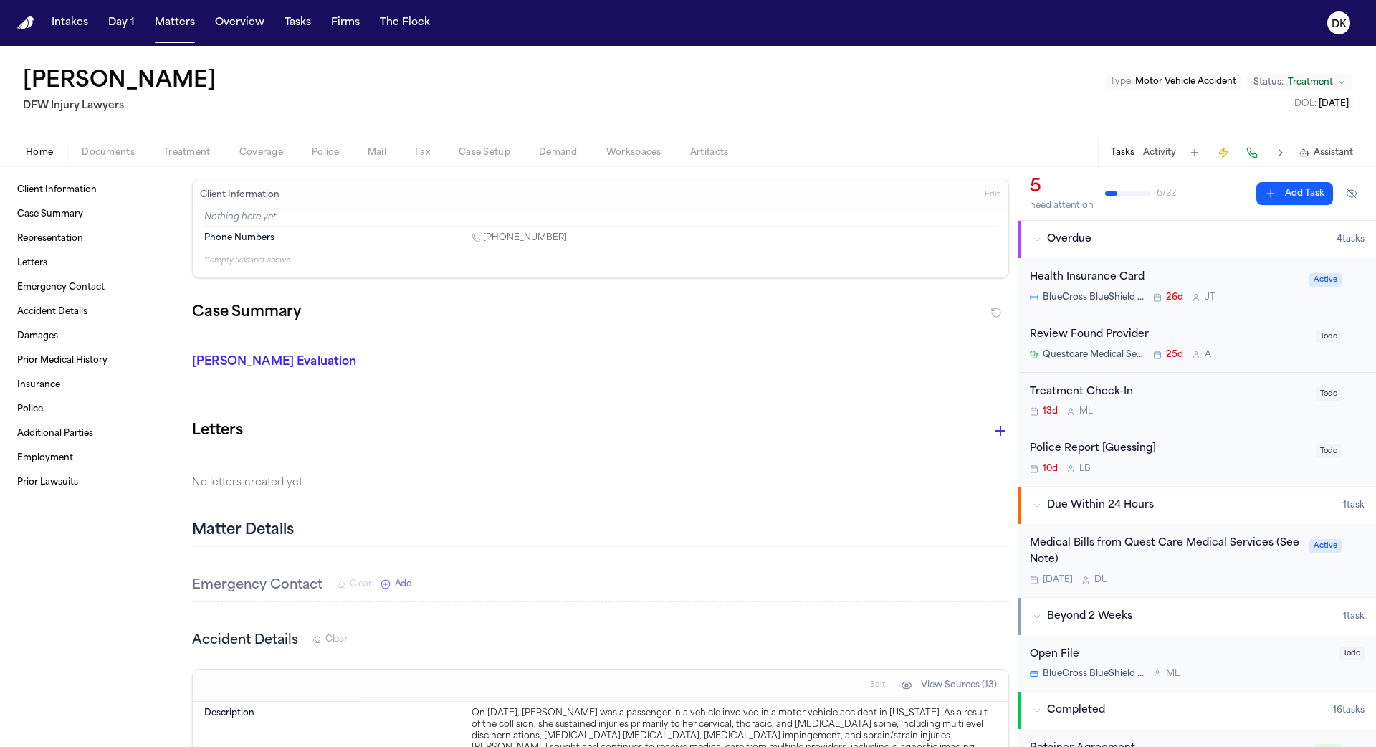
click at [570, 163] on div "Home Documents Treatment Coverage Police Mail Fax Case Setup Demand Workspaces …" at bounding box center [688, 152] width 1376 height 29
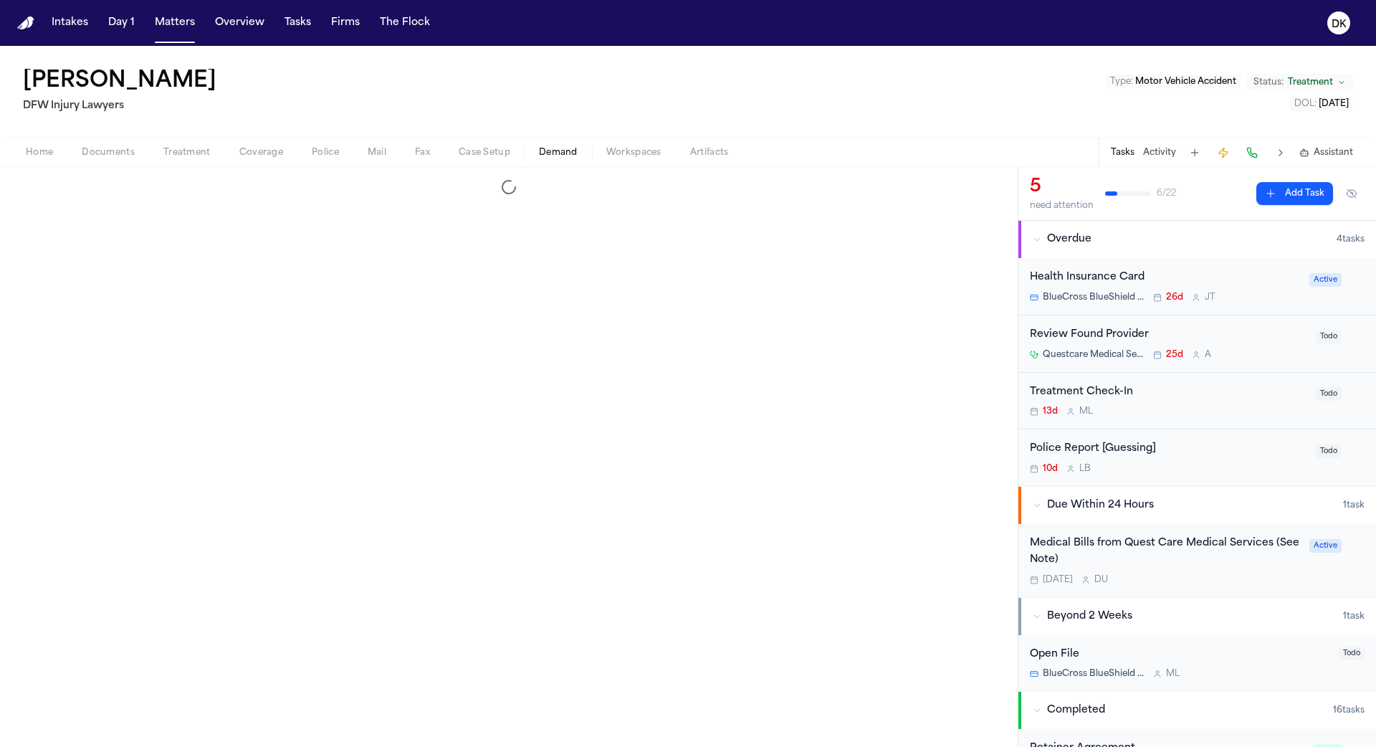
click at [567, 160] on span "button" at bounding box center [558, 160] width 56 height 1
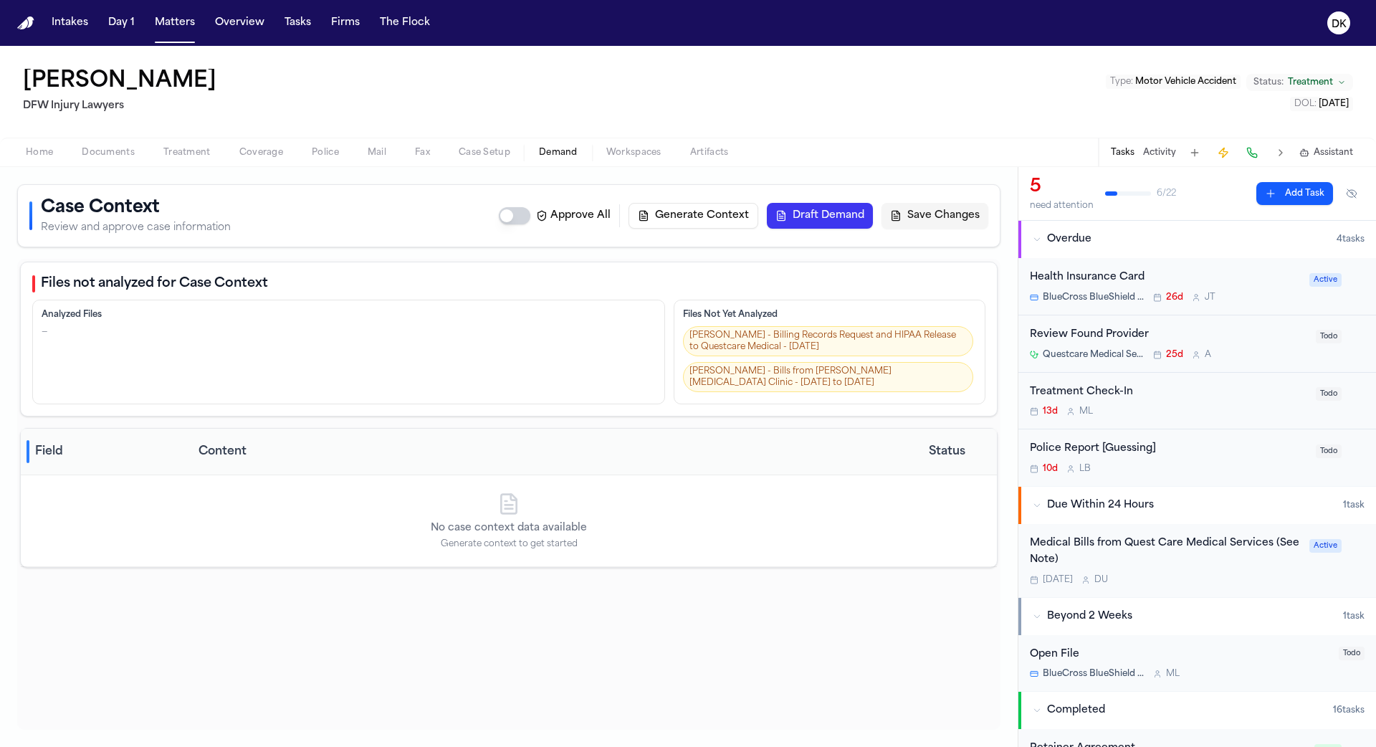
click at [324, 153] on span "Police" at bounding box center [325, 152] width 27 height 11
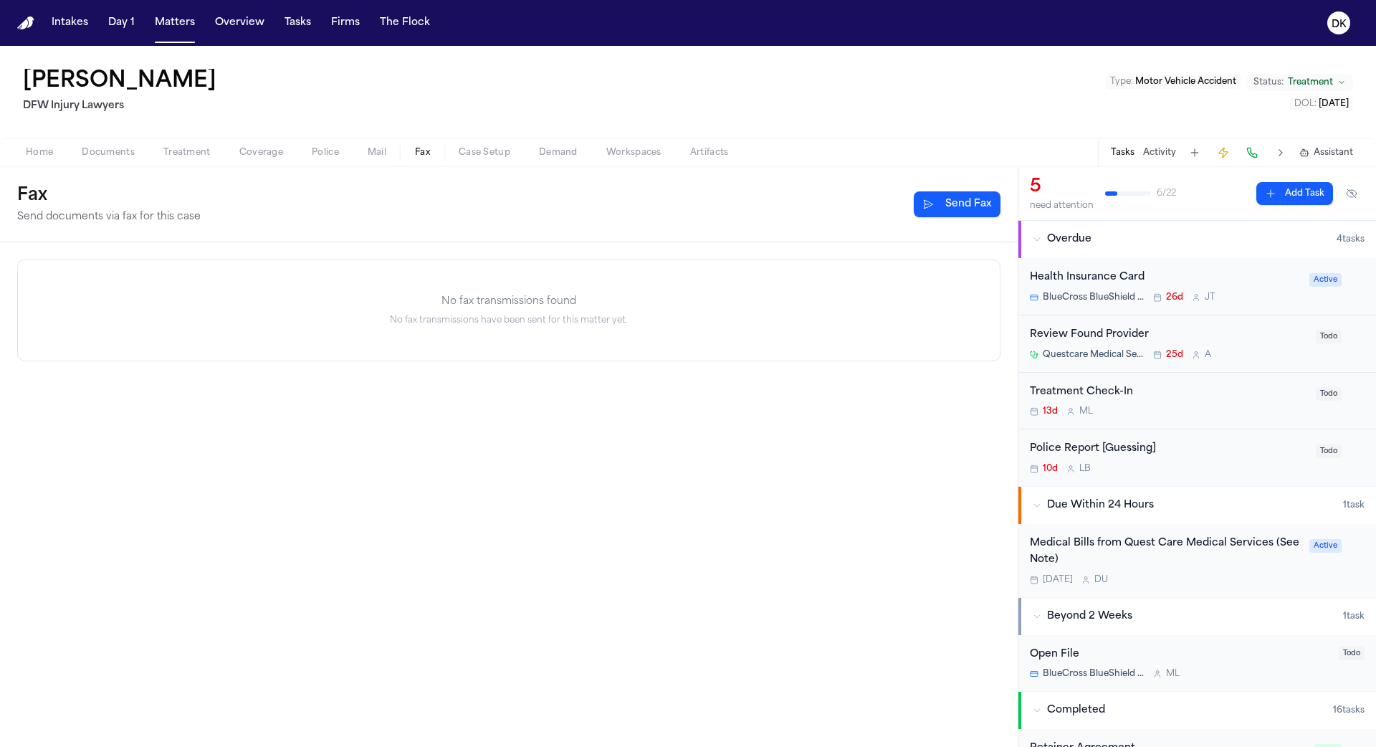
click at [424, 154] on span "Fax" at bounding box center [422, 152] width 15 height 11
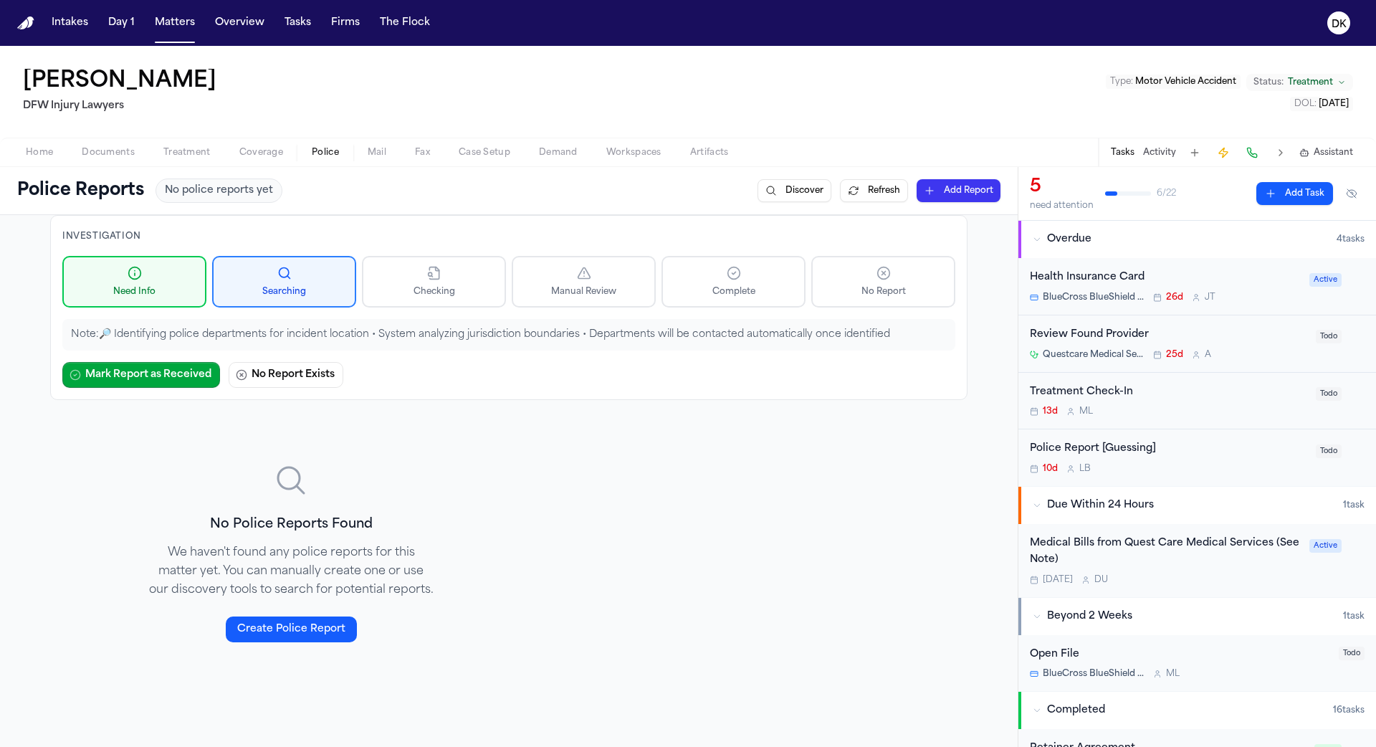
click at [341, 154] on button "Police" at bounding box center [325, 152] width 56 height 17
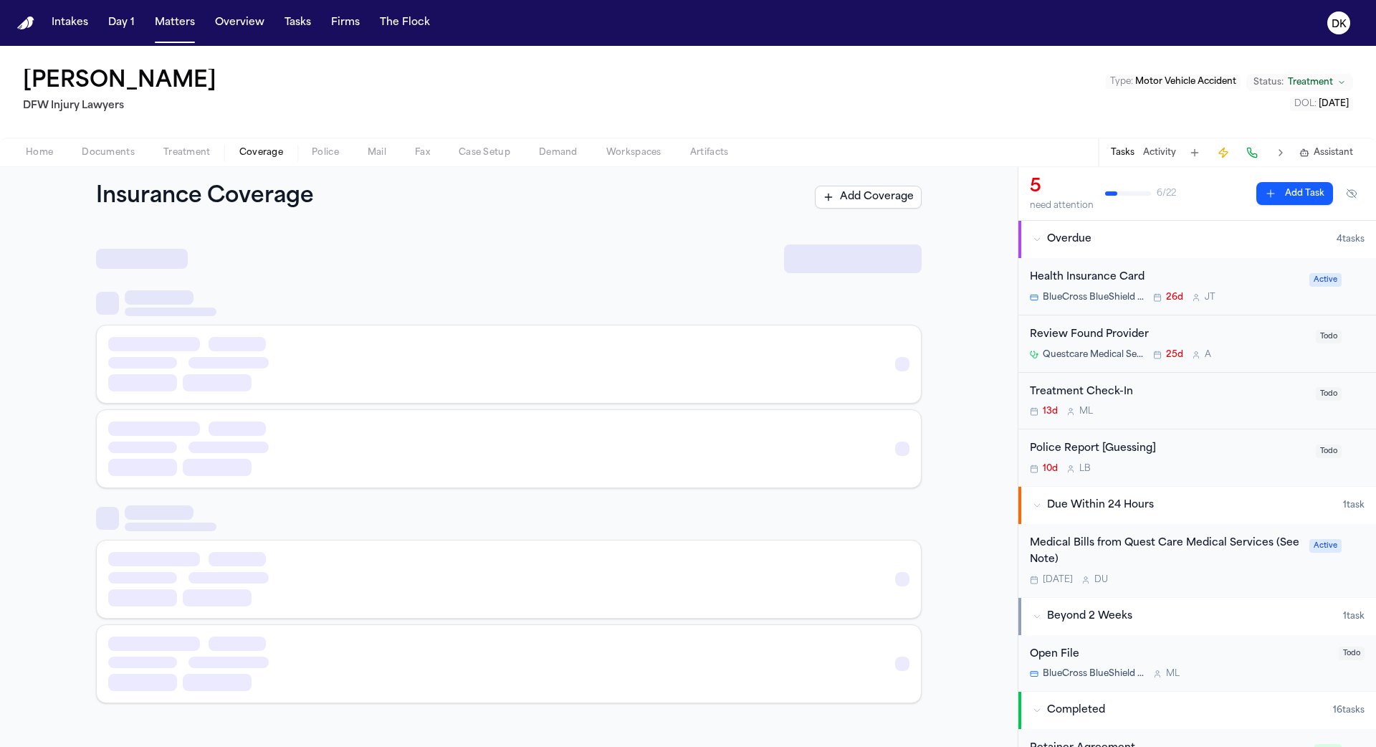
click at [239, 151] on span "Coverage" at bounding box center [261, 152] width 44 height 11
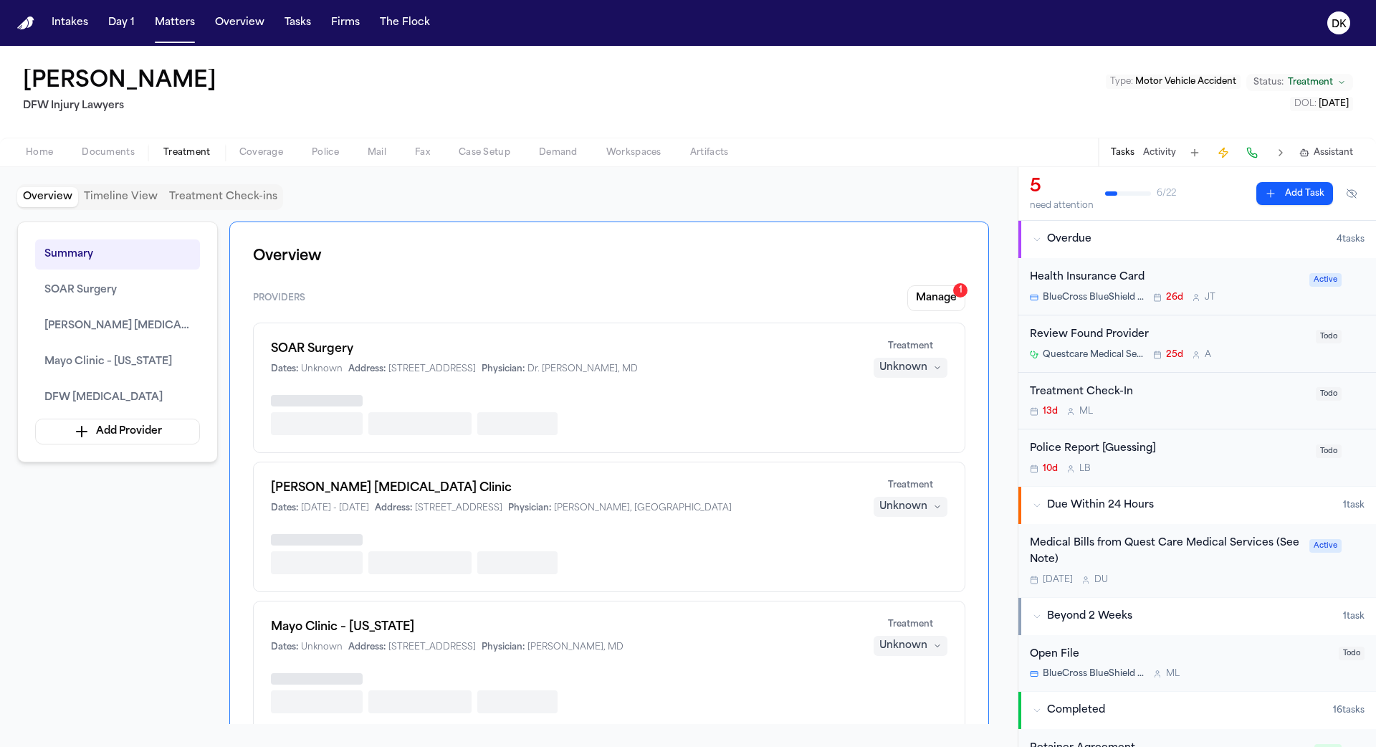
click at [181, 150] on span "Treatment" at bounding box center [186, 152] width 47 height 11
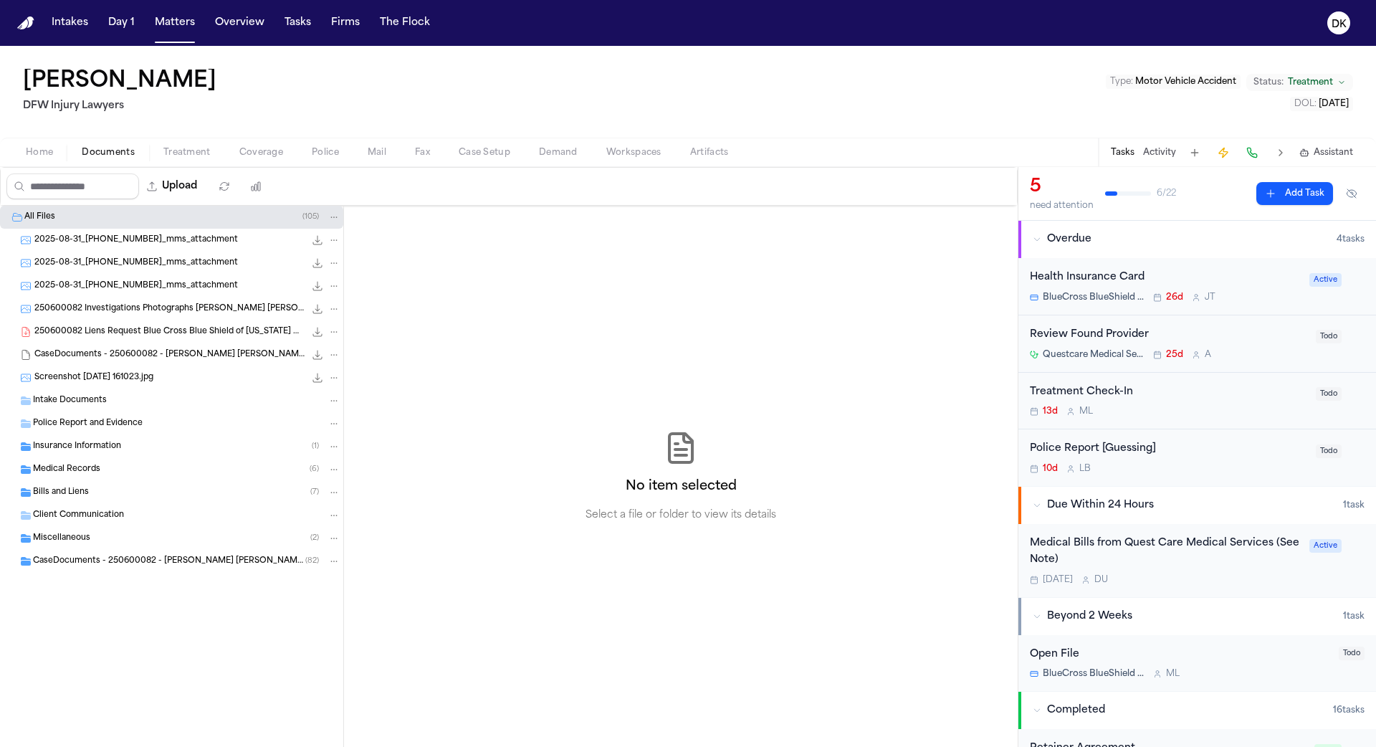
click at [107, 158] on span "Documents" at bounding box center [108, 152] width 53 height 11
click at [50, 160] on div "Home Documents Treatment Coverage Police Mail Fax Case Setup Demand Workspaces …" at bounding box center [688, 152] width 1376 height 29
click at [48, 149] on span "Home" at bounding box center [39, 152] width 27 height 11
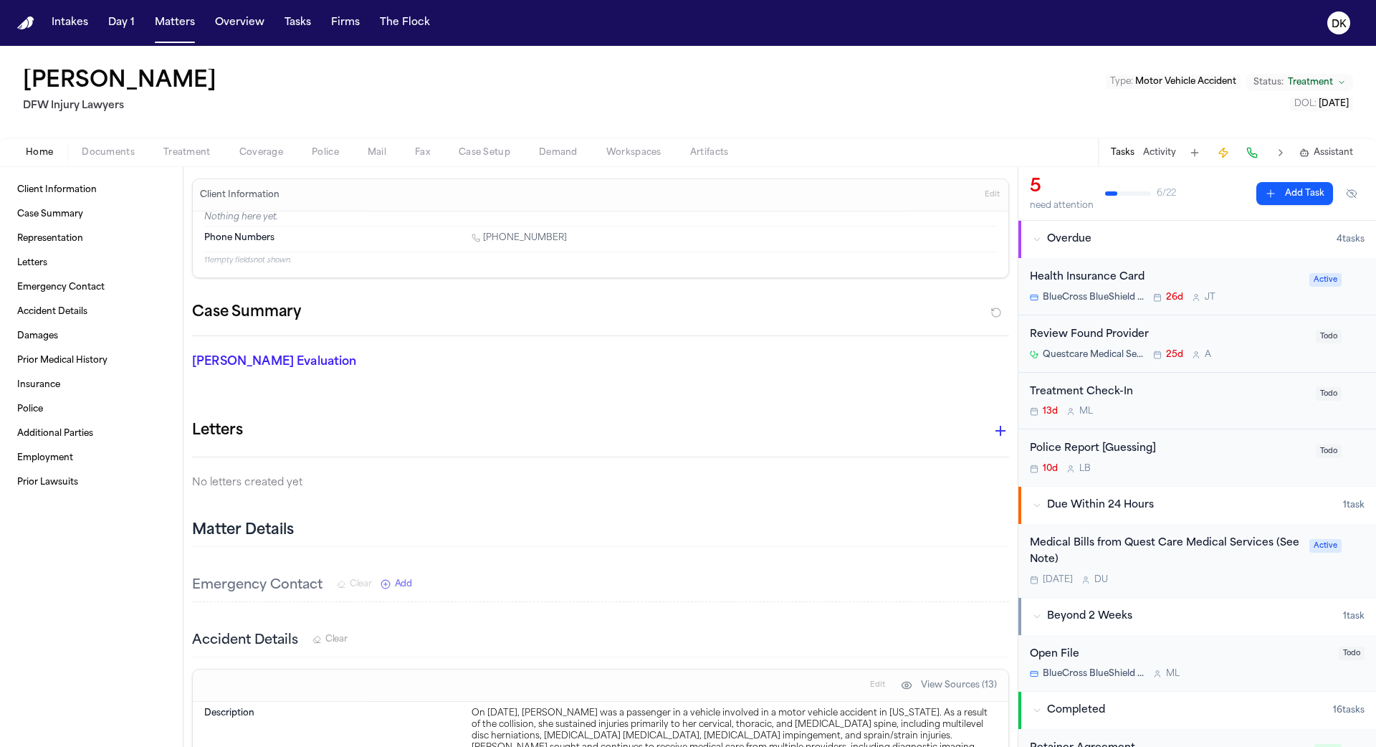
click at [115, 148] on span "Documents" at bounding box center [108, 152] width 53 height 11
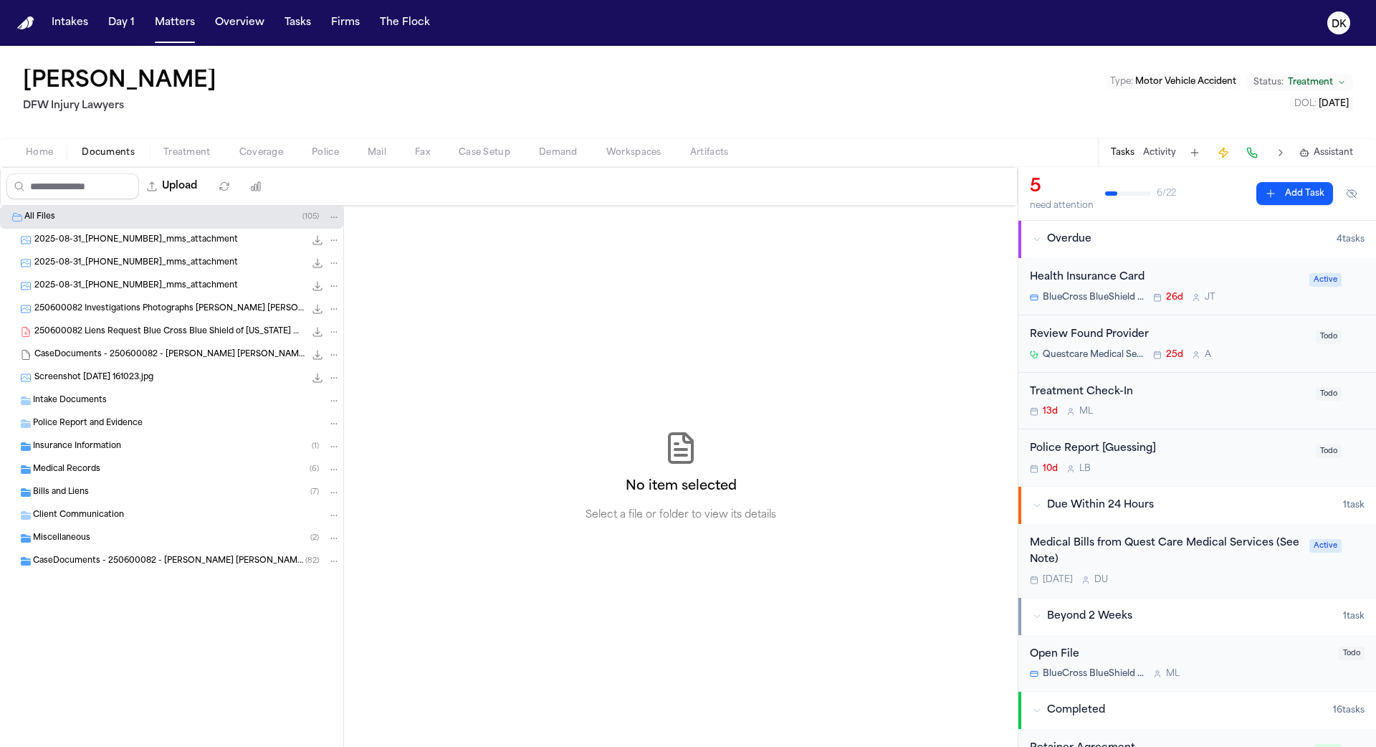
click at [512, 153] on button "Case Setup" at bounding box center [484, 152] width 80 height 17
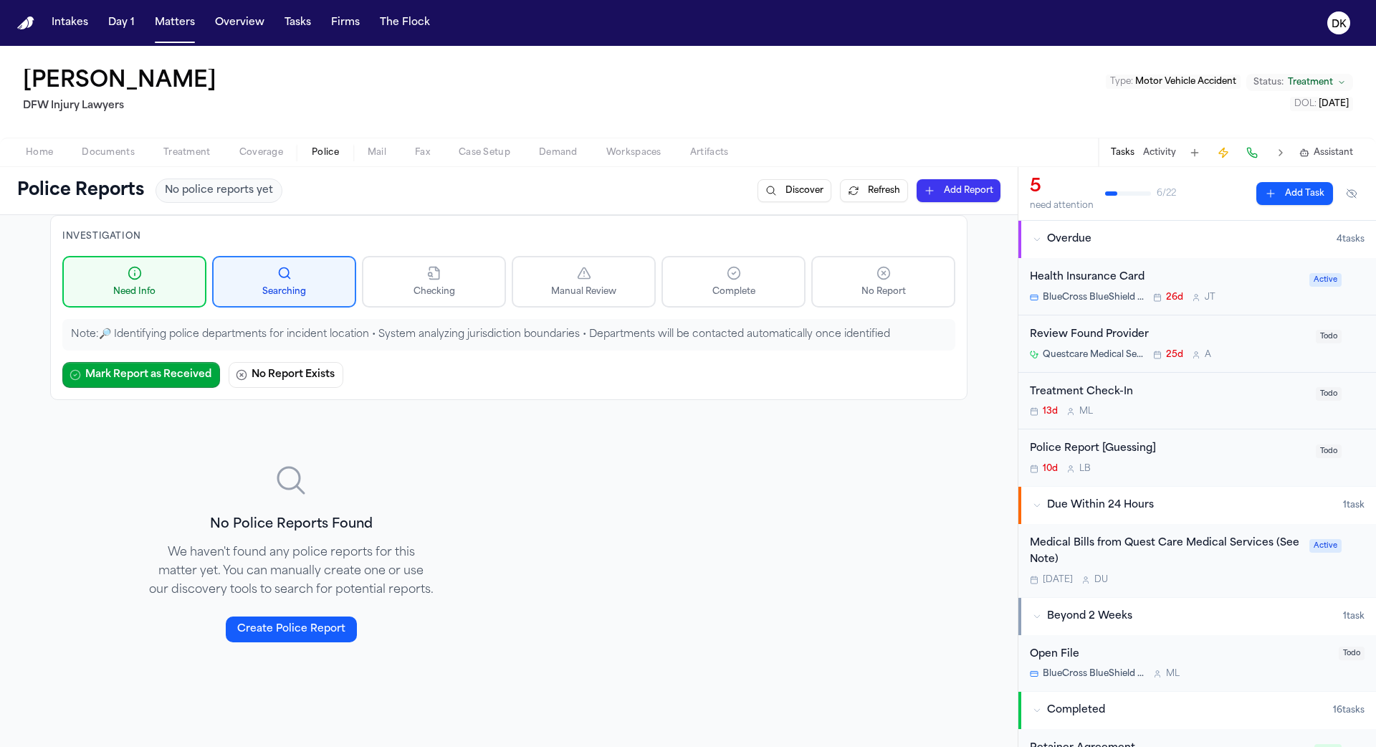
click at [333, 153] on span "Police" at bounding box center [325, 152] width 27 height 11
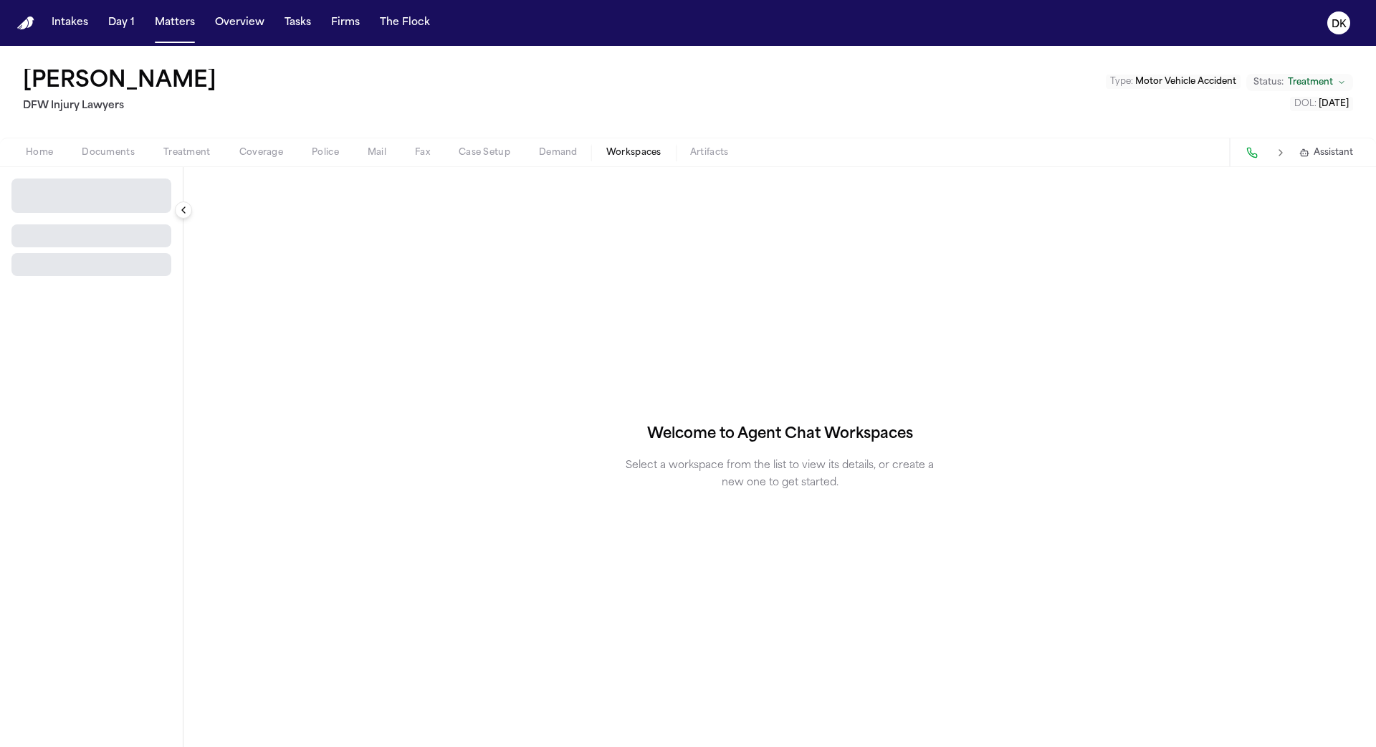
click at [639, 149] on span "Workspaces" at bounding box center [633, 152] width 55 height 11
click at [542, 149] on span "Demand" at bounding box center [558, 152] width 39 height 11
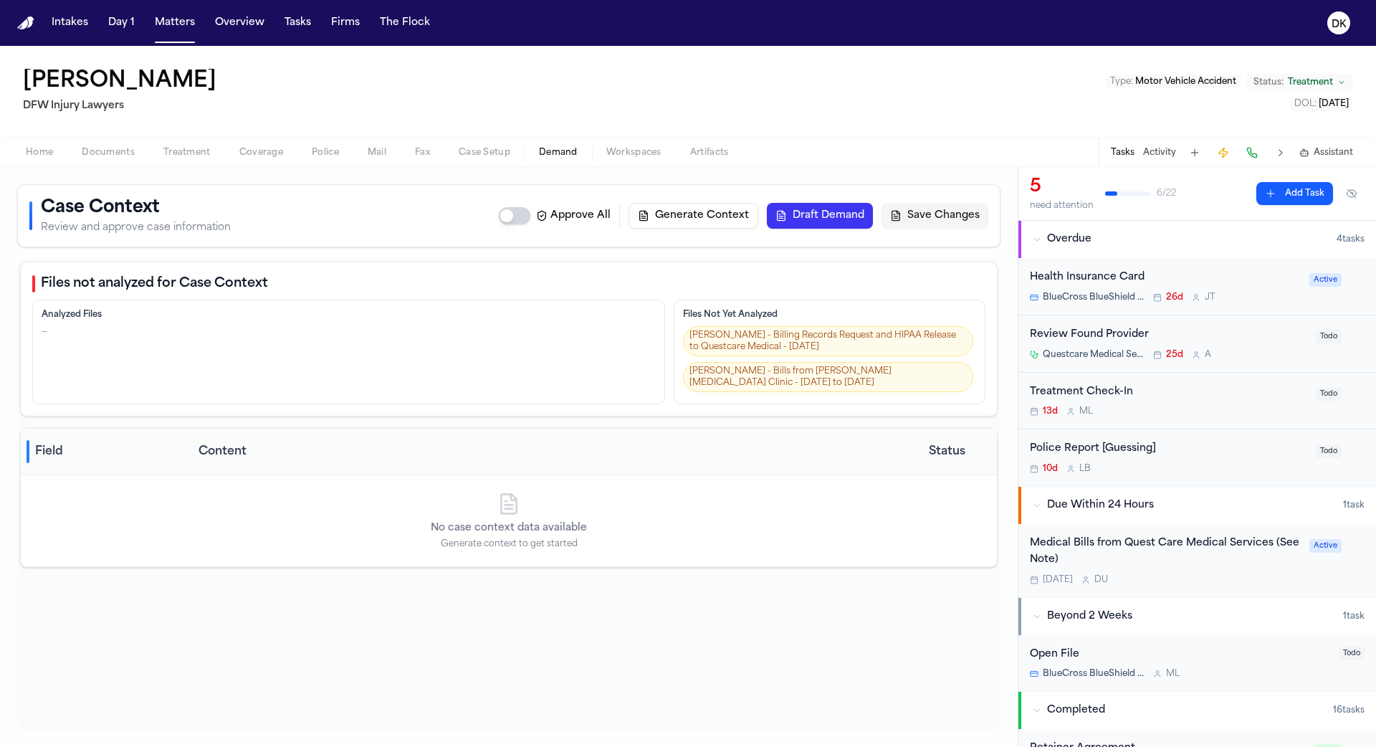
click at [323, 155] on span "Police" at bounding box center [325, 152] width 27 height 11
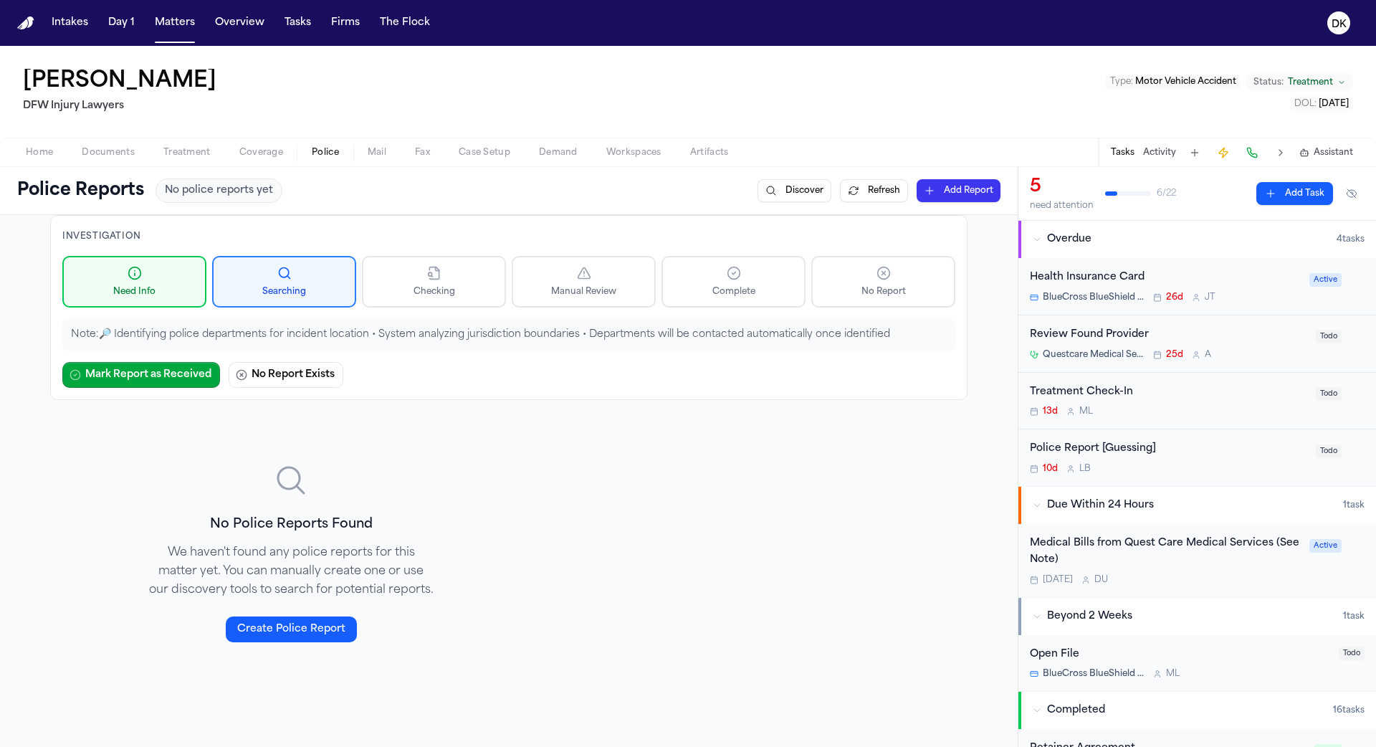
click at [220, 143] on div "Home Documents Treatment Coverage Police Mail Fax Case Setup Demand Workspaces …" at bounding box center [688, 152] width 1376 height 29
click at [239, 153] on span "Coverage" at bounding box center [261, 152] width 44 height 11
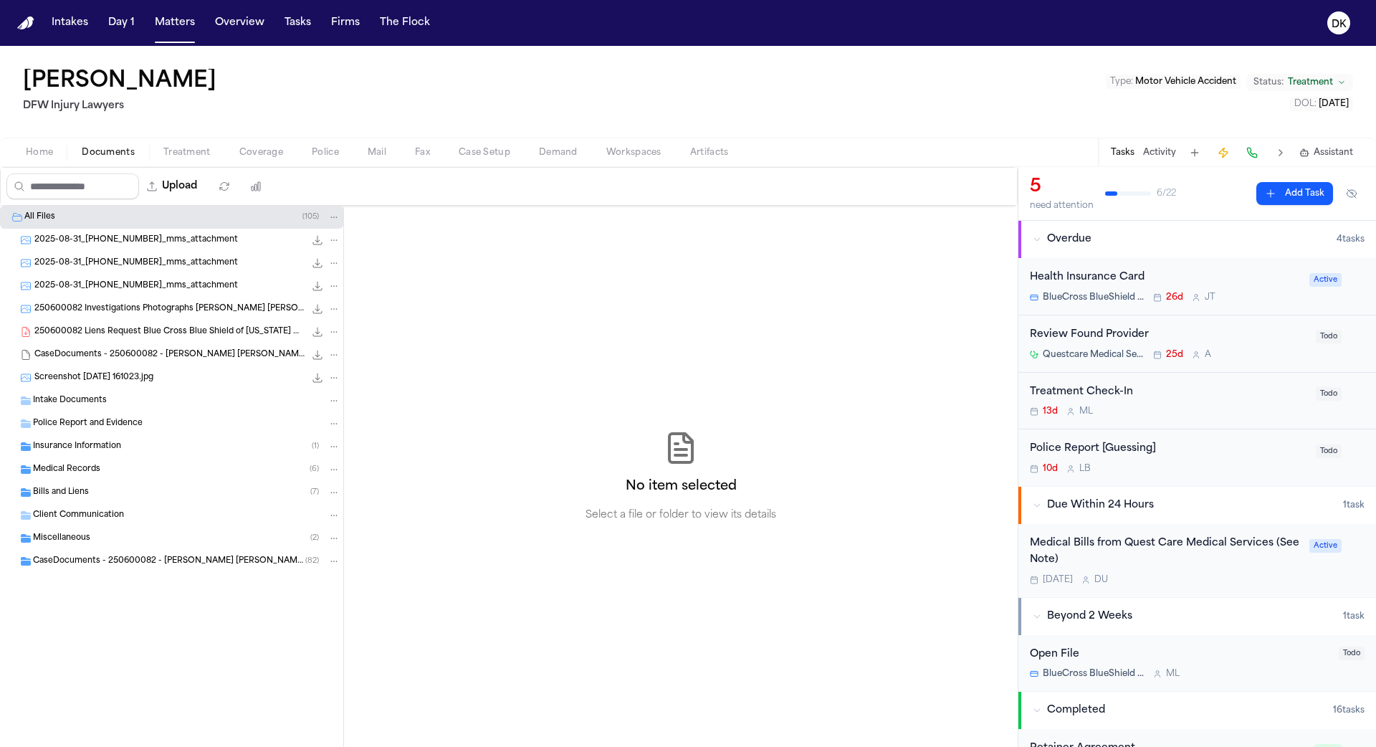
click at [117, 151] on span "Documents" at bounding box center [108, 152] width 53 height 11
click at [147, 504] on div "Client Communication" at bounding box center [171, 515] width 343 height 23
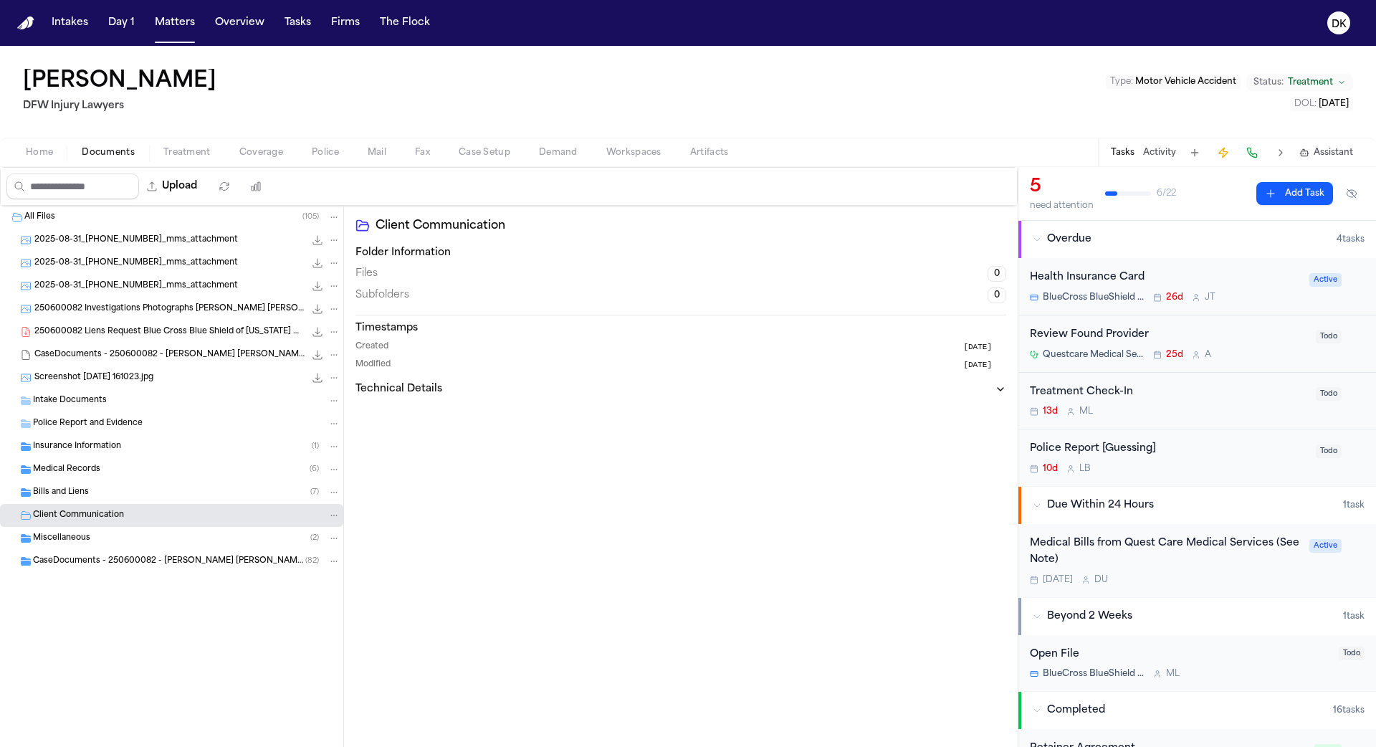
click at [160, 465] on div "Medical Records ( 6 )" at bounding box center [186, 469] width 307 height 13
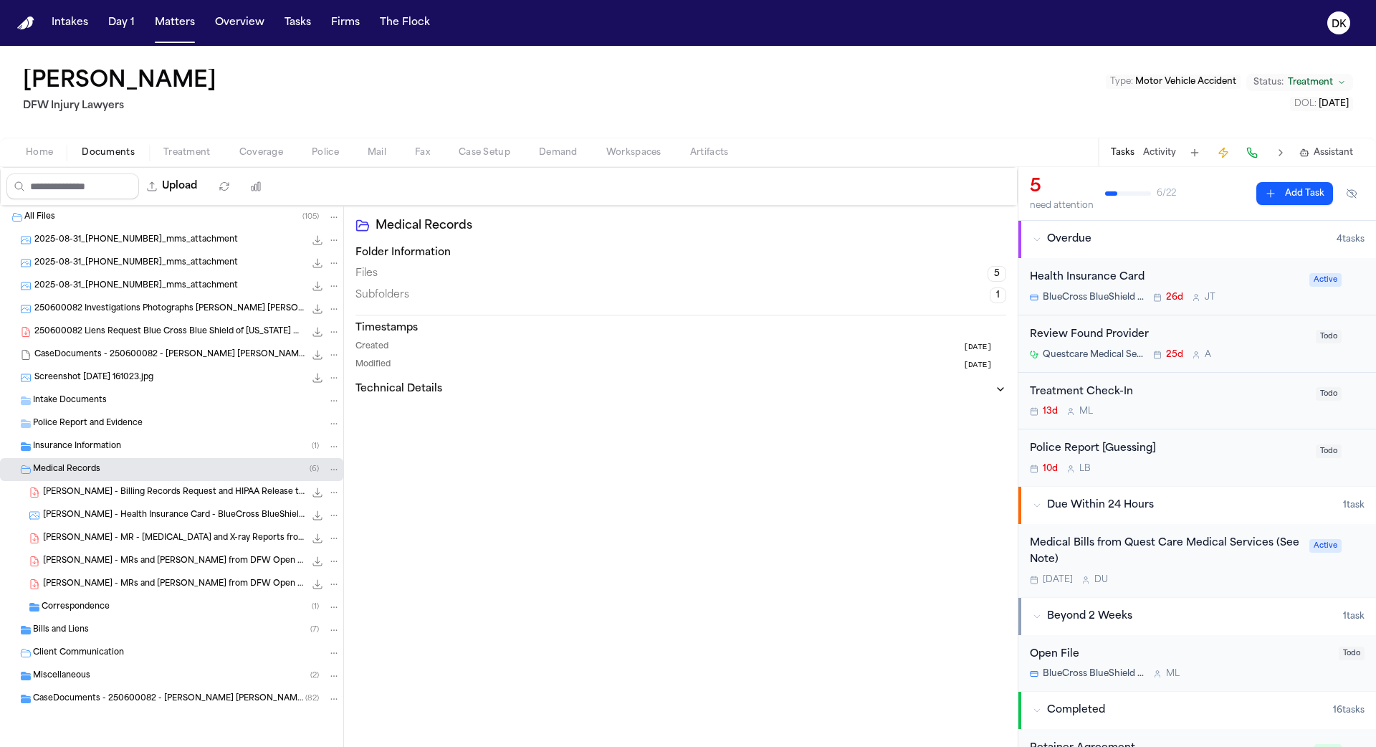
click at [163, 451] on div "Insurance Information ( 1 )" at bounding box center [186, 446] width 307 height 13
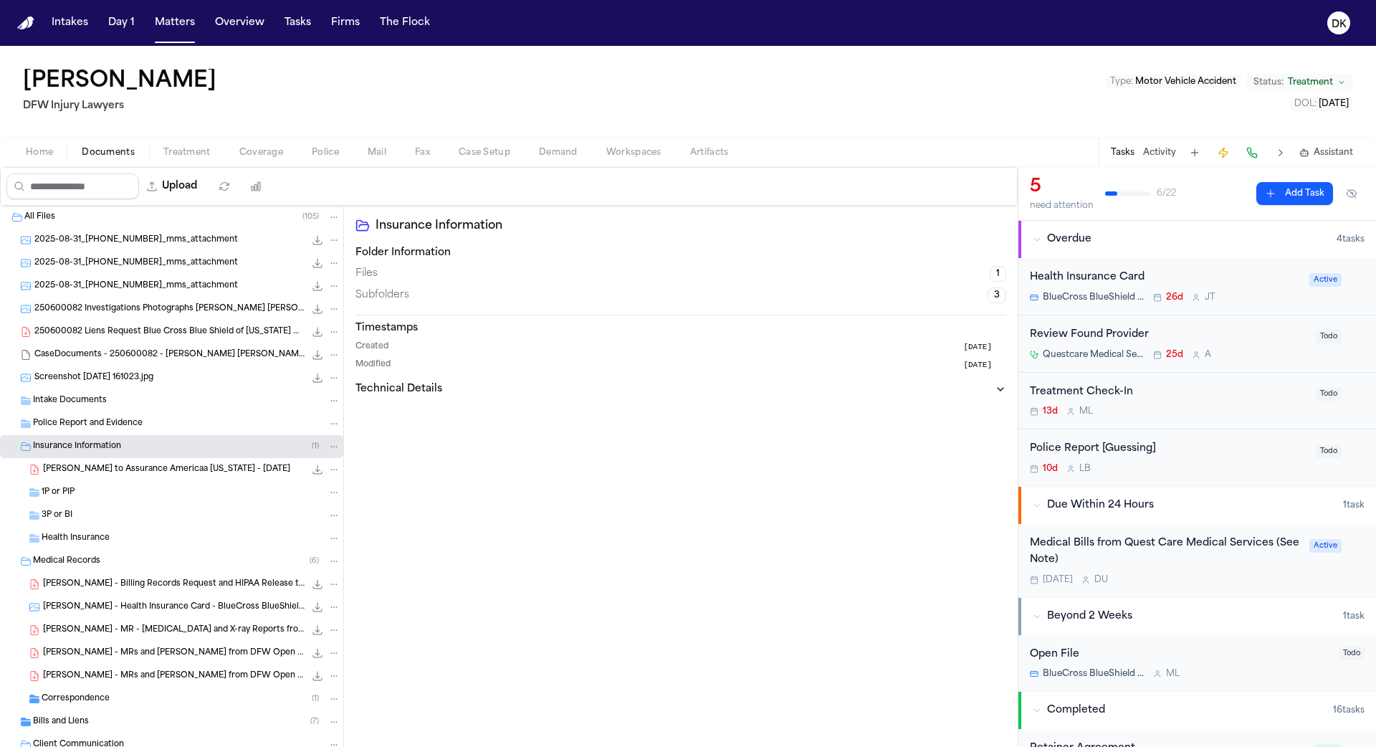
click at [156, 519] on div "3P or BI" at bounding box center [191, 515] width 299 height 13
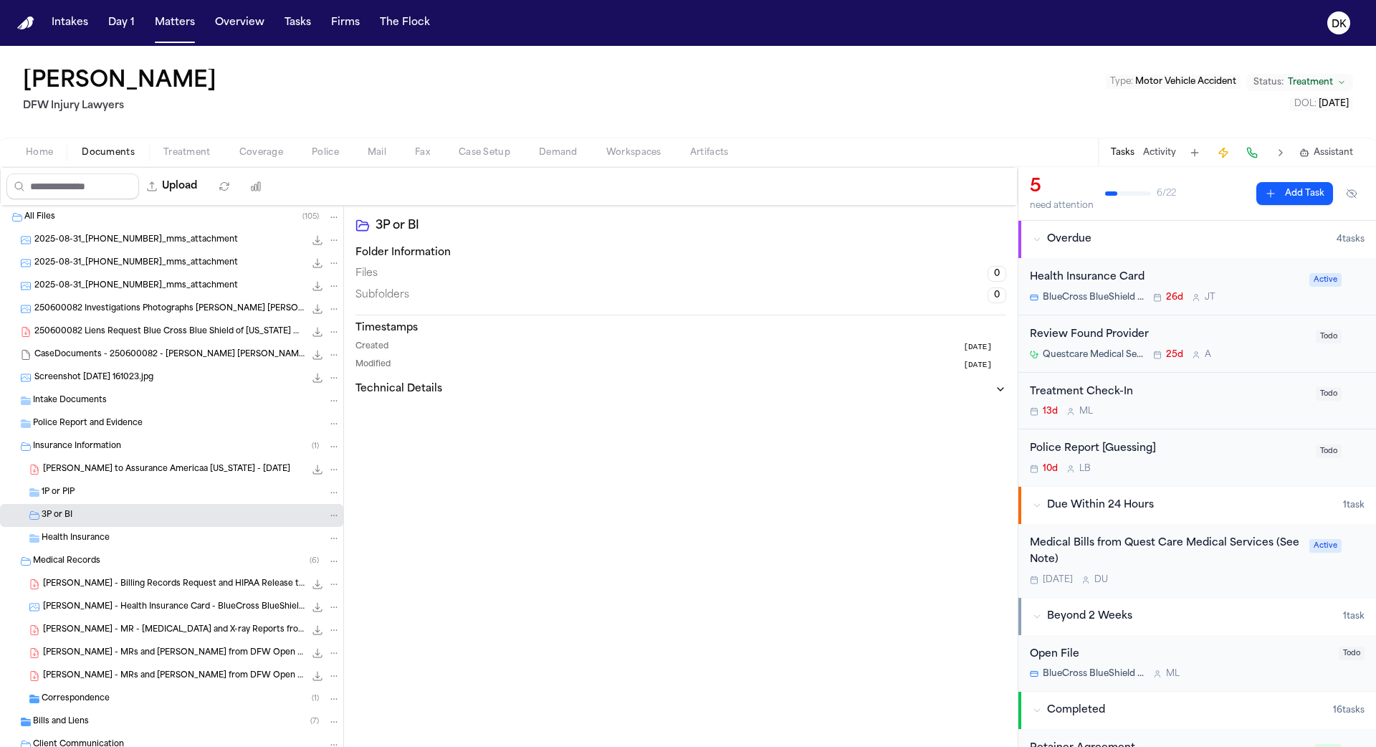
click at [150, 542] on div "Health Insurance" at bounding box center [191, 538] width 299 height 13
click at [168, 474] on div "T. Hines - LOR to Assurance Americaa Texas - 6.16.25 284.1 KB • PDF" at bounding box center [191, 469] width 297 height 14
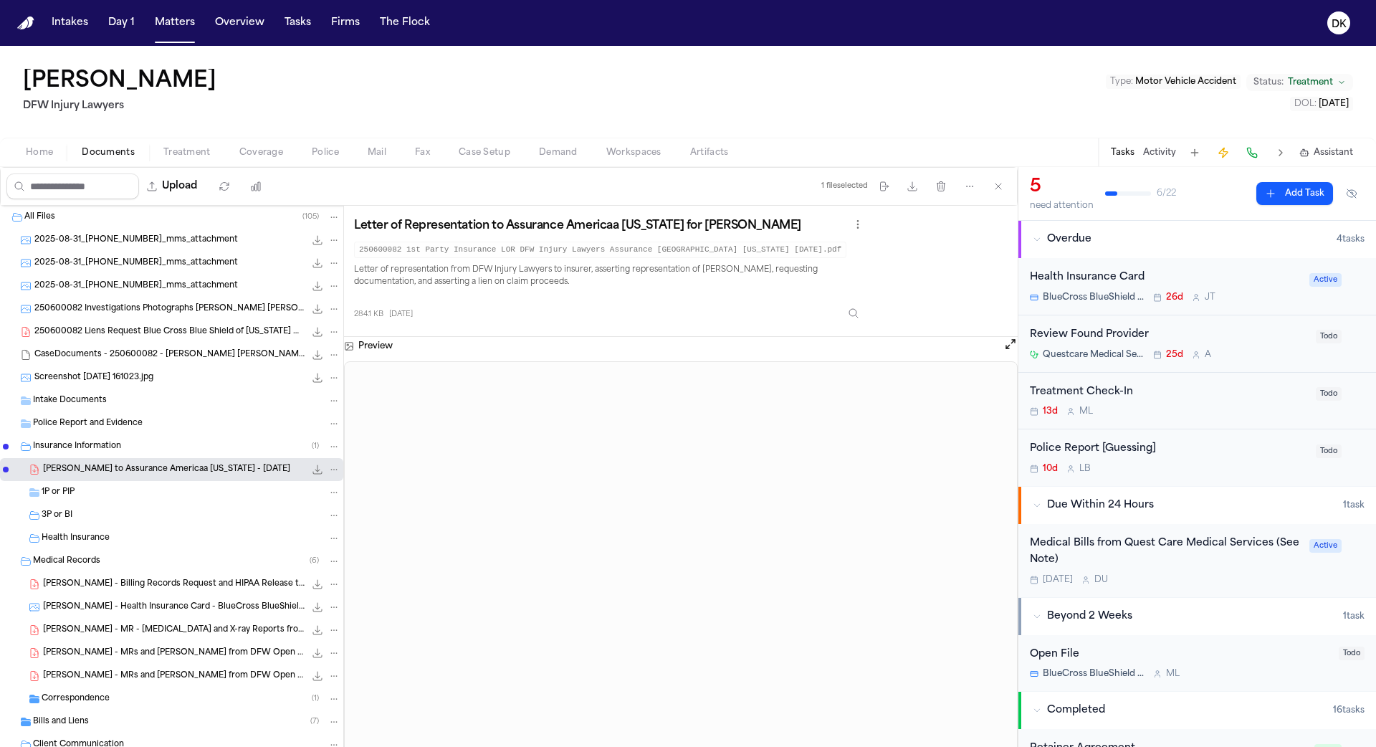
click at [142, 628] on span "T. Hines - MR - MRI and X-ray Reports from DFW Open MRI - 6.27.25 to 7.12.25" at bounding box center [174, 630] width 262 height 12
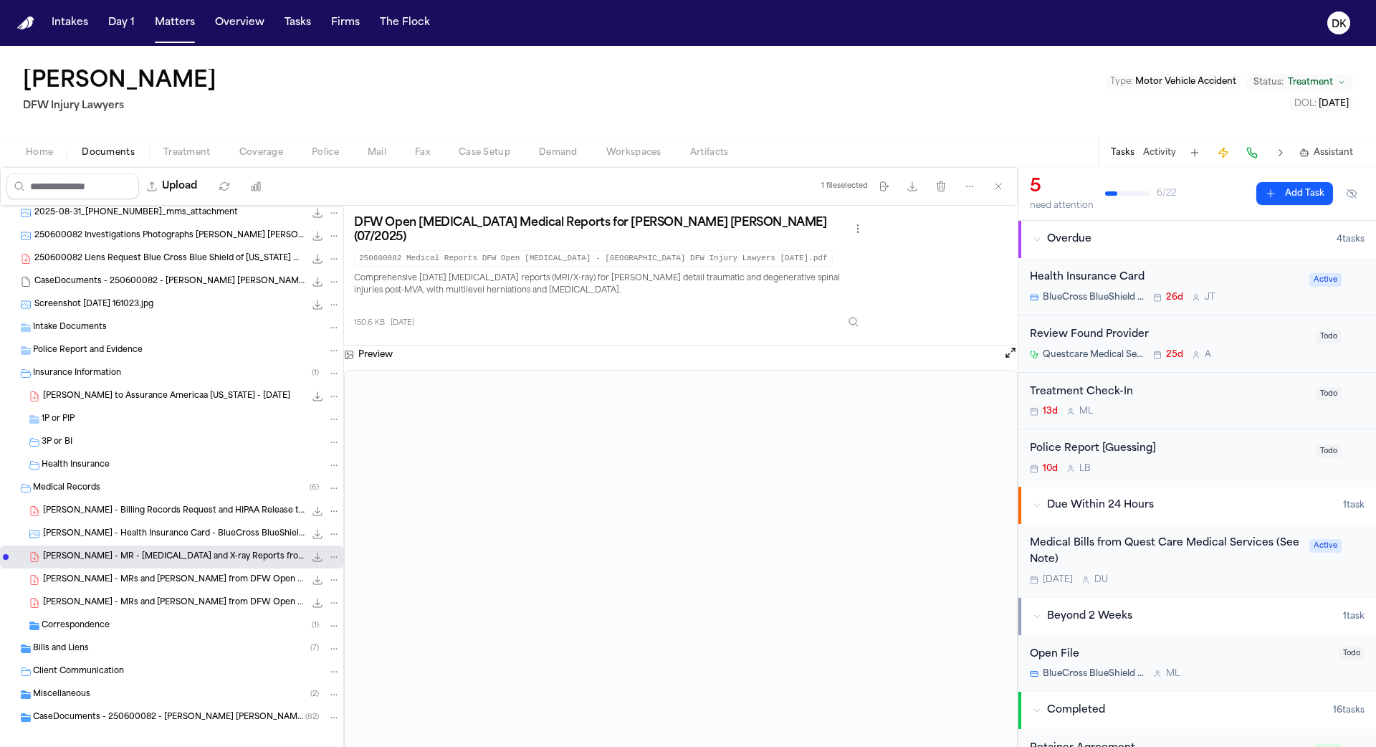
scroll to position [87, 0]
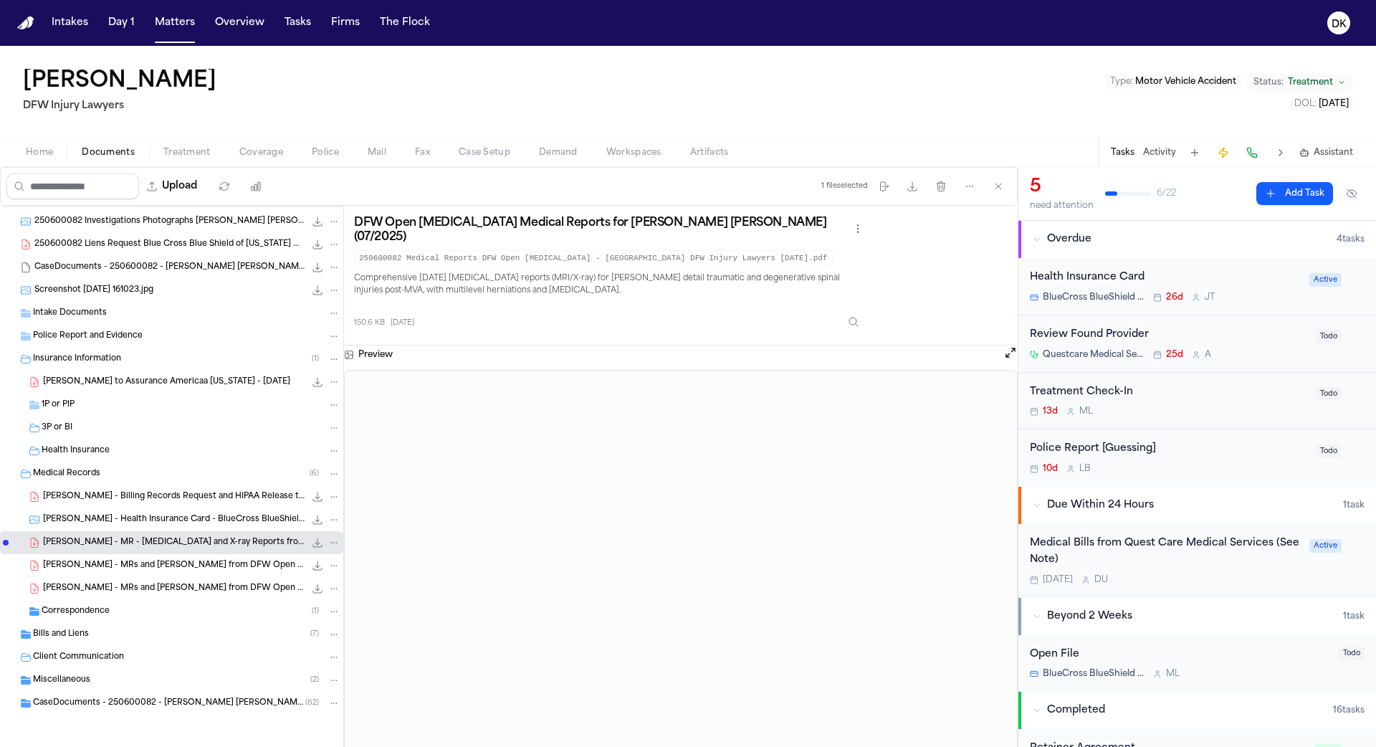
click at [142, 628] on div "Bills and Liens ( 7 )" at bounding box center [186, 634] width 307 height 13
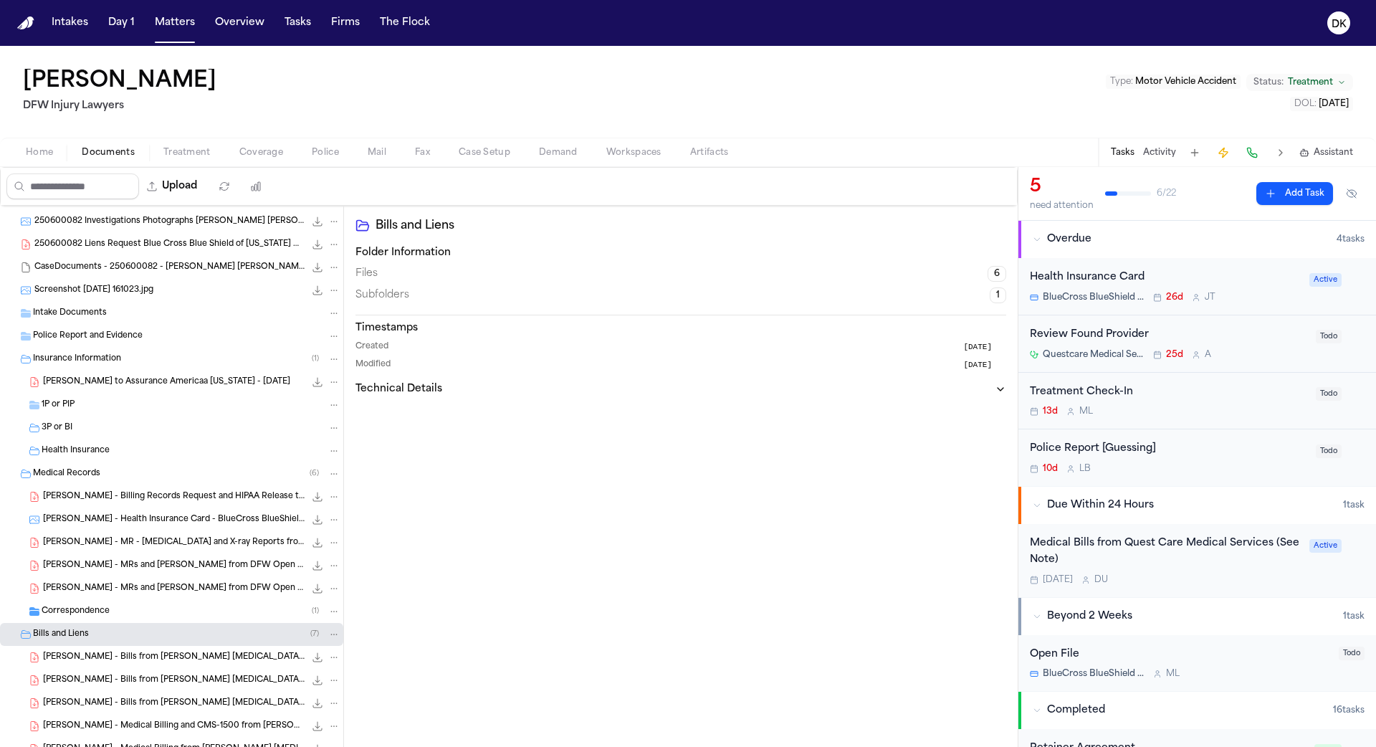
click at [142, 614] on div "Correspondence ( 1 )" at bounding box center [191, 611] width 299 height 13
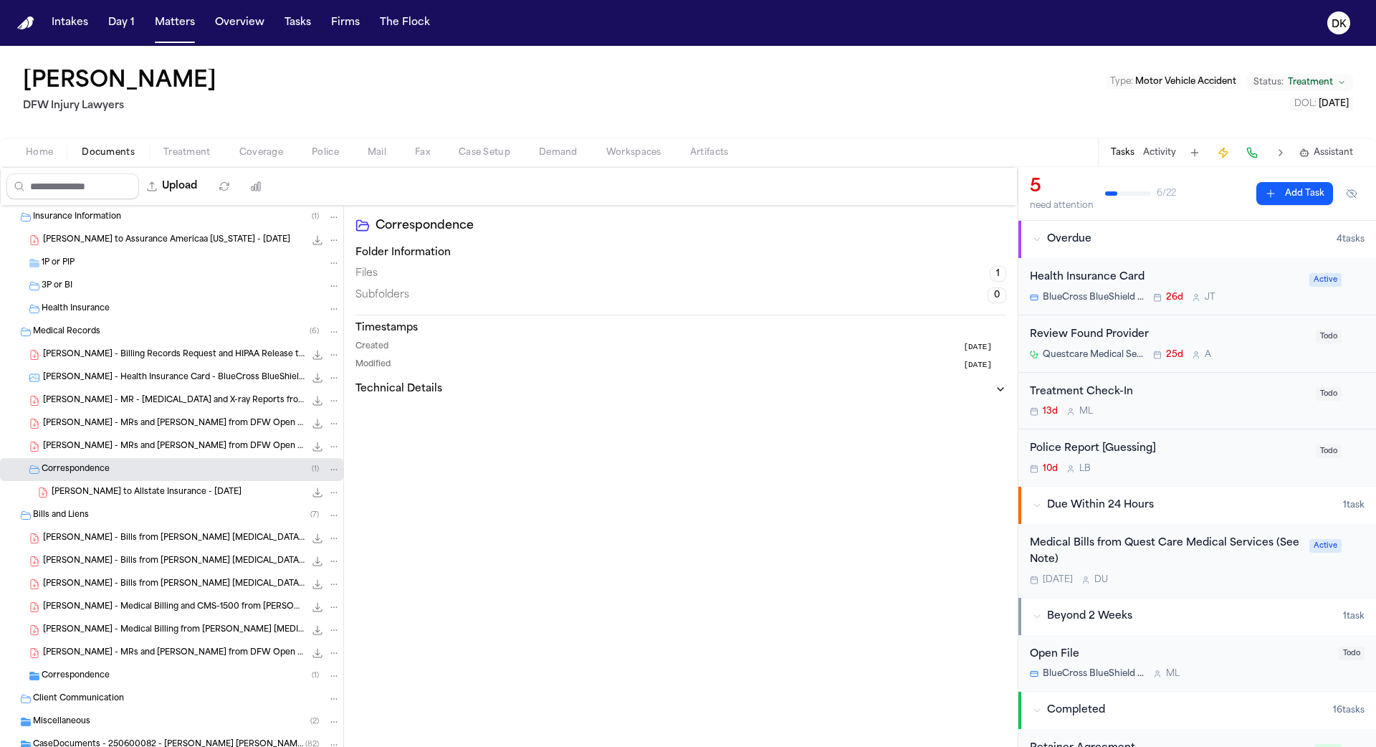
click at [142, 614] on div "T. Hines - Medical Billing and CMS-1500 from Brewer Chiropractic Clinic - 6.25.…" at bounding box center [171, 606] width 343 height 23
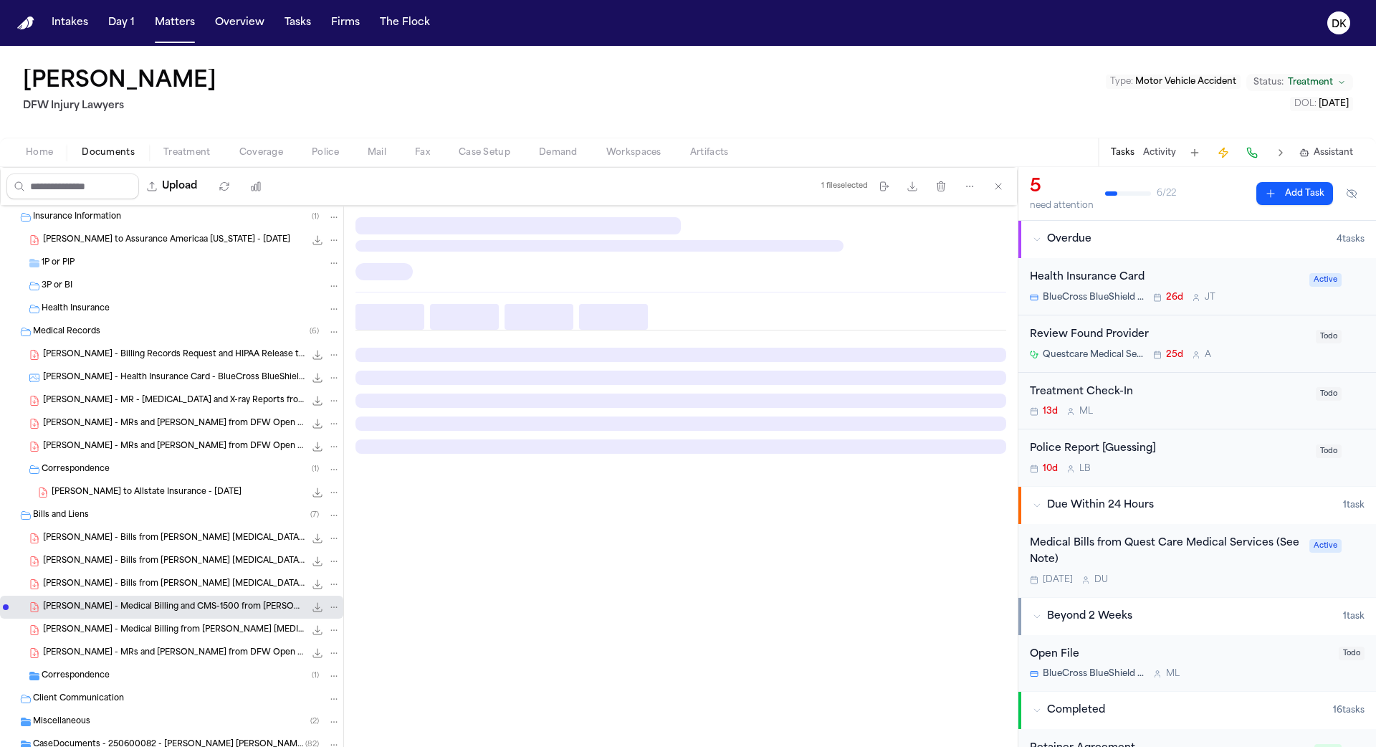
click at [126, 654] on span "T. Hines - MRs and Bills from DFW Open MRI - 6.27.25 to 7.12.25" at bounding box center [174, 653] width 262 height 12
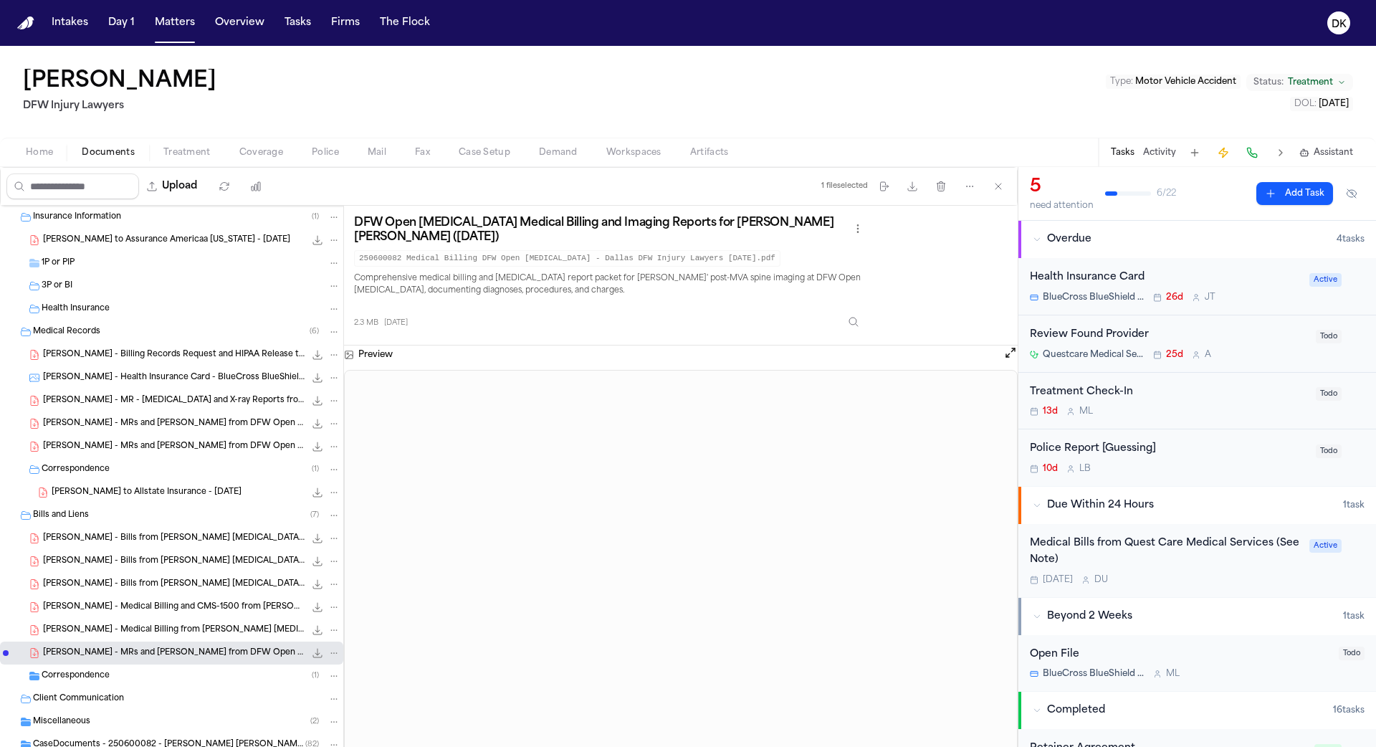
click at [82, 671] on span "Correspondence" at bounding box center [76, 676] width 68 height 12
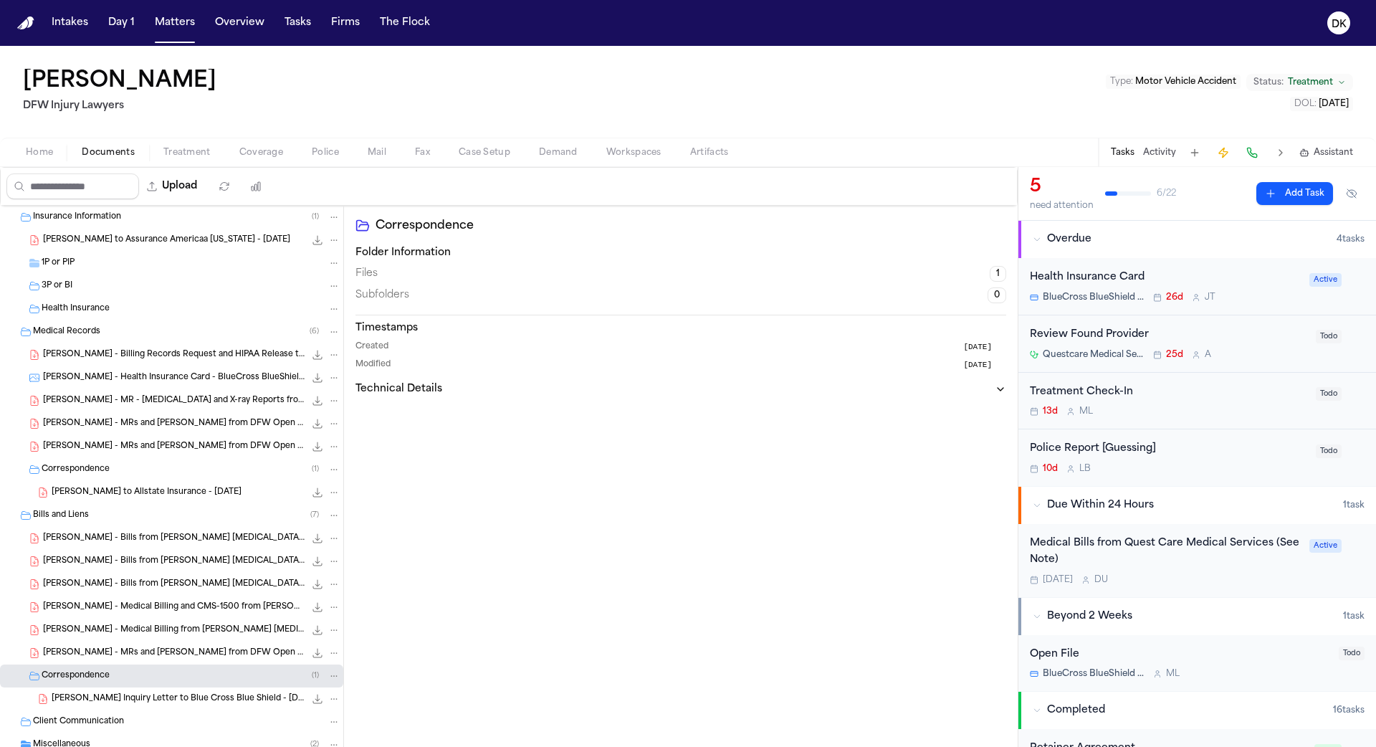
scroll to position [294, 0]
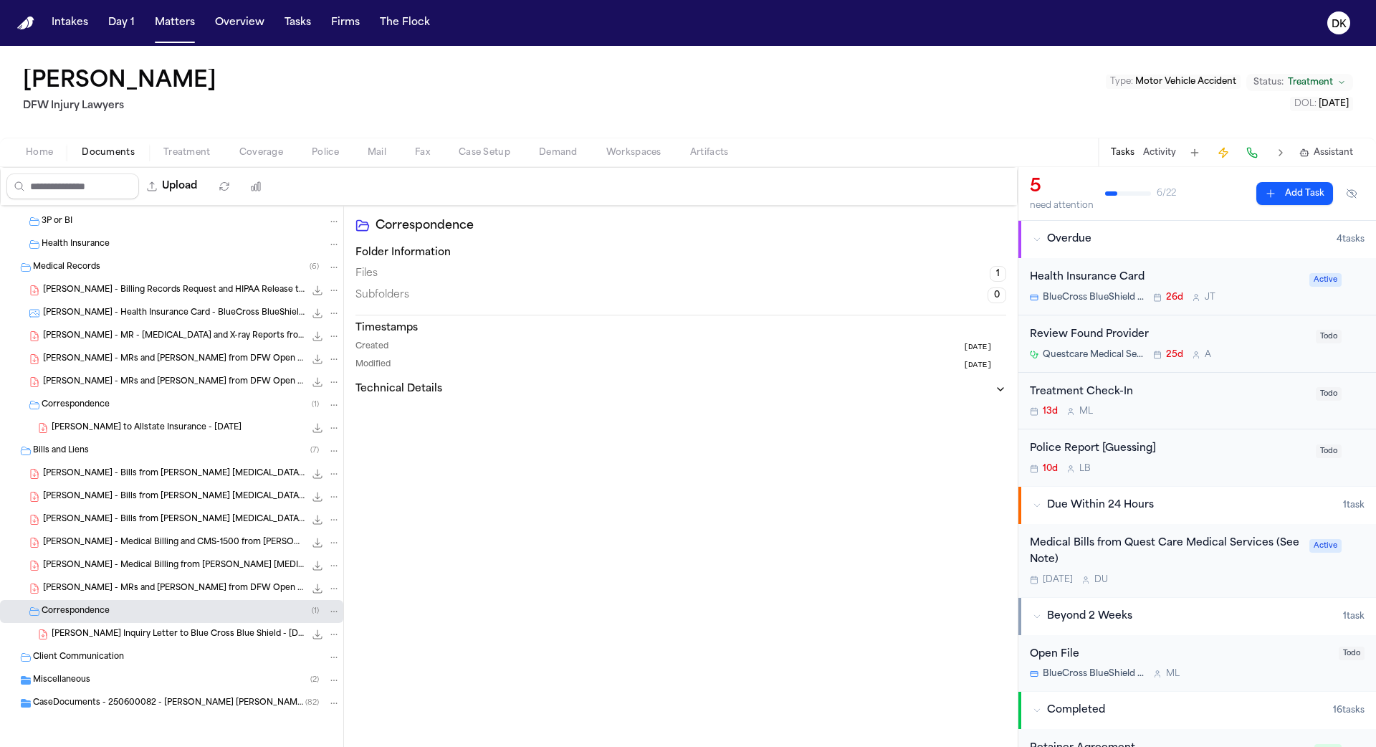
click at [109, 623] on div "T. Hines - Lien Inquiry Letter to Blue Cross Blue Shield - 6.12.25 147.7 KB • P…" at bounding box center [171, 634] width 343 height 23
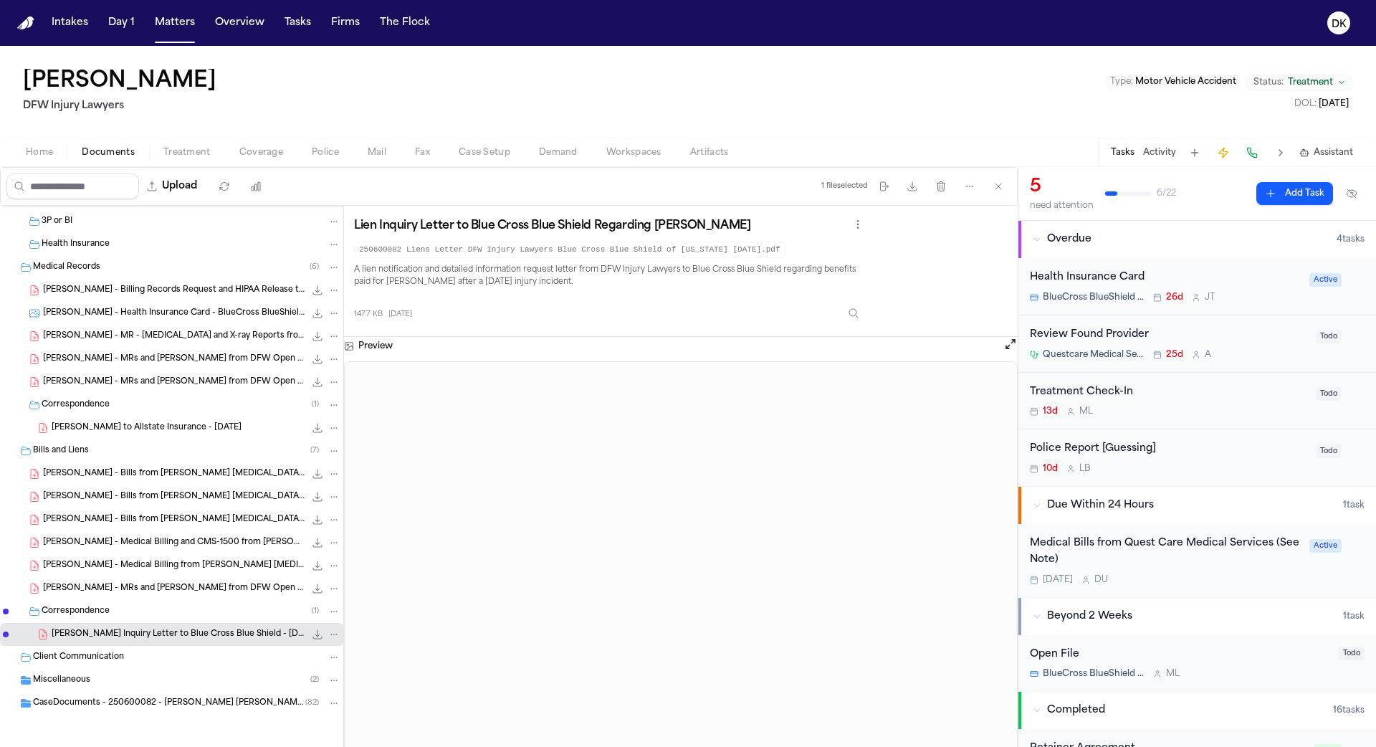
click at [142, 540] on span "T. Hines - Medical Billing and CMS-1500 from Brewer Chiropractic Clinic - 6.25.…" at bounding box center [174, 543] width 262 height 12
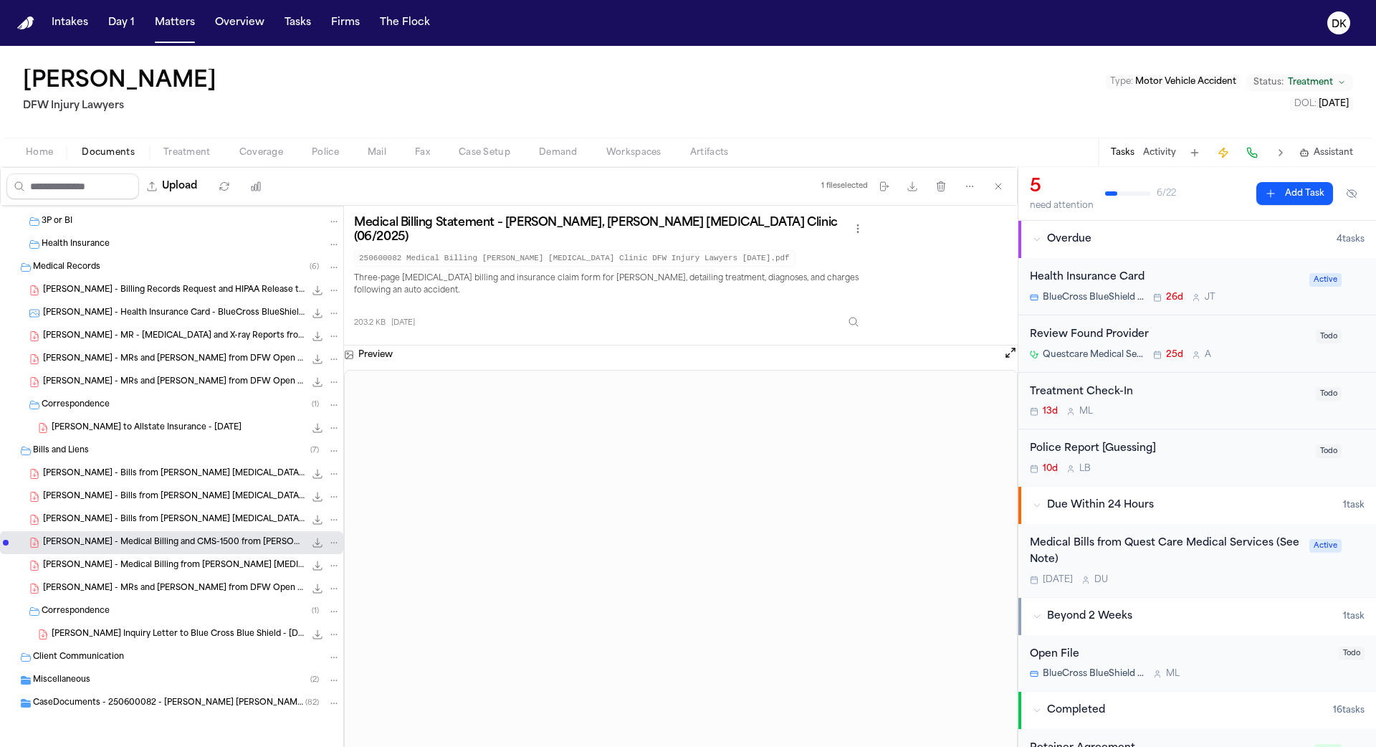
click at [144, 514] on span "T. Hines - Bills from Brewer Chiropractic Clinic - 7.2025" at bounding box center [174, 520] width 262 height 12
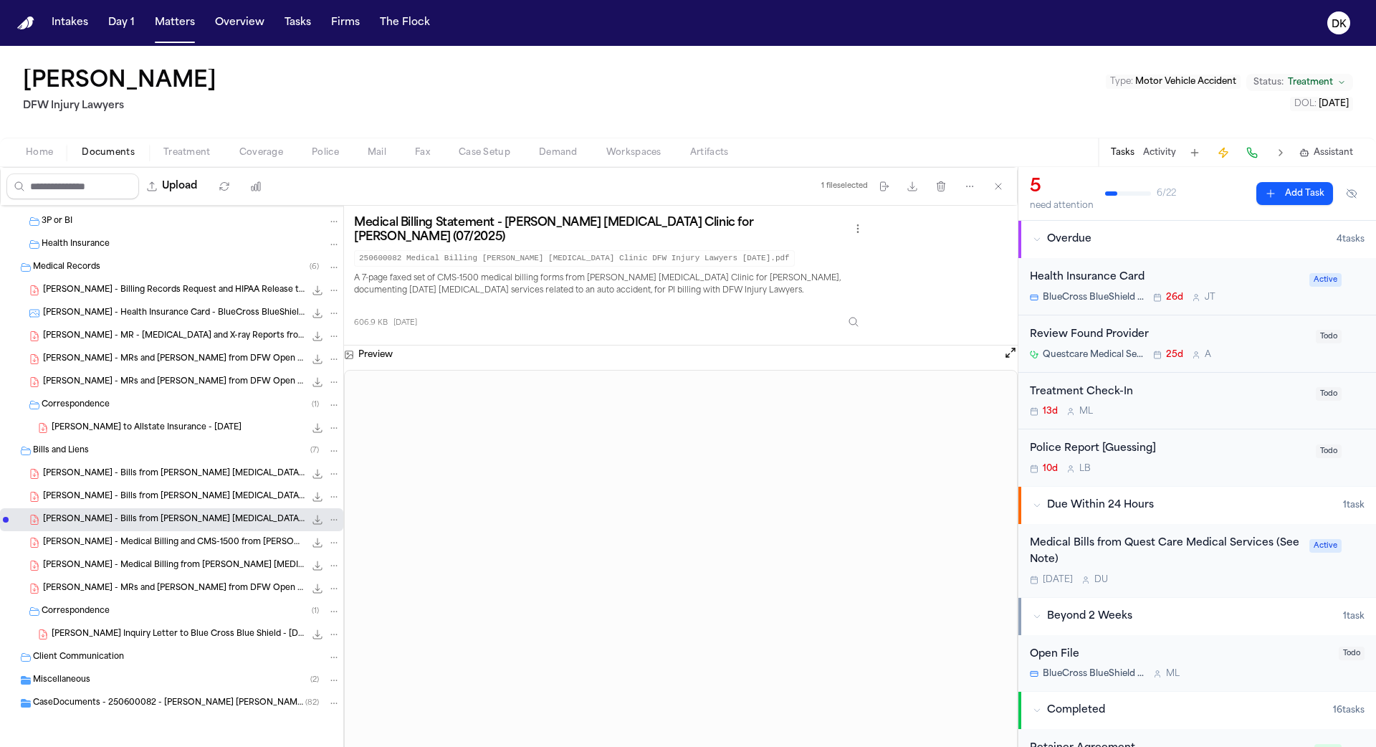
click at [153, 489] on div "T. Hines - Bills from Brewer Chiropractic Clinic - 7.1.25 to 8.4.25 342.1 KB • …" at bounding box center [191, 496] width 297 height 14
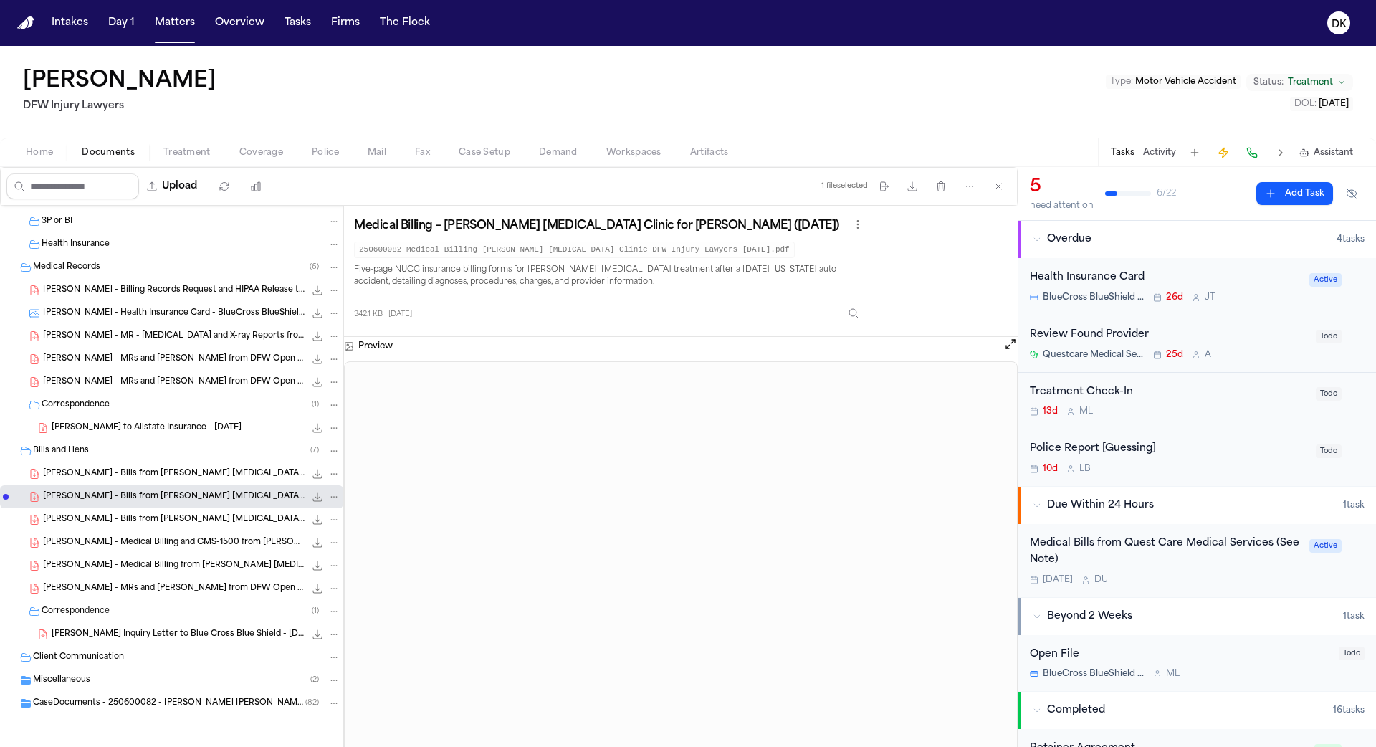
click at [155, 468] on span "T. Hines - Bills from Brewer Chiropractic Clinic - 7.1.25 to 7.15.25" at bounding box center [174, 474] width 262 height 12
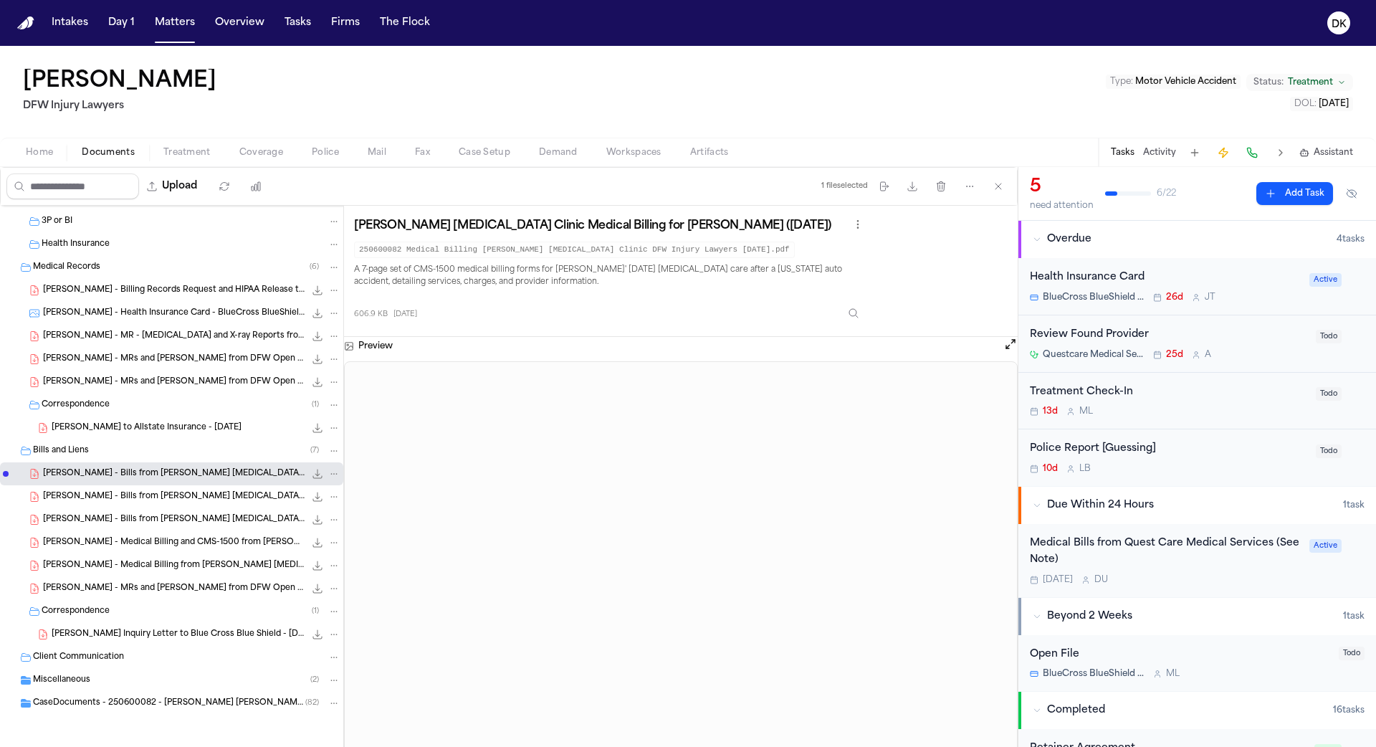
click at [131, 577] on div "T. Hines - MRs and Bills from DFW Open MRI - 6.27.25 to 7.12.25 2.3 MB • PDF" at bounding box center [171, 588] width 343 height 23
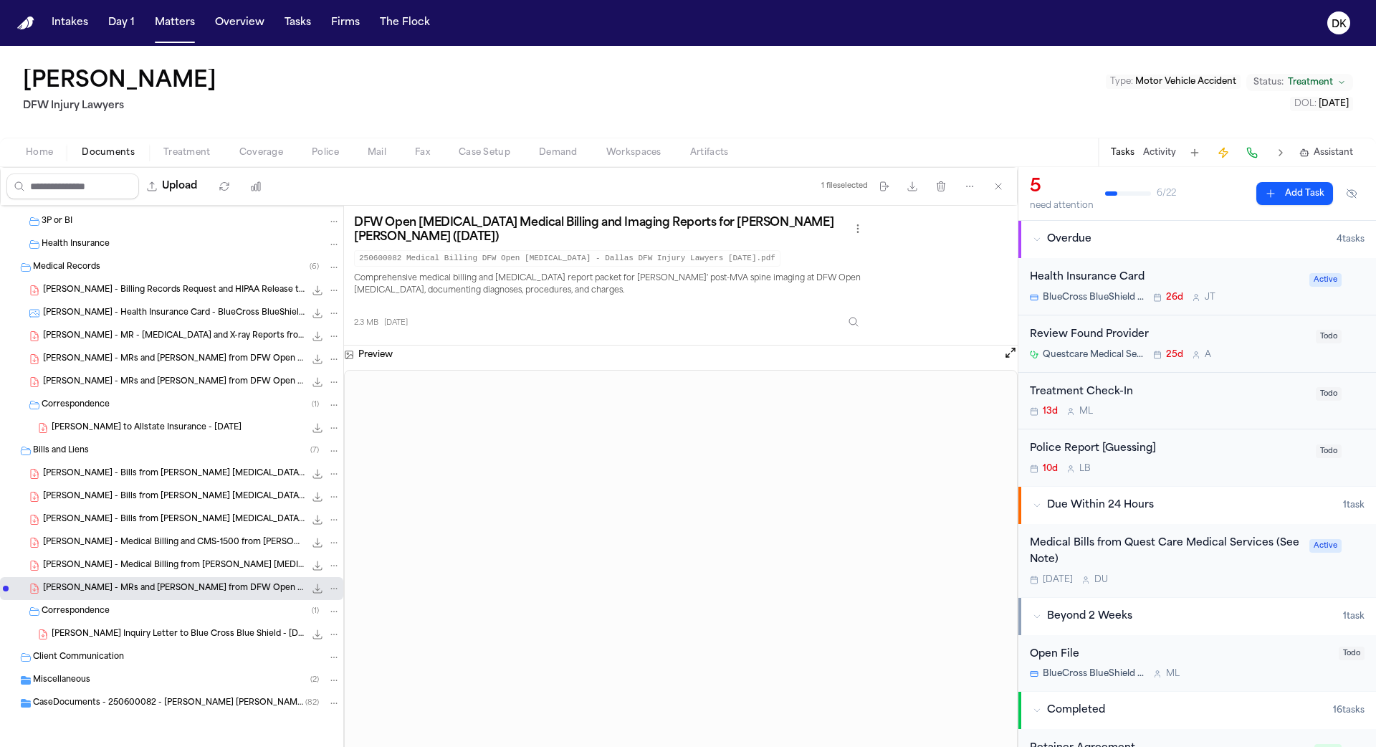
click at [123, 663] on div "Client Communication" at bounding box center [171, 657] width 343 height 23
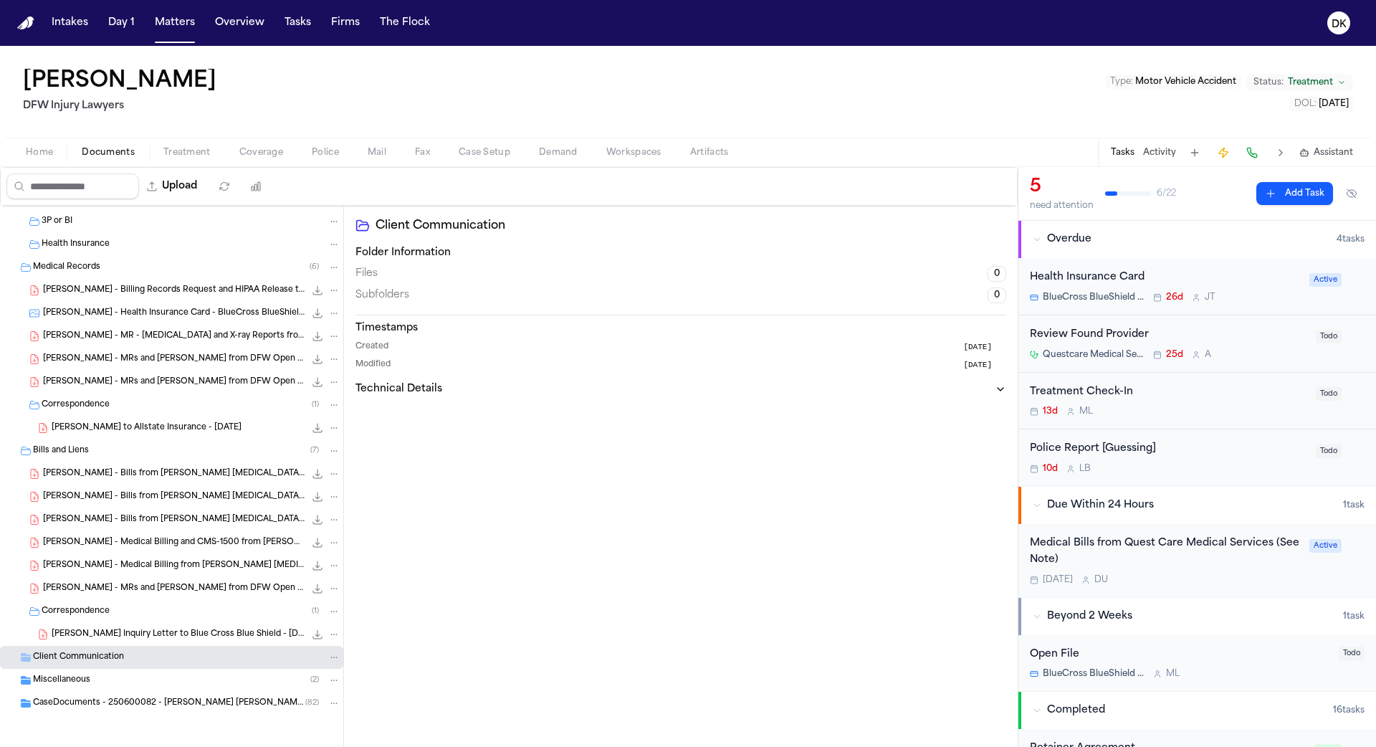
click at [115, 680] on div "Miscellaneous ( 2 )" at bounding box center [186, 680] width 307 height 13
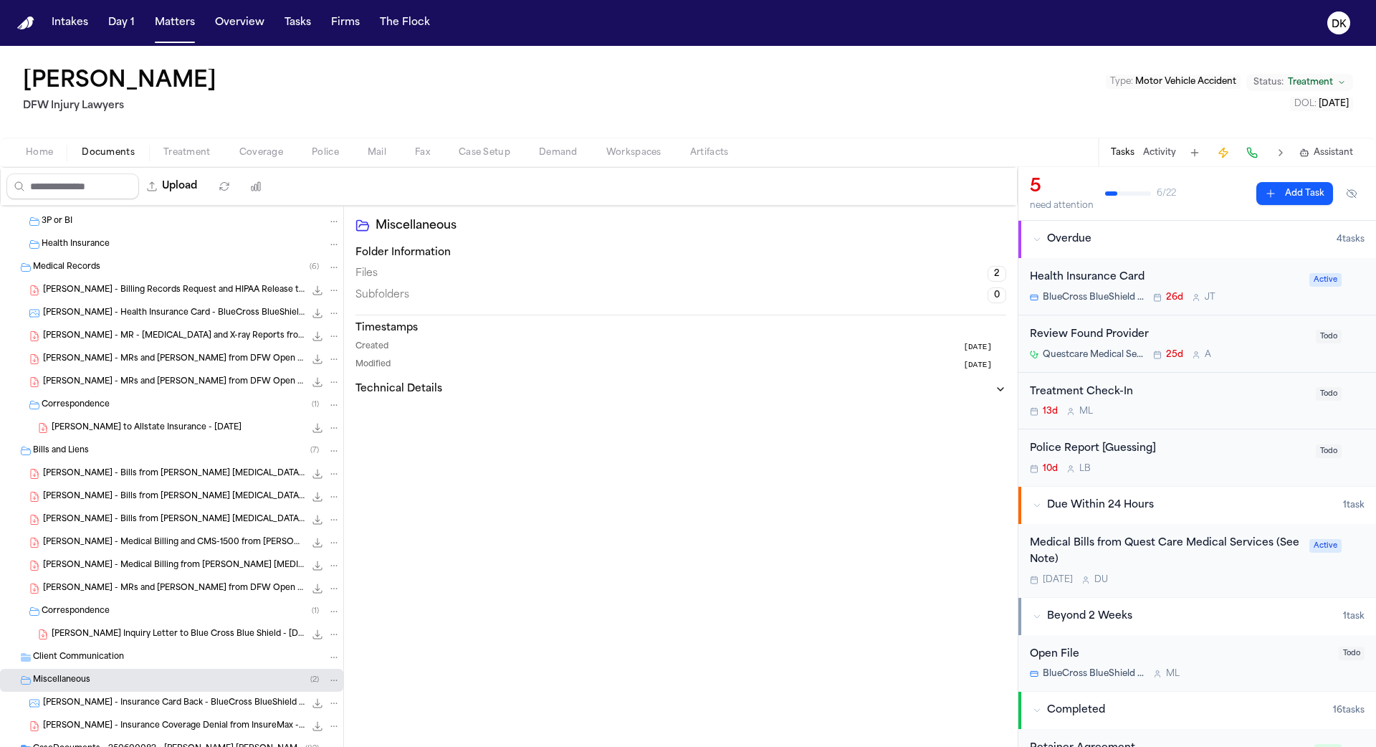
scroll to position [340, 0]
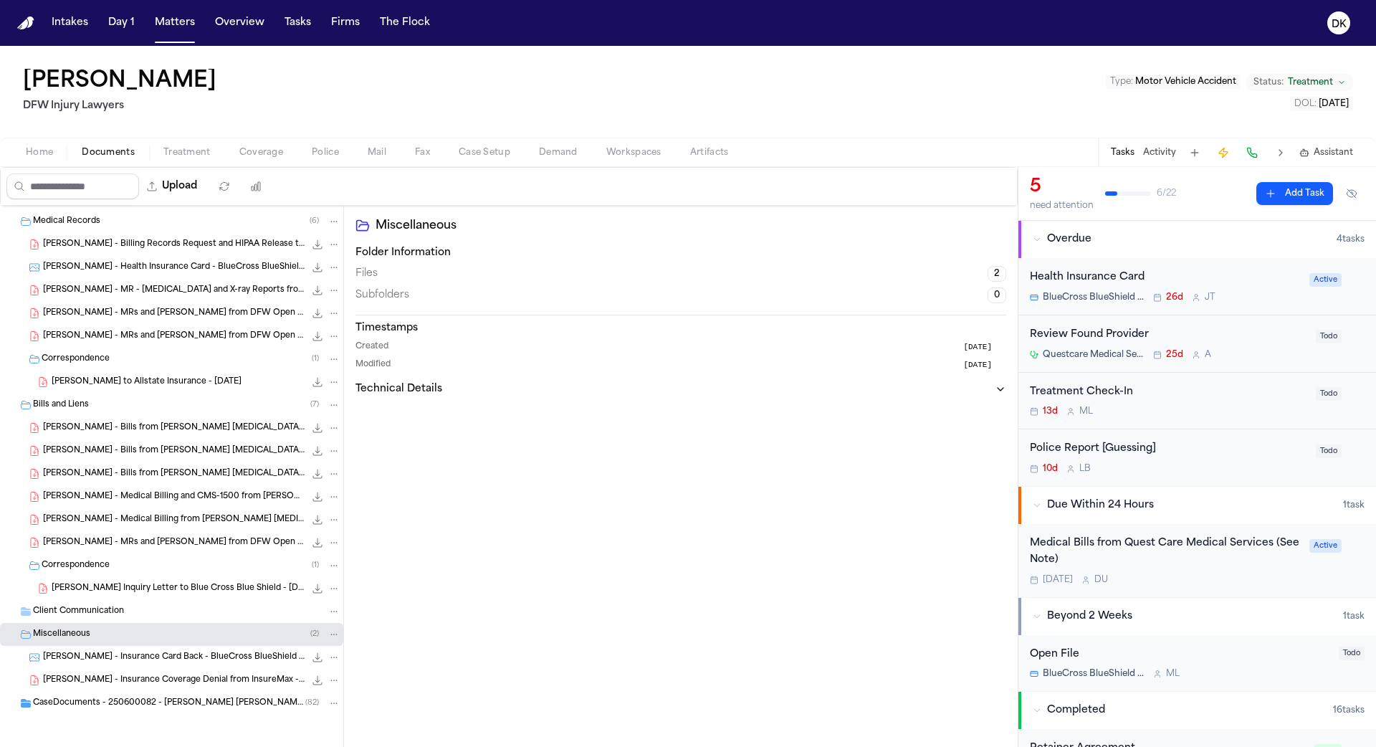
click at [115, 675] on span "T. Hines - Insurance Coverage Denial from InsureMax - 7.17.25" at bounding box center [174, 680] width 262 height 12
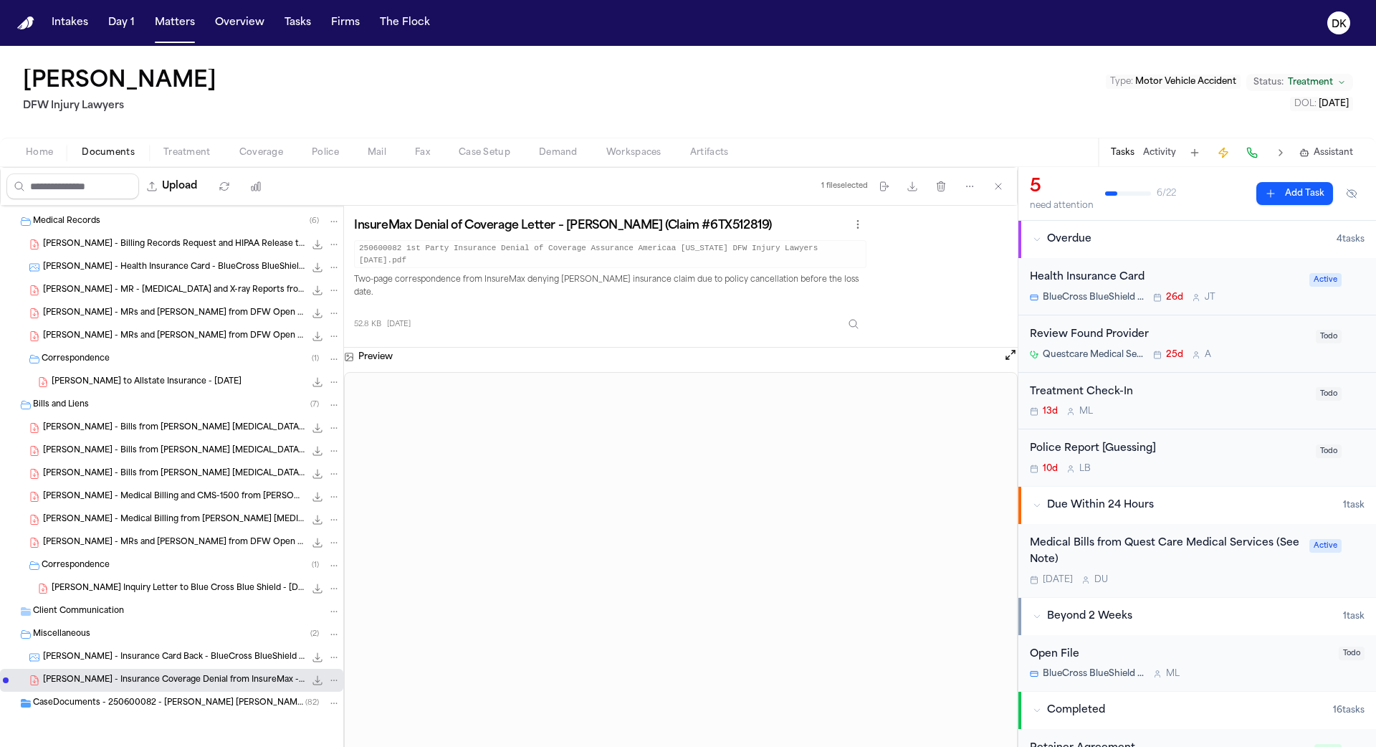
click at [117, 654] on span "T. Hines - Insurance Card Back - BlueCross BlueShield - 6.12.25" at bounding box center [174, 657] width 262 height 12
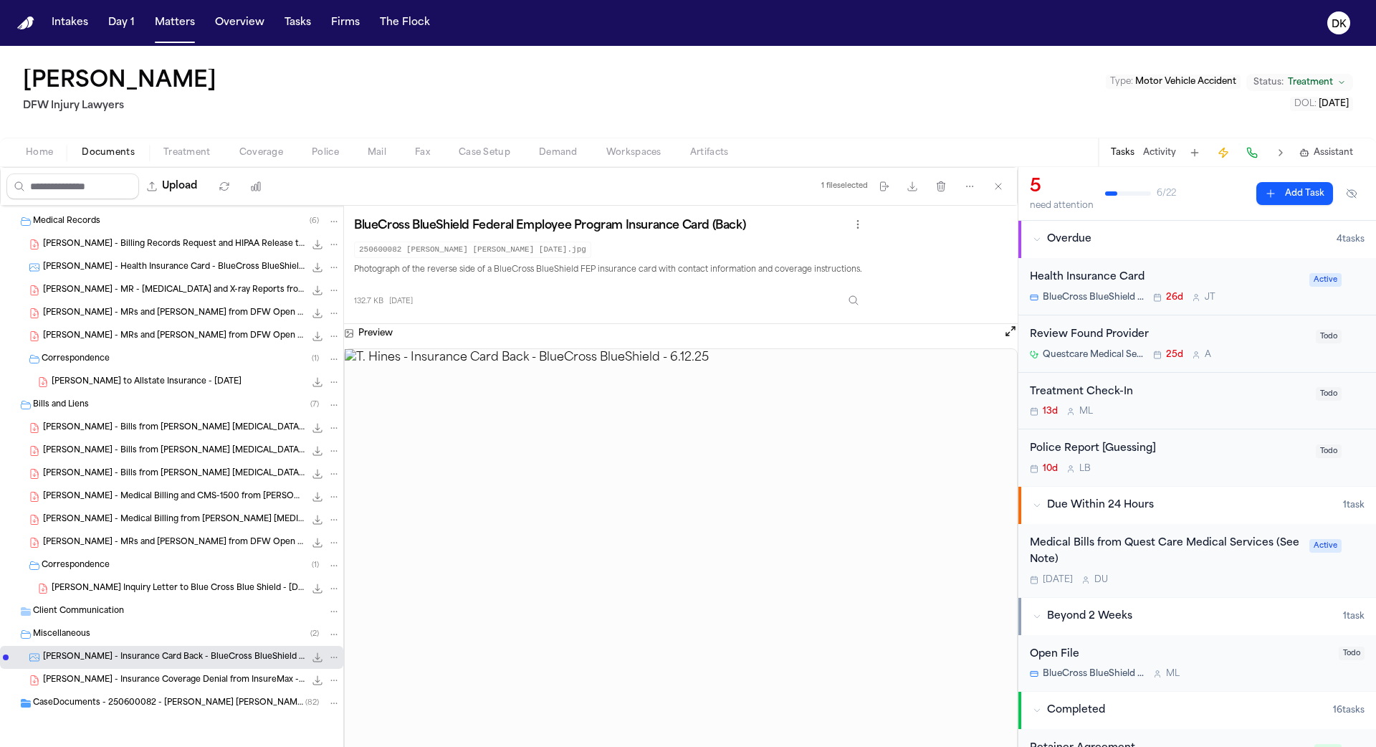
click at [104, 697] on span "CaseDocuments - 250600082 - Hines v. Witcher 20250806202009 (unzipped)" at bounding box center [169, 703] width 272 height 12
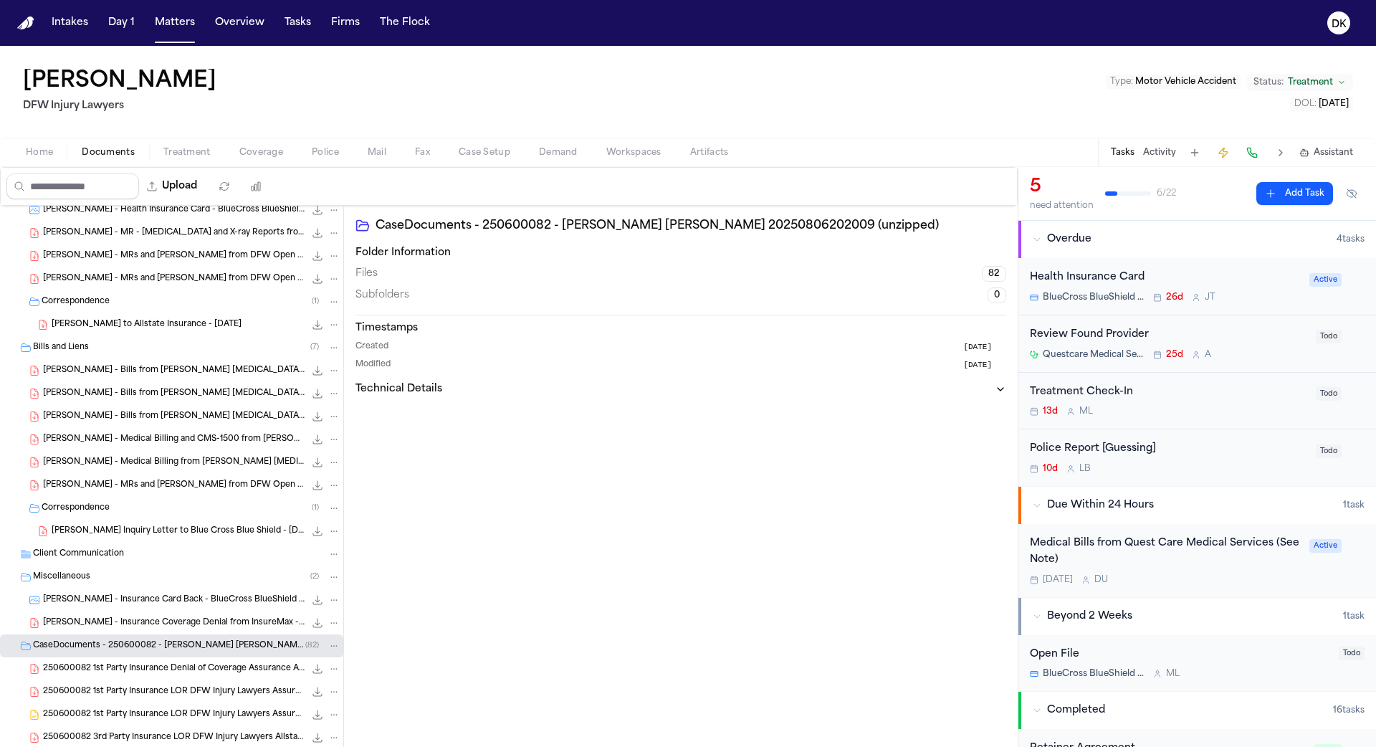
scroll to position [416, 0]
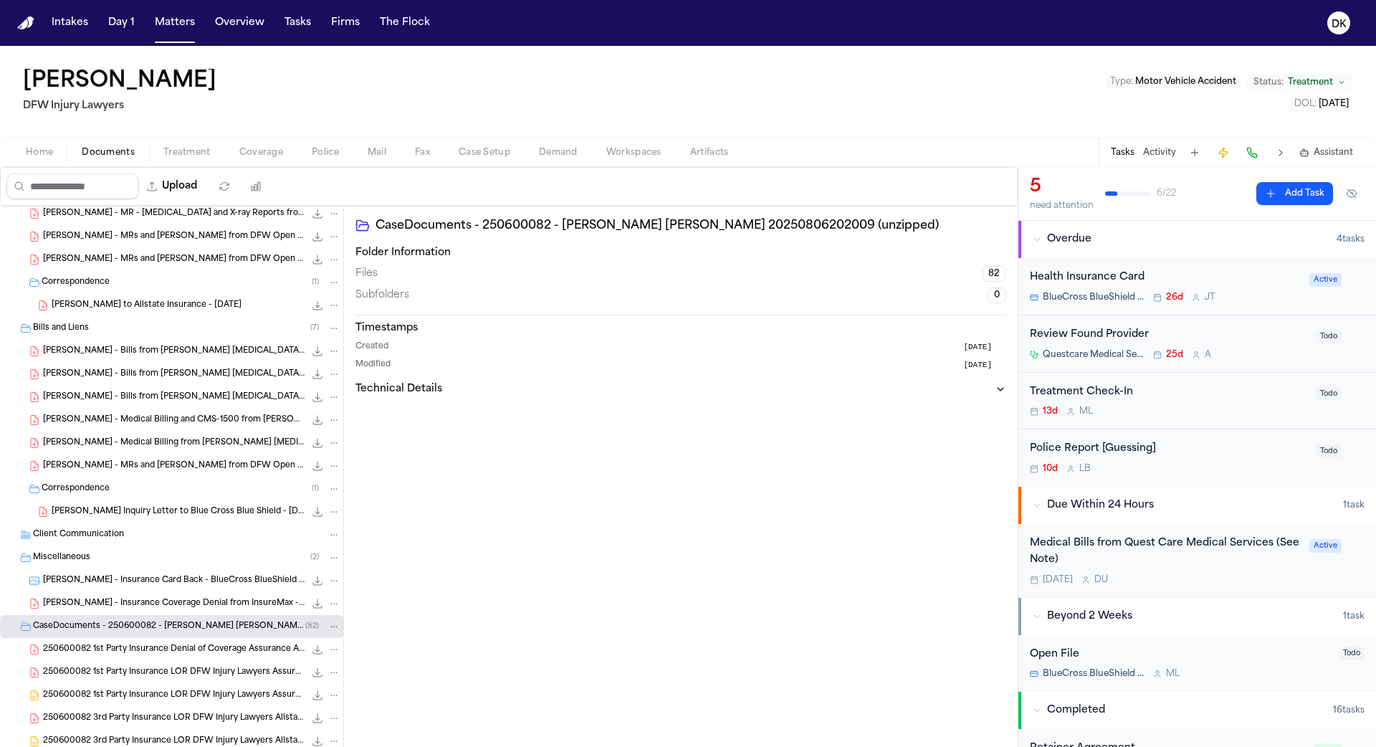
click at [104, 696] on span "250600082 1st Party Insurance LOR DFW Injury Lawyers Assurance Americaa Texas 0…" at bounding box center [174, 695] width 262 height 12
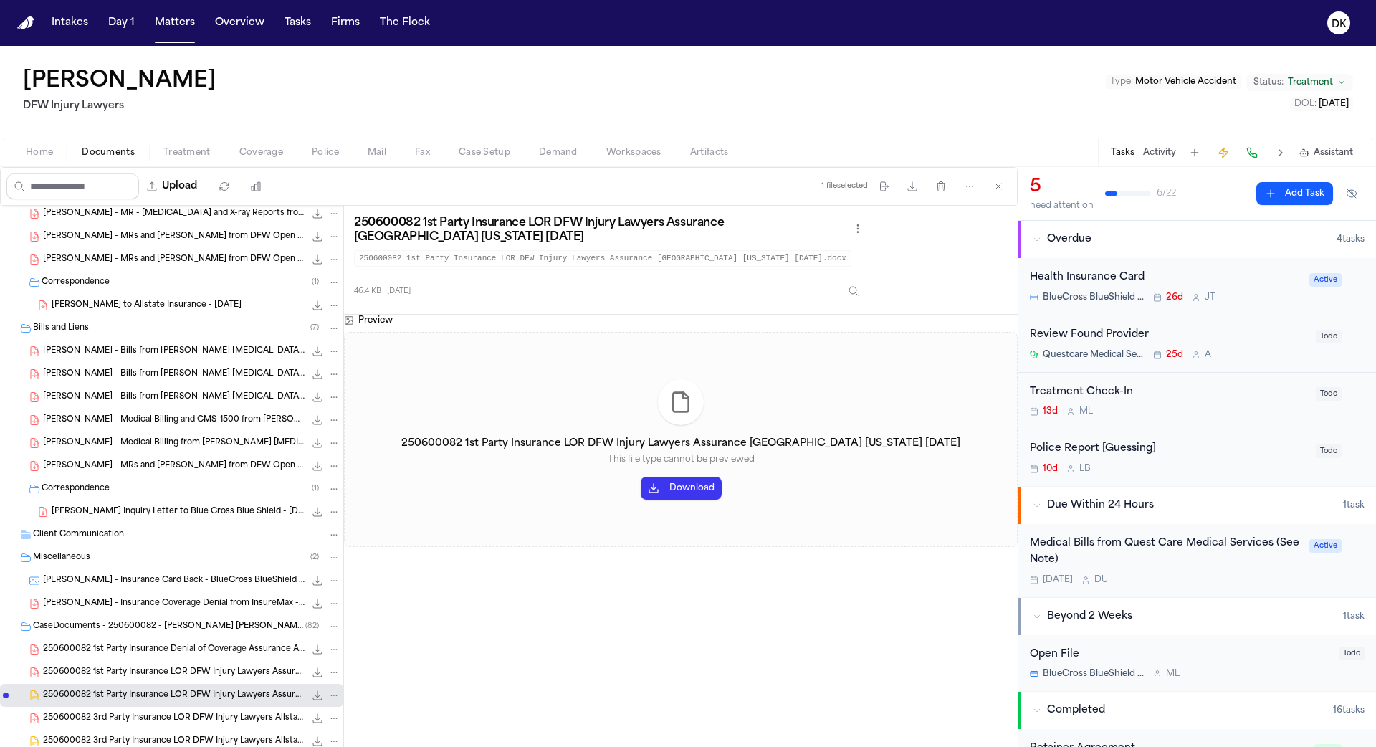
click at [121, 647] on span "250600082 1st Party Insurance Denial of Coverage Assurance Americaa Texas DFW I…" at bounding box center [174, 649] width 262 height 12
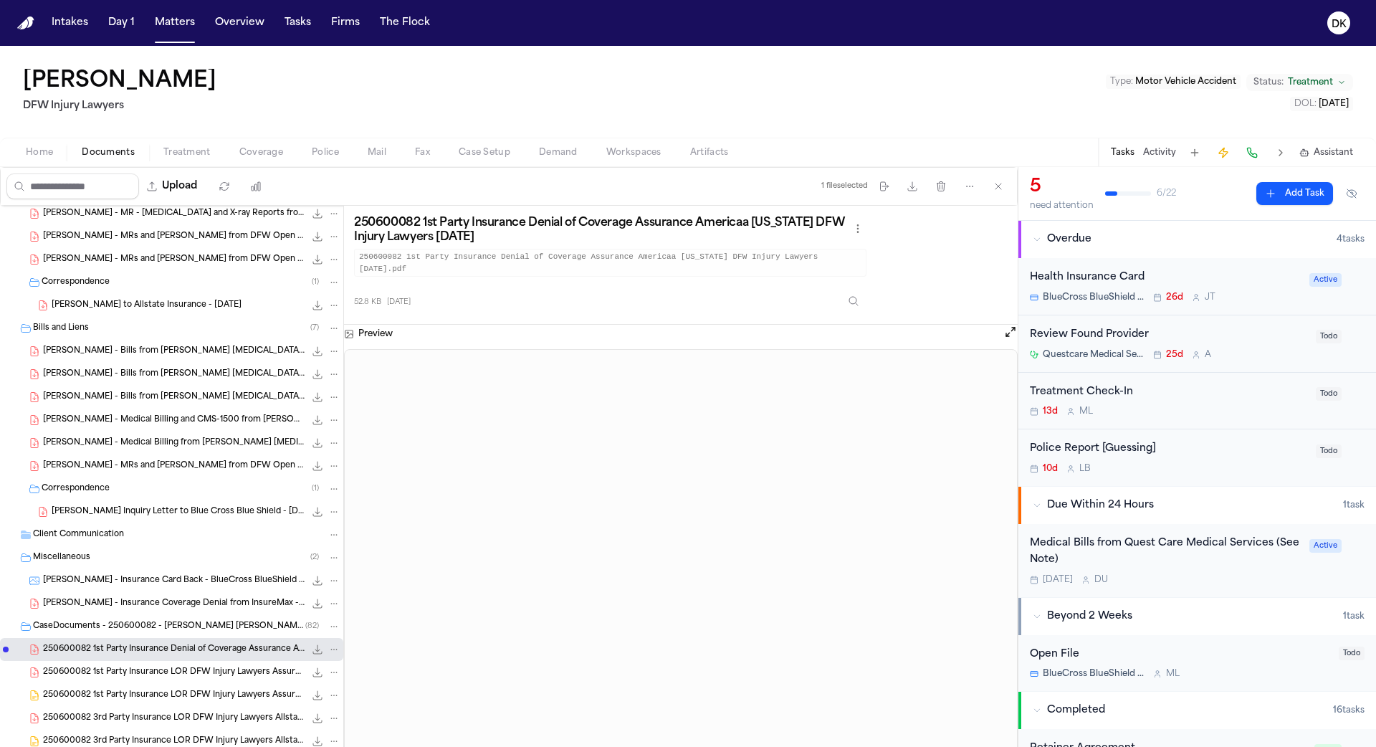
click at [115, 674] on span "250600082 1st Party Insurance LOR DFW Injury Lawyers Assurance Americaa Texas 0…" at bounding box center [174, 672] width 262 height 12
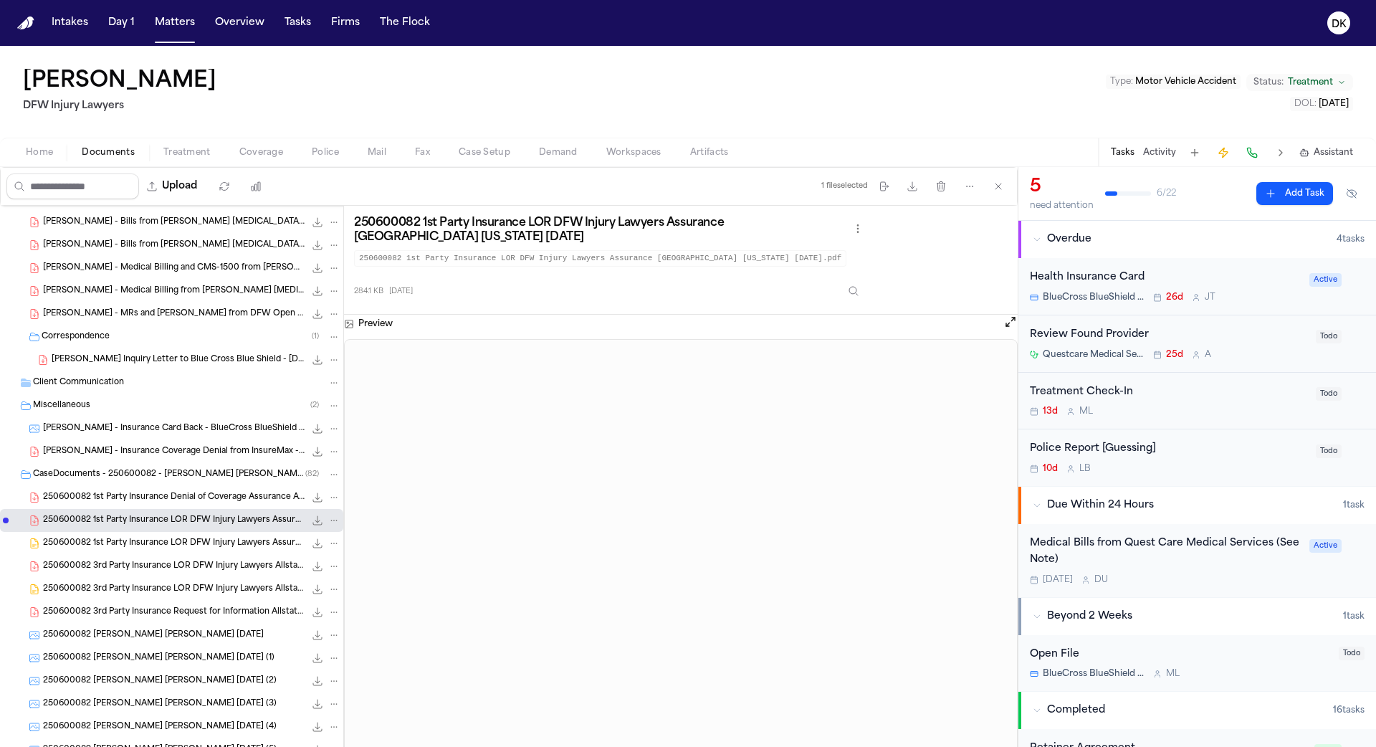
scroll to position [570, 0]
click at [115, 674] on span "250600082 Hines, Tamara Aguilar, Cynthia 06-10-2025 (2)" at bounding box center [160, 679] width 234 height 12
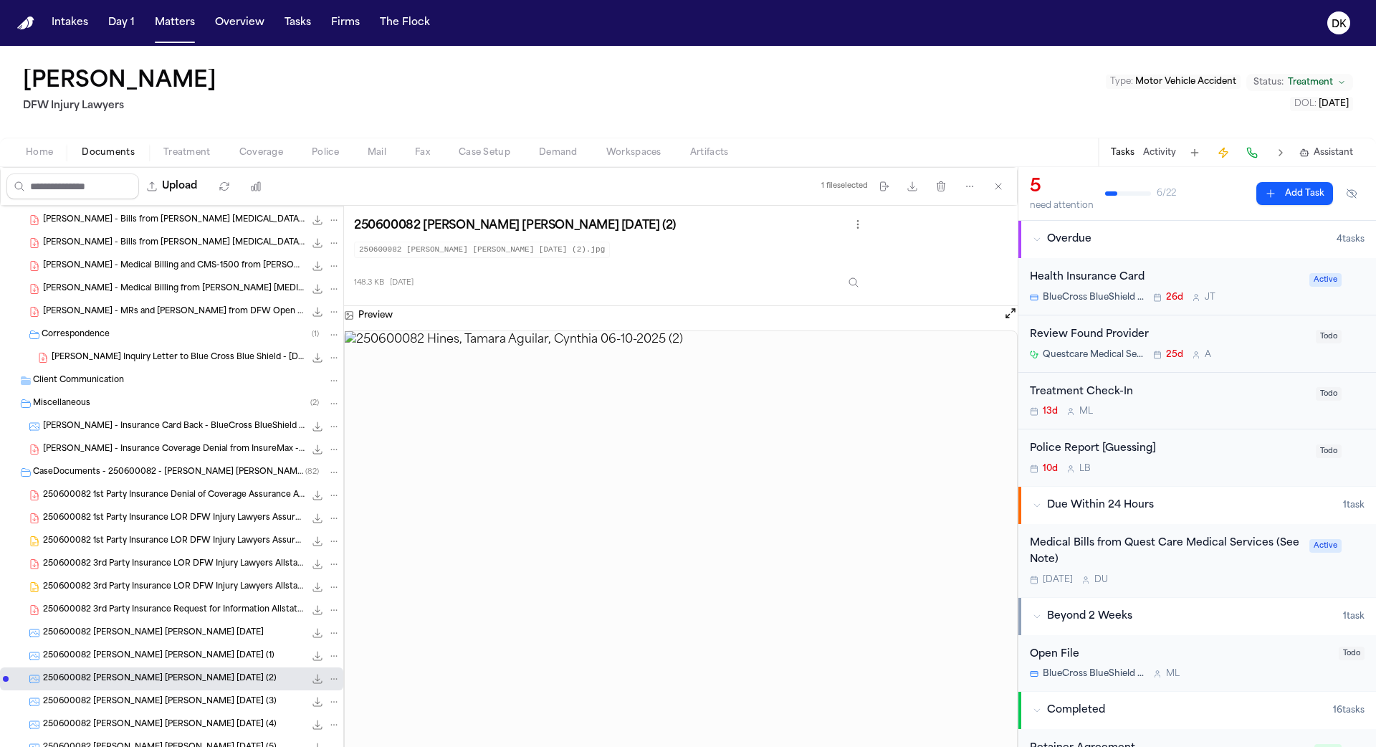
click at [112, 604] on span "250600082 3rd Party Insurance Request for Information Allstate Insurance Compan…" at bounding box center [174, 610] width 262 height 12
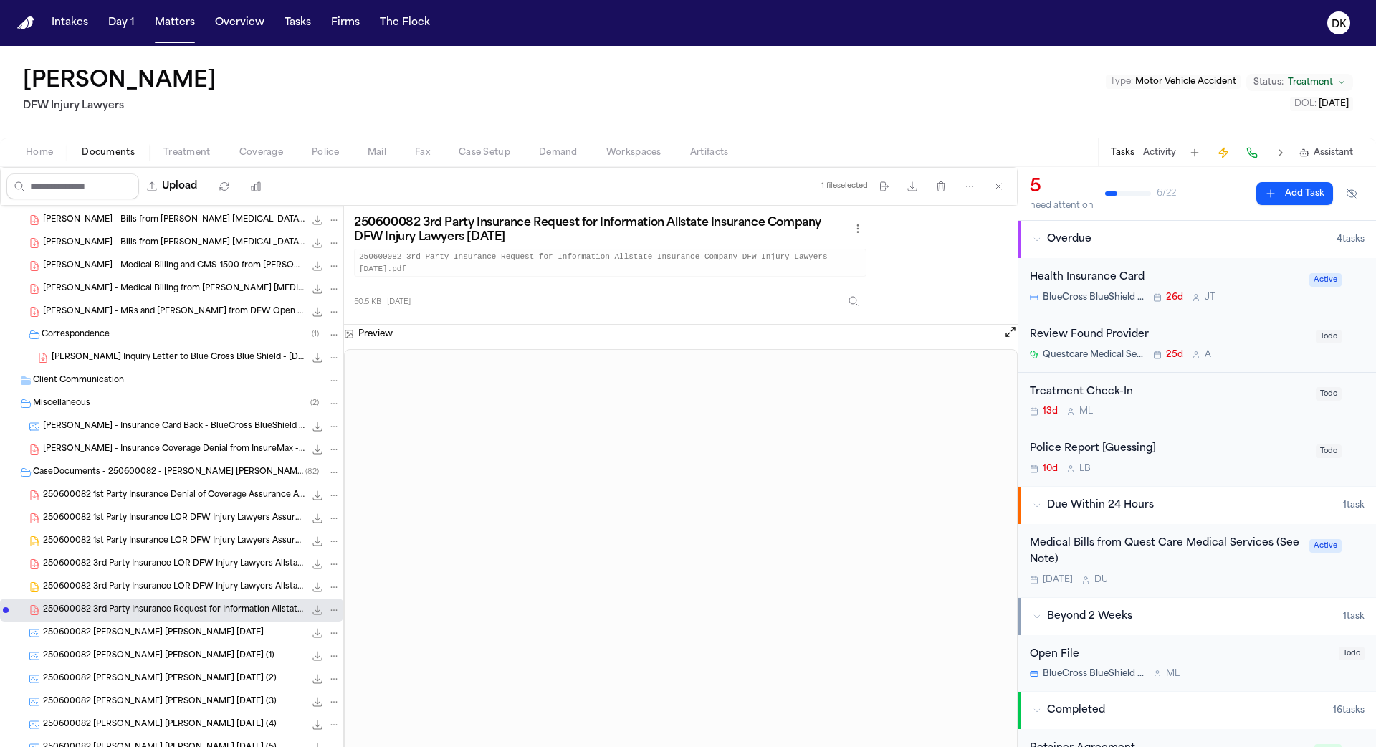
scroll to position [0, 0]
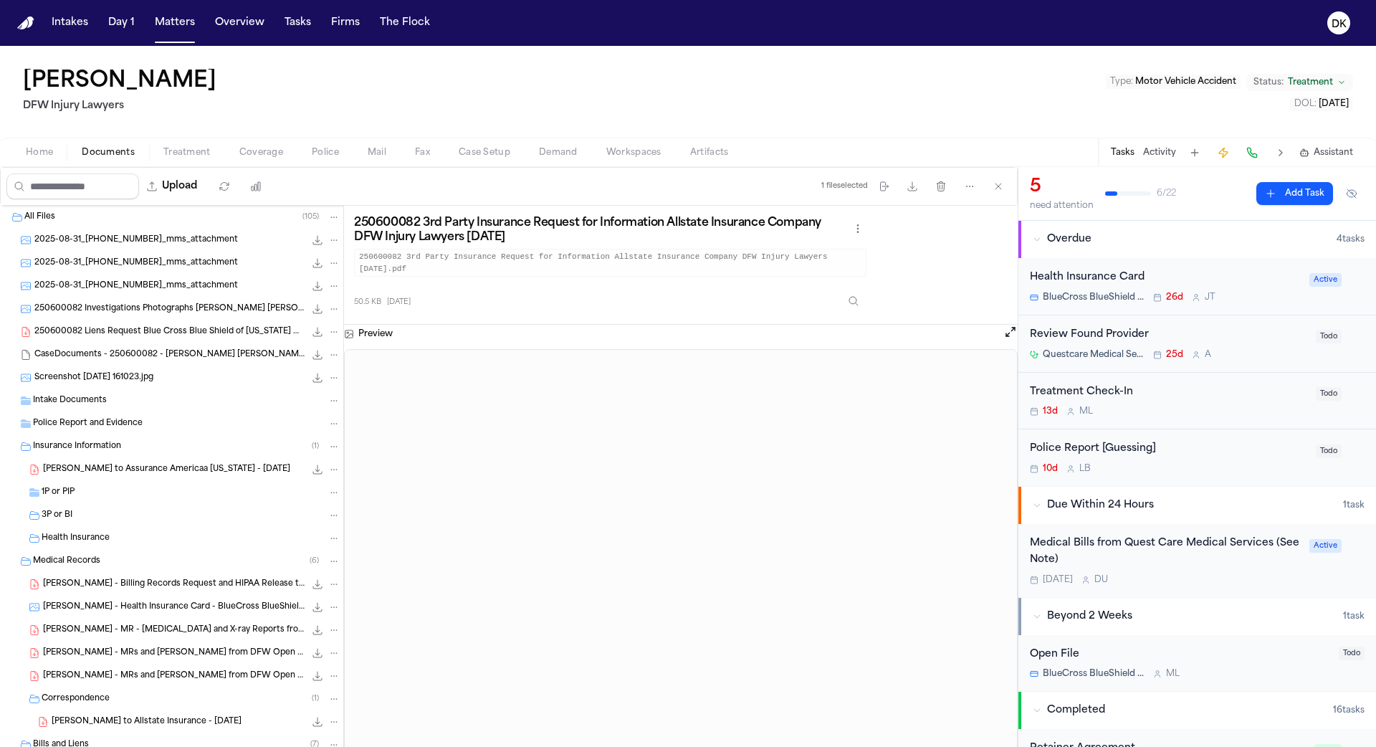
click at [180, 326] on span "250600082 Liens Request Blue Cross Blue Shield of Texas DFW Injury Lawyers 07-1…" at bounding box center [169, 332] width 270 height 12
click at [139, 155] on button "Documents" at bounding box center [108, 152] width 82 height 17
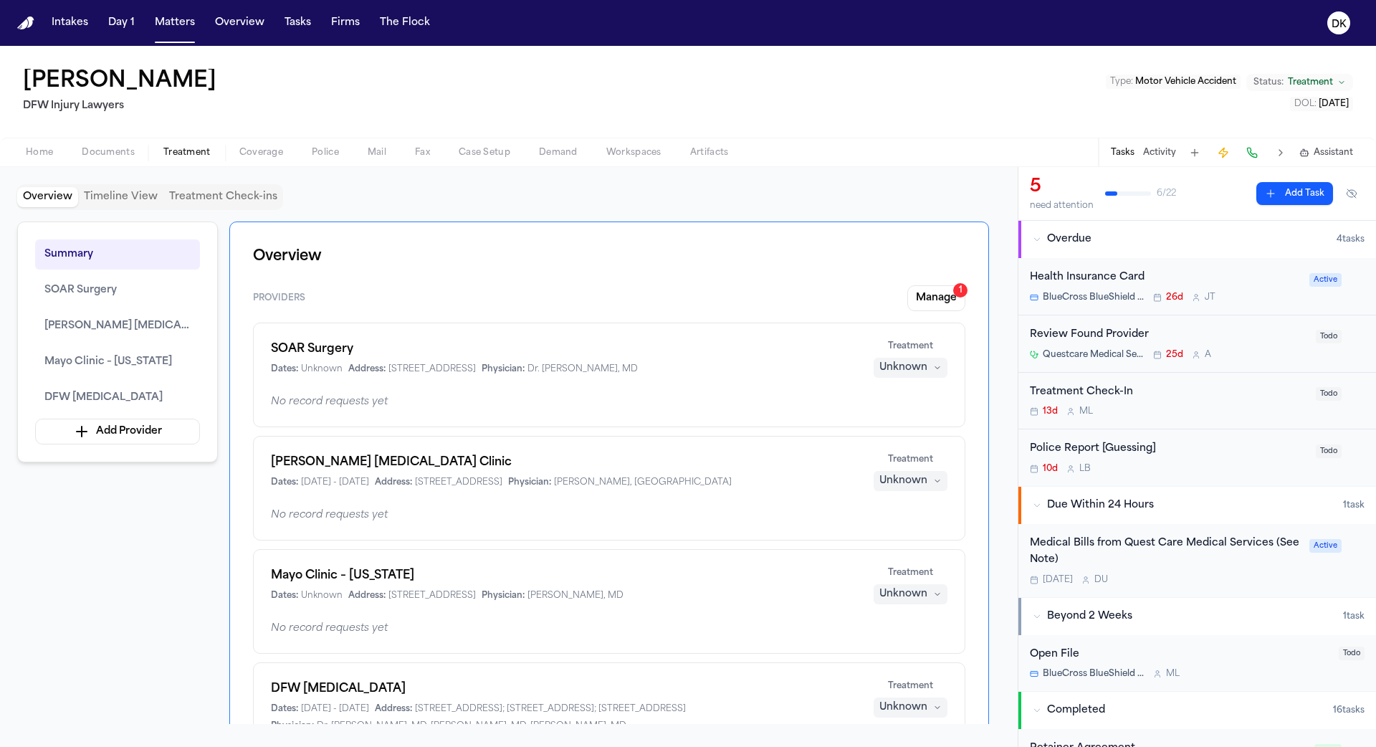
click at [163, 152] on span "Treatment" at bounding box center [186, 152] width 47 height 11
click at [116, 153] on span "Documents" at bounding box center [108, 152] width 53 height 11
click at [160, 153] on button "Treatment" at bounding box center [187, 152] width 76 height 17
click at [275, 161] on div "Home Documents Treatment Coverage Police Mail Fax Case Setup Demand Workspaces …" at bounding box center [688, 152] width 1376 height 29
click at [295, 151] on button "Coverage" at bounding box center [261, 152] width 72 height 17
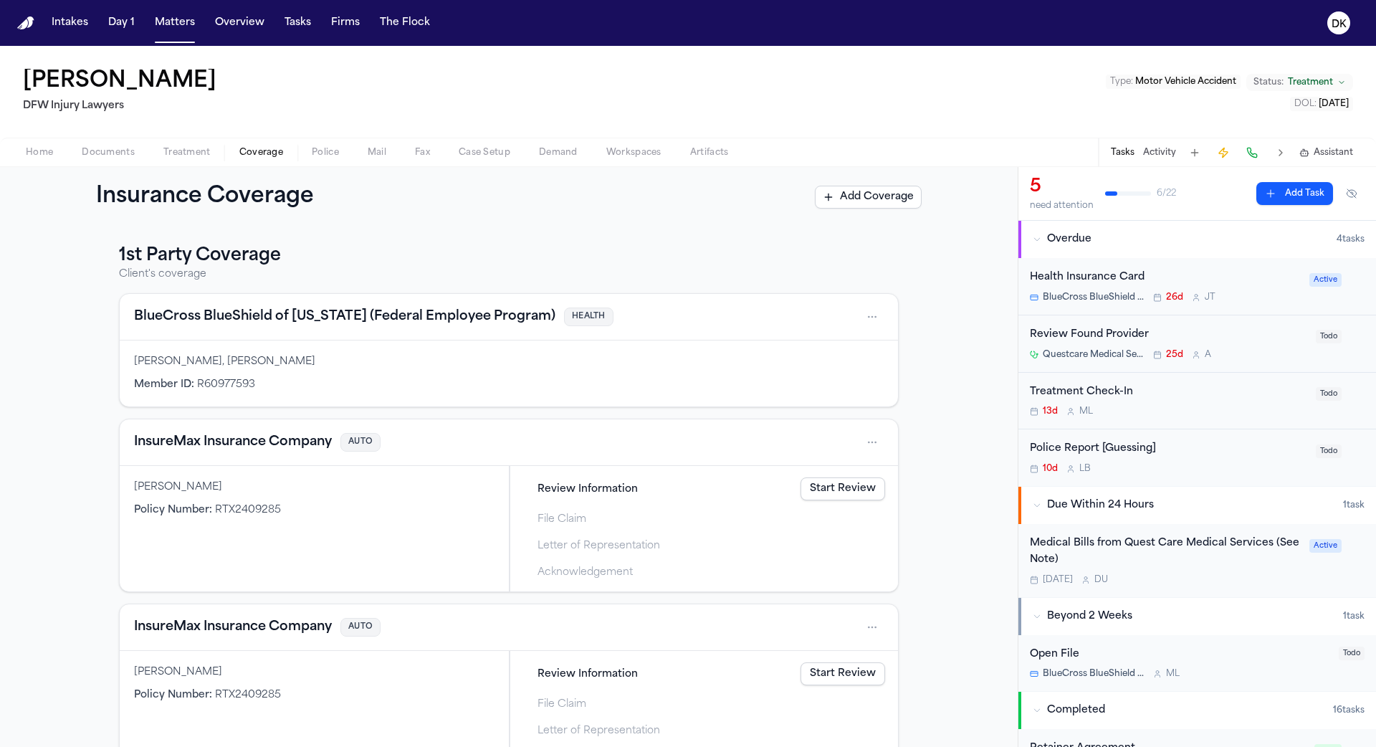
click at [329, 151] on span "Police" at bounding box center [325, 152] width 27 height 11
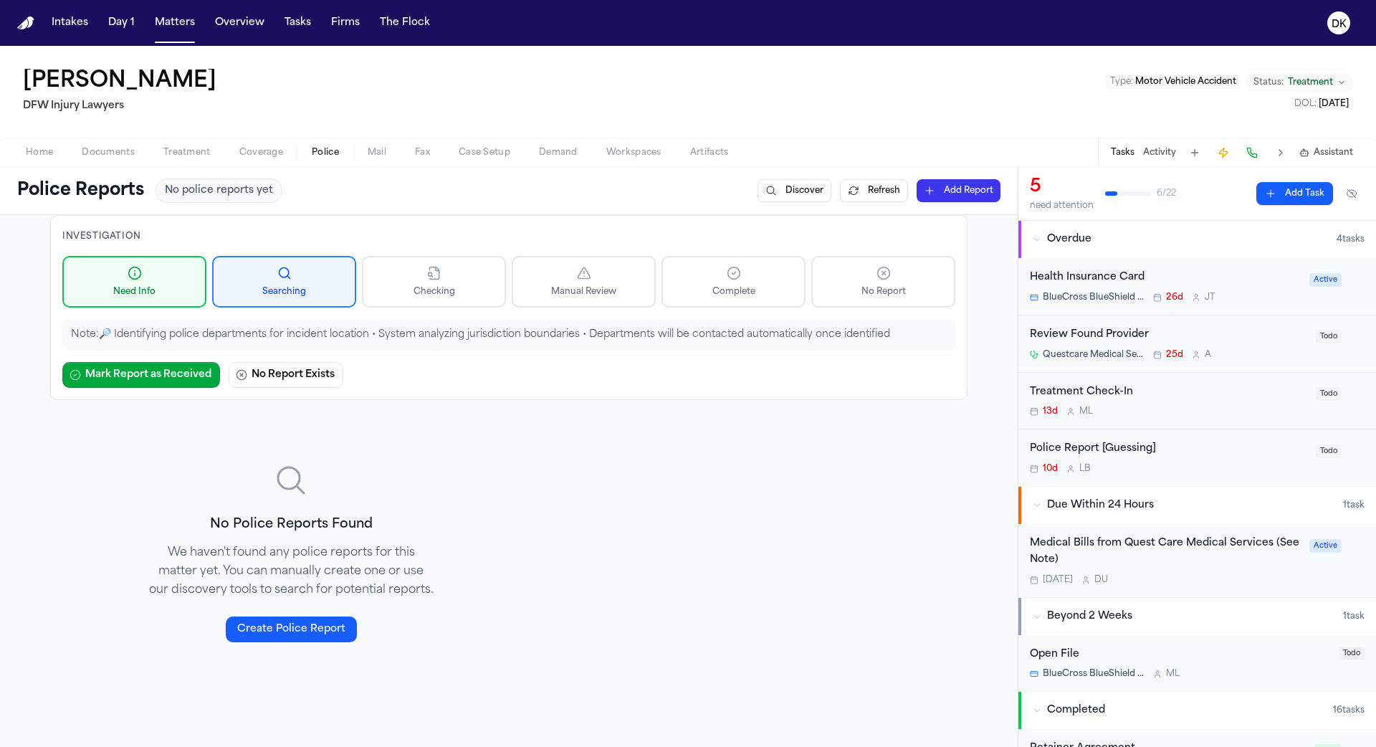
click at [44, 121] on div "Tamara Hines DFW Injury Lawyers Type : Motor Vehicle Accident Status: Treatment…" at bounding box center [688, 92] width 1376 height 92
click at [80, 137] on div "Tamara Hines DFW Injury Lawyers Type : Motor Vehicle Accident Status: Treatment…" at bounding box center [688, 106] width 1376 height 121
click at [93, 154] on span "Documents" at bounding box center [108, 152] width 53 height 11
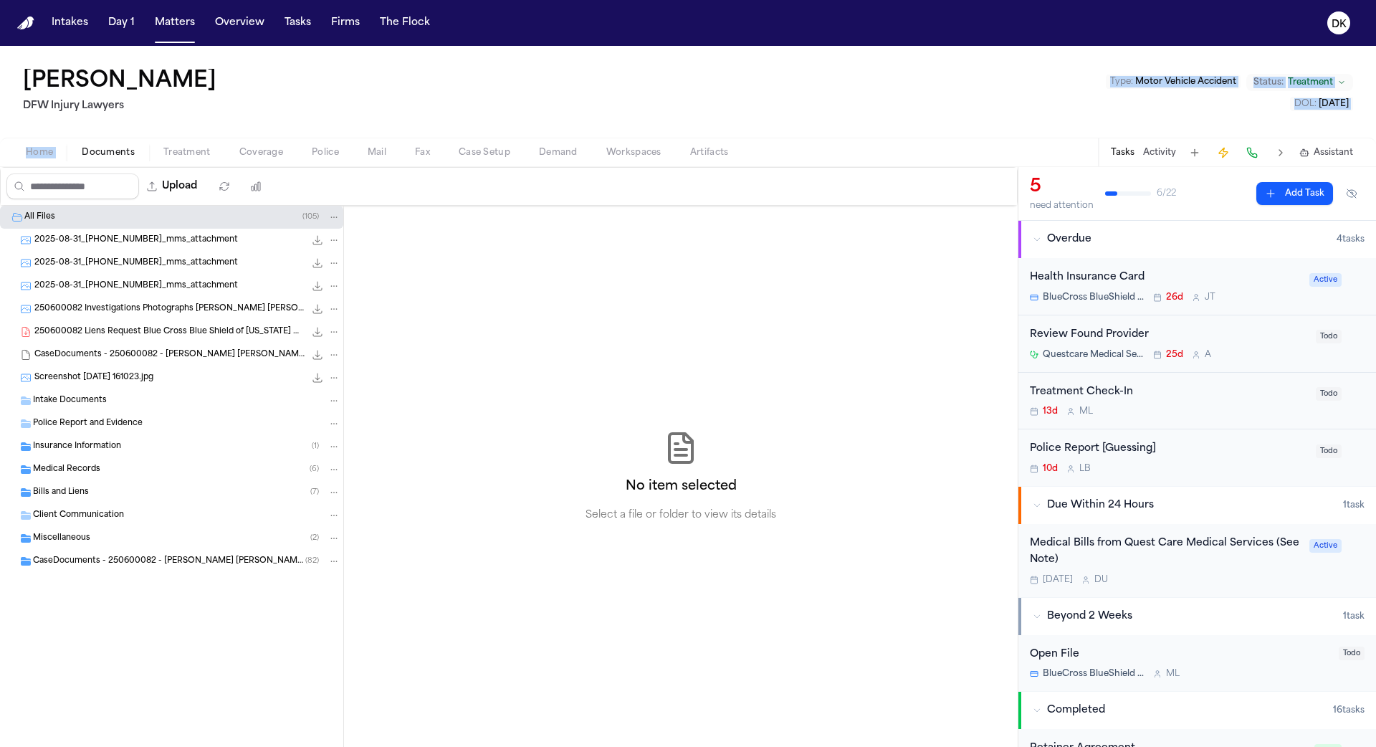
click at [168, 528] on div "Miscellaneous ( 2 )" at bounding box center [171, 538] width 343 height 23
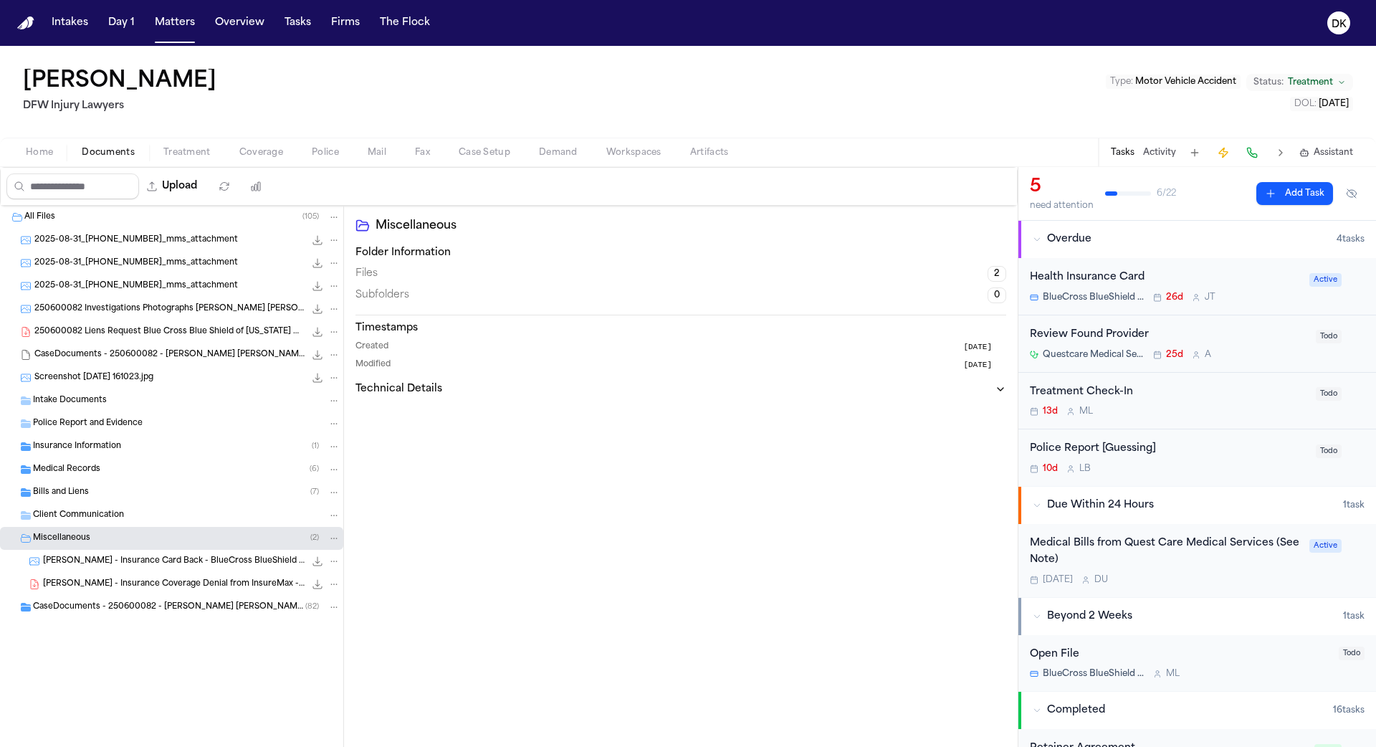
click at [169, 492] on div "Bills and Liens ( 7 )" at bounding box center [186, 492] width 307 height 13
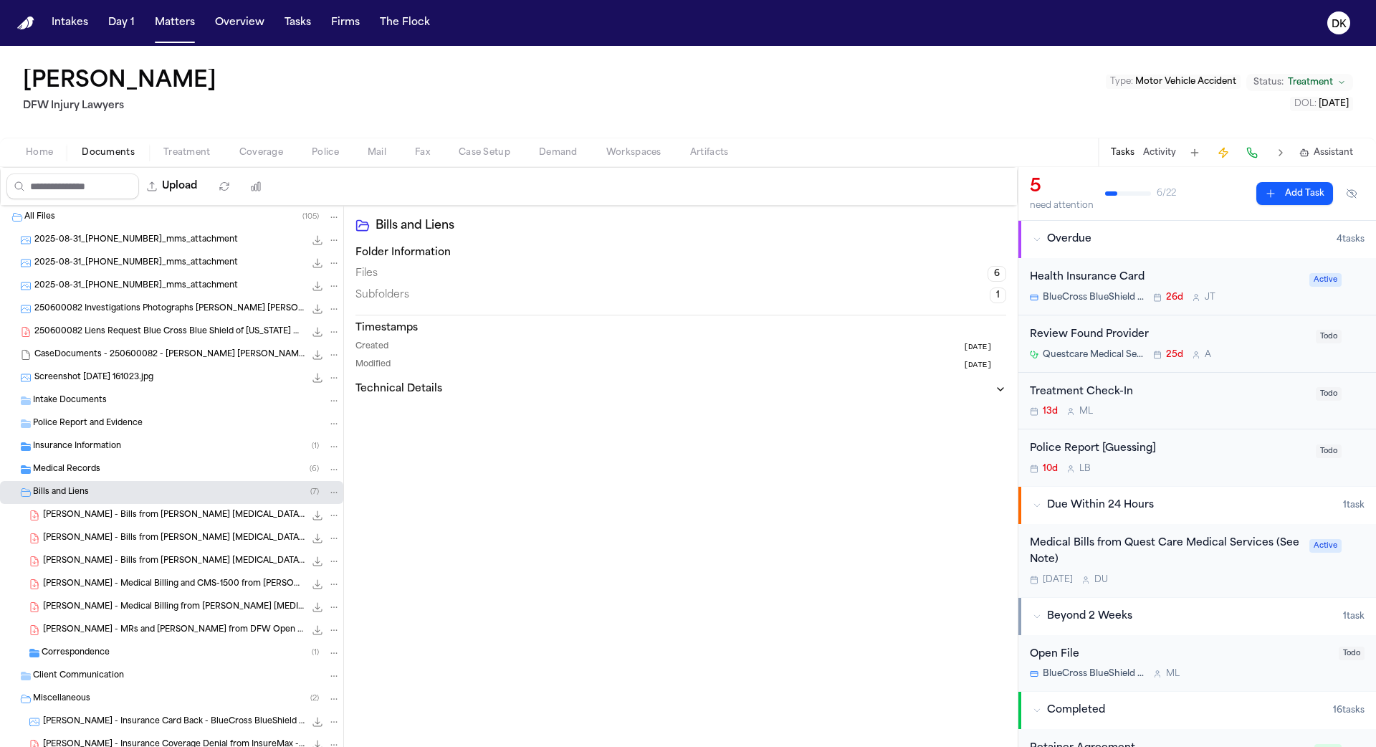
click at [169, 471] on div "Medical Records ( 6 )" at bounding box center [186, 469] width 307 height 13
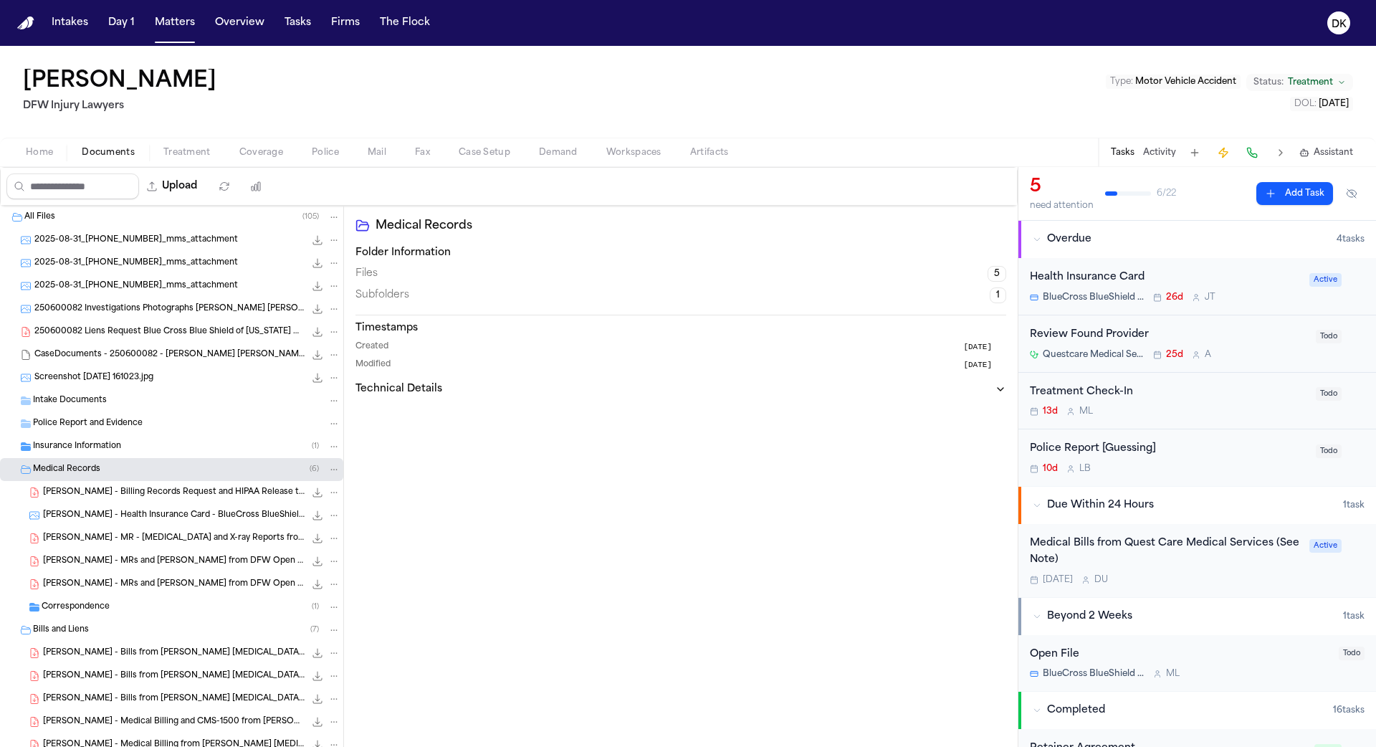
click at [169, 451] on div "Insurance Information ( 1 )" at bounding box center [171, 446] width 343 height 23
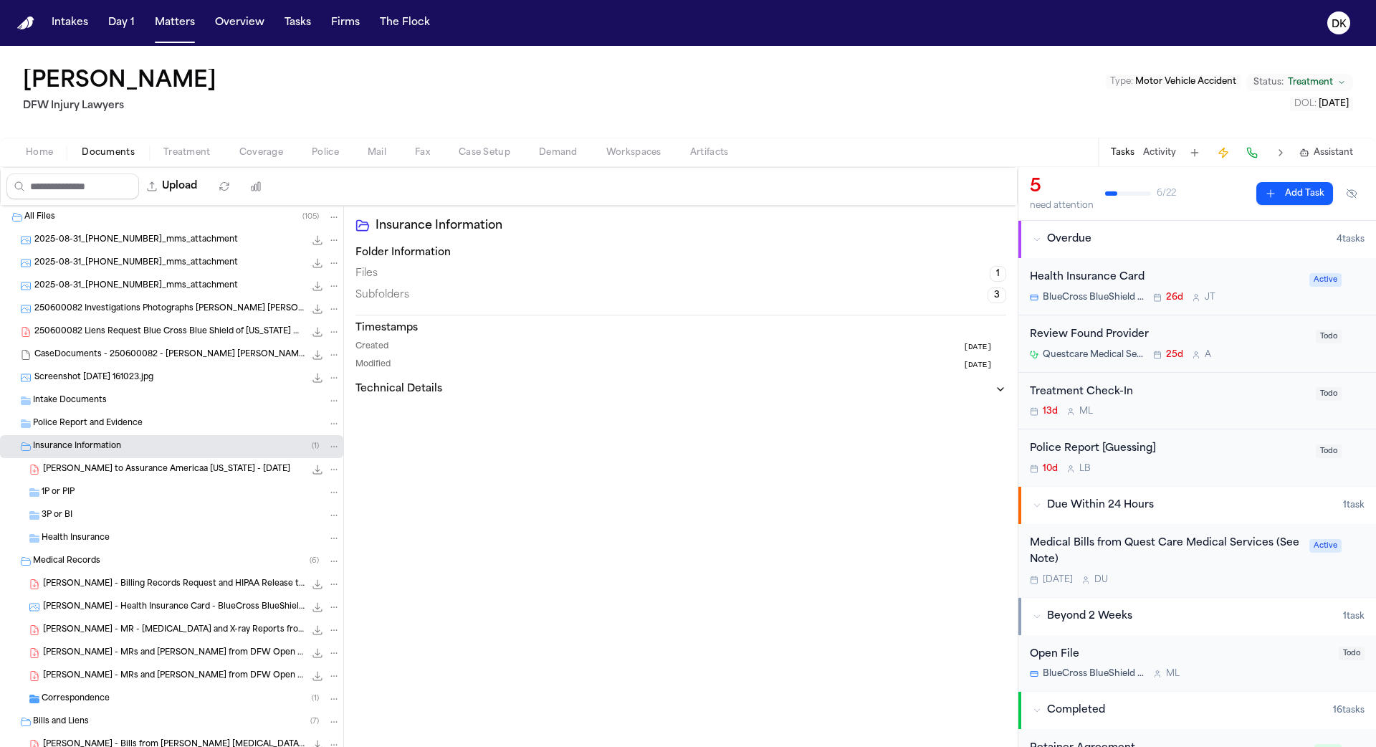
click at [169, 435] on div "Insurance Information ( 1 )" at bounding box center [171, 446] width 343 height 23
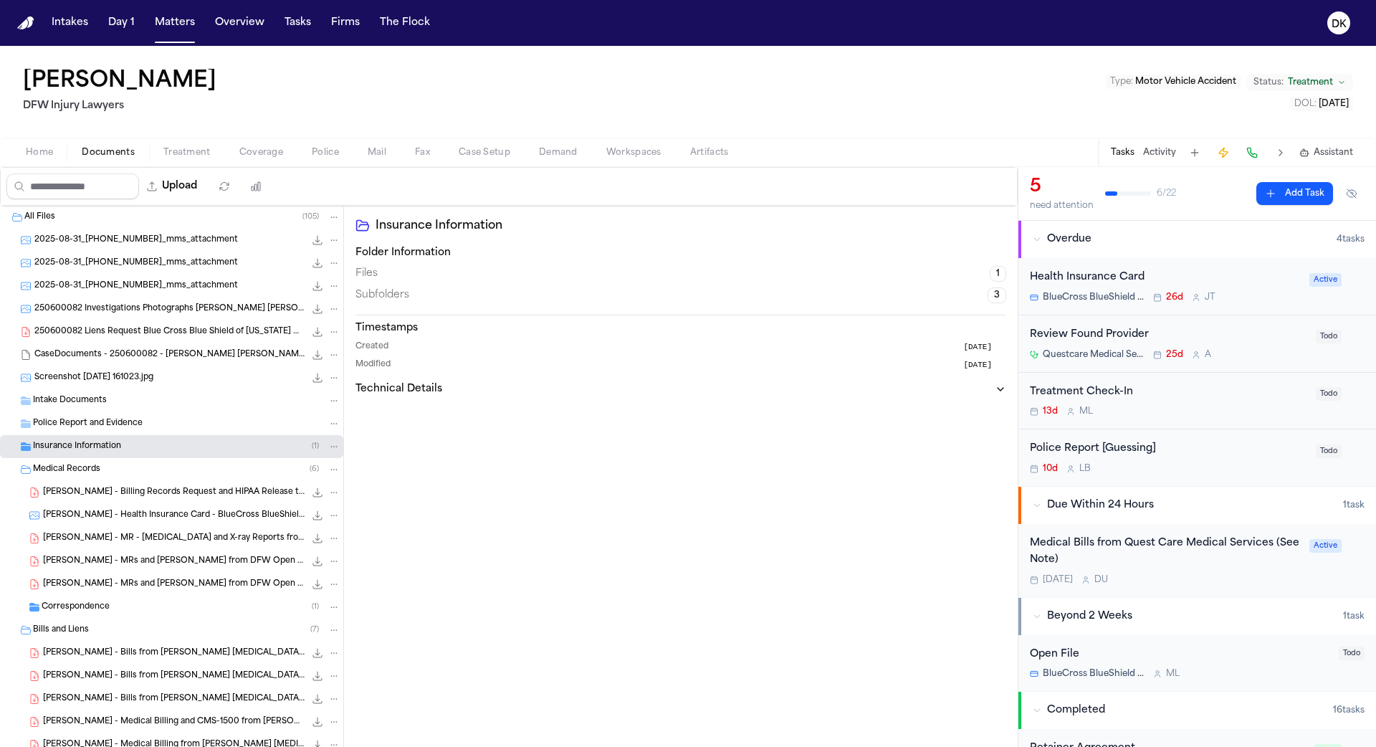
click at [169, 426] on div "Police Report and Evidence" at bounding box center [186, 423] width 307 height 13
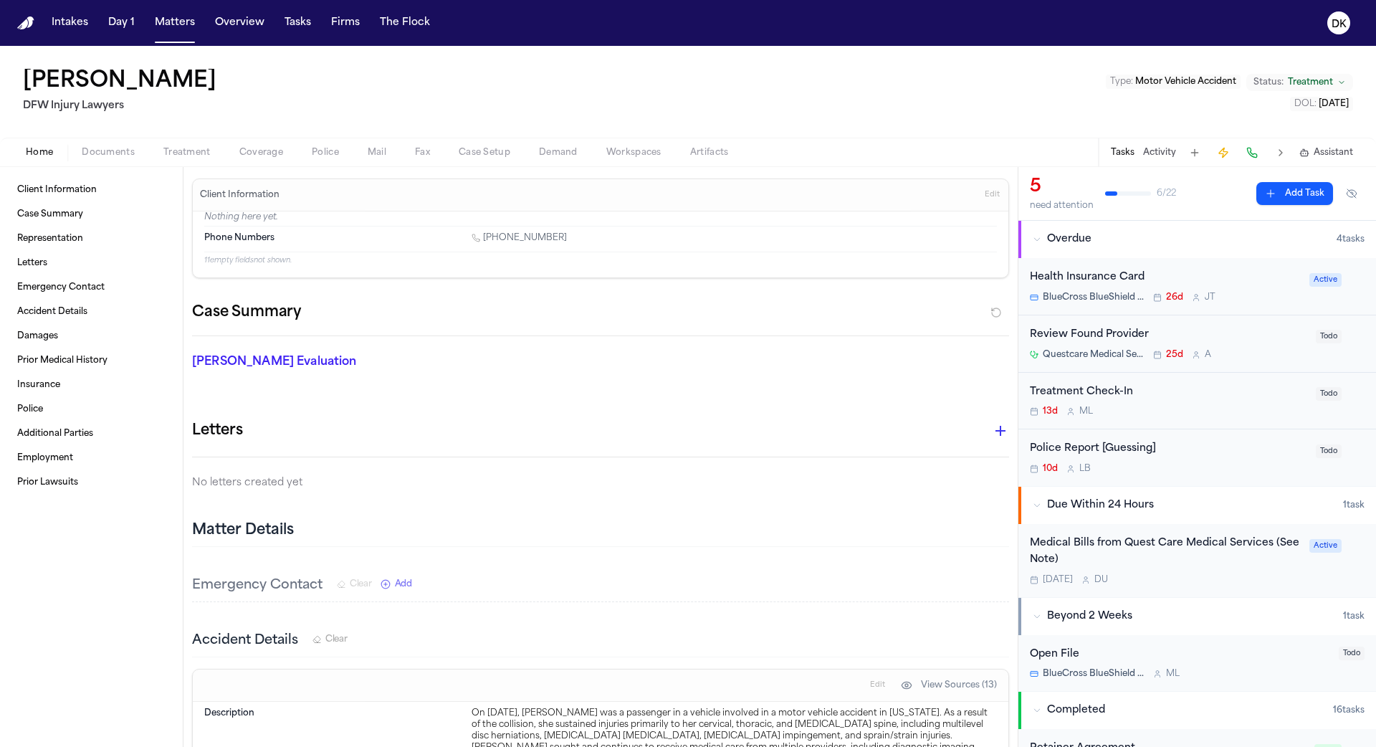
click at [57, 146] on button "Home" at bounding box center [39, 152] width 56 height 17
click at [113, 168] on div "Client Information Case Summary Representation Letters Emergency Contact Accide…" at bounding box center [91, 457] width 183 height 580
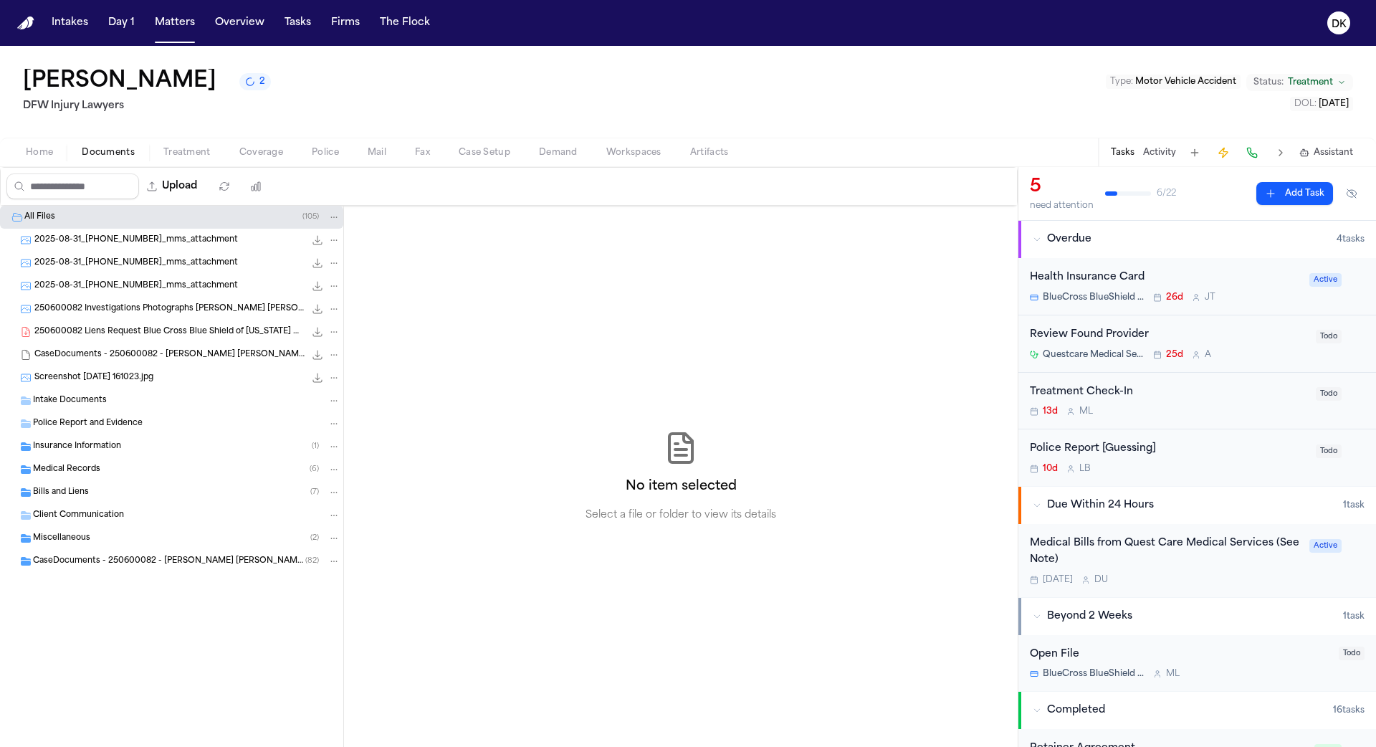
click at [112, 153] on span "Documents" at bounding box center [108, 152] width 53 height 11
click at [110, 264] on span "2025-08-31_817-673-3698_mms_attachment" at bounding box center [135, 263] width 203 height 12
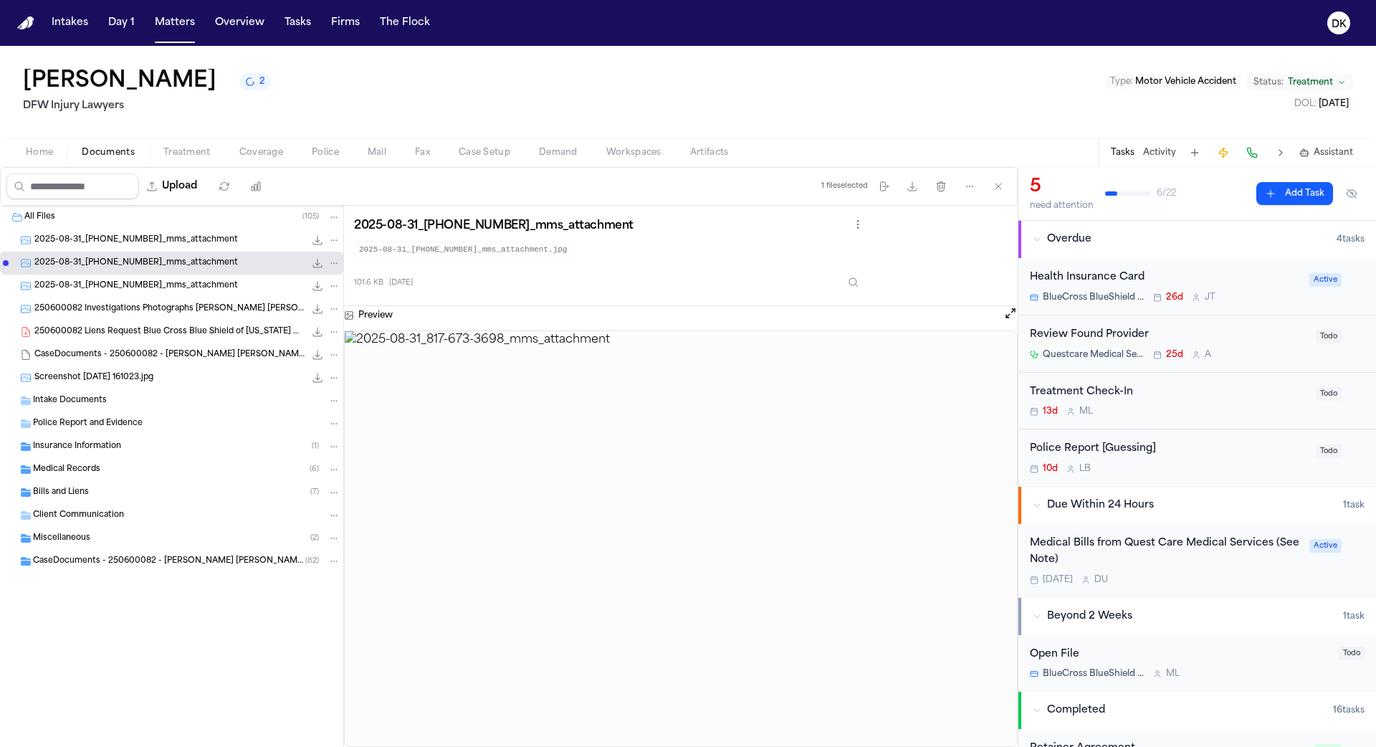
click at [116, 291] on div "2025-08-31_817-673-3698_mms_attachment 285.8 KB • JPG" at bounding box center [187, 286] width 306 height 14
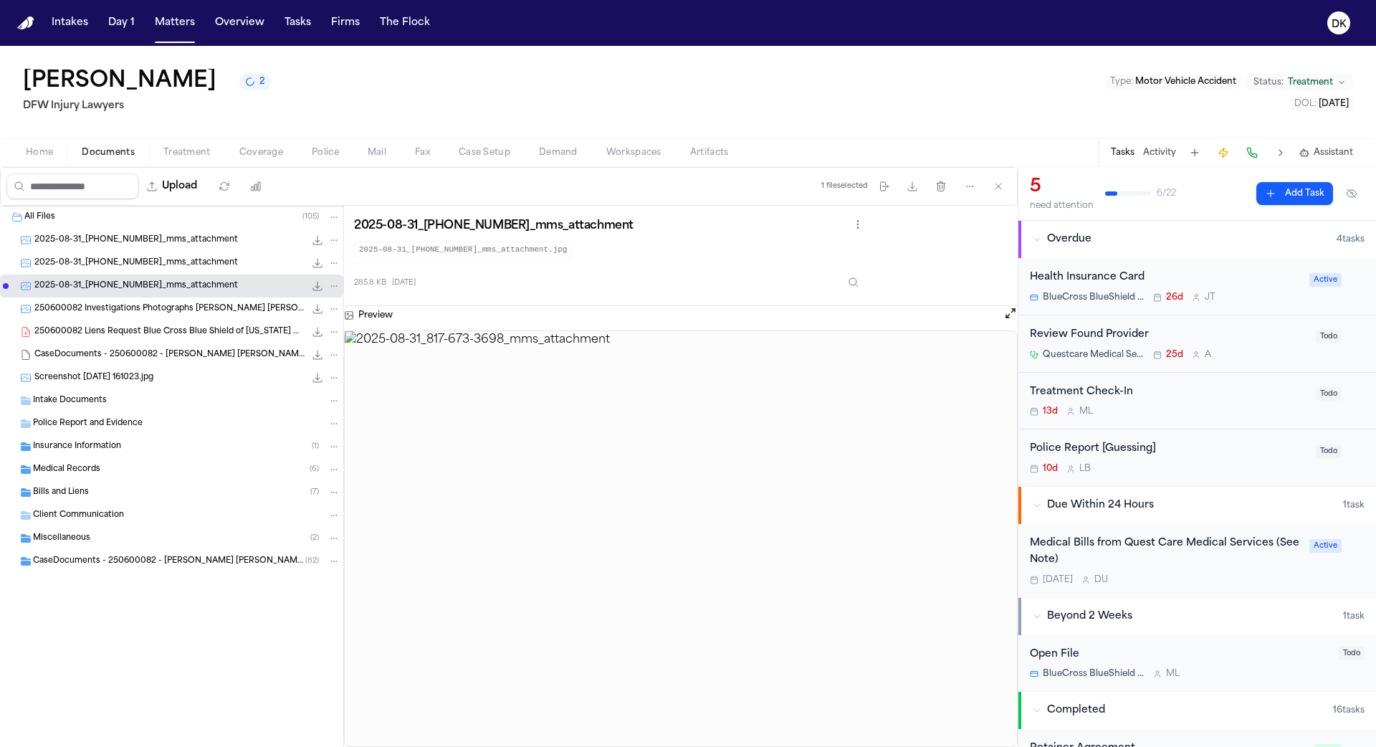
click at [135, 238] on span "2025-08-31_817-673-3698_mms_attachment" at bounding box center [135, 240] width 203 height 12
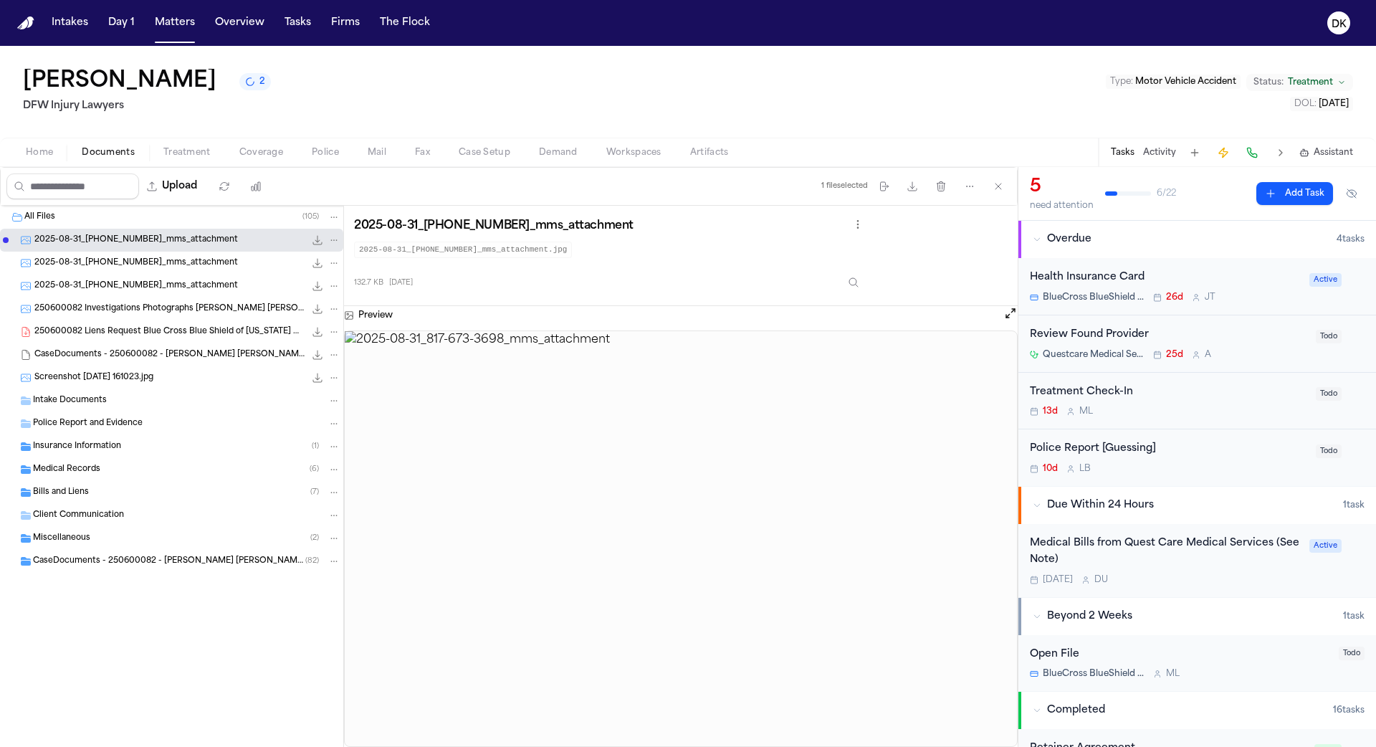
click at [143, 347] on div "CaseDocuments - 250600082 - Hines v. Witcher 20250806202009.zip 17.2 MB • ZIP" at bounding box center [187, 354] width 306 height 14
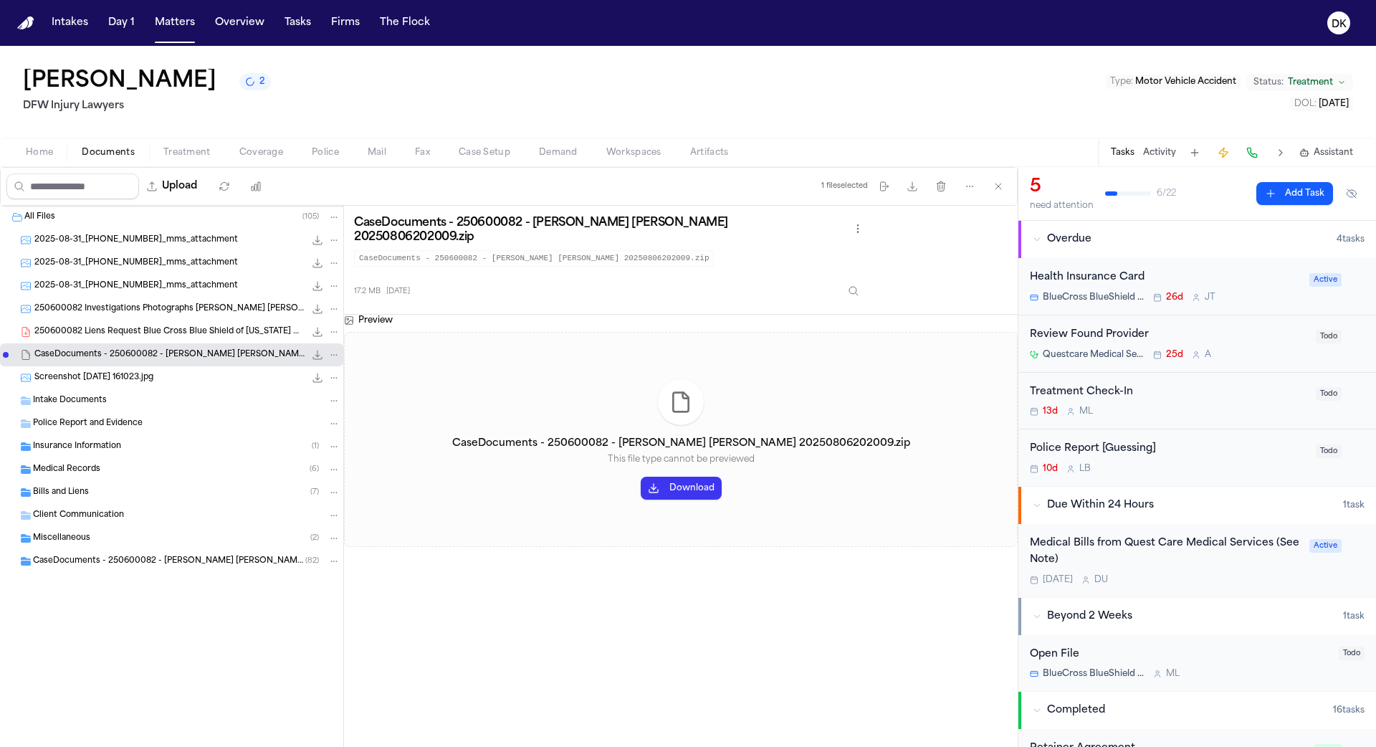
click at [143, 307] on span "250600082 Investigations Photographs Hines, Tamara Aguilar, Cynthia 06-10-2025.…" at bounding box center [169, 309] width 270 height 12
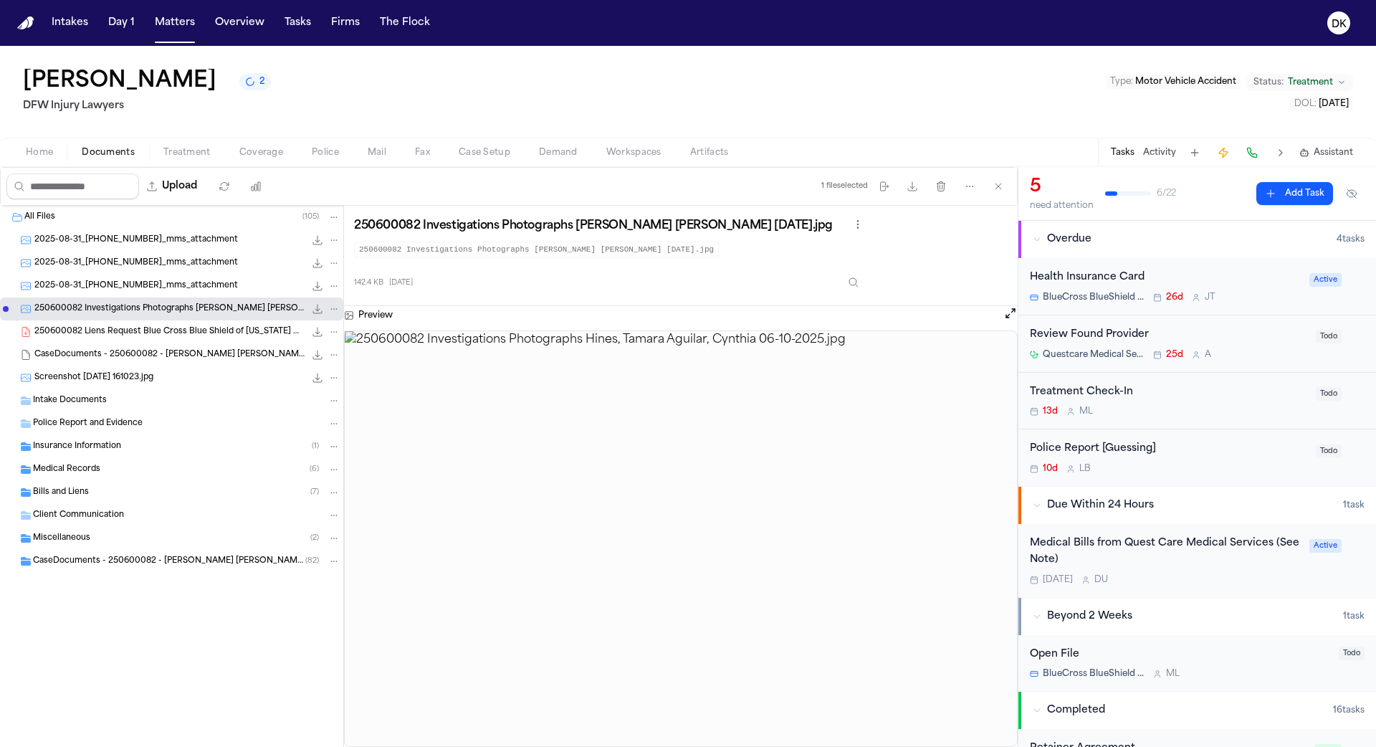
click at [126, 336] on span "250600082 Liens Request Blue Cross Blue Shield of Texas DFW Injury Lawyers 07-1…" at bounding box center [169, 332] width 270 height 12
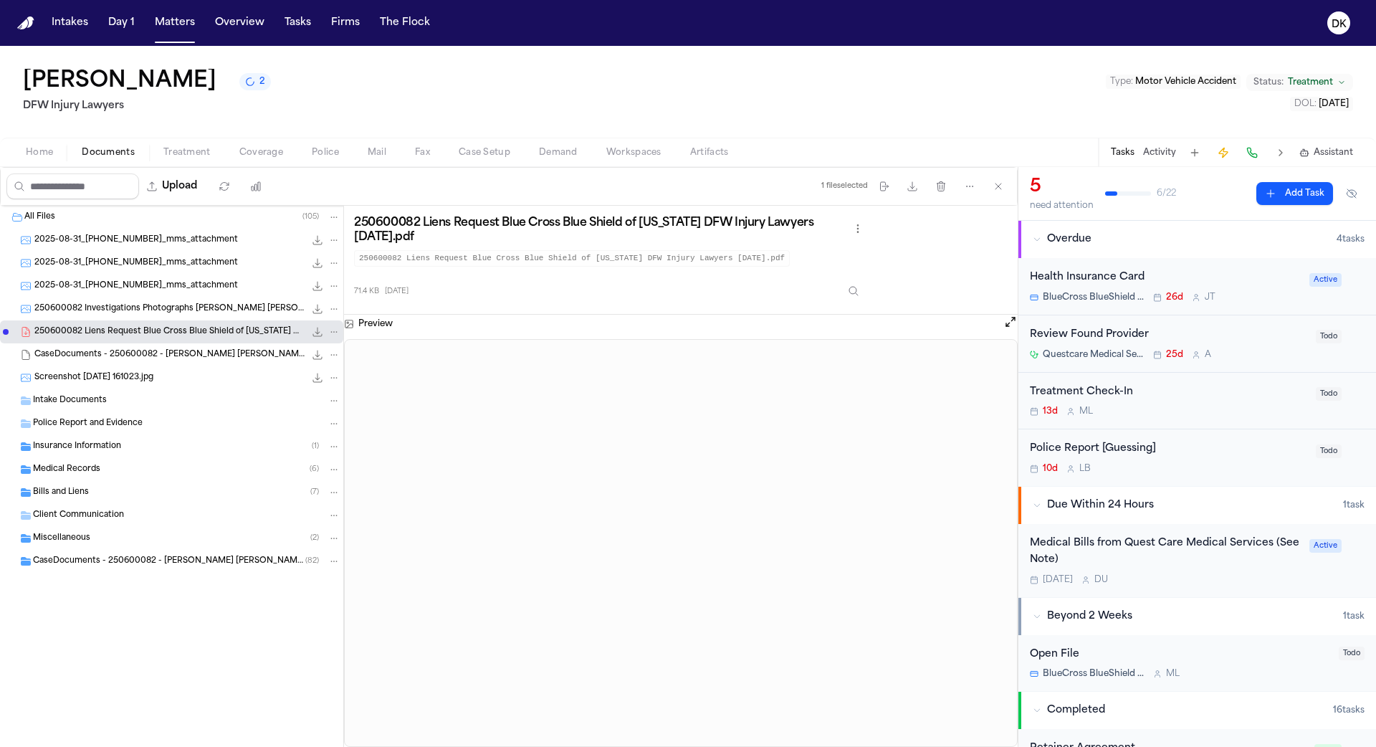
click at [122, 354] on span "CaseDocuments - 250600082 - Hines v. Witcher 20250806202009.zip" at bounding box center [169, 355] width 270 height 12
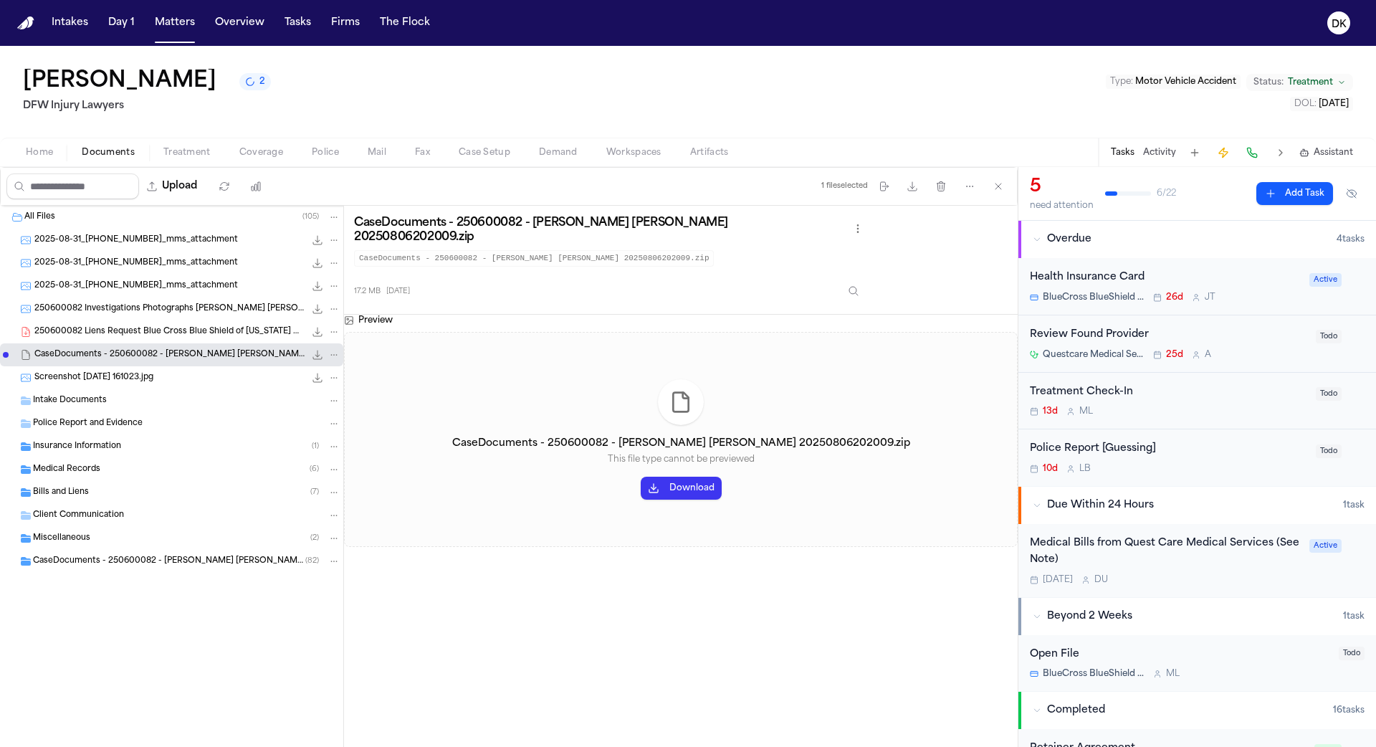
click at [115, 380] on span "Screenshot 2025-08-25 161023.jpg" at bounding box center [93, 378] width 119 height 12
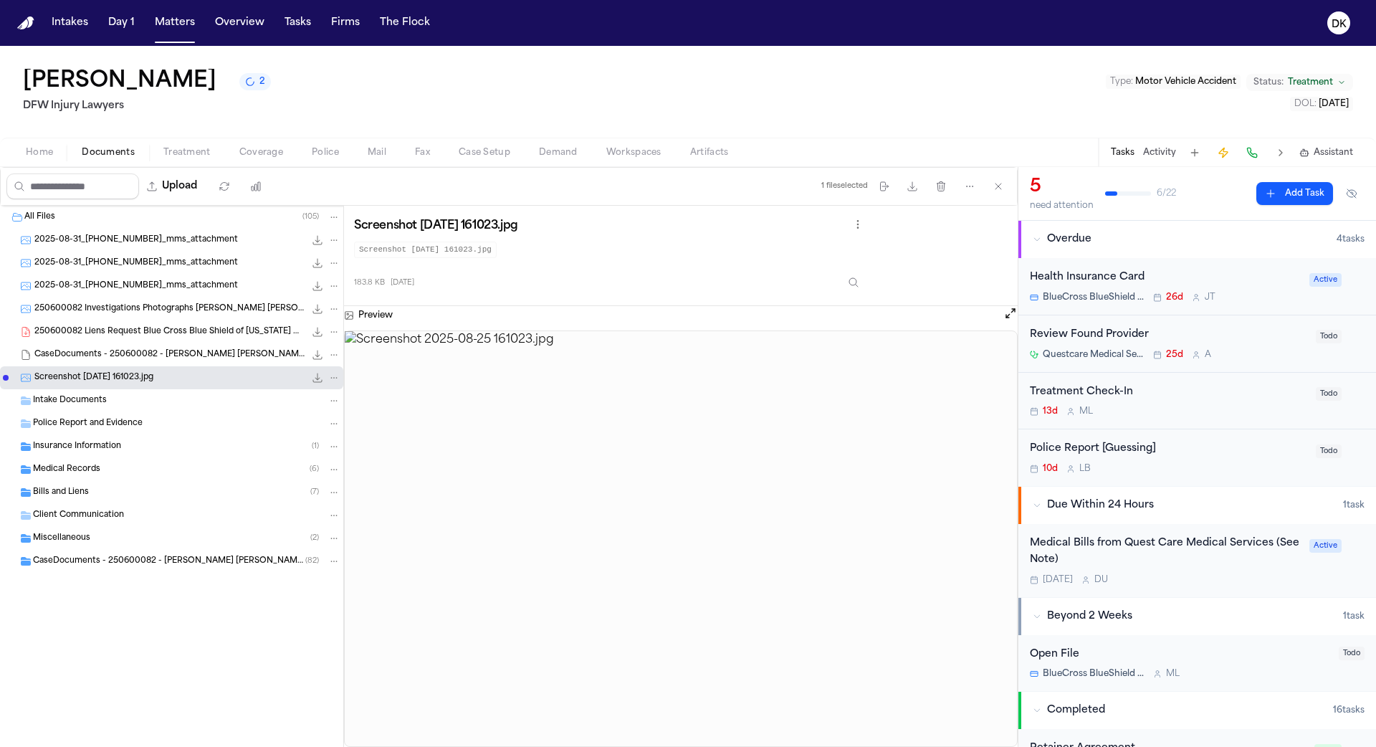
click at [110, 403] on div "Intake Documents" at bounding box center [186, 400] width 307 height 13
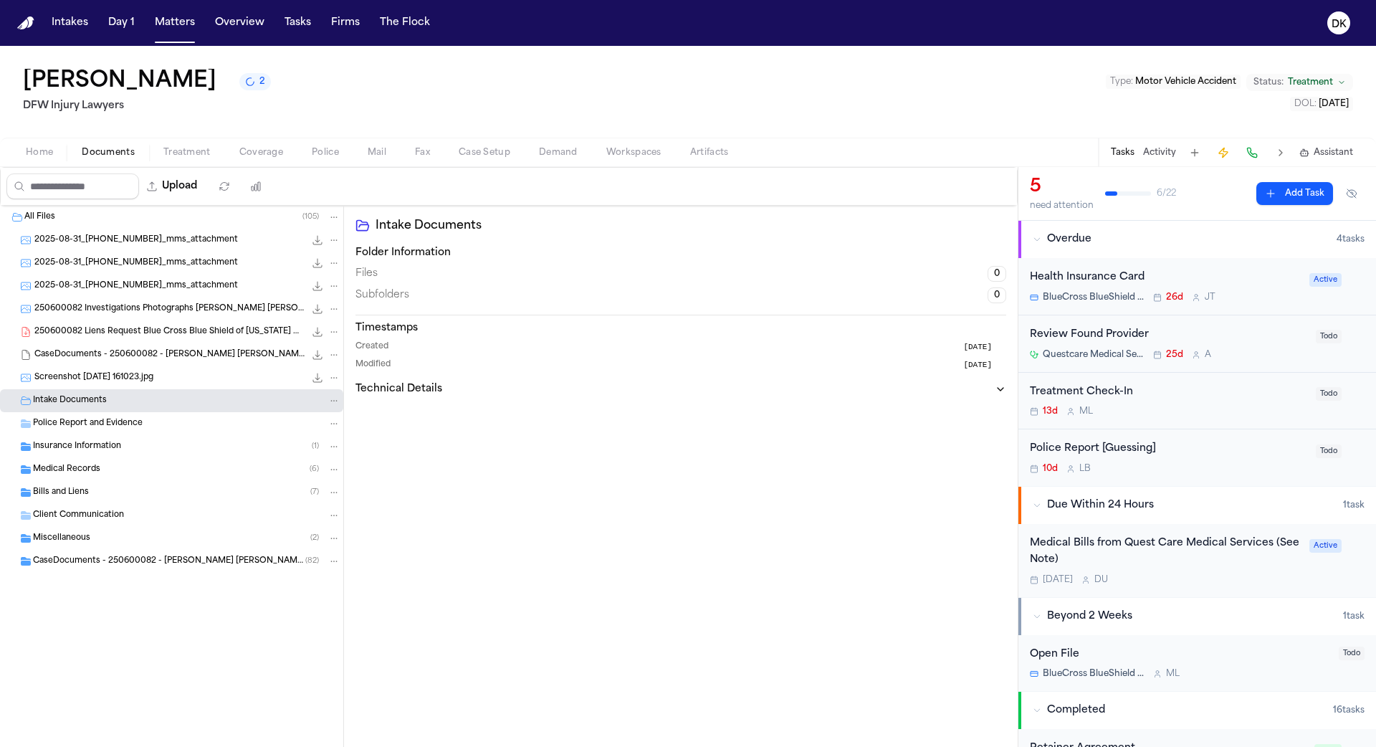
click at [97, 441] on span "Insurance Information" at bounding box center [77, 447] width 88 height 12
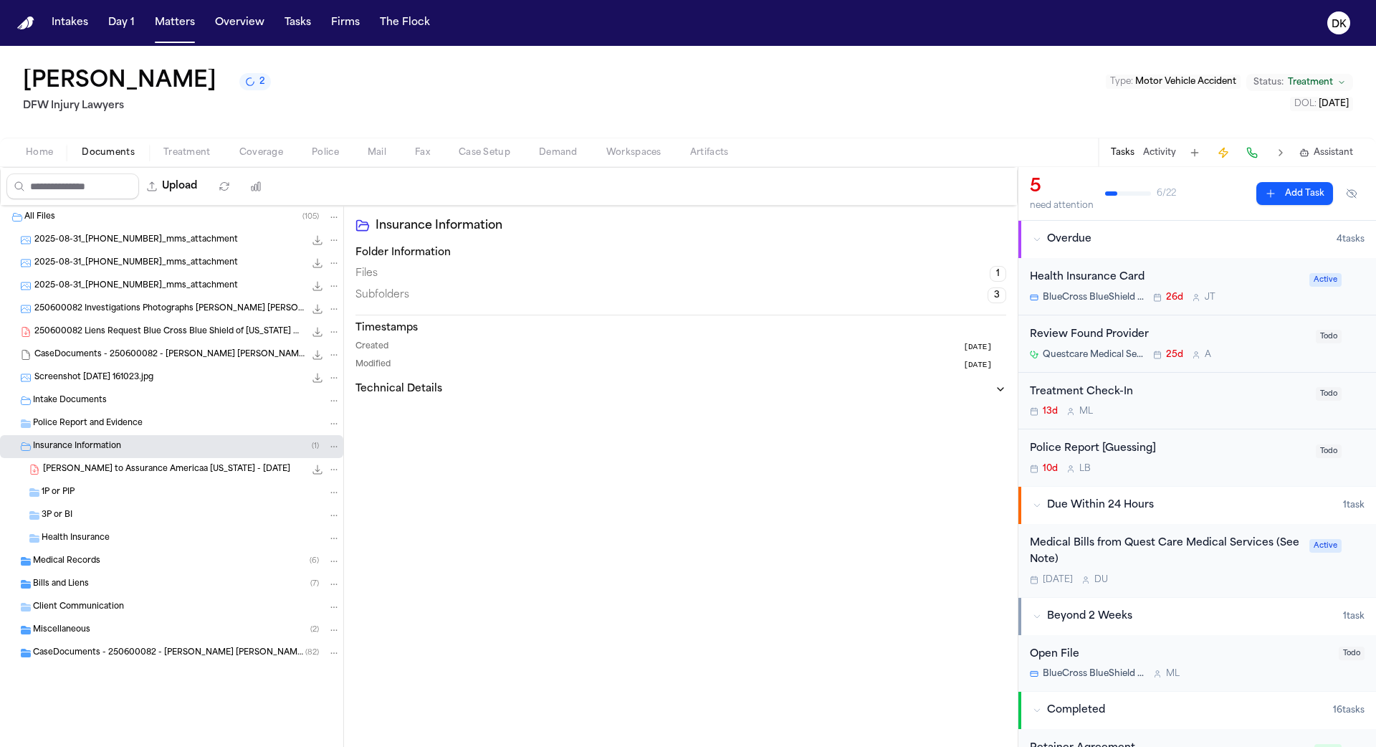
click at [102, 419] on span "Police Report and Evidence" at bounding box center [88, 424] width 110 height 12
click at [150, 355] on span "CaseDocuments - 250600082 - Hines v. Witcher 20250806202009.zip" at bounding box center [169, 355] width 270 height 12
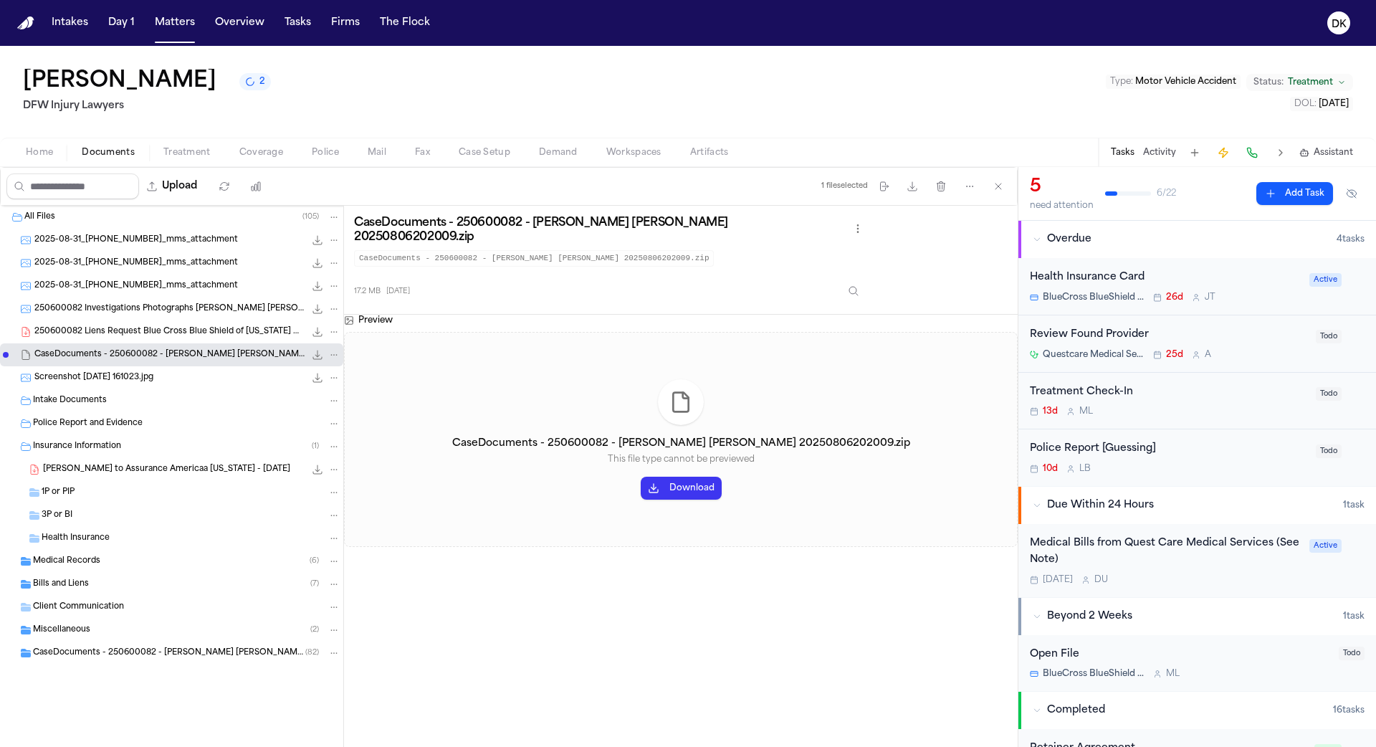
click at [105, 497] on div "1P or PIP" at bounding box center [191, 492] width 299 height 13
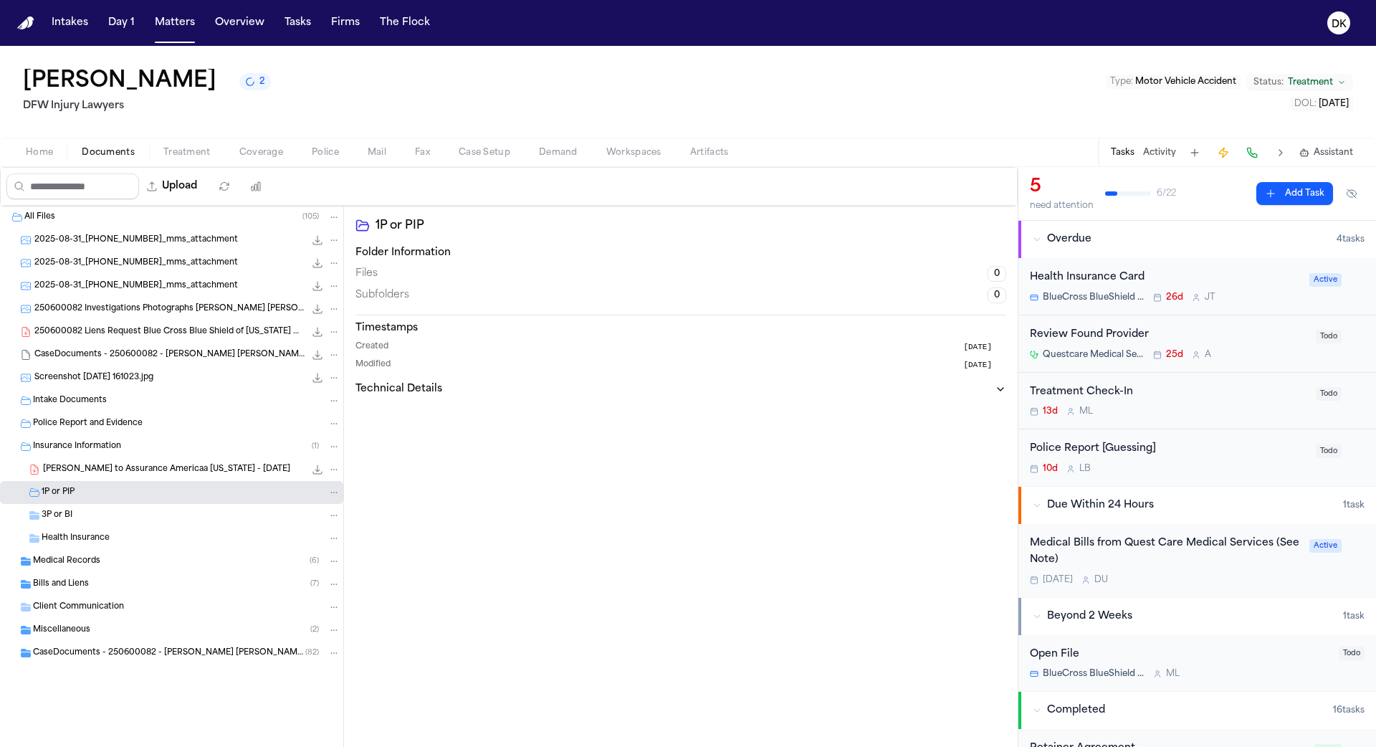
click at [166, 363] on div "CaseDocuments - 250600082 - Hines v. Witcher 20250806202009.zip 17.2 MB • ZIP" at bounding box center [171, 354] width 343 height 23
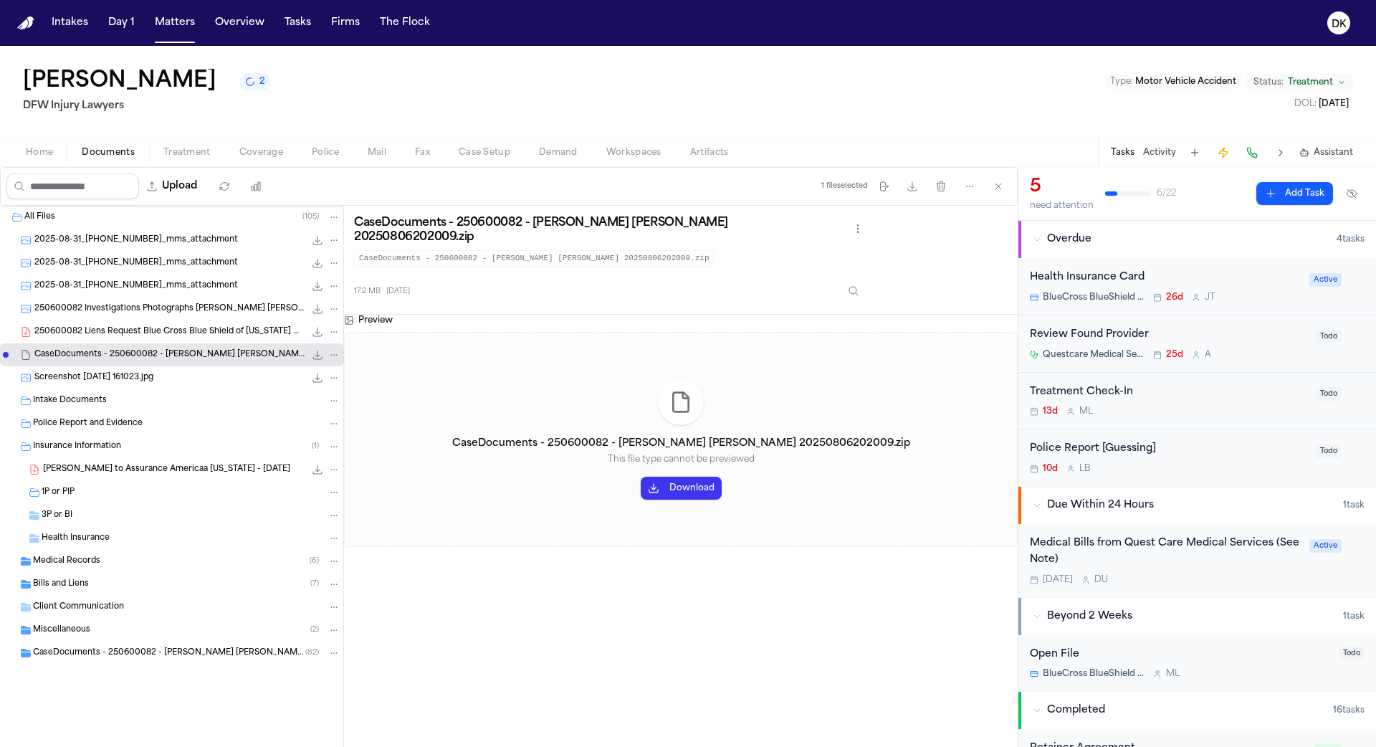
click at [145, 674] on div "All Files ( 105 ) 2025-08-31_817-673-3698_mms_attachment 132.7 KB • JPG 2025-08…" at bounding box center [171, 471] width 343 height 530
click at [153, 647] on span "CaseDocuments - 250600082 - Hines v. Witcher 20250806202009 (unzipped)" at bounding box center [169, 653] width 272 height 12
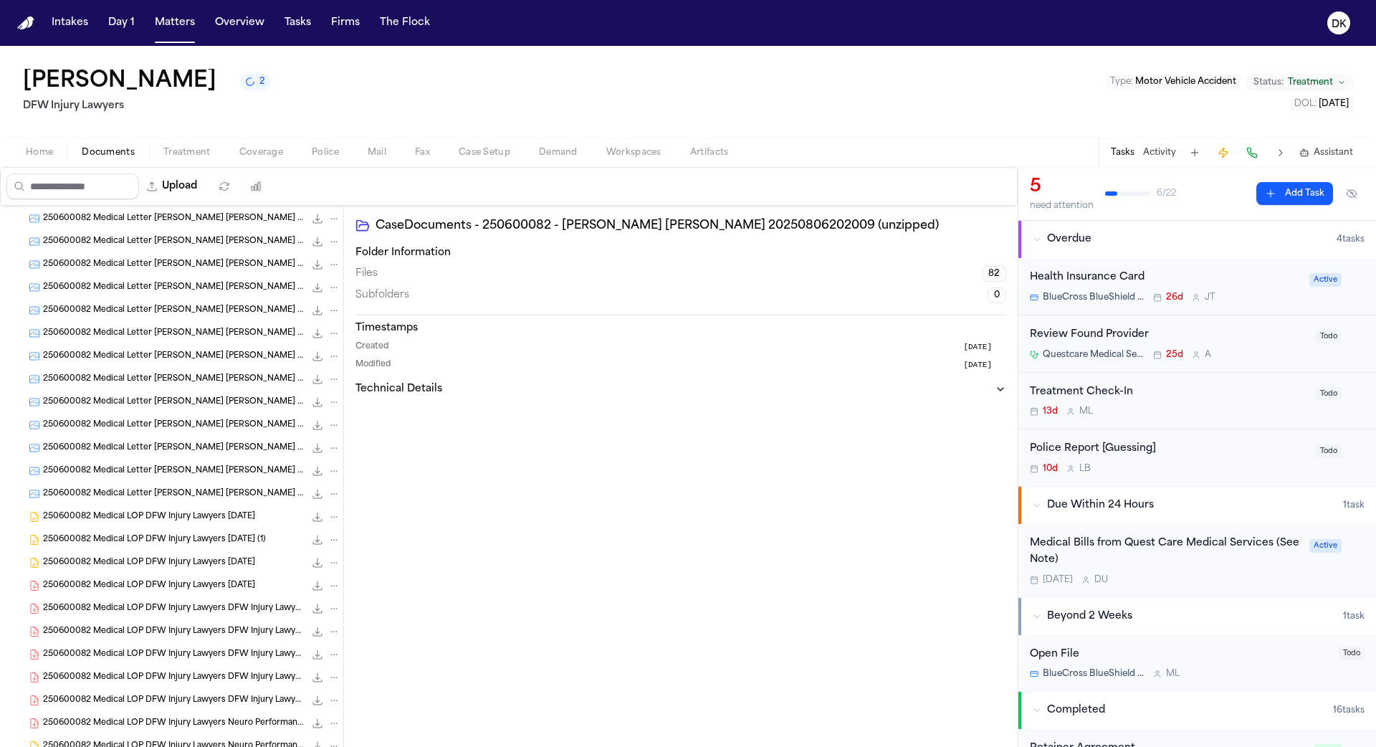
scroll to position [1831, 0]
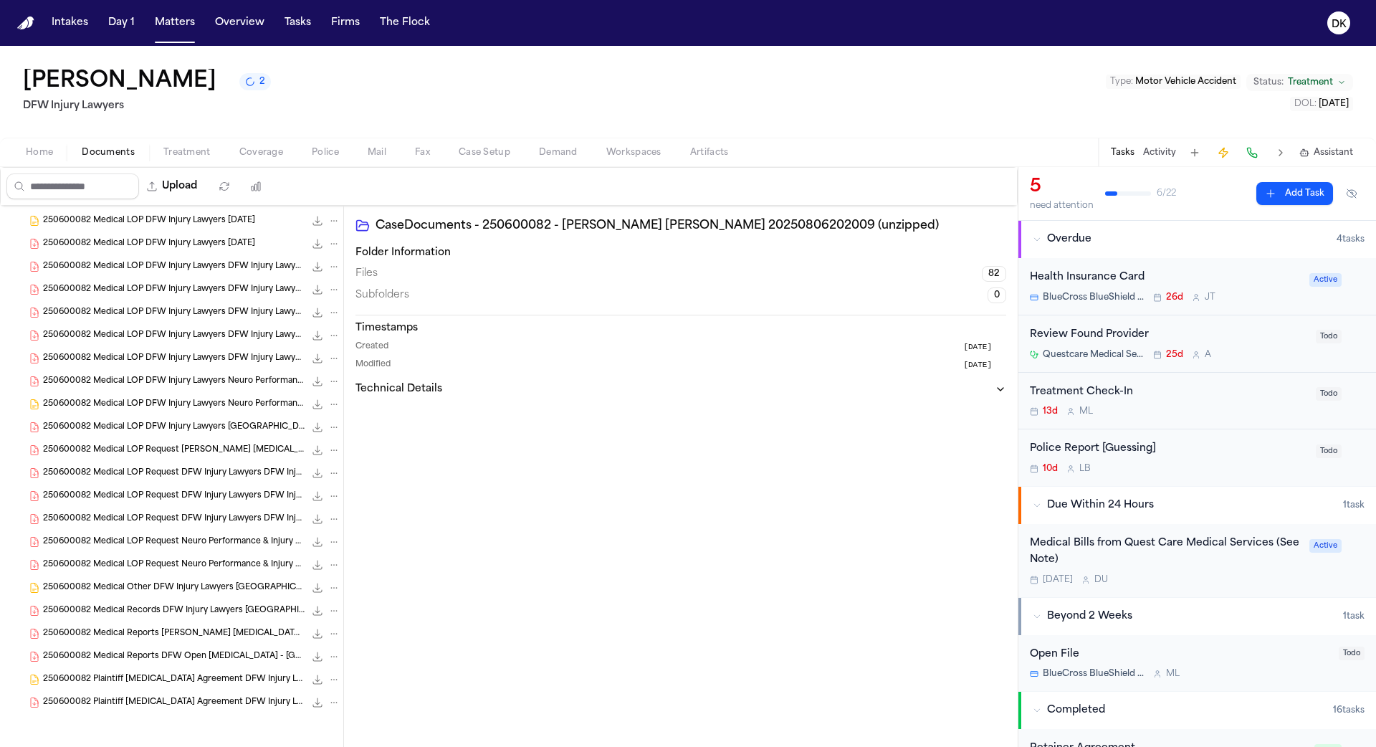
click at [176, 677] on span "250600082 Plaintiff Retainer Agreement DFW Injury Lawyers 06-10-2025" at bounding box center [174, 680] width 262 height 12
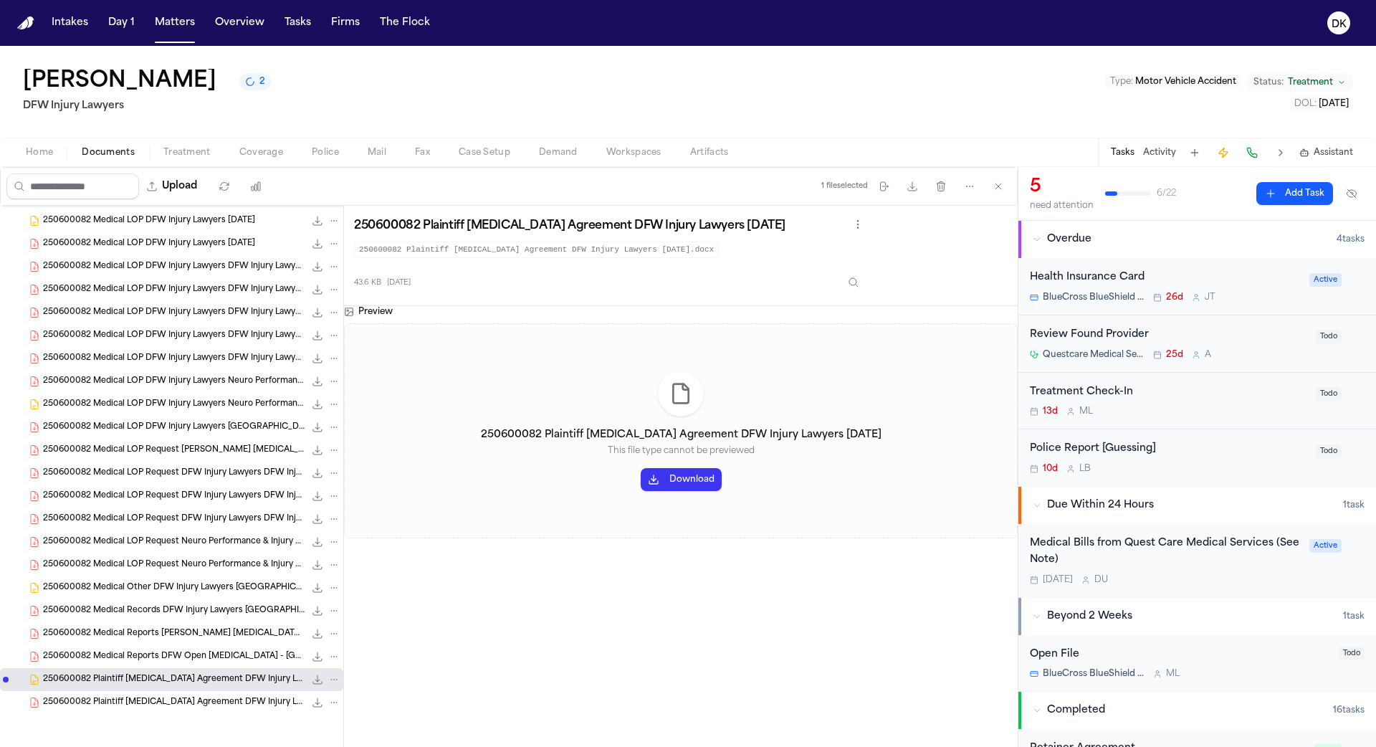
click at [167, 696] on span "250600082 Plaintiff Retainer Agreement DFW Injury Lawyers 06-10-2025" at bounding box center [174, 702] width 262 height 12
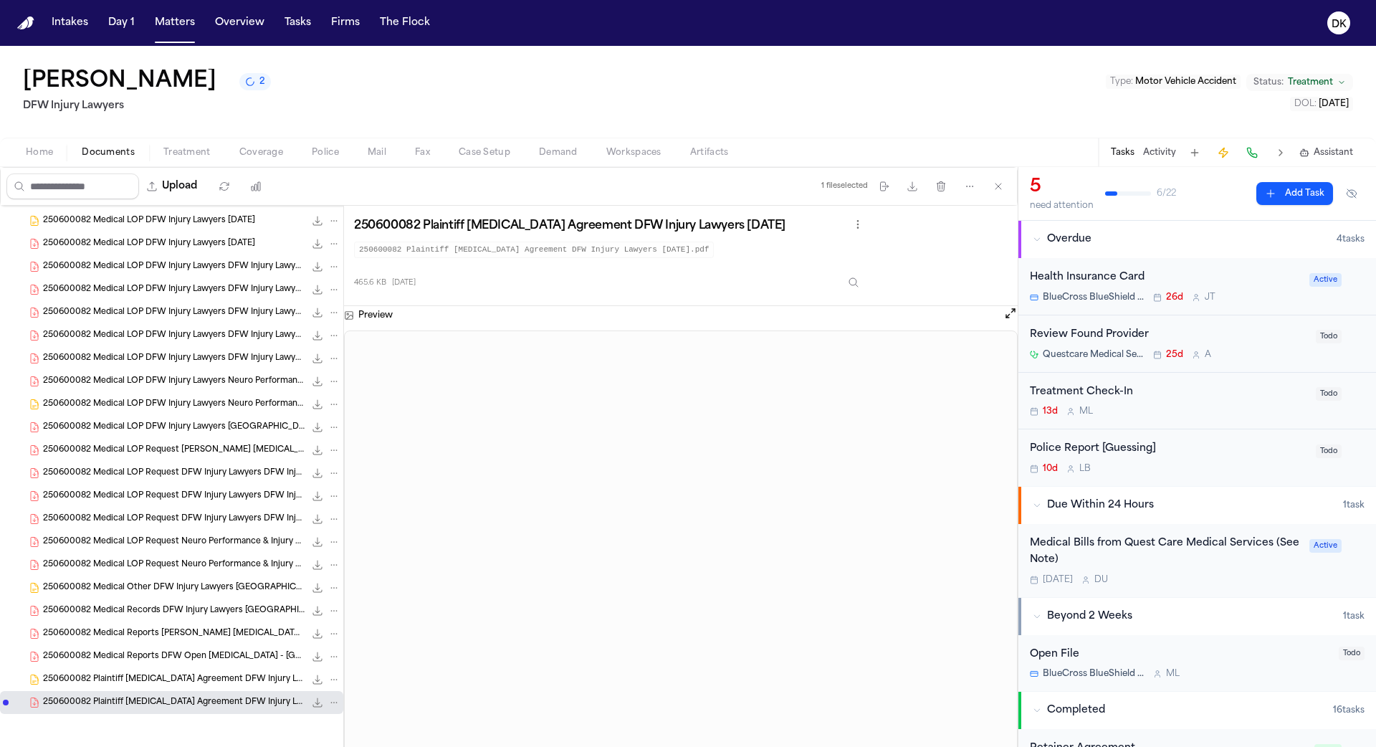
click at [167, 646] on div "250600082 Medical Reports DFW Open MRI - Dallas DFW Injury Lawyers 07-29-2025 1…" at bounding box center [171, 656] width 343 height 23
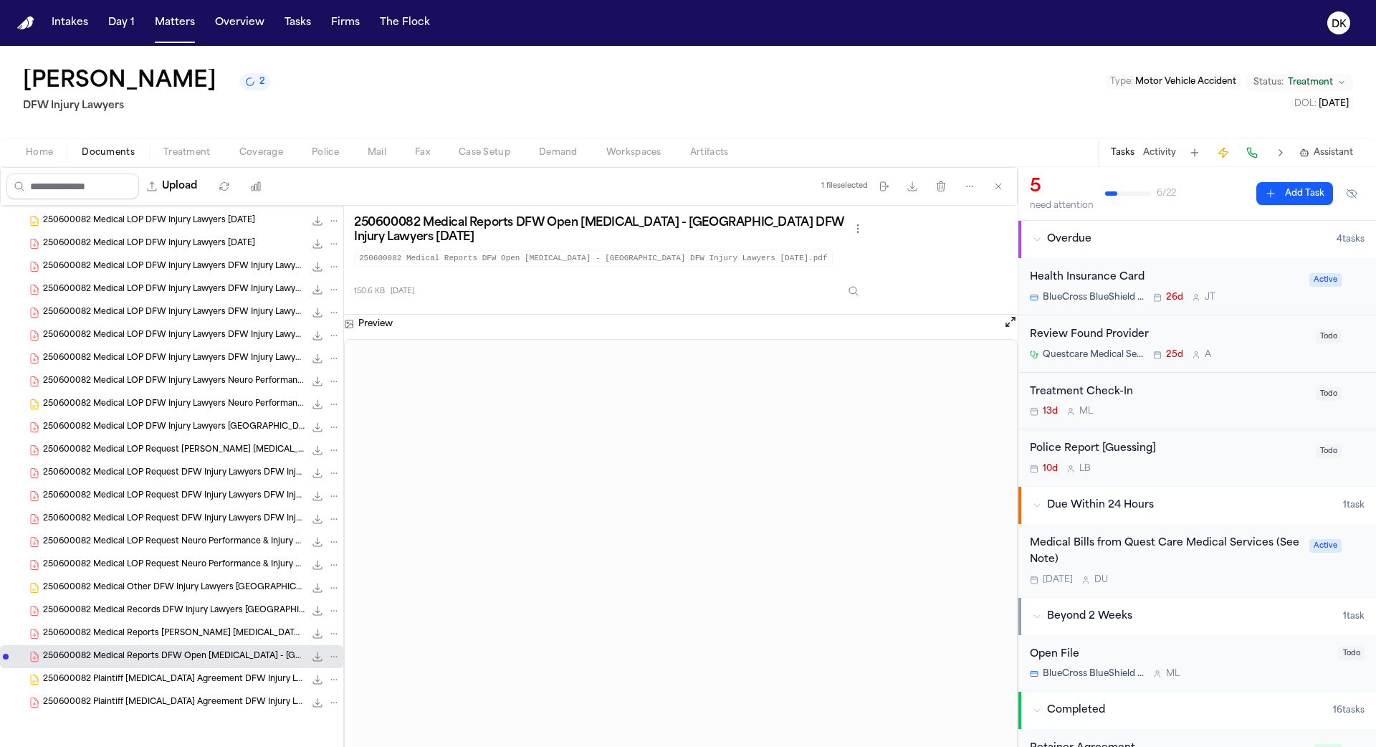
click at [167, 609] on span "250600082 Medical Records DFW Injury Lawyers Medical City Arlington 07-16-2025" at bounding box center [174, 611] width 262 height 12
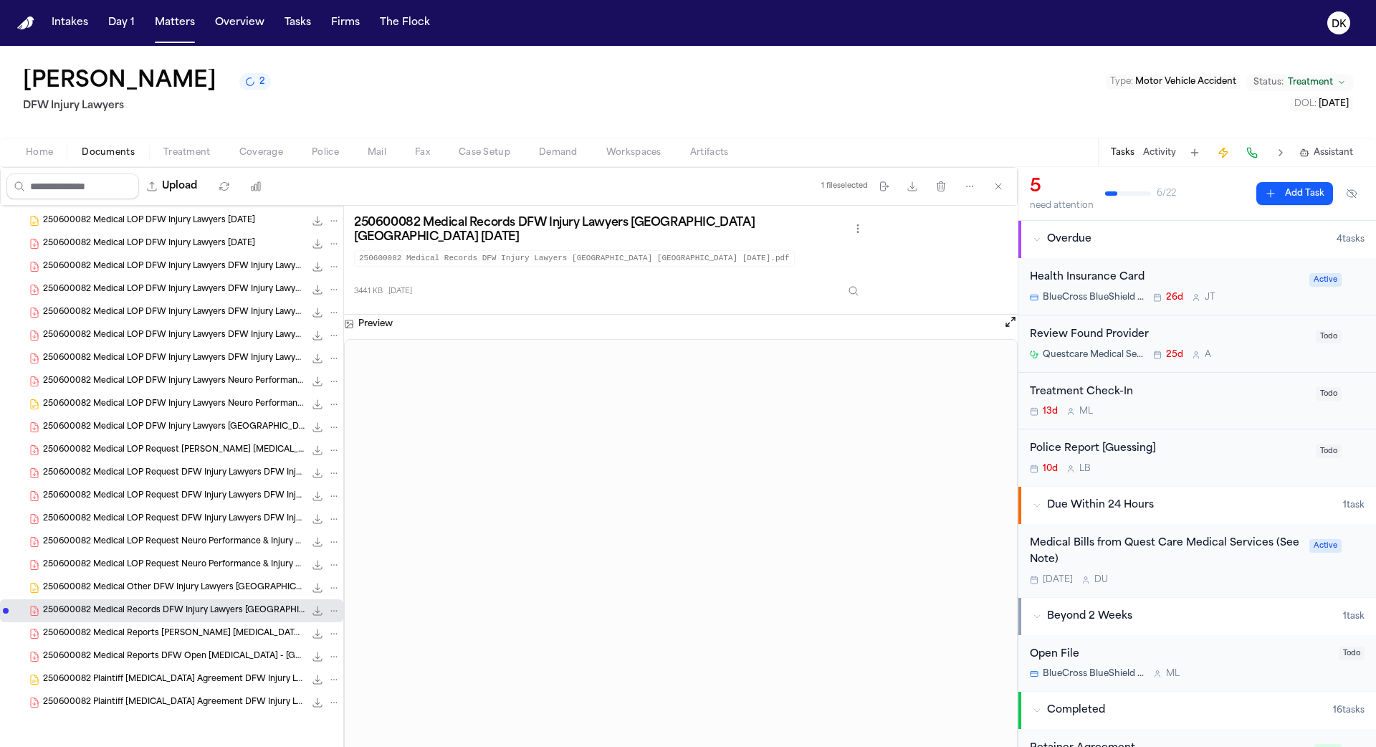
click at [166, 578] on div "250600082 Medical Other DFW Injury Lawyers Medical City Arlington 07-16-2025 36…" at bounding box center [171, 587] width 343 height 23
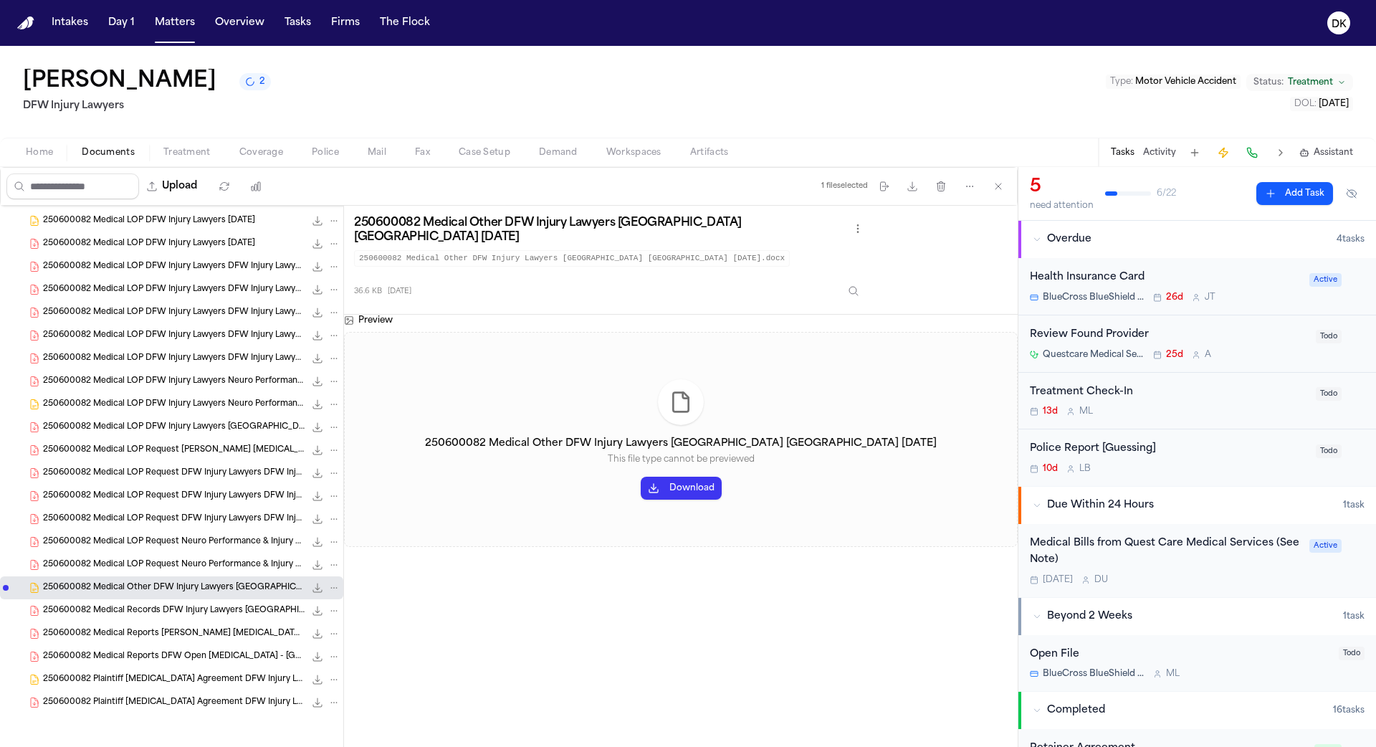
click at [164, 543] on span "250600082 Medical LOP Request Neuro Performance & Injury Center DFW Injury Lawy…" at bounding box center [174, 542] width 262 height 12
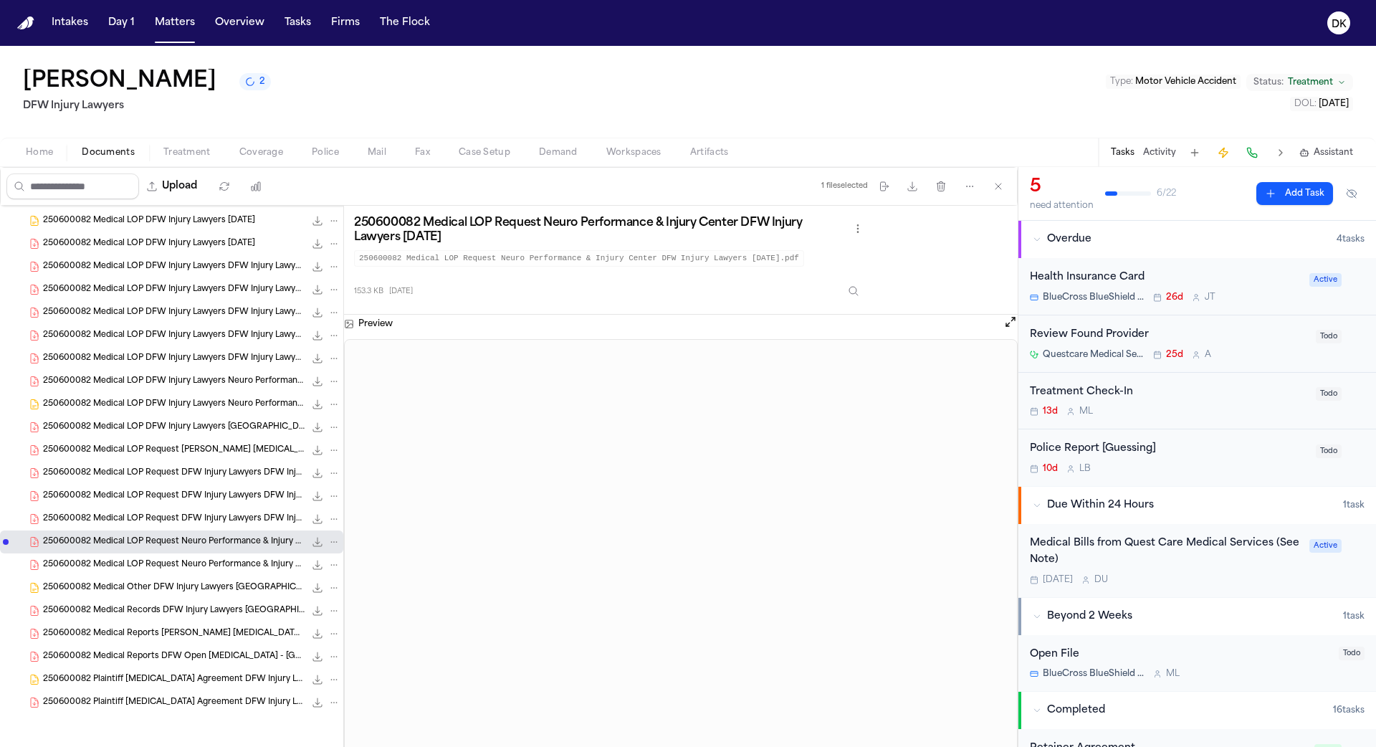
click at [182, 431] on div "250600082 Medical LOP DFW Injury Lawyers Soar - Arlington 06-10-2025 314.0 KB •…" at bounding box center [191, 427] width 297 height 14
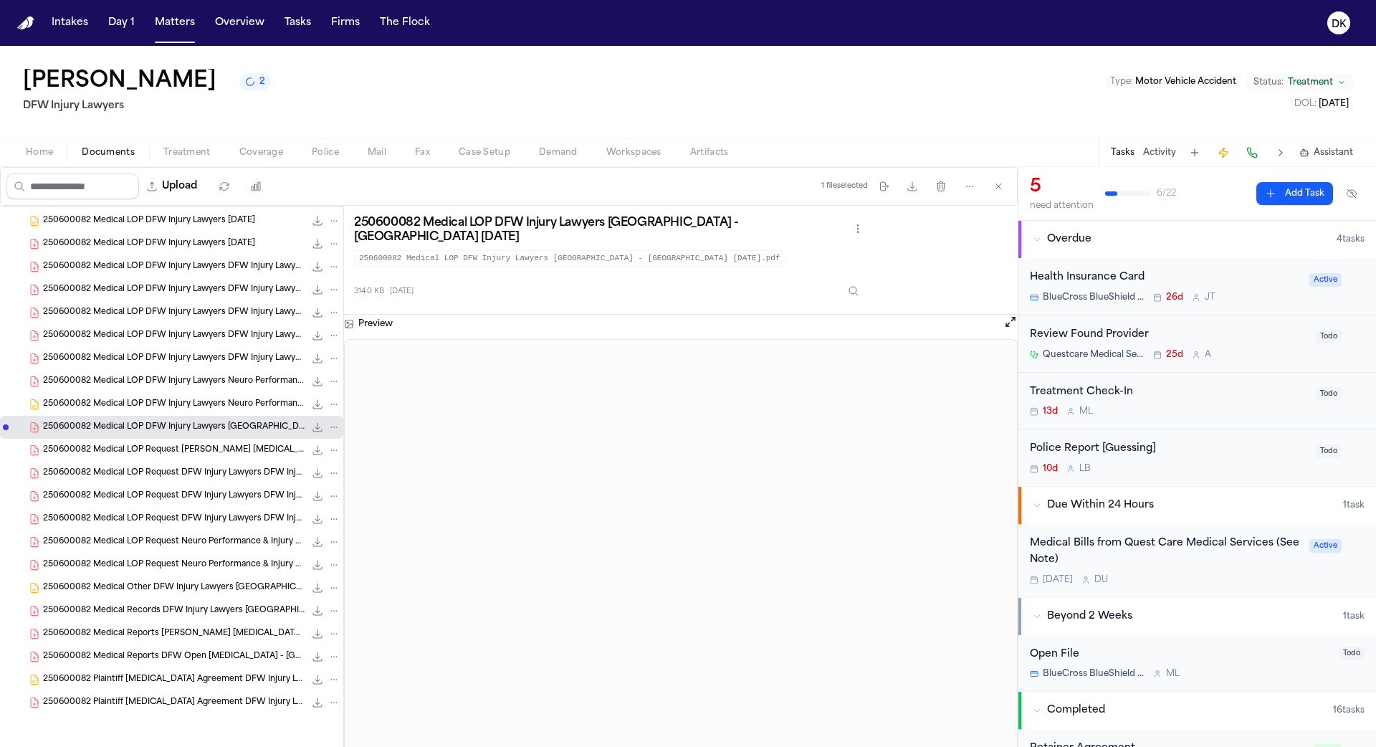
click at [133, 633] on span "250600082 Medical Reports Brewer Chiropractic Clinic DFW Injury Lawyers 06-30-2…" at bounding box center [174, 634] width 262 height 12
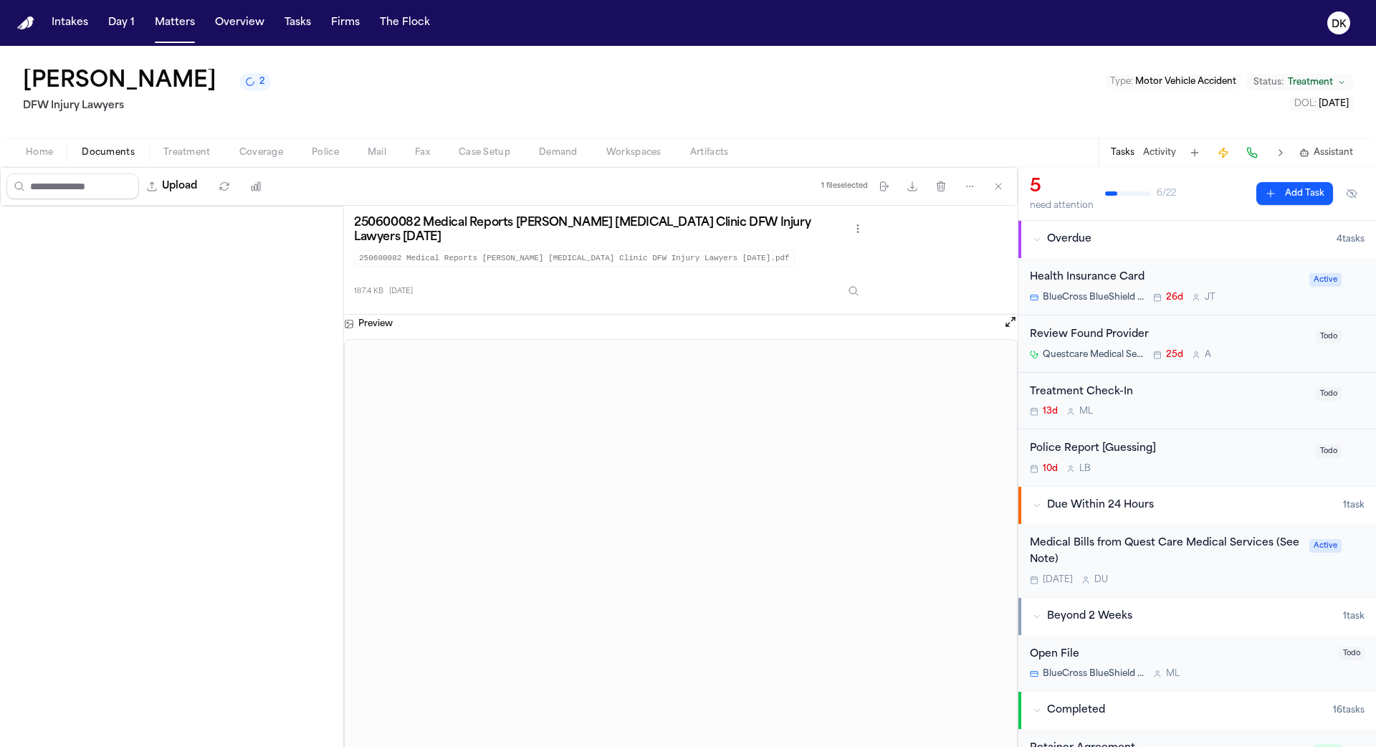
scroll to position [0, 0]
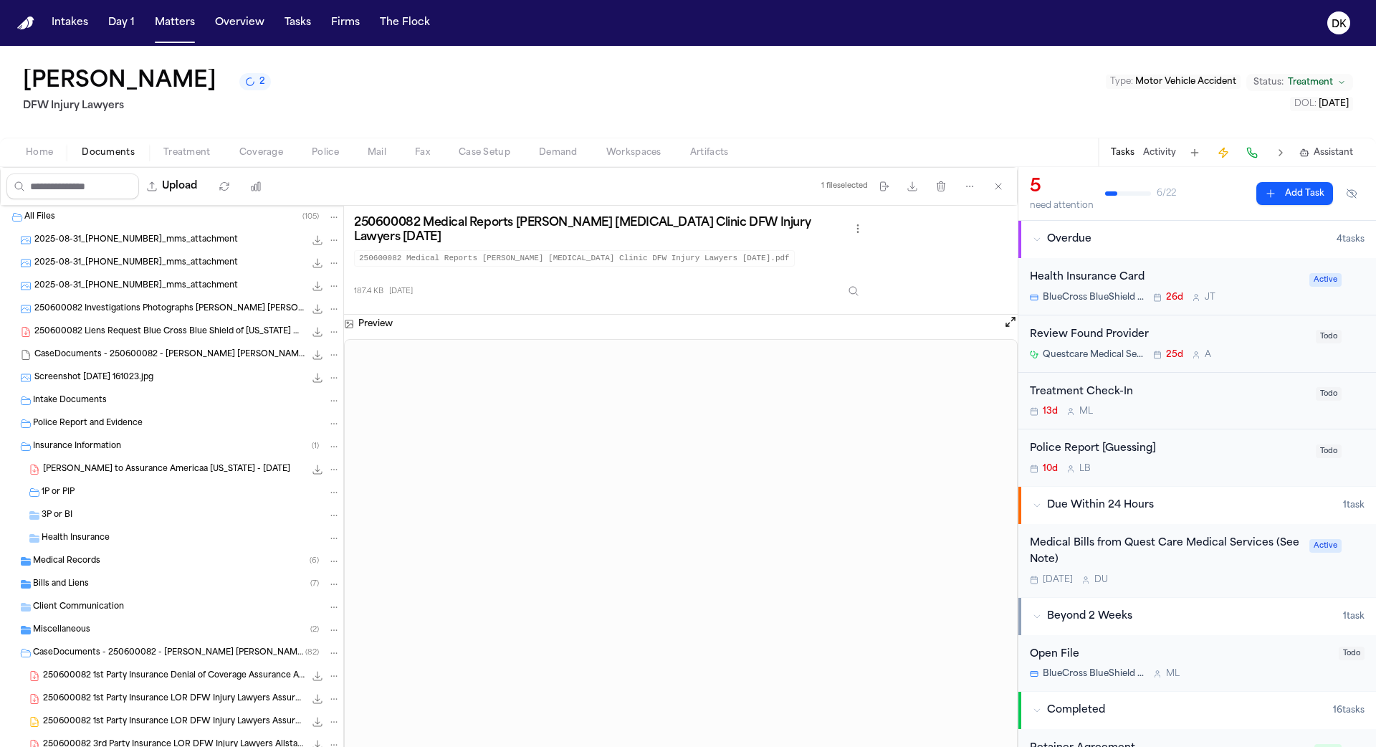
click at [133, 594] on div "Bills and Liens ( 7 )" at bounding box center [171, 583] width 343 height 23
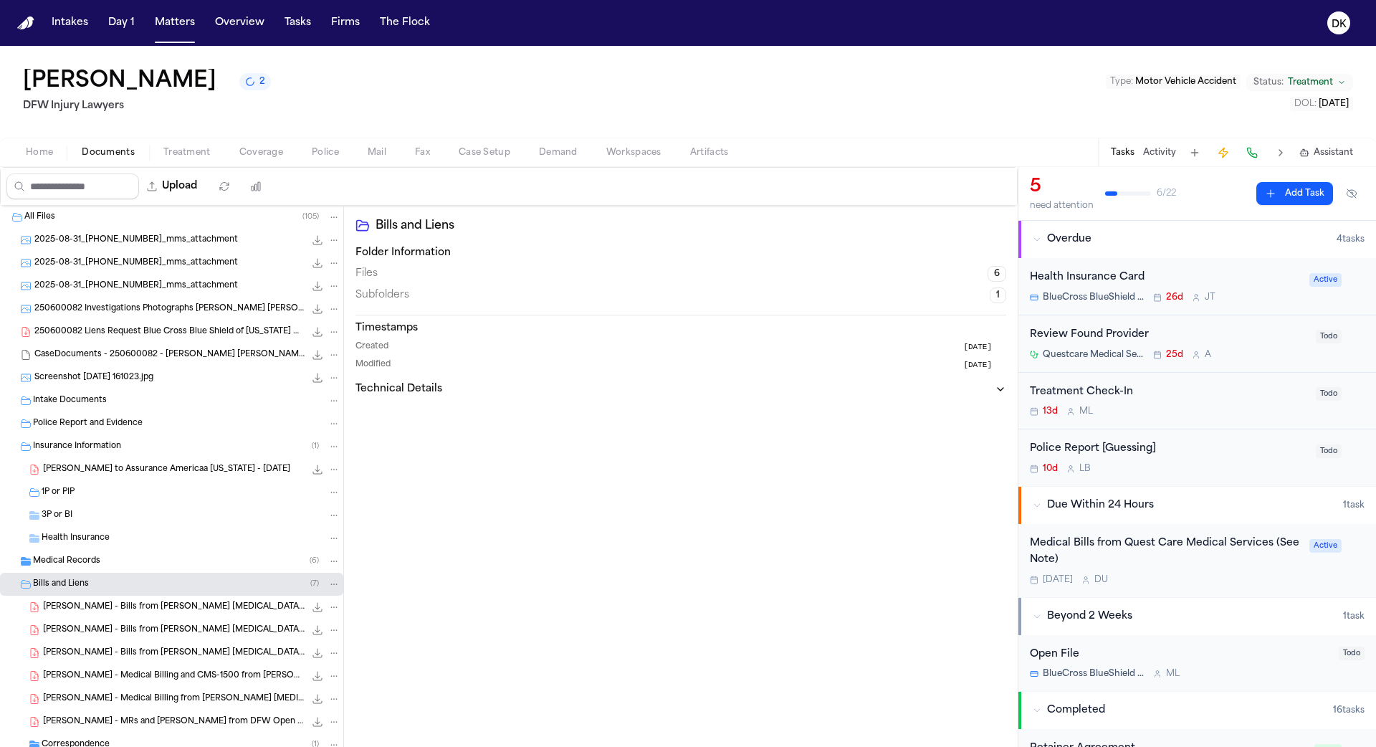
click at [140, 565] on div "Medical Records ( 6 )" at bounding box center [186, 561] width 307 height 13
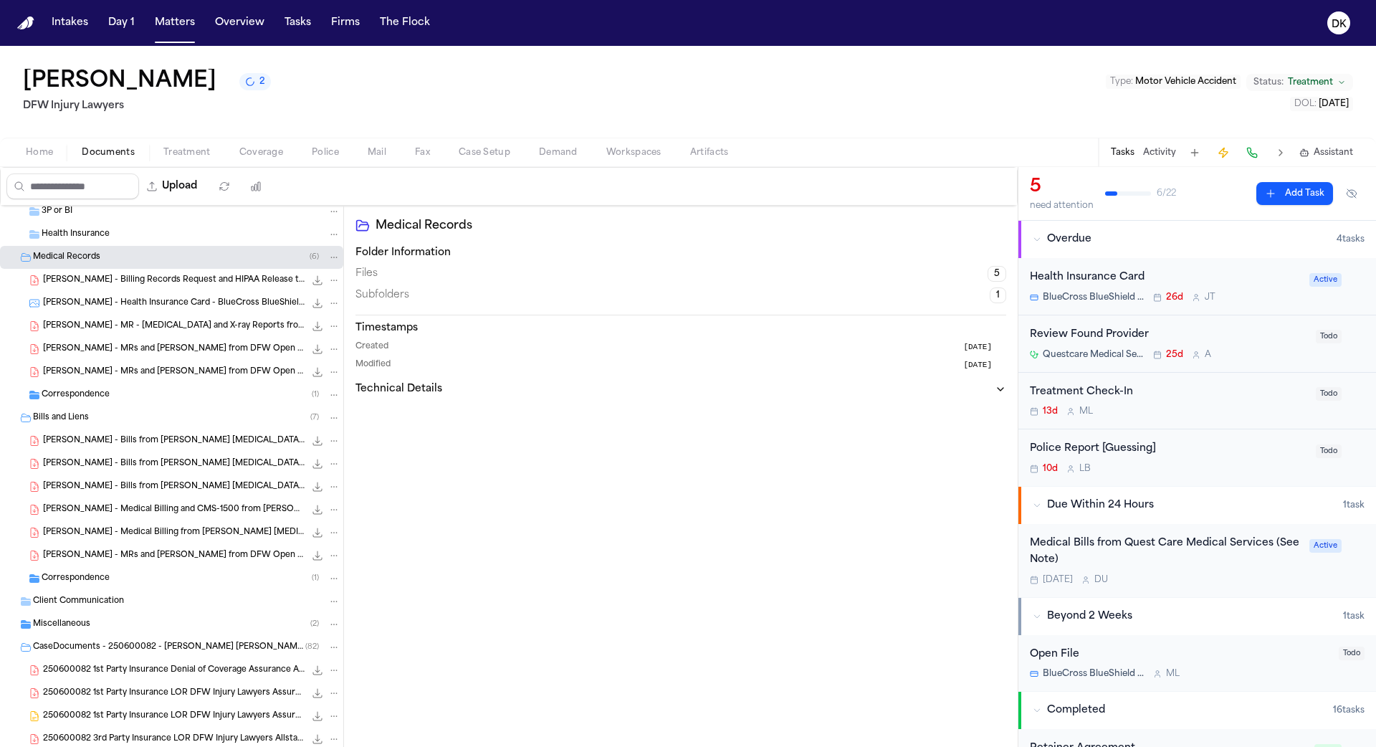
scroll to position [345, 0]
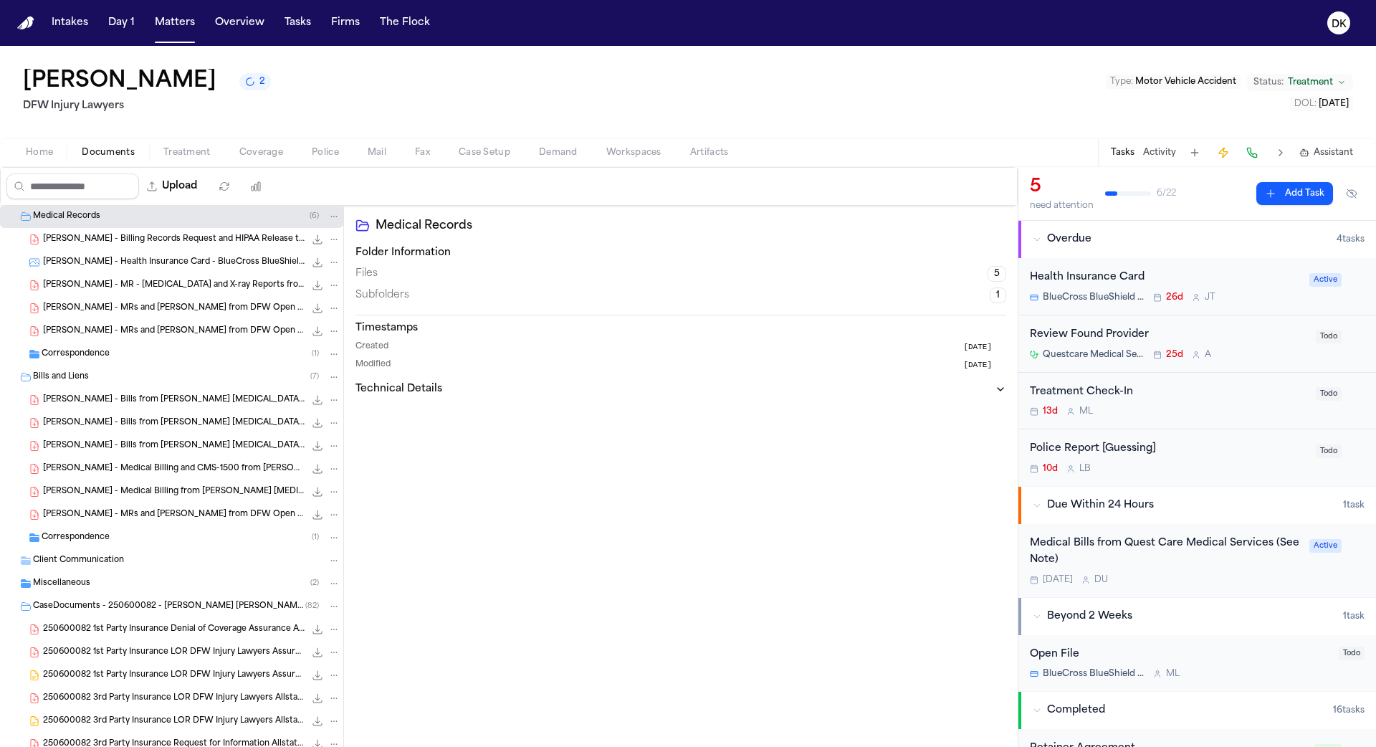
click at [172, 558] on div "Client Communication" at bounding box center [186, 560] width 307 height 13
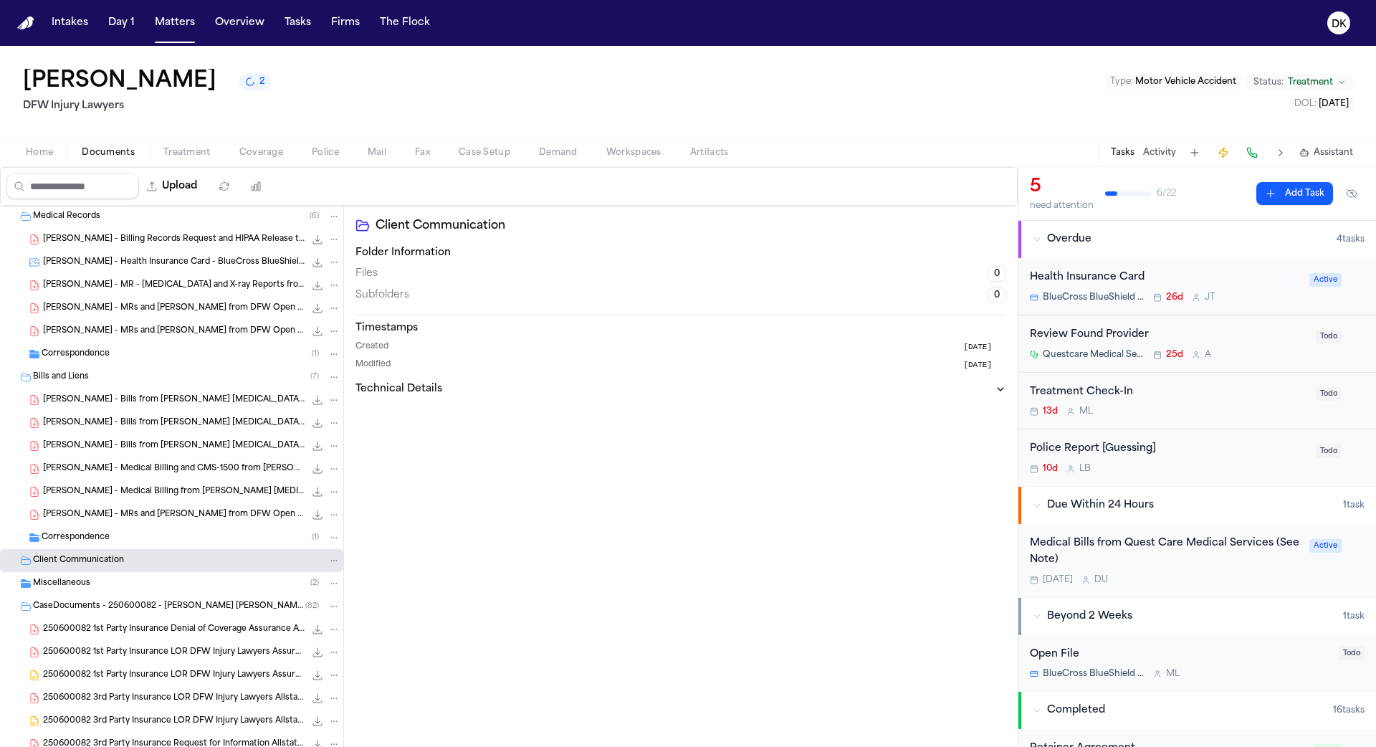
click at [156, 583] on div "Miscellaneous ( 2 )" at bounding box center [186, 583] width 307 height 13
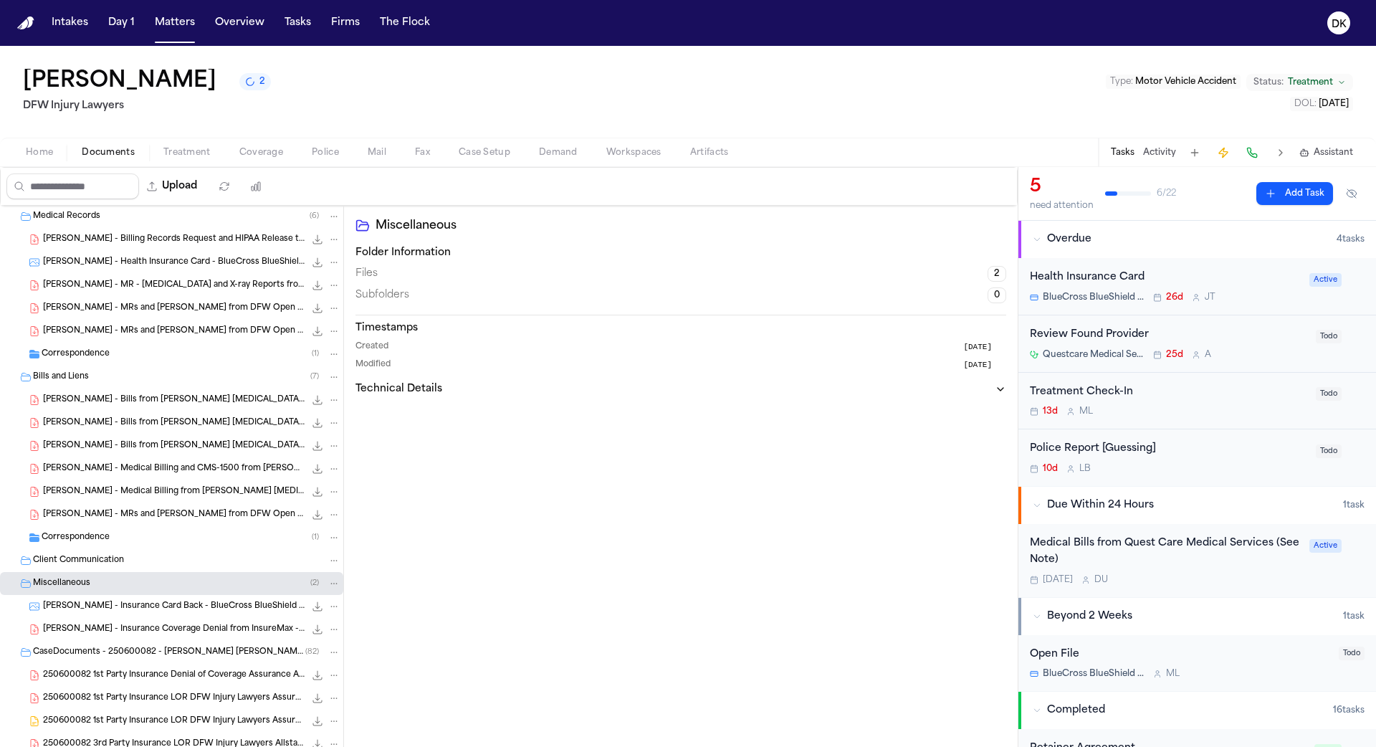
click at [153, 600] on span "T. Hines - Insurance Card Back - BlueCross BlueShield - 6.12.25" at bounding box center [174, 606] width 262 height 12
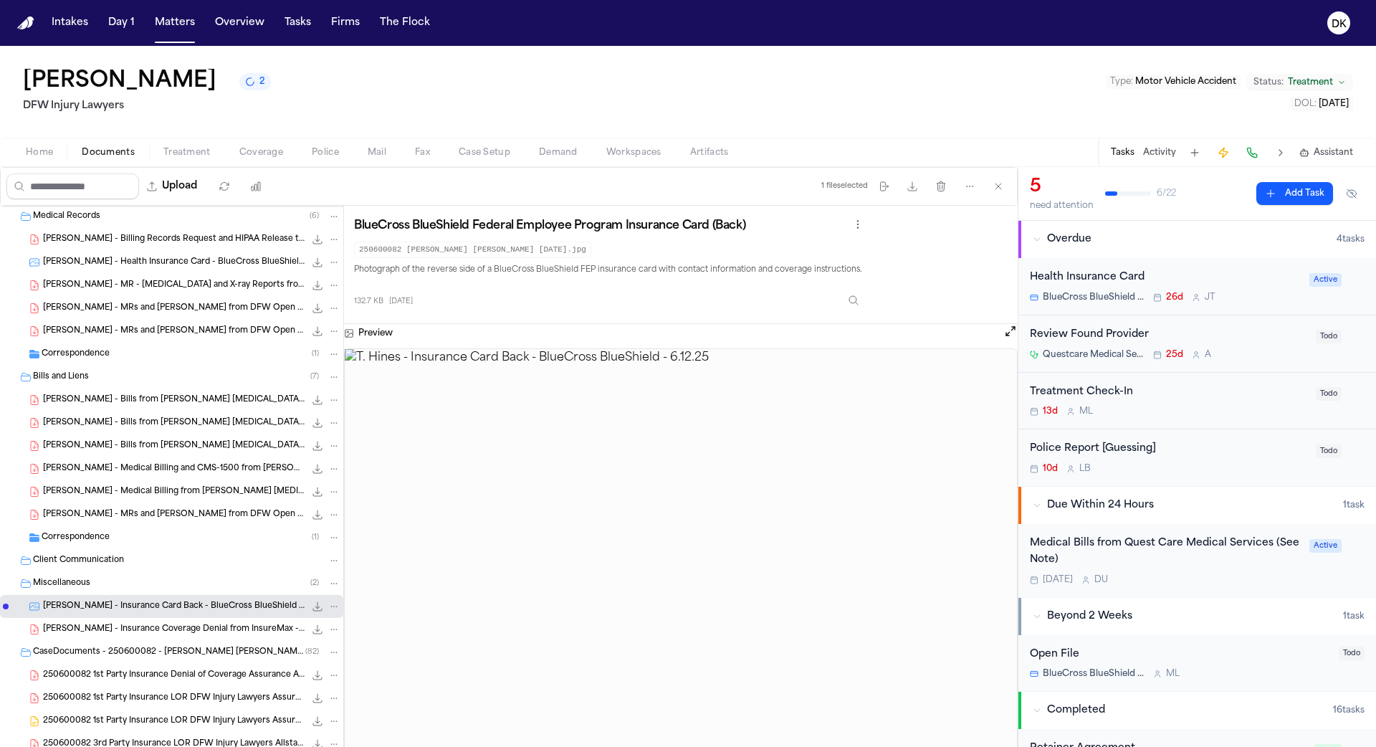
click at [148, 628] on span "T. Hines - Insurance Coverage Denial from InsureMax - 7.17.25" at bounding box center [174, 629] width 262 height 12
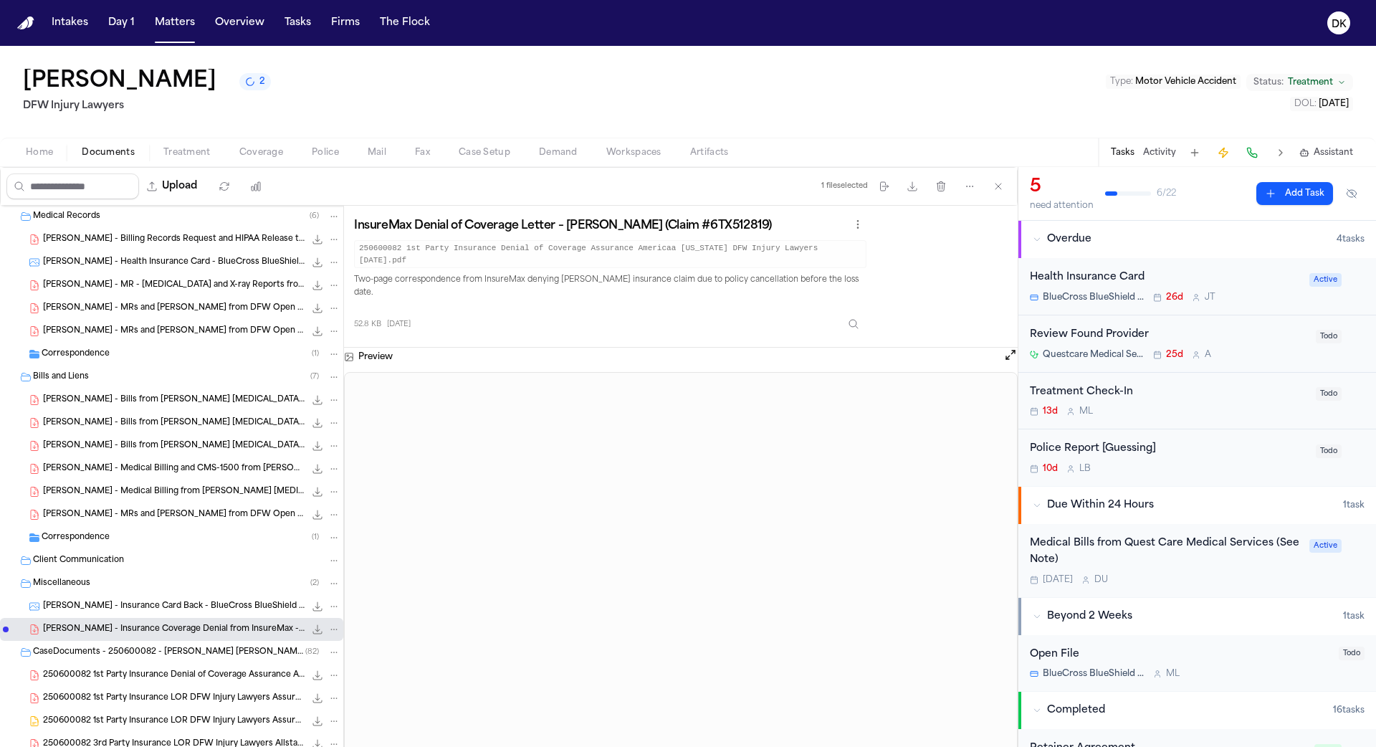
click at [203, 355] on div "Correspondence ( 1 )" at bounding box center [191, 353] width 299 height 13
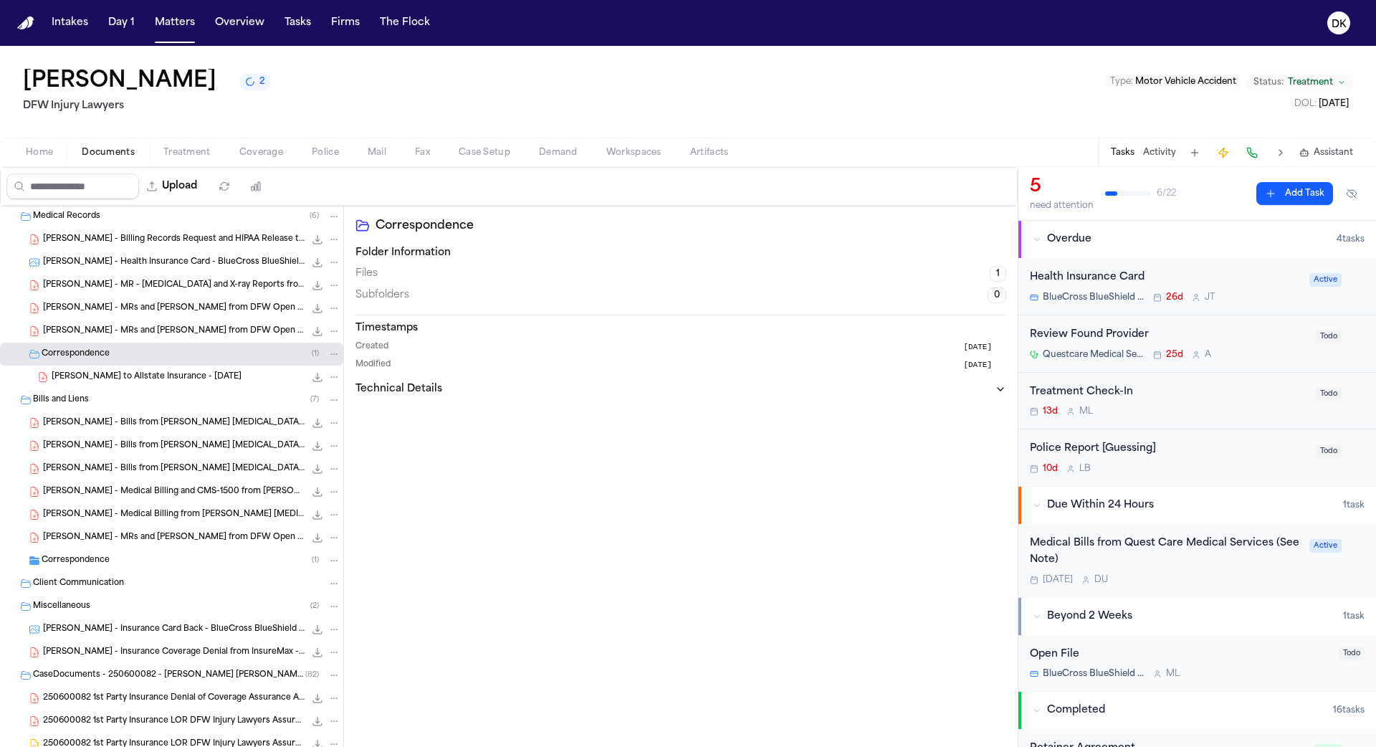
click at [185, 378] on span "T. Hines - LOR to Allstate Insurance - 6.16.25" at bounding box center [147, 377] width 190 height 12
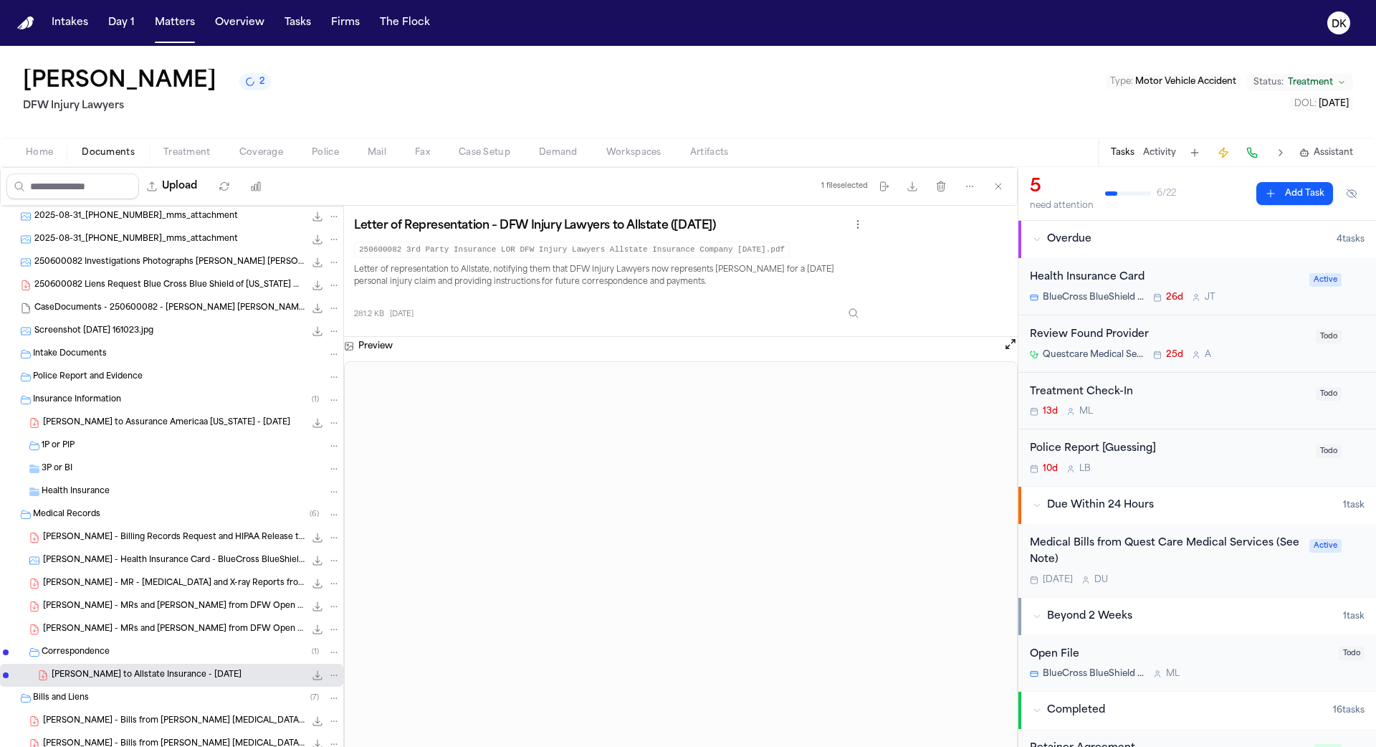
scroll to position [0, 0]
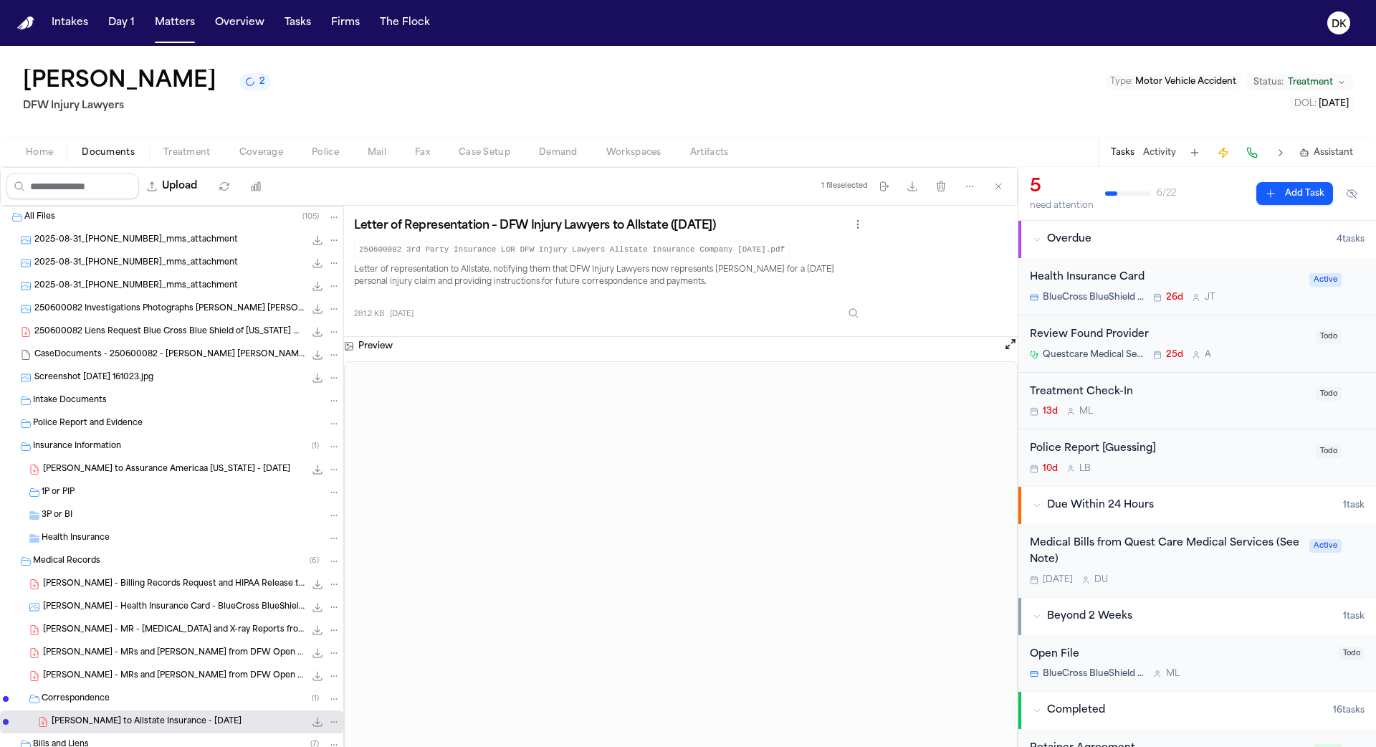
click at [340, 138] on div "Tamara Hines 2 DFW Injury Lawyers Type : Motor Vehicle Accident Status: Treatme…" at bounding box center [688, 92] width 1376 height 92
click at [326, 152] on span "Police" at bounding box center [325, 152] width 27 height 11
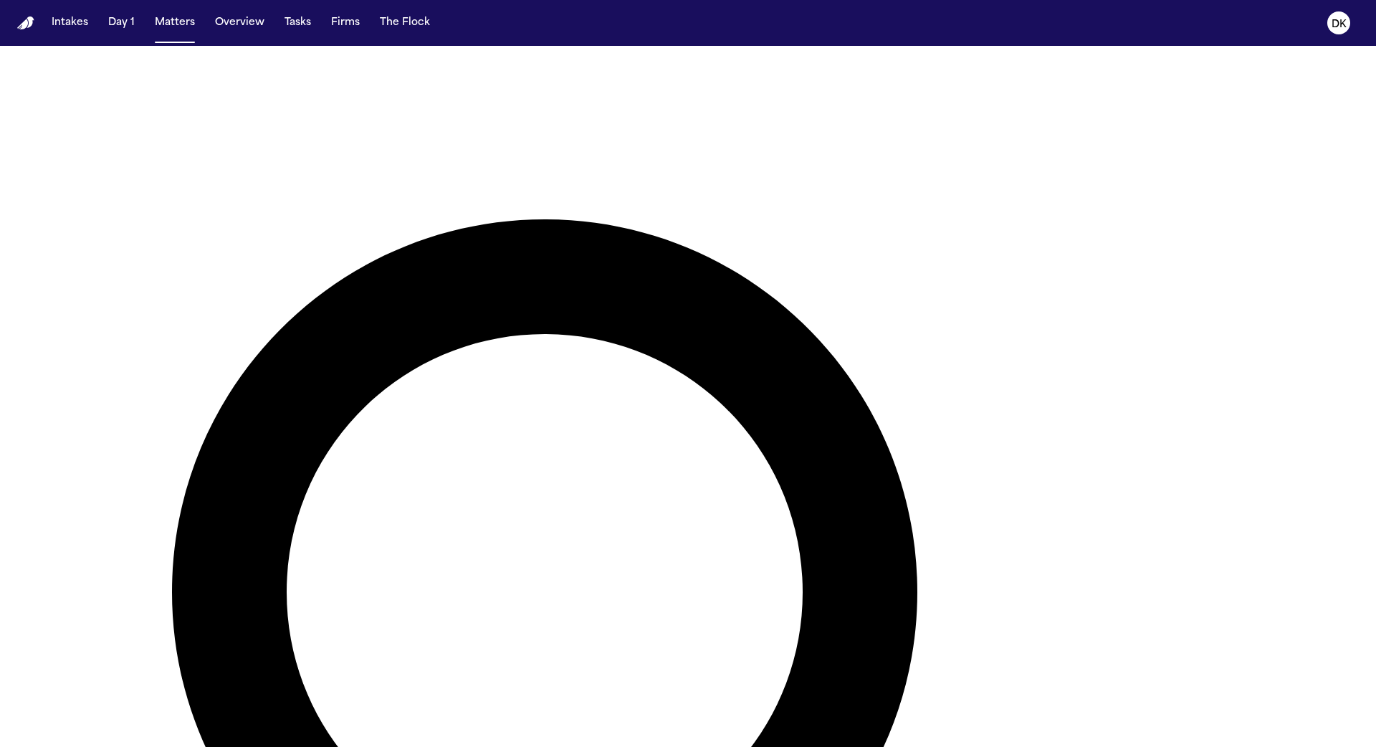
scroll to position [32, 0]
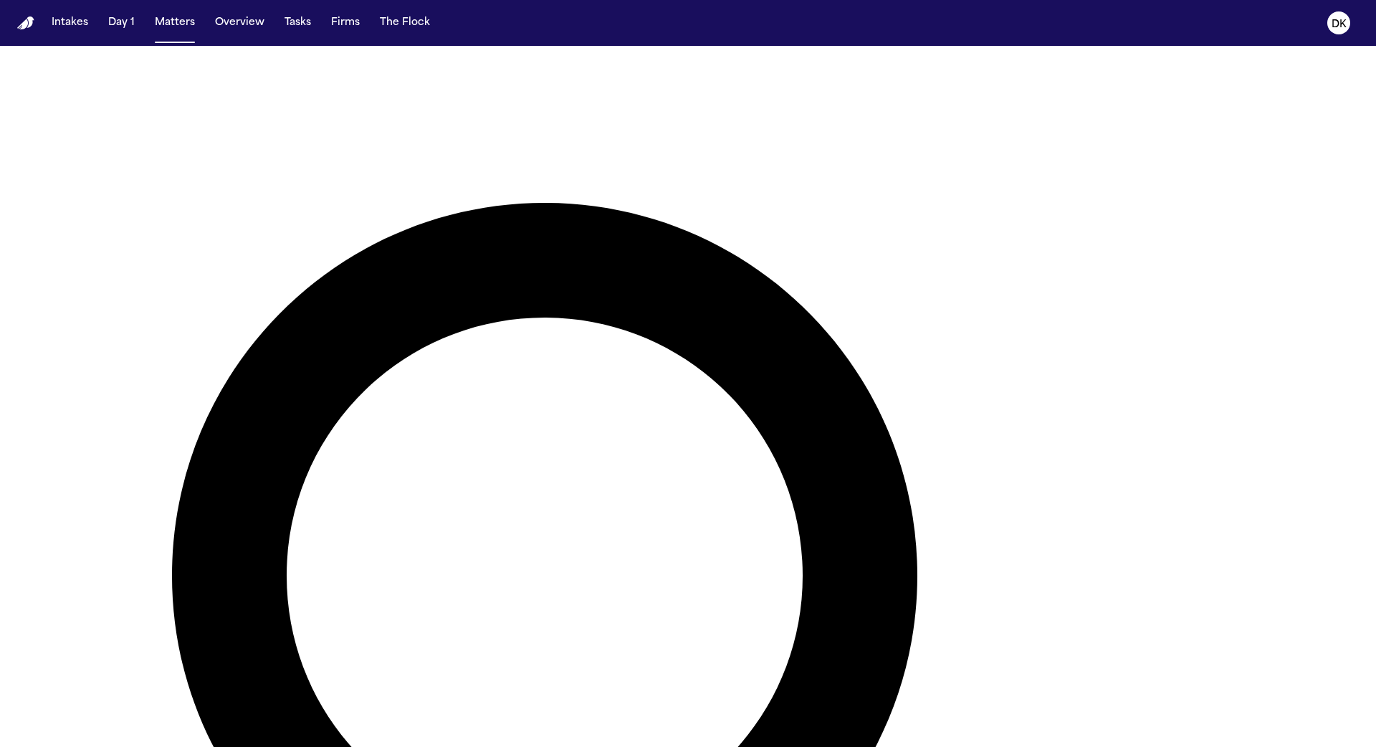
type input "*********"
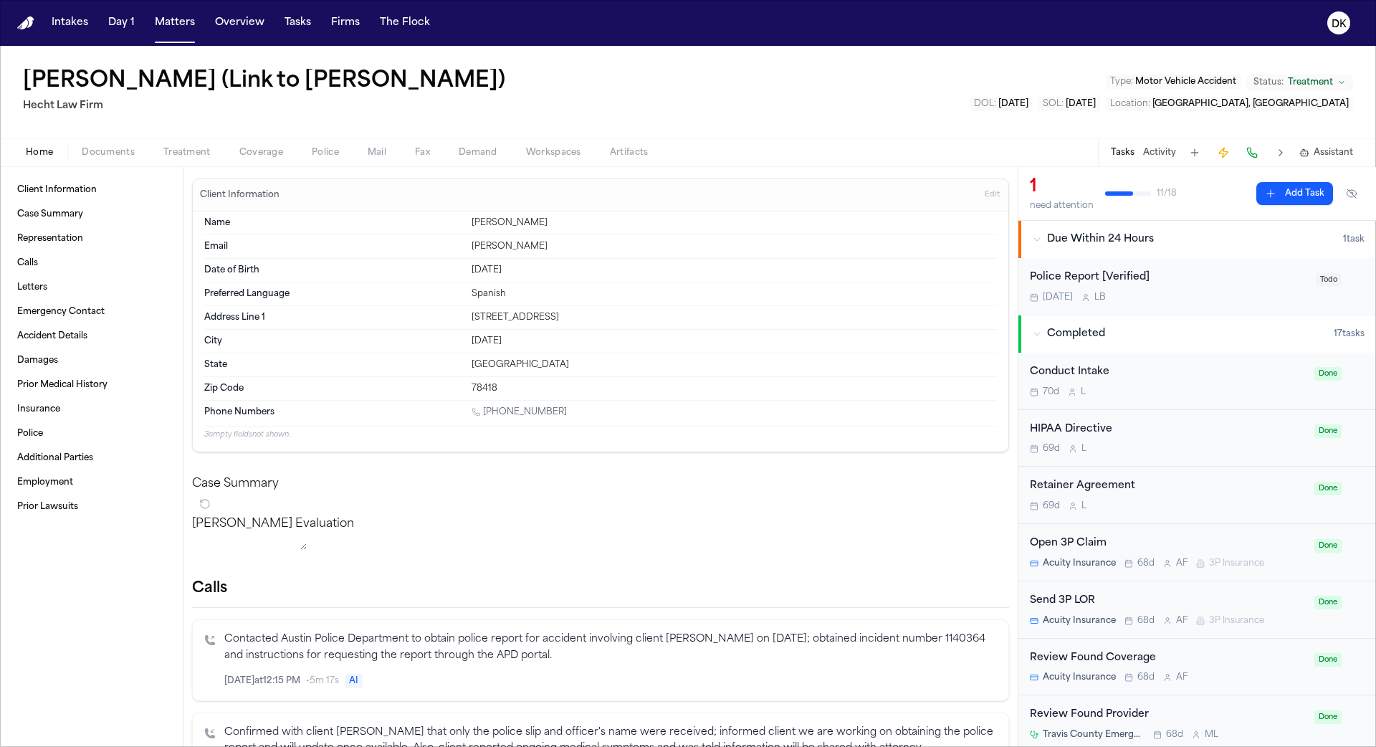
click at [125, 157] on span "Documents" at bounding box center [108, 152] width 53 height 11
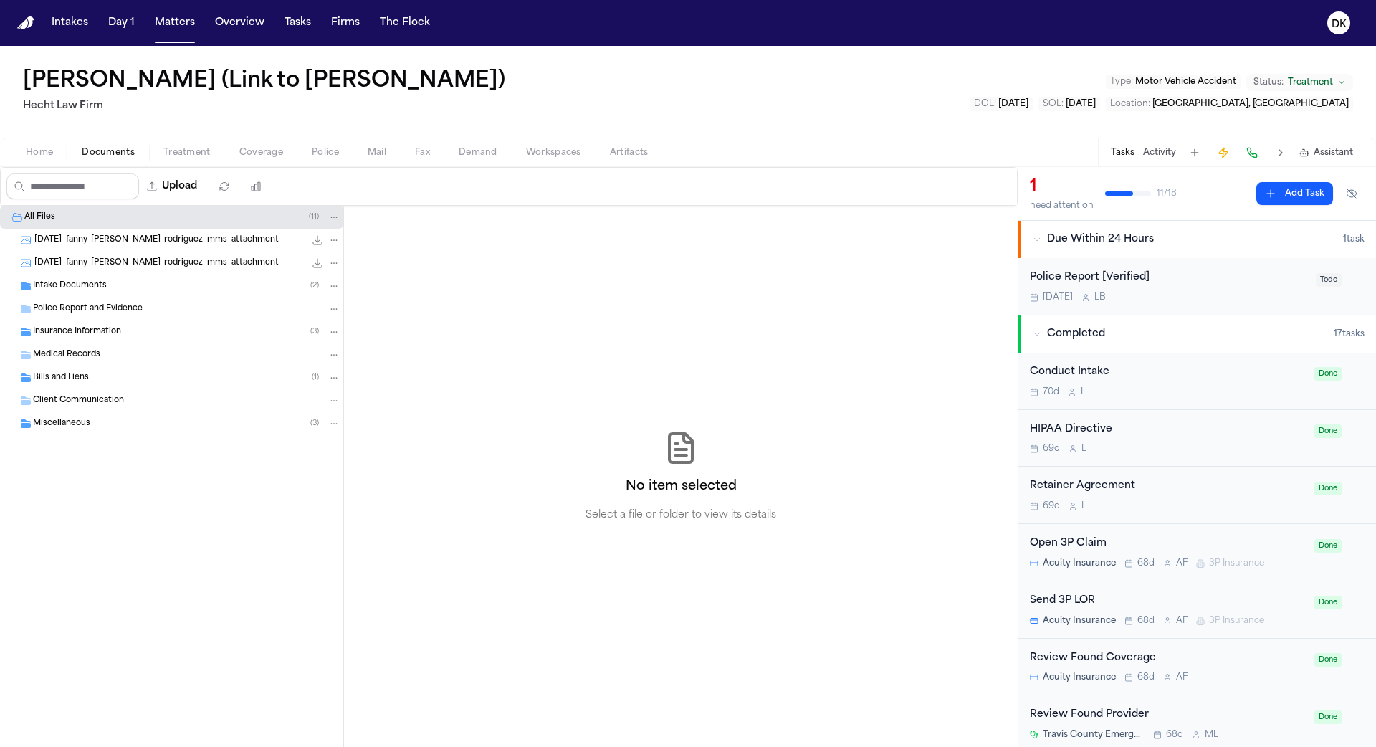
click at [183, 282] on div "Intake Documents ( 2 )" at bounding box center [186, 285] width 307 height 13
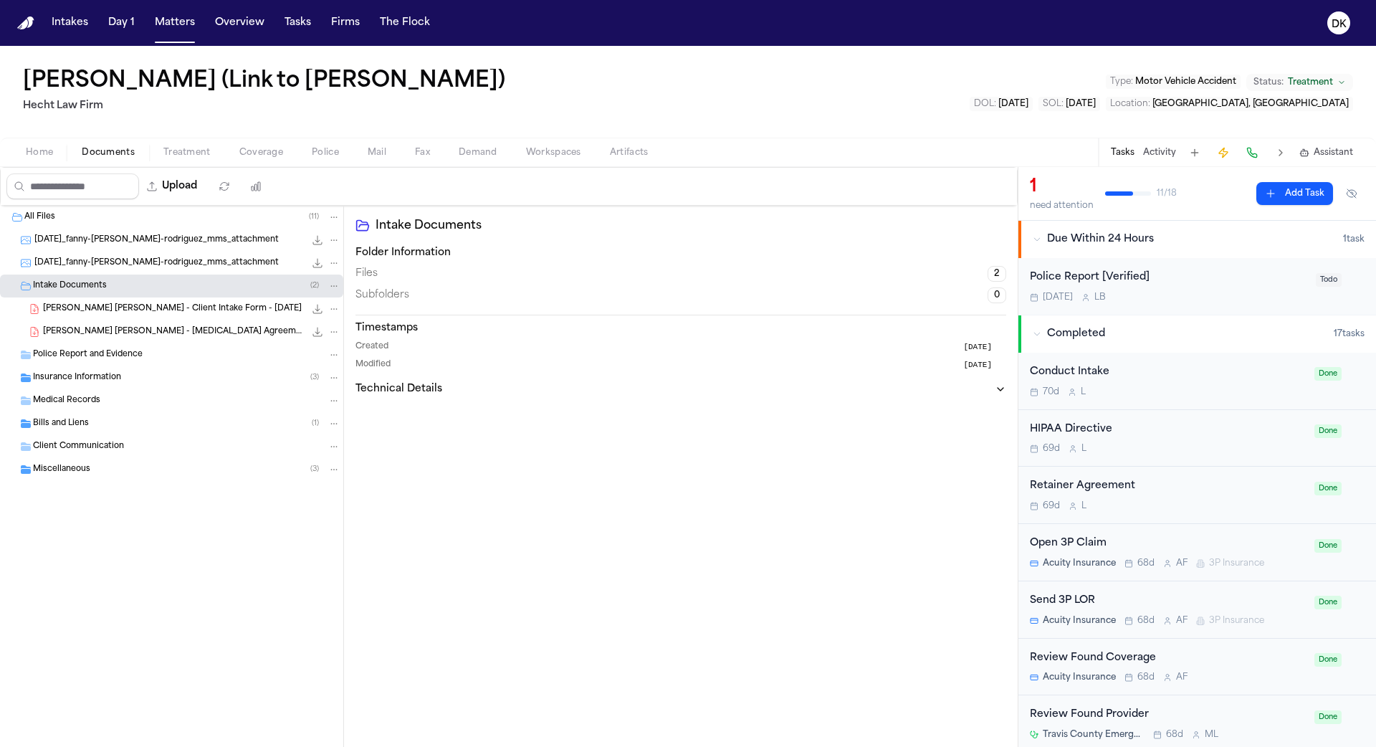
click at [173, 305] on span "F. Guerrero Rodriguez - Client Intake Form - 6.23.25" at bounding box center [172, 309] width 259 height 12
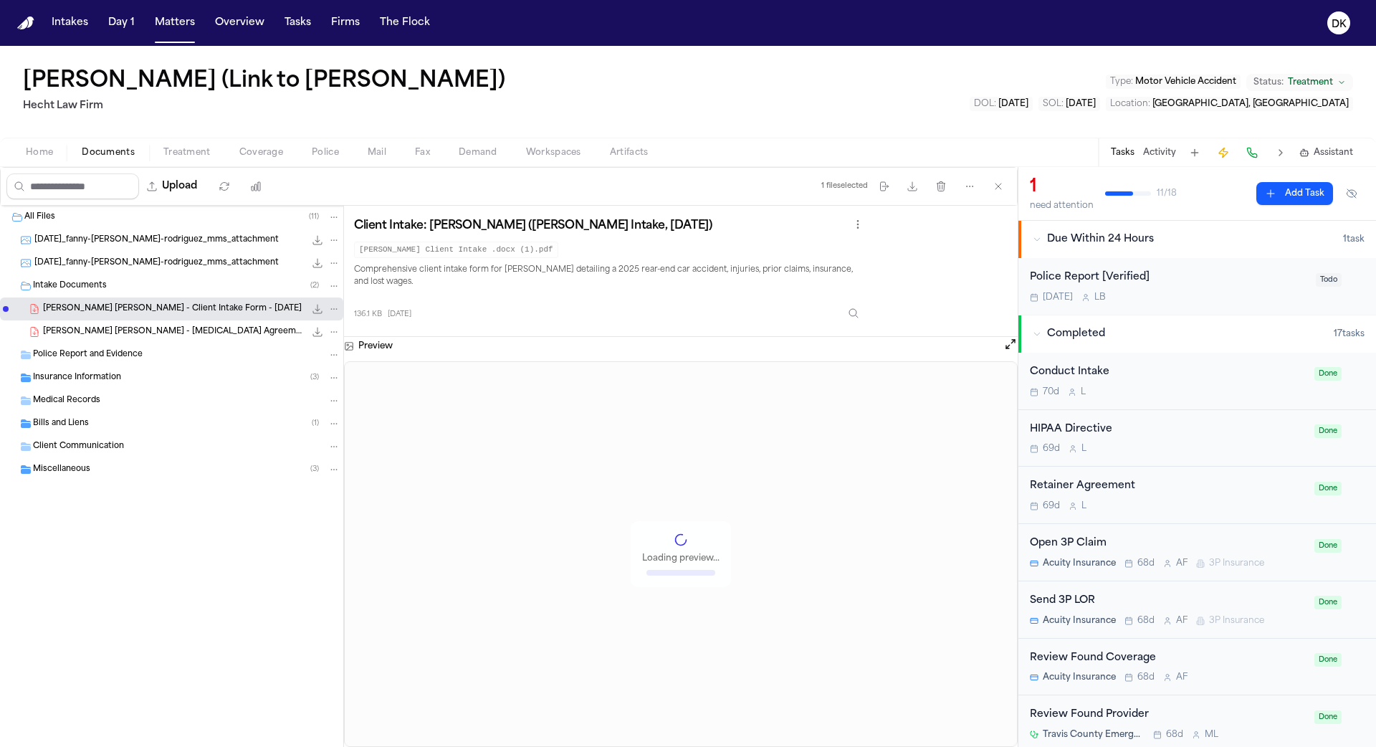
click at [166, 330] on span "F. Guerrero Rodriguez - Retainer Agreement and POA - 4.24.25" at bounding box center [174, 332] width 262 height 12
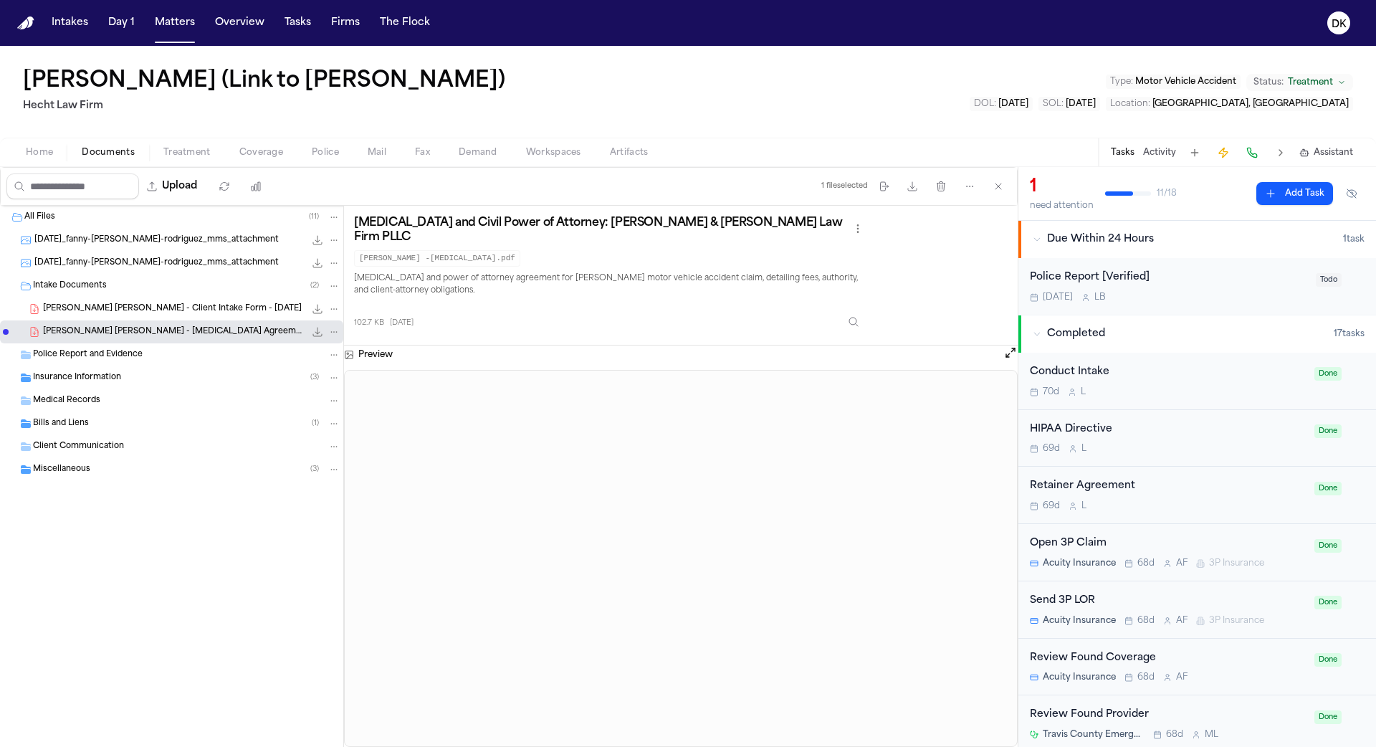
click at [135, 385] on div "Insurance Information ( 3 )" at bounding box center [171, 377] width 343 height 23
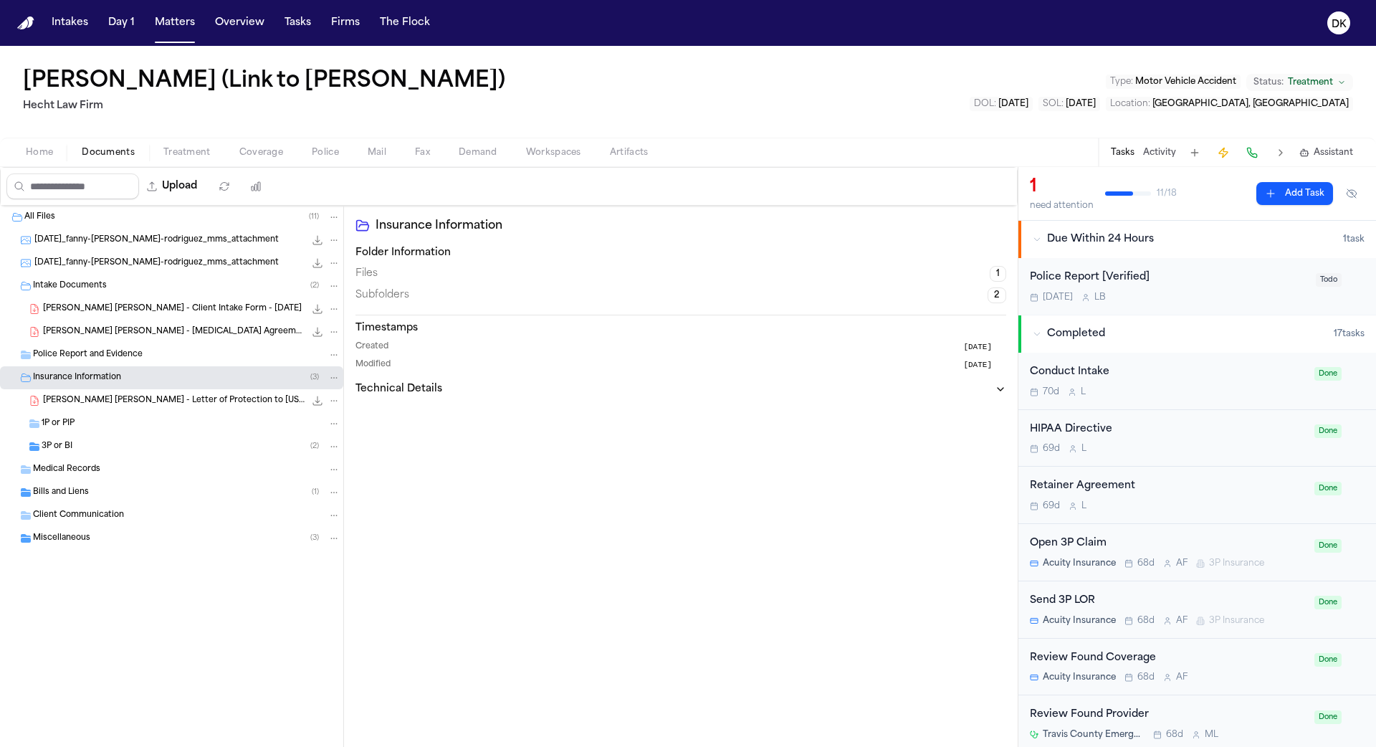
click at [143, 437] on div "3P or BI ( 2 )" at bounding box center [171, 446] width 343 height 23
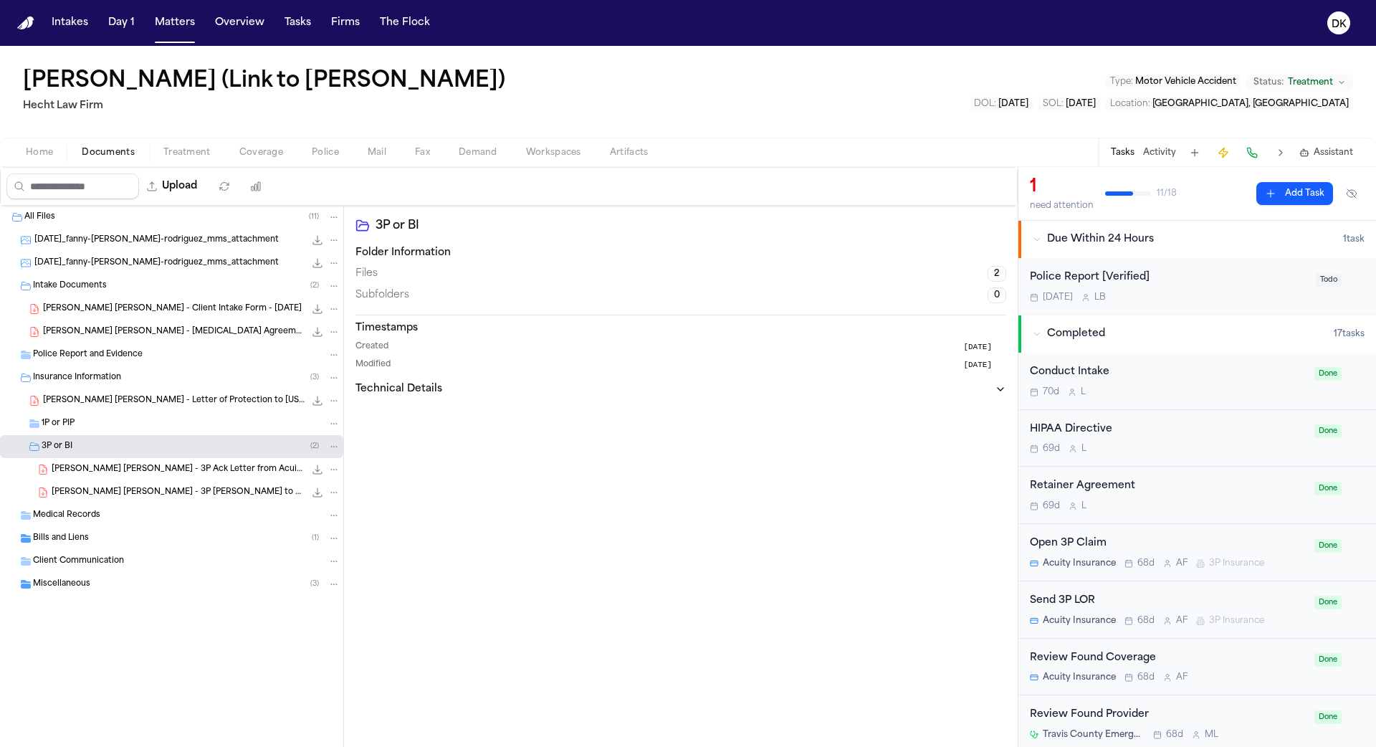
click at [138, 481] on div "F. Guerrero Rodriguez - 3P LOR to Acuity Insurance - 6.27.25 207.4 KB • PDF" at bounding box center [171, 492] width 343 height 23
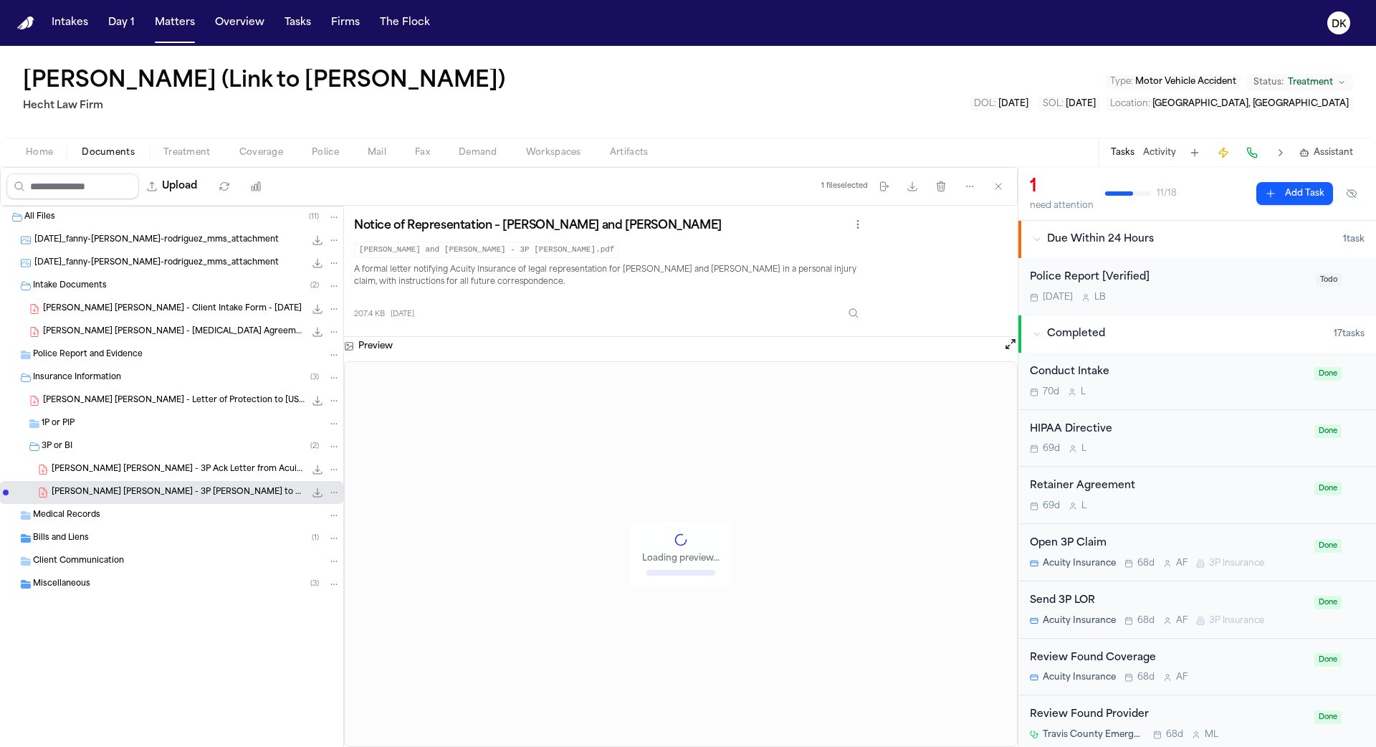
click at [143, 469] on span "F. Guerrero Rodriguez - 3P Ack Letter from Acuity Insurance - 7.1.25" at bounding box center [178, 470] width 253 height 12
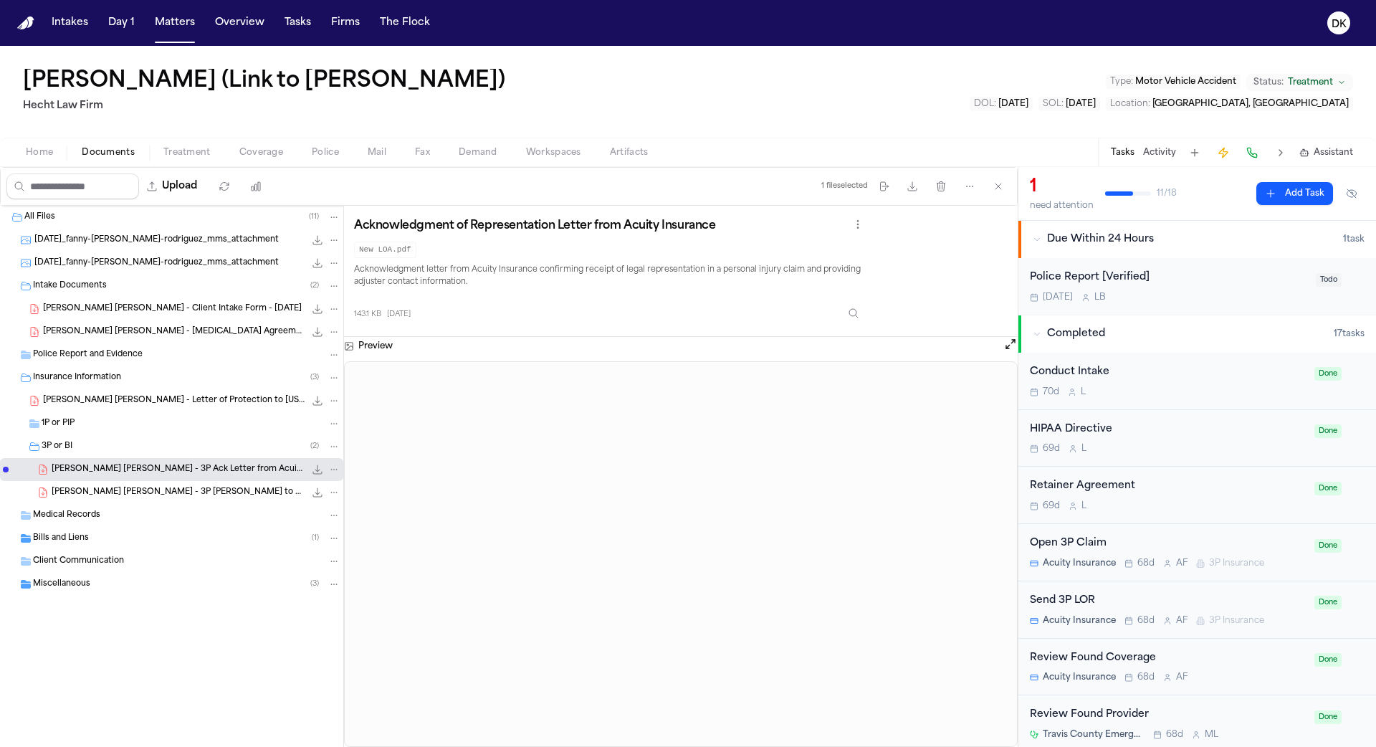
click at [50, 592] on div "Miscellaneous ( 3 )" at bounding box center [171, 583] width 343 height 23
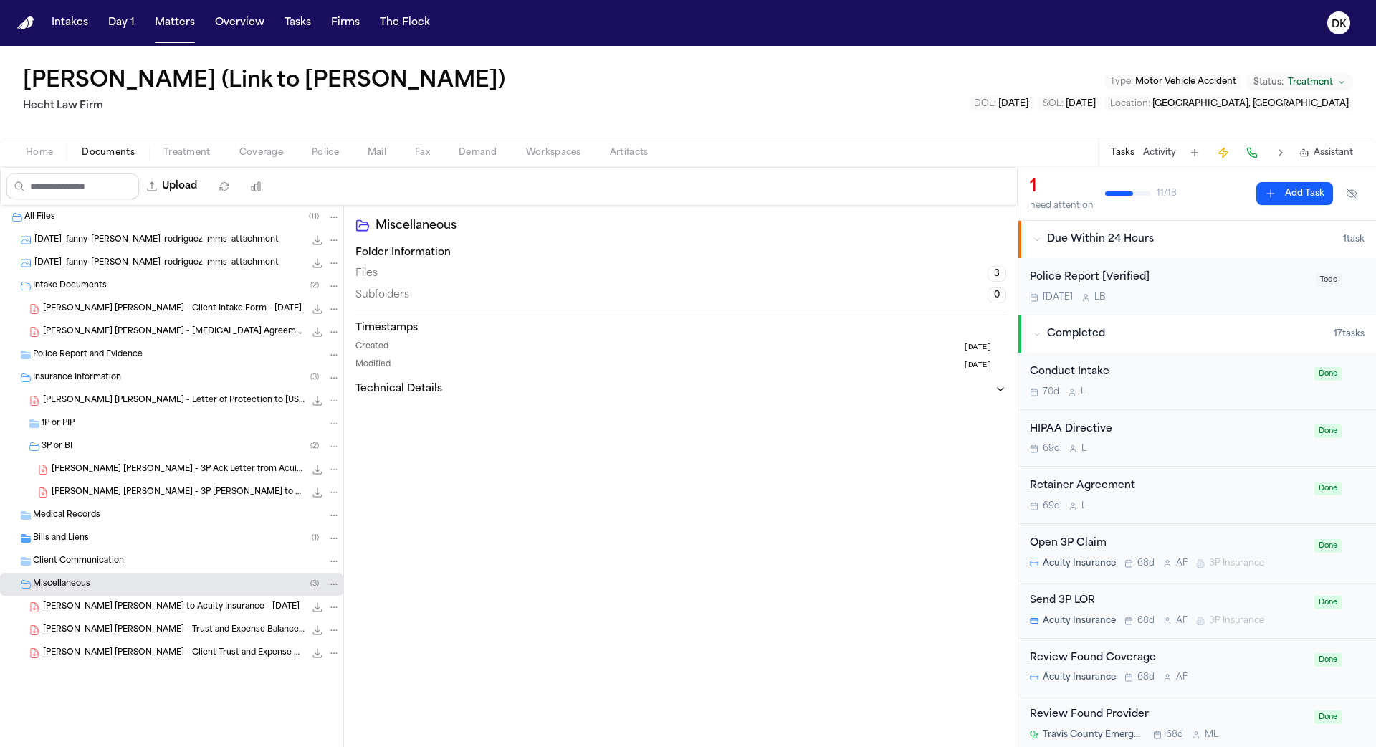
click at [62, 557] on span "Client Communication" at bounding box center [78, 561] width 91 height 12
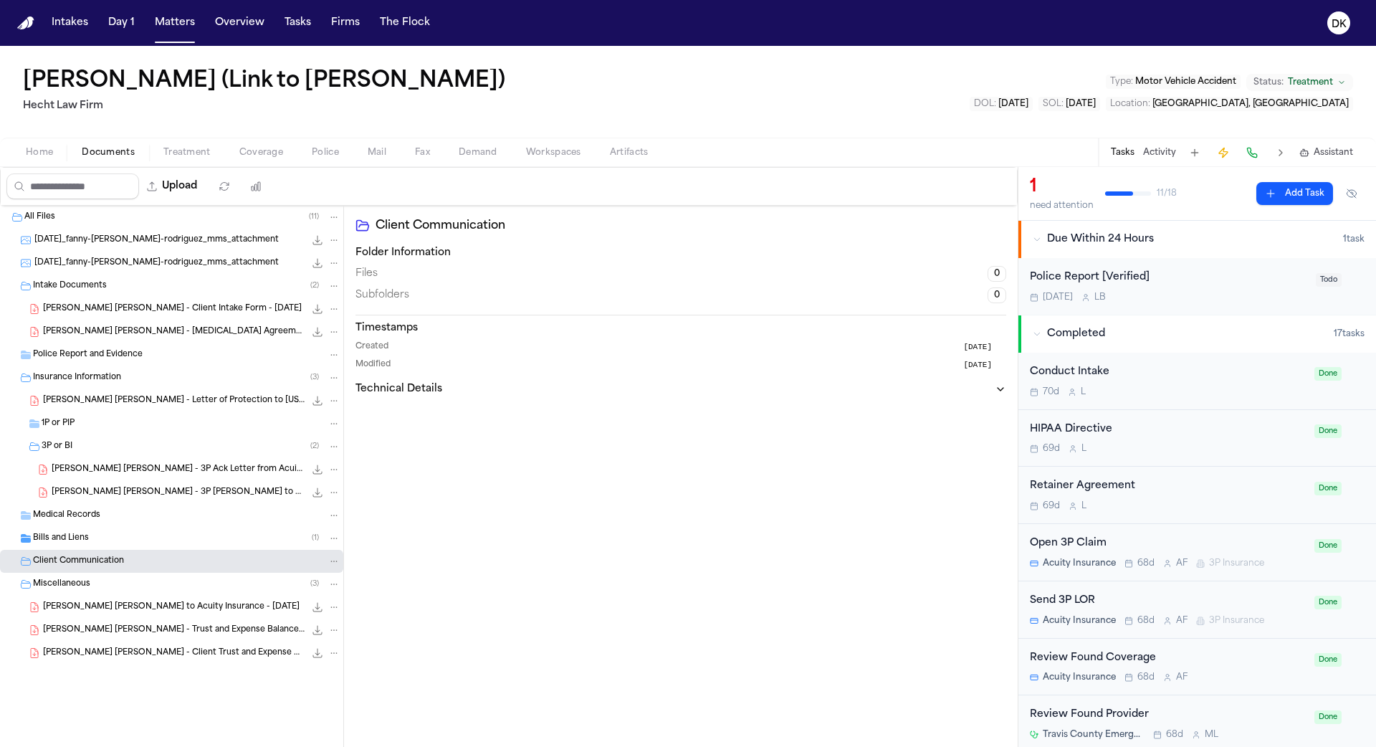
click at [66, 545] on div "Bills and Liens ( 1 )" at bounding box center [171, 538] width 343 height 23
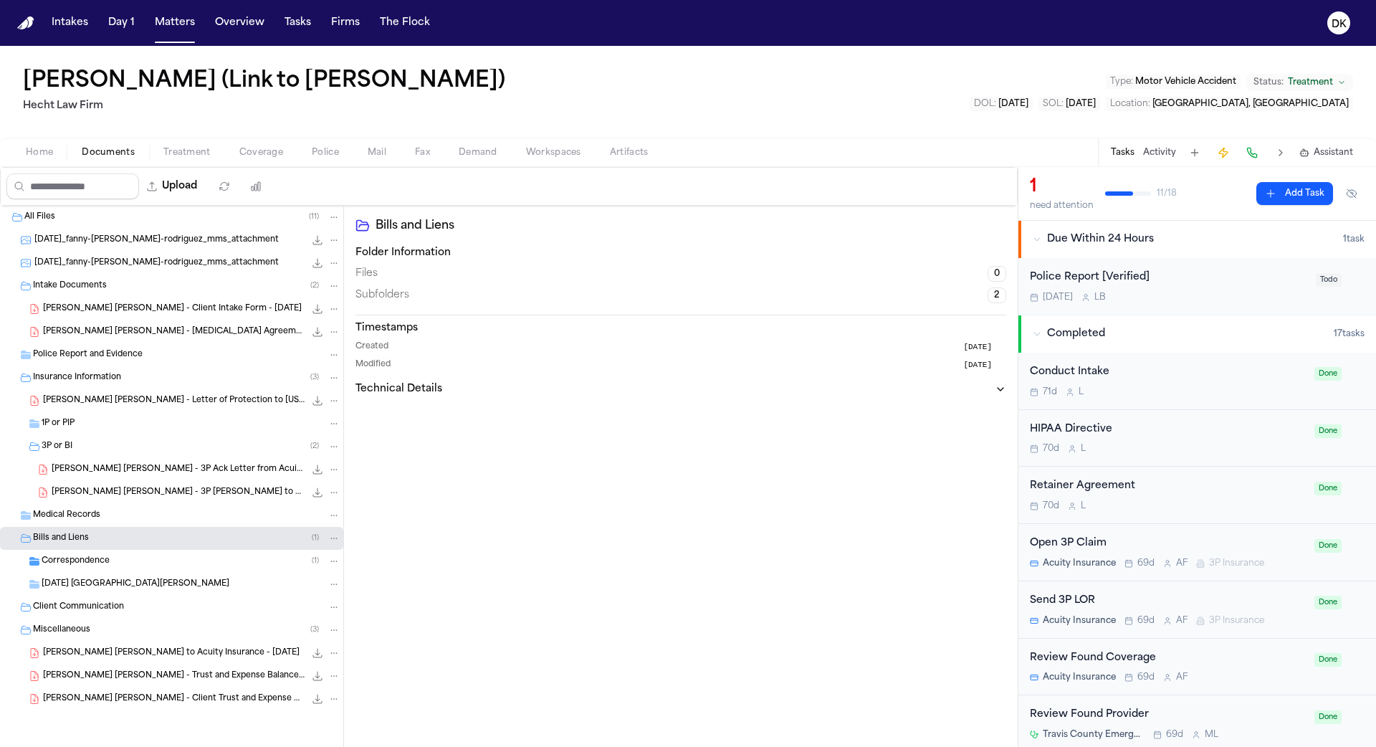
click at [325, 148] on span "Police" at bounding box center [325, 152] width 27 height 11
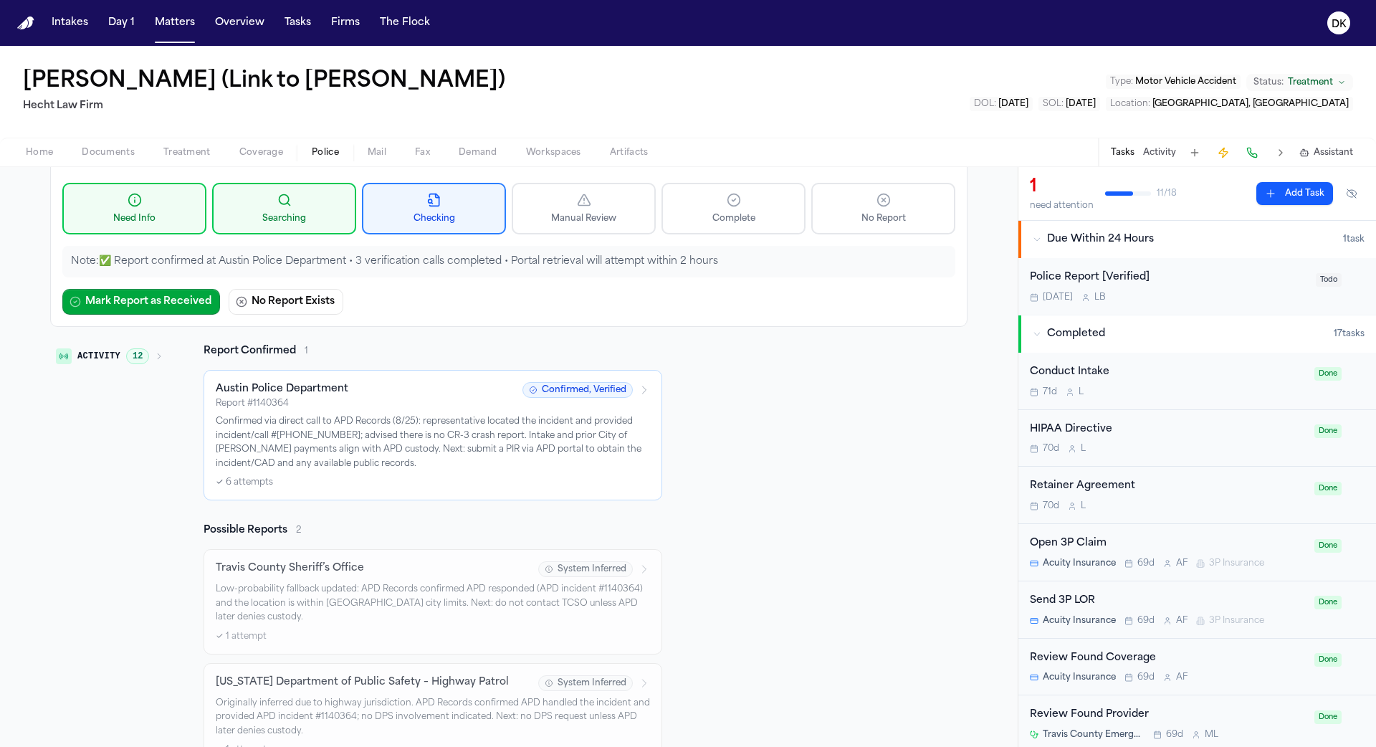
scroll to position [89, 0]
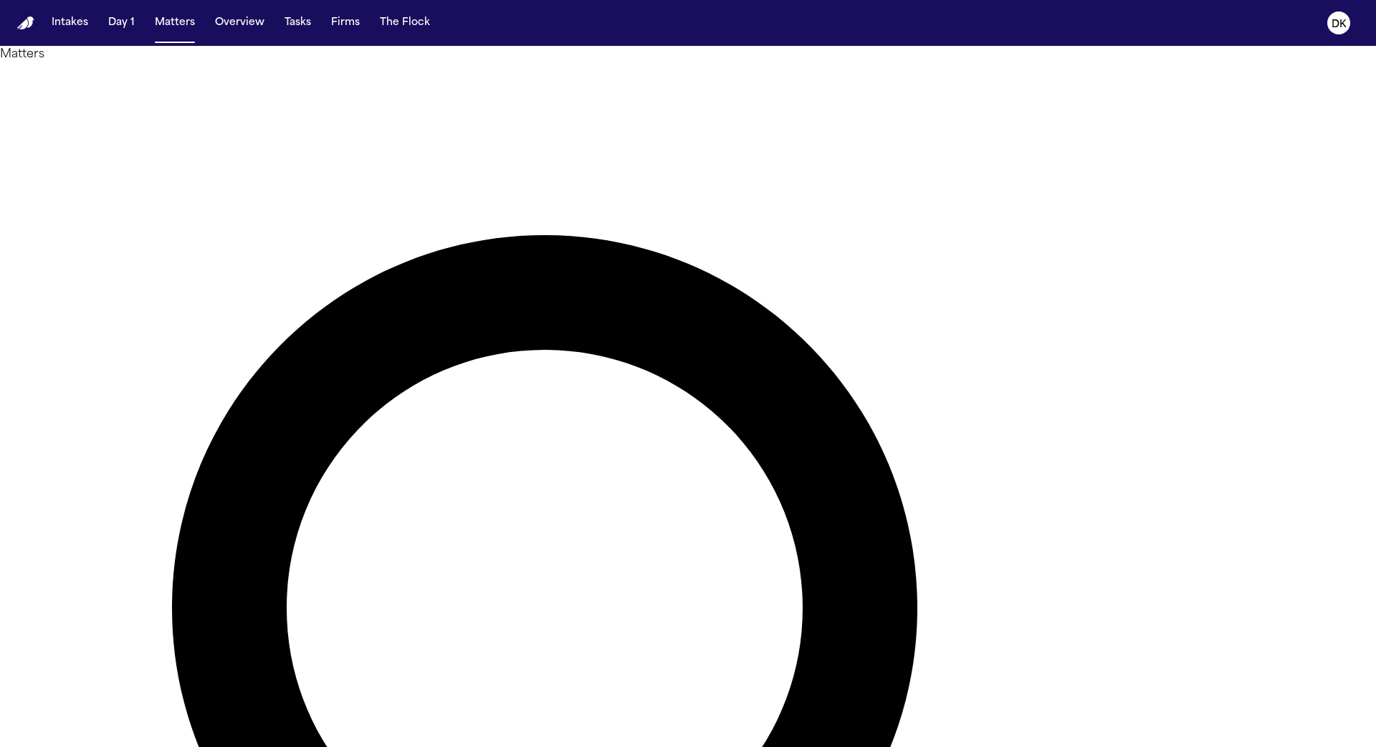
type input "*****"
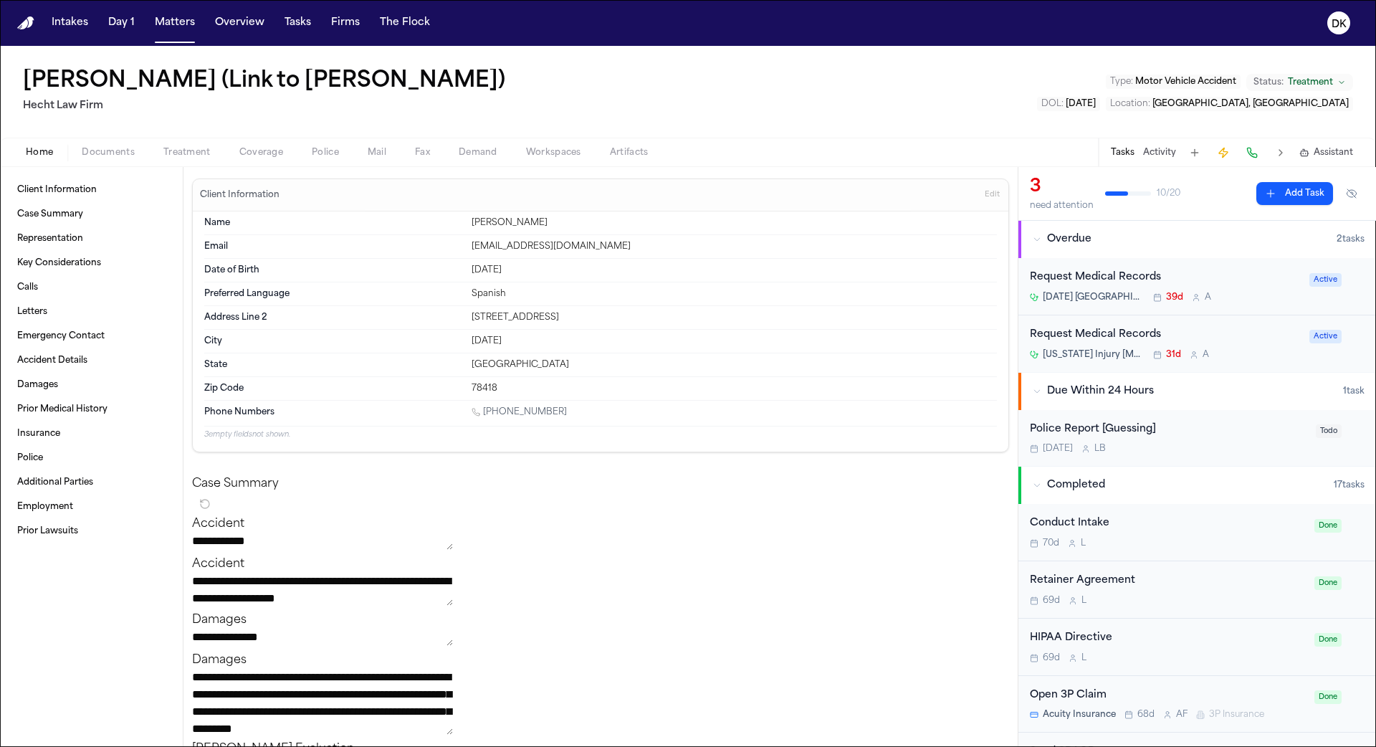
click at [99, 155] on span "Documents" at bounding box center [108, 152] width 53 height 11
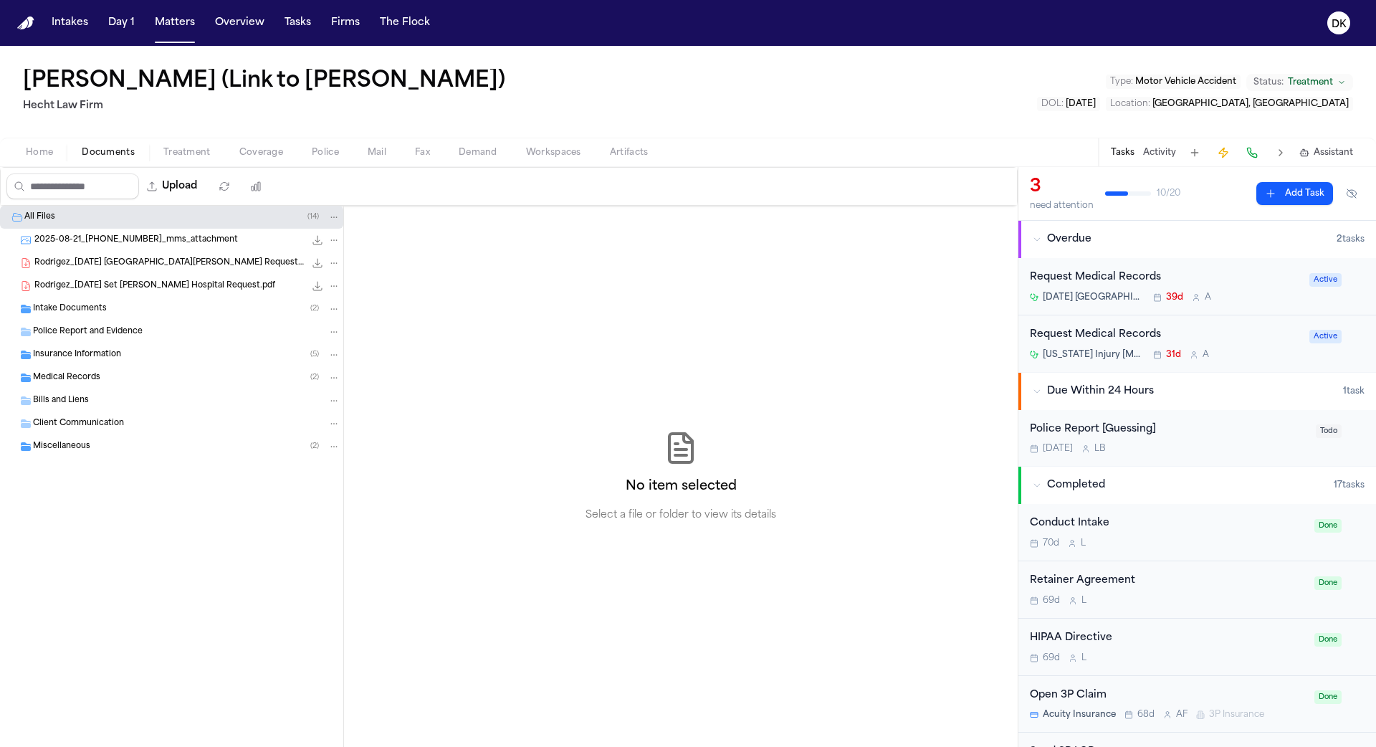
click at [160, 340] on div "Police Report and Evidence" at bounding box center [171, 331] width 343 height 23
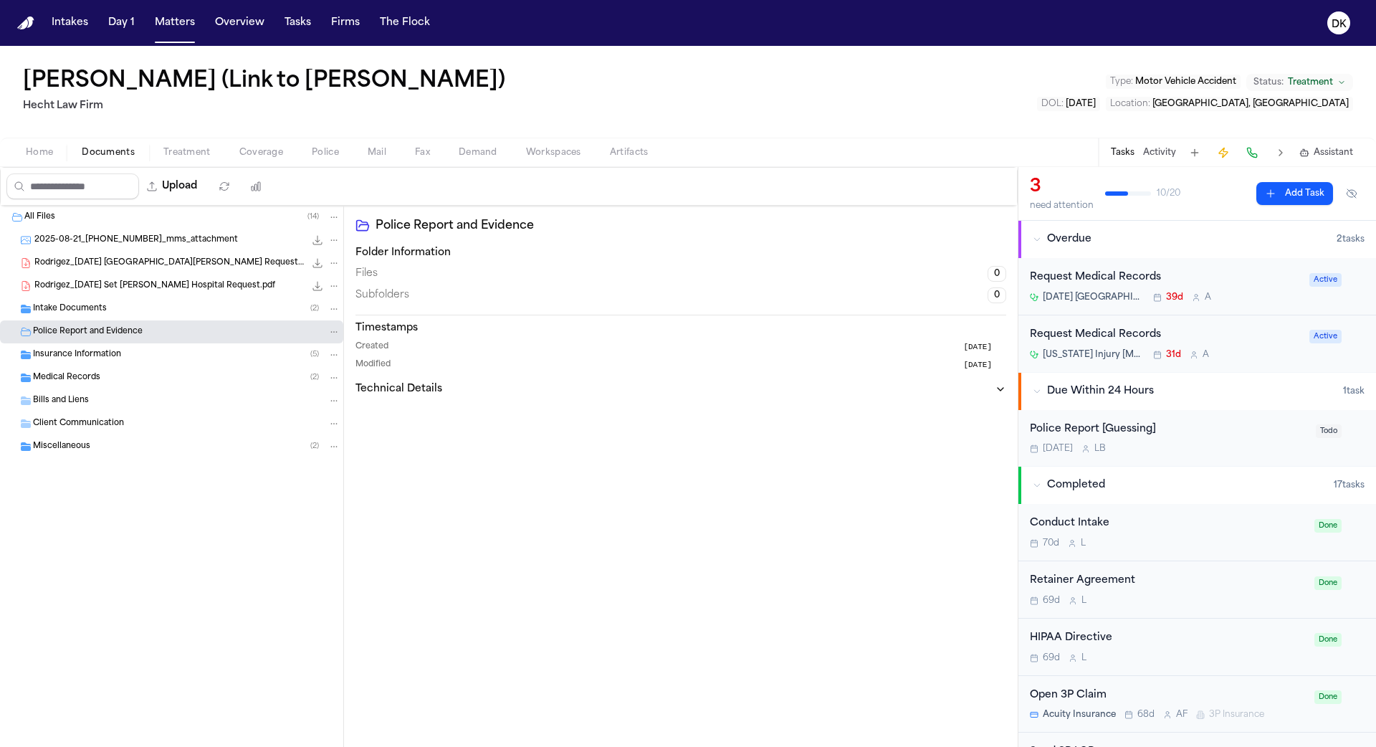
click at [150, 366] on div "Medical Records ( 2 )" at bounding box center [171, 377] width 343 height 23
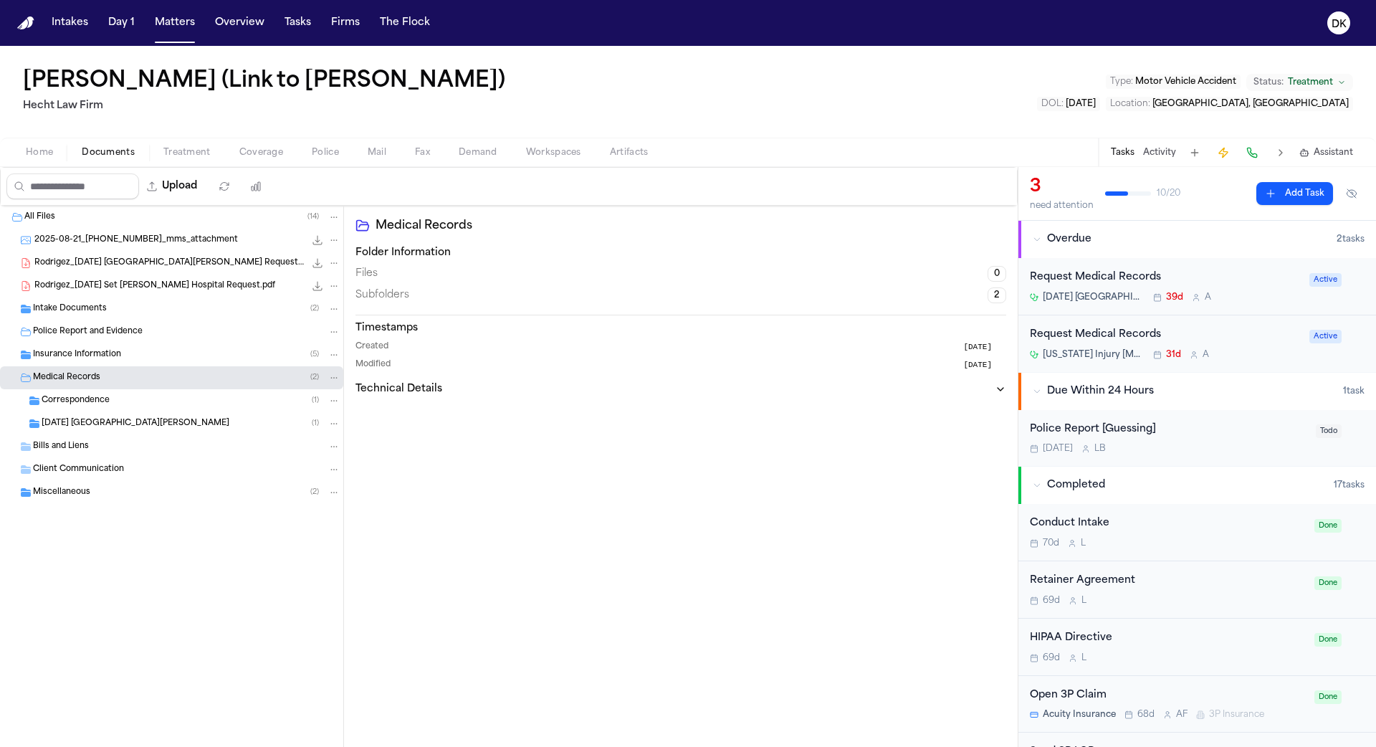
click at [148, 380] on div "Medical Records ( 2 )" at bounding box center [186, 377] width 307 height 13
click at [145, 397] on div "Bills and Liens" at bounding box center [186, 400] width 307 height 13
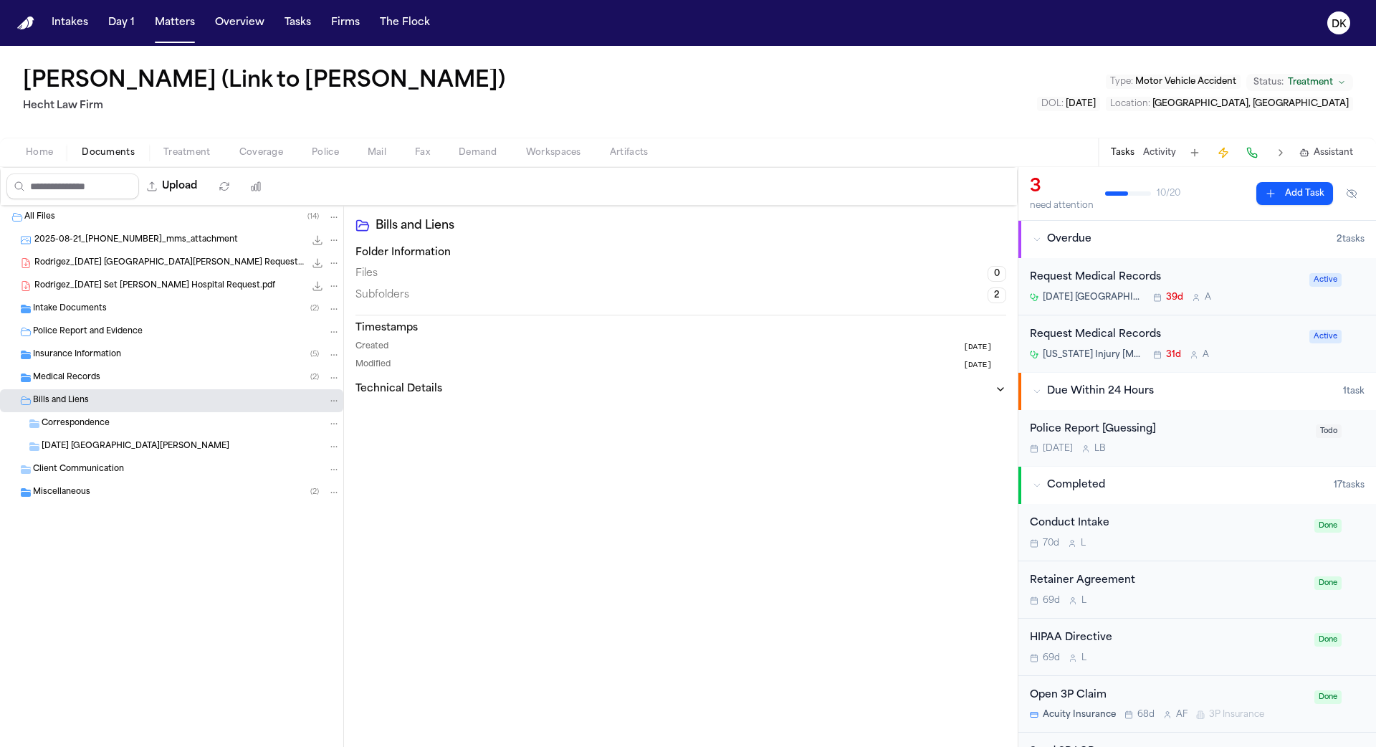
click at [160, 357] on div "Insurance Information ( 5 )" at bounding box center [186, 354] width 307 height 13
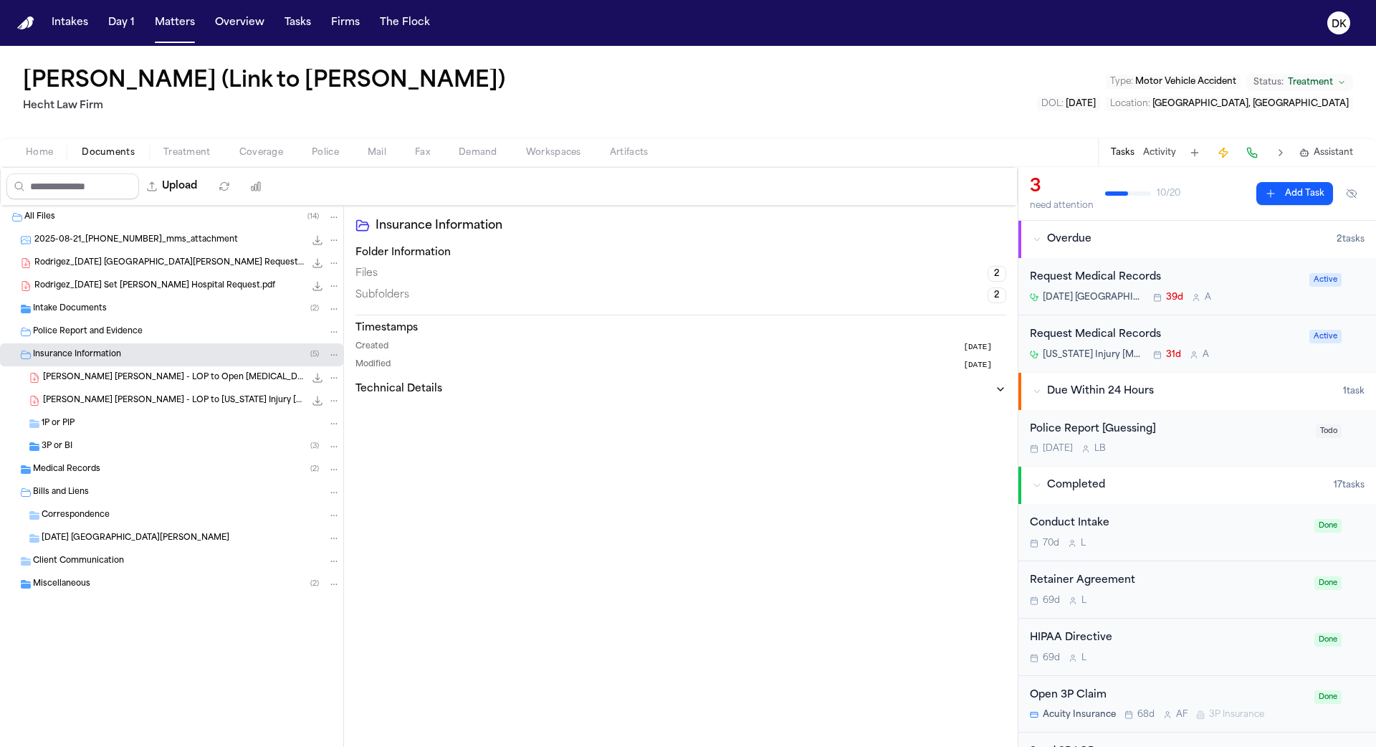
click at [169, 330] on div "Police Report and Evidence" at bounding box center [186, 331] width 307 height 13
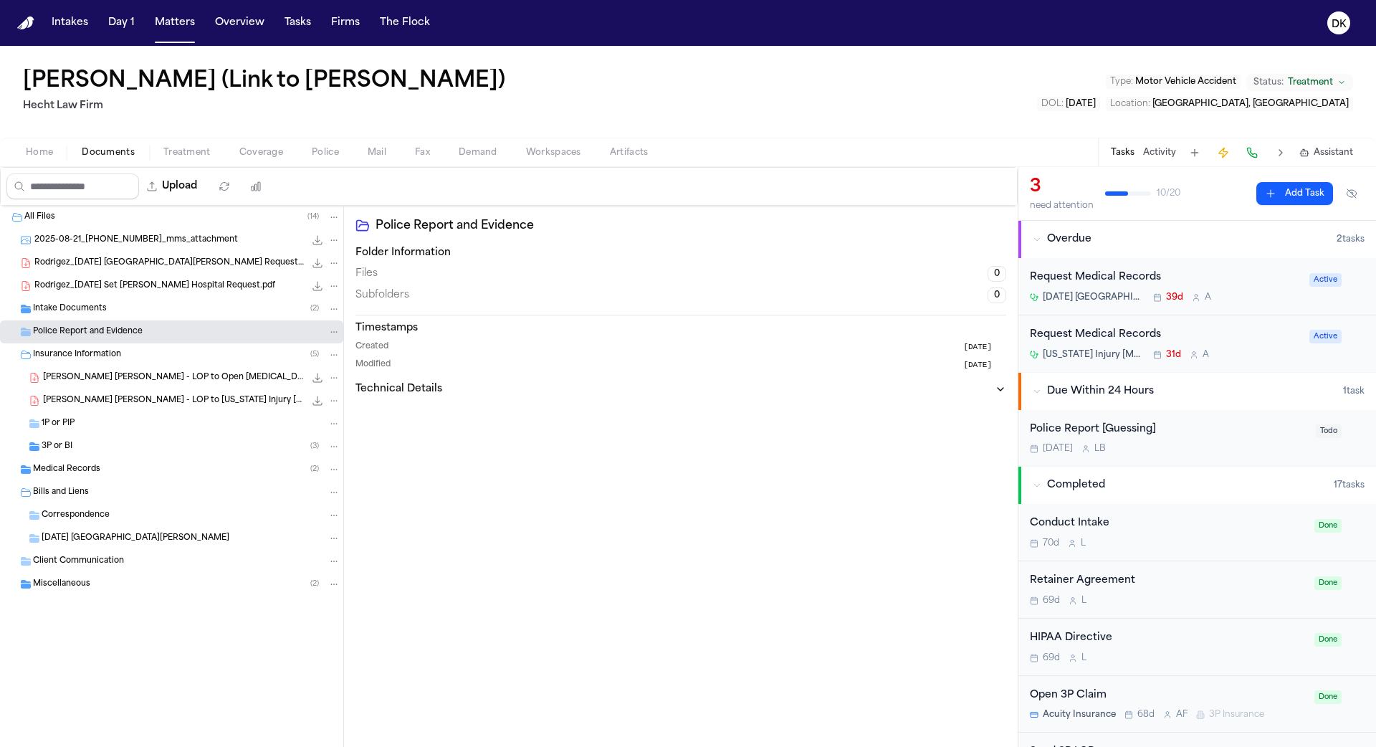
click at [171, 308] on div "Intake Documents ( 2 )" at bounding box center [186, 308] width 307 height 13
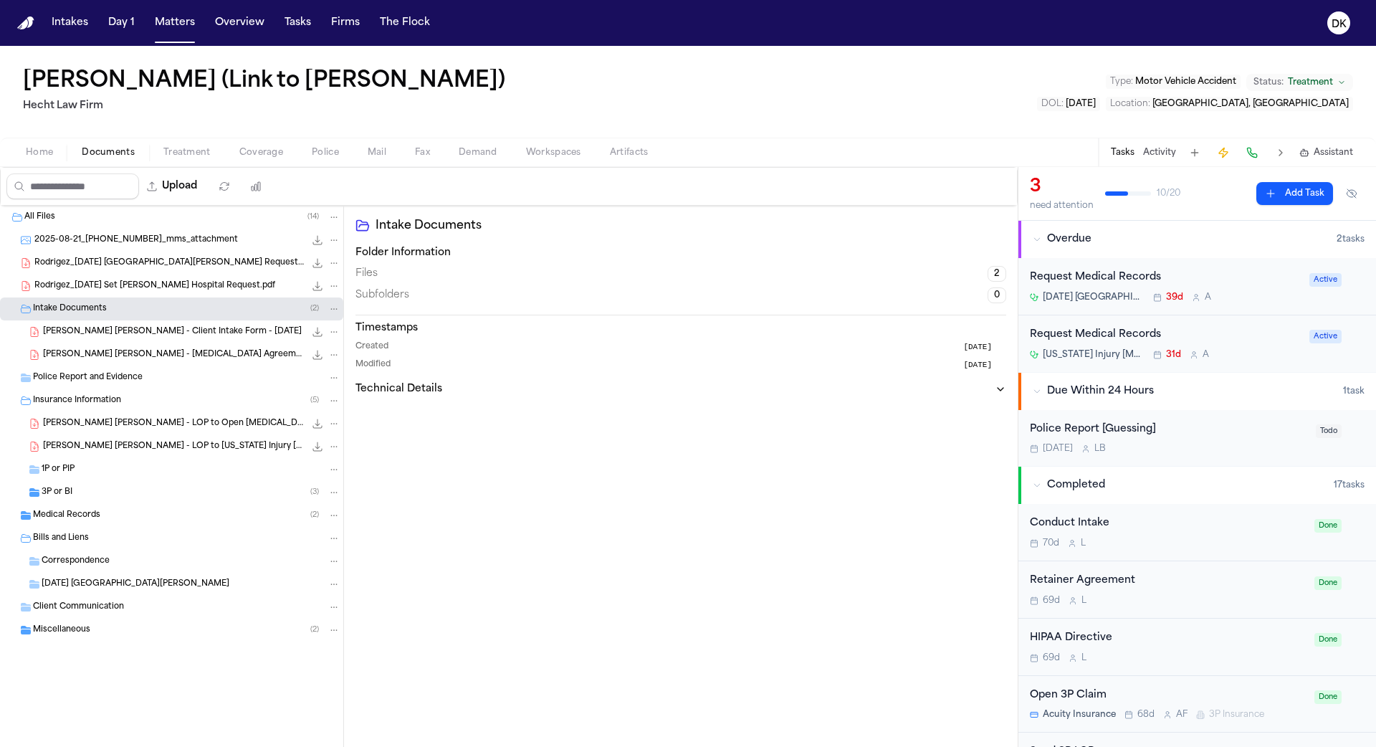
click at [178, 363] on div "[PERSON_NAME] [PERSON_NAME] - [MEDICAL_DATA] Agreement - [DATE] 102.8 KB • PDF" at bounding box center [171, 354] width 343 height 23
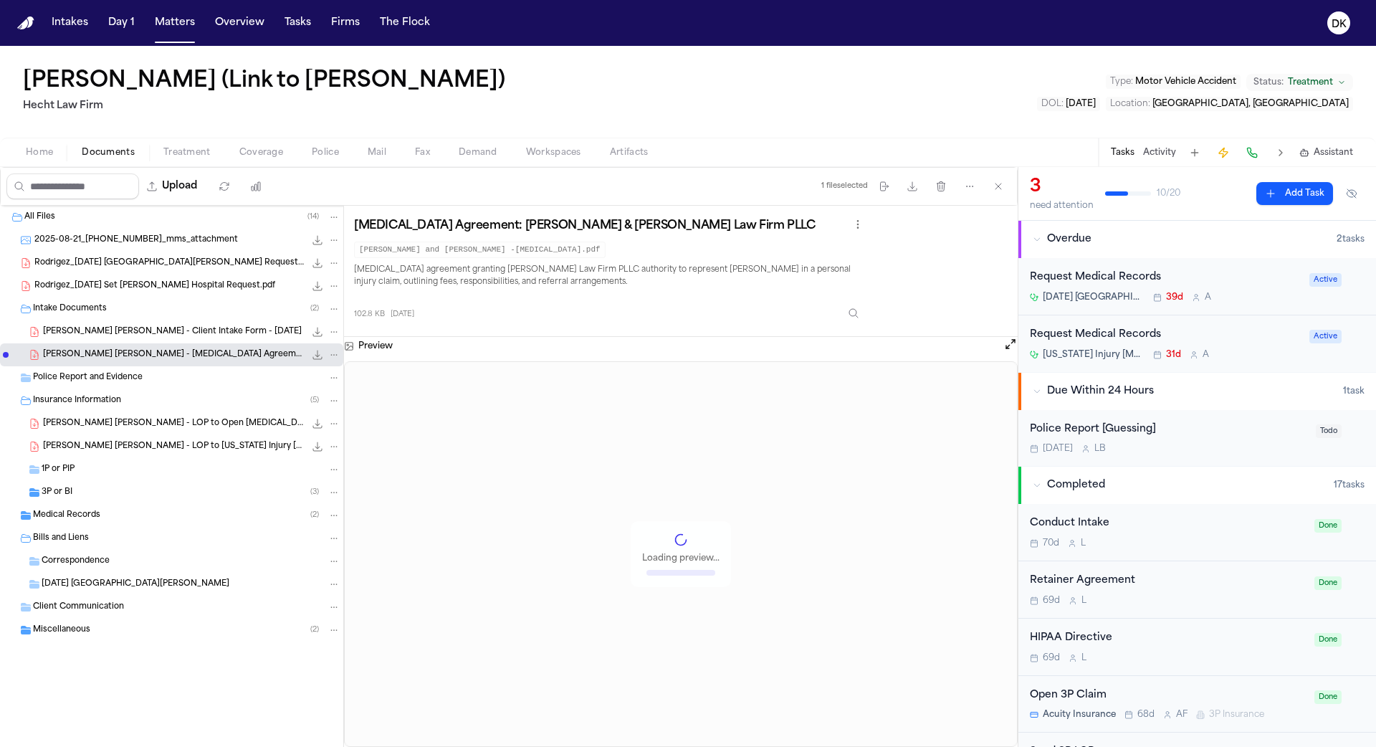
click at [195, 326] on span "[PERSON_NAME] [PERSON_NAME] - Client Intake Form - [DATE]" at bounding box center [172, 332] width 259 height 12
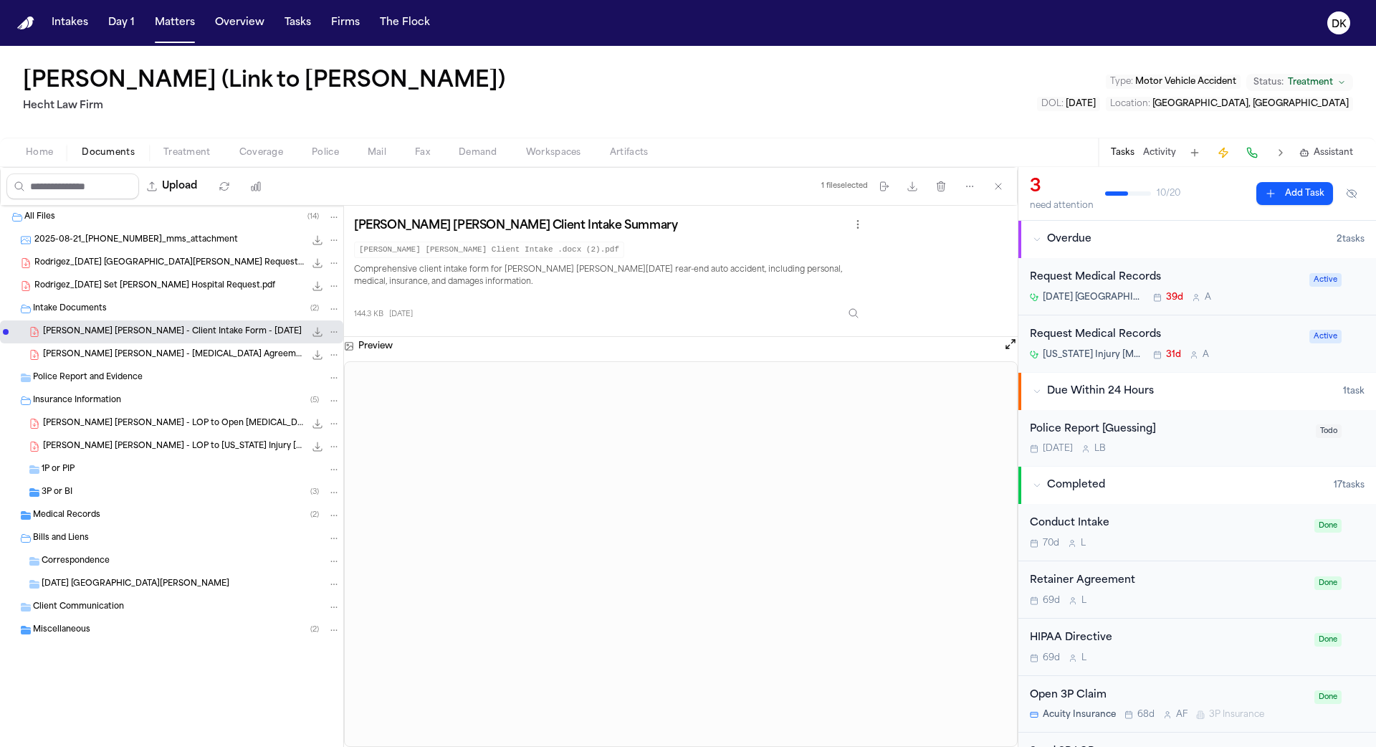
click at [188, 358] on span "[PERSON_NAME] [PERSON_NAME] - [MEDICAL_DATA] Agreement - [DATE]" at bounding box center [174, 355] width 262 height 12
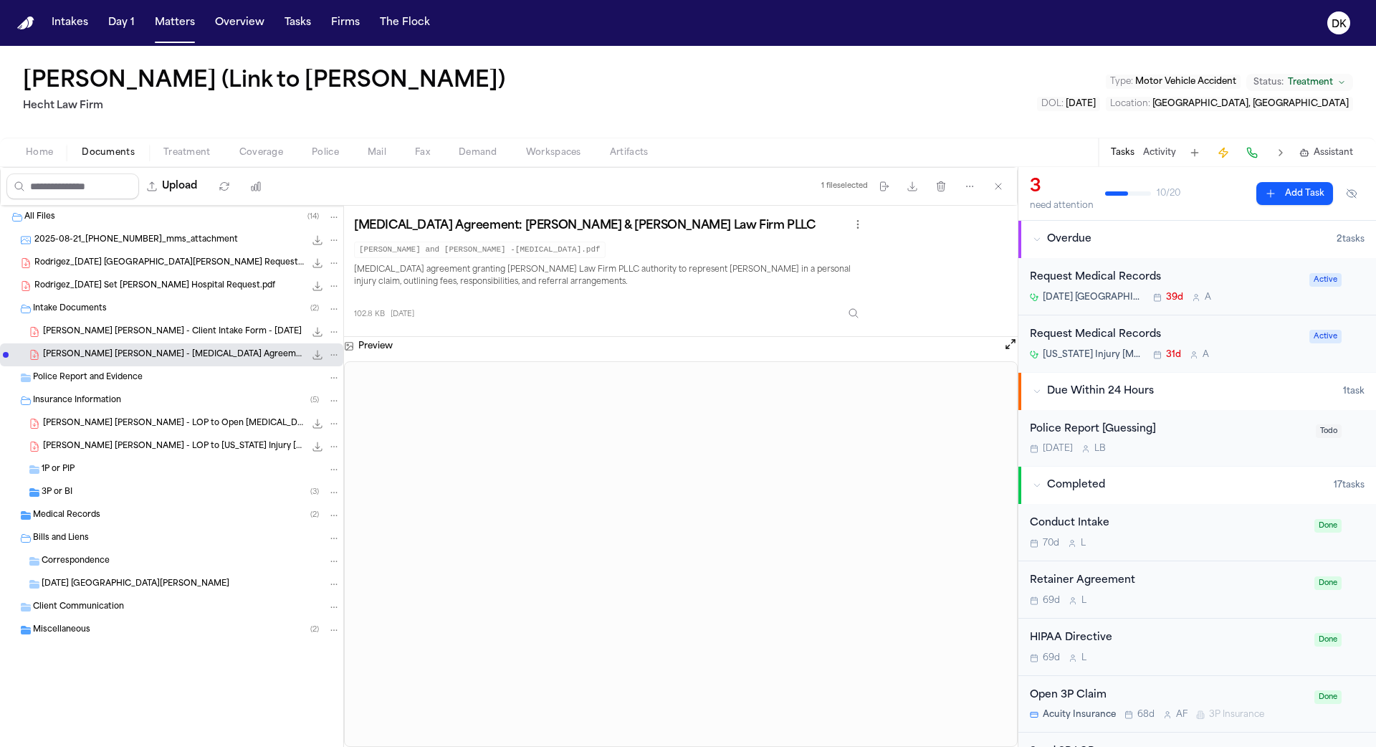
click at [190, 343] on div "[PERSON_NAME] [PERSON_NAME] - [MEDICAL_DATA] Agreement - [DATE] 102.8 KB • PDF" at bounding box center [171, 354] width 343 height 23
click at [193, 330] on span "[PERSON_NAME] [PERSON_NAME] - Client Intake Form - [DATE]" at bounding box center [172, 332] width 259 height 12
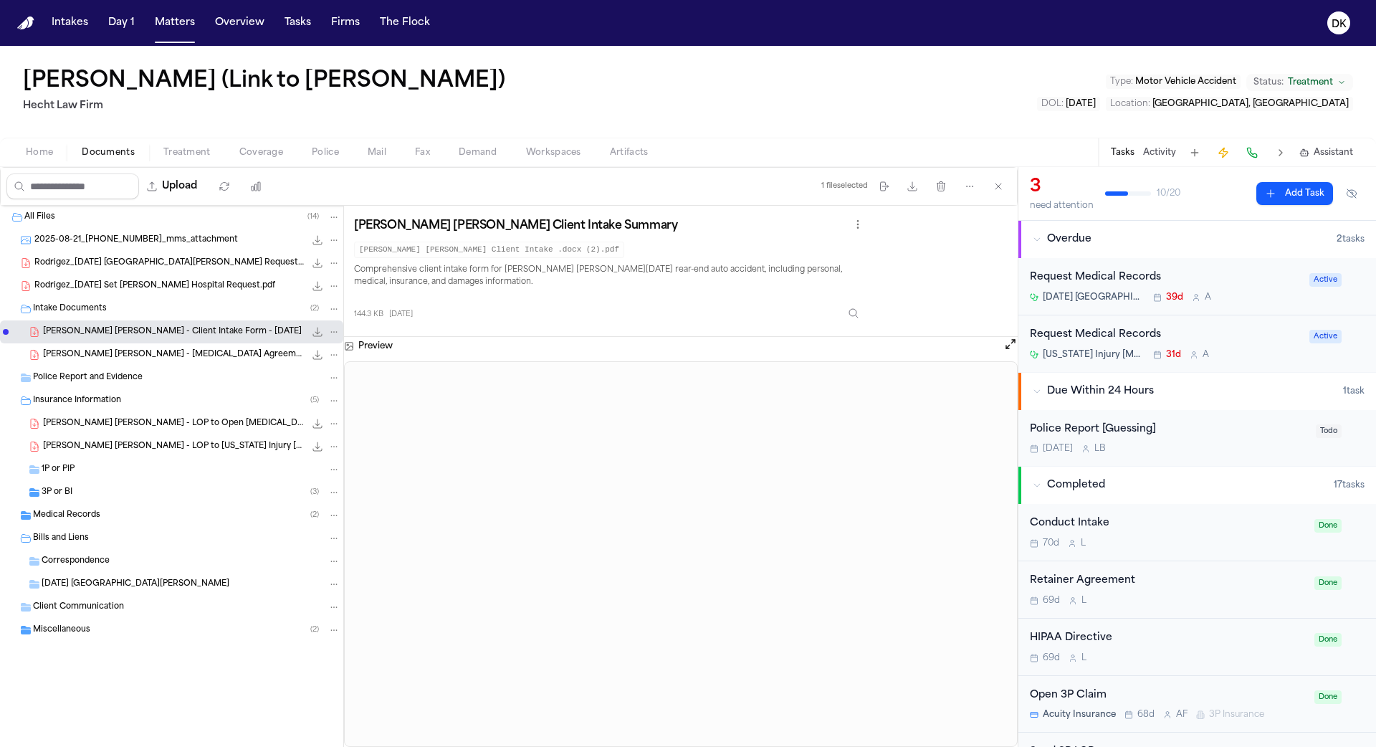
click at [166, 481] on div "3P or BI ( 3 )" at bounding box center [171, 492] width 343 height 23
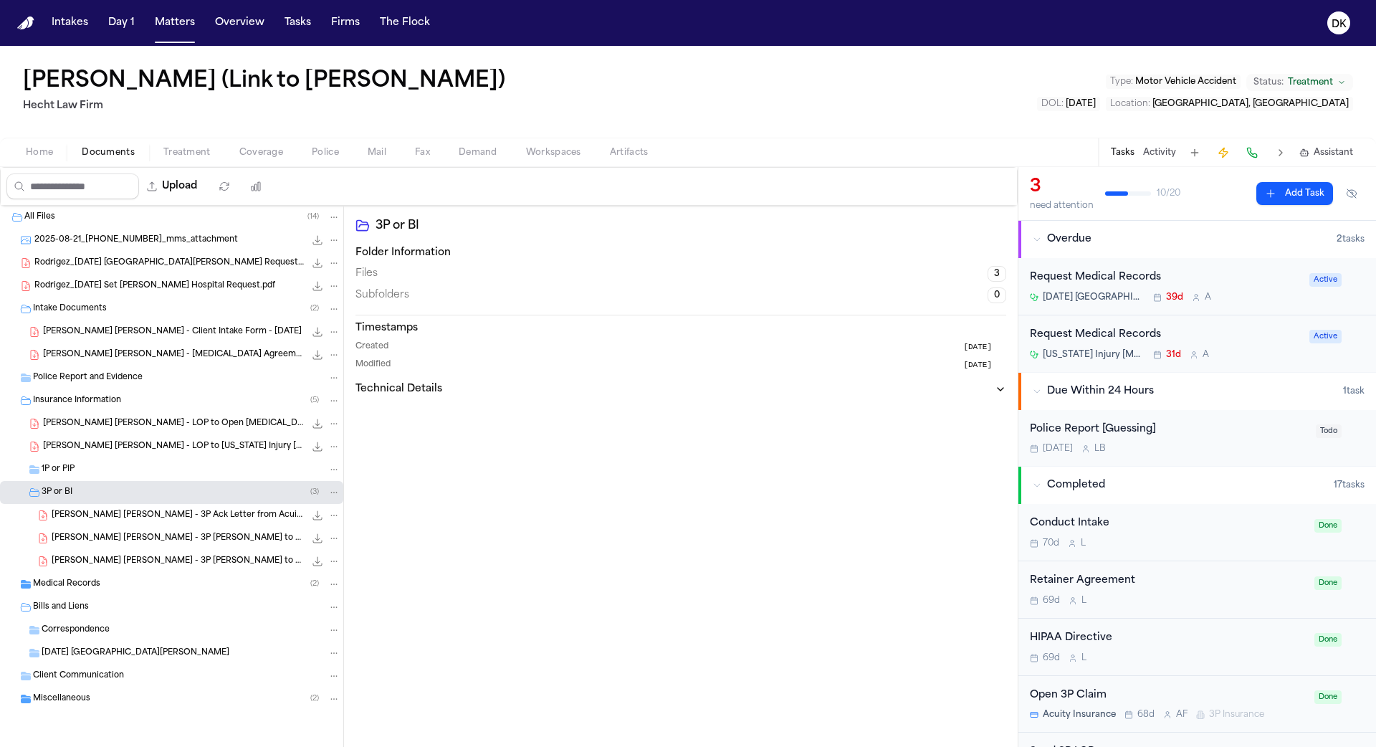
click at [118, 586] on div "Medical Records ( 2 )" at bounding box center [186, 583] width 307 height 13
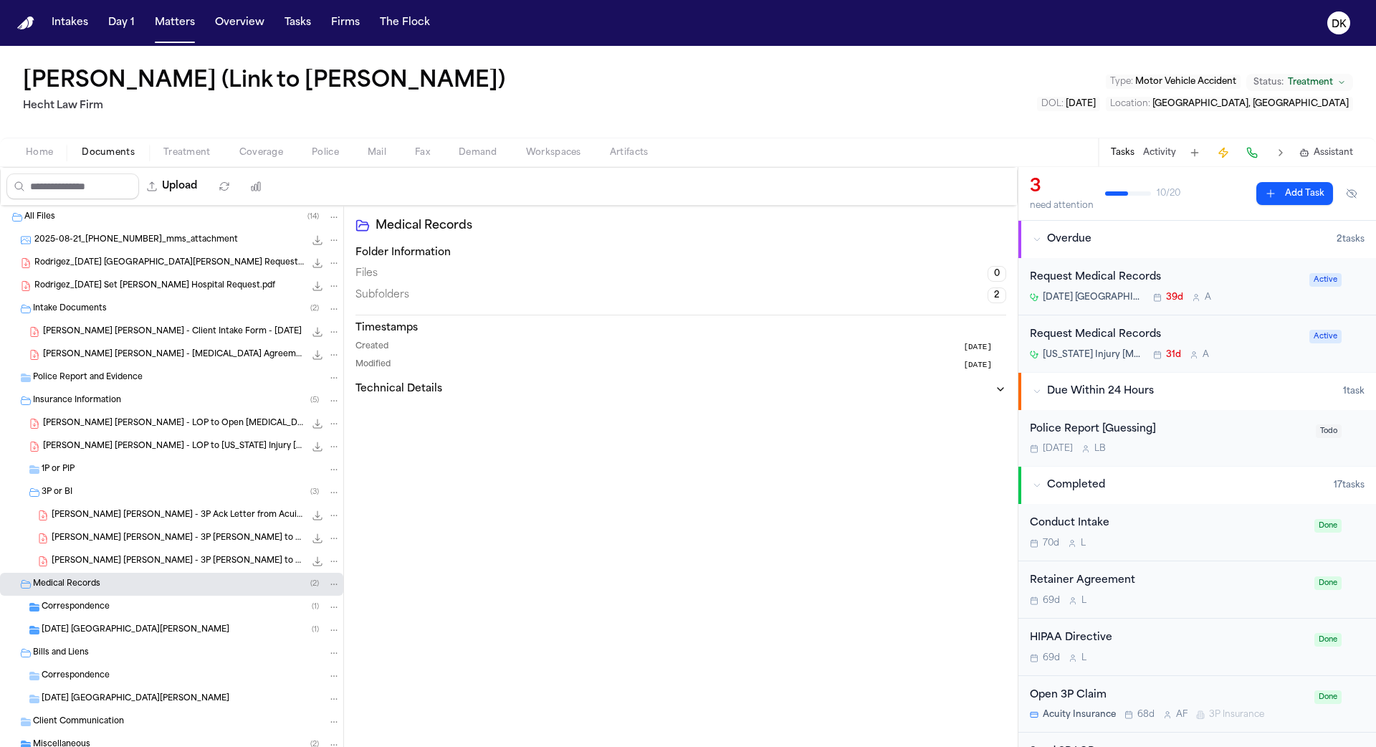
click at [137, 610] on div "Correspondence ( 1 )" at bounding box center [191, 606] width 299 height 13
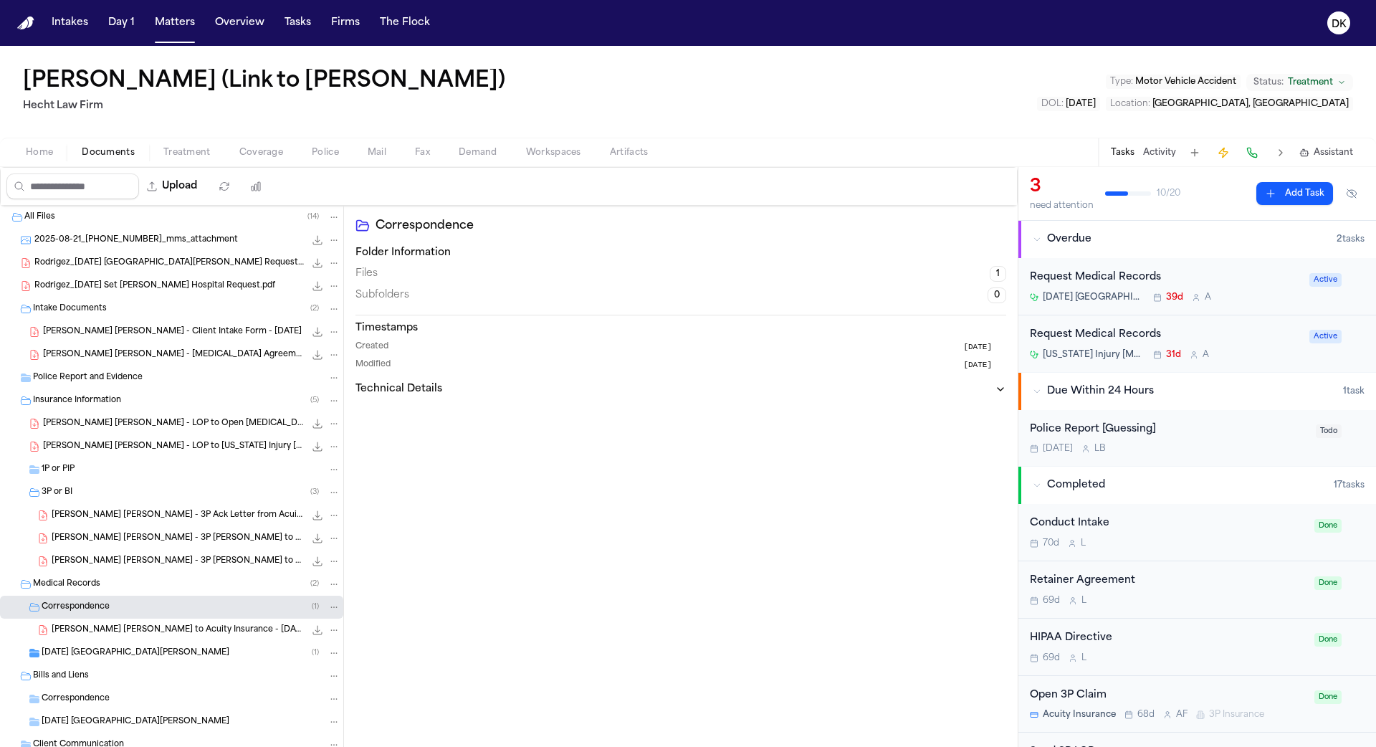
click at [122, 652] on span "[DATE] [GEOGRAPHIC_DATA][PERSON_NAME]" at bounding box center [136, 653] width 188 height 12
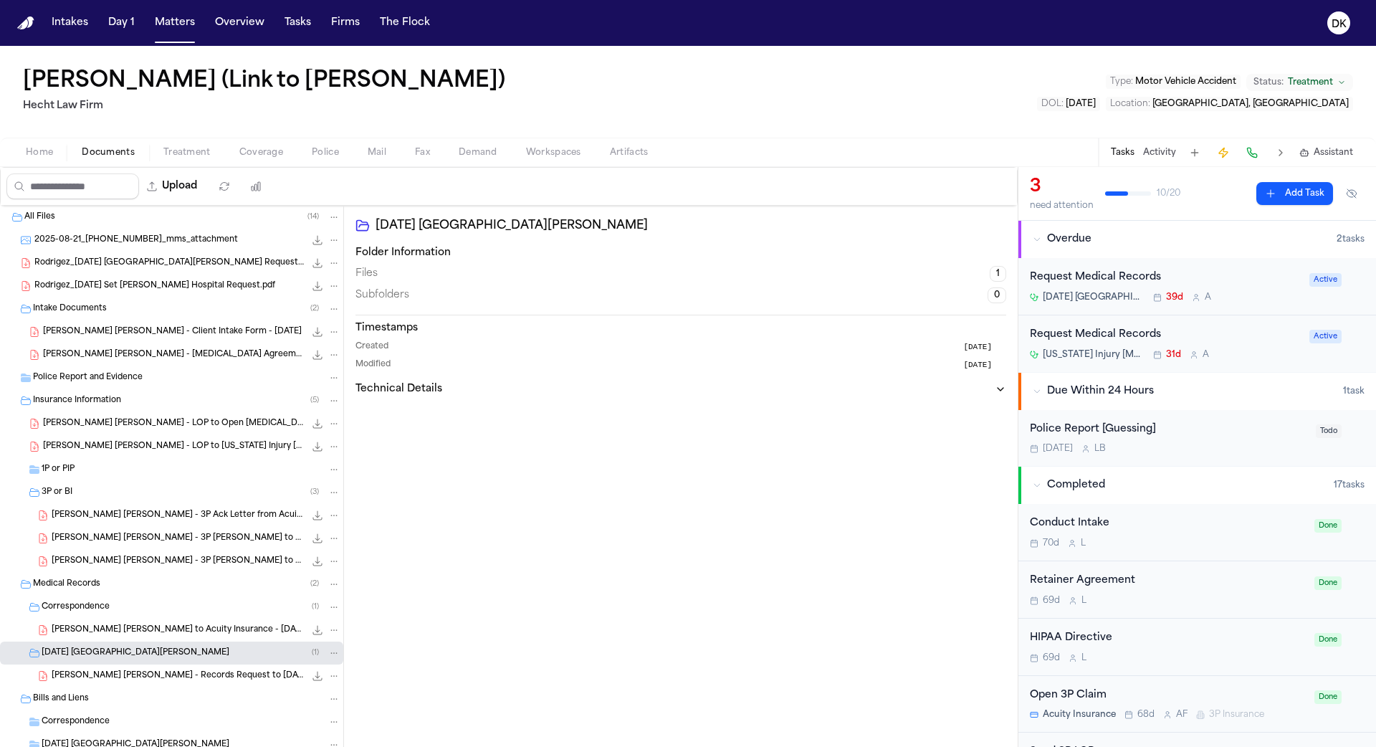
click at [120, 671] on span "[PERSON_NAME] [PERSON_NAME] - Records Request to [DATE] [GEOGRAPHIC_DATA][PERSO…" at bounding box center [178, 676] width 253 height 12
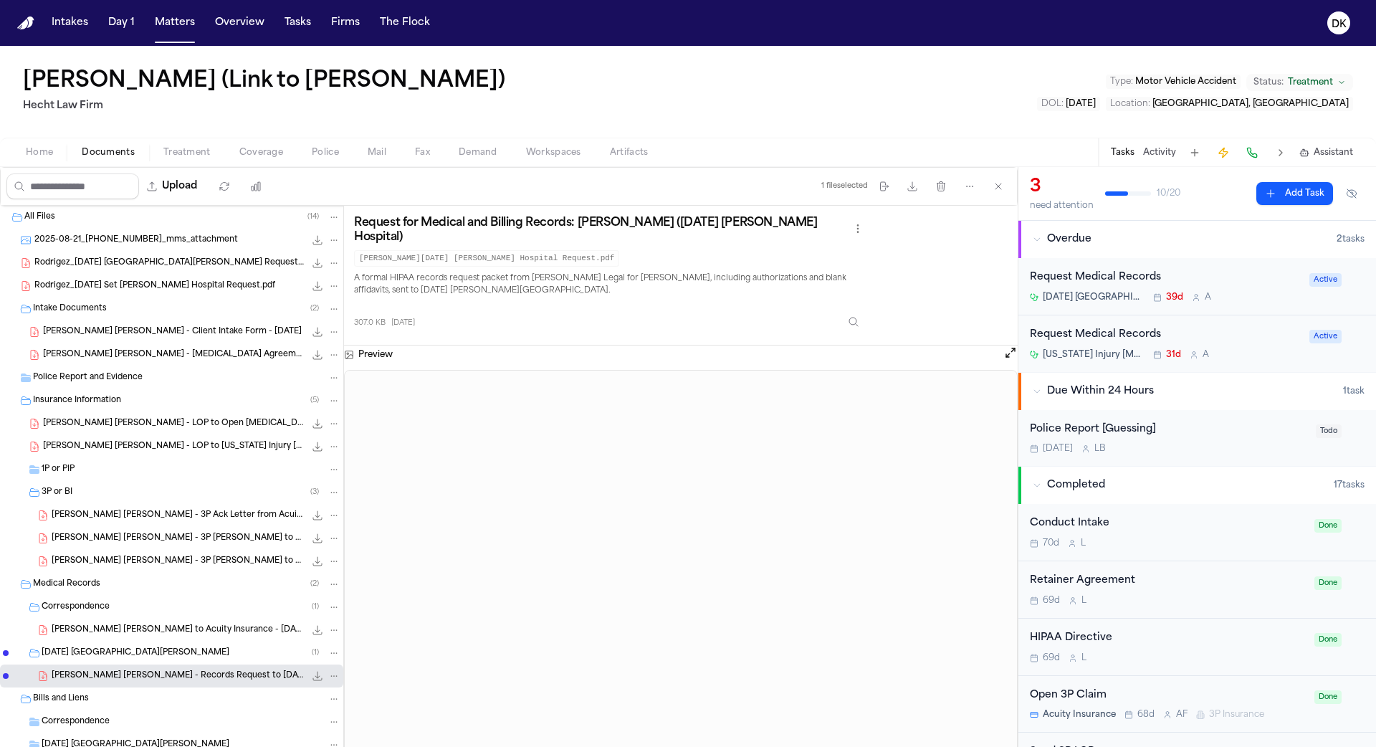
click at [183, 241] on span "2025-08-21_[PHONE_NUMBER]_mms_attachment" at bounding box center [135, 240] width 203 height 12
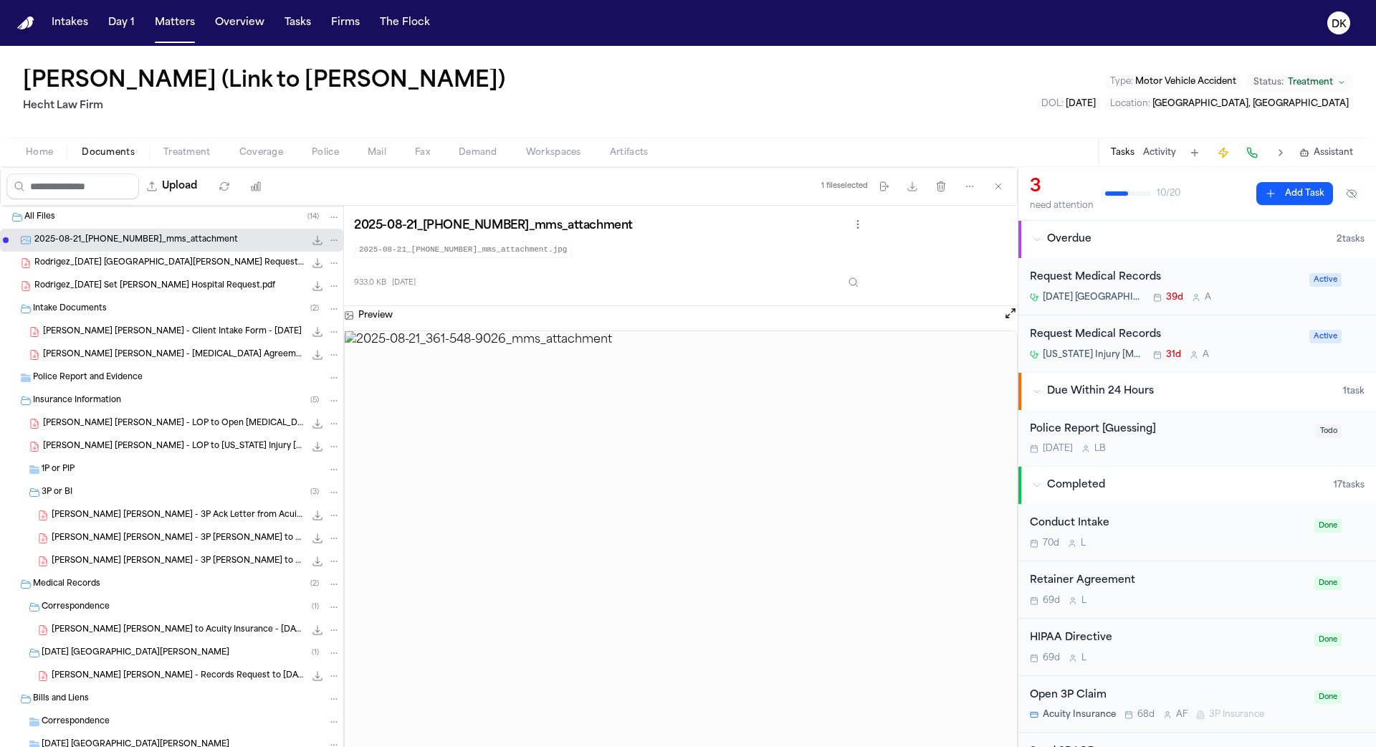
click at [181, 251] on div "Rodrigez_[DATE] [GEOGRAPHIC_DATA][PERSON_NAME] Request.pdf 307.0 KB • PDF" at bounding box center [171, 262] width 343 height 23
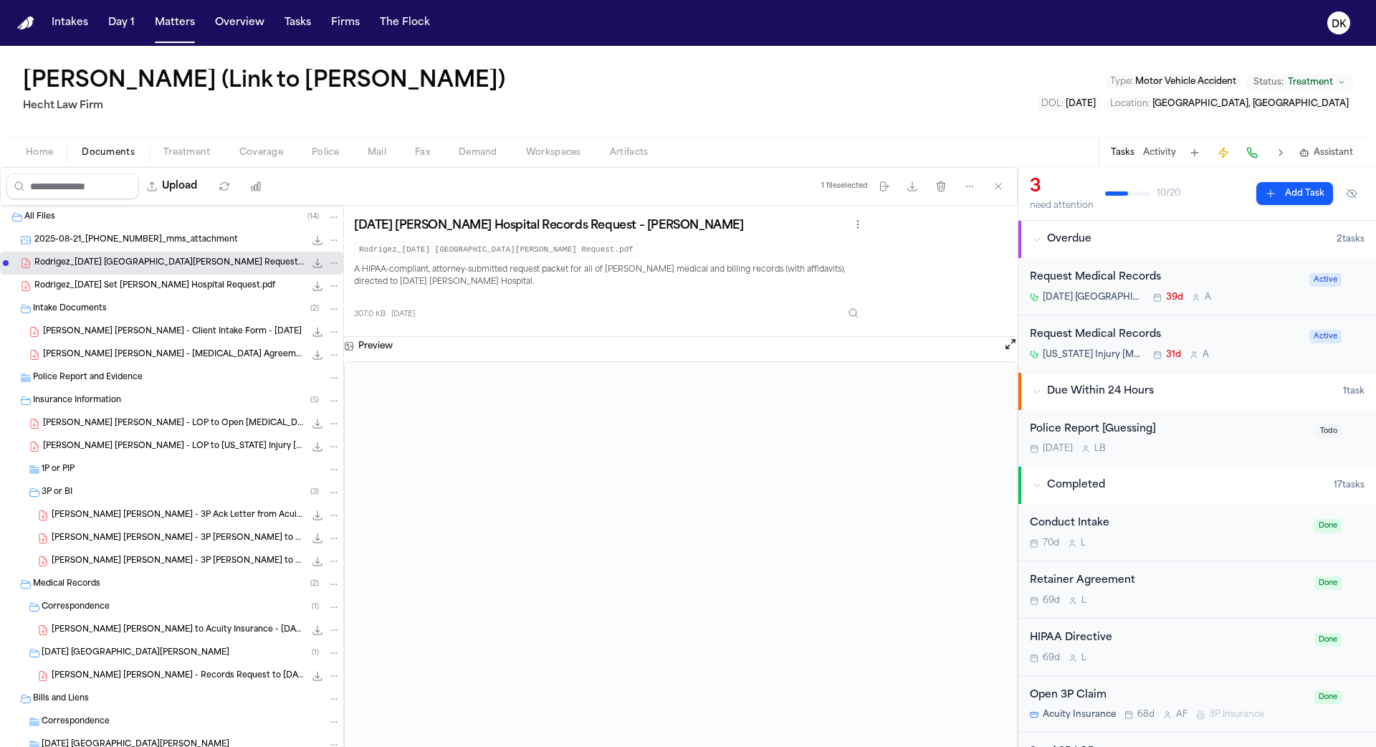
click at [184, 332] on span "[PERSON_NAME] [PERSON_NAME] - Client Intake Form - [DATE]" at bounding box center [172, 332] width 259 height 12
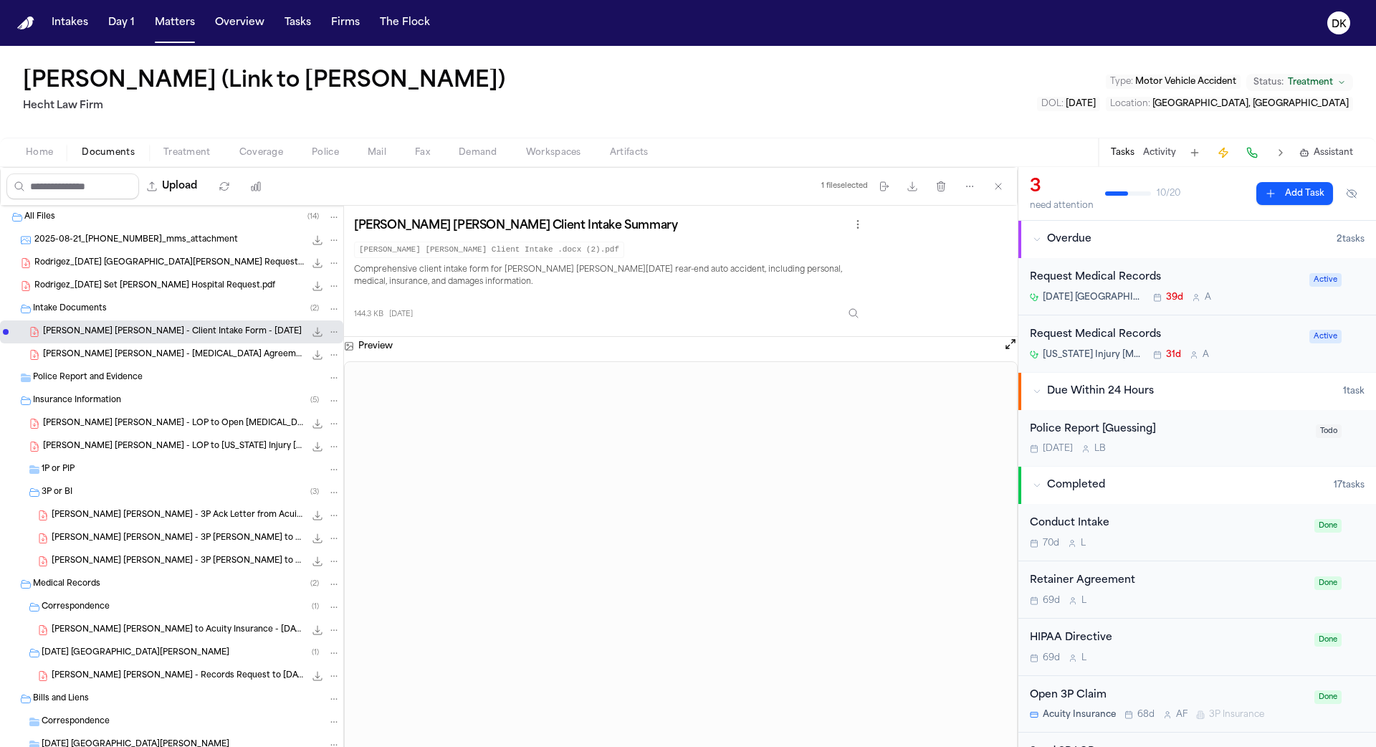
click at [170, 267] on span "Rodrigez_[DATE] [GEOGRAPHIC_DATA][PERSON_NAME] Request.pdf" at bounding box center [169, 263] width 270 height 12
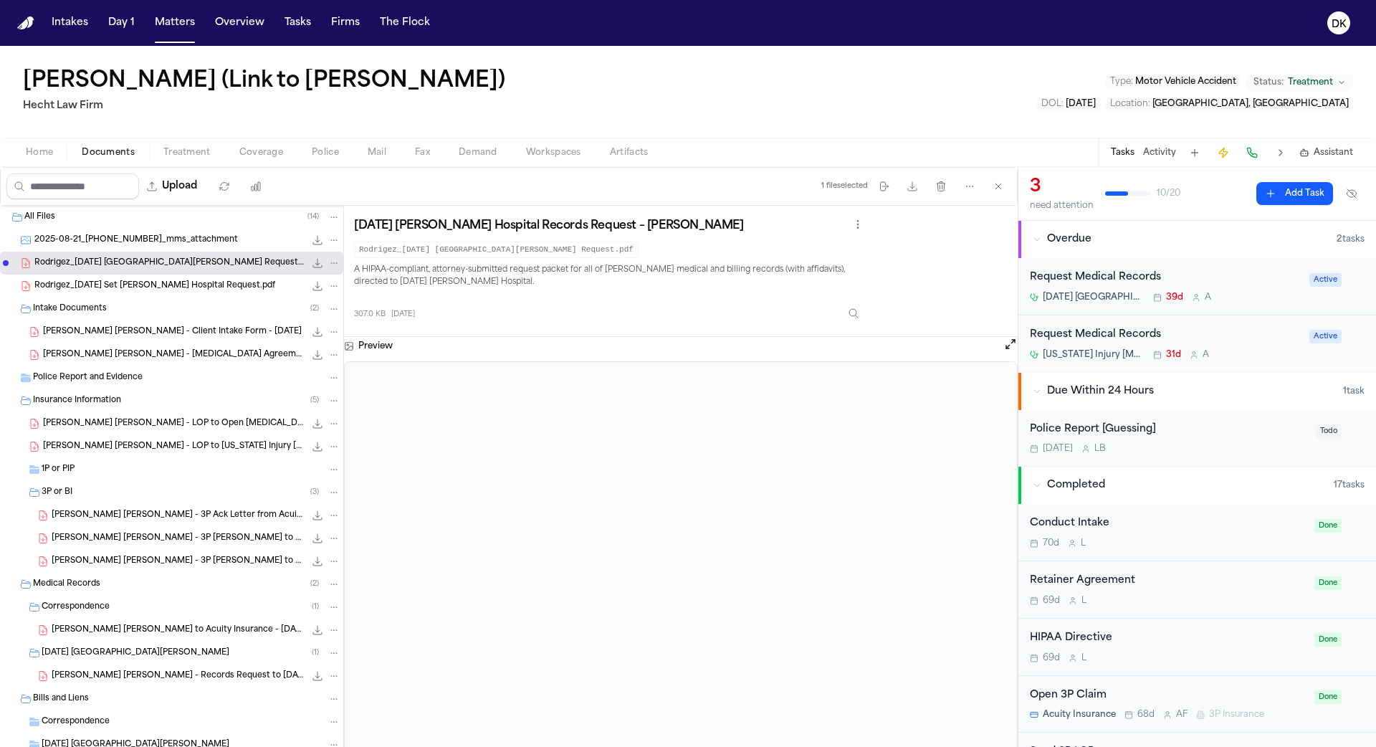
click at [174, 237] on span "2025-08-21_[PHONE_NUMBER]_mms_attachment" at bounding box center [135, 240] width 203 height 12
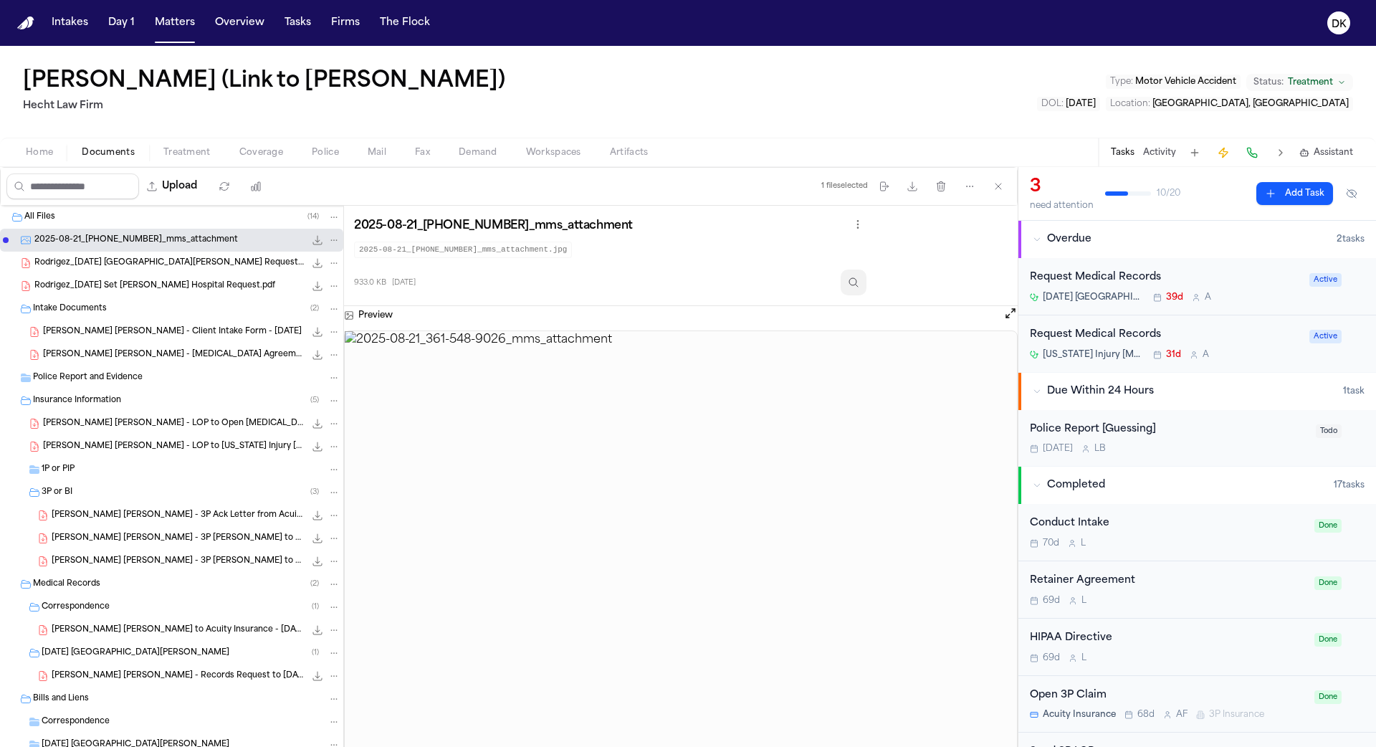
click at [859, 277] on icon "Inspect" at bounding box center [853, 282] width 11 height 11
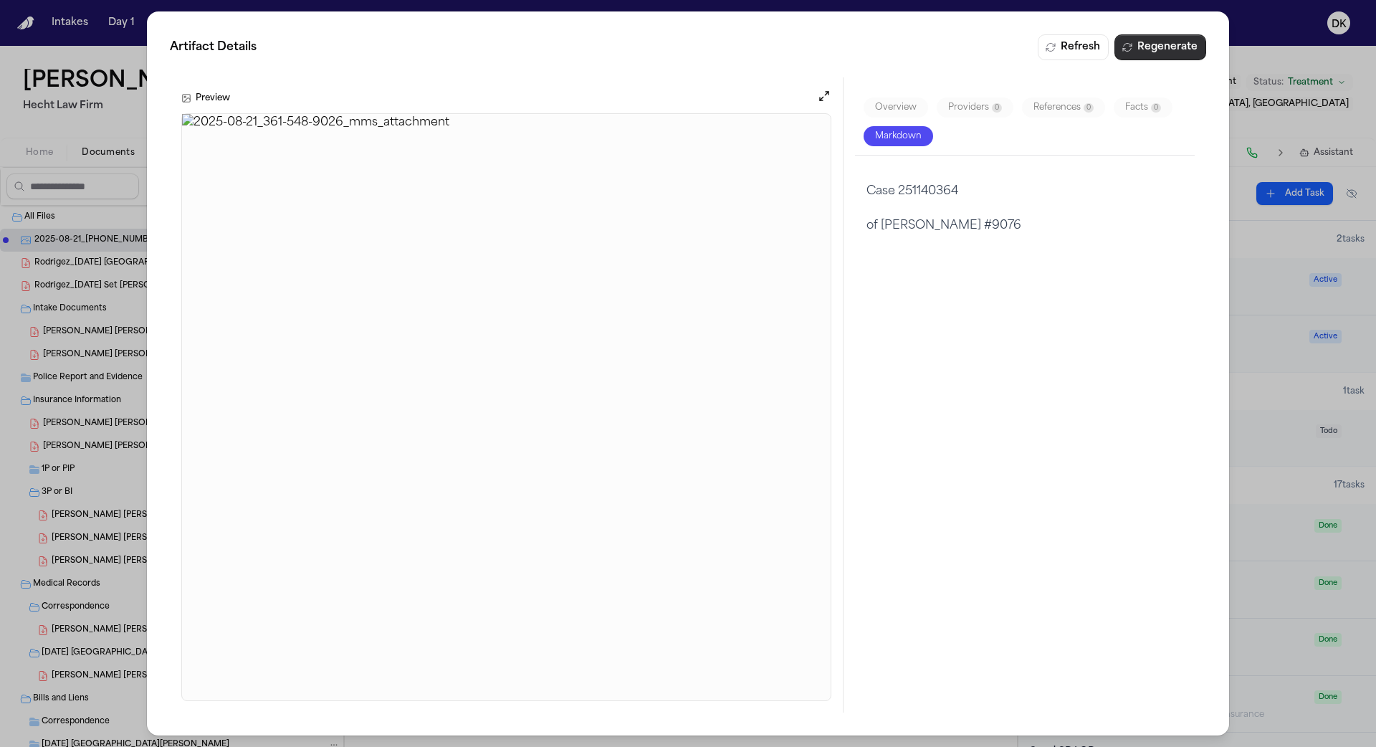
click at [1180, 48] on button "Regenerate" at bounding box center [1160, 47] width 92 height 26
click at [1295, 39] on div "Artifact Details Refresh Regenerate Preview Overview Providers 0 References 0 F…" at bounding box center [688, 373] width 1376 height 747
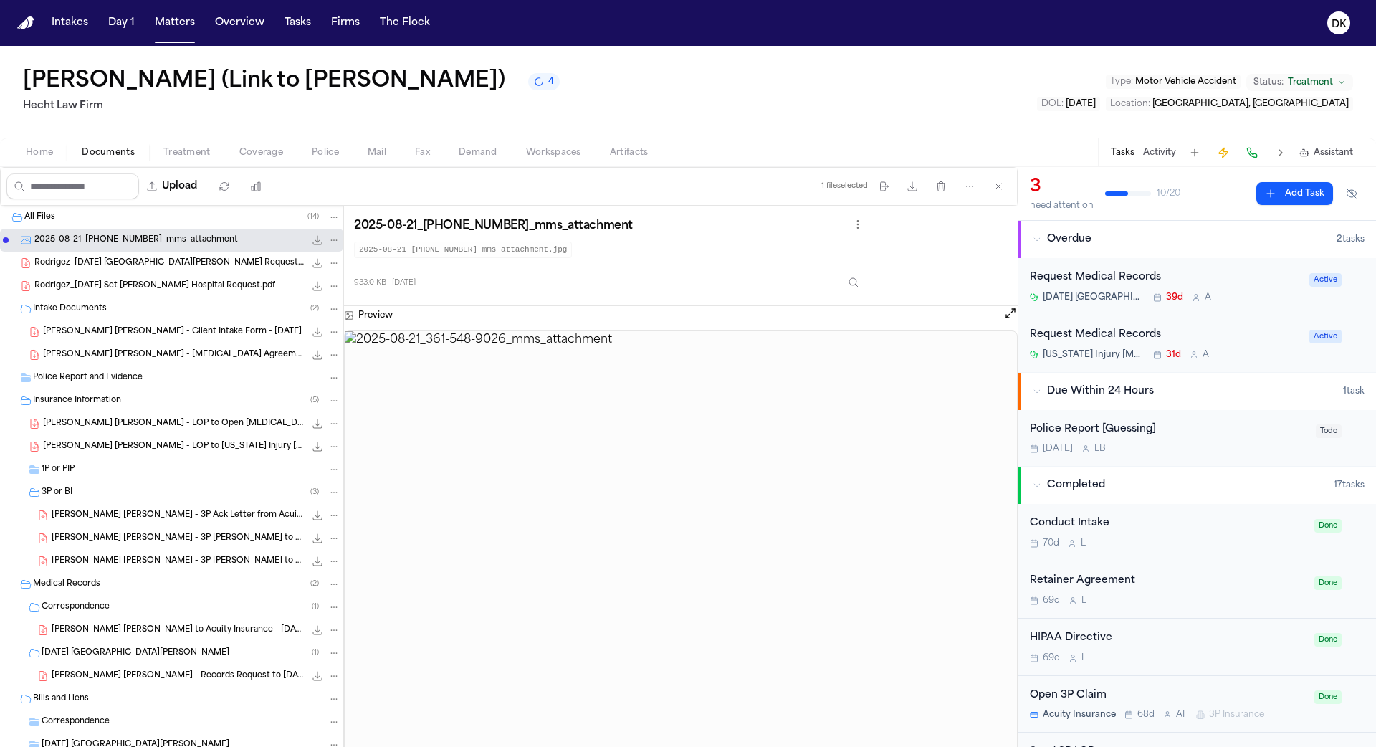
click at [221, 258] on span "Rodrigez_[DATE] [GEOGRAPHIC_DATA][PERSON_NAME] Request.pdf" at bounding box center [169, 263] width 270 height 12
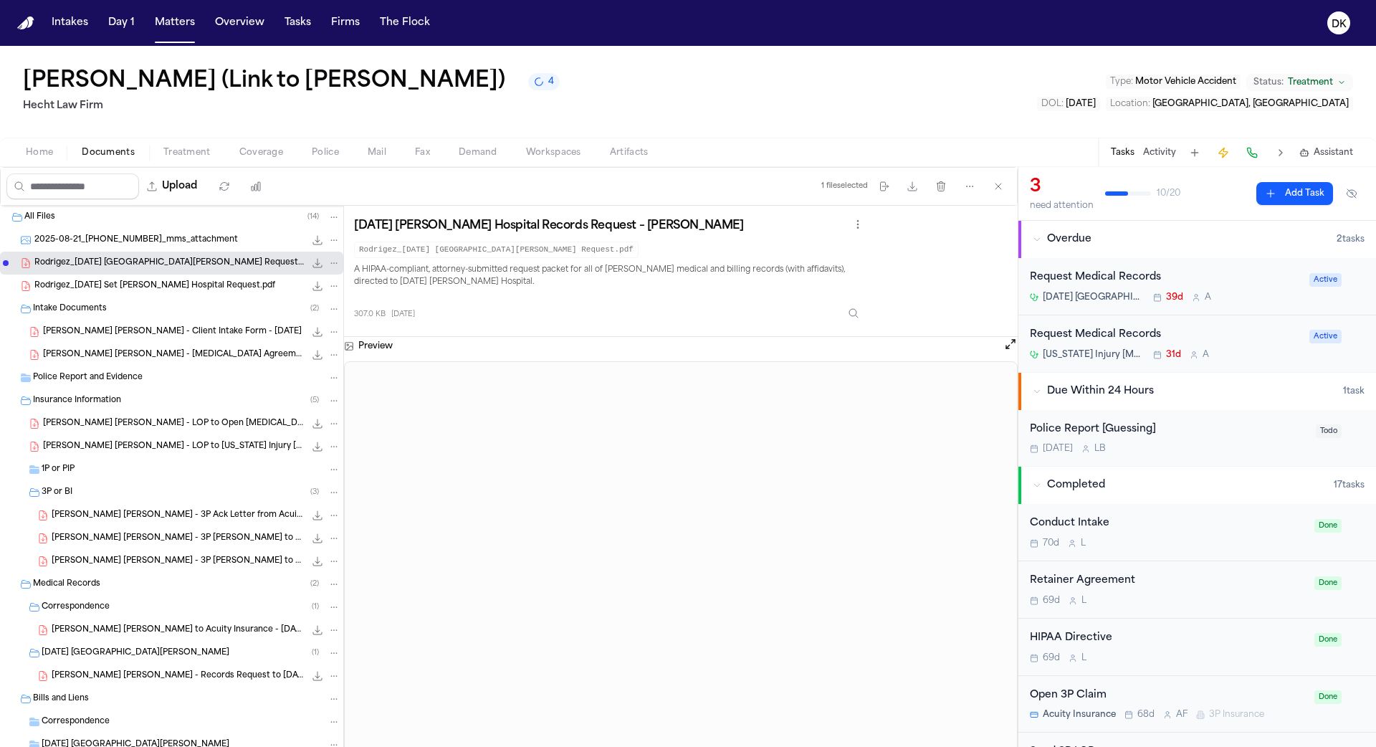
click at [213, 282] on span "Rodrigez_[DATE] Set [PERSON_NAME] Hospital Request.pdf" at bounding box center [154, 286] width 241 height 12
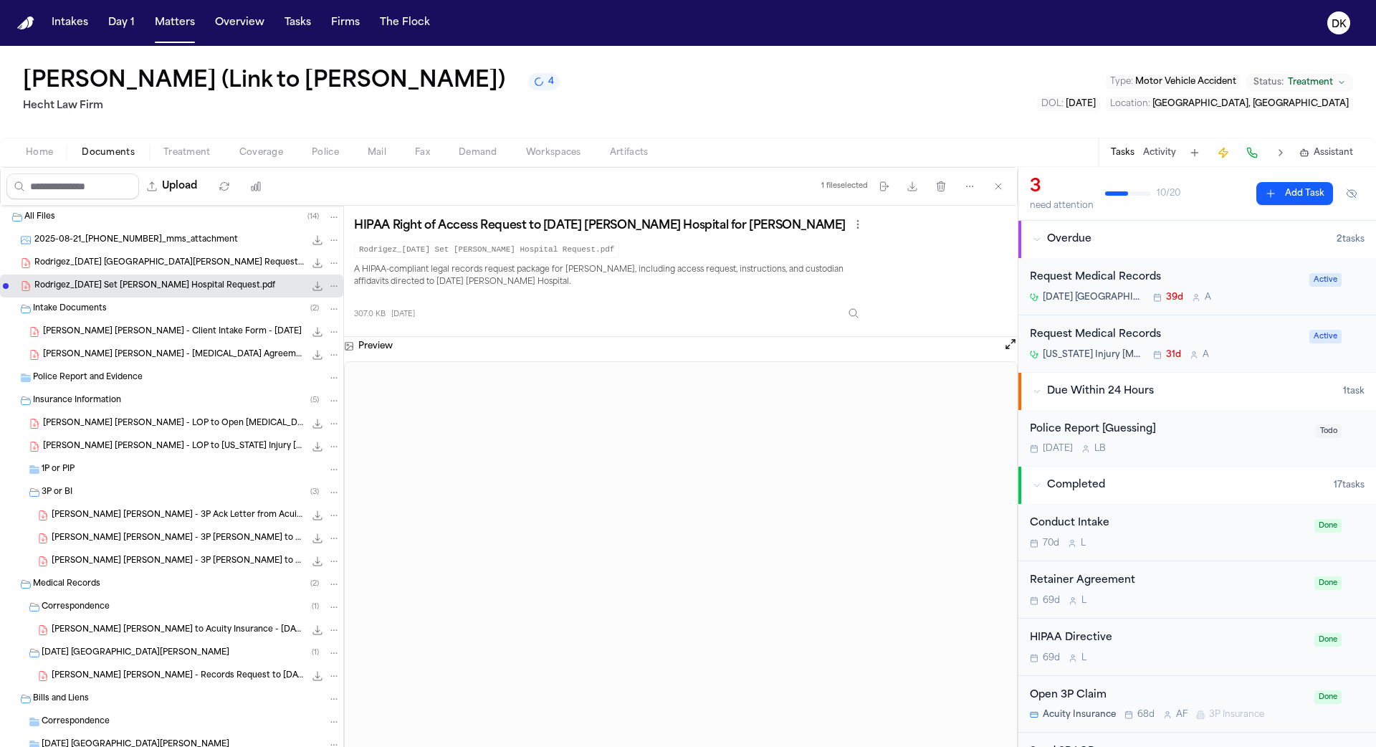
click at [206, 327] on span "[PERSON_NAME] [PERSON_NAME] - Client Intake Form - [DATE]" at bounding box center [172, 332] width 259 height 12
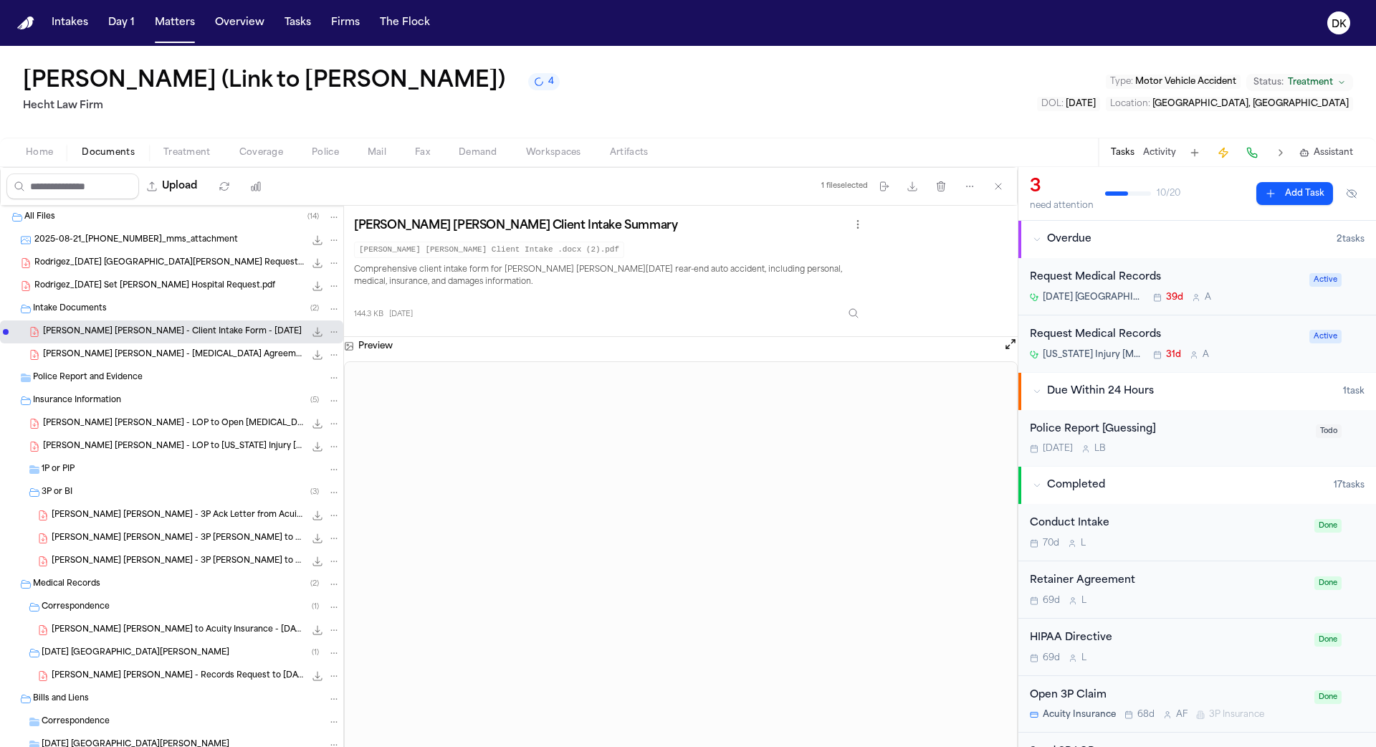
click at [191, 358] on span "[PERSON_NAME] [PERSON_NAME] - [MEDICAL_DATA] Agreement - [DATE]" at bounding box center [174, 355] width 262 height 12
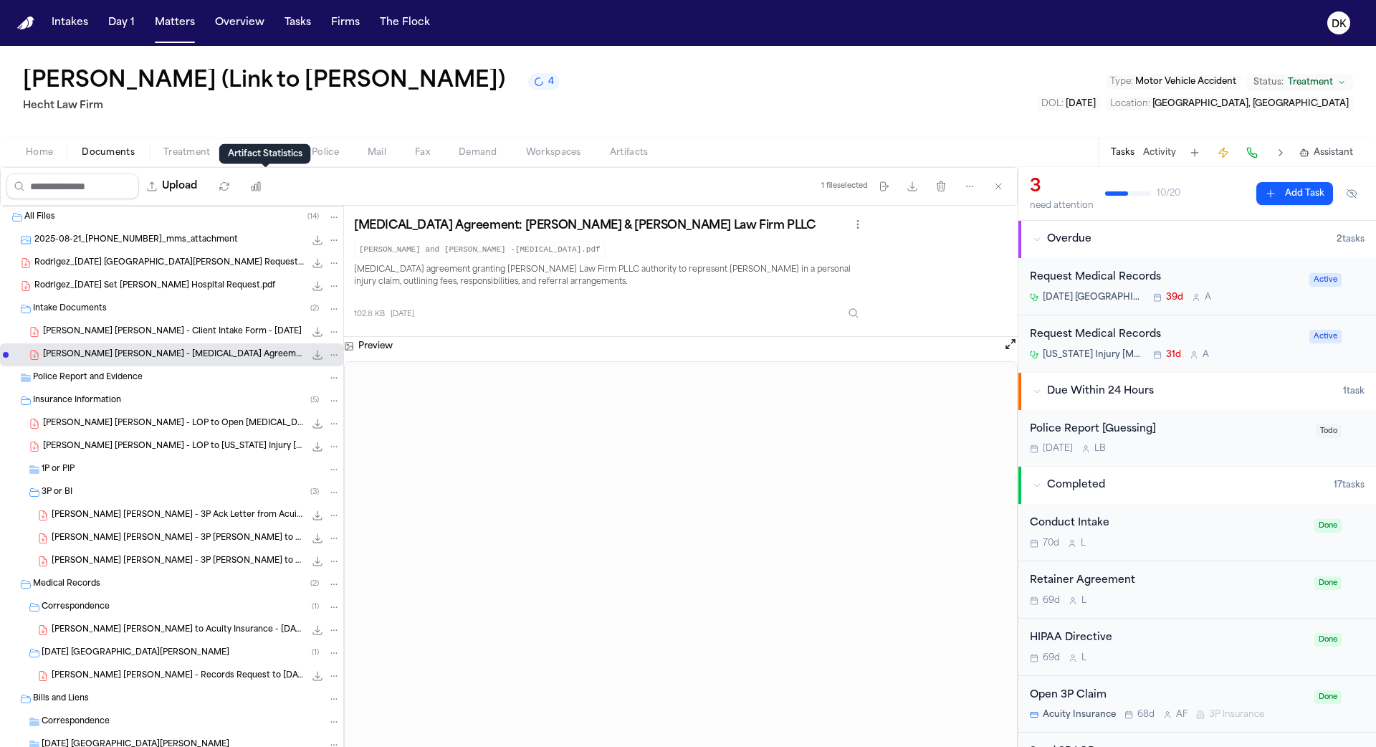
click at [305, 145] on div "Artifact Statistics Artifact Statistics" at bounding box center [265, 154] width 92 height 20
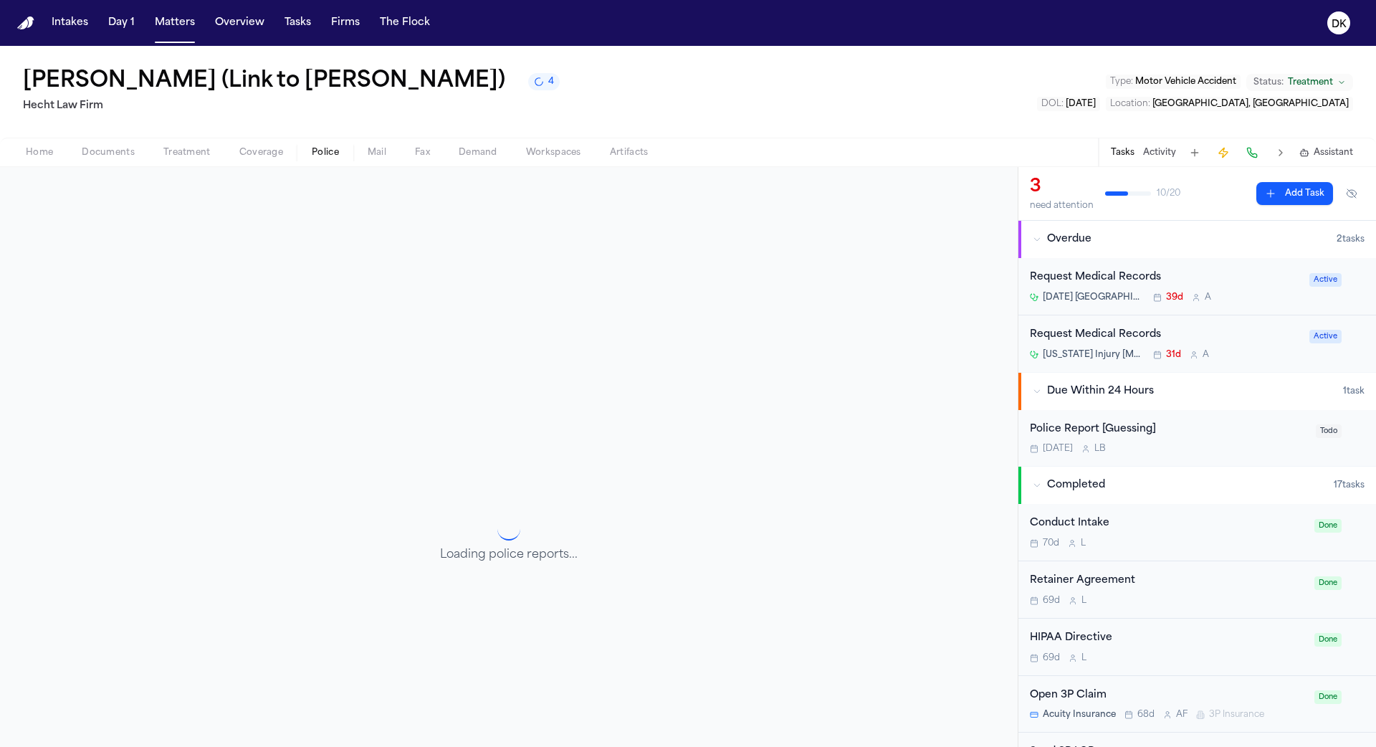
click at [337, 147] on span "Police" at bounding box center [325, 152] width 27 height 11
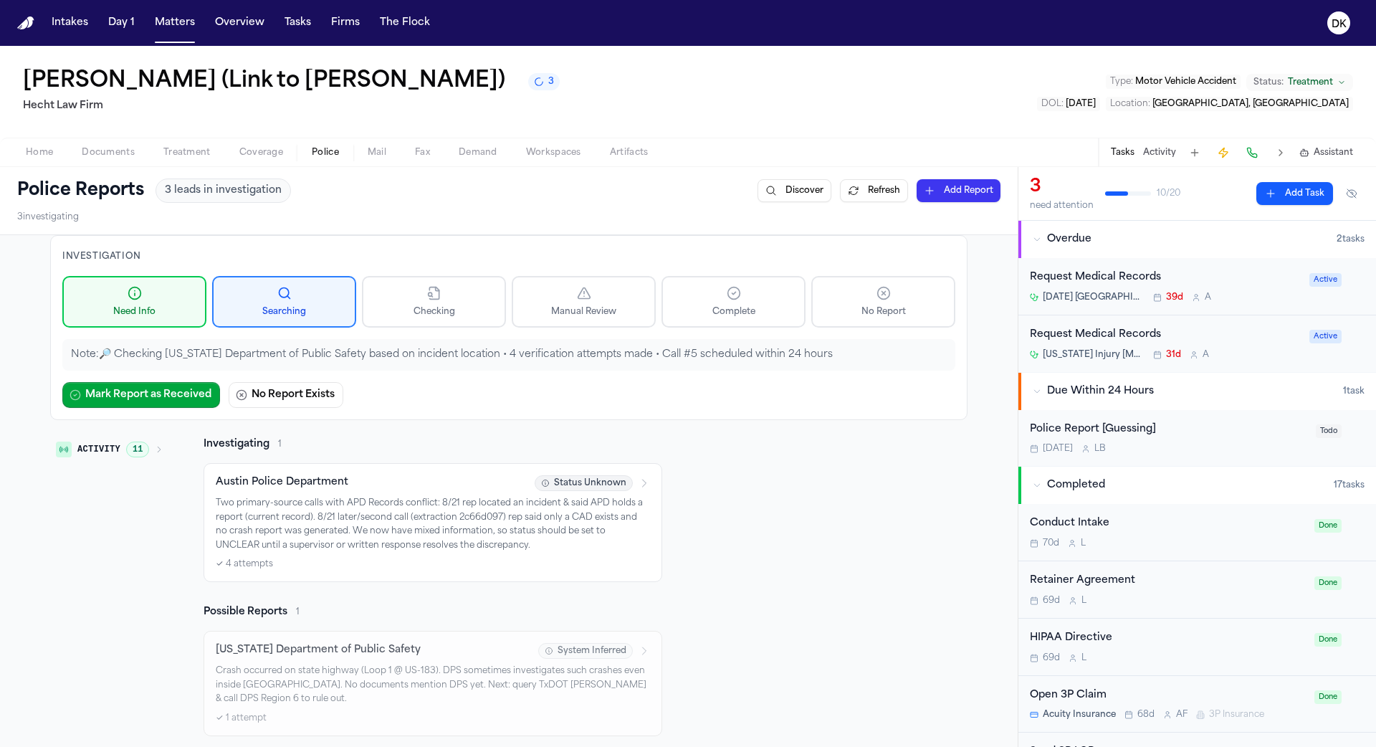
scroll to position [167, 0]
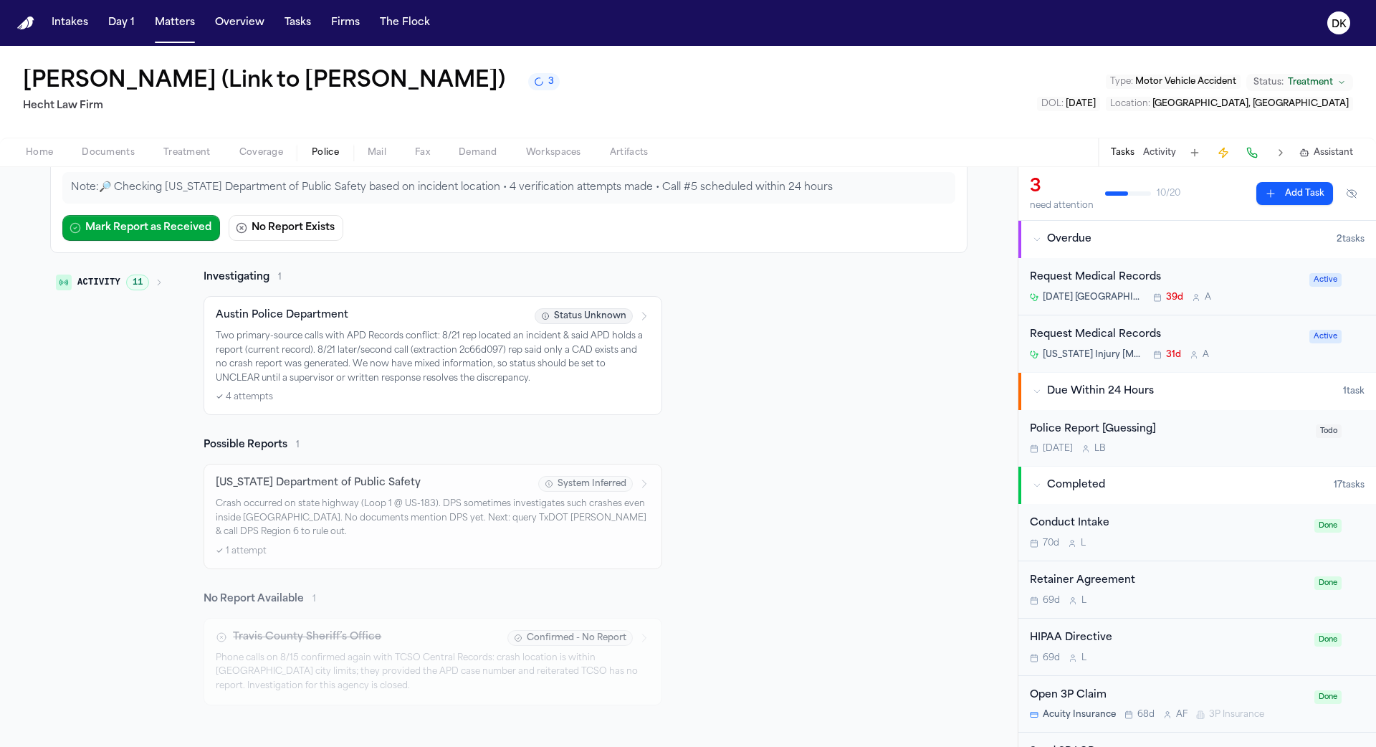
click at [452, 545] on div "✓ 1 attempt" at bounding box center [433, 550] width 434 height 11
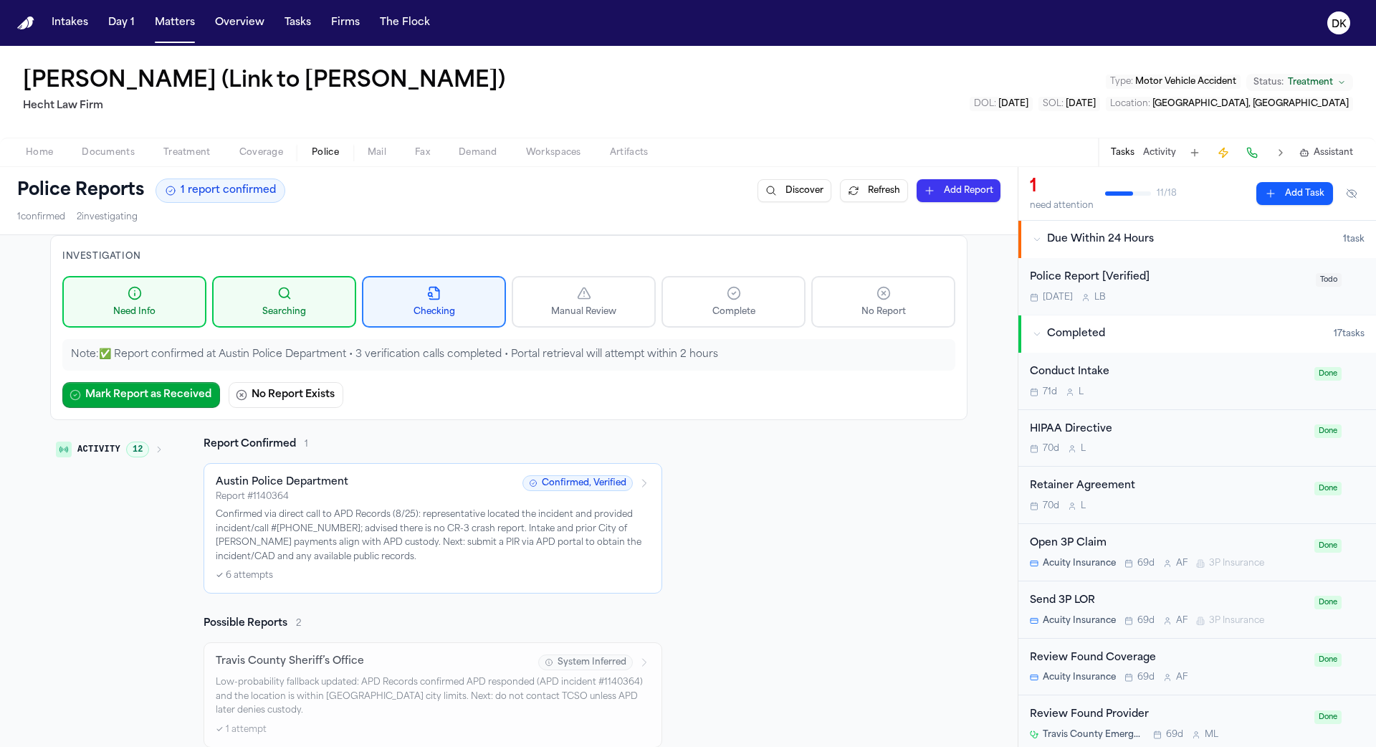
scroll to position [89, 0]
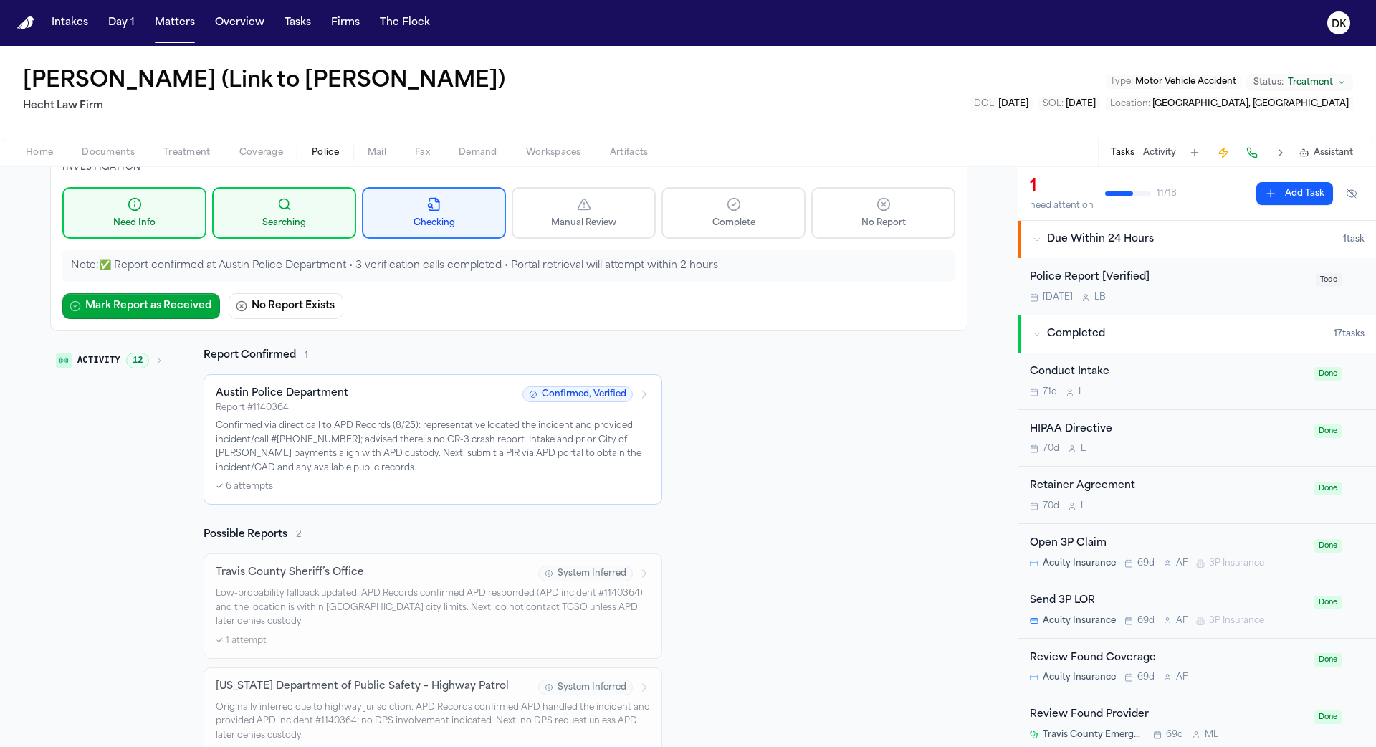
click at [428, 444] on p "Confirmed via direct call to APD Records (8/25): representative located the inc…" at bounding box center [433, 447] width 434 height 56
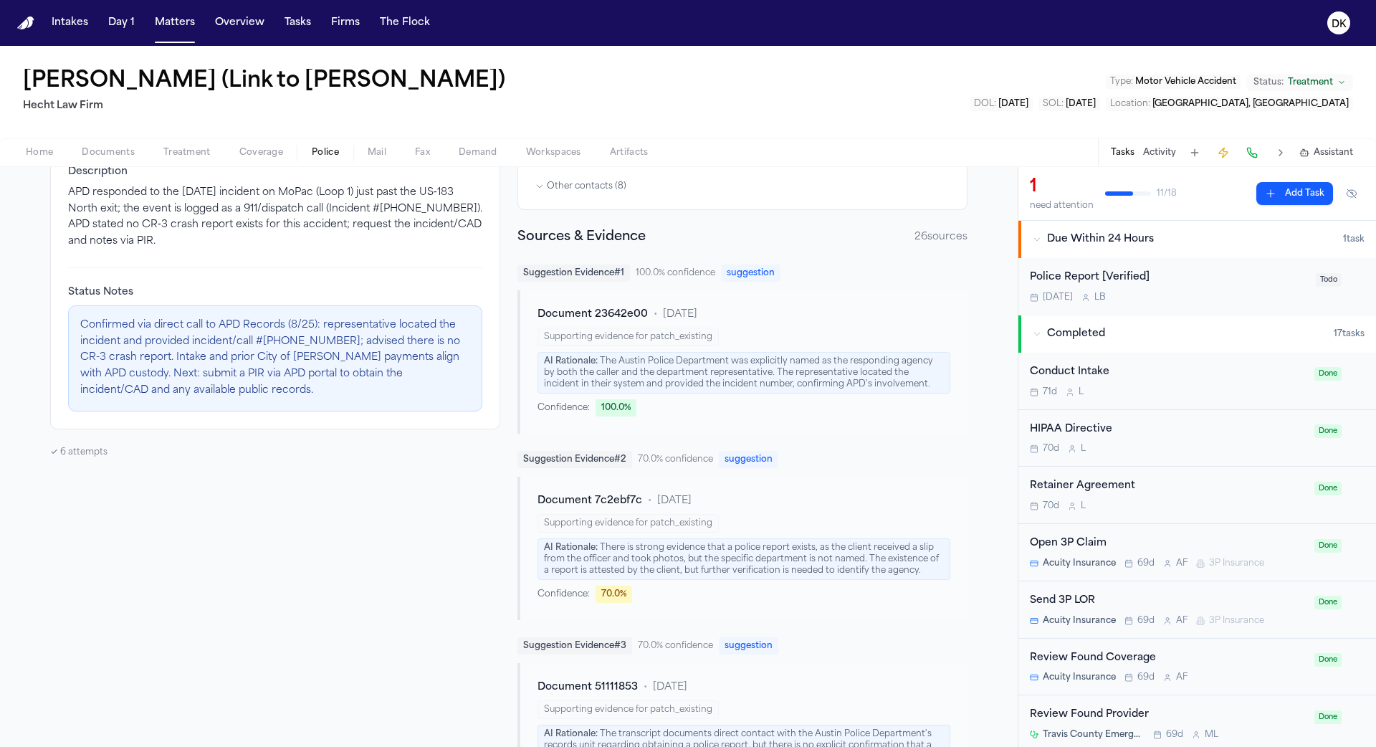
scroll to position [298, 0]
click at [620, 476] on div "Document 7c2ebf7c • [DATE] Supporting evidence for patch_existing AI Rationale:…" at bounding box center [742, 545] width 450 height 143
click at [623, 491] on span "Document 7c2ebf7c" at bounding box center [589, 498] width 105 height 14
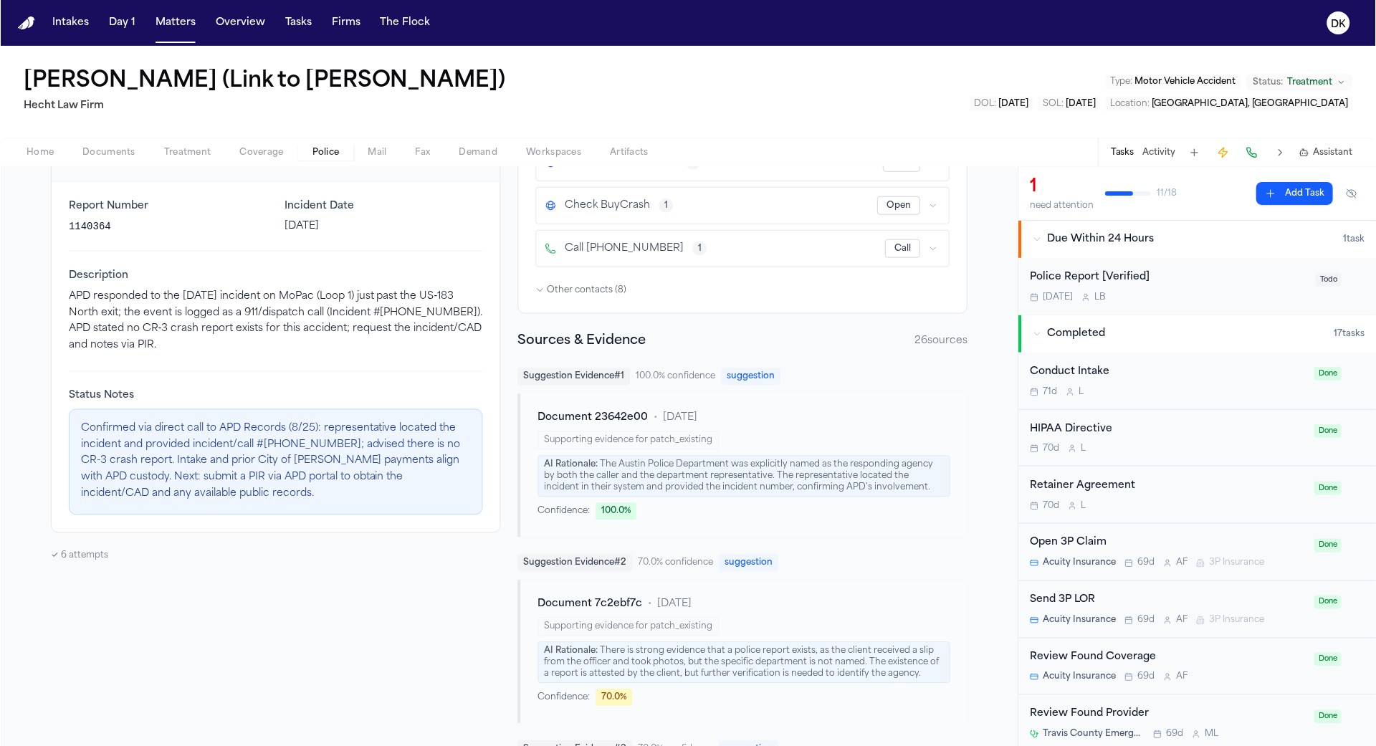
scroll to position [0, 0]
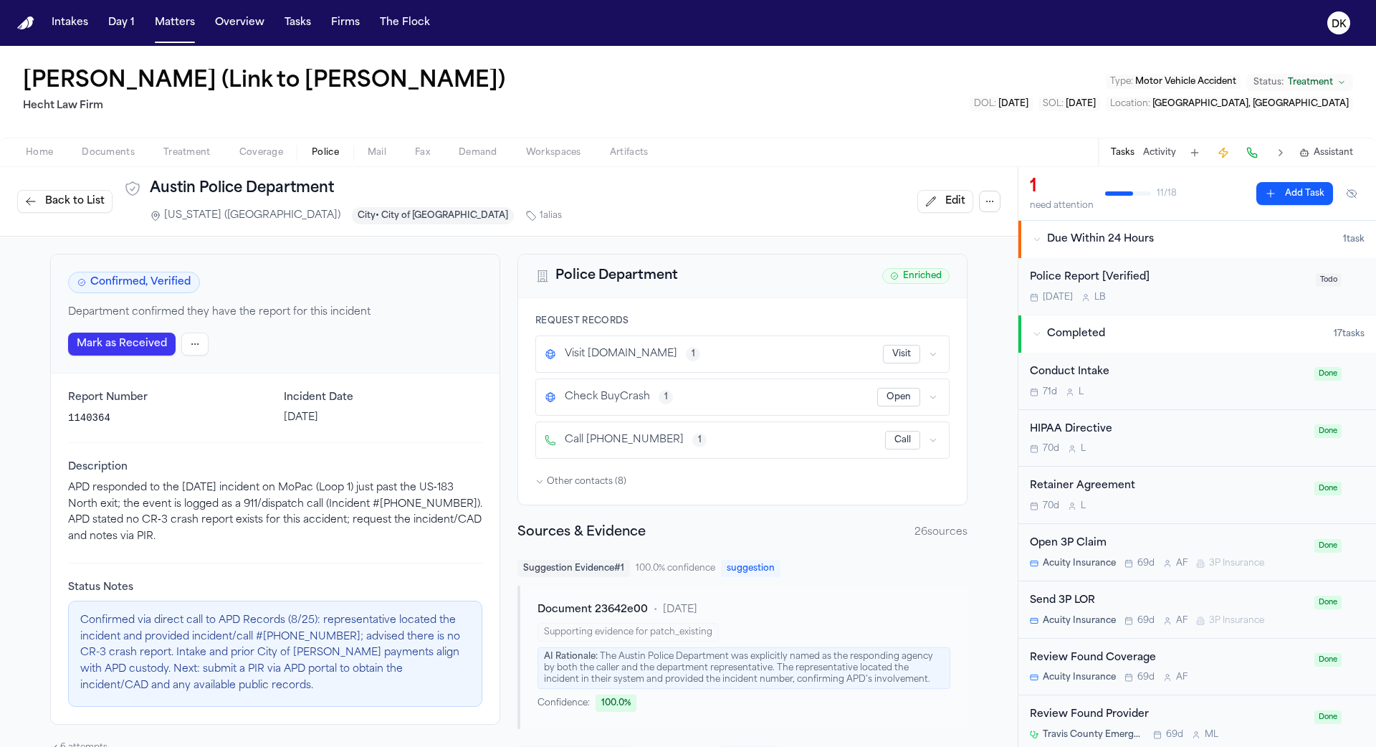
click at [70, 201] on span "Back to List" at bounding box center [74, 201] width 59 height 14
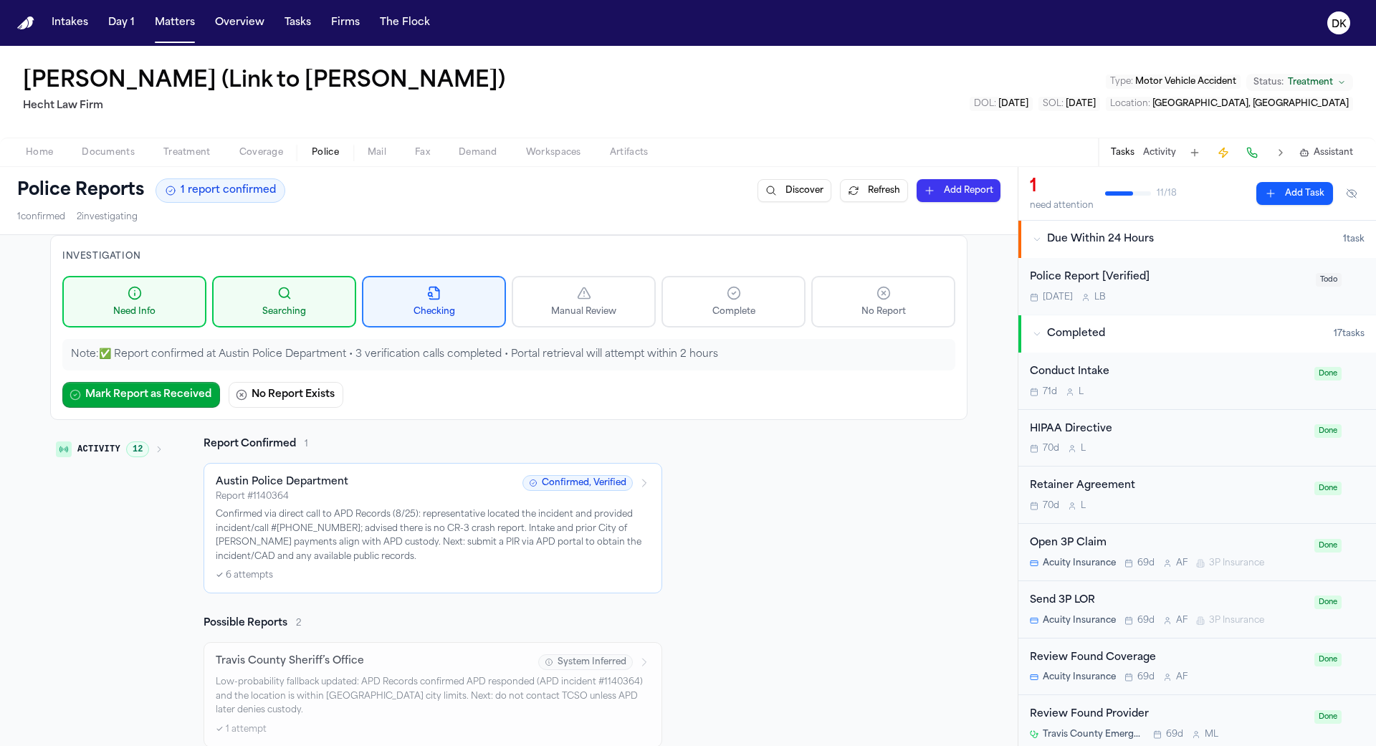
click at [140, 454] on button "Activity 12" at bounding box center [109, 449] width 119 height 24
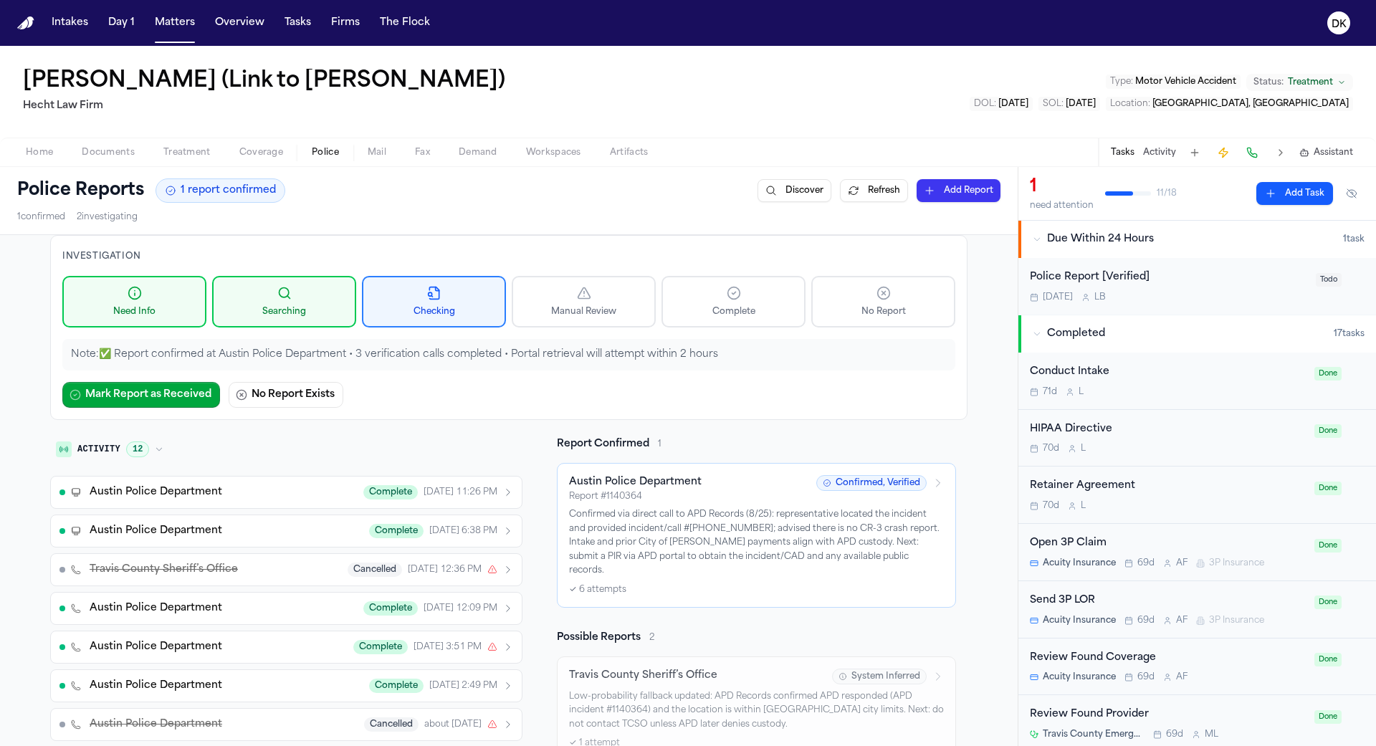
click at [140, 454] on button "Activity 12" at bounding box center [109, 449] width 119 height 24
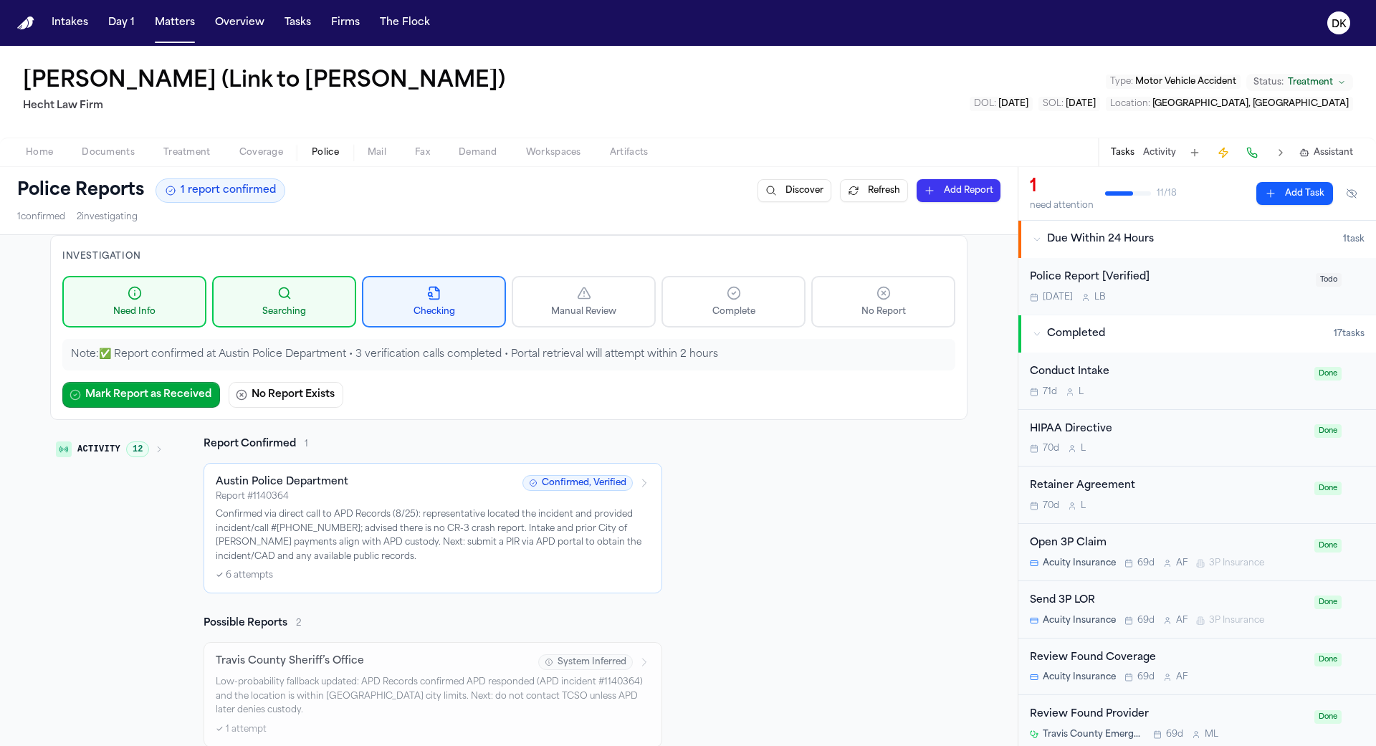
click at [580, 347] on p "Note: ✅ Report confirmed at Austin Police Department • 3 verification calls com…" at bounding box center [509, 354] width 876 height 14
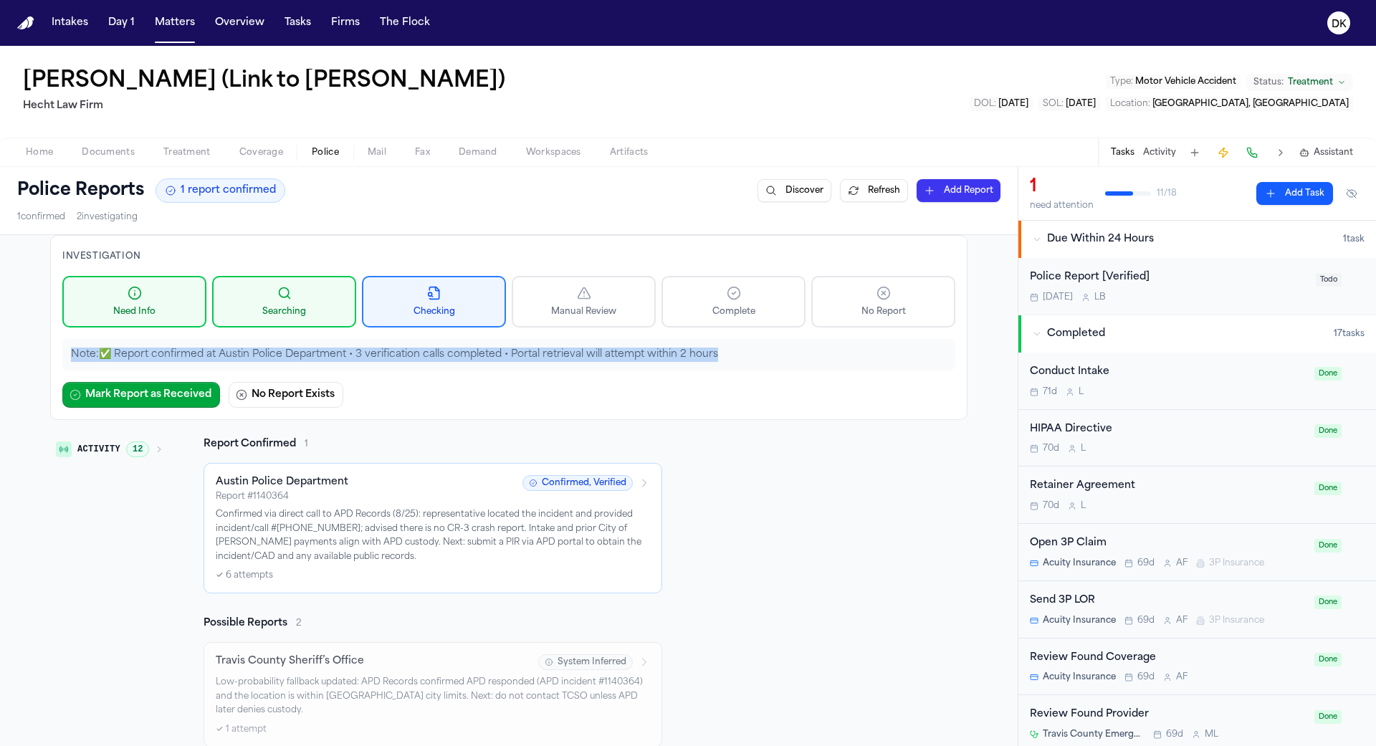
click at [570, 353] on p "Note: ✅ Report confirmed at Austin Police Department • 3 verification calls com…" at bounding box center [509, 354] width 876 height 14
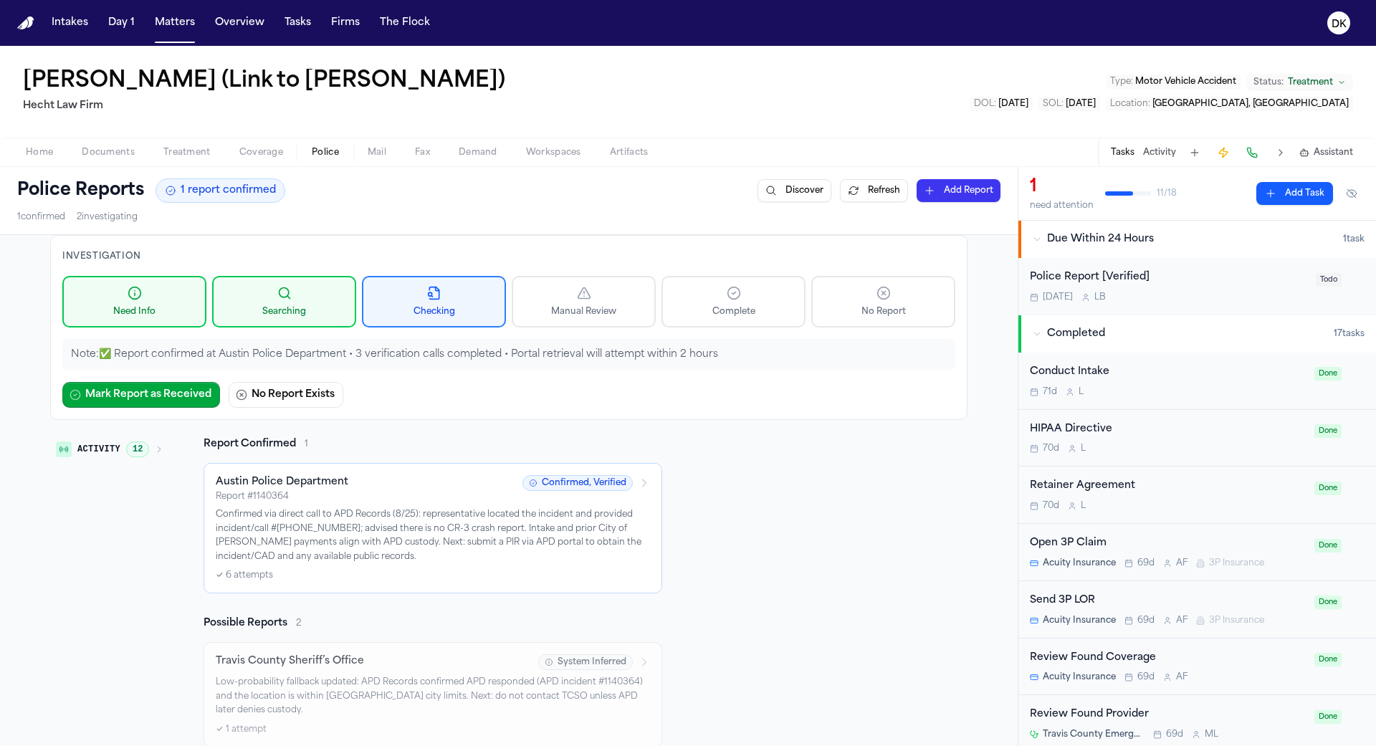
click at [570, 353] on p "Note: ✅ Report confirmed at Austin Police Department • 3 verification calls com…" at bounding box center [509, 354] width 876 height 14
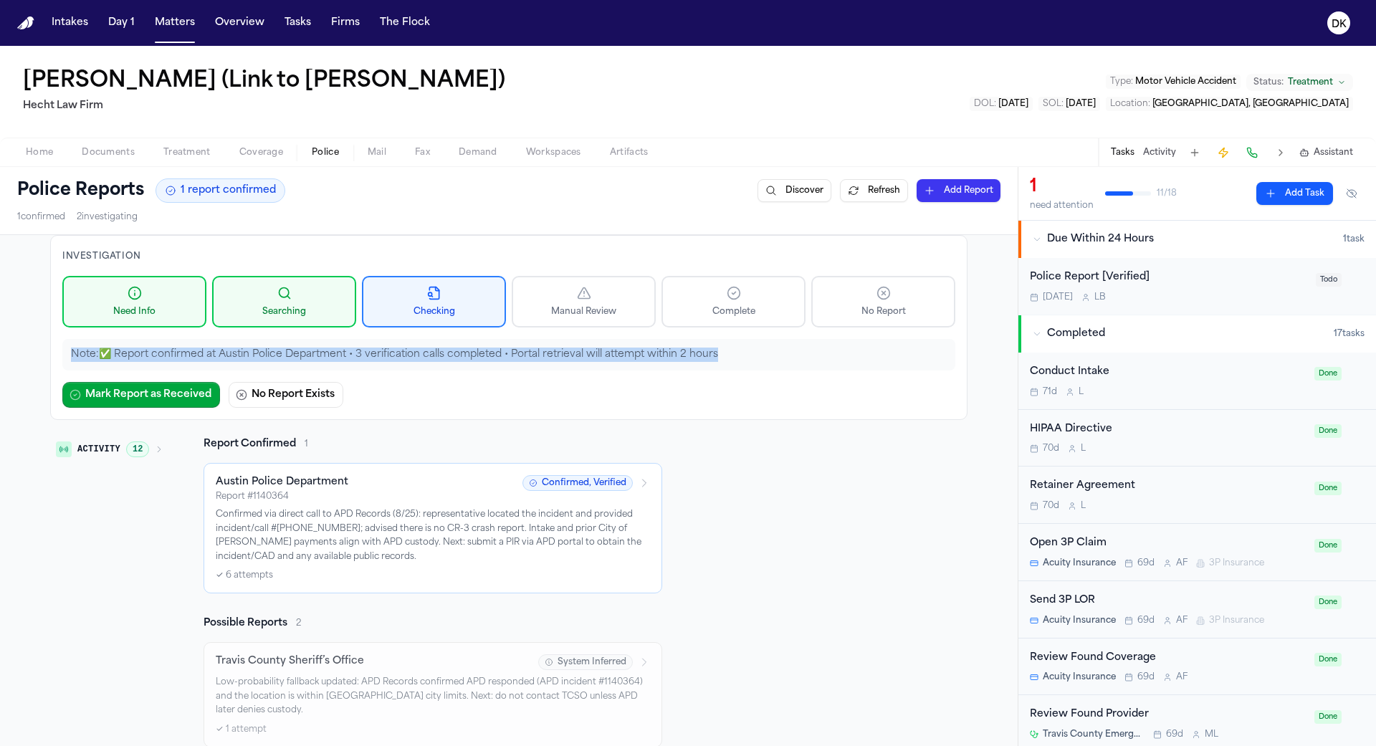
click at [550, 361] on div "Note: ✅ Report confirmed at Austin Police Department • 3 verification calls com…" at bounding box center [508, 355] width 893 height 32
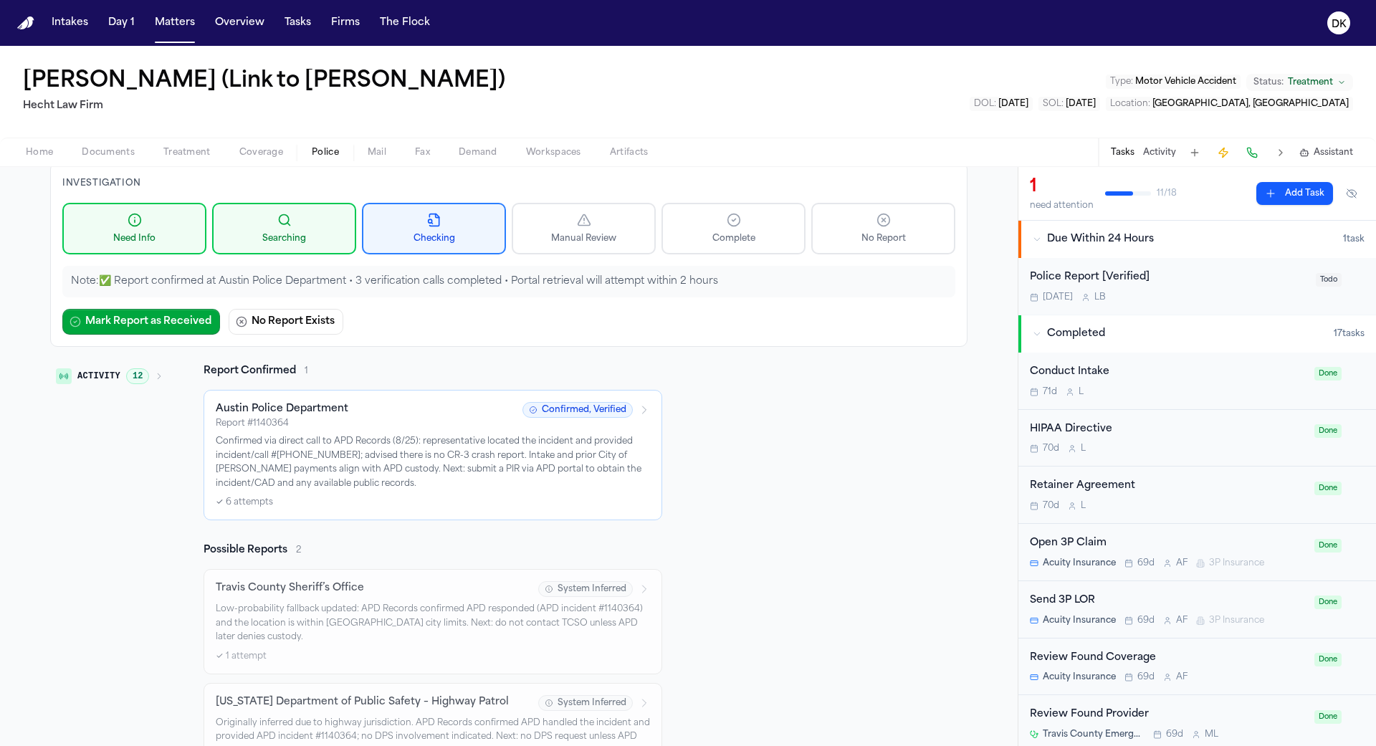
scroll to position [52, 0]
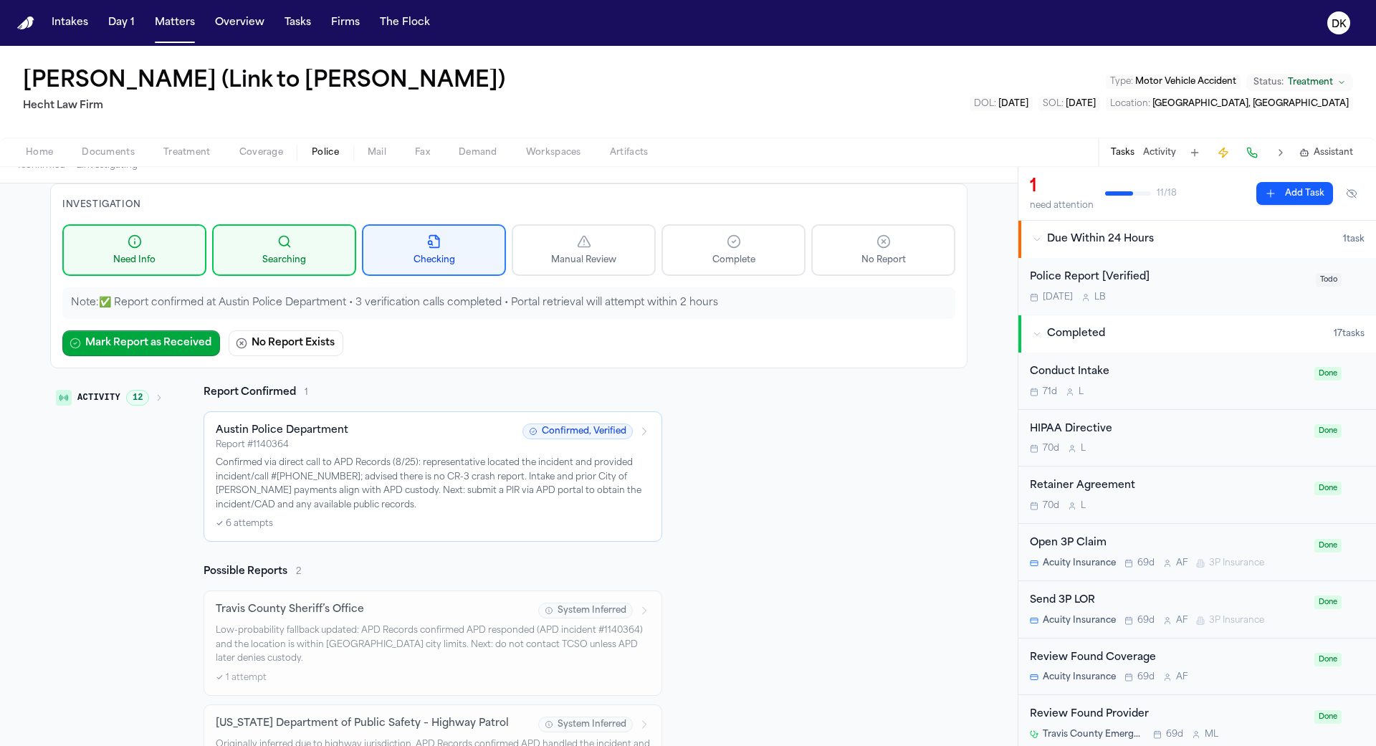
click at [237, 385] on h2 "Report Confirmed" at bounding box center [249, 392] width 92 height 14
click at [274, 393] on h2 "Report Confirmed" at bounding box center [249, 392] width 92 height 14
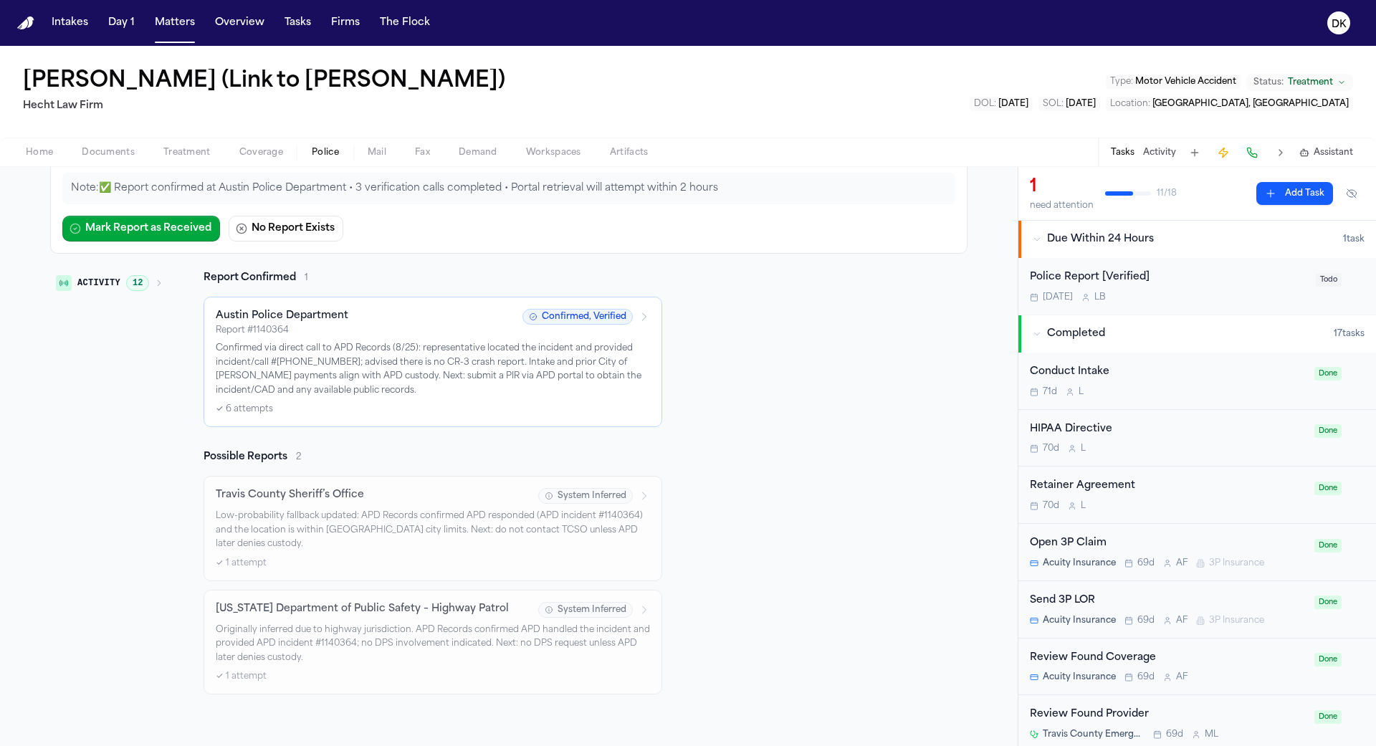
scroll to position [0, 0]
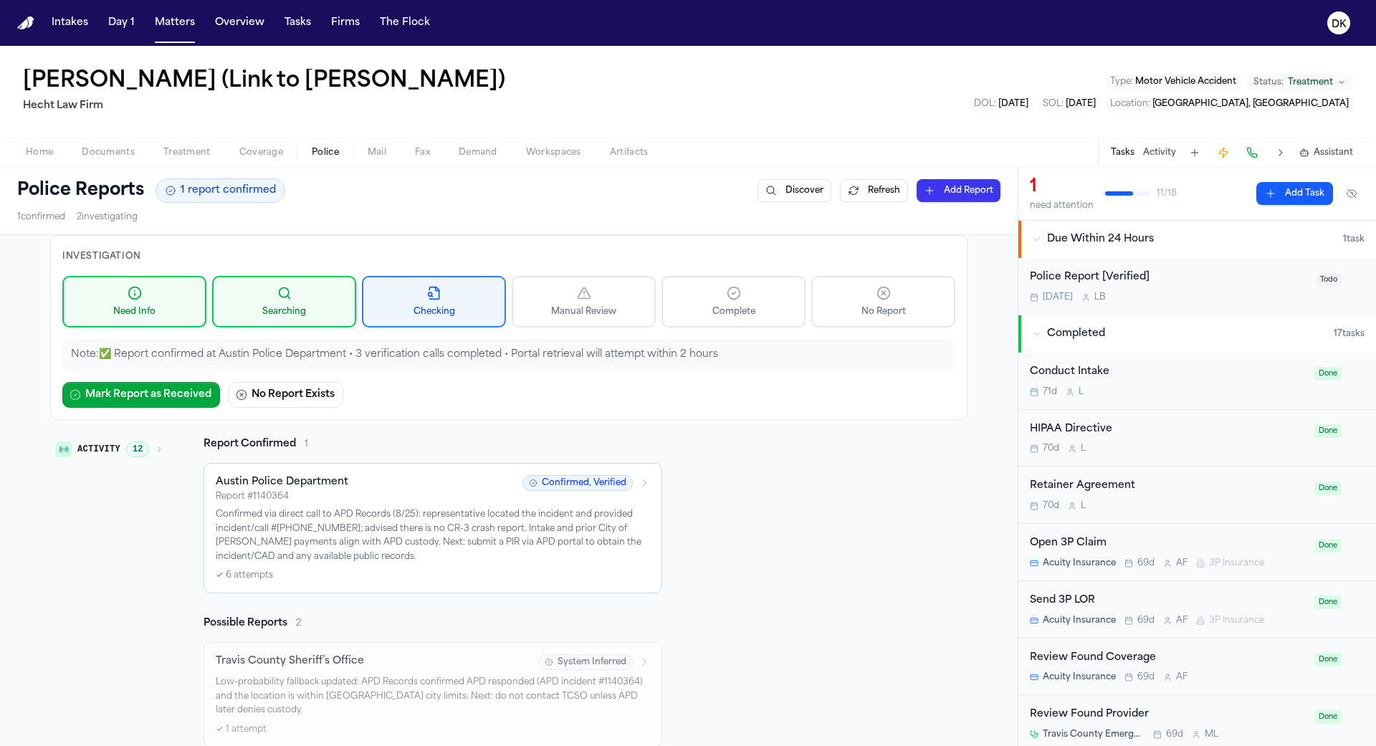
click at [130, 455] on button "Activity 12" at bounding box center [109, 449] width 119 height 24
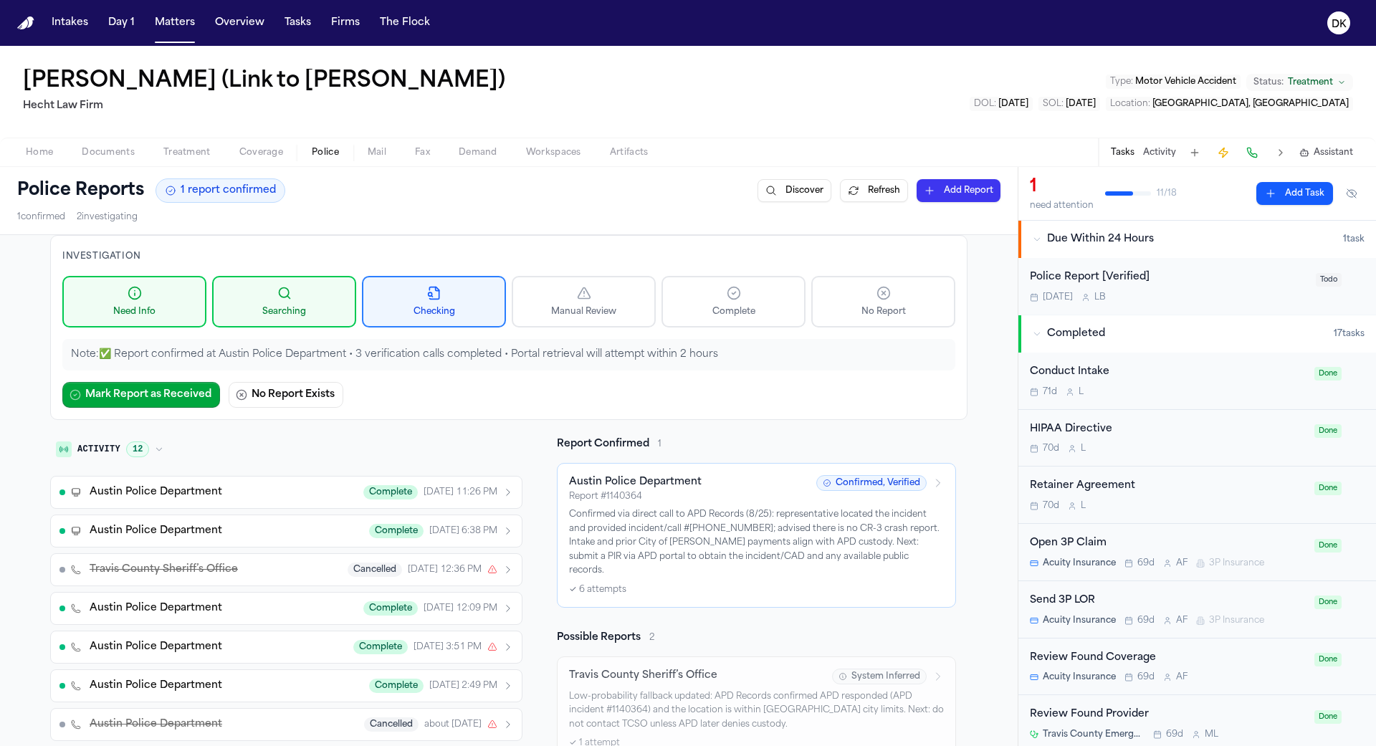
click at [130, 455] on button "Activity 12" at bounding box center [109, 449] width 119 height 24
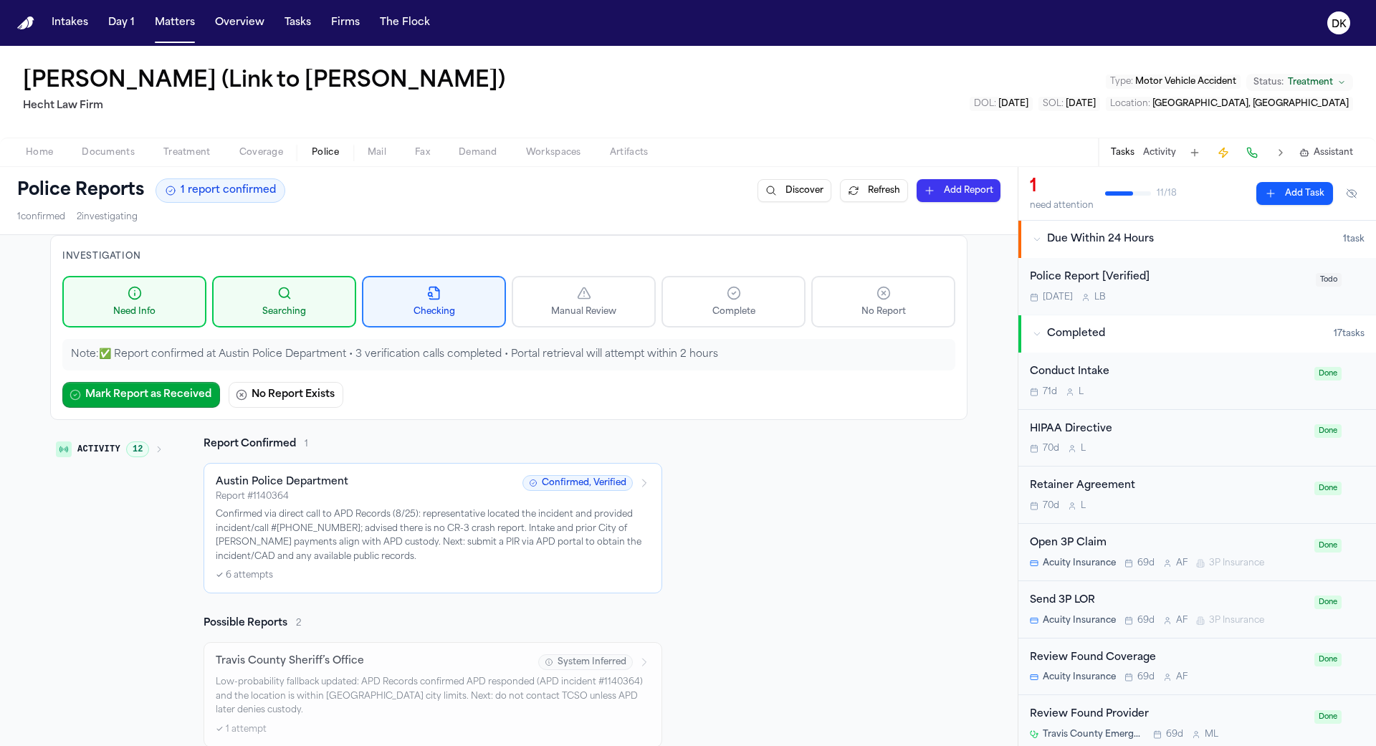
click at [130, 455] on button "Activity 12" at bounding box center [109, 449] width 119 height 24
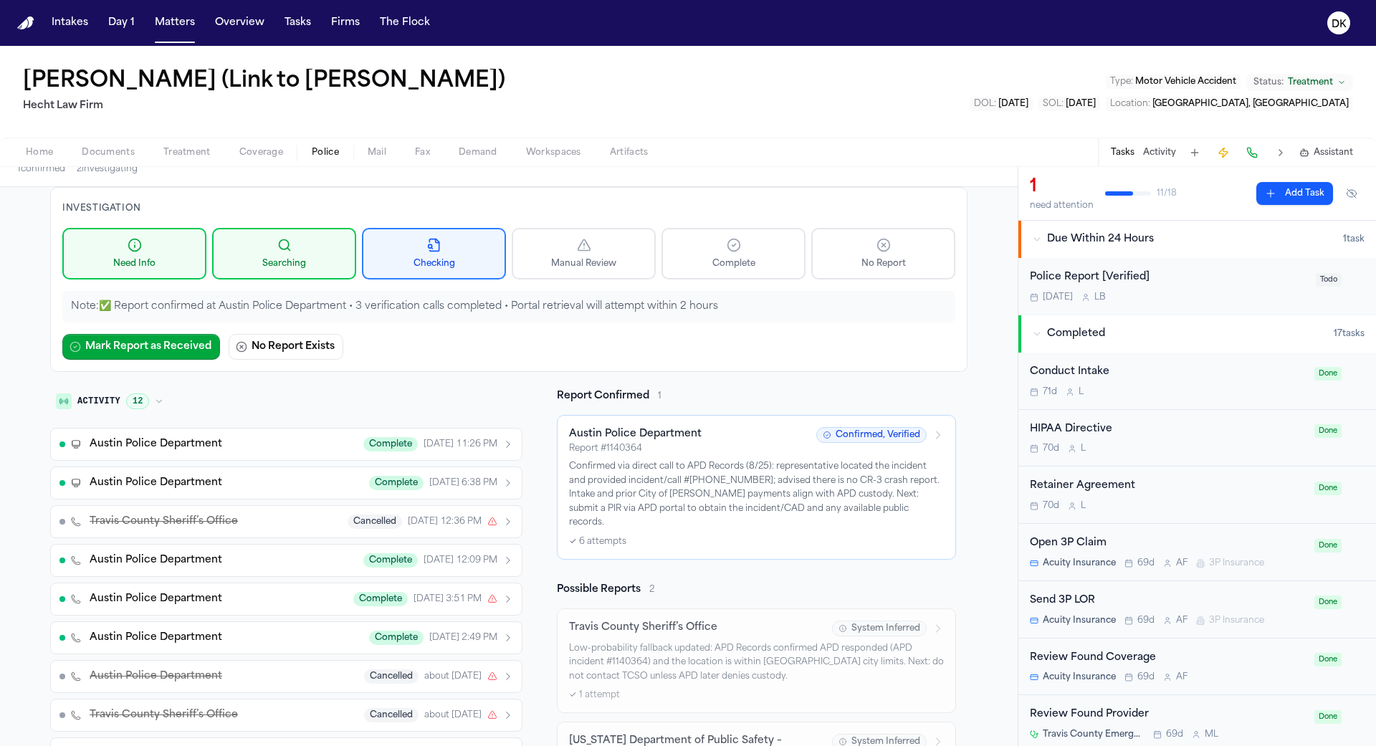
scroll to position [34, 0]
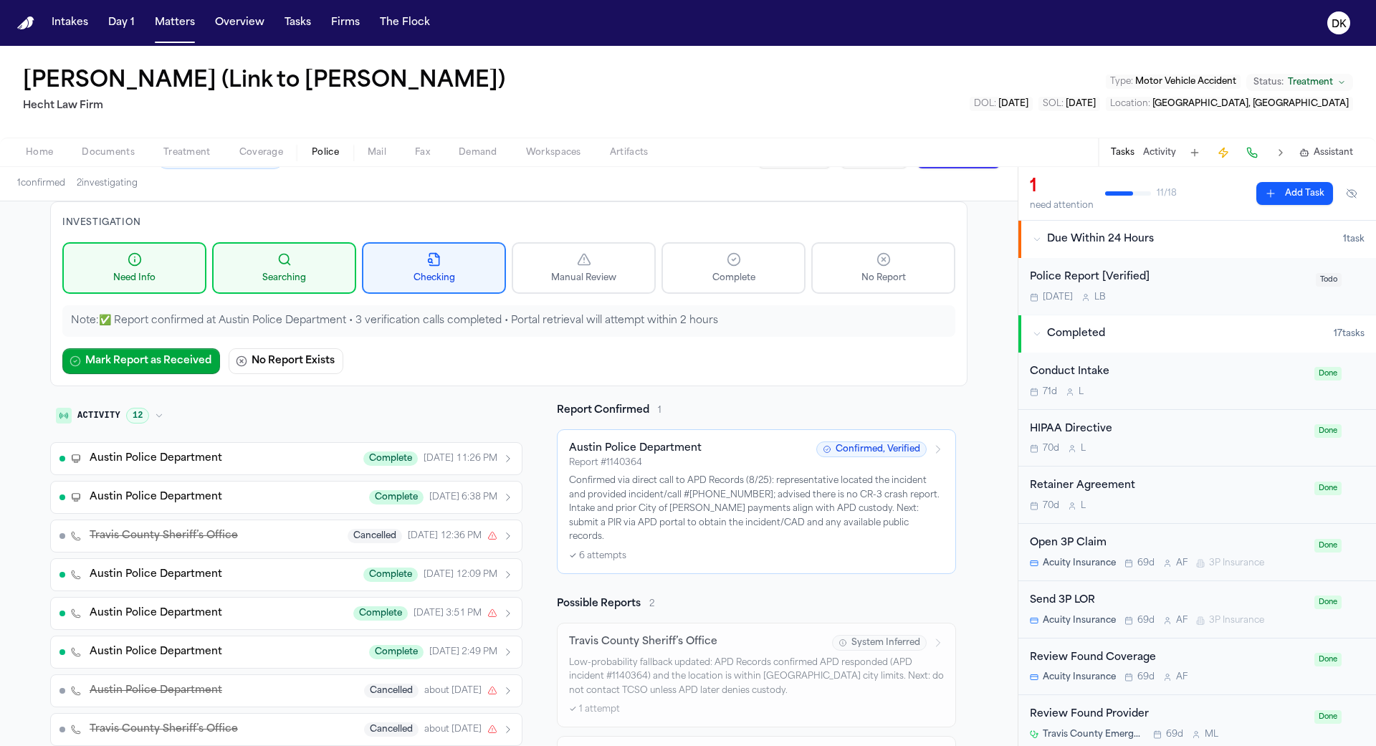
click at [140, 403] on button "Activity 12" at bounding box center [109, 415] width 119 height 24
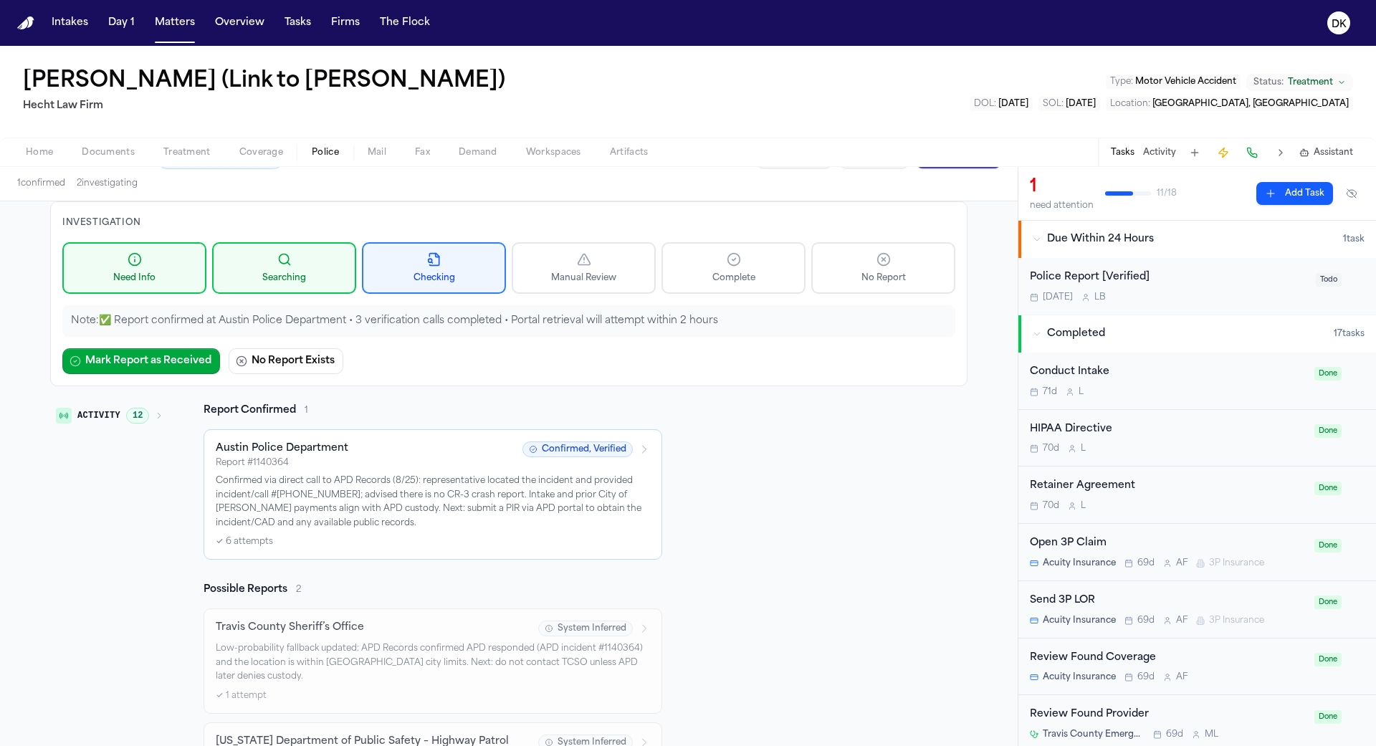
click at [140, 403] on button "Activity 12" at bounding box center [109, 415] width 119 height 24
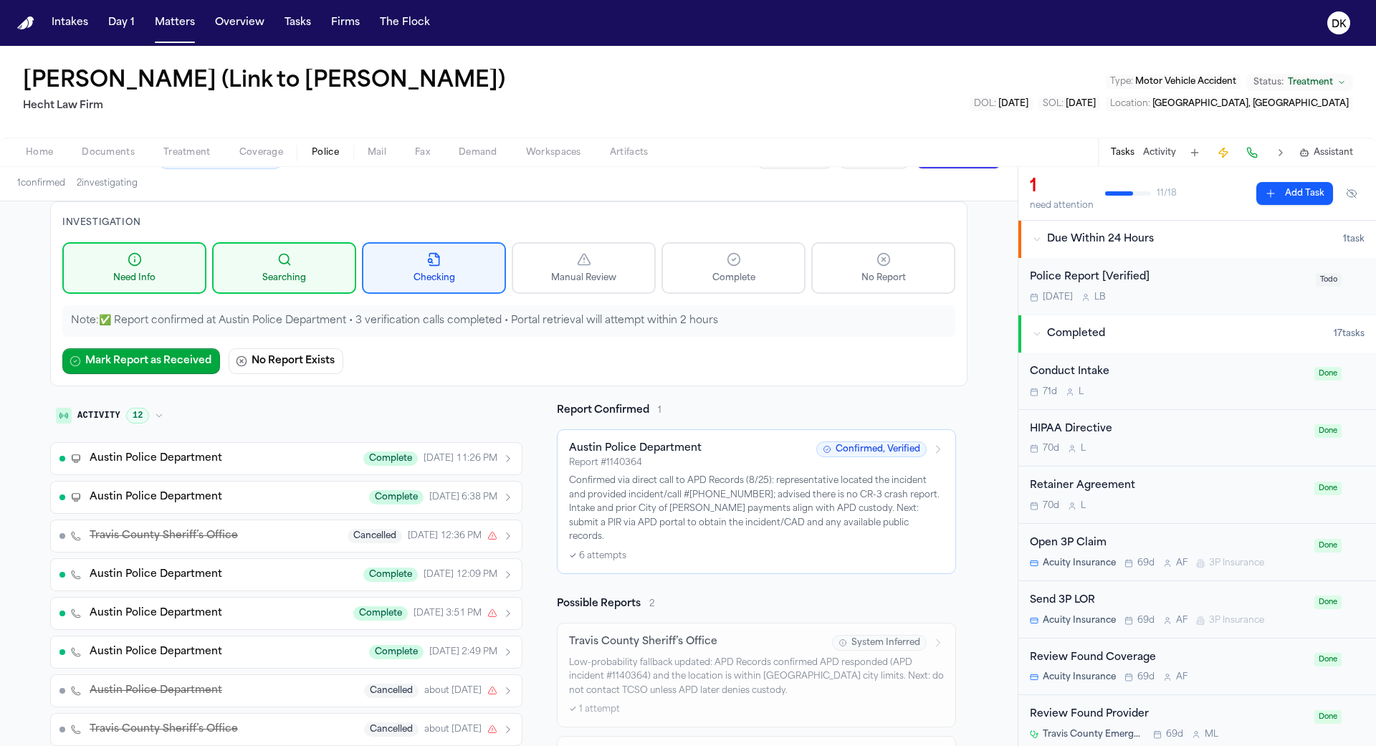
click at [140, 403] on button "Activity 12" at bounding box center [109, 415] width 119 height 24
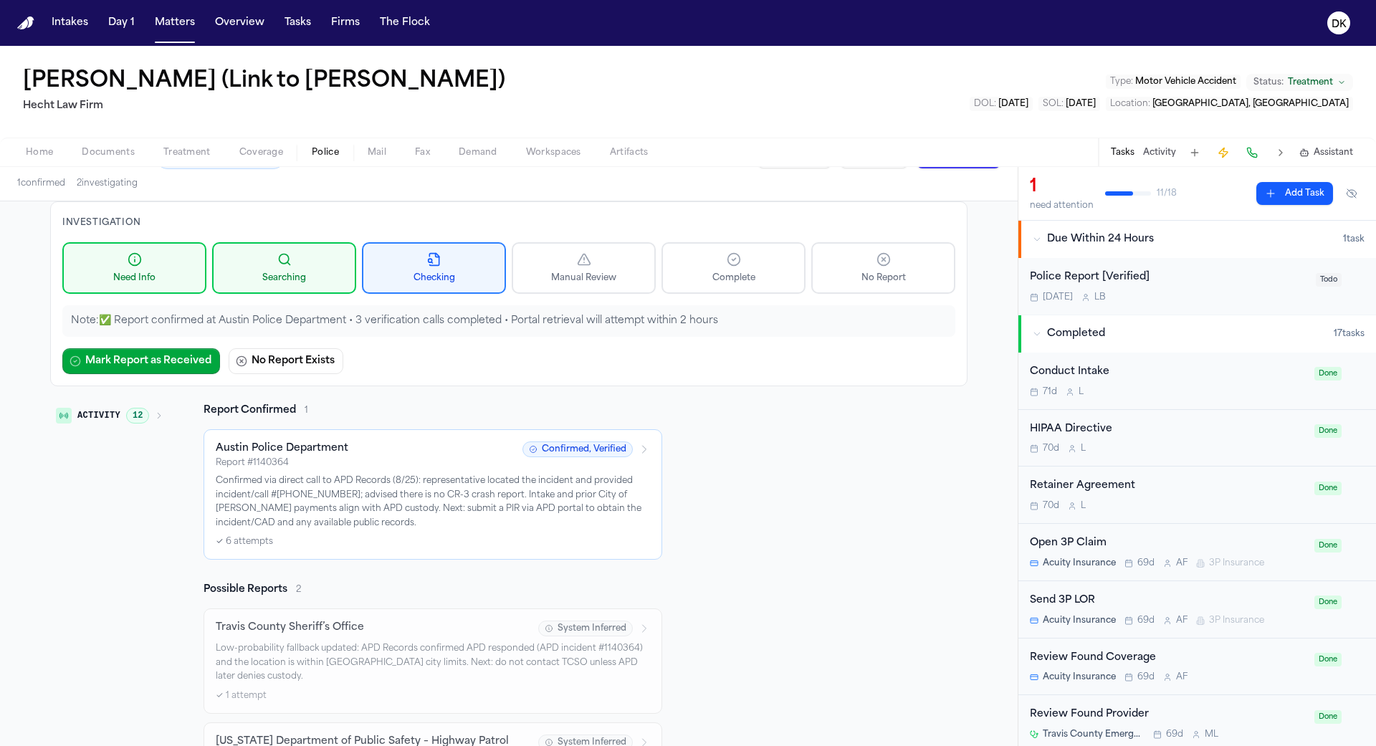
click at [140, 403] on button "Activity 12" at bounding box center [109, 415] width 119 height 24
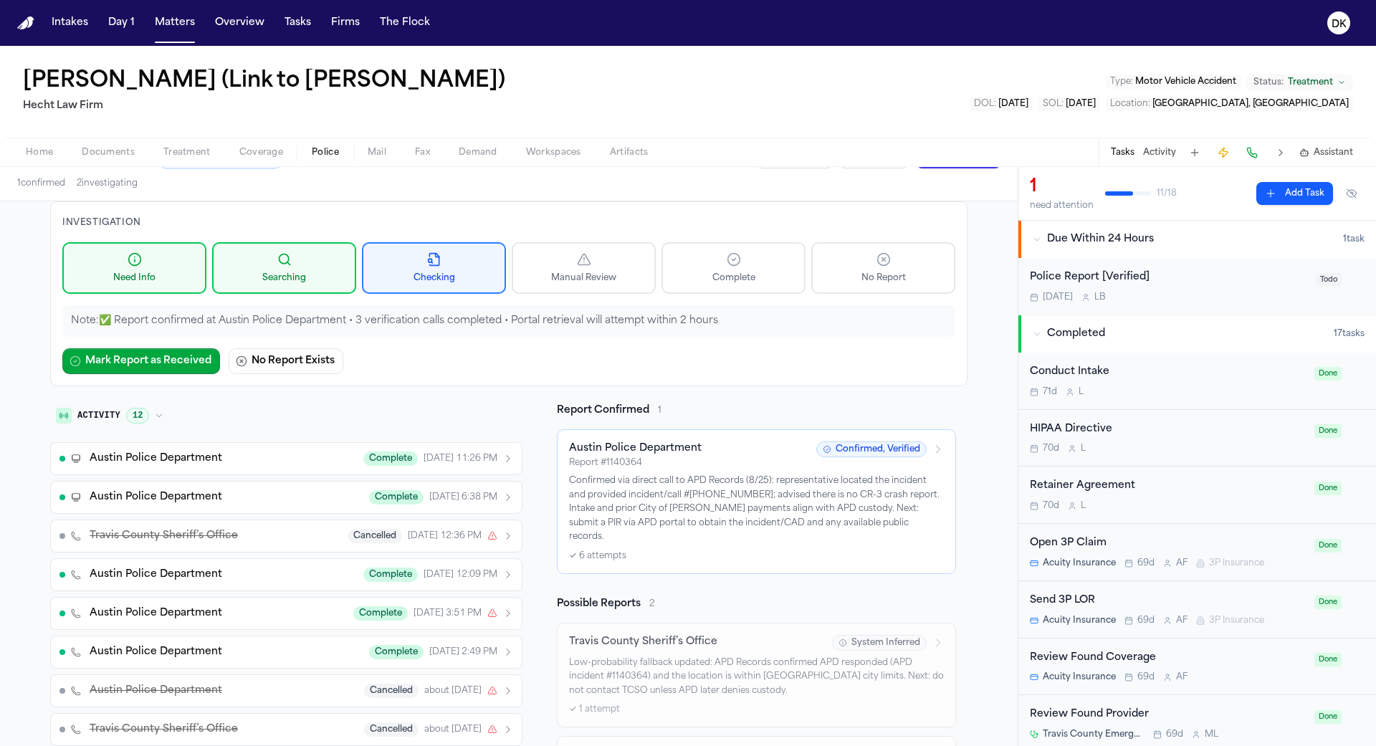
click at [140, 403] on button "Activity 12" at bounding box center [109, 415] width 119 height 24
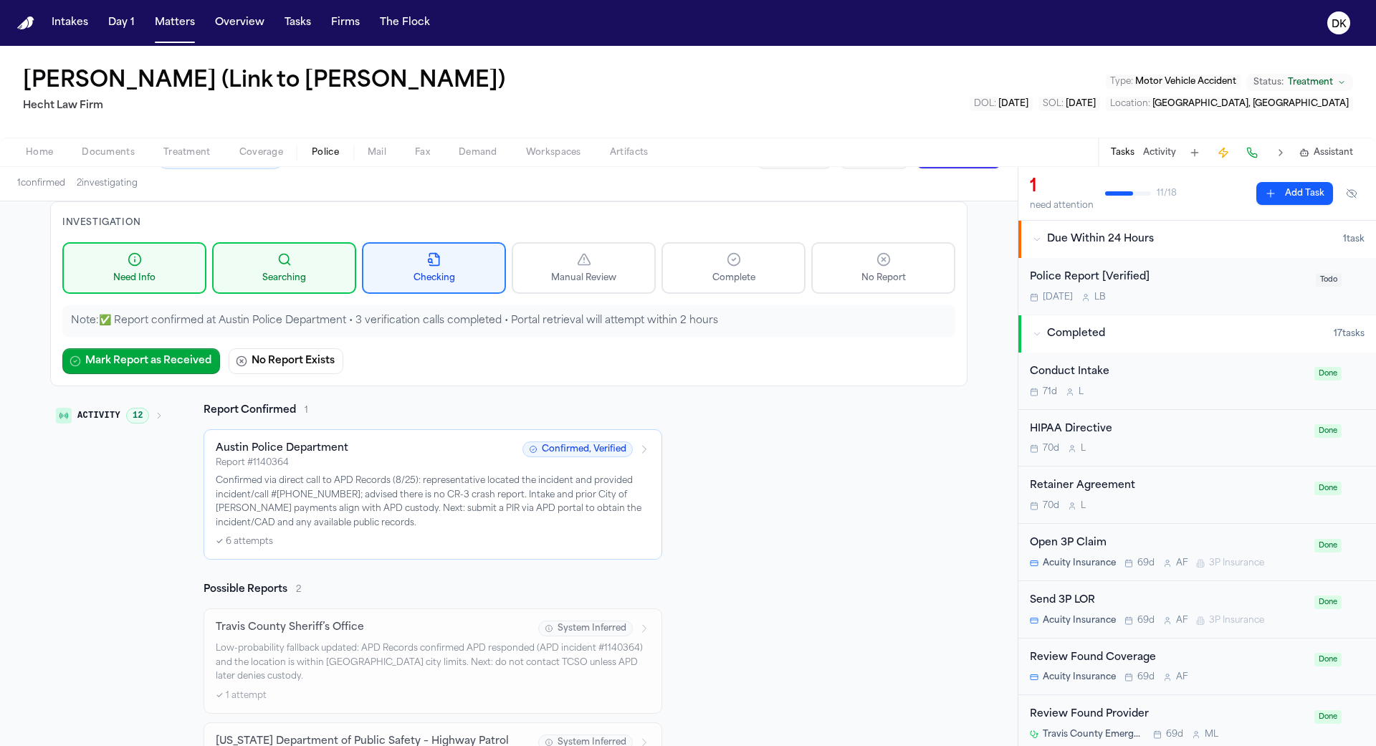
click at [140, 403] on button "Activity 12" at bounding box center [109, 415] width 119 height 24
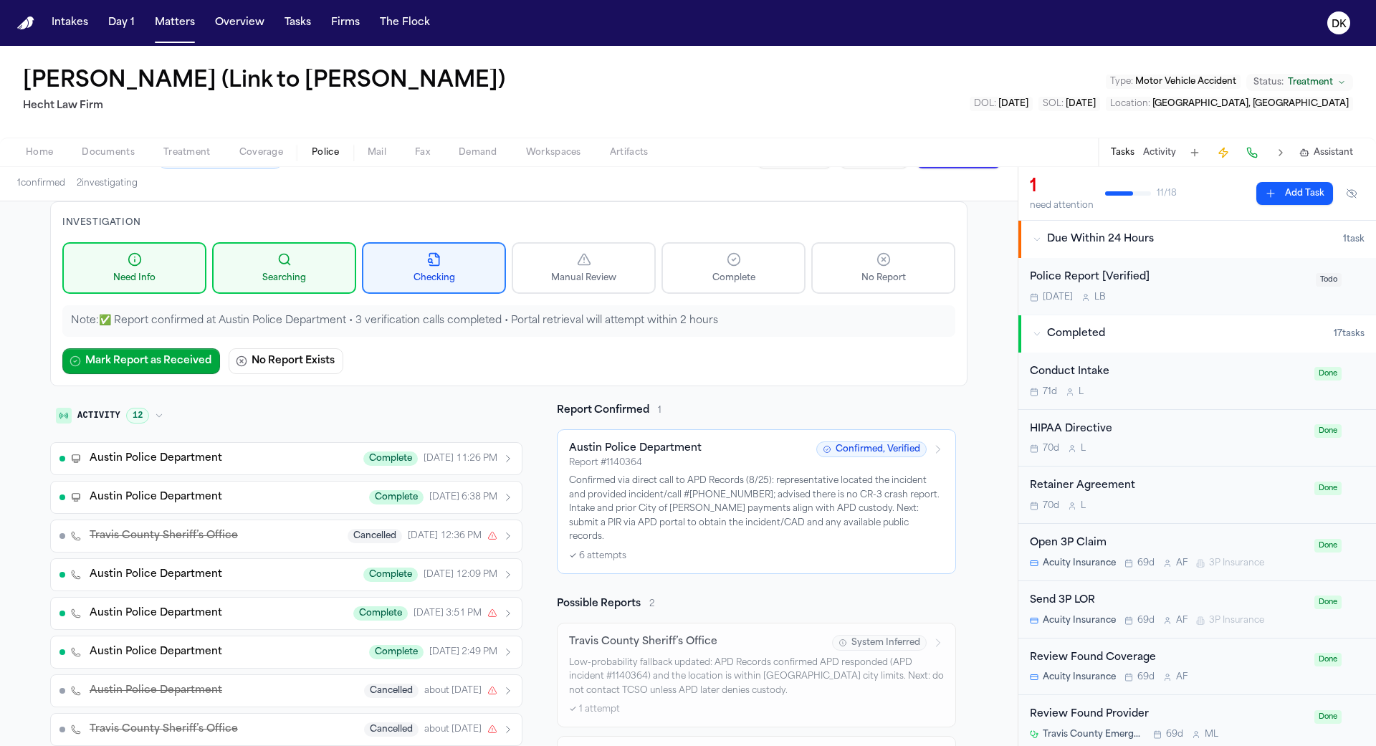
click at [140, 403] on button "Activity 12" at bounding box center [109, 415] width 119 height 24
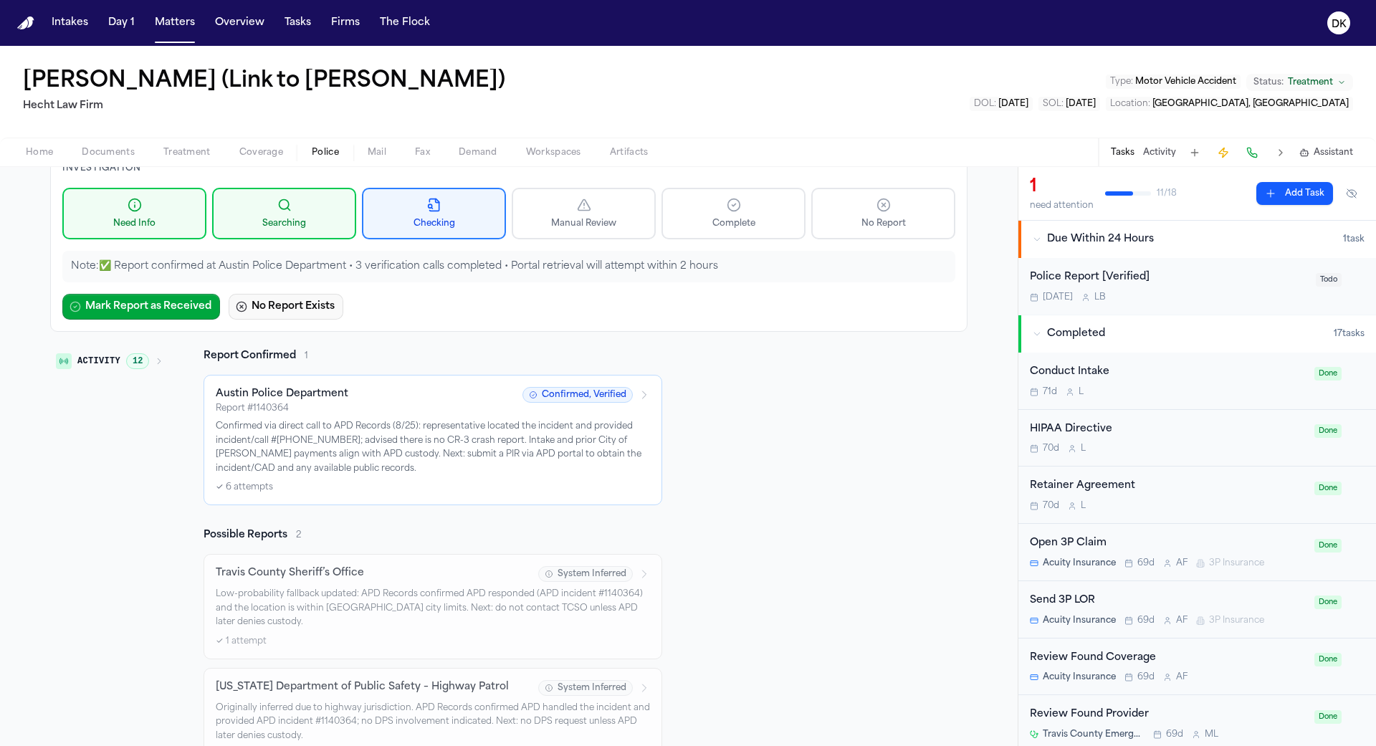
scroll to position [166, 0]
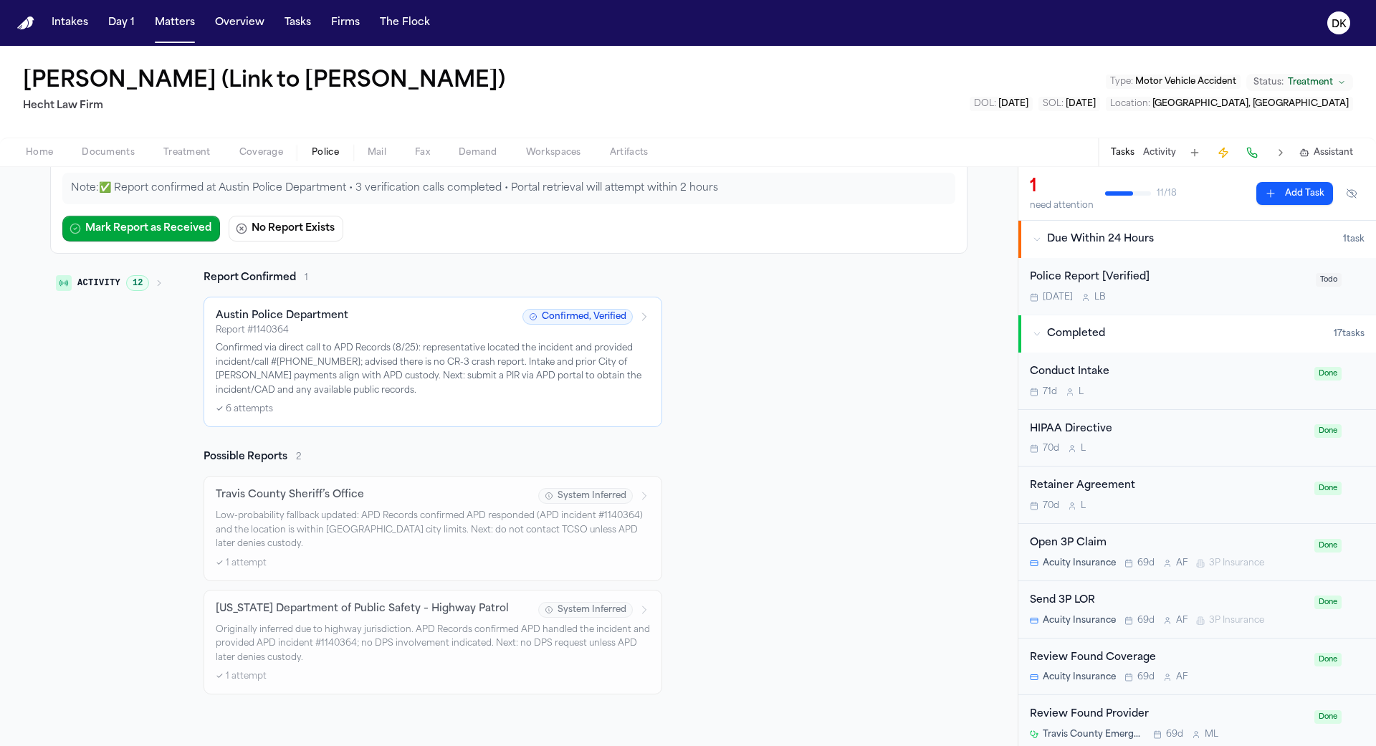
click at [263, 411] on div "Austin Police Department Report # 1140364 Confirmed, Verified Confirmed via dir…" at bounding box center [432, 362] width 459 height 130
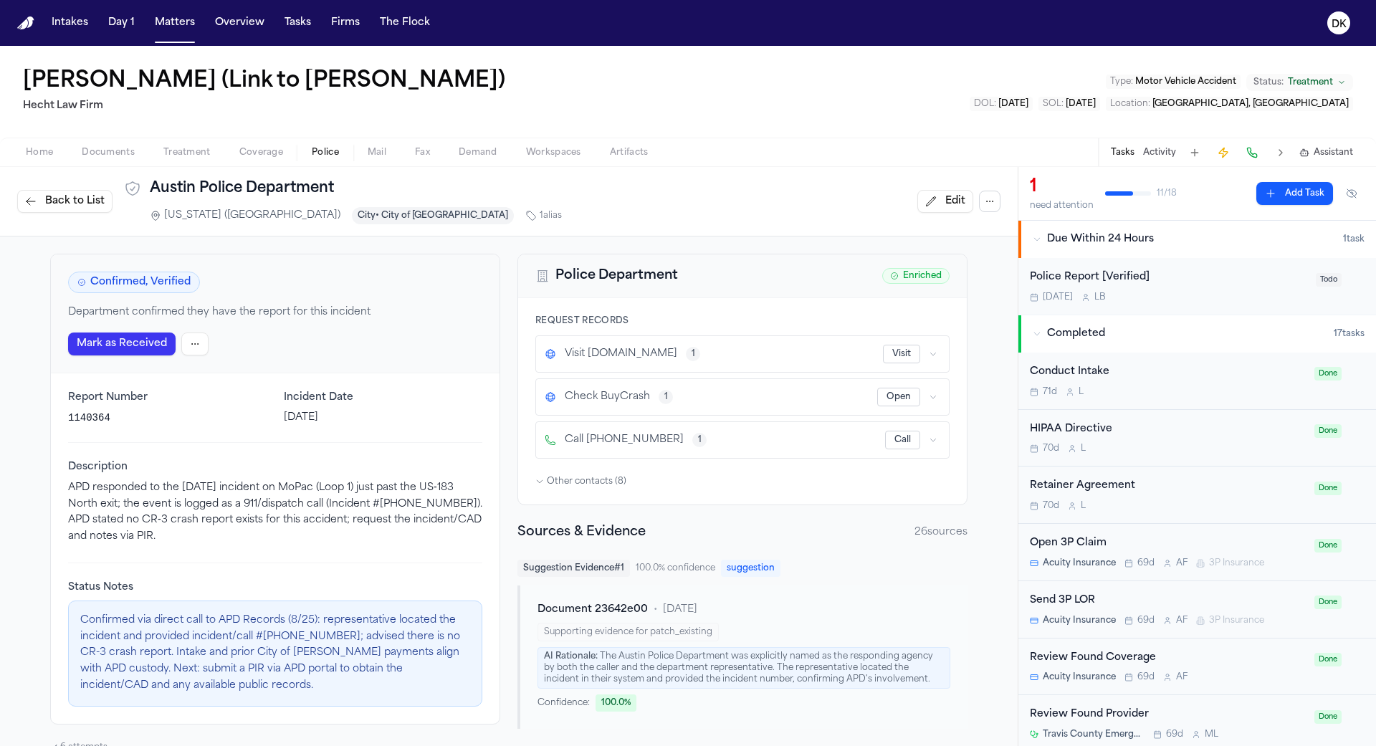
click at [65, 206] on span "Back to List" at bounding box center [74, 201] width 59 height 14
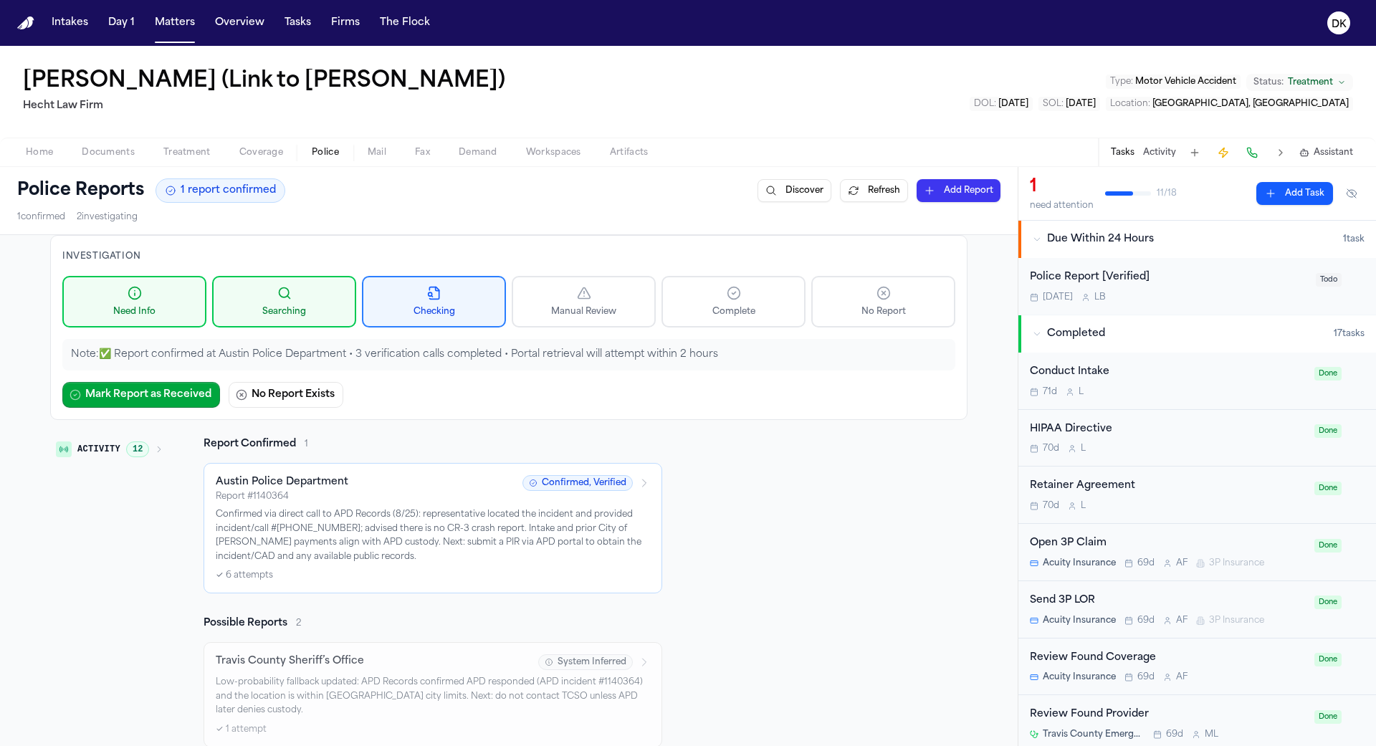
click at [104, 452] on button "Activity 12" at bounding box center [109, 449] width 119 height 24
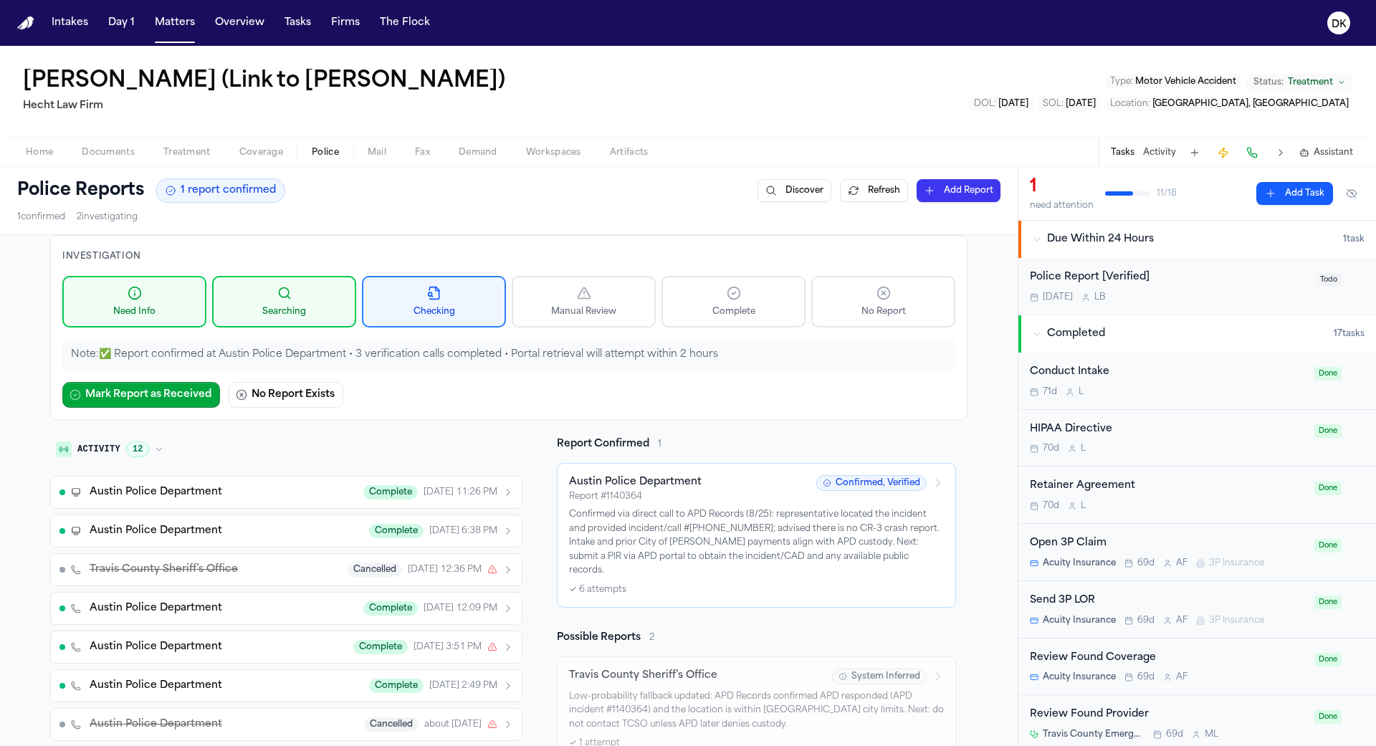
click at [104, 452] on button "Activity 12" at bounding box center [109, 449] width 119 height 24
